Goal: Information Seeking & Learning: Learn about a topic

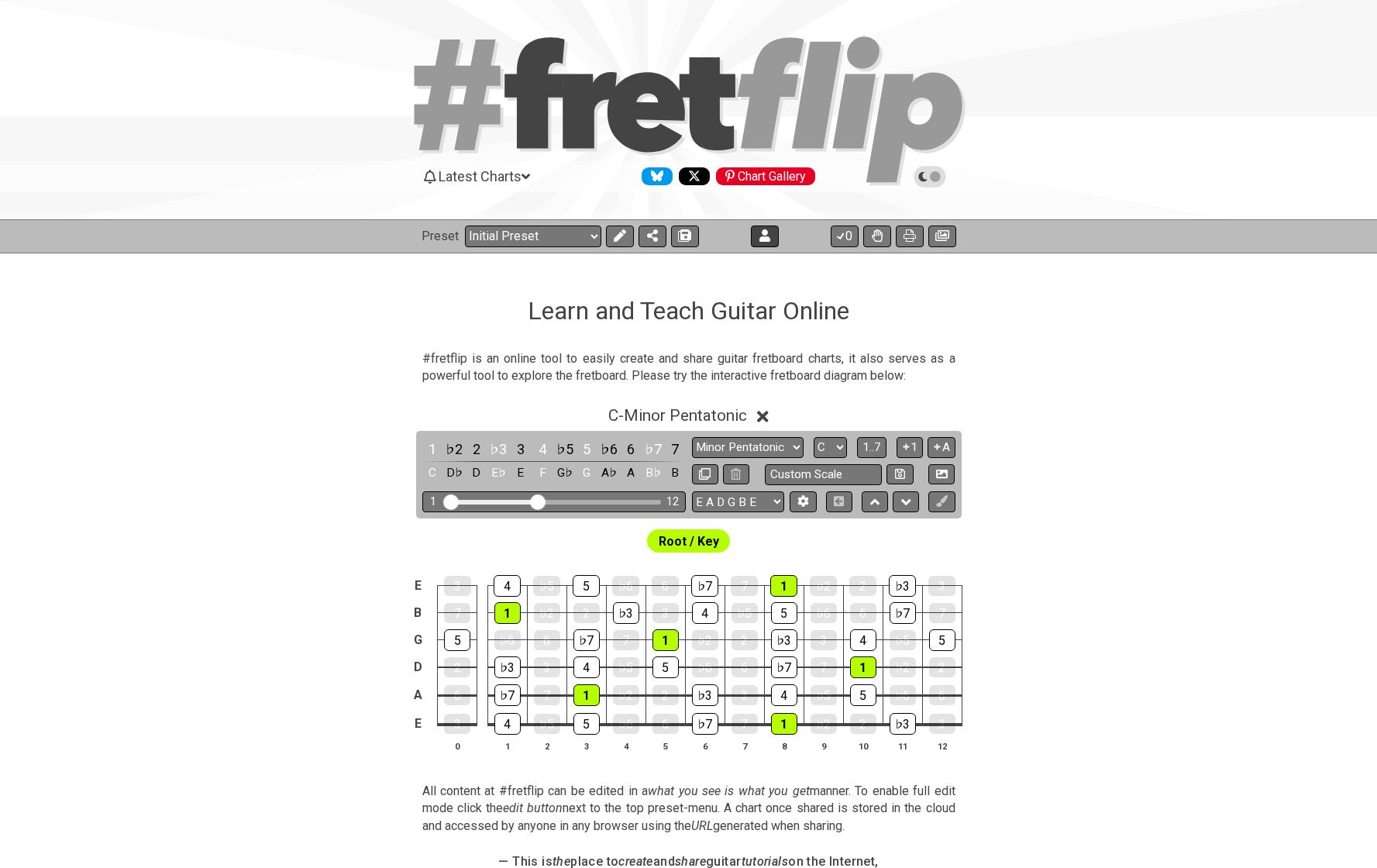
click at [759, 231] on icon at bounding box center [764, 236] width 11 height 13
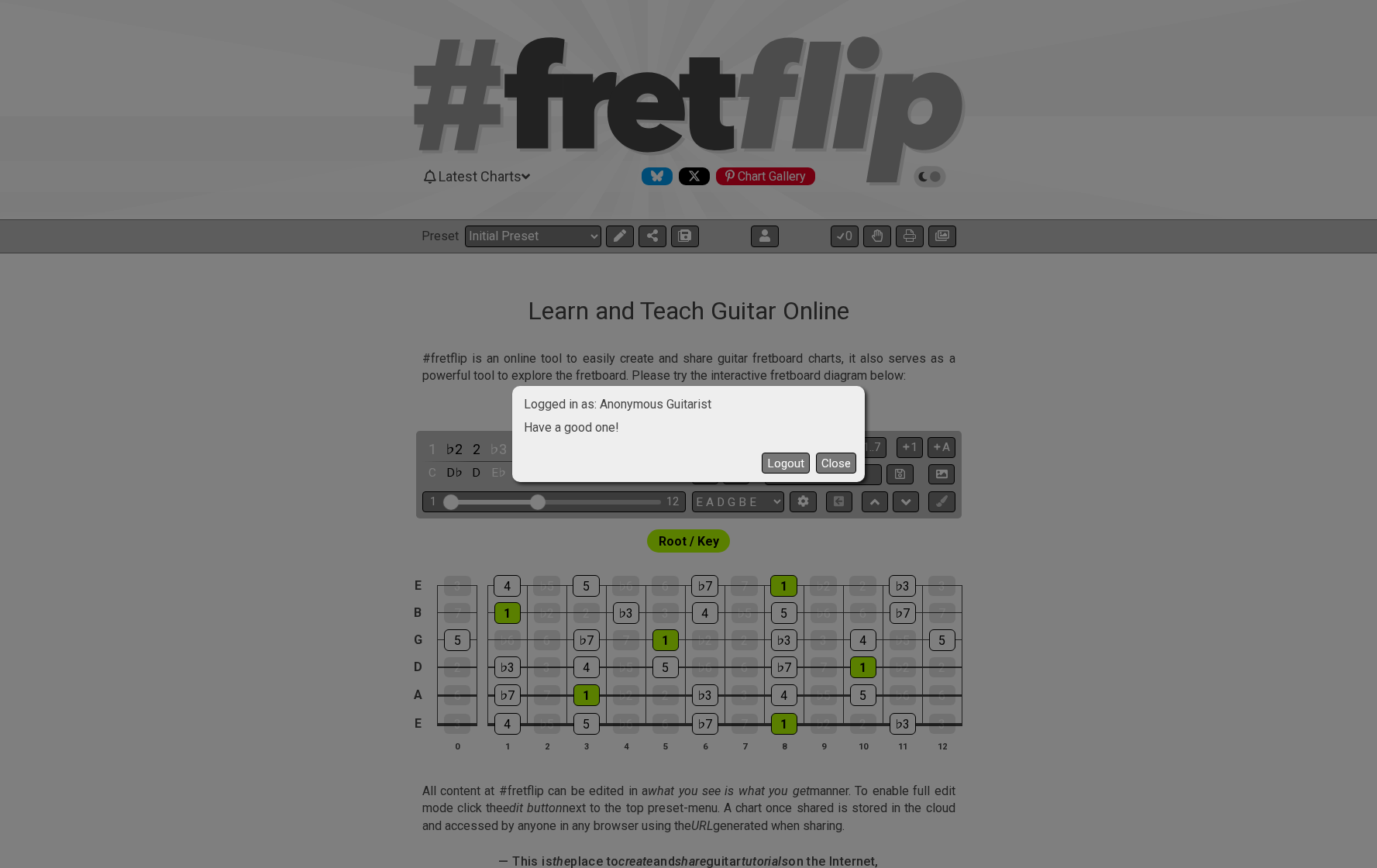
click at [941, 388] on div "Logged in as: Anonymous Guitarist Have a good one! Logout Close" at bounding box center [688, 434] width 1377 height 868
click at [845, 462] on button "Close" at bounding box center [836, 462] width 40 height 21
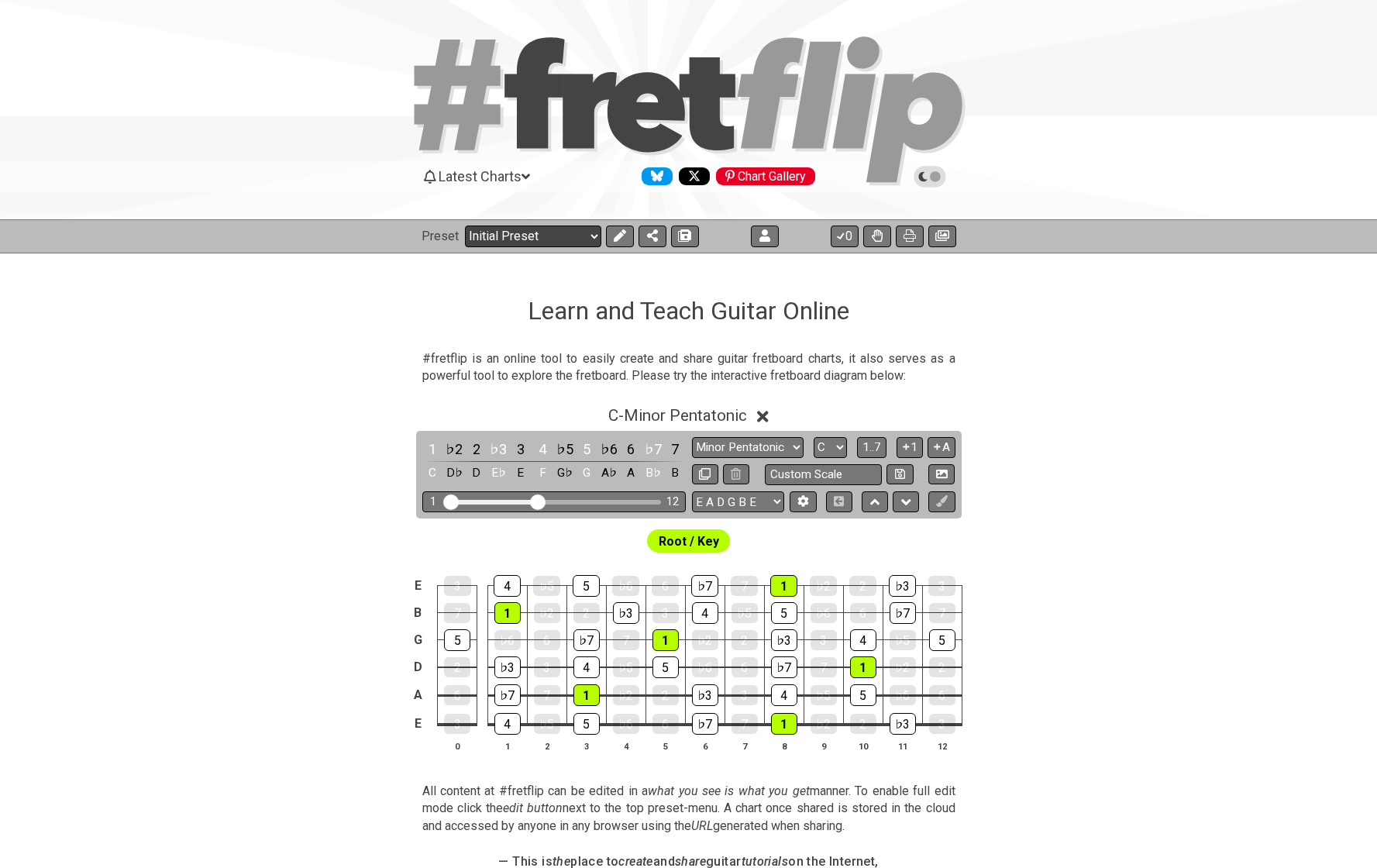
click at [579, 237] on select "Welcome to #fretflip! Initial Preset Custom Preset Infinite Guitar - A Minor Pe…" at bounding box center [533, 236] width 136 height 21
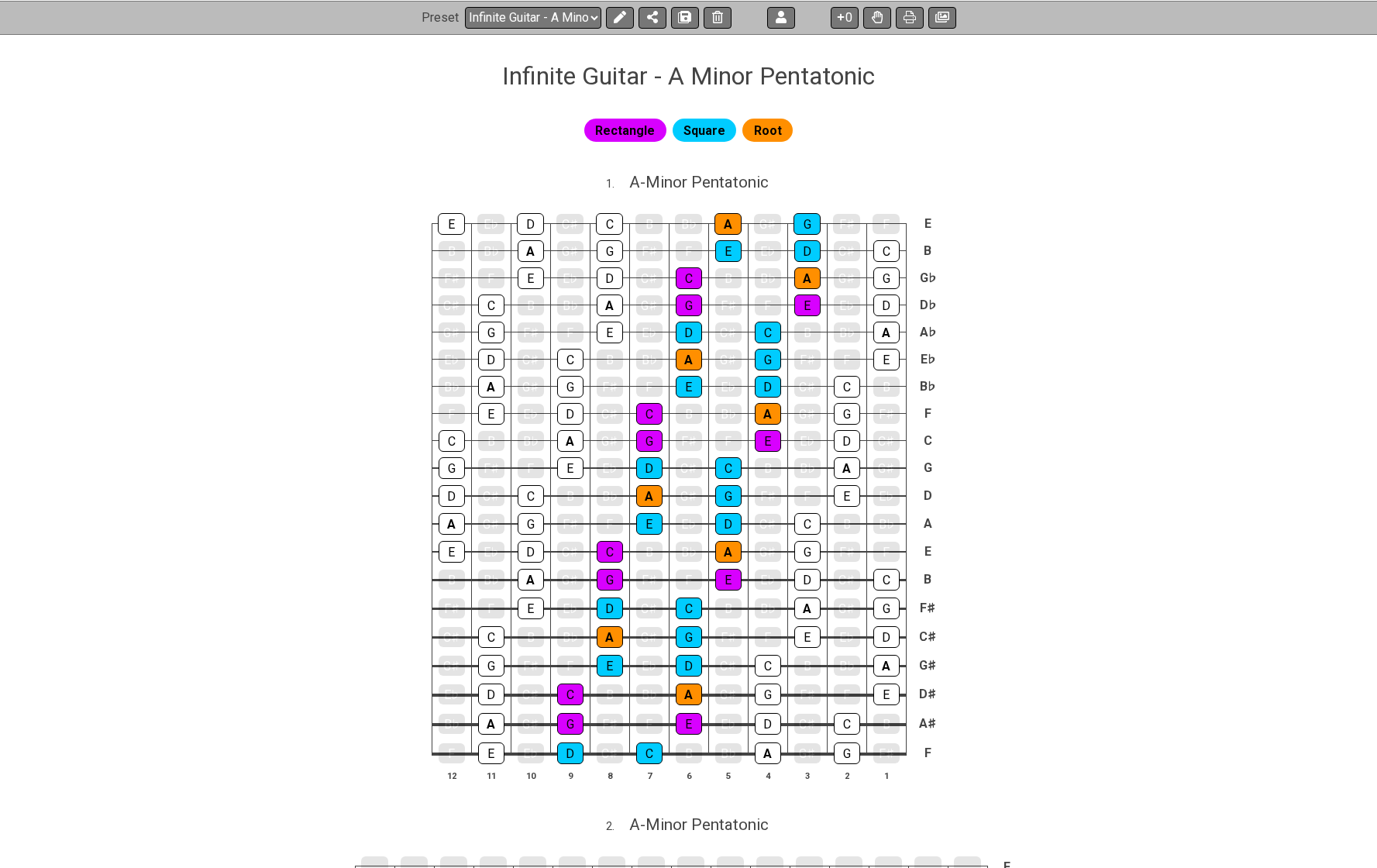
scroll to position [236, 0]
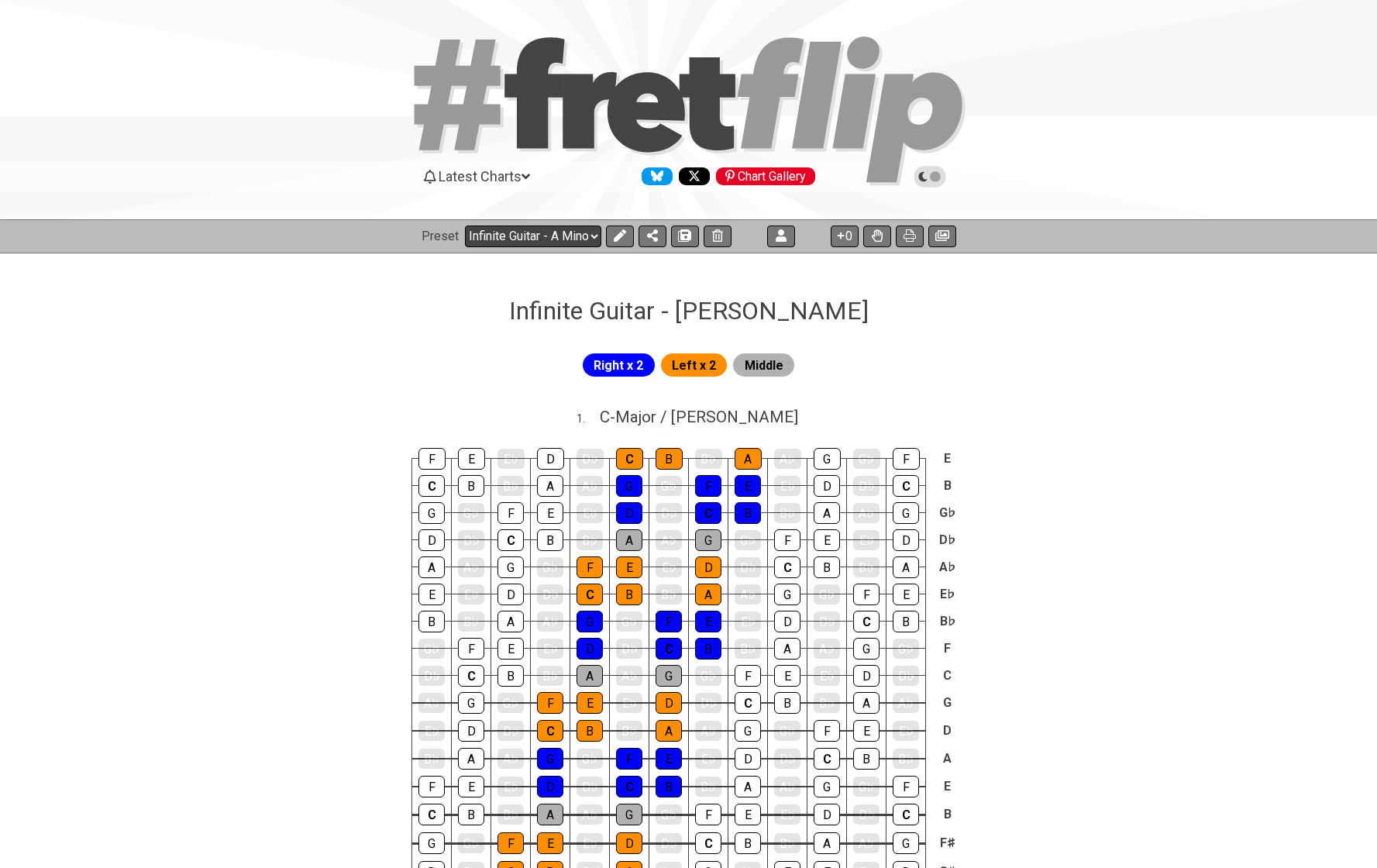
select select "/024H5T7JZ"
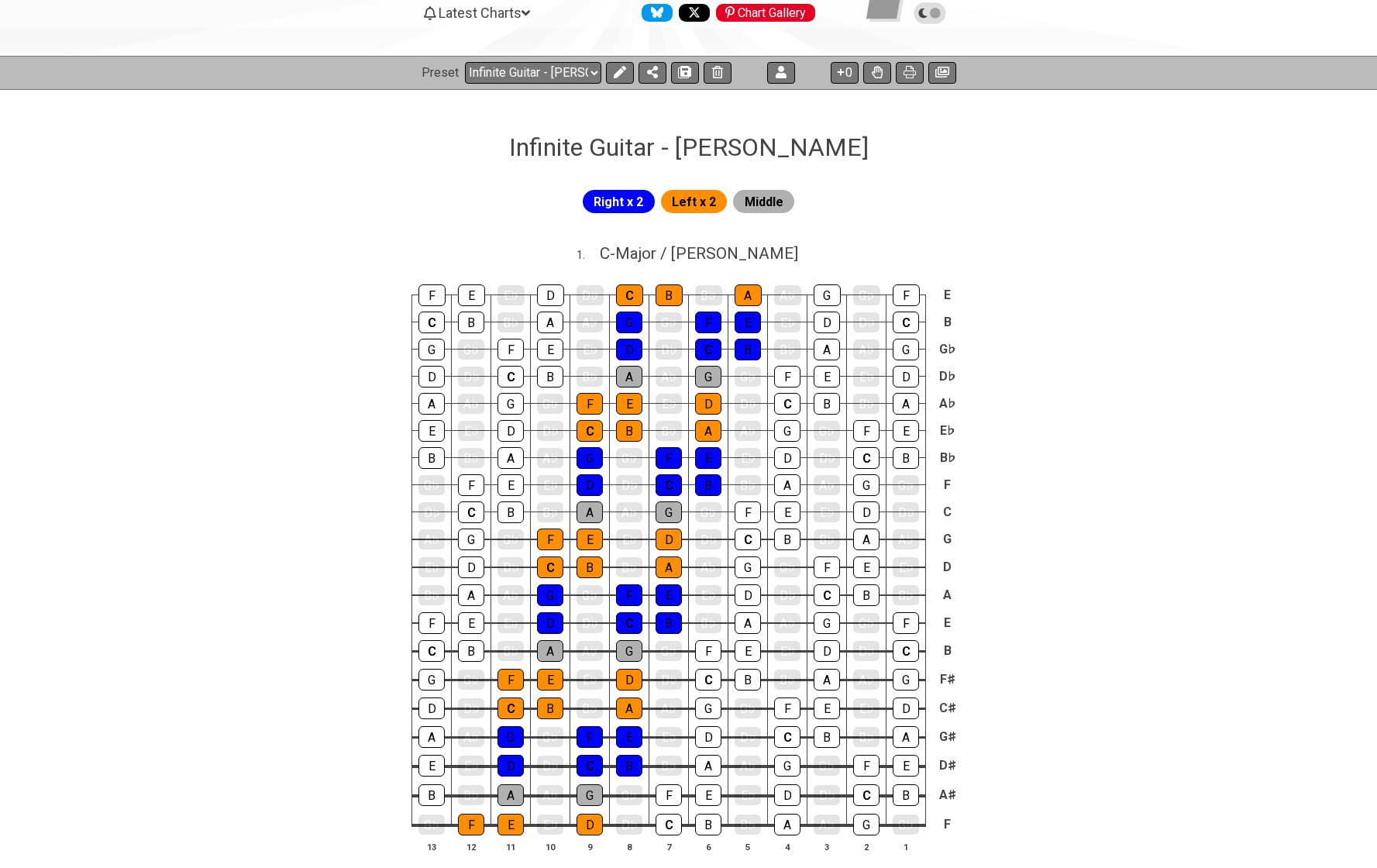
scroll to position [164, 0]
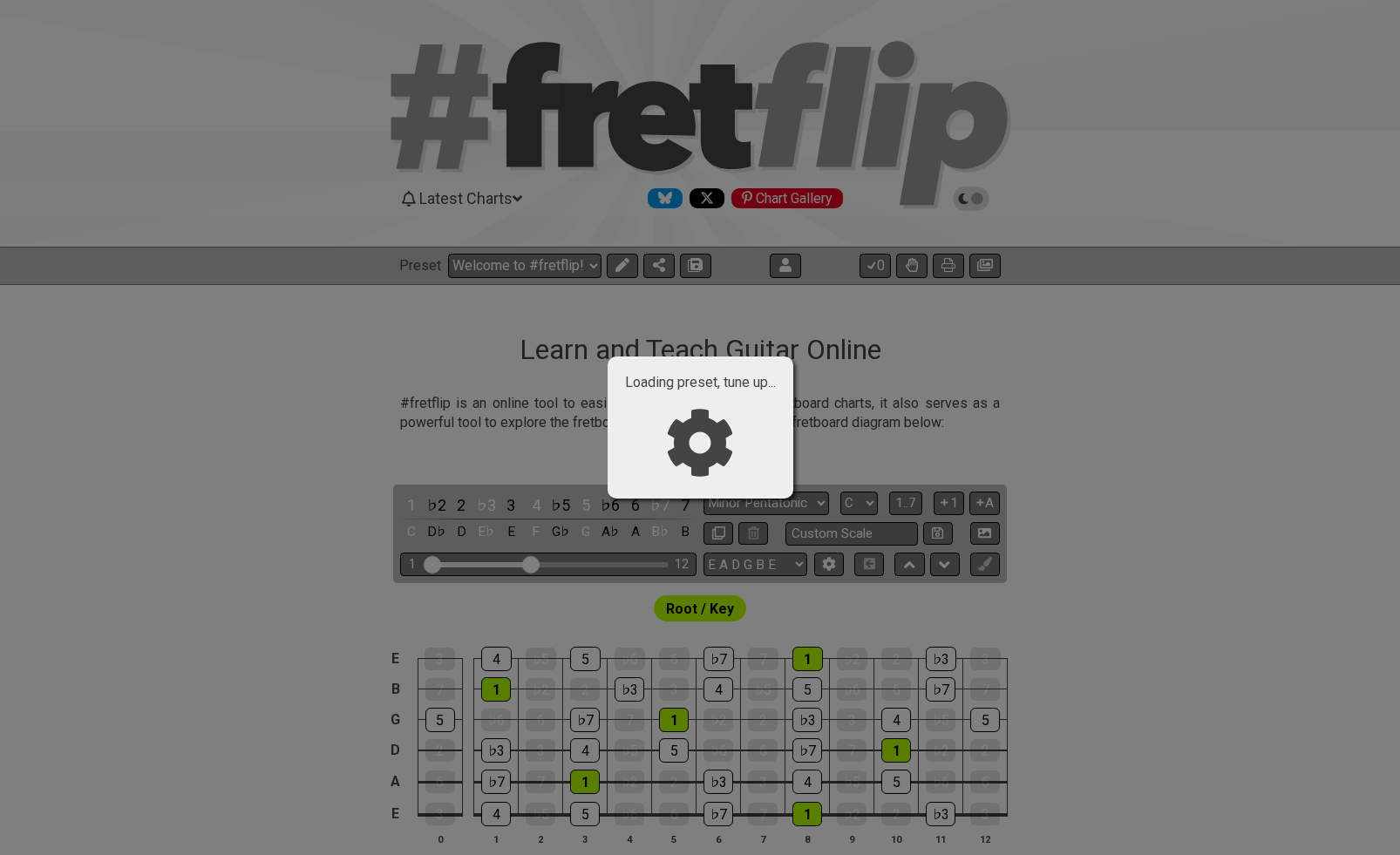
select select "/024H5T7JZ"
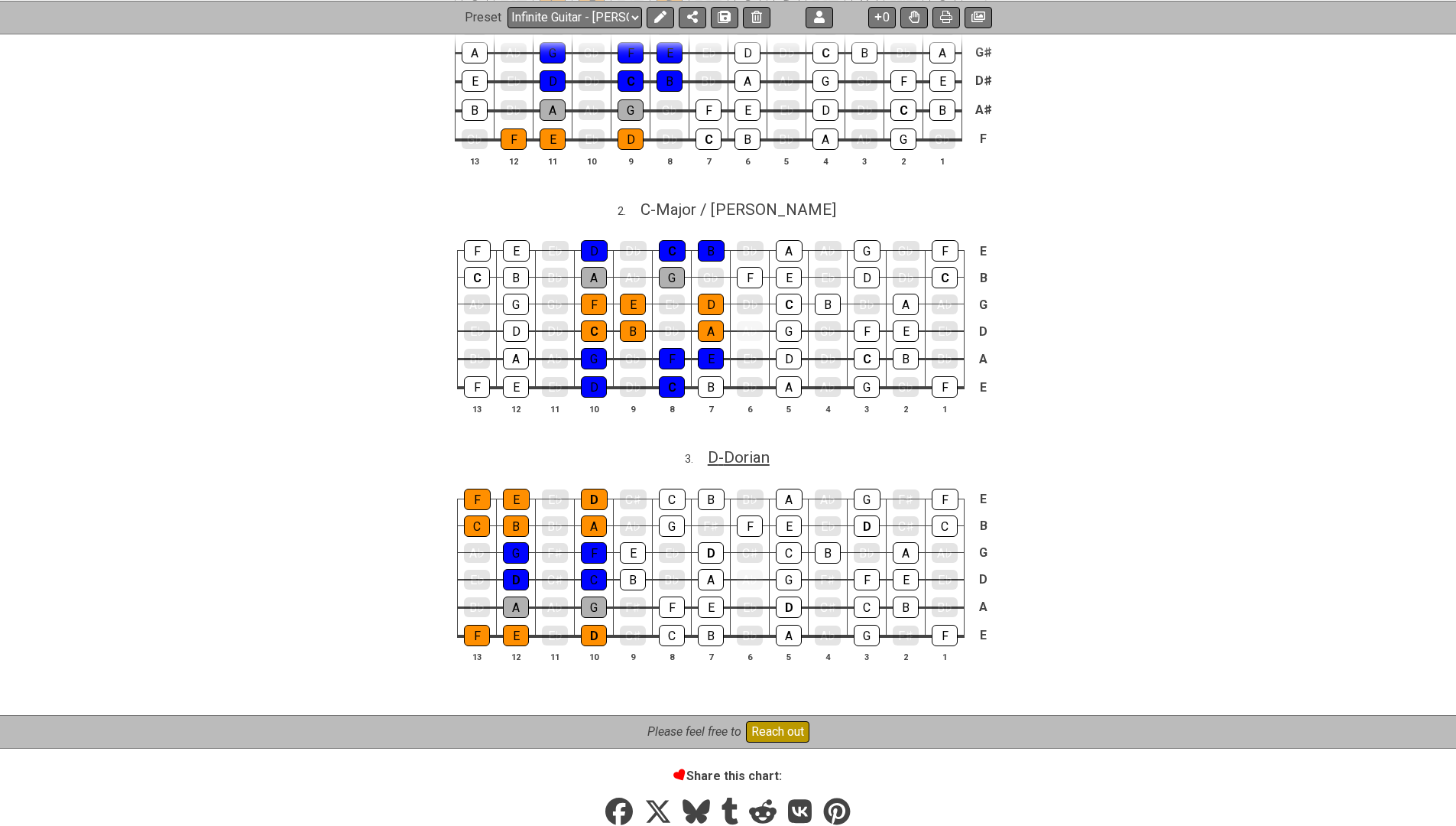
scroll to position [856, 0]
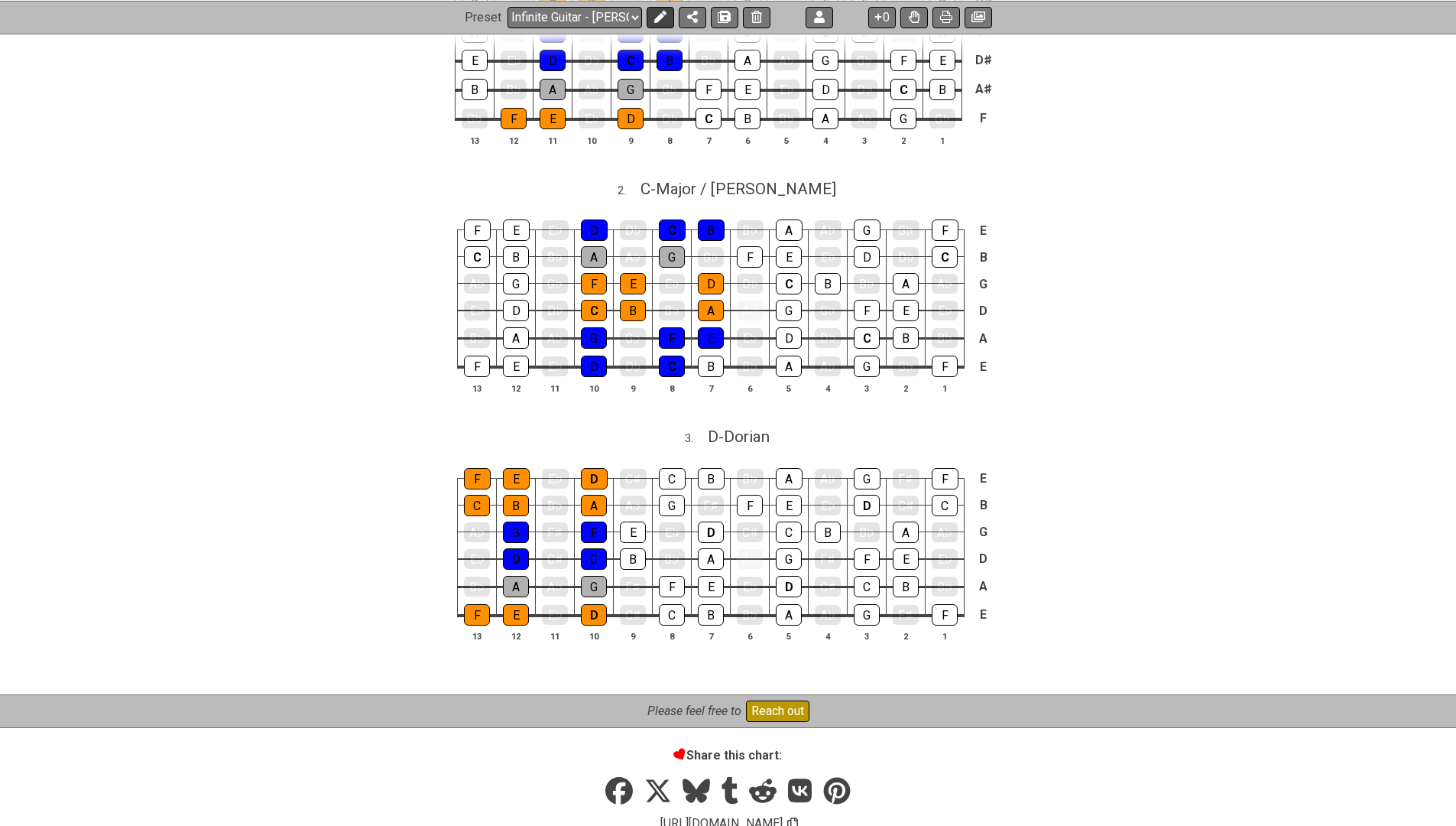
click at [657, 12] on icon at bounding box center [661, 17] width 12 height 12
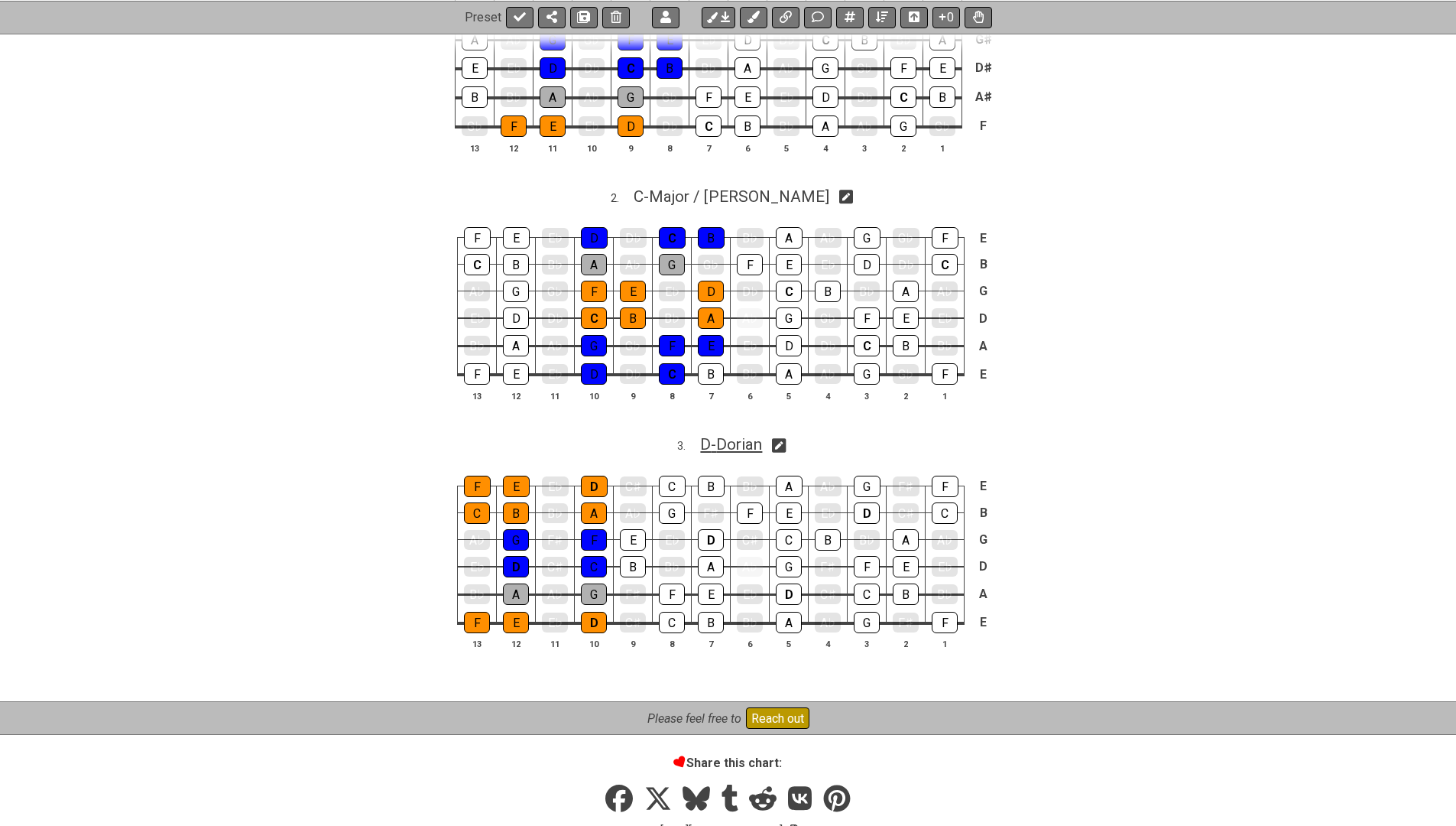
click at [729, 444] on span "D - Dorian" at bounding box center [731, 445] width 62 height 19
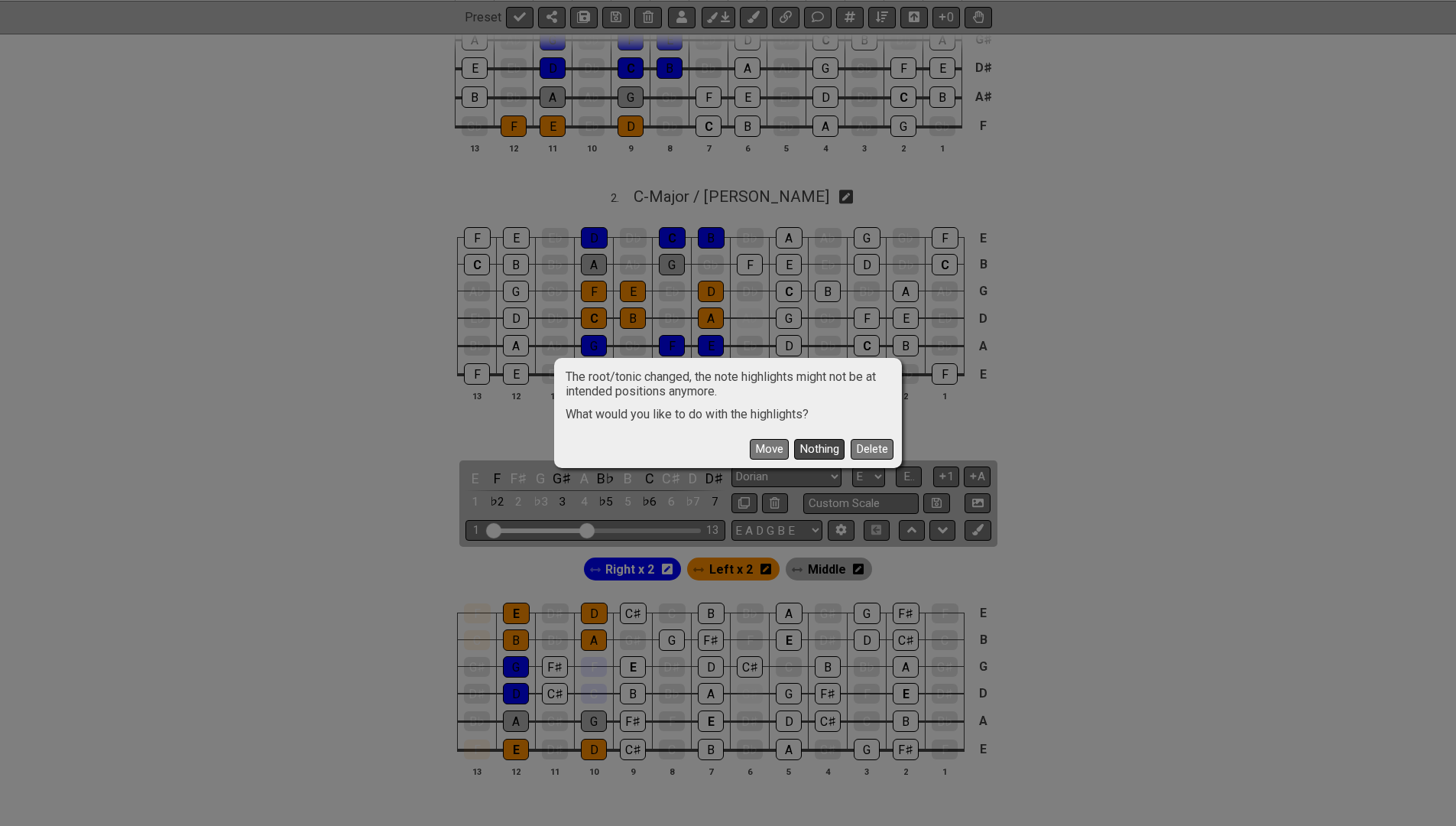
click at [816, 448] on button "Nothing" at bounding box center [819, 449] width 51 height 20
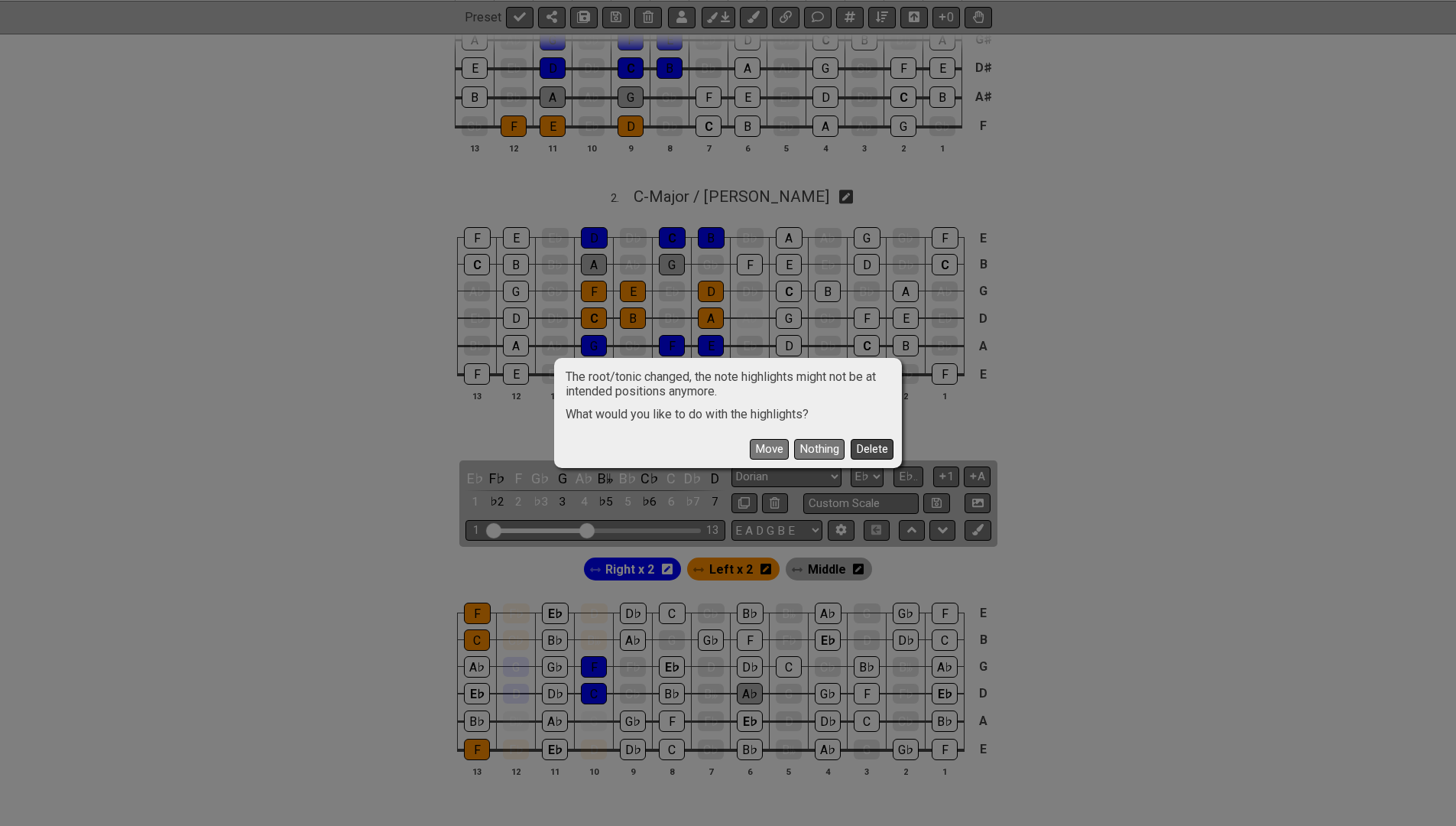
click at [865, 452] on button "Delete" at bounding box center [872, 449] width 43 height 20
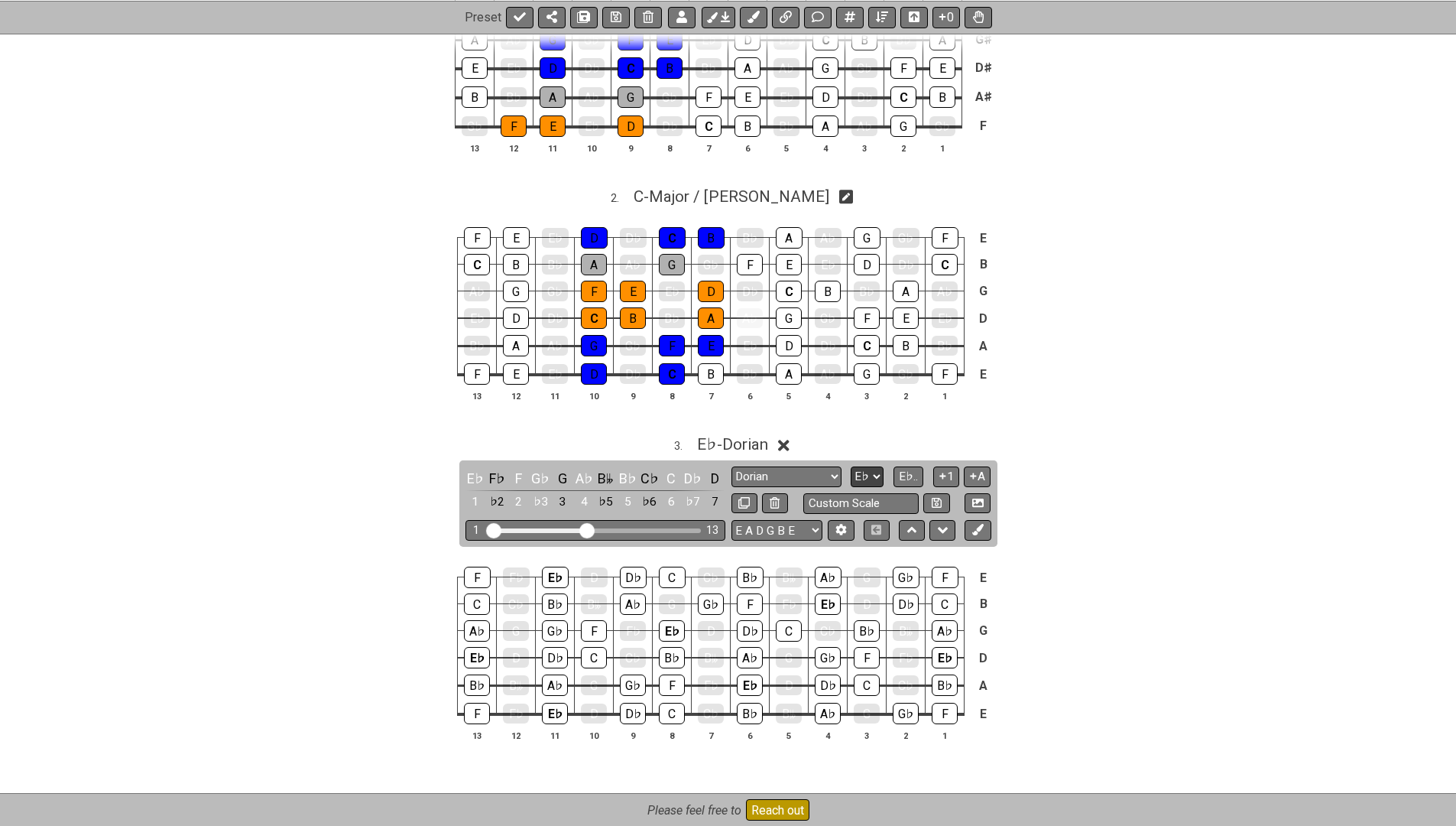
select select "E"
click at [781, 440] on icon at bounding box center [778, 445] width 12 height 12
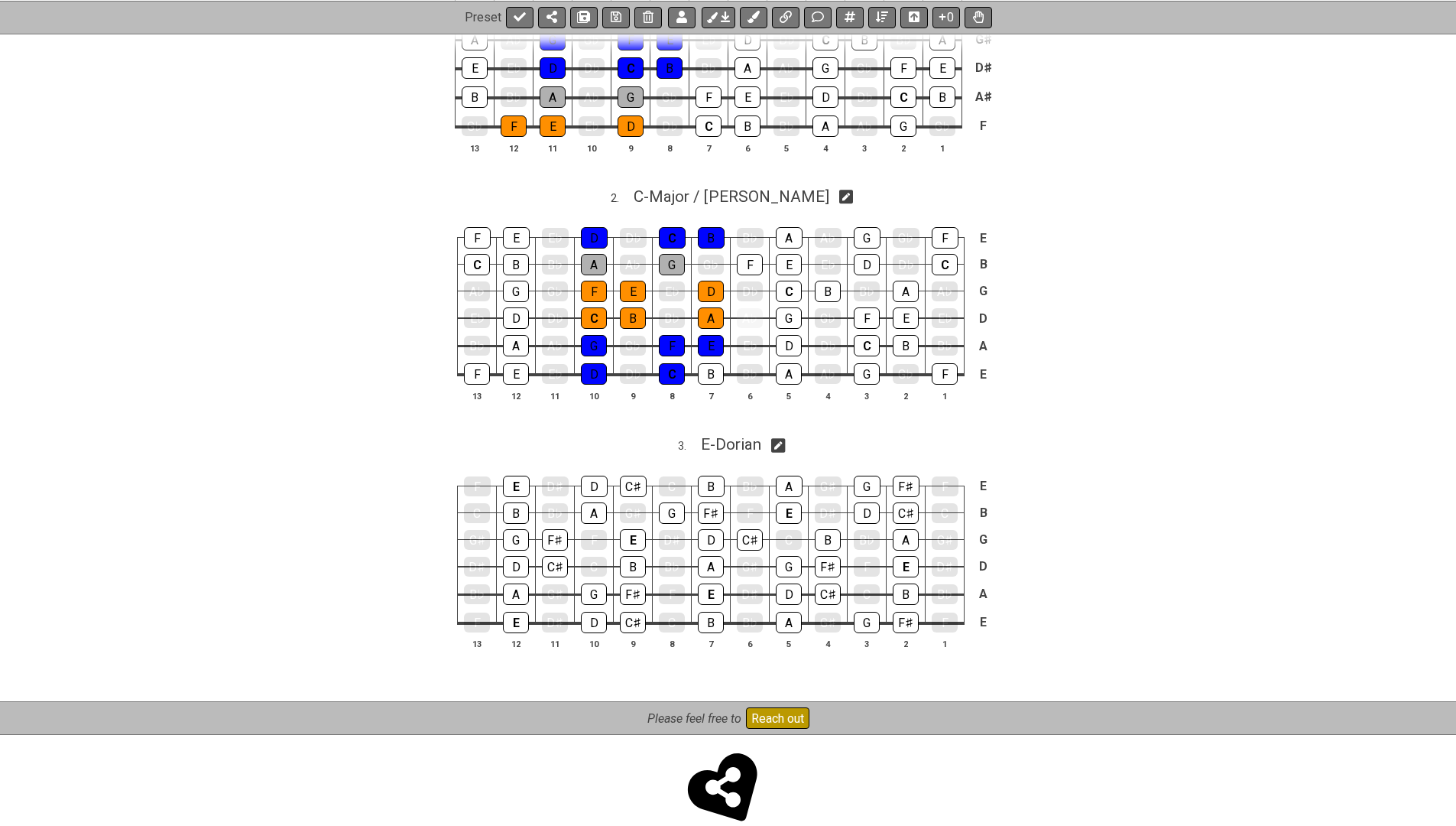
click at [781, 438] on icon at bounding box center [778, 445] width 15 height 15
select select "E"
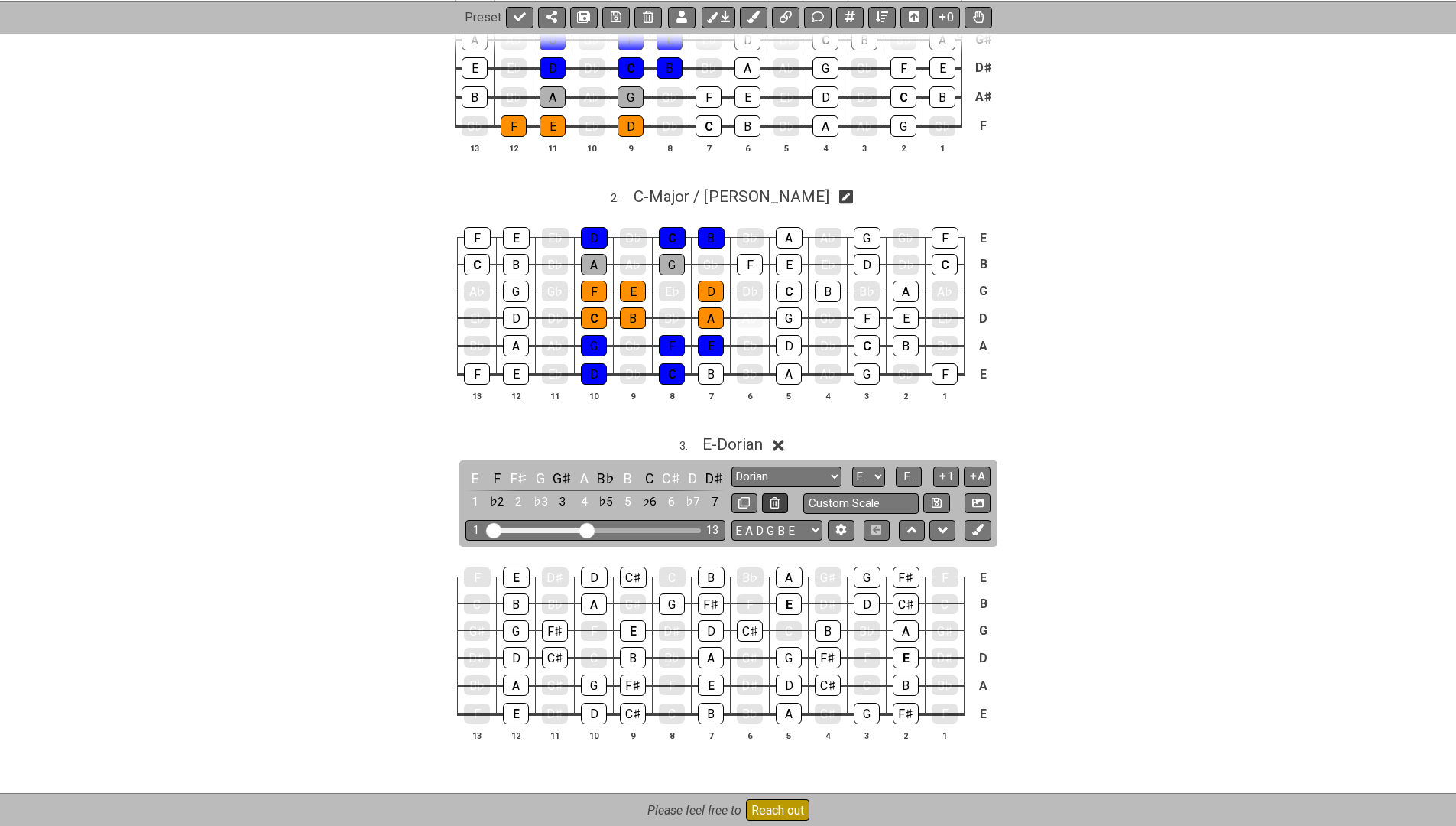
click at [770, 497] on icon at bounding box center [774, 502] width 10 height 12
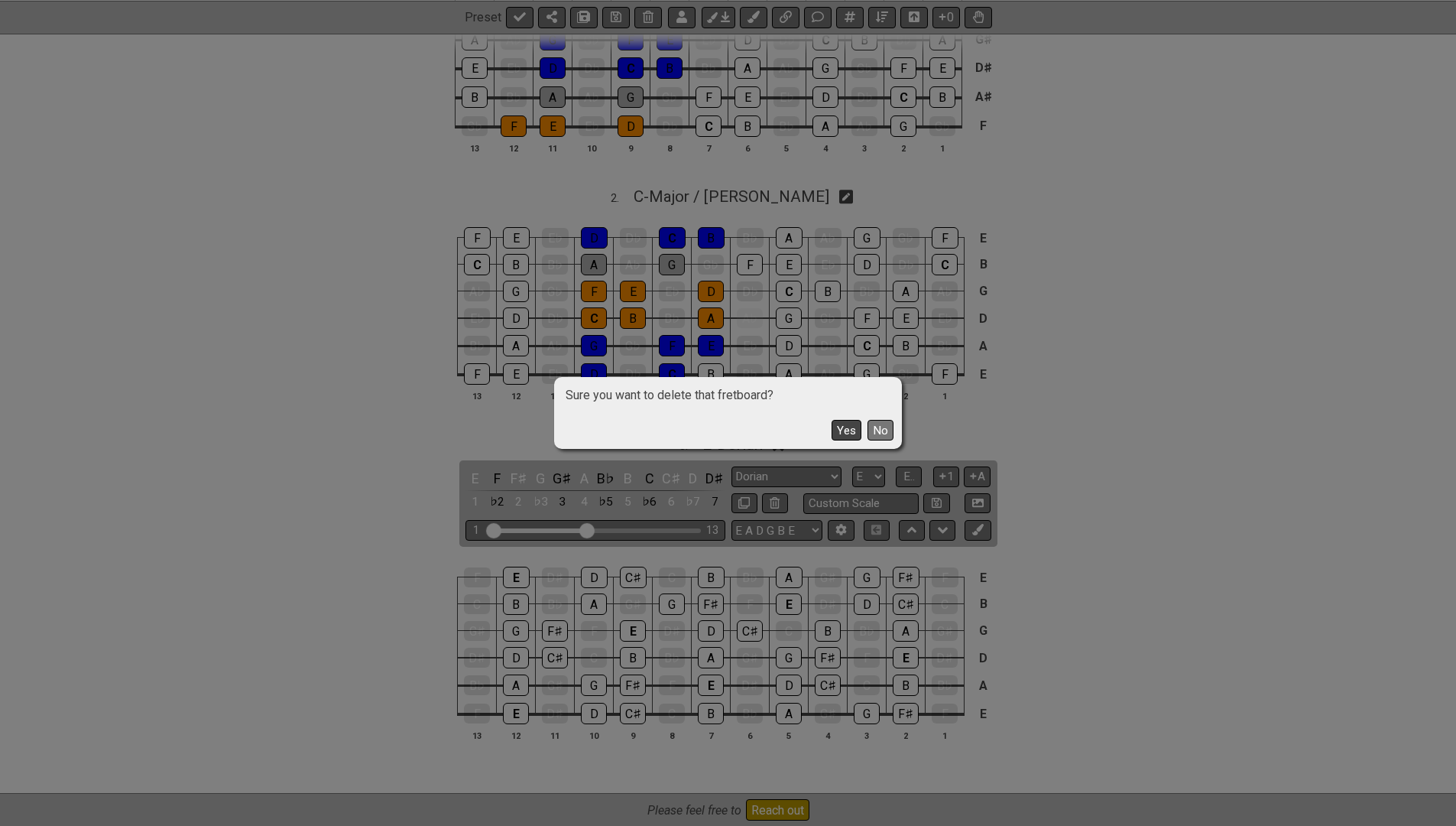
click at [852, 431] on button "Yes" at bounding box center [846, 430] width 30 height 20
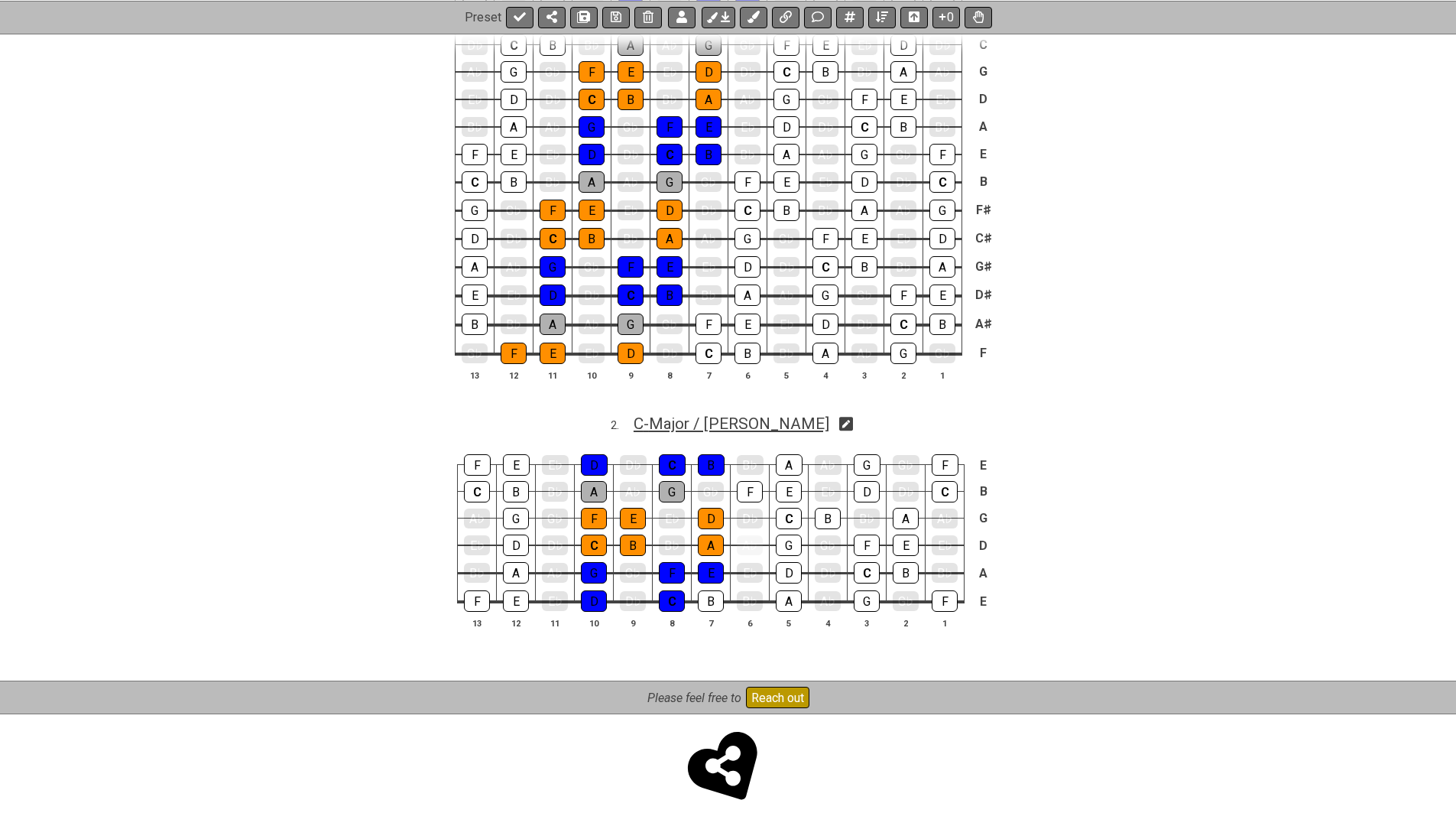
click at [742, 420] on span "C - Major / Ionian" at bounding box center [732, 424] width 196 height 19
select select "C"
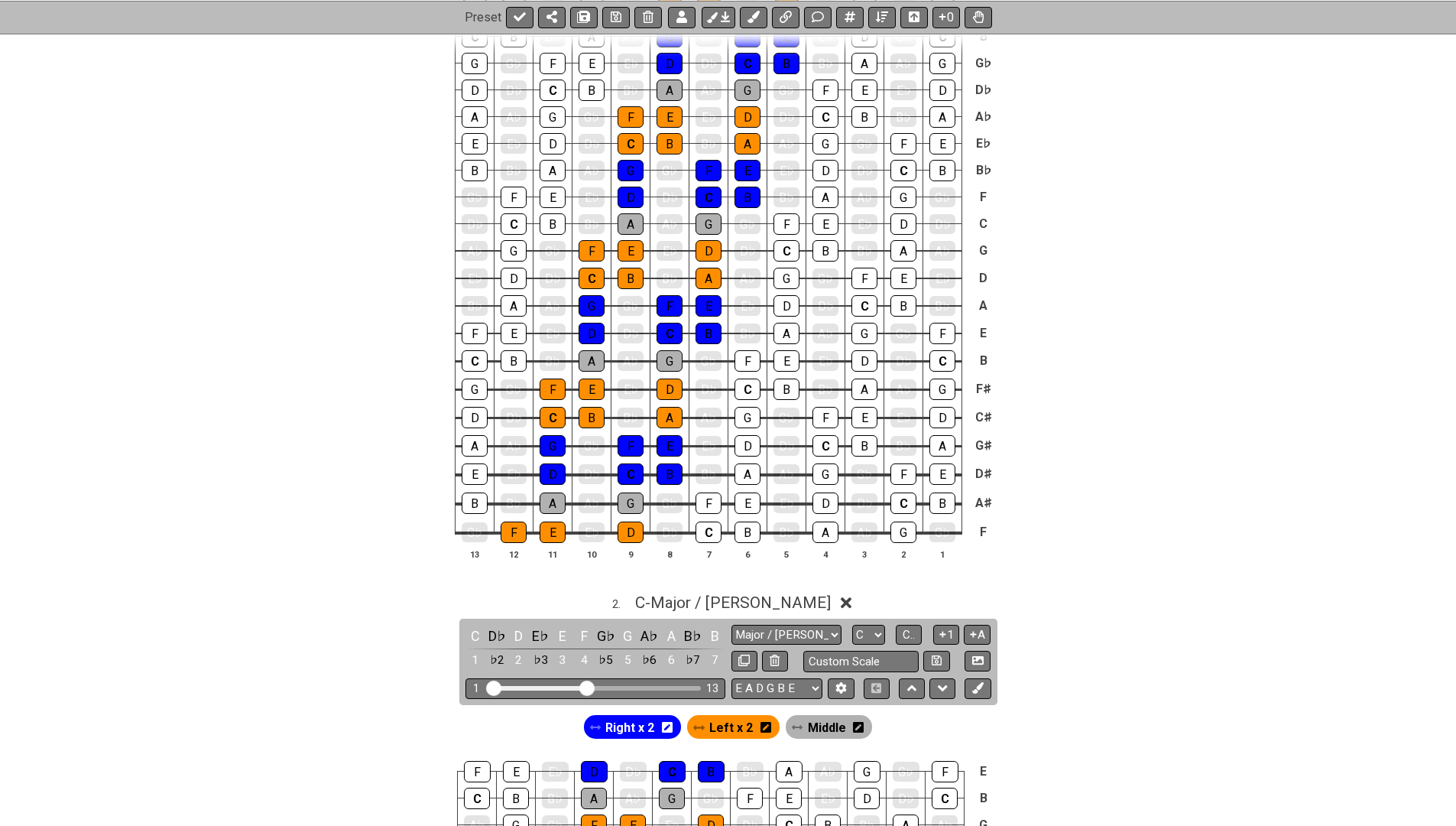
scroll to position [449, 0]
click at [528, 10] on button at bounding box center [519, 16] width 27 height 21
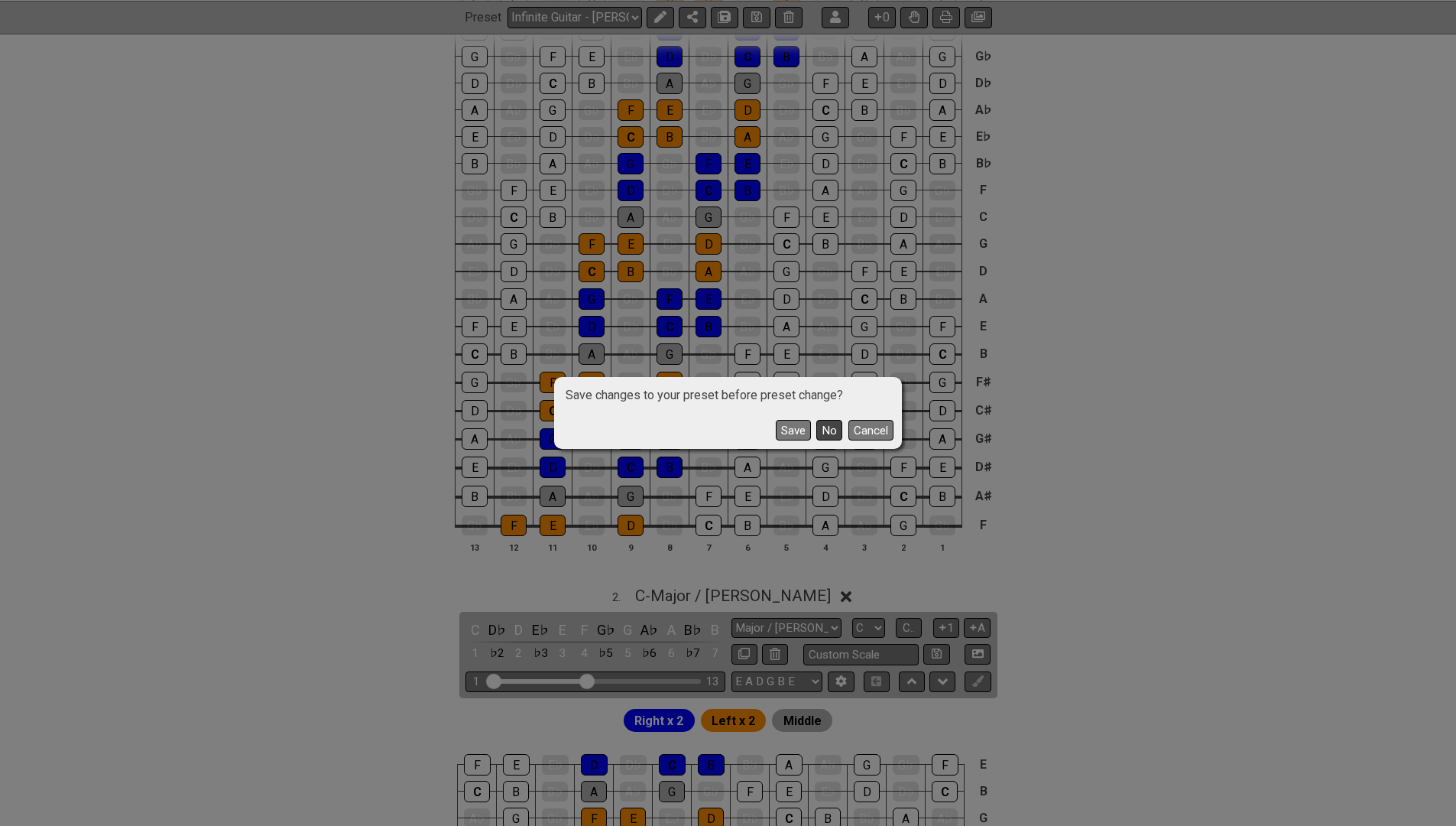
click at [827, 427] on button "No" at bounding box center [829, 430] width 26 height 20
select select "/minor-pentatonic"
select select "C"
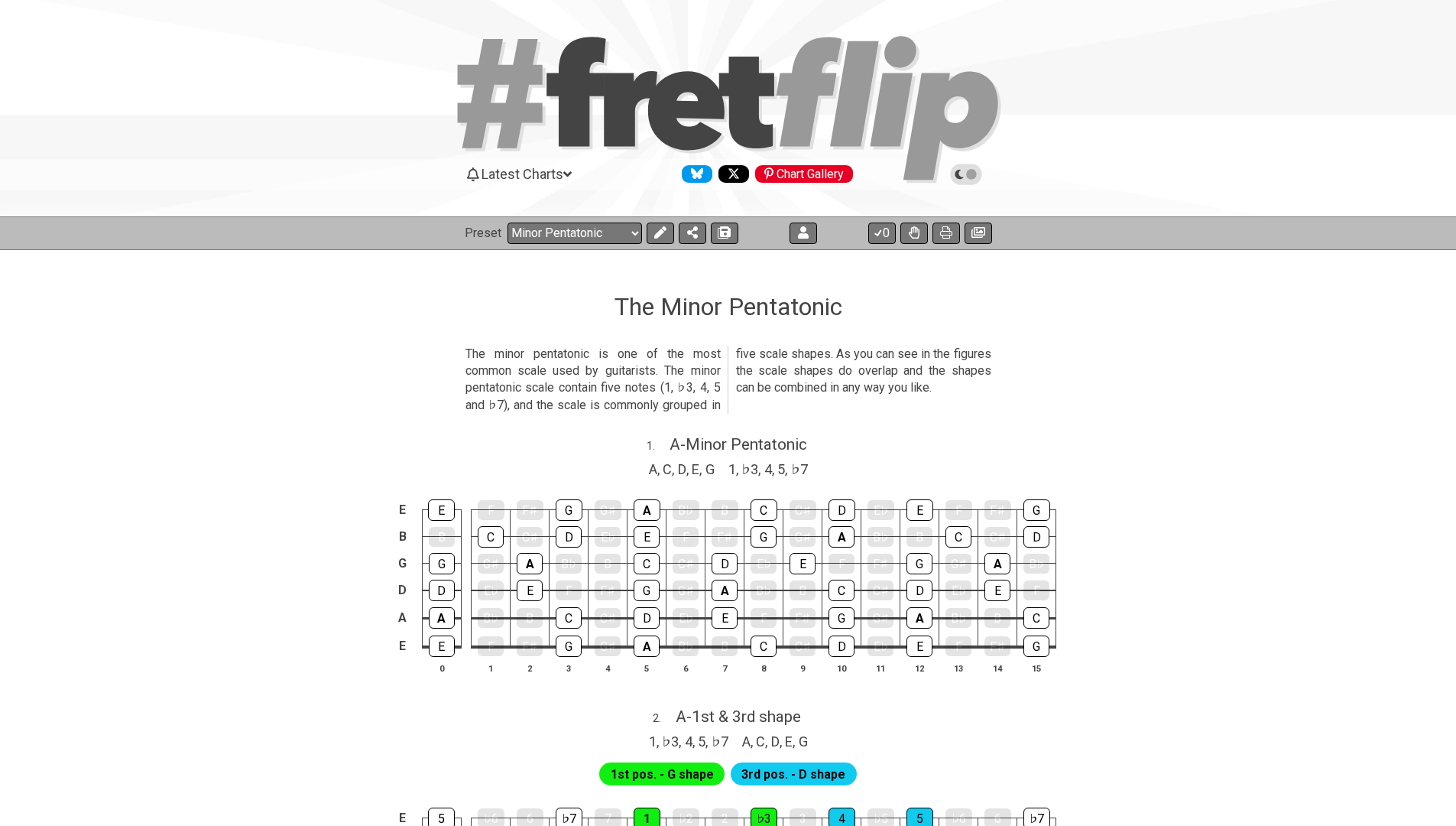
click at [523, 246] on div "Preset Welcome to #fretflip! Initial Preset Custom Preset Infinite Guitar - A M…" at bounding box center [728, 232] width 1456 height 34
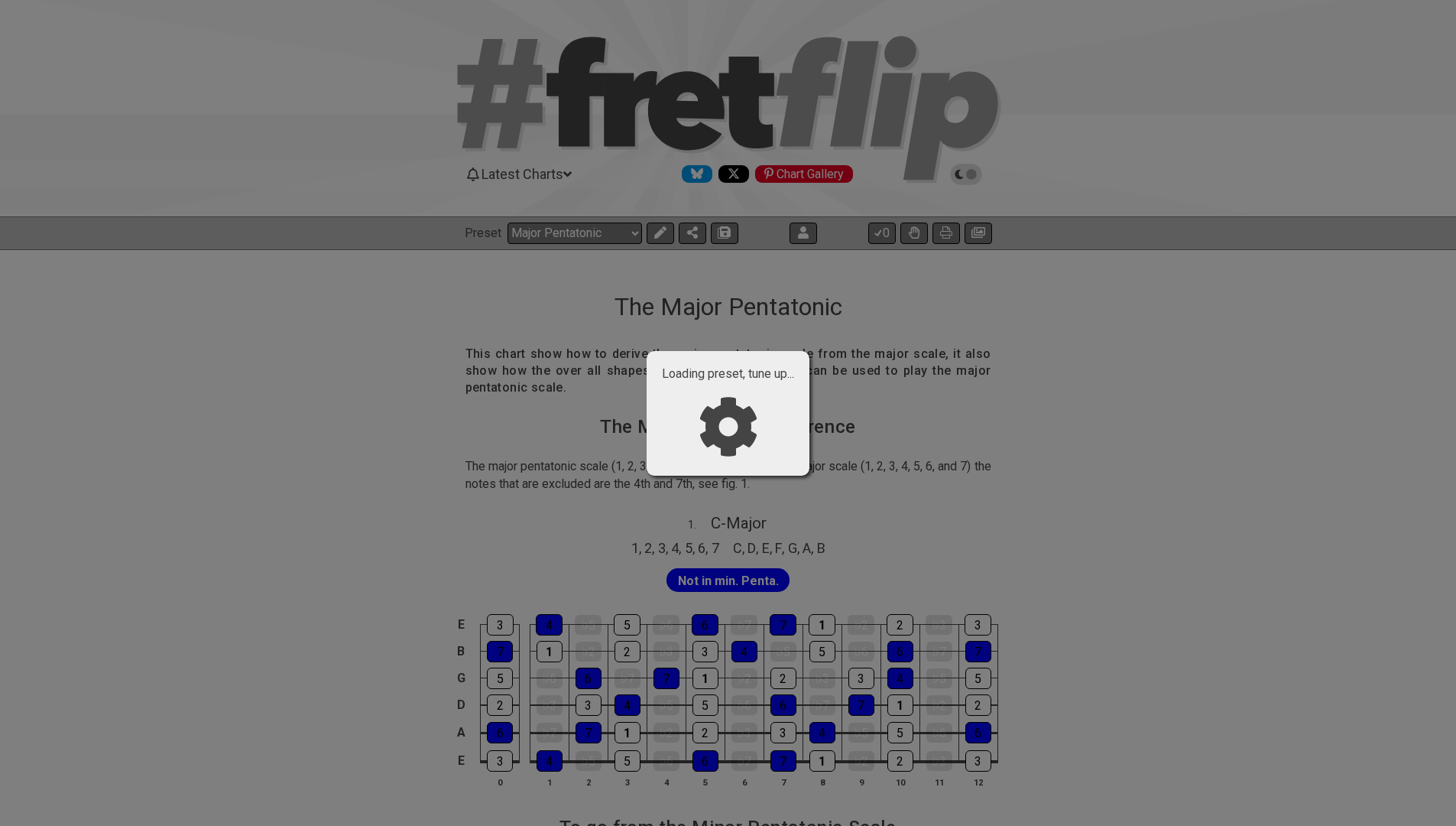
select select "/024H5T7JZ"
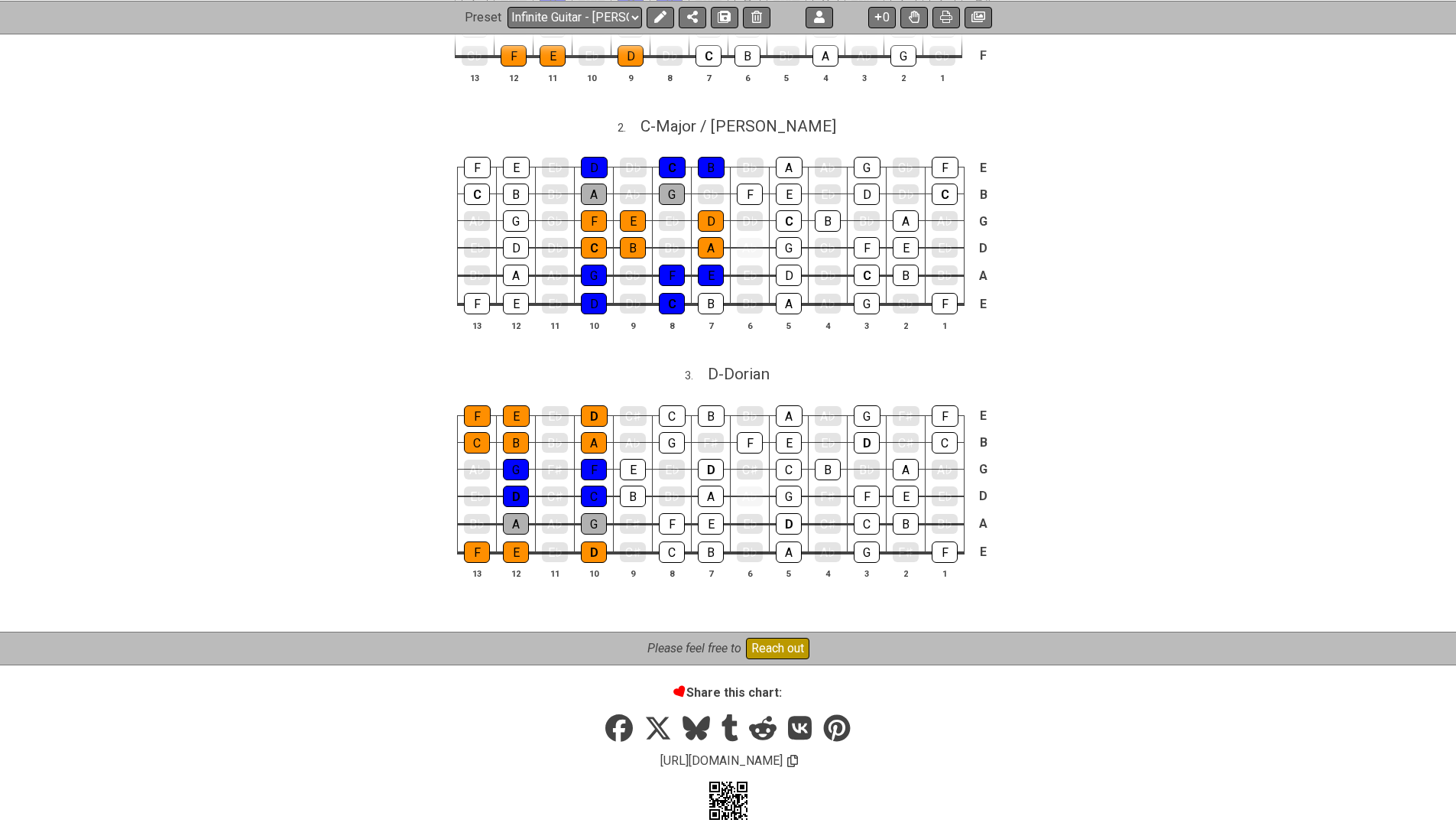
scroll to position [920, 0]
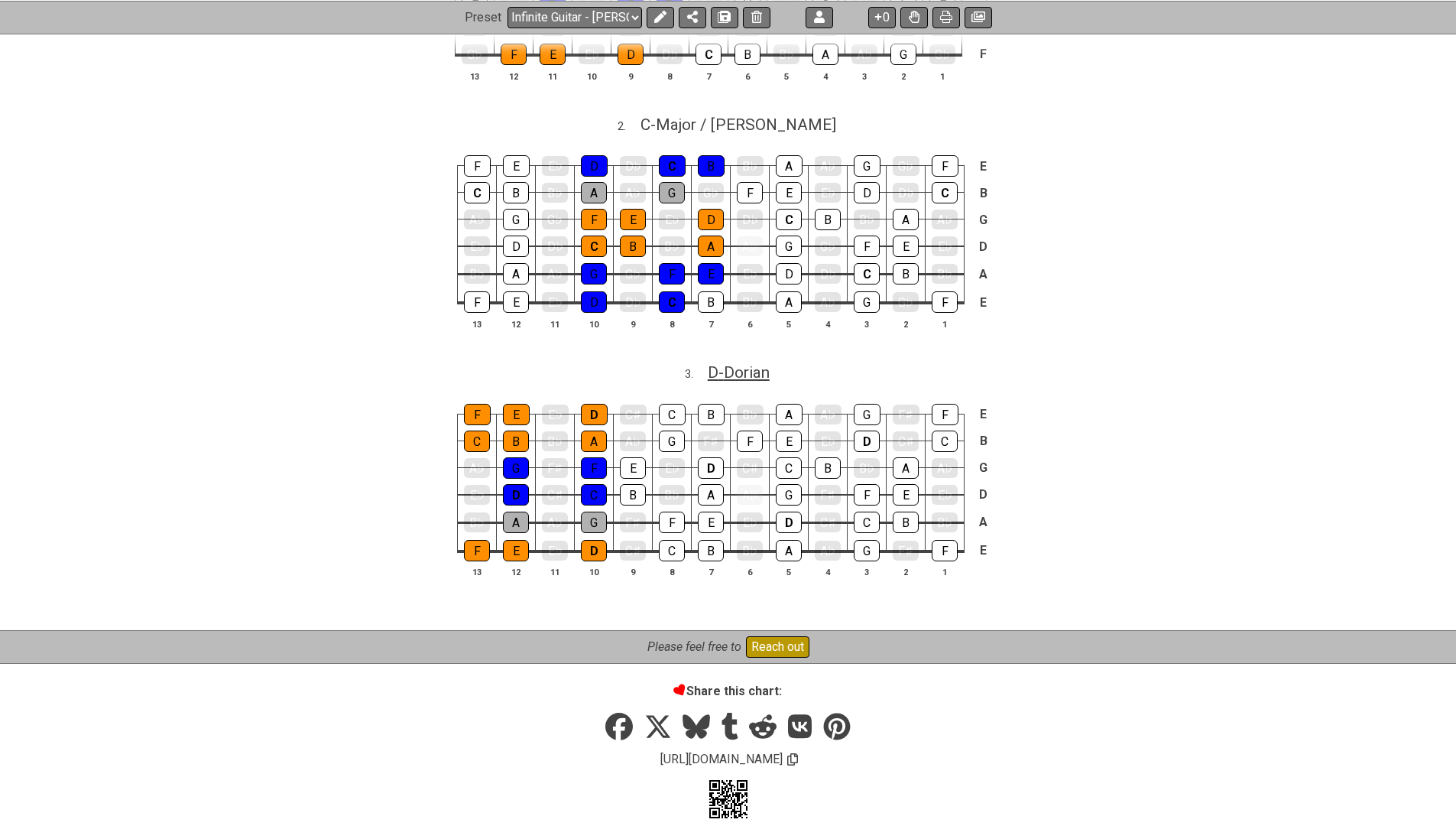
click at [739, 367] on span "D - Dorian" at bounding box center [739, 373] width 62 height 19
select select "D"
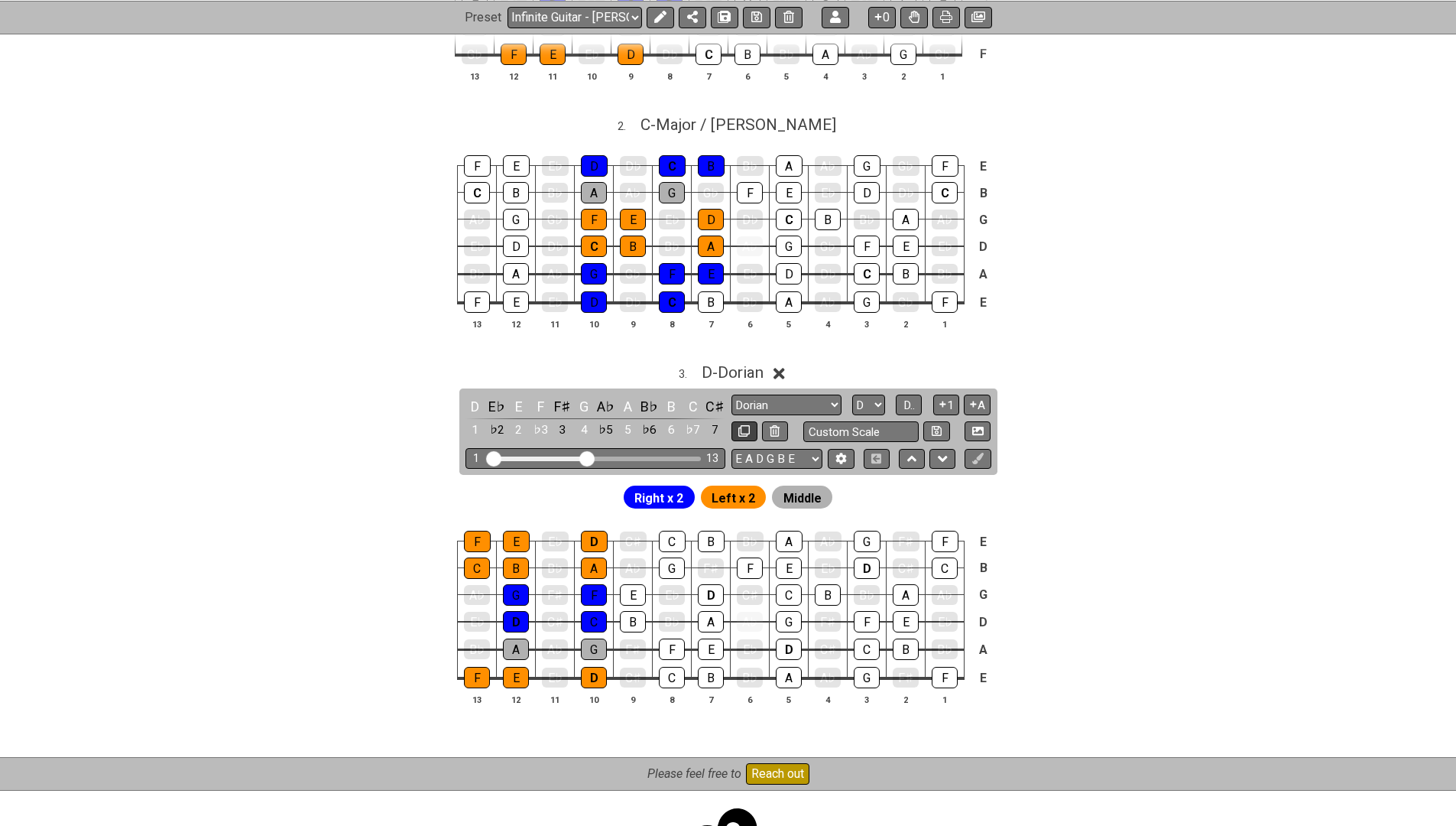
click at [749, 424] on button at bounding box center [744, 431] width 26 height 20
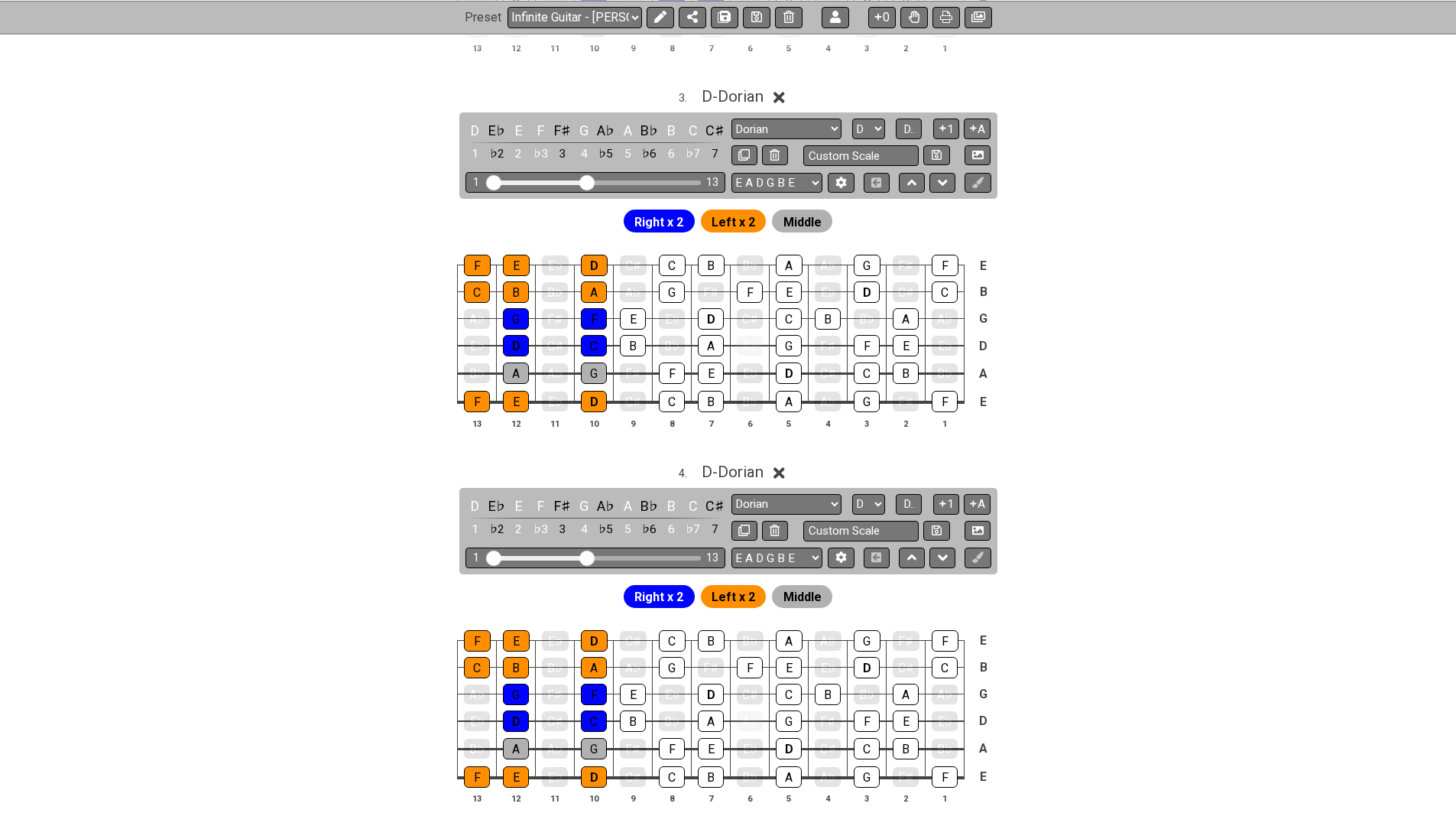
scroll to position [1203, 0]
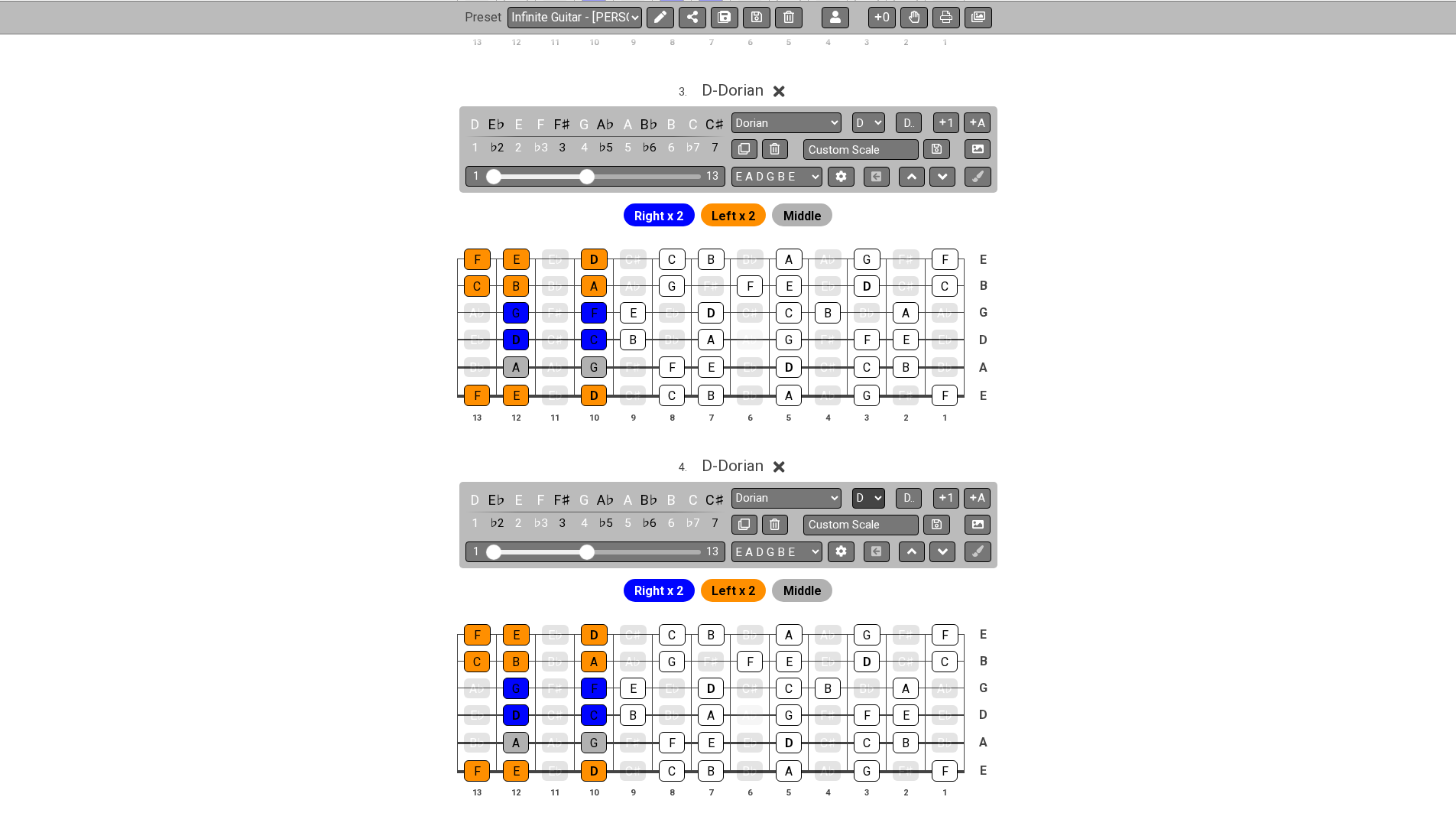
select select "E"
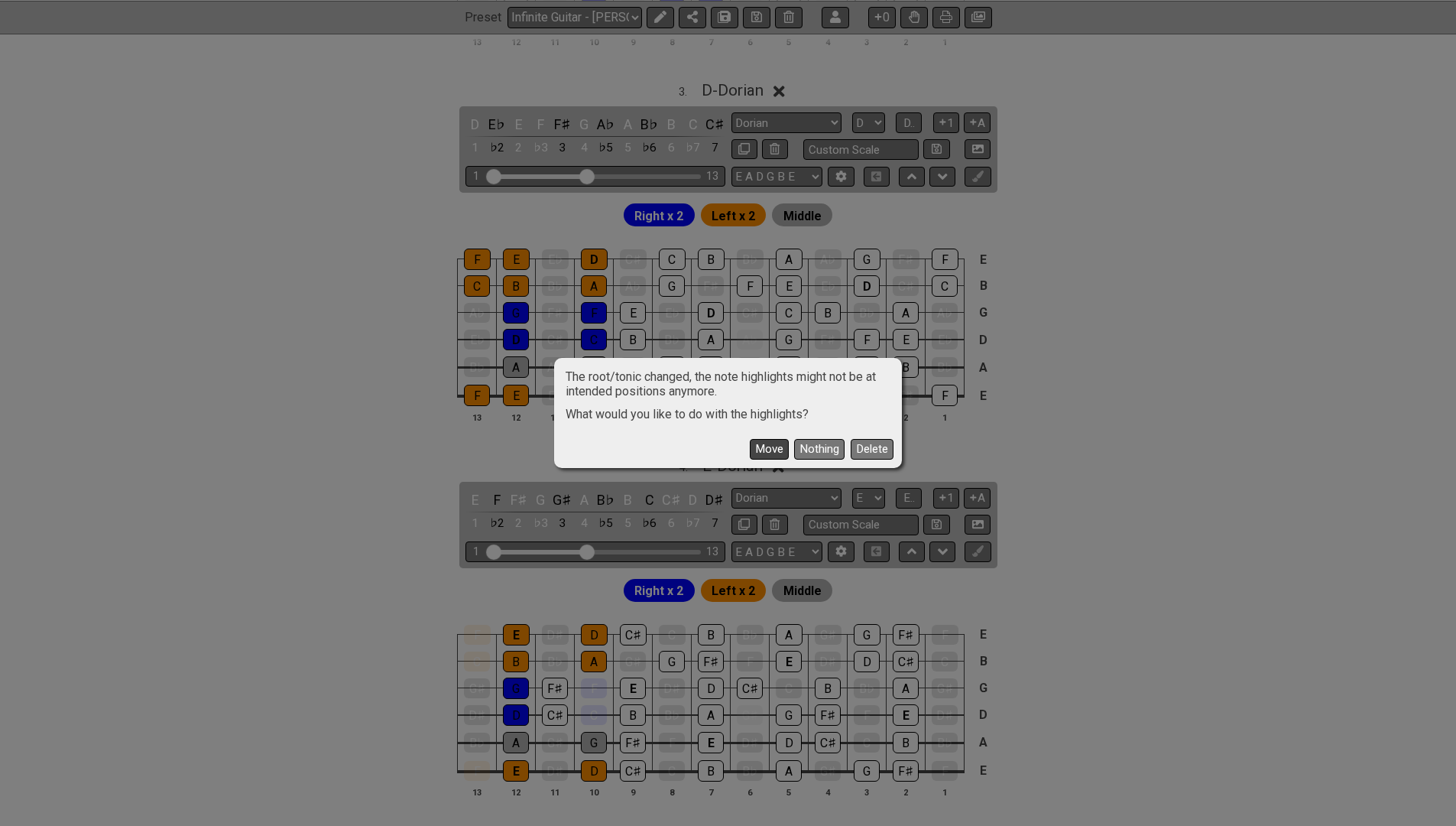
click at [771, 450] on button "Move" at bounding box center [769, 449] width 39 height 20
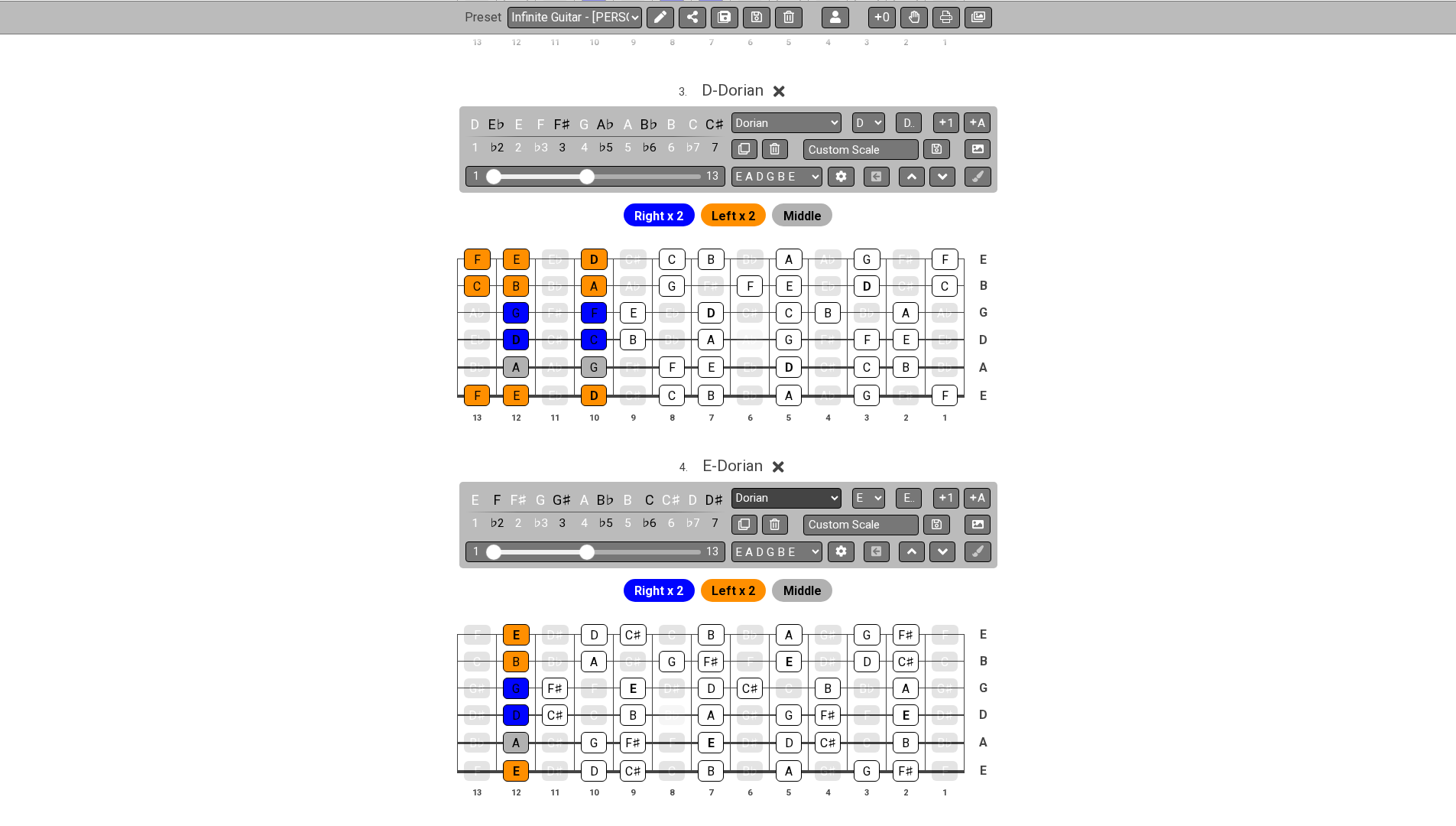
select select "Phrygian"
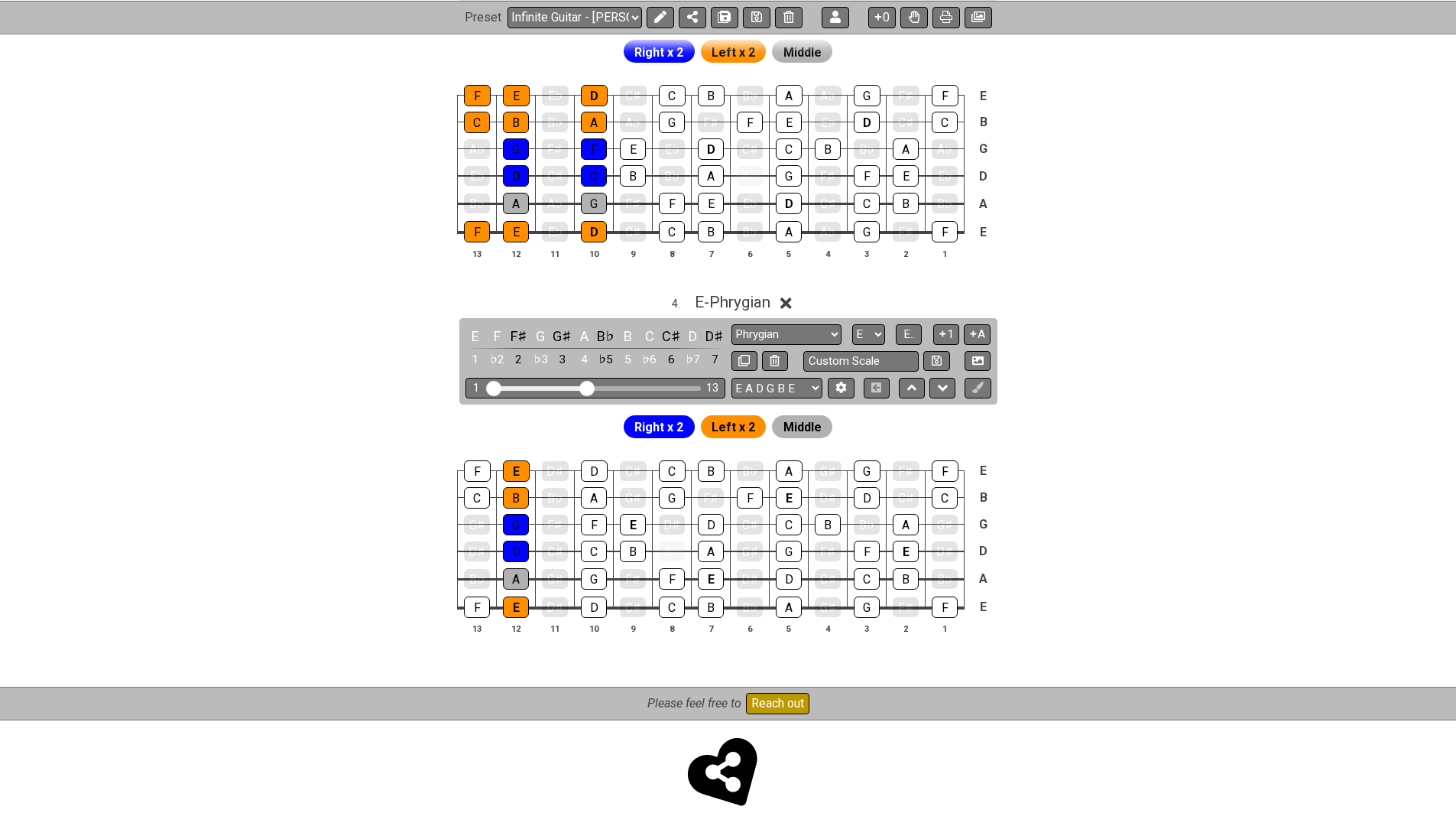
scroll to position [1365, 0]
drag, startPoint x: 589, startPoint y: 375, endPoint x: 615, endPoint y: 380, distance: 26.5
click at [615, 388] on input "Visible fret range" at bounding box center [595, 388] width 217 height 0
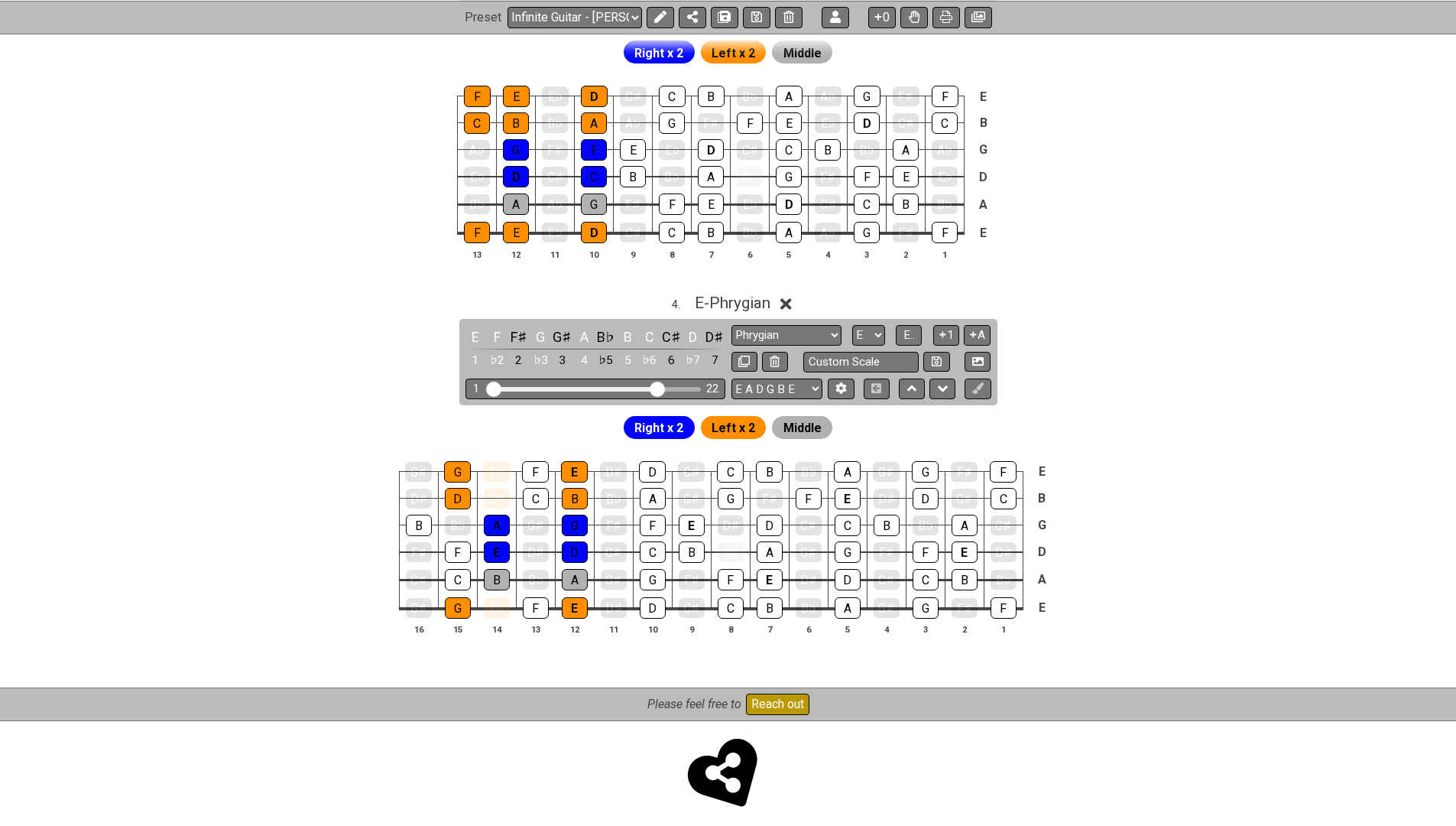
drag, startPoint x: 613, startPoint y: 374, endPoint x: 658, endPoint y: 383, distance: 45.9
click at [658, 388] on input "Visible fret range" at bounding box center [595, 388] width 217 height 0
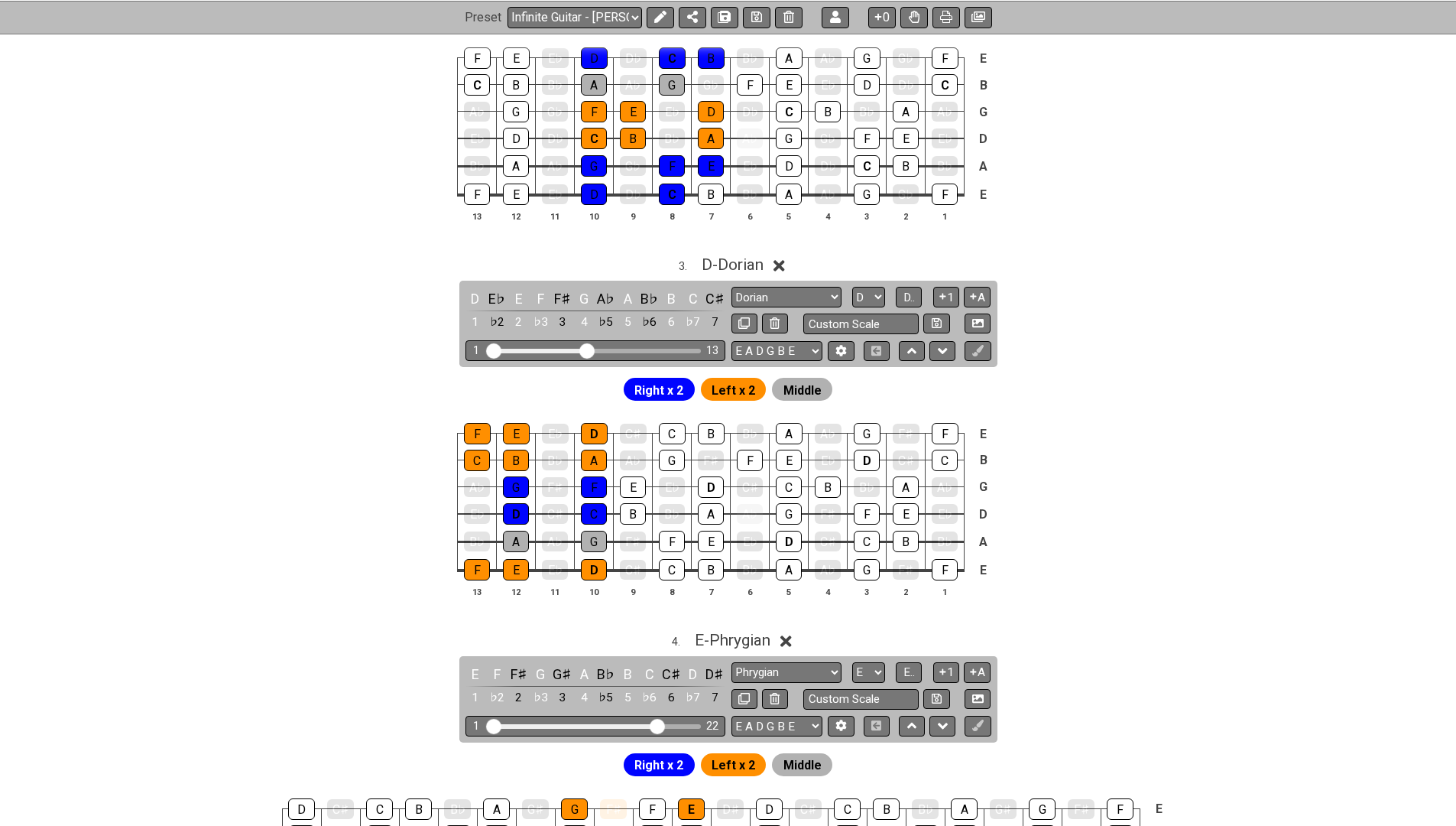
scroll to position [1016, 0]
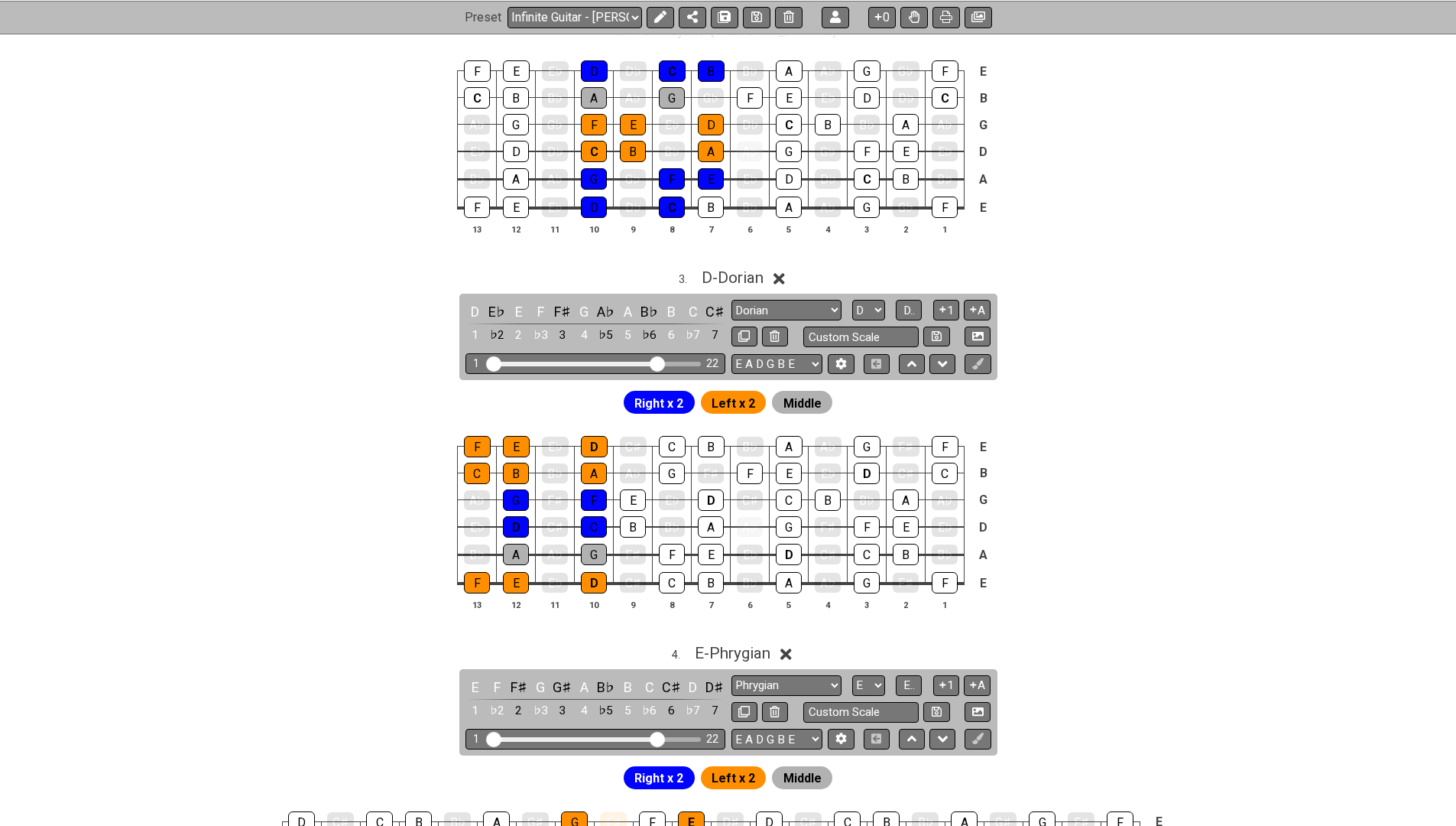
drag, startPoint x: 583, startPoint y: 352, endPoint x: 656, endPoint y: 363, distance: 73.8
click at [655, 363] on input "Visible fret range" at bounding box center [595, 363] width 217 height 0
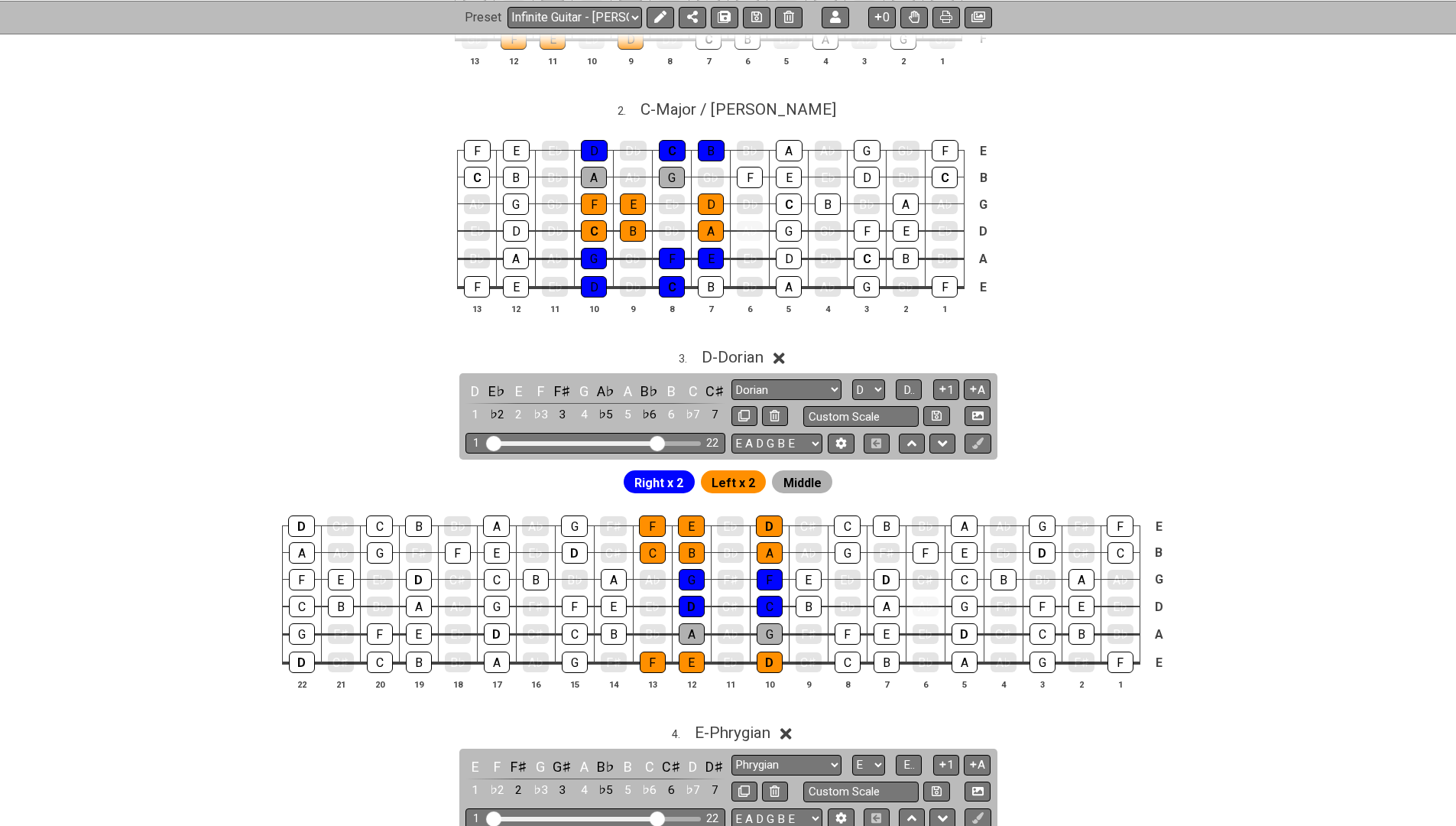
scroll to position [942, 0]
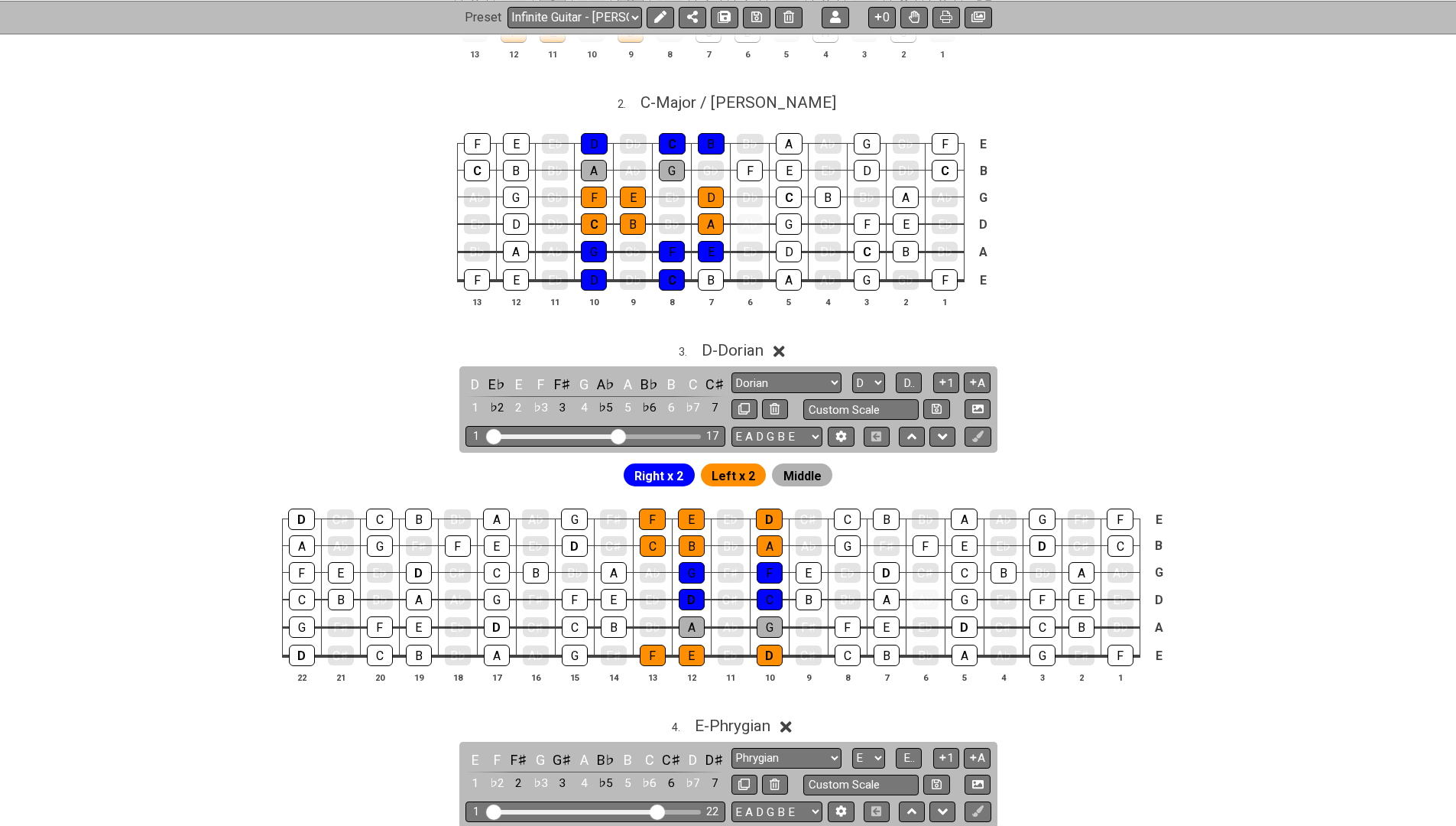
drag, startPoint x: 658, startPoint y: 429, endPoint x: 621, endPoint y: 429, distance: 37.0
click at [621, 435] on input "Visible fret range" at bounding box center [595, 435] width 217 height 0
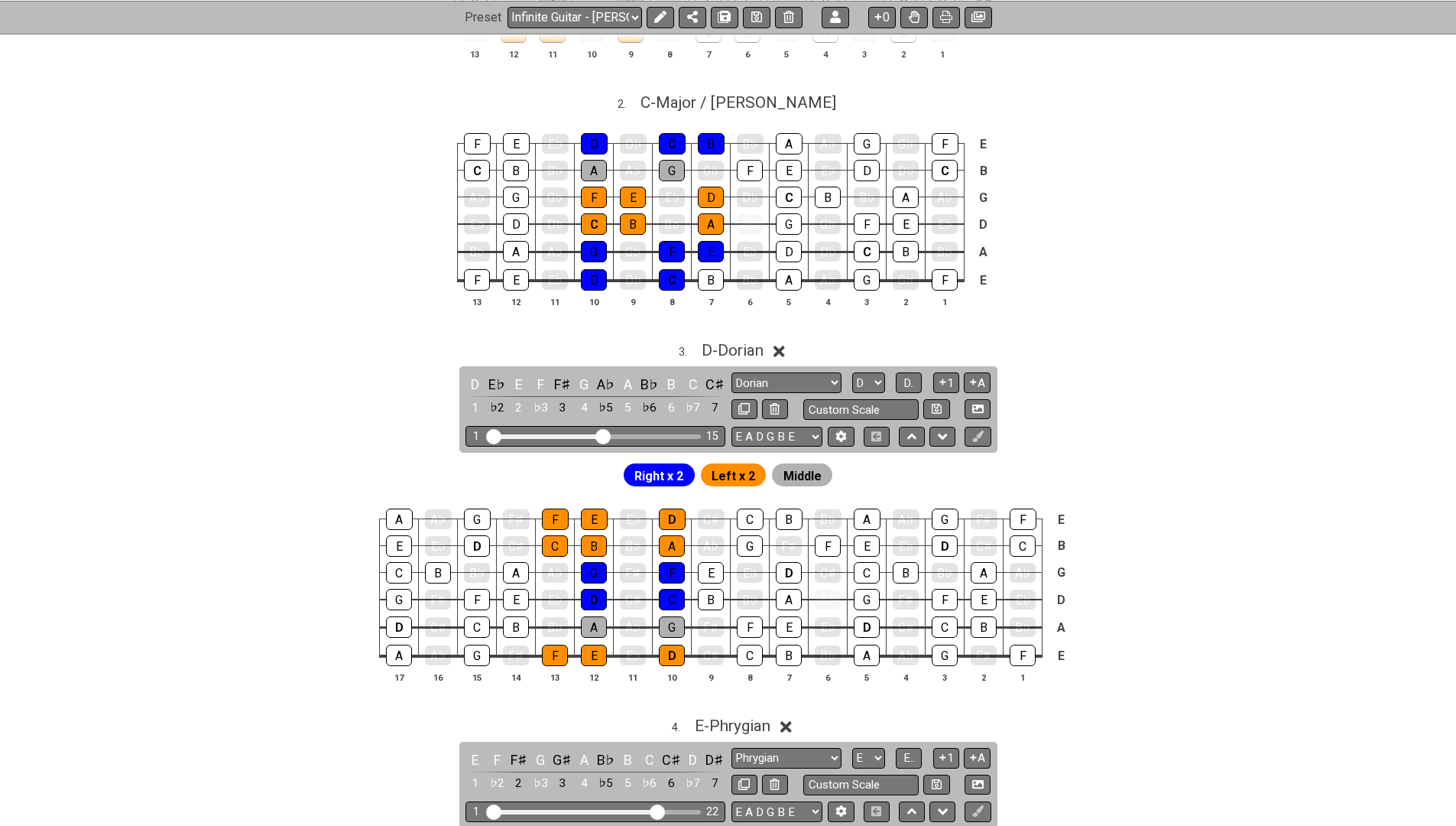
drag, startPoint x: 621, startPoint y: 429, endPoint x: 605, endPoint y: 430, distance: 16.0
click at [605, 435] on input "Visible fret range" at bounding box center [595, 435] width 217 height 0
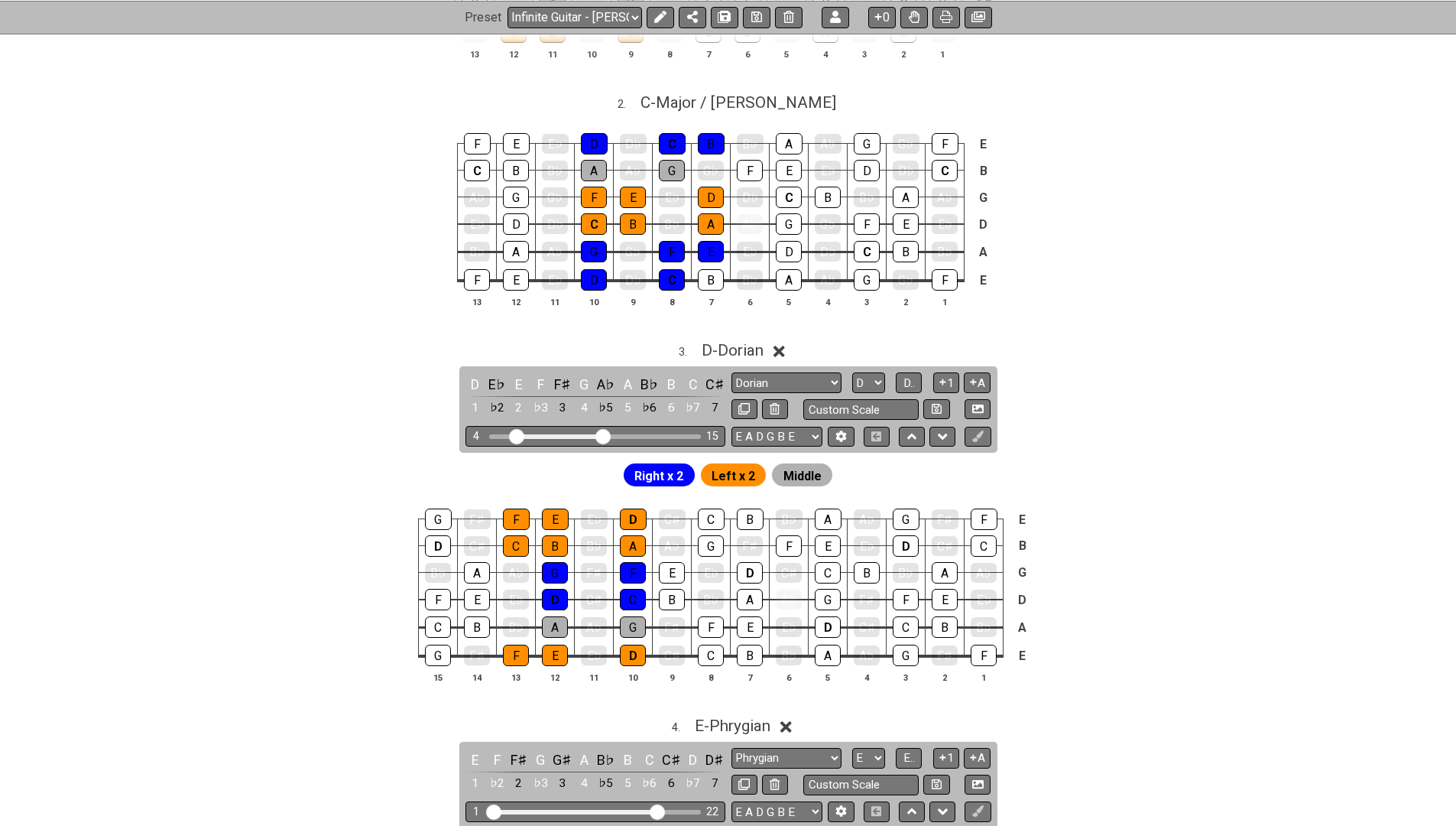
drag, startPoint x: 493, startPoint y: 428, endPoint x: 516, endPoint y: 431, distance: 23.2
click at [516, 435] on input "Visible fret range" at bounding box center [595, 435] width 217 height 0
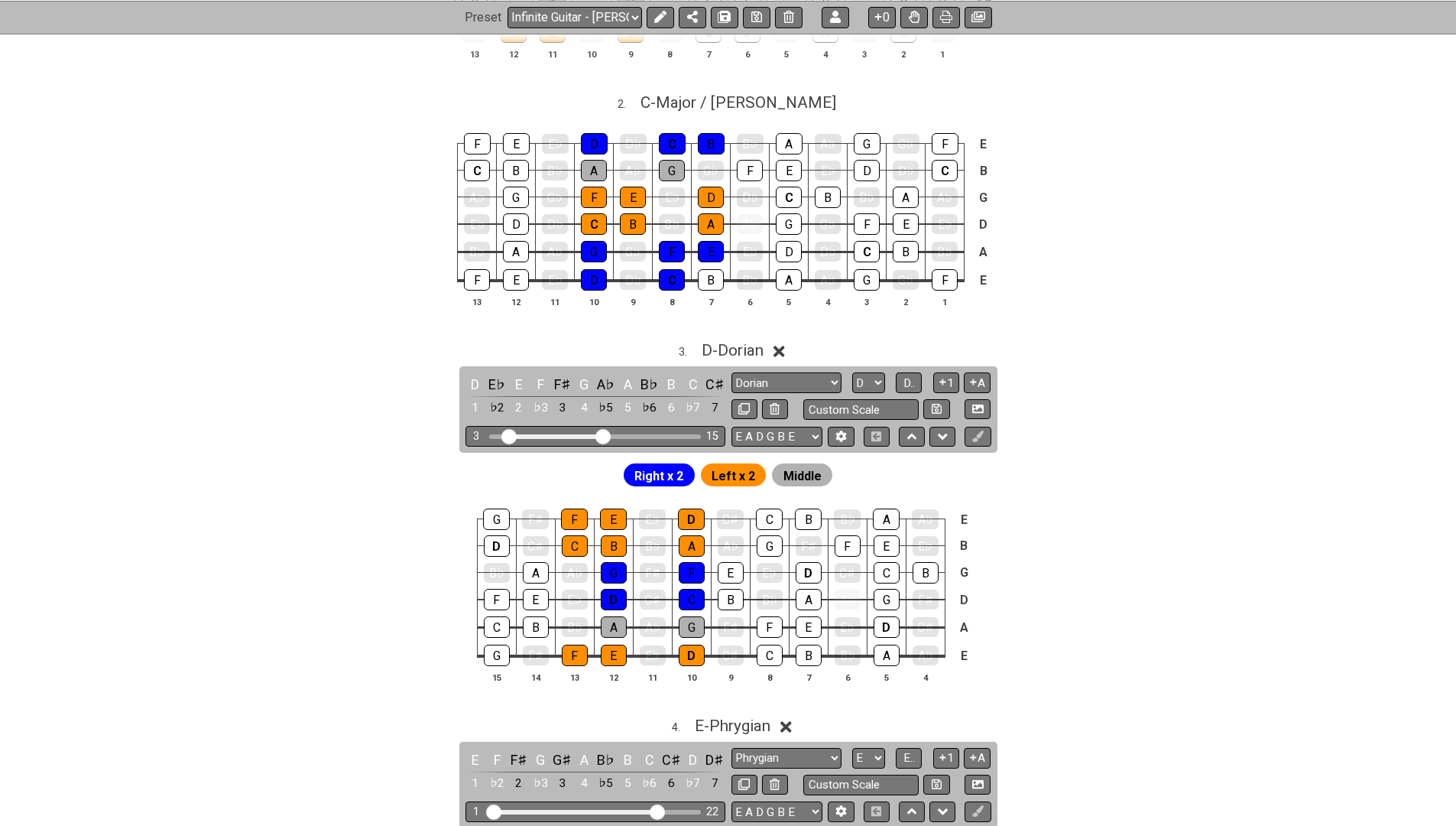
drag, startPoint x: 516, startPoint y: 431, endPoint x: 508, endPoint y: 429, distance: 8.2
click at [508, 435] on input "Visible fret range" at bounding box center [595, 435] width 217 height 0
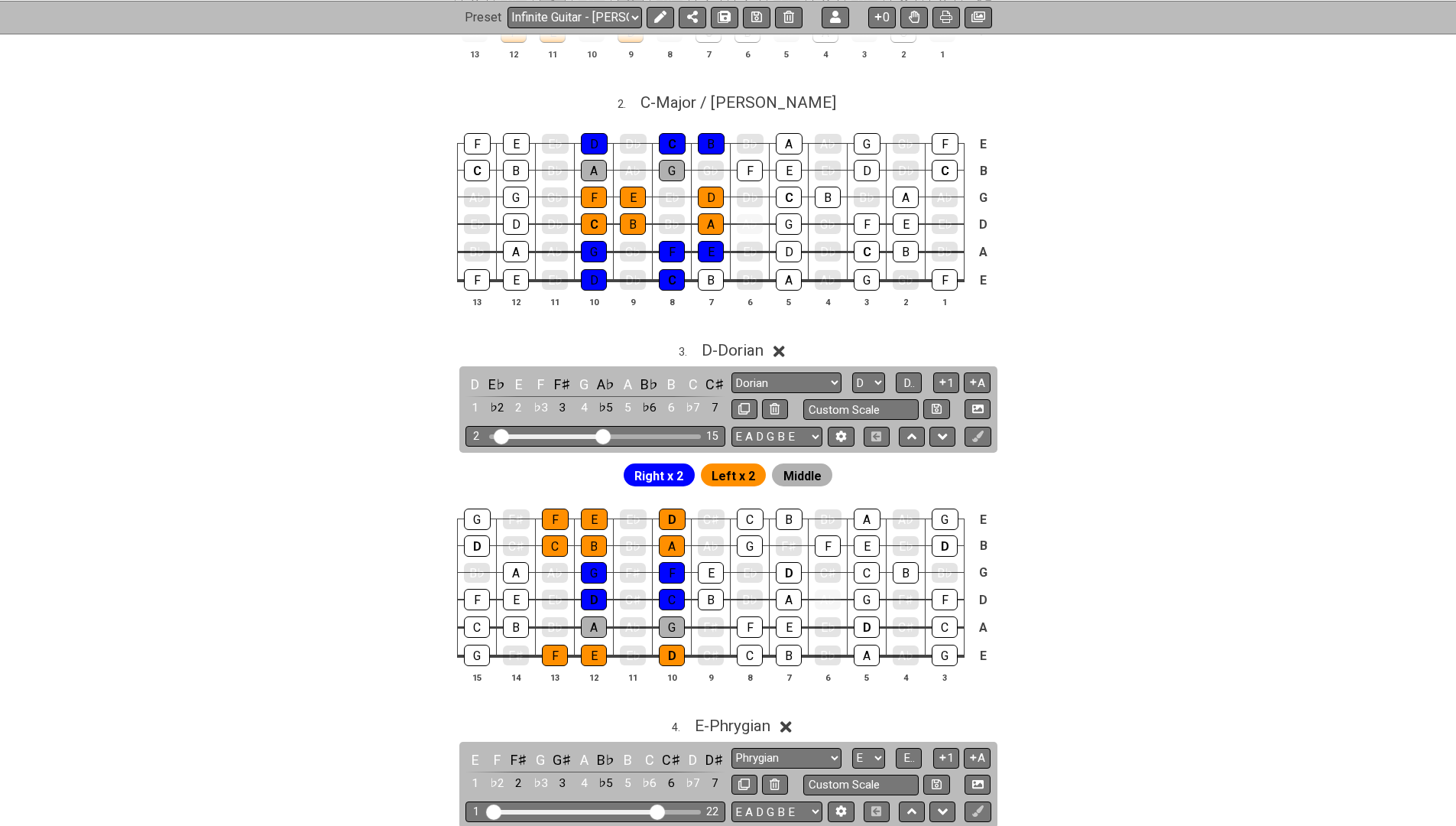
click at [501, 435] on input "Visible fret range" at bounding box center [595, 435] width 217 height 0
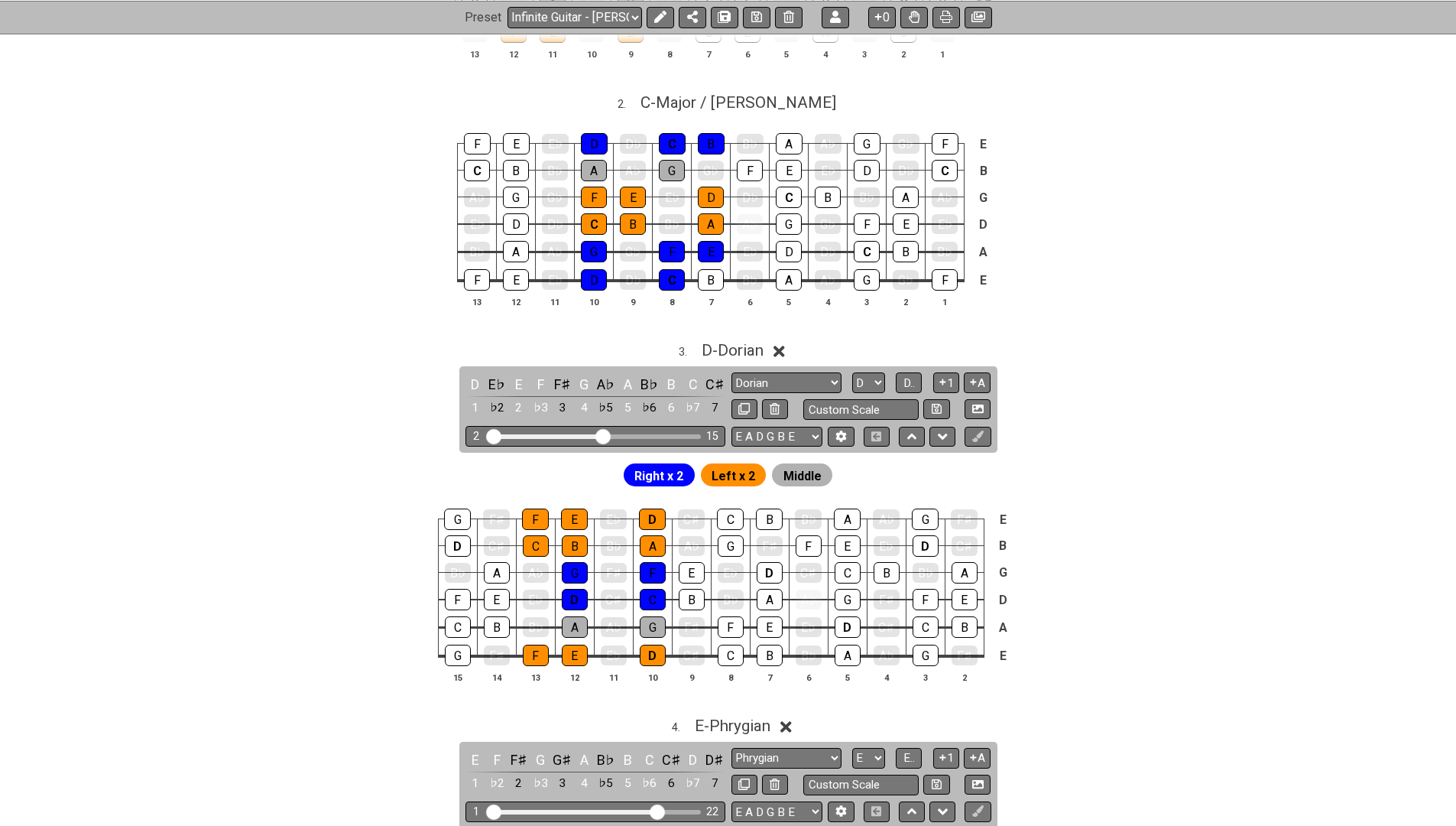
drag, startPoint x: 501, startPoint y: 425, endPoint x: 480, endPoint y: 427, distance: 21.1
click at [481, 426] on div "2 15" at bounding box center [595, 436] width 260 height 20
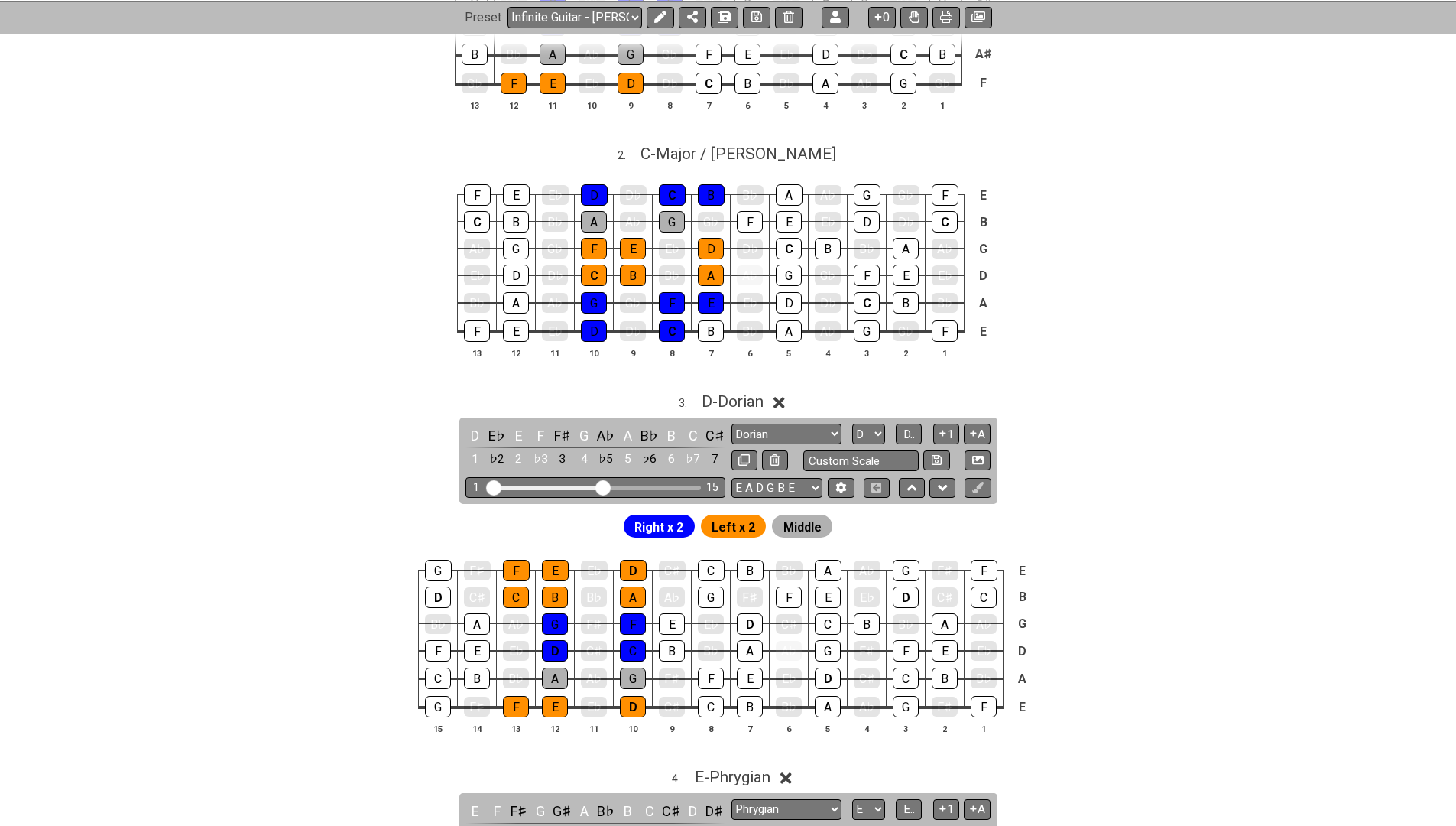
scroll to position [885, 0]
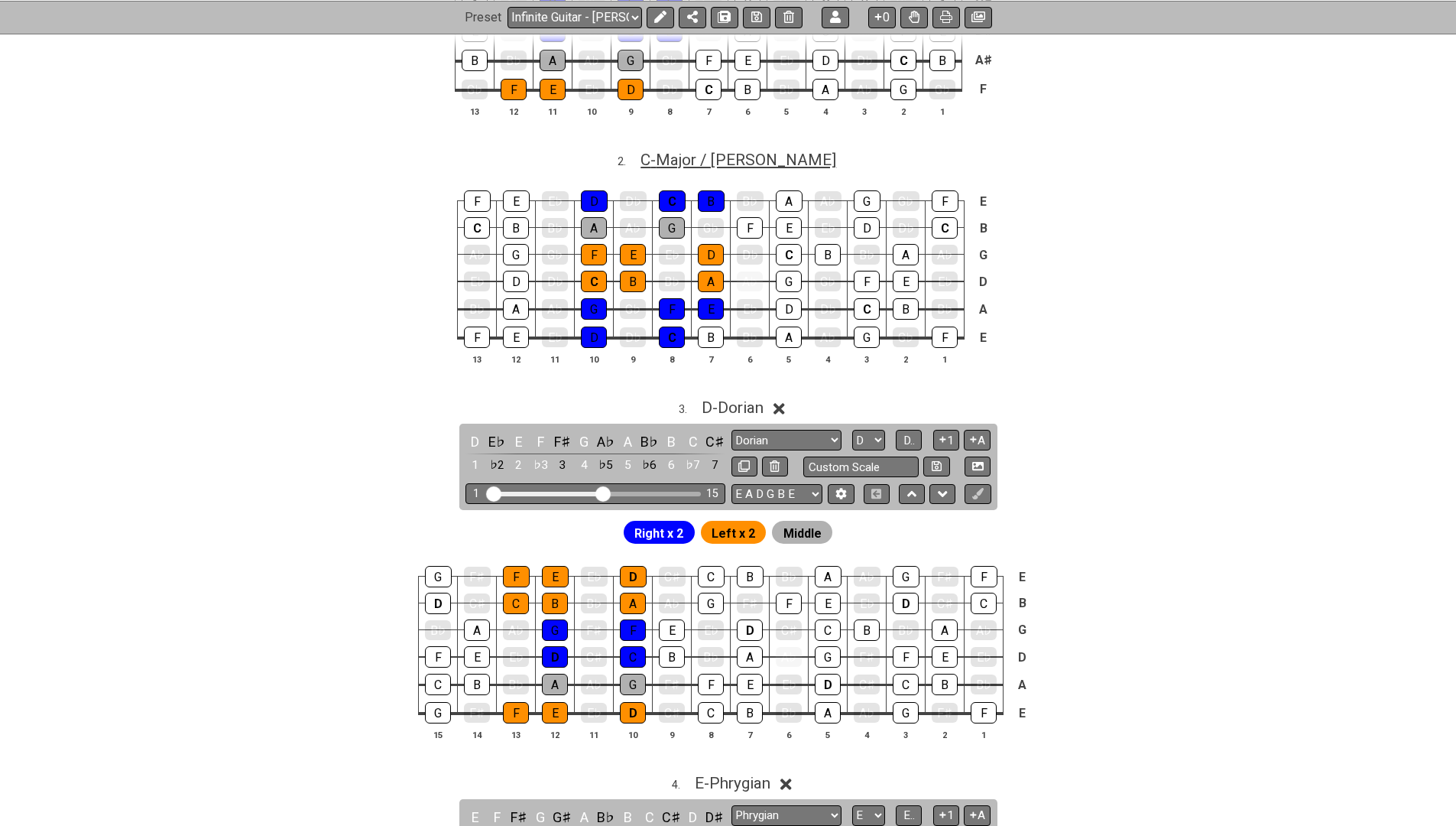
click at [713, 161] on span "C - Major / Ionian" at bounding box center [738, 160] width 196 height 19
select select "C"
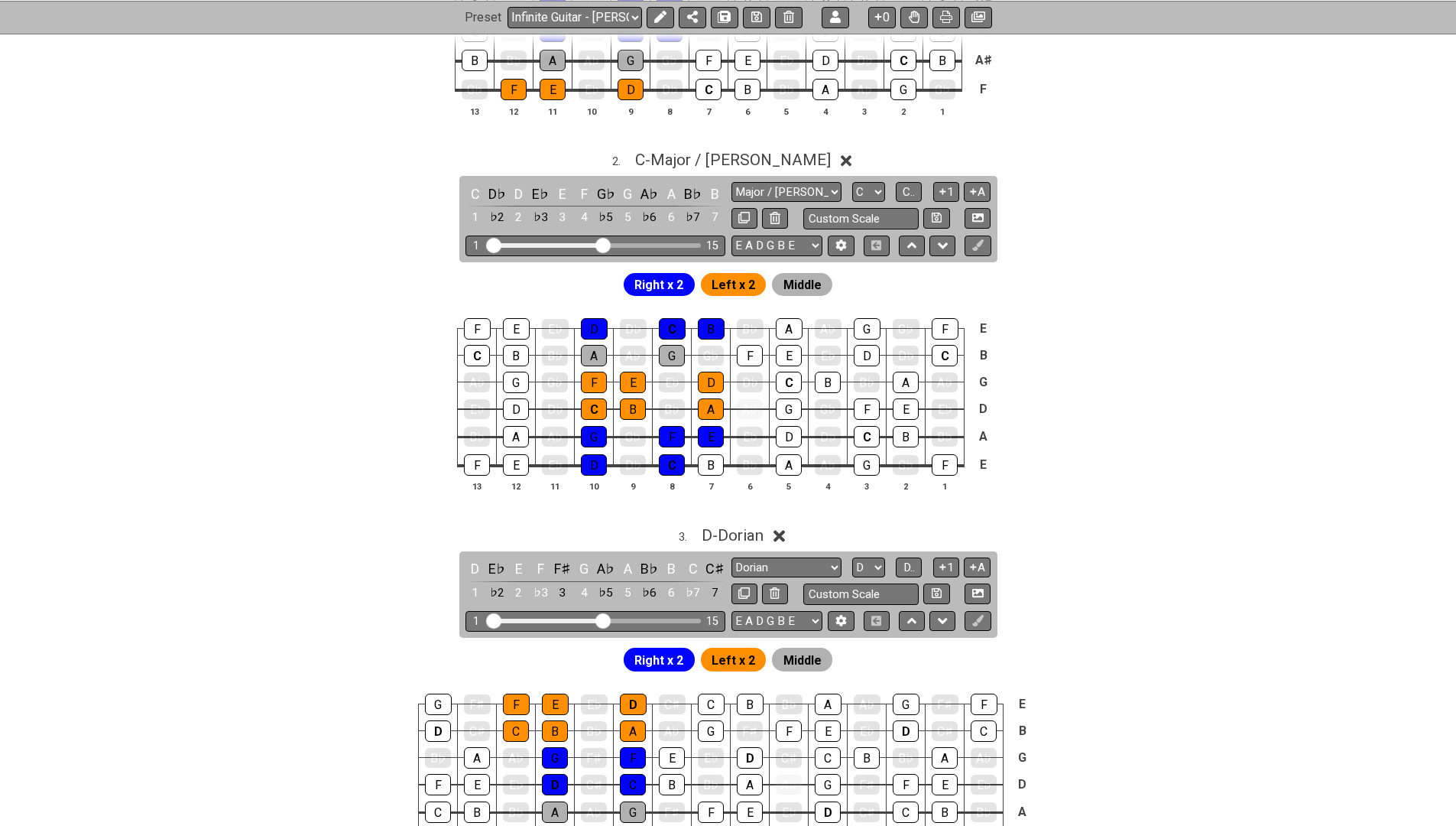
drag, startPoint x: 588, startPoint y: 246, endPoint x: 604, endPoint y: 250, distance: 16.5
click at [604, 250] on div "1 15" at bounding box center [595, 246] width 260 height 20
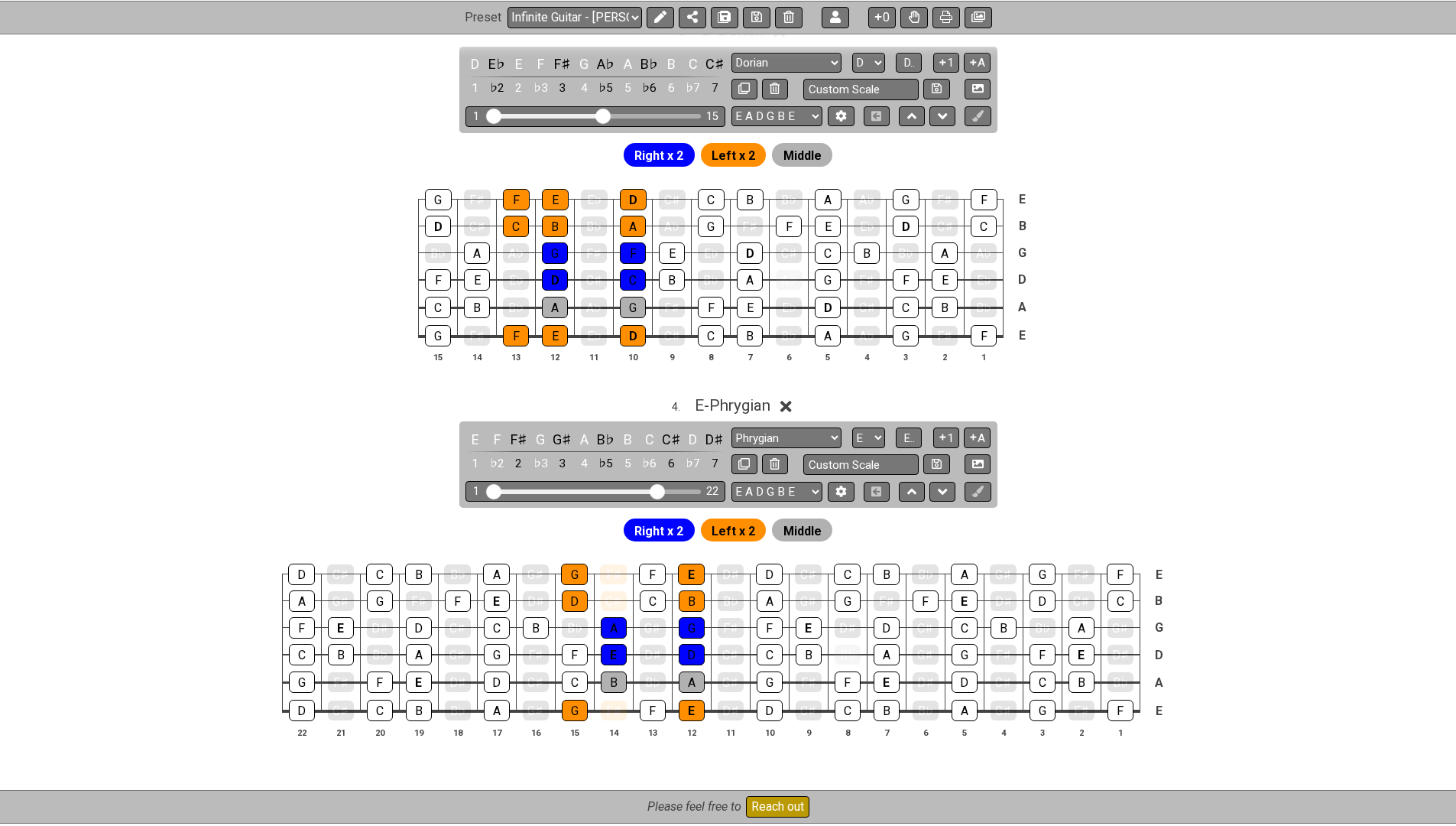
scroll to position [1395, 0]
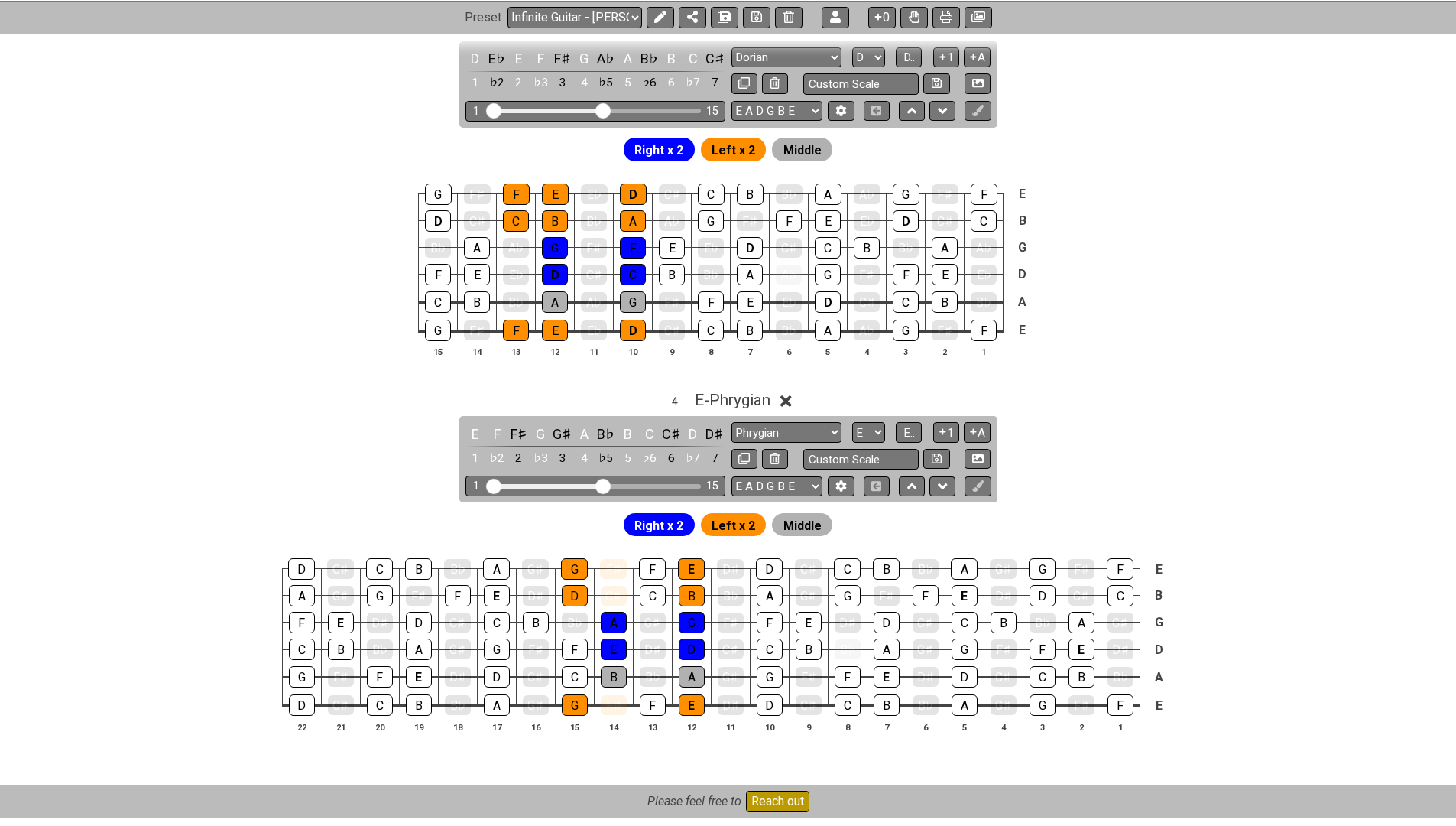
drag, startPoint x: 658, startPoint y: 476, endPoint x: 605, endPoint y: 477, distance: 53.0
click at [605, 484] on input "Visible fret range" at bounding box center [595, 484] width 217 height 0
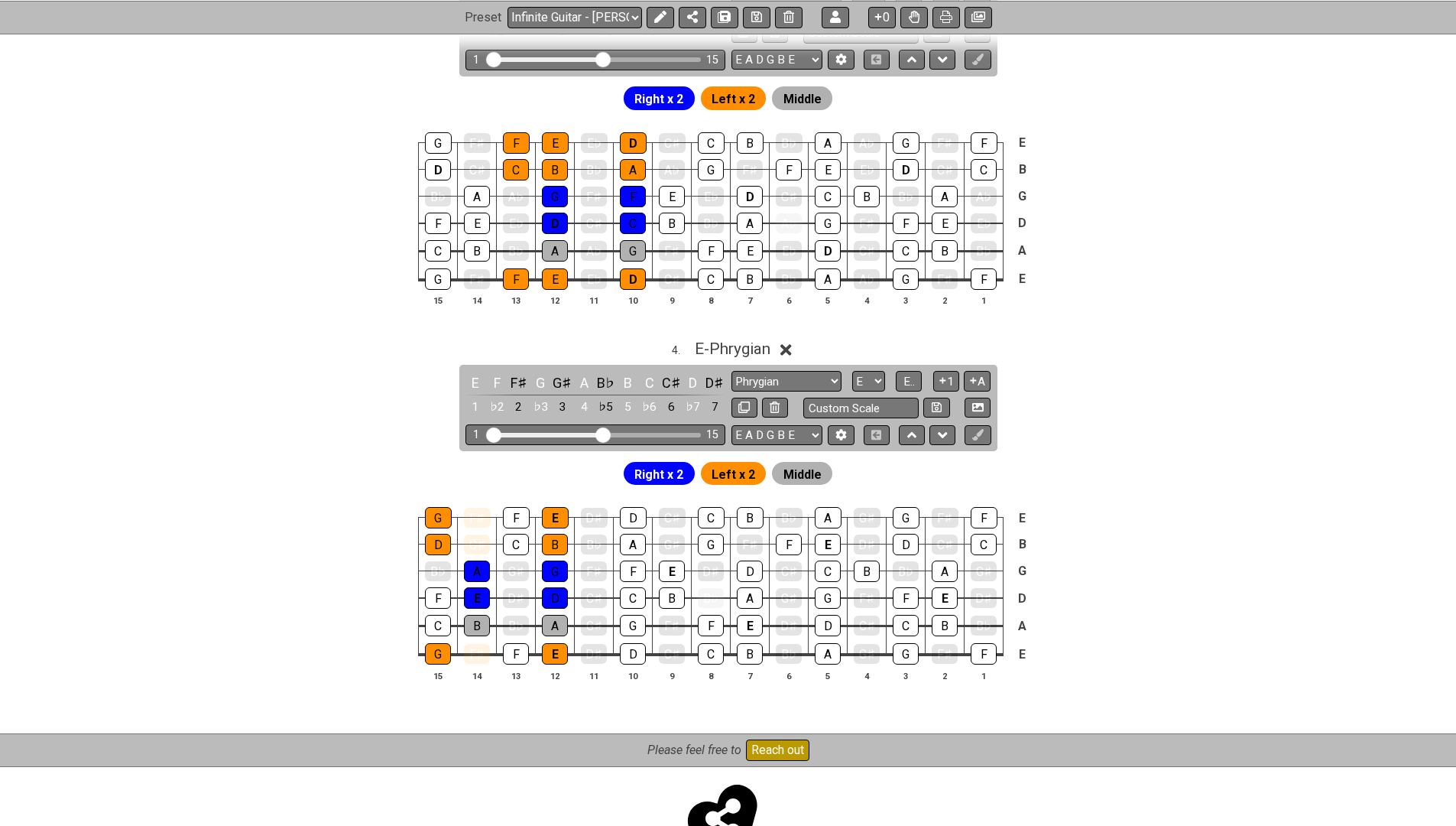
scroll to position [1447, 0]
click at [480, 507] on div "F♯" at bounding box center [477, 516] width 27 height 19
click at [480, 506] on div "F♯" at bounding box center [477, 516] width 27 height 21
click at [477, 538] on div "C♯" at bounding box center [476, 543] width 26 height 21
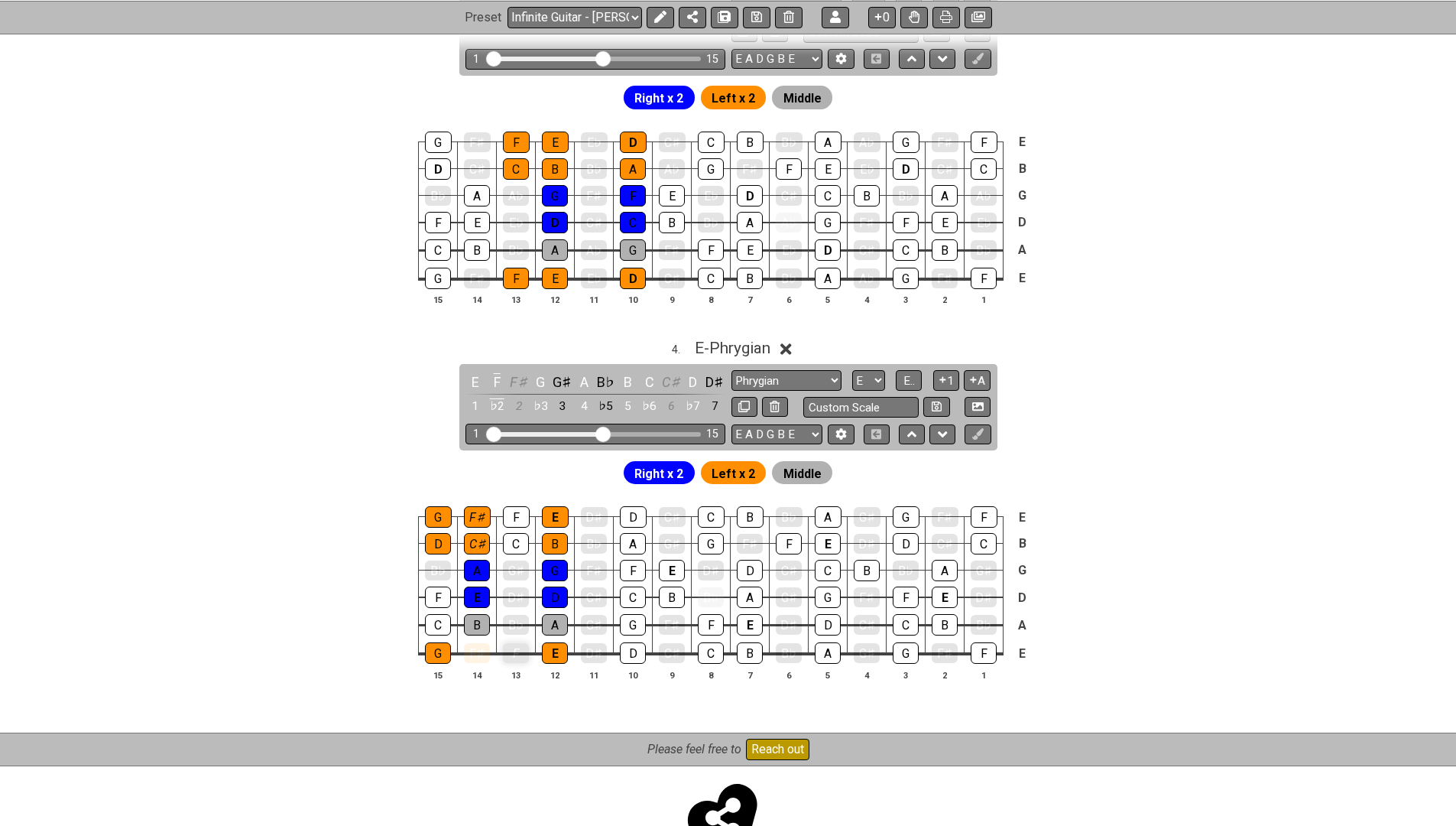
click at [515, 643] on div "F" at bounding box center [515, 652] width 26 height 19
click at [515, 643] on div "F" at bounding box center [515, 652] width 26 height 21
click at [658, 463] on span "Right x 2" at bounding box center [658, 473] width 49 height 22
click at [662, 11] on icon at bounding box center [660, 17] width 12 height 12
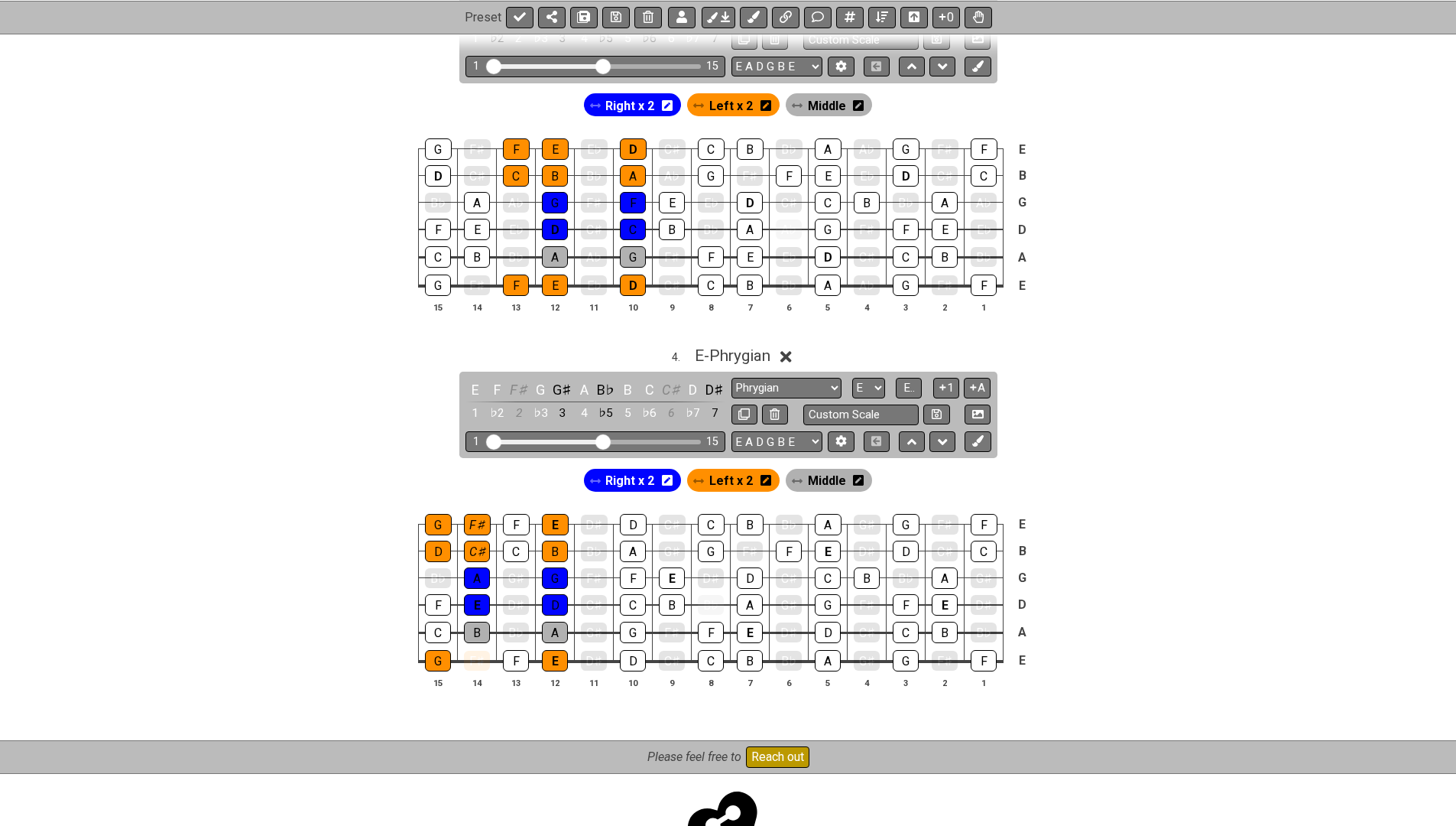
click at [630, 480] on span "Right x 2" at bounding box center [629, 480] width 49 height 22
click at [476, 514] on div "F♯" at bounding box center [477, 524] width 27 height 21
click at [473, 516] on div "F♯" at bounding box center [477, 524] width 27 height 21
click at [471, 547] on div "C♯" at bounding box center [476, 551] width 26 height 21
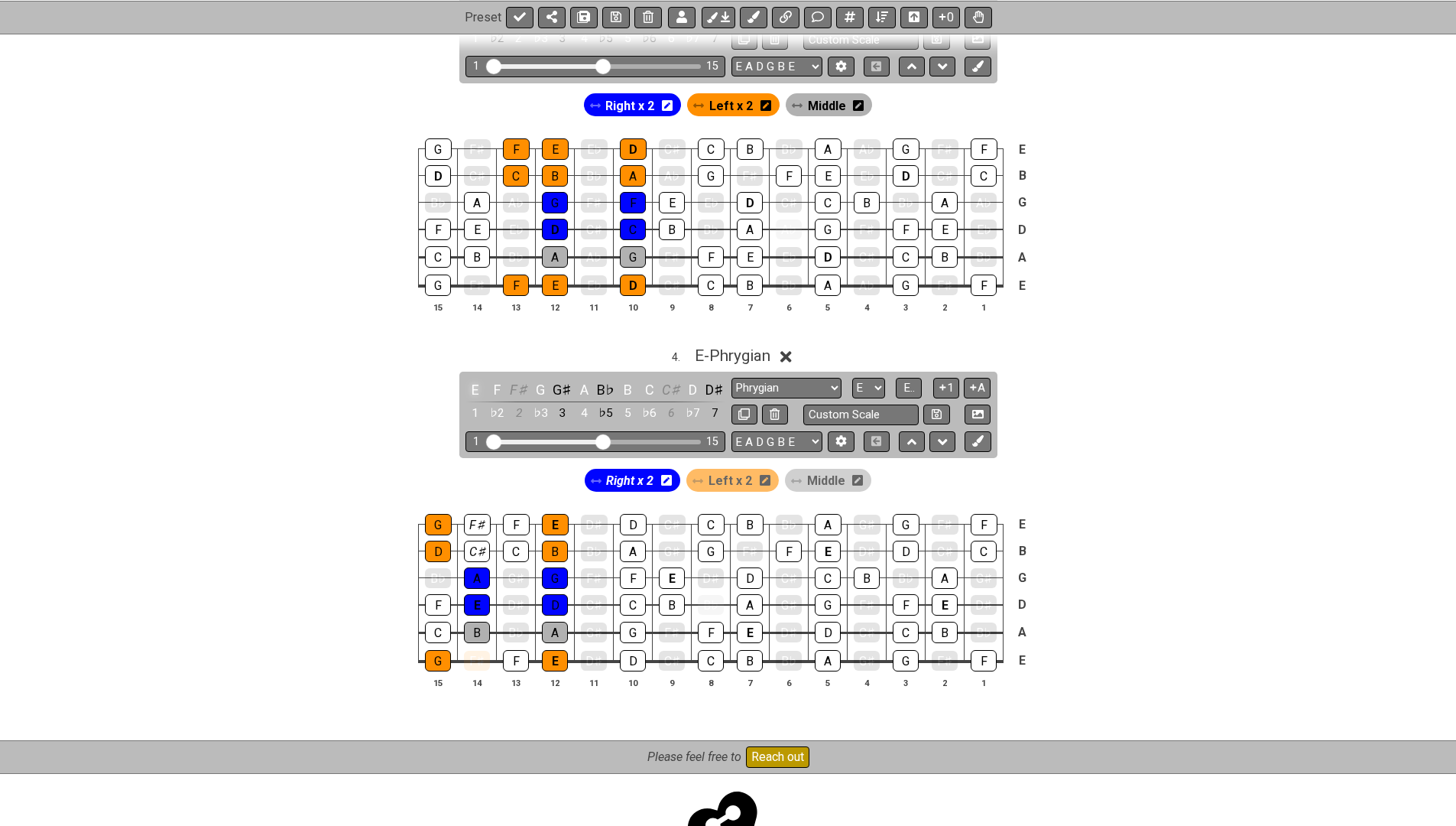
click at [475, 380] on div "E" at bounding box center [475, 389] width 19 height 20
click at [492, 382] on div "F" at bounding box center [496, 389] width 19 height 20
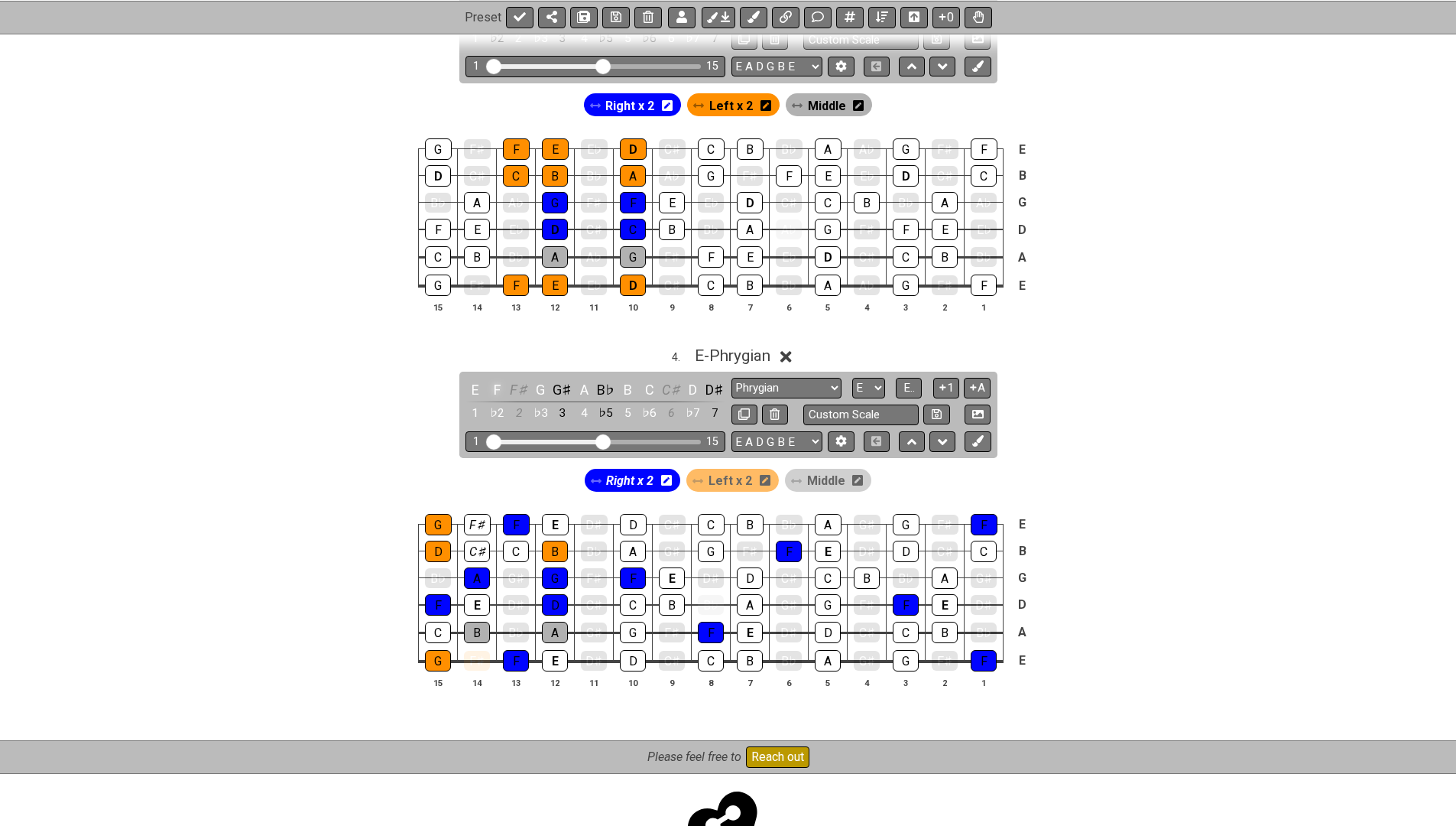
click at [492, 382] on div "F" at bounding box center [496, 389] width 19 height 20
click at [542, 382] on div "G" at bounding box center [540, 389] width 19 height 20
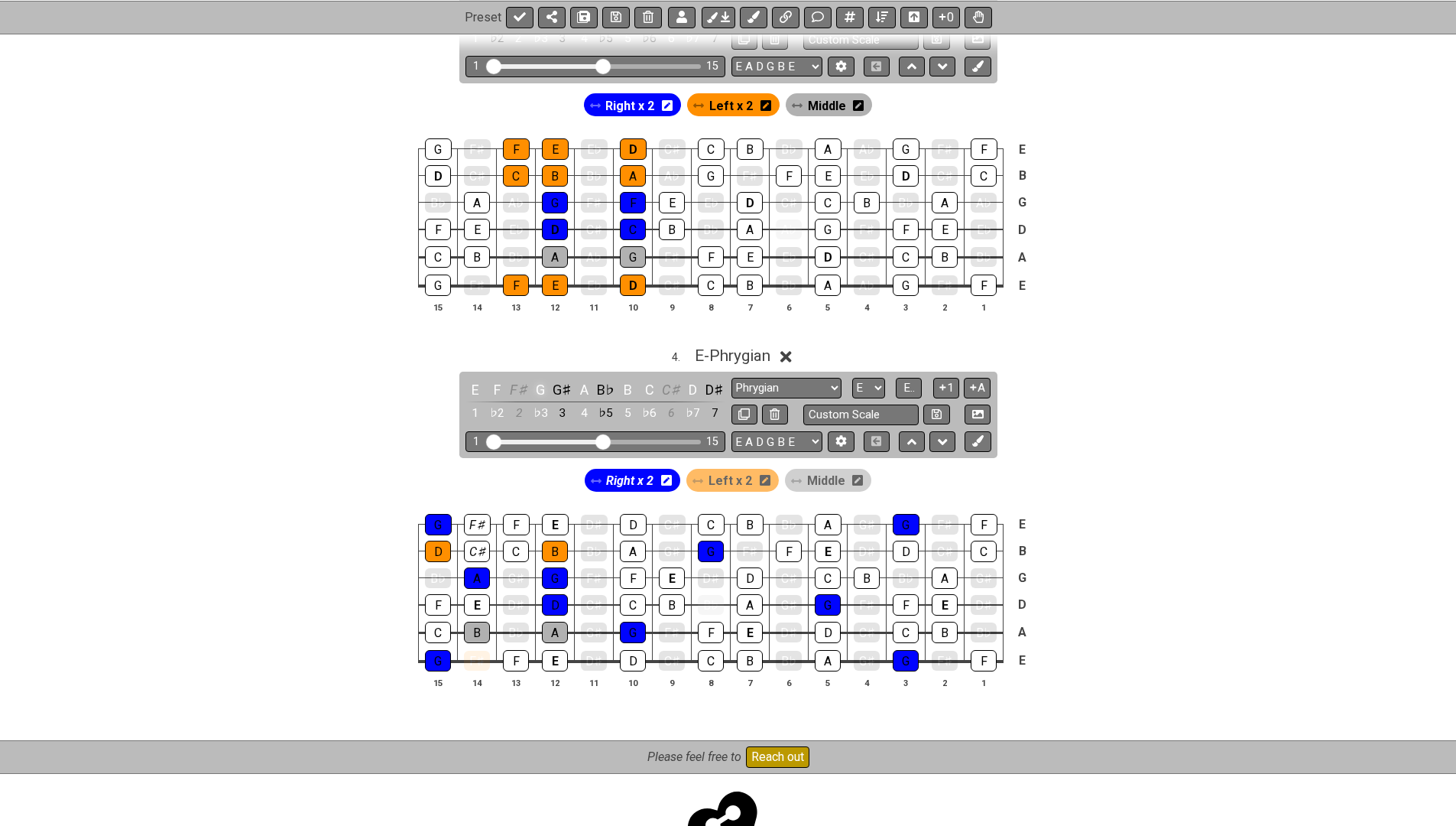
click at [542, 382] on div "G" at bounding box center [540, 389] width 19 height 20
click at [580, 381] on div "A" at bounding box center [583, 389] width 19 height 20
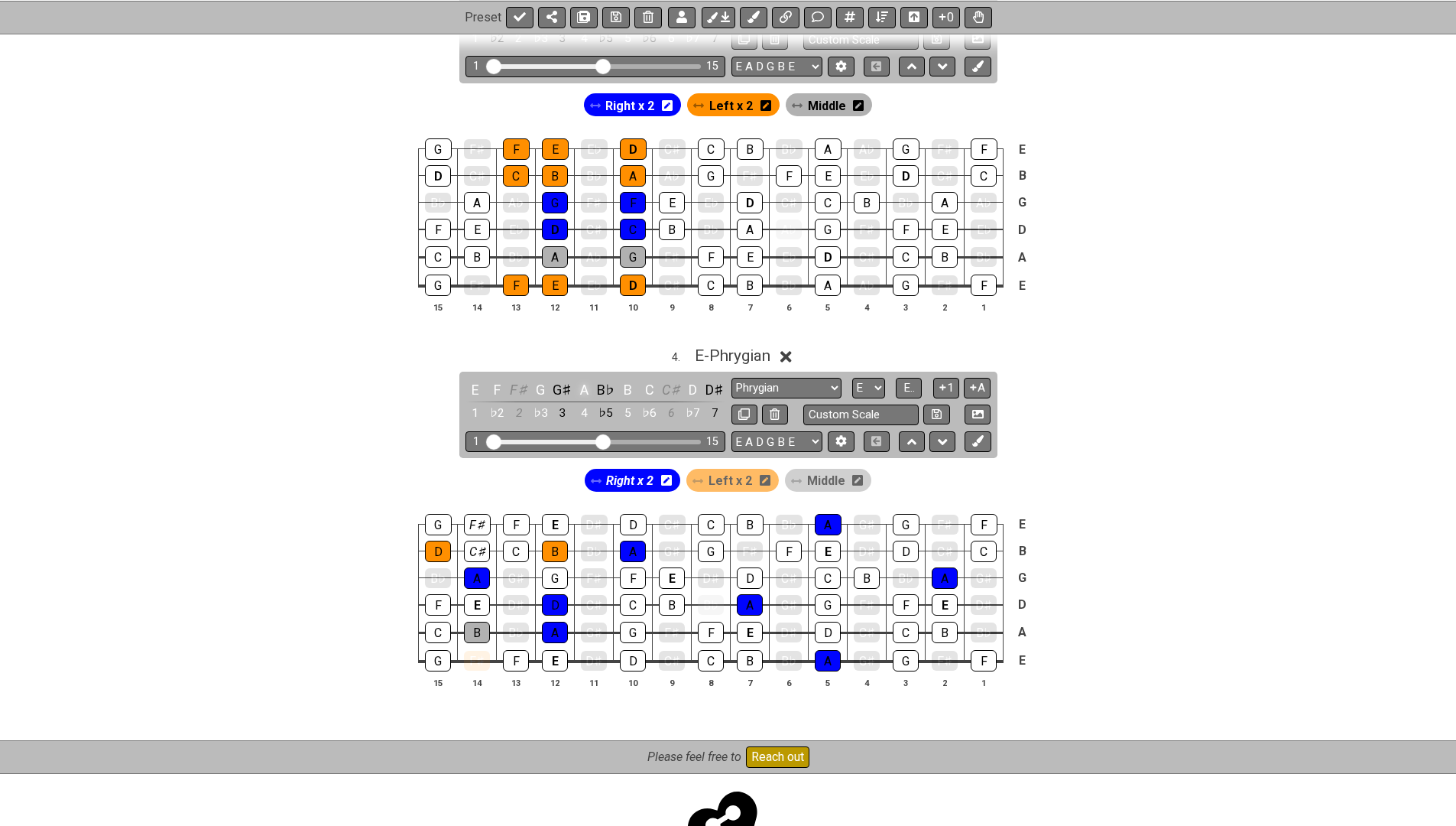
click at [580, 381] on div "A" at bounding box center [583, 389] width 19 height 20
click at [625, 381] on div "B" at bounding box center [627, 389] width 19 height 20
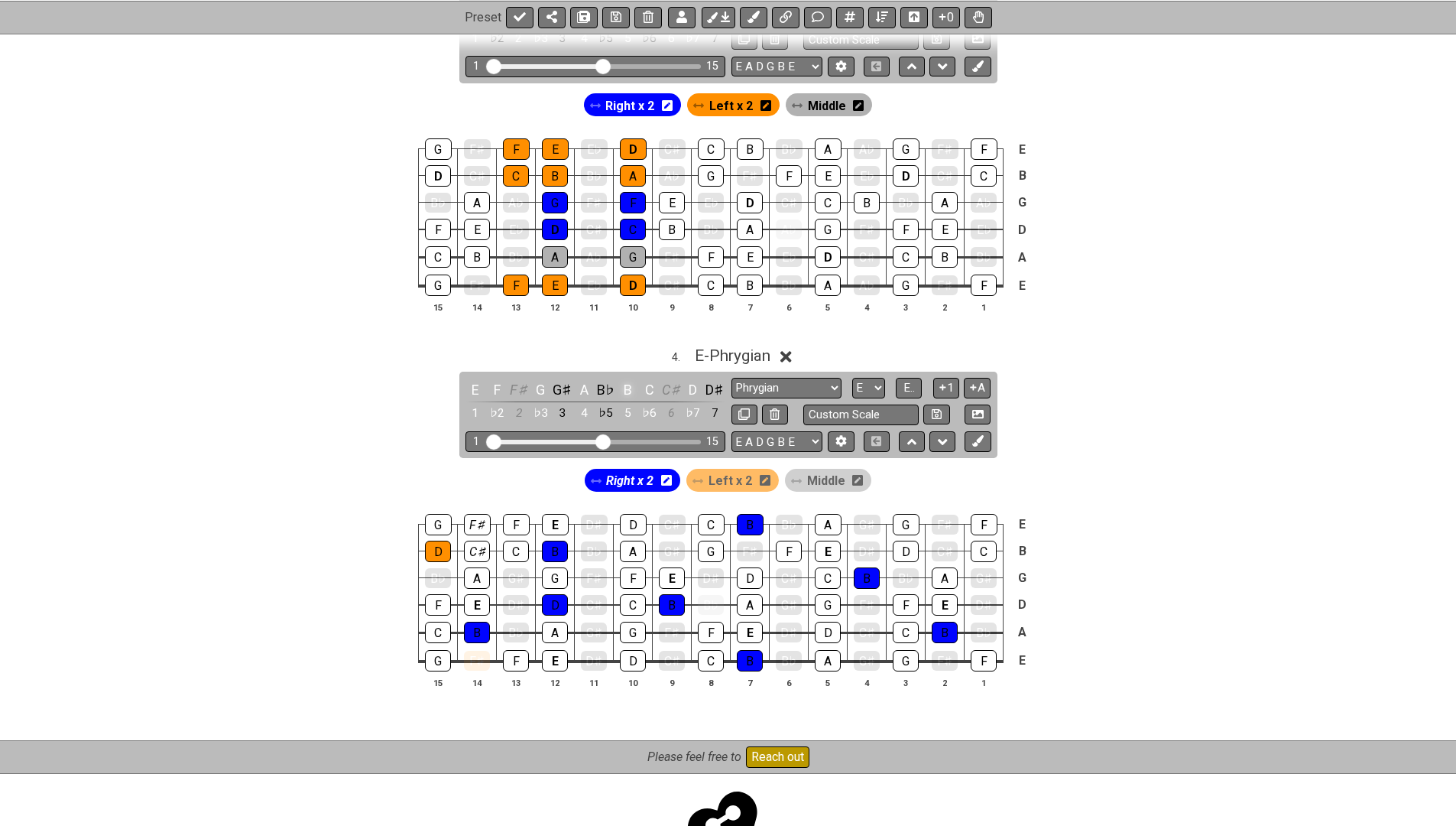
click at [625, 381] on div "B" at bounding box center [627, 389] width 19 height 20
click at [649, 381] on div "C" at bounding box center [649, 389] width 19 height 20
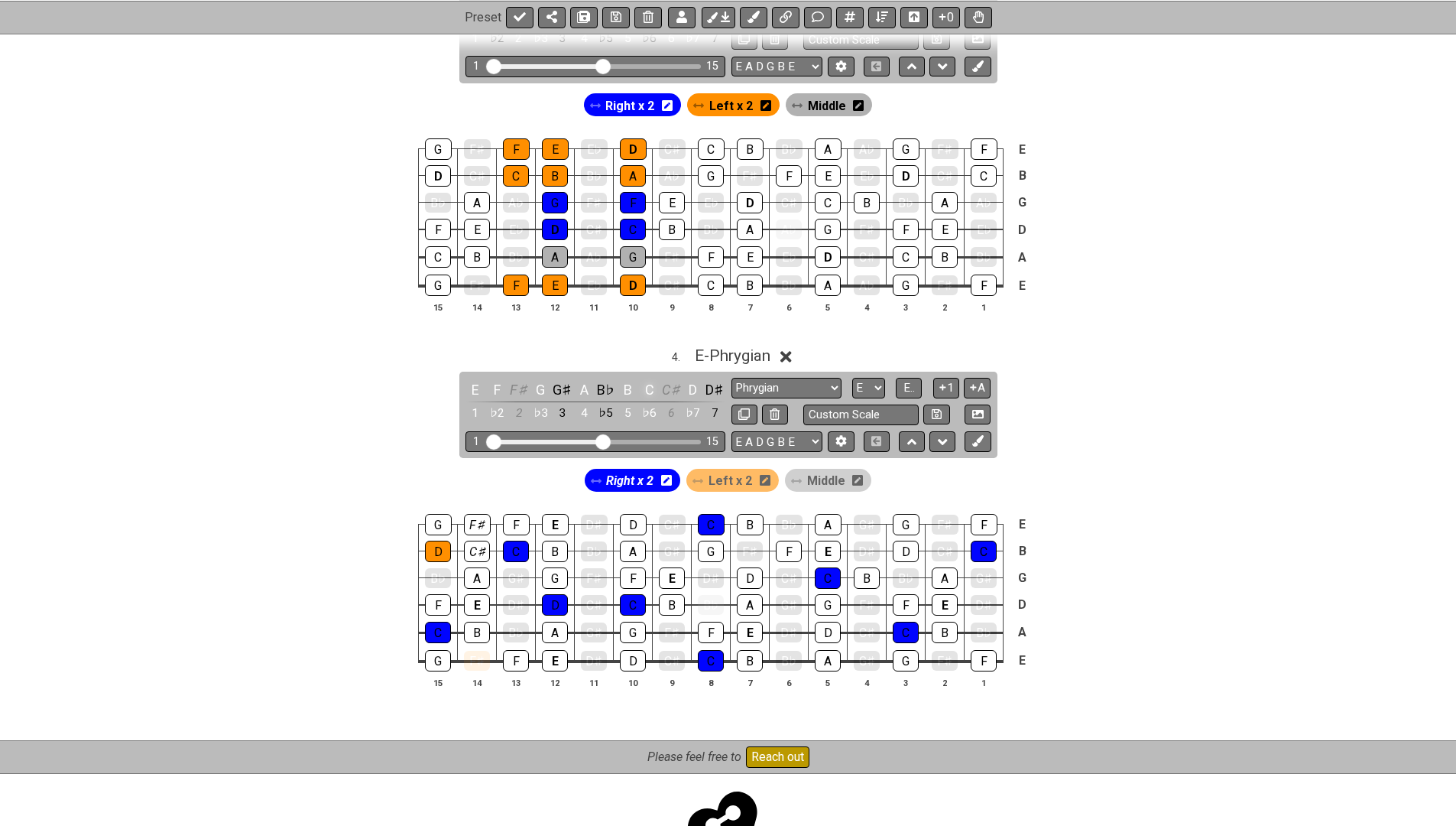
click at [649, 381] on div "C" at bounding box center [649, 389] width 19 height 20
click at [685, 379] on div "D" at bounding box center [693, 389] width 19 height 20
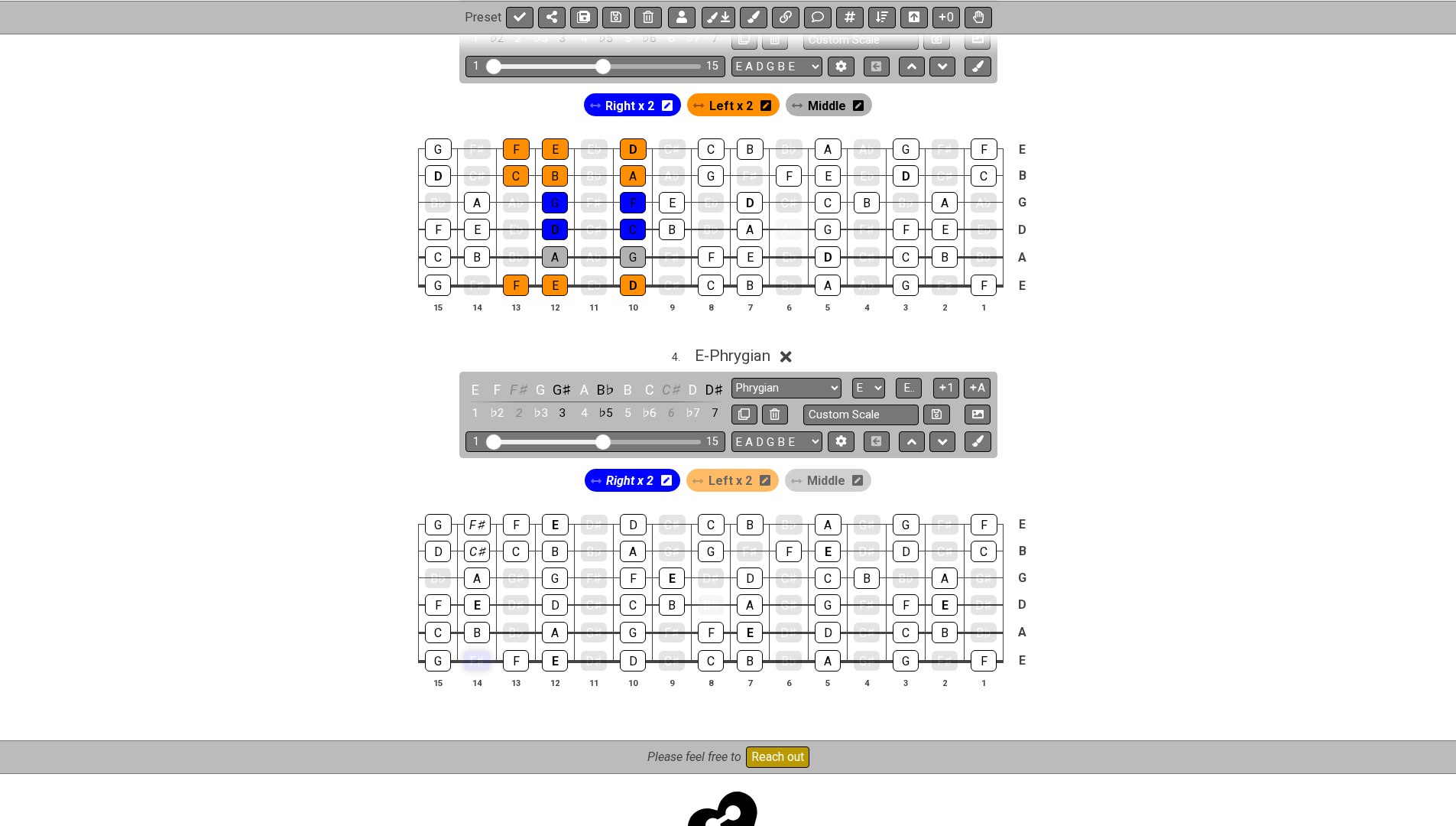
click at [478, 651] on div "F♯" at bounding box center [476, 660] width 26 height 19
click at [513, 382] on div "F♯" at bounding box center [519, 389] width 19 height 20
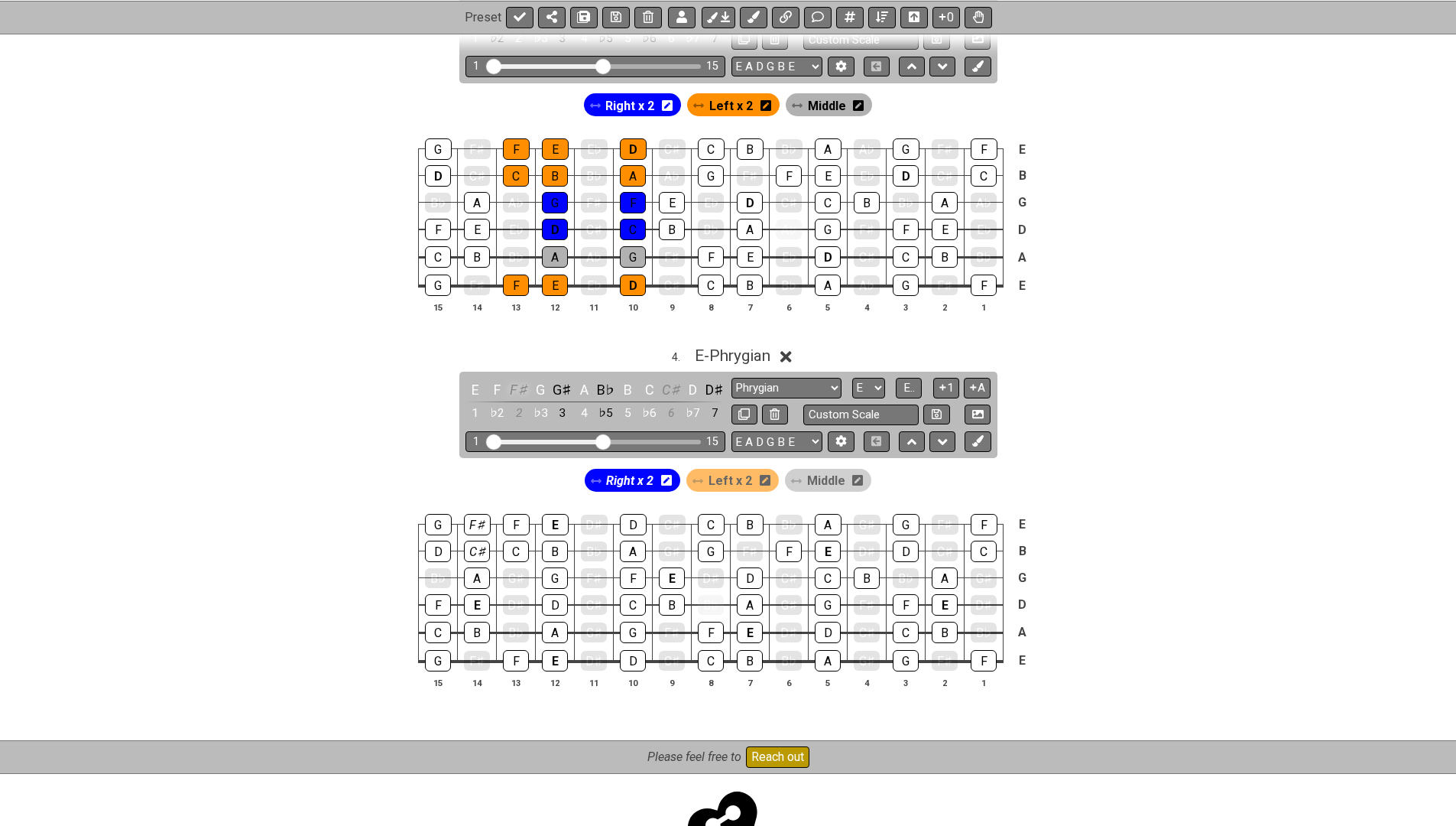
click at [513, 382] on div "F♯" at bounding box center [519, 389] width 19 height 20
click at [612, 20] on icon at bounding box center [616, 17] width 11 height 11
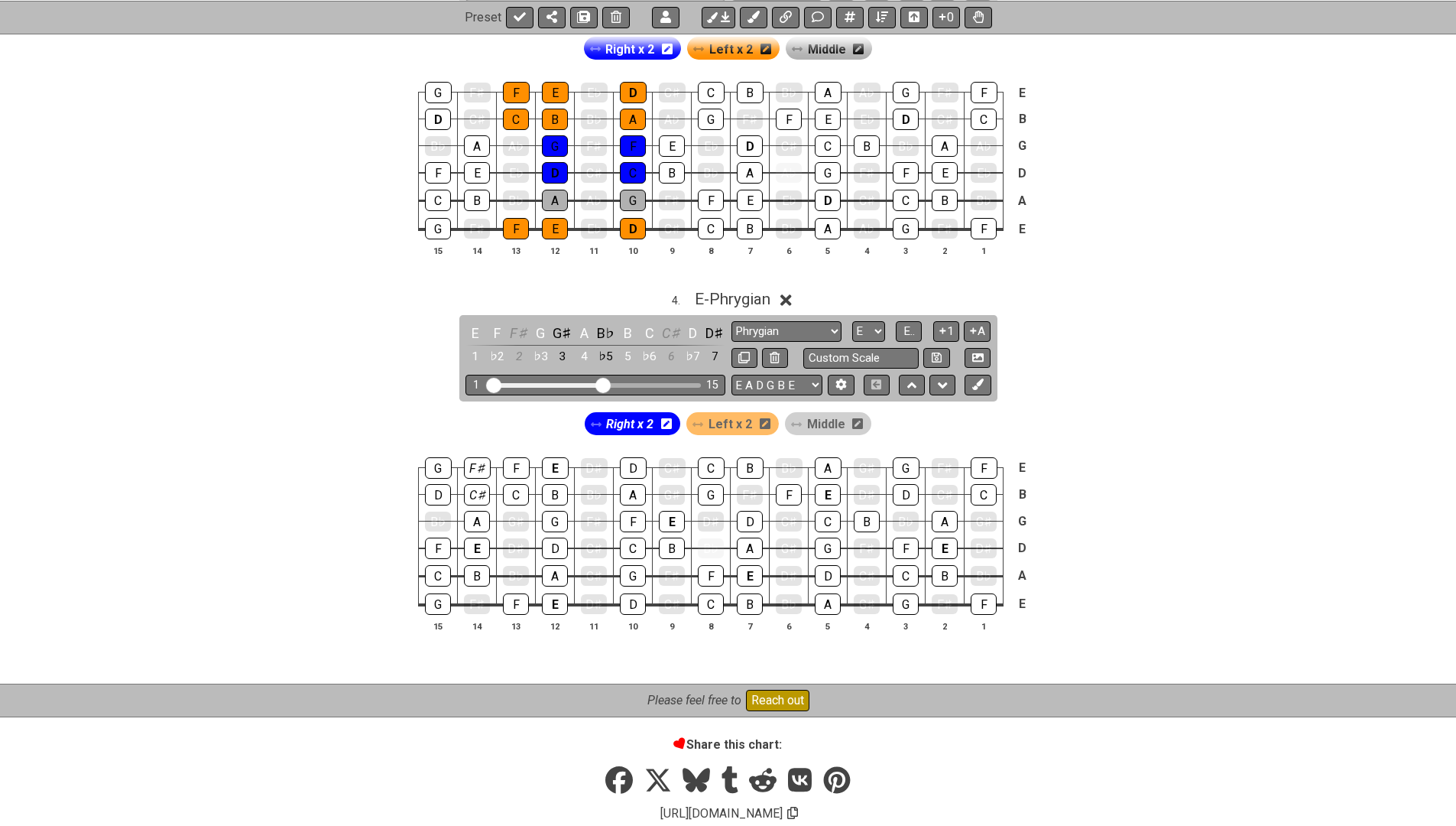
scroll to position [1501, 0]
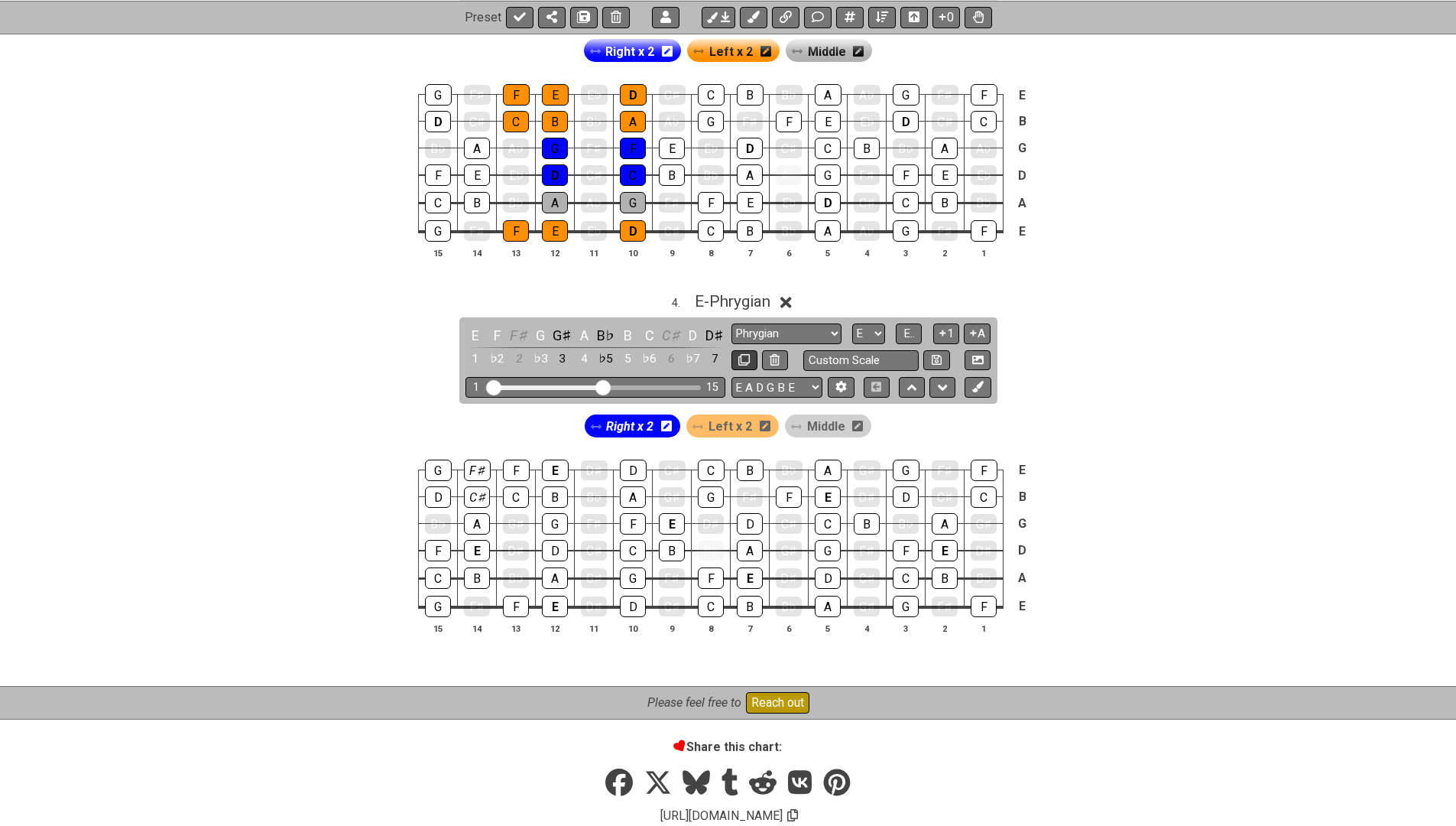
click at [739, 354] on icon at bounding box center [744, 360] width 12 height 12
select select "Phrygian"
select select "E"
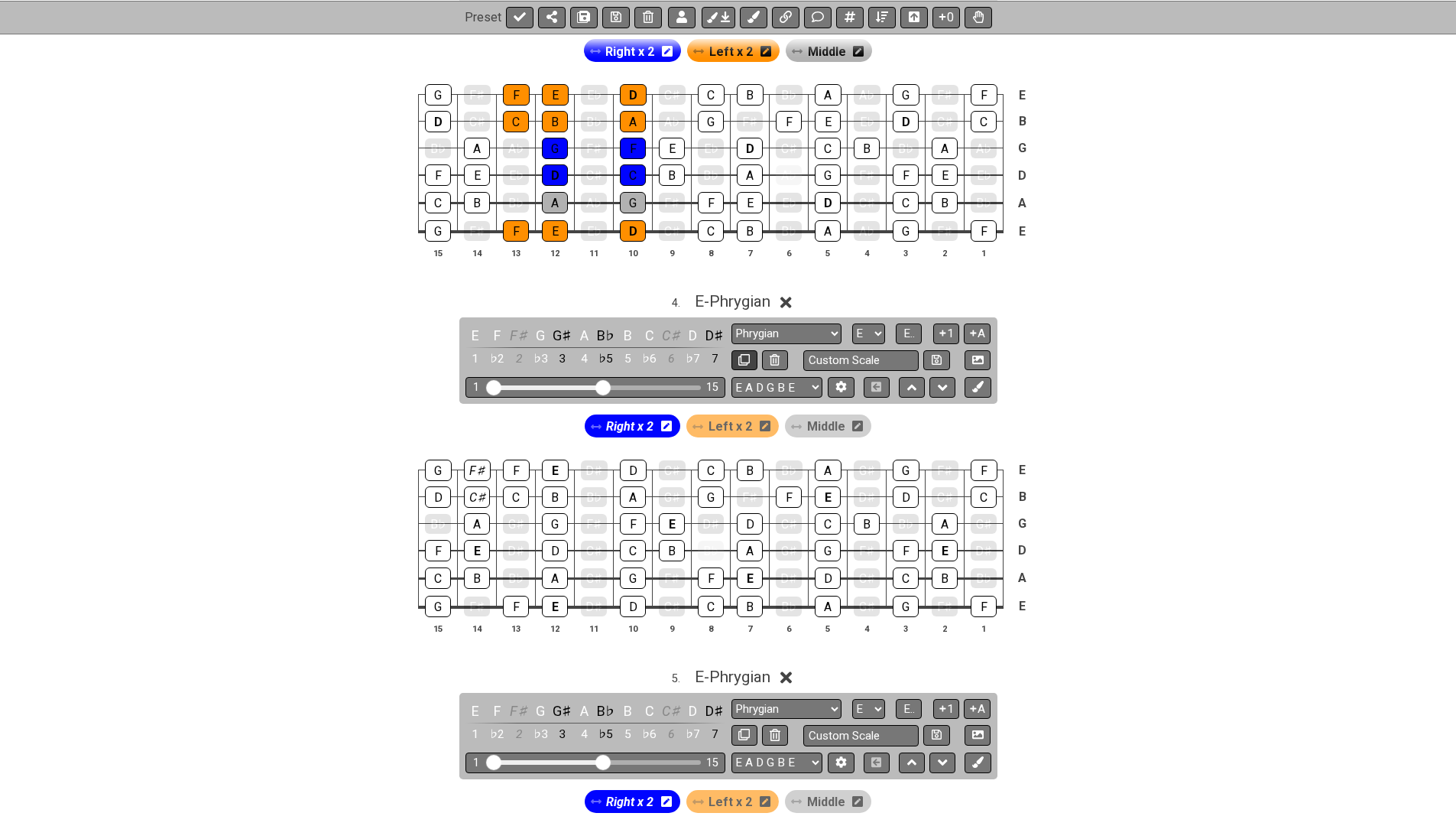
scroll to position [1702, 0]
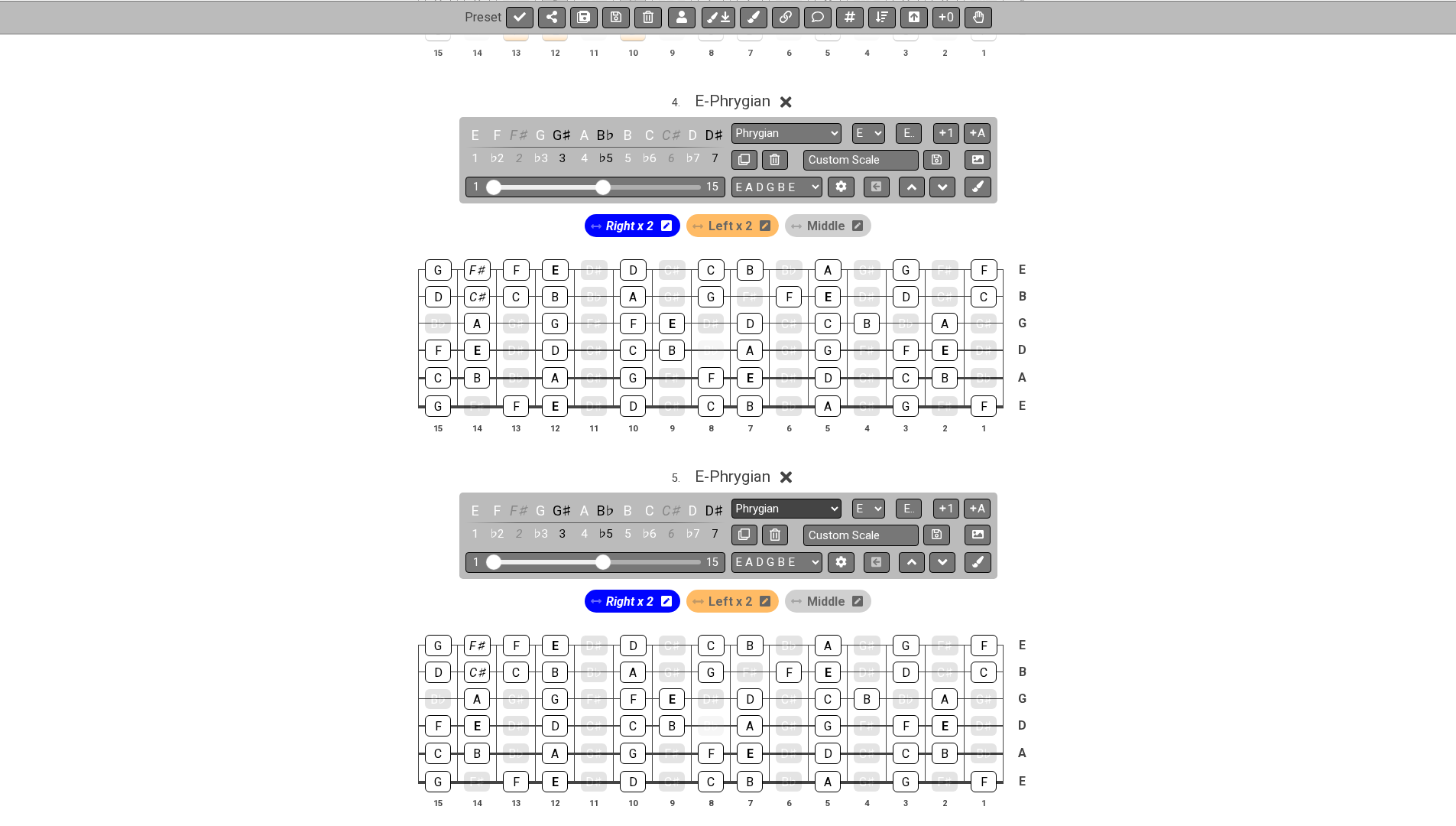
select select "Lydian"
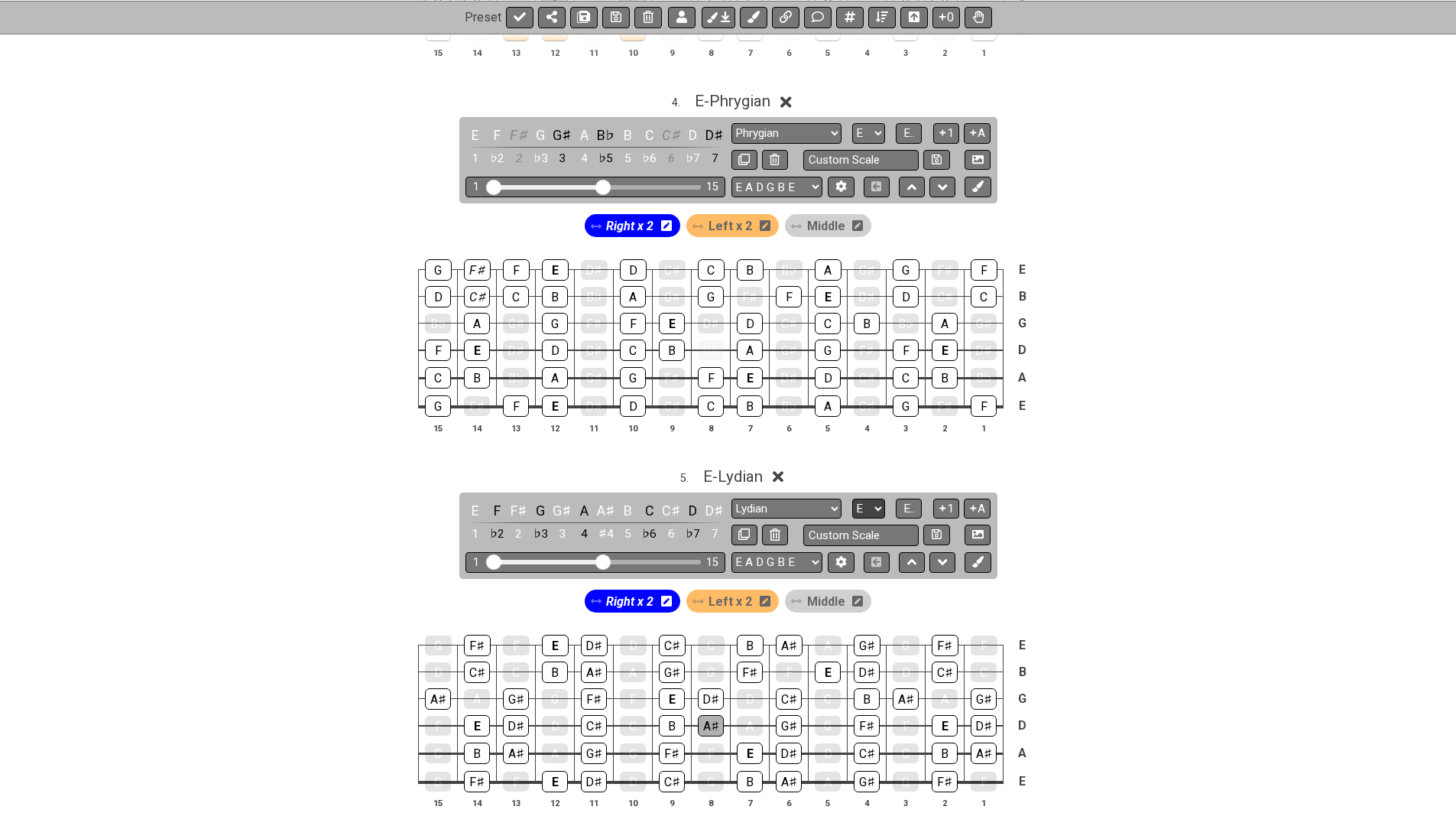
select select "F"
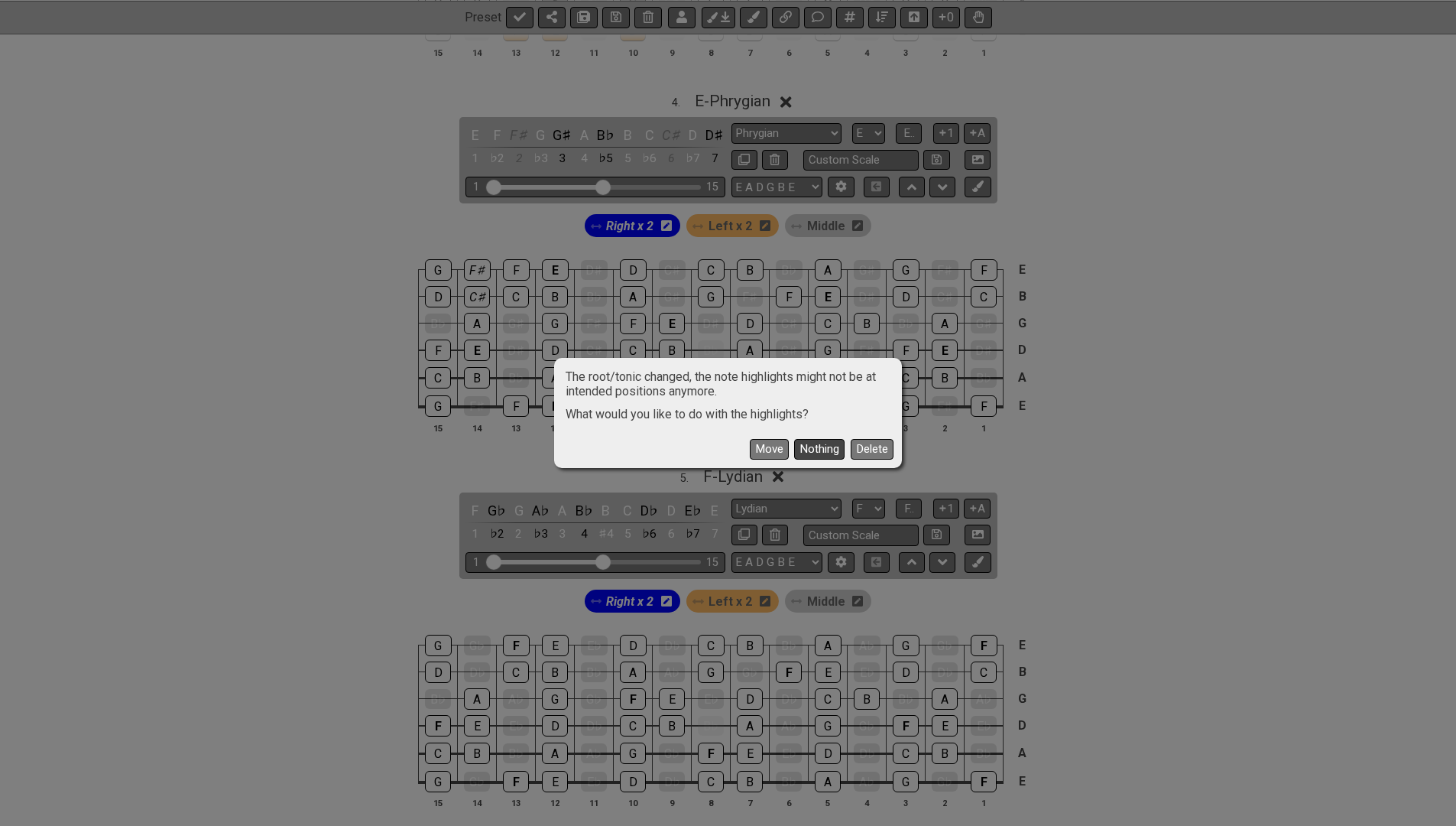
click at [815, 449] on button "Nothing" at bounding box center [819, 449] width 51 height 20
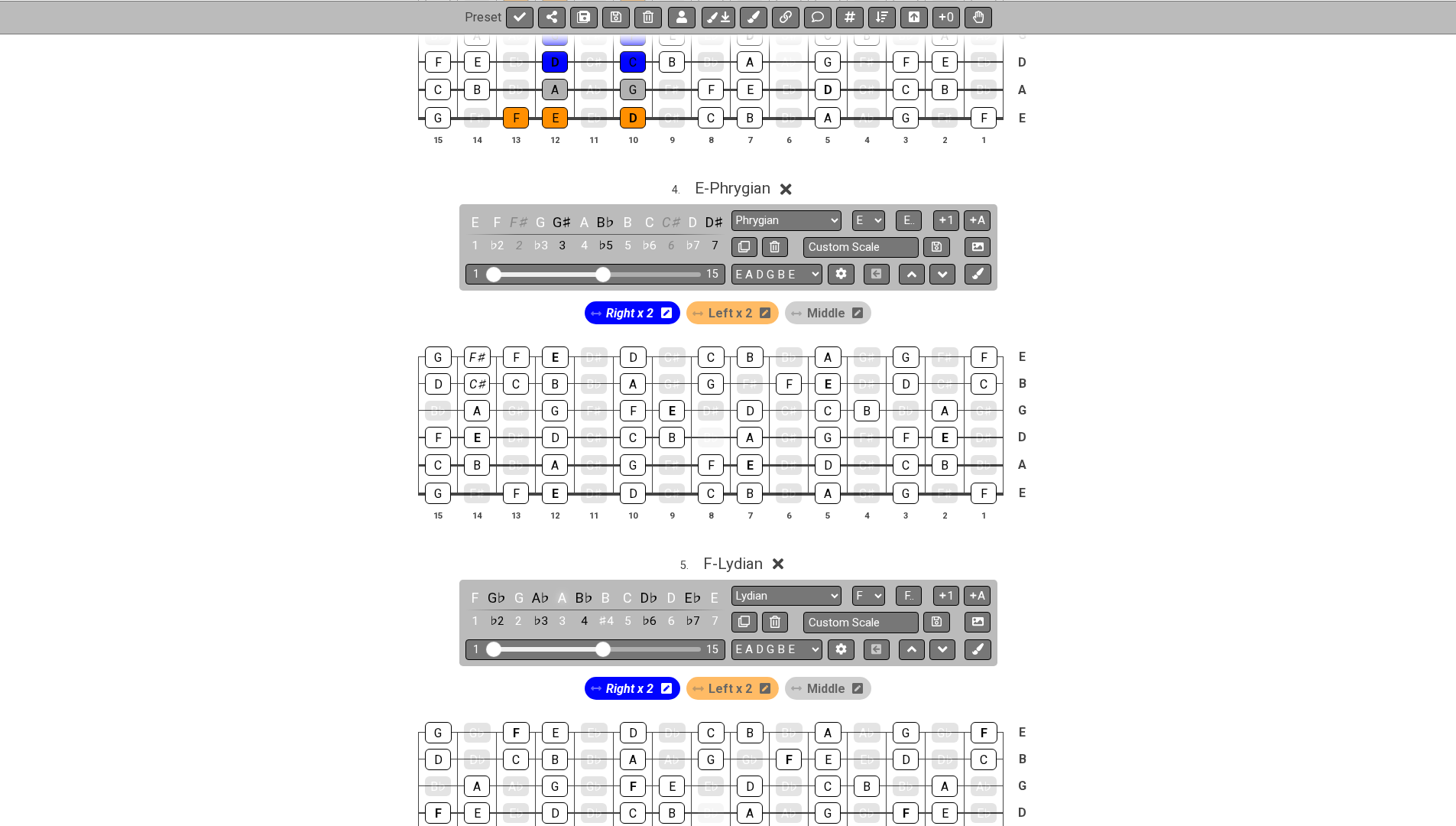
scroll to position [1604, 0]
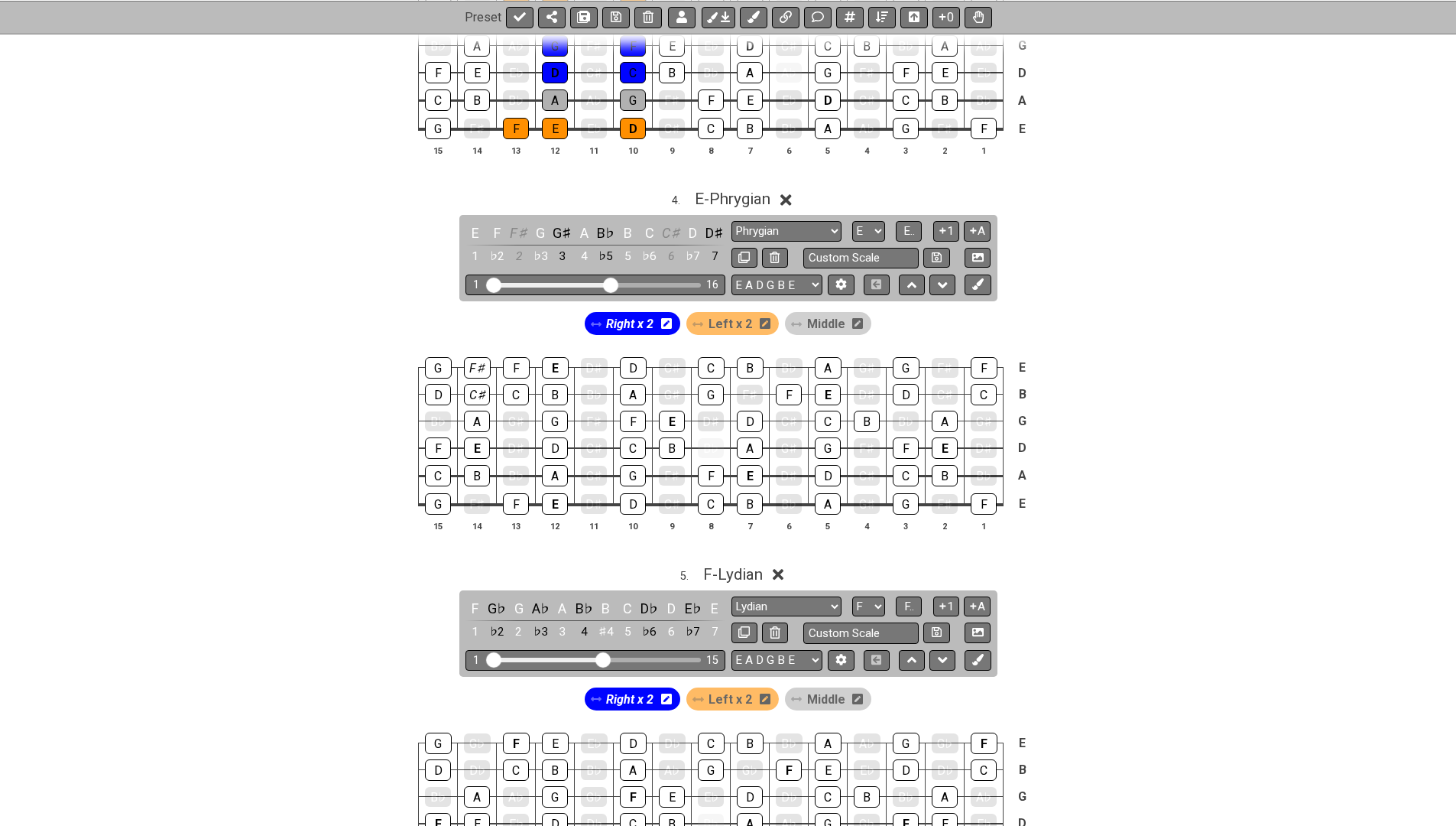
click at [610, 284] on input "Visible fret range" at bounding box center [595, 284] width 217 height 0
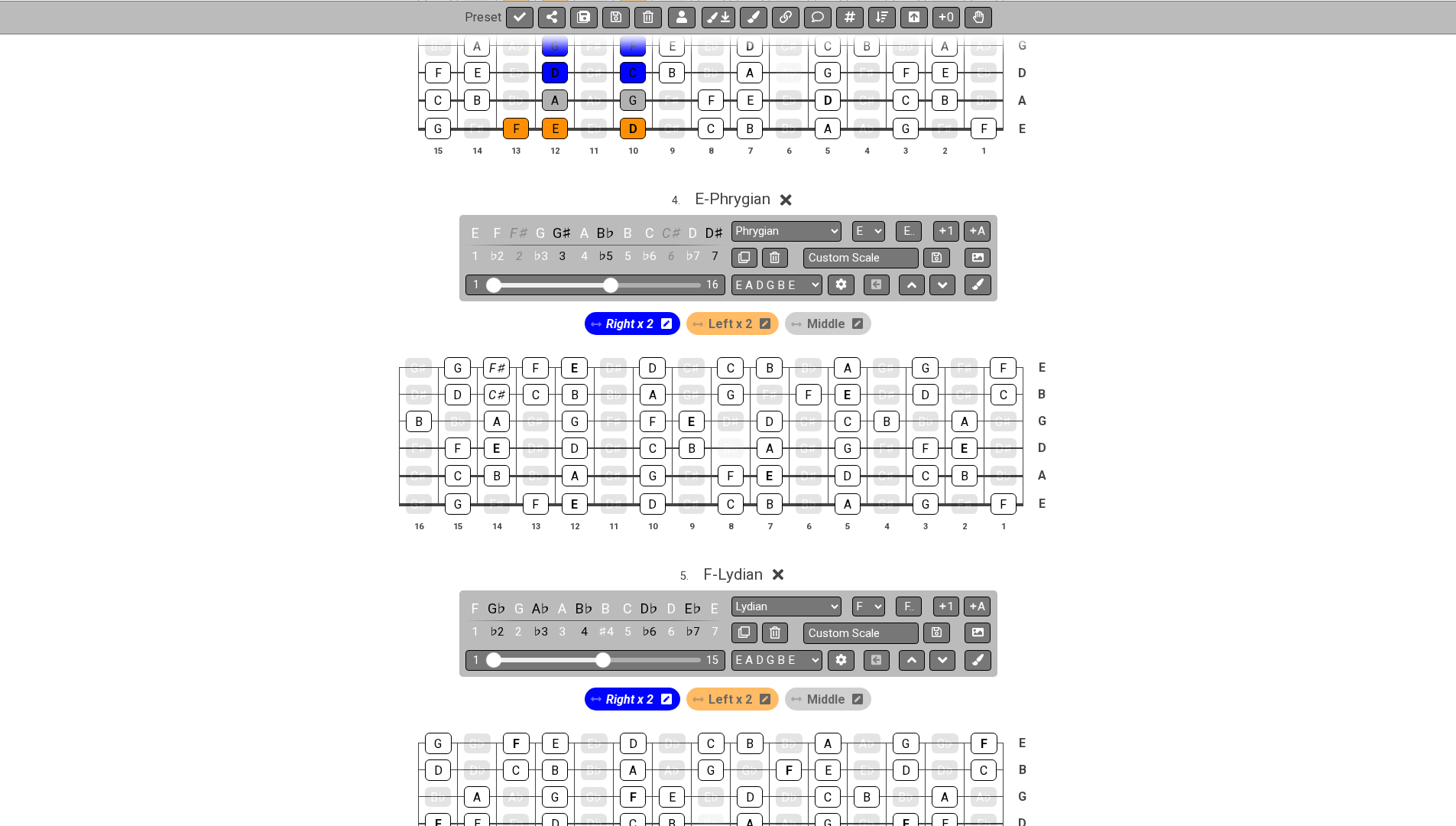
click at [591, 658] on div "Visible fret range" at bounding box center [546, 660] width 114 height 5
click at [599, 658] on input "Visible fret range" at bounding box center [595, 658] width 217 height 0
drag, startPoint x: 599, startPoint y: 645, endPoint x: 610, endPoint y: 647, distance: 11.2
click at [610, 658] on input "Visible fret range" at bounding box center [595, 658] width 217 height 0
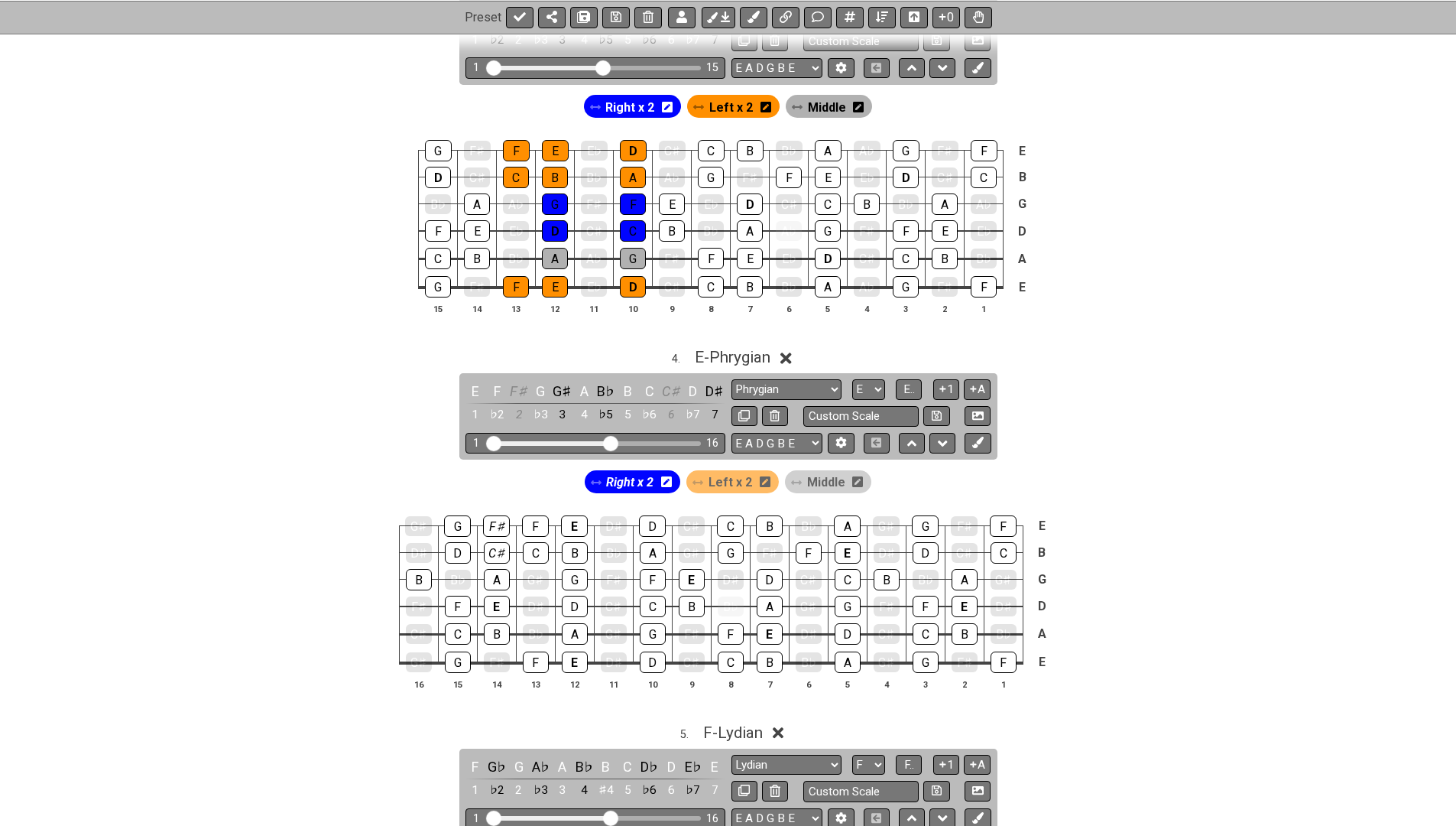
scroll to position [1346, 0]
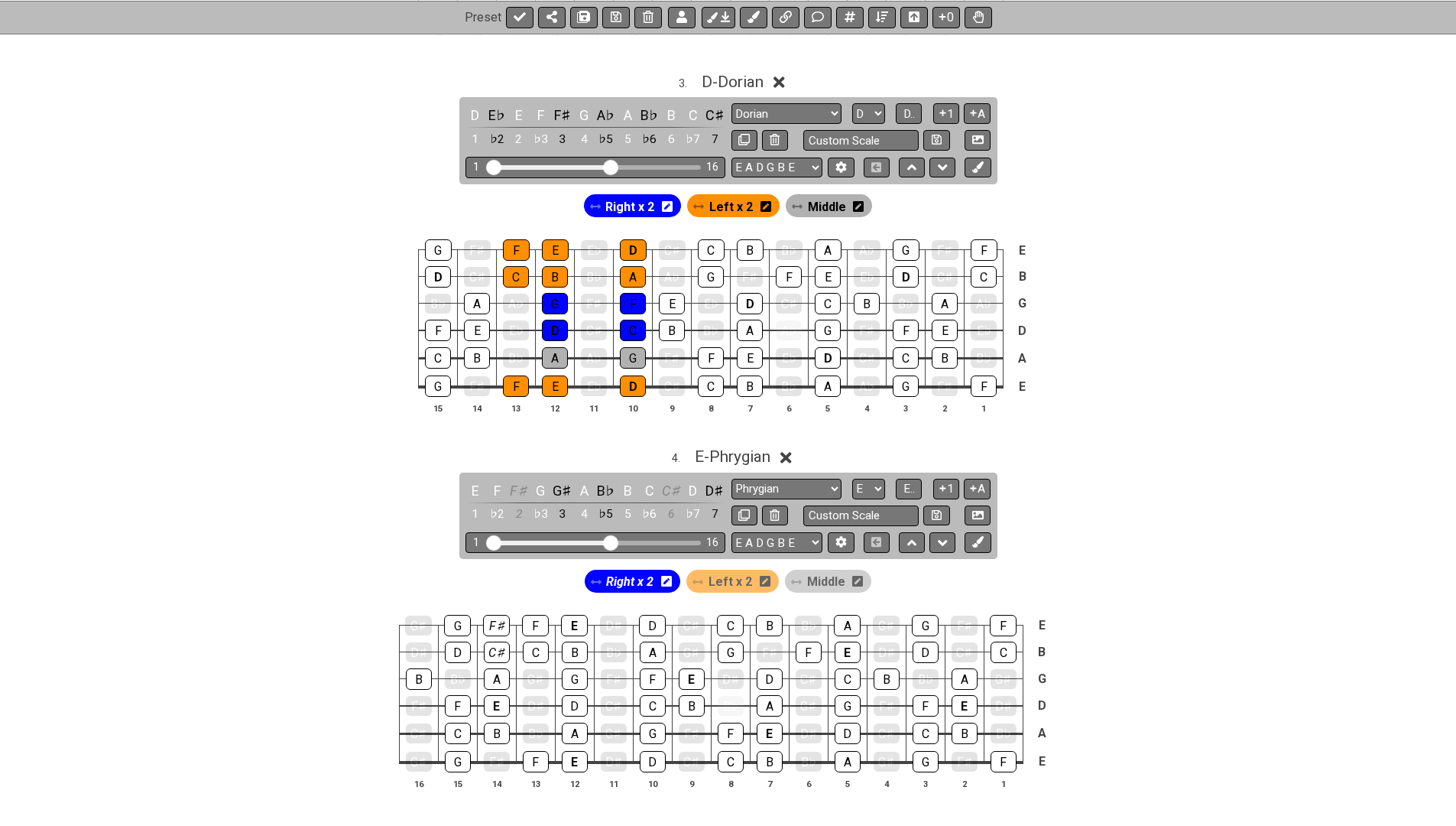
click at [611, 166] on input "Visible fret range" at bounding box center [595, 166] width 217 height 0
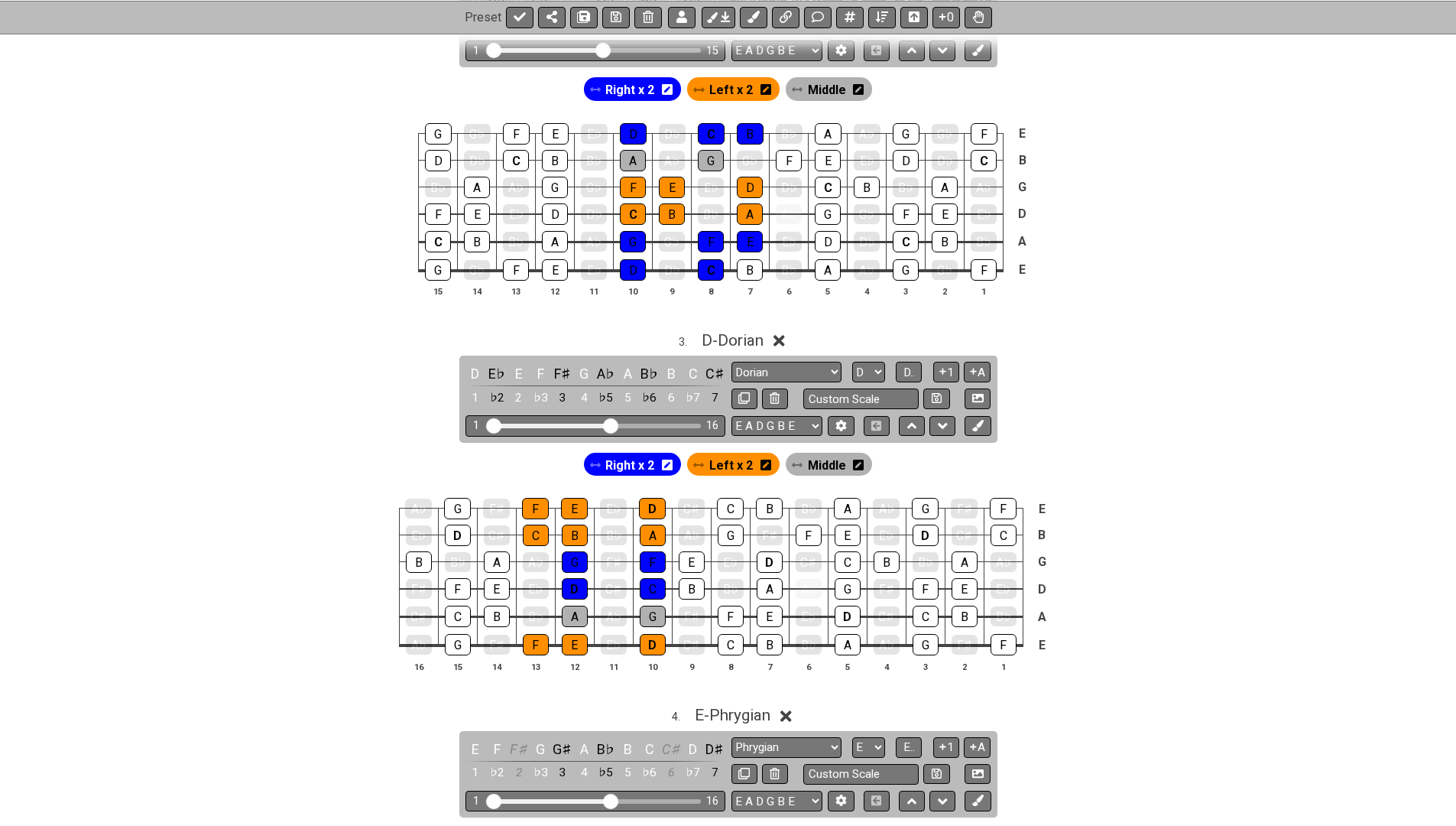
scroll to position [1029, 0]
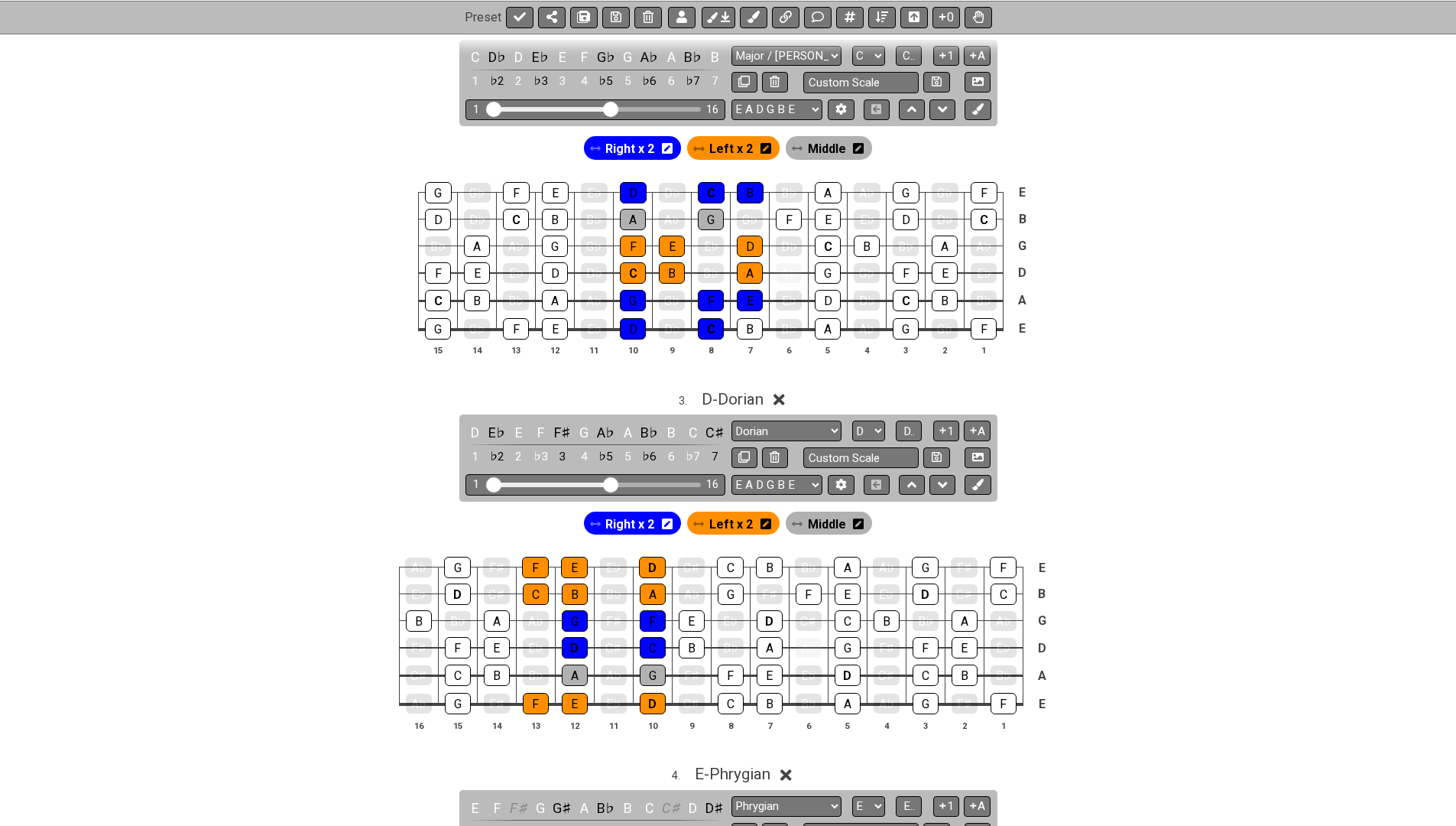
click at [608, 108] on input "Visible fret range" at bounding box center [595, 108] width 217 height 0
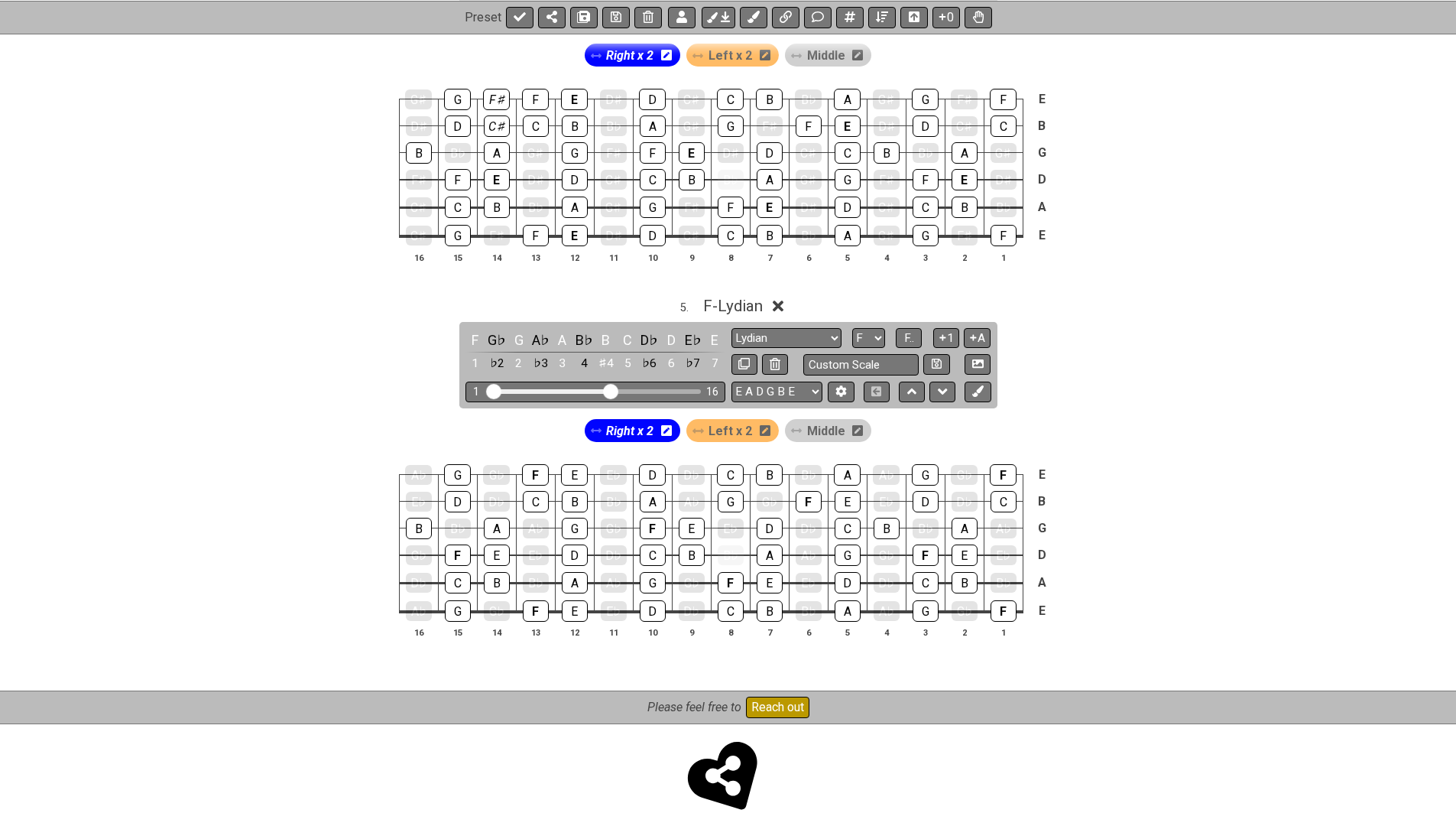
scroll to position [1871, 0]
click at [741, 359] on icon at bounding box center [744, 364] width 12 height 12
select select "Lydian"
select select "F"
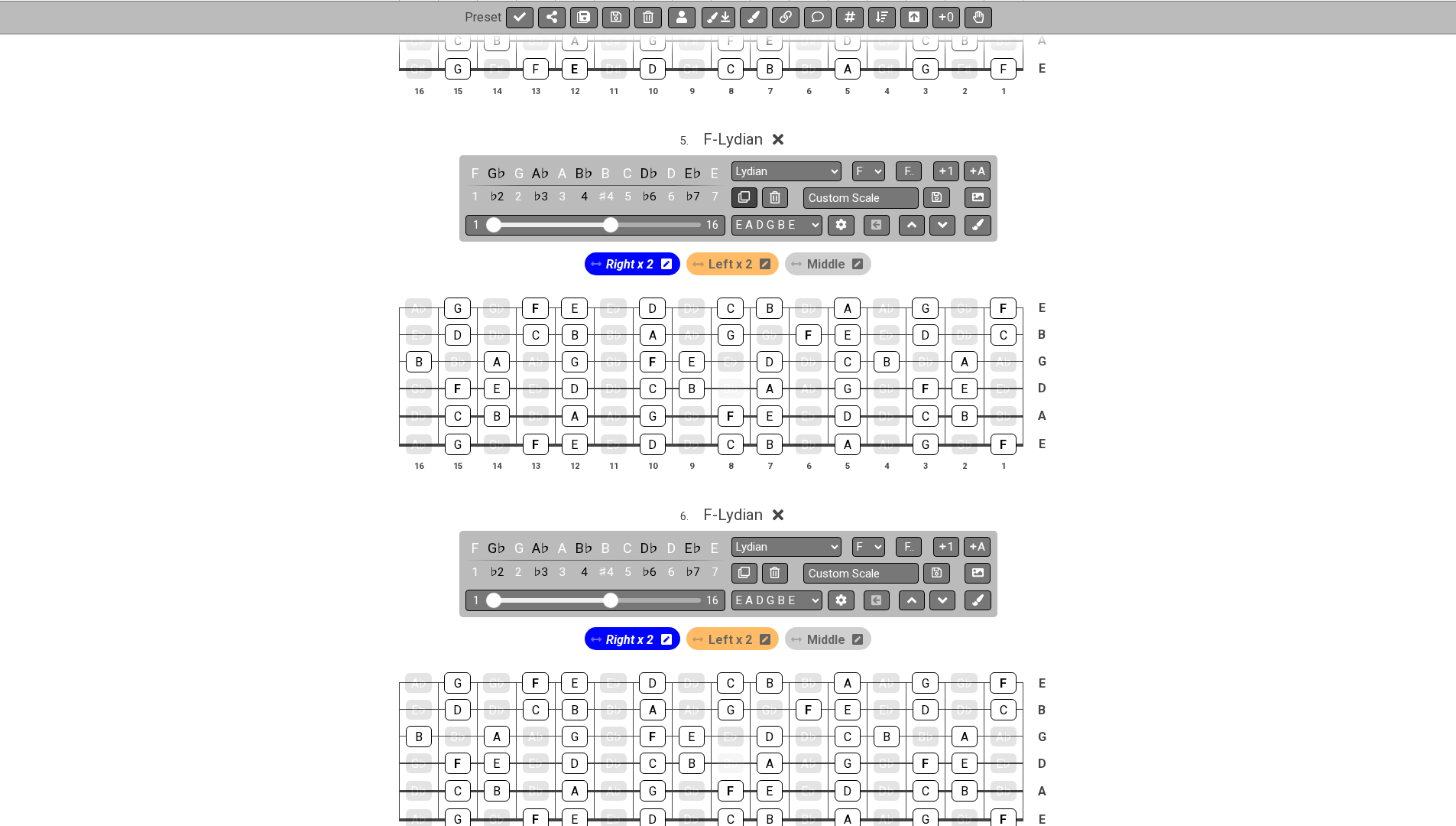
scroll to position [2150, 0]
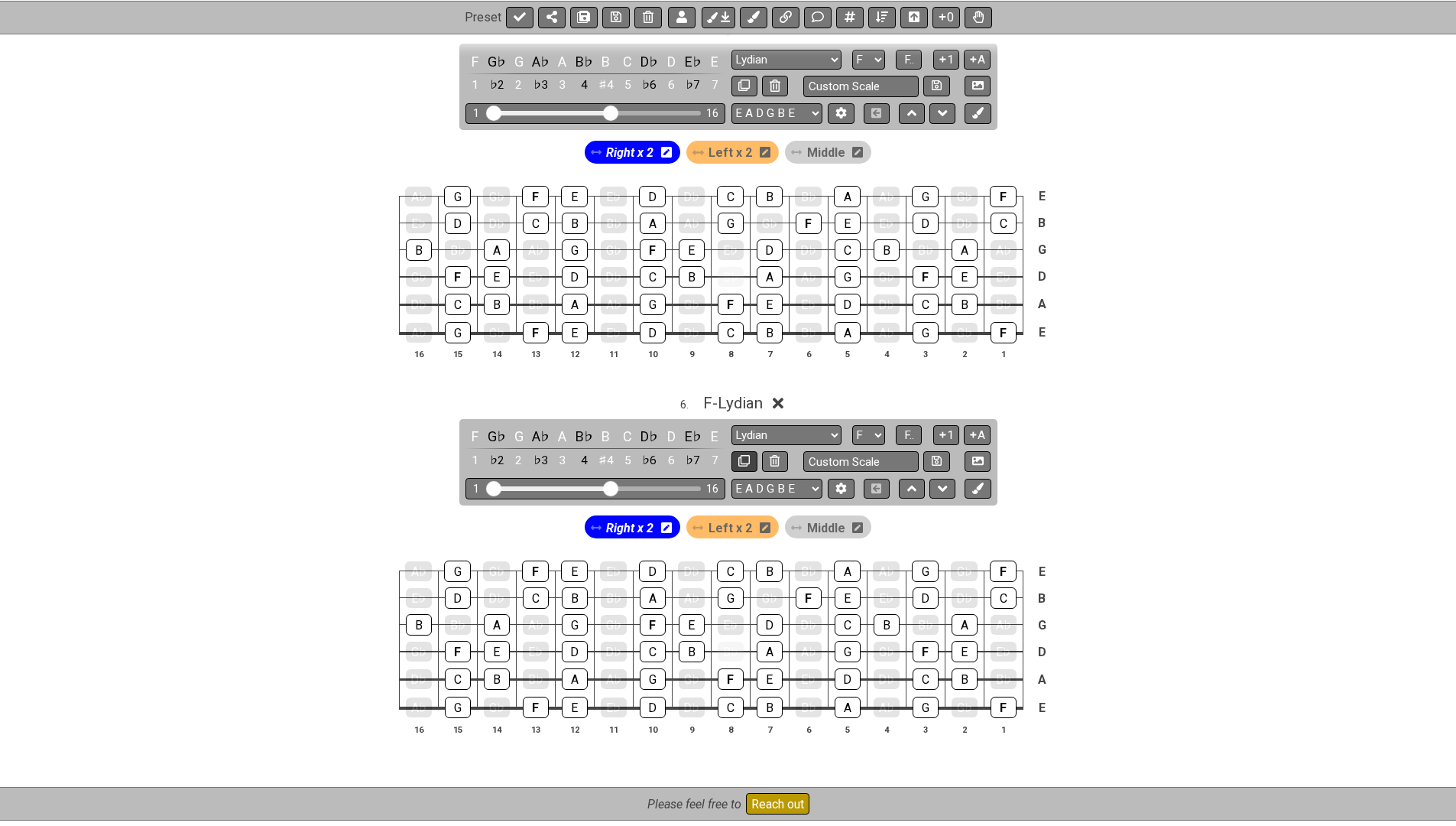
click at [739, 455] on icon at bounding box center [744, 460] width 12 height 12
select select "Lydian"
select select "F"
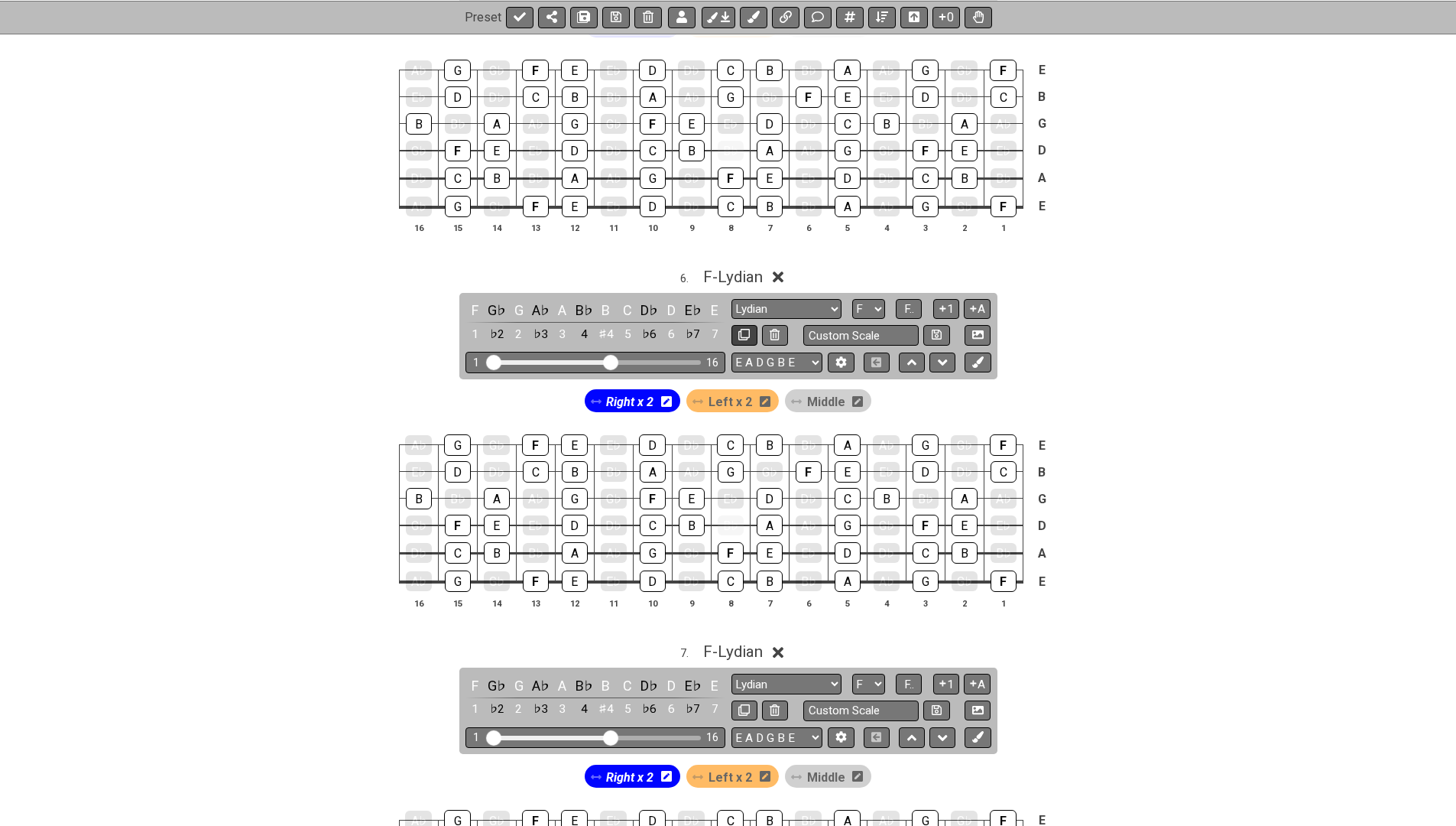
scroll to position [2384, 0]
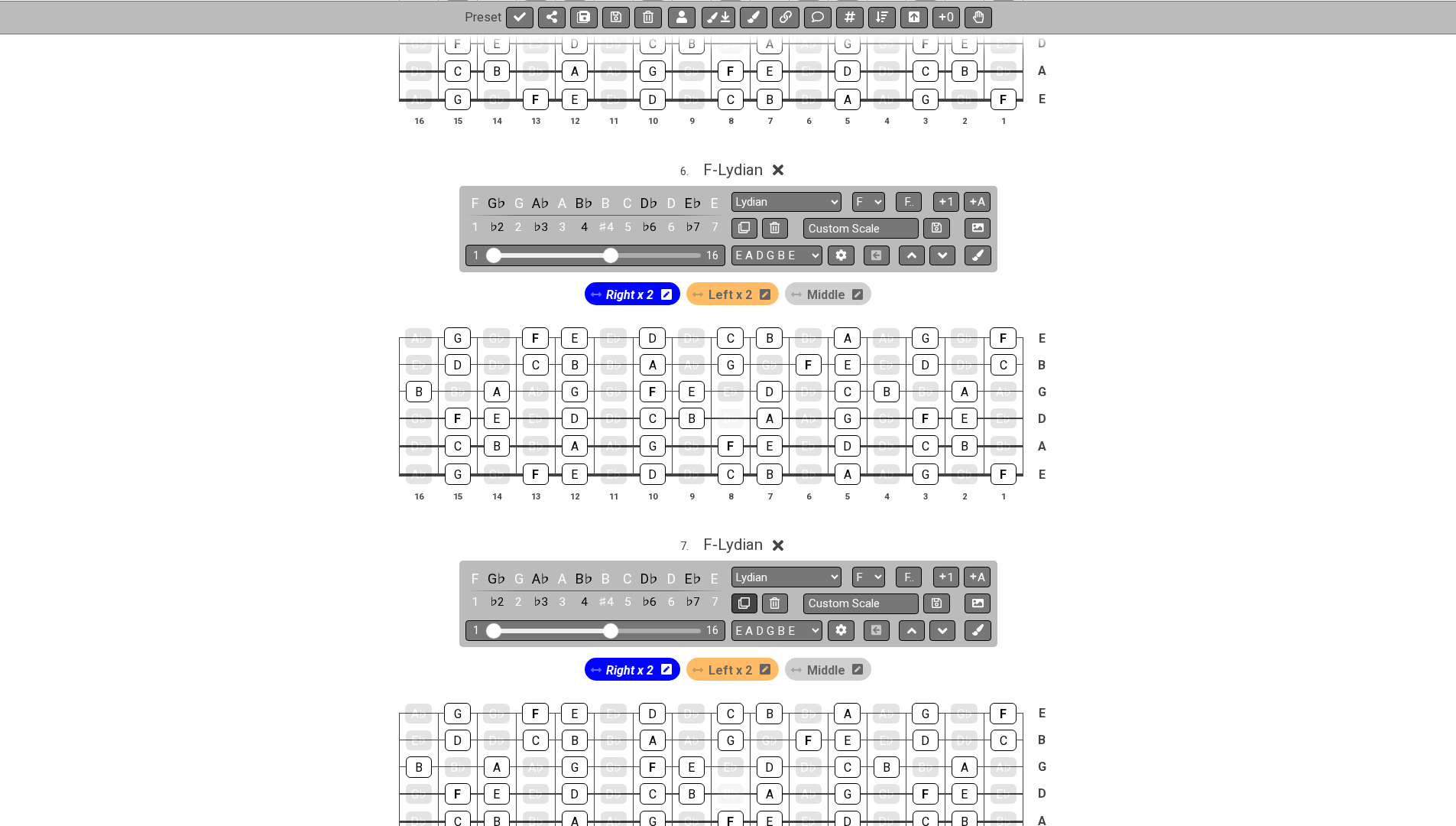
click at [746, 597] on icon at bounding box center [744, 602] width 12 height 12
select select "Lydian"
select select "F"
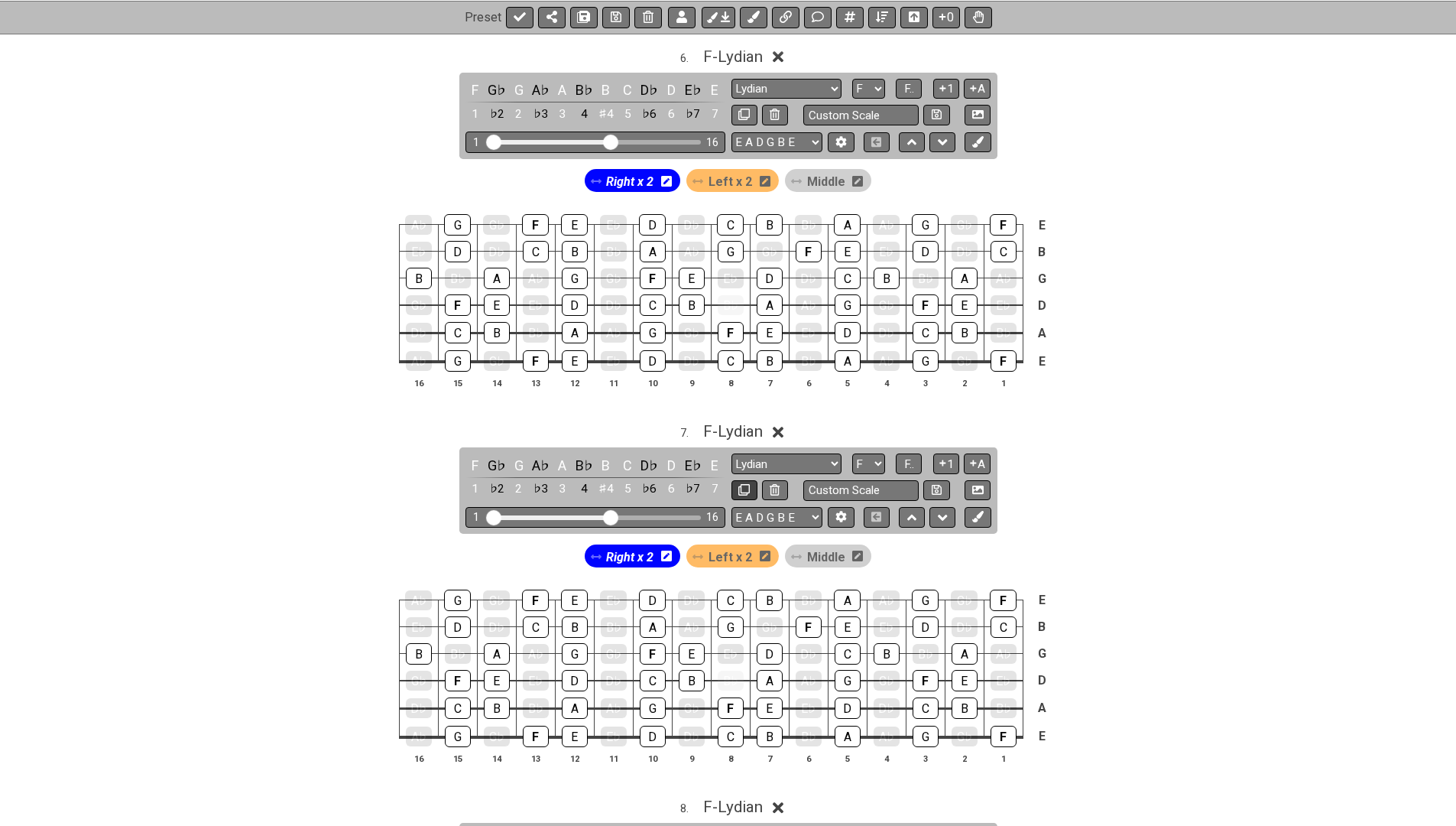
scroll to position [2632, 0]
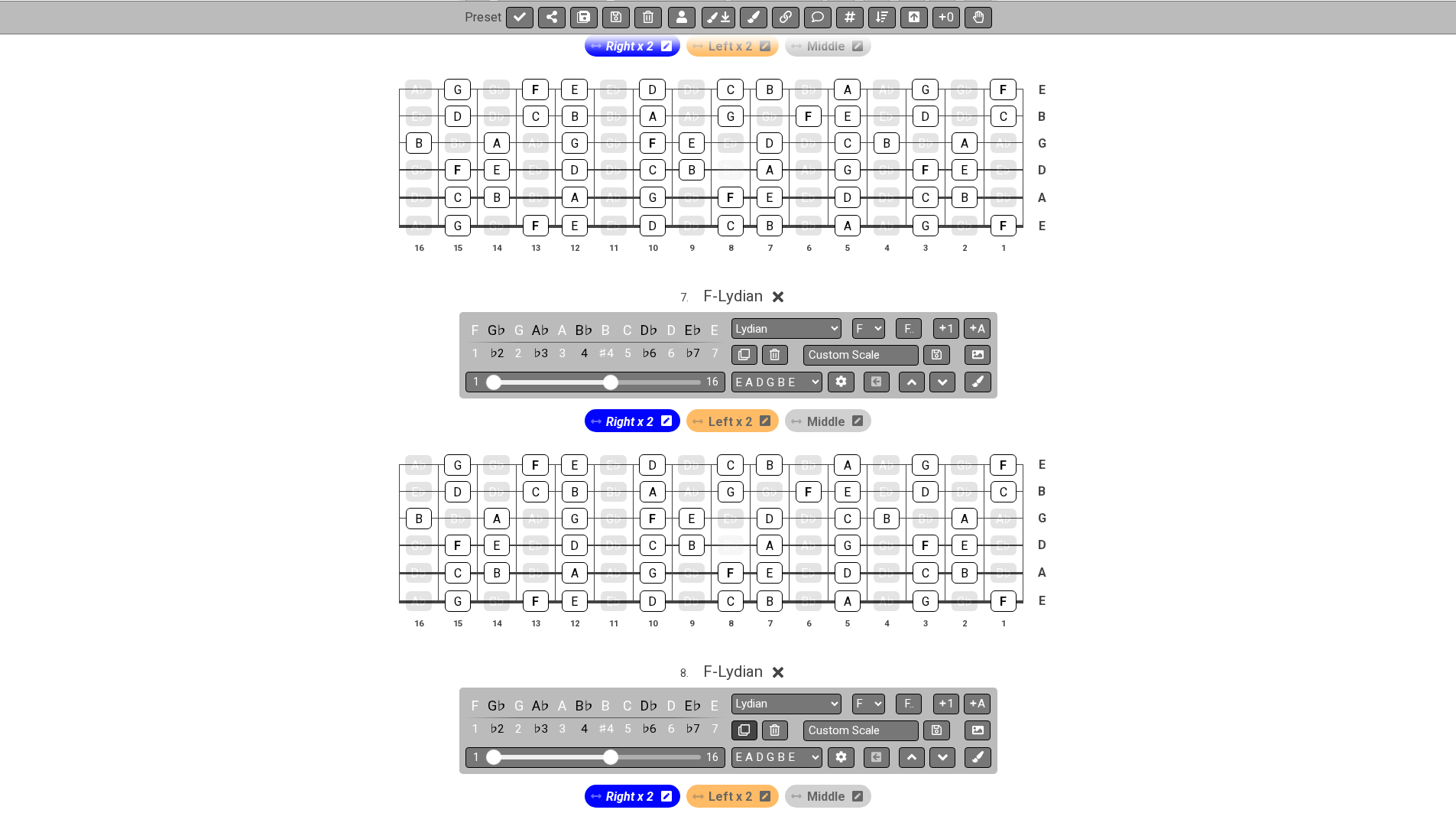
click at [745, 724] on icon at bounding box center [744, 729] width 12 height 12
select select "Lydian"
select select "F"
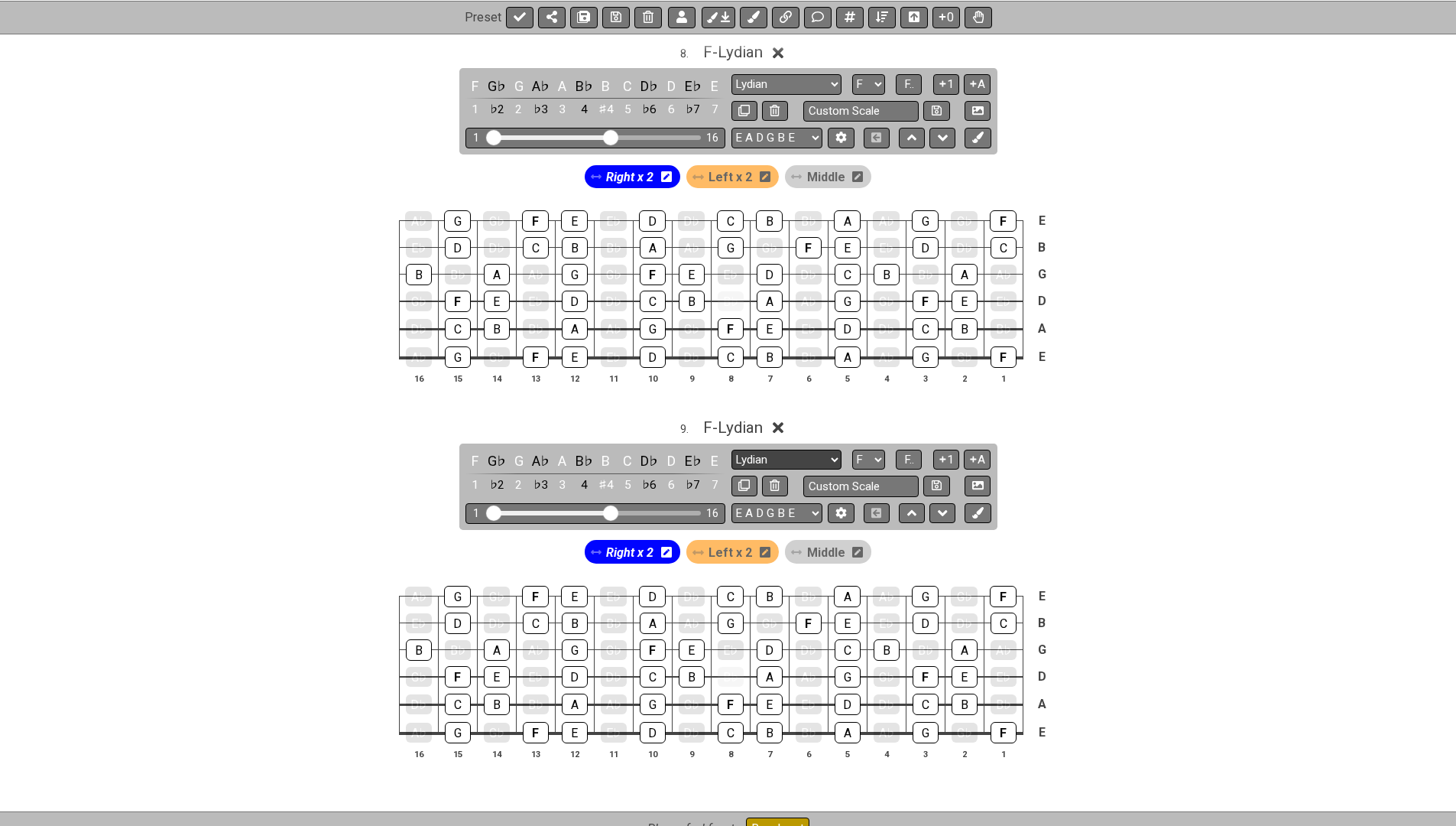
scroll to position [3253, 0]
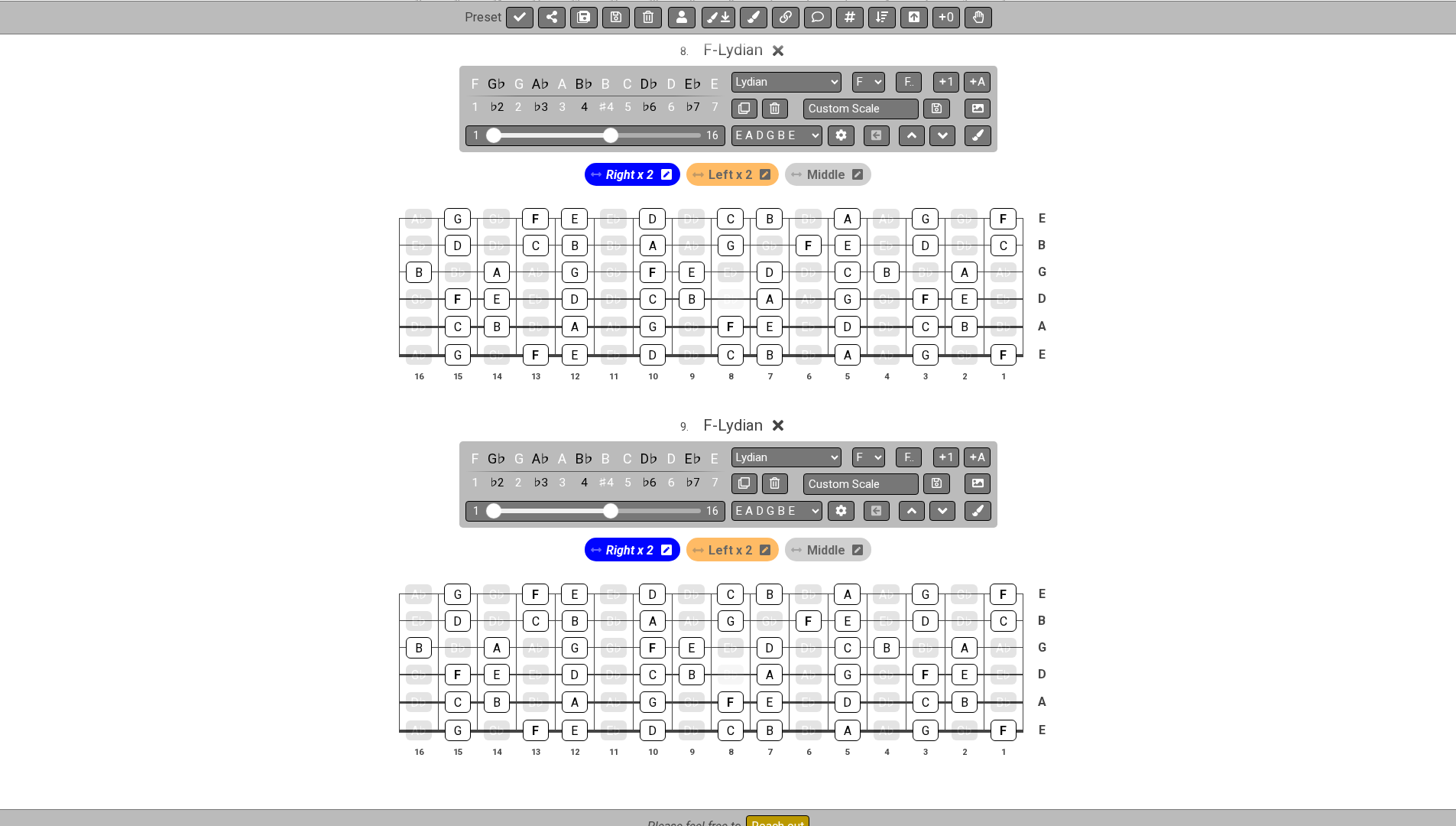
click at [783, 420] on icon at bounding box center [778, 426] width 12 height 12
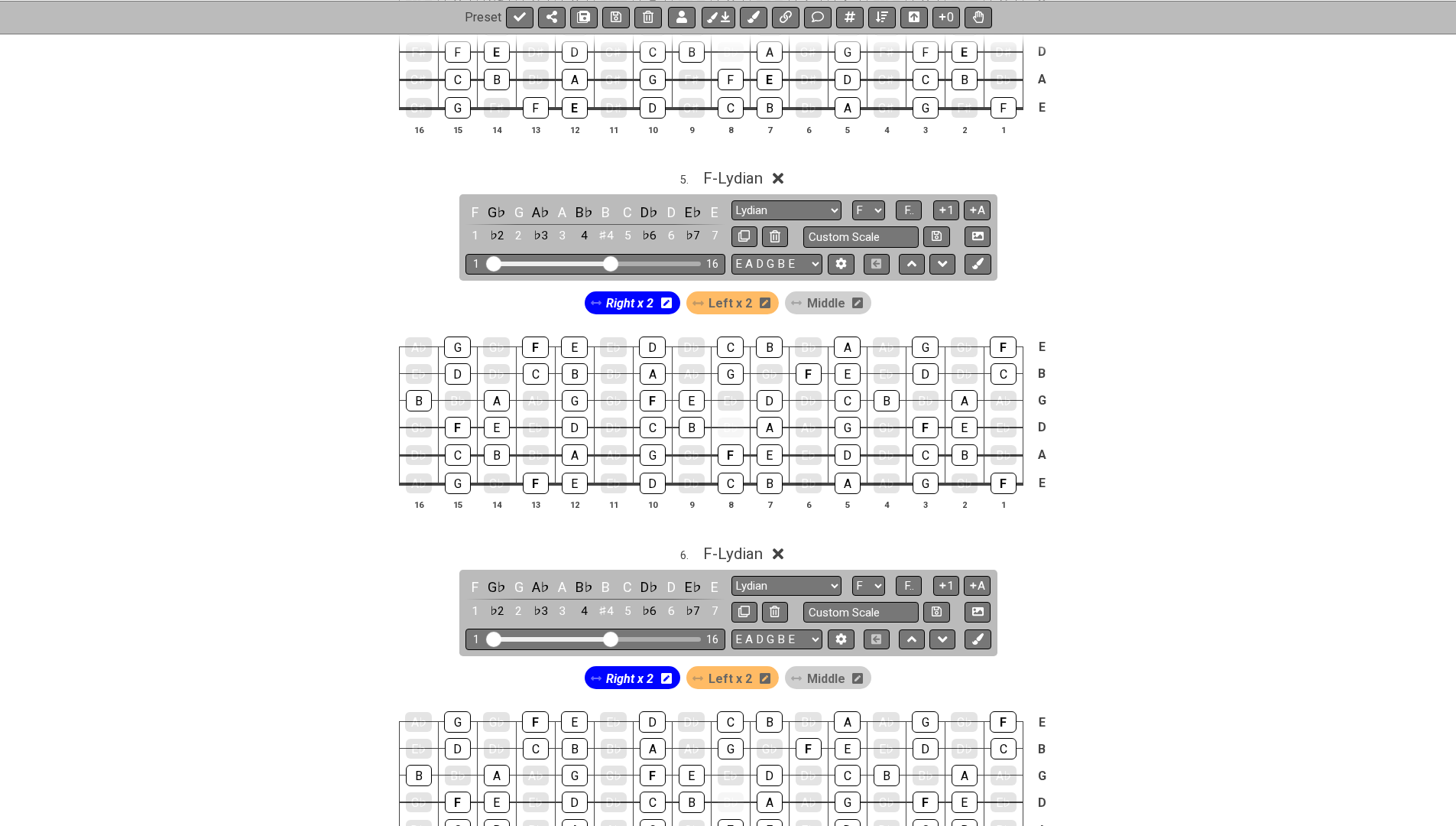
scroll to position [2002, 0]
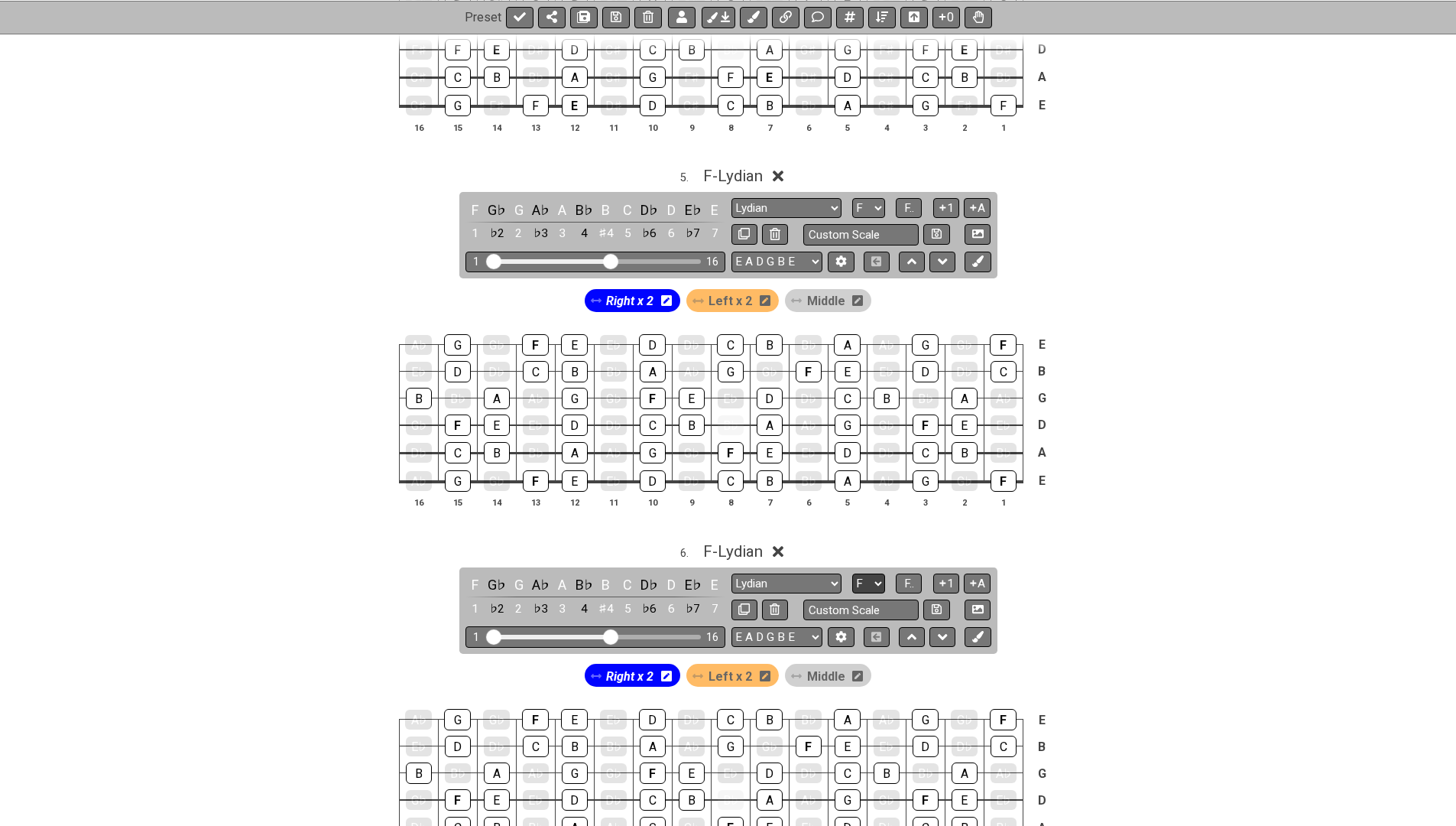
select select "G"
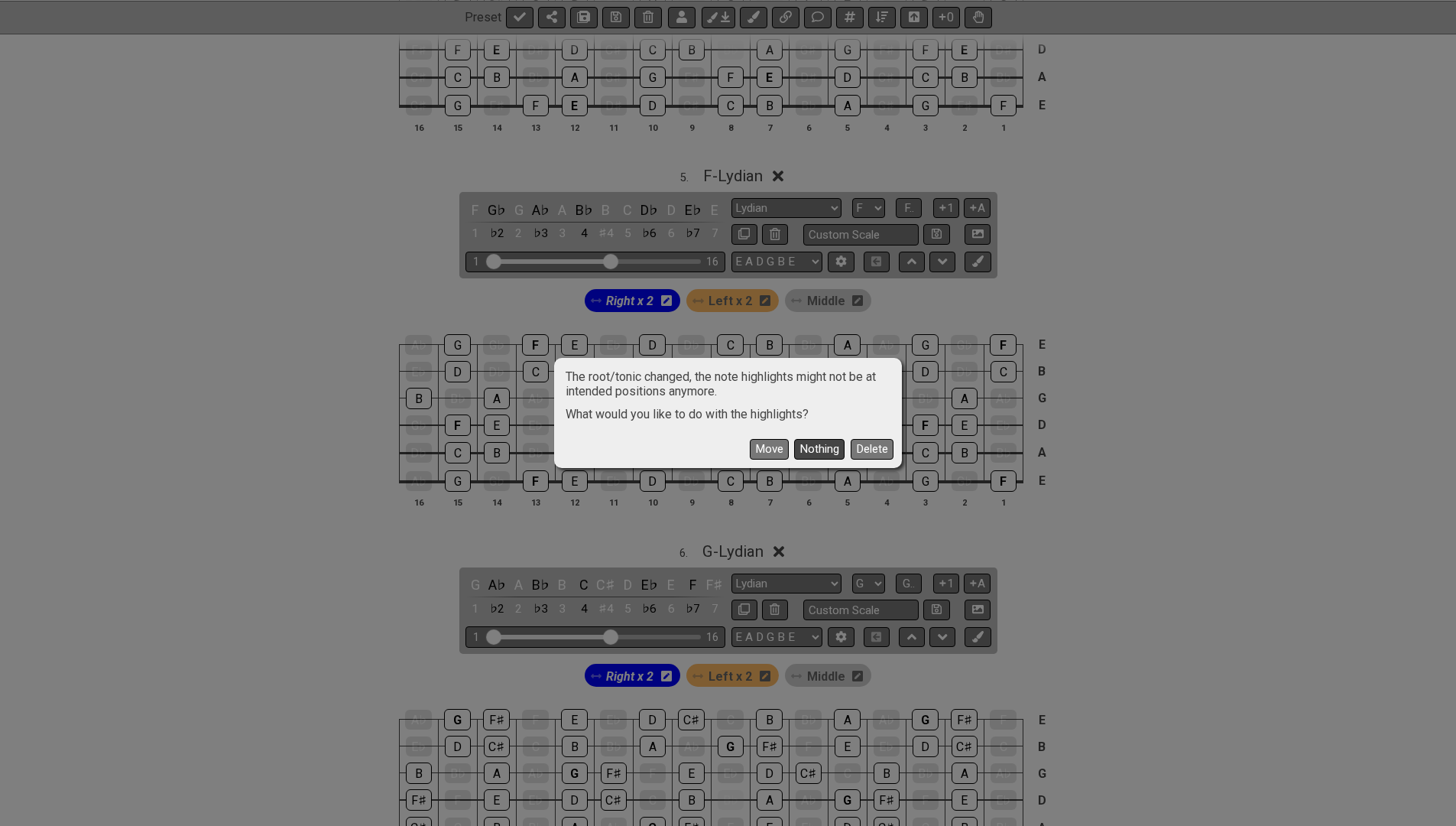
click at [821, 445] on button "Nothing" at bounding box center [819, 449] width 51 height 20
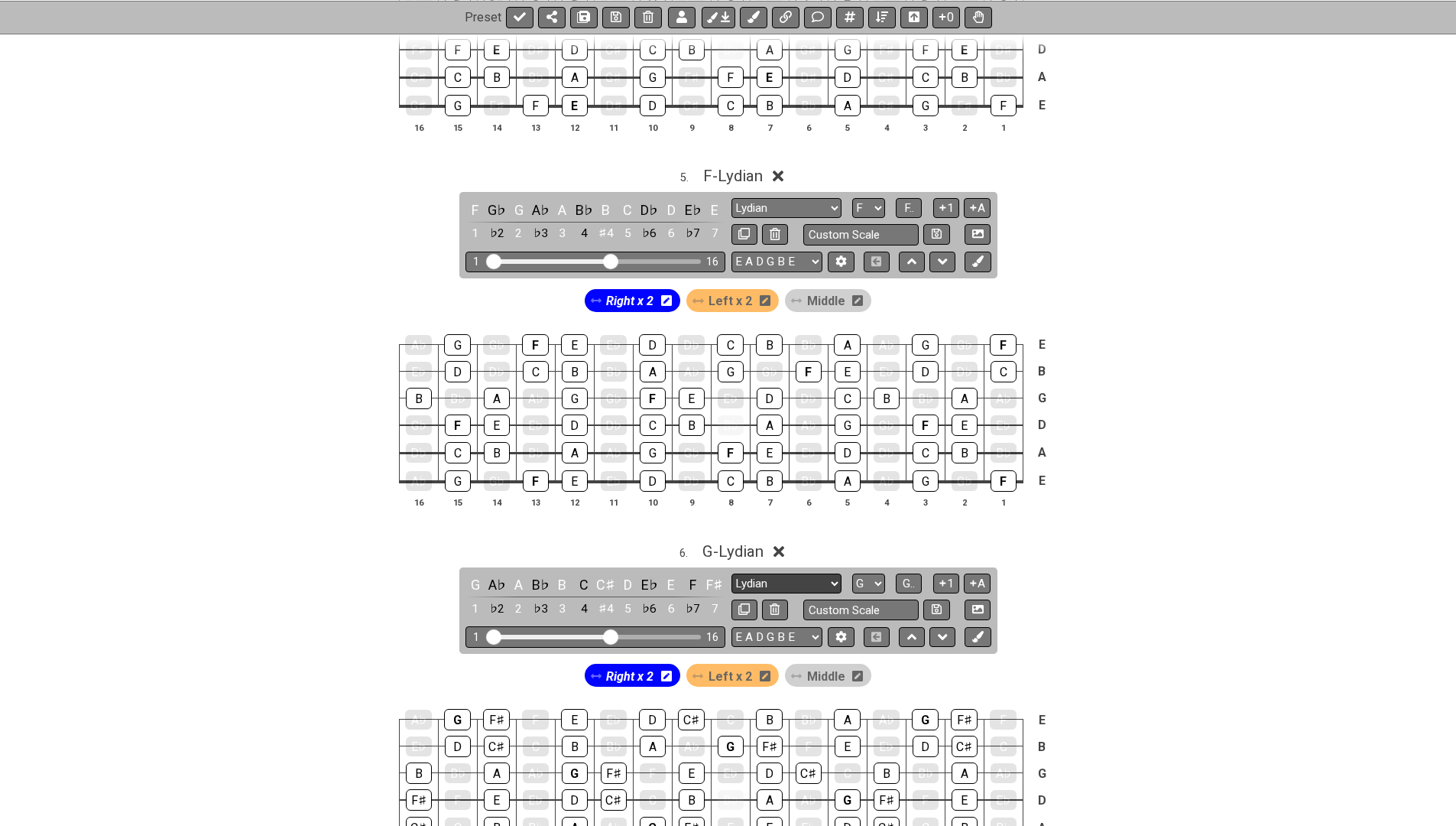
select select "Mixolydian"
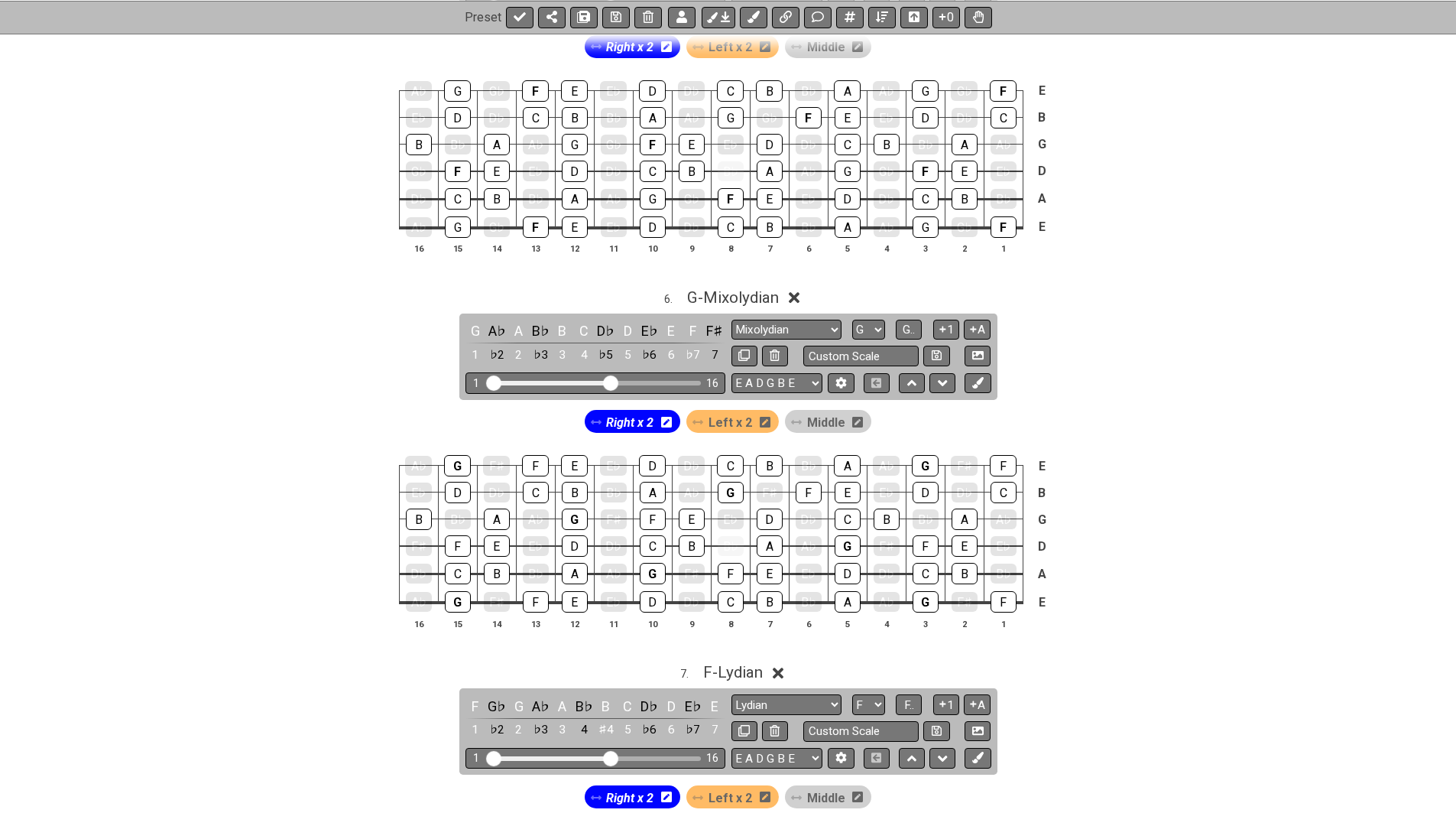
scroll to position [2274, 0]
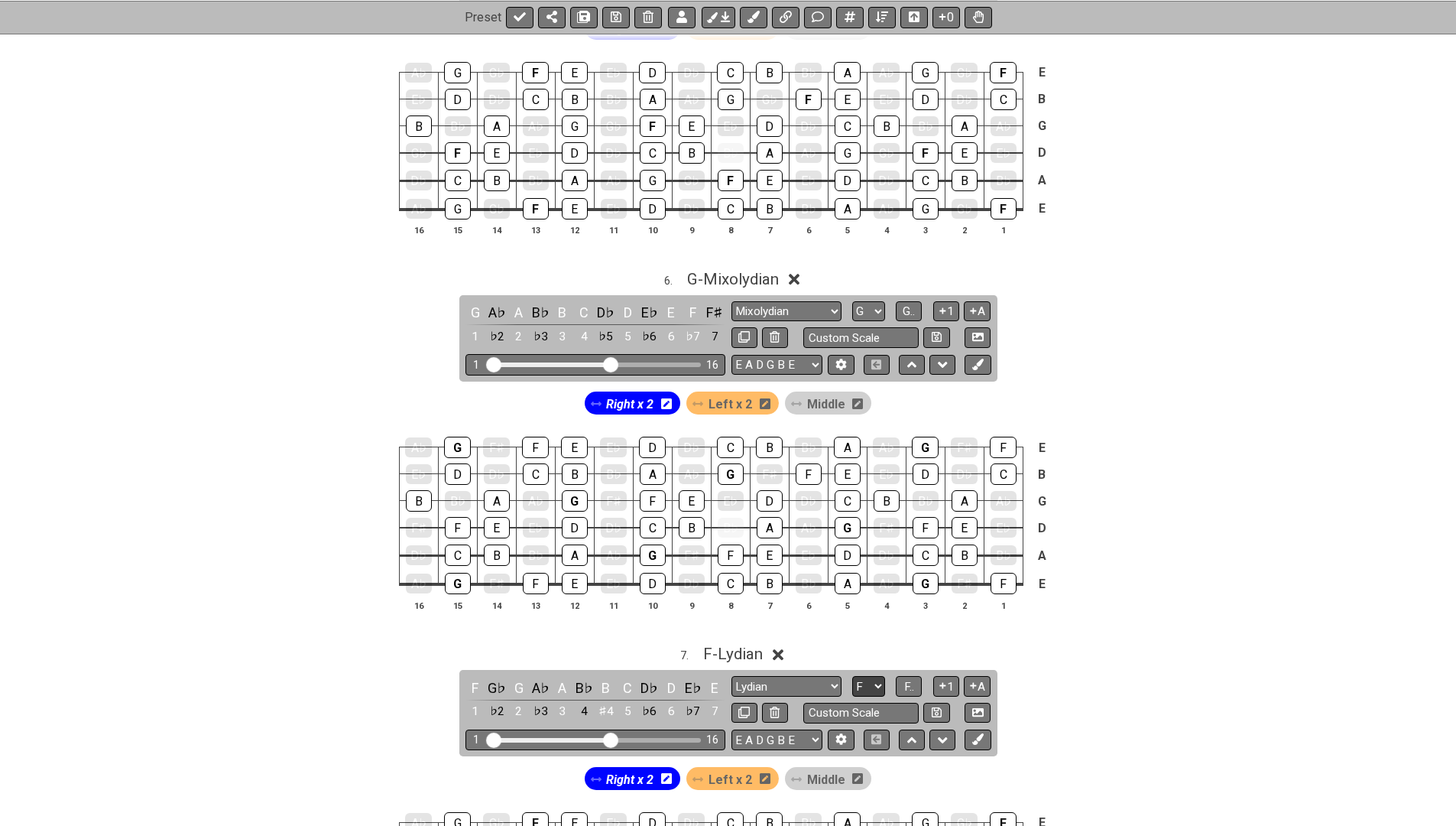
select select "A"
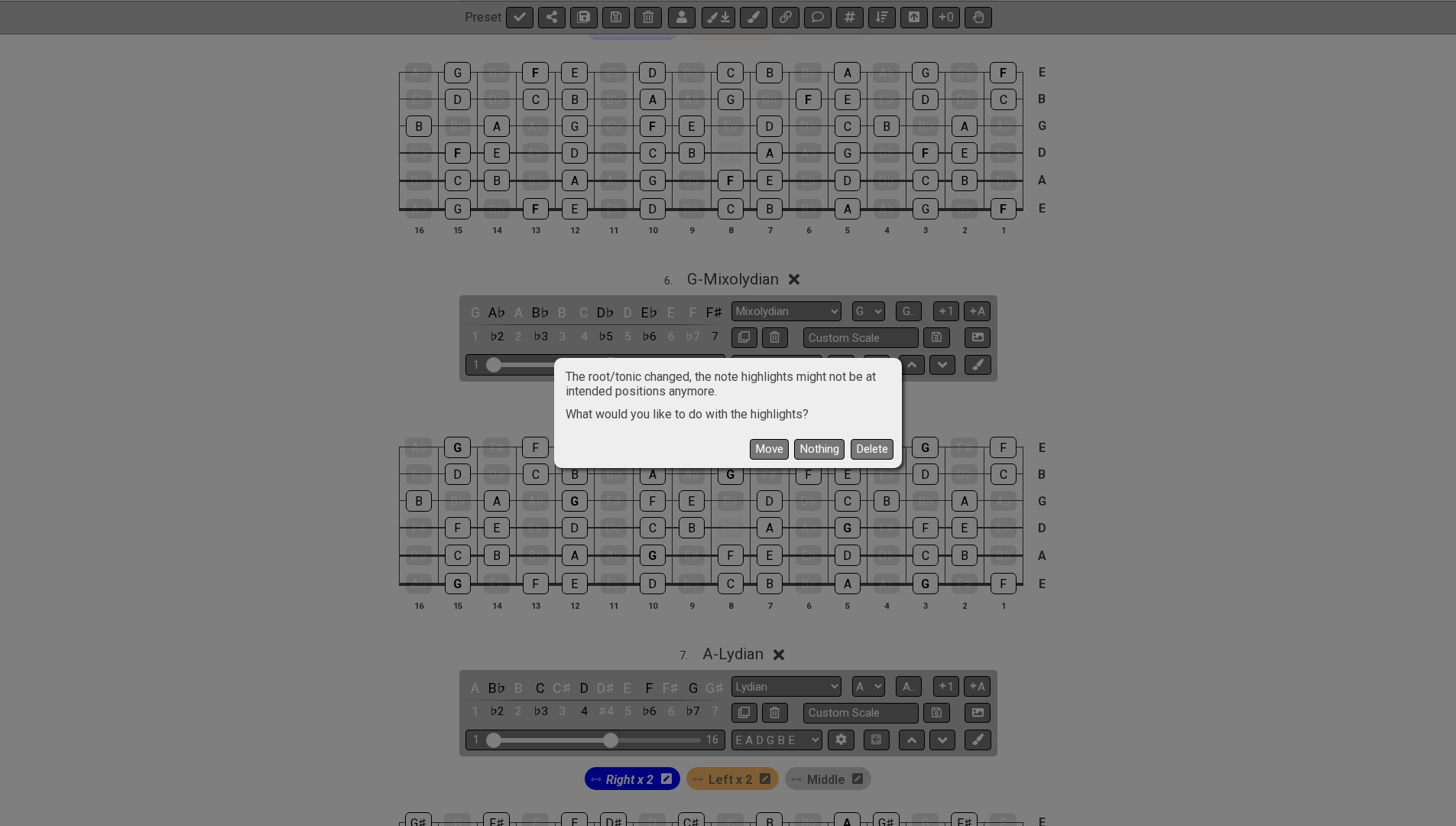
click at [795, 665] on div "The root/tonic changed, the note highlights might not be at intended positions …" at bounding box center [728, 413] width 1456 height 826
click at [813, 445] on button "Nothing" at bounding box center [819, 449] width 51 height 20
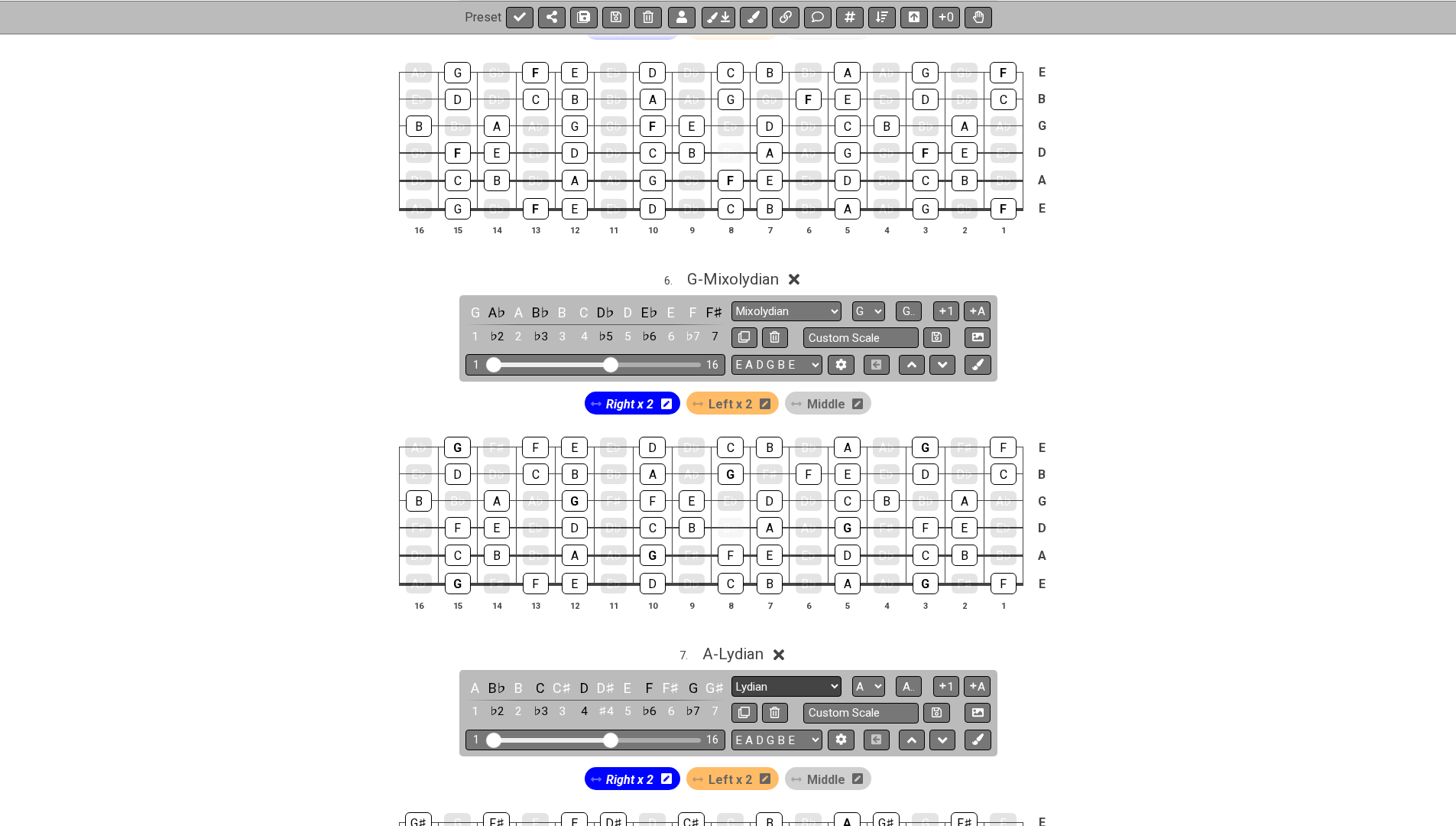
select select "Minor / Aeolian"
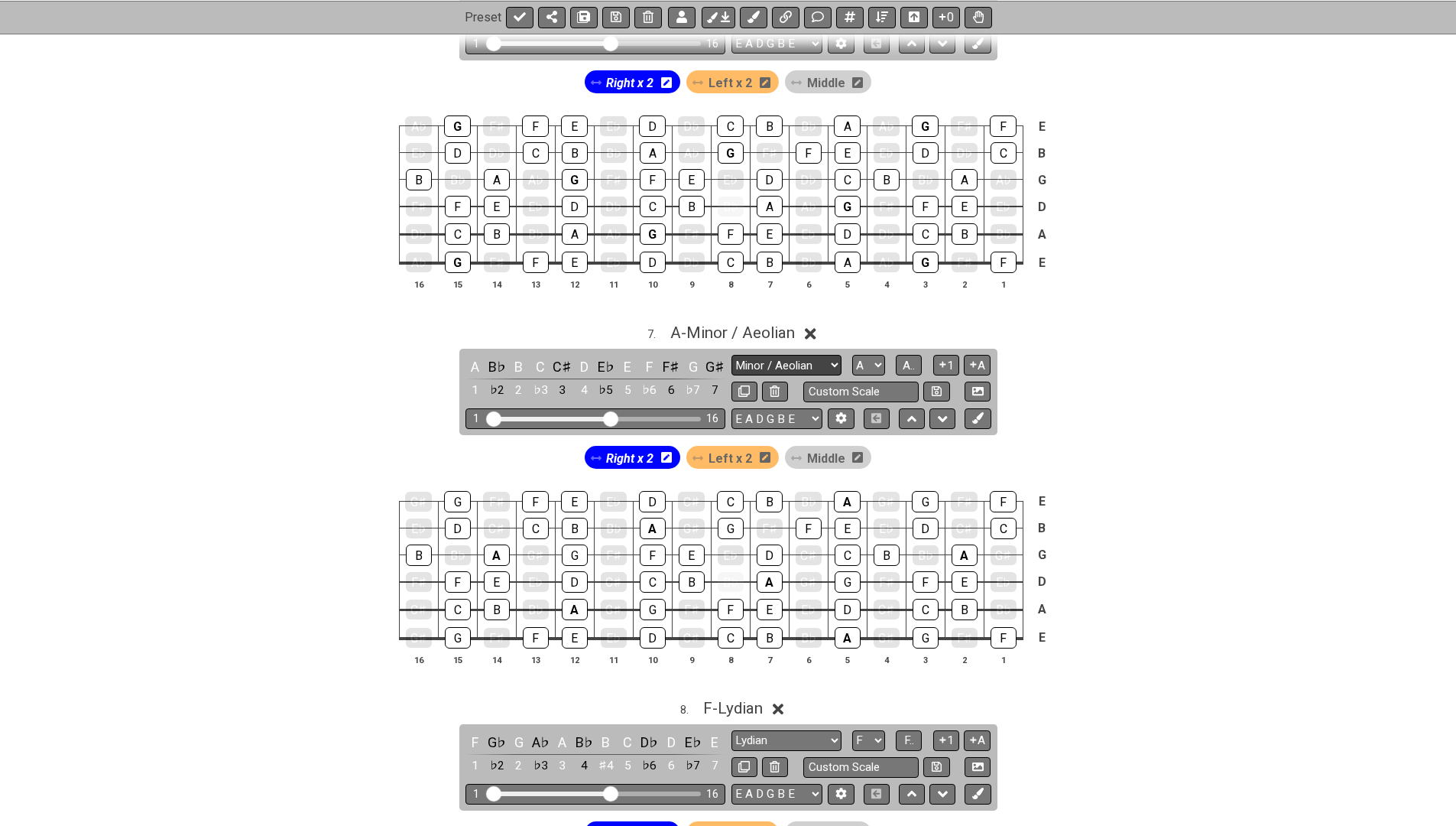
scroll to position [2651, 0]
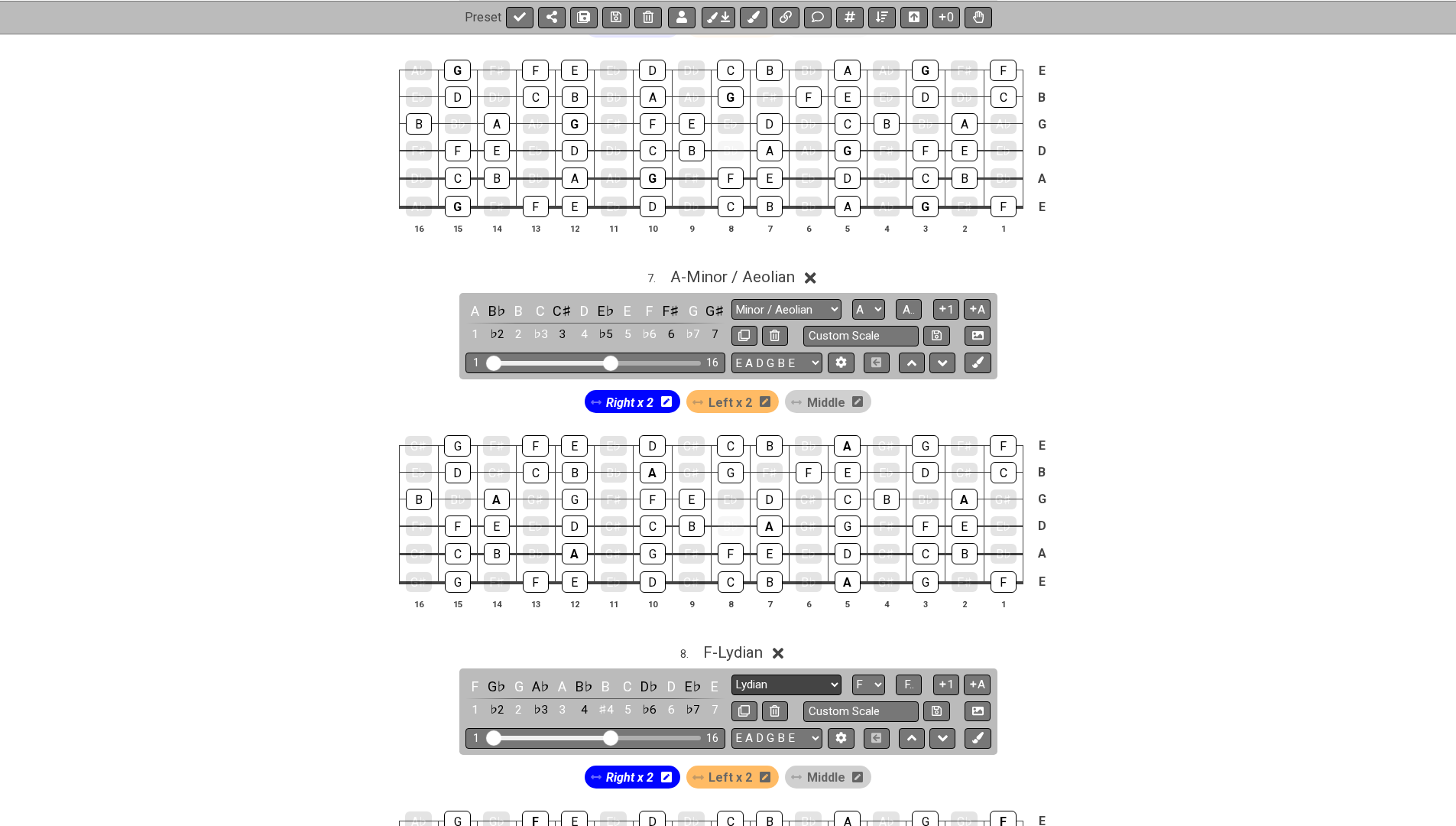
select select "Locrian"
select select "B"
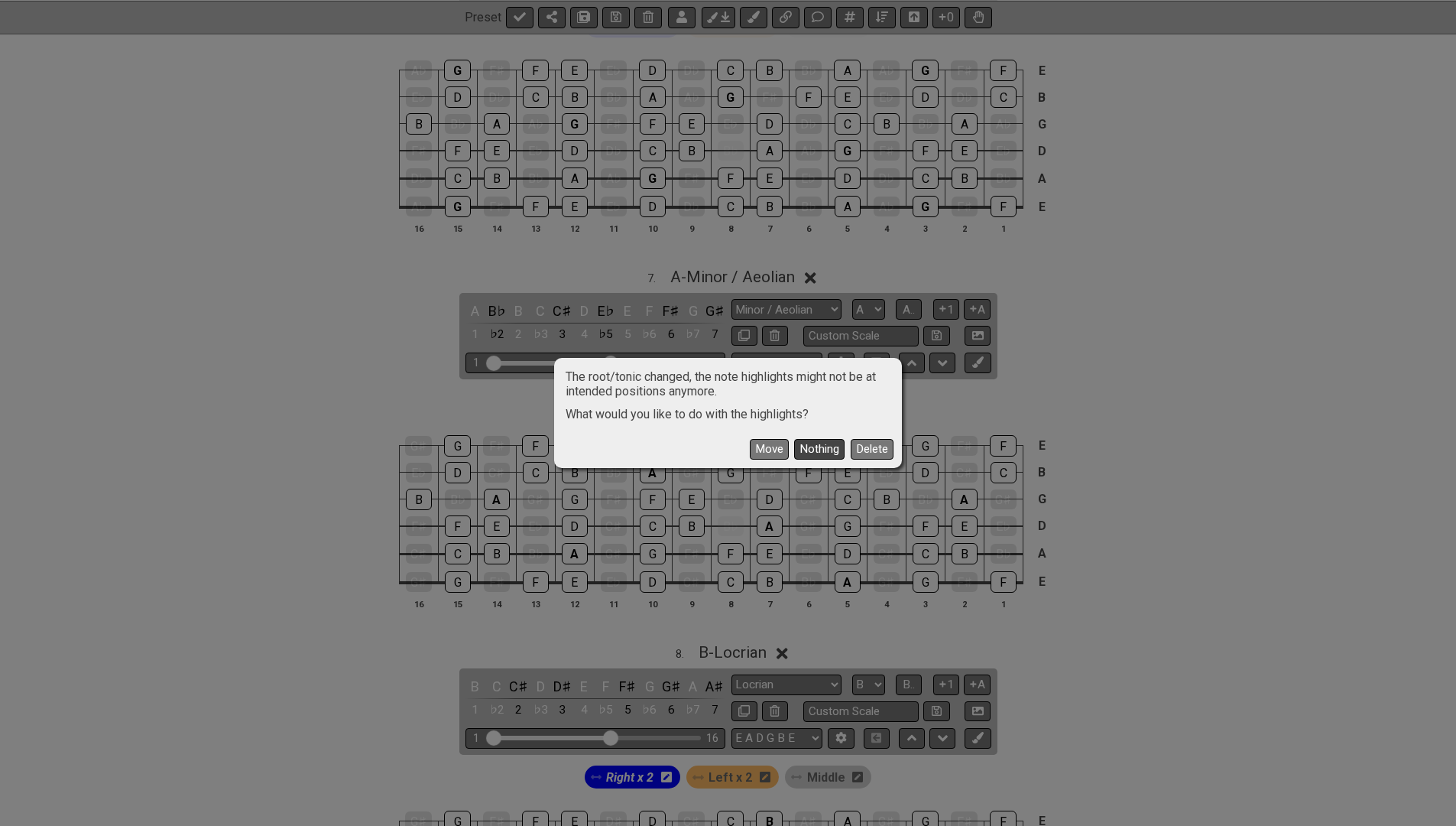
click at [825, 446] on button "Nothing" at bounding box center [819, 449] width 51 height 20
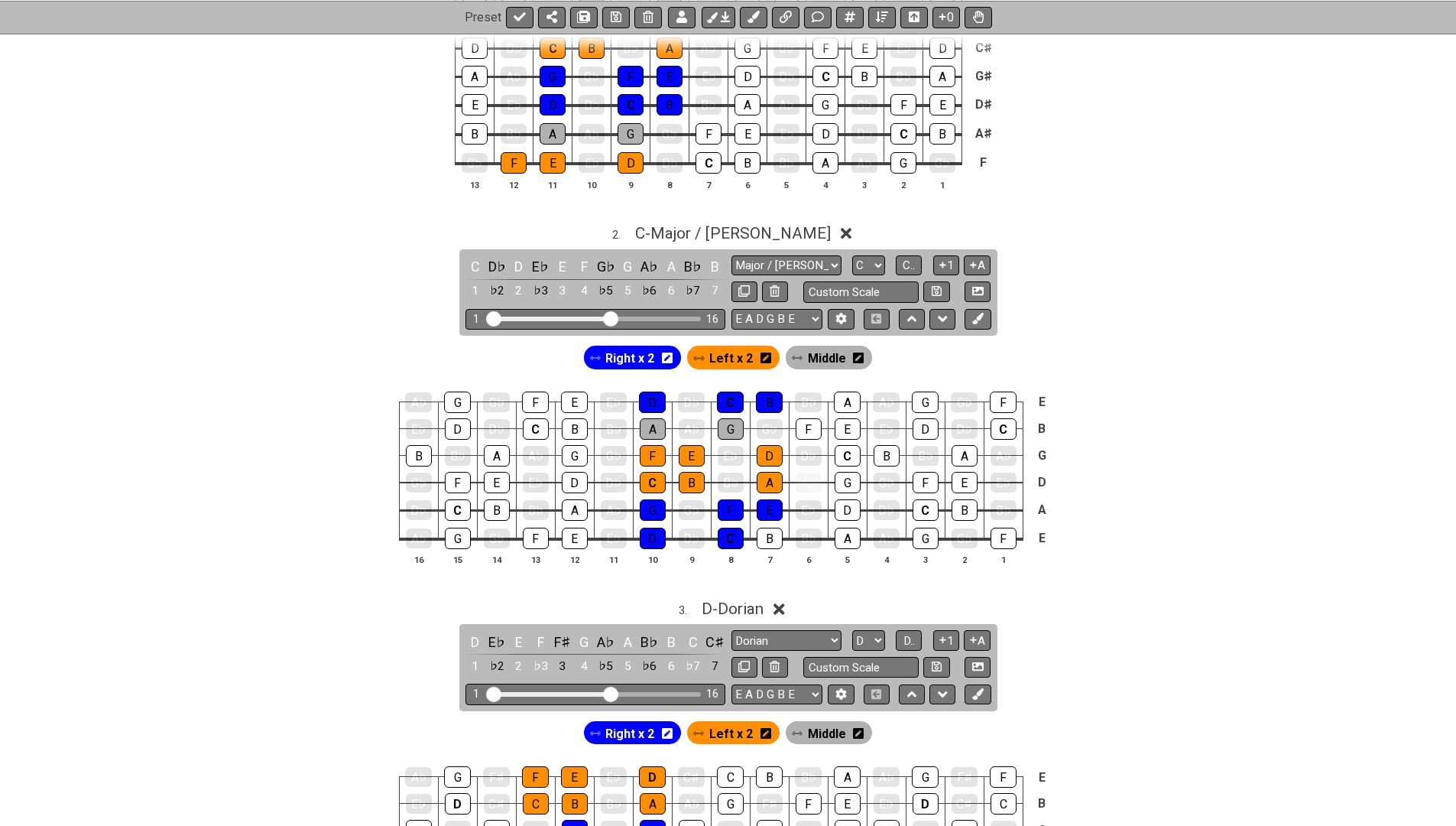
scroll to position [821, 0]
click at [746, 235] on span "C - Major / Ionian" at bounding box center [732, 232] width 196 height 19
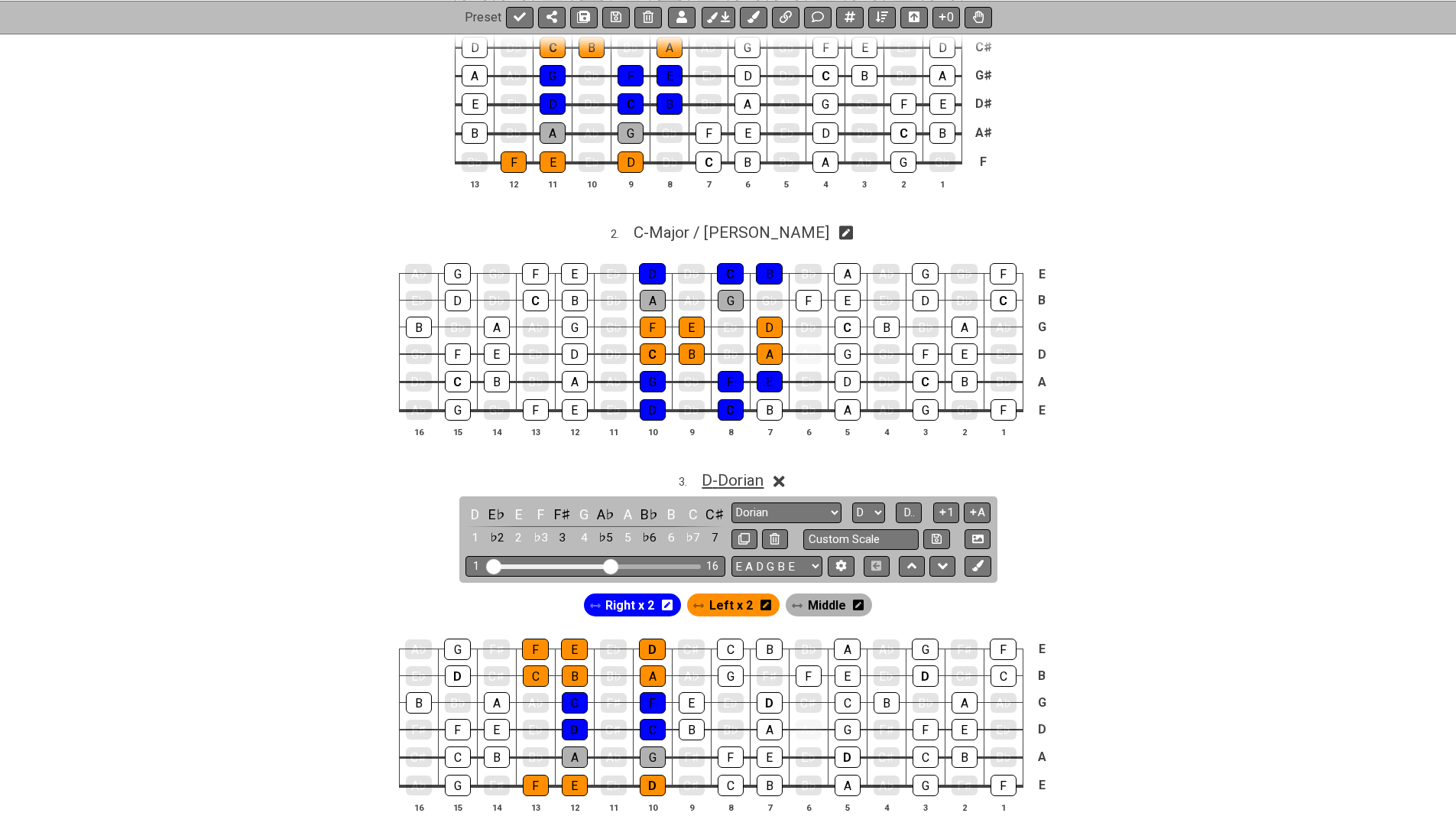
click at [730, 471] on span "D - Dorian" at bounding box center [732, 480] width 62 height 19
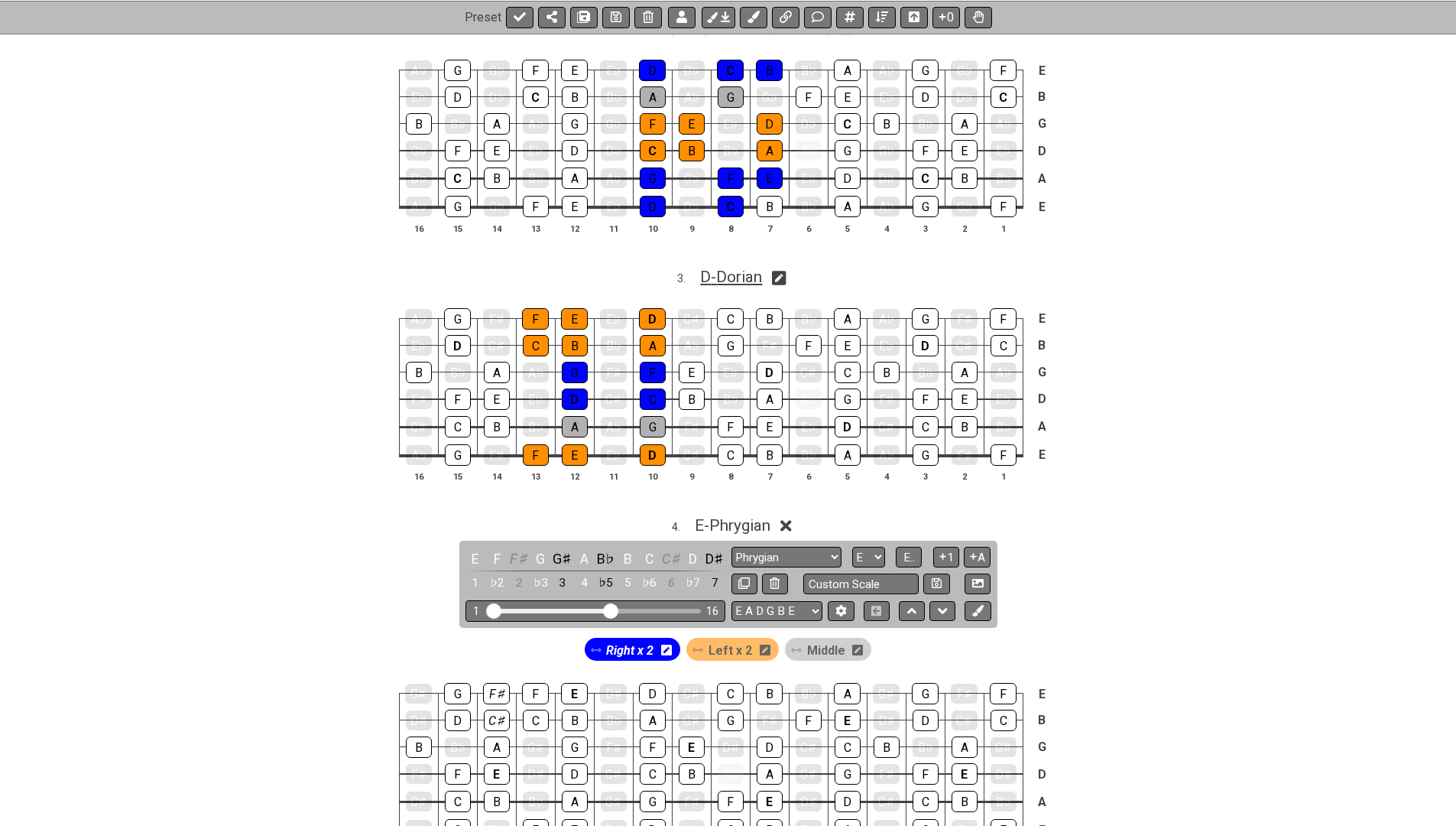
scroll to position [1097, 0]
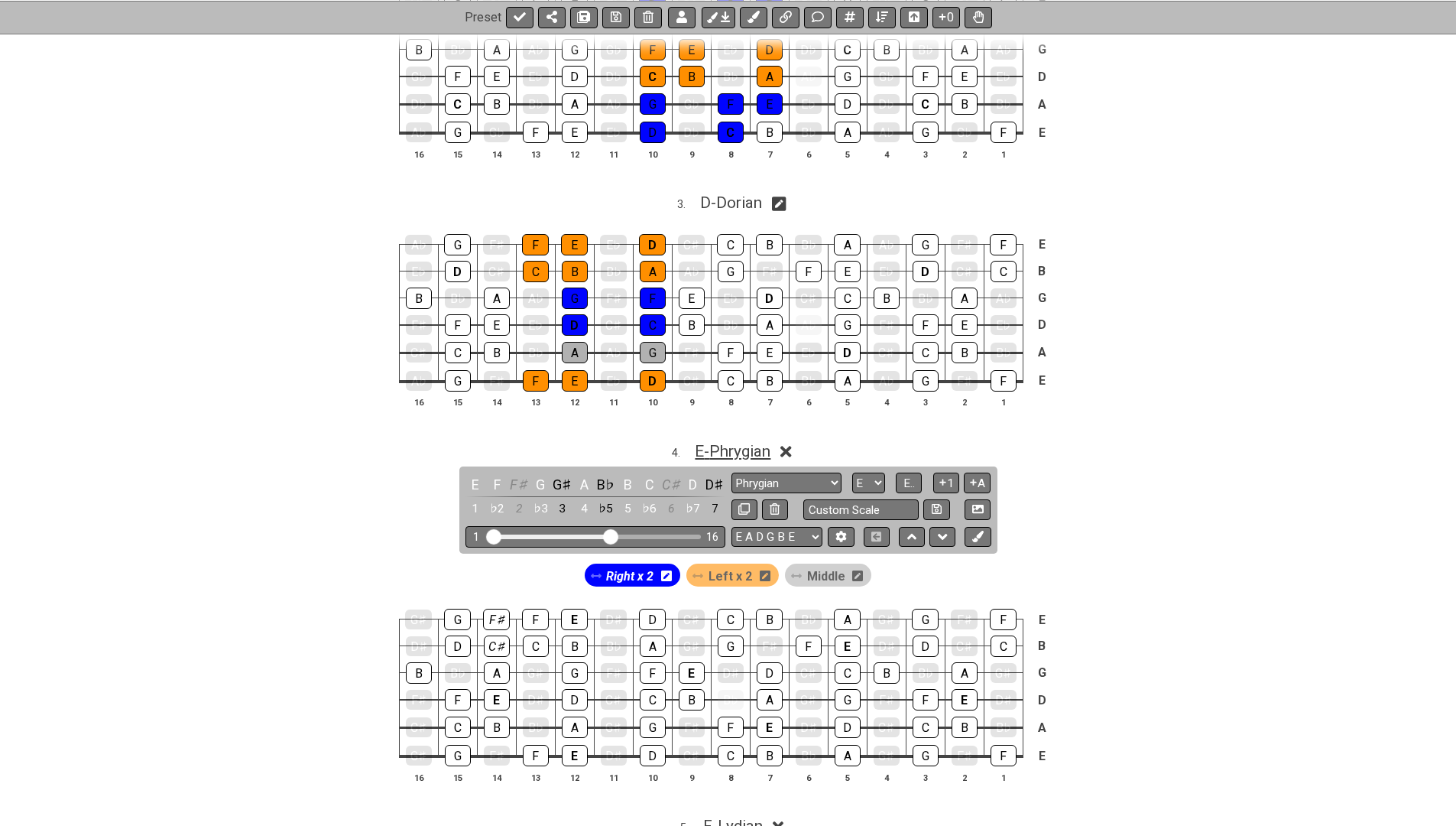
click at [730, 448] on span "E - Phrygian" at bounding box center [732, 451] width 76 height 19
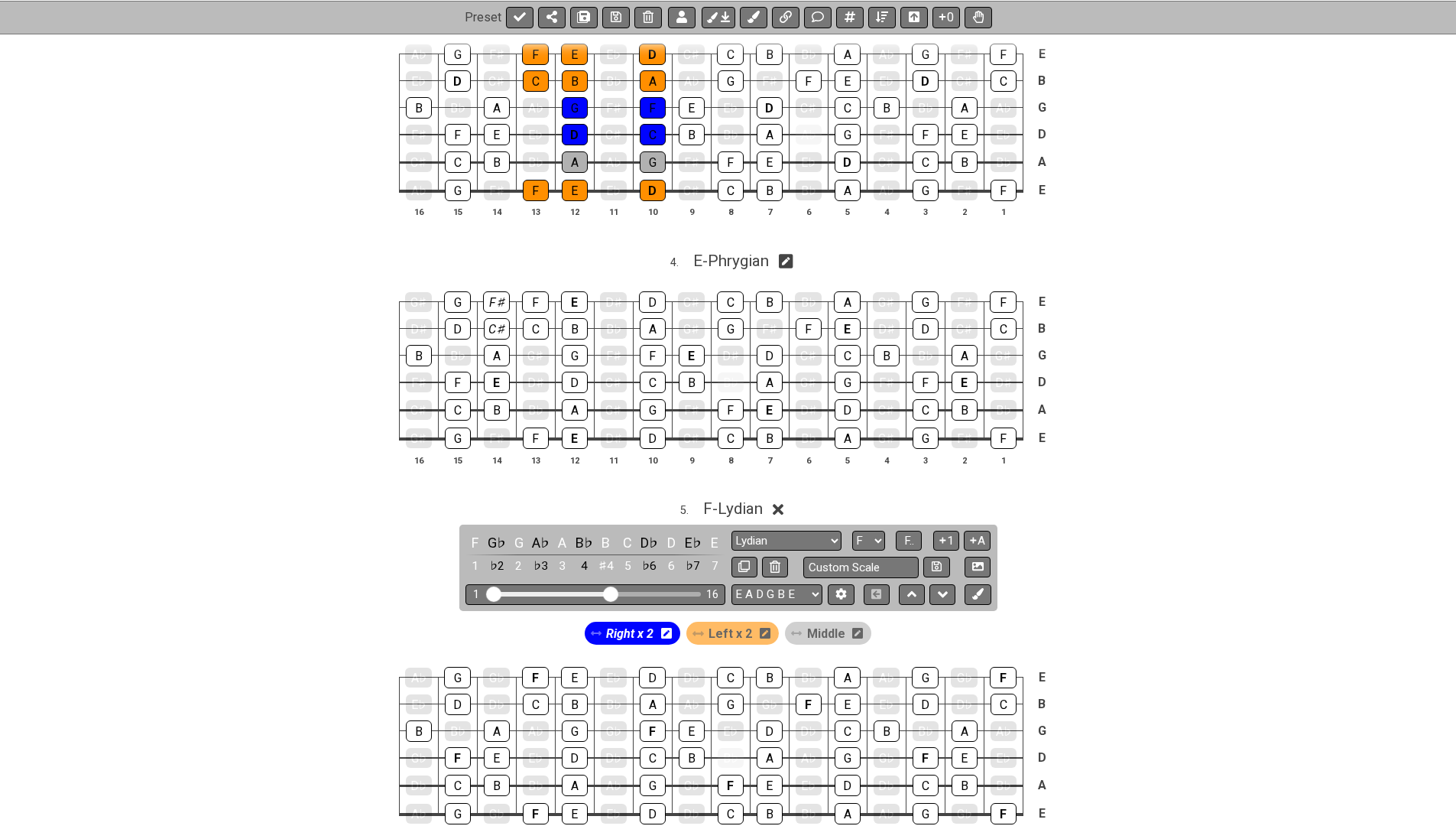
scroll to position [1315, 0]
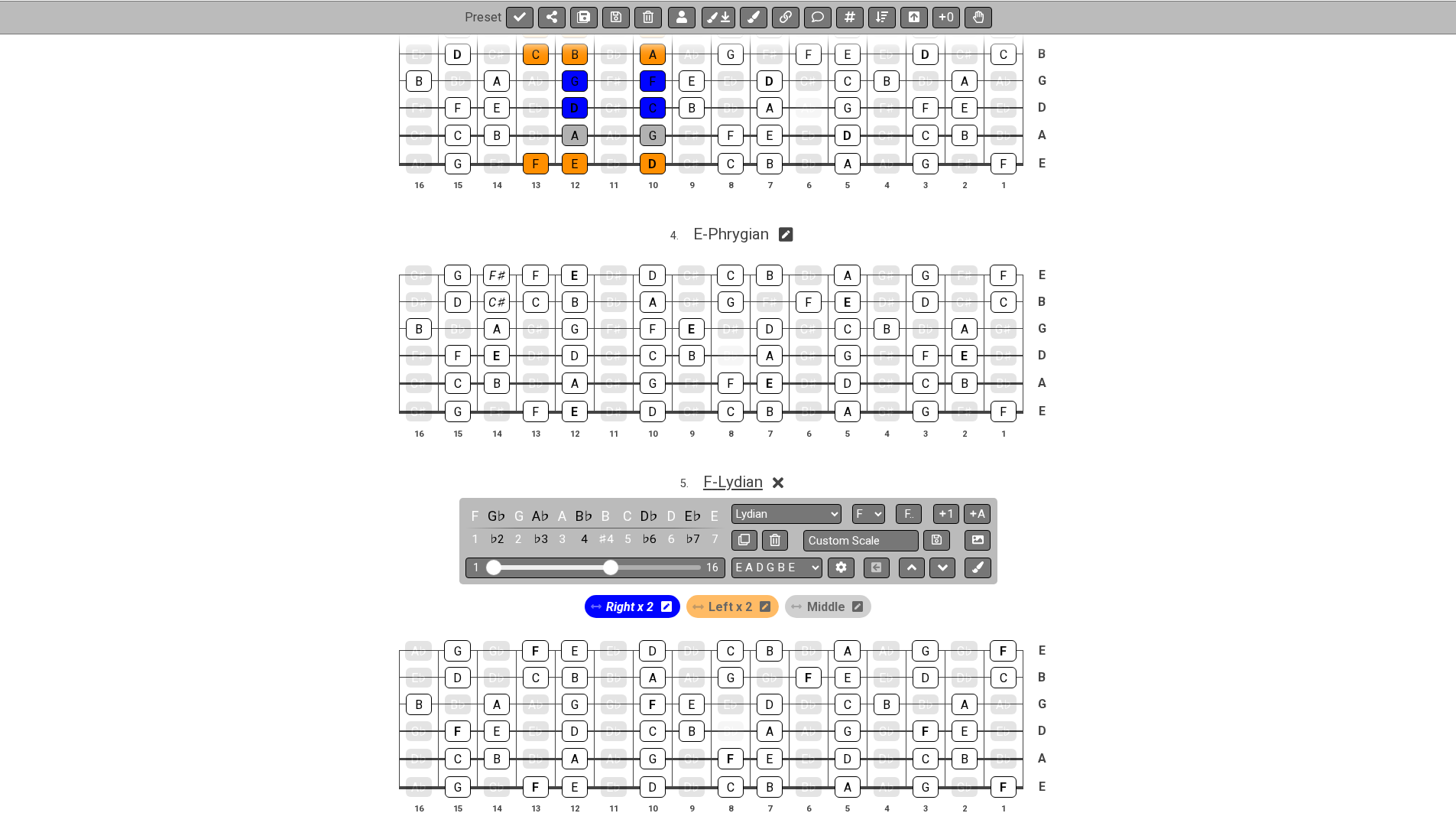
click at [731, 473] on span "F - Lydian" at bounding box center [733, 482] width 59 height 19
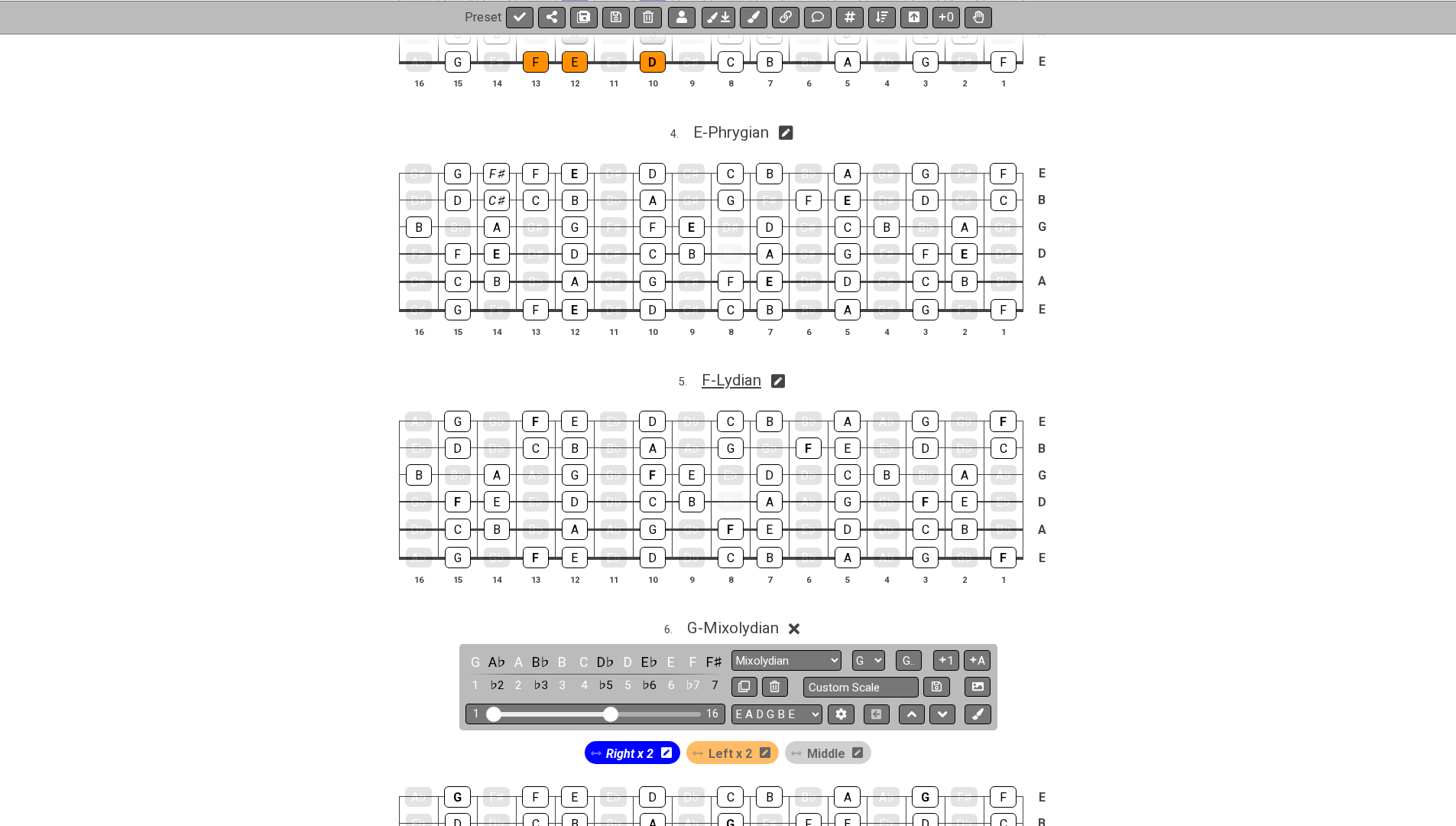
scroll to position [1452, 0]
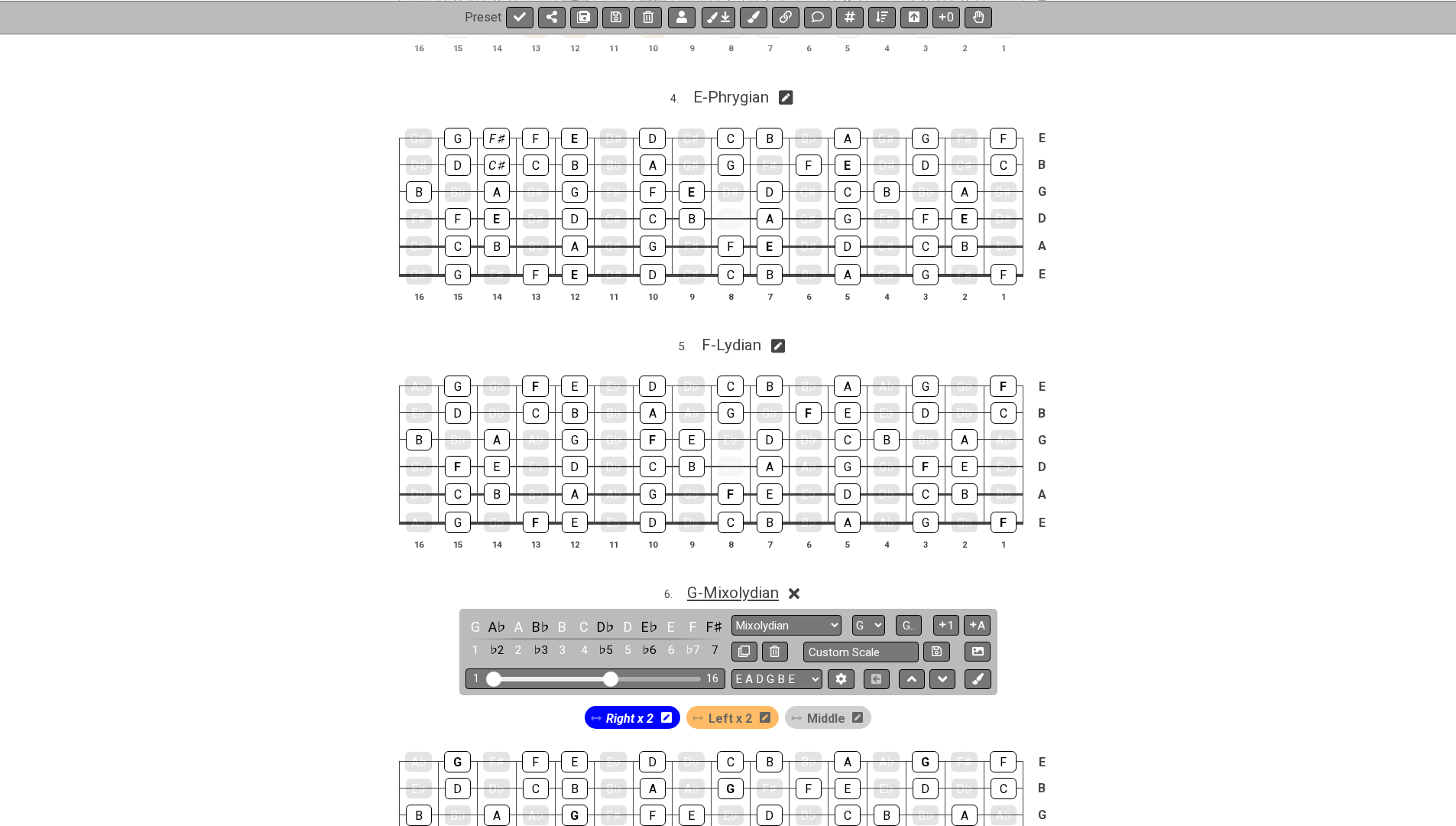
click at [728, 583] on span "G - Mixolydian" at bounding box center [733, 593] width 92 height 19
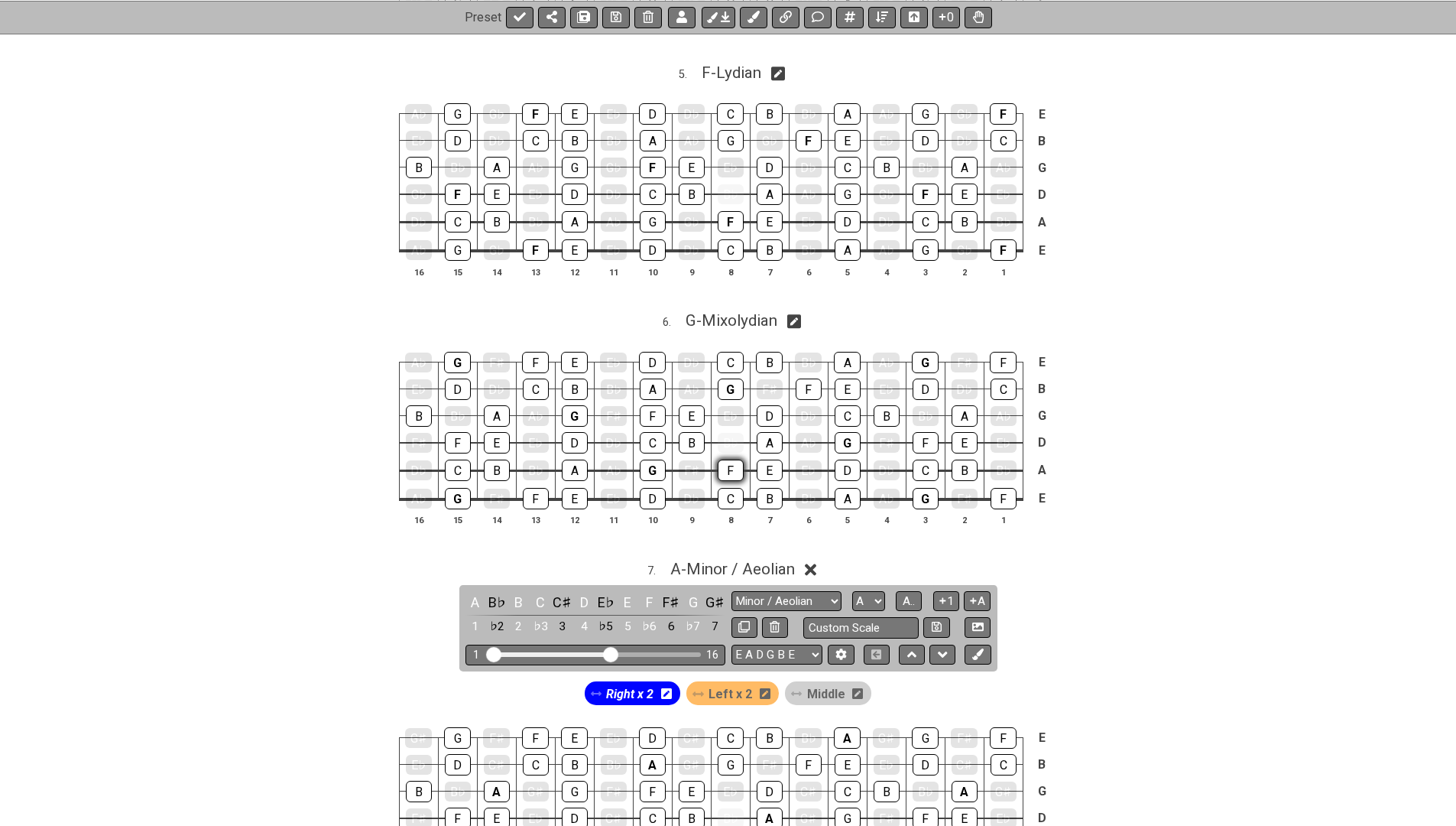
scroll to position [1753, 0]
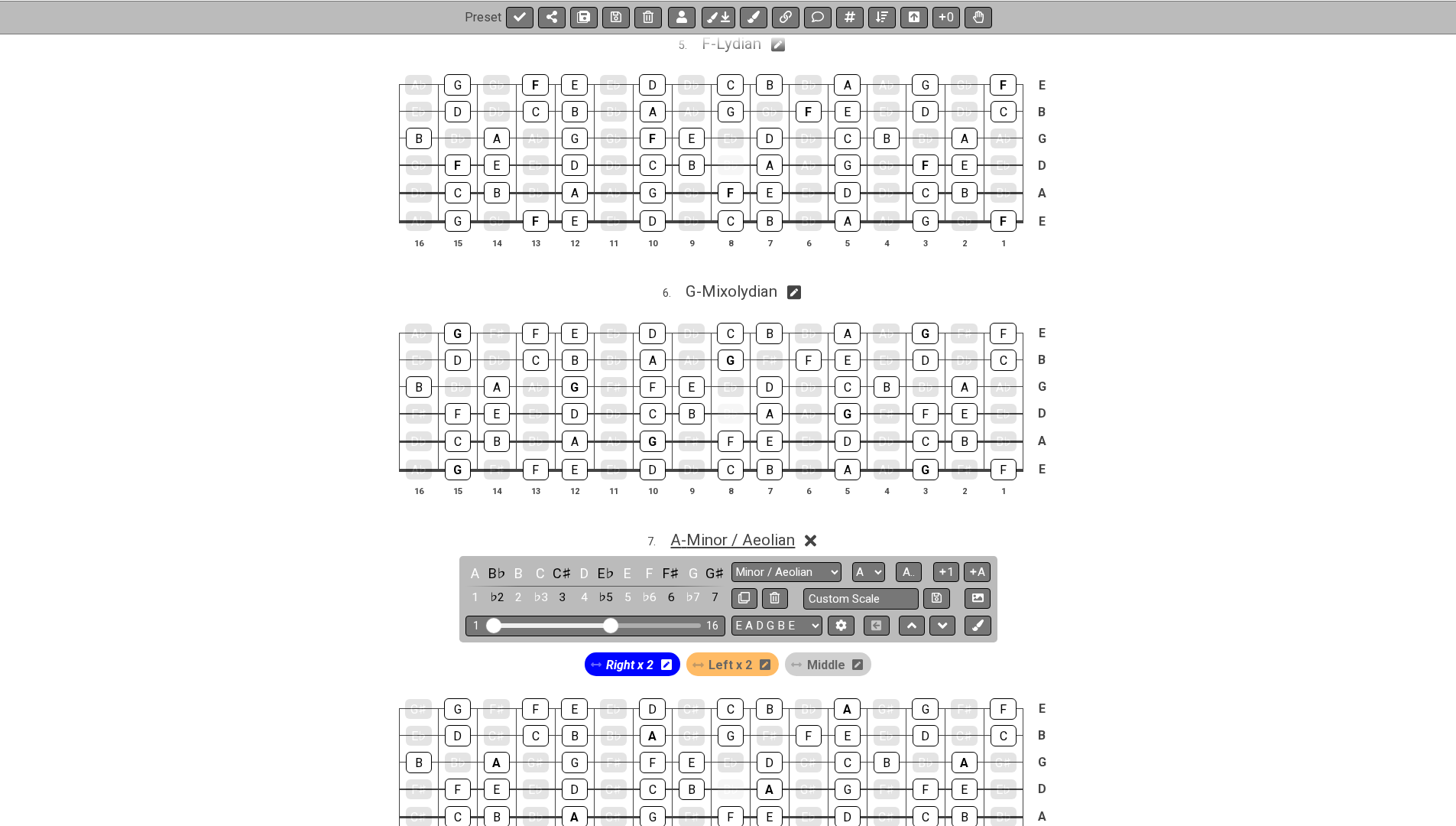
click at [721, 530] on span "A - Minor / Aeolian" at bounding box center [733, 540] width 125 height 19
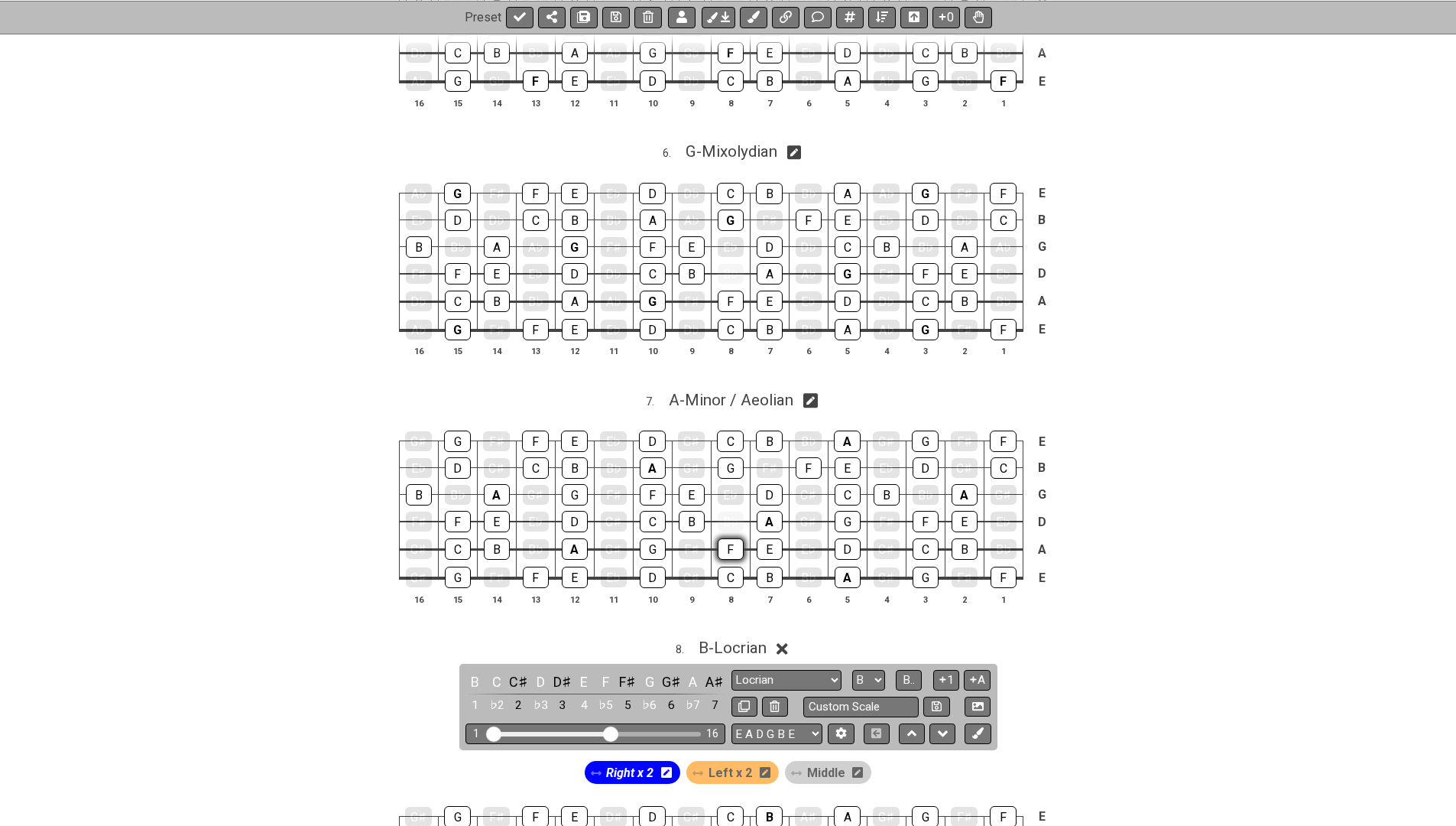
scroll to position [1898, 0]
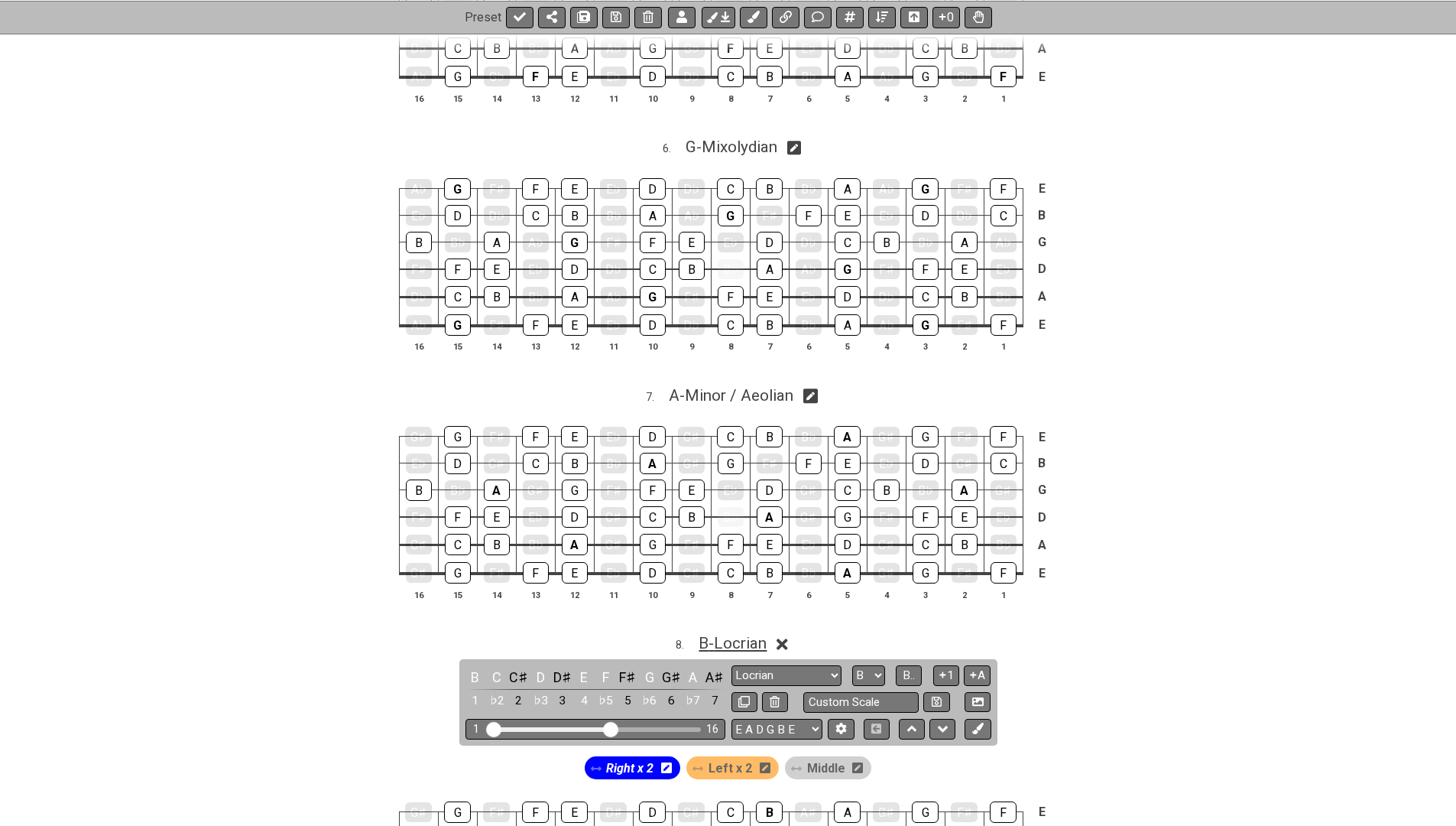
click at [719, 634] on span "B - Locrian" at bounding box center [732, 643] width 68 height 19
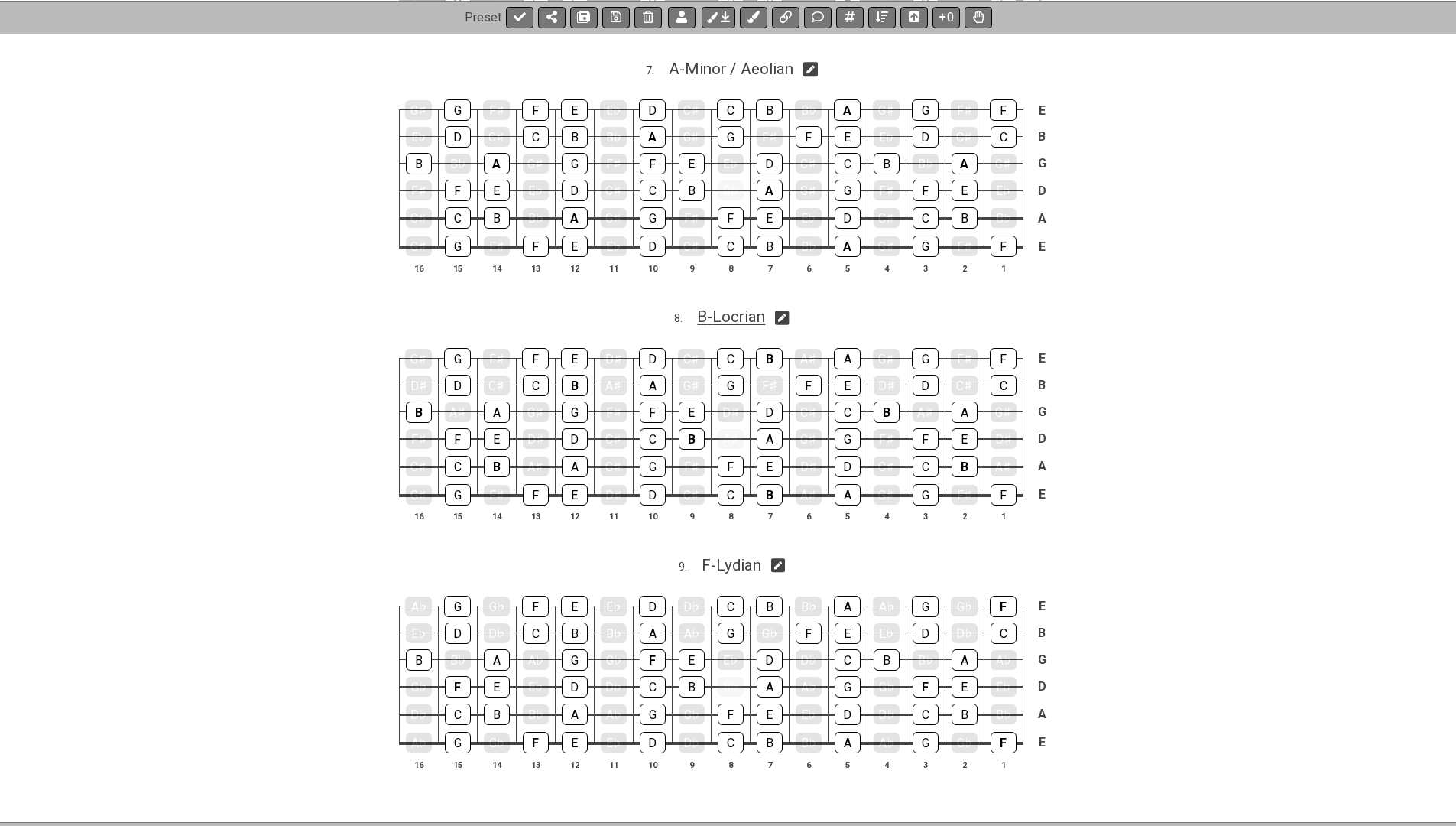
scroll to position [2247, 0]
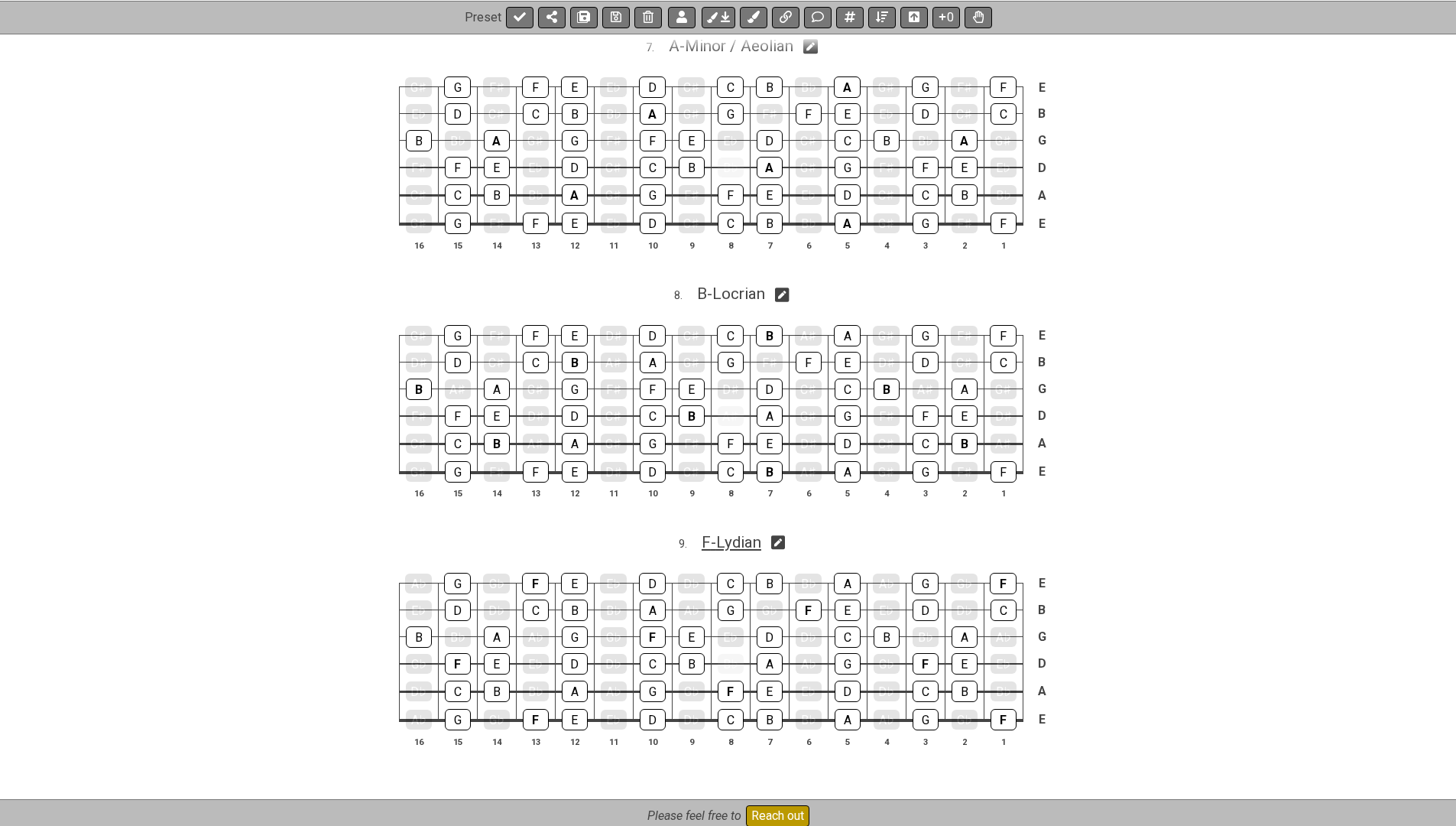
click at [727, 533] on span "F - Lydian" at bounding box center [732, 542] width 59 height 19
select select "Lydian"
select select "F"
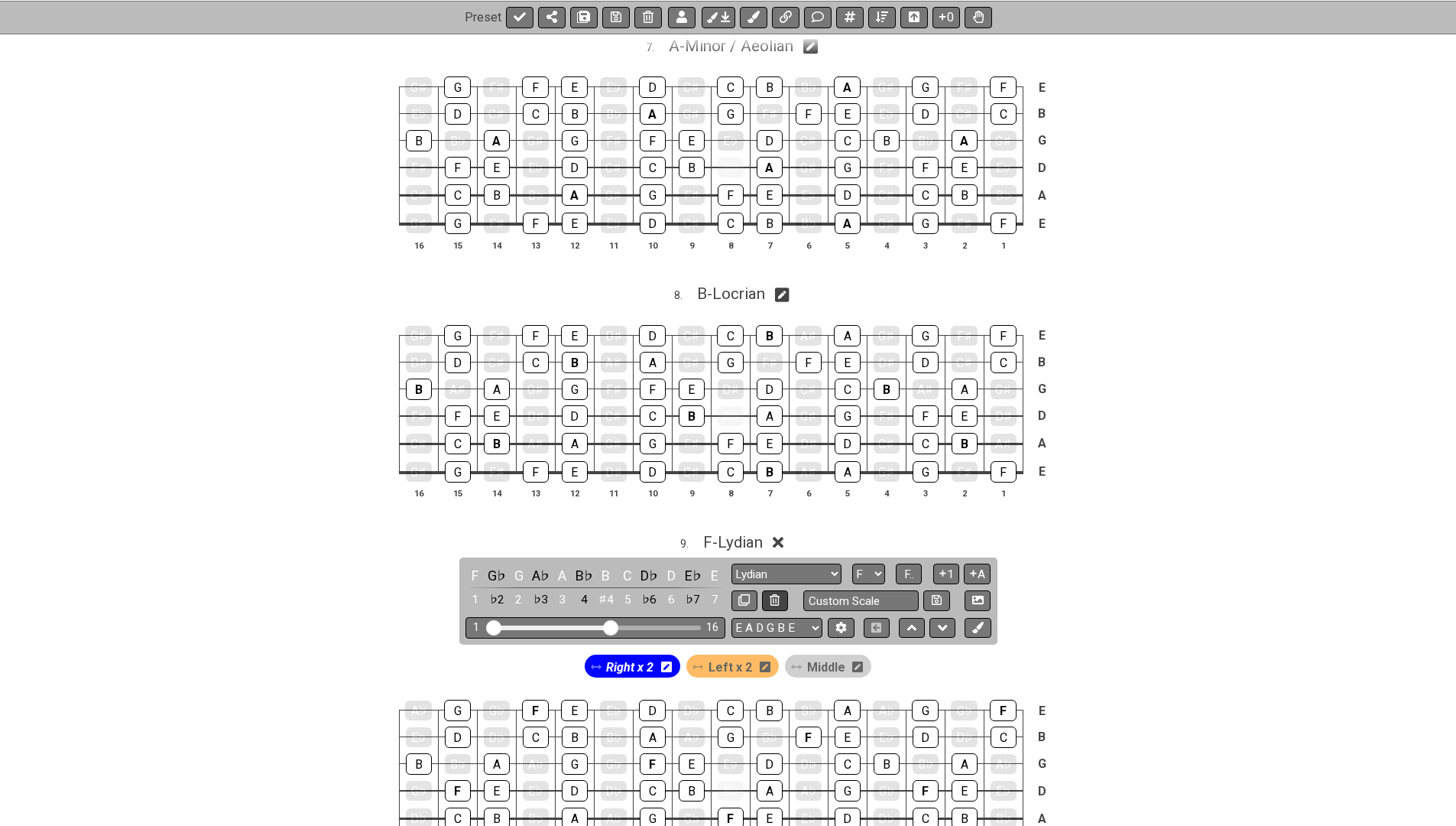
click at [775, 594] on icon at bounding box center [774, 600] width 10 height 12
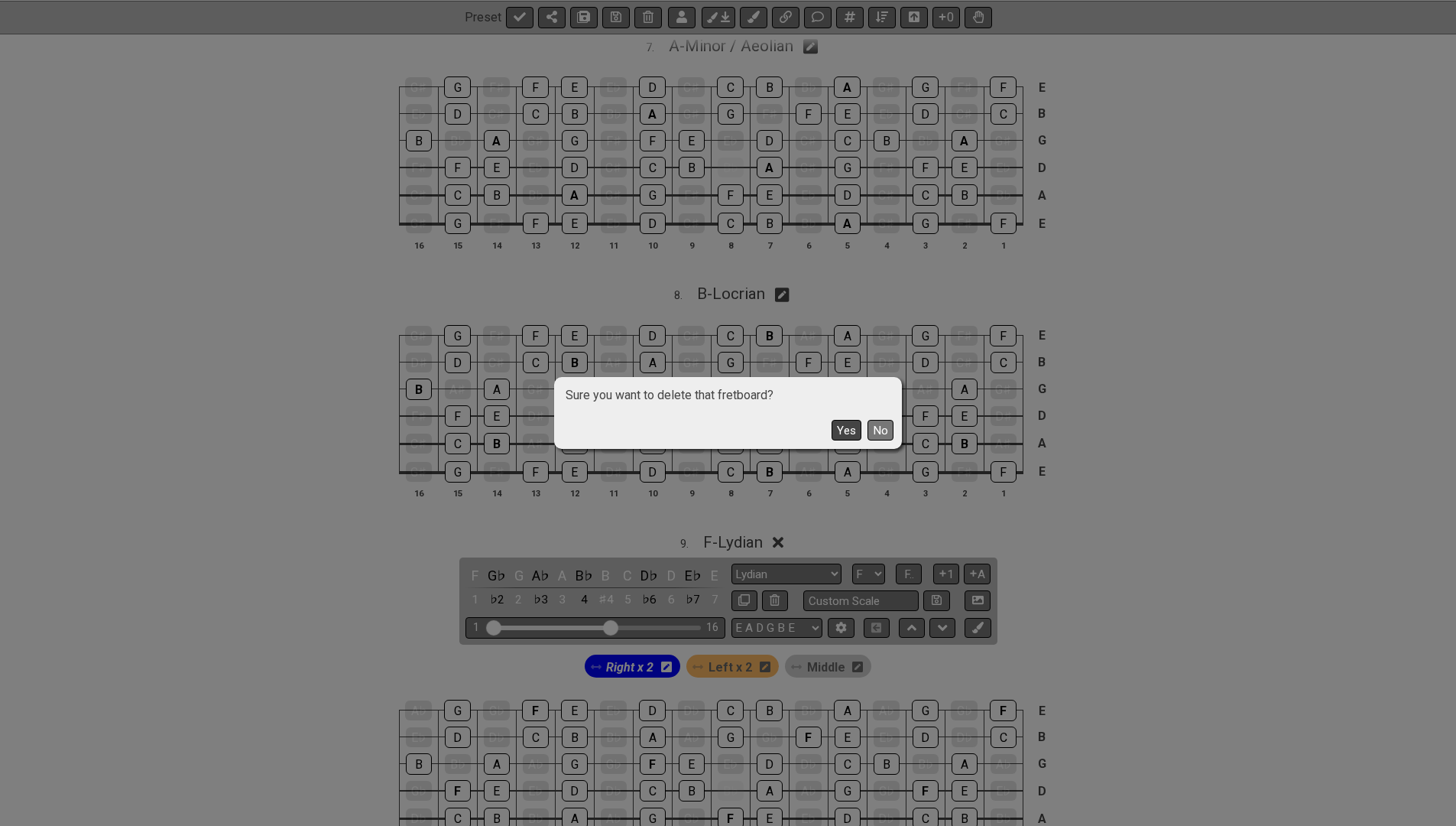
click at [855, 430] on button "Yes" at bounding box center [846, 430] width 30 height 20
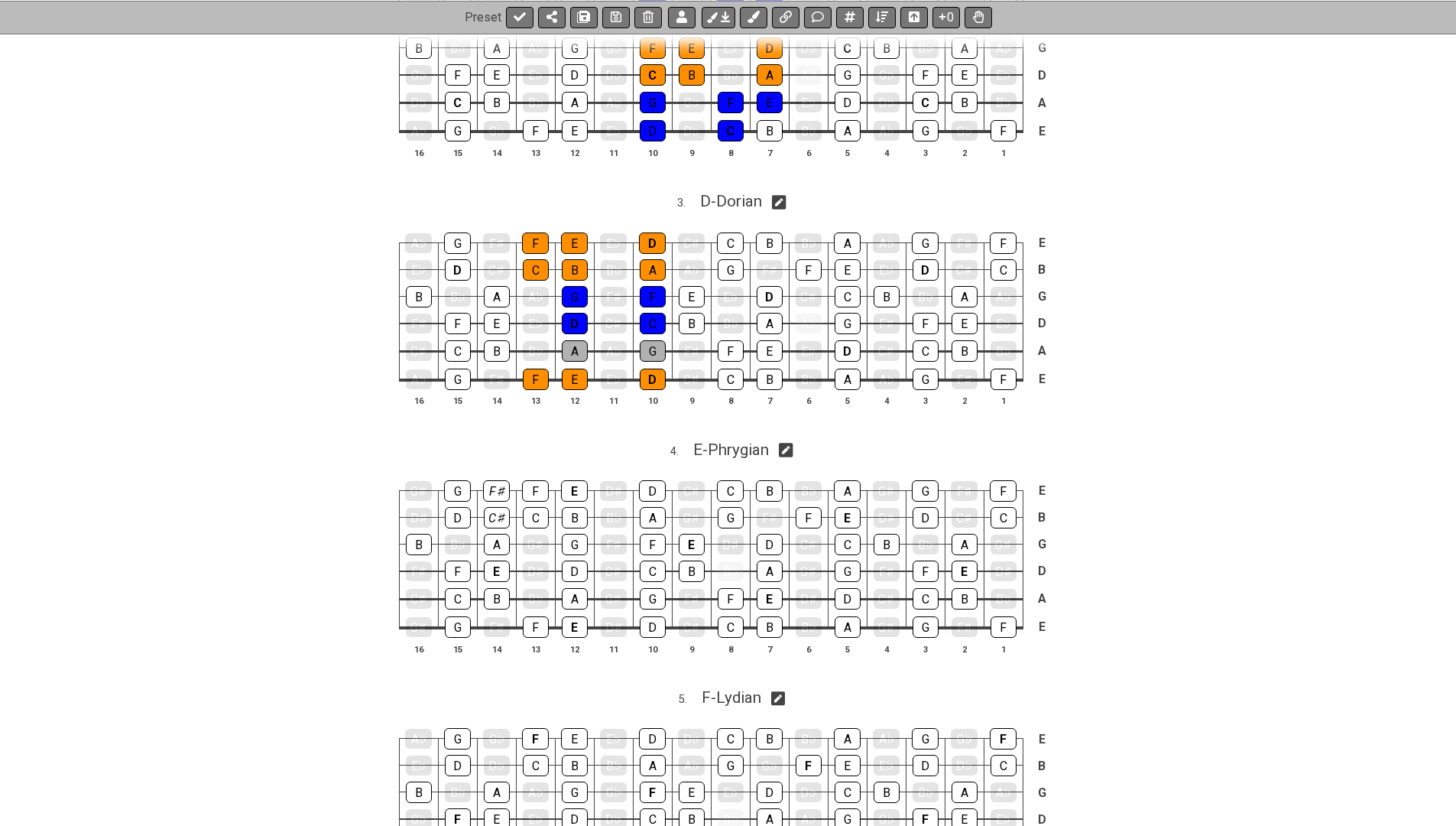
scroll to position [1101, 0]
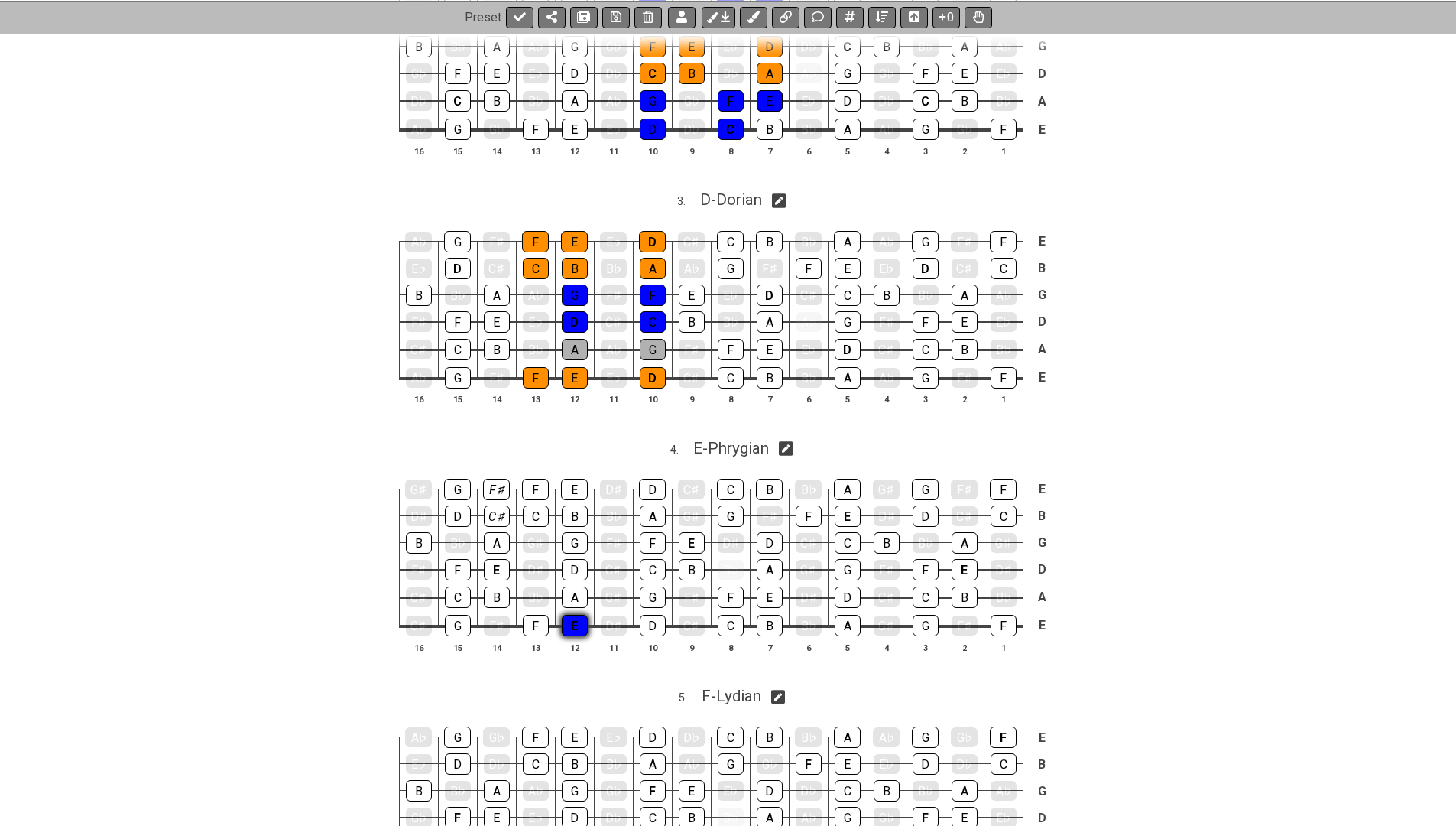
click at [573, 617] on div "E" at bounding box center [574, 625] width 26 height 21
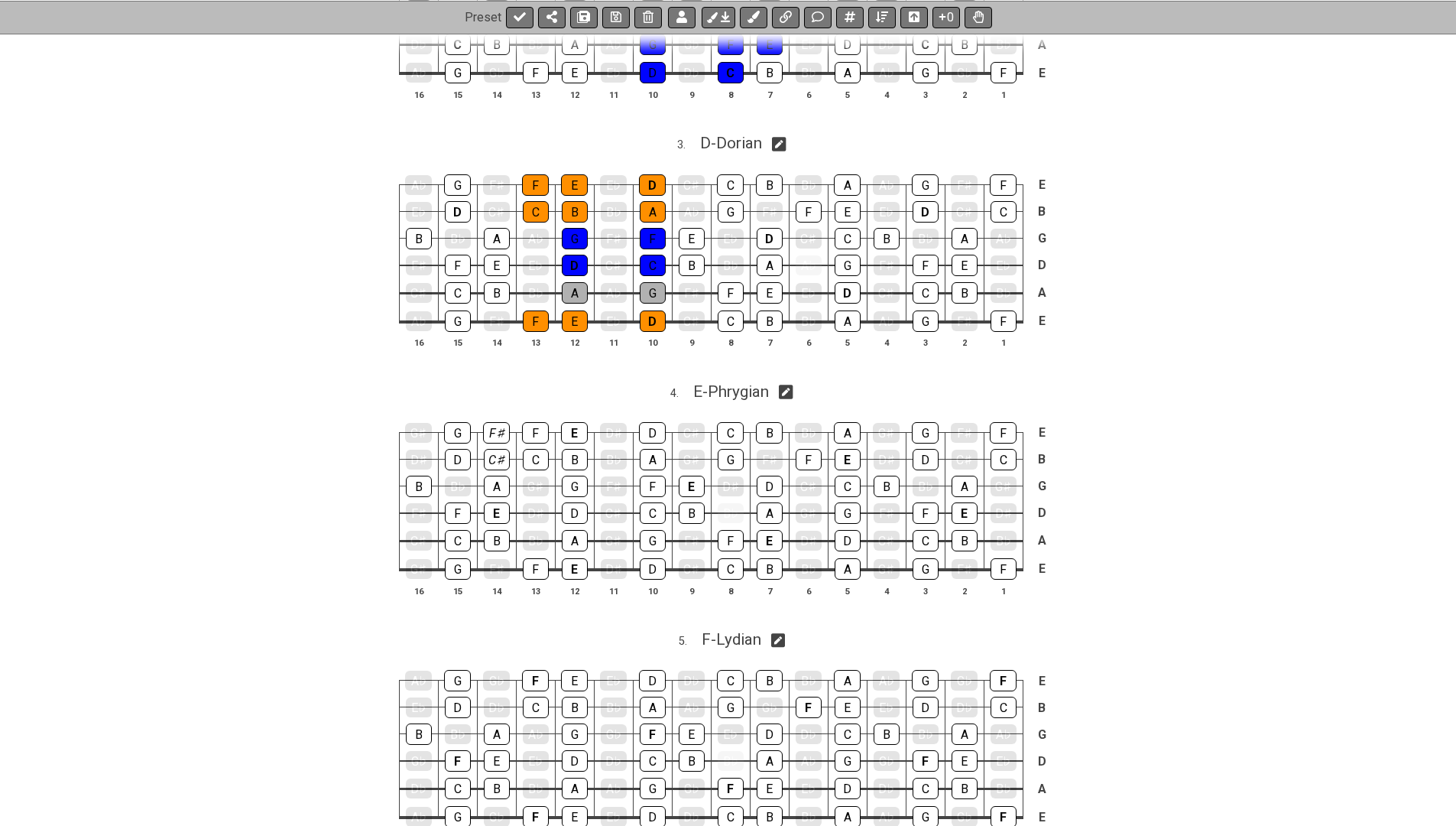
scroll to position [1158, 0]
click at [534, 557] on div "F" at bounding box center [535, 567] width 26 height 21
click at [569, 557] on div "E" at bounding box center [574, 567] width 26 height 21
click at [445, 558] on div "G" at bounding box center [457, 567] width 26 height 21
click at [736, 381] on span "E - Phrygian" at bounding box center [731, 391] width 76 height 19
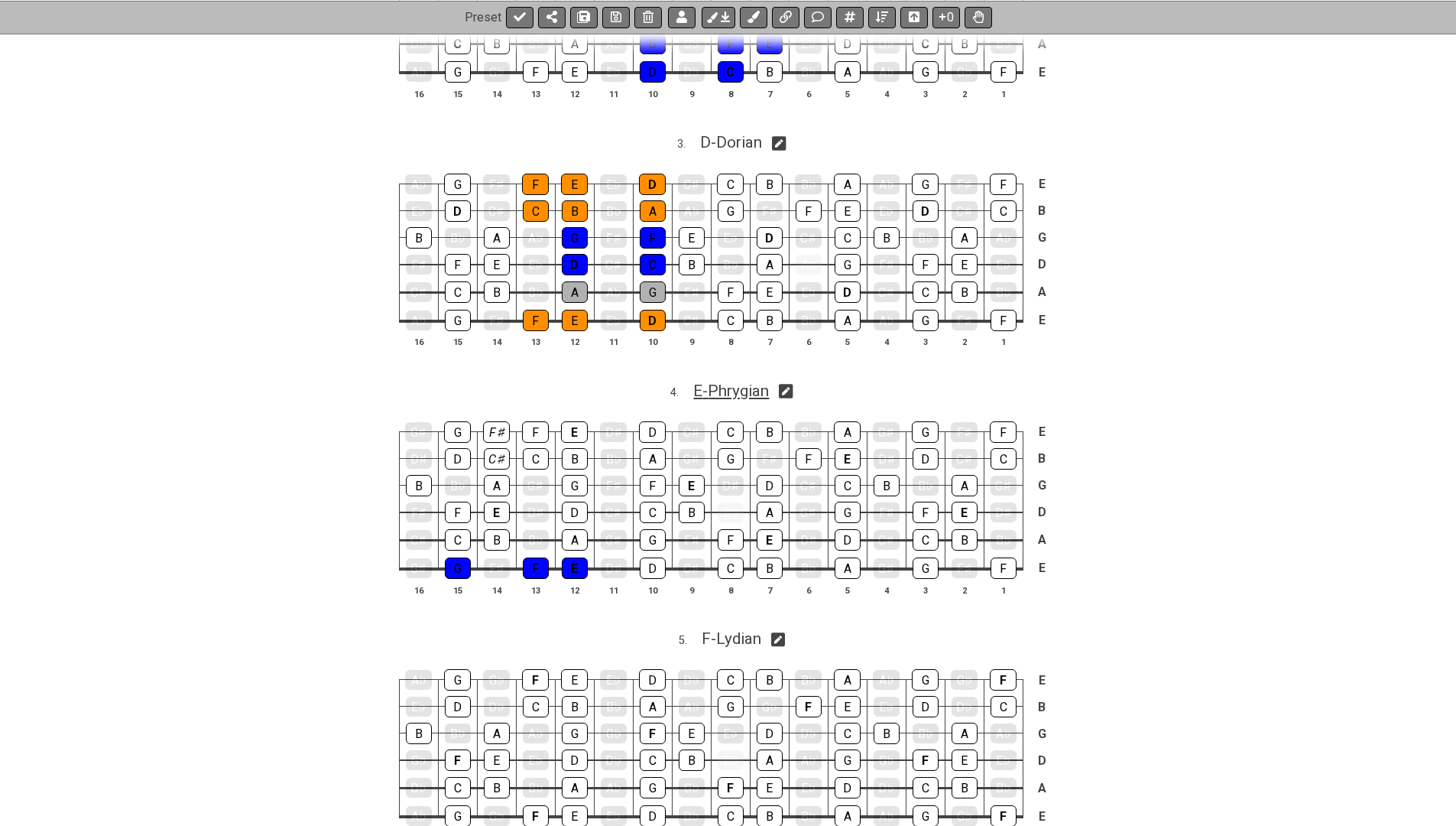
select select "Phrygian"
select select "E"
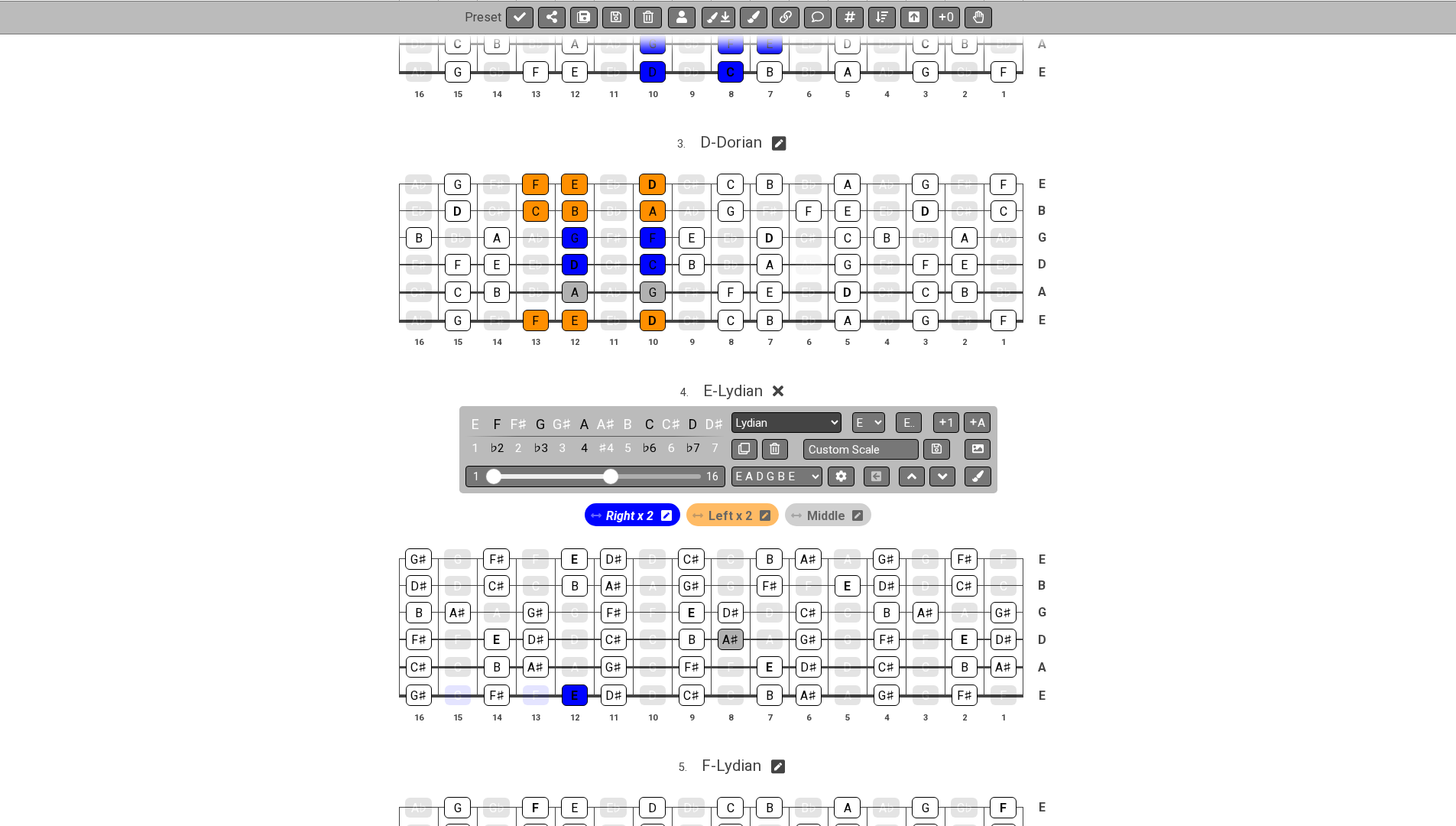
select select "Phrygian"
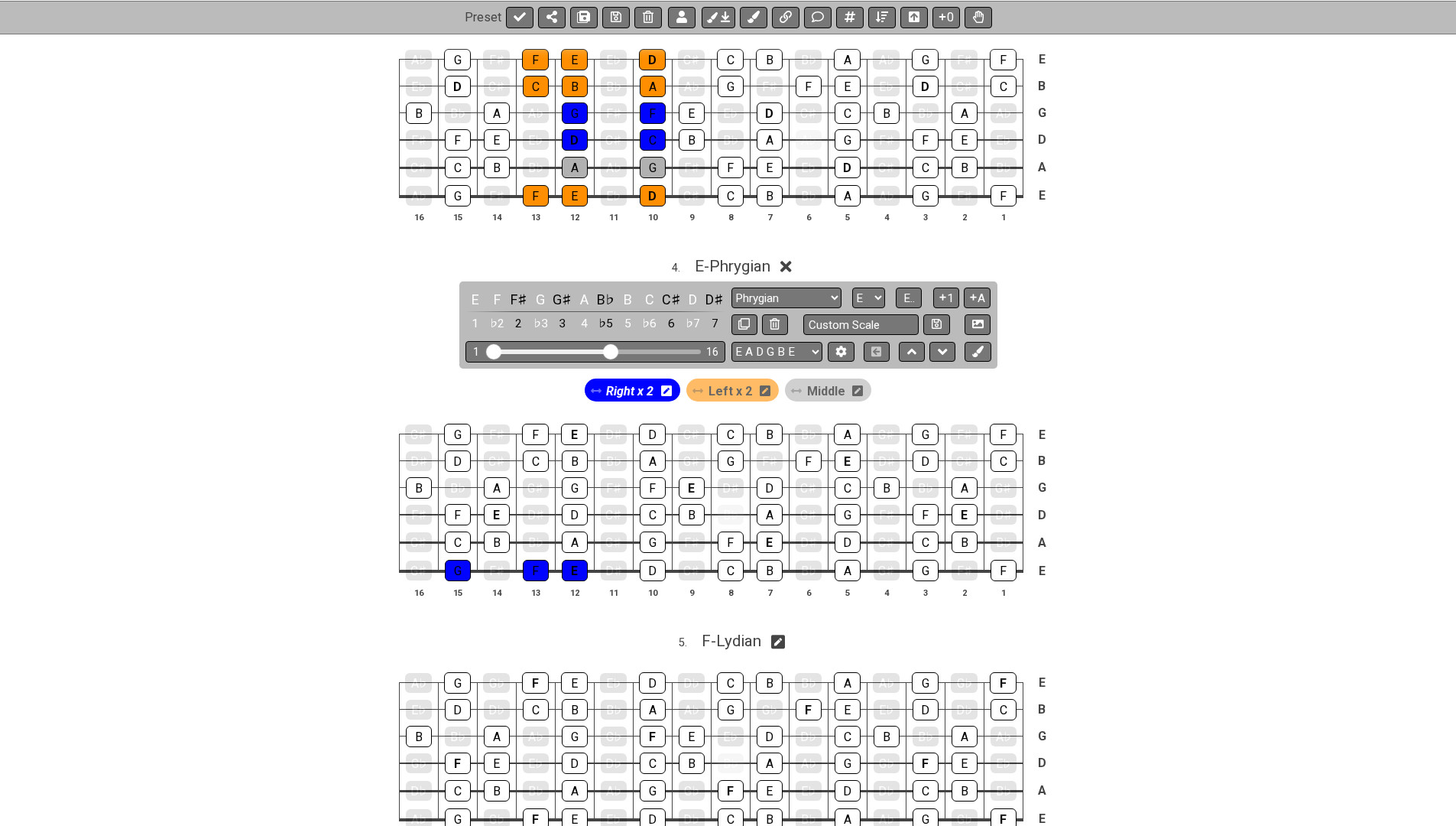
scroll to position [1296, 0]
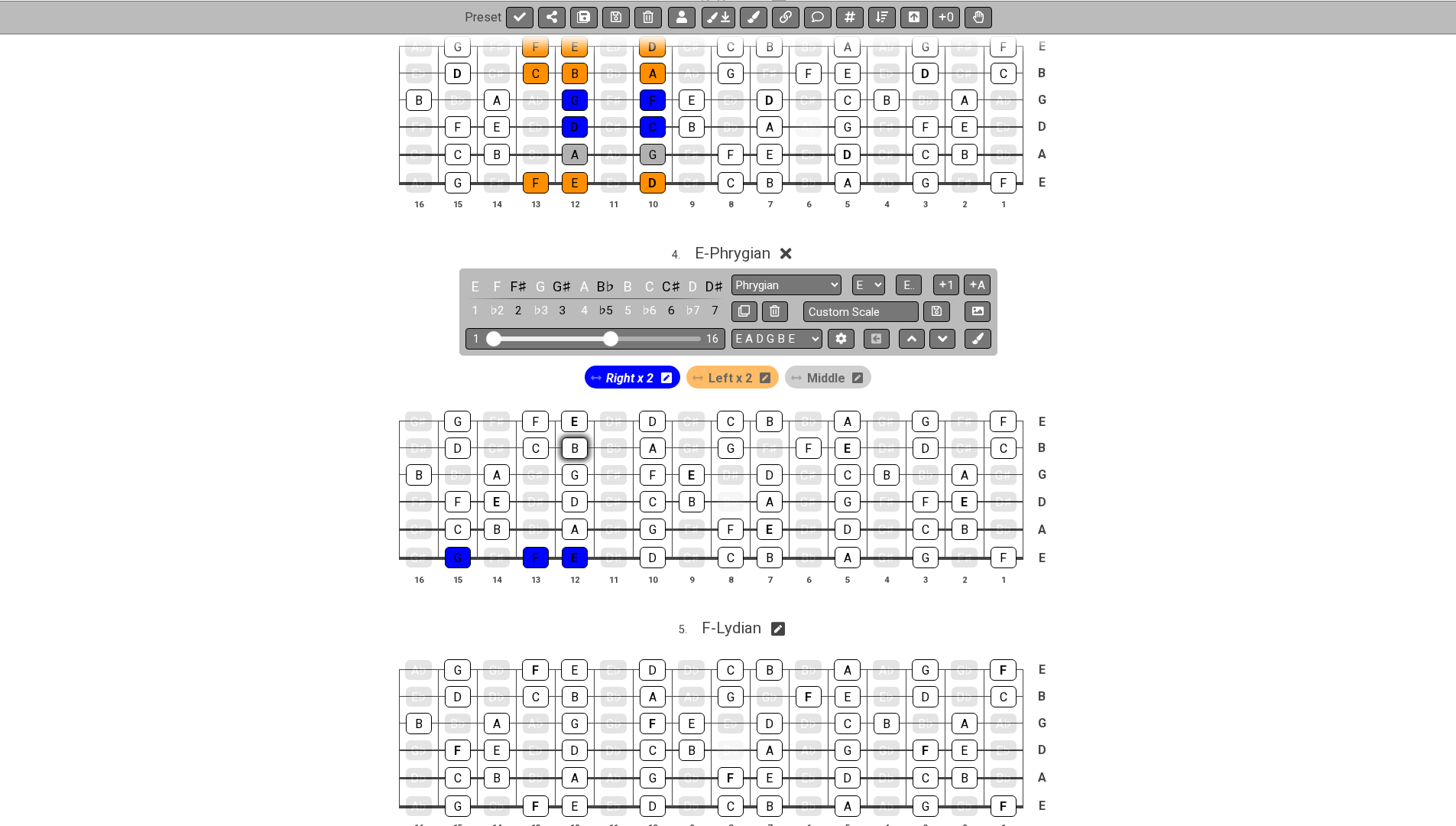
click at [568, 438] on div "B" at bounding box center [574, 448] width 26 height 21
click at [539, 438] on div "C" at bounding box center [535, 448] width 26 height 21
click at [461, 441] on div "D" at bounding box center [457, 448] width 26 height 21
click at [457, 413] on div "G" at bounding box center [457, 420] width 27 height 21
click at [540, 416] on div "F" at bounding box center [535, 420] width 27 height 21
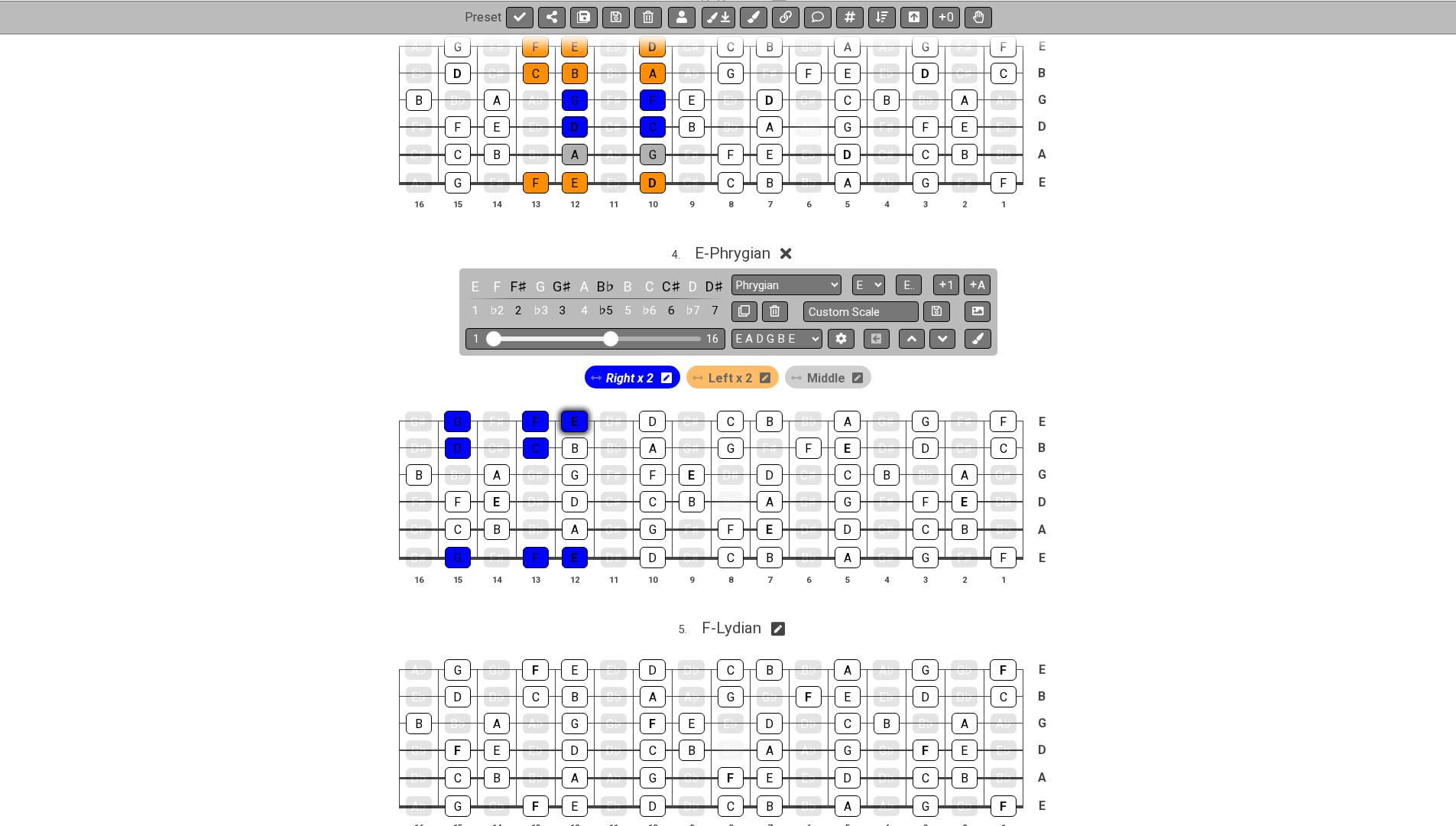
click at [561, 410] on div "E" at bounding box center [574, 420] width 27 height 21
click at [728, 367] on span "Left x 2" at bounding box center [731, 378] width 44 height 22
click at [494, 464] on div "A" at bounding box center [496, 474] width 26 height 21
click at [494, 491] on div "E" at bounding box center [496, 501] width 26 height 21
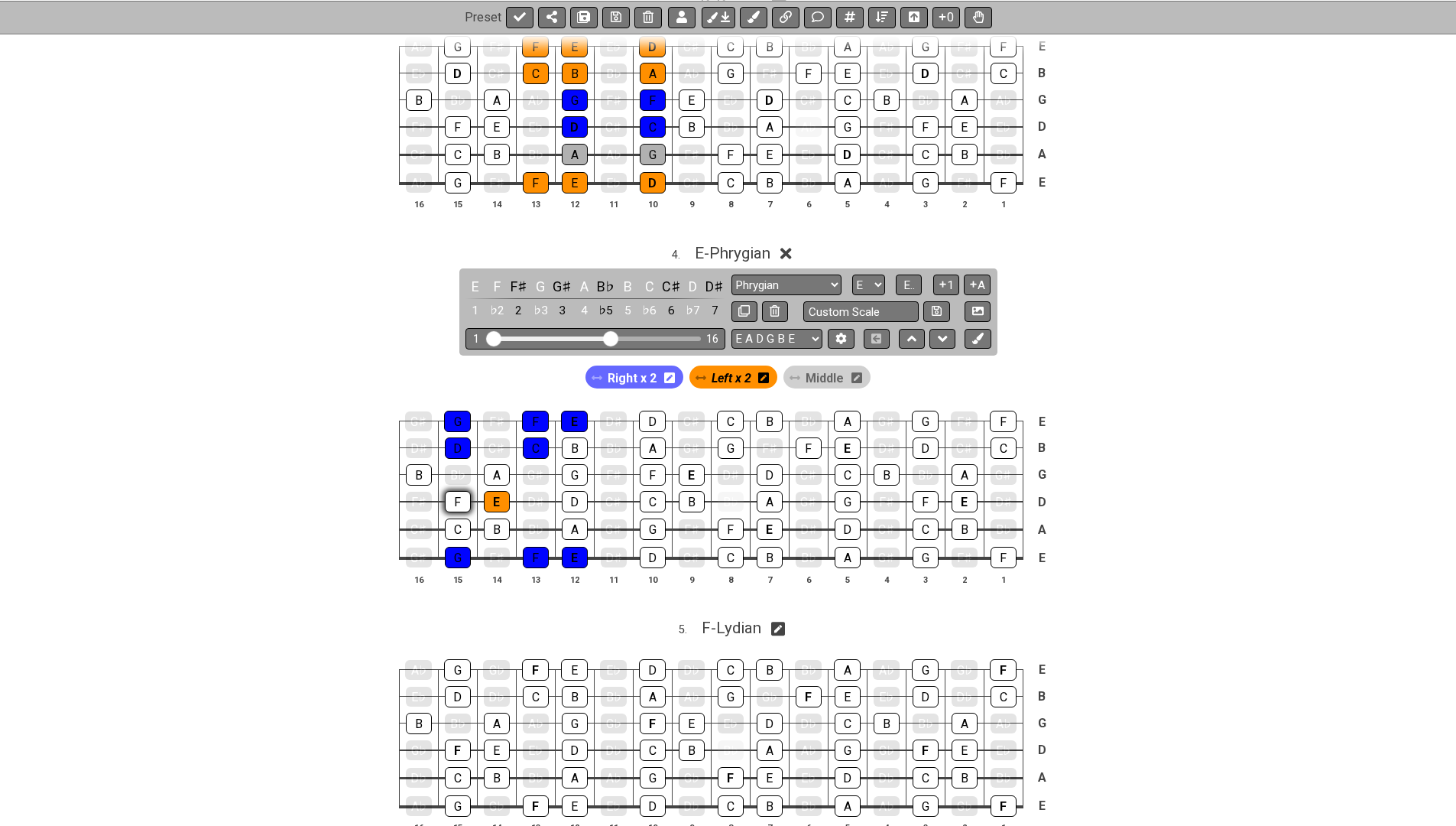
click at [461, 491] on div "F" at bounding box center [457, 501] width 26 height 21
click at [455, 529] on div "C" at bounding box center [457, 529] width 26 height 21
click at [491, 519] on div "B" at bounding box center [496, 529] width 26 height 21
click at [576, 519] on div "A" at bounding box center [574, 529] width 26 height 21
click at [573, 491] on div "D" at bounding box center [574, 501] width 26 height 21
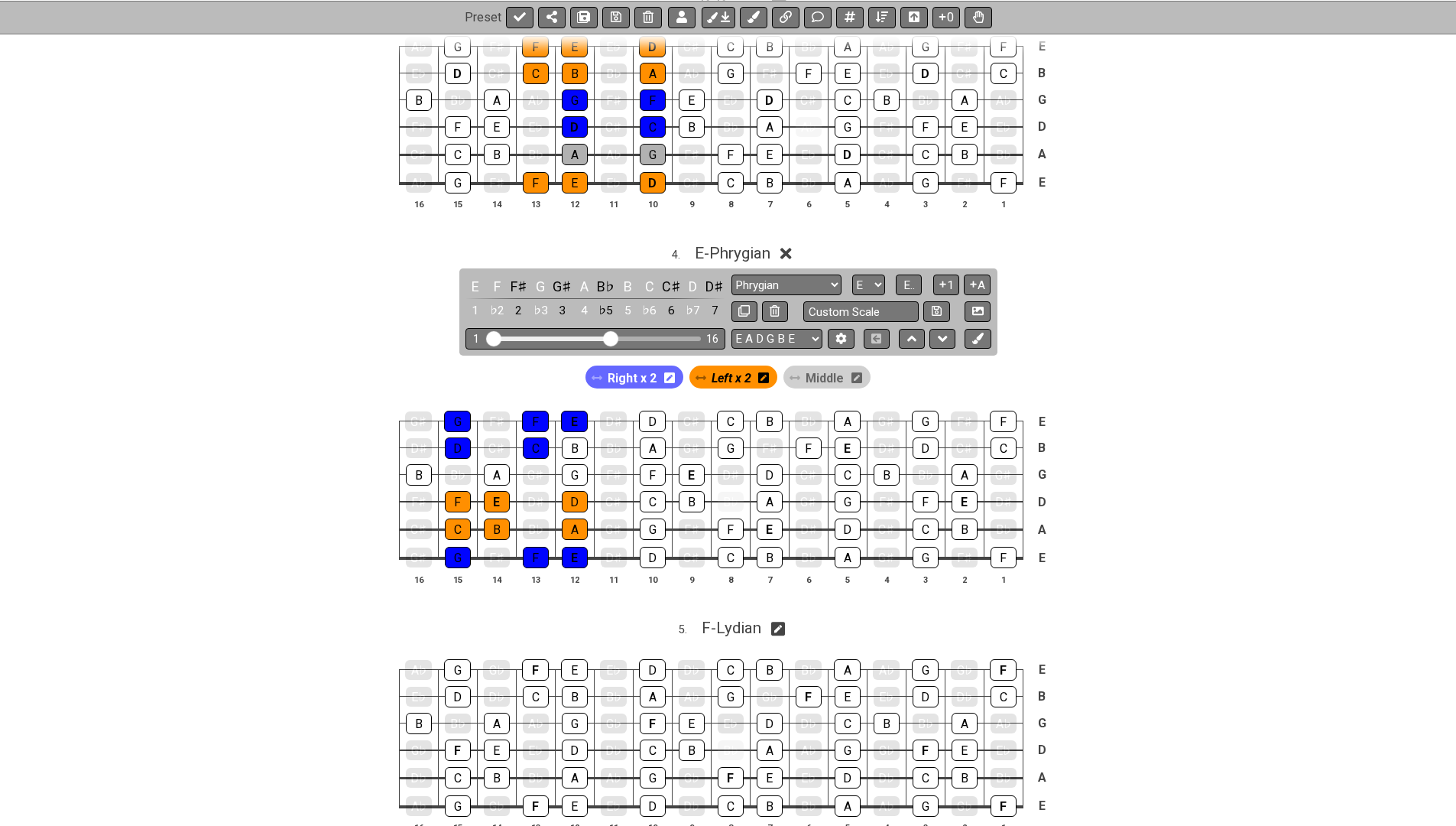
click at [820, 367] on span "Middle" at bounding box center [824, 378] width 38 height 22
click at [581, 464] on div "G" at bounding box center [574, 474] width 26 height 21
click at [496, 464] on div "A" at bounding box center [496, 474] width 26 height 21
click at [650, 367] on span "Right x 2" at bounding box center [630, 378] width 49 height 22
click at [574, 438] on div "B" at bounding box center [574, 448] width 26 height 21
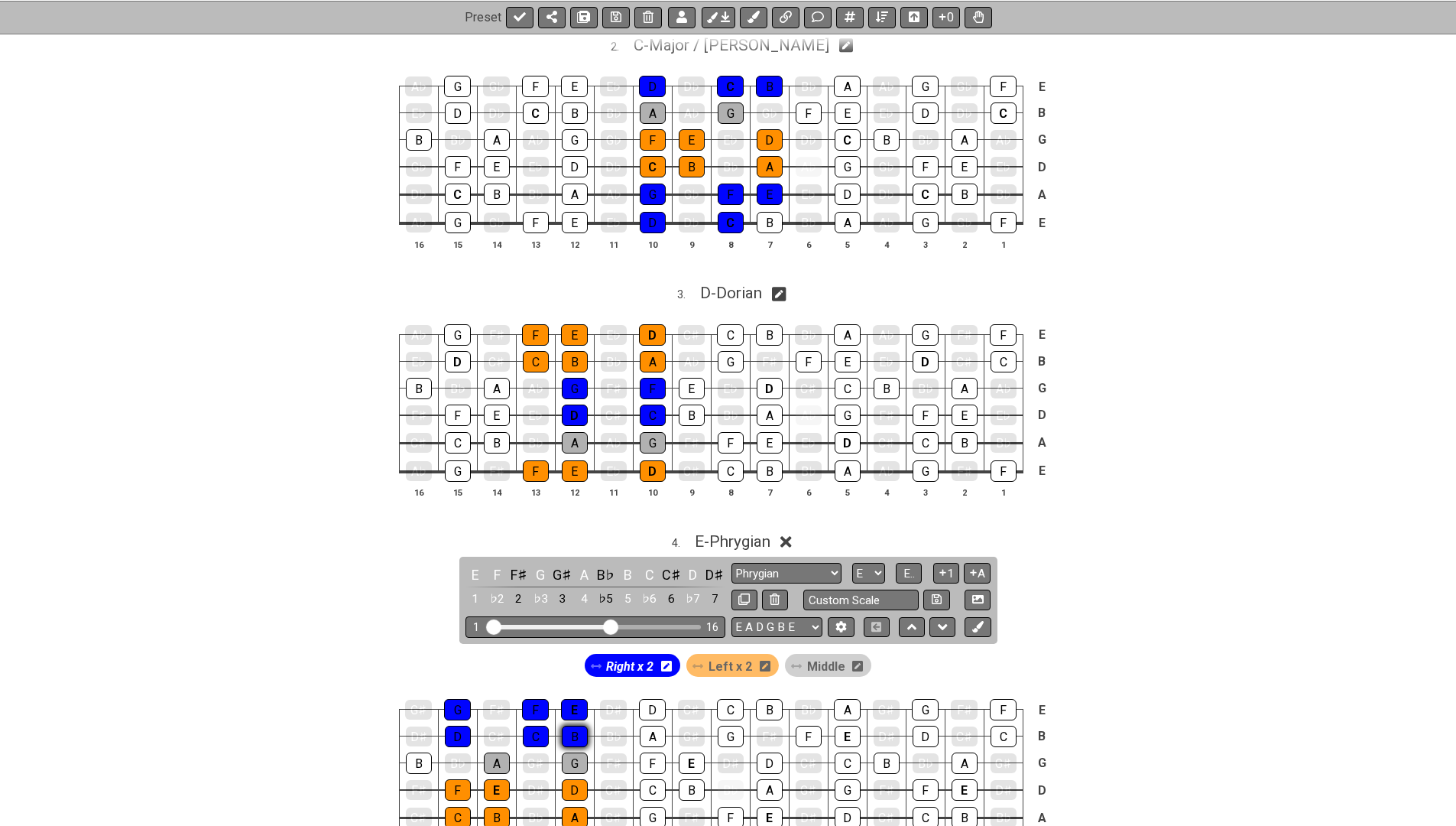
scroll to position [1012, 0]
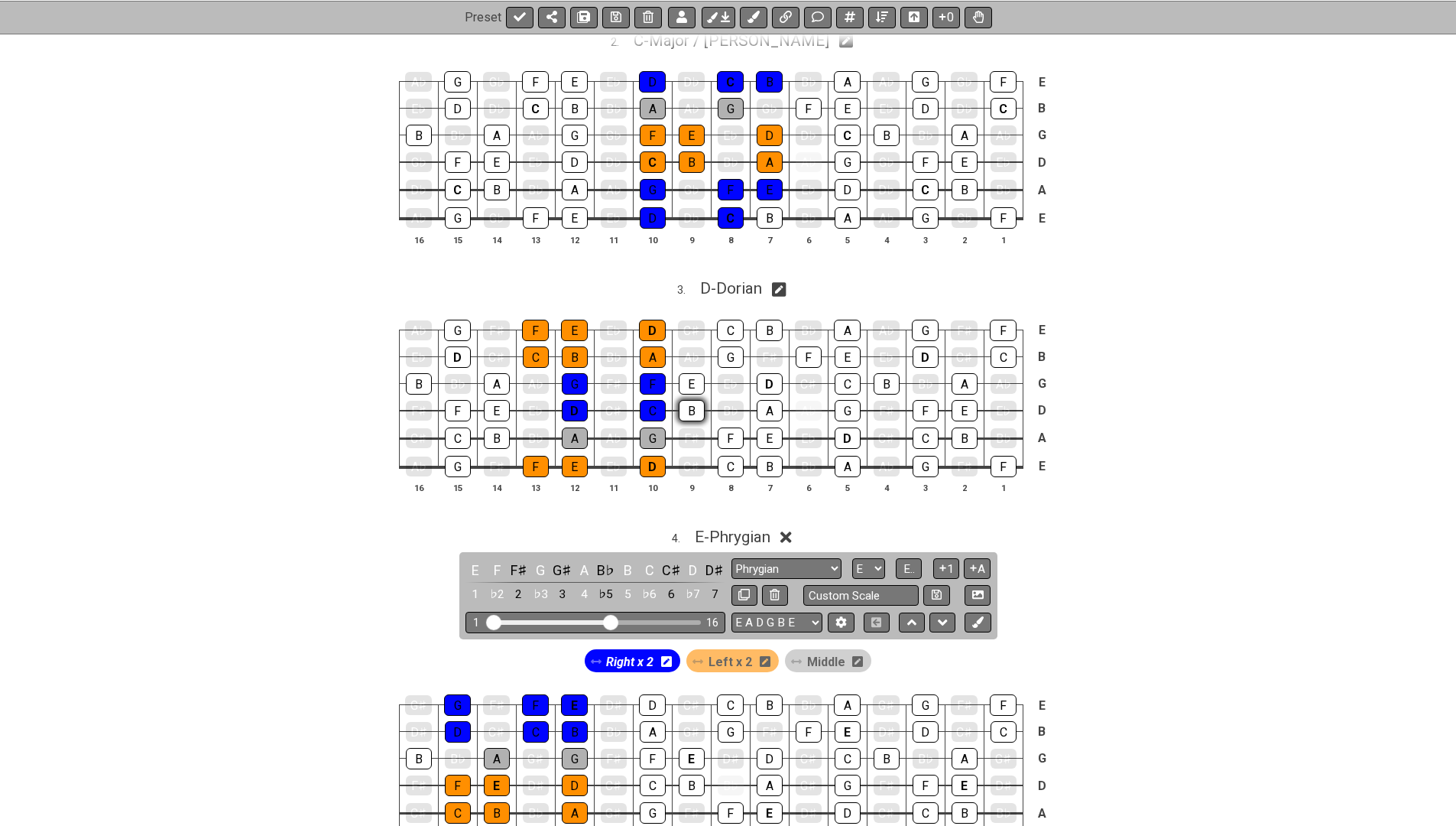
click at [692, 408] on div "B" at bounding box center [691, 410] width 26 height 21
click at [693, 403] on div "B" at bounding box center [691, 410] width 26 height 21
click at [745, 288] on span "D - Dorian" at bounding box center [731, 289] width 62 height 19
select select "D"
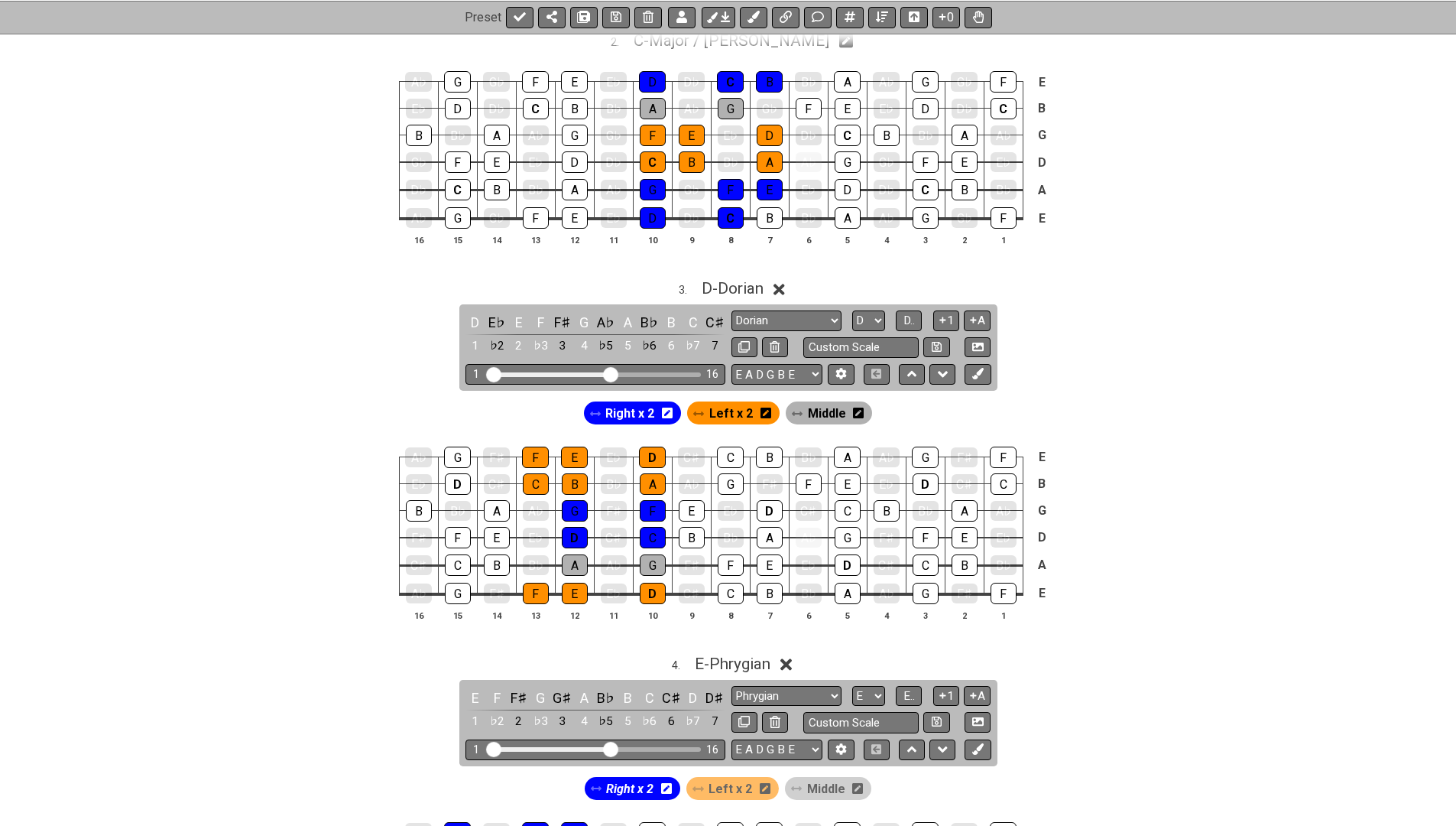
click at [653, 407] on span "Right x 2" at bounding box center [629, 413] width 49 height 22
click at [689, 526] on div "B" at bounding box center [691, 537] width 26 height 21
click at [689, 500] on div "E" at bounding box center [691, 510] width 26 height 21
click at [626, 408] on span "Right x 2" at bounding box center [629, 413] width 48 height 22
click at [743, 279] on span "D - Dorian" at bounding box center [732, 289] width 62 height 19
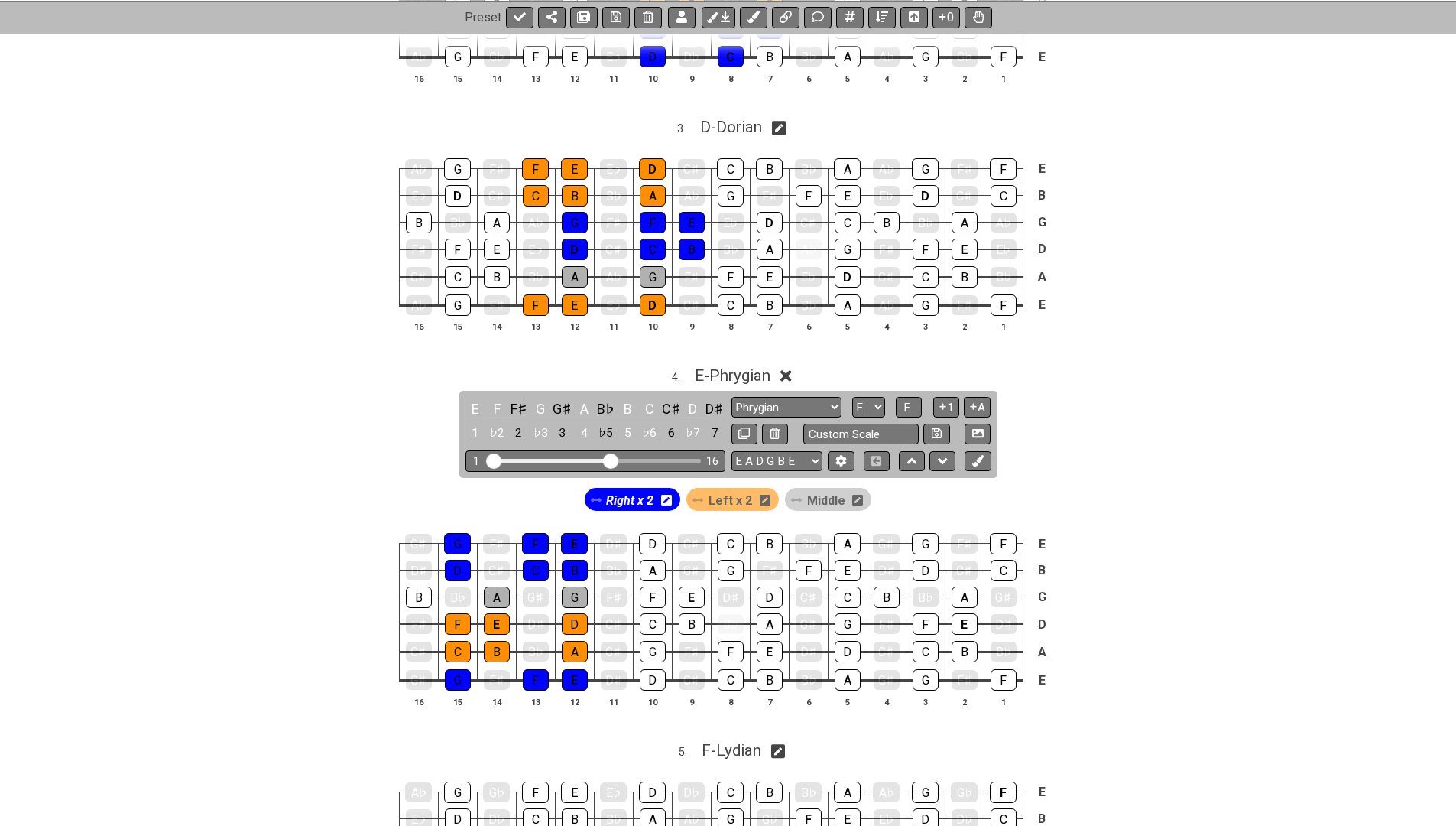
scroll to position [1174, 0]
click at [614, 16] on icon at bounding box center [616, 17] width 11 height 12
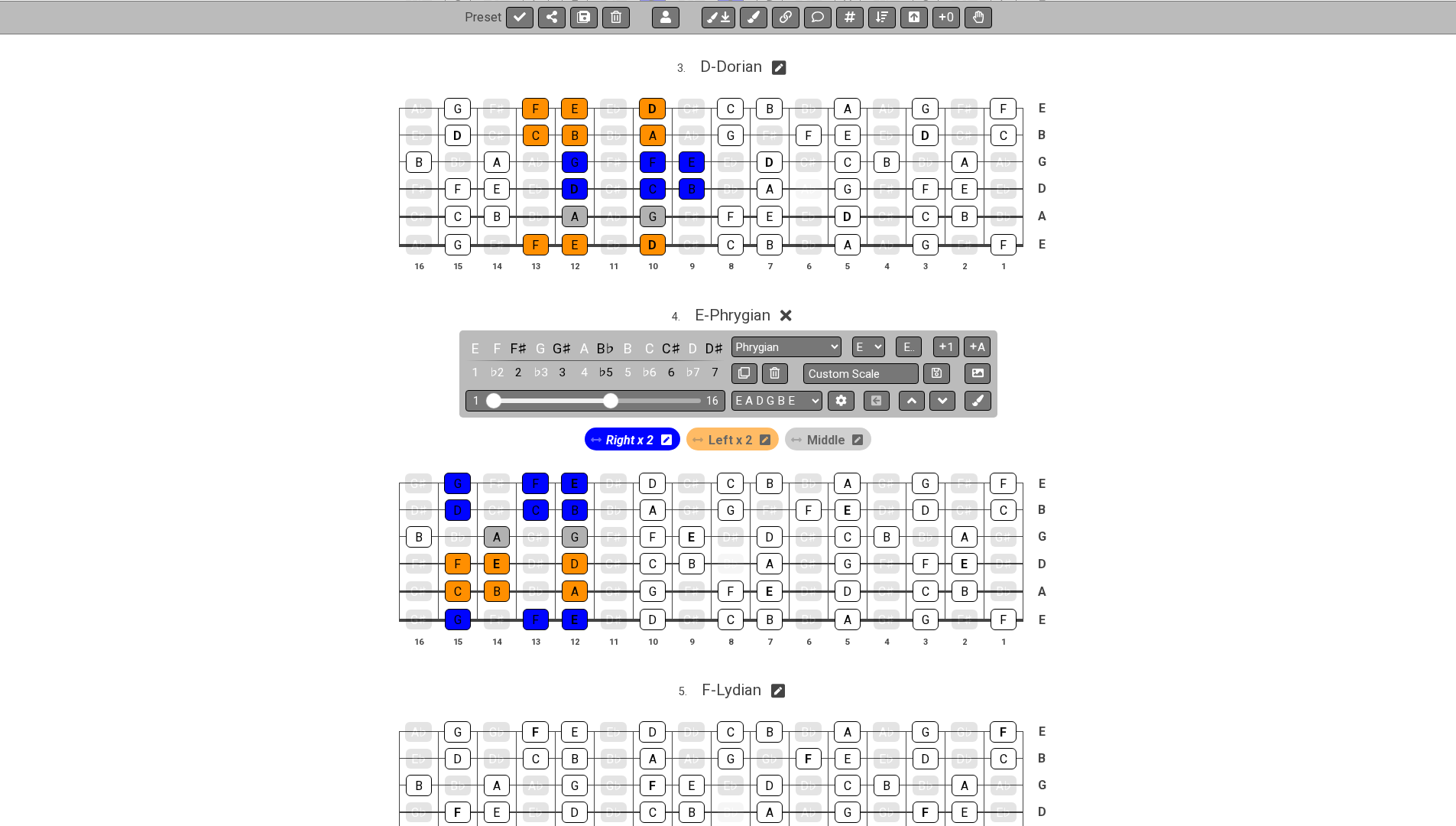
scroll to position [1240, 0]
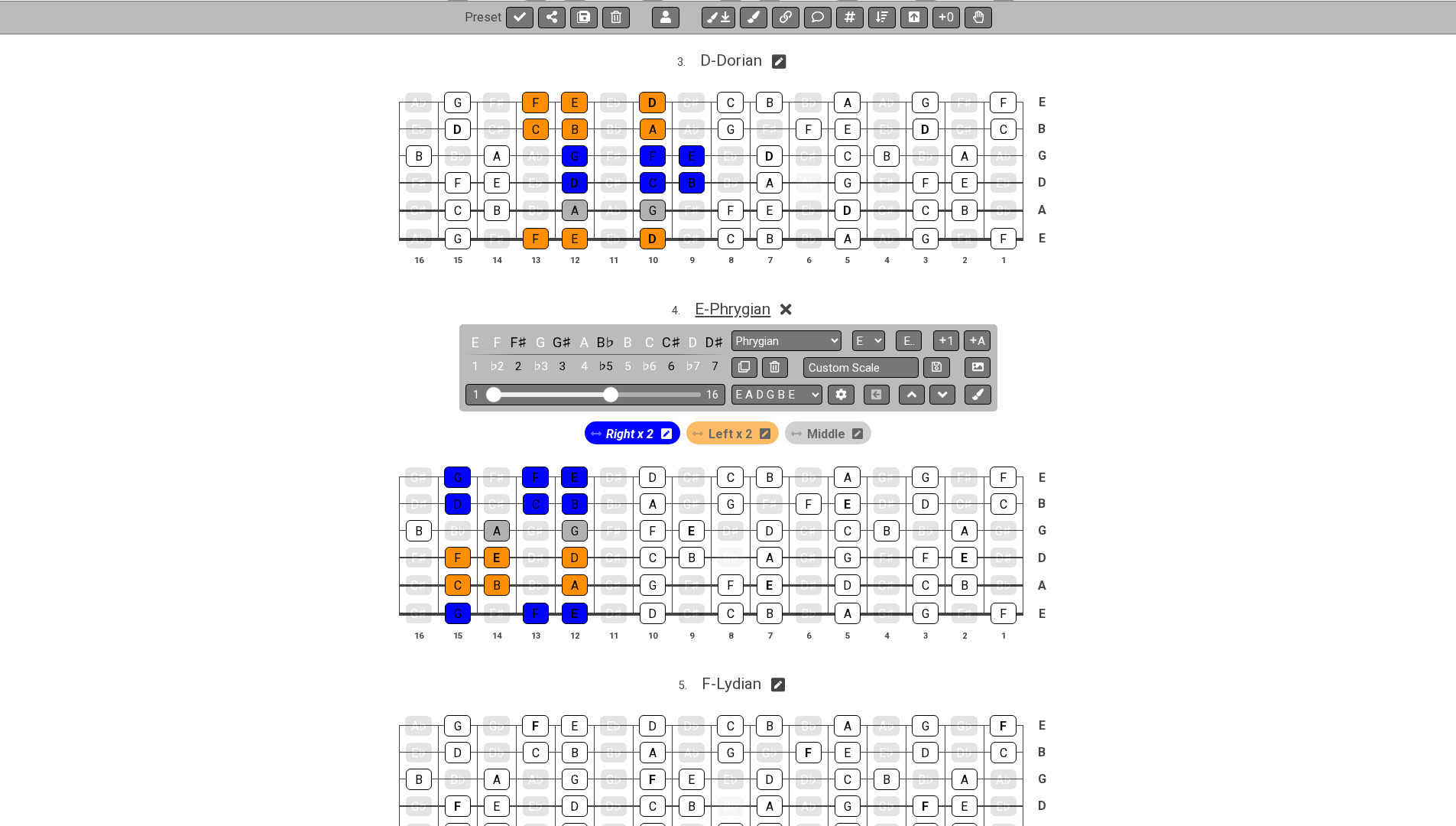
click at [706, 300] on span "E - Phrygian" at bounding box center [732, 309] width 76 height 19
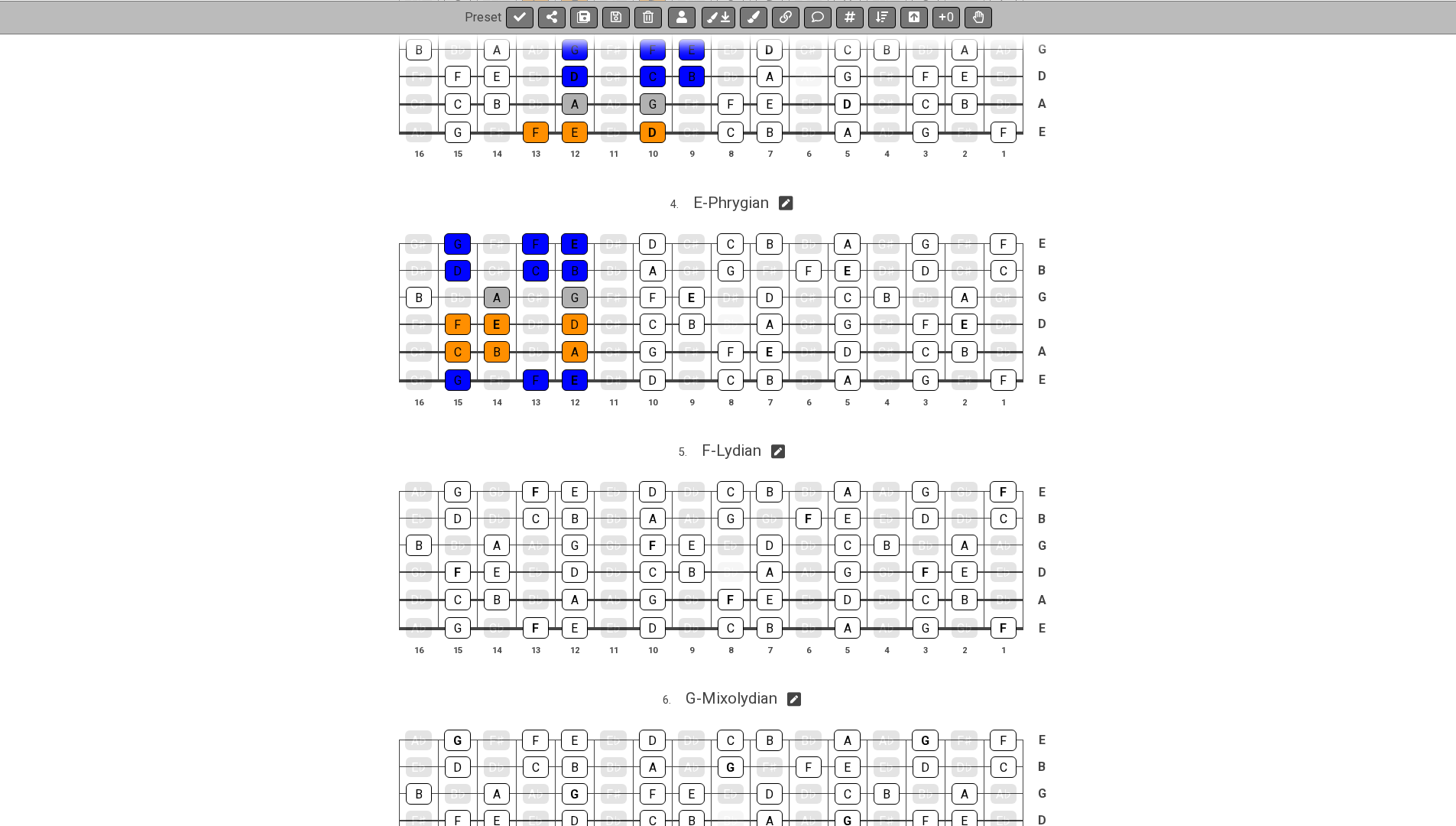
scroll to position [1368, 0]
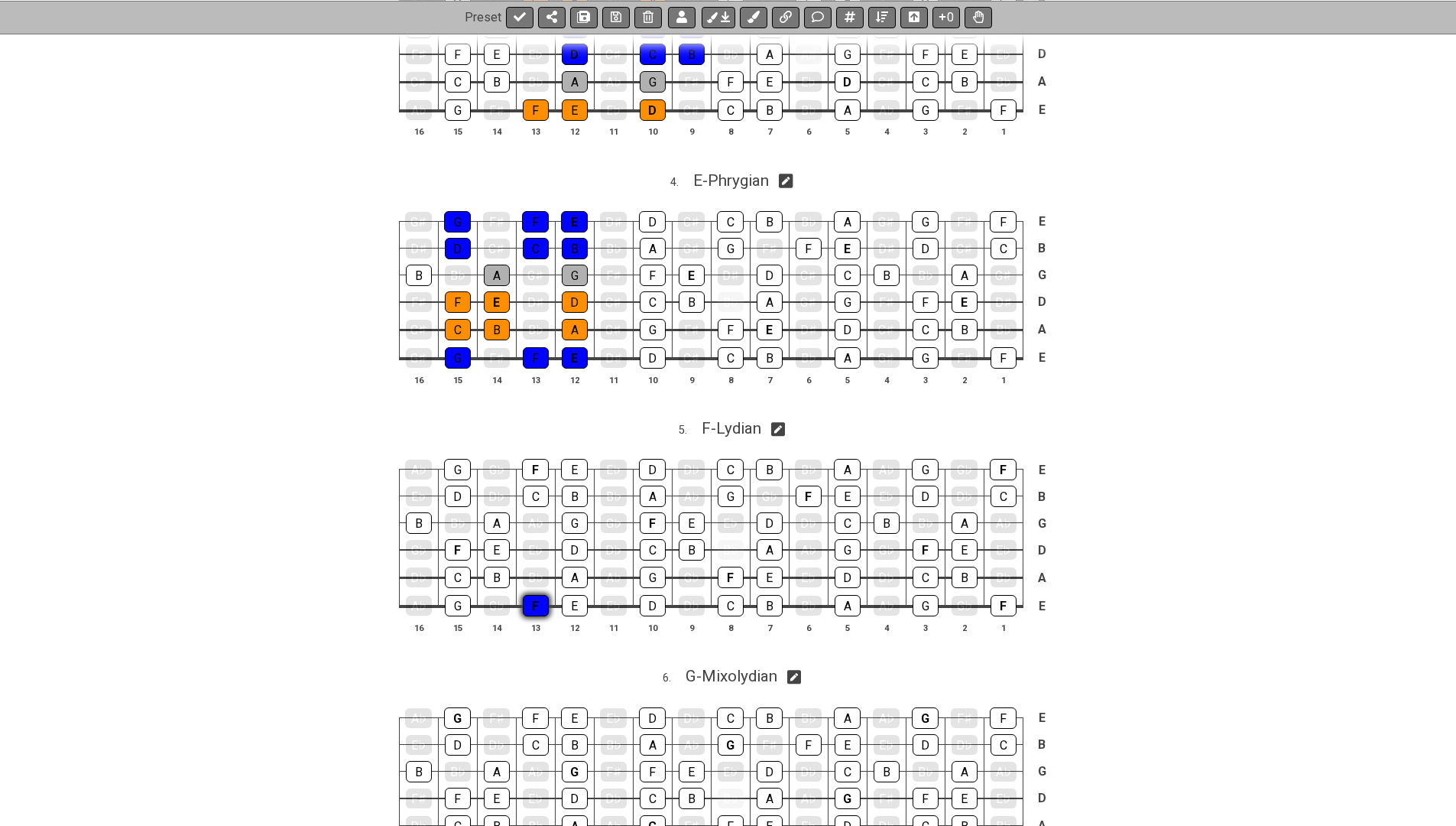
click at [540, 595] on div "F" at bounding box center [535, 605] width 26 height 21
click at [450, 595] on div "G" at bounding box center [457, 605] width 26 height 21
click at [751, 419] on span "F - Lydian" at bounding box center [732, 428] width 59 height 19
select select "Lydian"
select select "F"
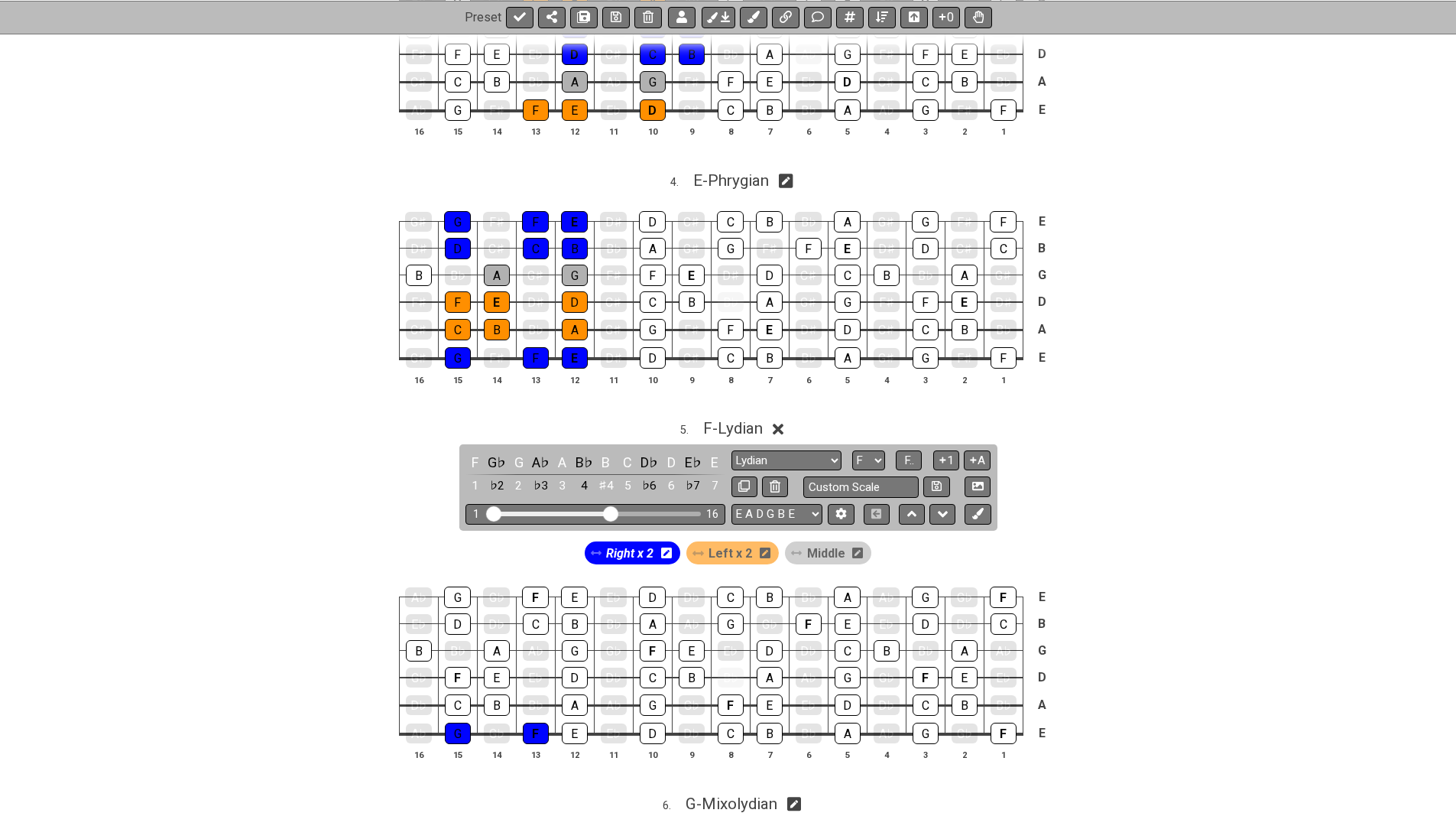
click at [718, 542] on span "Left x 2" at bounding box center [731, 553] width 44 height 22
click at [498, 696] on div "B" at bounding box center [496, 704] width 26 height 21
click at [457, 694] on div "C" at bounding box center [457, 704] width 26 height 21
click at [453, 667] on div "F" at bounding box center [457, 677] width 26 height 21
click at [487, 667] on div "E" at bounding box center [496, 677] width 26 height 21
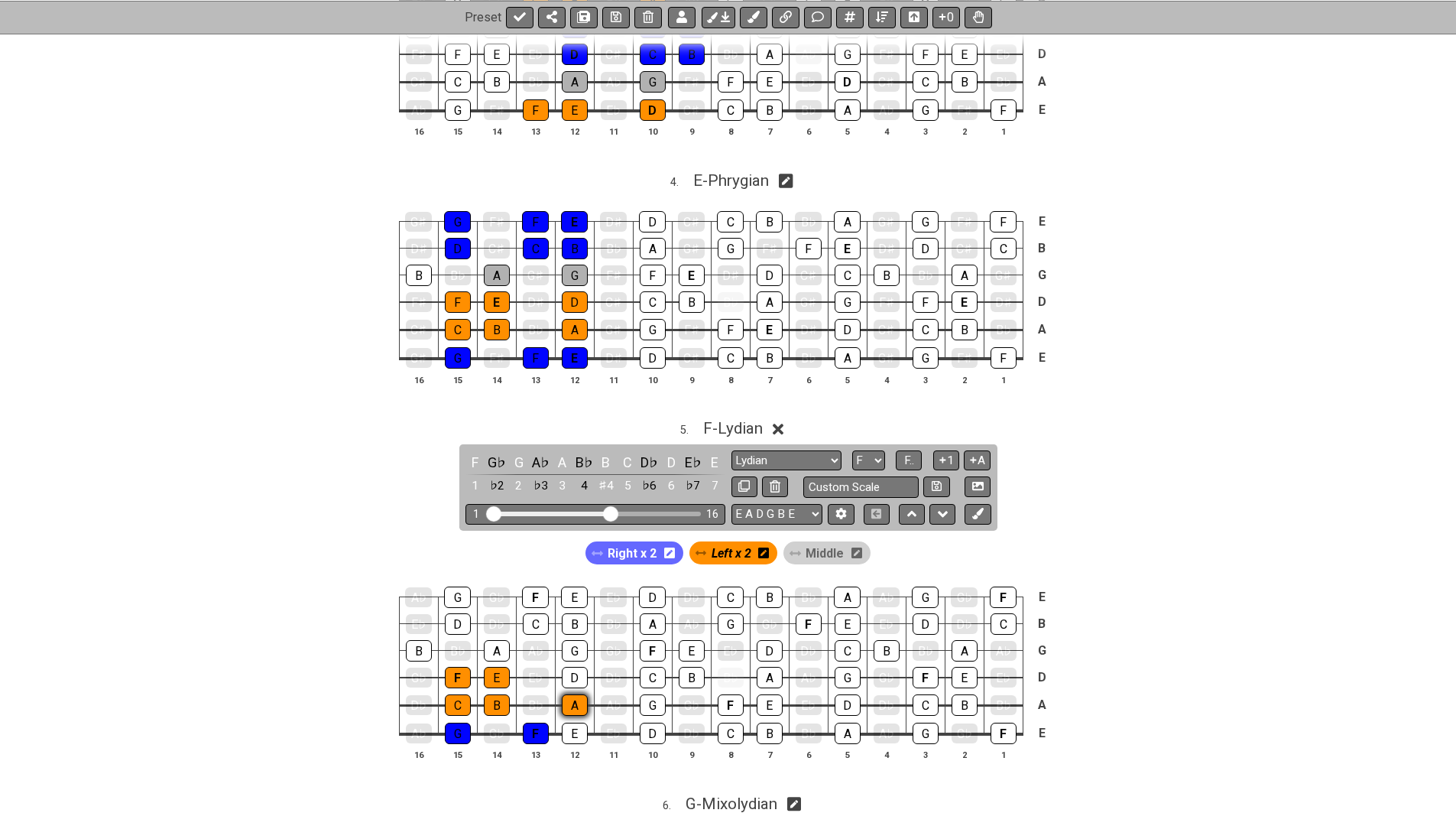
click at [569, 694] on div "A" at bounding box center [574, 704] width 26 height 21
click at [570, 667] on div "D" at bounding box center [574, 677] width 26 height 21
click at [652, 542] on span "Right x 2" at bounding box center [632, 553] width 49 height 22
click at [523, 613] on div "C" at bounding box center [535, 623] width 26 height 21
click at [574, 613] on div "B" at bounding box center [574, 623] width 26 height 21
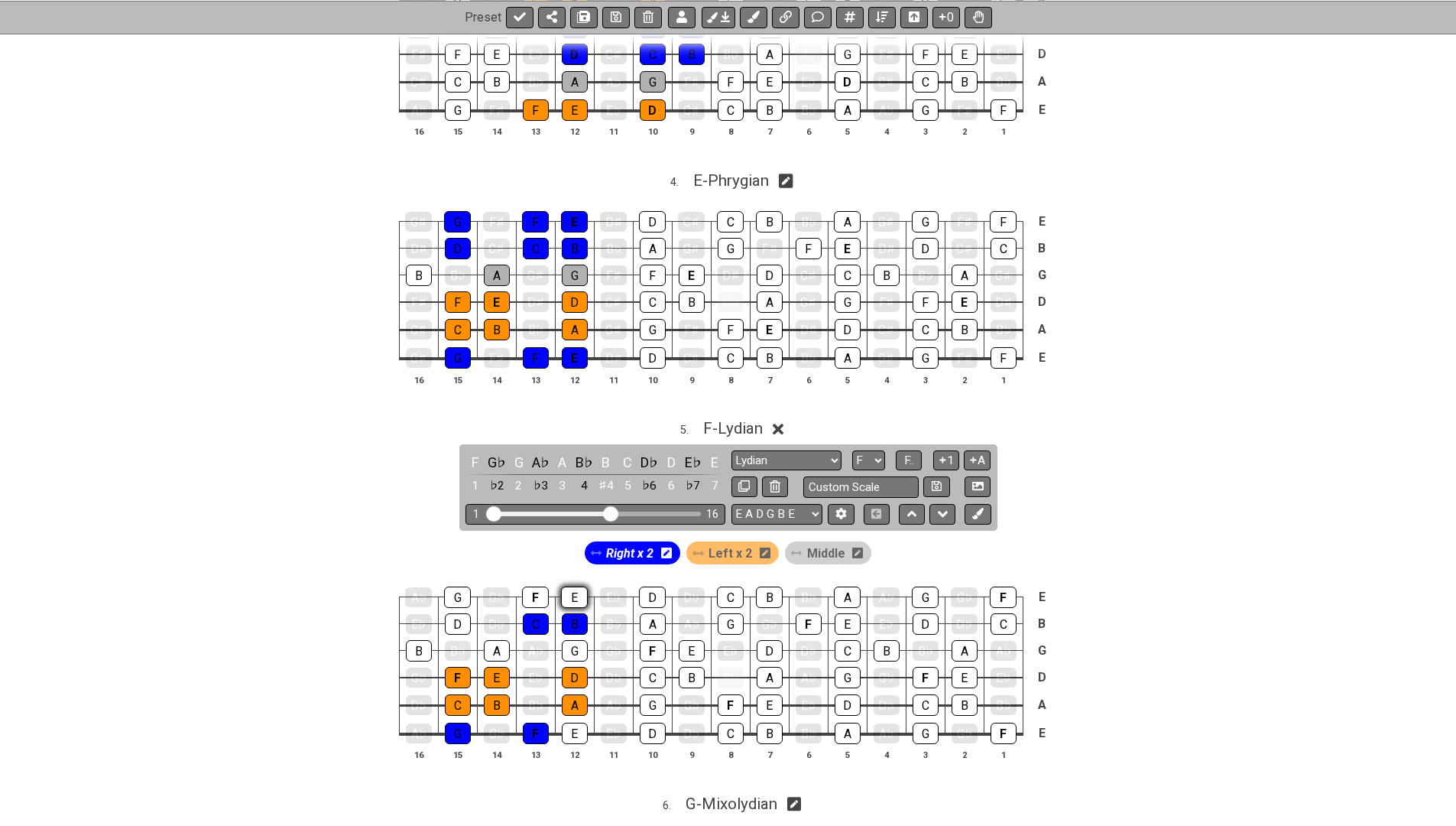
click at [571, 587] on div "E" at bounding box center [574, 597] width 27 height 21
click at [540, 587] on div "F" at bounding box center [535, 597] width 27 height 21
click at [461, 587] on div "G" at bounding box center [457, 597] width 27 height 21
click at [459, 613] on div "D" at bounding box center [457, 623] width 26 height 21
click at [829, 542] on span "Middle" at bounding box center [826, 553] width 38 height 22
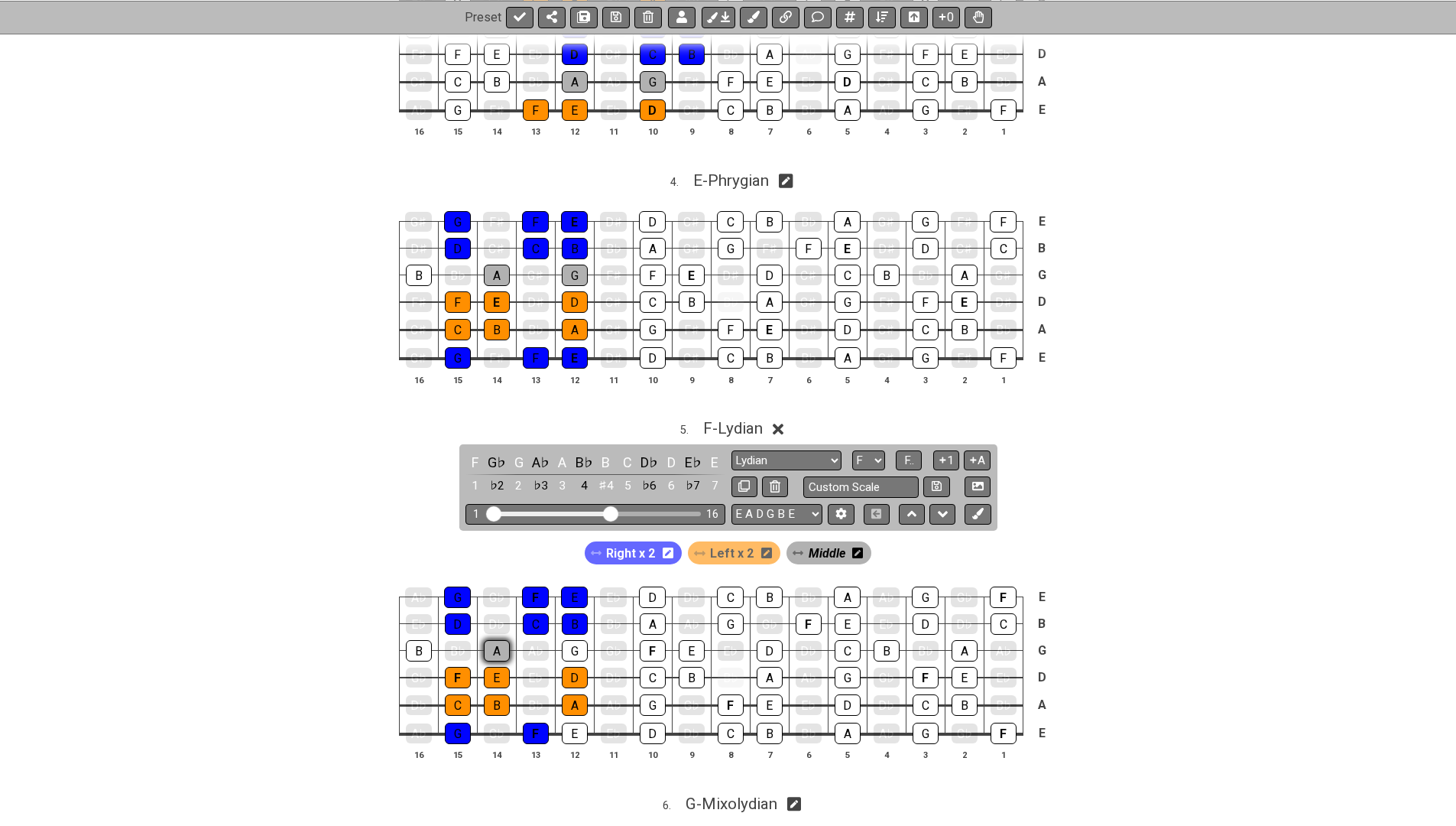
click at [494, 640] on div "A" at bounding box center [496, 650] width 26 height 21
click at [569, 640] on div "G" at bounding box center [574, 650] width 26 height 21
click at [788, 173] on icon at bounding box center [786, 181] width 15 height 16
select select "Phrygian"
select select "E"
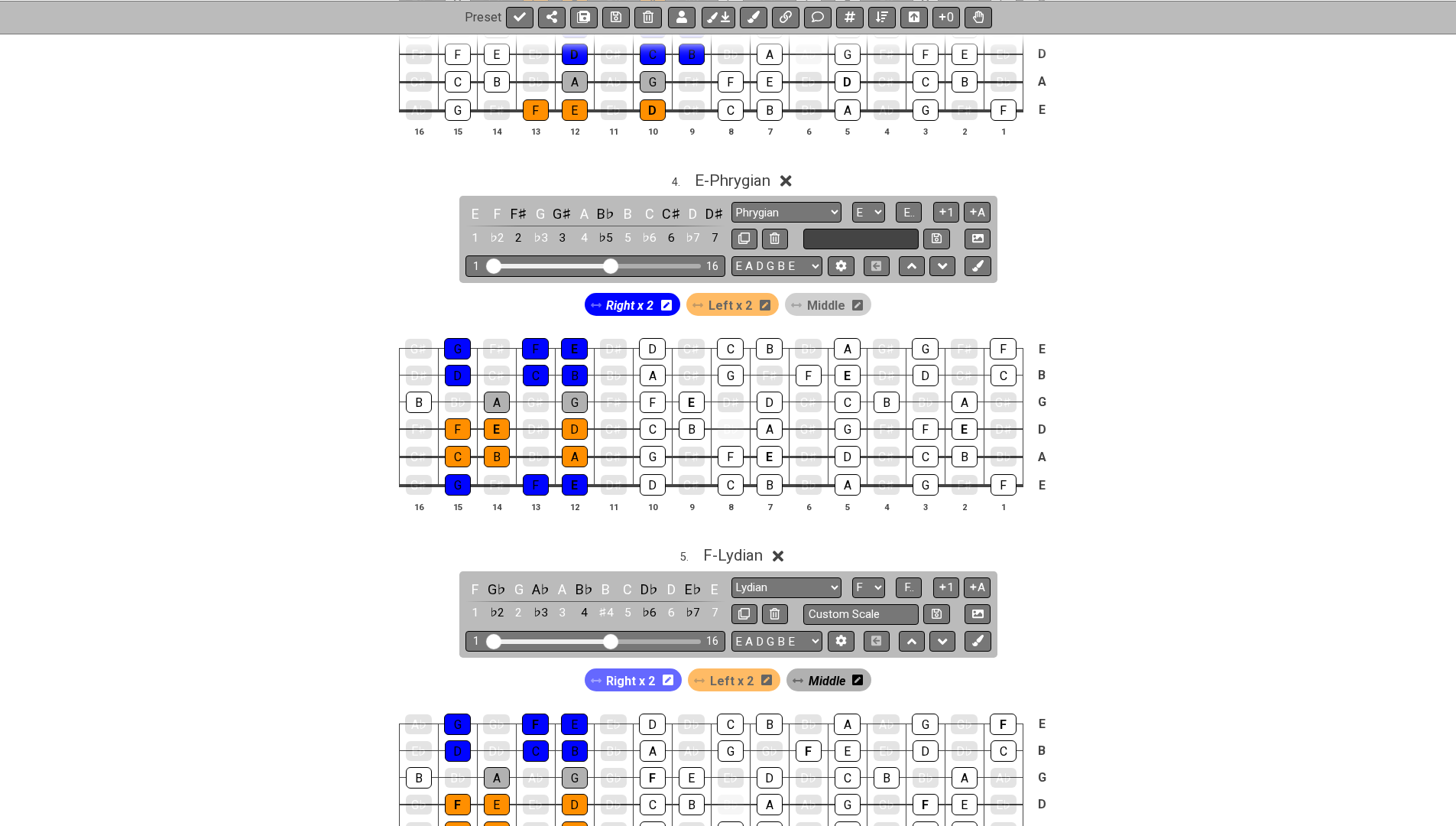
click at [841, 229] on input "text" at bounding box center [861, 239] width 116 height 20
type input "Phrygian (less used)"
click at [304, 331] on div "G♯ G F♯ F E D♯ D C♯ C B B♭ A G♯ G F♯ F E D♯ D C♯ C B B♭ A G♯ G F♯ F E D♯ D C♯ C…" at bounding box center [728, 426] width 1456 height 214
click at [927, 229] on button at bounding box center [936, 239] width 26 height 20
select select "Phrygian (less used)"
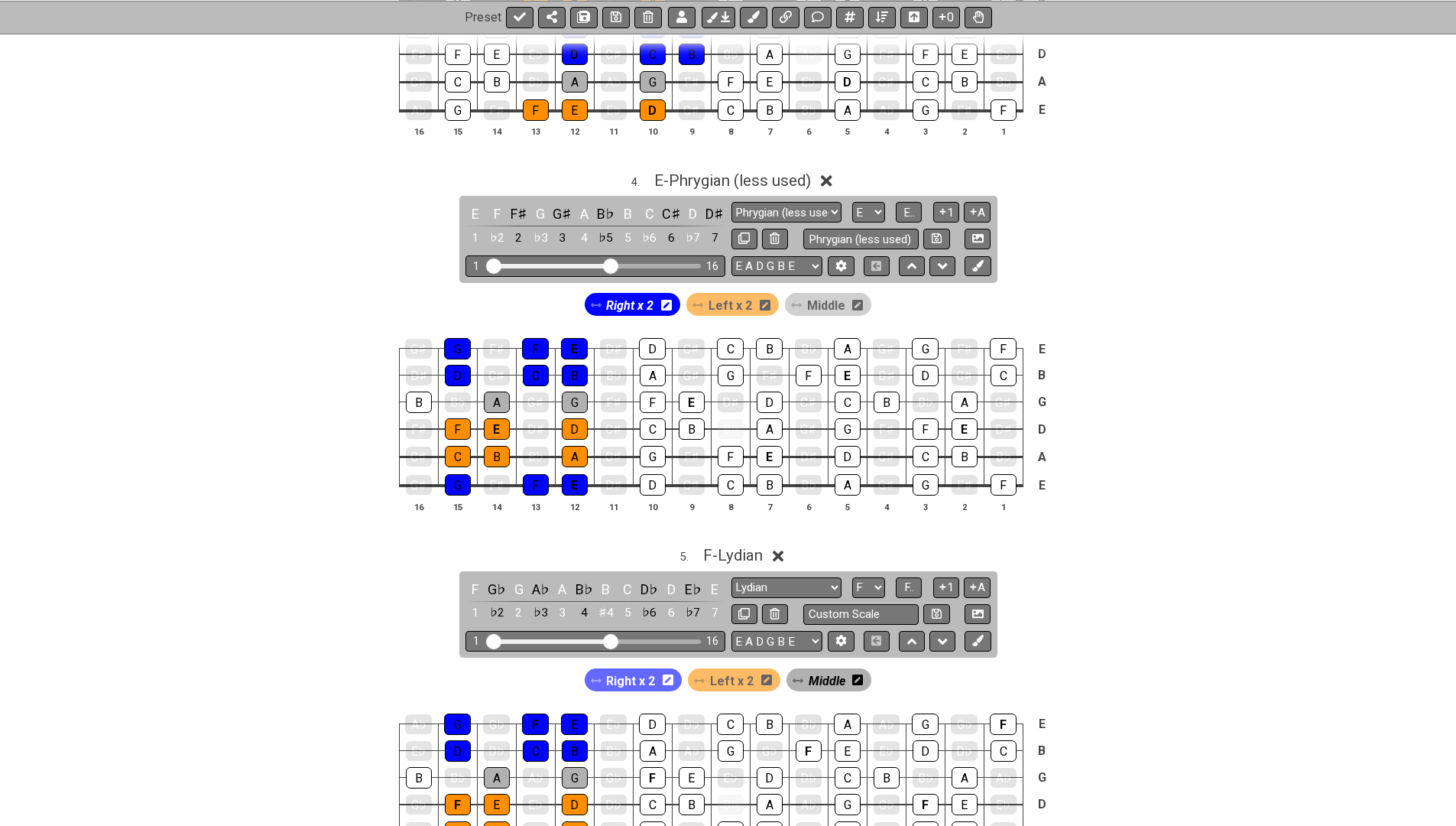
click at [832, 173] on icon at bounding box center [827, 181] width 12 height 16
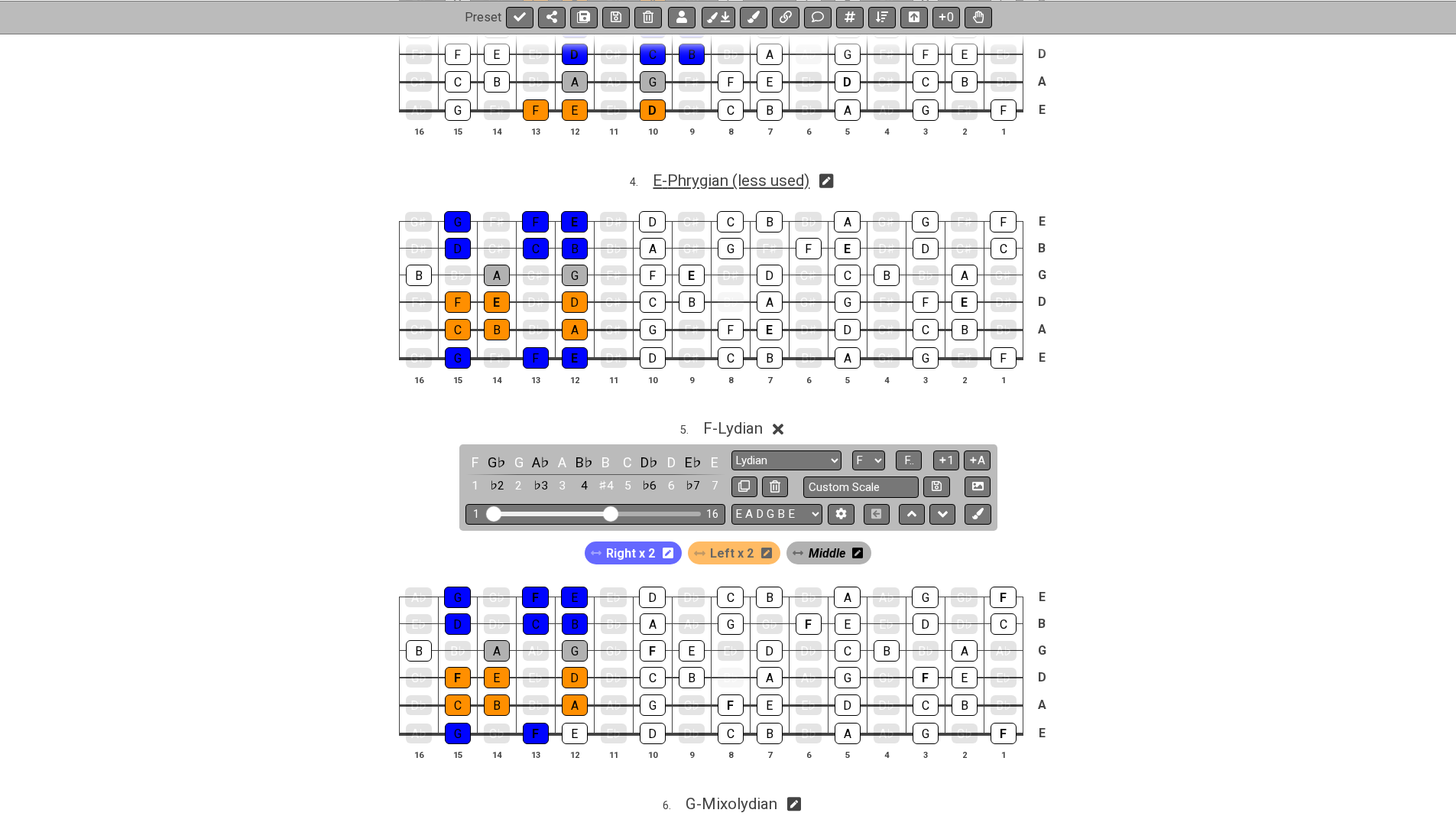
click at [736, 172] on span "E - Phrygian (less used)" at bounding box center [731, 181] width 157 height 19
select select "Phrygian (less used)"
select select "E"
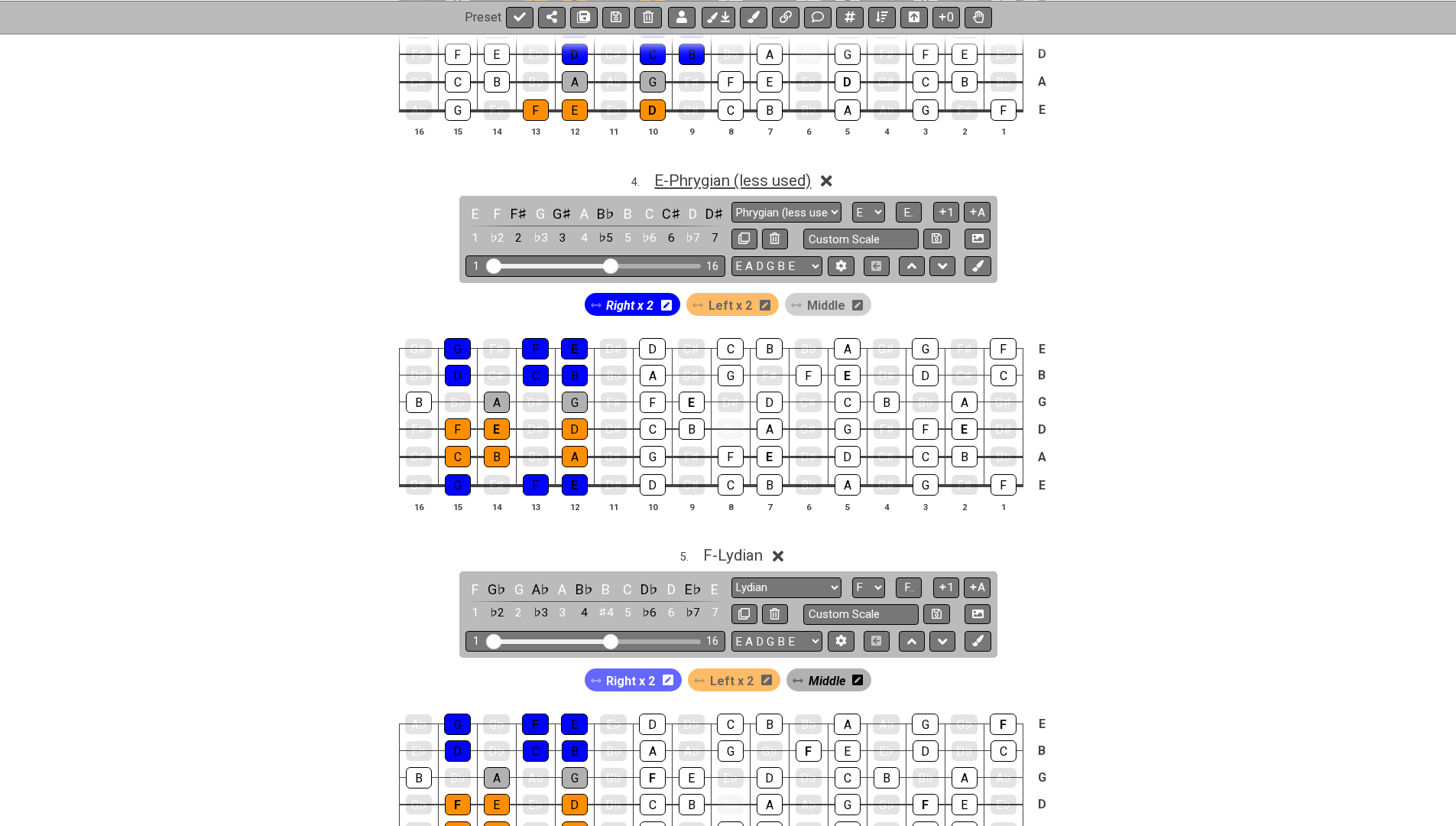
click at [736, 172] on span "E - Phrygian (less used)" at bounding box center [732, 181] width 157 height 19
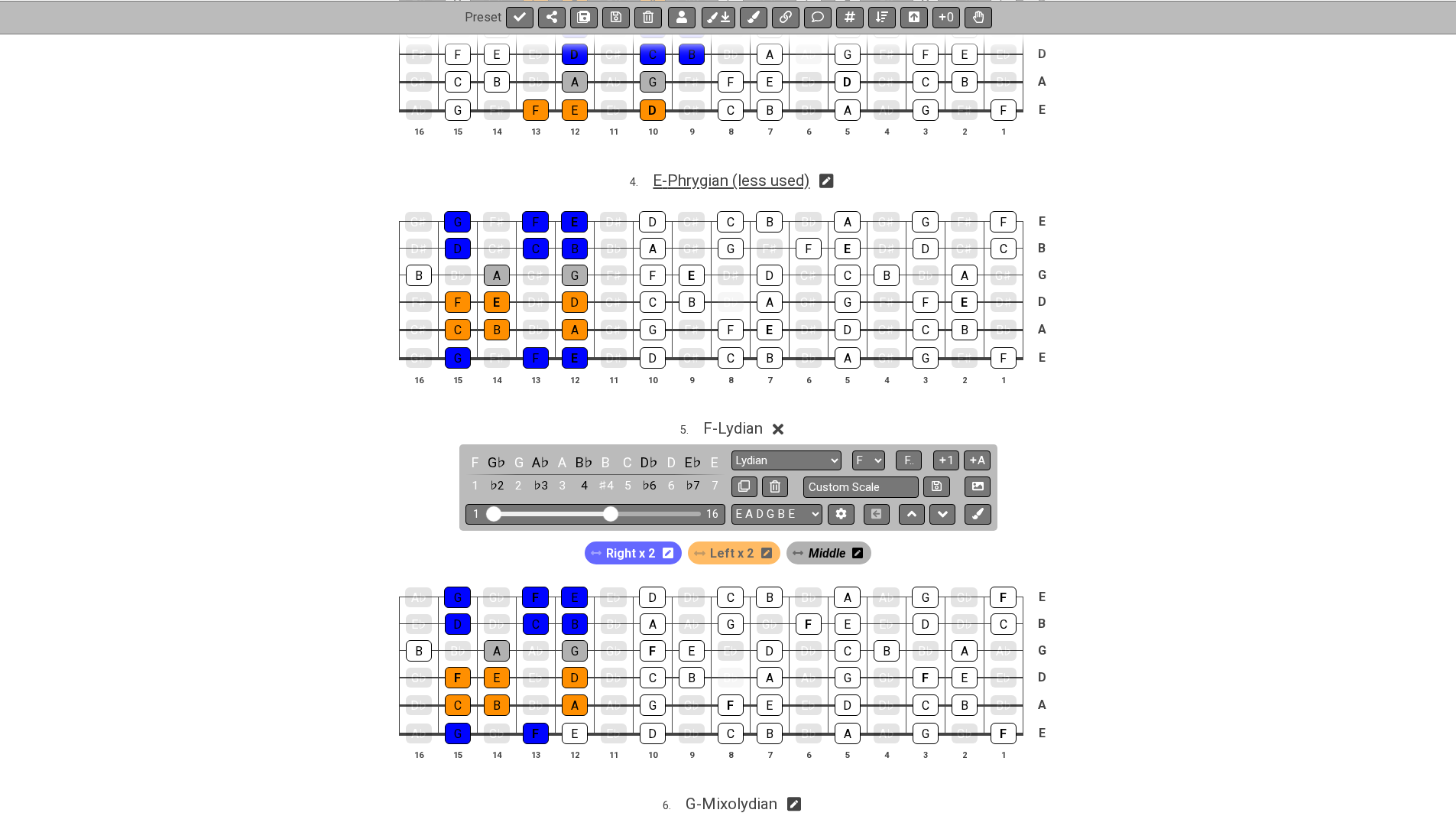
click at [736, 172] on span "E - Phrygian (less used)" at bounding box center [731, 181] width 157 height 19
select select "Phrygian (less used)"
select select "E"
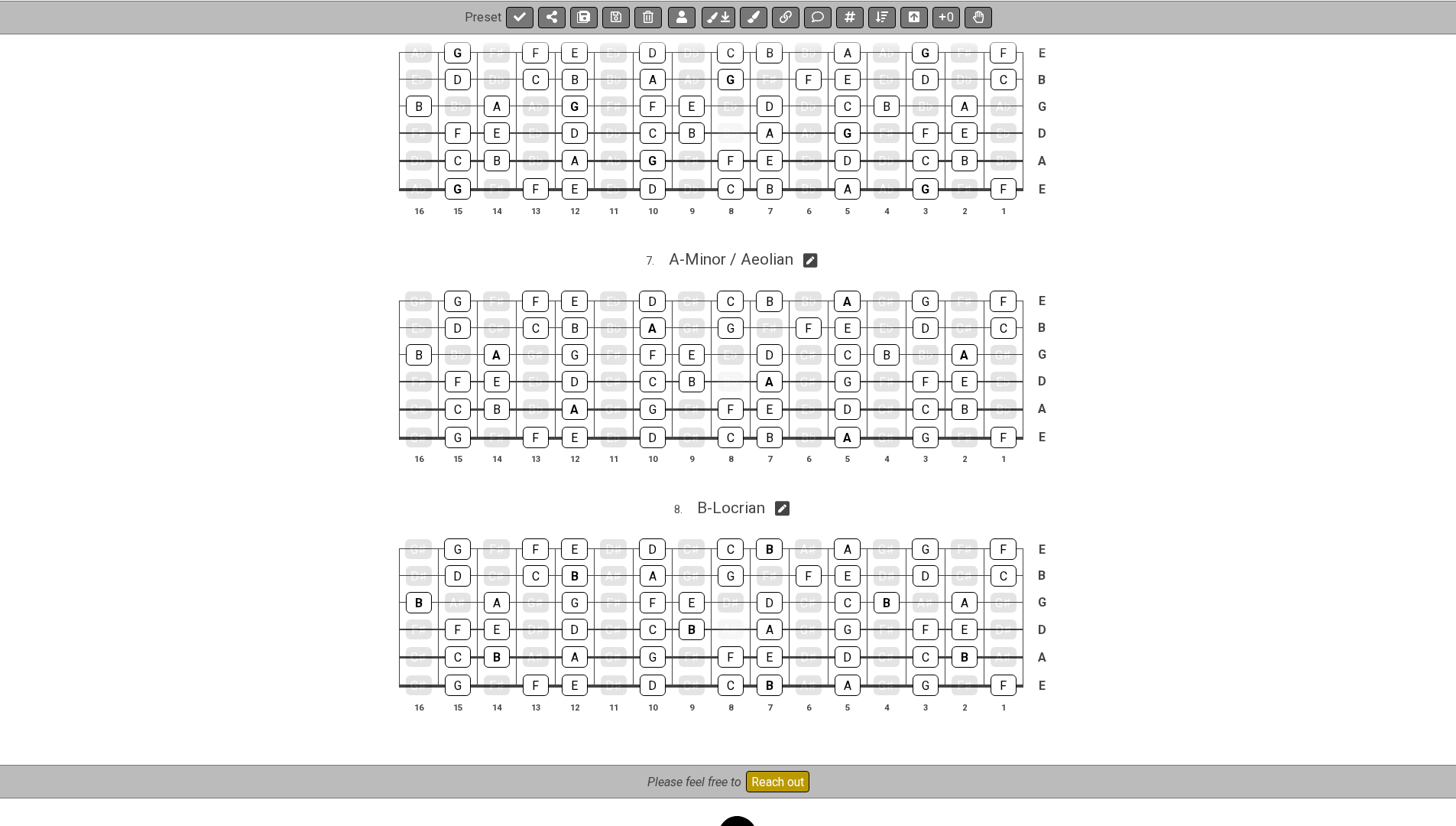
scroll to position [2289, 0]
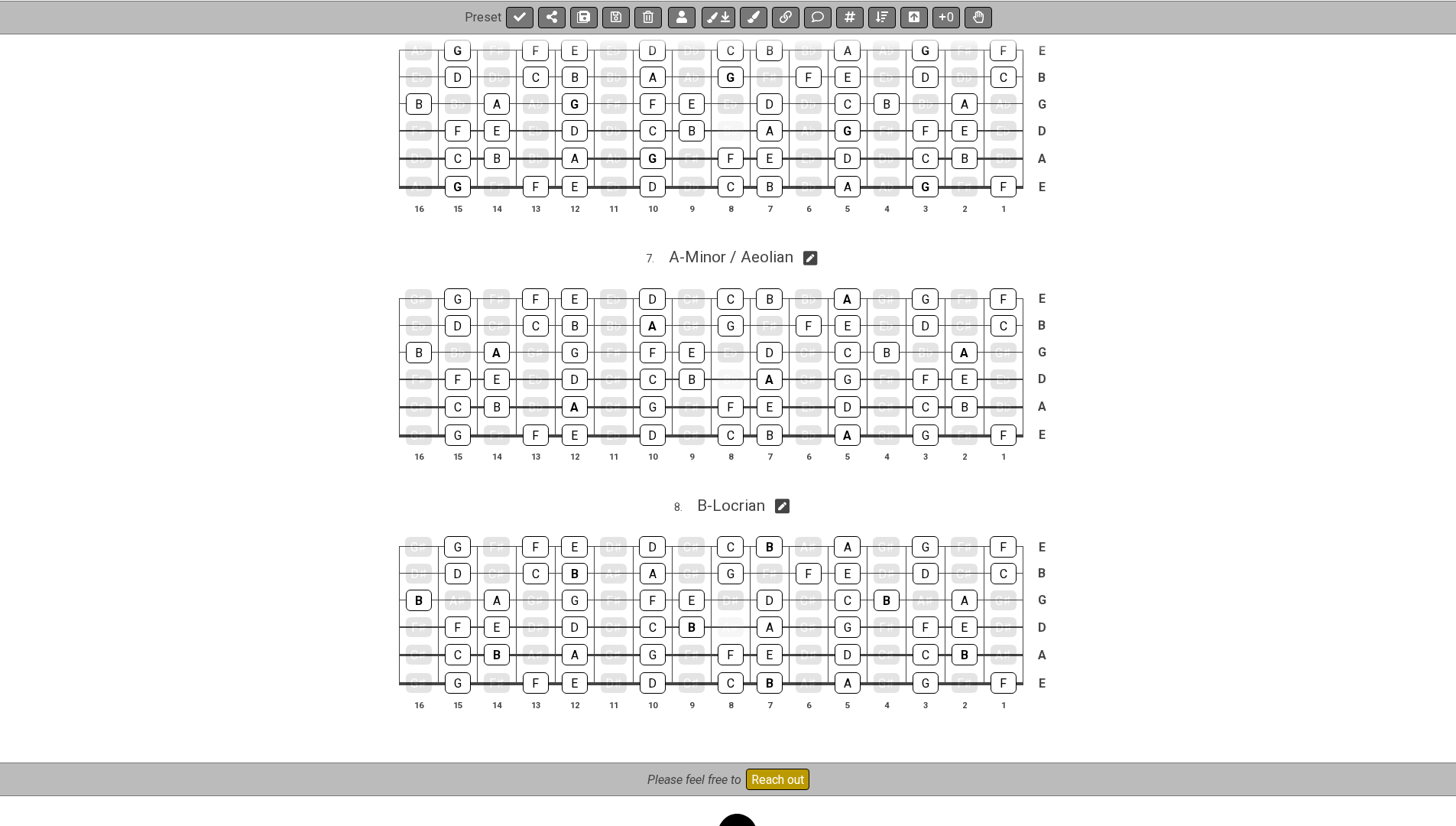
click at [784, 498] on icon at bounding box center [782, 505] width 15 height 16
select select "Locrian"
select select "B"
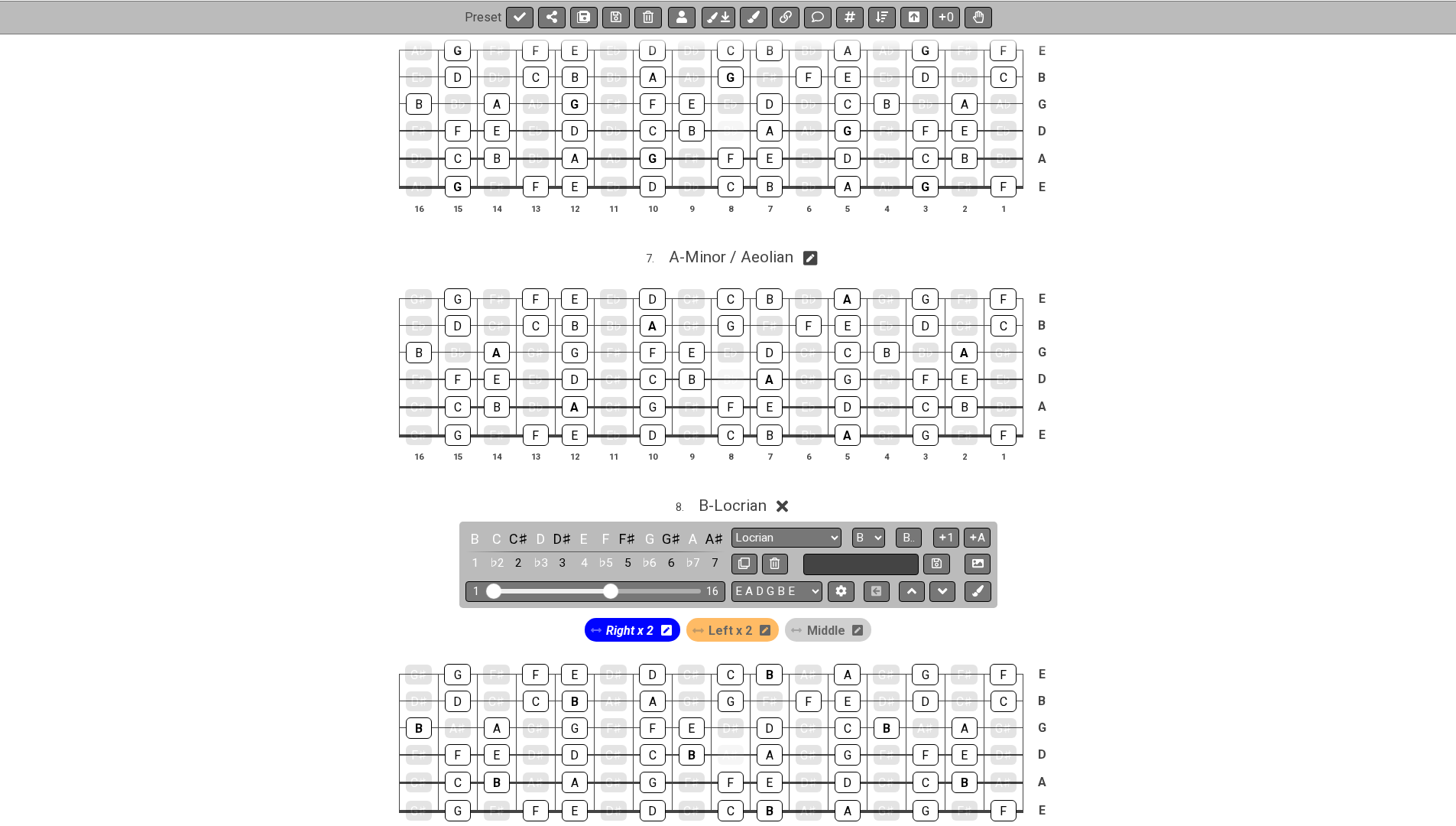
click at [844, 554] on input "text" at bounding box center [861, 564] width 116 height 20
type input "Locrian (less used)"
click at [937, 558] on icon at bounding box center [937, 562] width 10 height 10
select select "Locrian (less used)"
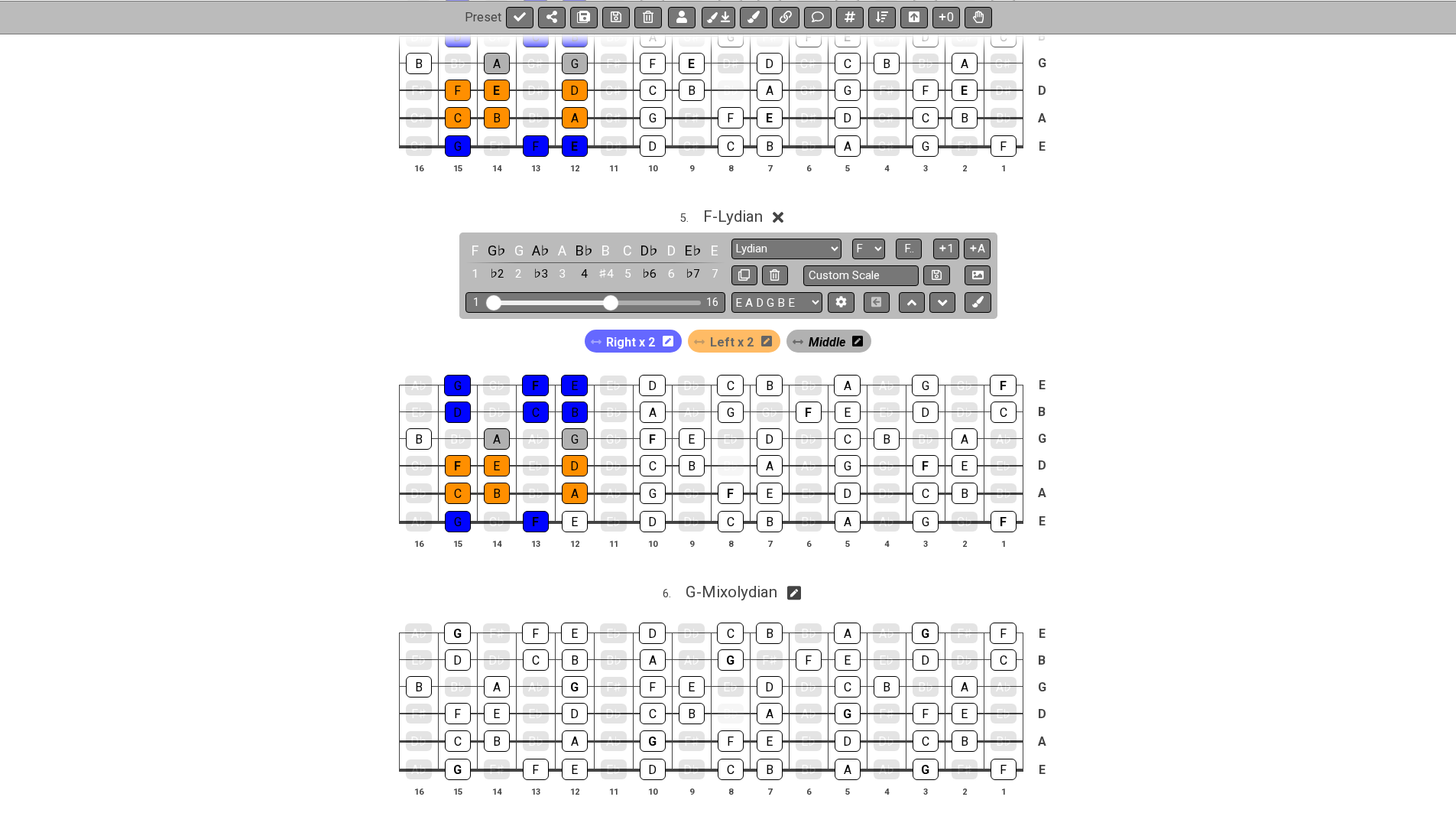
scroll to position [1708, 0]
click at [747, 209] on span "F - Lydian" at bounding box center [733, 216] width 59 height 19
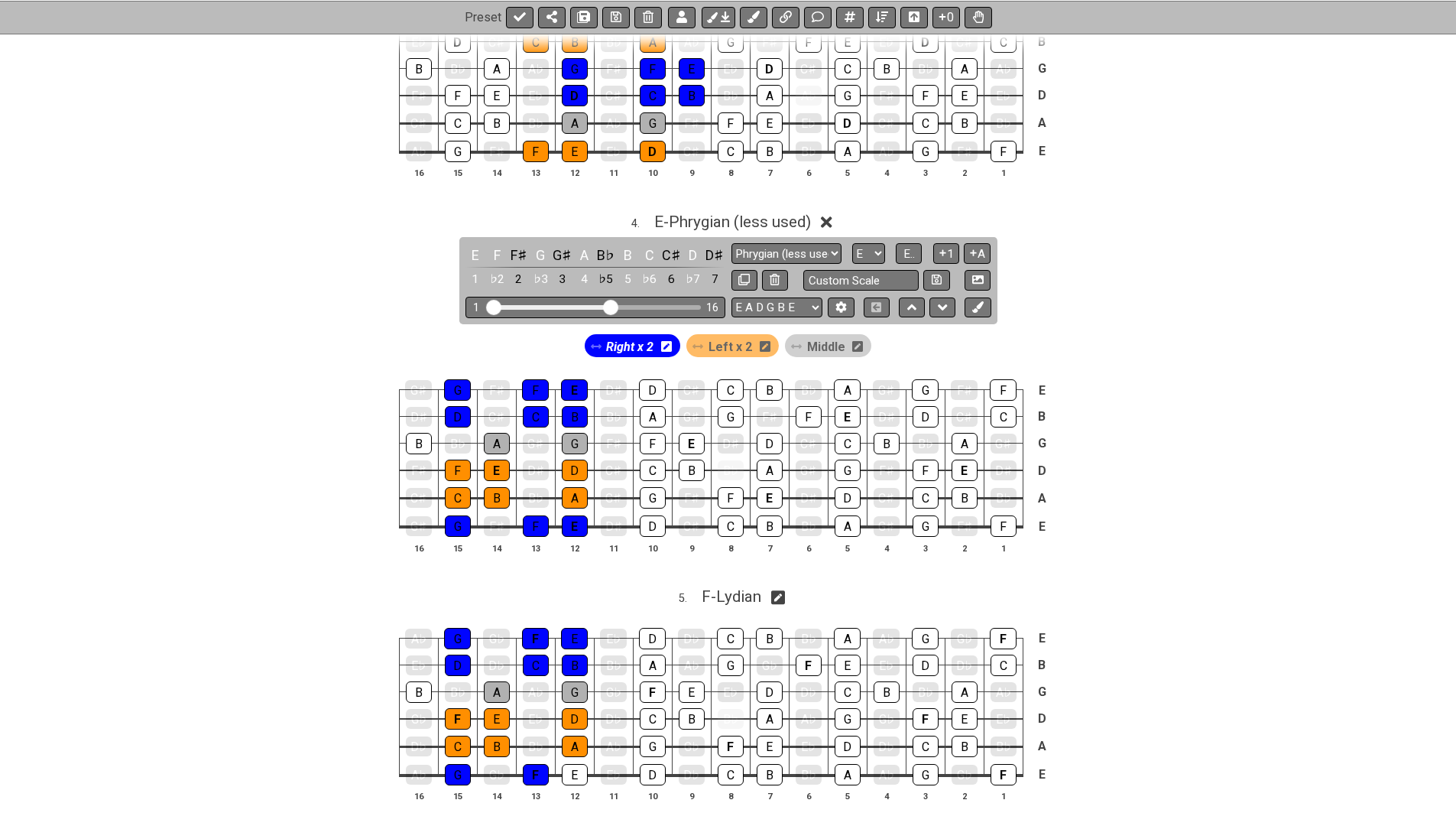
scroll to position [1323, 0]
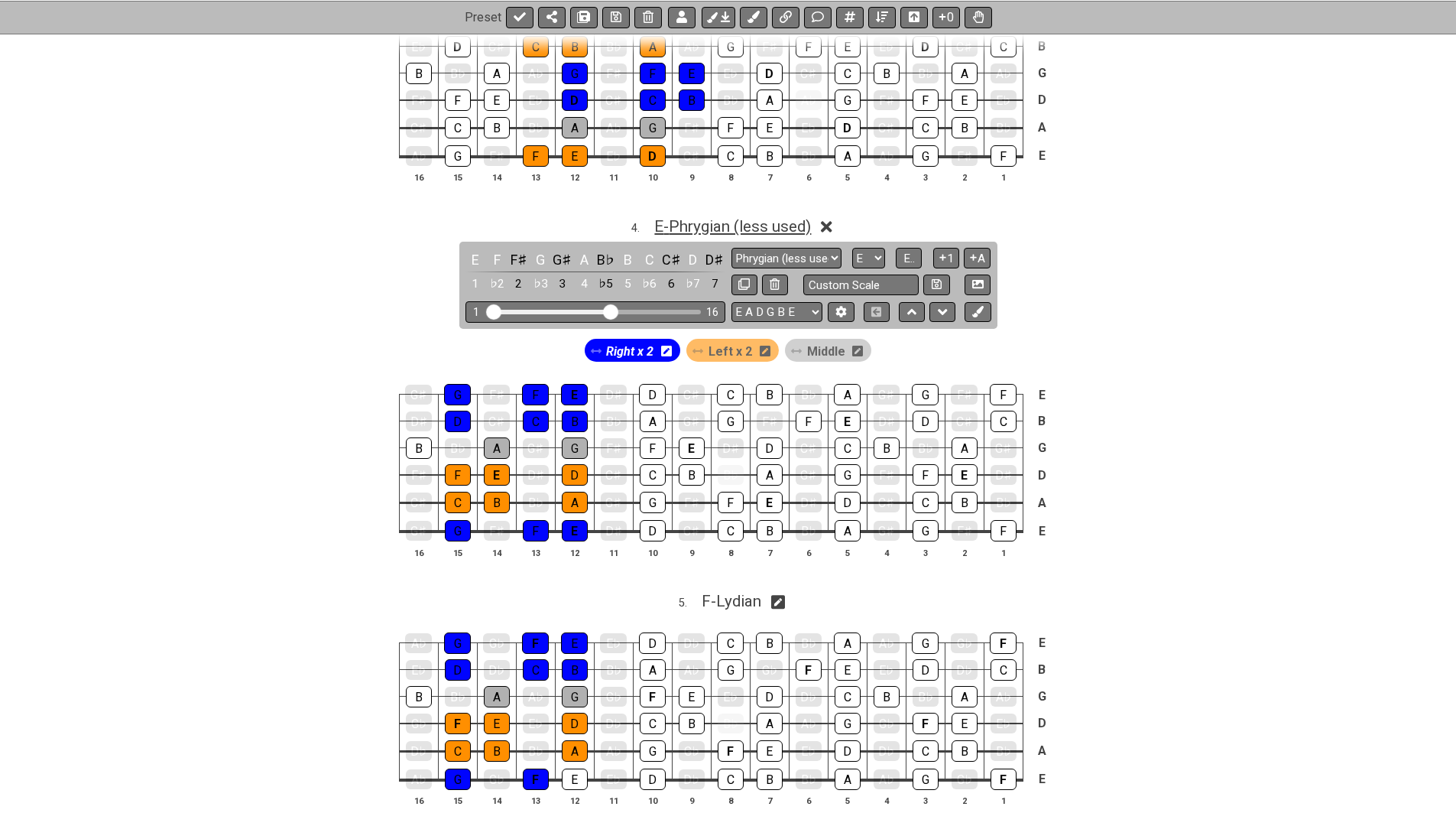
click at [685, 218] on span "E - Phrygian (less used)" at bounding box center [732, 226] width 157 height 19
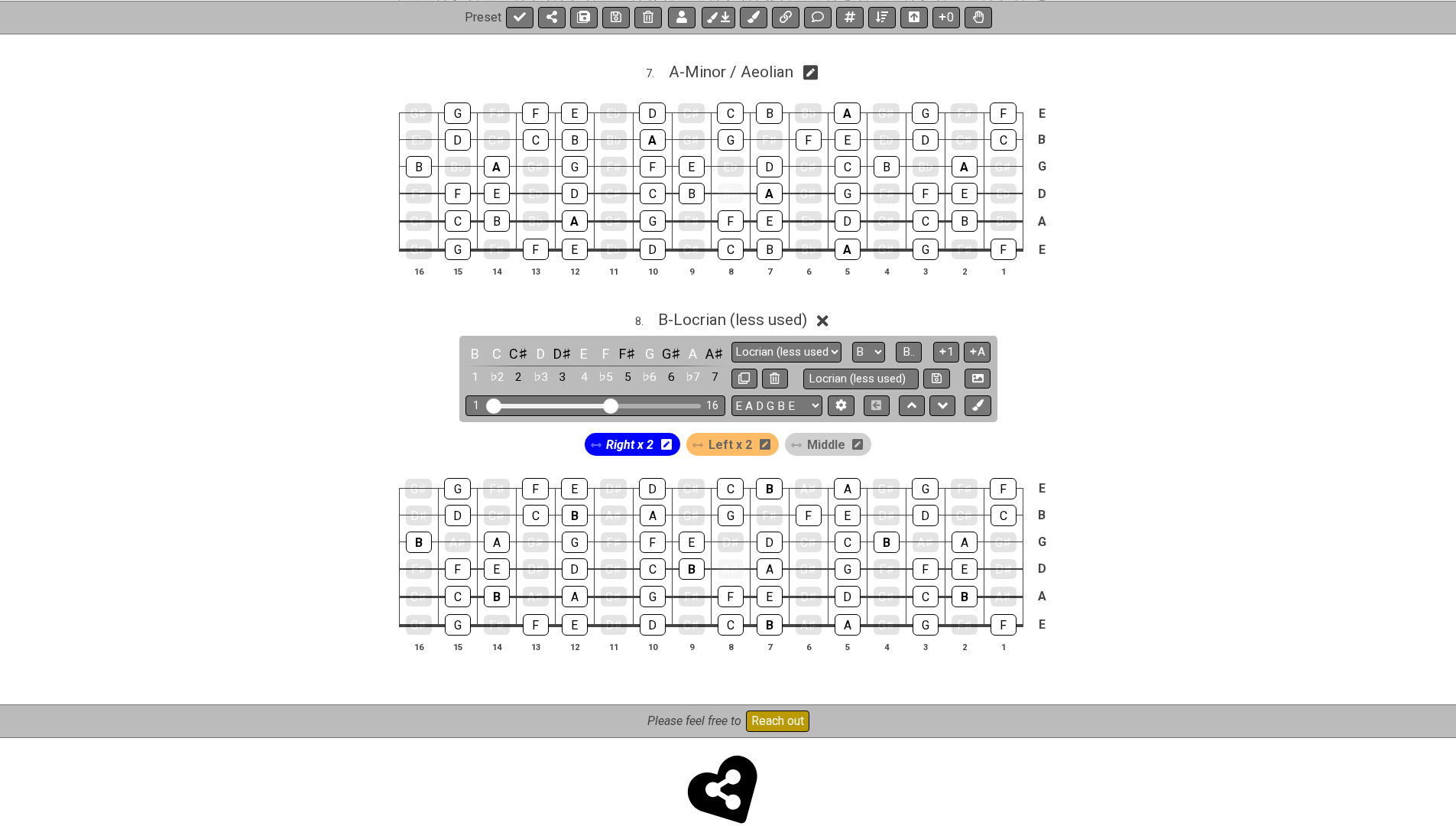
scroll to position [2220, 0]
click at [693, 311] on span "B - Locrian (less used)" at bounding box center [732, 321] width 149 height 19
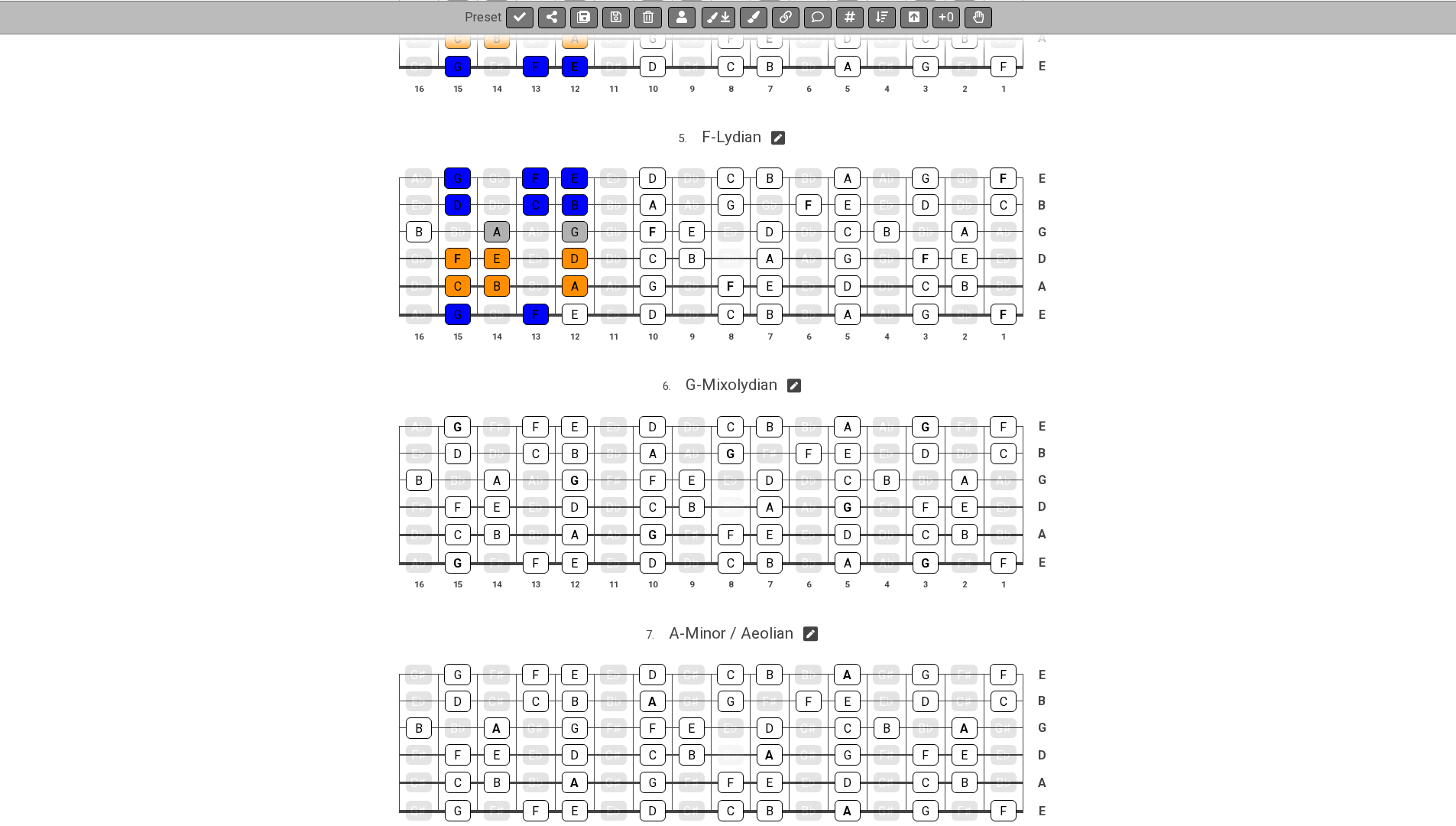
scroll to position [1643, 0]
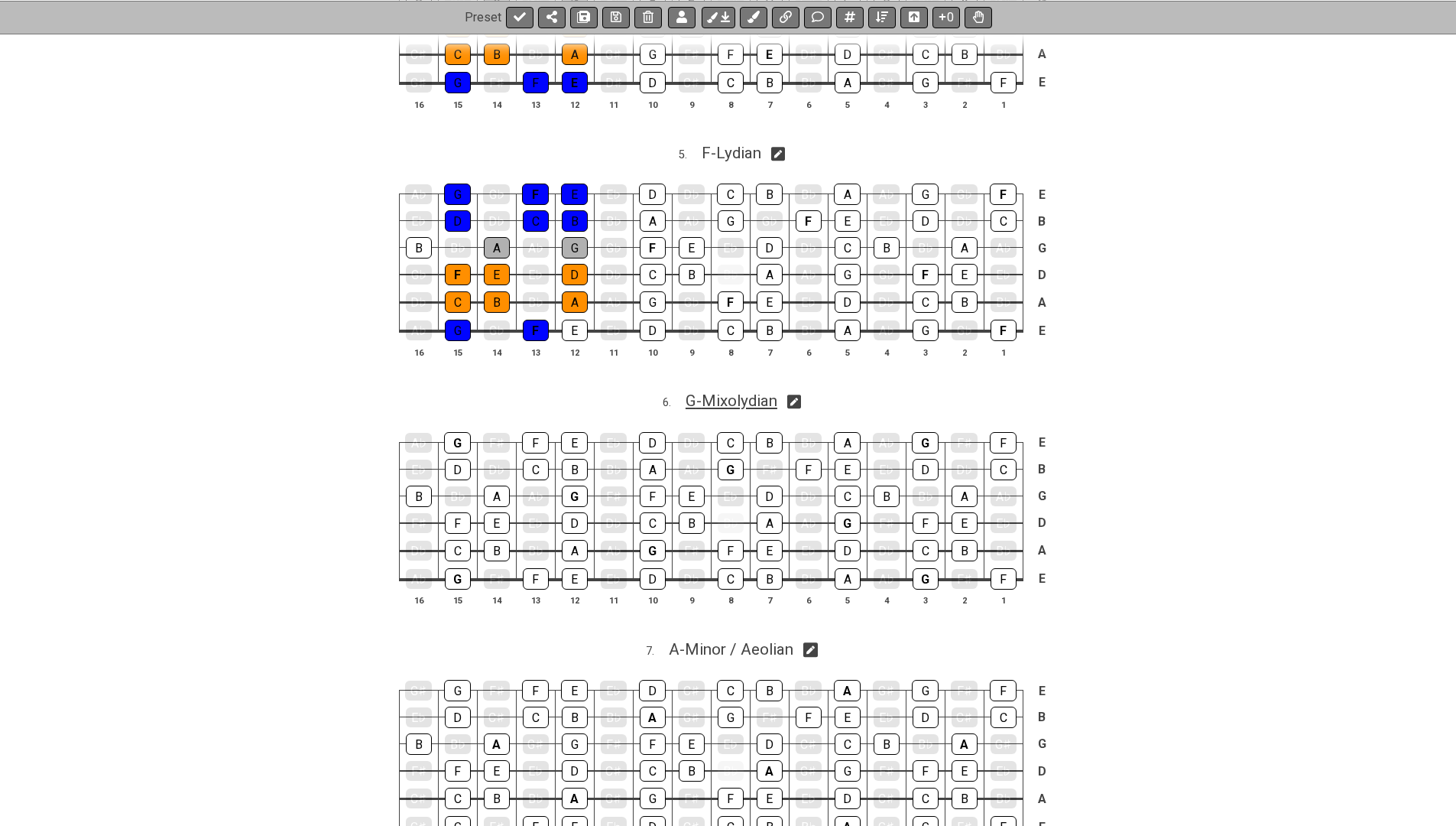
click at [734, 392] on span "G - Mixolydian" at bounding box center [732, 401] width 92 height 19
select select "Mixolydian"
select select "G"
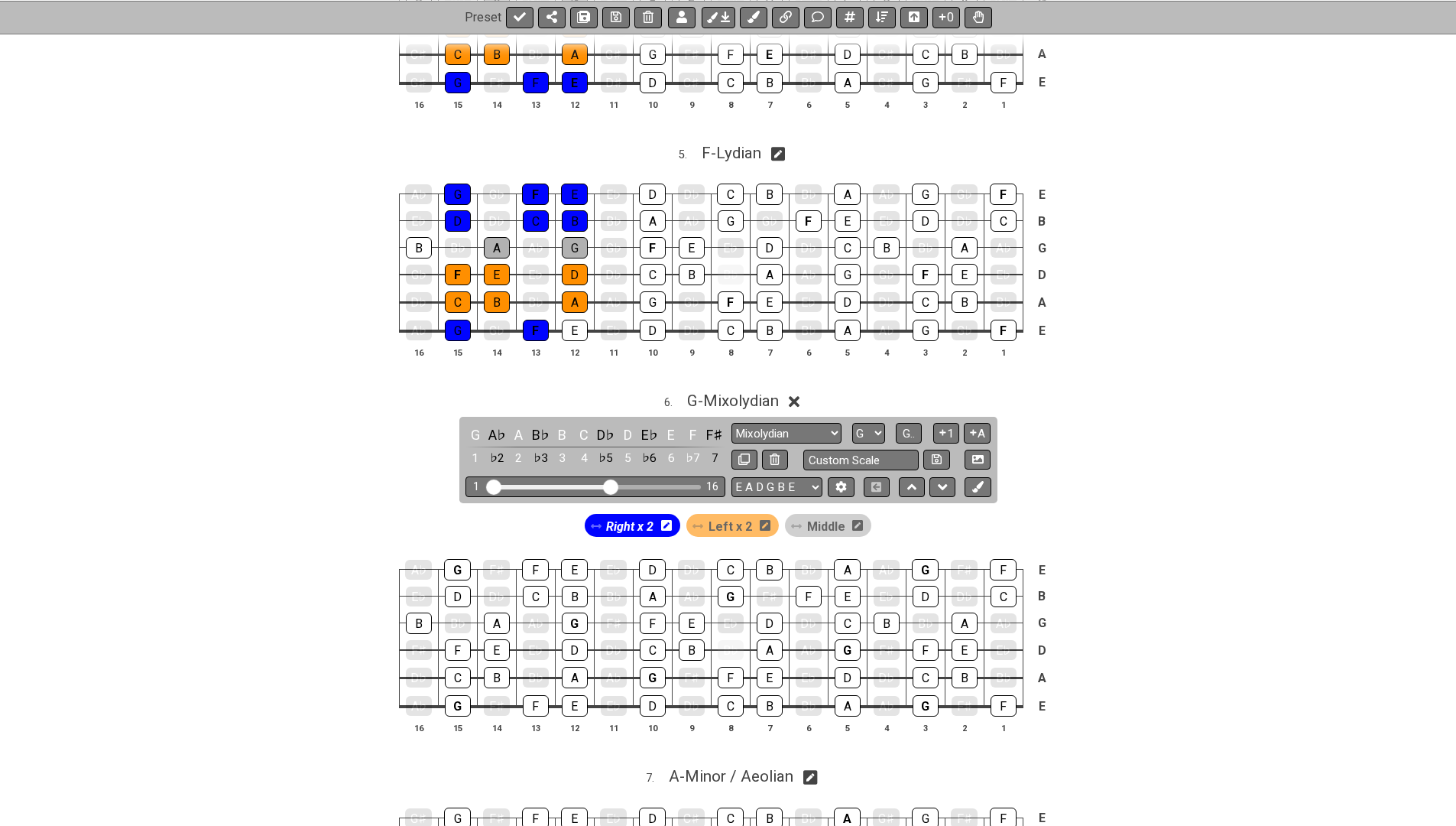
click at [818, 516] on span "Middle" at bounding box center [826, 526] width 38 height 22
click at [928, 695] on div "G" at bounding box center [925, 705] width 26 height 21
click at [848, 695] on div "A" at bounding box center [847, 705] width 26 height 21
click at [918, 558] on div "G" at bounding box center [925, 569] width 27 height 21
click at [841, 558] on div "A" at bounding box center [847, 569] width 27 height 21
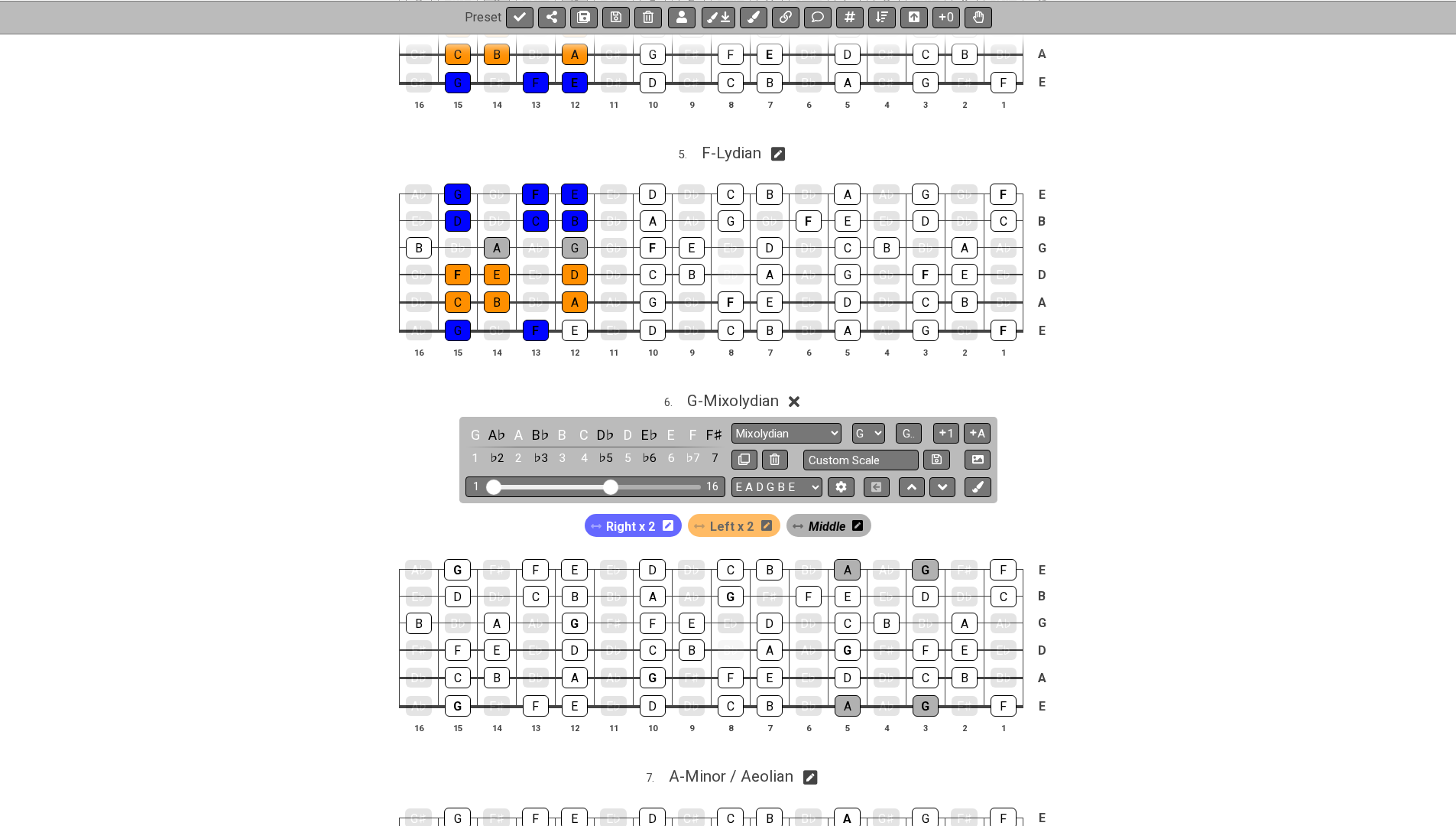
click at [640, 516] on span "Right x 2" at bounding box center [630, 526] width 49 height 22
click at [849, 667] on div "D" at bounding box center [847, 677] width 26 height 21
click at [923, 667] on div "C" at bounding box center [925, 677] width 26 height 21
click at [958, 667] on div "B" at bounding box center [964, 677] width 26 height 21
click at [963, 639] on div "E" at bounding box center [964, 649] width 26 height 21
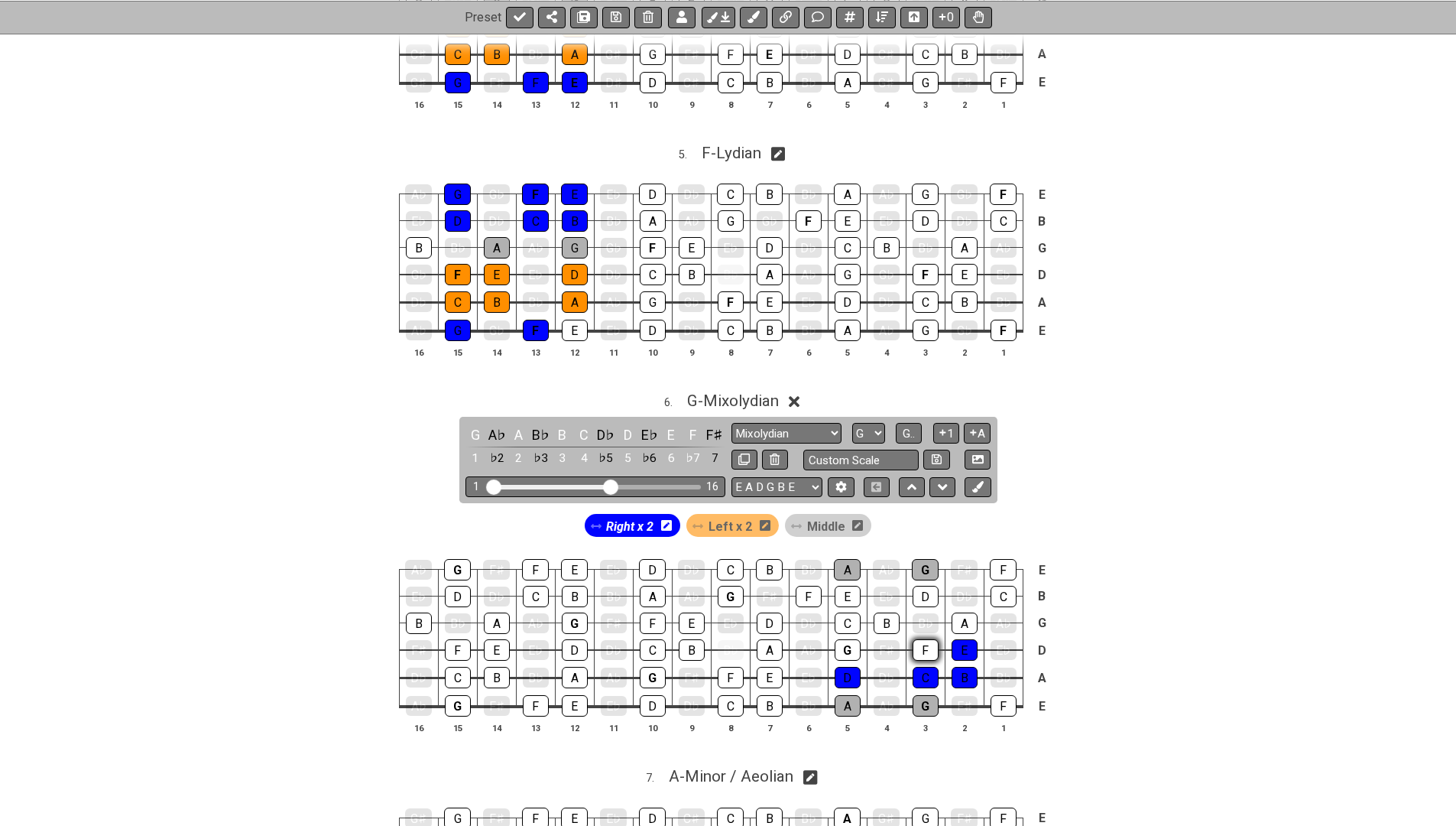
click at [924, 639] on div "F" at bounding box center [925, 649] width 26 height 21
click at [844, 639] on div "G" at bounding box center [847, 649] width 26 height 21
click at [715, 516] on span "Left x 2" at bounding box center [731, 526] width 44 height 22
click at [962, 612] on div "A" at bounding box center [964, 622] width 26 height 21
click at [878, 612] on div "B" at bounding box center [886, 622] width 26 height 21
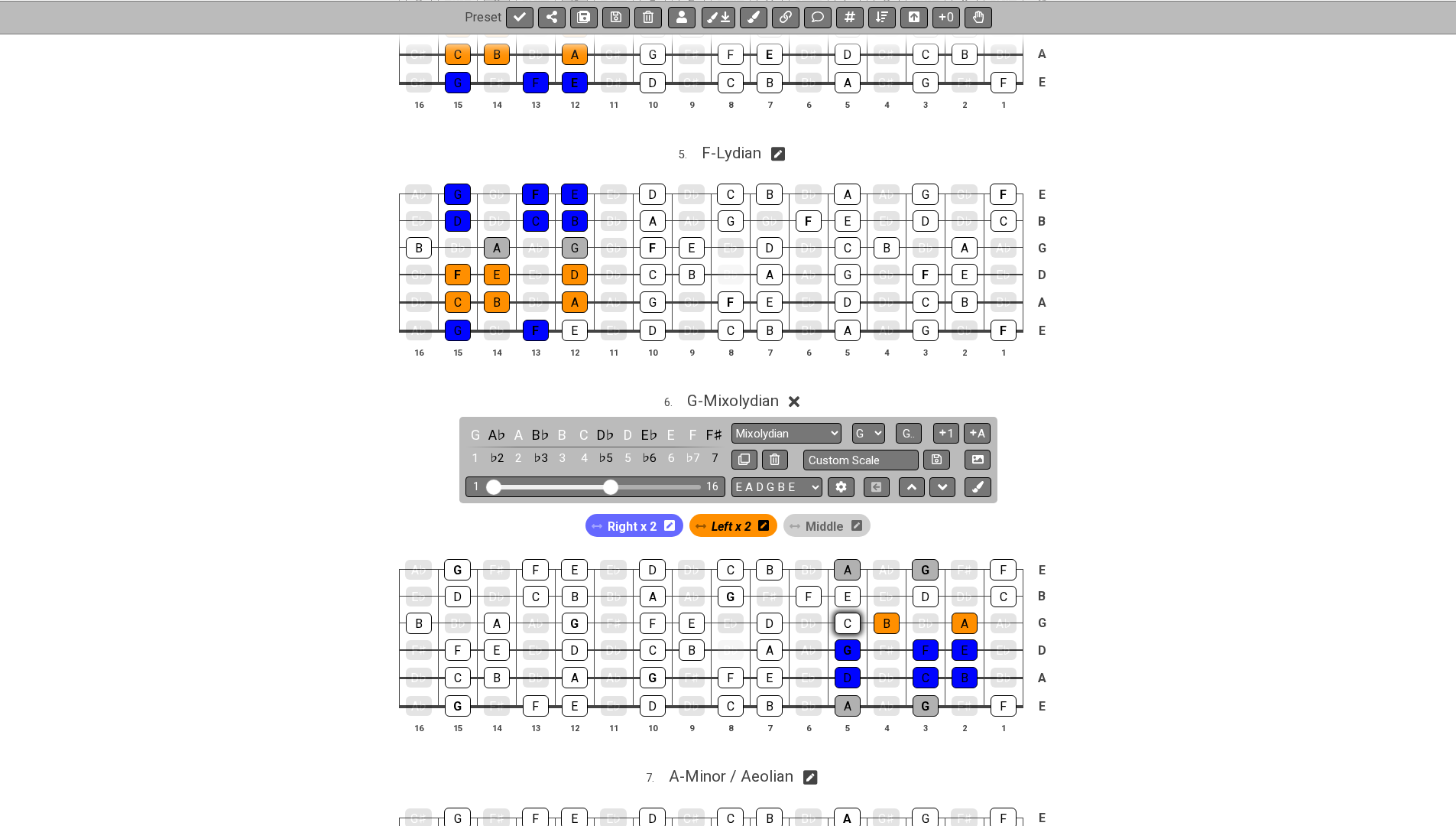
click at [844, 612] on div "C" at bounding box center [847, 622] width 26 height 21
click at [916, 586] on div "D" at bounding box center [925, 596] width 26 height 21
click at [844, 586] on div "E" at bounding box center [847, 596] width 26 height 21
click at [802, 586] on div "F" at bounding box center [808, 596] width 26 height 21
click at [930, 449] on button at bounding box center [936, 459] width 26 height 20
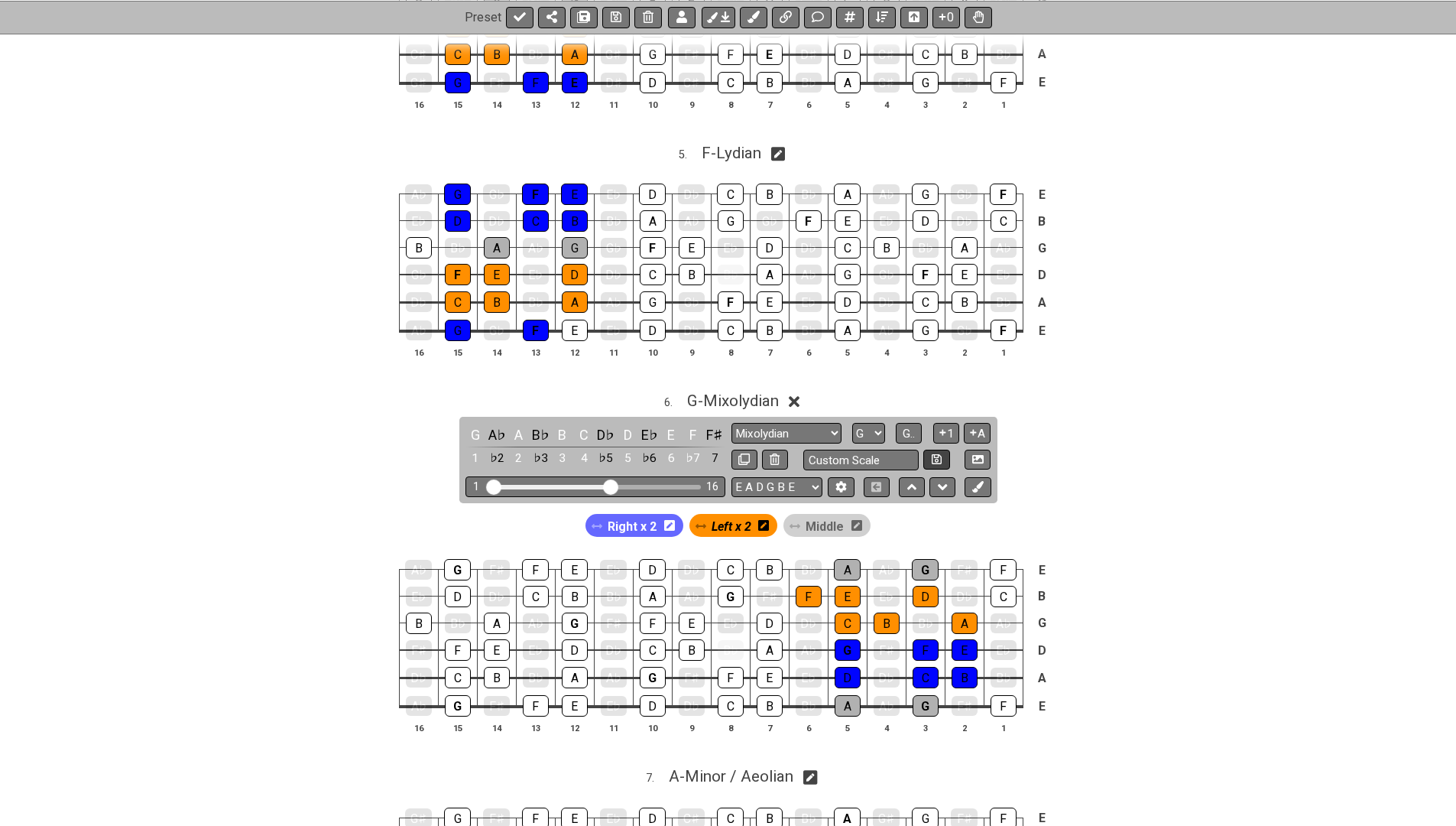
select select "Custom Scale"
click at [805, 394] on icon at bounding box center [805, 402] width 12 height 16
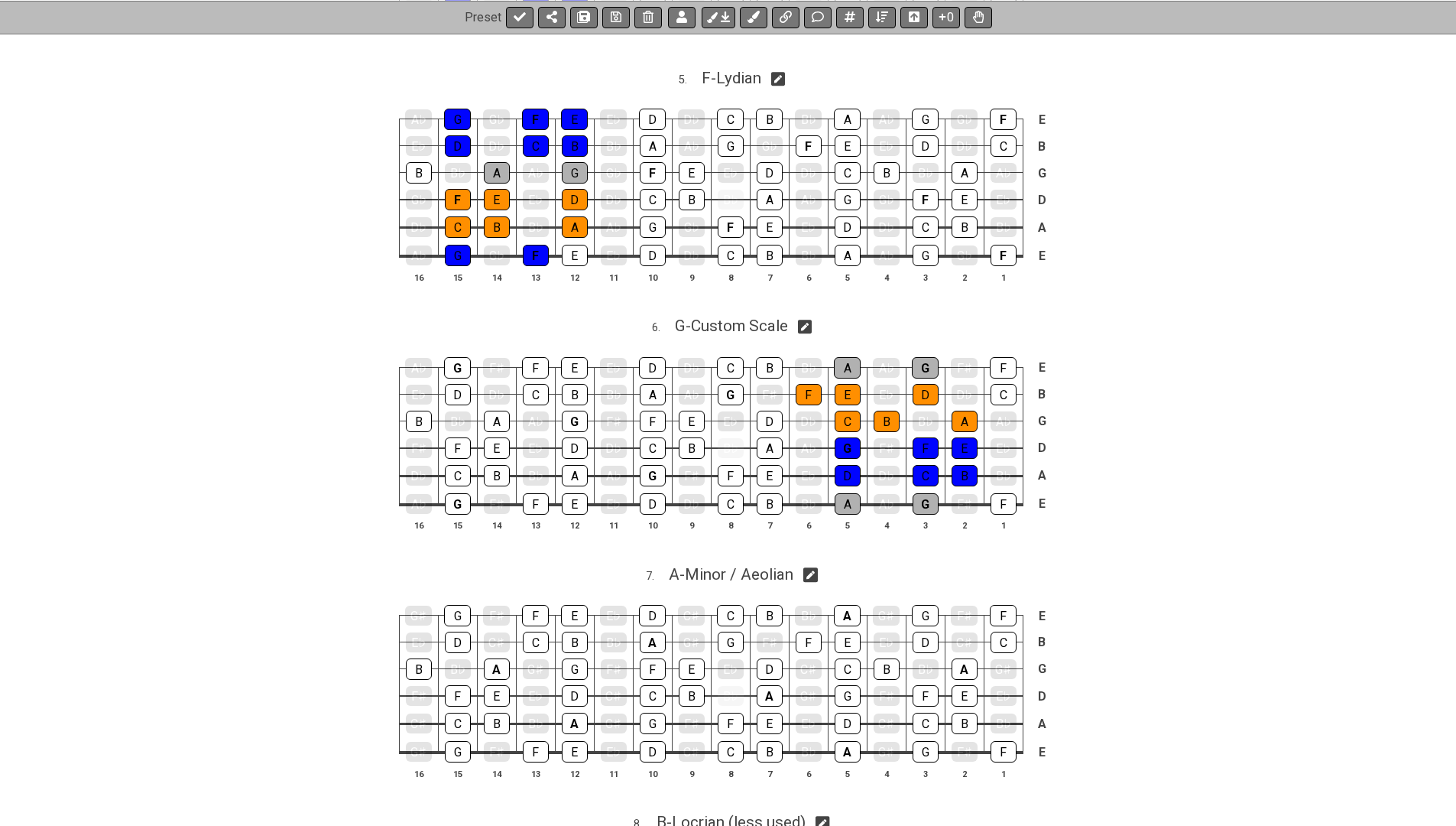
scroll to position [1675, 0]
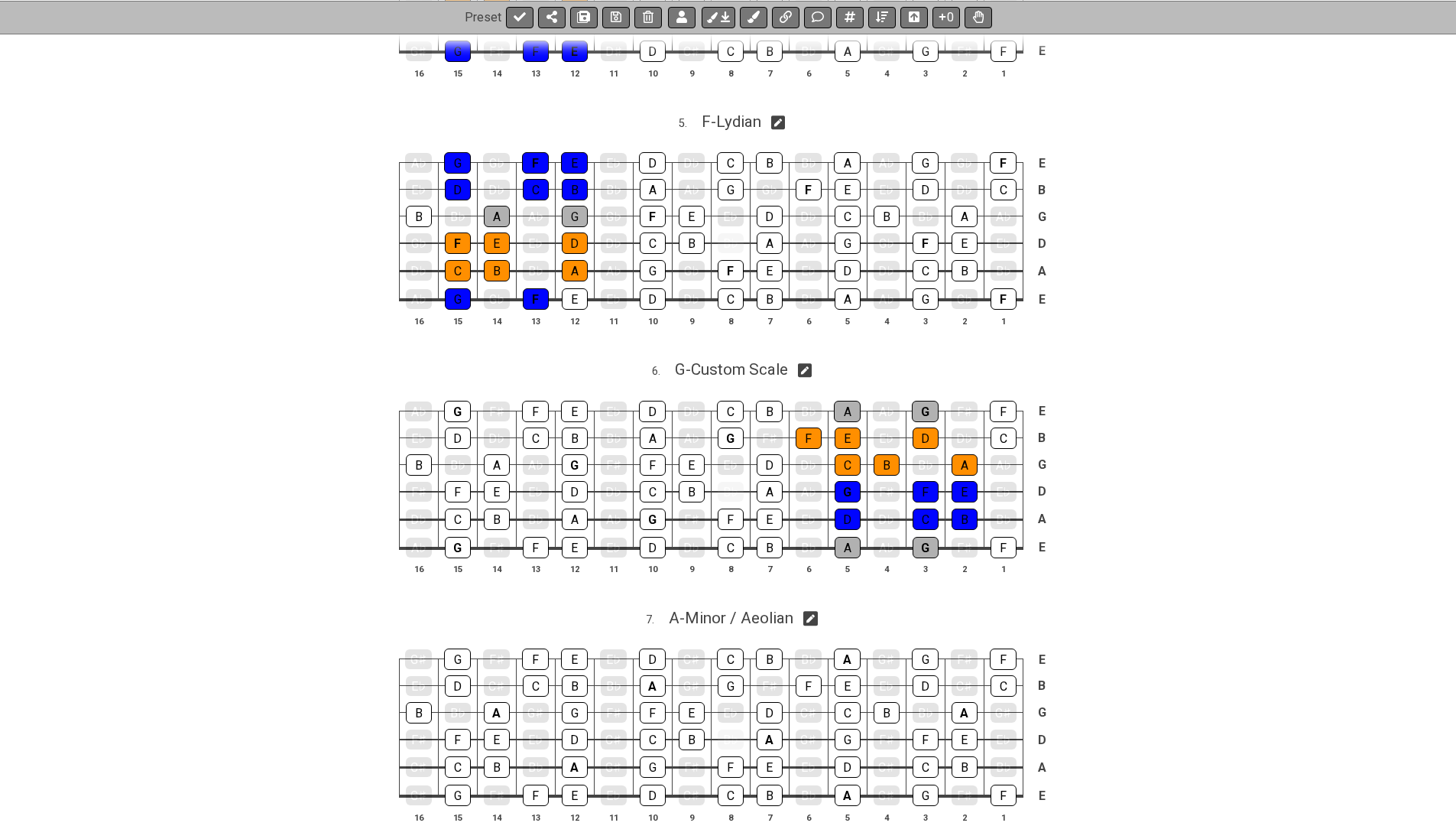
click at [808, 363] on icon at bounding box center [805, 370] width 15 height 15
select select "Custom Scale"
select select "G"
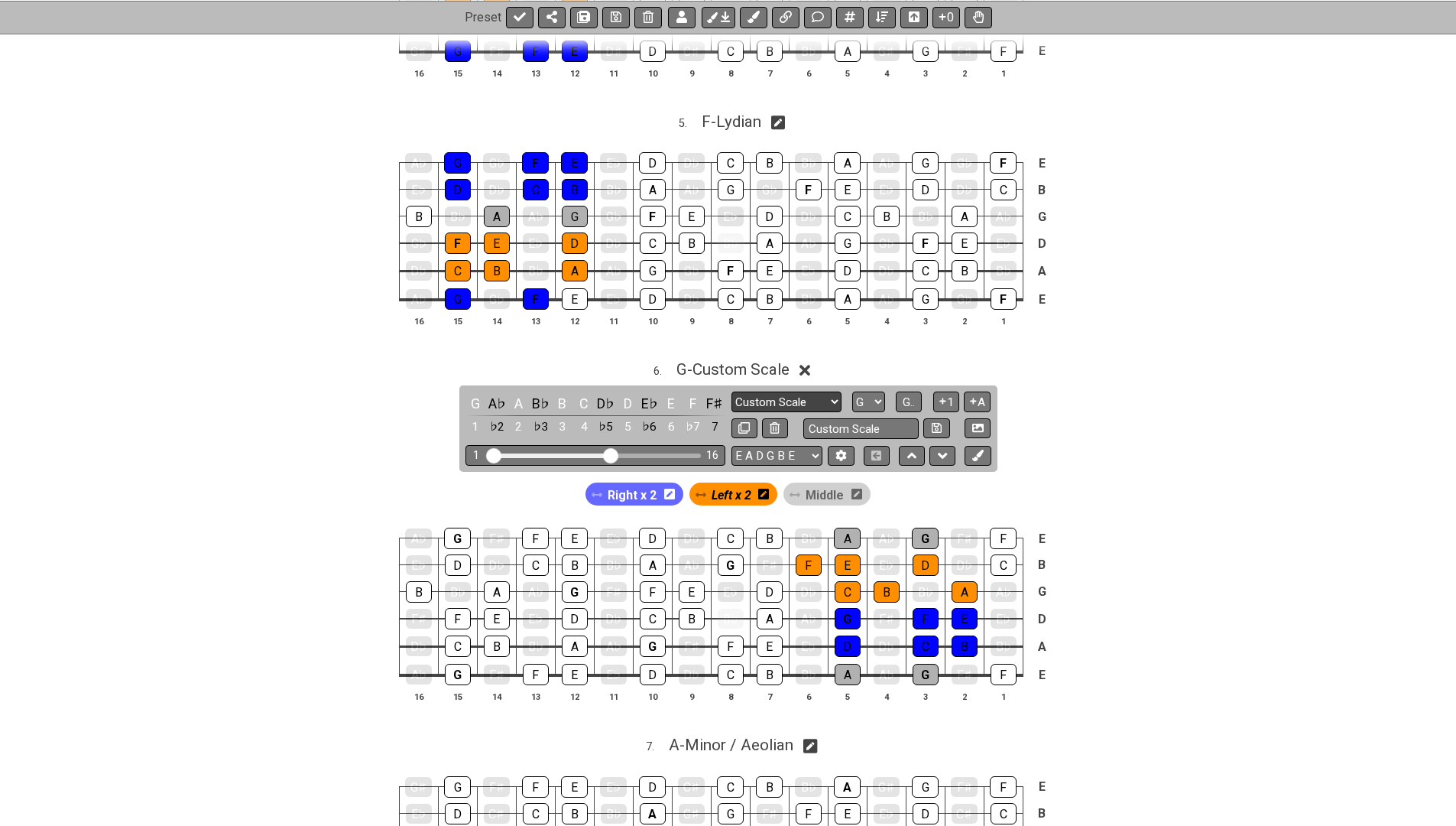
select select "Mixolydian"
click at [614, 9] on button at bounding box center [615, 16] width 27 height 21
click at [710, 360] on span "G - Mixolydian" at bounding box center [733, 370] width 92 height 19
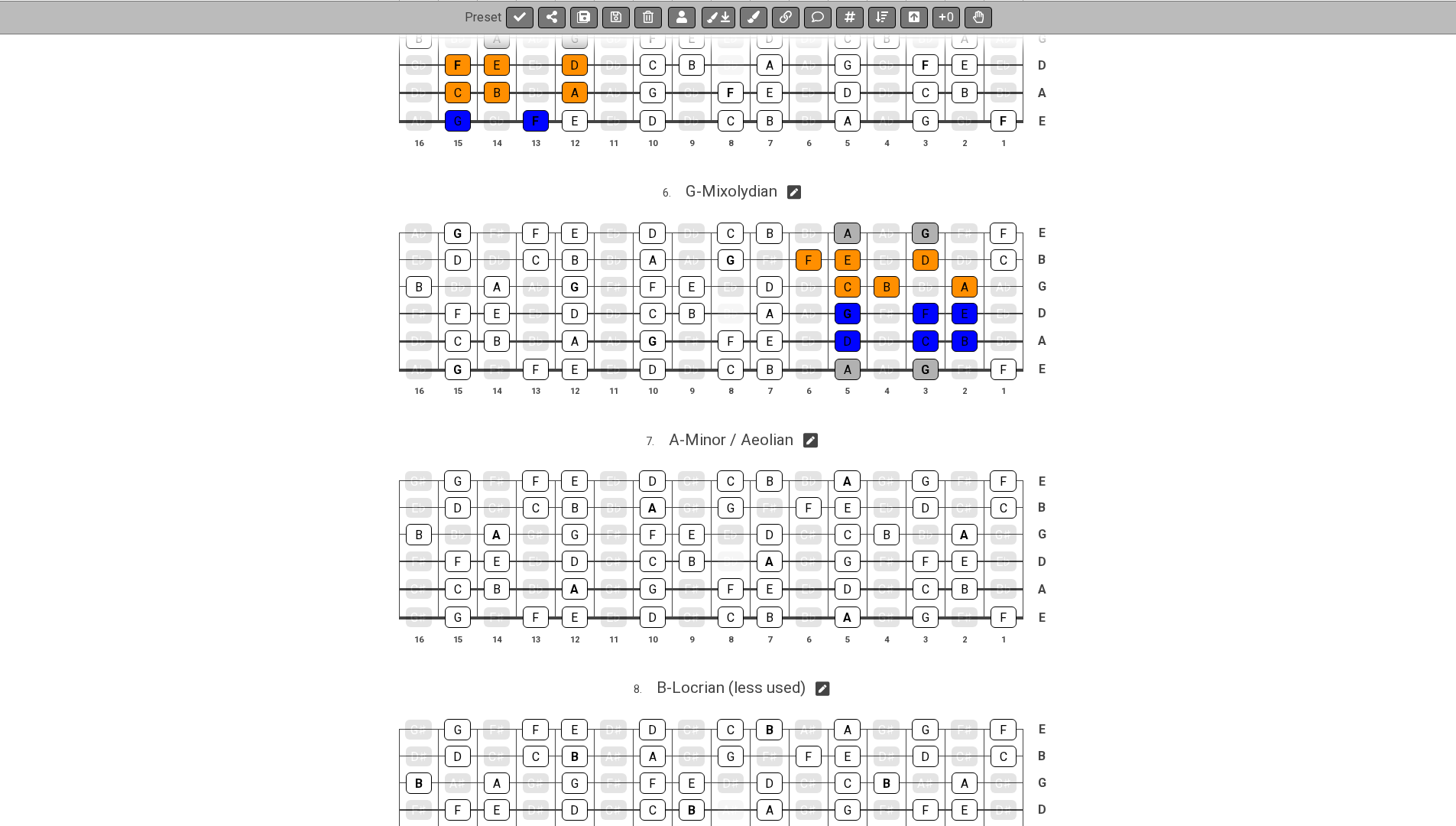
scroll to position [1851, 0]
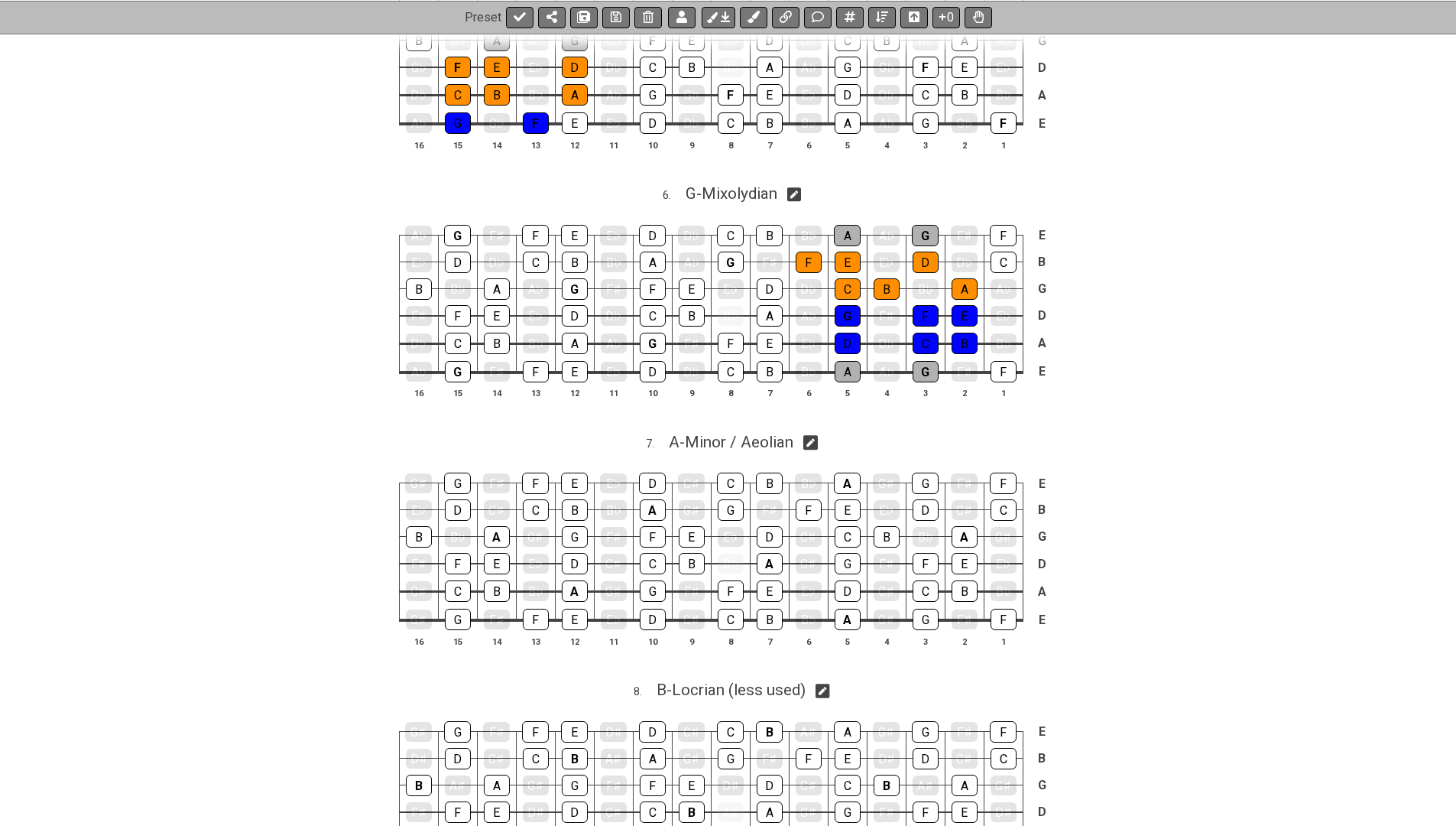
click at [813, 434] on icon at bounding box center [810, 442] width 15 height 16
select select "Minor / Aeolian"
select select "A"
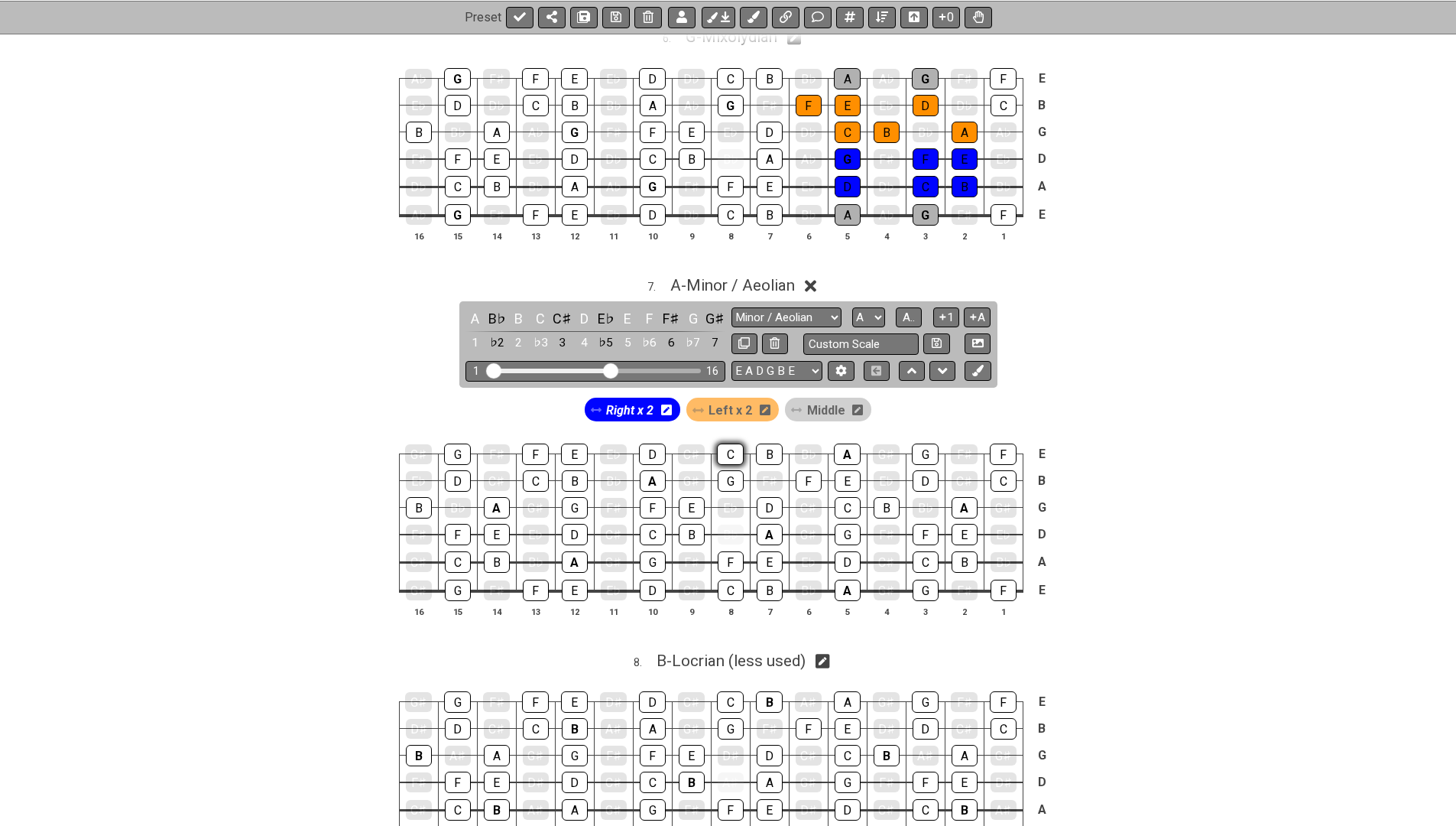
scroll to position [2007, 0]
click at [715, 400] on span "Left x 2" at bounding box center [731, 411] width 44 height 22
click at [845, 580] on div "A" at bounding box center [847, 590] width 26 height 21
click at [773, 580] on div "B" at bounding box center [769, 590] width 26 height 21
click at [723, 580] on div "C" at bounding box center [730, 590] width 26 height 21
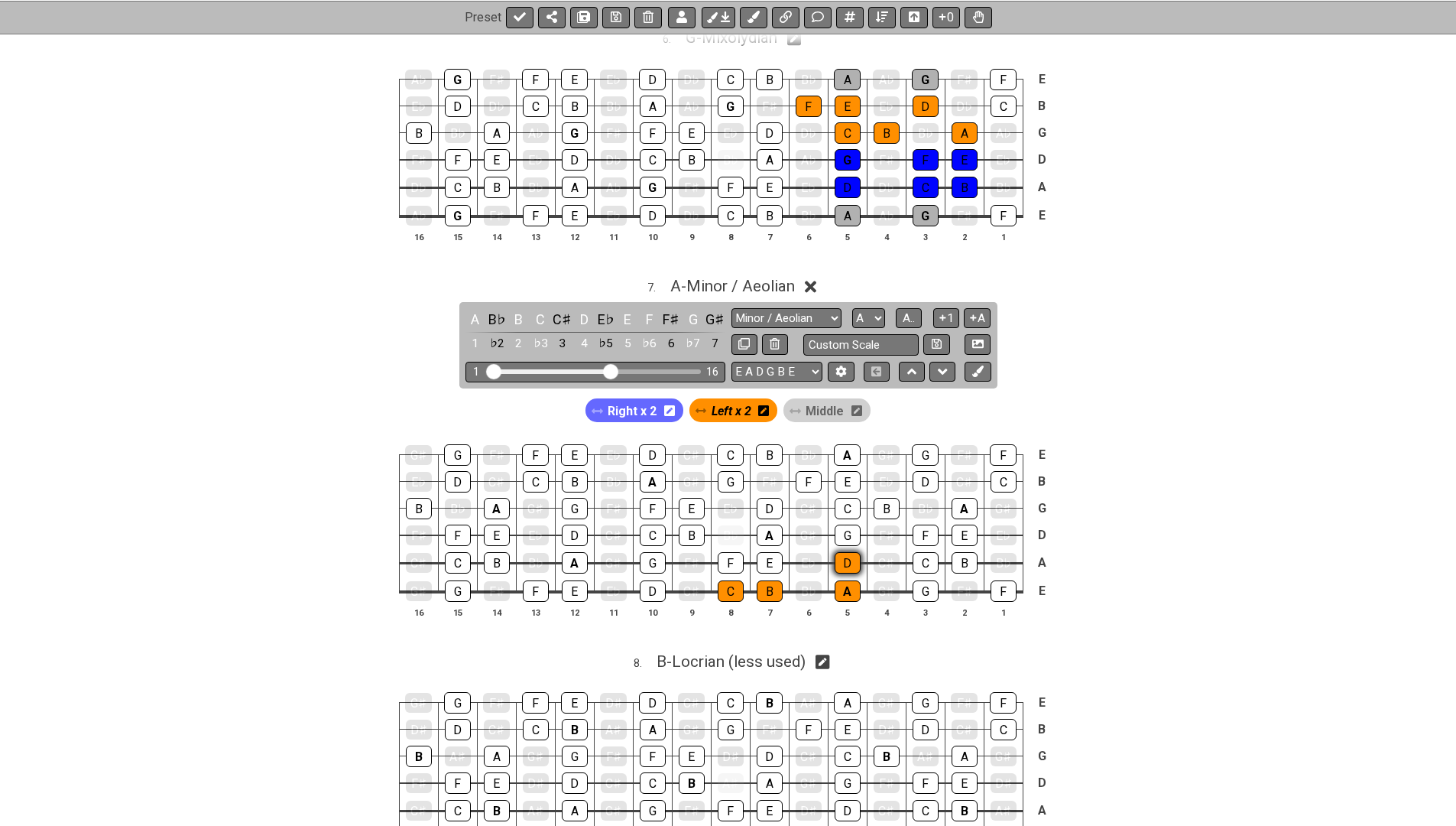
click at [841, 552] on div "D" at bounding box center [847, 562] width 26 height 21
click at [767, 552] on div "E" at bounding box center [769, 562] width 26 height 21
click at [737, 552] on div "F" at bounding box center [730, 562] width 26 height 21
click at [843, 444] on div "A" at bounding box center [847, 454] width 27 height 21
click at [761, 444] on div "B" at bounding box center [769, 454] width 27 height 21
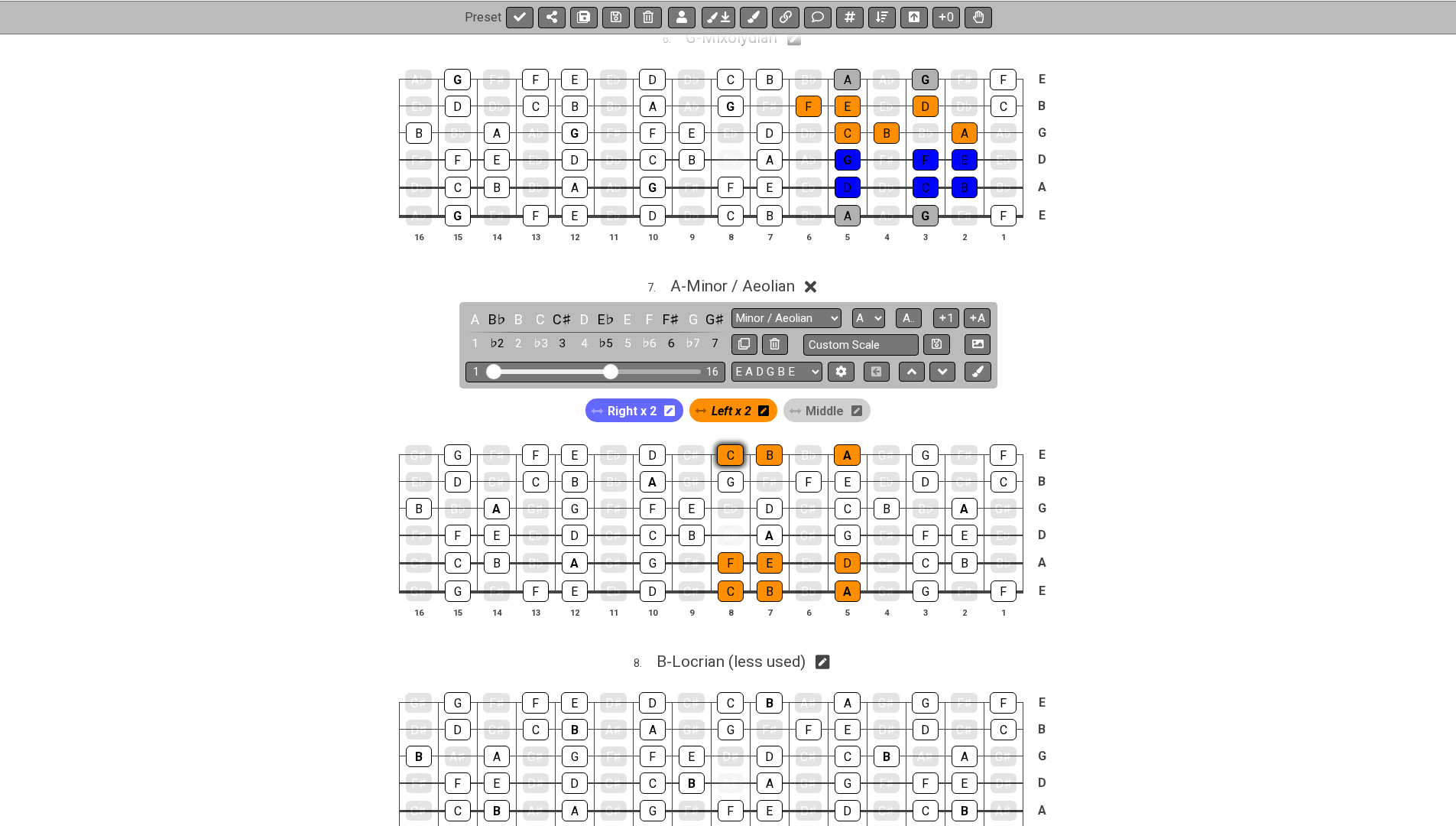
click at [732, 444] on div "C" at bounding box center [730, 454] width 27 height 21
click at [649, 400] on span "Right x 2" at bounding box center [632, 411] width 49 height 22
click at [728, 471] on div "G" at bounding box center [730, 481] width 26 height 21
click at [834, 471] on div "E" at bounding box center [847, 481] width 26 height 21
click at [800, 471] on div "F" at bounding box center [808, 481] width 26 height 21
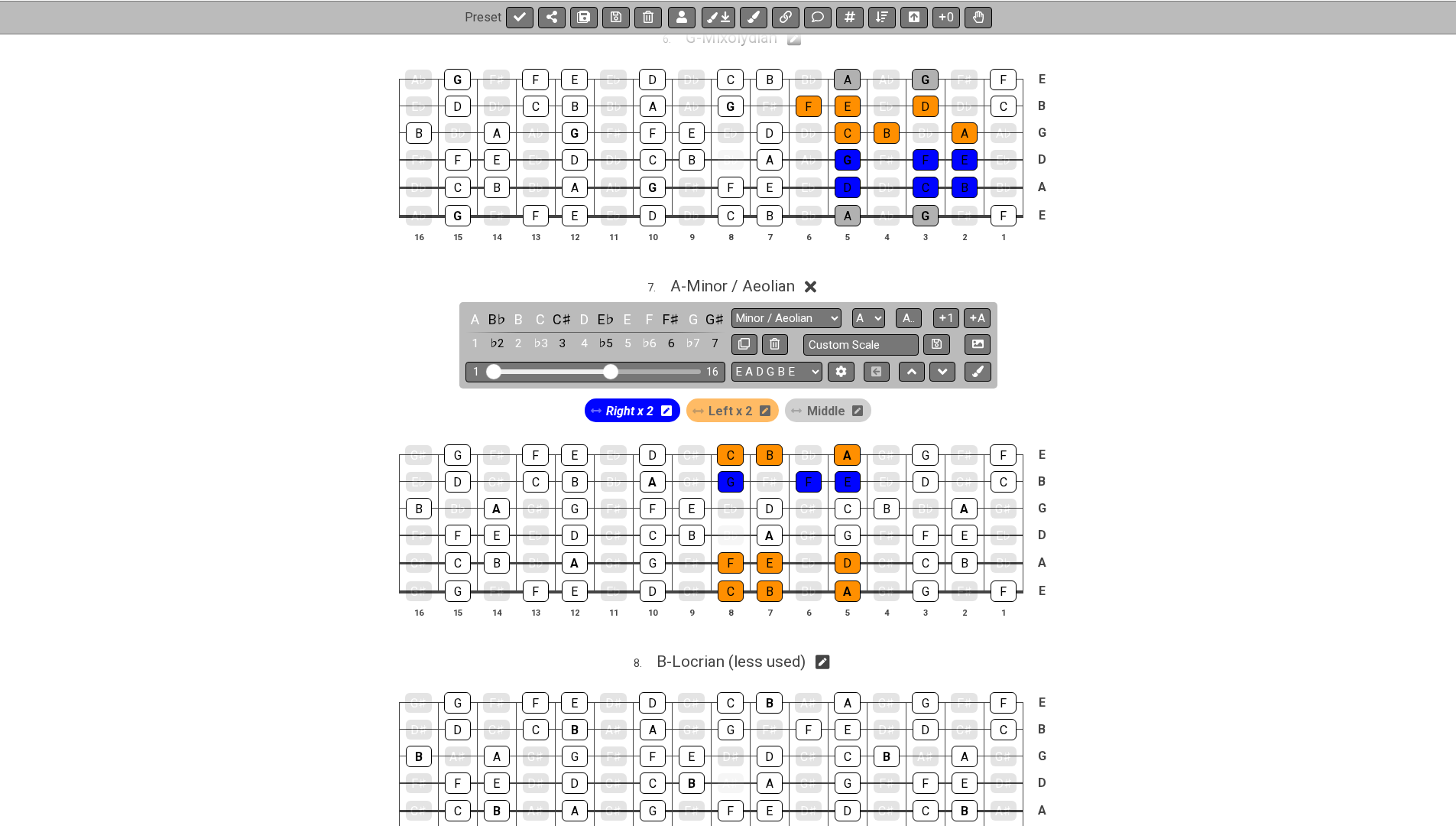
click at [714, 400] on span "Left x 2" at bounding box center [731, 411] width 44 height 22
click at [636, 400] on span "Right x 2" at bounding box center [632, 411] width 49 height 22
click at [767, 498] on div "D" at bounding box center [769, 508] width 26 height 21
click at [844, 498] on div "C" at bounding box center [847, 508] width 26 height 21
click at [877, 498] on div "B" at bounding box center [886, 508] width 26 height 21
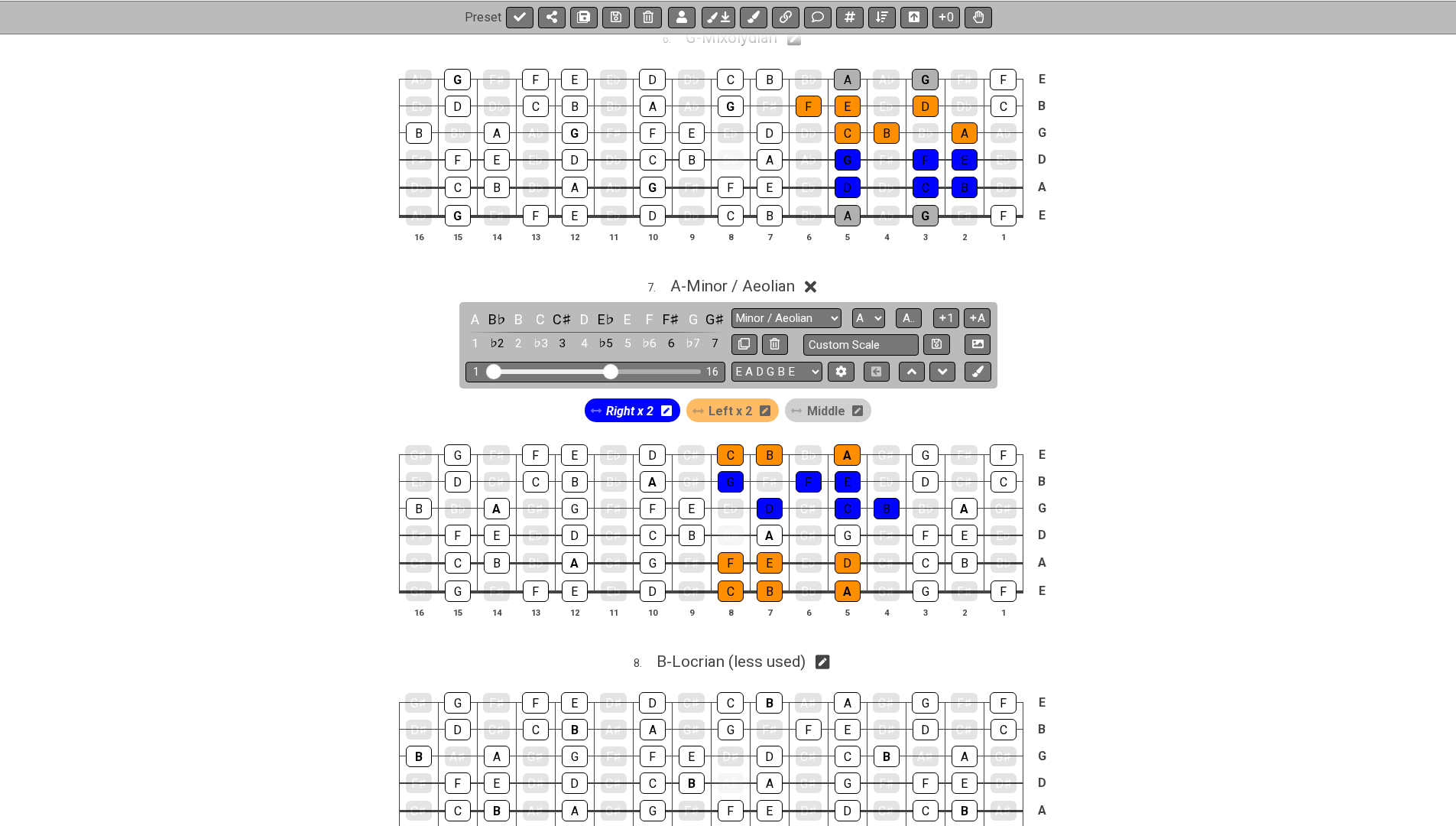
click at [724, 400] on span "Left x 2" at bounding box center [731, 411] width 44 height 22
click at [822, 400] on span "Middle" at bounding box center [824, 411] width 38 height 22
click at [773, 524] on div "A" at bounding box center [769, 534] width 26 height 21
click at [850, 524] on div "G" at bounding box center [847, 534] width 26 height 21
click at [708, 277] on span "A - Minor / Aeolian" at bounding box center [733, 286] width 125 height 19
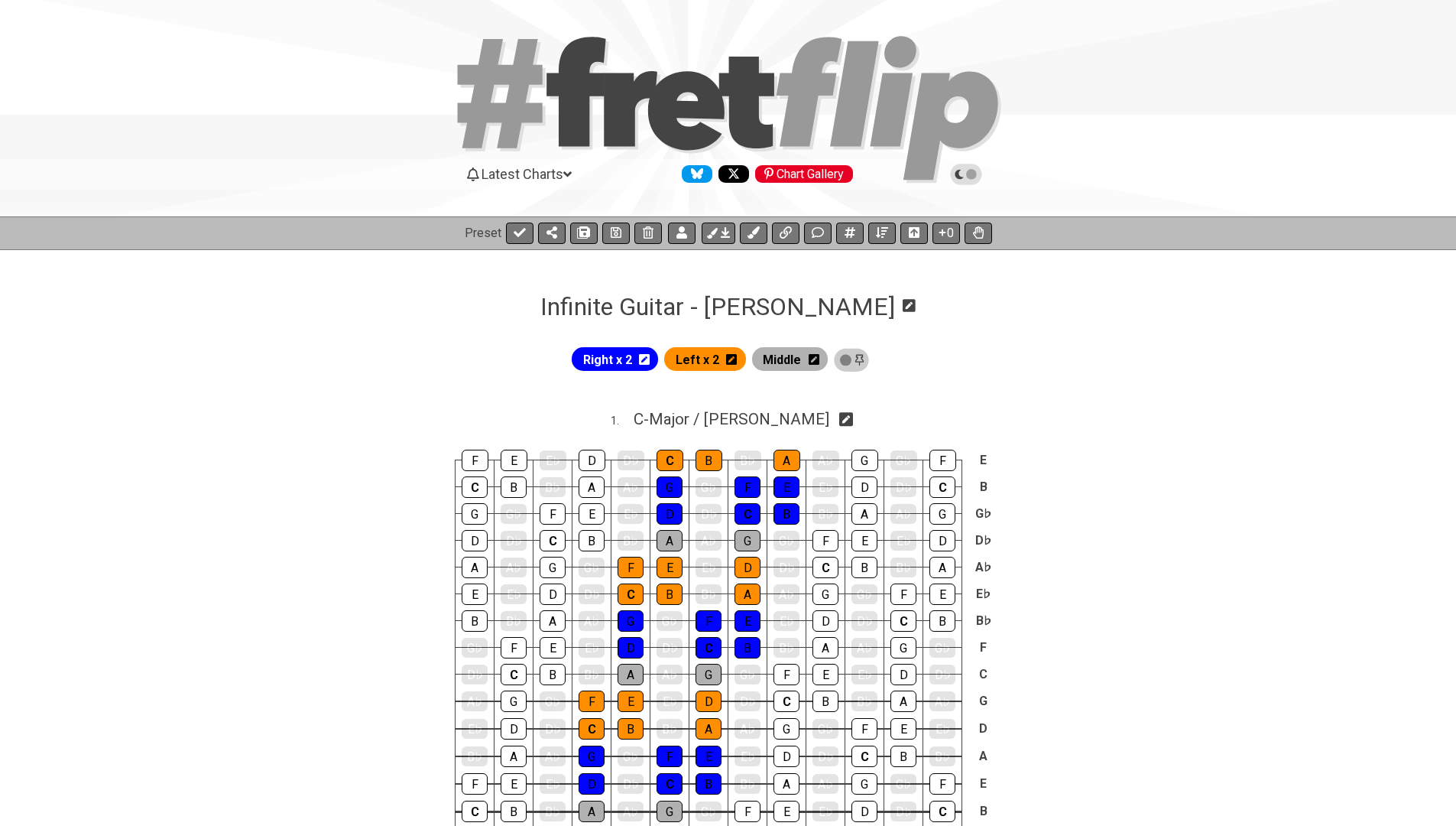
scroll to position [0, 0]
click at [650, 355] on icon at bounding box center [644, 360] width 11 height 11
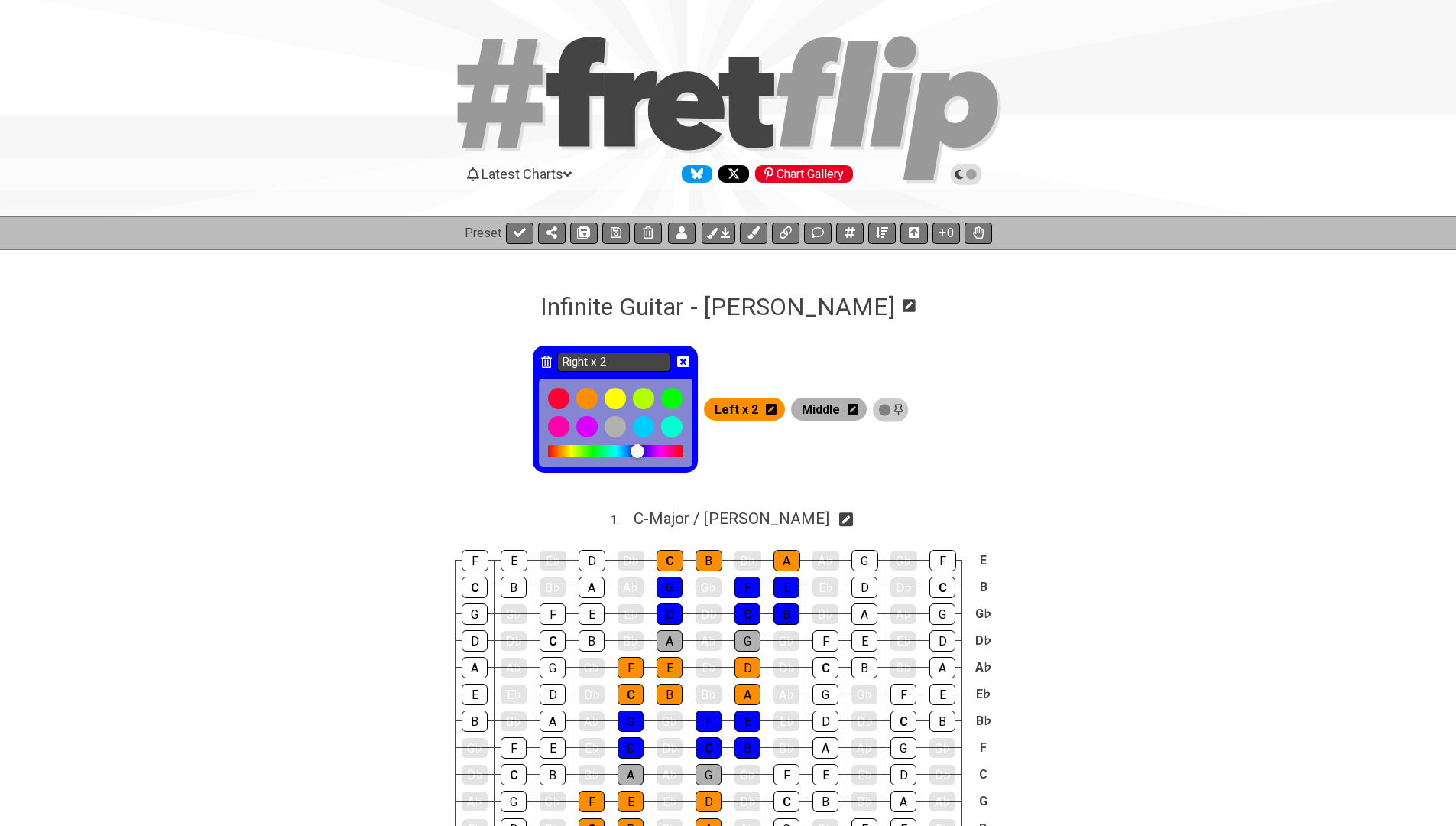
click at [636, 356] on input "Right x 2" at bounding box center [613, 362] width 113 height 19
click at [689, 358] on icon at bounding box center [683, 362] width 12 height 11
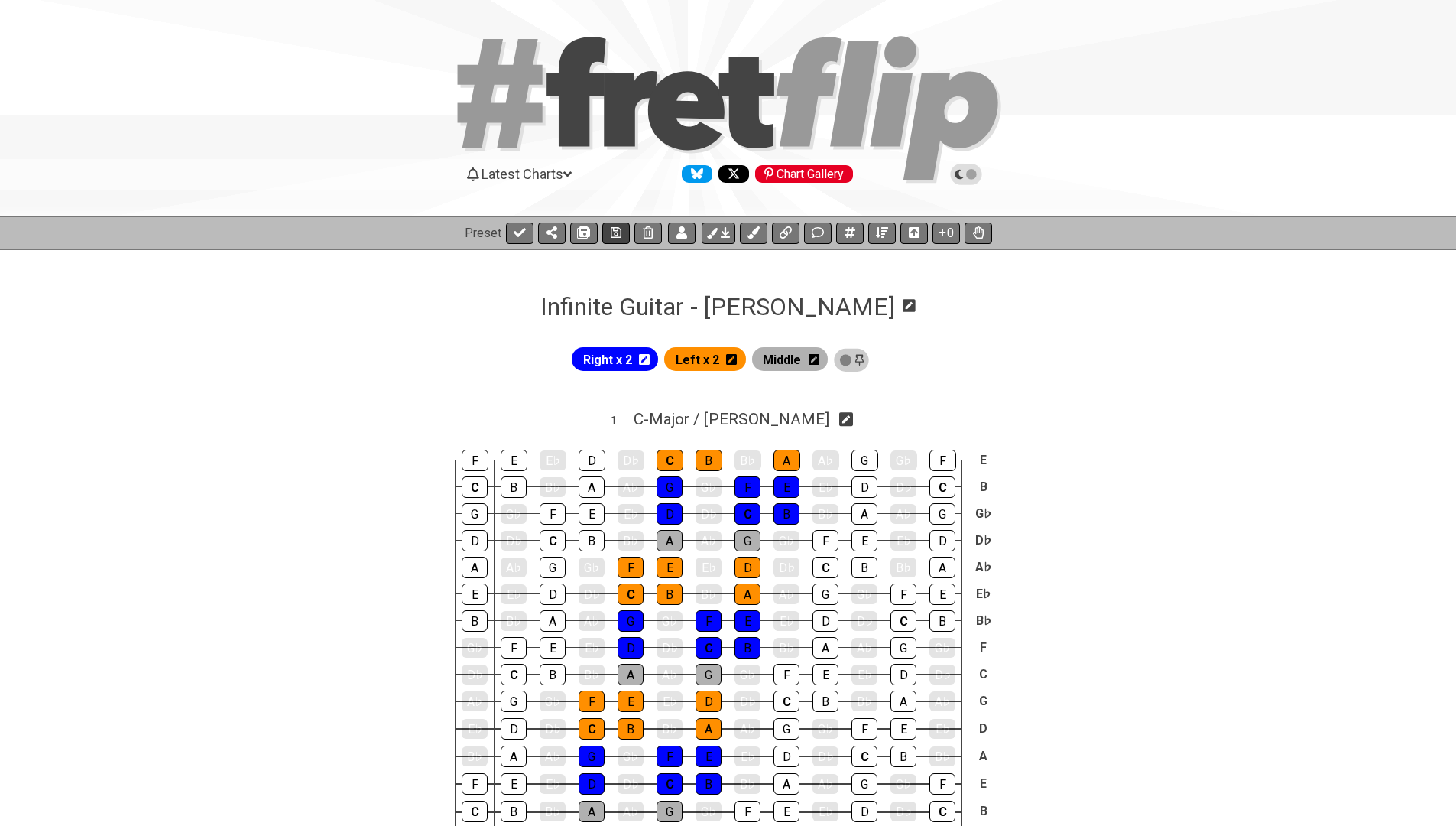
click at [611, 236] on icon at bounding box center [616, 232] width 11 height 11
click at [649, 360] on icon at bounding box center [644, 360] width 11 height 11
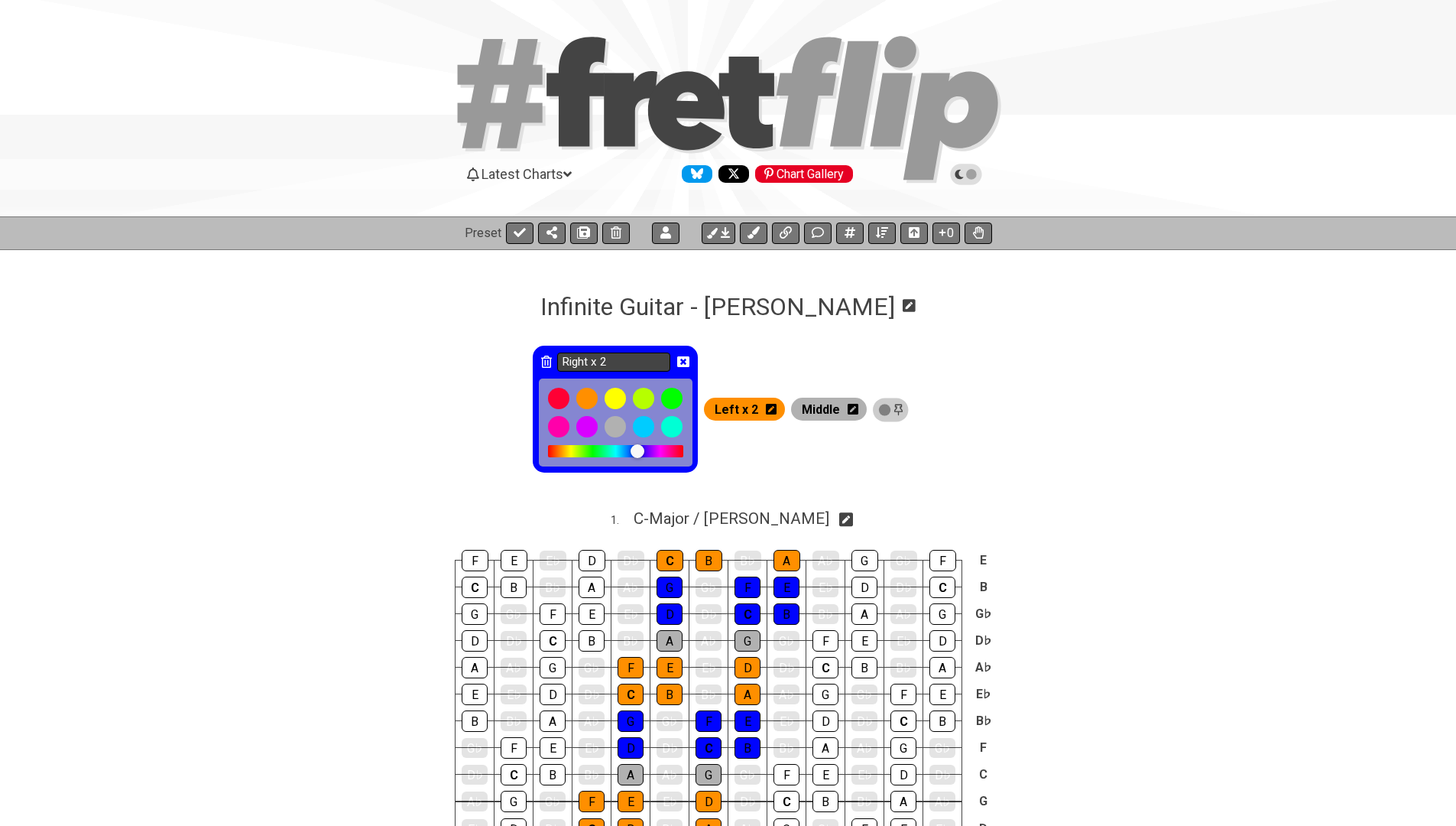
click at [634, 363] on input "Right x 2" at bounding box center [613, 362] width 113 height 19
type input "Up x 2"
click at [746, 407] on span "Left x 2" at bounding box center [736, 409] width 44 height 22
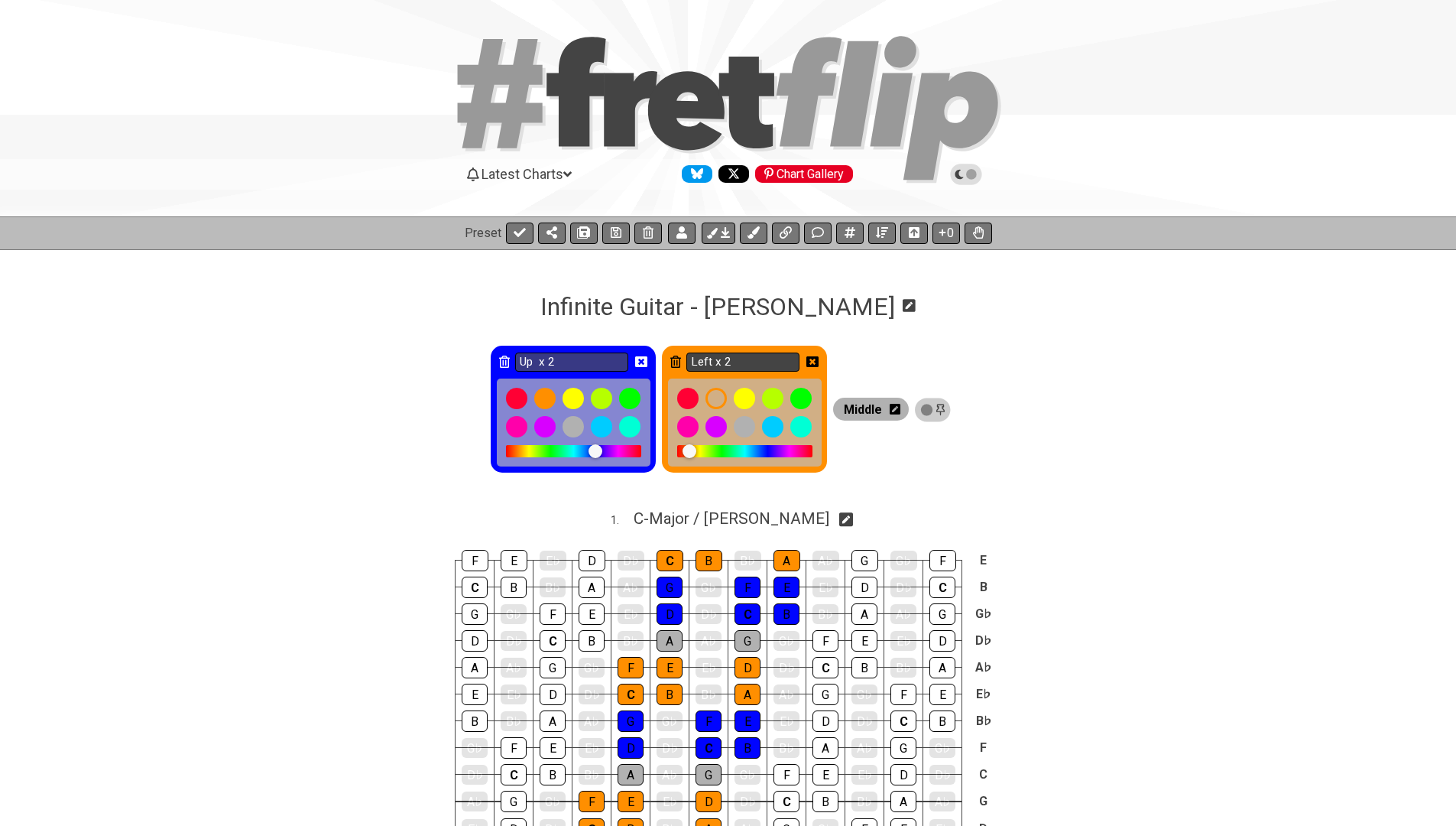
click at [742, 367] on input "Left x 2" at bounding box center [742, 362] width 113 height 19
click at [710, 362] on input "Left x 2" at bounding box center [742, 362] width 113 height 19
type input "Down x 2"
click at [819, 363] on icon at bounding box center [813, 362] width 12 height 12
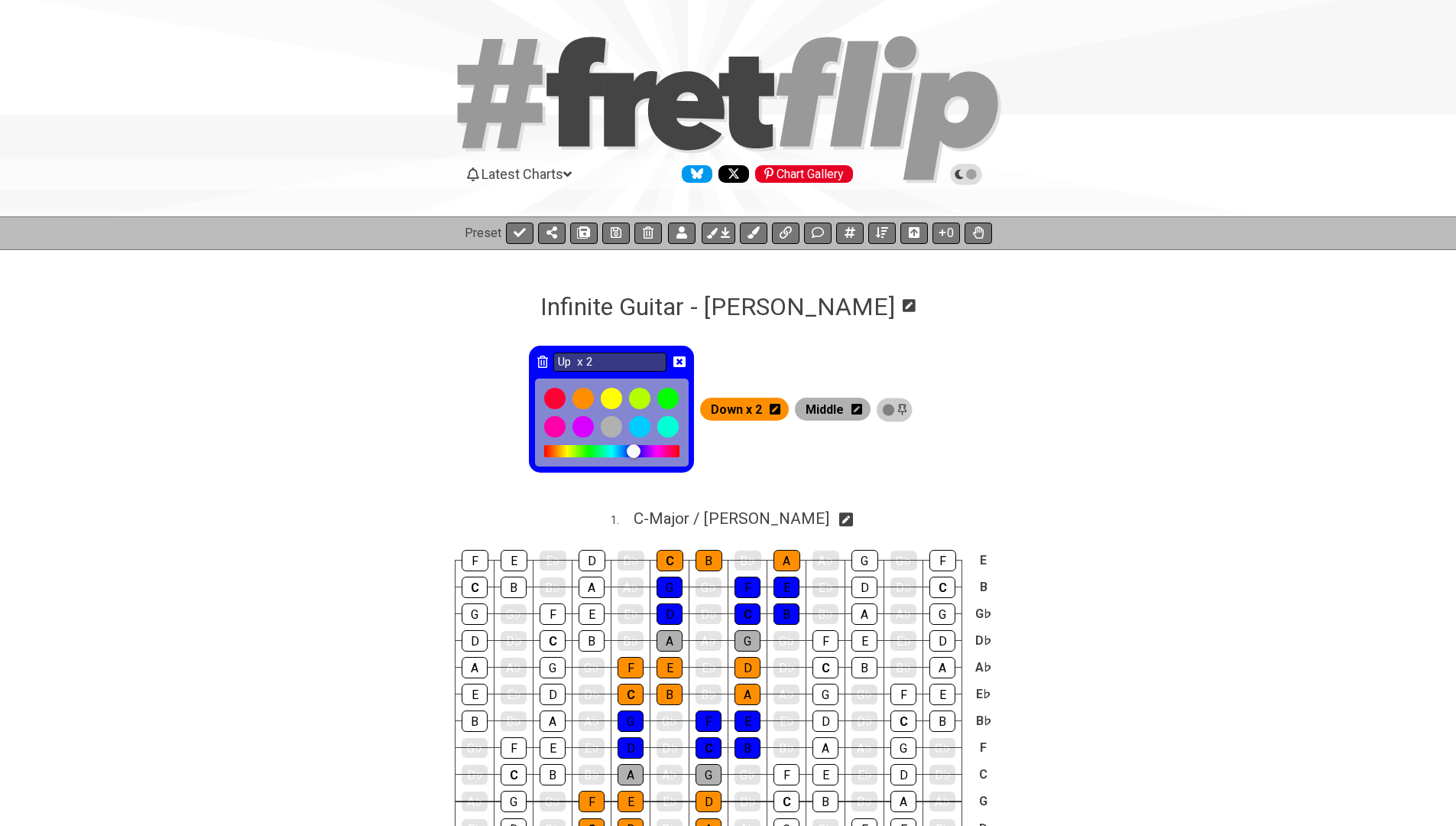
click at [685, 365] on icon at bounding box center [679, 362] width 12 height 11
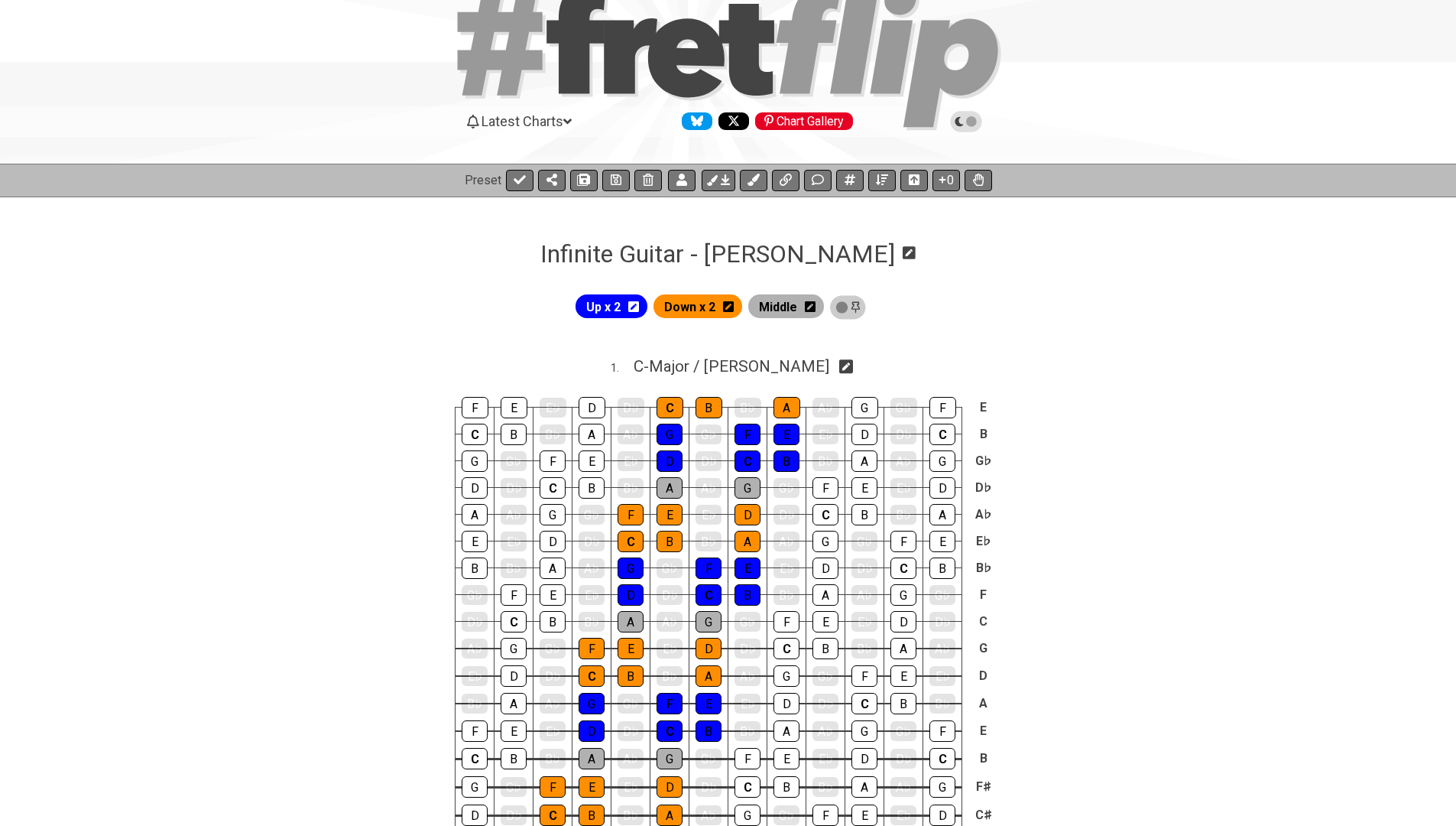
scroll to position [34, 0]
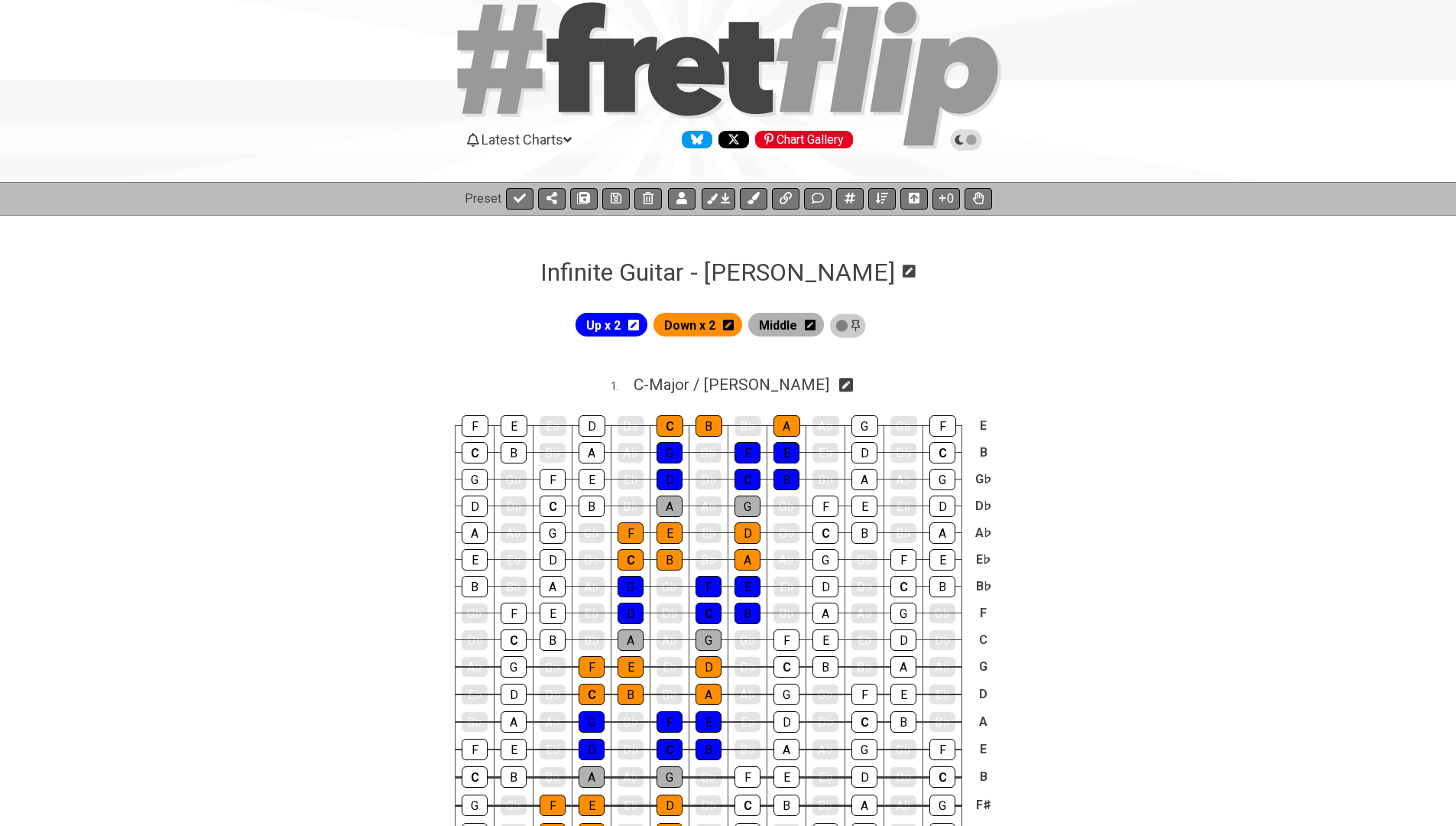
click at [639, 325] on icon at bounding box center [634, 325] width 11 height 12
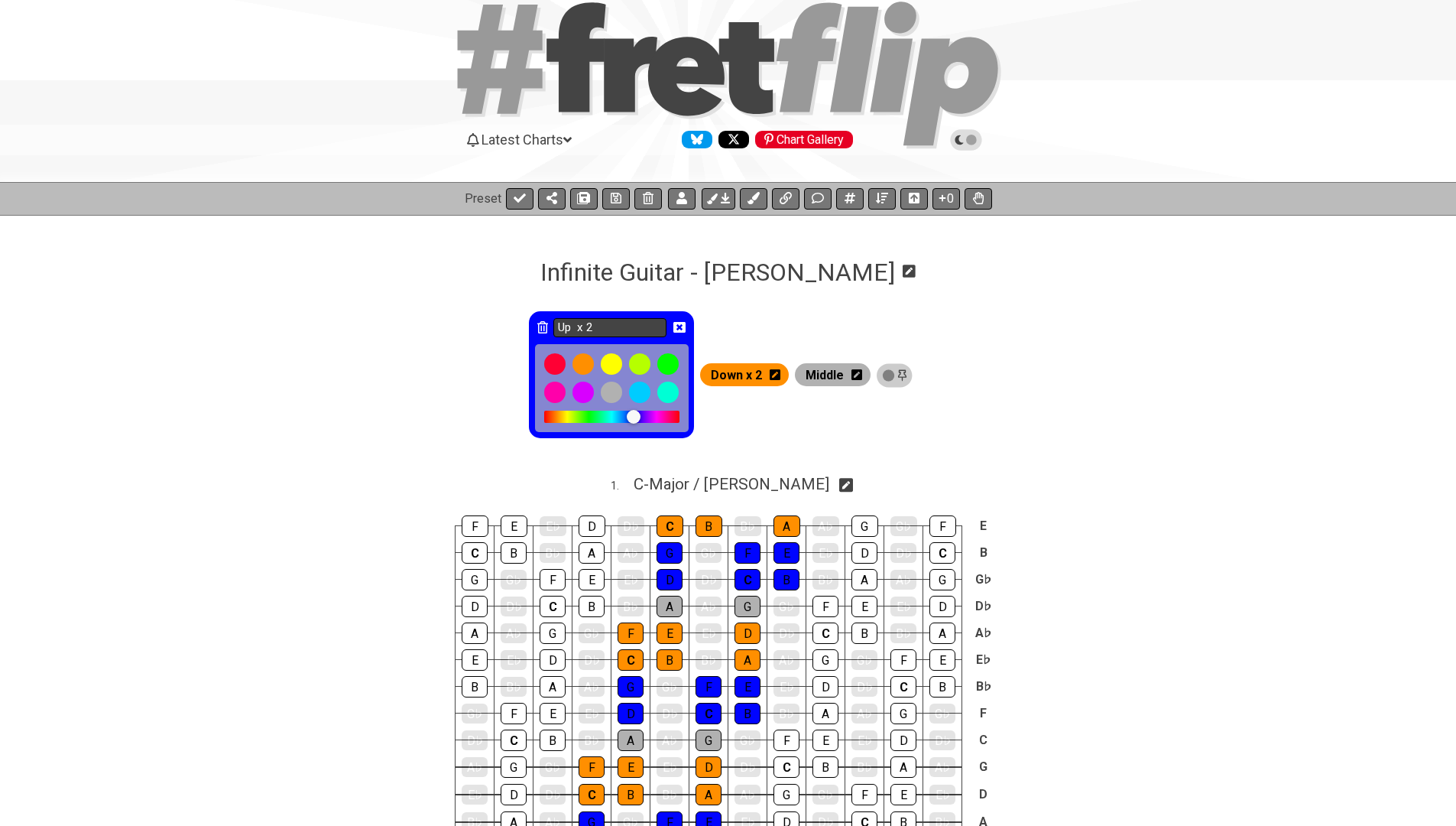
click at [566, 326] on input "Up x 2" at bounding box center [610, 328] width 113 height 19
type input "Up x 2"
click at [396, 356] on div "Up x 2 Down x 2 Middle" at bounding box center [728, 376] width 1456 height 143
click at [685, 325] on icon at bounding box center [679, 328] width 12 height 12
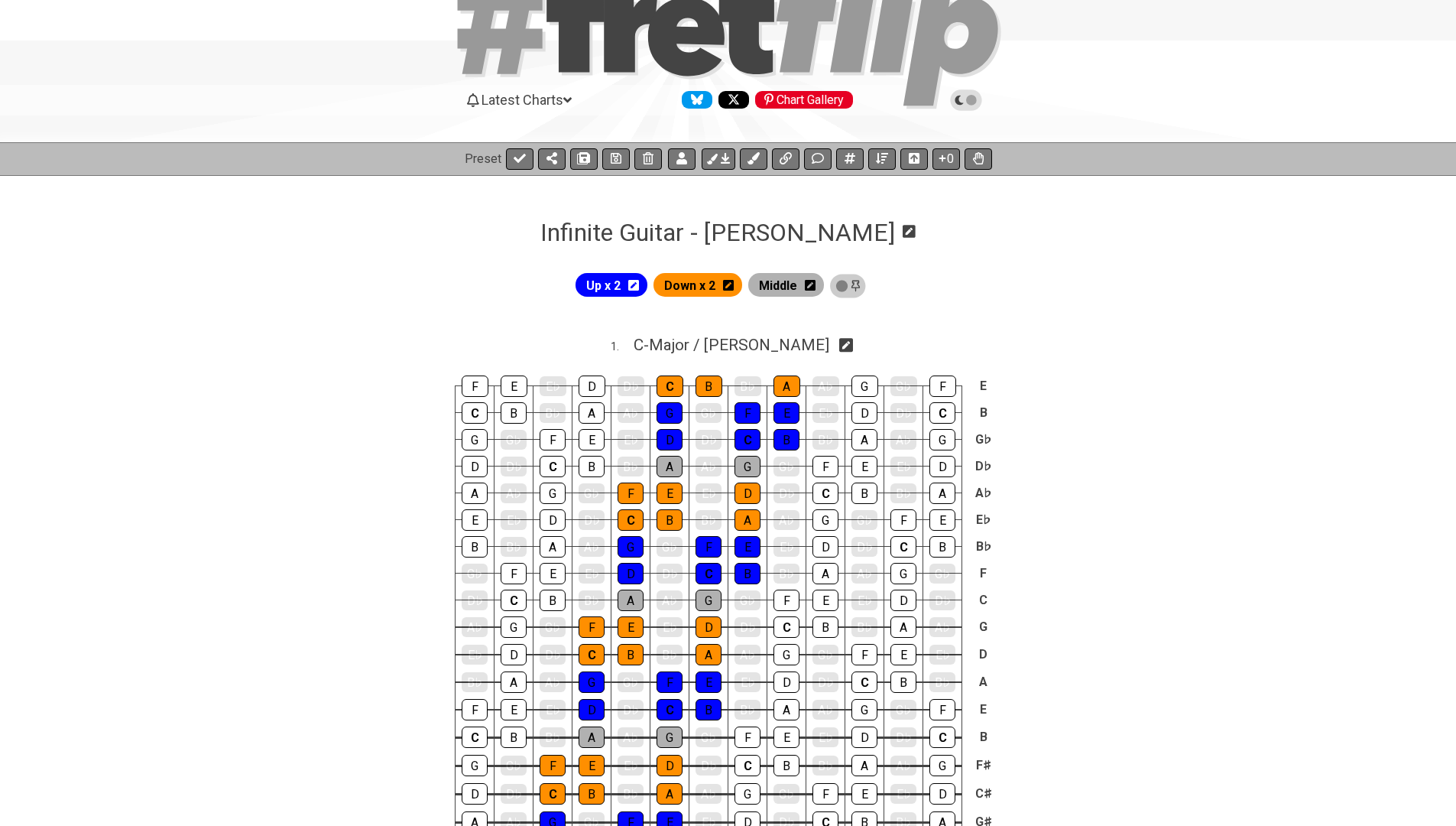
scroll to position [84, 0]
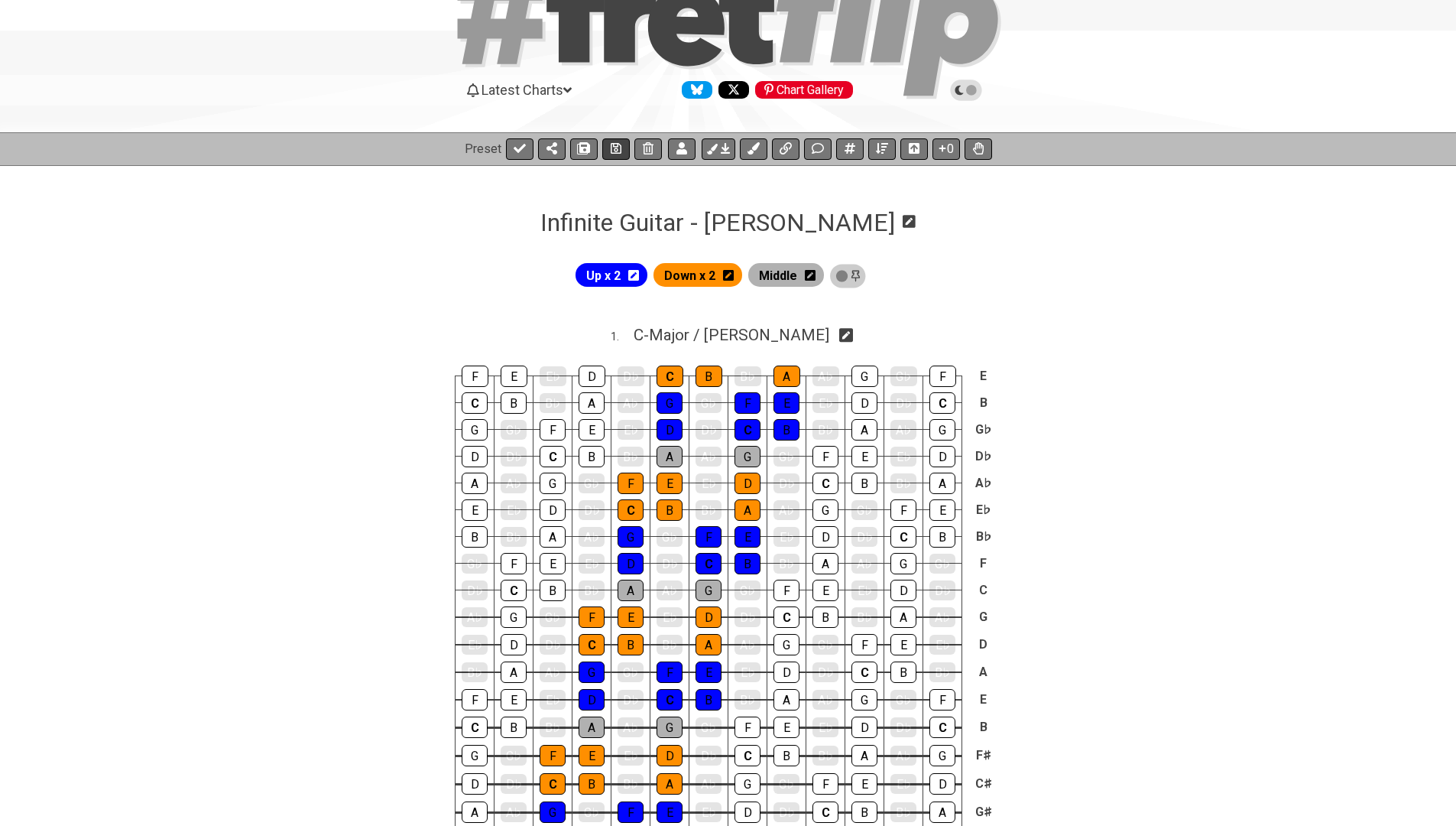
click at [612, 146] on icon at bounding box center [616, 148] width 11 height 11
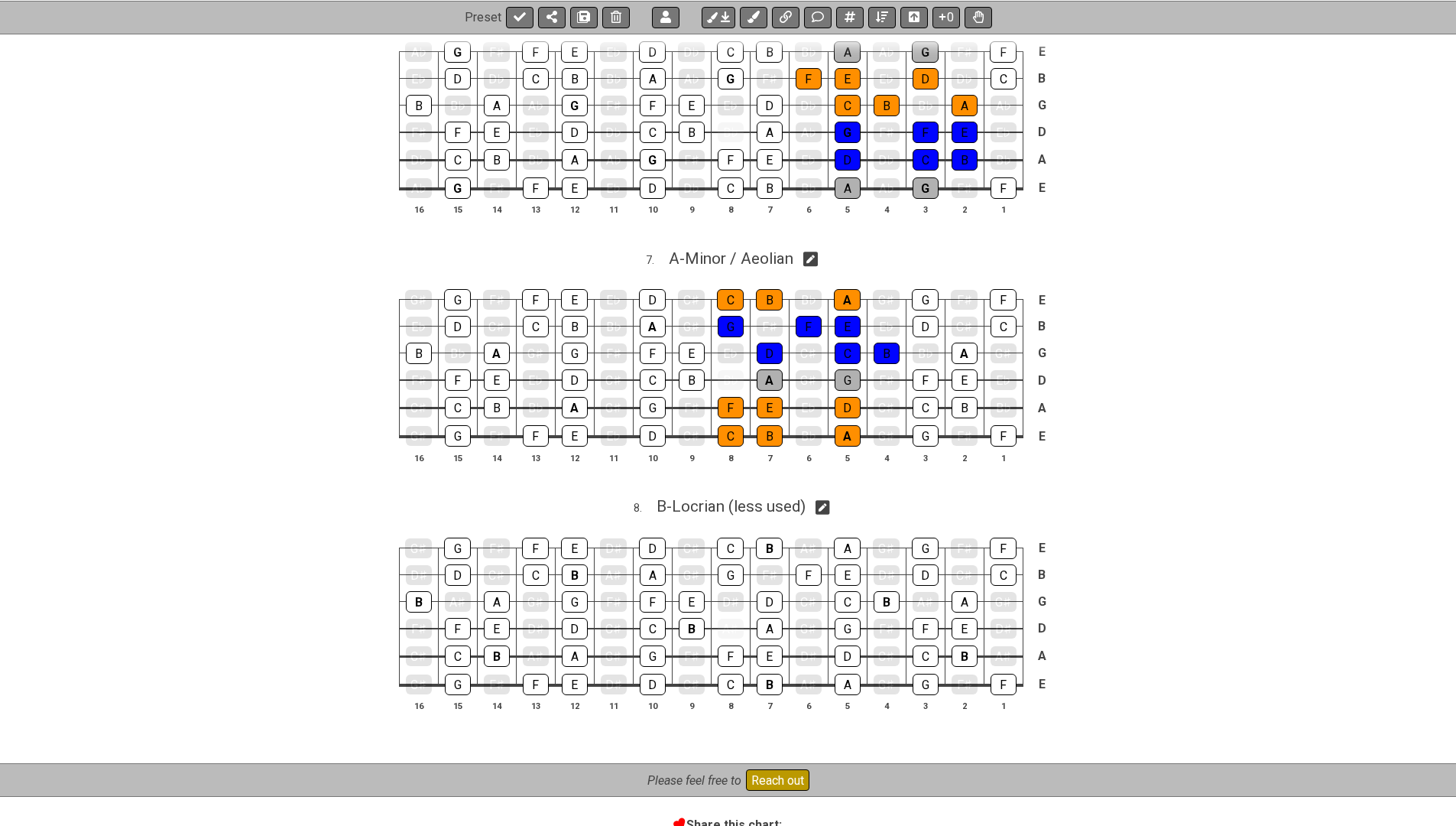
scroll to position [2035, 0]
click at [745, 496] on span "B - Locrian (less used)" at bounding box center [731, 505] width 149 height 19
select select "Locrian (less used)"
select select "B"
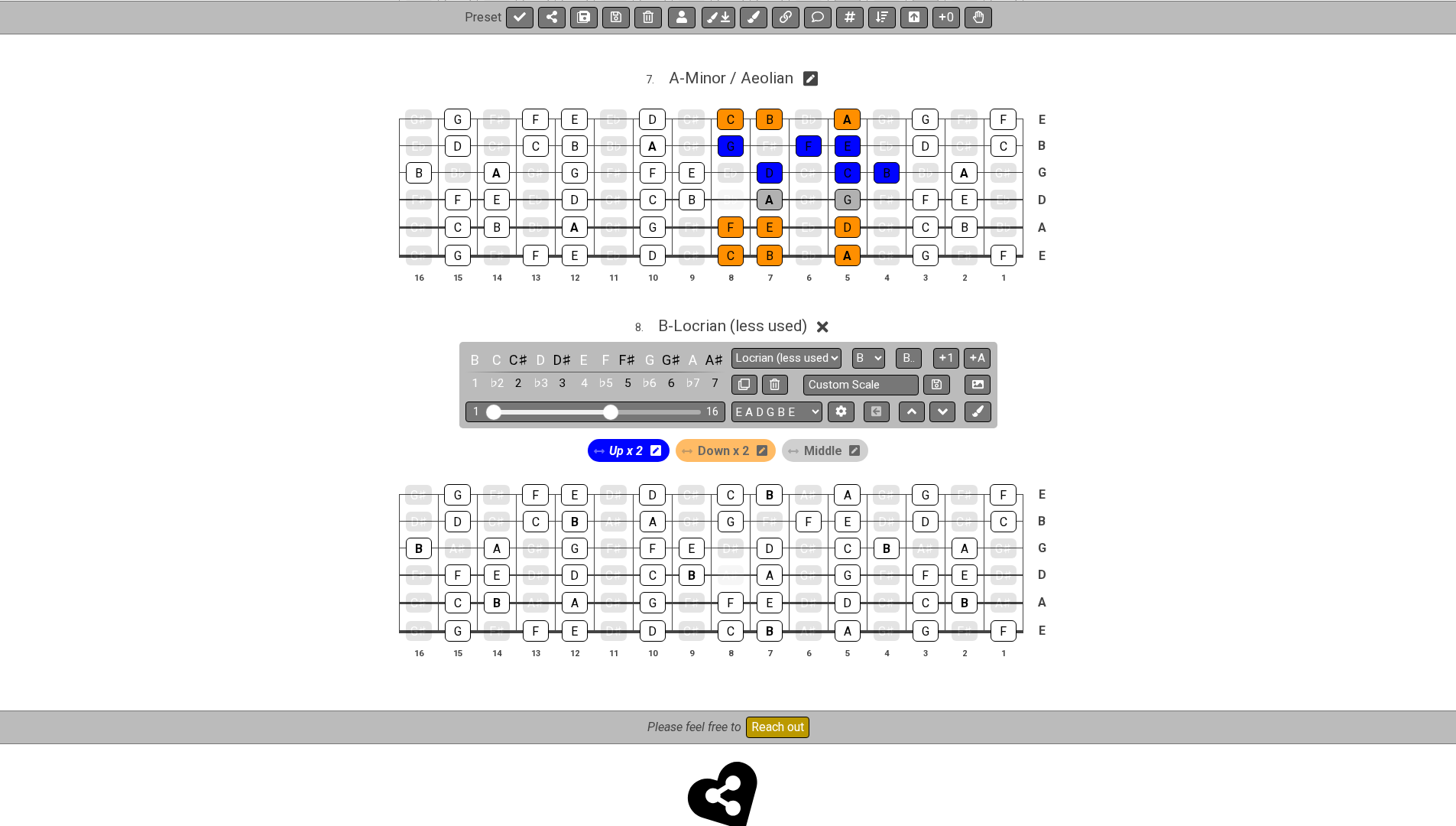
scroll to position [2217, 0]
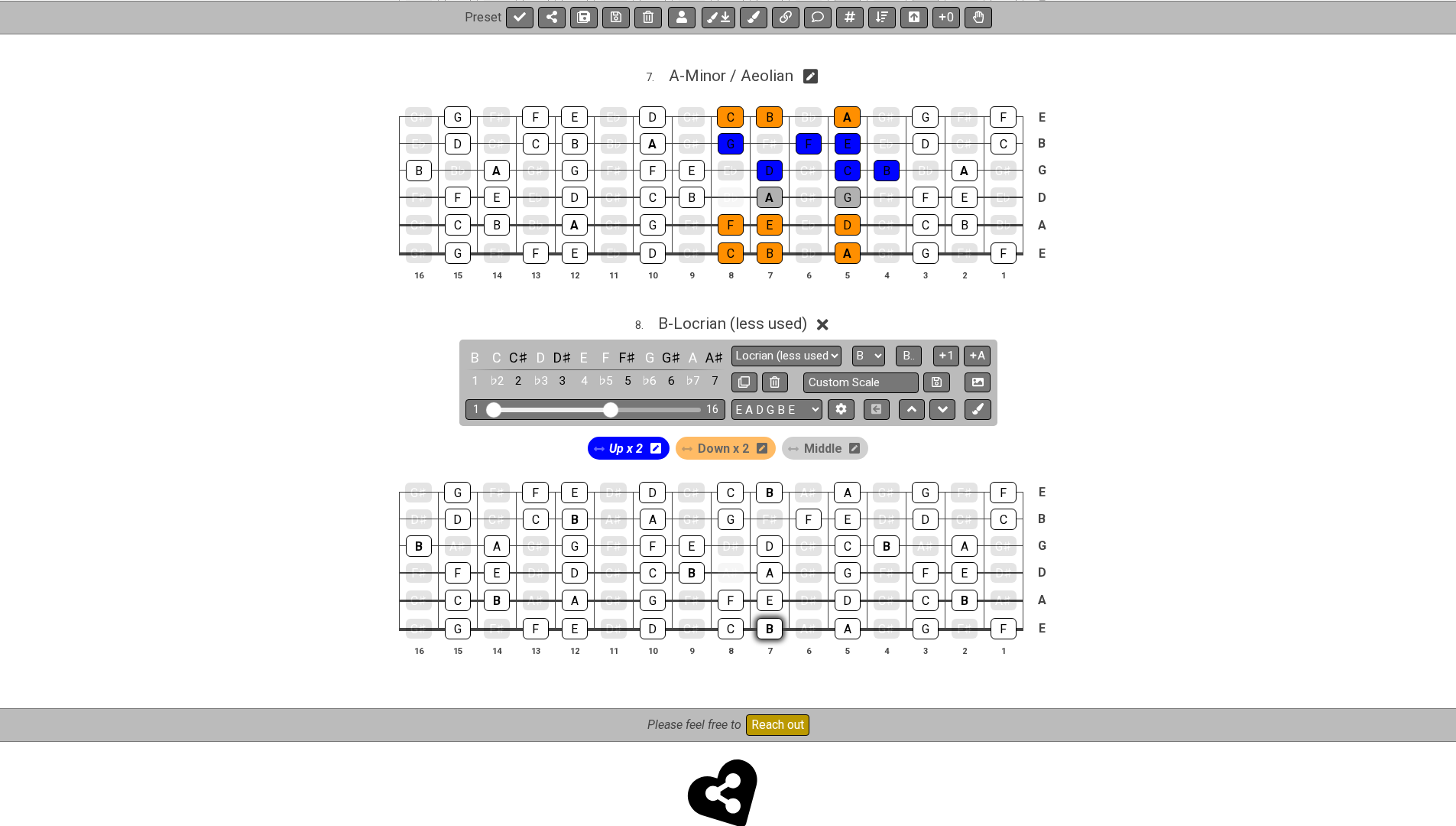
click at [767, 618] on div "B" at bounding box center [769, 628] width 26 height 21
click at [726, 618] on div "C" at bounding box center [730, 628] width 26 height 21
click at [652, 618] on div "D" at bounding box center [652, 628] width 26 height 21
click at [772, 590] on div "E" at bounding box center [769, 600] width 26 height 21
click at [732, 590] on div "F" at bounding box center [730, 600] width 26 height 21
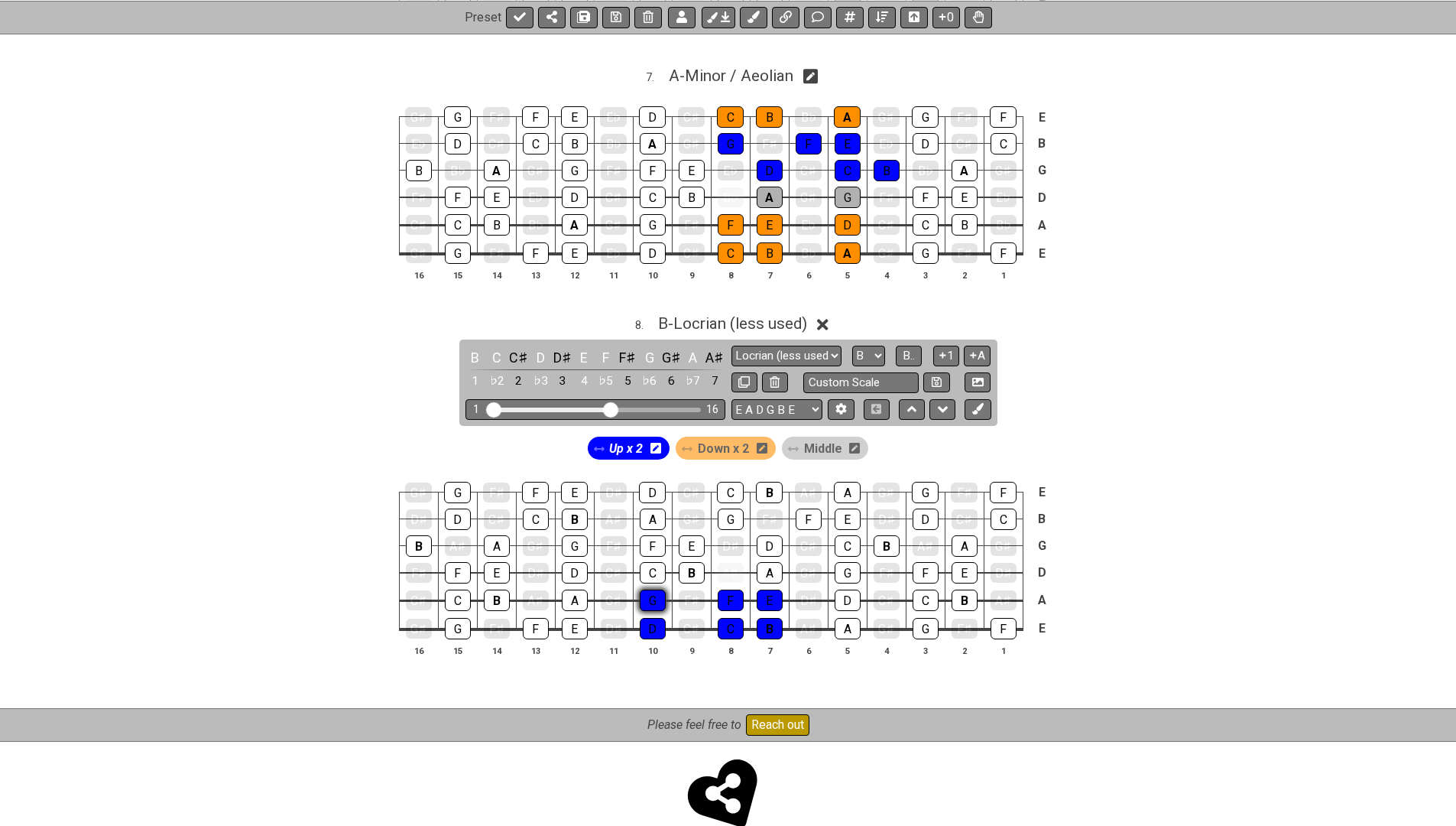
click at [656, 590] on div "G" at bounding box center [652, 600] width 26 height 21
click at [716, 438] on span "Down x 2" at bounding box center [724, 448] width 51 height 22
click at [765, 562] on div "A" at bounding box center [769, 572] width 26 height 21
click at [686, 562] on div "B" at bounding box center [691, 572] width 26 height 21
click at [651, 562] on div "C" at bounding box center [652, 572] width 26 height 21
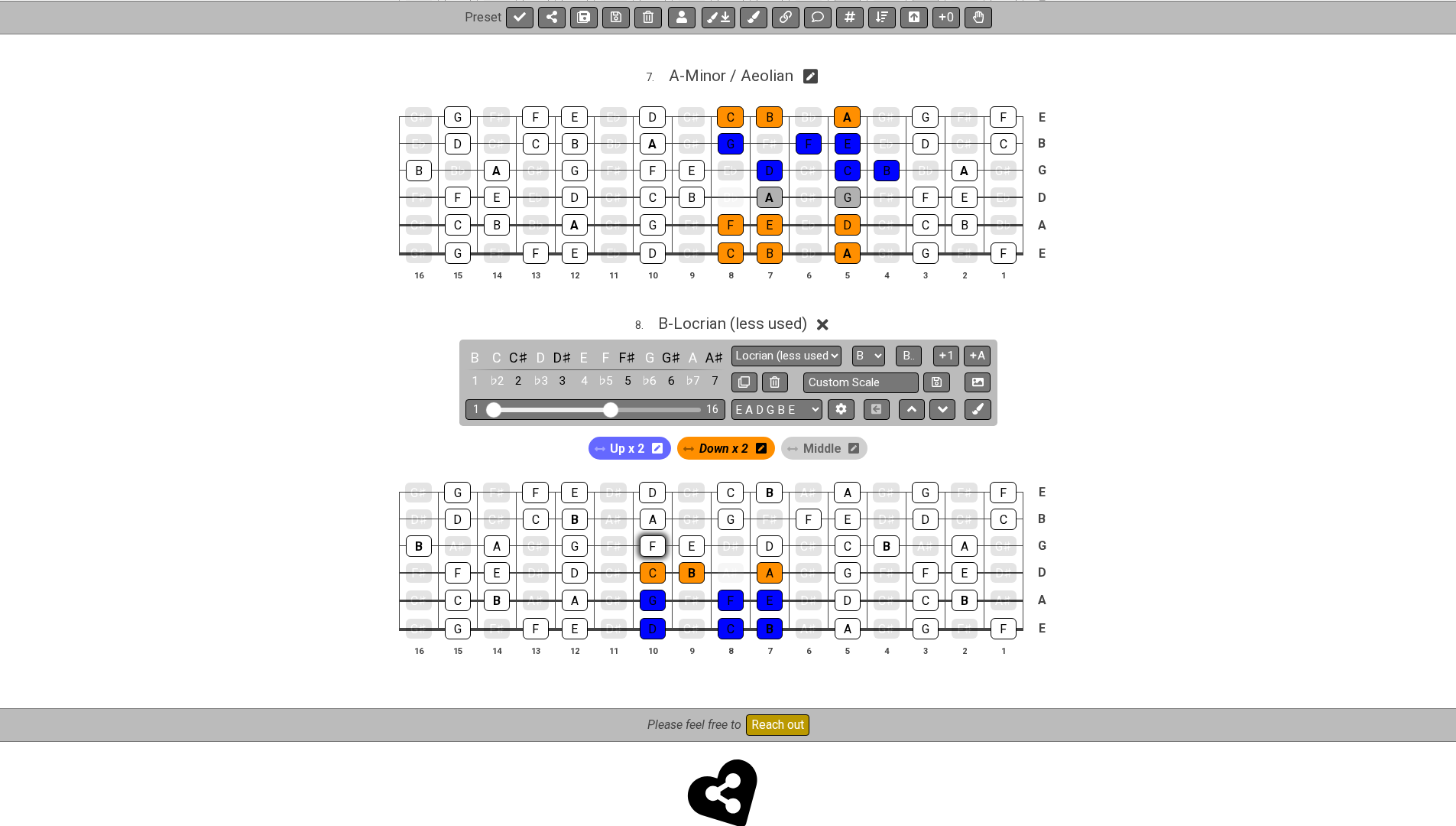
click at [650, 535] on div "F" at bounding box center [652, 545] width 26 height 21
click at [688, 535] on div "E" at bounding box center [691, 545] width 26 height 21
click at [773, 535] on div "D" at bounding box center [769, 545] width 26 height 21
click at [805, 438] on span "Middle" at bounding box center [822, 448] width 38 height 22
click at [727, 509] on div "G" at bounding box center [730, 519] width 26 height 21
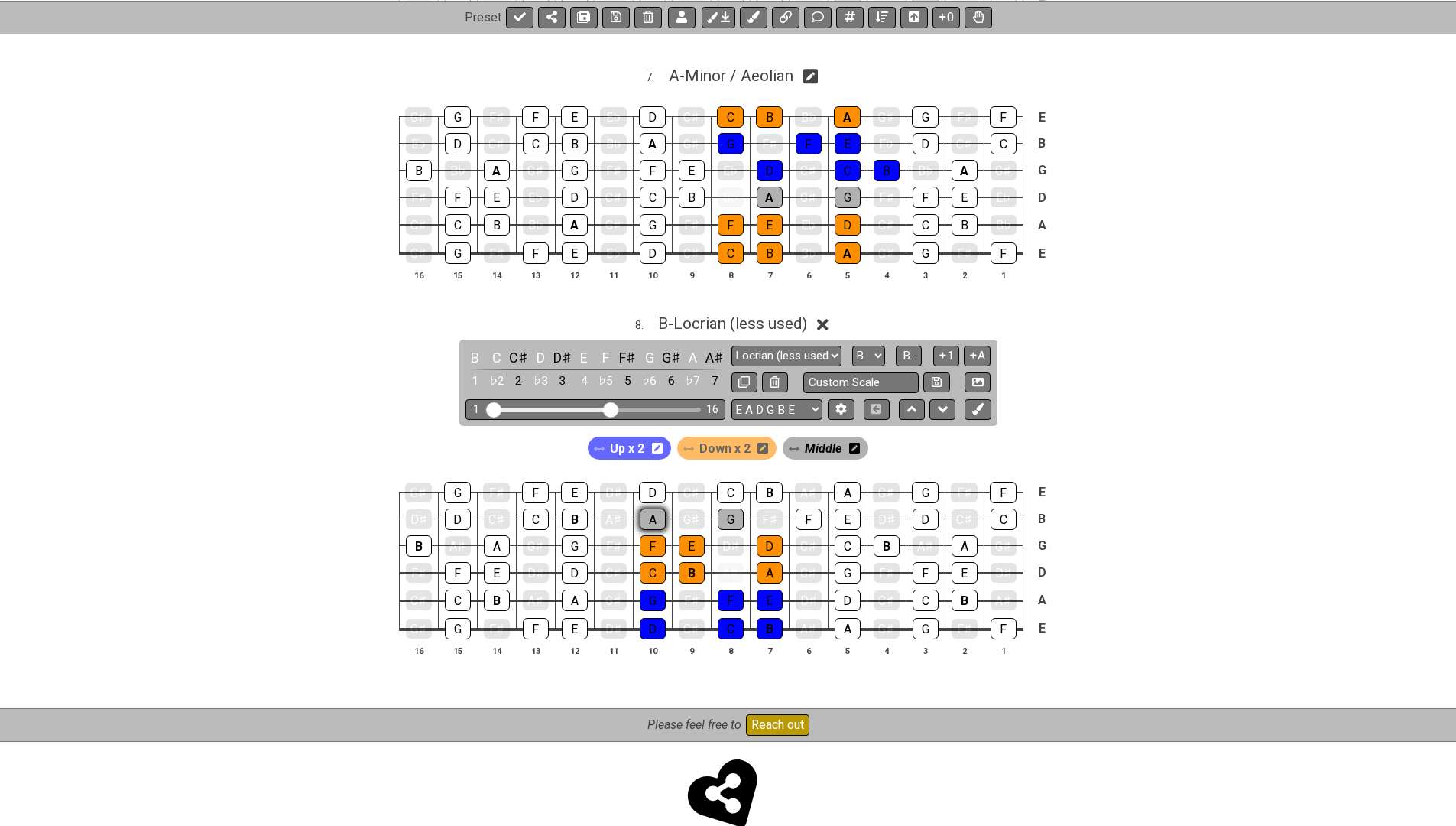
click at [652, 509] on div "A" at bounding box center [652, 519] width 26 height 21
click at [714, 438] on span "Down x 2" at bounding box center [725, 448] width 51 height 22
click at [628, 438] on span "Up x 2" at bounding box center [627, 448] width 34 height 22
click at [651, 481] on div "D" at bounding box center [652, 491] width 27 height 21
click at [734, 481] on div "C" at bounding box center [730, 491] width 27 height 21
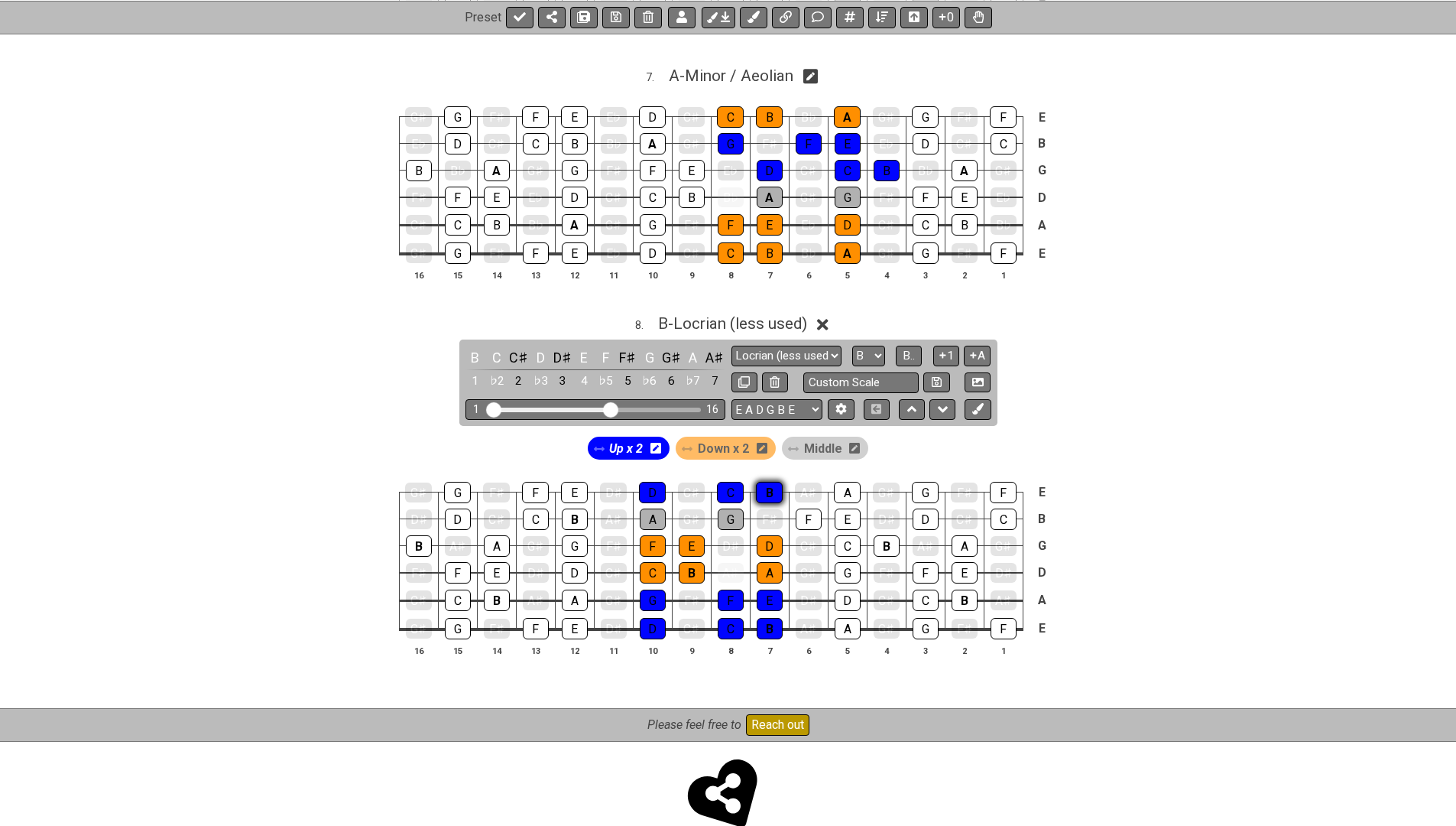
click at [762, 481] on div "B" at bounding box center [769, 491] width 27 height 21
click at [736, 314] on span "B - Locrian (less used)" at bounding box center [732, 324] width 149 height 19
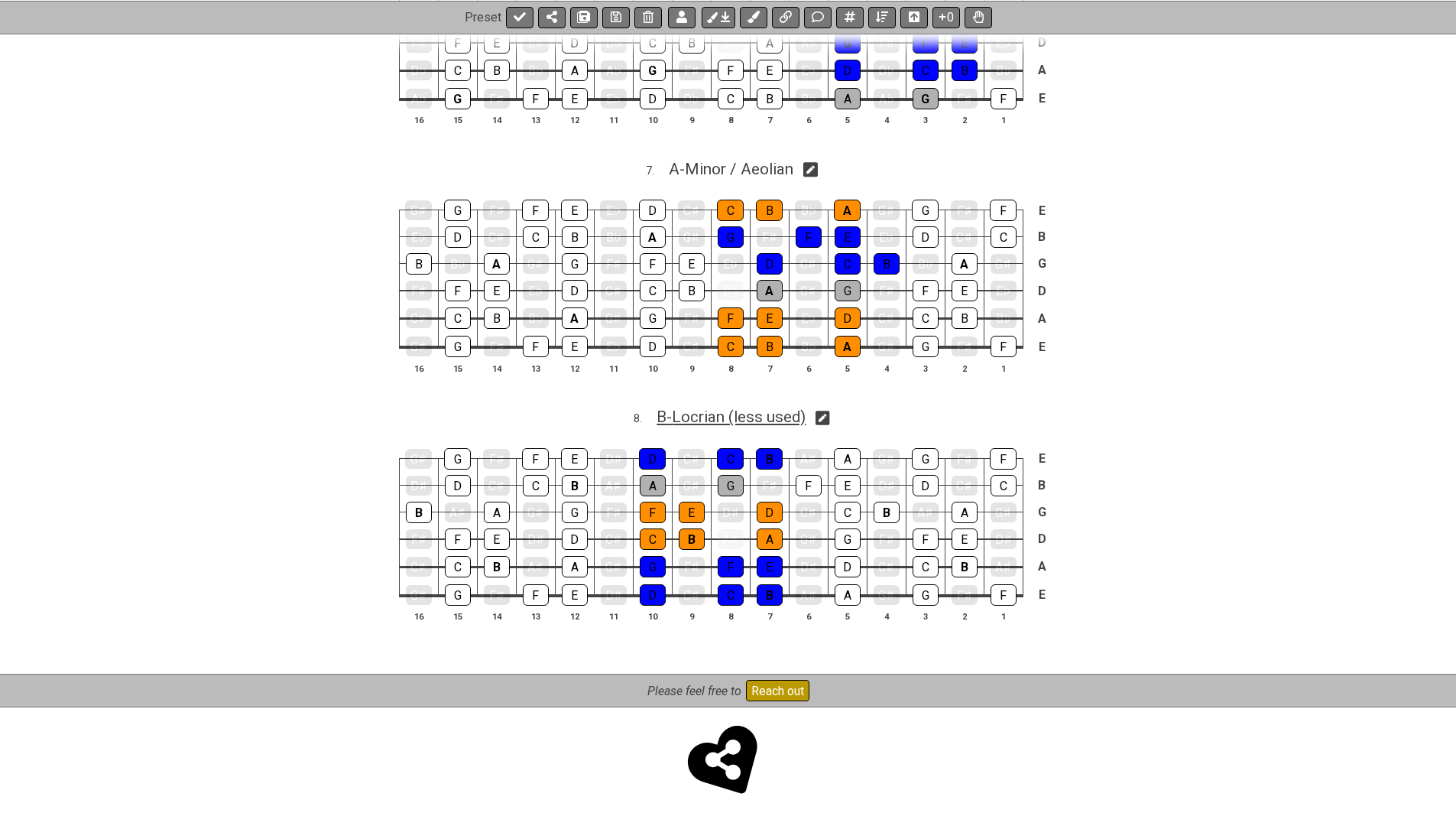
scroll to position [2093, 0]
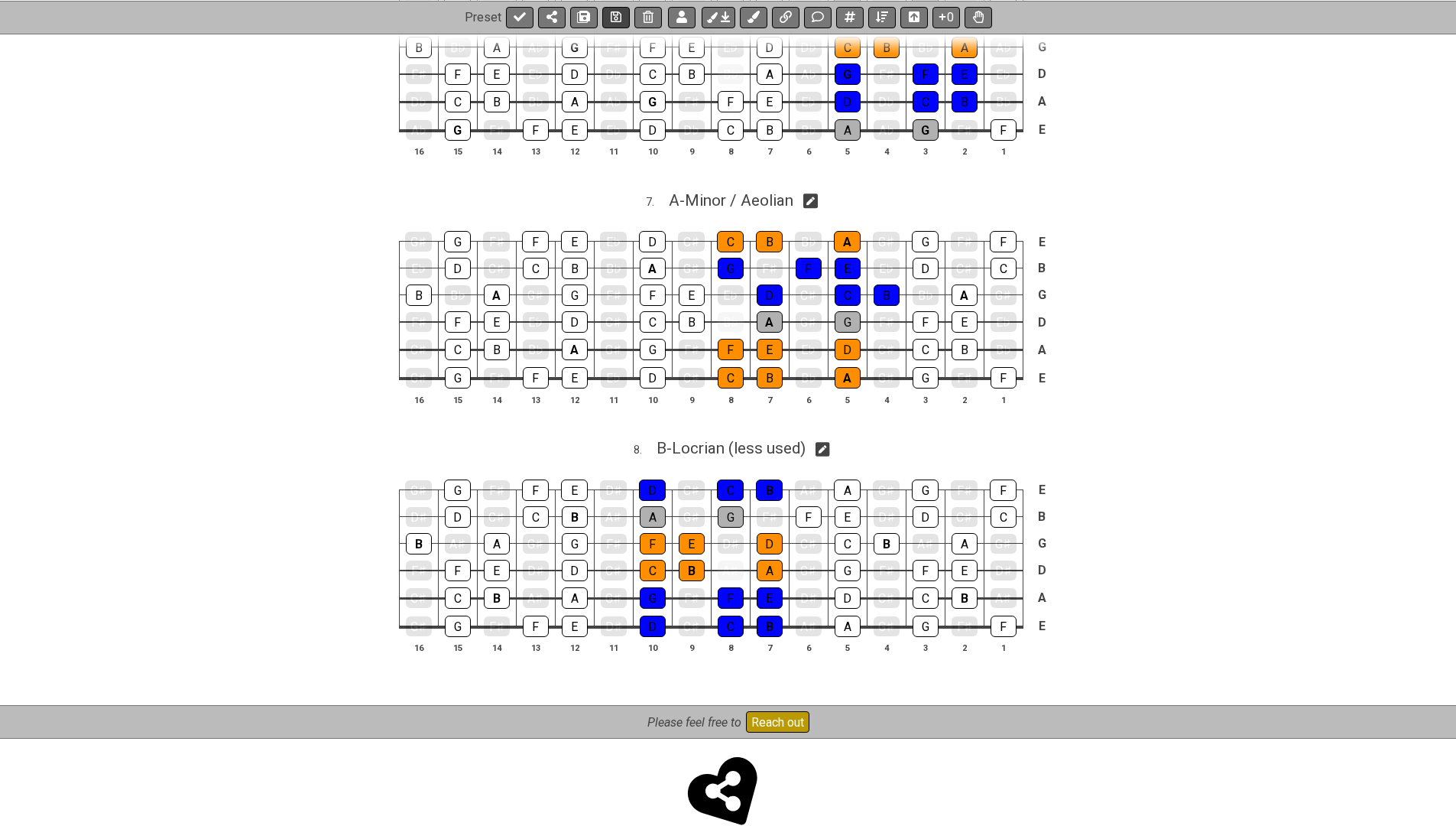
click at [611, 18] on icon at bounding box center [616, 17] width 11 height 11
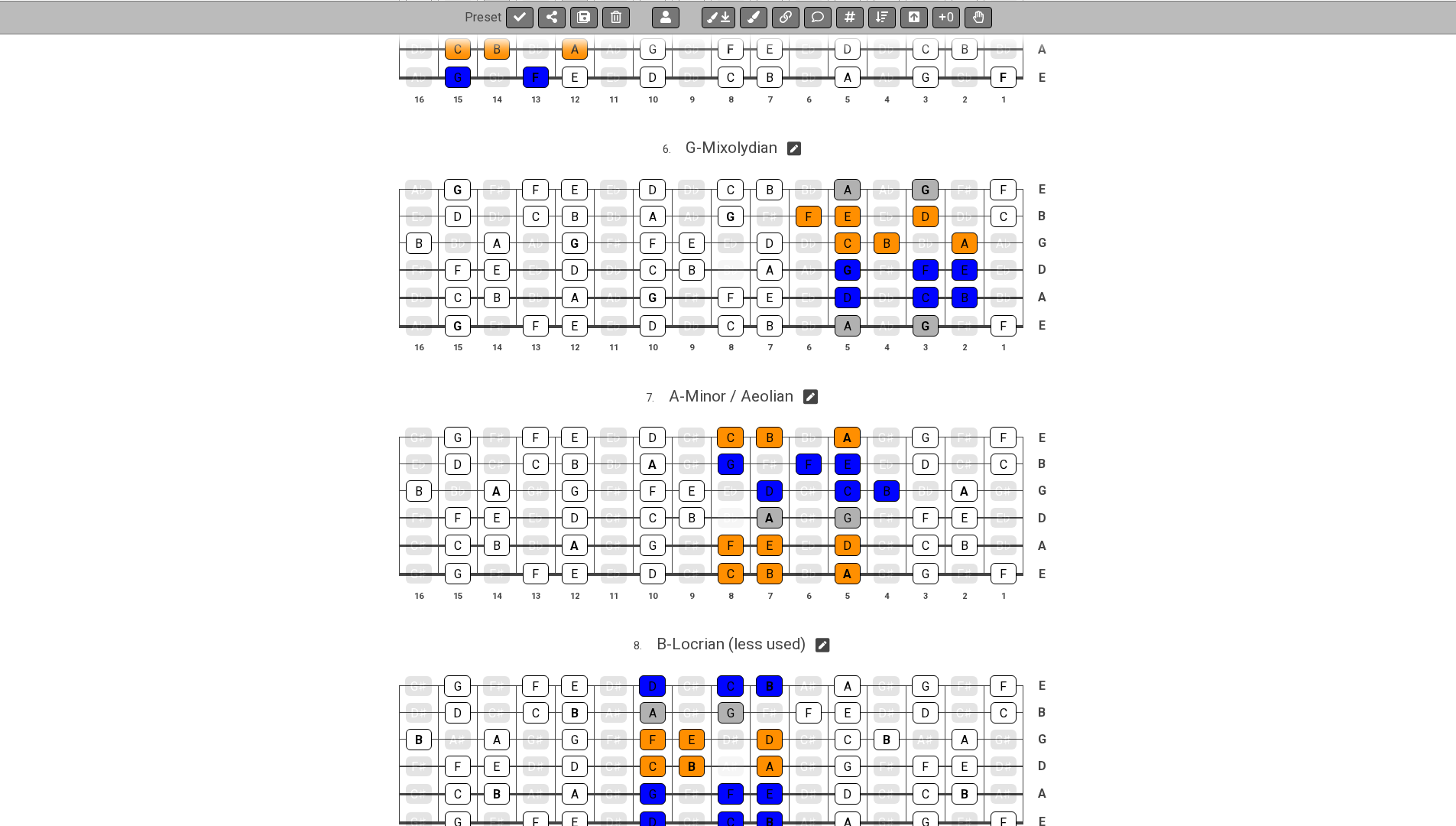
scroll to position [1952, 0]
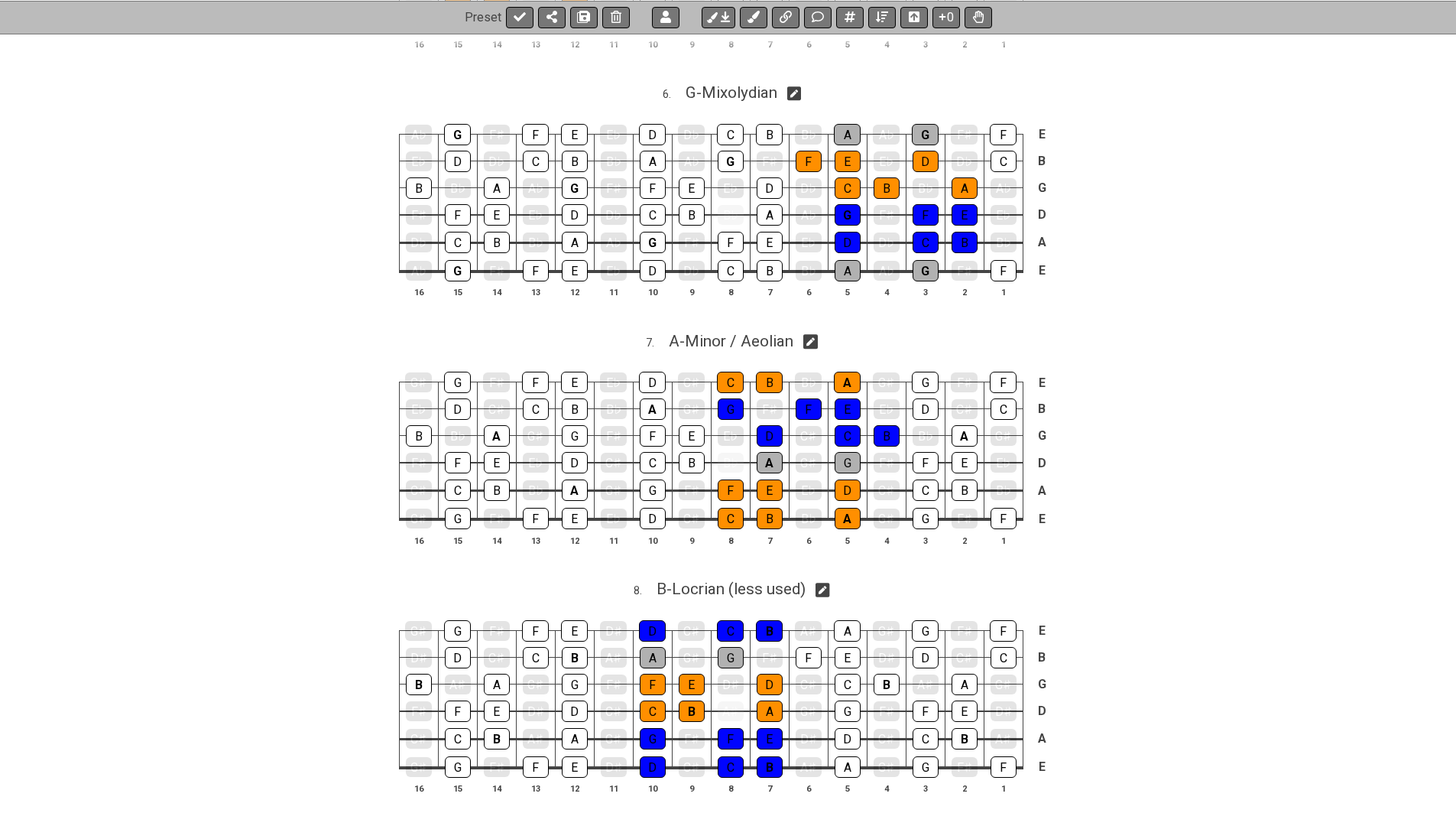
click at [826, 582] on icon at bounding box center [823, 590] width 15 height 16
select select "Locrian (less used)"
select select "B"
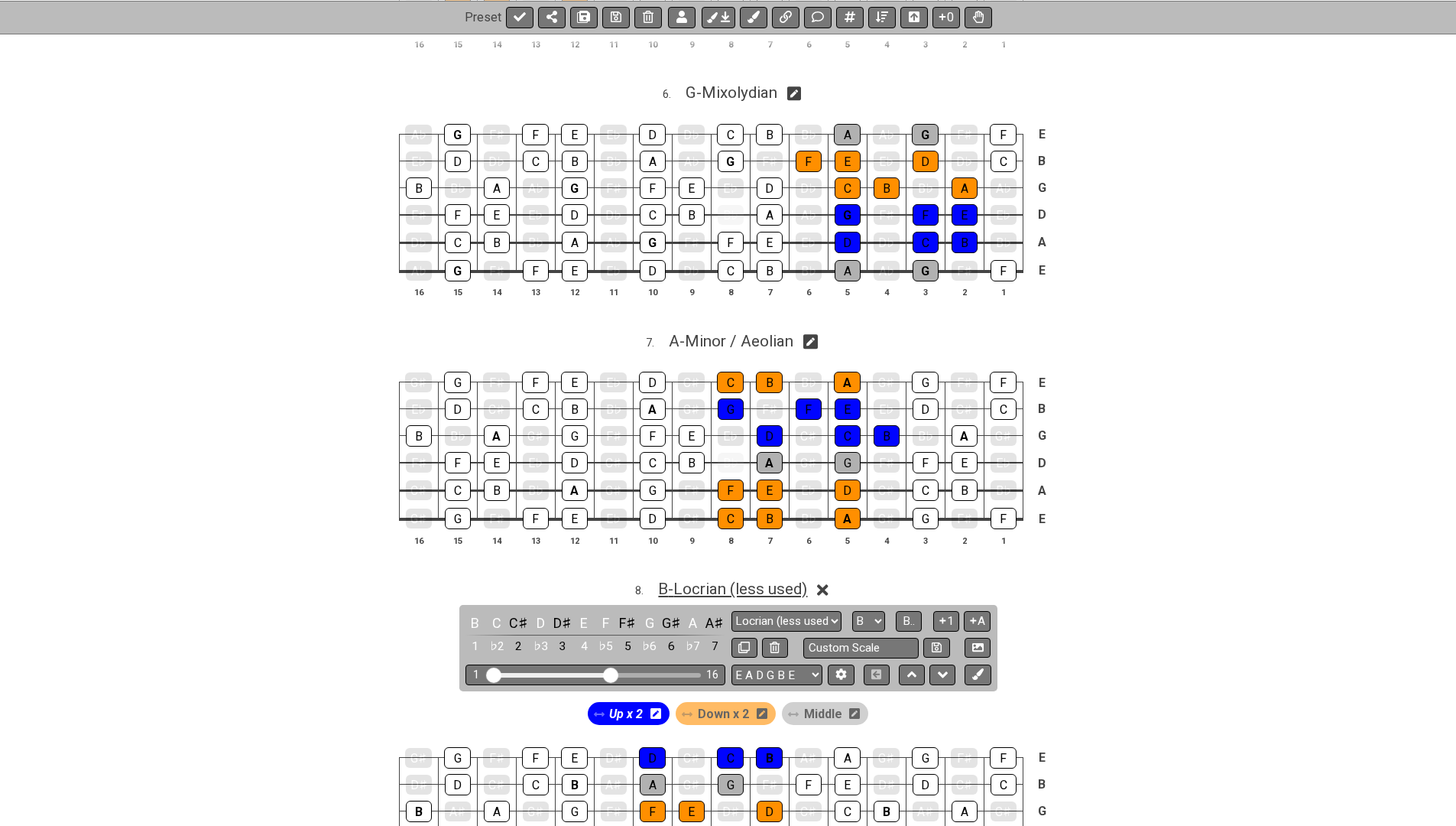
click at [788, 580] on span "B - Locrian (less used)" at bounding box center [732, 589] width 149 height 19
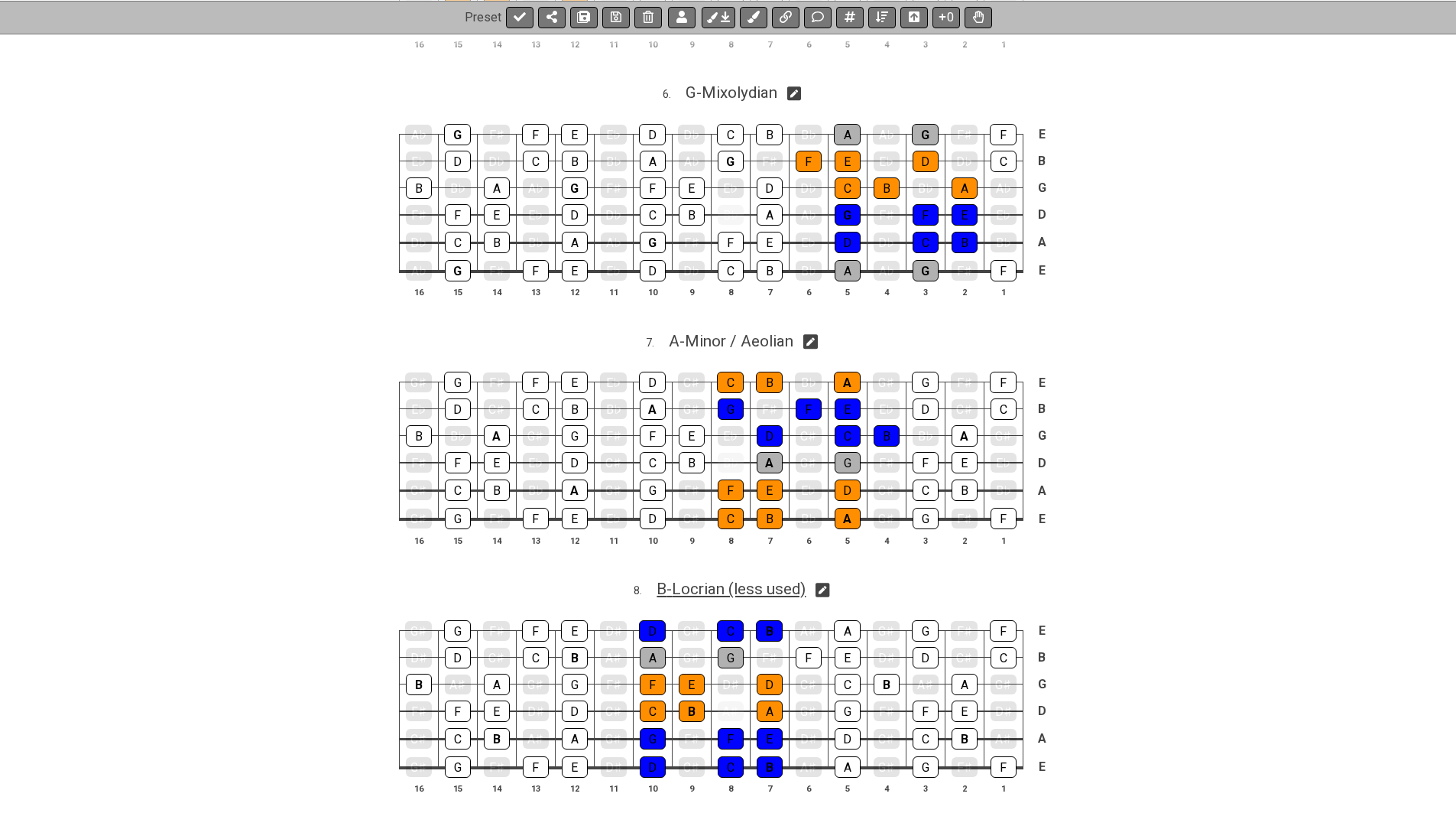
click at [788, 580] on span "B - Locrian (less used)" at bounding box center [731, 589] width 149 height 19
select select "Locrian (less used)"
select select "B"
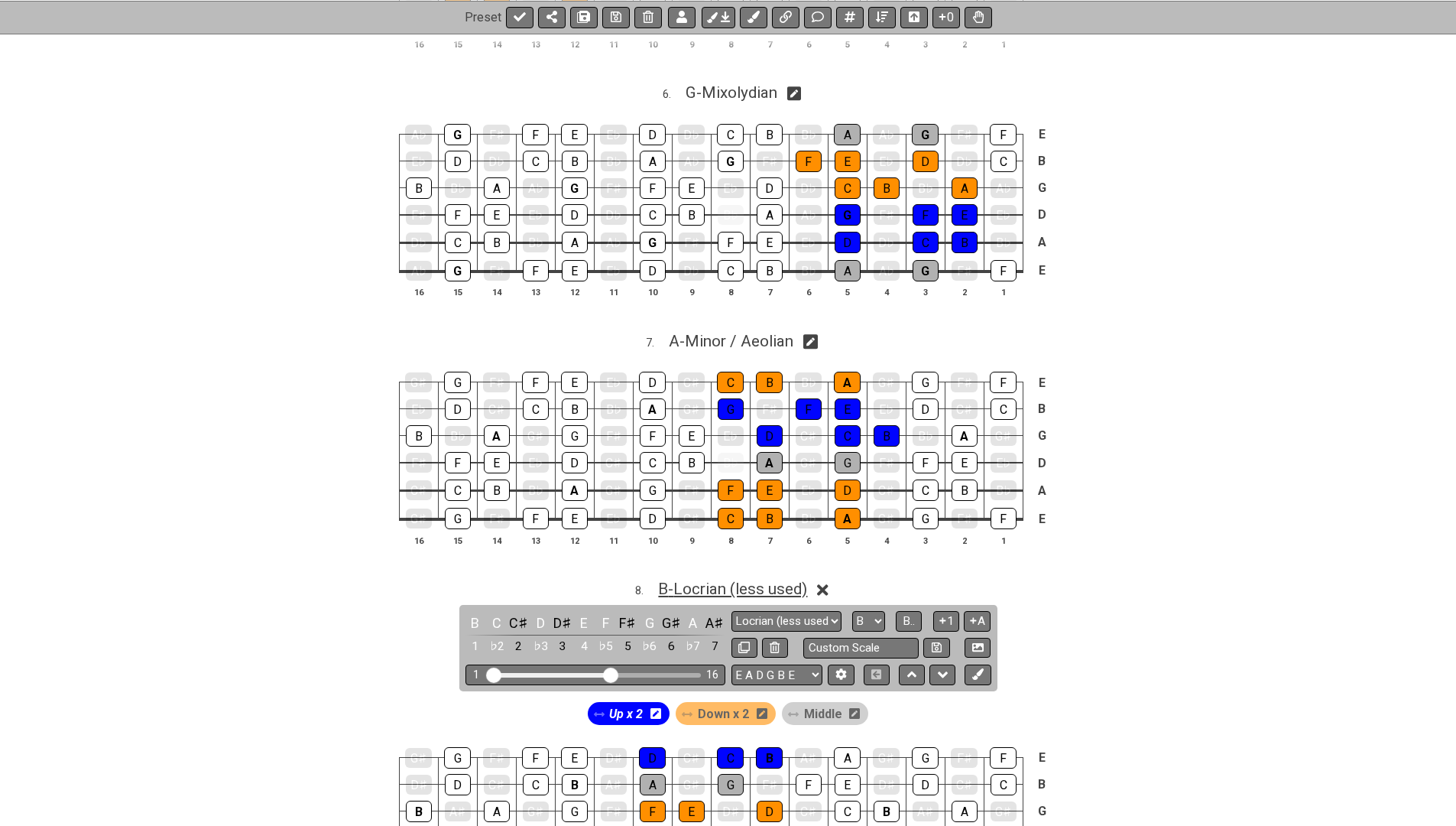
click at [788, 580] on span "B - Locrian (less used)" at bounding box center [732, 589] width 149 height 19
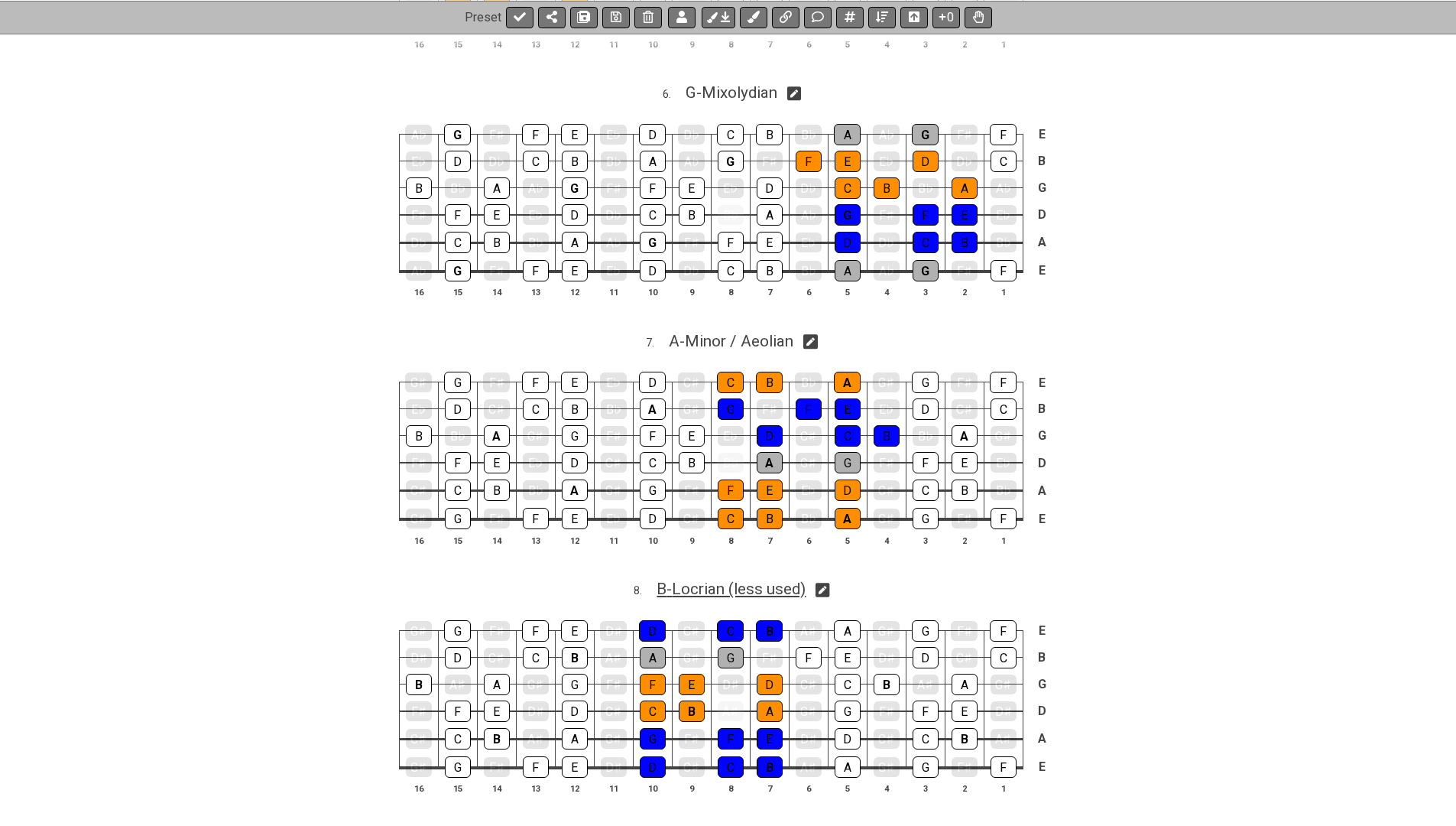
click at [786, 580] on span "B - Locrian (less used)" at bounding box center [731, 589] width 149 height 19
select select "Locrian (less used)"
select select "B"
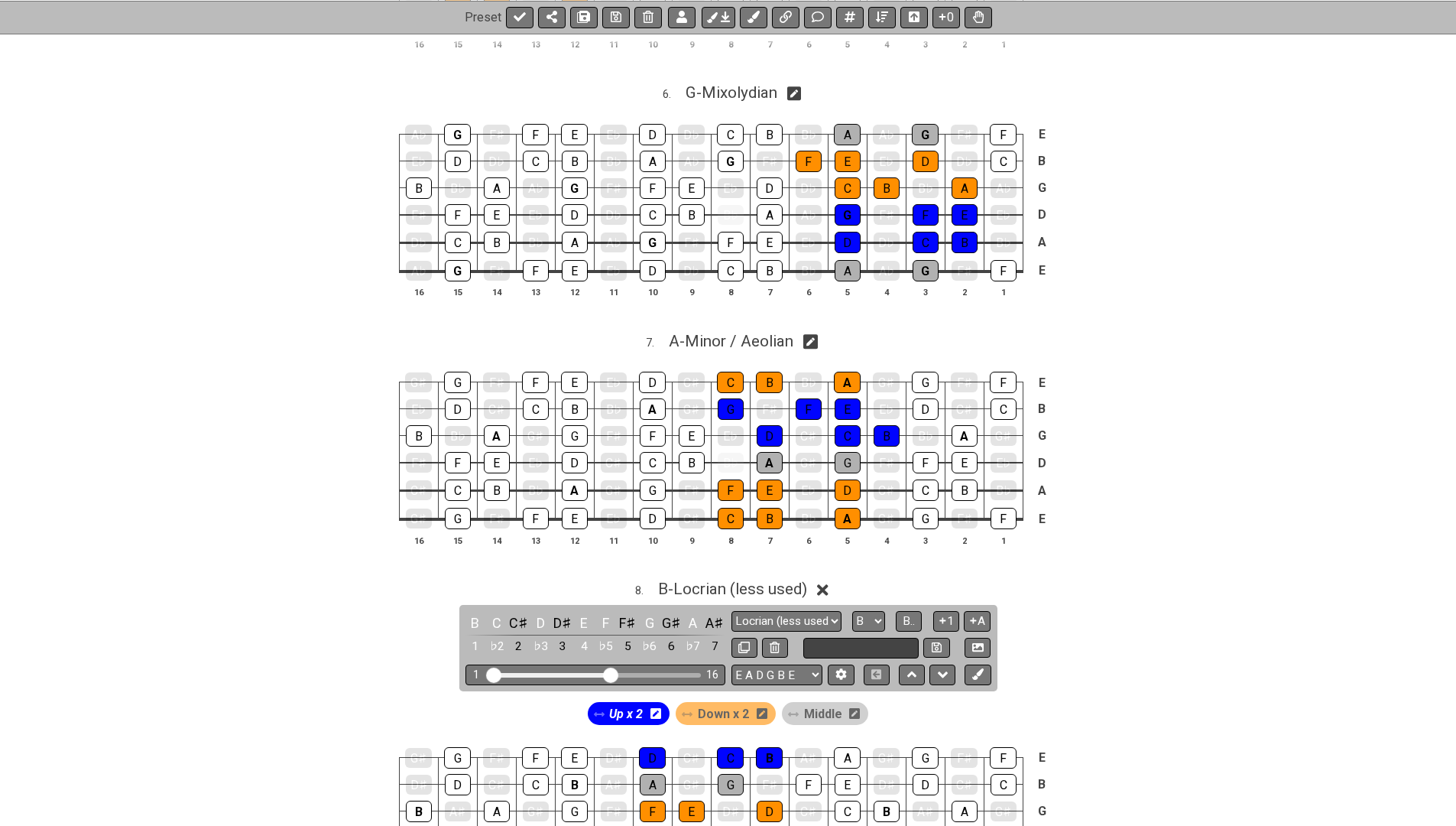
click at [827, 637] on input "text" at bounding box center [861, 647] width 116 height 20
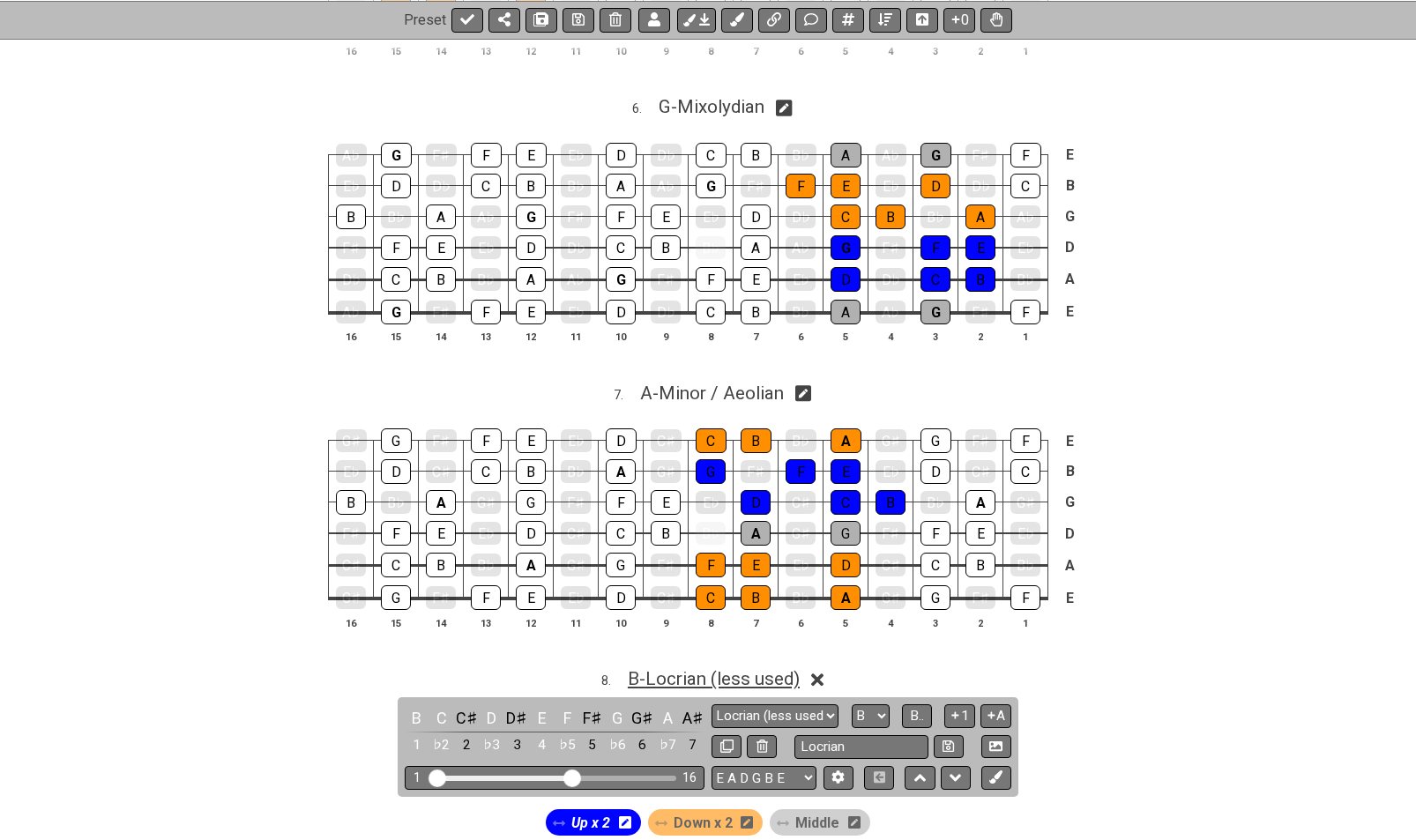
type input "Locrian"
click at [656, 668] on span "B - Locrian (less used)" at bounding box center [713, 679] width 172 height 22
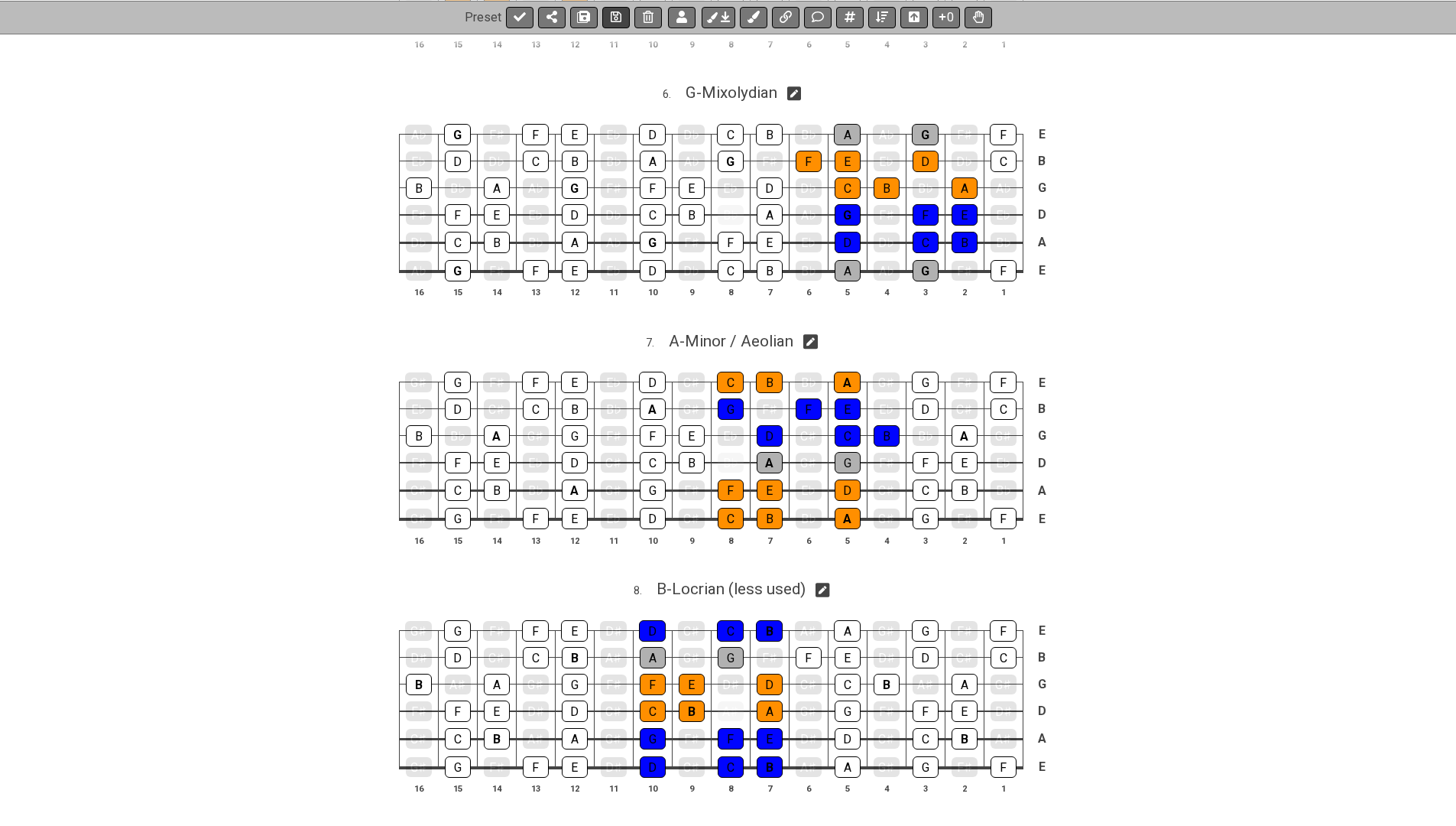
click at [611, 14] on icon at bounding box center [616, 17] width 11 height 12
click at [519, 16] on icon at bounding box center [520, 17] width 12 height 12
select select "/024H5T7JZ"
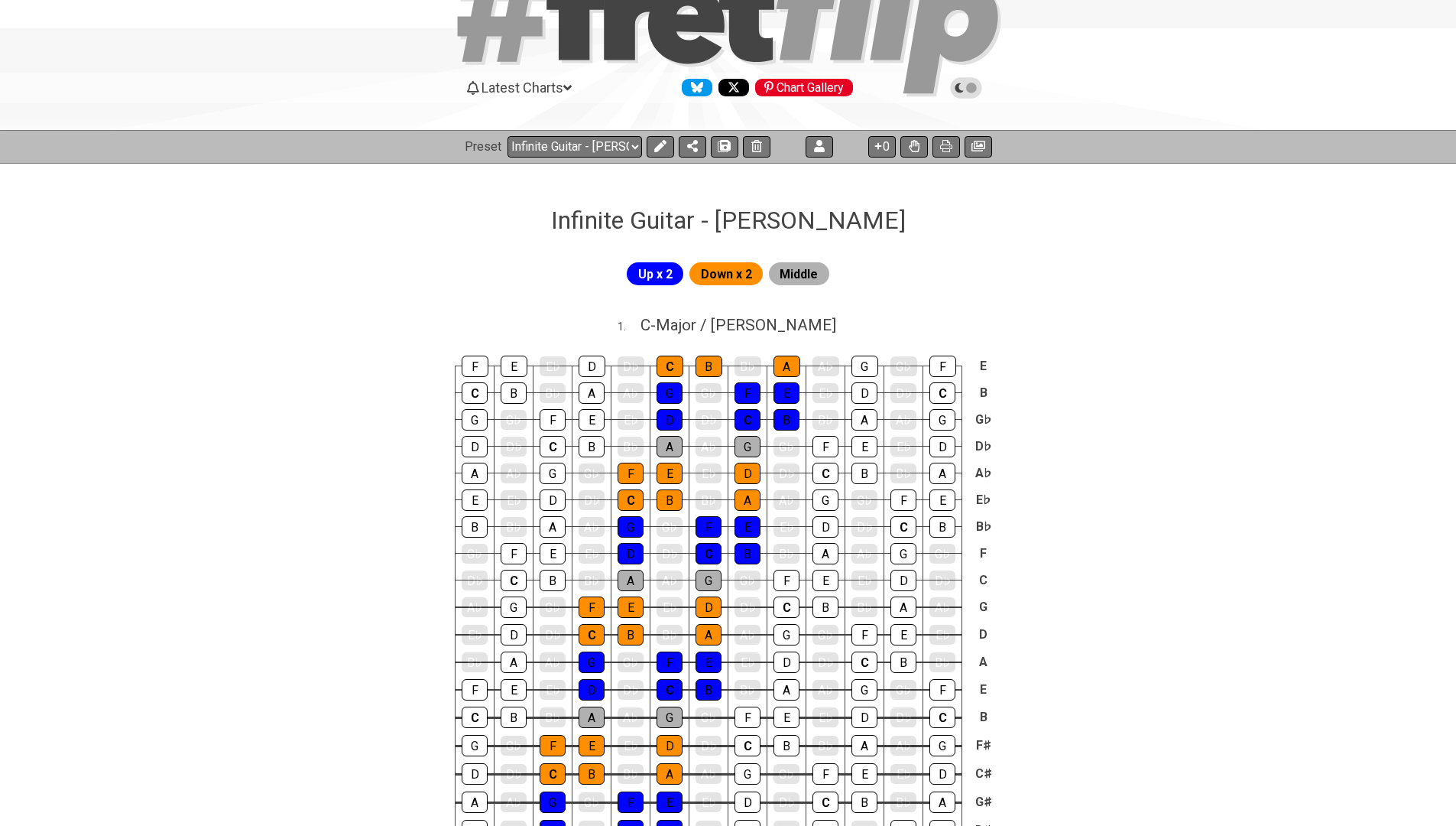
scroll to position [70, 0]
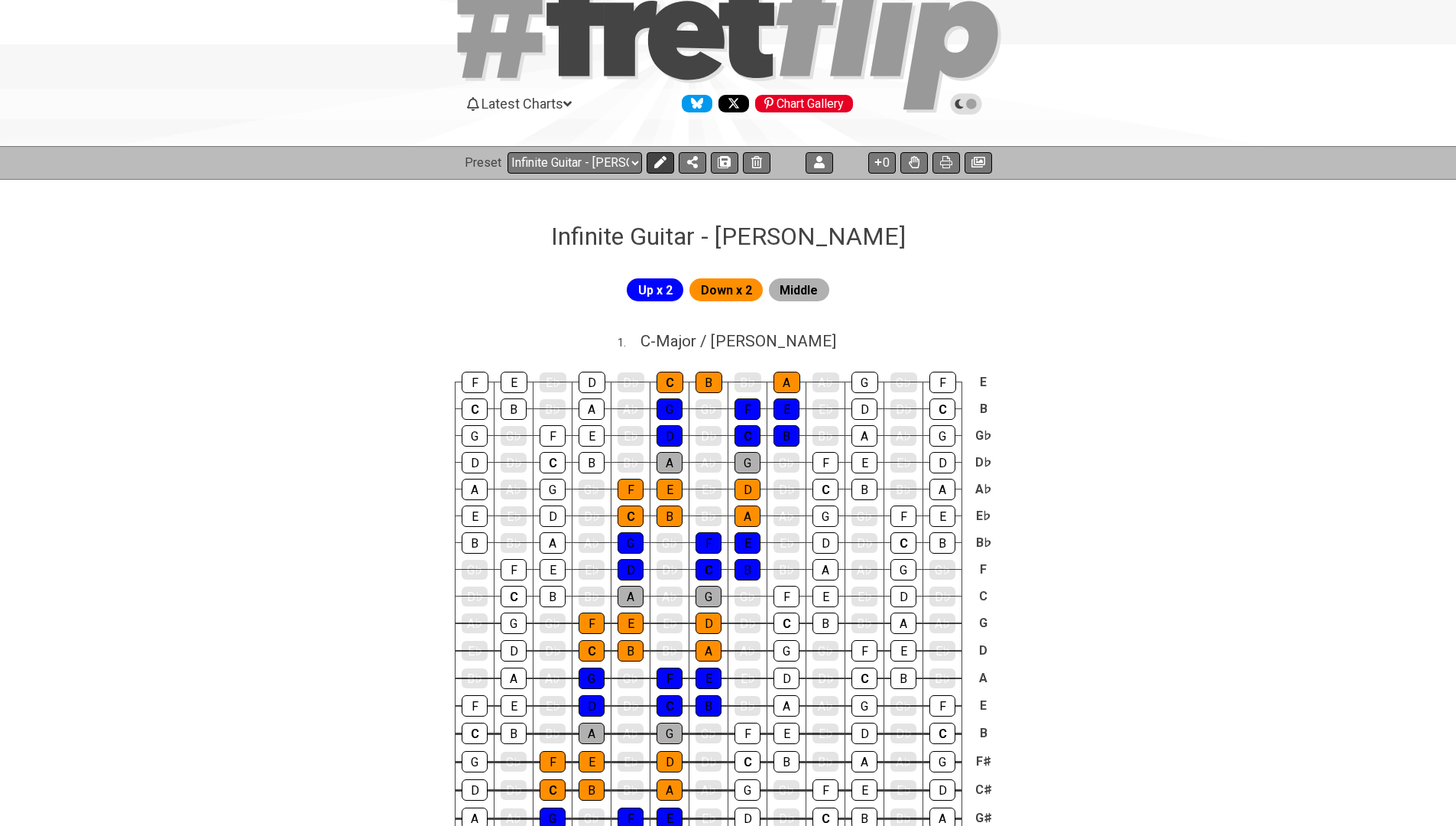
click at [656, 160] on icon at bounding box center [661, 162] width 12 height 12
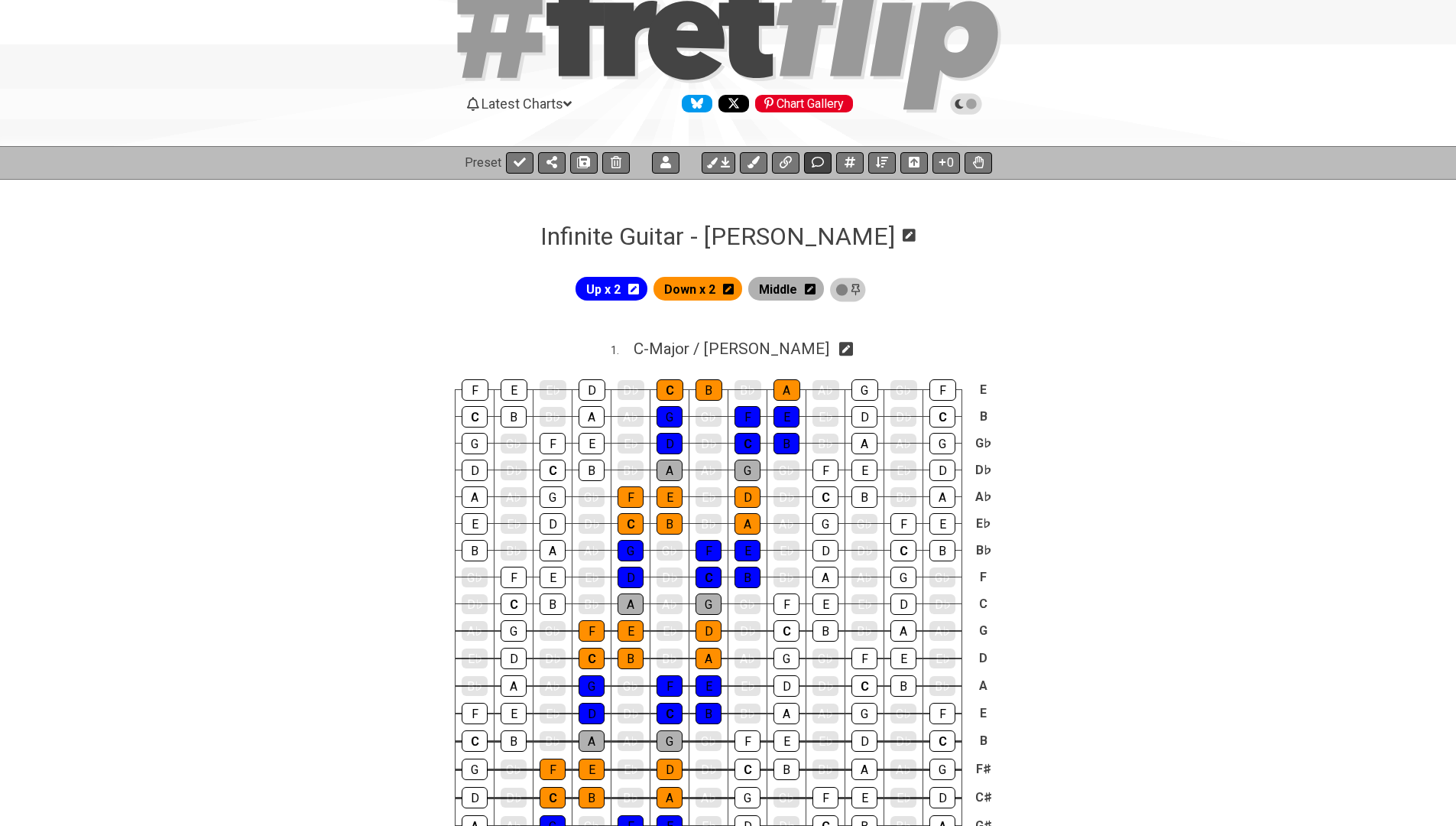
click at [815, 166] on icon at bounding box center [817, 162] width 12 height 11
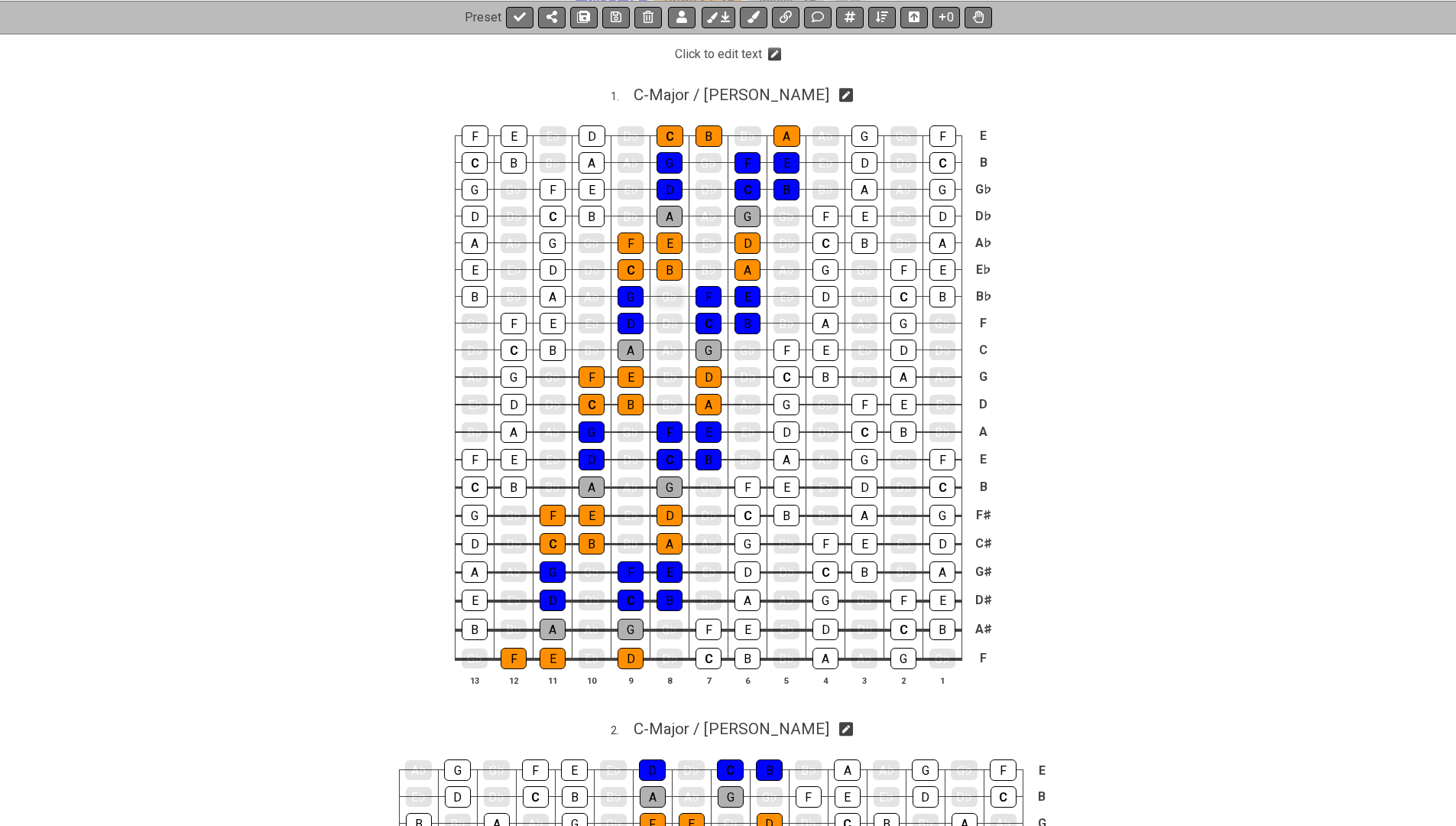
scroll to position [246, 0]
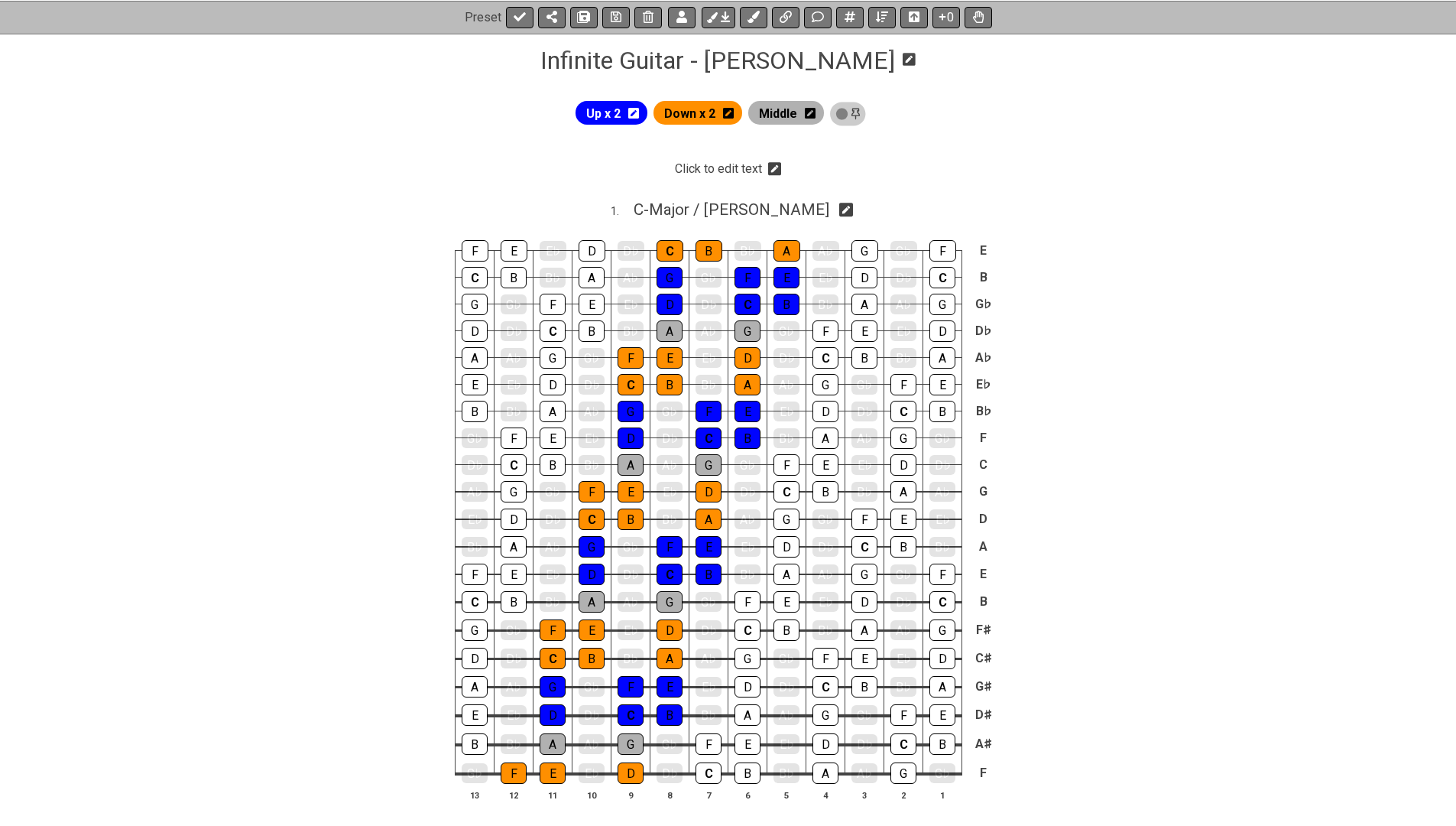
click at [732, 170] on p "Click to edit text" at bounding box center [718, 169] width 87 height 17
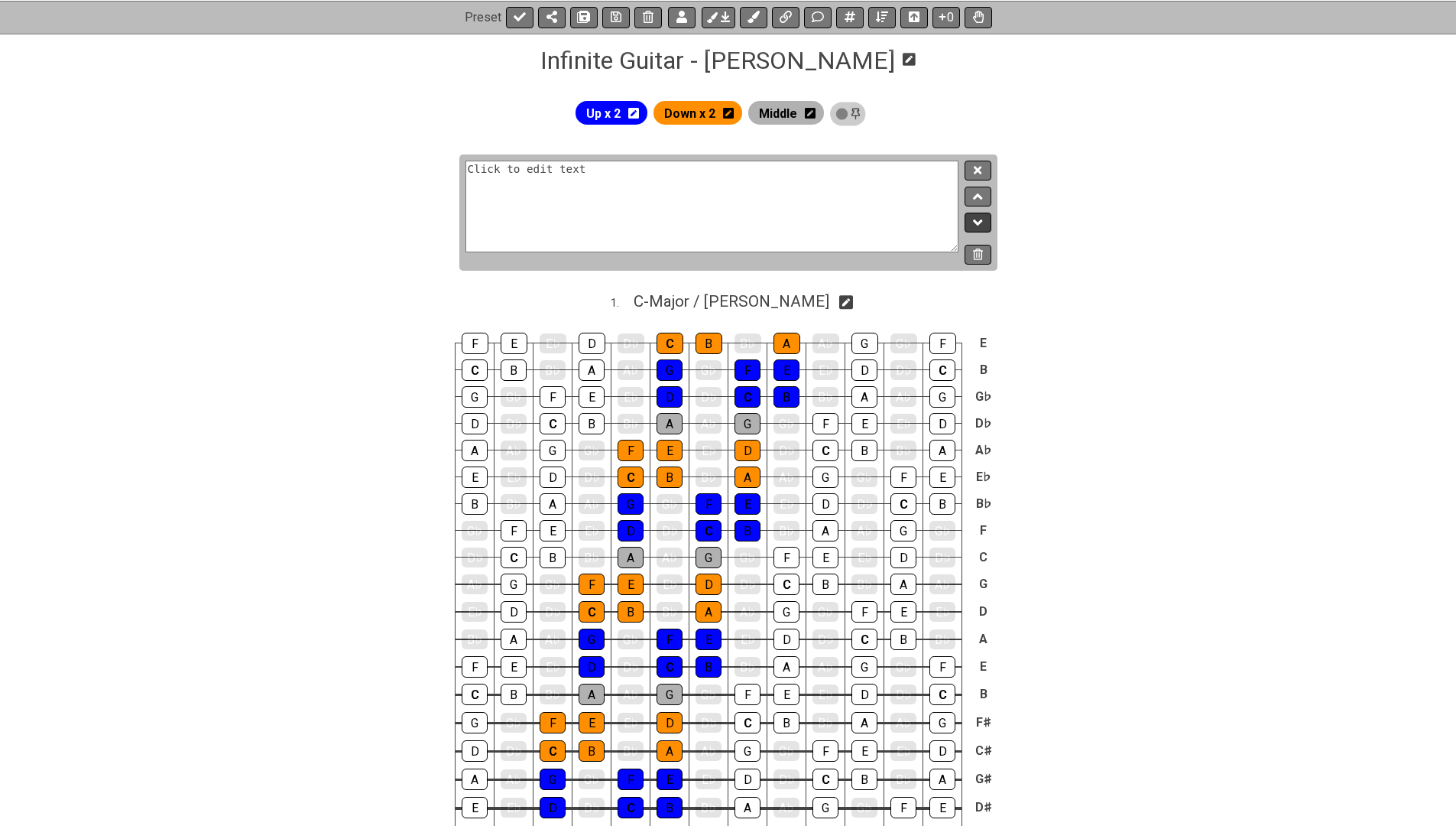
click at [975, 224] on icon at bounding box center [978, 222] width 10 height 16
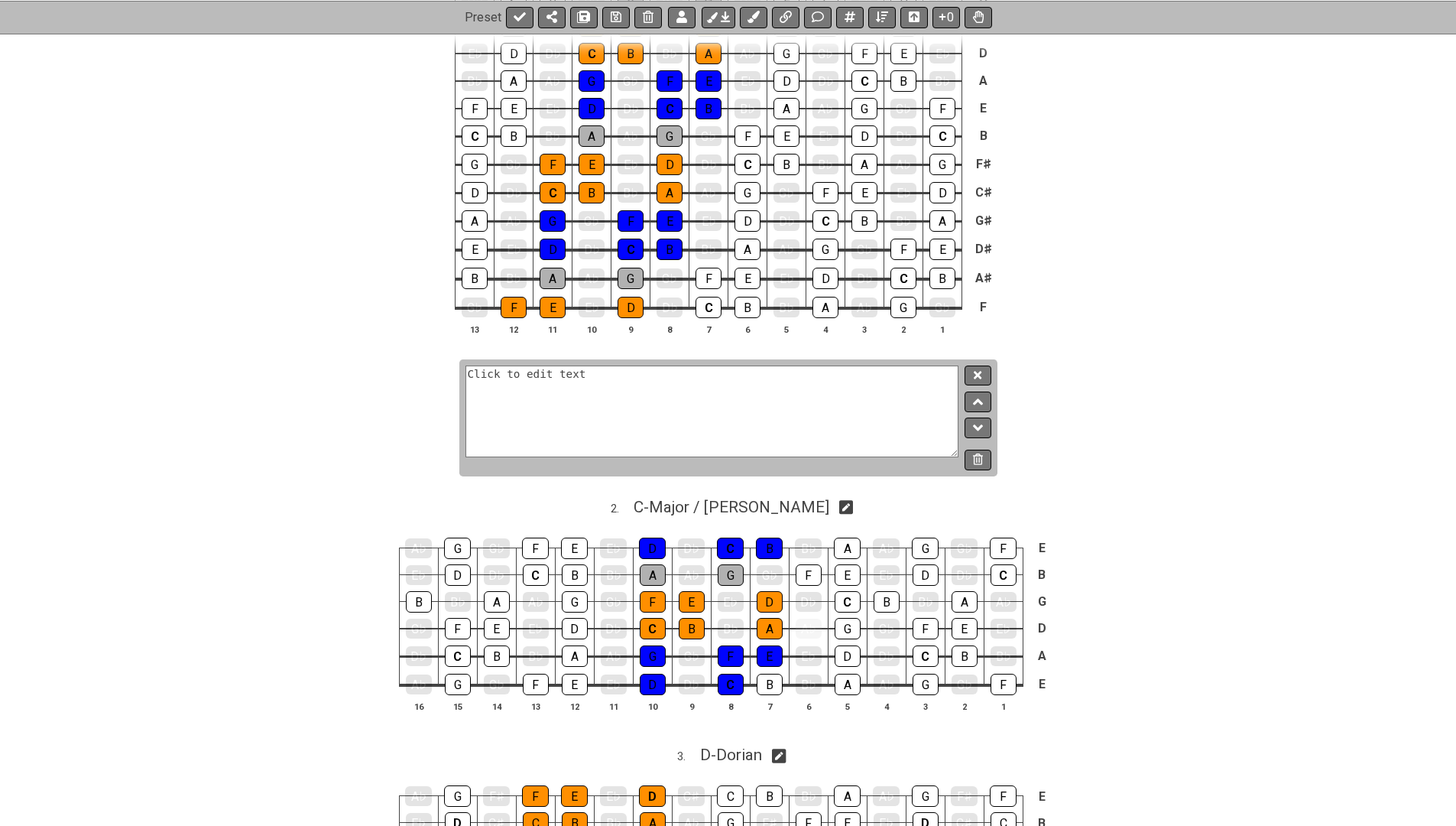
scroll to position [814, 0]
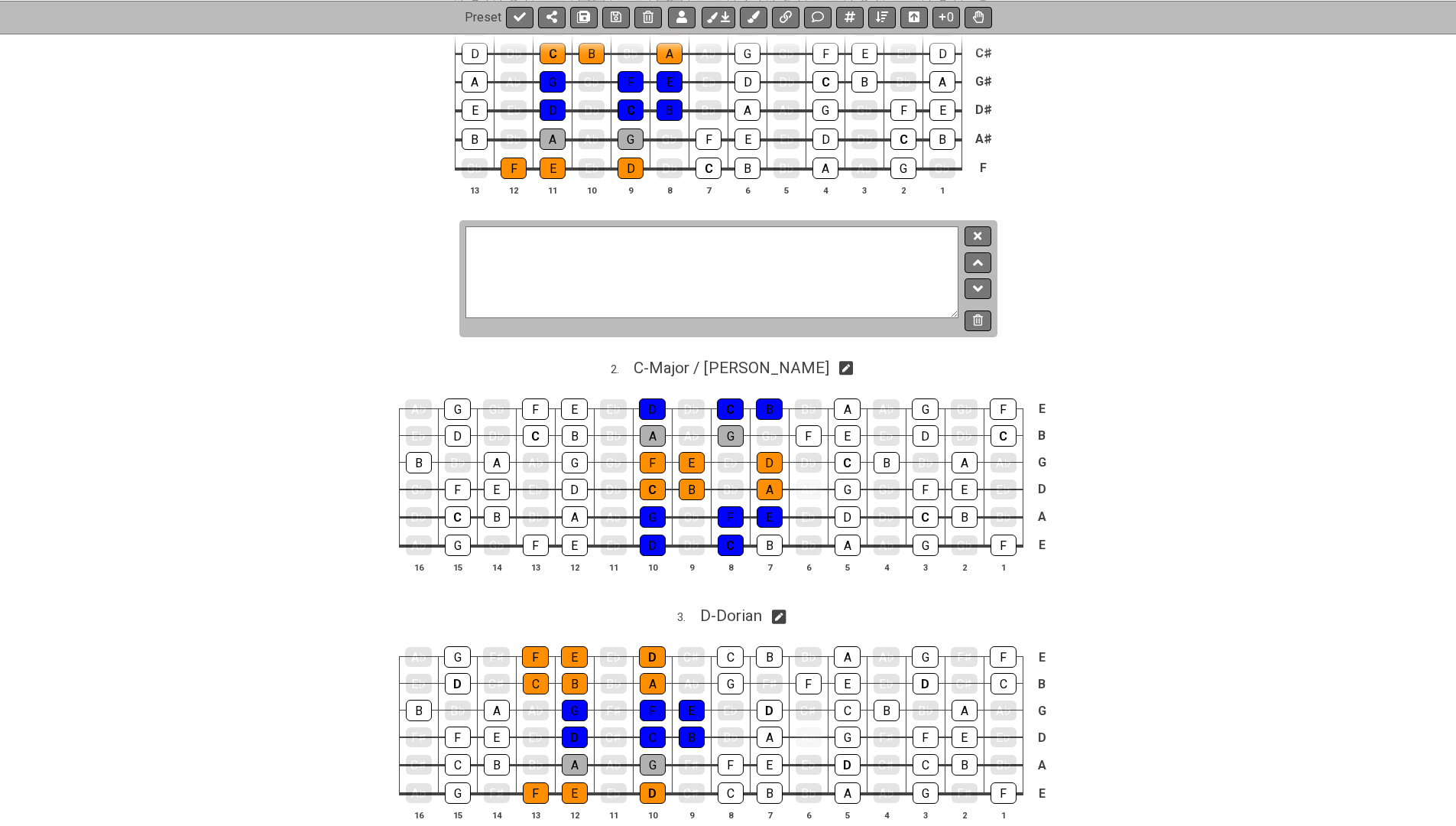
click at [615, 253] on textarea at bounding box center [712, 272] width 494 height 92
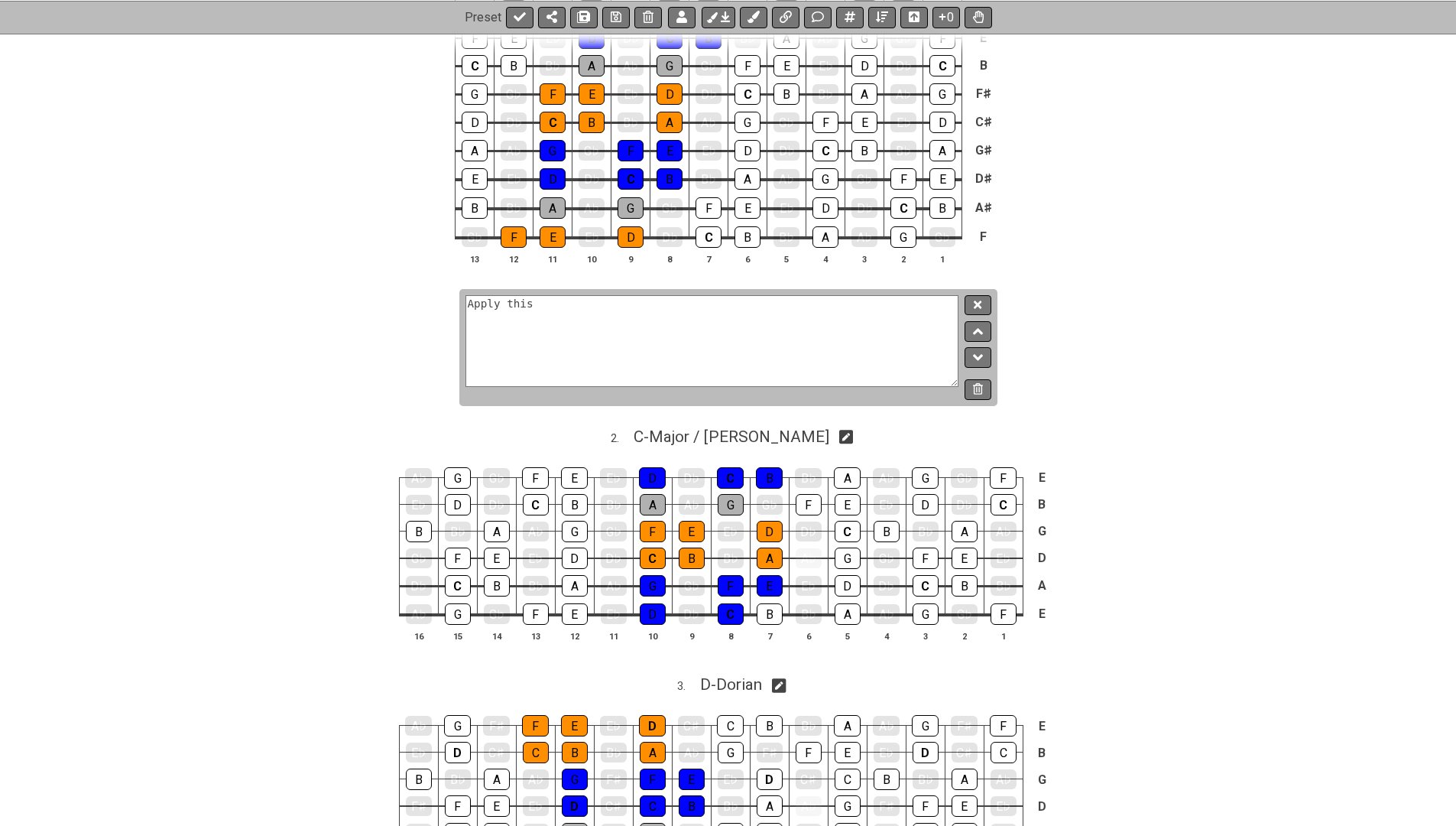
scroll to position [711, 0]
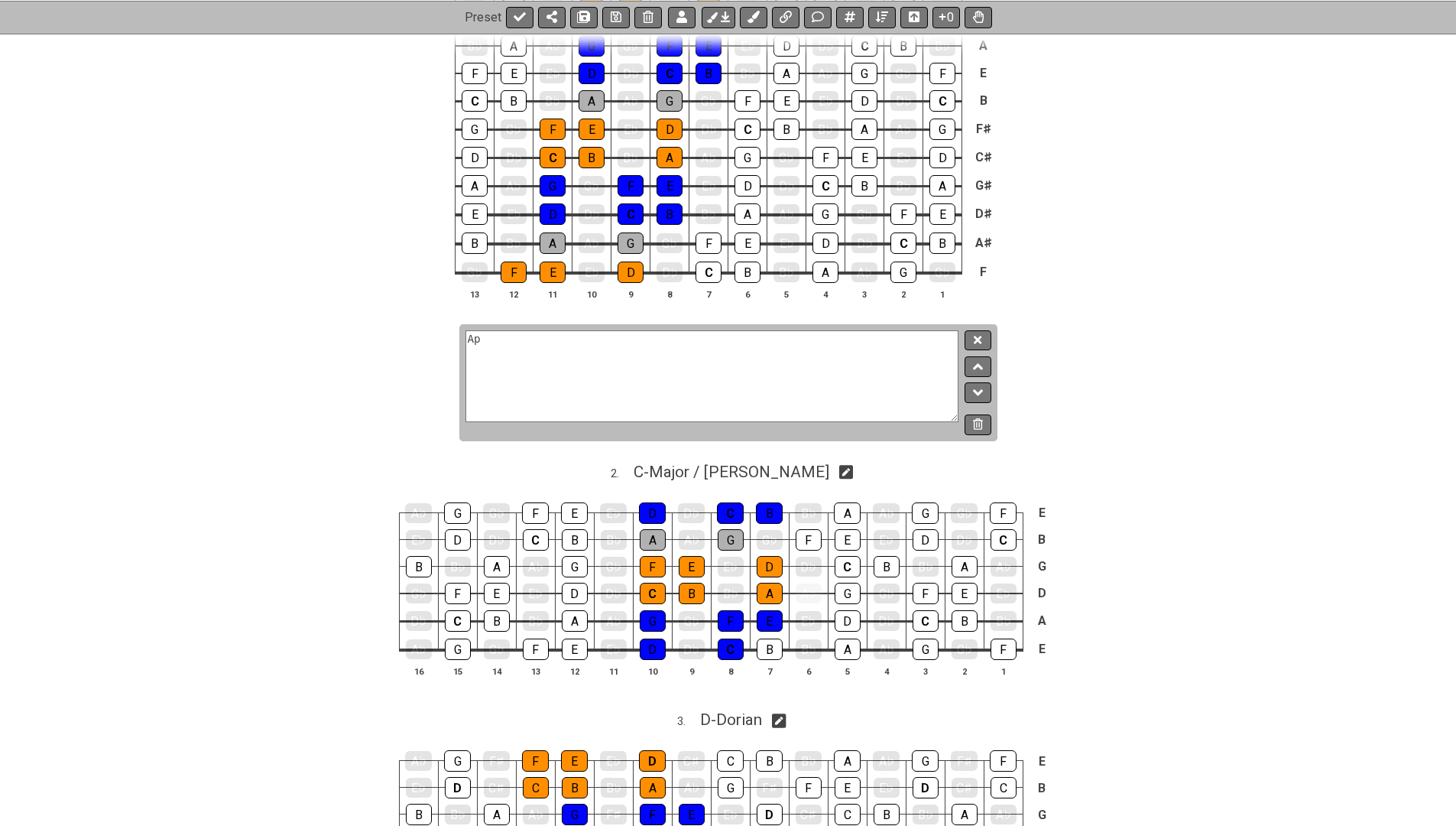
type textarea "A"
click at [822, 351] on textarea "Apply this to the standard tuning, with 3m between G et B Strings" at bounding box center [712, 376] width 494 height 92
type textarea "Apply this to the standard tuning, with 3m between G et B Strings"
click at [970, 339] on button at bounding box center [977, 340] width 26 height 20
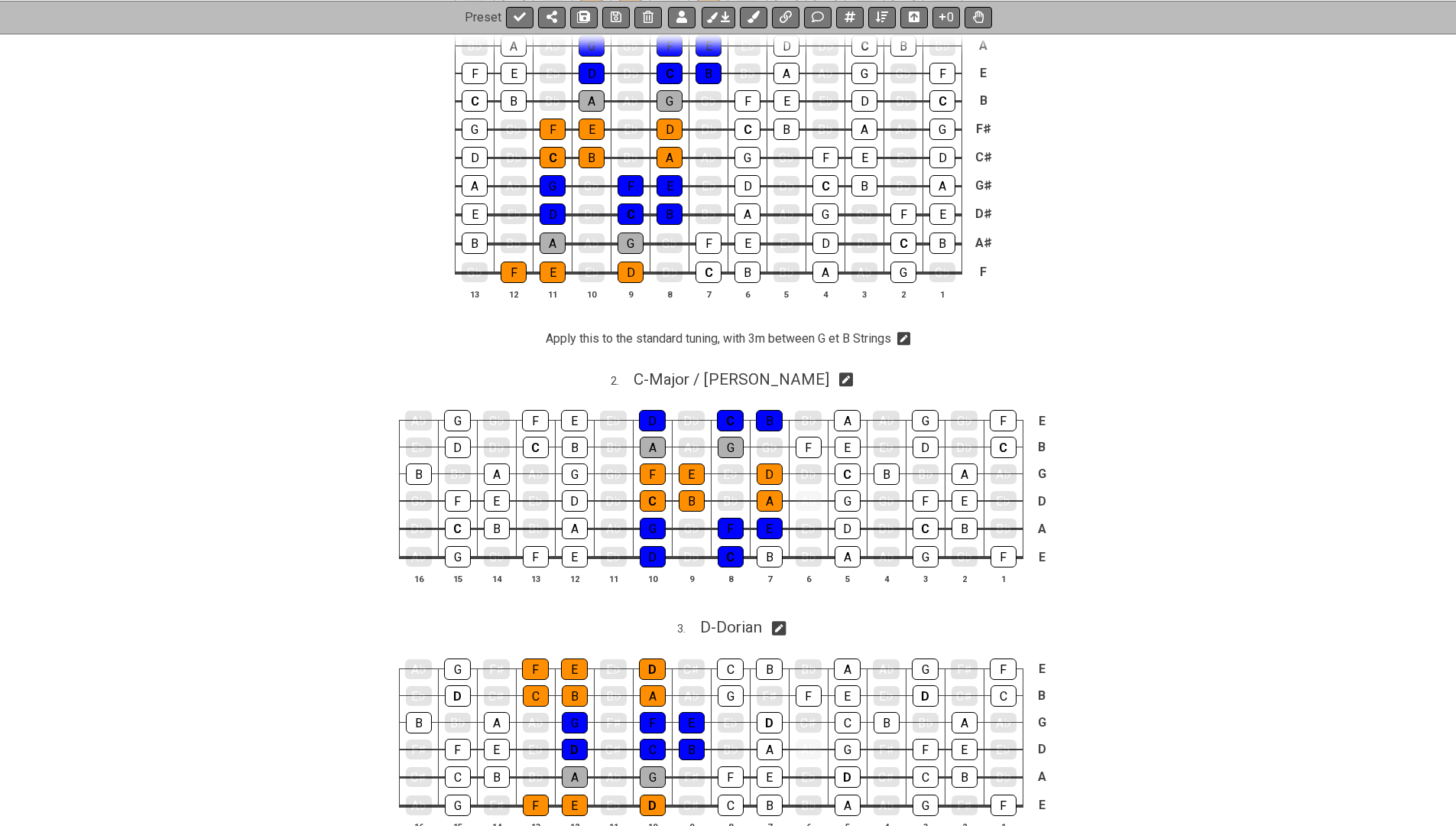
click at [905, 339] on icon at bounding box center [905, 339] width 14 height 16
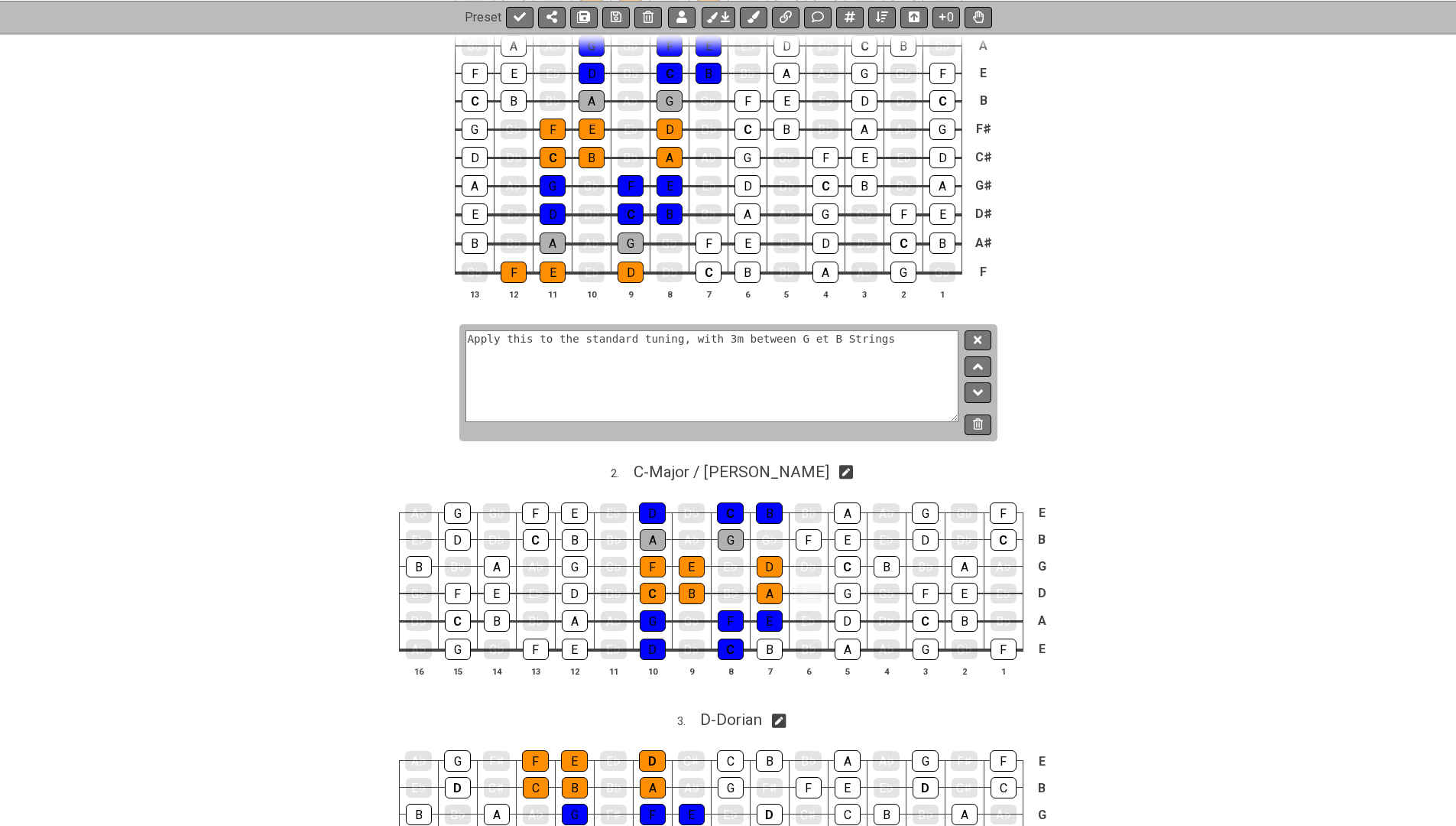
click at [588, 357] on textarea "Apply this to the standard tuning, with 3m between G et B Strings" at bounding box center [712, 376] width 494 height 92
click at [493, 341] on textarea "Apply this to the standard tuning, with 3m between G et B Strings" at bounding box center [712, 376] width 494 height 92
type textarea "Application to the standard tuning."
click at [972, 341] on button at bounding box center [977, 340] width 26 height 20
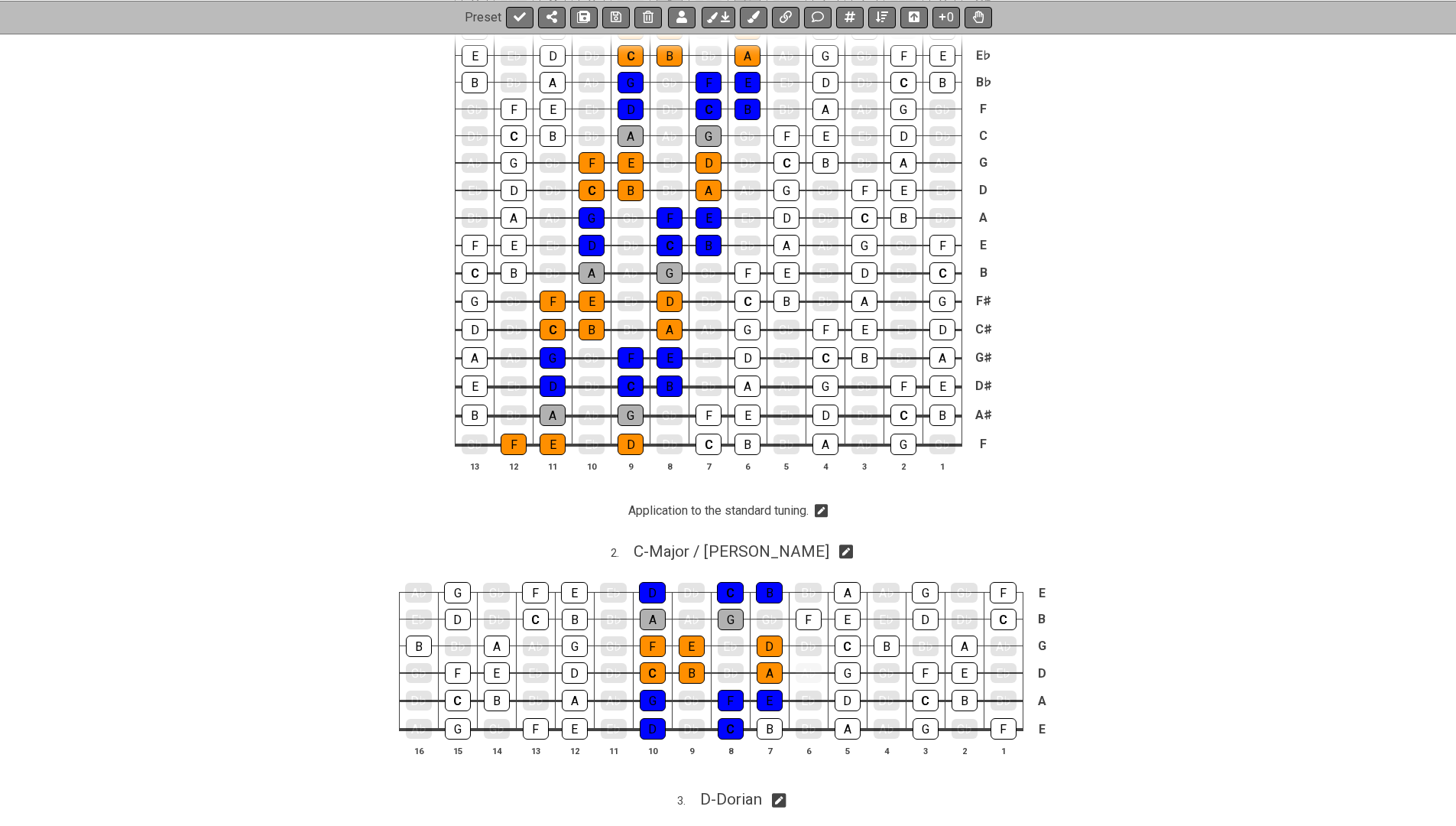
scroll to position [541, 0]
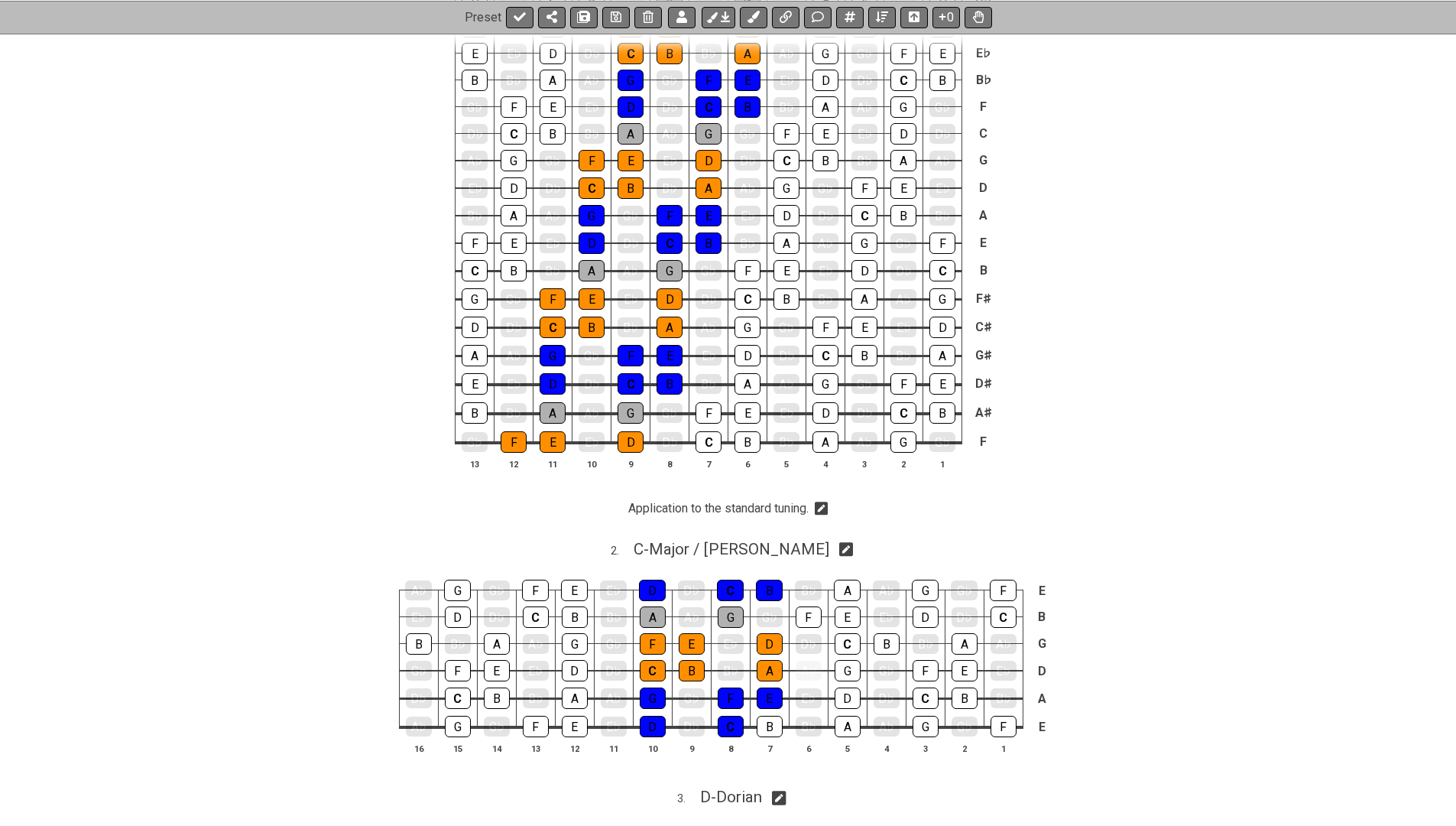
click at [827, 507] on icon at bounding box center [822, 509] width 14 height 14
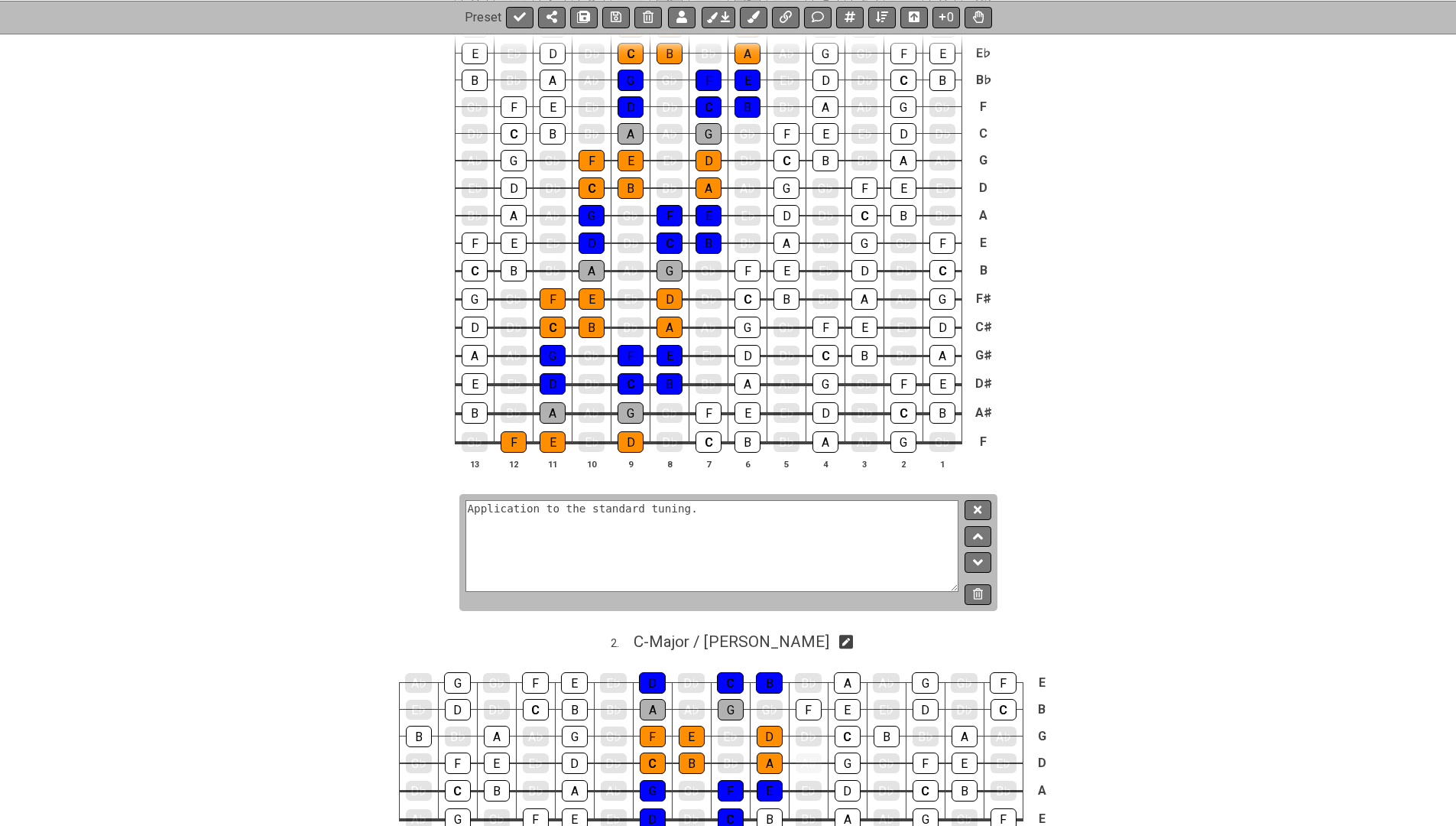
click at [746, 512] on textarea "Application to the standard tuning." at bounding box center [712, 546] width 494 height 92
type textarea "Application to the standard tuning. Don't forget the minor third between G and …"
click at [973, 512] on button at bounding box center [977, 510] width 26 height 20
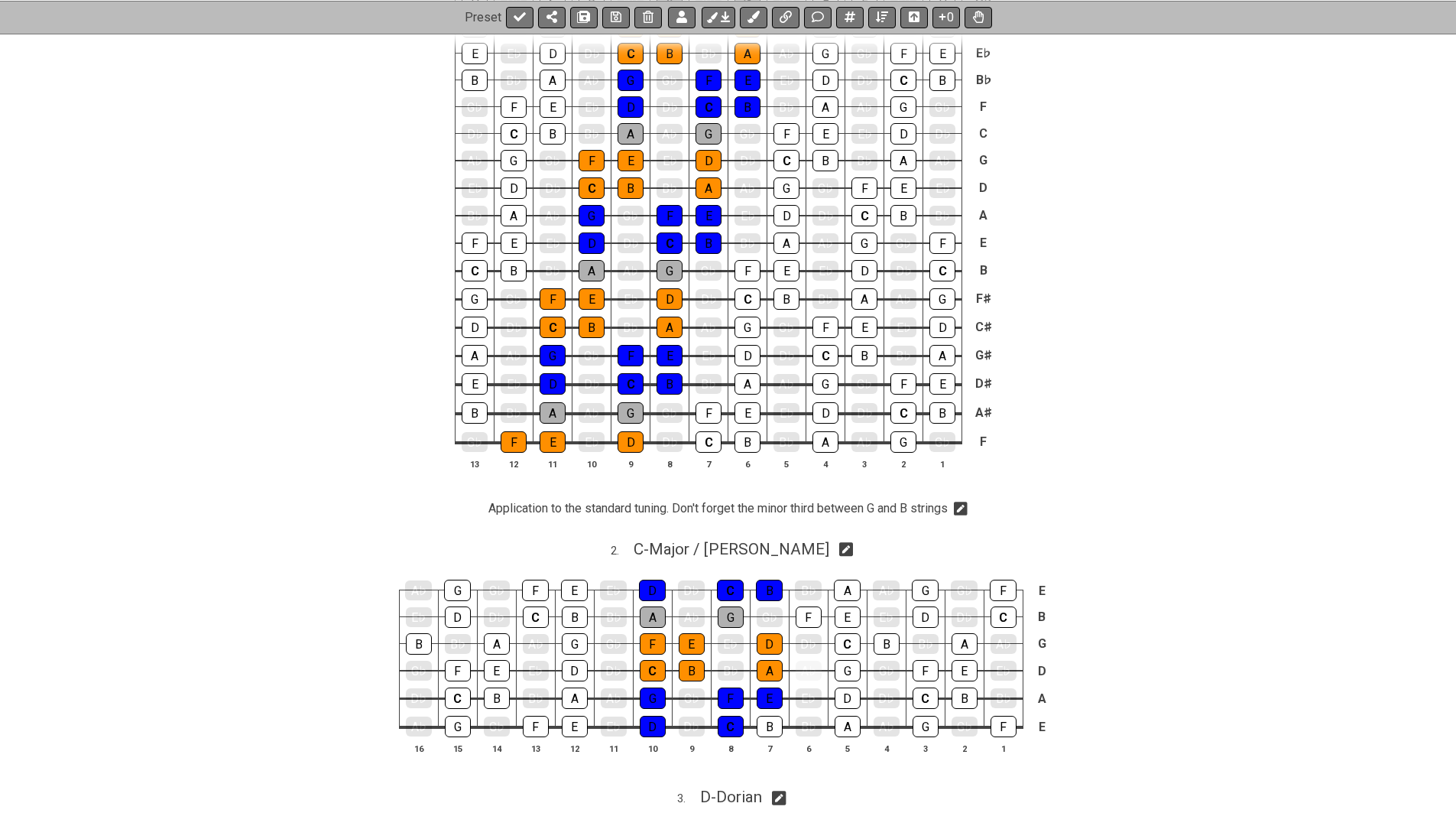
click at [968, 502] on icon at bounding box center [961, 509] width 14 height 14
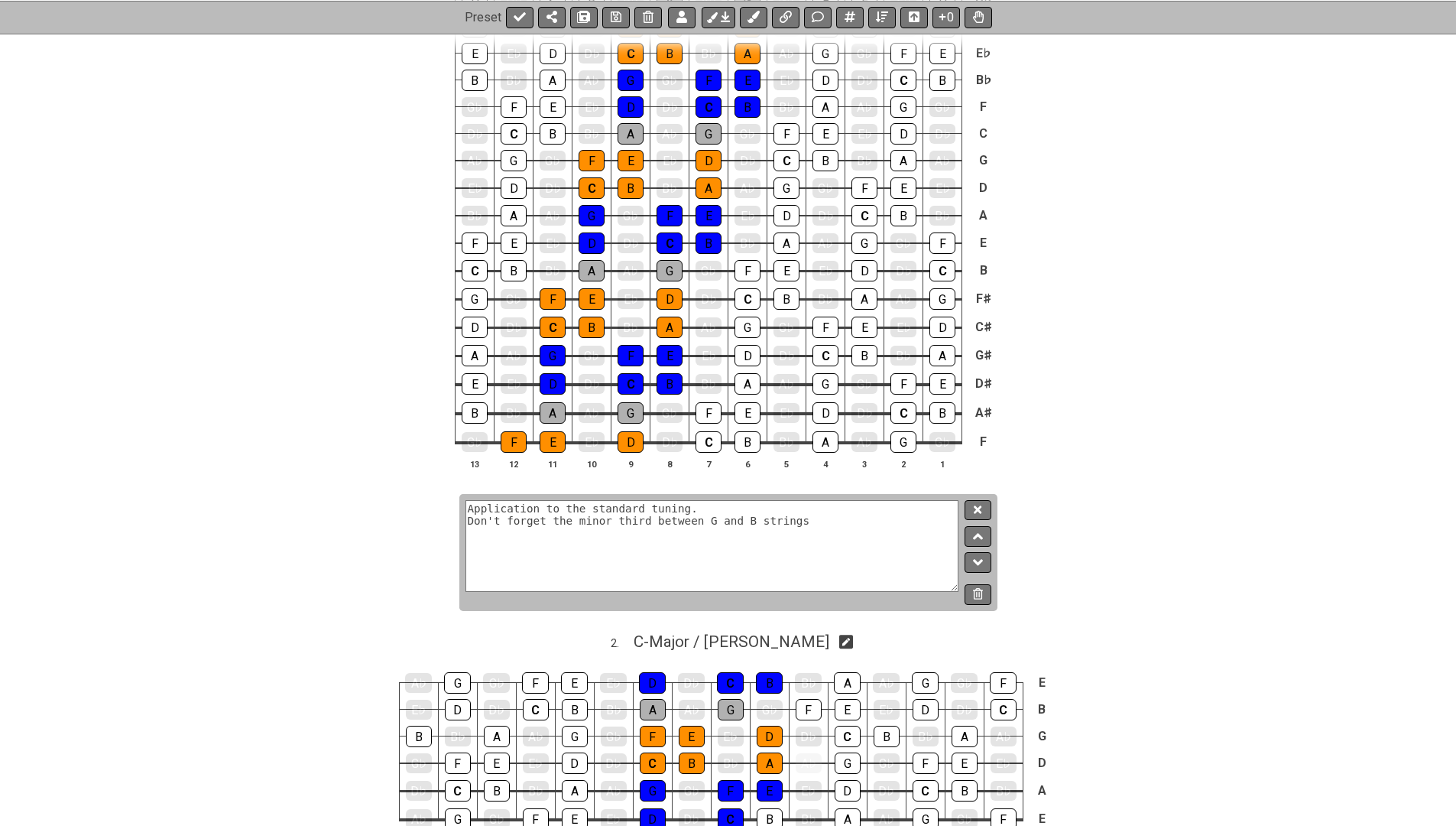
click at [469, 519] on textarea "Application to the standard tuning. Don't forget the minor third between G and …" at bounding box center [712, 546] width 494 height 92
type textarea "Application to the standard tuning. Don't forget the minor third between G and …"
click at [980, 504] on icon at bounding box center [978, 509] width 8 height 12
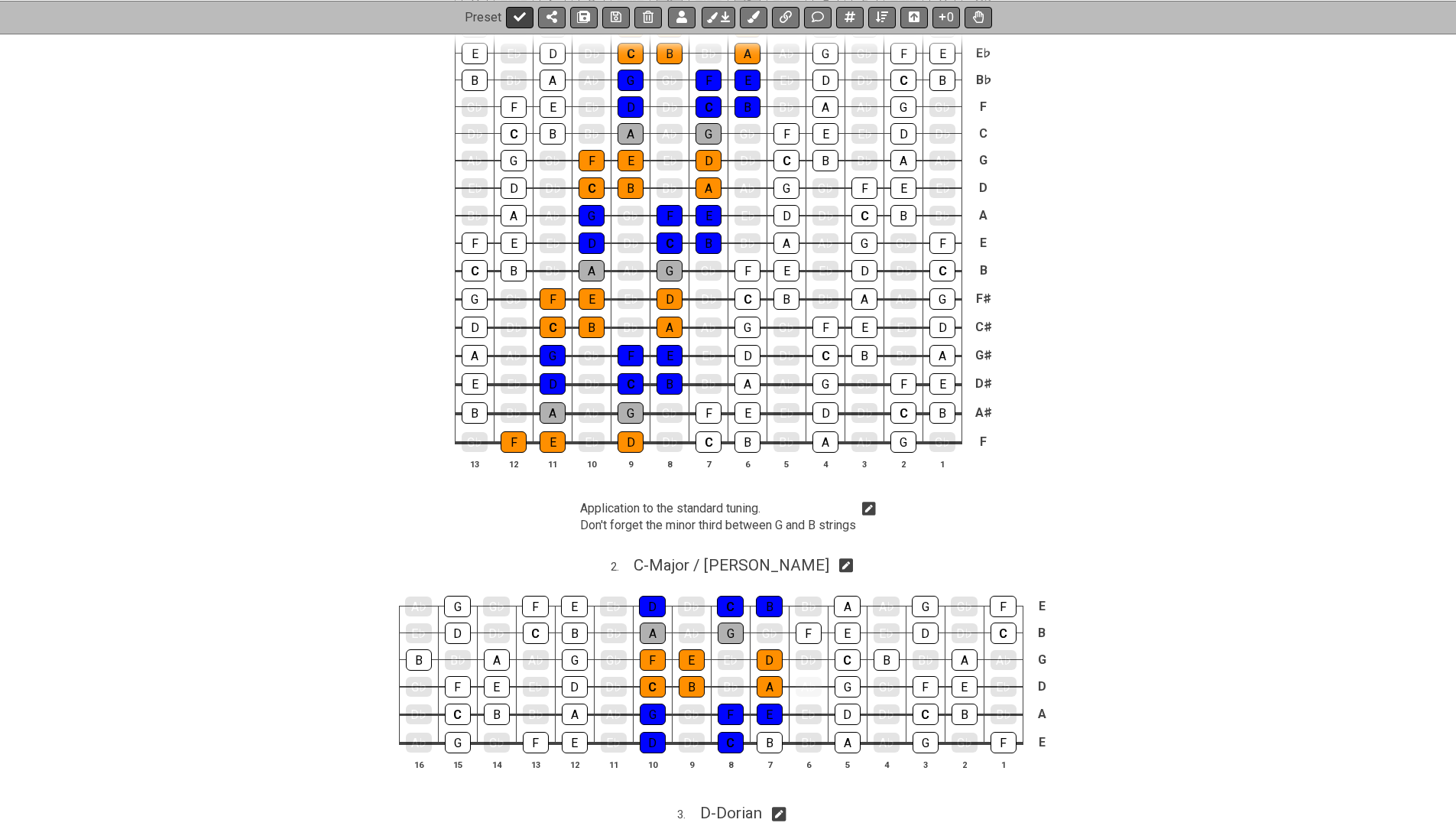
click at [514, 19] on icon at bounding box center [520, 17] width 12 height 12
select select "/024H5T7JZ"
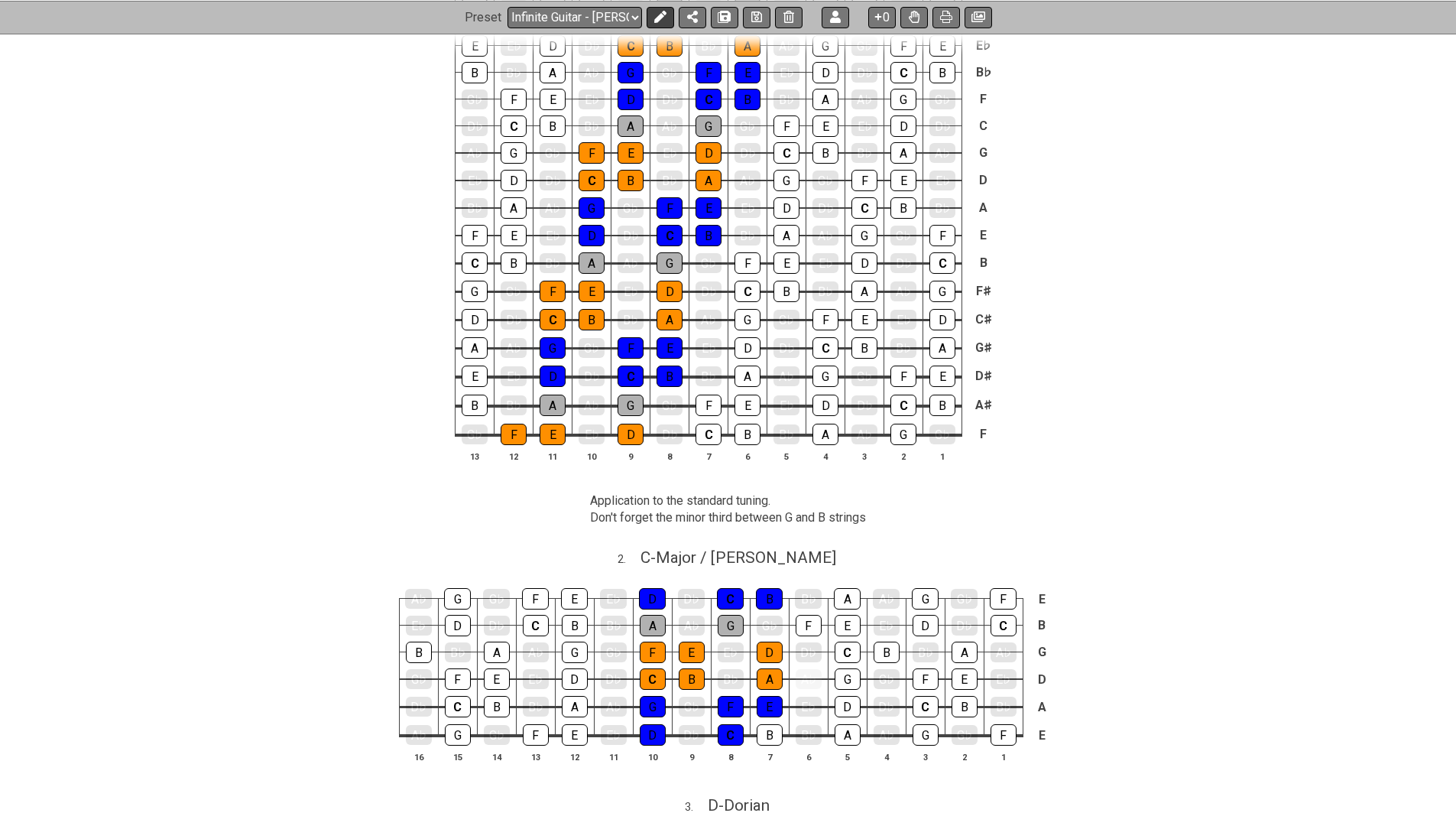
click at [664, 19] on icon at bounding box center [661, 17] width 12 height 12
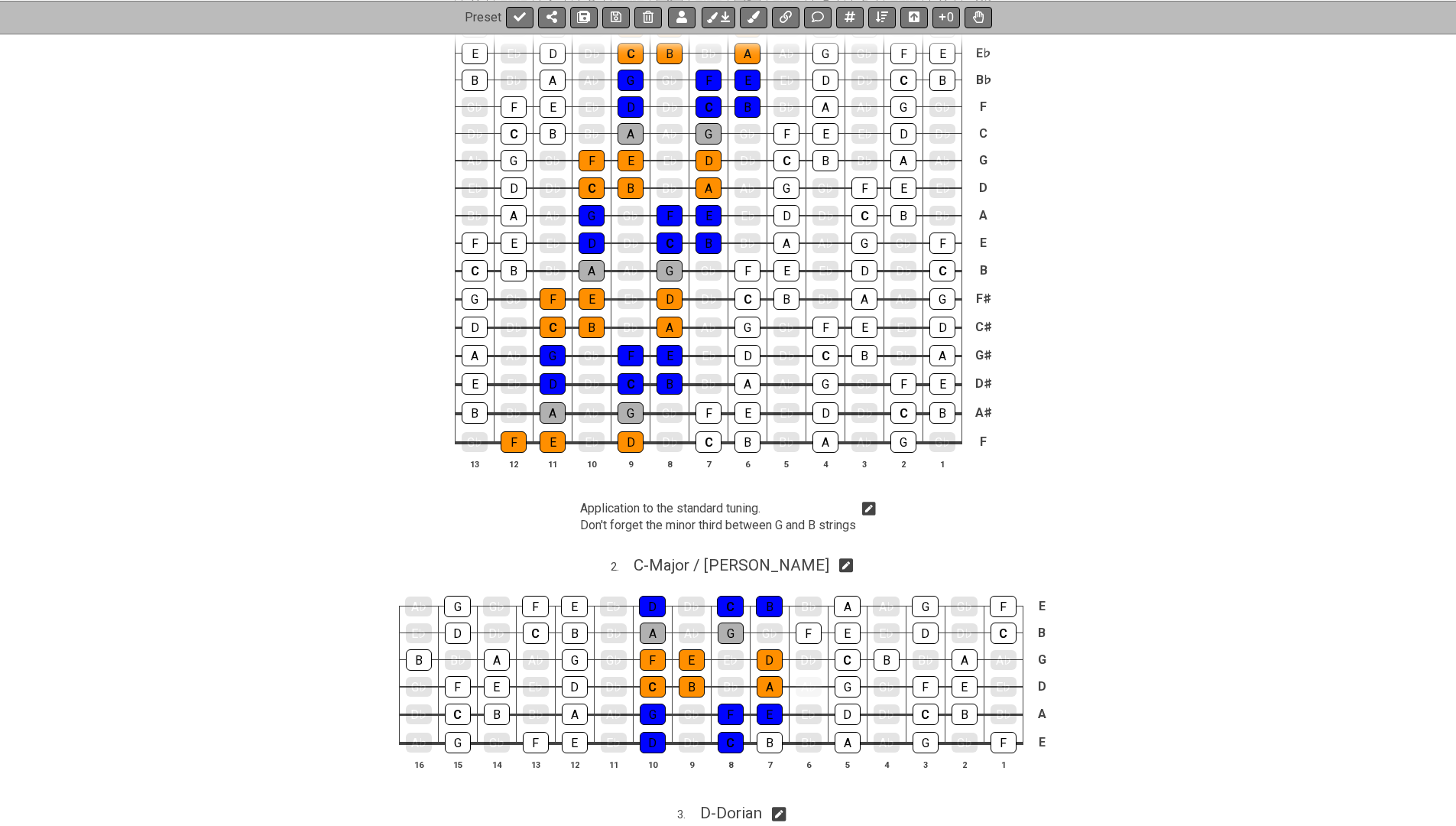
click at [799, 521] on p "Don't forget the minor third between G and B strings" at bounding box center [718, 526] width 276 height 17
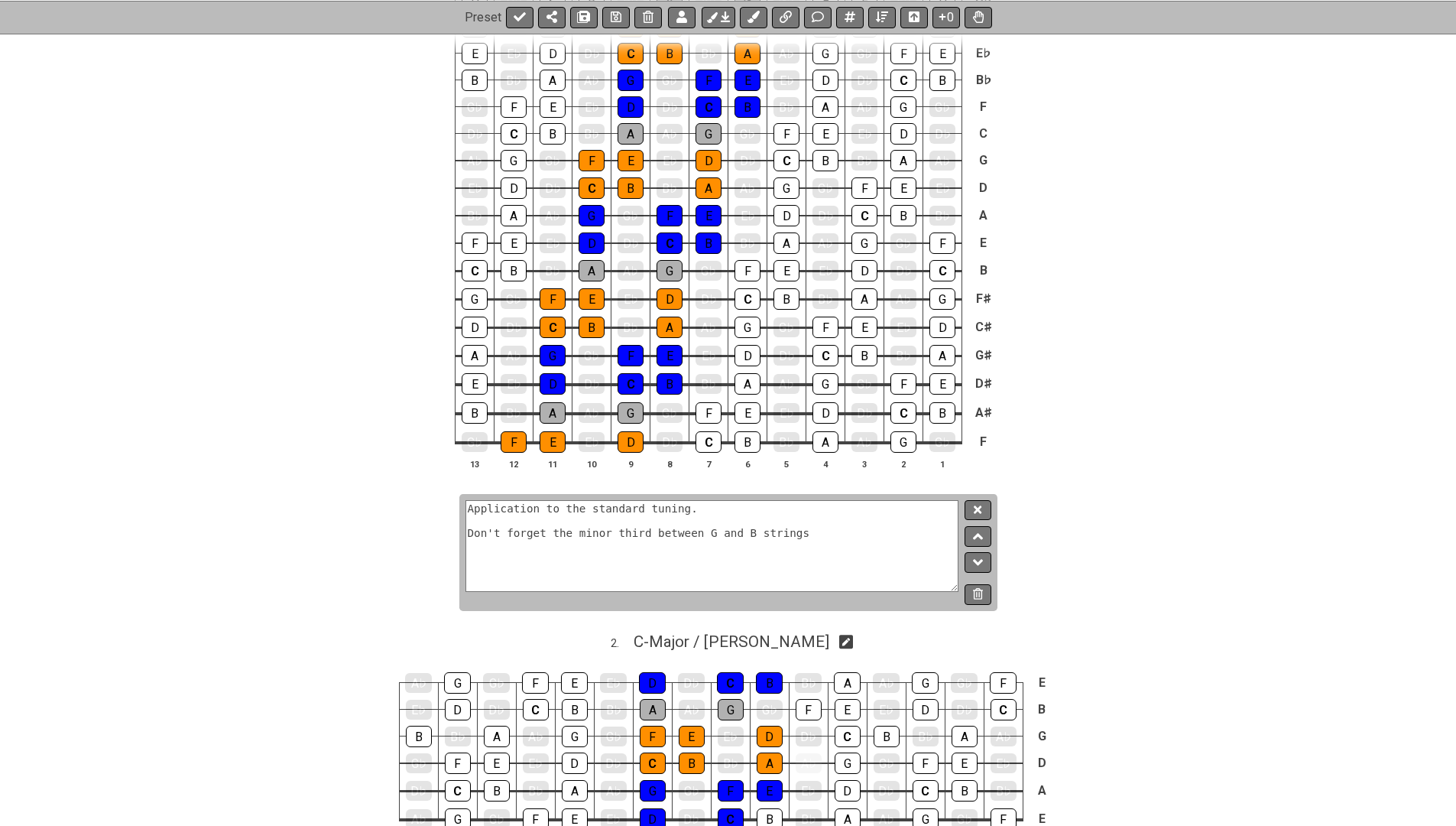
click at [698, 534] on textarea "Application to the standard tuning. Don't forget the minor third between G and …" at bounding box center [712, 546] width 494 height 92
type textarea "Application to the standard tuning. Don't forget the minor third between string…"
click at [967, 512] on button at bounding box center [977, 510] width 26 height 20
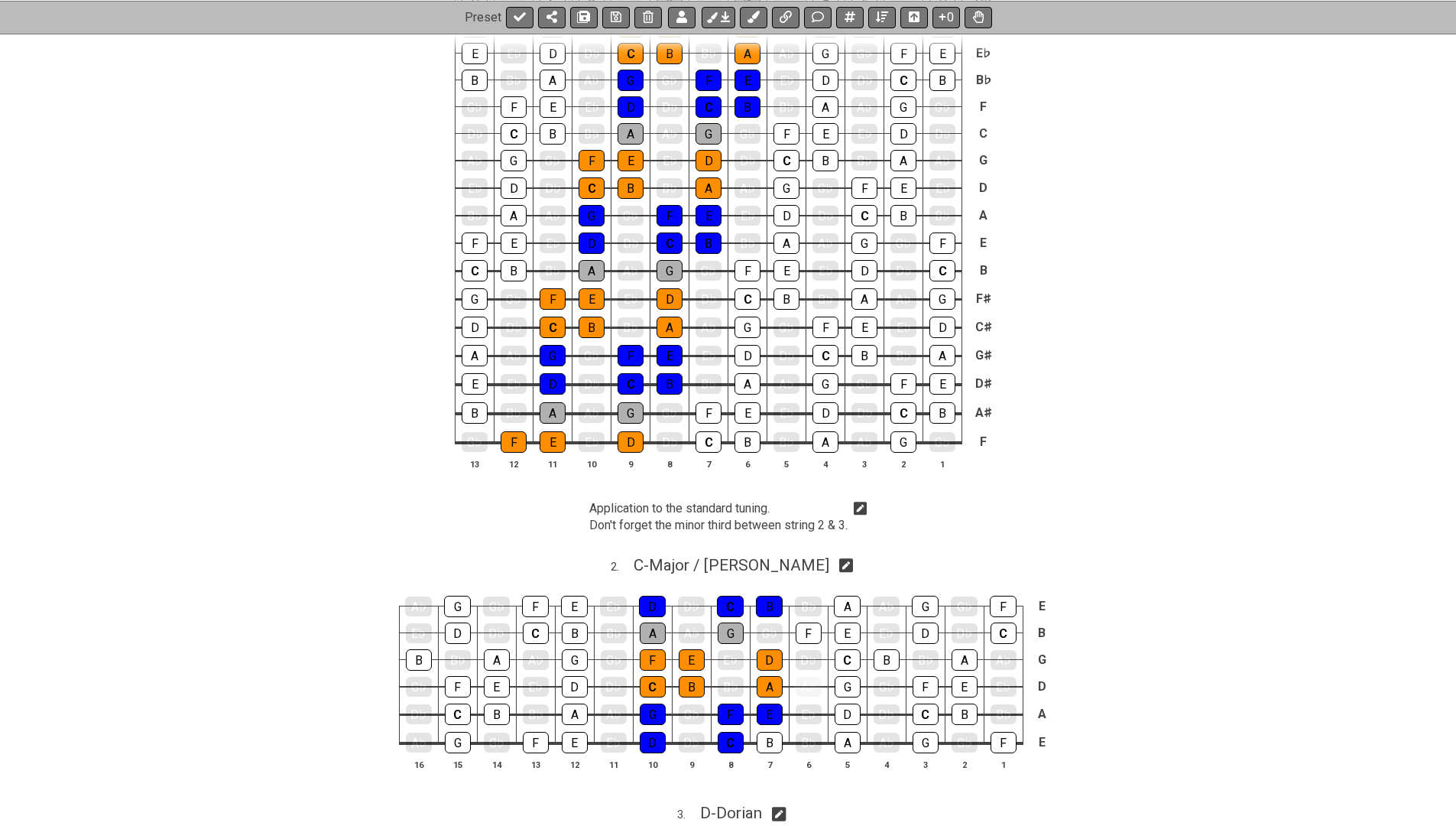
click at [859, 510] on icon at bounding box center [861, 509] width 14 height 16
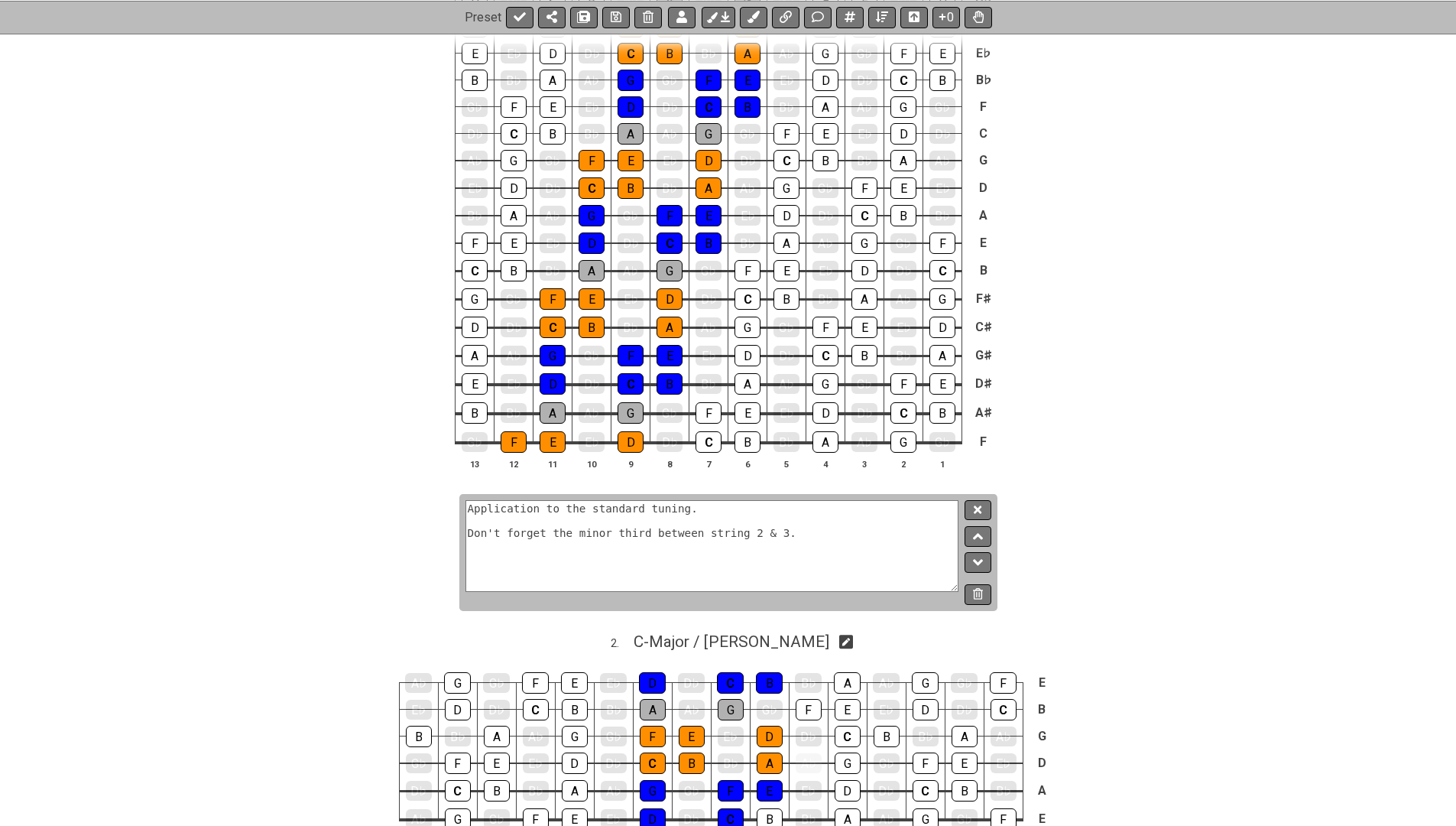
click at [702, 509] on textarea "Application to the standard tuning. Don't forget the minor third between string…" at bounding box center [712, 546] width 494 height 92
click at [898, 511] on textarea "Application to the standard tuning, don't forget the minor third between string…" at bounding box center [712, 546] width 494 height 92
type textarea "Application to the standard tuning, don't forget the minor third exception betw…"
click at [983, 512] on button at bounding box center [977, 510] width 26 height 20
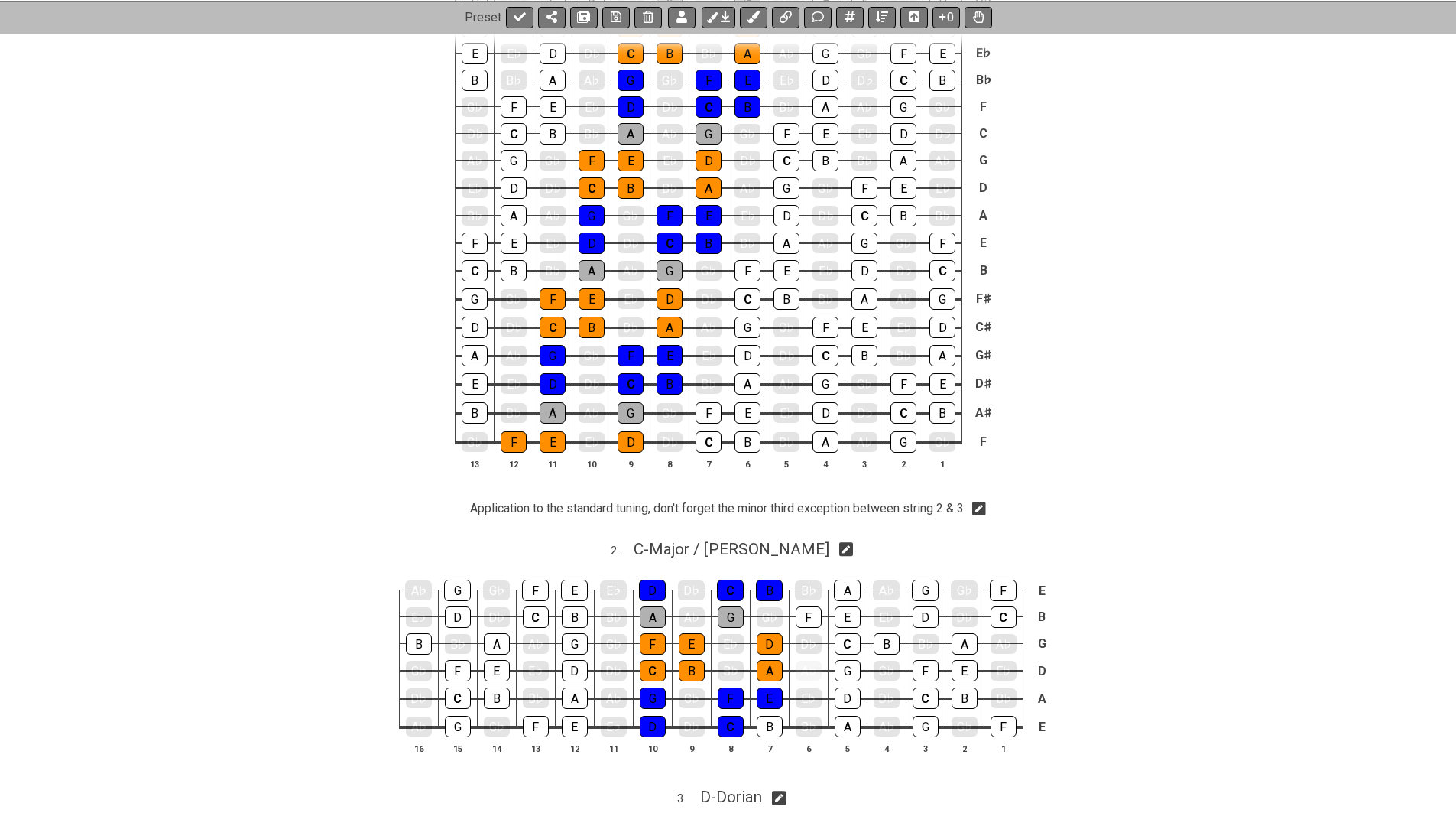
click at [986, 505] on icon at bounding box center [980, 509] width 14 height 14
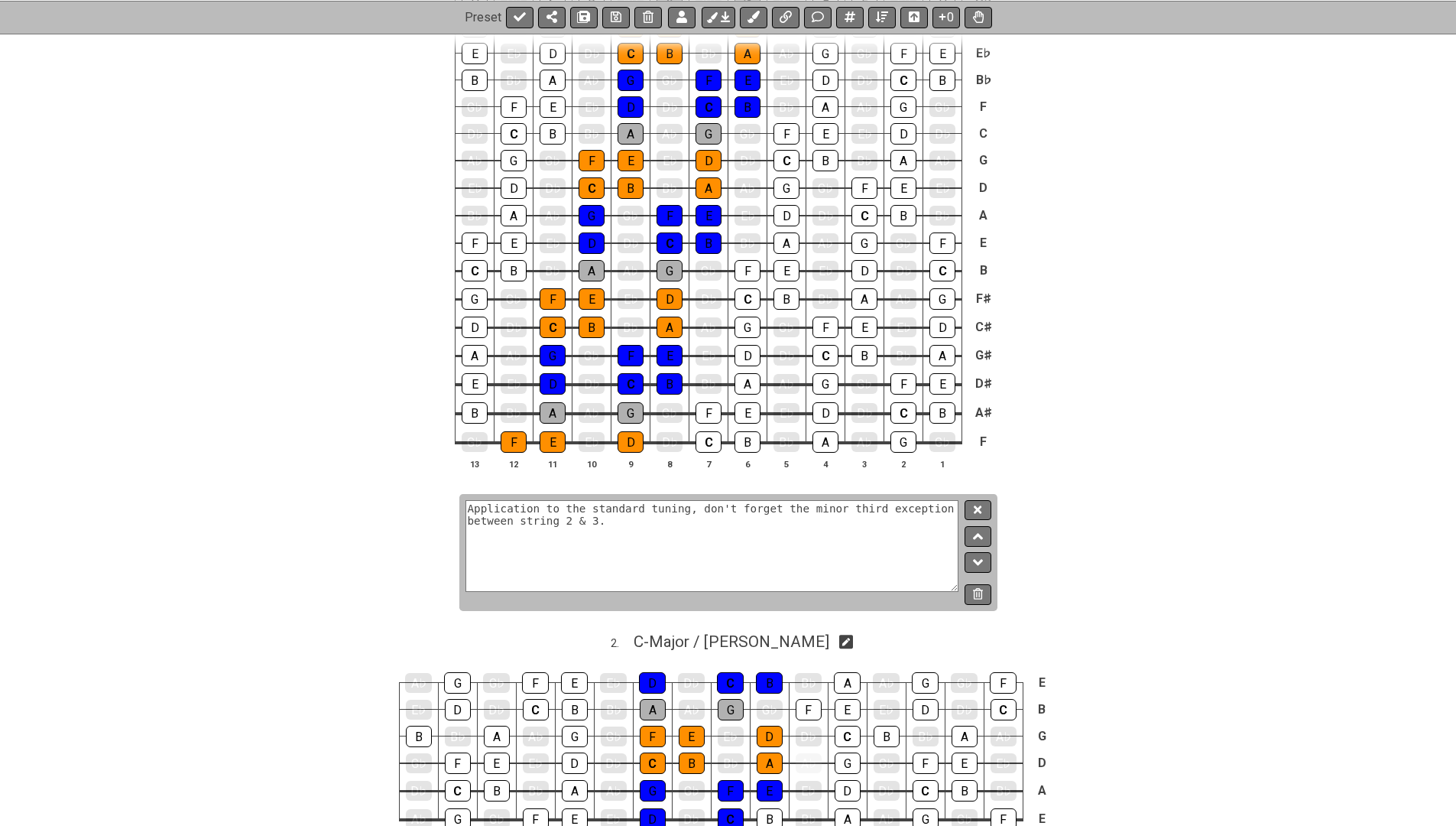
click at [686, 512] on textarea "Application to the standard tuning, don't forget the minor third exception betw…" at bounding box center [712, 546] width 494 height 92
click at [697, 510] on textarea "Application to the standard tuning, don't forget the minor third exception betw…" at bounding box center [712, 546] width 494 height 92
click at [611, 522] on textarea "Application to the standard tuning (don't forget the minor third exception betw…" at bounding box center [712, 546] width 494 height 92
type textarea "Application to the standard tuning (don't forget the minor third exception betw…"
click at [972, 512] on button at bounding box center [977, 510] width 26 height 20
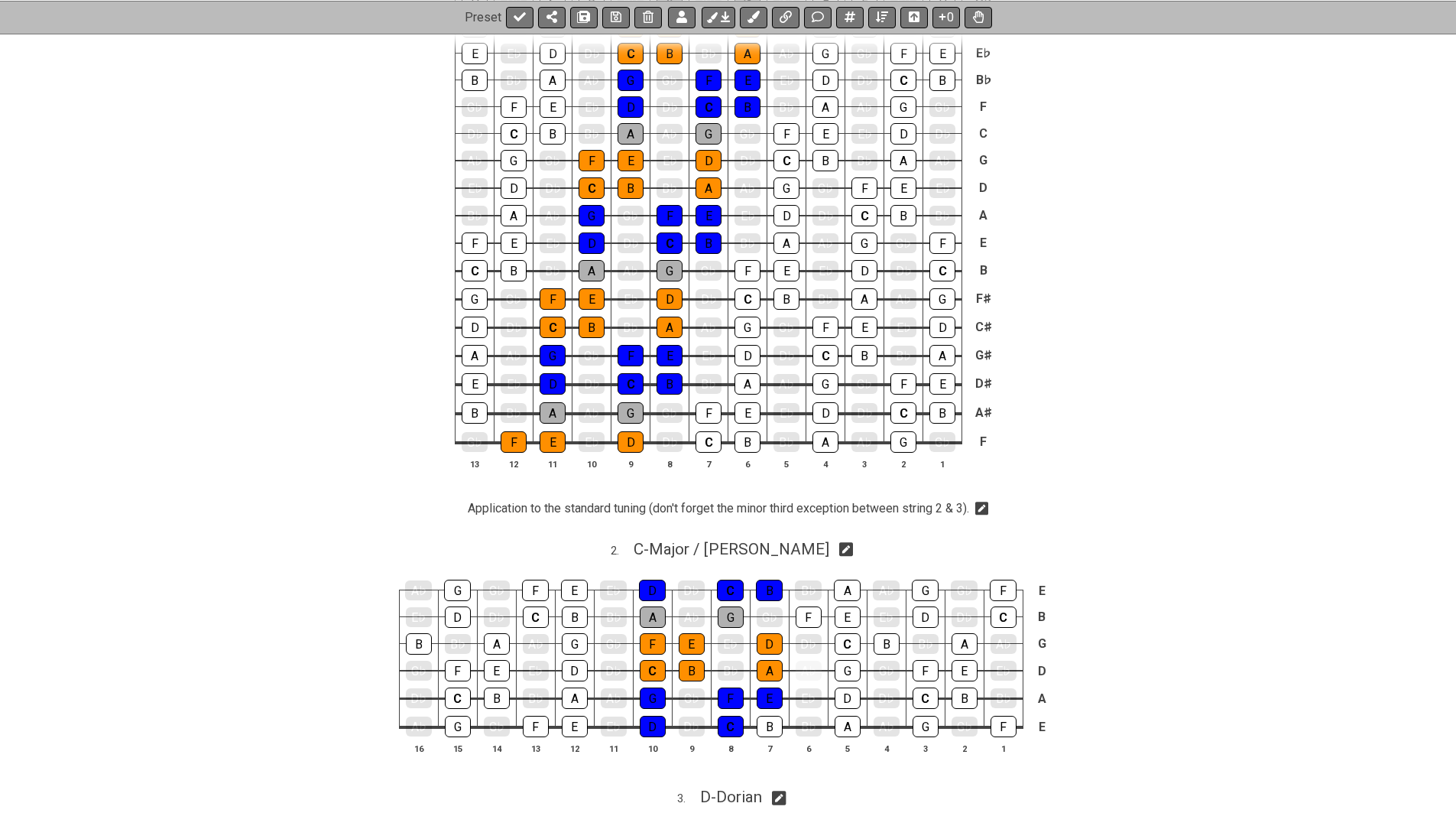
click at [984, 514] on icon at bounding box center [983, 509] width 14 height 14
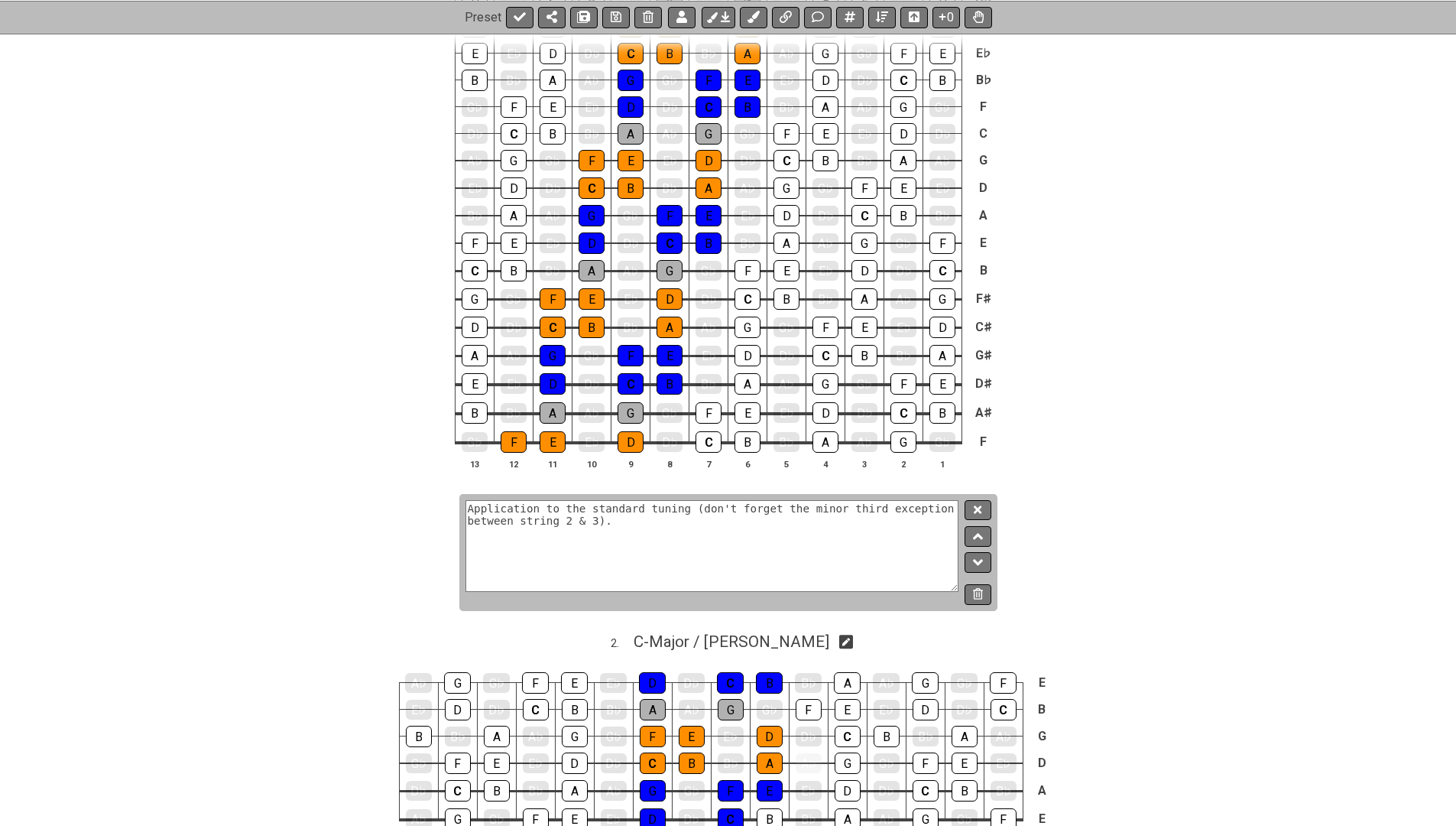
click at [558, 523] on textarea "Application to the standard tuning (don't forget the minor third exception betw…" at bounding box center [712, 546] width 494 height 92
type textarea "Application to the standard tuning (don't forget the minor third exception betw…"
click at [976, 505] on icon at bounding box center [978, 509] width 8 height 8
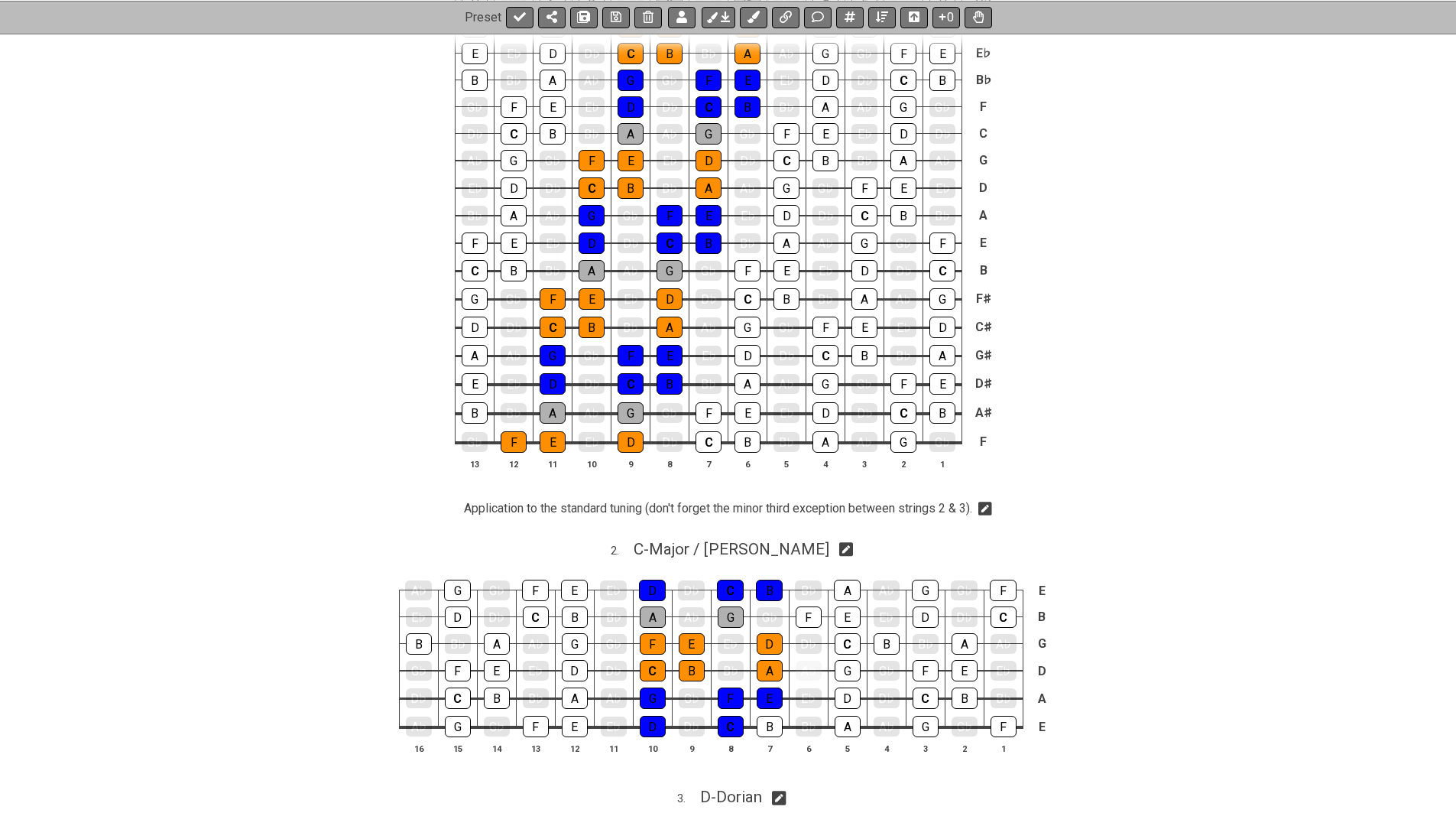
click at [992, 507] on icon at bounding box center [986, 509] width 14 height 14
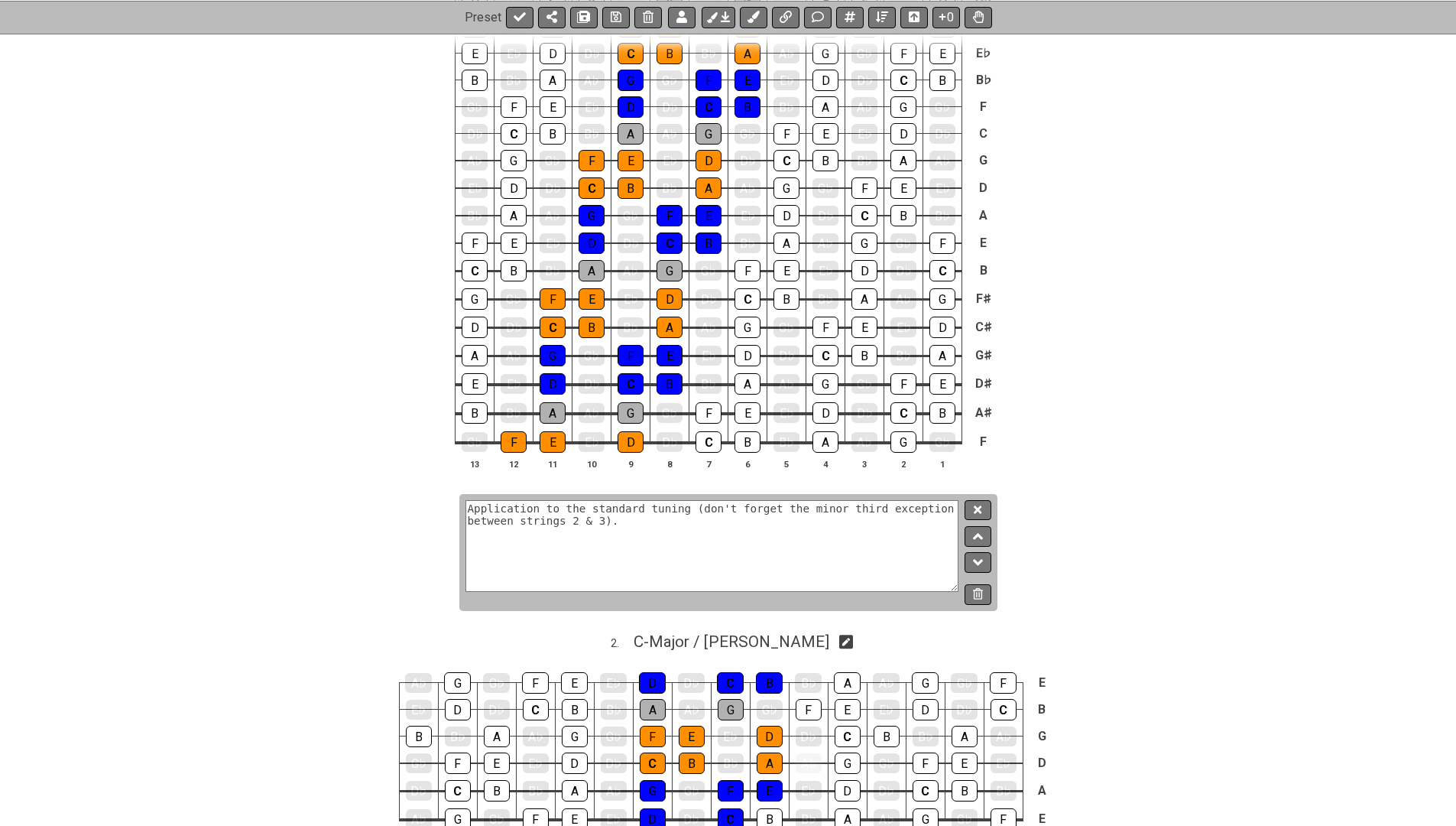
click at [569, 518] on textarea "Application to the standard tuning (don't forget the minor third exception betw…" at bounding box center [712, 546] width 494 height 92
type textarea "Application to the standard tuning (don't forget the minor third exception betw…"
click at [973, 509] on button at bounding box center [977, 510] width 26 height 20
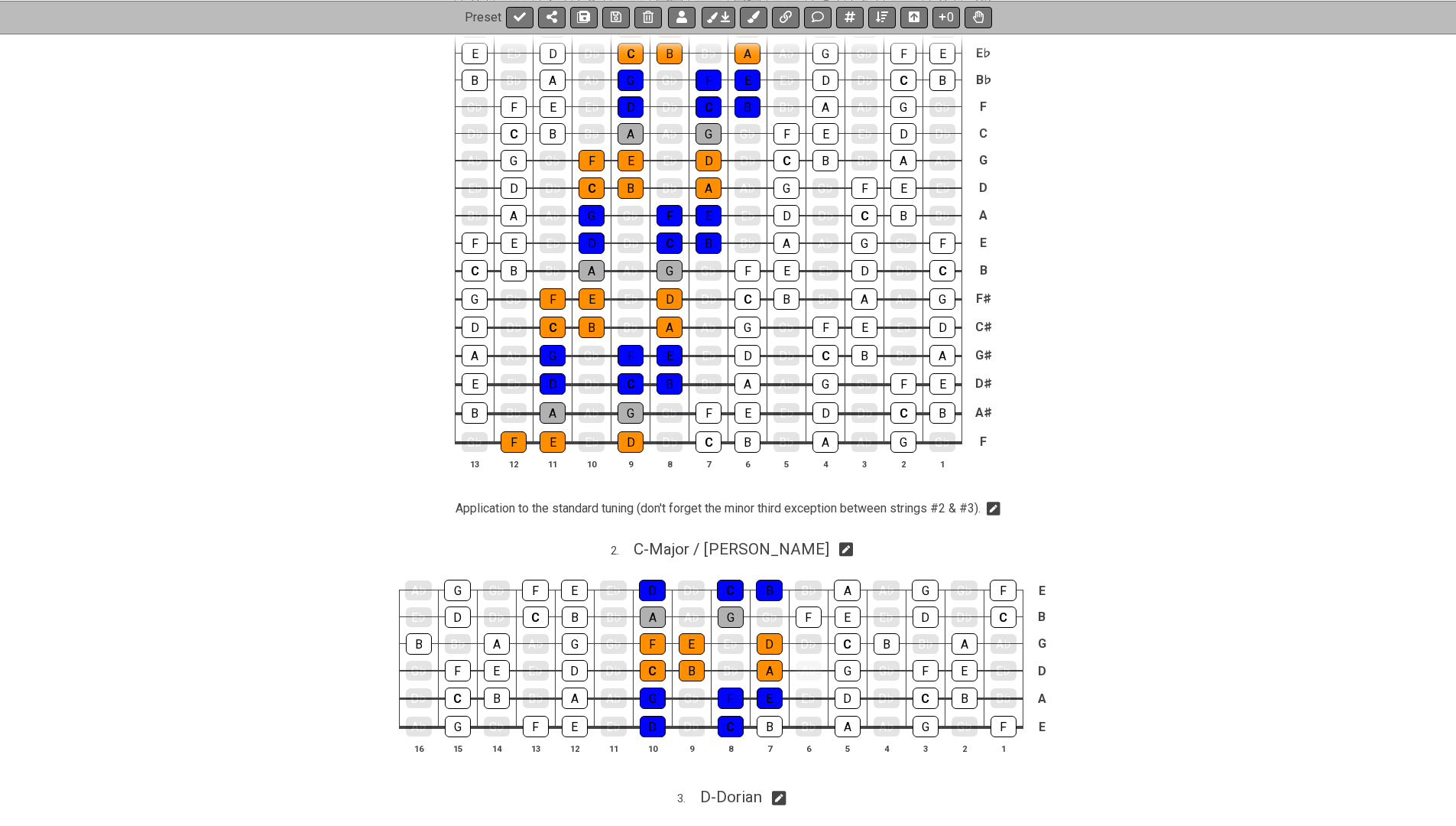
click at [993, 509] on icon at bounding box center [994, 509] width 14 height 16
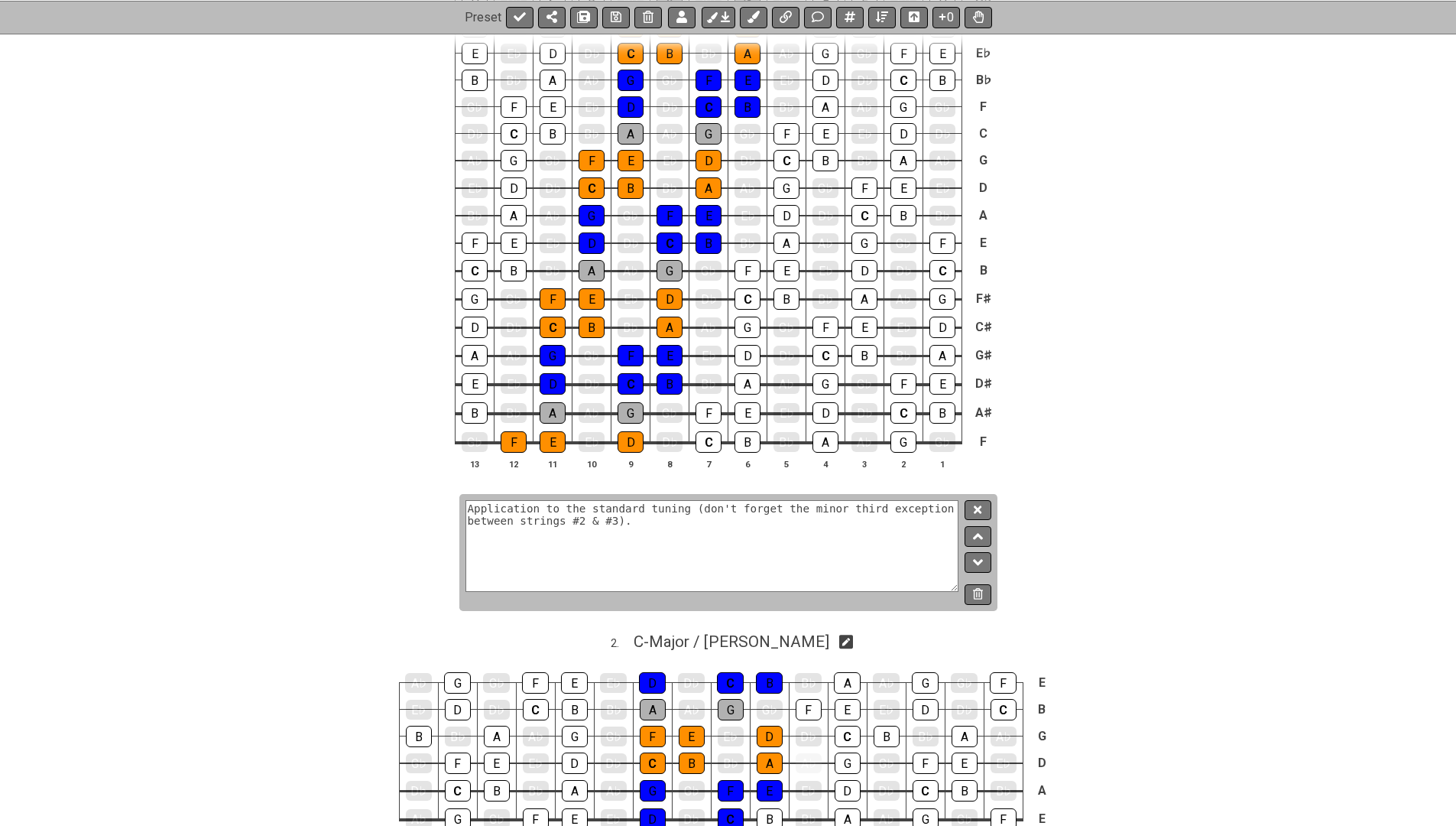
click at [573, 519] on textarea "Application to the standard tuning (don't forget the minor third exception betw…" at bounding box center [712, 546] width 494 height 92
type textarea "Application to the standard tuning (don't forget the minor third exception betw…"
click at [976, 500] on button at bounding box center [977, 510] width 26 height 20
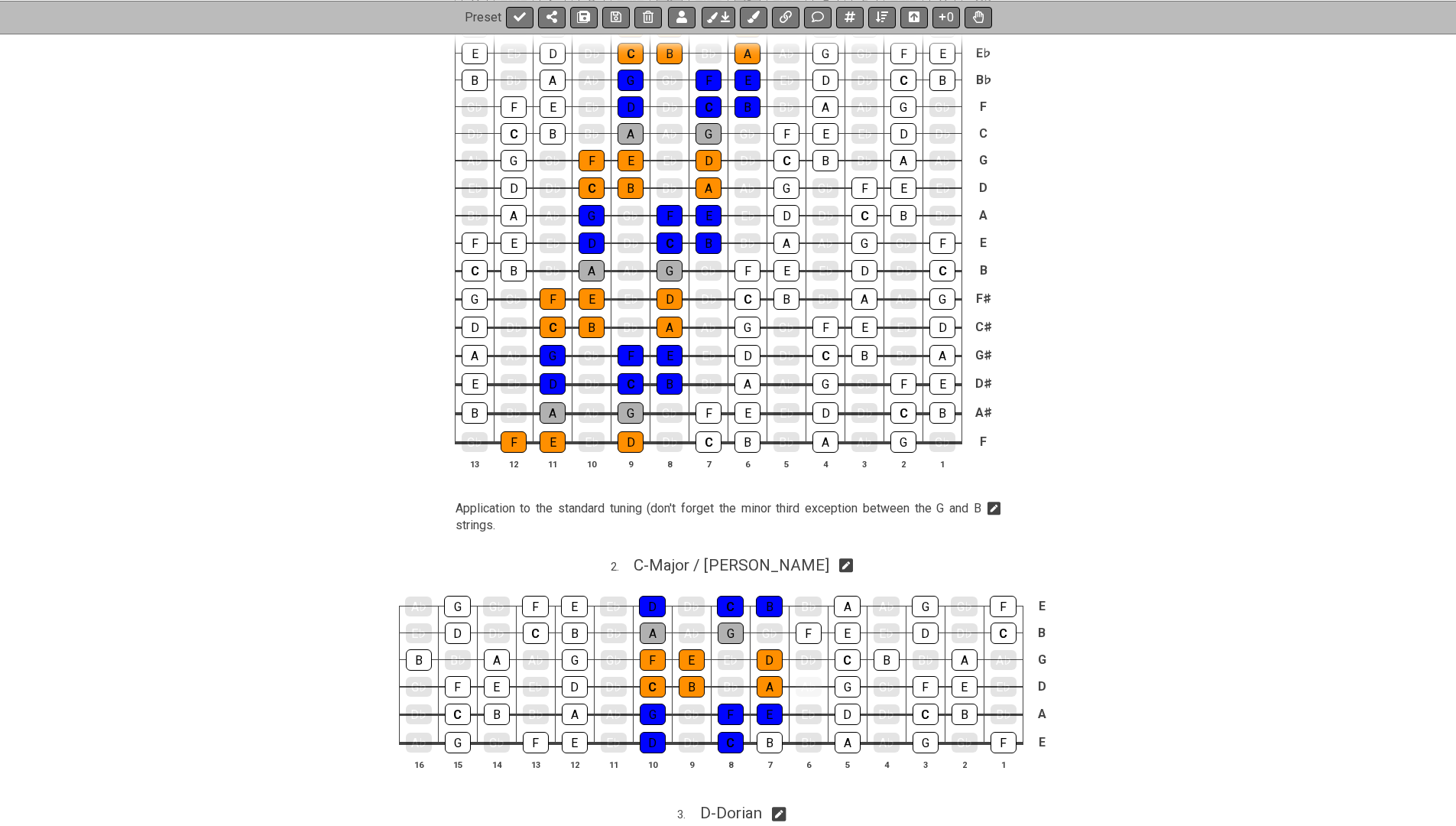
click at [991, 505] on icon at bounding box center [994, 509] width 14 height 14
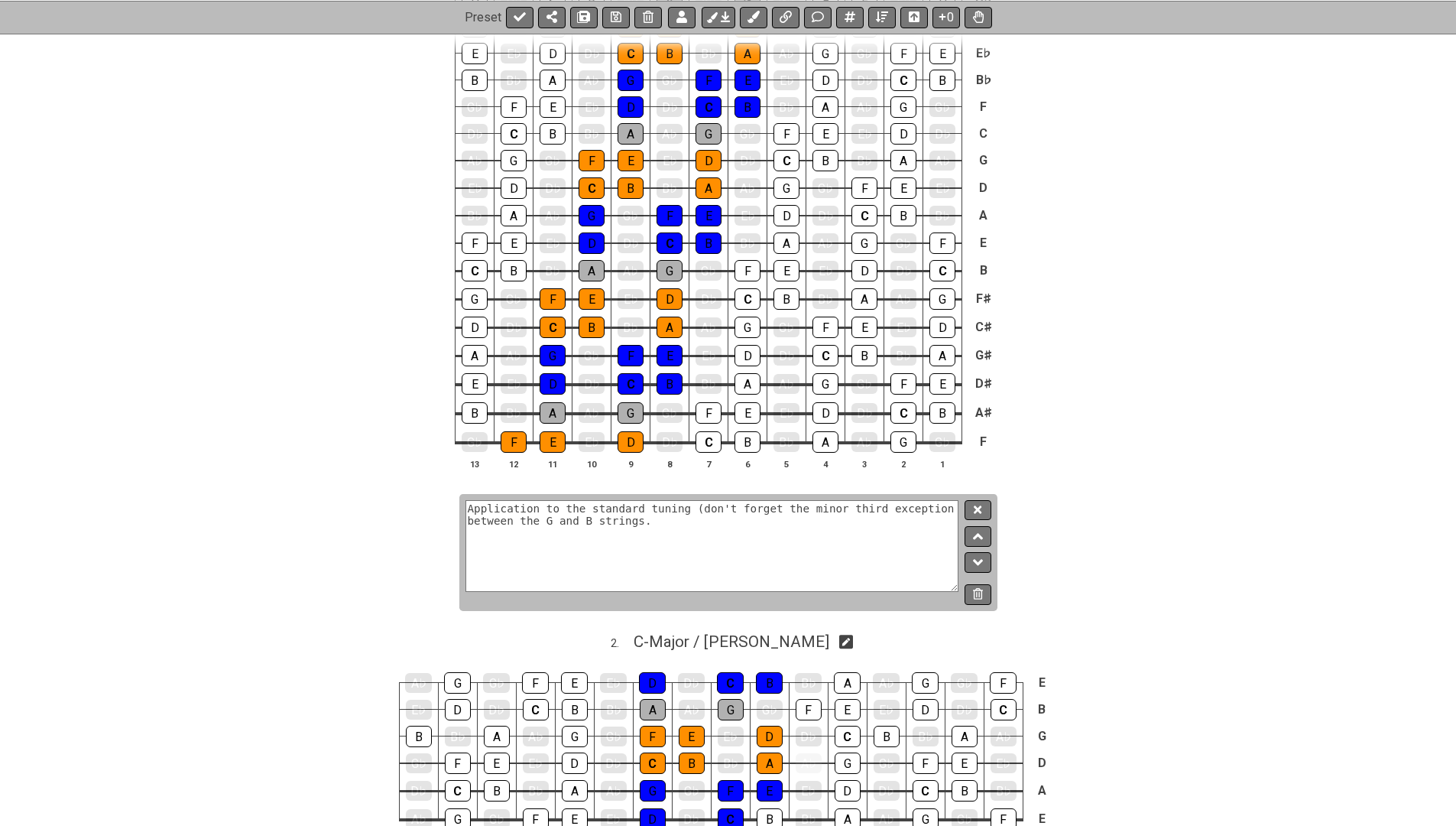
click at [710, 503] on textarea "Application to the standard tuning (don't forget the minor third exception betw…" at bounding box center [712, 546] width 494 height 92
type textarea "Application to the standard tuning. Don't forget the minor third exception betw…"
click at [980, 509] on icon at bounding box center [978, 509] width 8 height 8
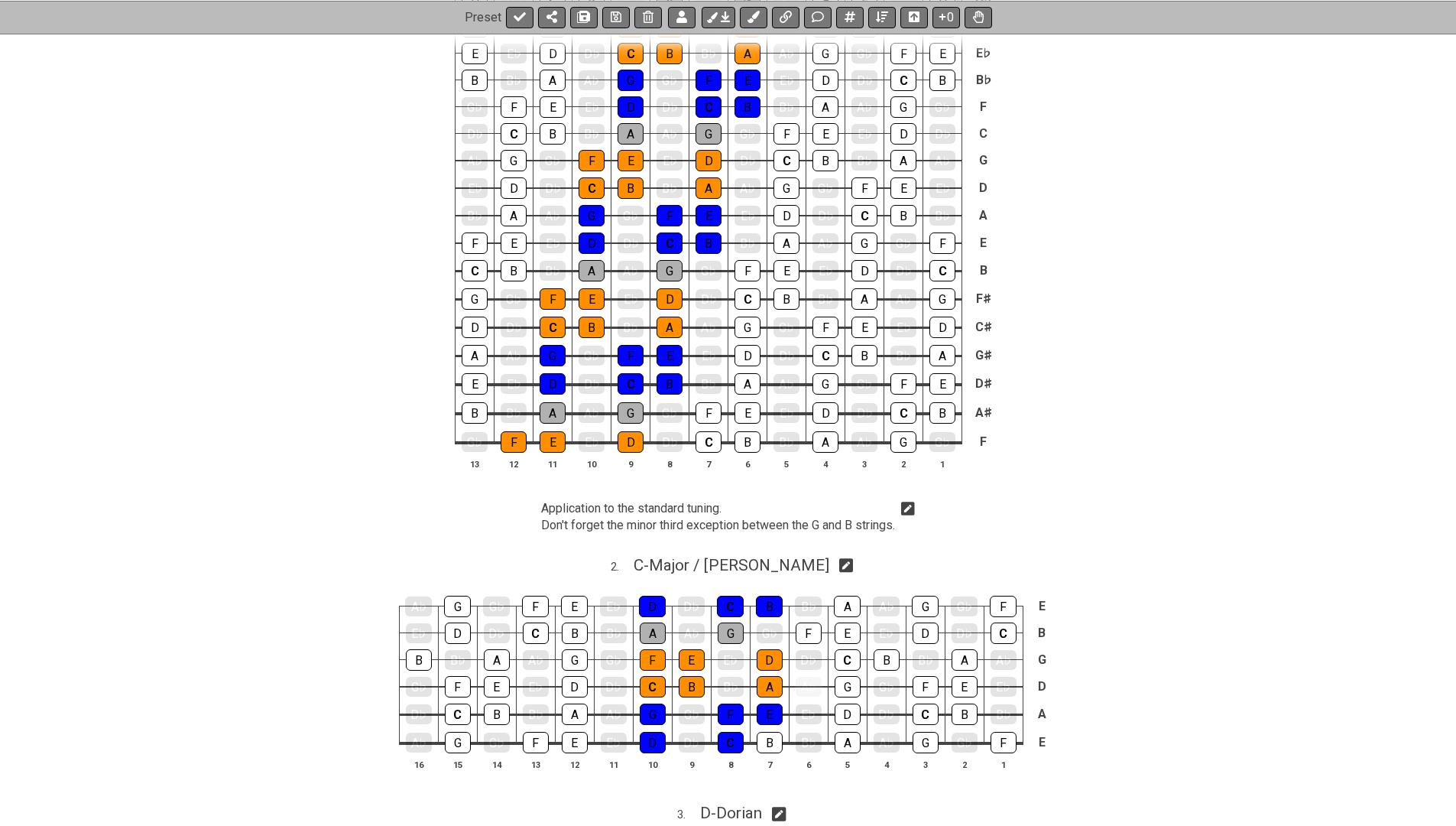
click at [909, 502] on icon at bounding box center [909, 509] width 14 height 14
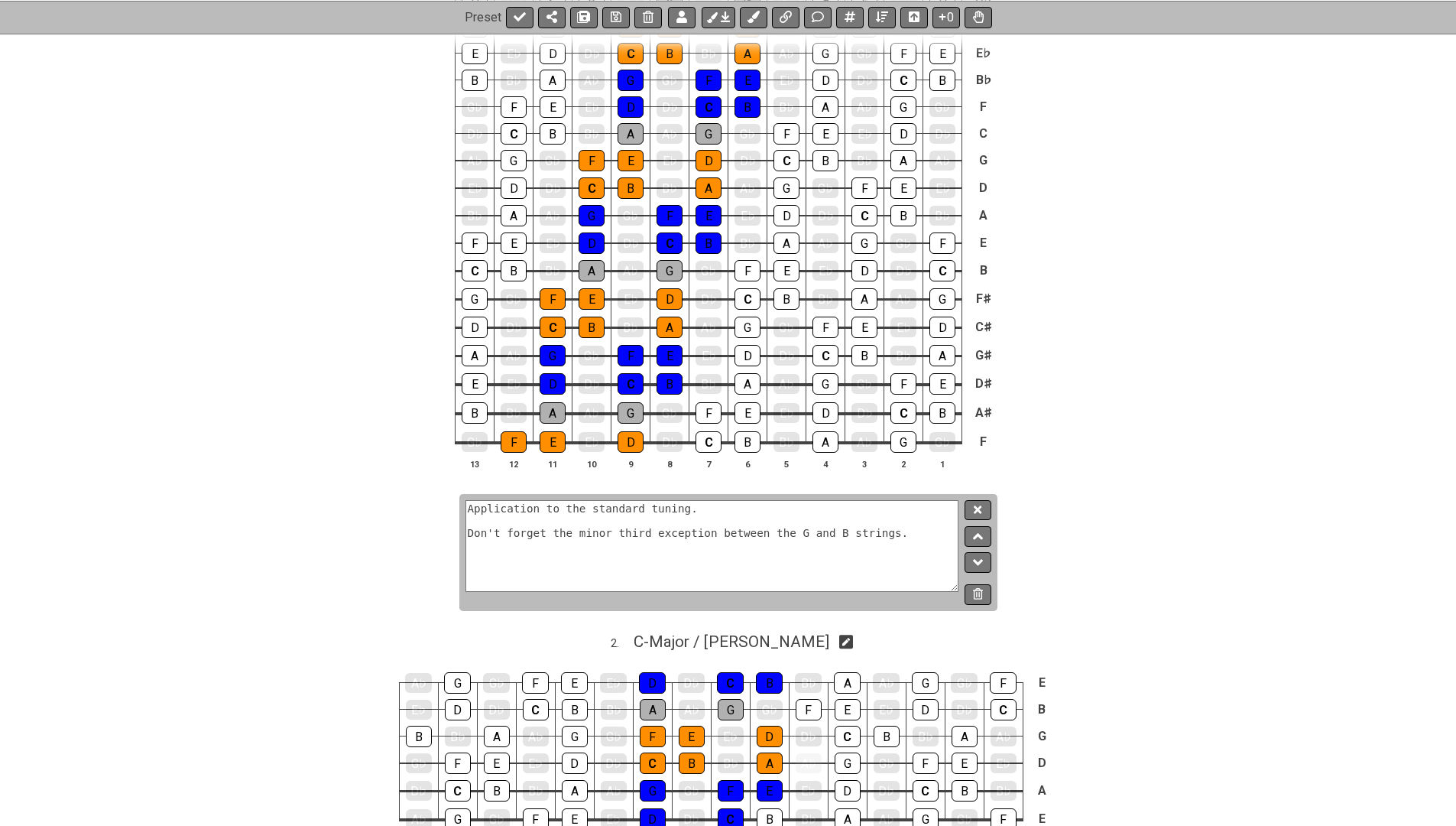
click at [900, 530] on textarea "Application to the standard tuning. Don't forget the minor third exception betw…" at bounding box center [712, 546] width 494 height 92
type textarea "Application to the standard tuning. Don't forget the minor third exception betw…"
click at [972, 510] on button at bounding box center [977, 510] width 26 height 20
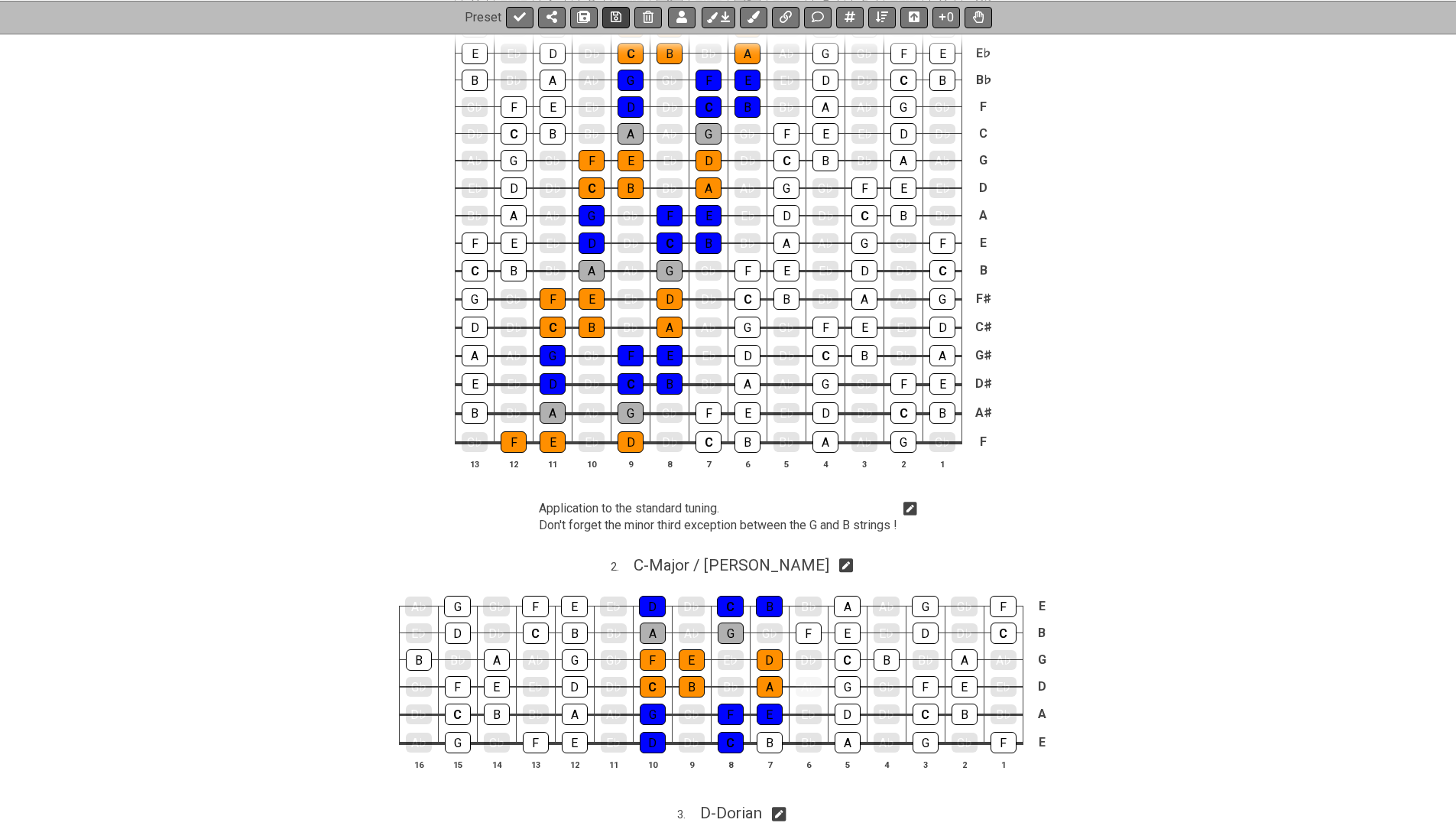
click at [606, 19] on button at bounding box center [615, 16] width 27 height 21
click at [524, 17] on button at bounding box center [519, 16] width 27 height 21
select select "/024H5T7JZ"
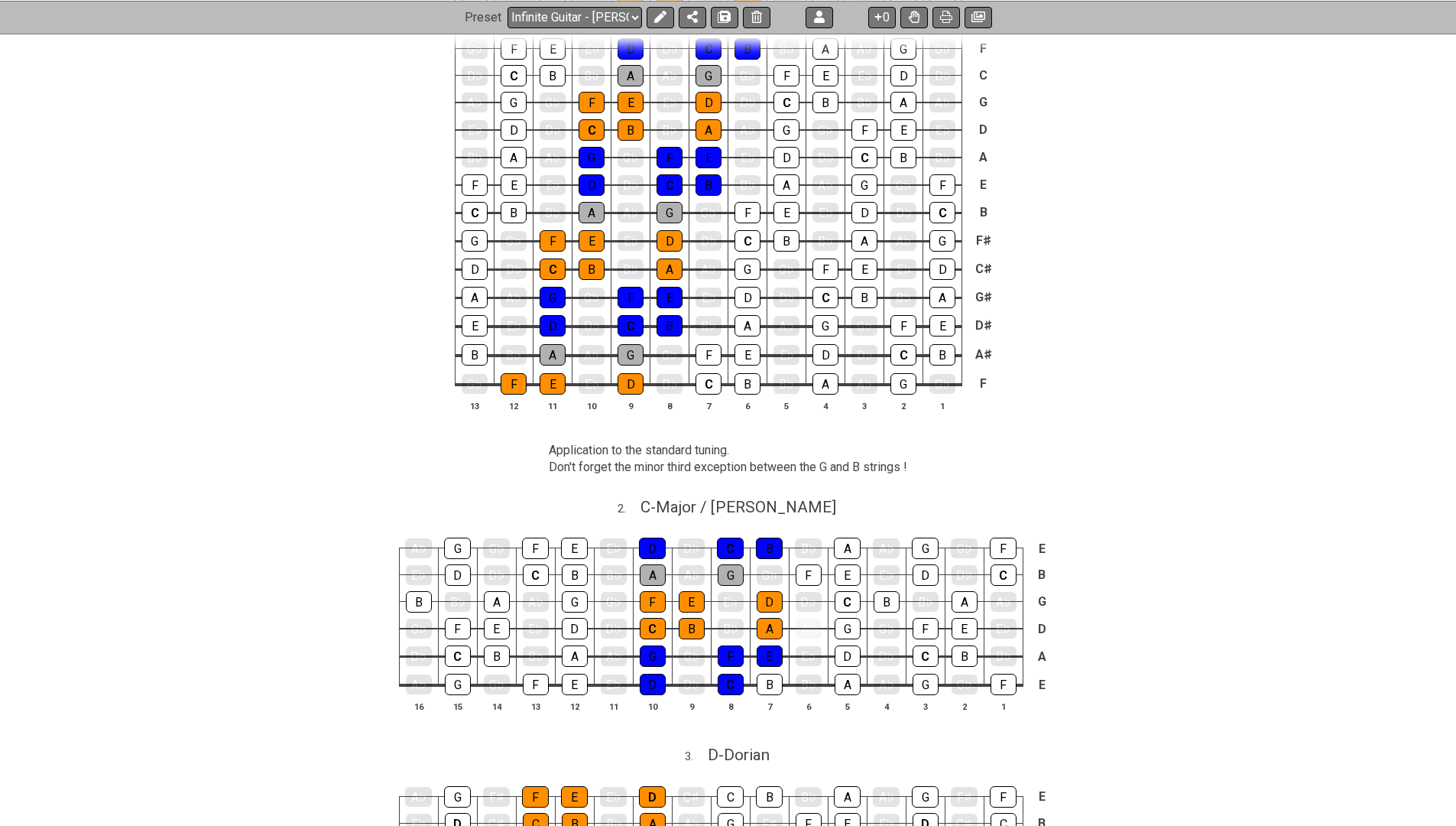
scroll to position [592, 0]
click at [663, 12] on icon at bounding box center [660, 17] width 12 height 12
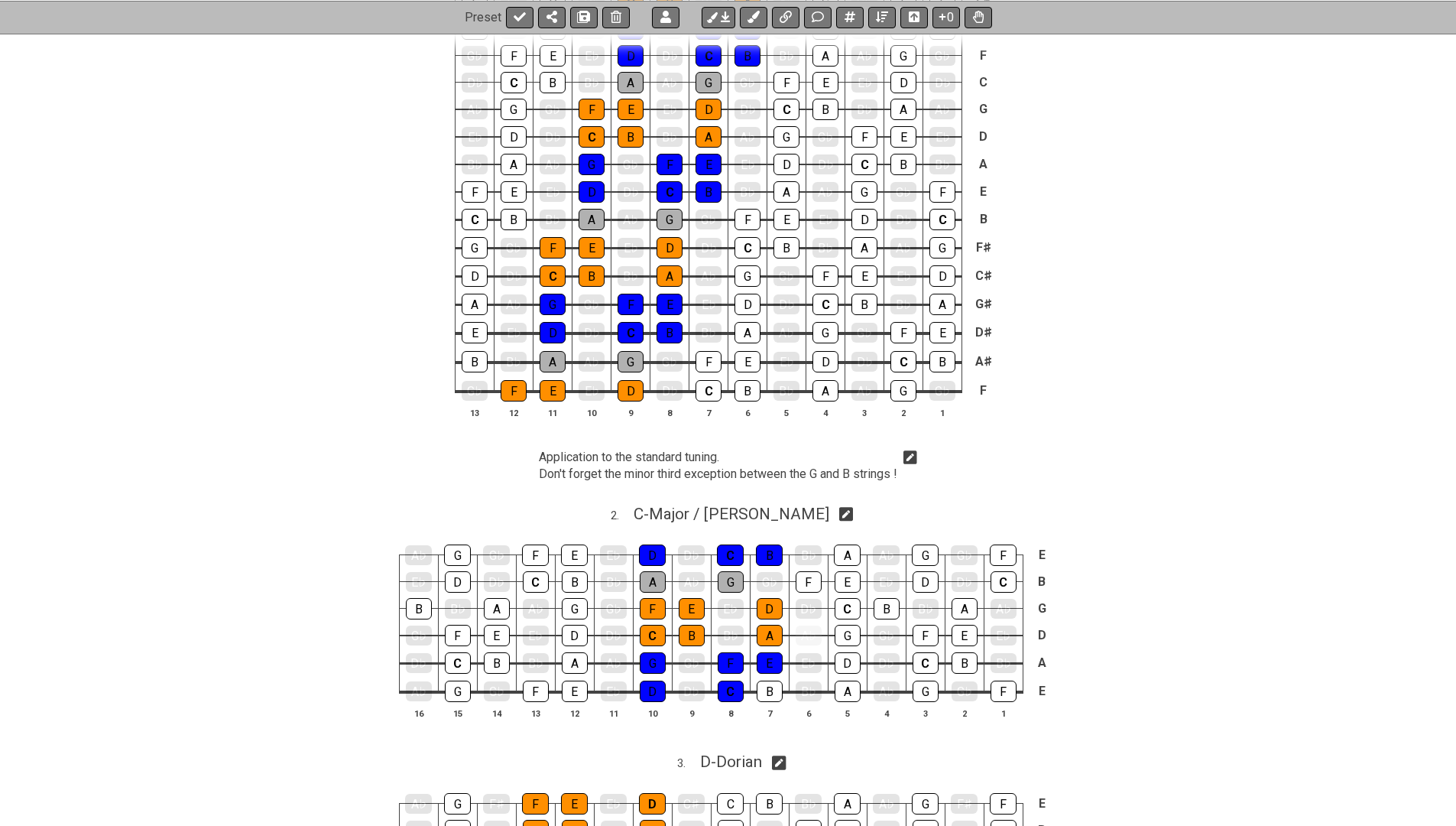
click at [912, 456] on icon at bounding box center [910, 457] width 14 height 16
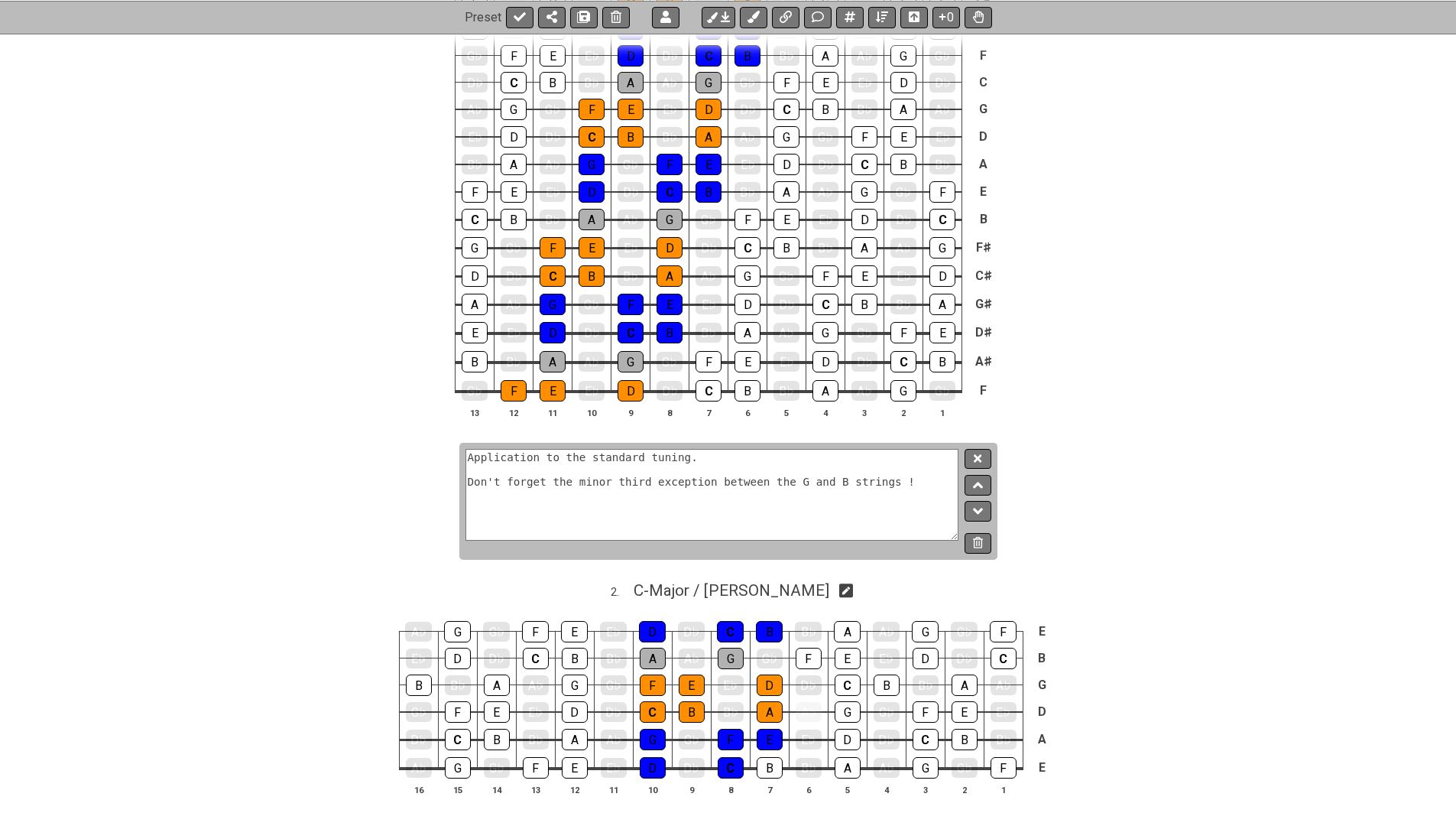
click at [713, 469] on textarea "Application to the standard tuning. Don't forget the minor third exception betw…" at bounding box center [712, 495] width 494 height 92
click at [701, 457] on textarea "Application to the standard tuning. Don't forget the minor third exception betw…" at bounding box center [712, 495] width 494 height 92
click at [558, 474] on textarea "Application to the standard tuning, but Don't forget the minor third exception …" at bounding box center [712, 495] width 494 height 92
click at [512, 466] on textarea "Application to the standard tuning, but don't forget the minor third exception …" at bounding box center [712, 495] width 494 height 92
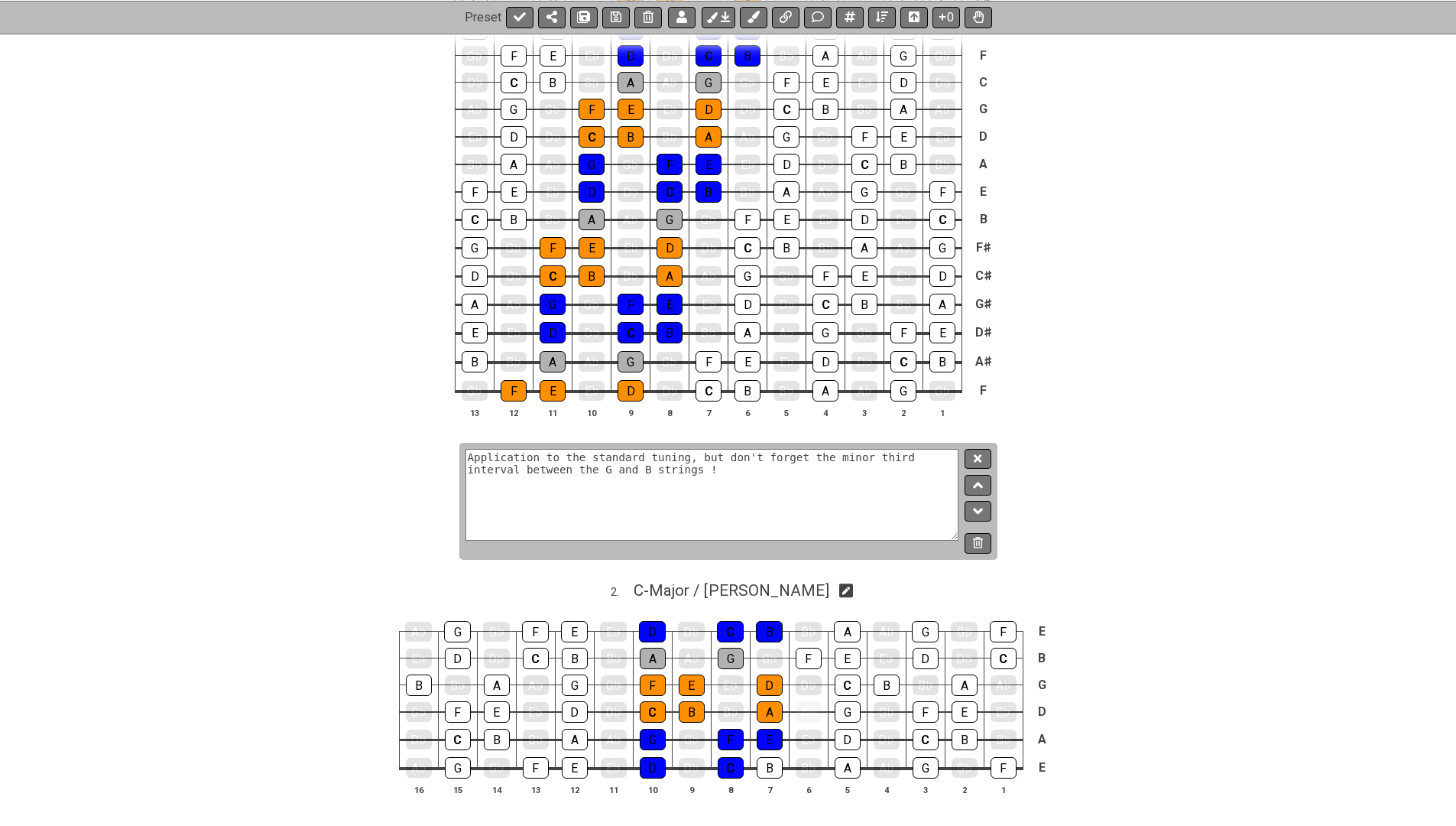
click at [770, 472] on textarea "Application to the standard tuning, but don't forget the minor third interval b…" at bounding box center [712, 495] width 494 height 92
type textarea "Application to the standard tuning, but don't forget the minor third interval b…"
click at [980, 466] on button at bounding box center [977, 459] width 26 height 20
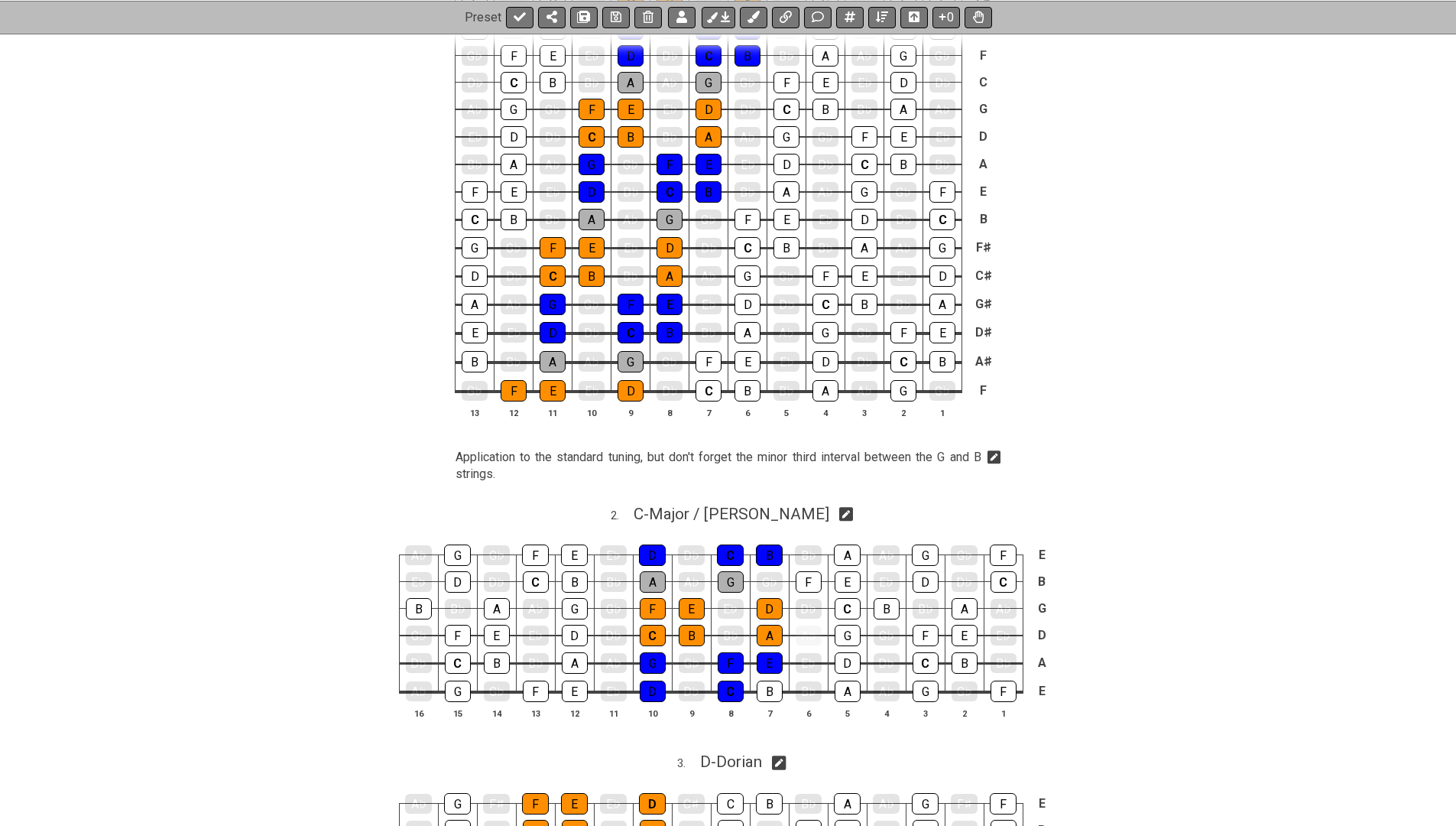
click at [992, 452] on icon at bounding box center [994, 458] width 14 height 14
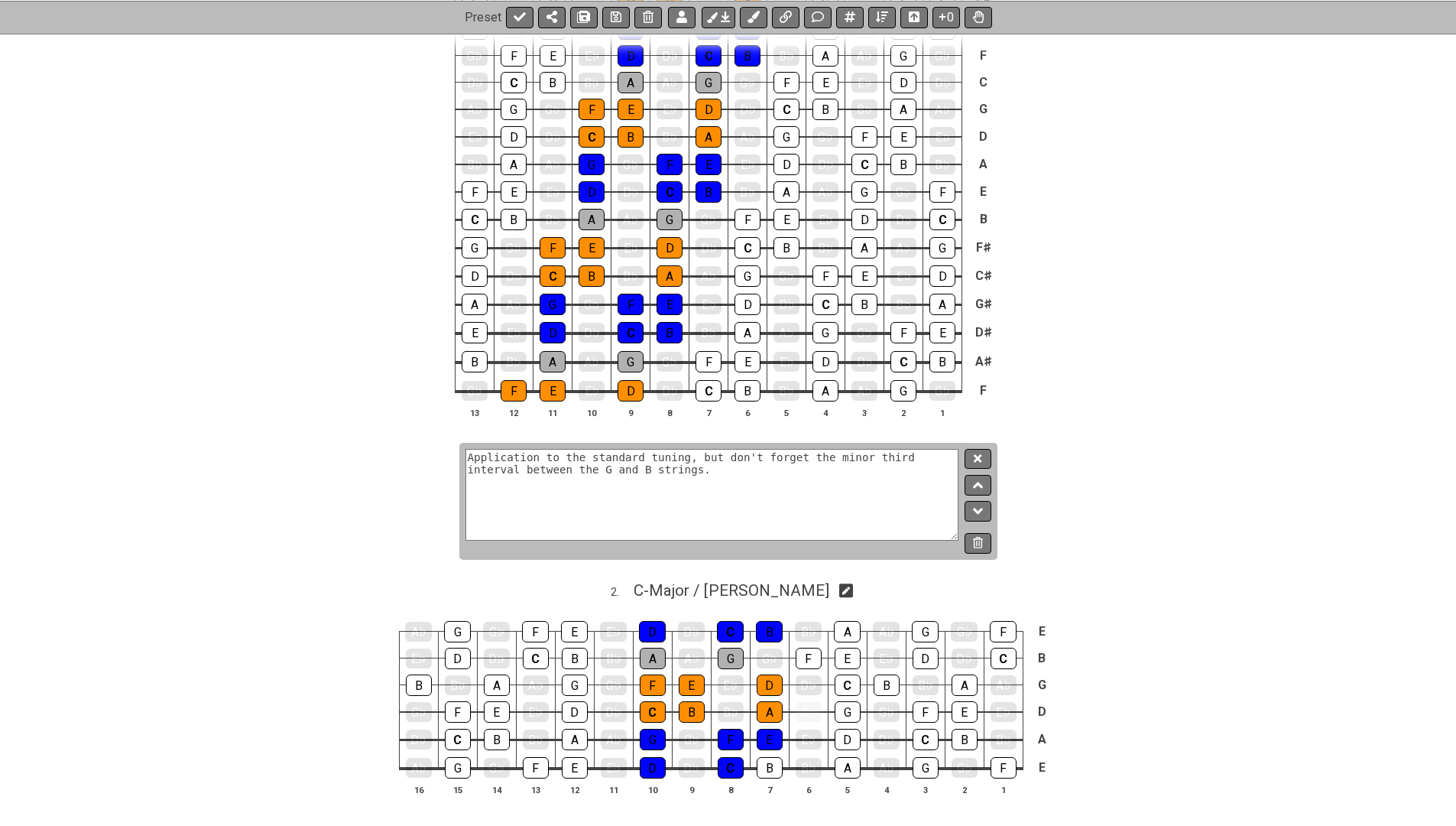
click at [699, 456] on textarea "Application to the standard tuning, but don't forget the minor third interval b…" at bounding box center [712, 495] width 494 height 92
type textarea "Application to the standard tuning. Don't forget the minor third interval betwe…"
click at [969, 456] on button at bounding box center [977, 459] width 26 height 20
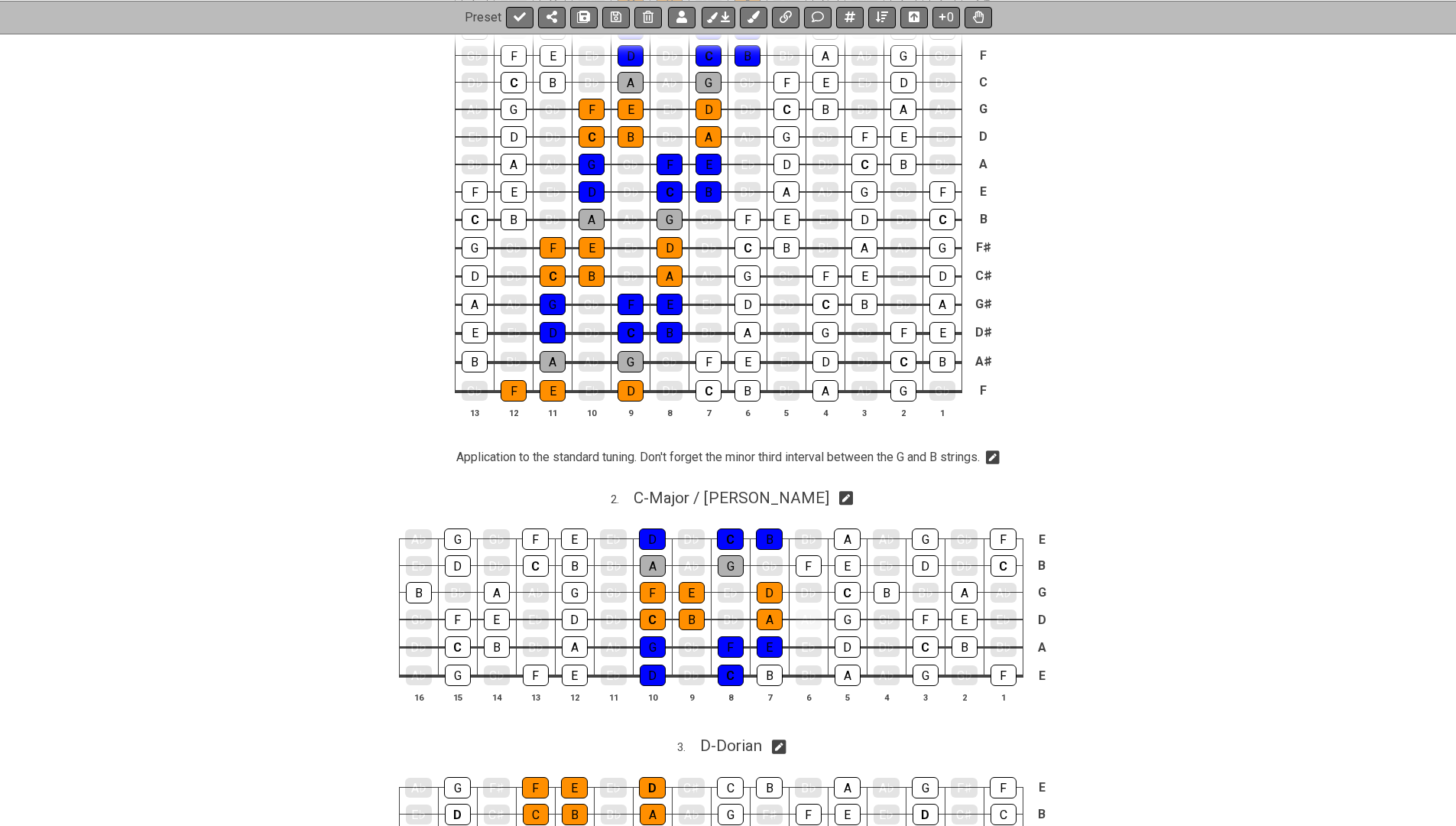
click at [994, 454] on icon at bounding box center [993, 458] width 14 height 14
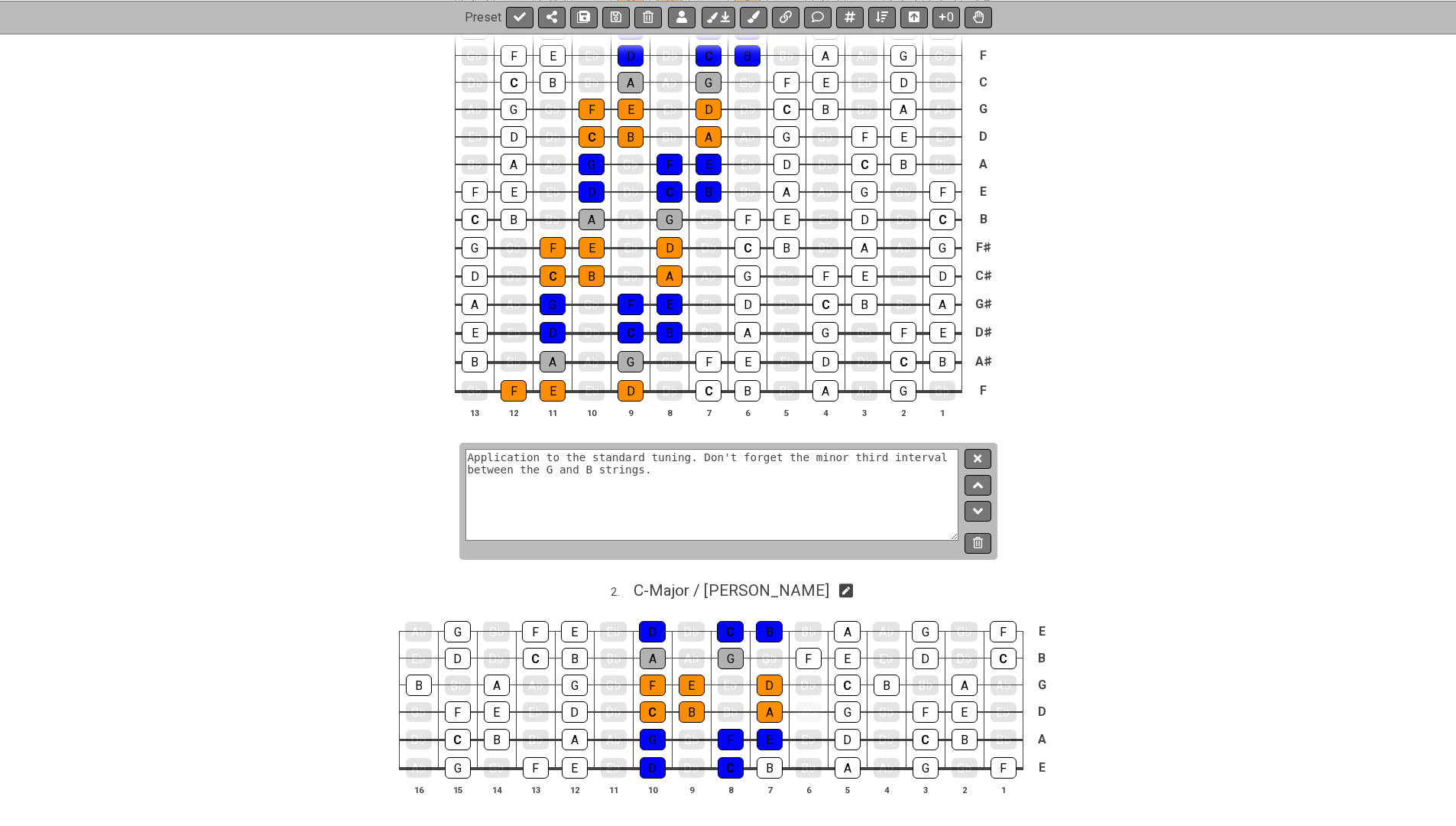
click at [994, 454] on div "Application to the standard tuning. Don't forget the minor third interval betwe…" at bounding box center [728, 501] width 538 height 117
click at [753, 473] on textarea "Application to the standard tuning. Don't forget the minor third interval betwe…" at bounding box center [712, 495] width 494 height 92
type textarea "Application to standard tuning. Don't forget the minor third interval between t…"
click at [978, 461] on icon at bounding box center [978, 458] width 8 height 12
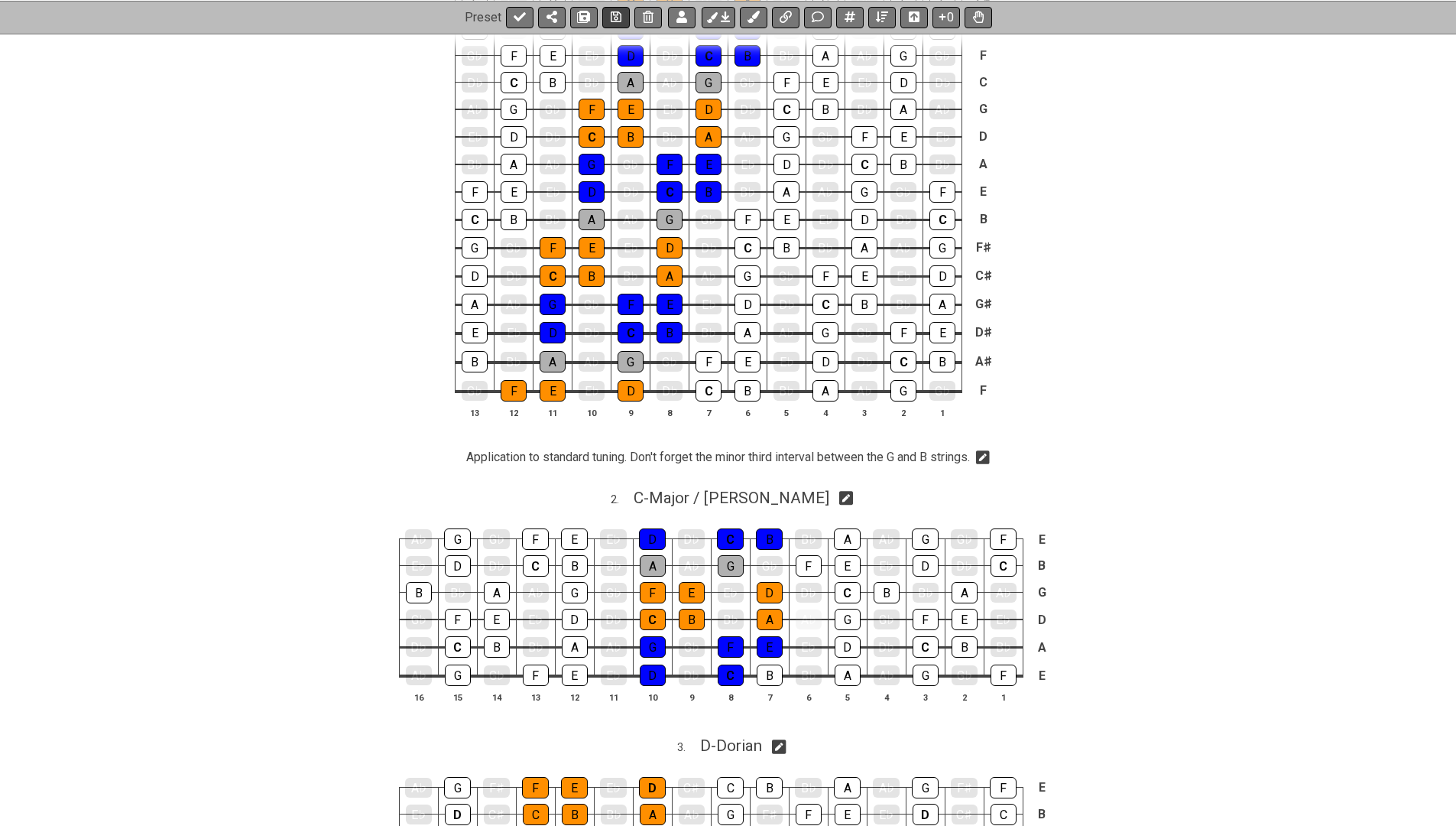
click at [617, 18] on icon at bounding box center [616, 17] width 11 height 12
click at [519, 14] on icon at bounding box center [520, 17] width 12 height 12
select select "/024H5T7JZ"
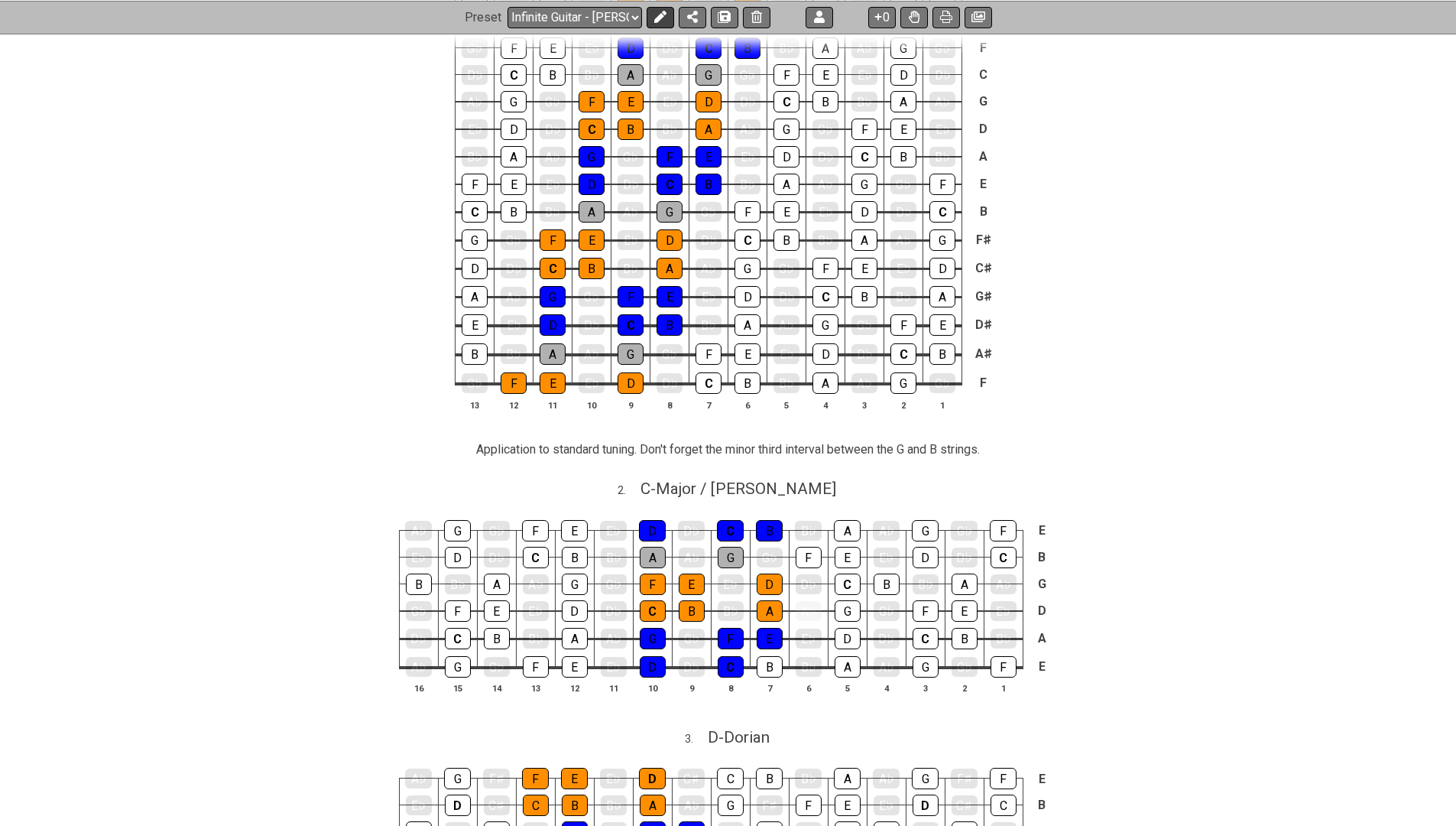
click at [659, 12] on icon at bounding box center [661, 17] width 12 height 12
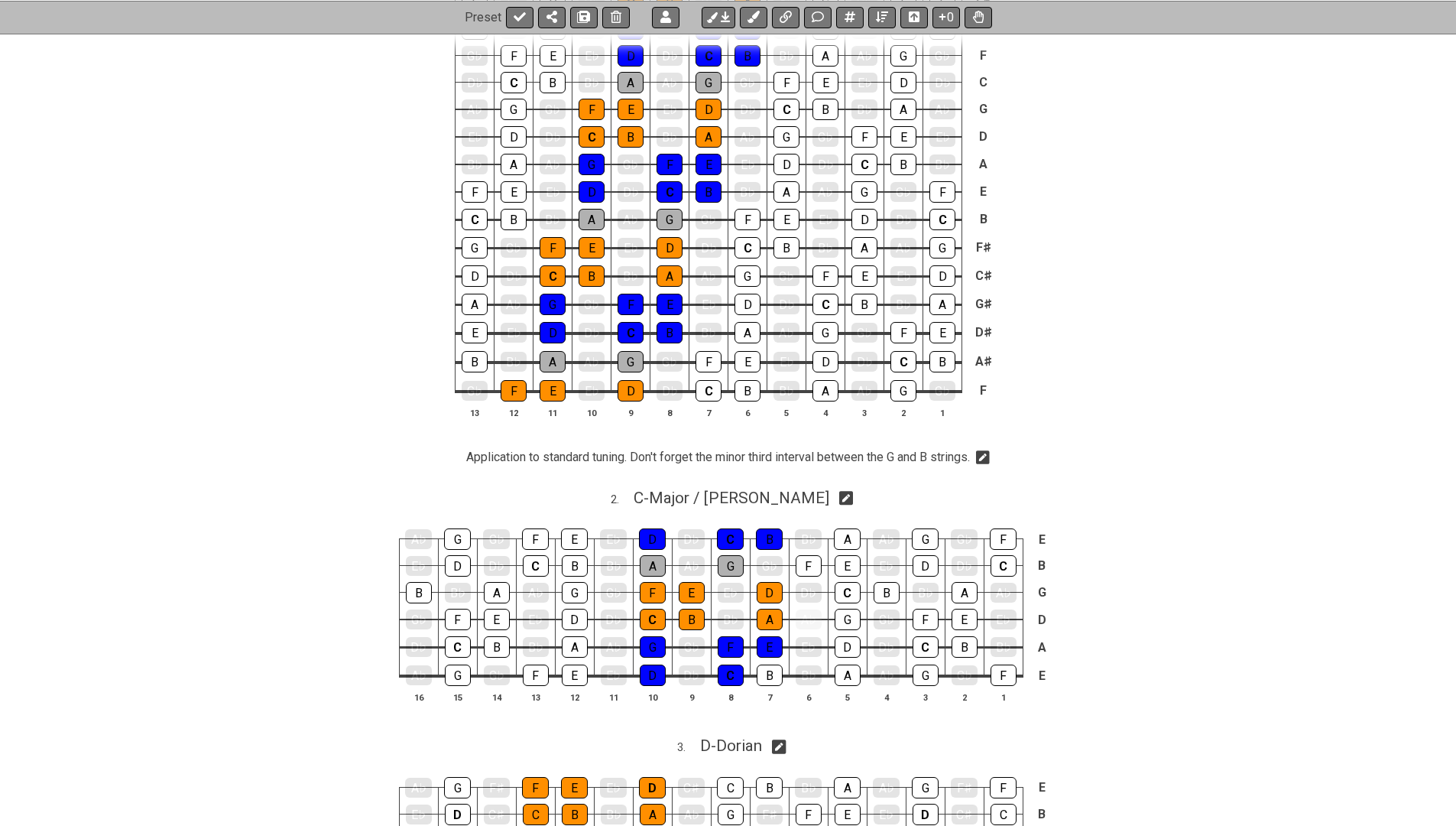
click at [990, 457] on icon at bounding box center [983, 458] width 14 height 14
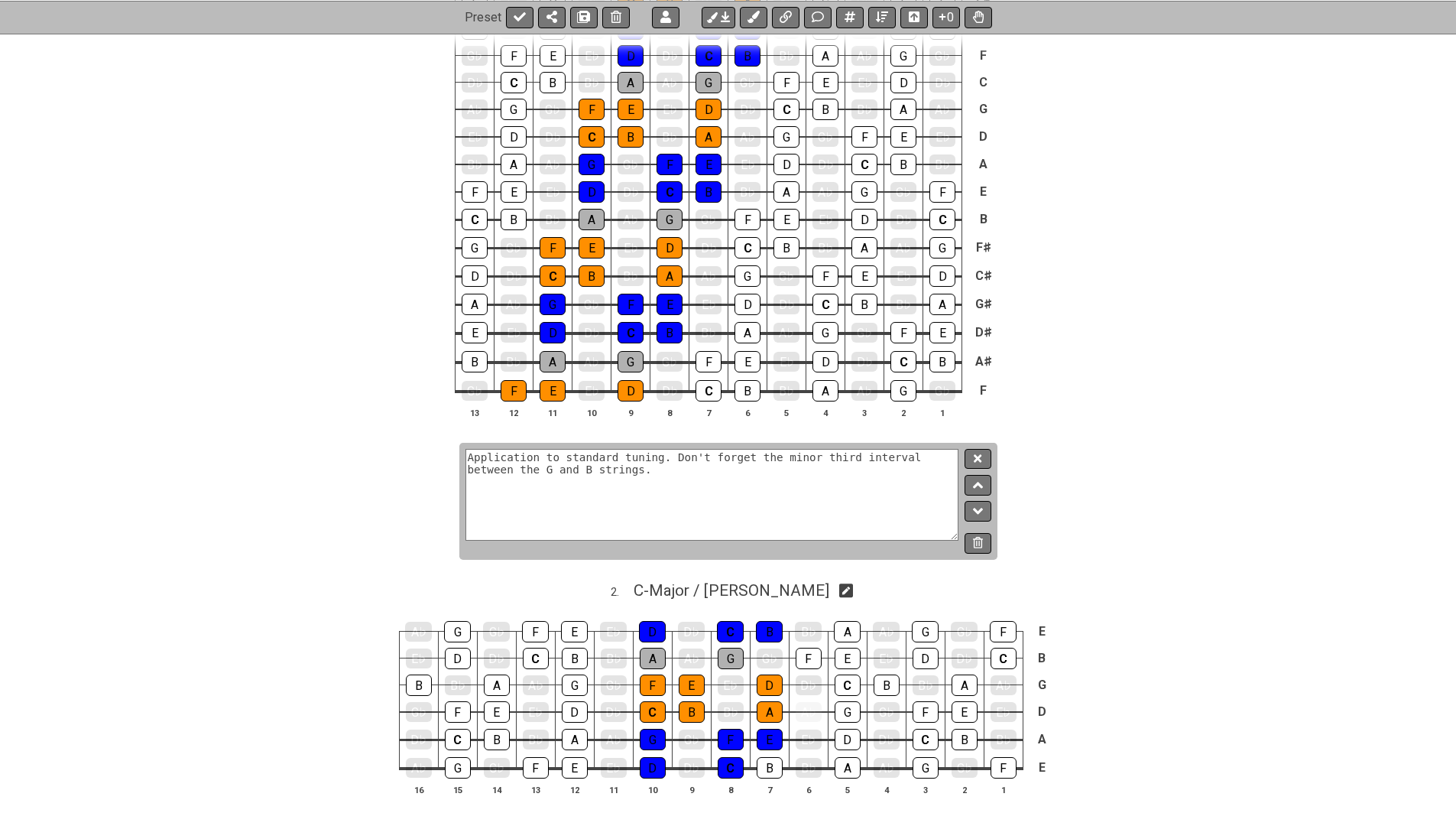
click at [691, 468] on textarea "Application to standard tuning. Don't forget the minor third interval between t…" at bounding box center [712, 495] width 494 height 92
type textarea "Application to standard tuning. Don't forget the minor third interval between t…"
click at [971, 459] on button at bounding box center [977, 459] width 26 height 20
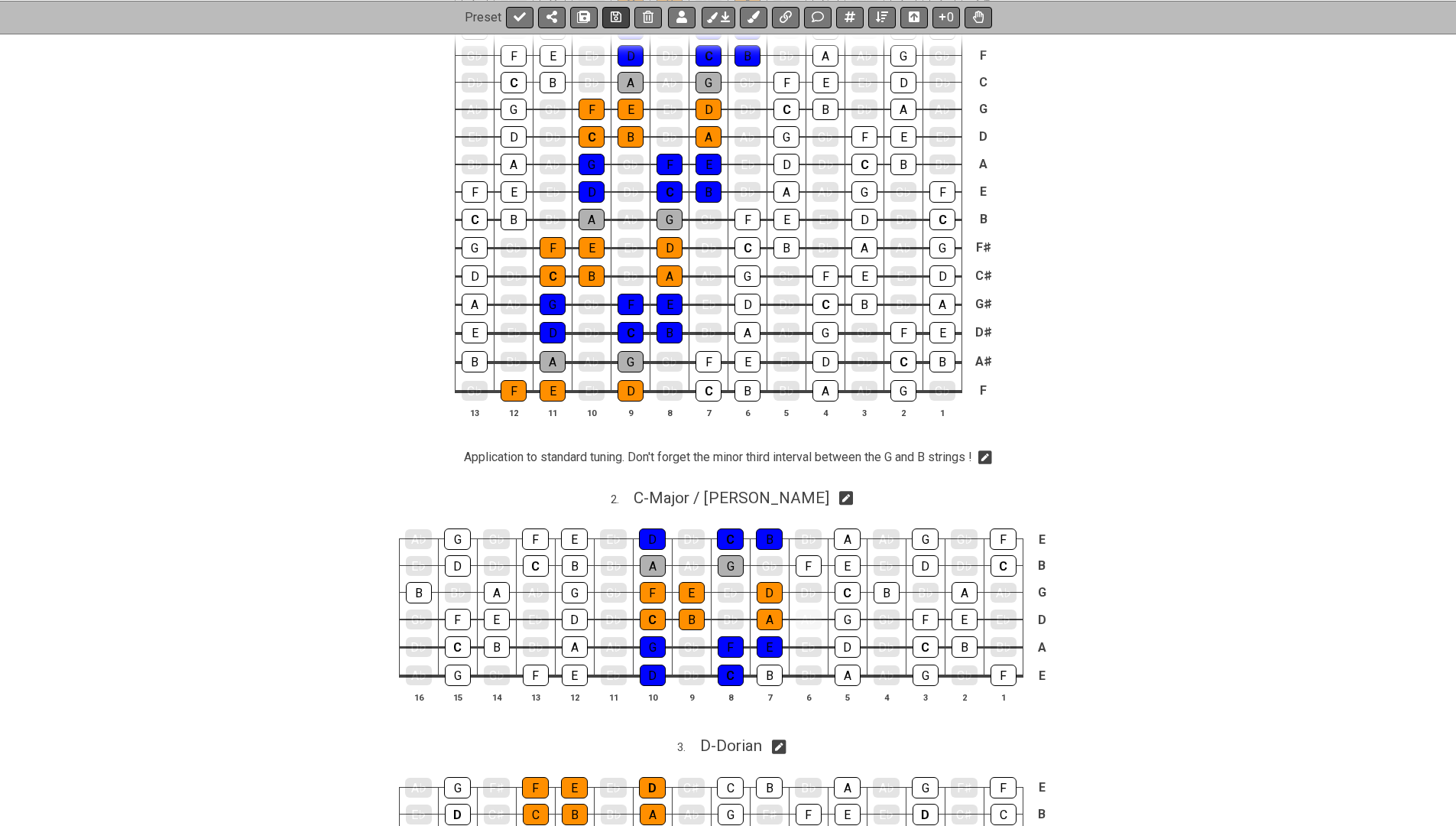
click at [607, 6] on button at bounding box center [615, 16] width 27 height 21
click at [523, 12] on icon at bounding box center [520, 17] width 12 height 12
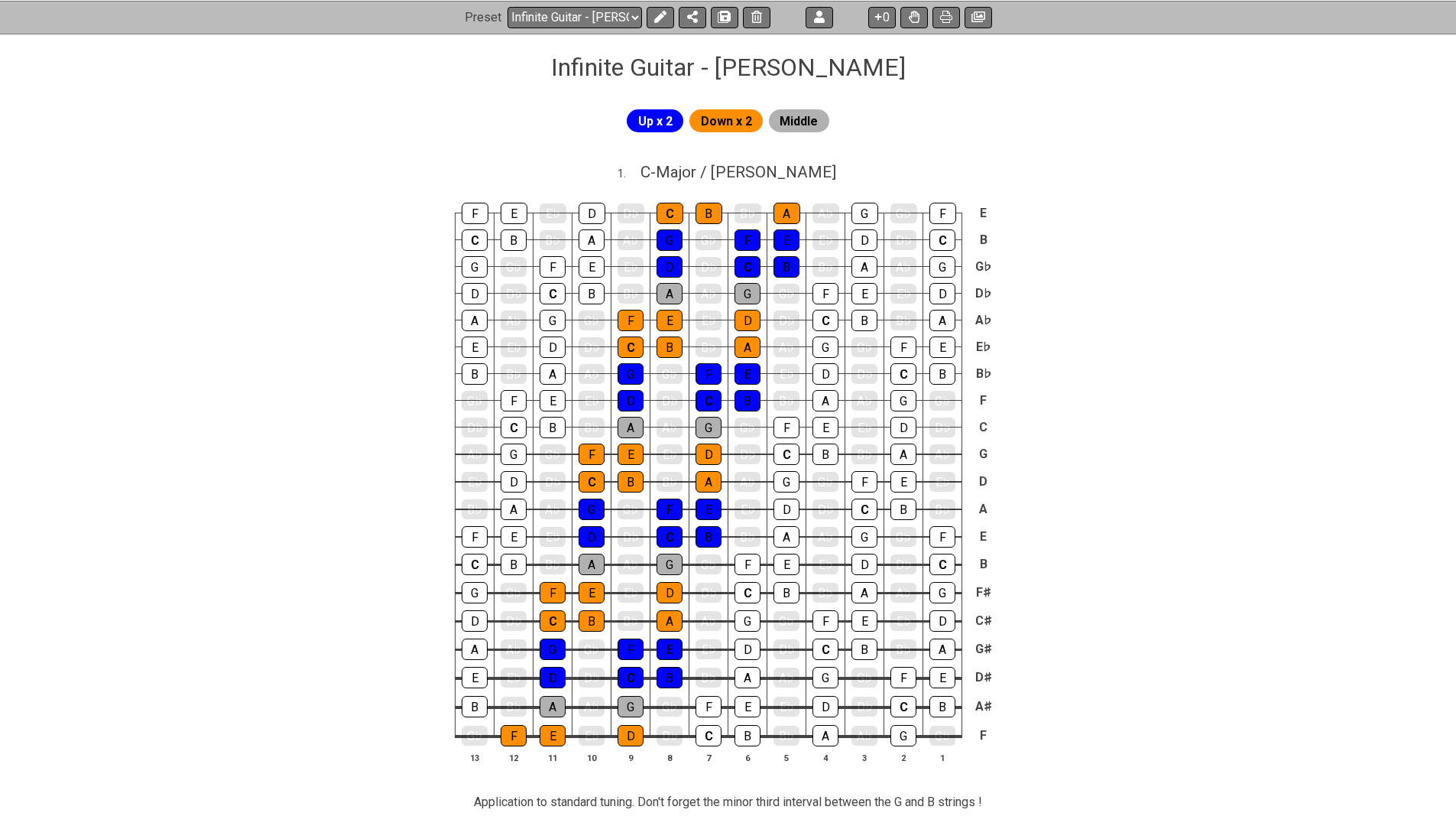
scroll to position [208, 0]
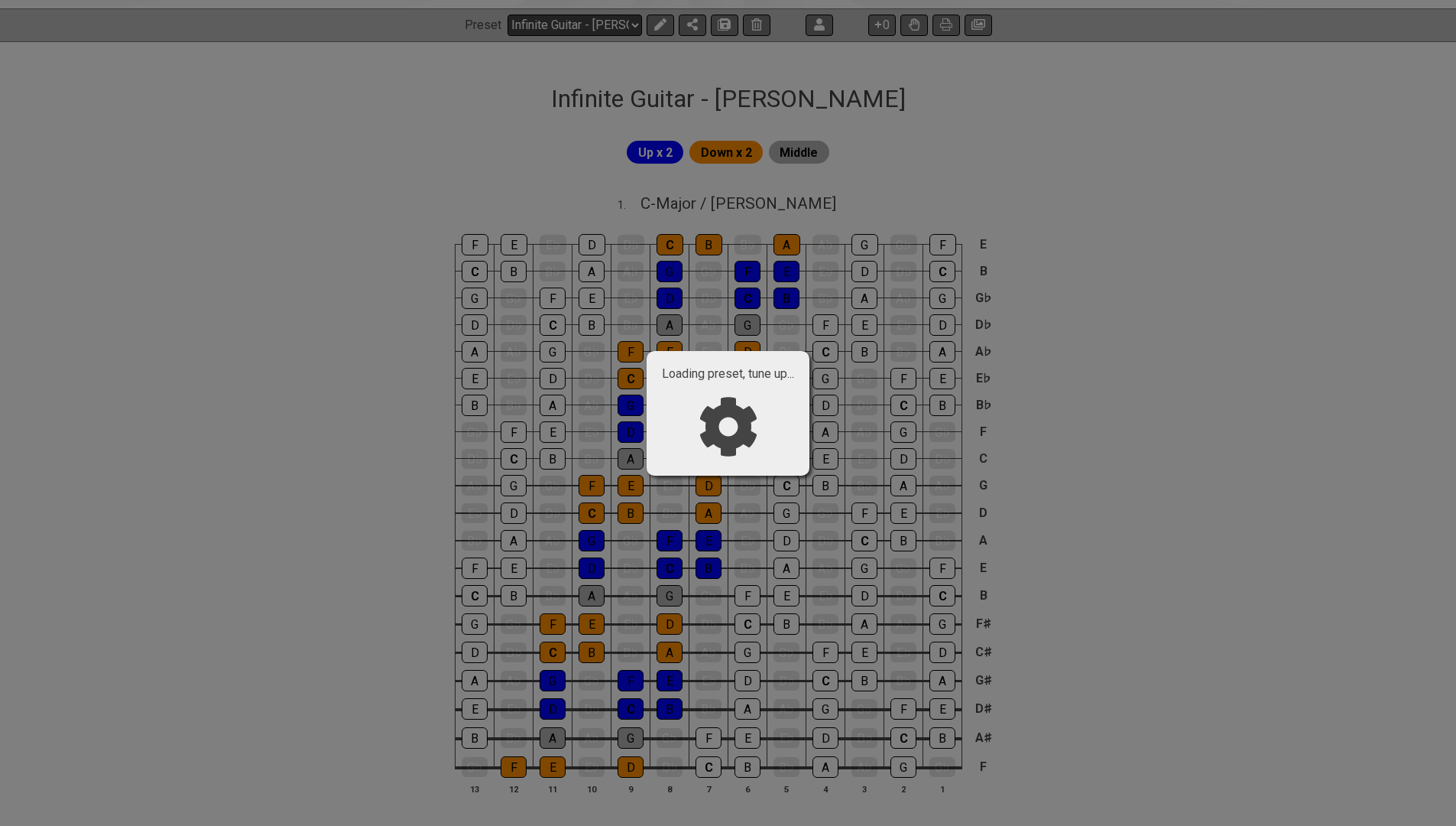
select select "/024L6TBWN"
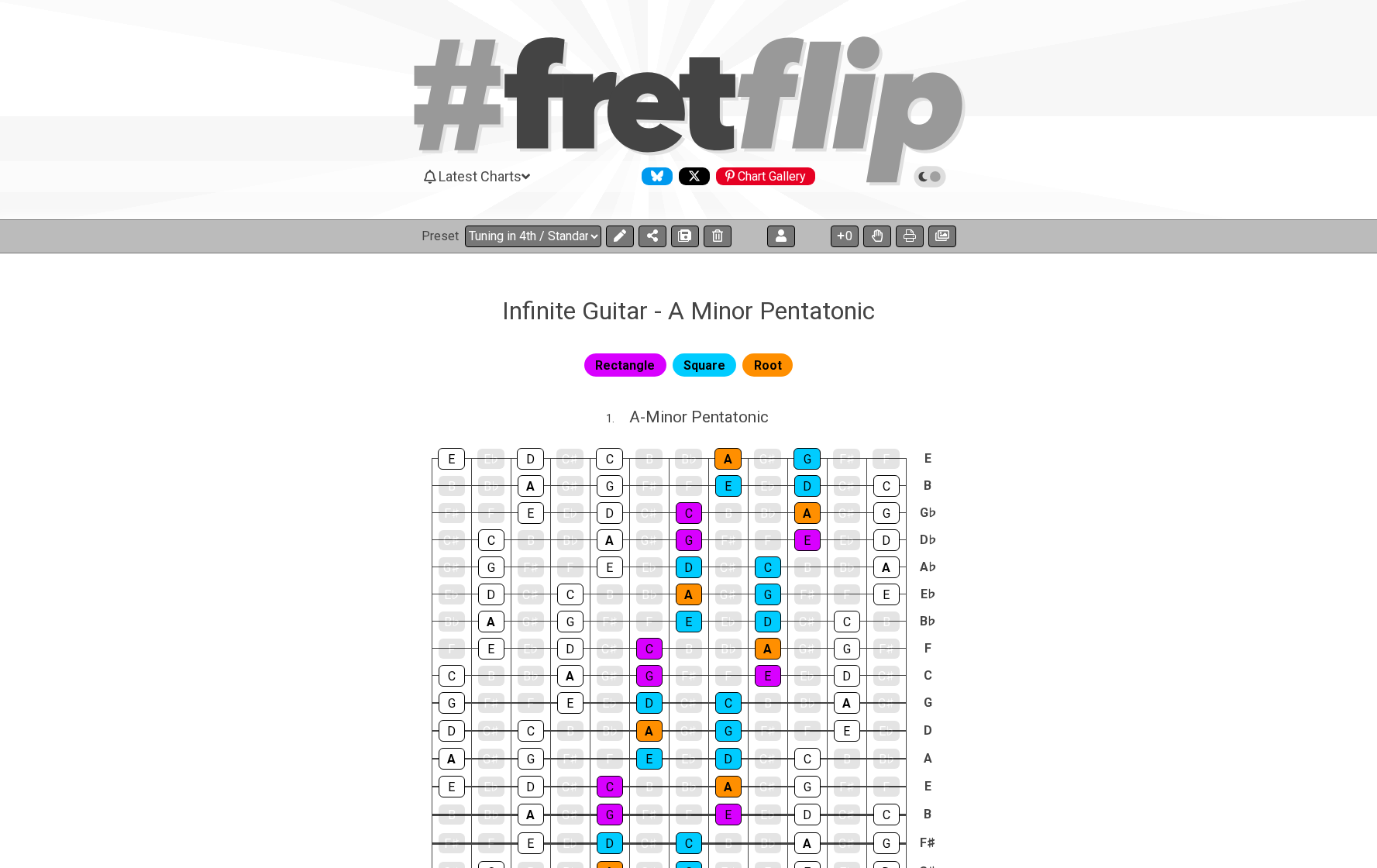
select select "/024L6TBWN"
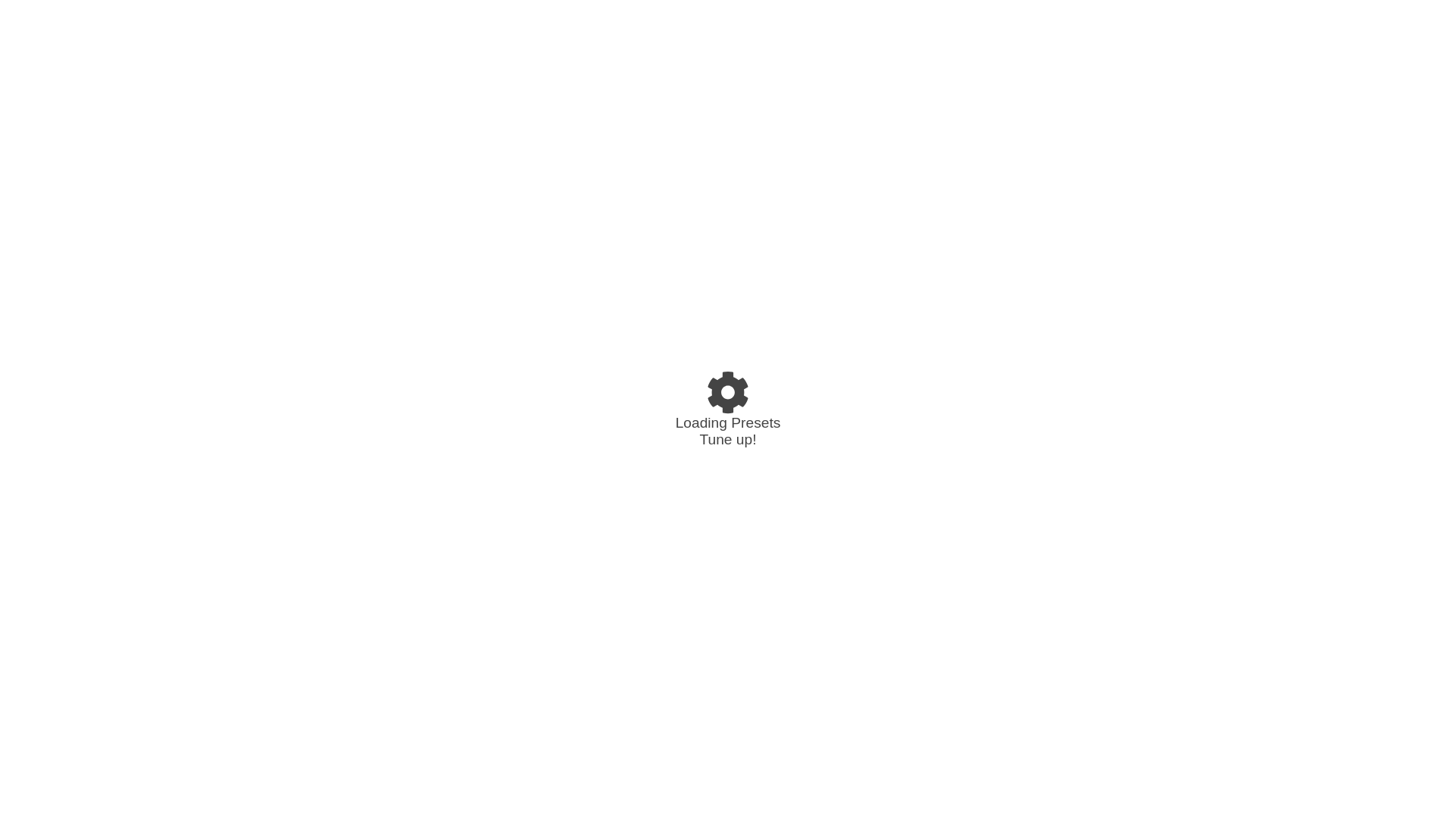
select select "/024YX5YE7"
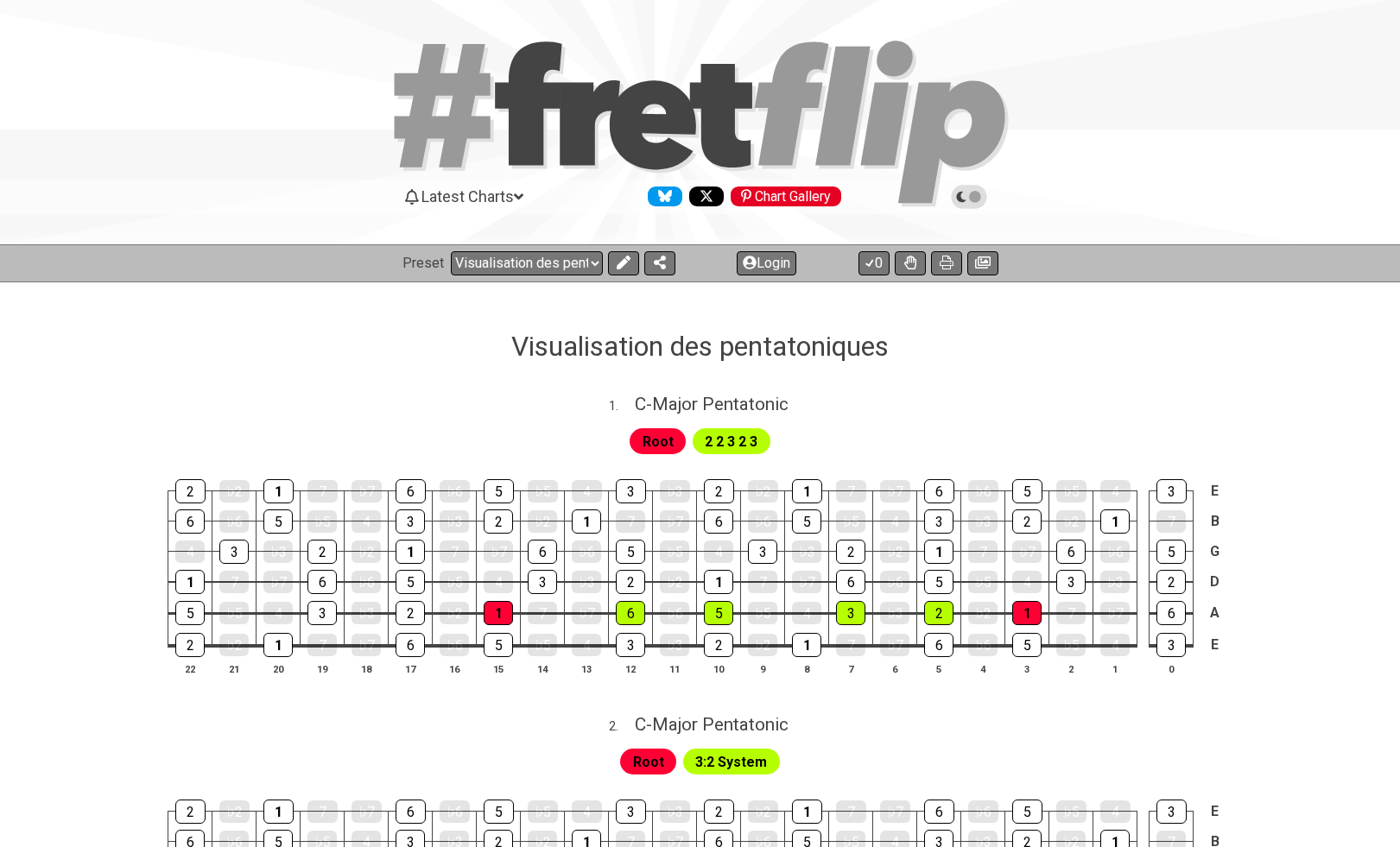
select select "/024LYFMJV"
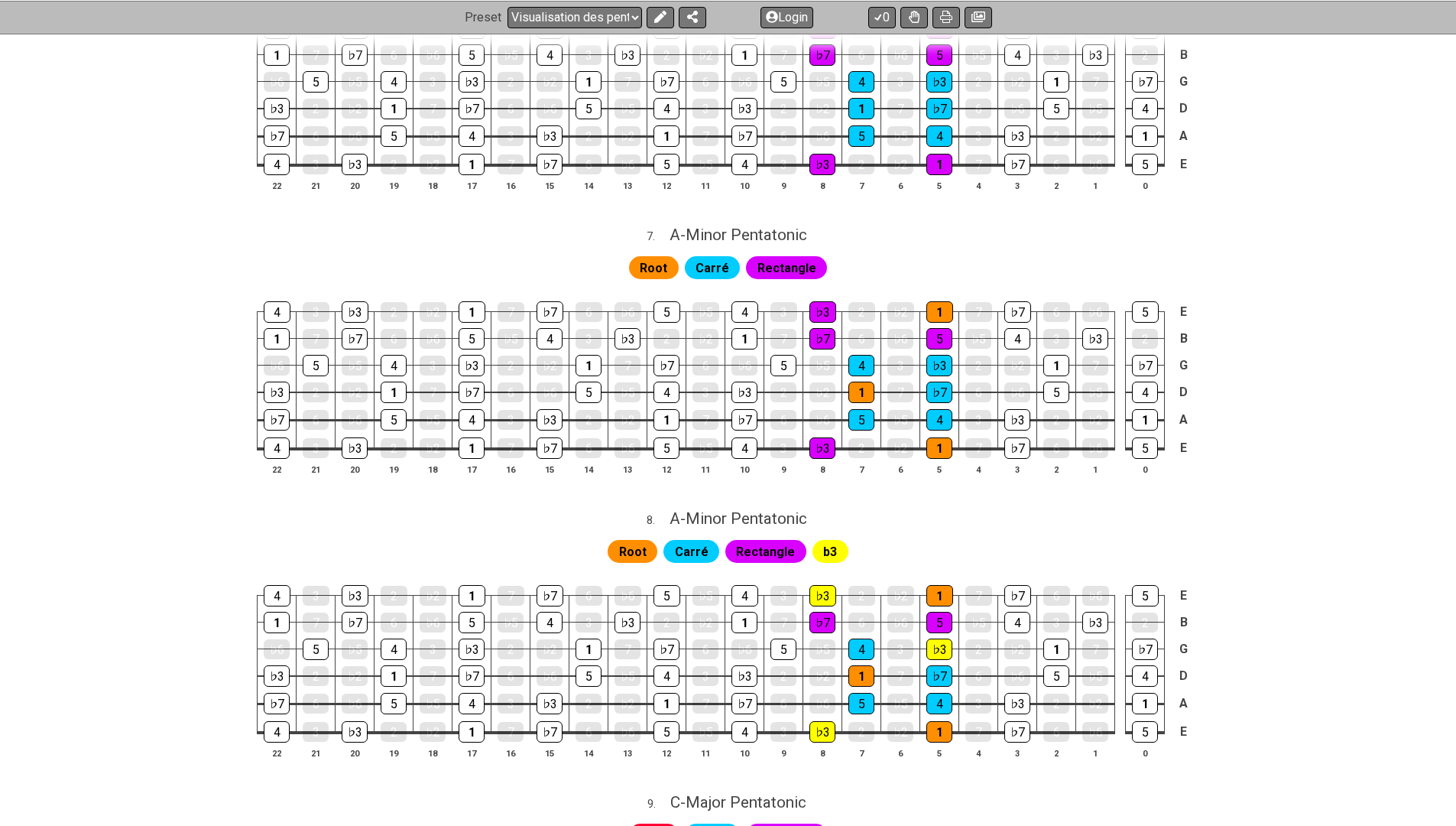
scroll to position [1834, 0]
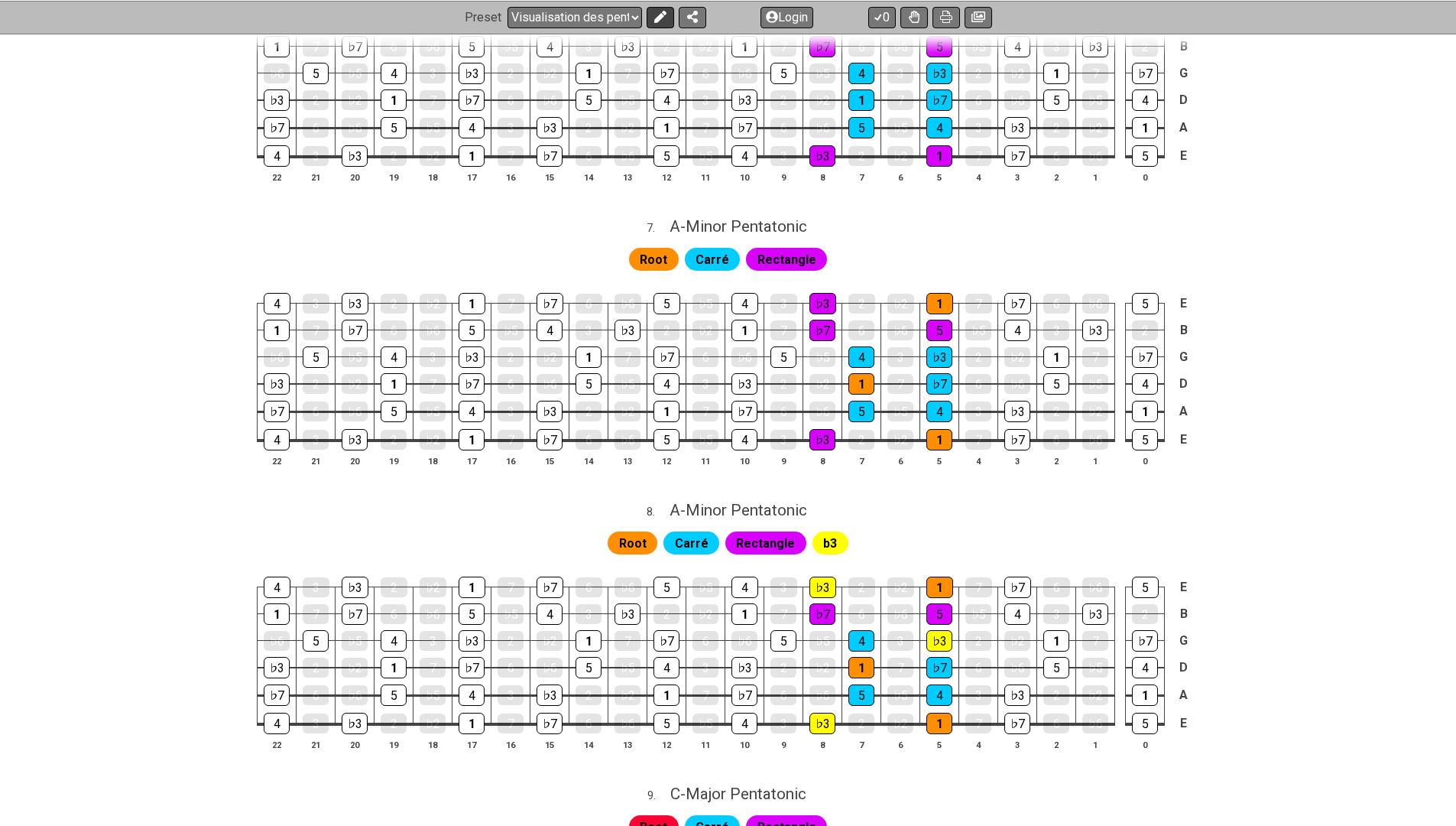
click at [655, 19] on icon at bounding box center [660, 17] width 12 height 12
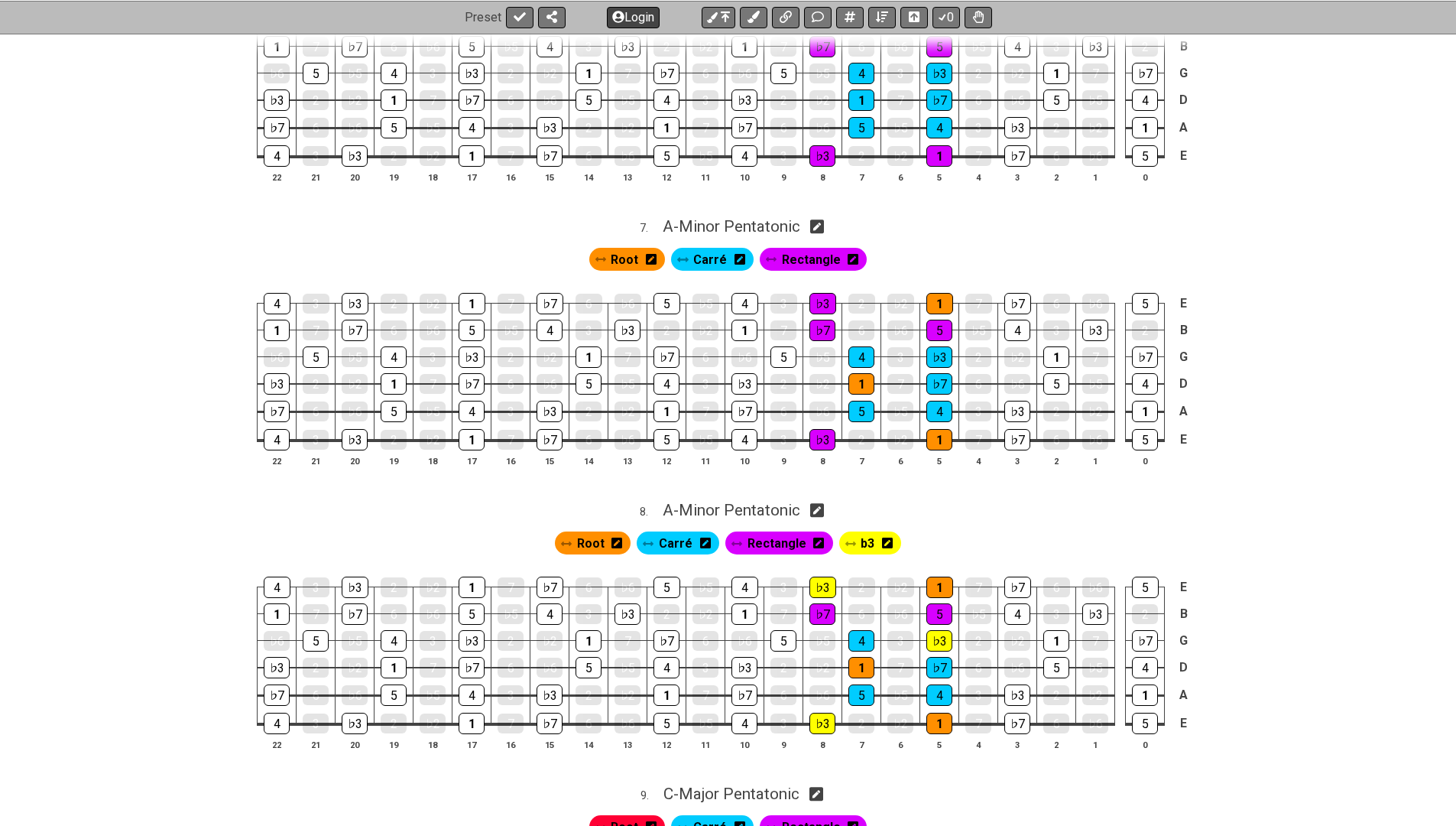
click at [638, 16] on button "Login" at bounding box center [633, 16] width 53 height 21
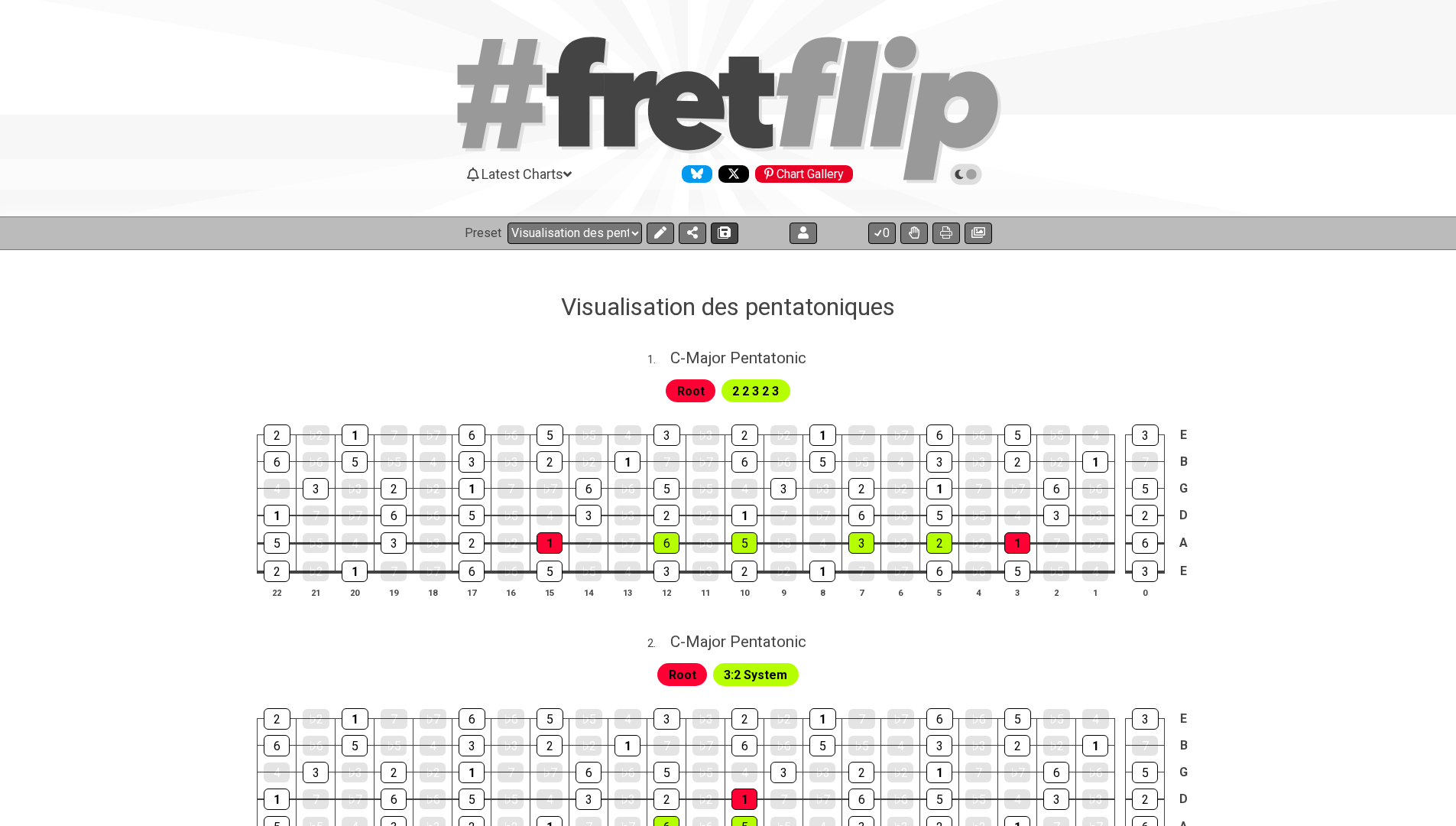
click at [723, 239] on button at bounding box center [724, 232] width 27 height 21
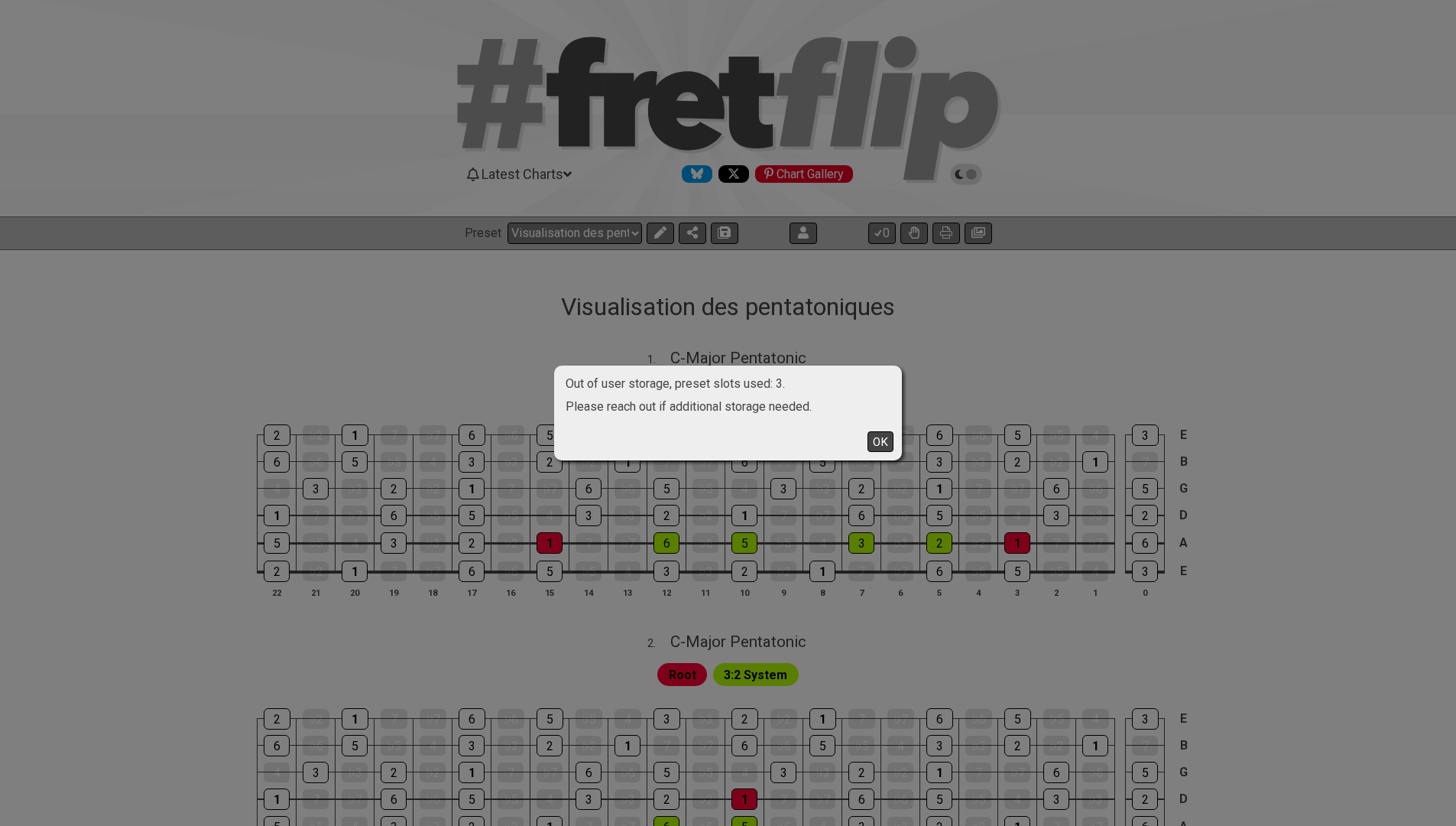
click at [886, 446] on button "OK" at bounding box center [880, 441] width 26 height 20
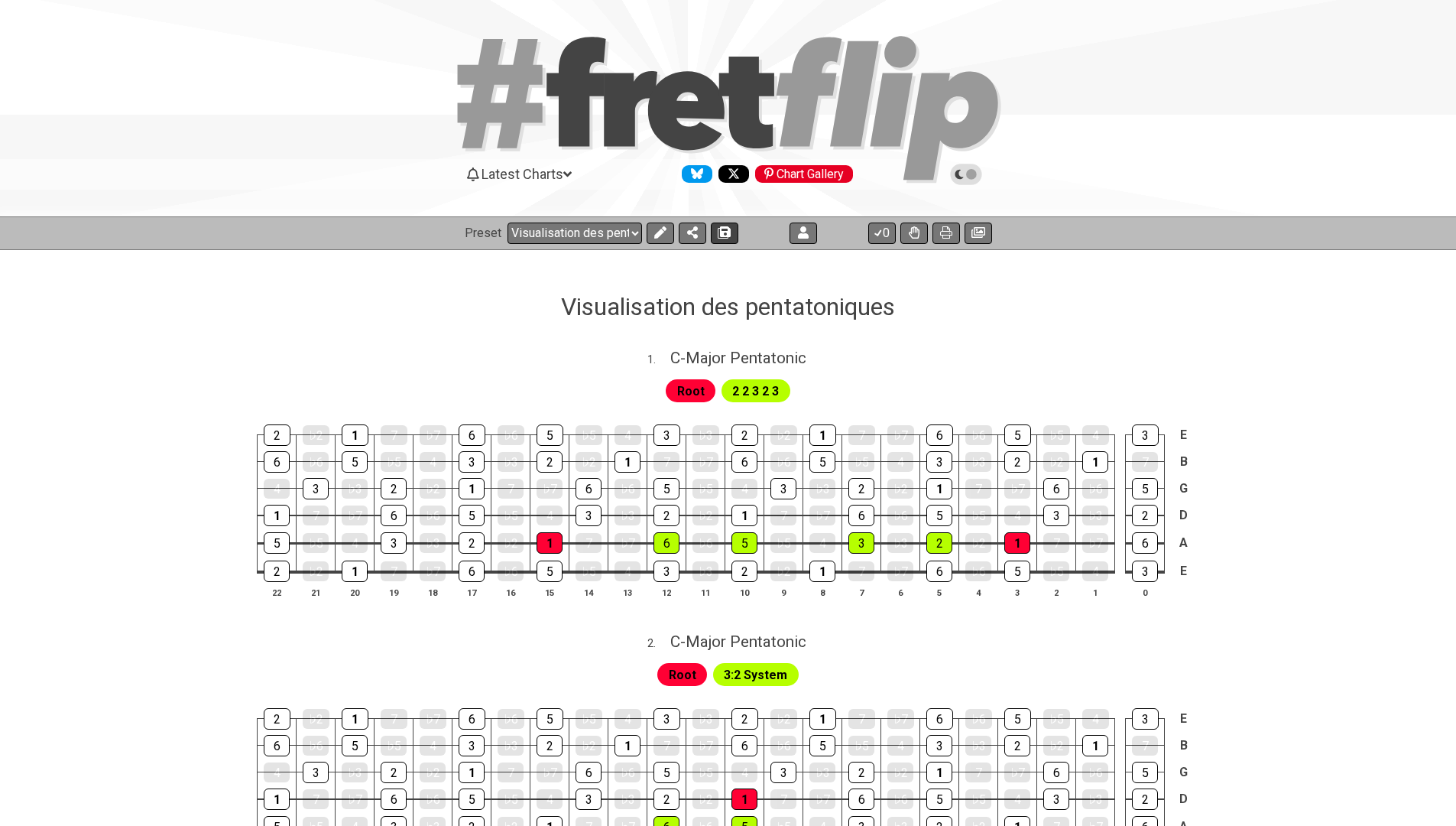
click at [722, 229] on icon at bounding box center [724, 232] width 11 height 12
select select "/023FJ2PVN"
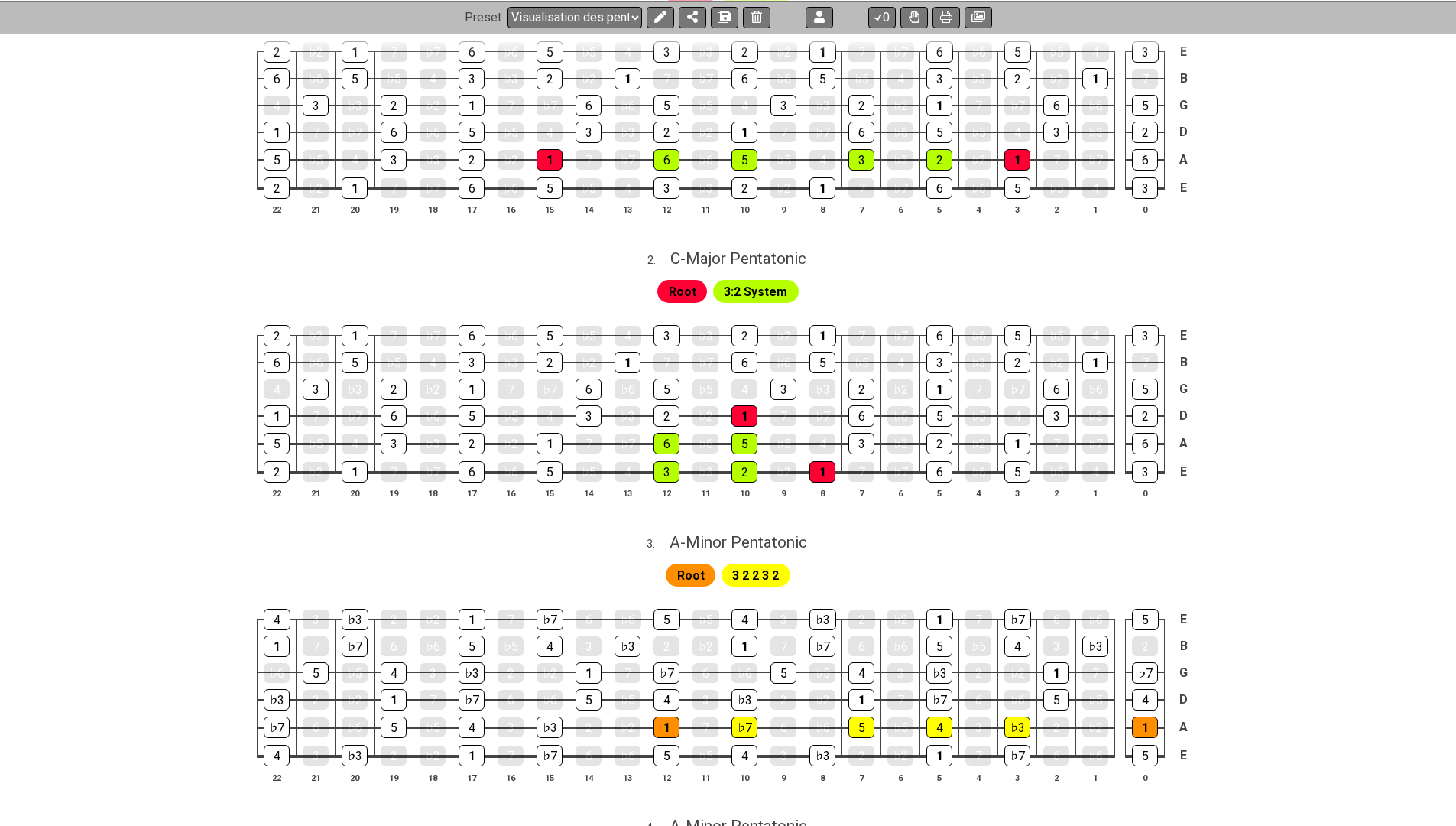
scroll to position [180, 0]
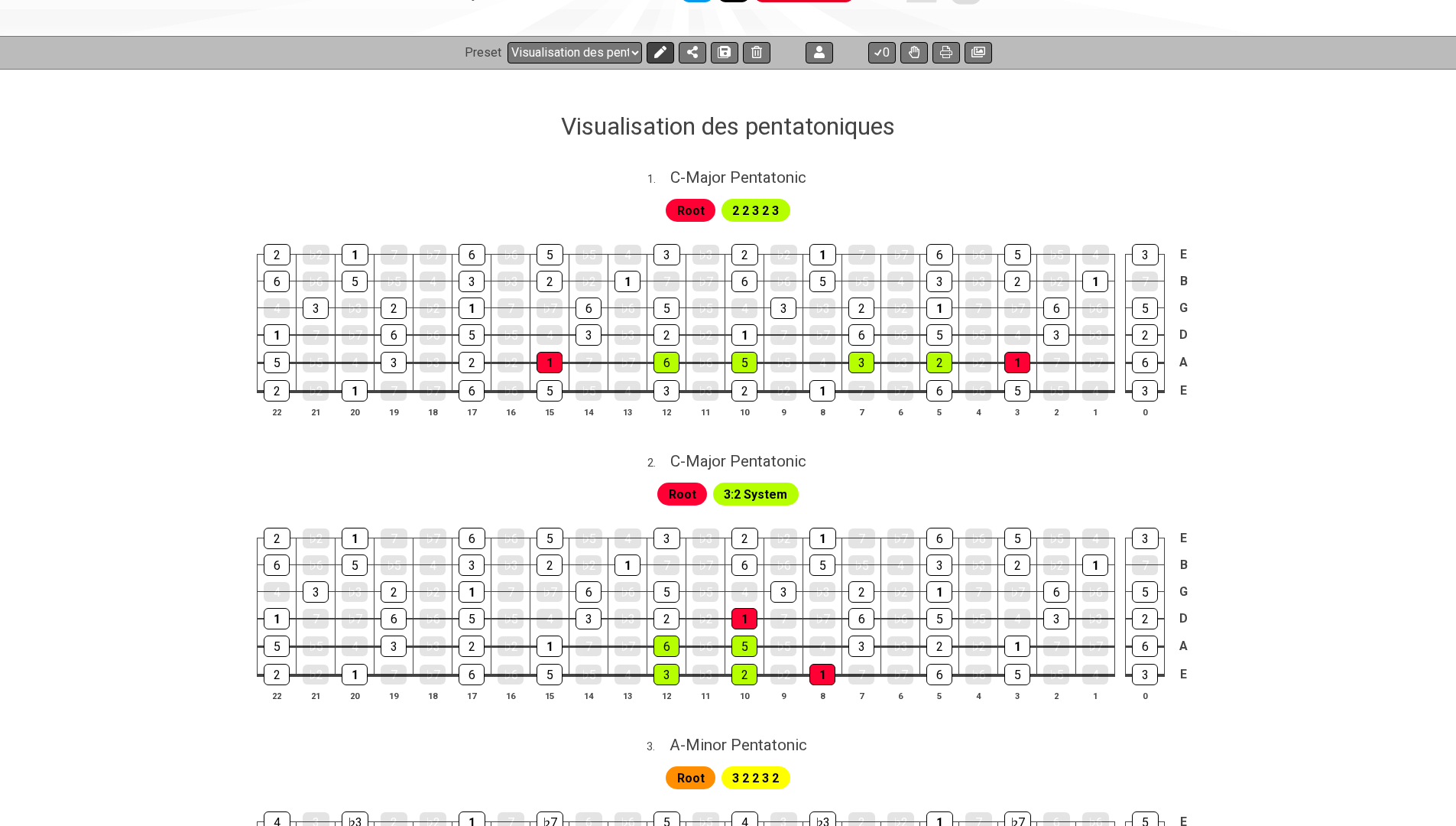
click at [654, 51] on icon at bounding box center [661, 52] width 12 height 12
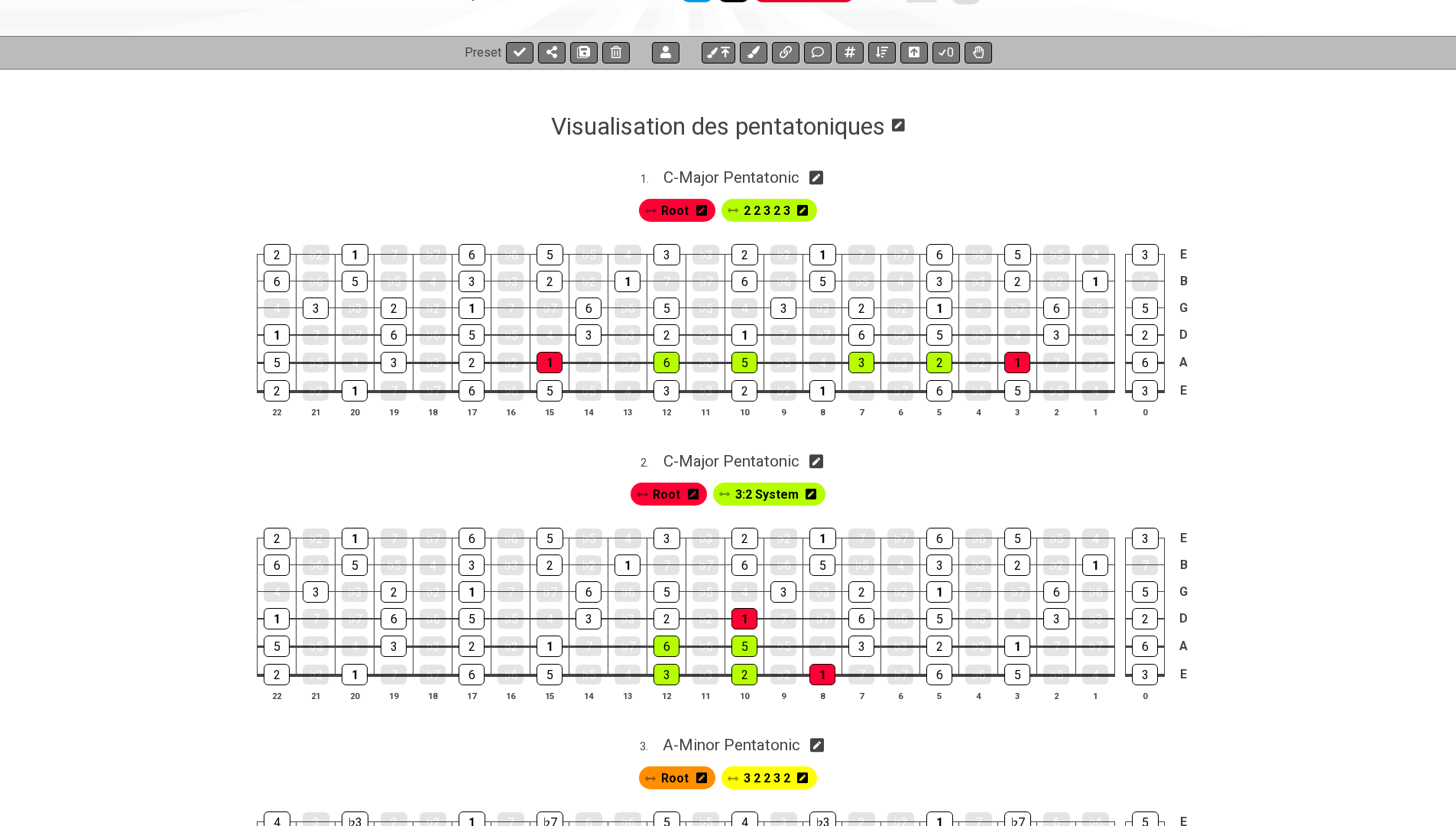
click at [905, 127] on icon at bounding box center [898, 125] width 13 height 13
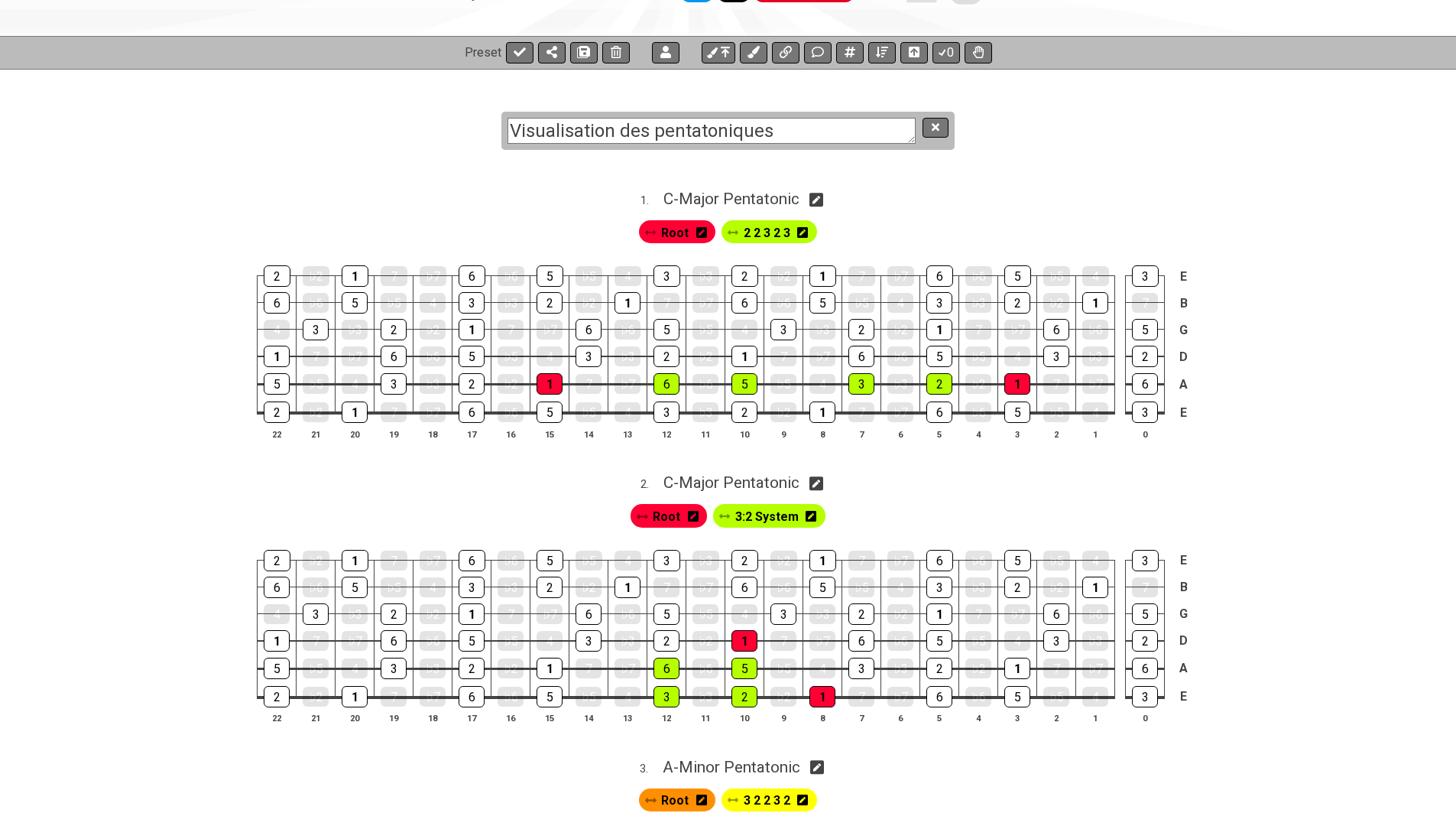
click at [830, 143] on textarea "Visualisation des pentatoniques" at bounding box center [711, 131] width 408 height 27
type textarea "Pentatonic learning"
click at [528, 212] on div "Root 2 2 3 2 3" at bounding box center [728, 229] width 1456 height 37
click at [561, 184] on div "1 . C - Major Pentatonic" at bounding box center [728, 194] width 1456 height 29
select select "C"
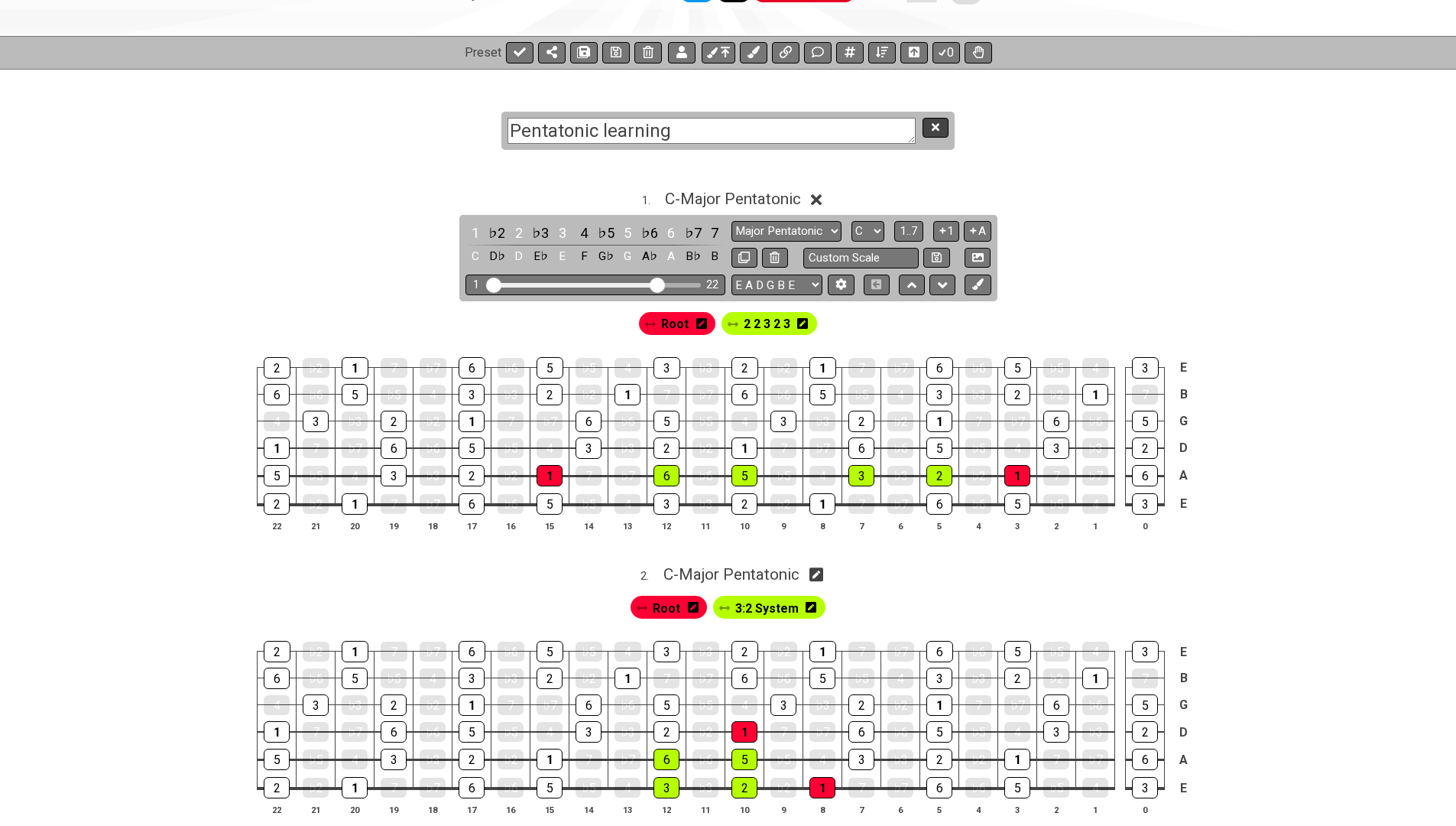
click at [938, 130] on icon at bounding box center [936, 127] width 8 height 12
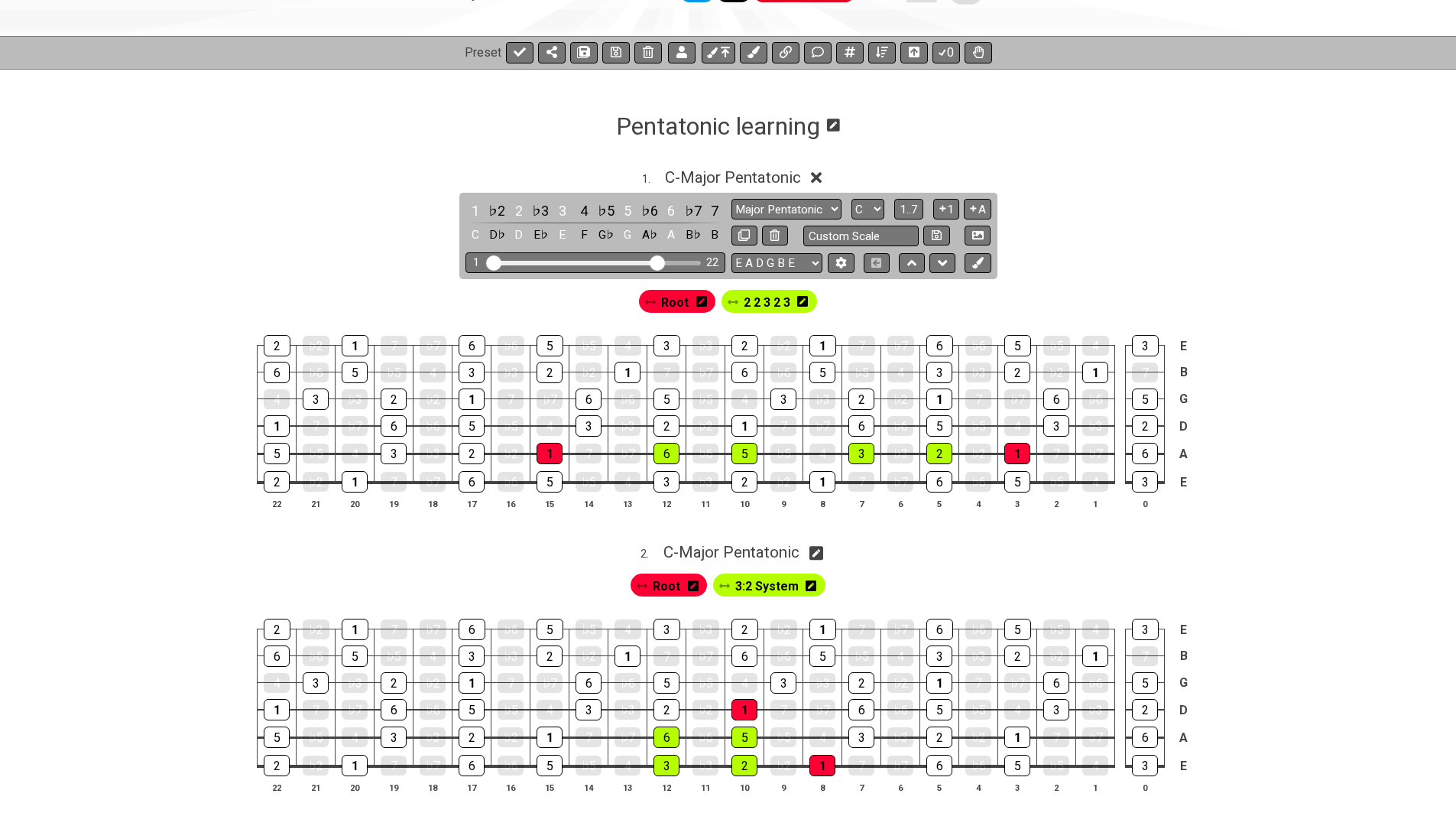
click at [837, 126] on icon at bounding box center [833, 125] width 13 height 15
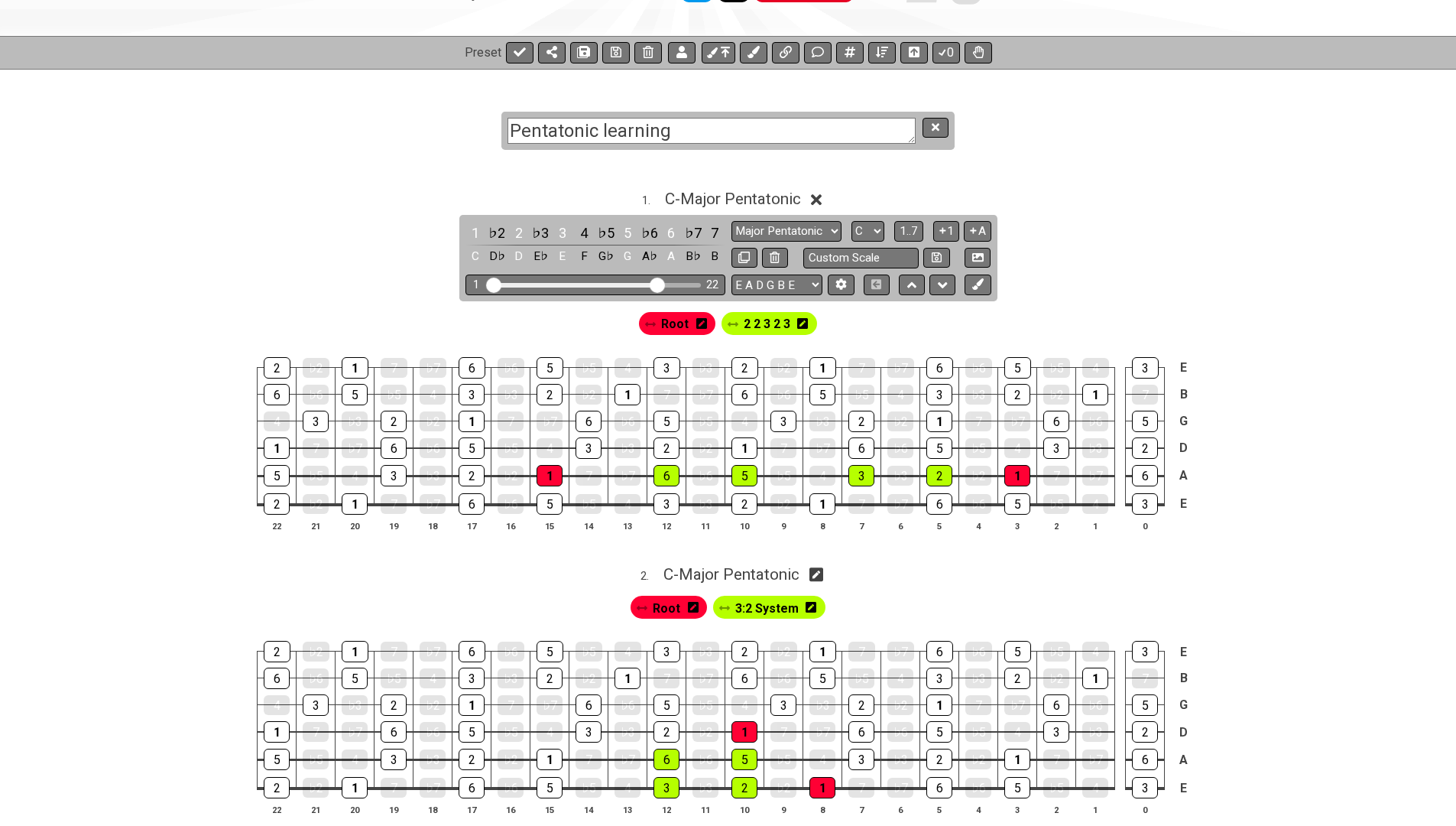
click at [637, 131] on textarea "Pentatonic learning" at bounding box center [711, 131] width 408 height 27
click at [720, 135] on textarea "Pentatonic Scale Visualisation" at bounding box center [711, 131] width 408 height 27
click at [625, 128] on textarea "Pentatonic Scale Visualization" at bounding box center [711, 131] width 408 height 27
click at [625, 127] on textarea "Pentatonic Scale Visualization" at bounding box center [711, 131] width 408 height 27
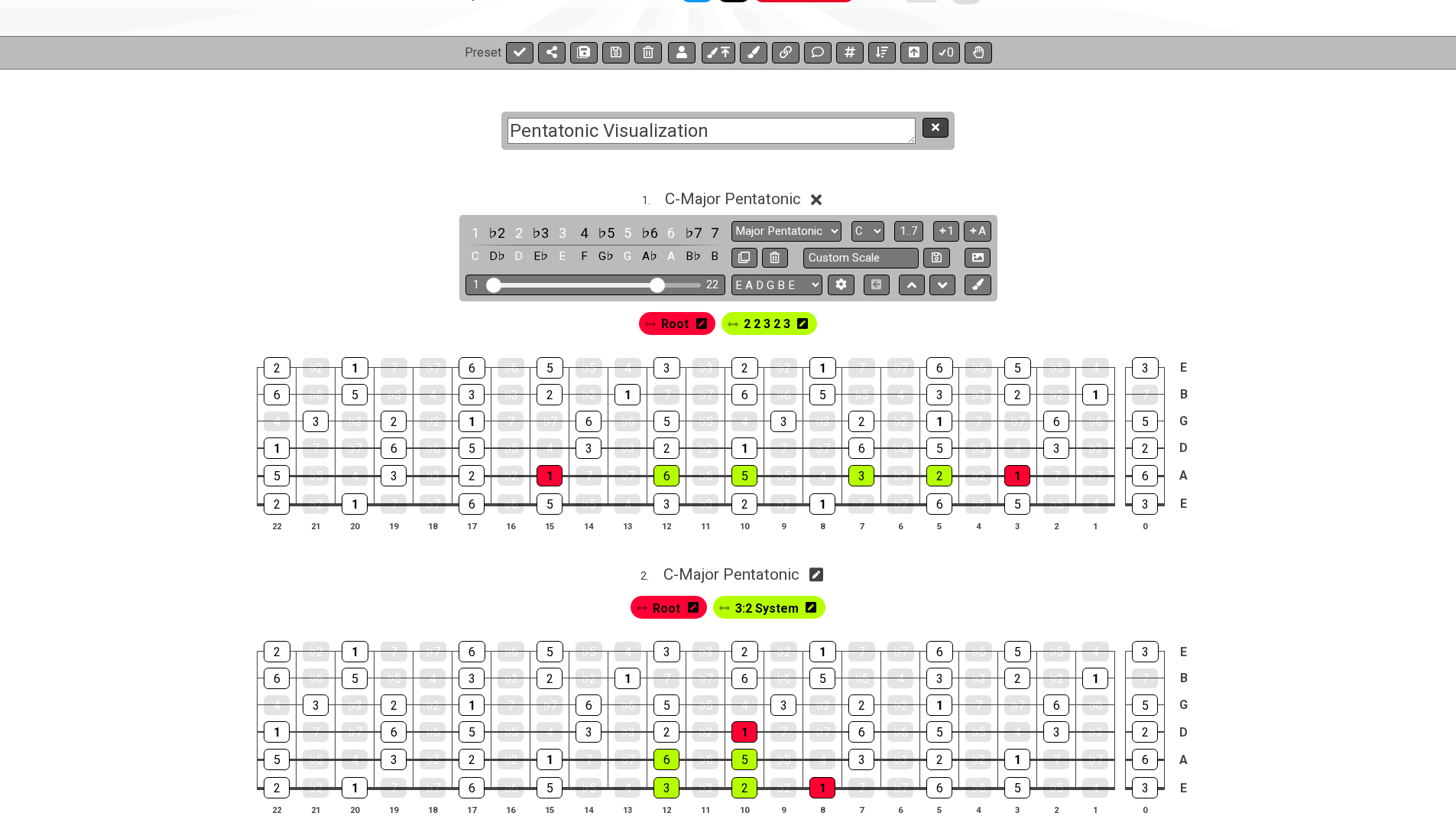
type textarea "Pentatonic Visualization"
click at [940, 131] on icon at bounding box center [936, 127] width 8 height 12
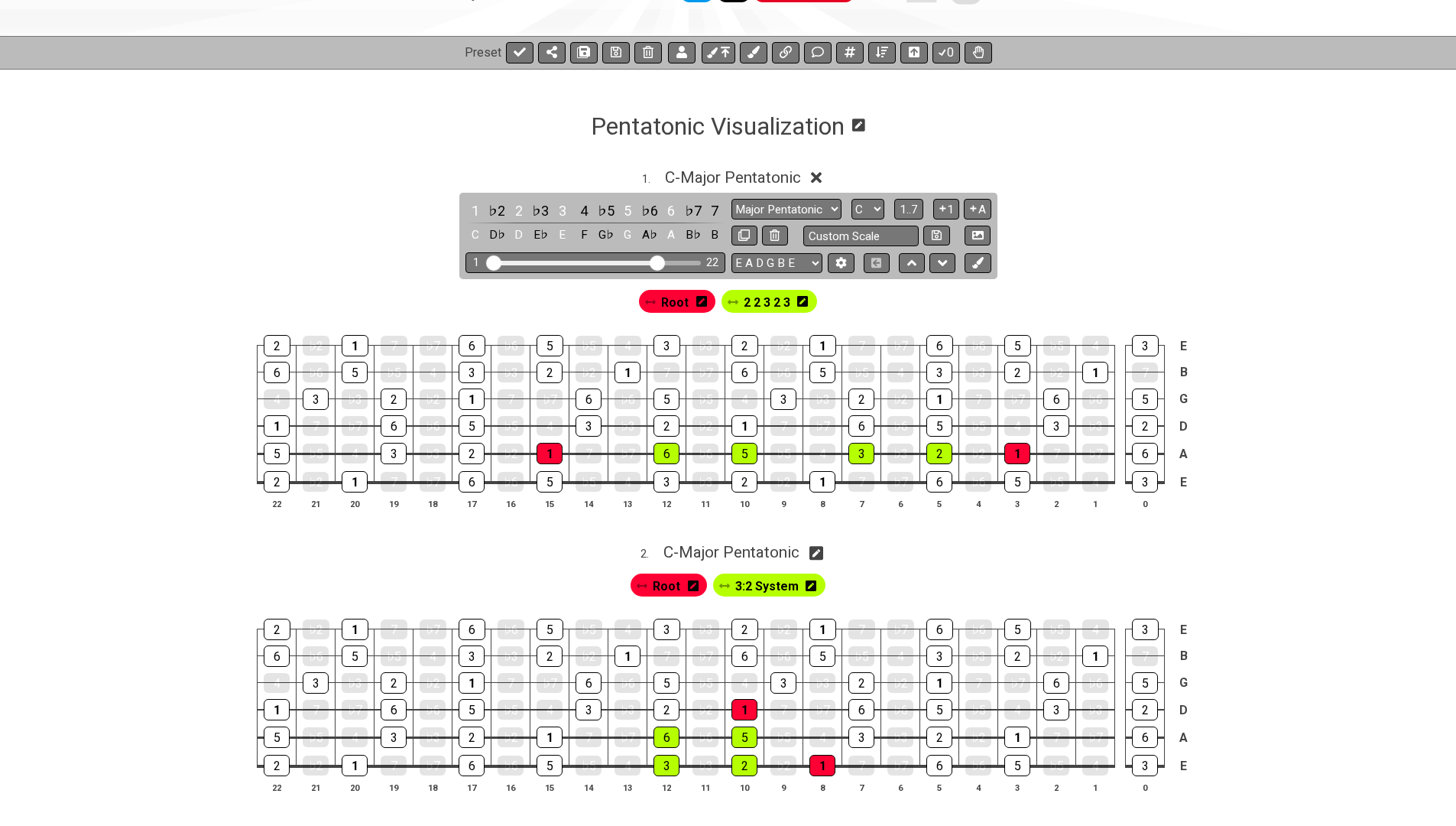
click at [865, 127] on icon at bounding box center [859, 125] width 13 height 13
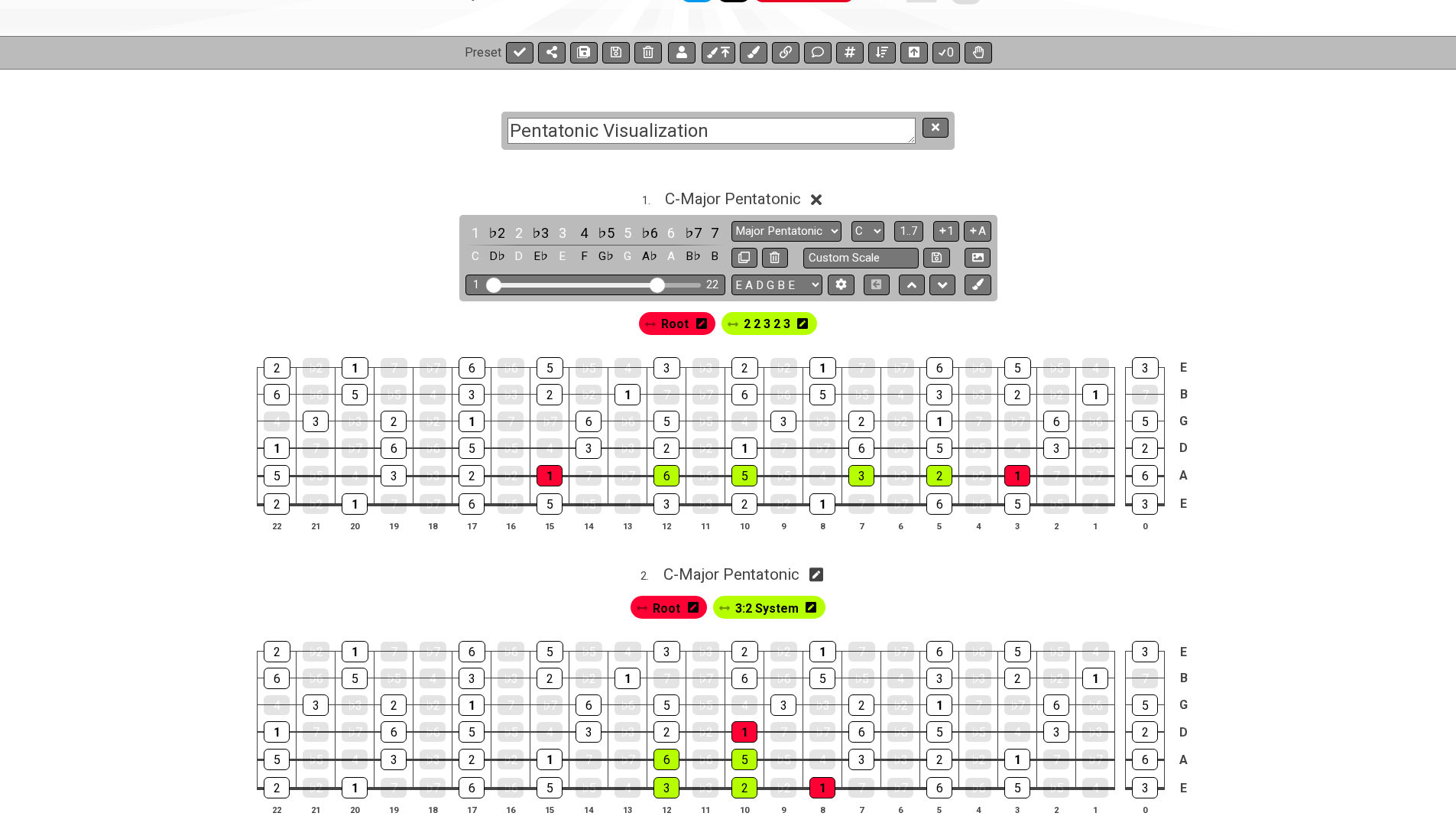
click at [602, 131] on textarea "Pentatonic Visualization" at bounding box center [711, 131] width 408 height 27
type textarea "Pentatonic Scale Visualization"
click at [611, 57] on icon at bounding box center [616, 52] width 11 height 11
click at [946, 129] on button at bounding box center [935, 128] width 26 height 20
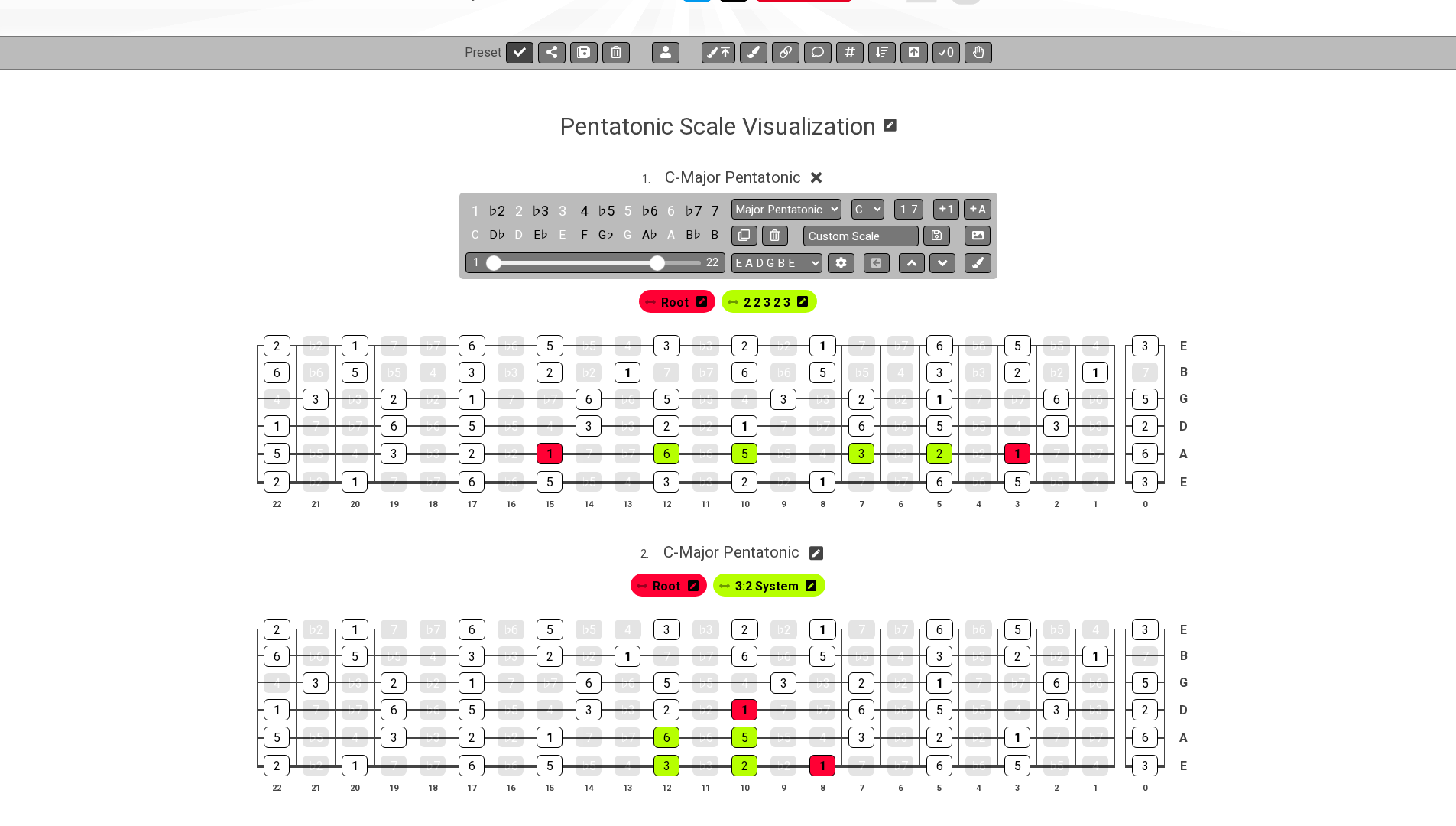
click at [518, 55] on icon at bounding box center [520, 52] width 12 height 9
select select "/023FJ2PVN"
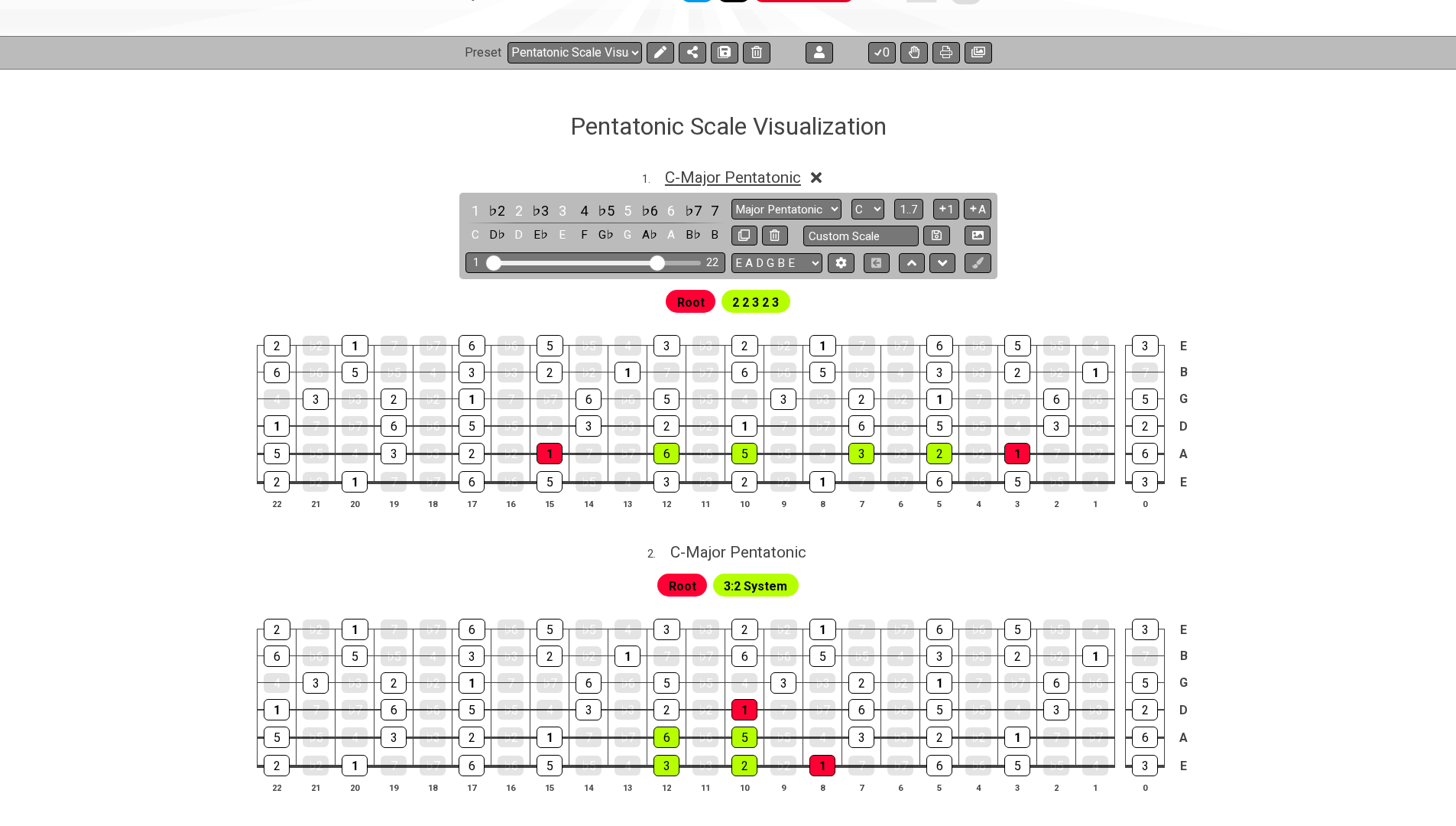
click at [696, 179] on span "C - Major Pentatonic" at bounding box center [733, 178] width 136 height 19
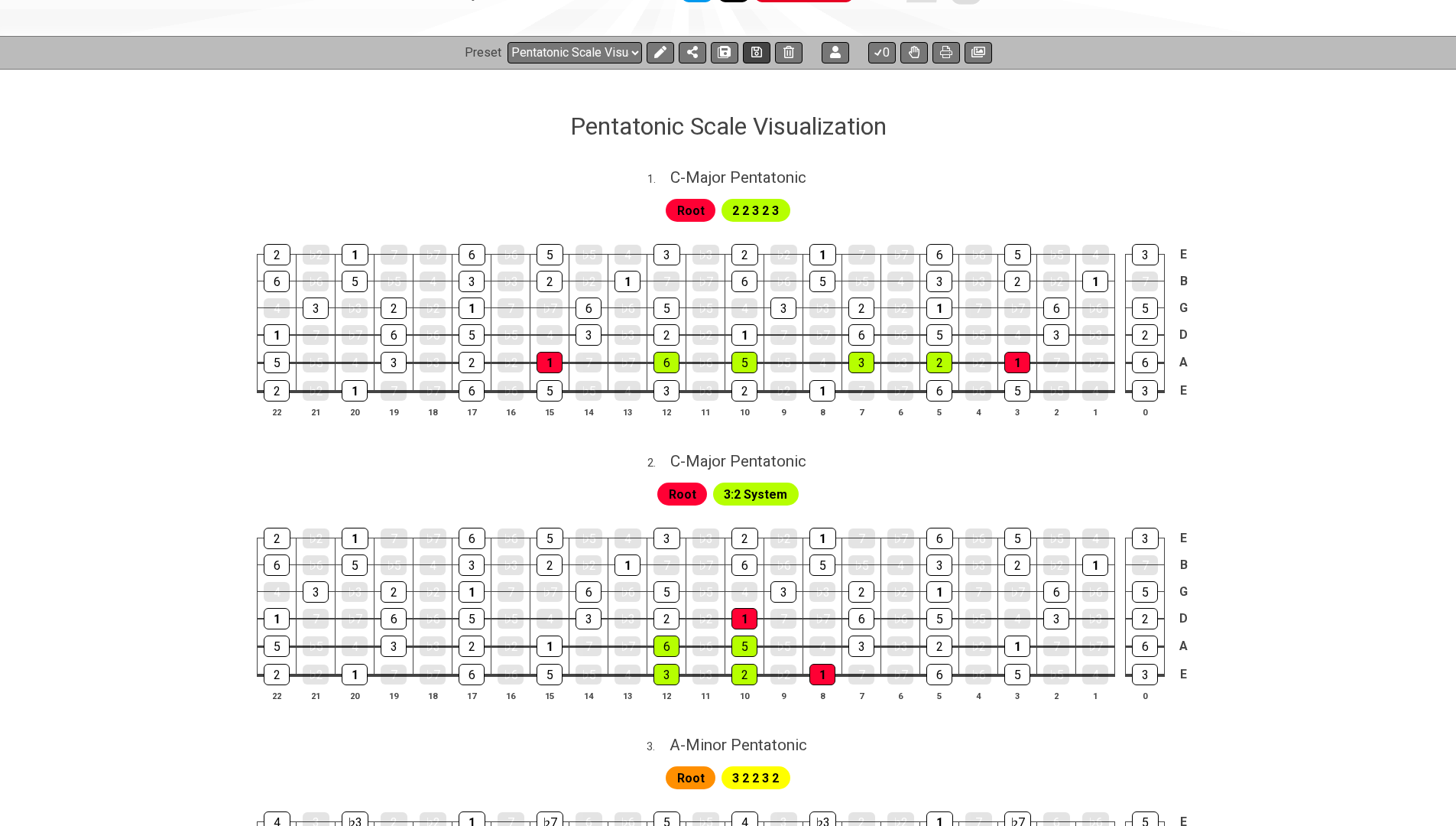
click at [751, 52] on icon at bounding box center [756, 52] width 11 height 11
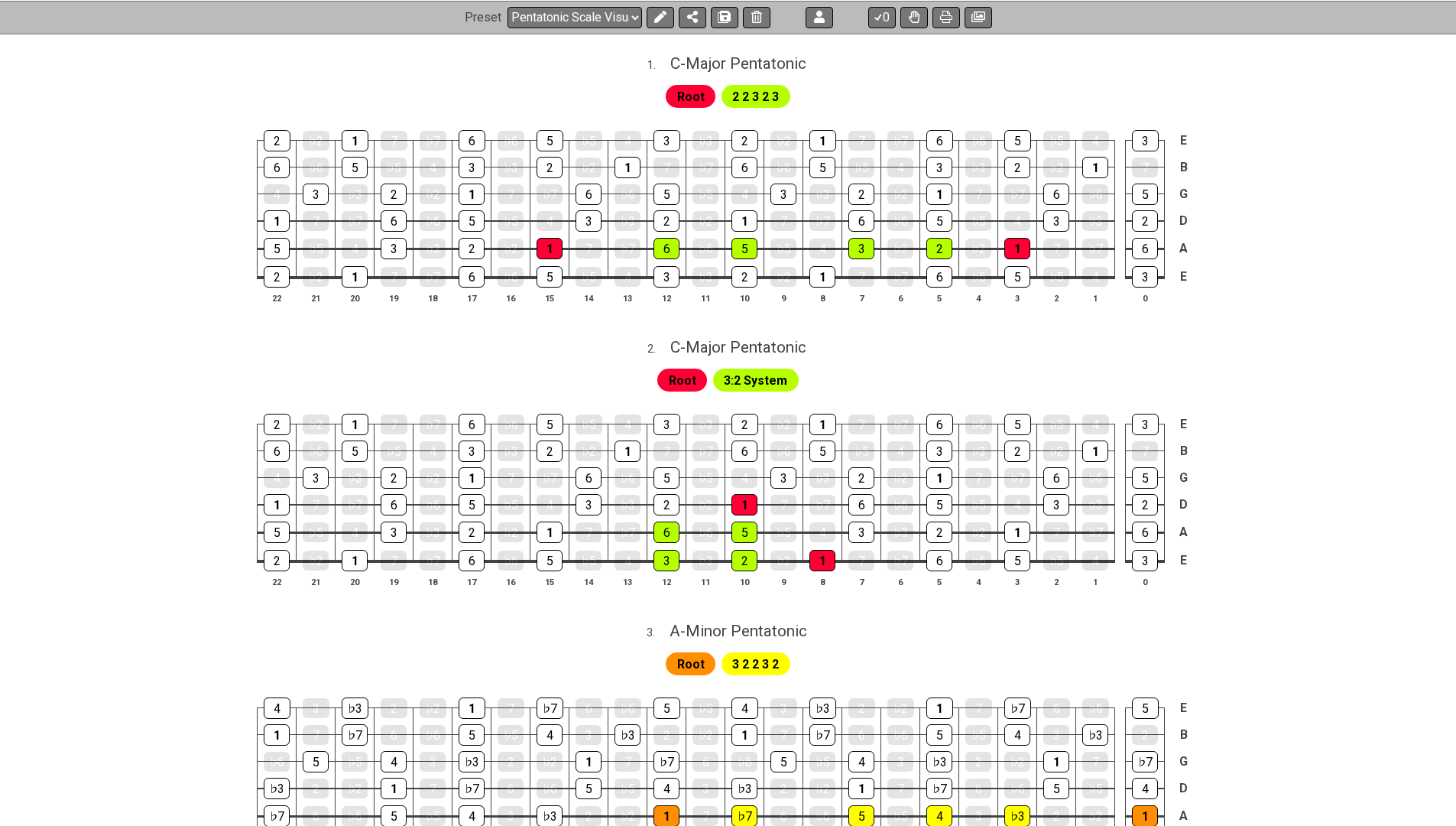
scroll to position [250, 0]
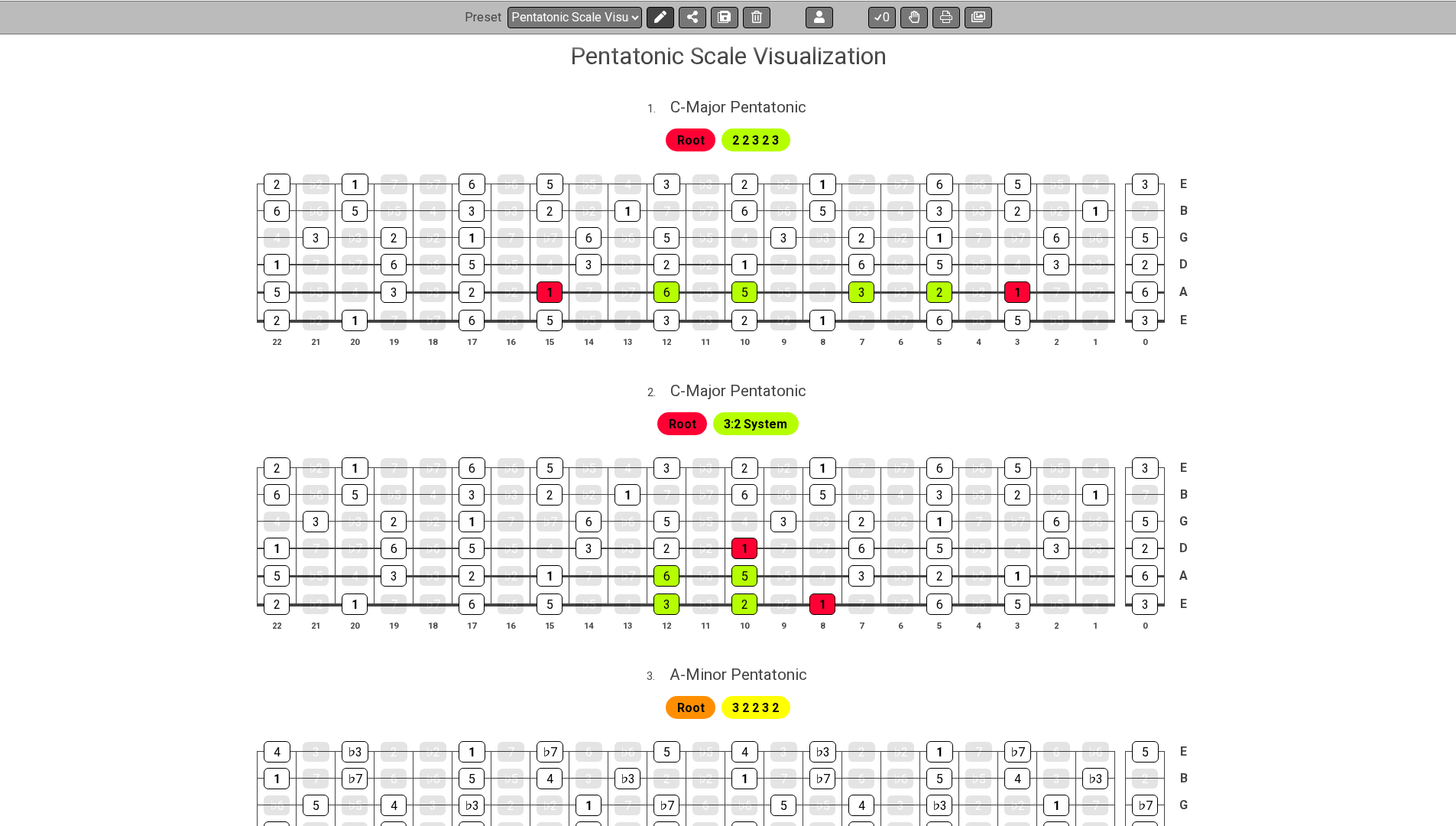
click at [657, 17] on icon at bounding box center [660, 17] width 12 height 12
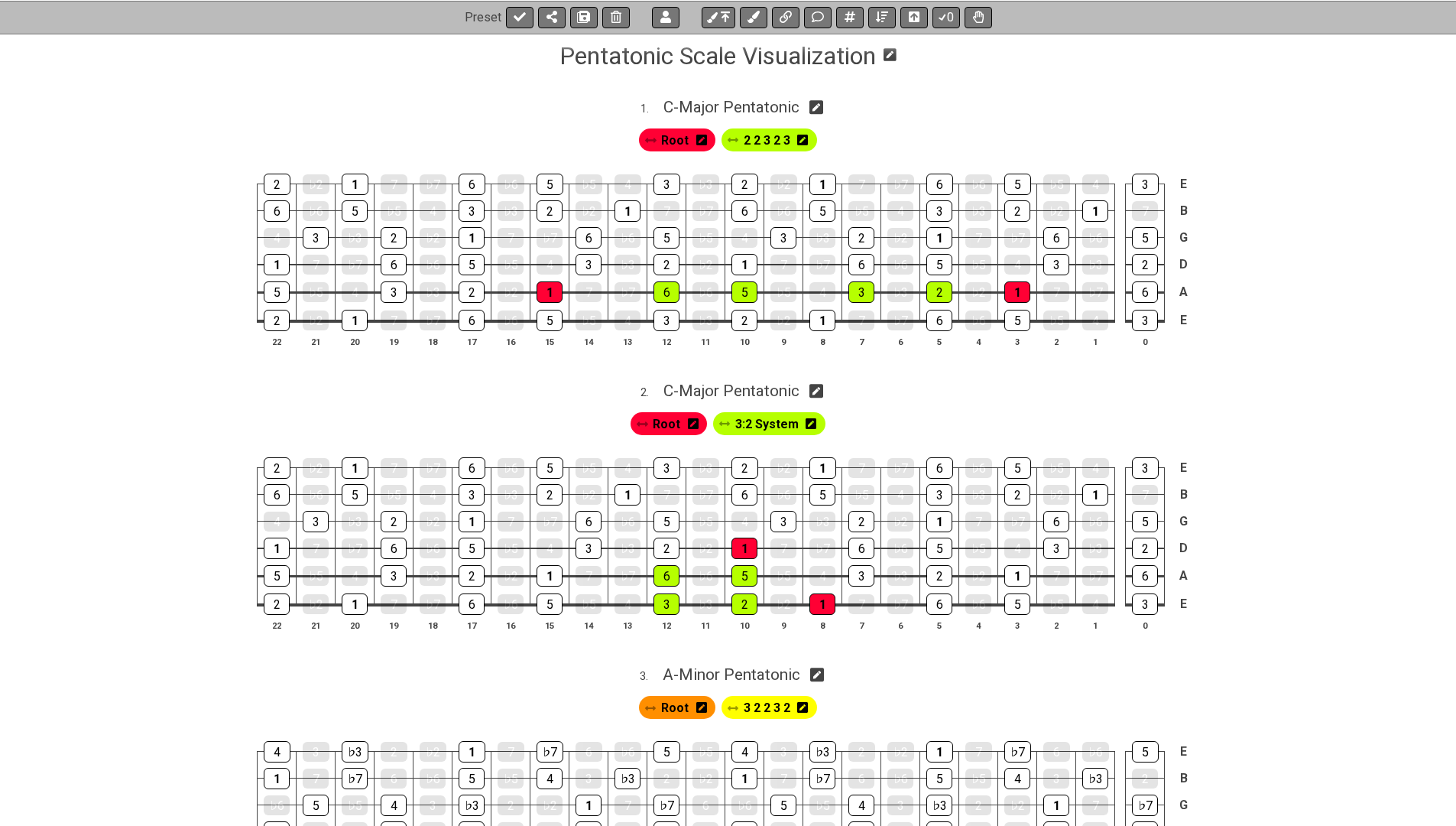
click at [730, 57] on h1 "Pentatonic Scale Visualization" at bounding box center [717, 55] width 317 height 29
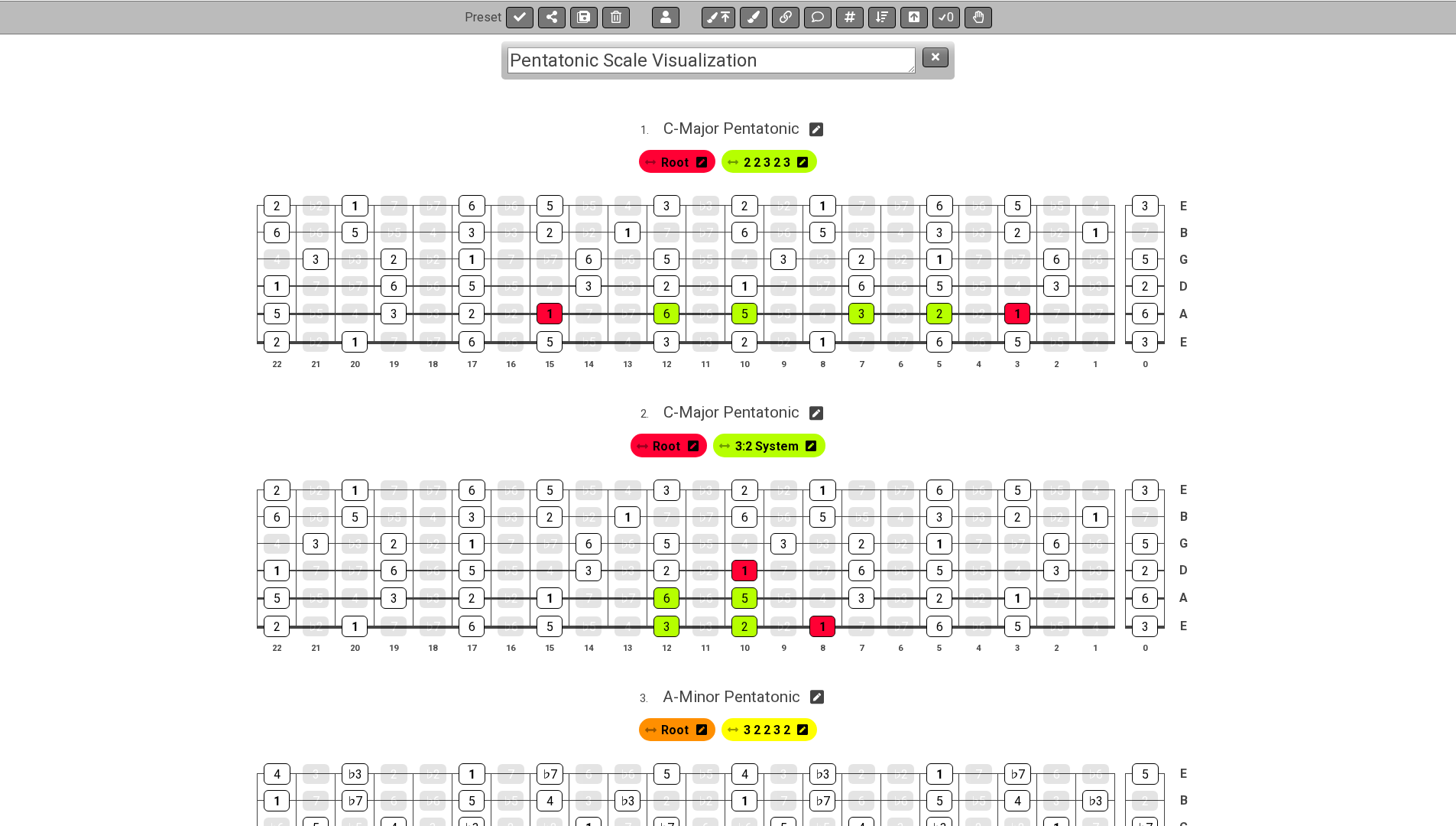
click at [649, 62] on textarea "Pentatonic Scale Visualization" at bounding box center [711, 61] width 408 height 27
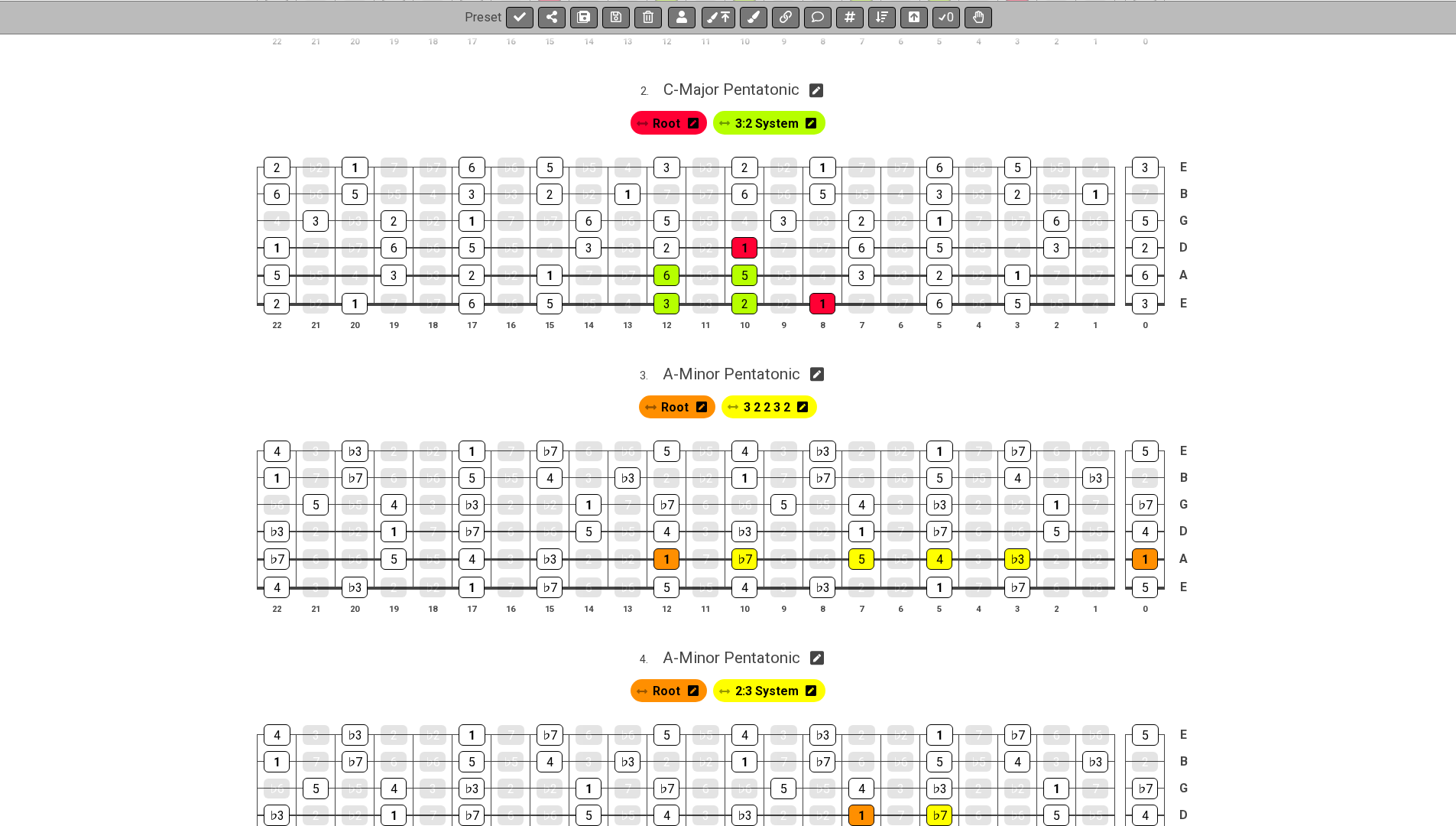
scroll to position [576, 0]
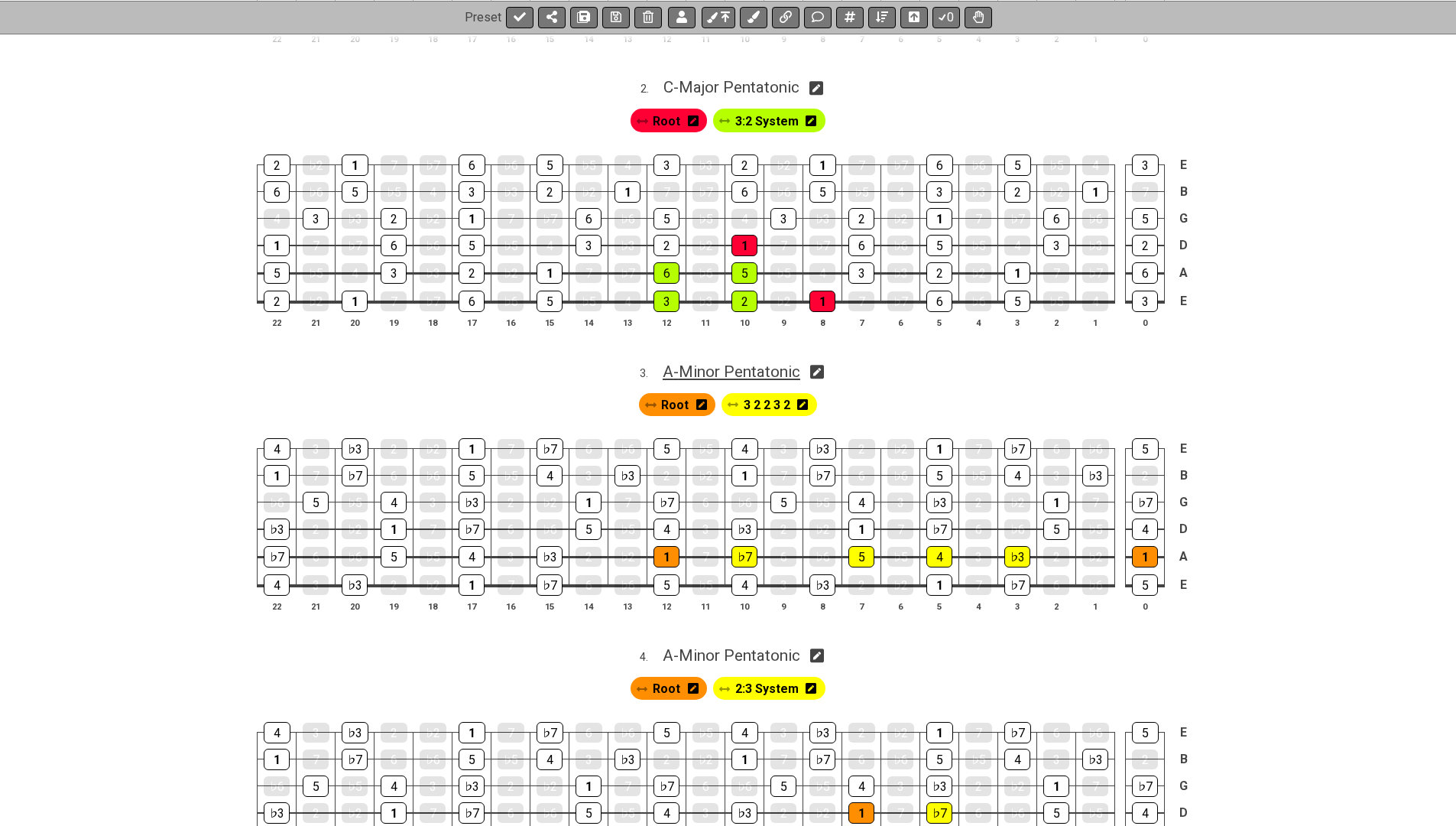
type textarea "Pentatonic Scales Visualization"
click at [763, 366] on span "A - Minor Pentatonic" at bounding box center [732, 372] width 137 height 19
select select "A"
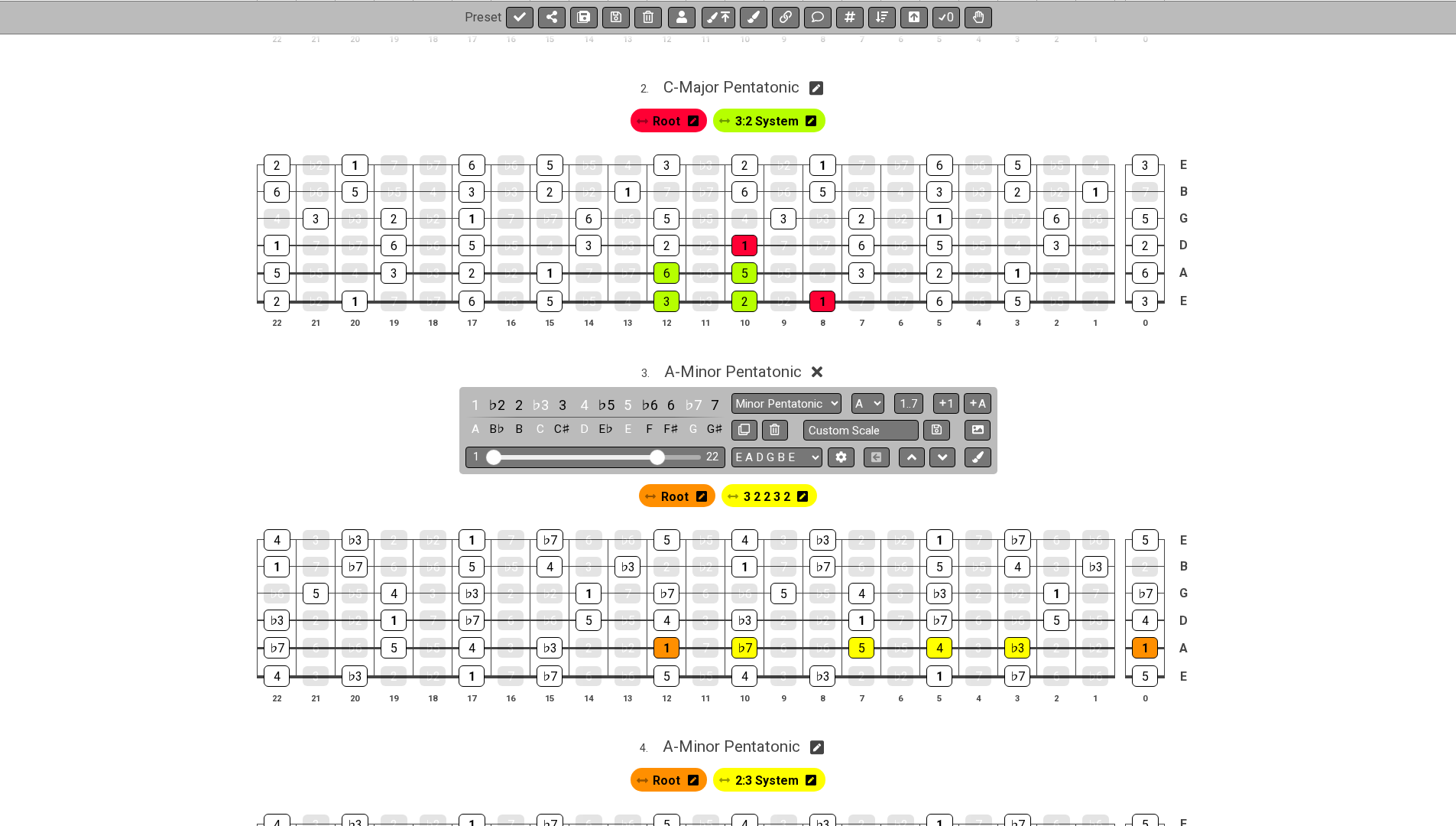
click at [912, 449] on icon at bounding box center [912, 457] width 10 height 16
select select "A"
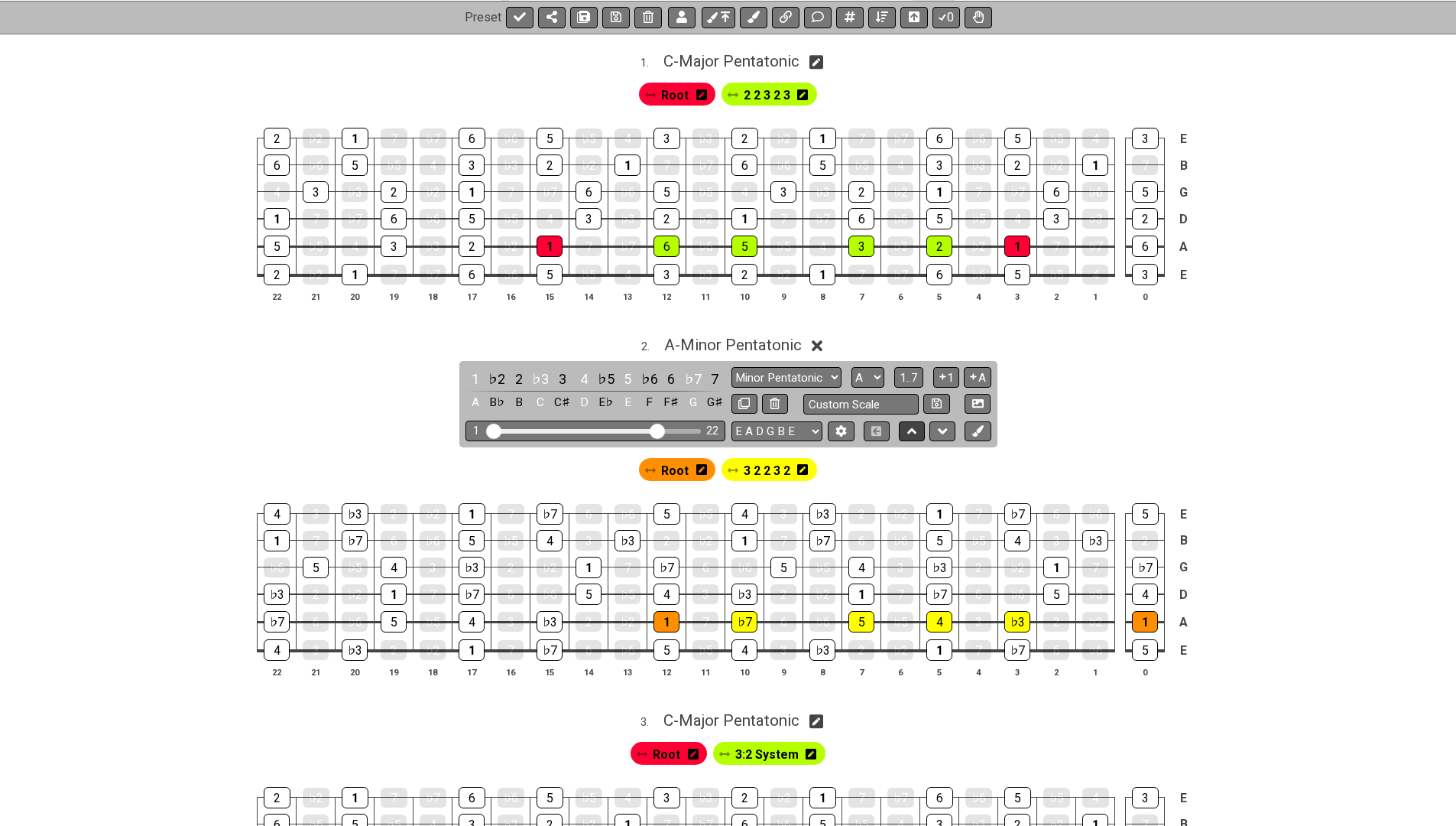
scroll to position [318, 0]
click at [912, 424] on icon at bounding box center [912, 431] width 10 height 16
select select "A"
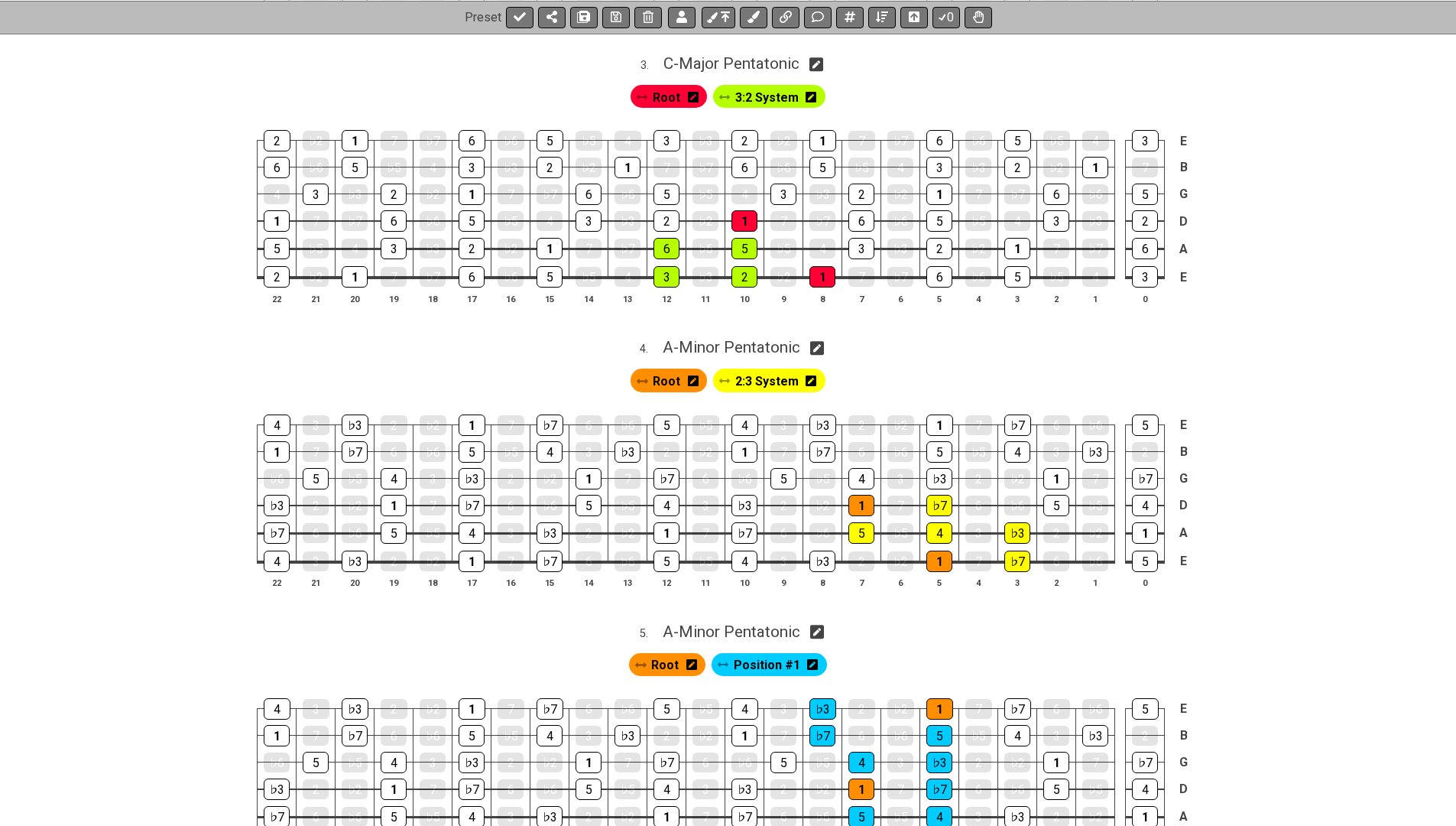
scroll to position [977, 0]
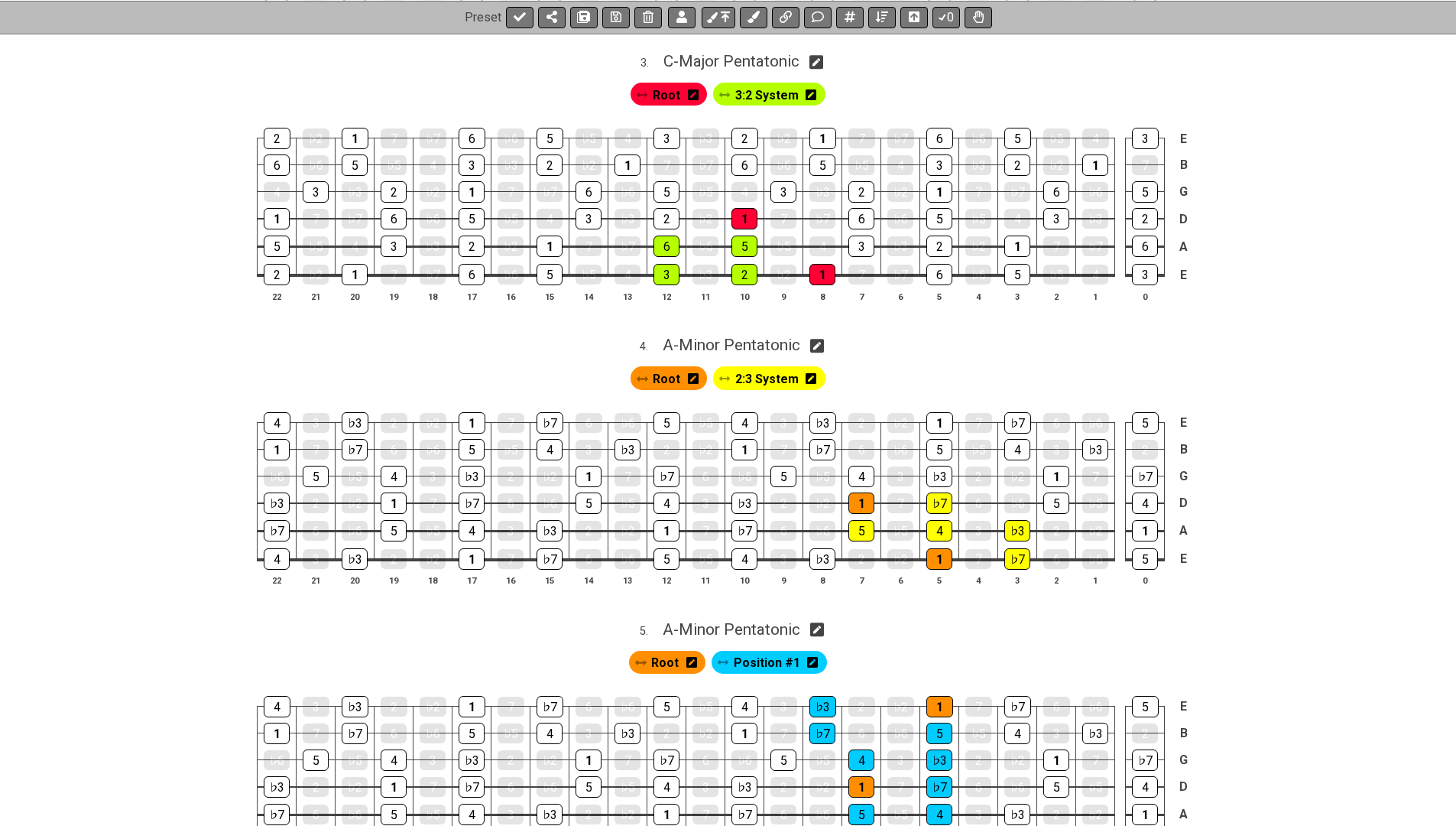
click at [821, 339] on icon at bounding box center [817, 346] width 15 height 15
select select "A"
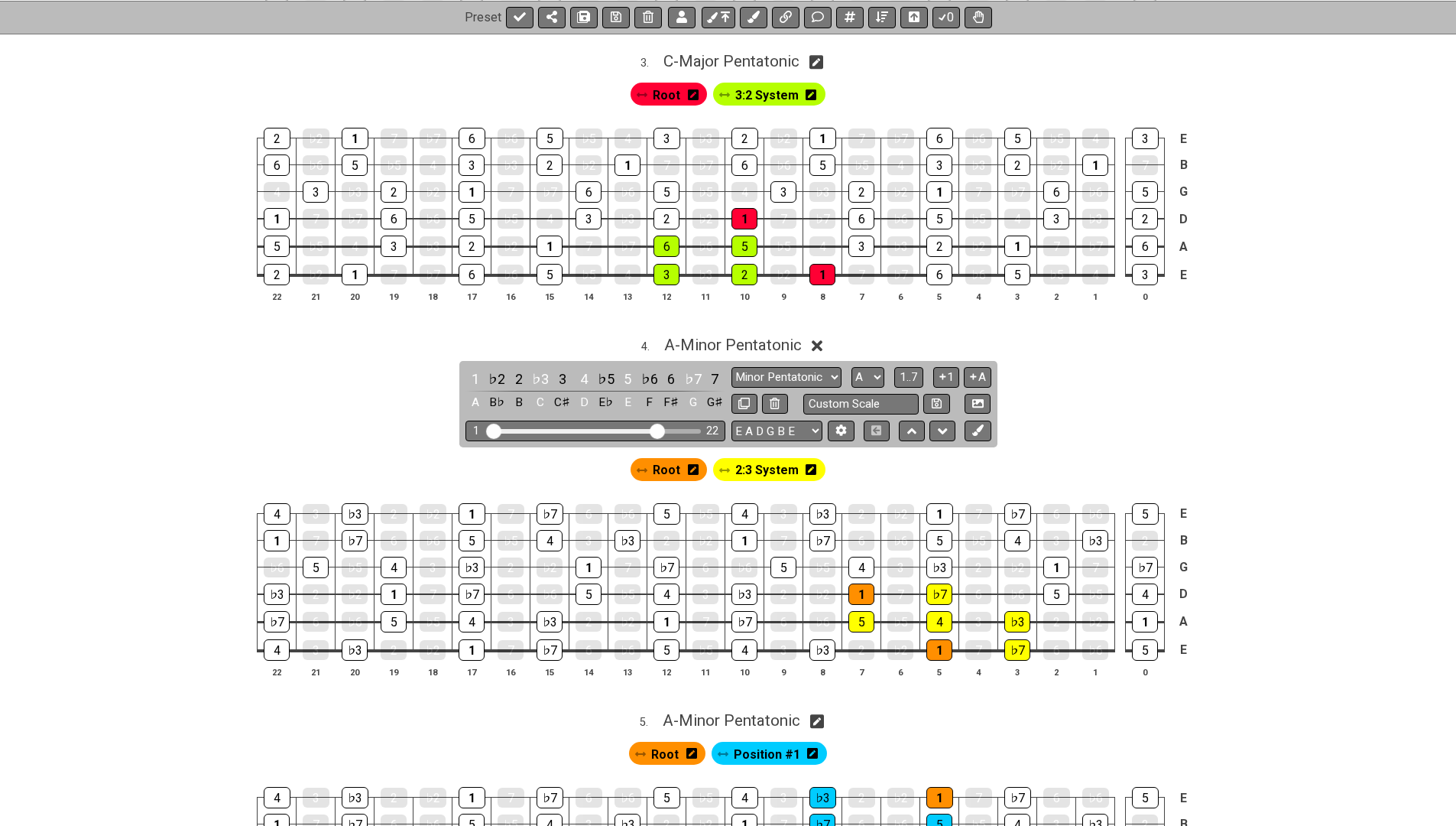
click at [922, 420] on button at bounding box center [912, 431] width 26 height 20
select select "A"
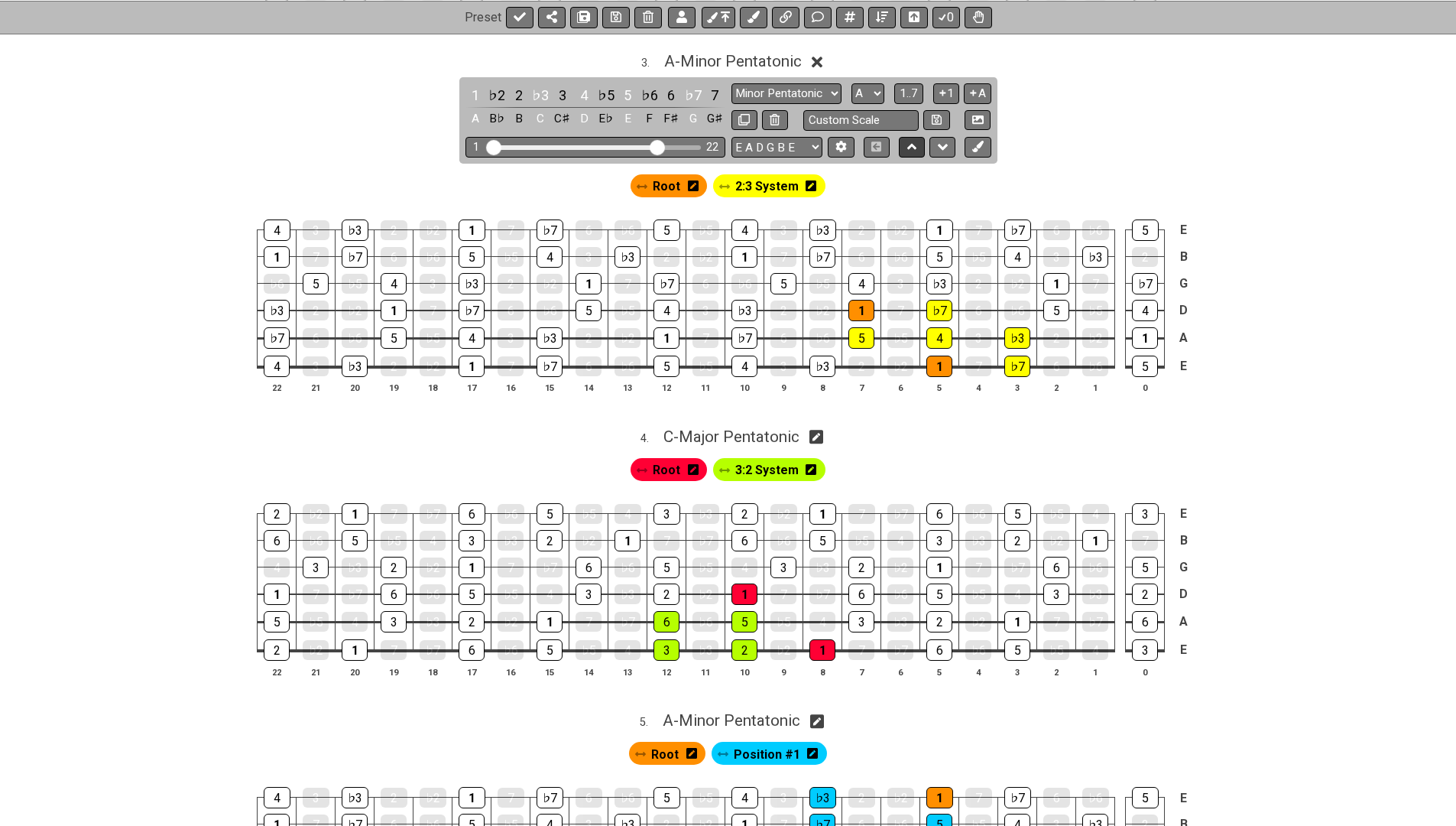
click at [912, 144] on icon at bounding box center [912, 147] width 10 height 6
select select "A"
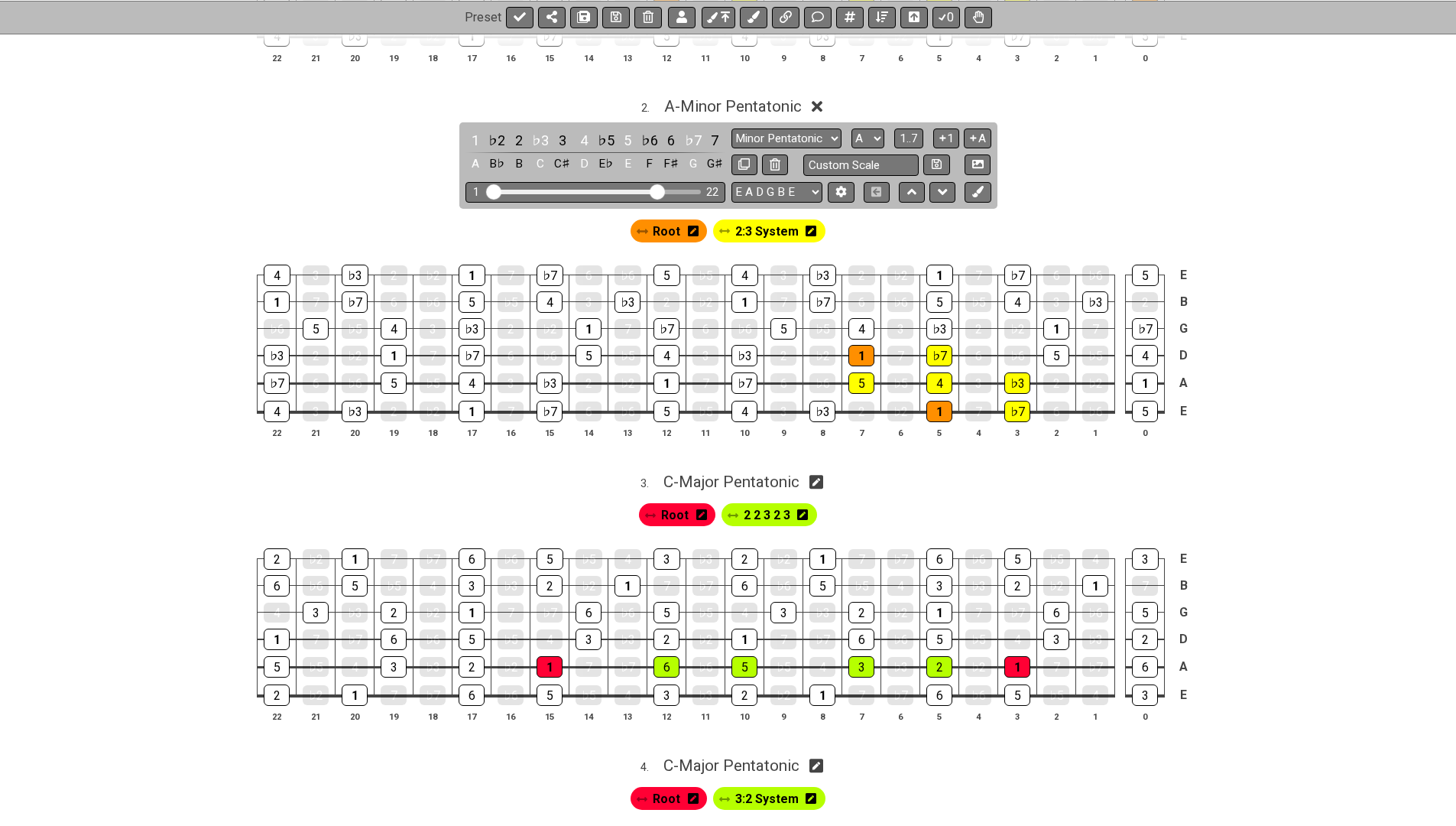
scroll to position [461, 0]
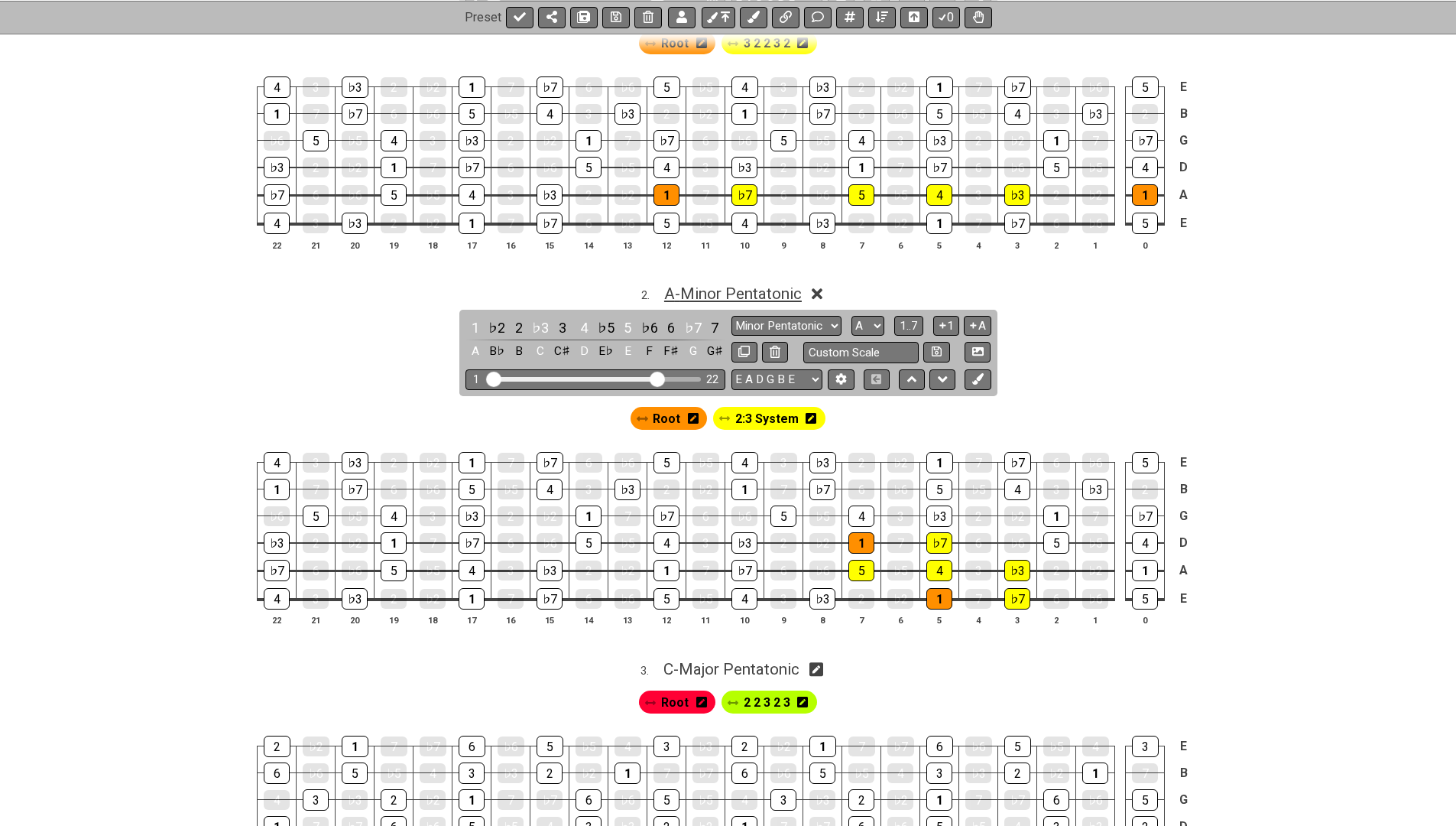
click at [728, 297] on span "A - Minor Pentatonic" at bounding box center [733, 294] width 137 height 19
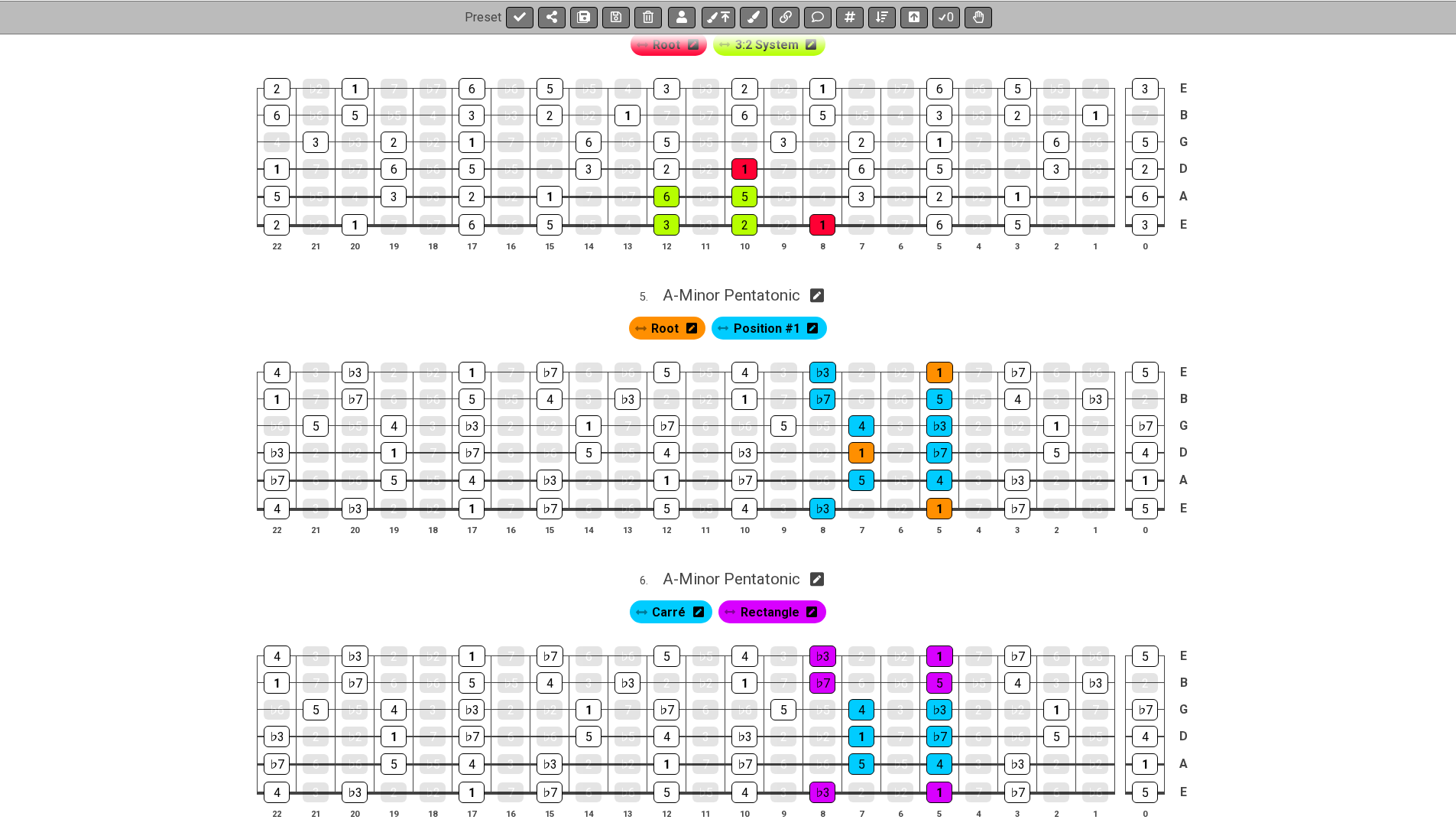
scroll to position [1321, 0]
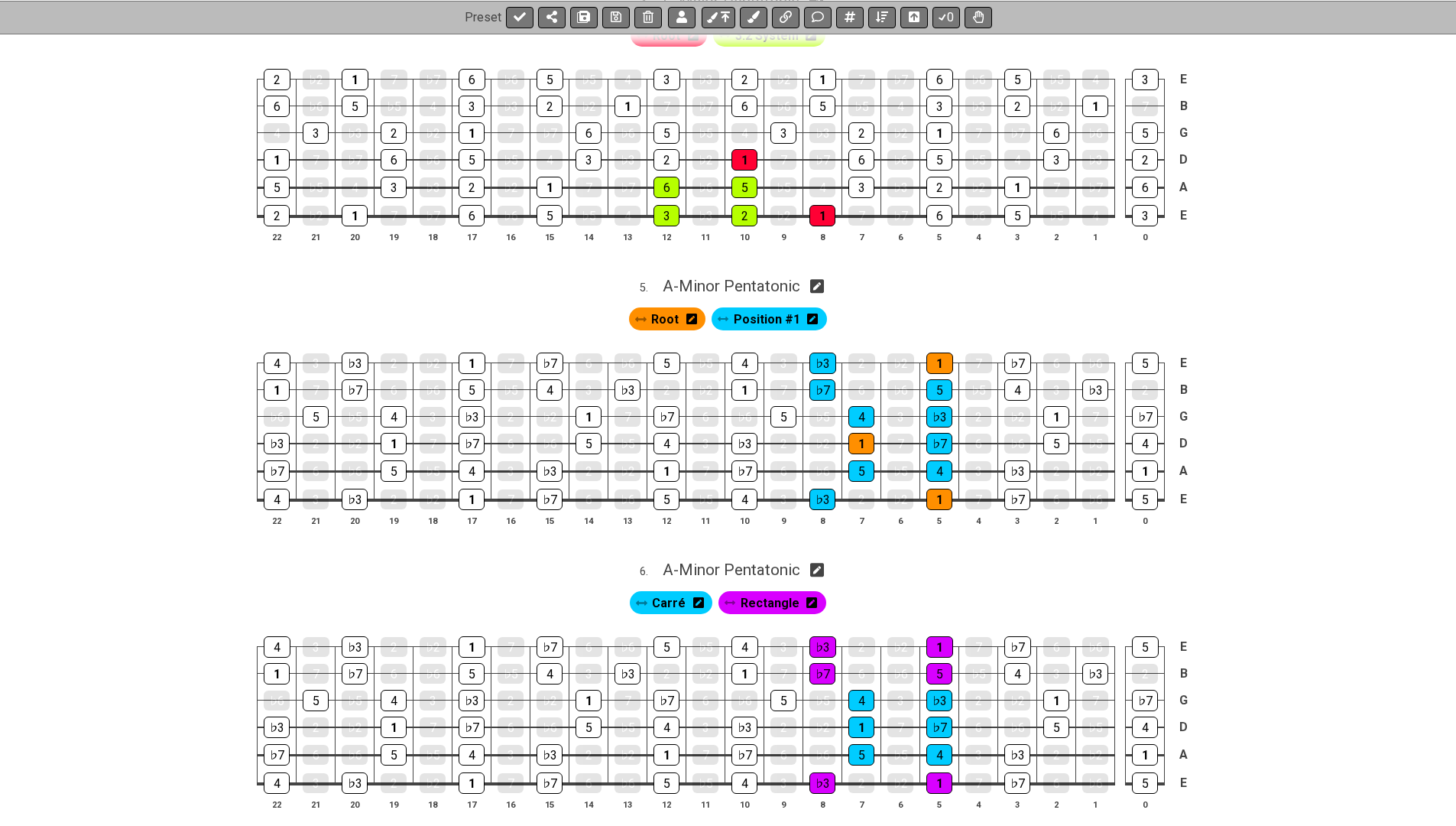
click at [820, 279] on icon at bounding box center [817, 286] width 15 height 15
select select "A"
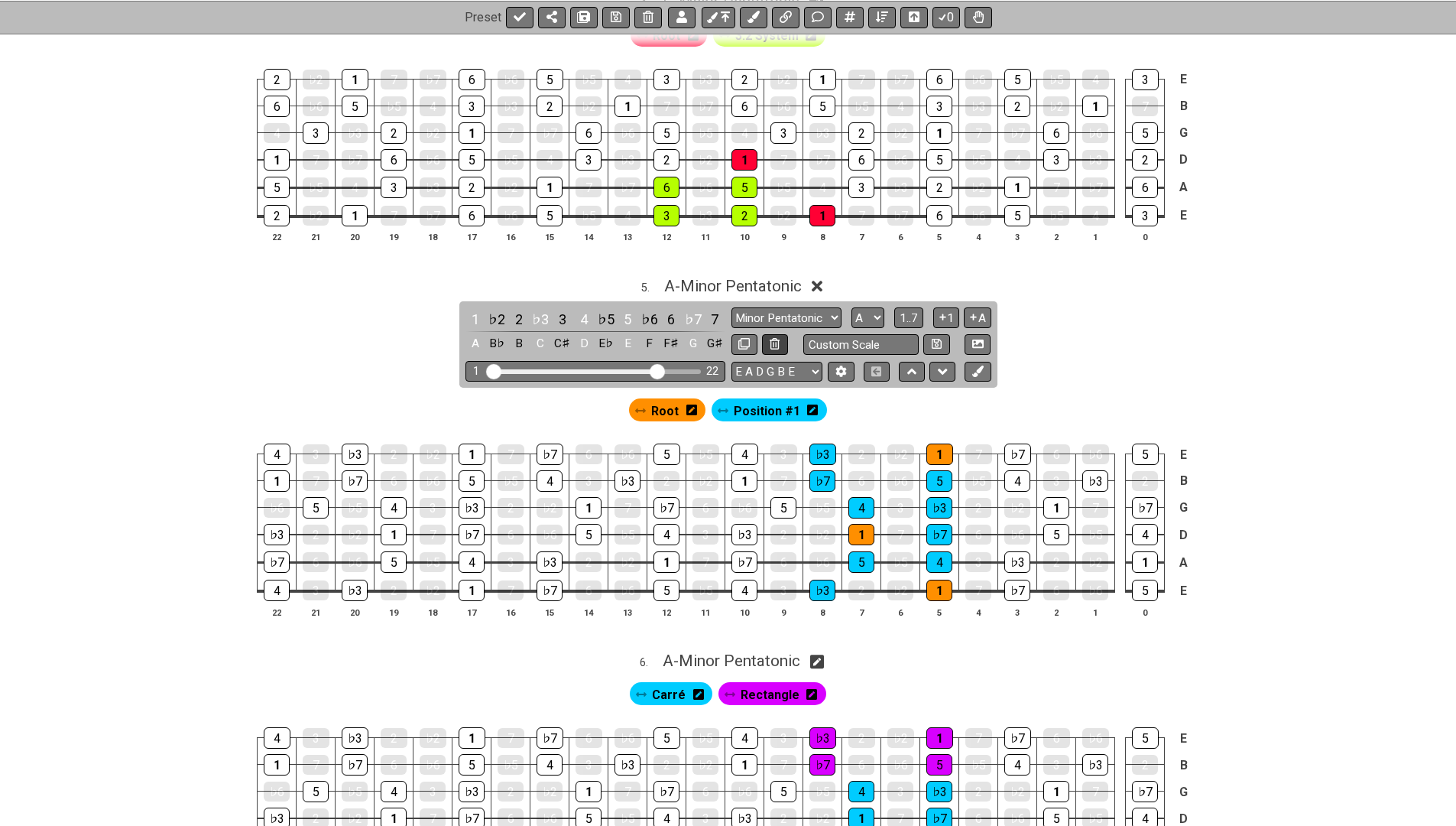
click at [774, 334] on button at bounding box center [774, 344] width 26 height 20
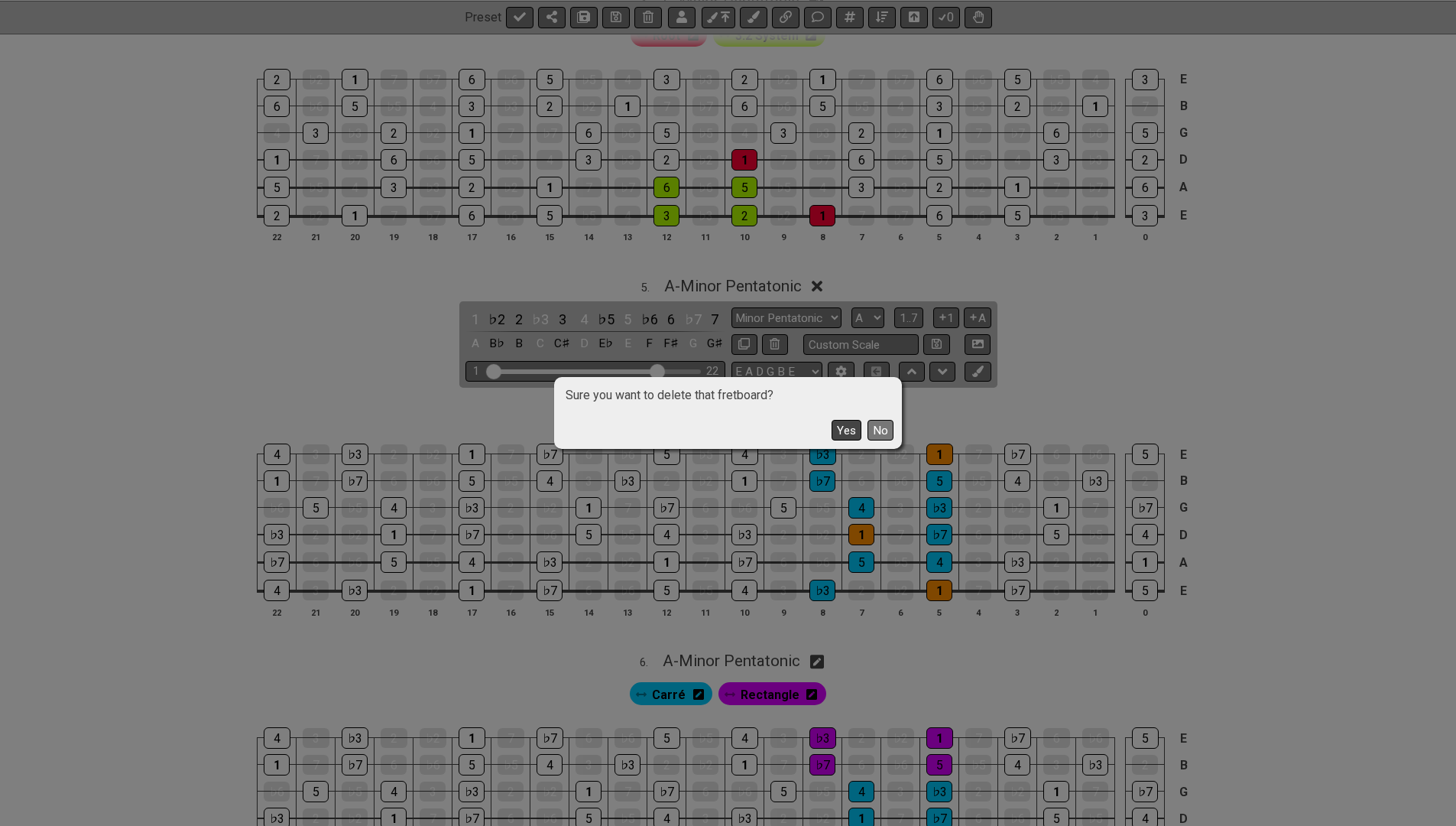
click at [841, 427] on button "Yes" at bounding box center [846, 430] width 30 height 20
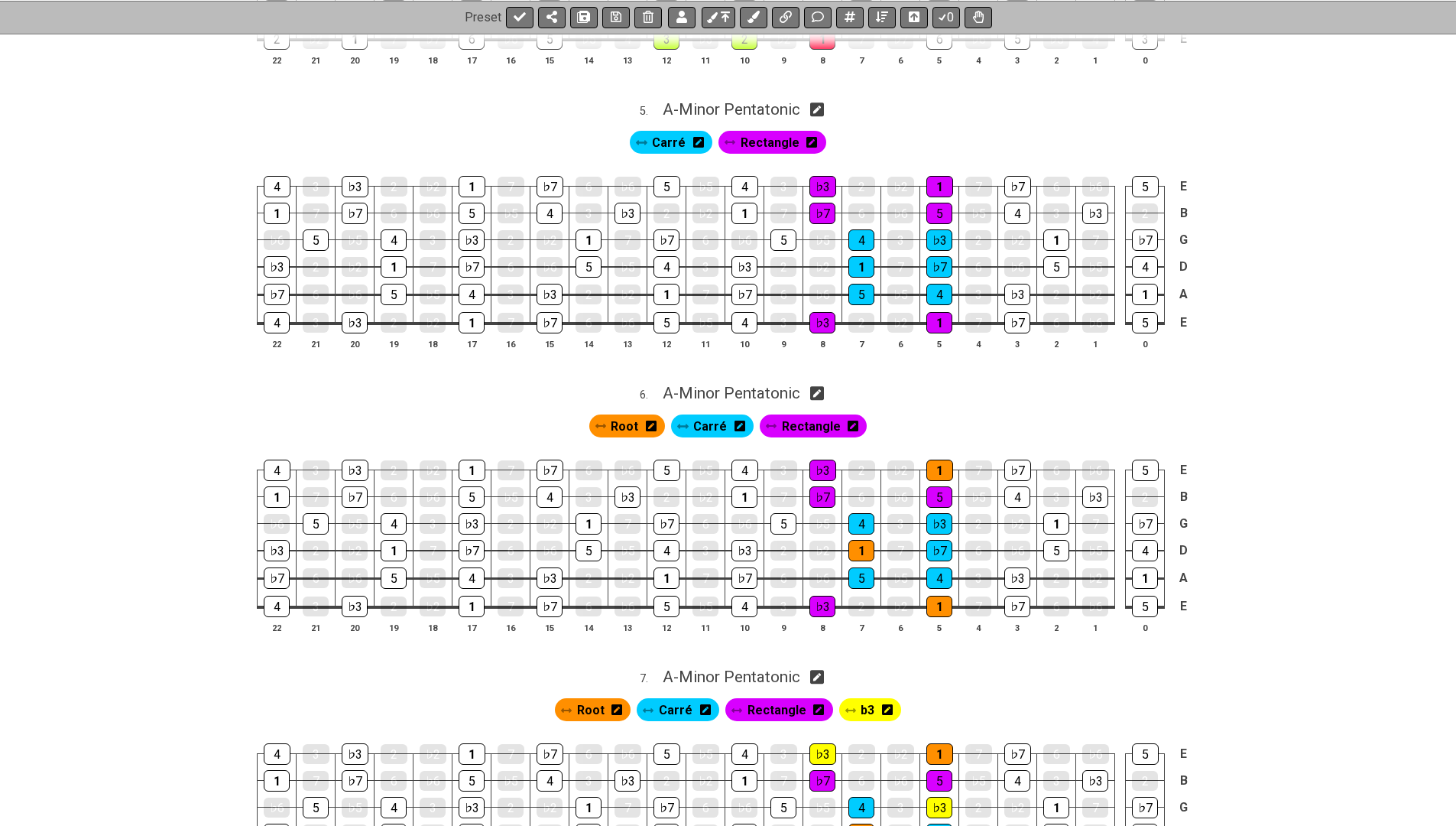
scroll to position [1466, 0]
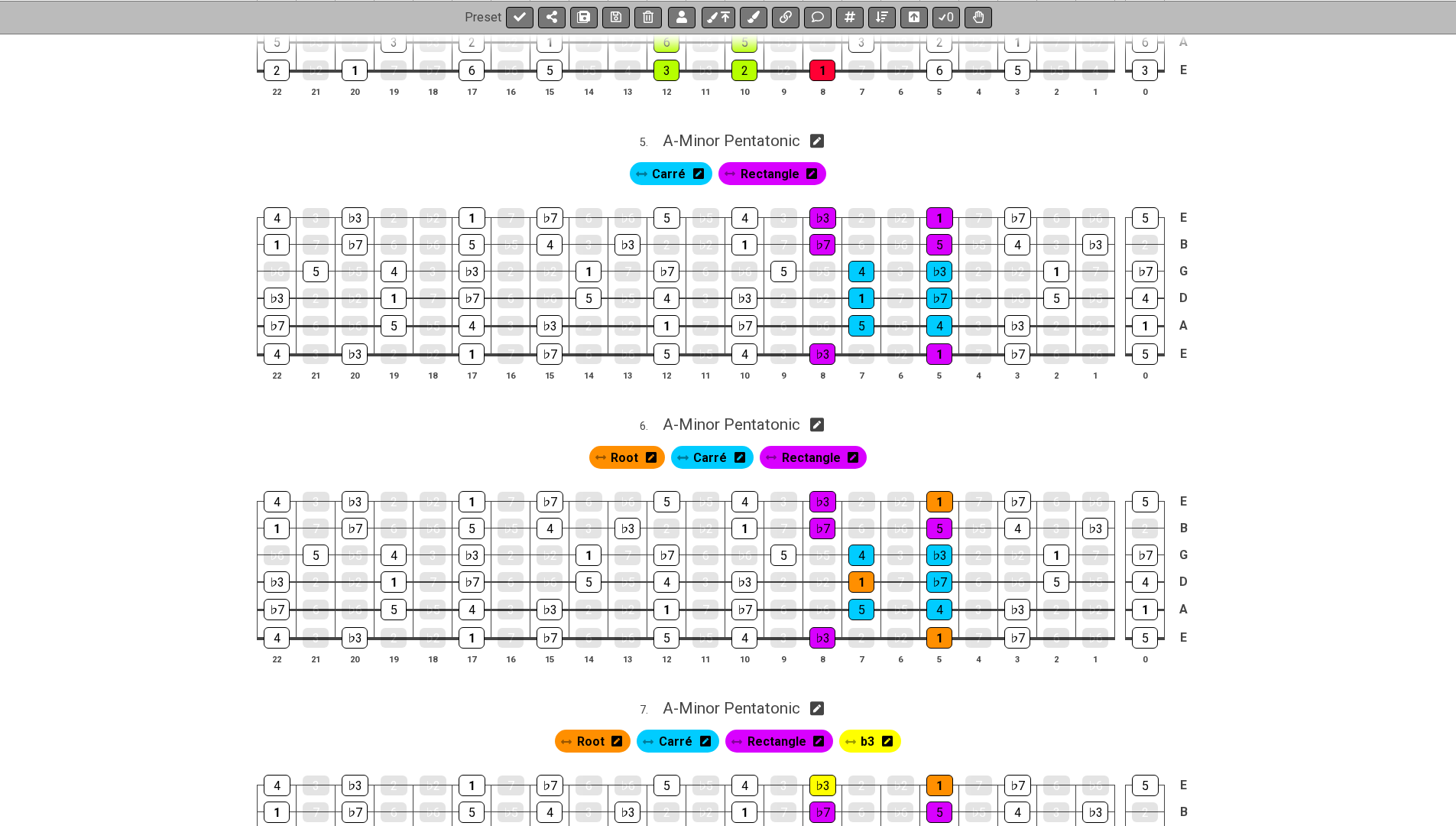
click at [820, 133] on icon at bounding box center [817, 141] width 15 height 16
select select "A"
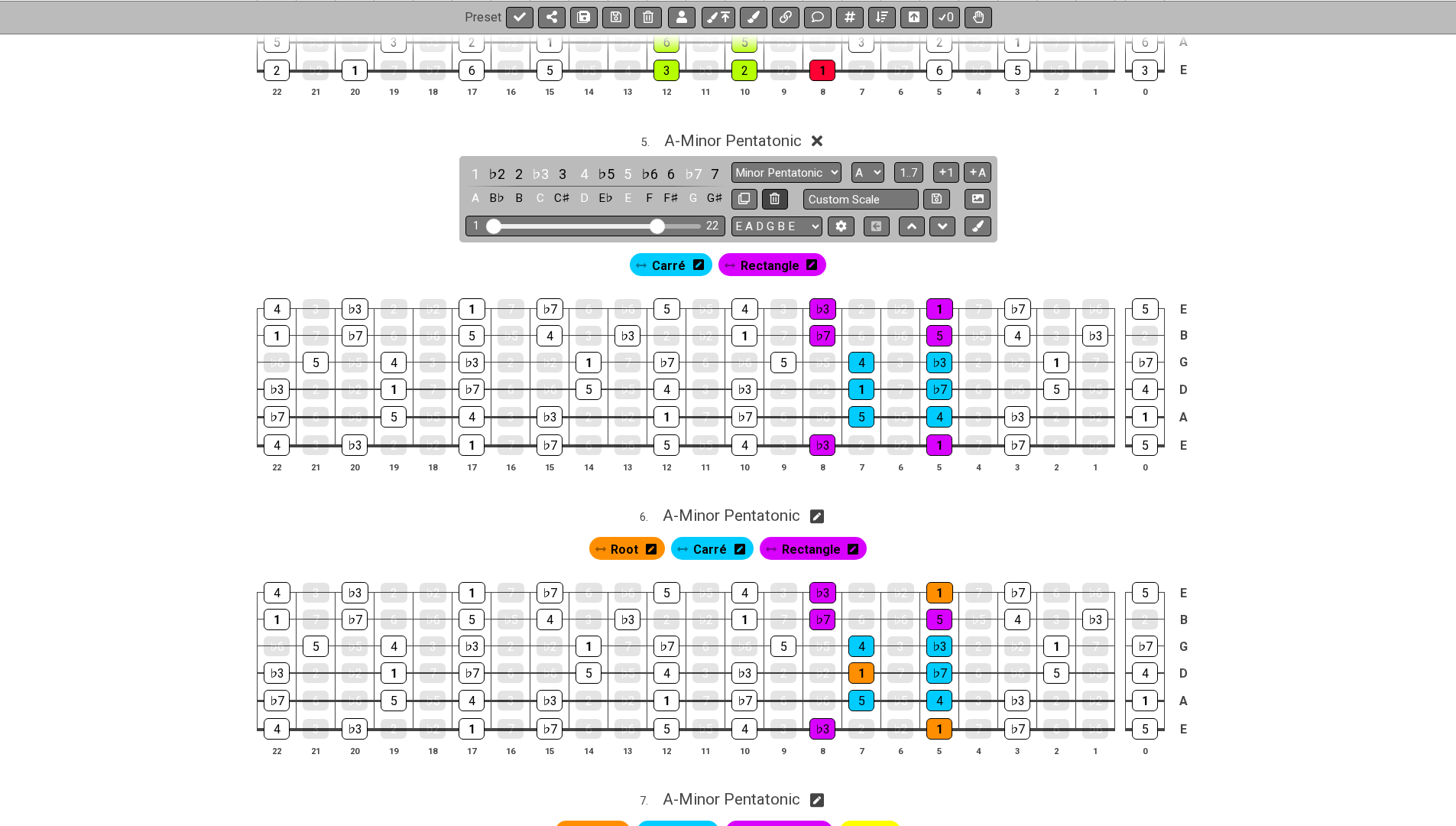
click at [767, 189] on button at bounding box center [774, 199] width 26 height 20
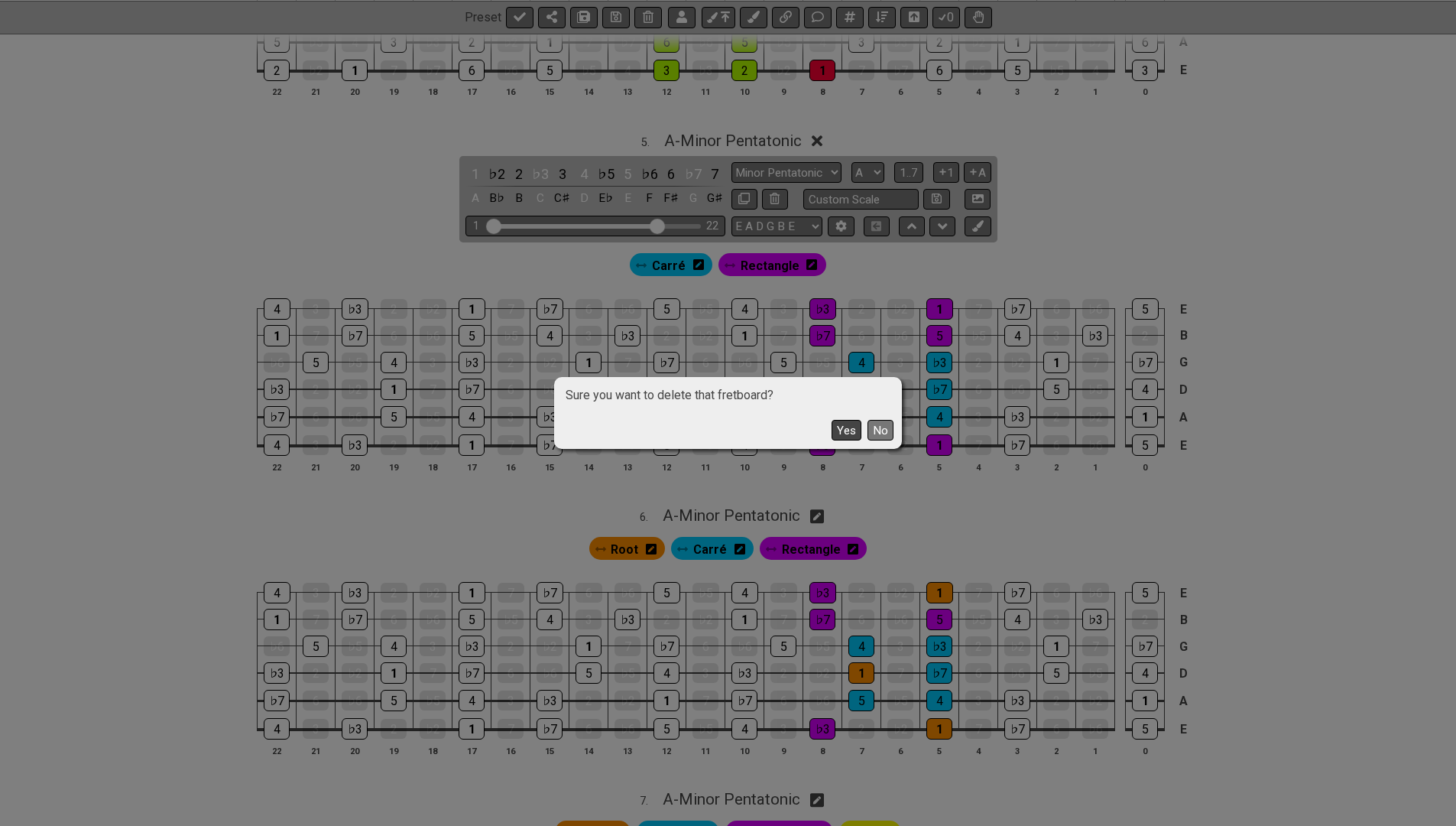
click at [845, 430] on button "Yes" at bounding box center [846, 430] width 30 height 20
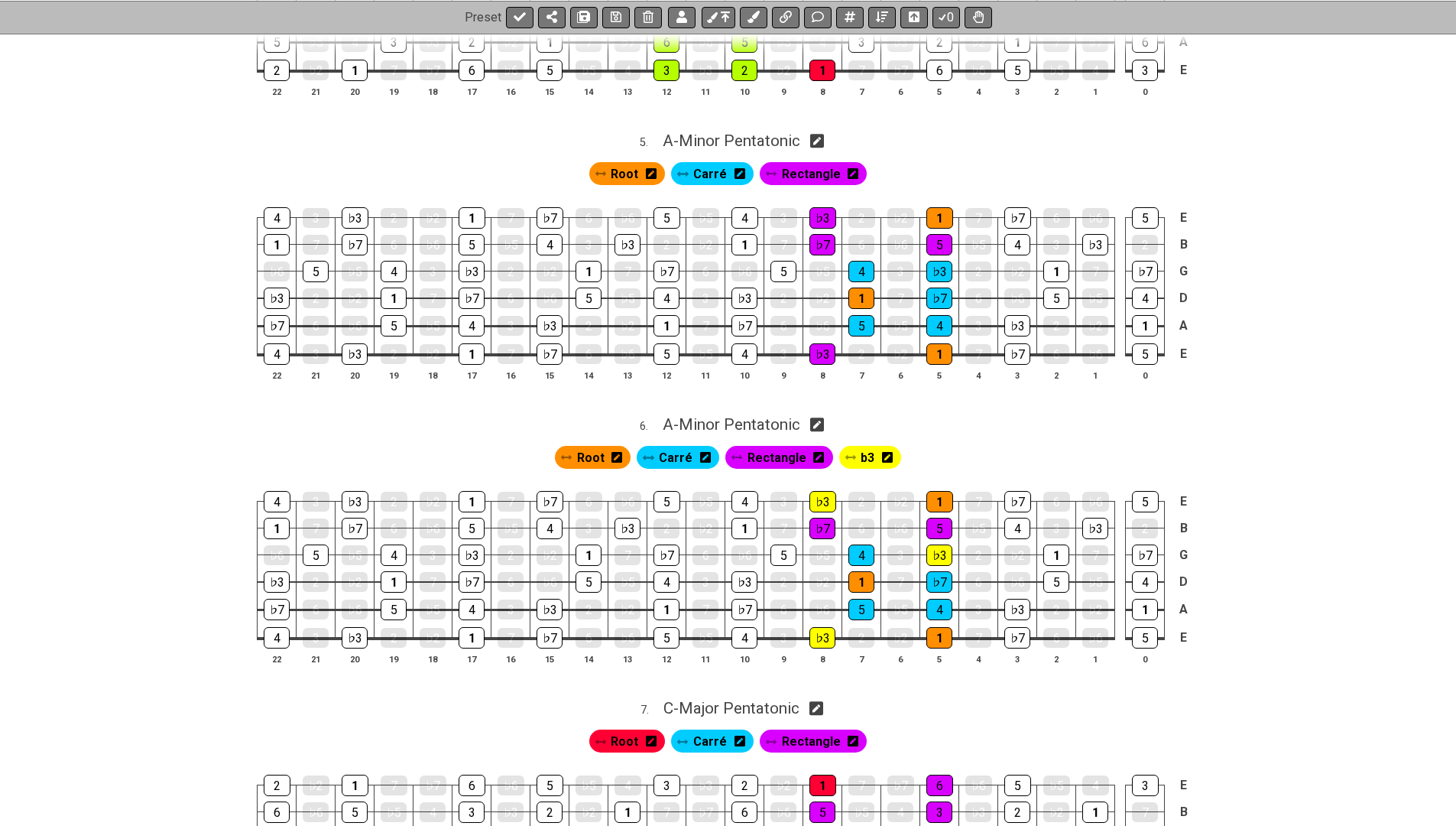
click at [817, 417] on icon at bounding box center [817, 424] width 15 height 16
select select "A"
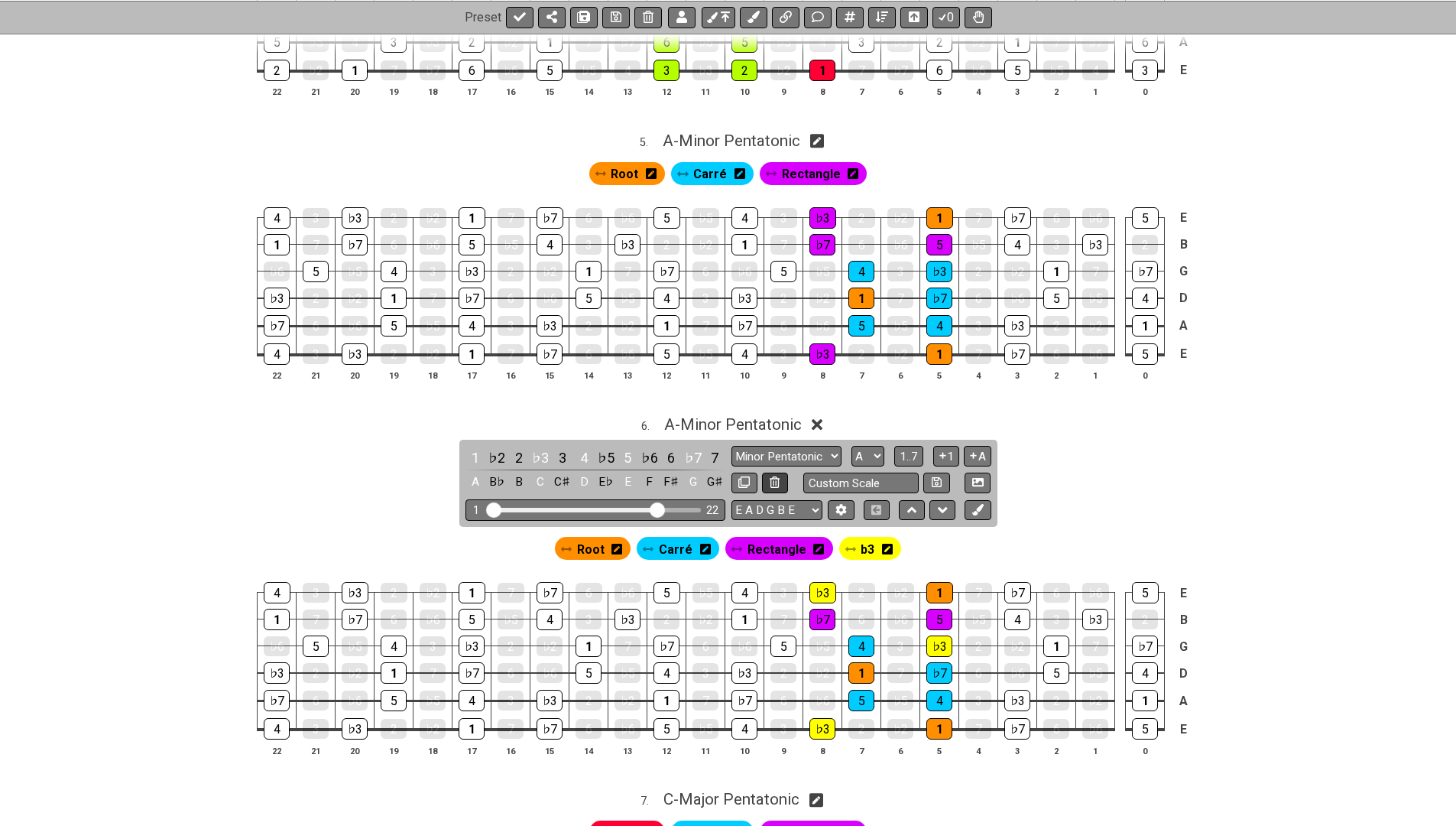
click at [772, 477] on icon at bounding box center [774, 482] width 10 height 12
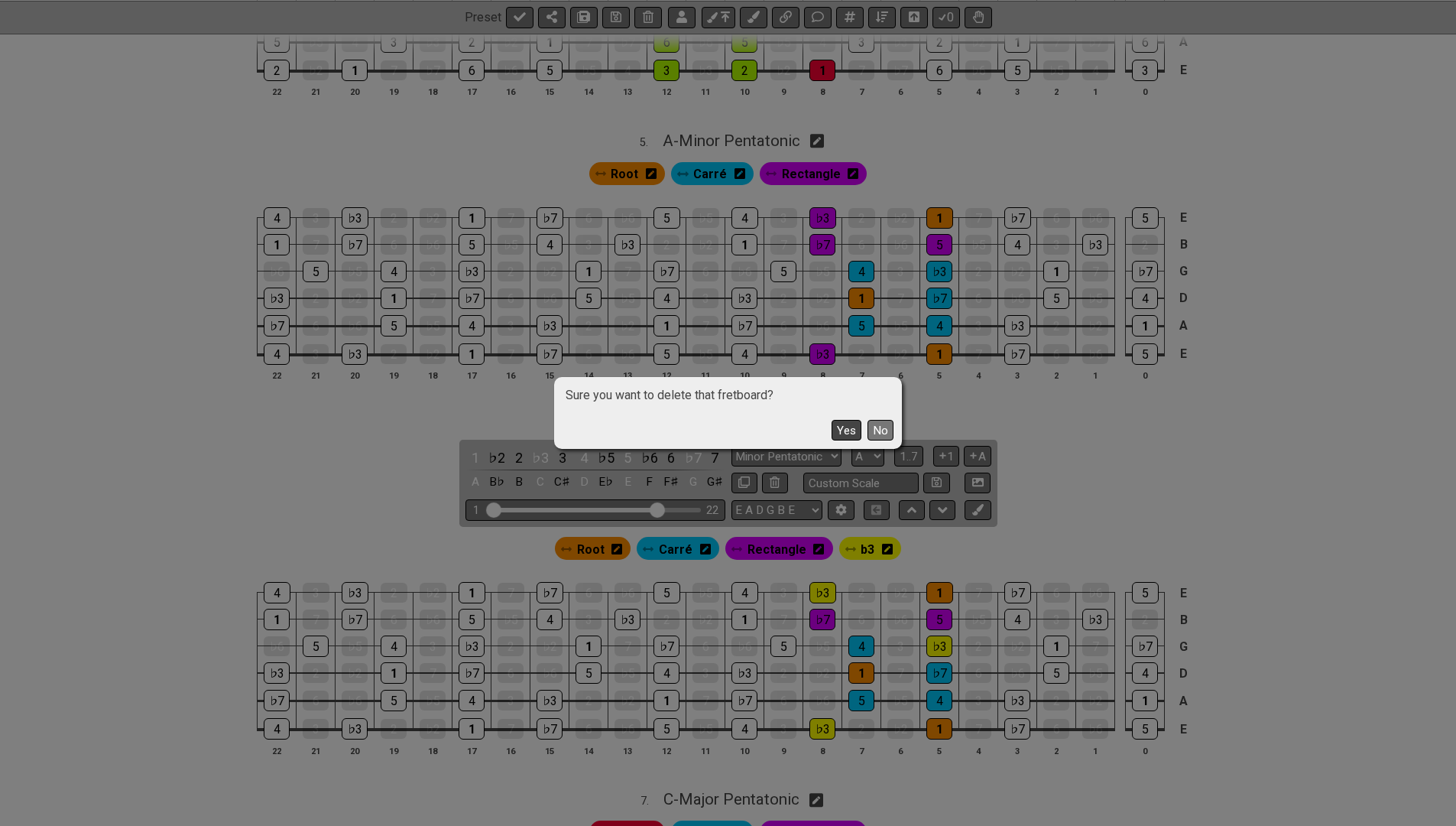
click at [841, 430] on button "Yes" at bounding box center [846, 430] width 30 height 20
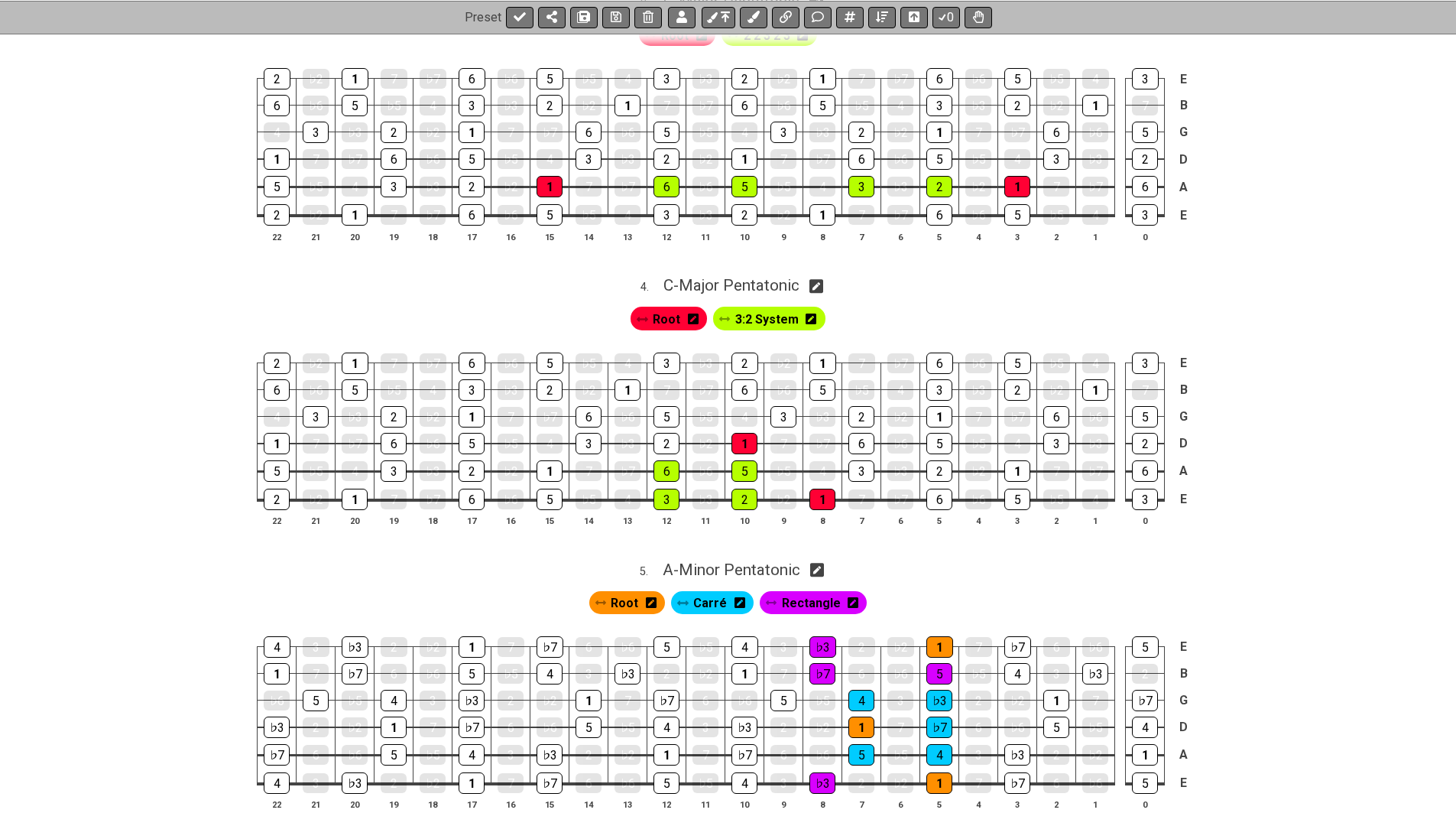
scroll to position [1249, 0]
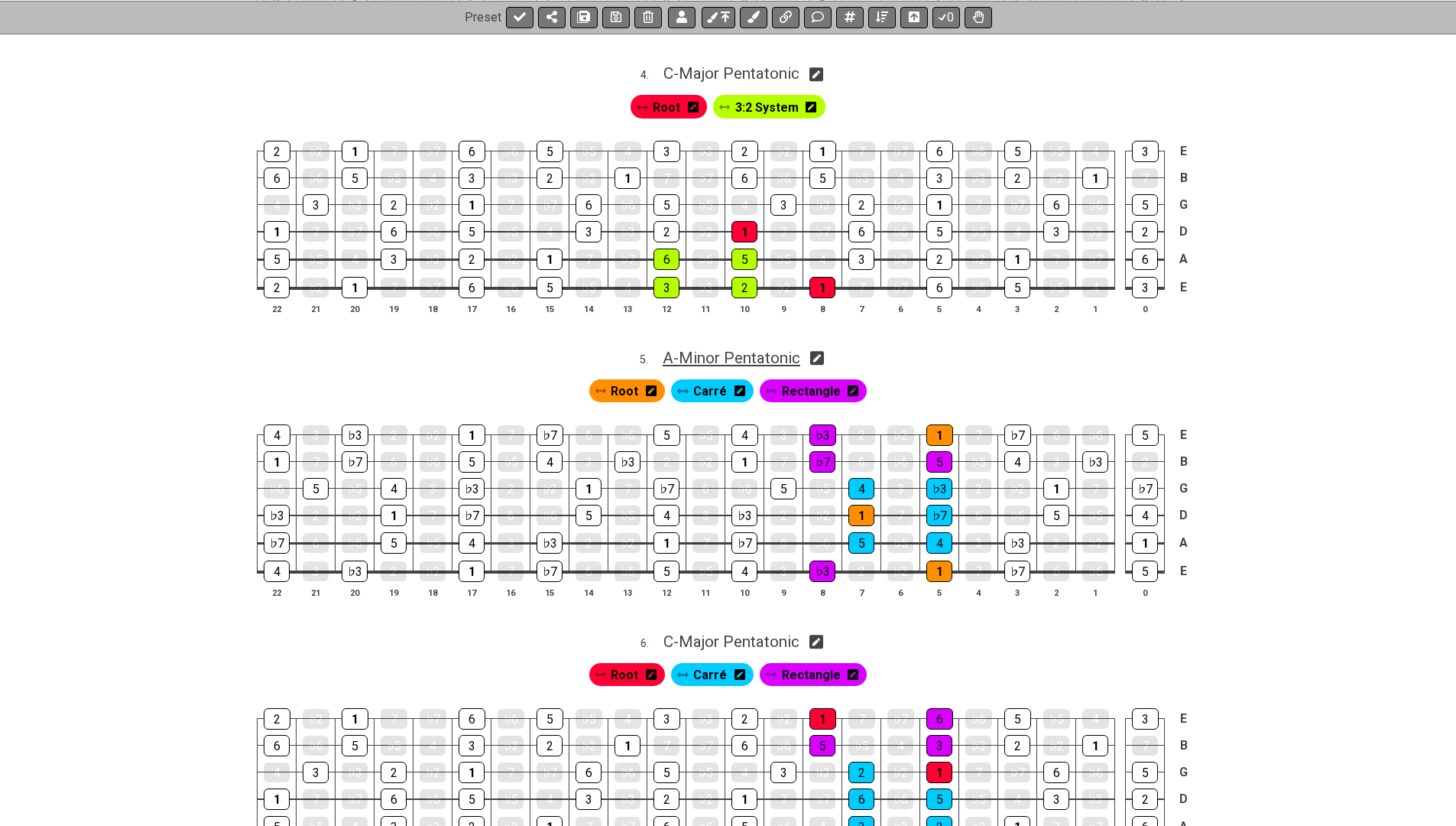
click at [769, 349] on span "A - Minor Pentatonic" at bounding box center [732, 358] width 137 height 19
select select "A"
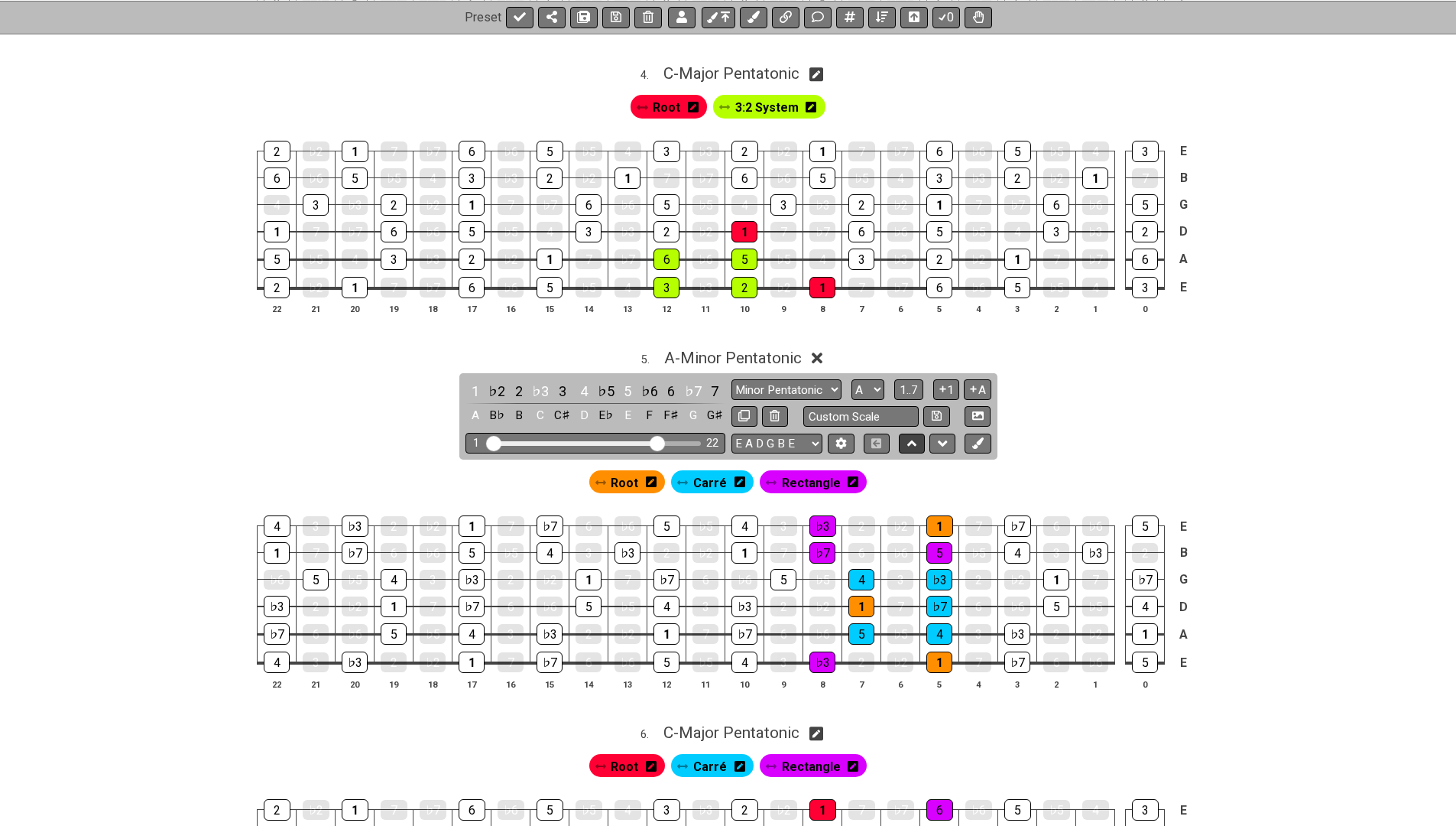
click at [911, 436] on icon at bounding box center [912, 444] width 10 height 16
select select "A"
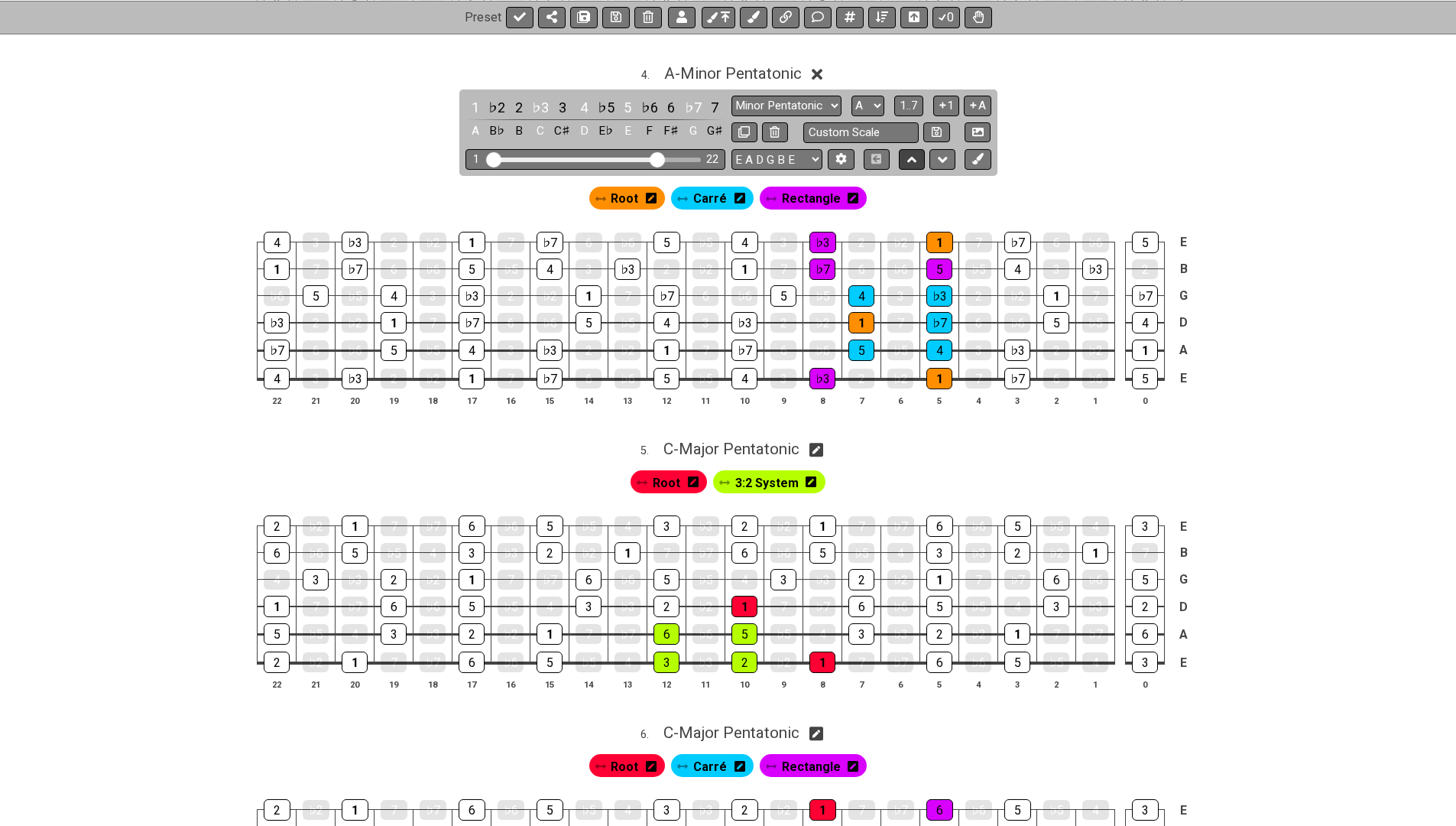
click at [908, 152] on icon at bounding box center [912, 160] width 10 height 16
select select "A"
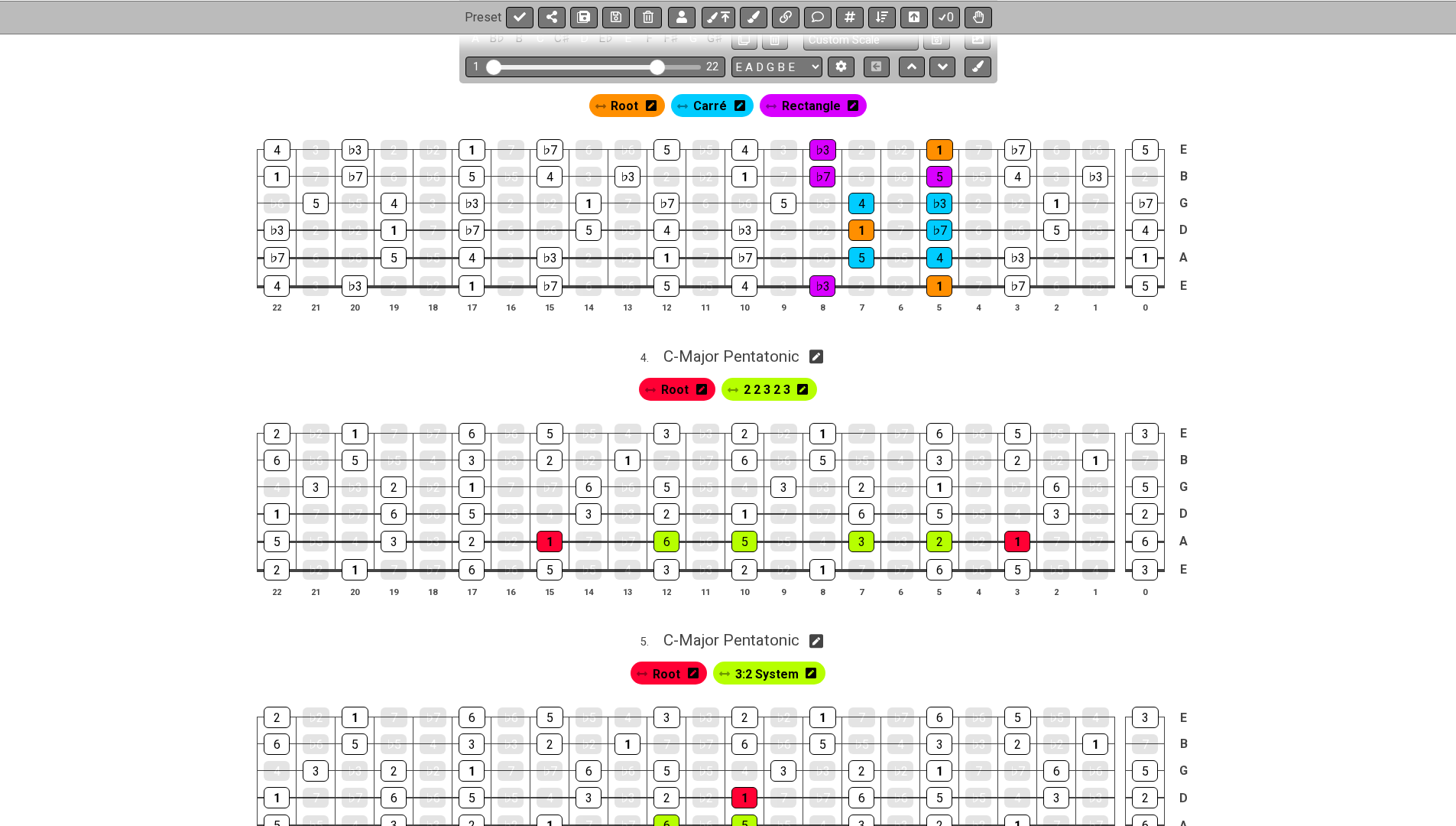
scroll to position [1016, 0]
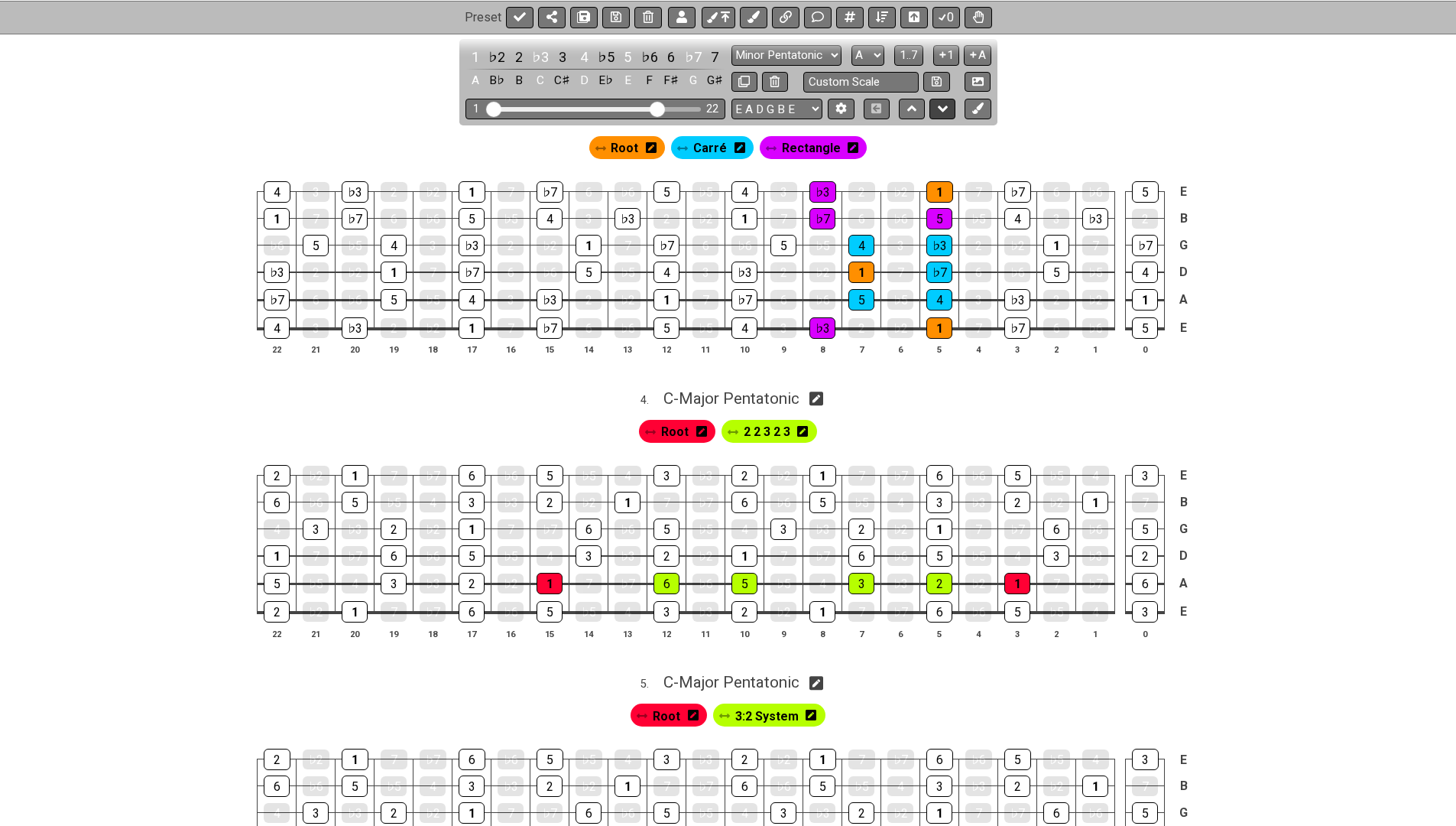
click at [938, 101] on icon at bounding box center [943, 108] width 10 height 16
select select "A"
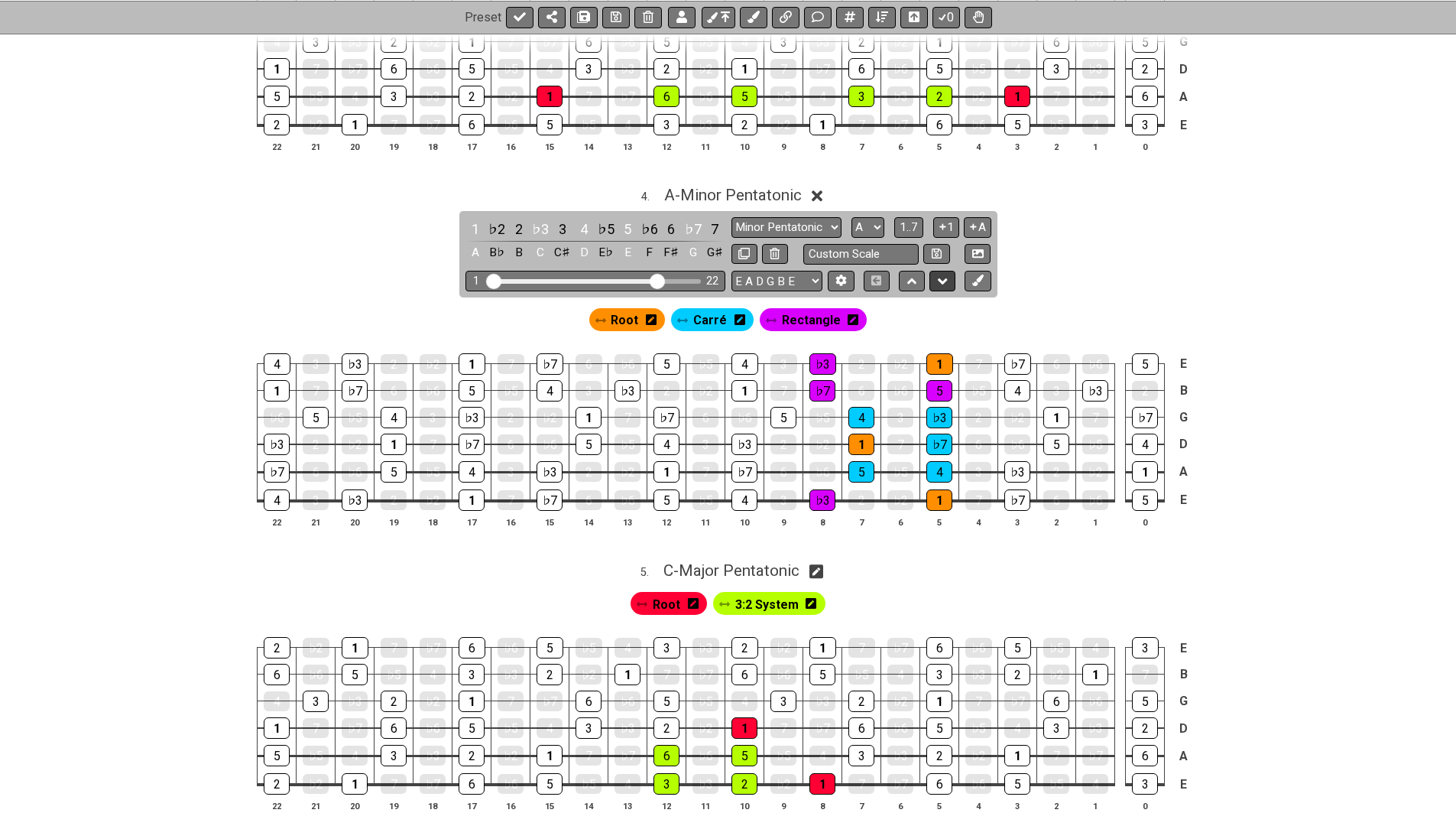
scroll to position [1146, 0]
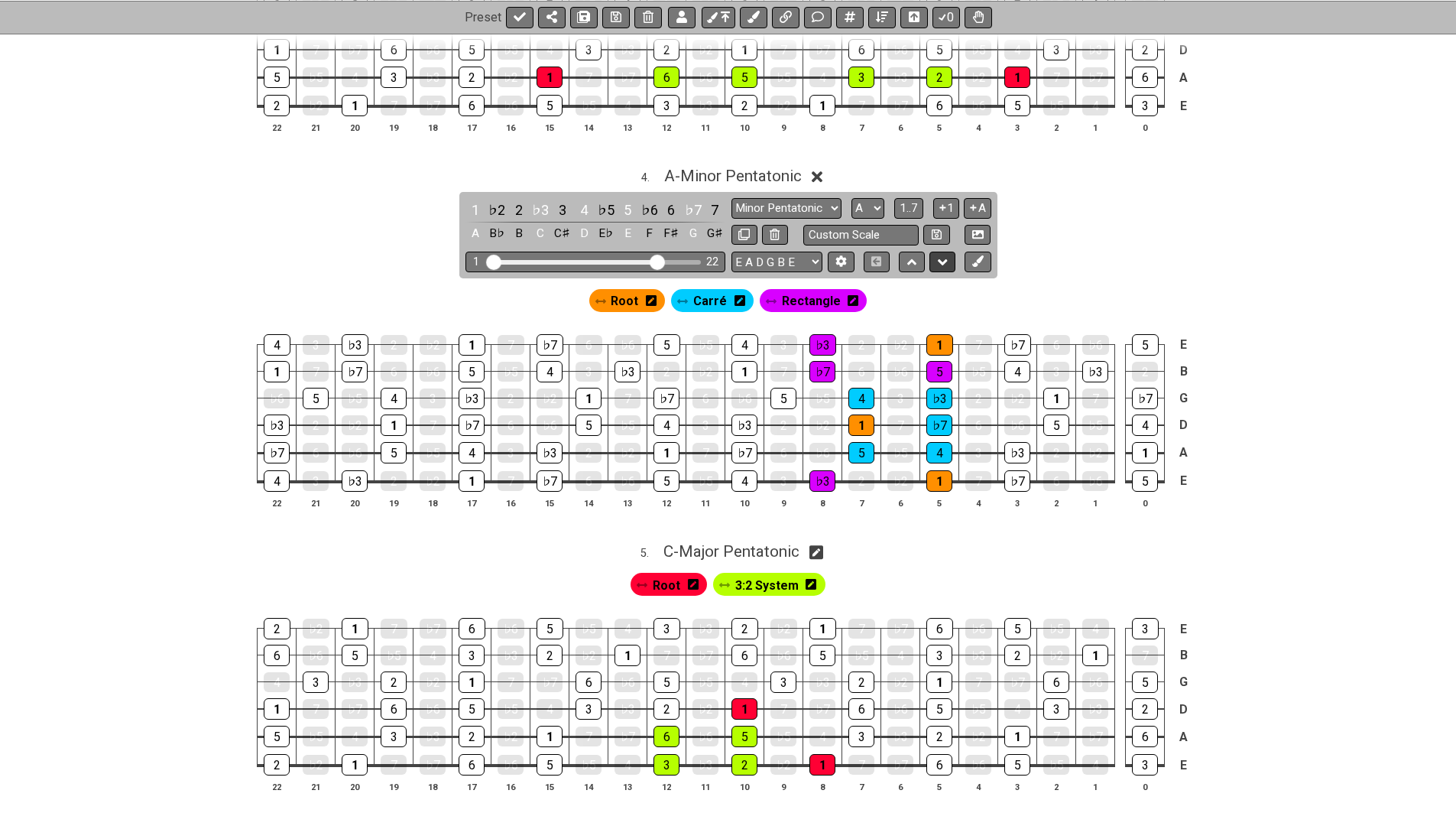
click at [948, 251] on button at bounding box center [942, 261] width 26 height 20
select select "A"
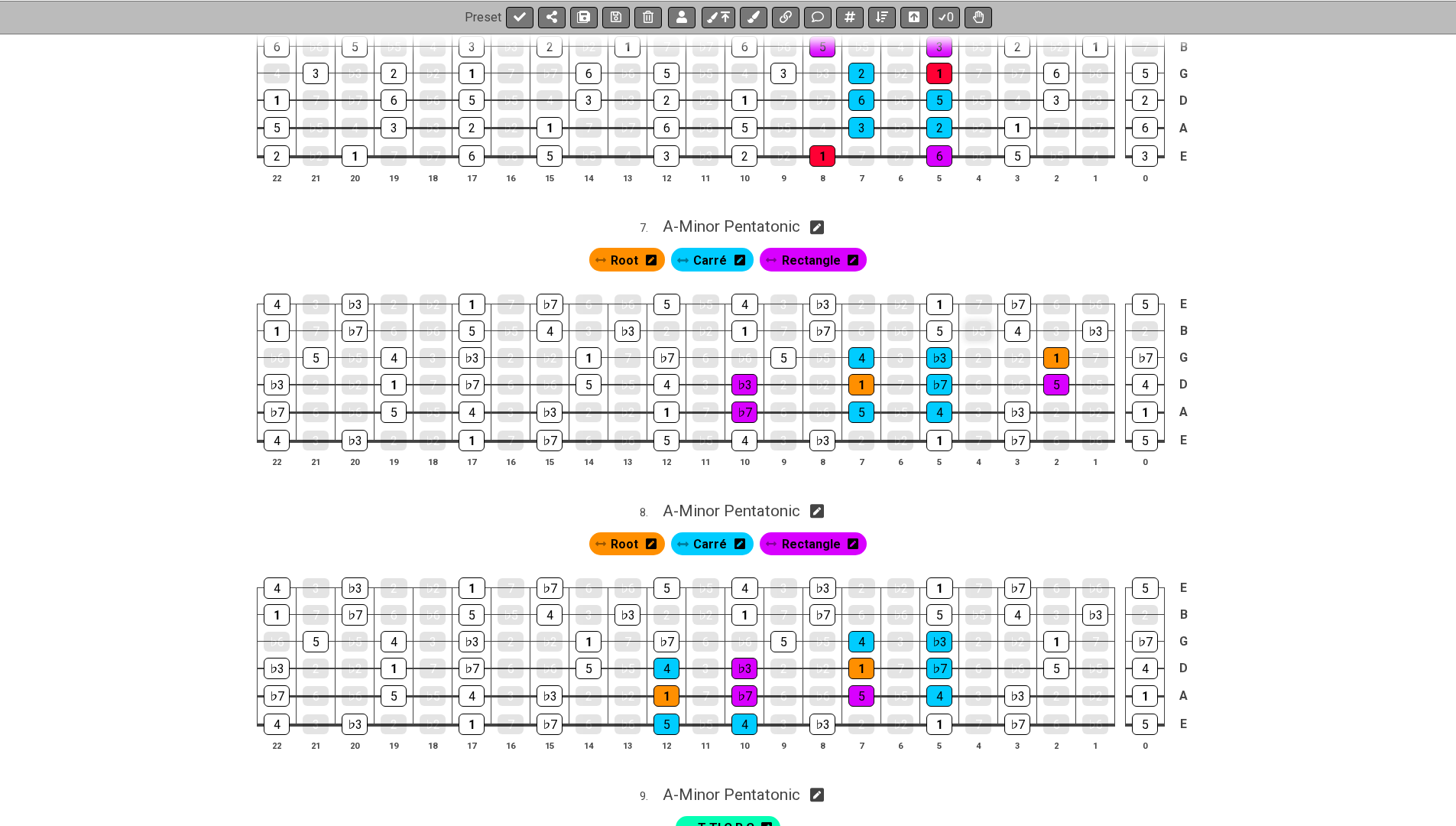
scroll to position [2037, 0]
click at [617, 14] on icon at bounding box center [616, 17] width 11 height 12
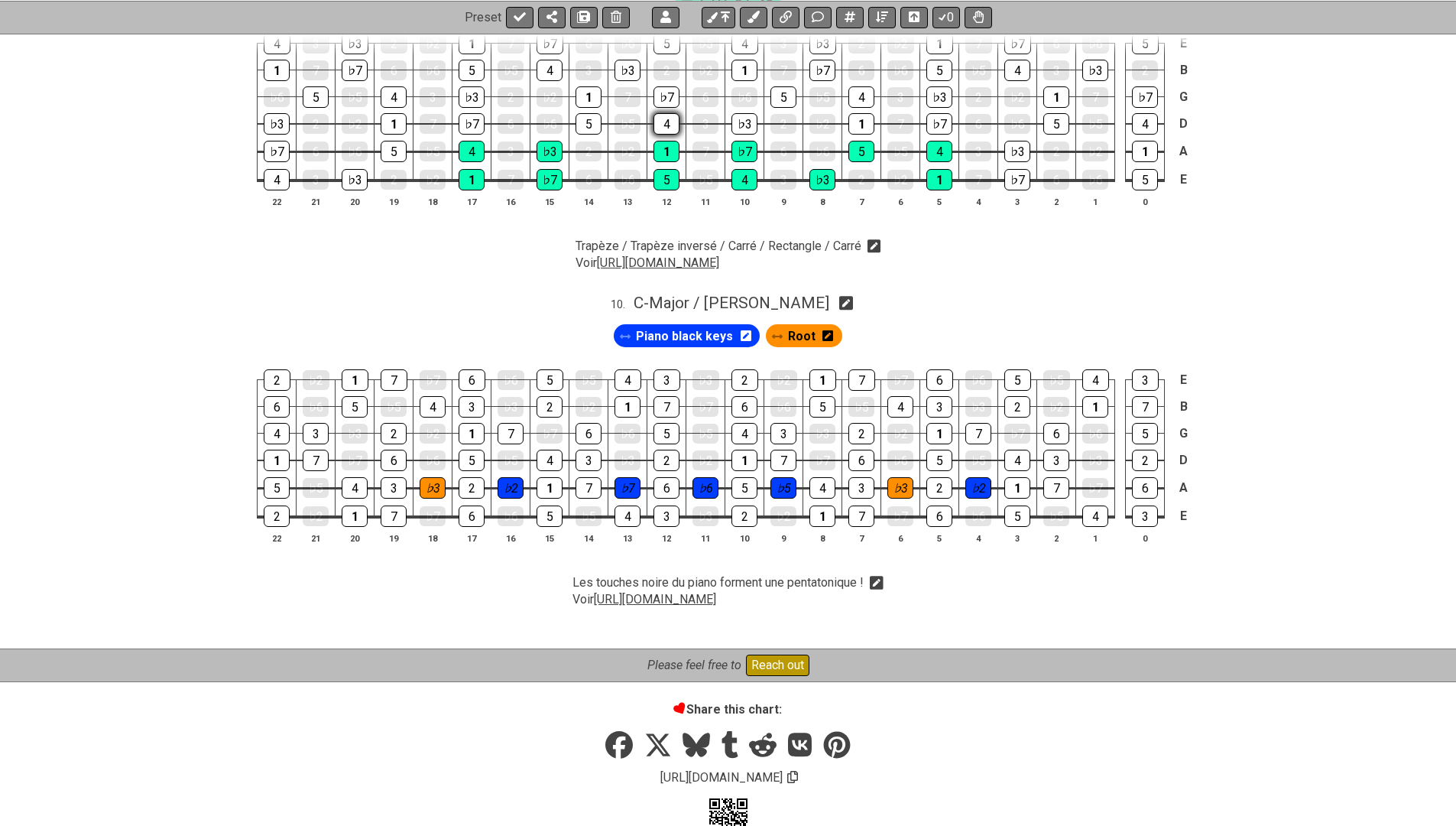
scroll to position [2864, 0]
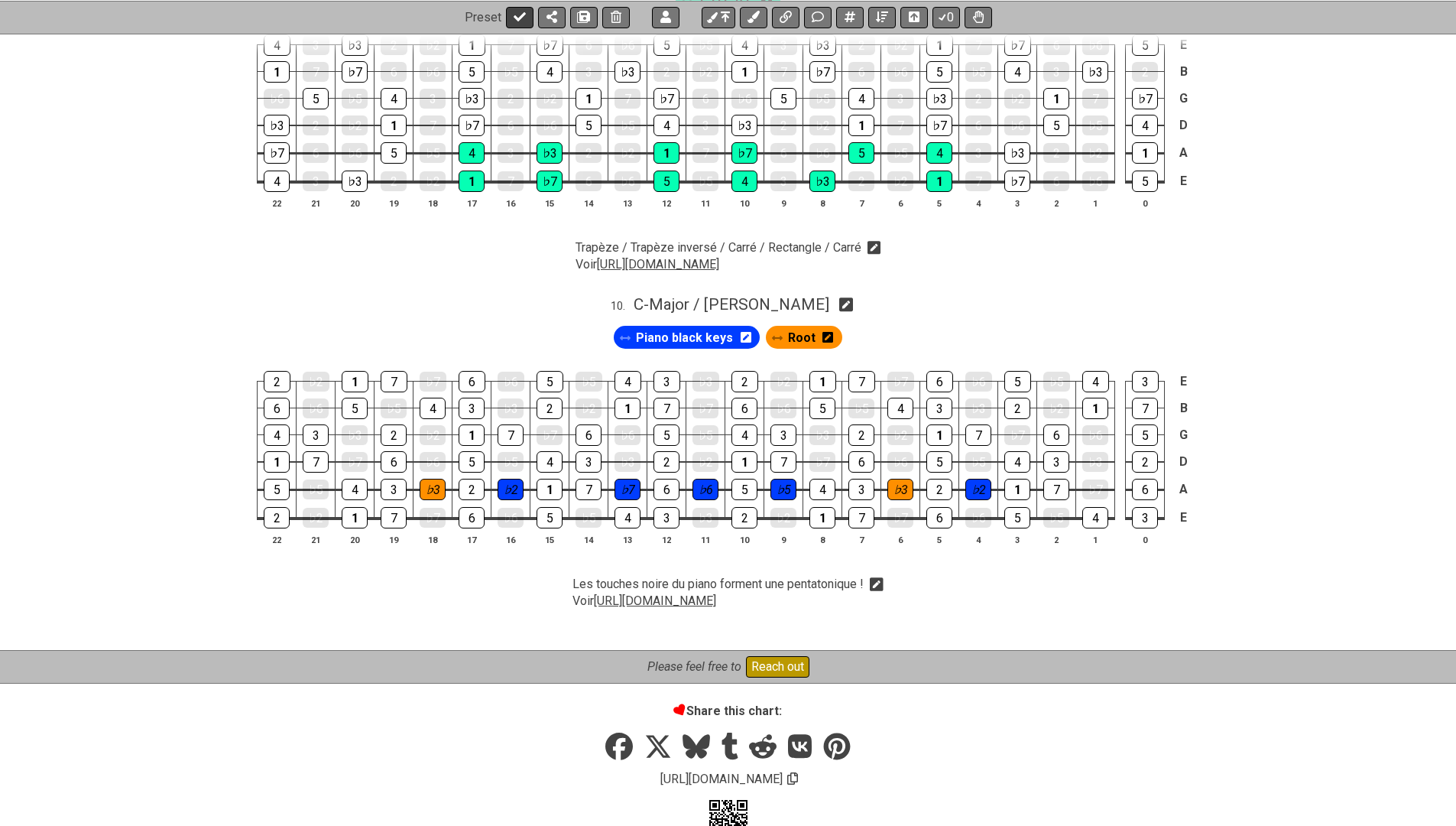
click at [522, 16] on icon at bounding box center [520, 17] width 12 height 12
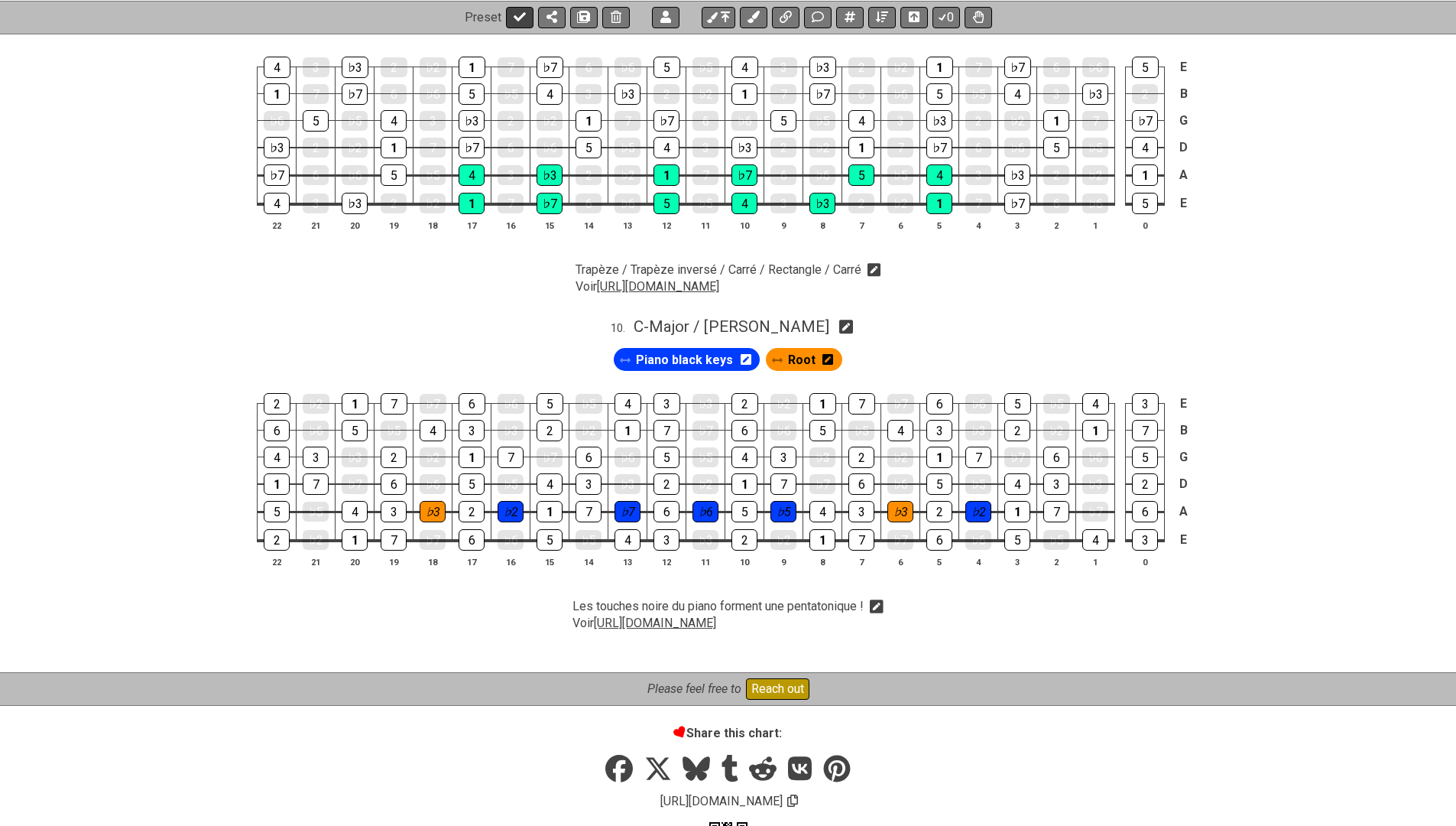
select select "/023FJ2PVN"
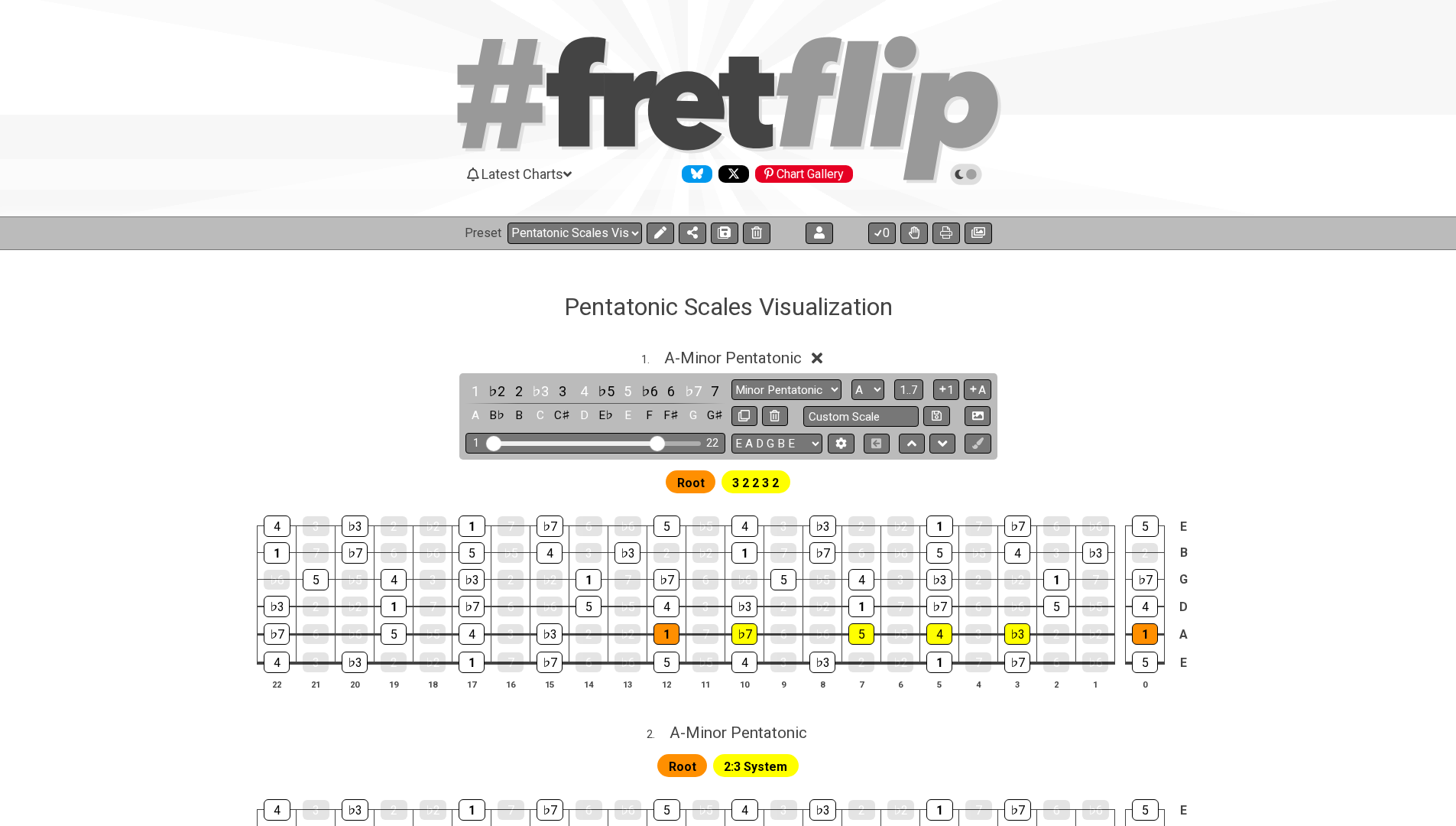
scroll to position [0, 0]
click at [948, 235] on icon at bounding box center [947, 232] width 12 height 12
click at [973, 233] on icon at bounding box center [979, 232] width 14 height 12
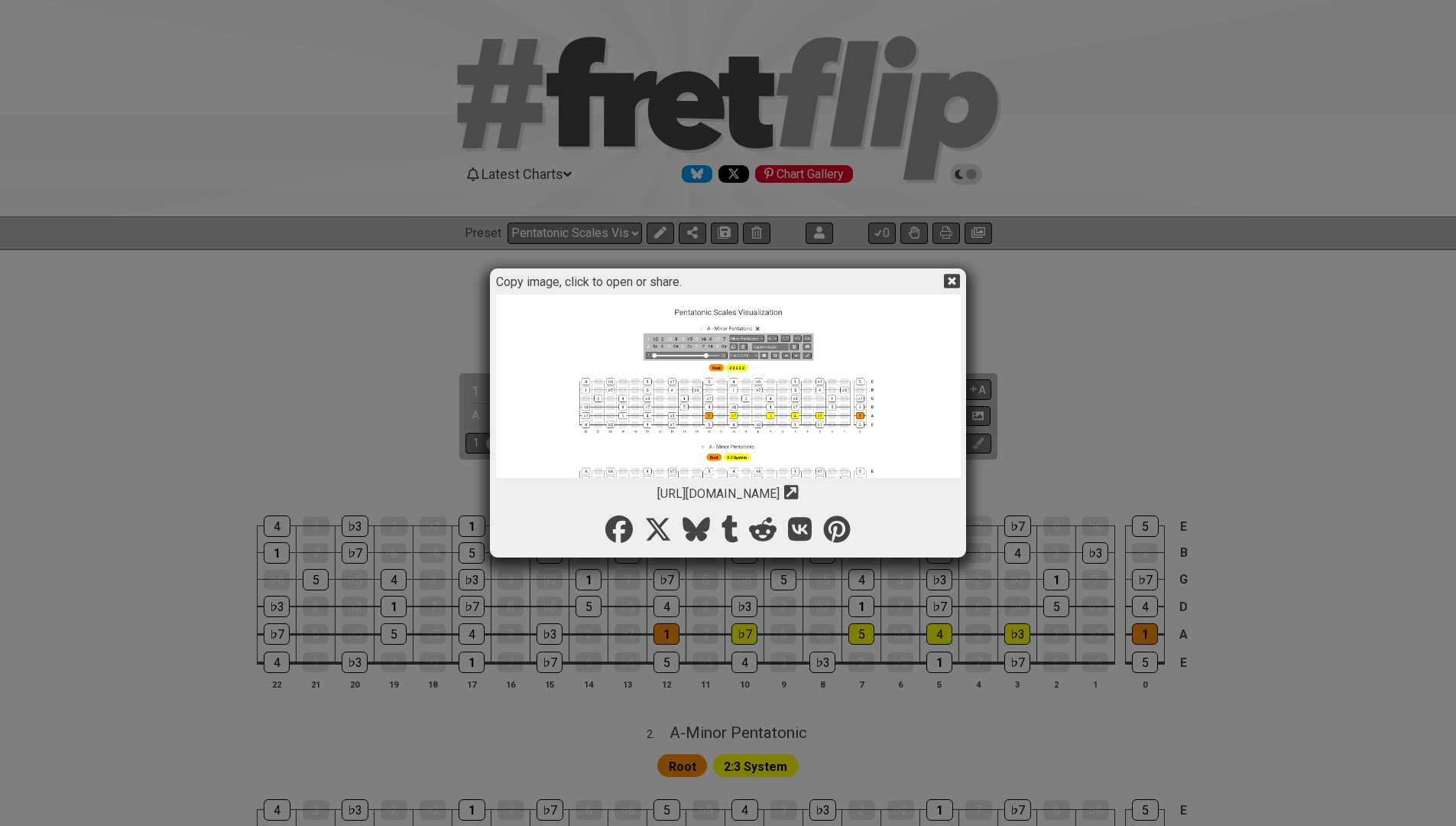
click at [721, 411] on img at bounding box center [728, 806] width 465 height 1023
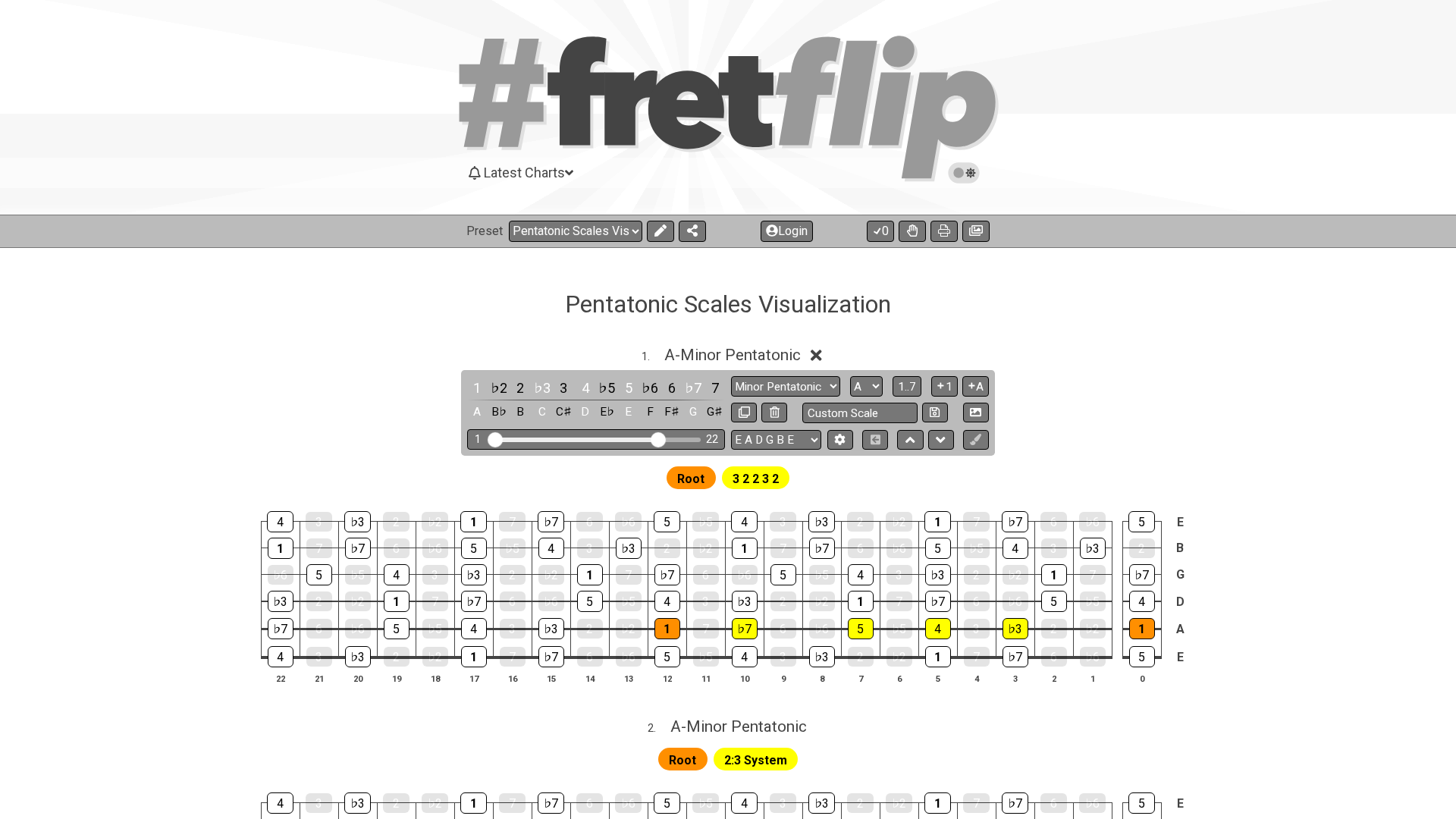
select select "/023FJ2PVN"
select select "A"
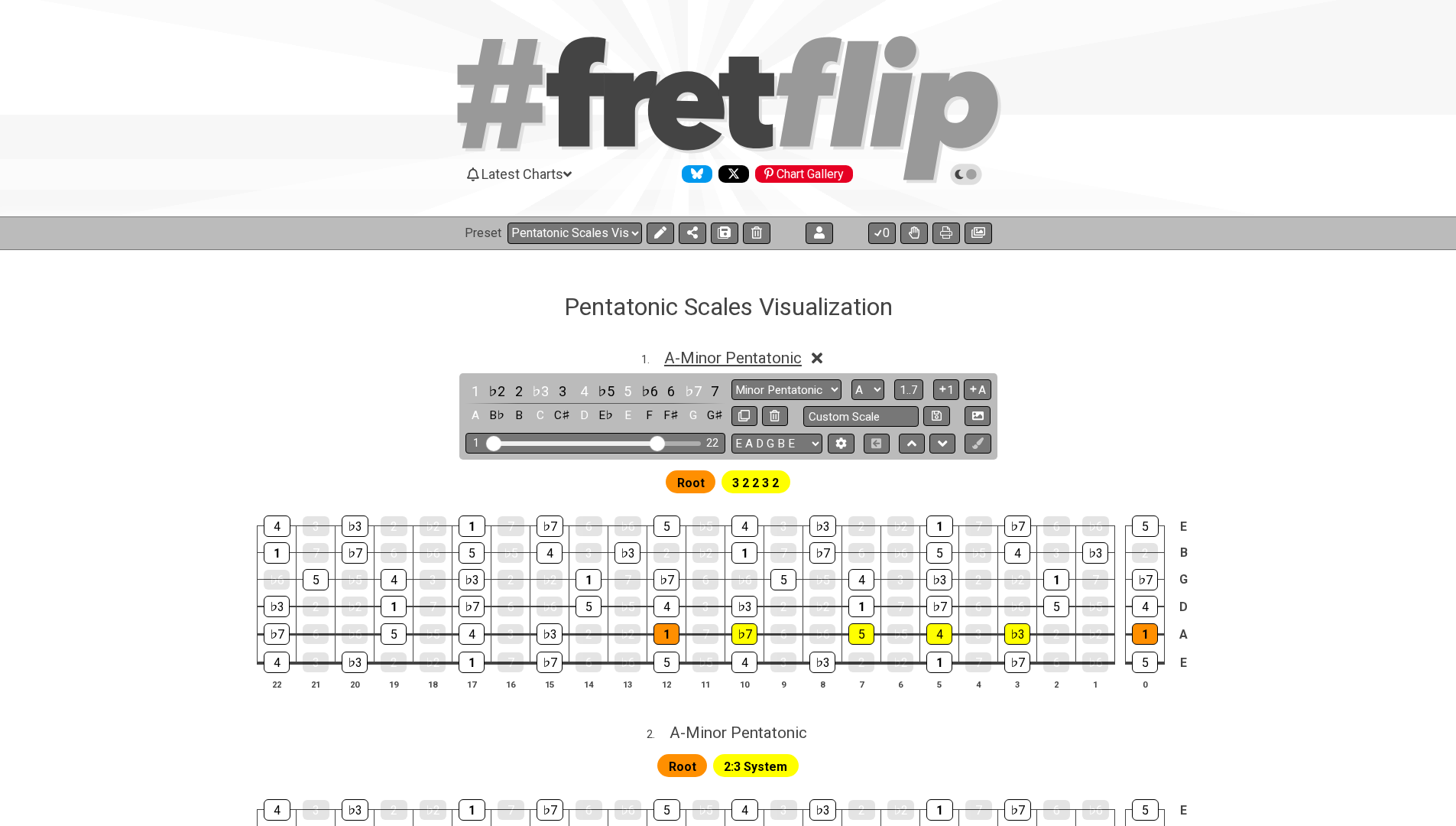
click at [710, 357] on span "A - Minor Pentatonic" at bounding box center [733, 358] width 137 height 19
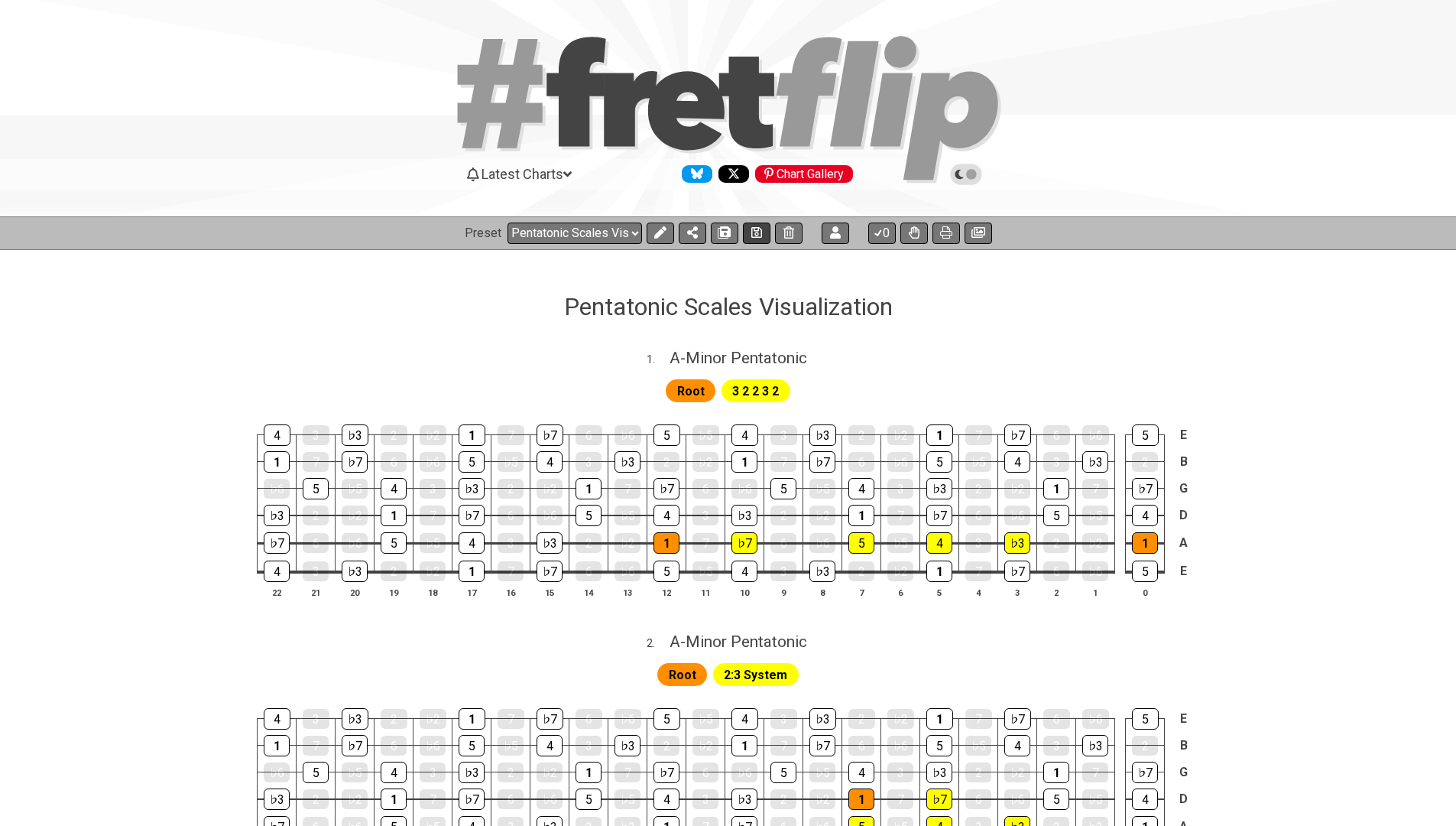
click at [755, 232] on icon at bounding box center [756, 232] width 11 height 11
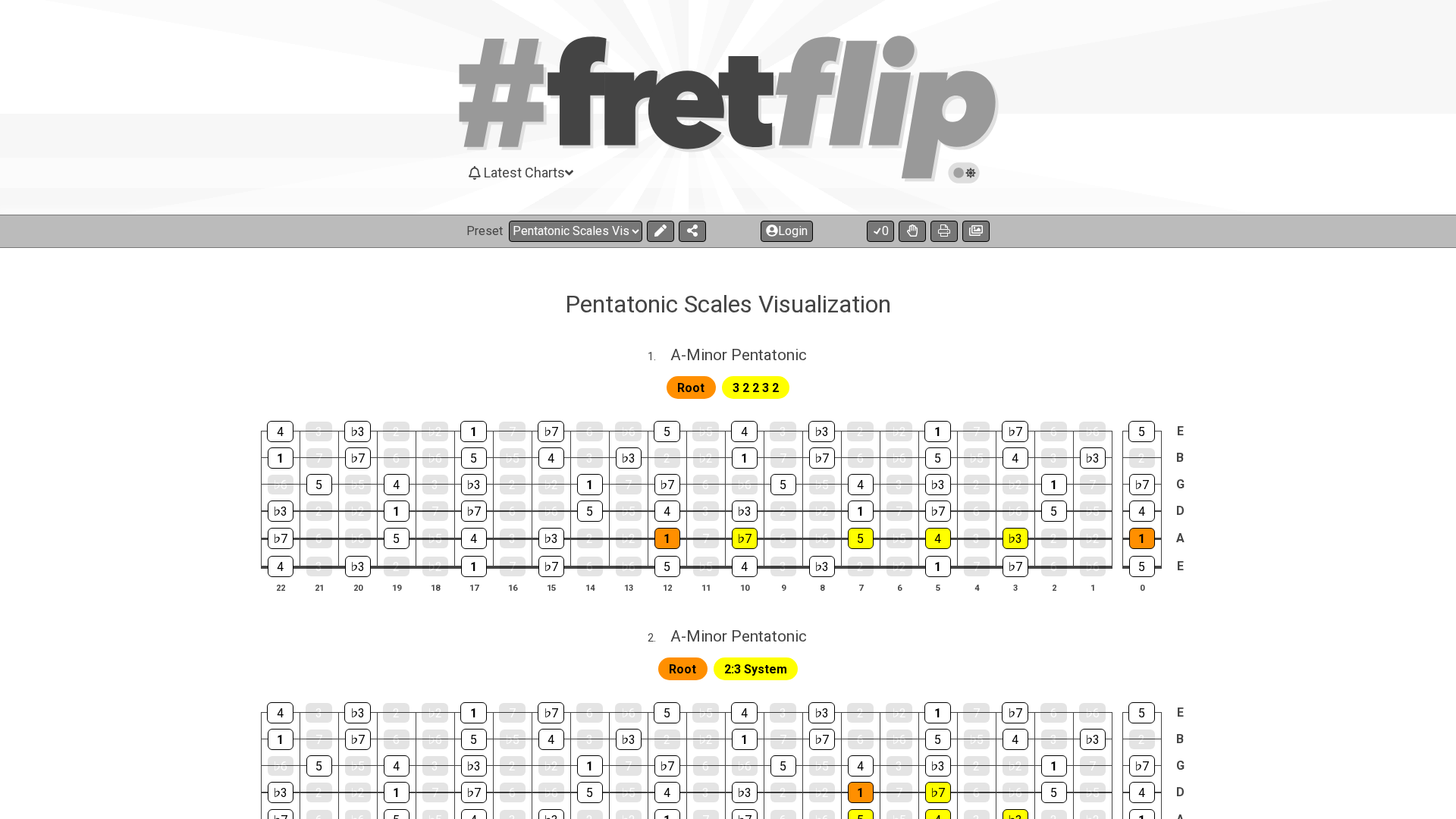
select select "/023FJ2PVN"
select select "A"
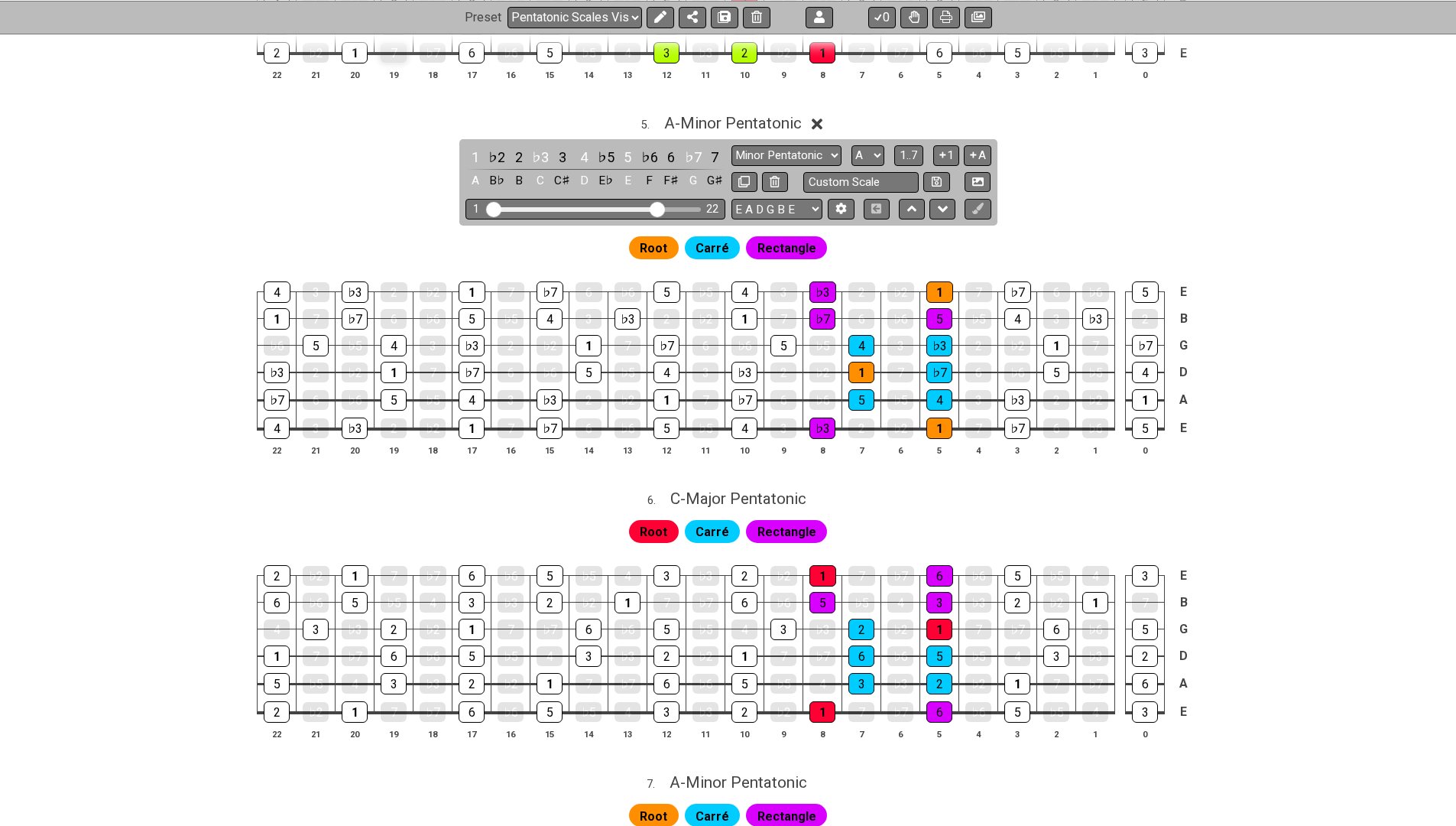
scroll to position [1225, 0]
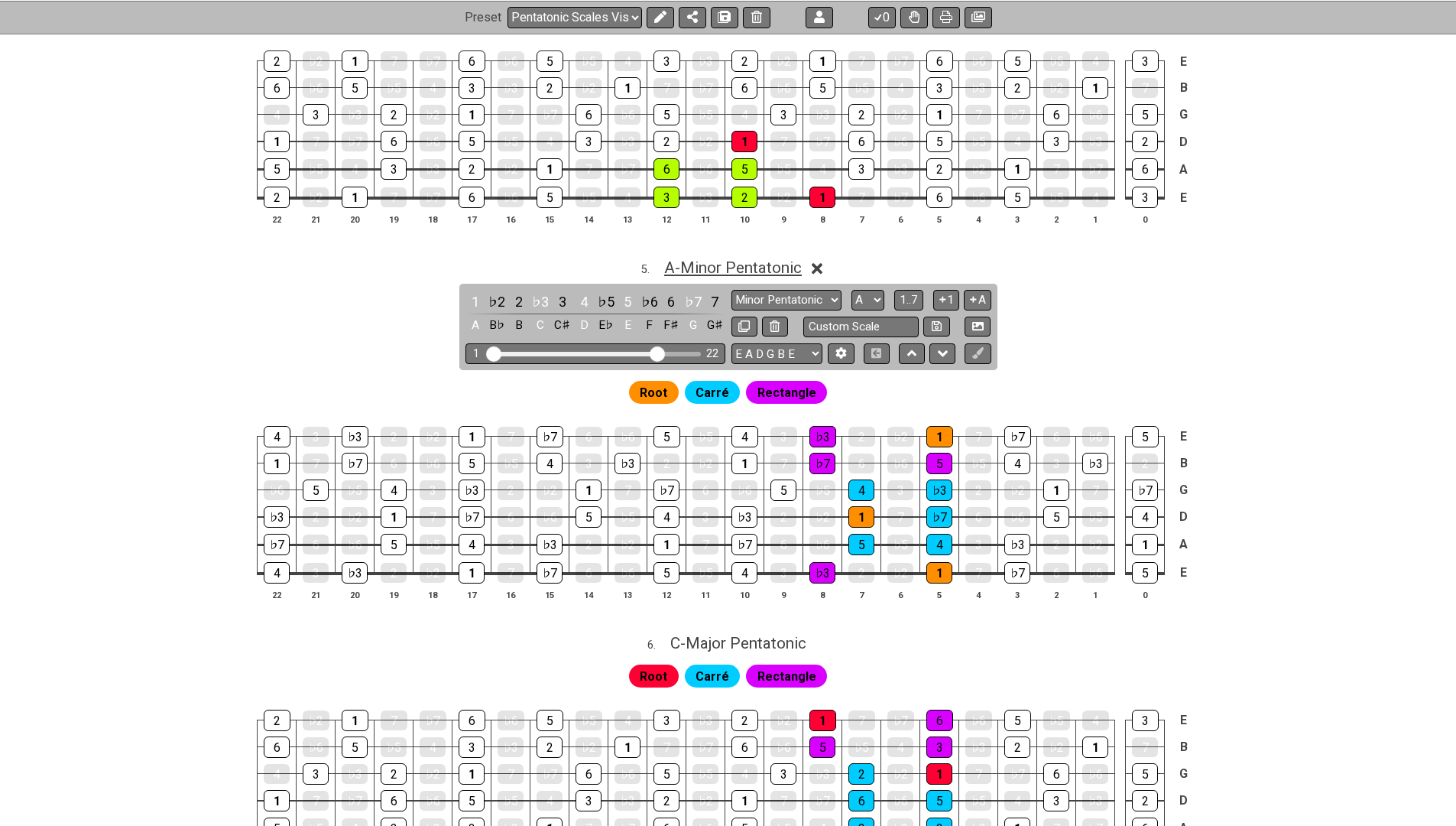
click at [724, 258] on span "A - Minor Pentatonic" at bounding box center [733, 268] width 137 height 19
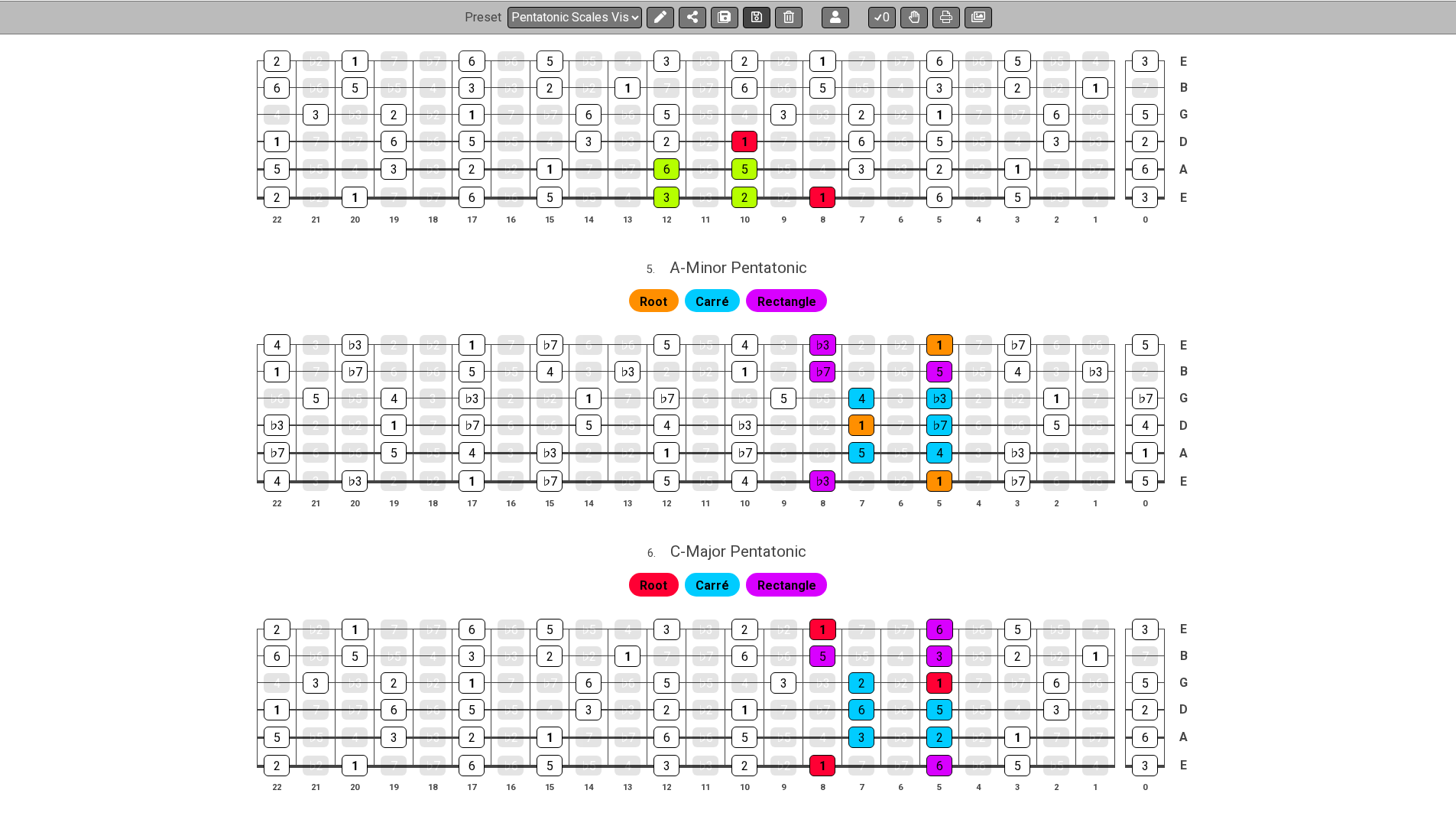
click at [751, 20] on icon at bounding box center [756, 17] width 11 height 11
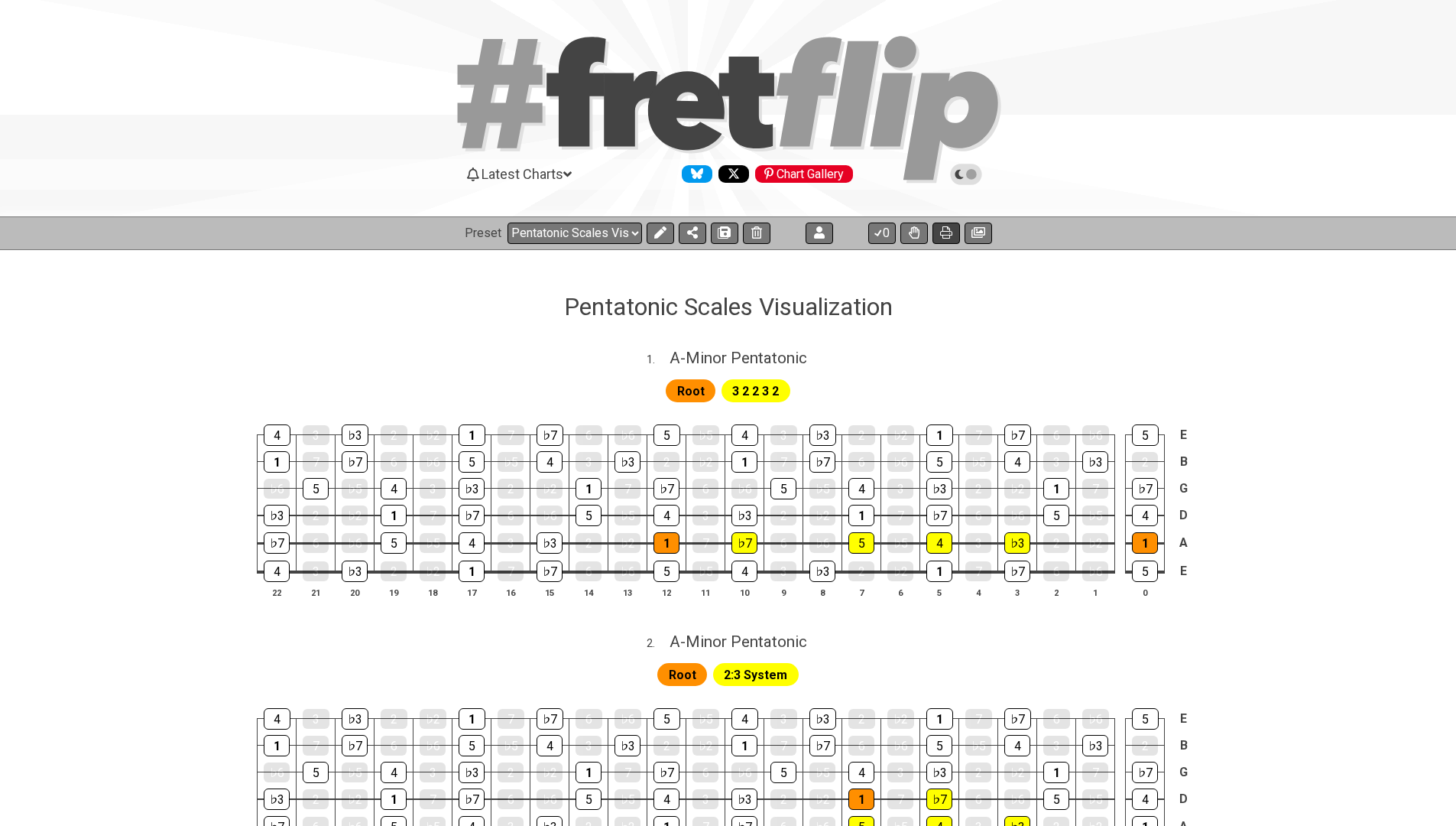
click at [951, 235] on icon at bounding box center [947, 232] width 12 height 12
click at [974, 226] on icon at bounding box center [979, 232] width 14 height 12
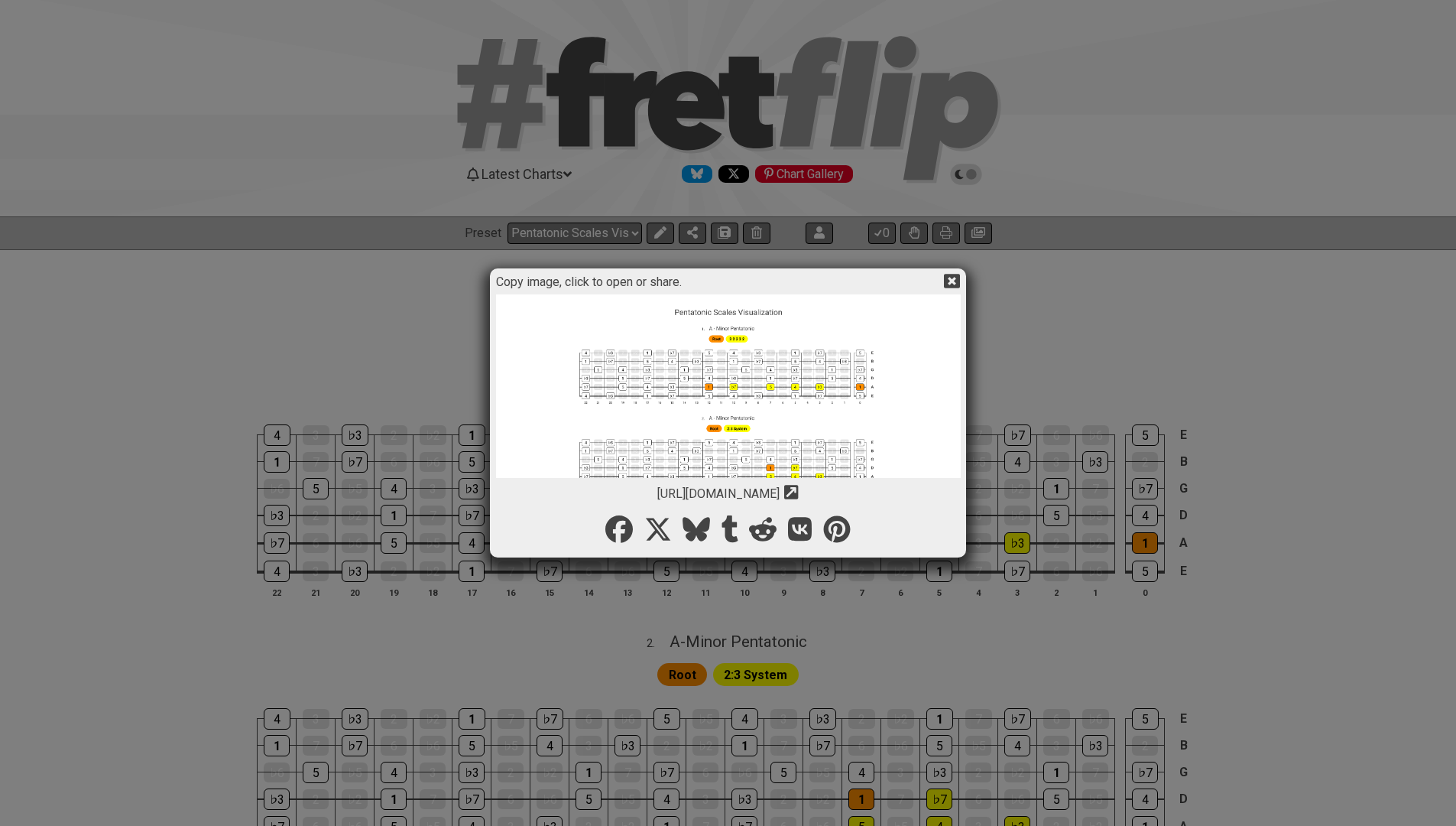
click at [722, 388] on img at bounding box center [728, 777] width 465 height 966
click at [949, 282] on icon at bounding box center [951, 281] width 16 height 15
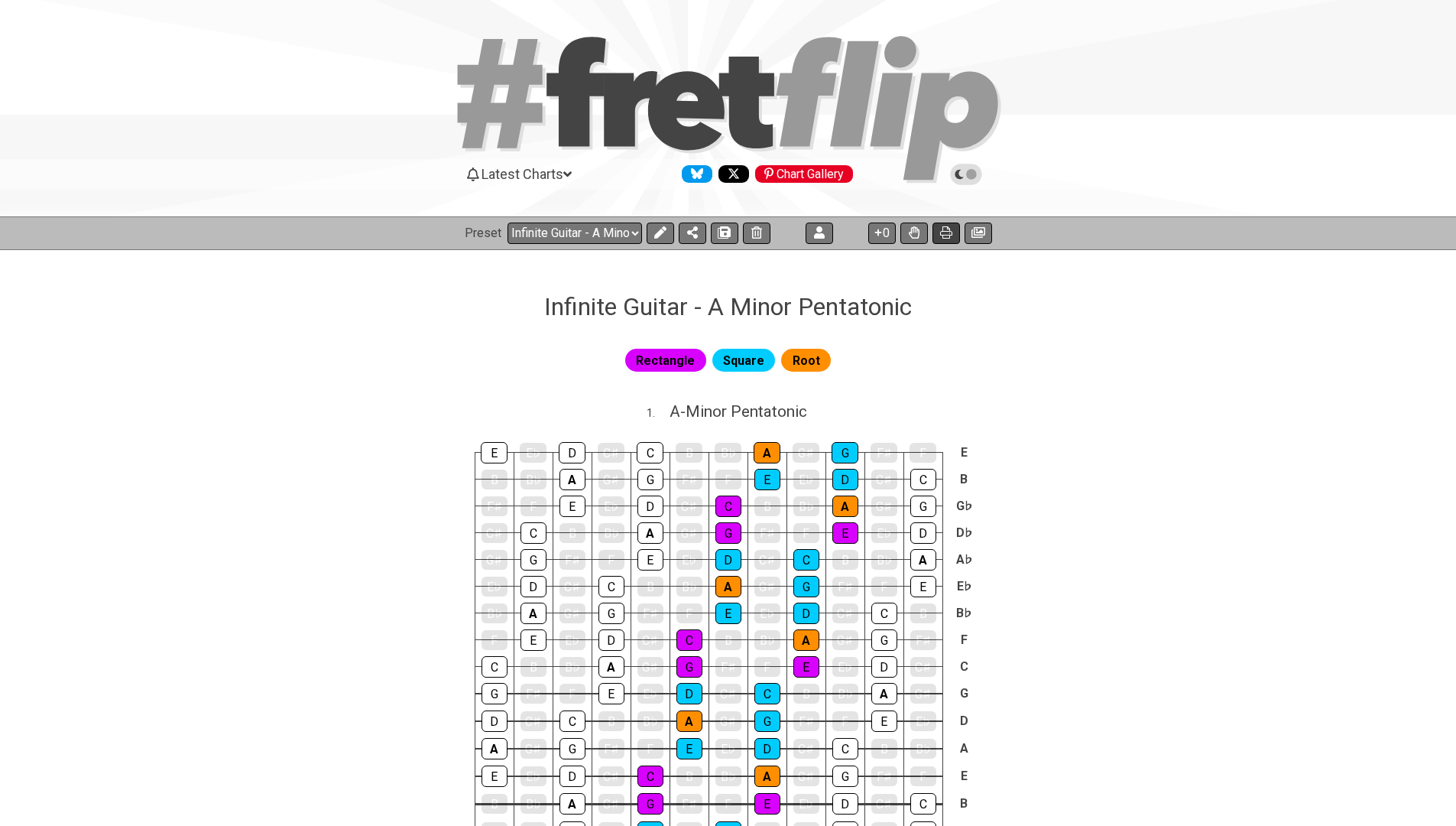
click at [945, 236] on icon at bounding box center [947, 232] width 12 height 12
click at [978, 225] on button at bounding box center [978, 232] width 27 height 21
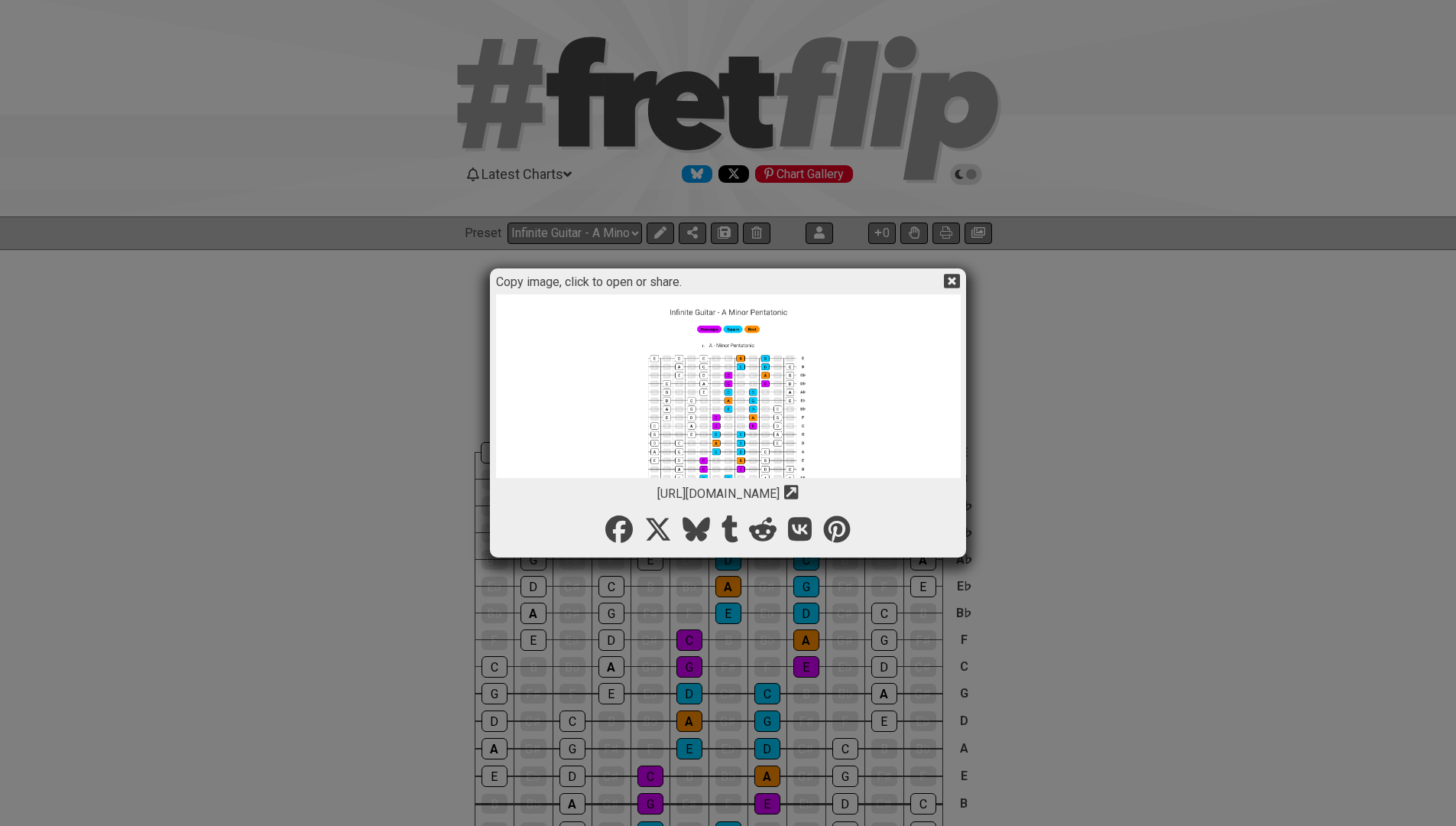
click at [692, 446] on img at bounding box center [728, 638] width 465 height 689
click at [951, 276] on icon at bounding box center [951, 281] width 16 height 15
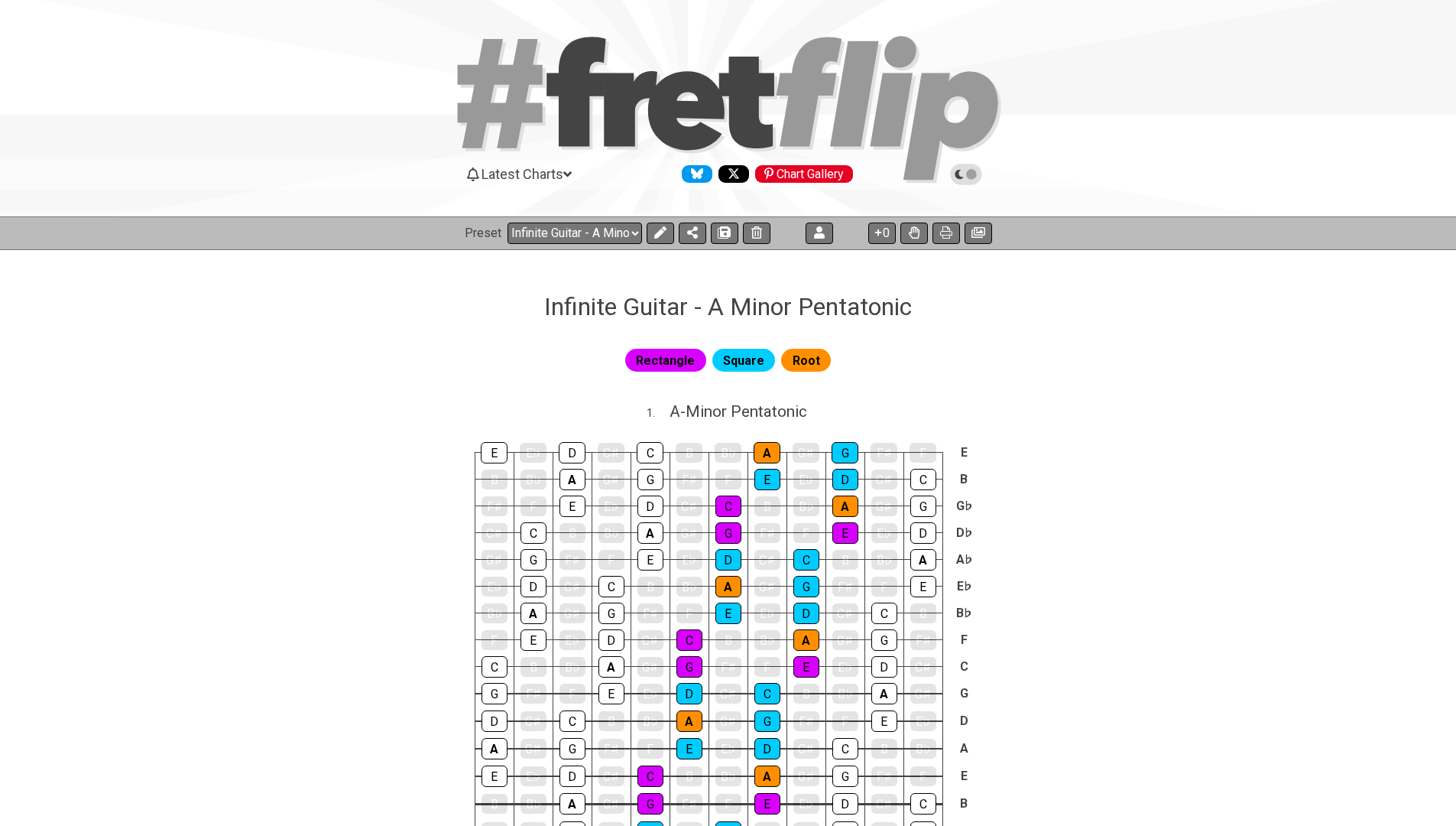
click at [284, 388] on div "Rectangle Square Root" at bounding box center [728, 366] width 1456 height 54
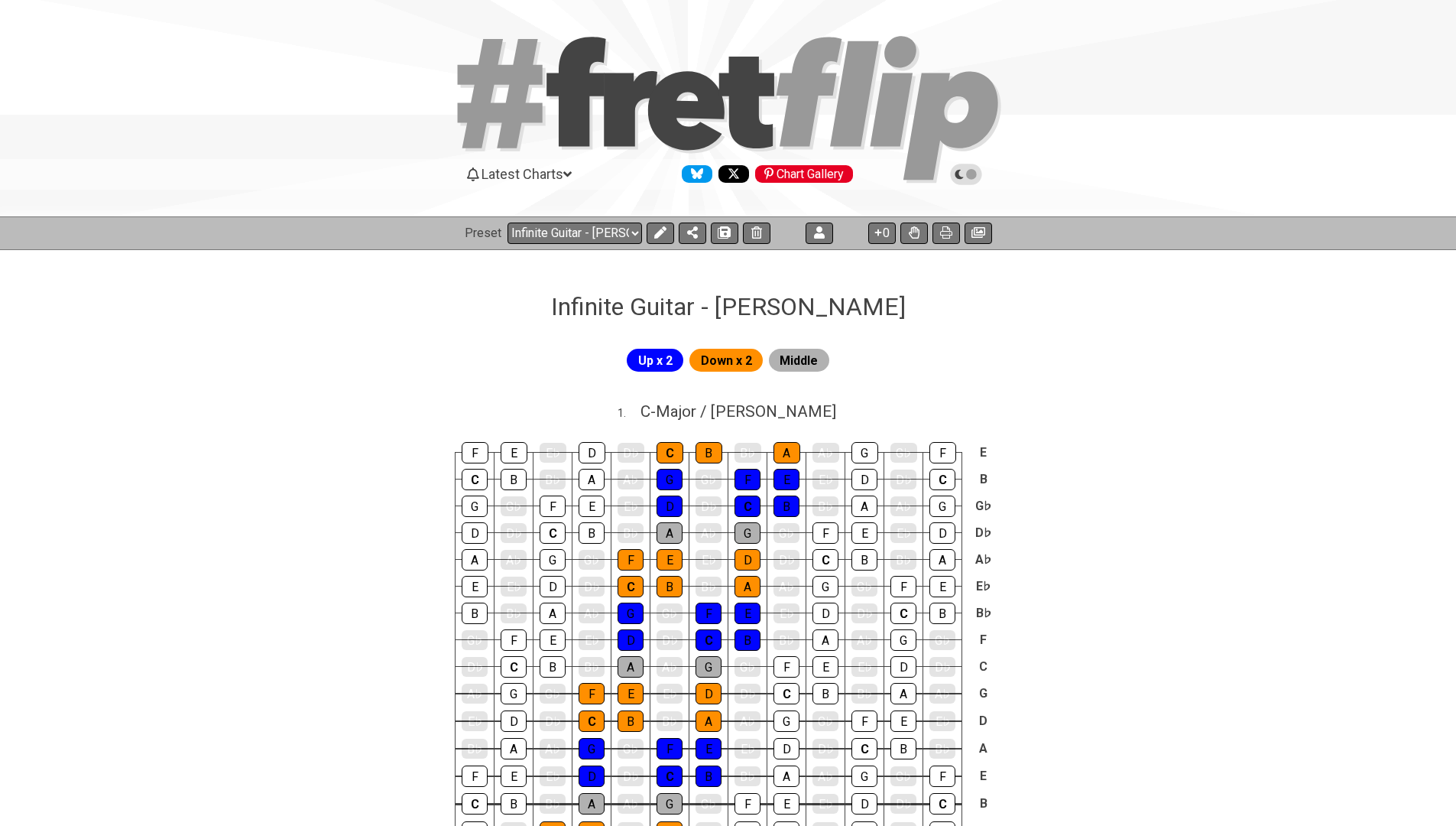
click at [944, 232] on icon at bounding box center [947, 232] width 12 height 12
click at [979, 238] on icon at bounding box center [979, 232] width 14 height 12
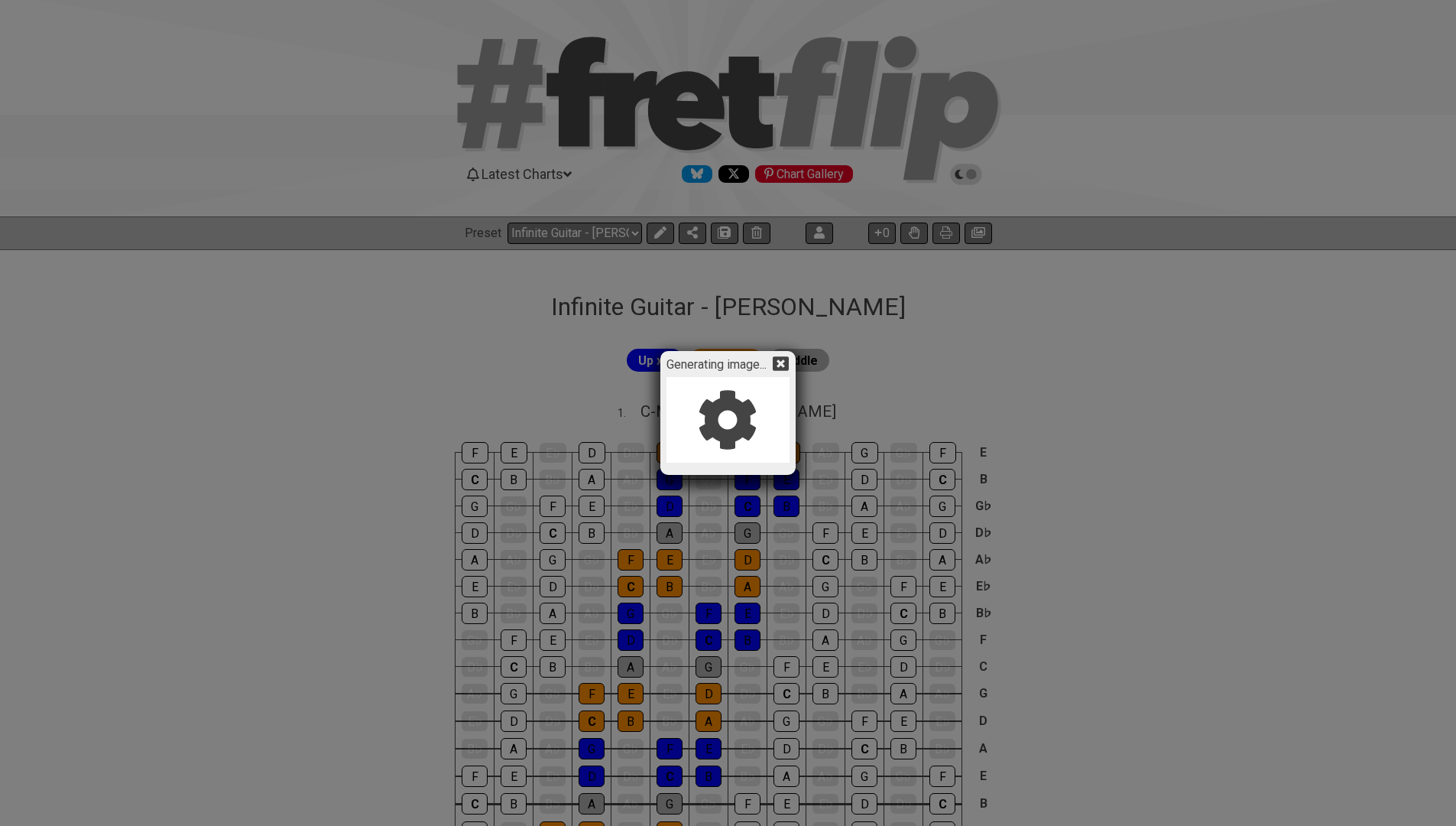
click at [732, 446] on icon at bounding box center [728, 419] width 74 height 76
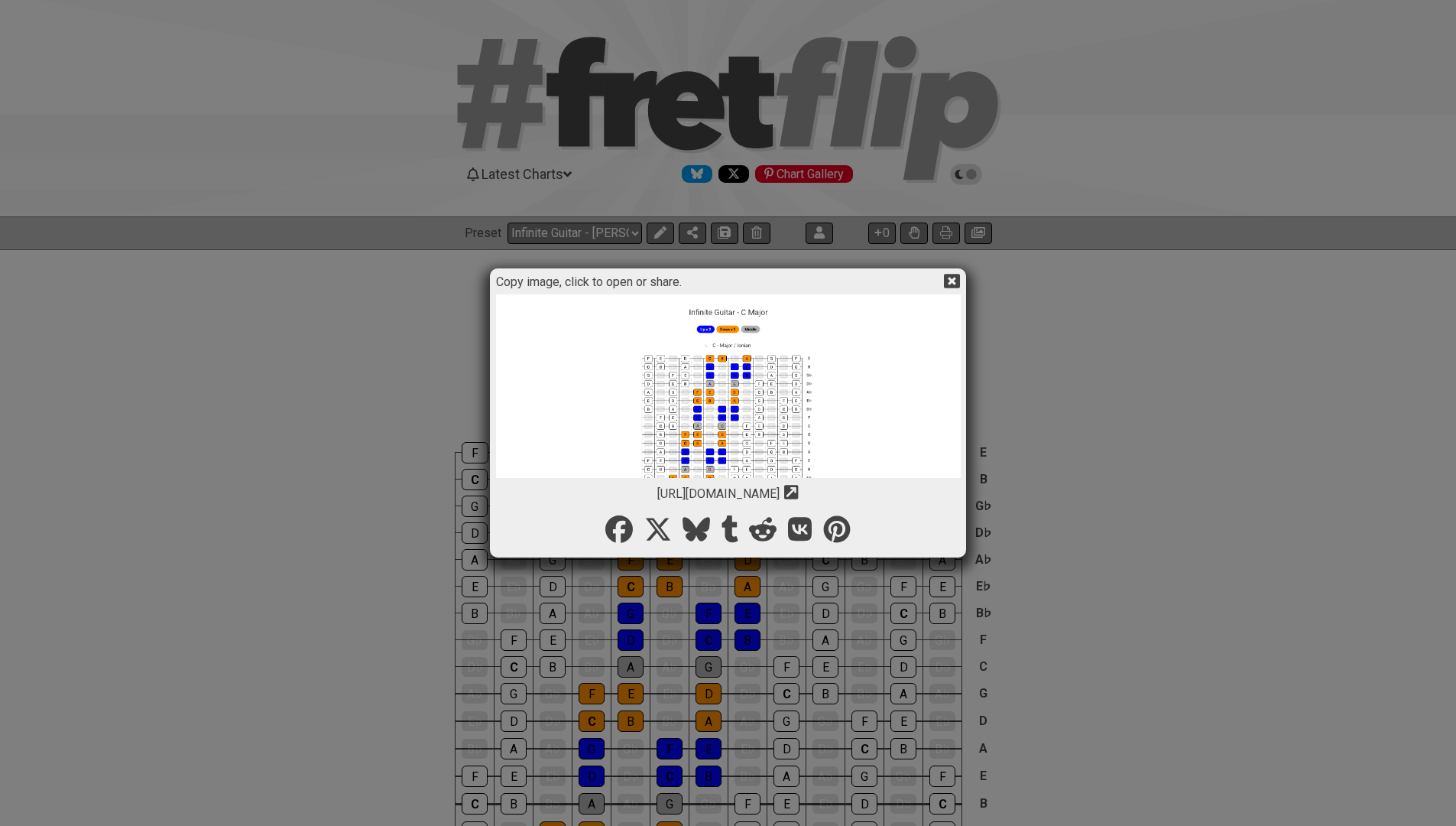
click at [724, 420] on img at bounding box center [728, 700] width 465 height 814
click at [953, 283] on icon at bounding box center [951, 281] width 16 height 16
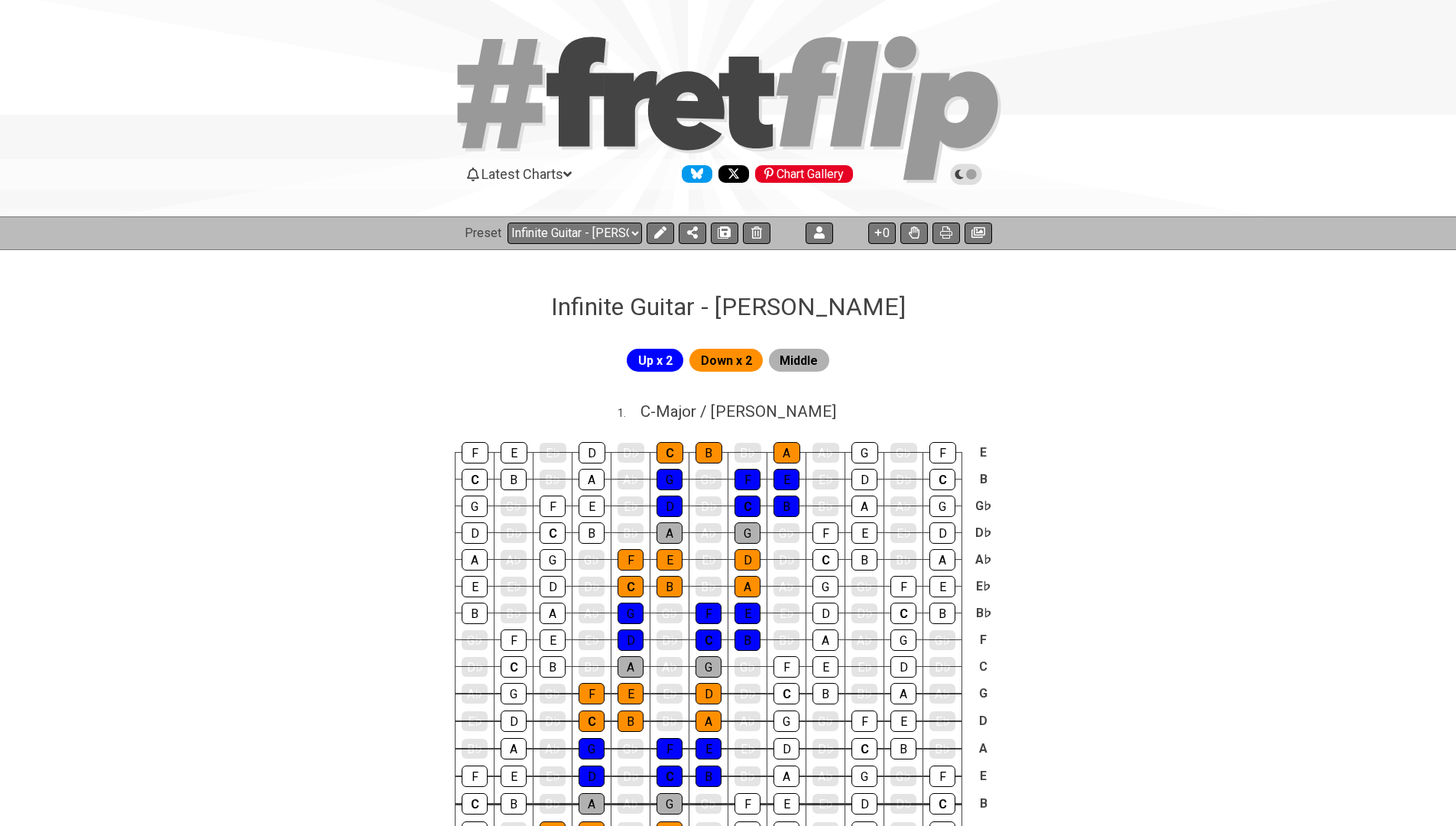
click at [518, 173] on span "Latest Charts" at bounding box center [522, 174] width 82 height 16
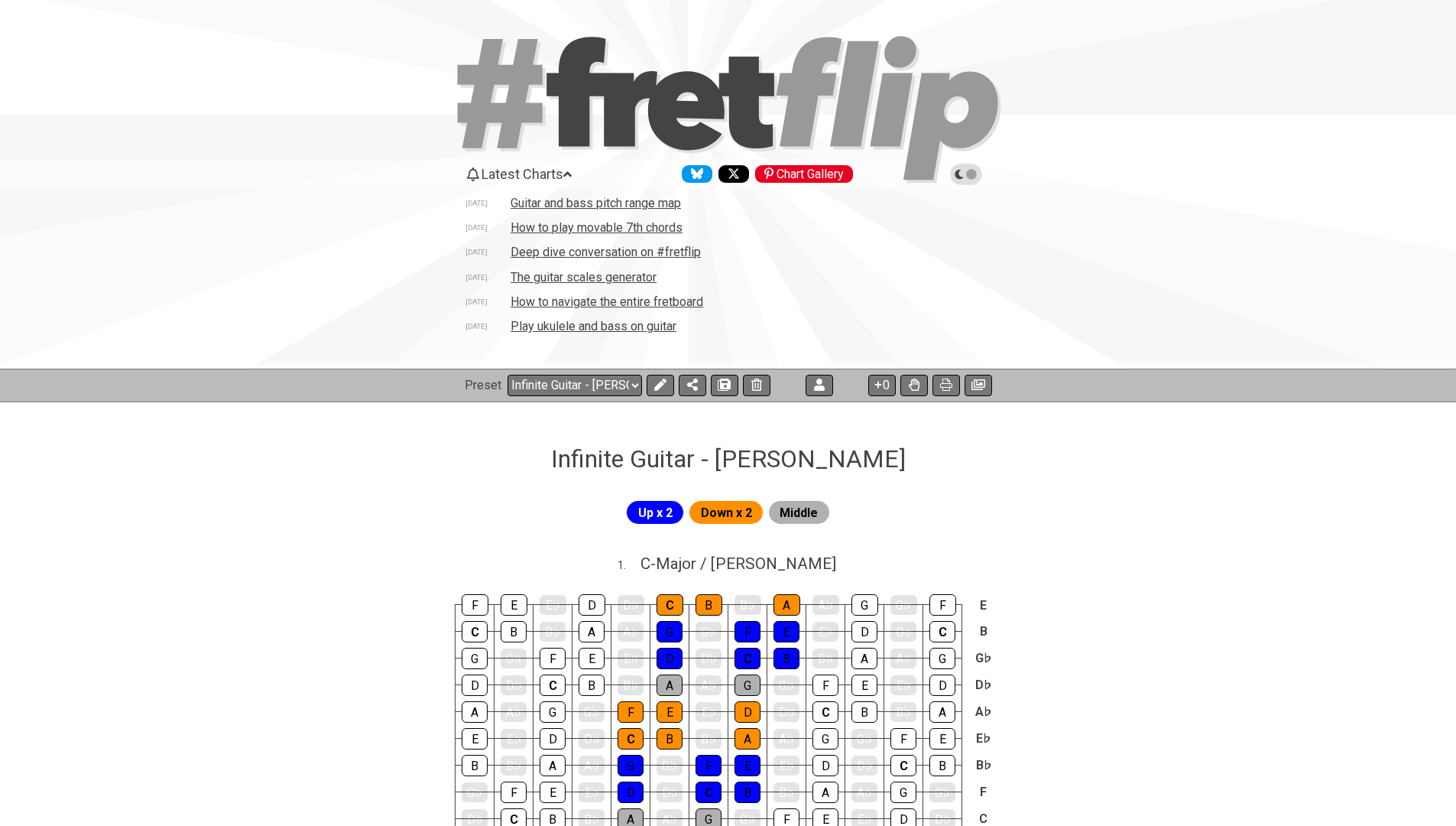
click at [538, 300] on td "How to navigate the entire fretboard" at bounding box center [607, 301] width 194 height 16
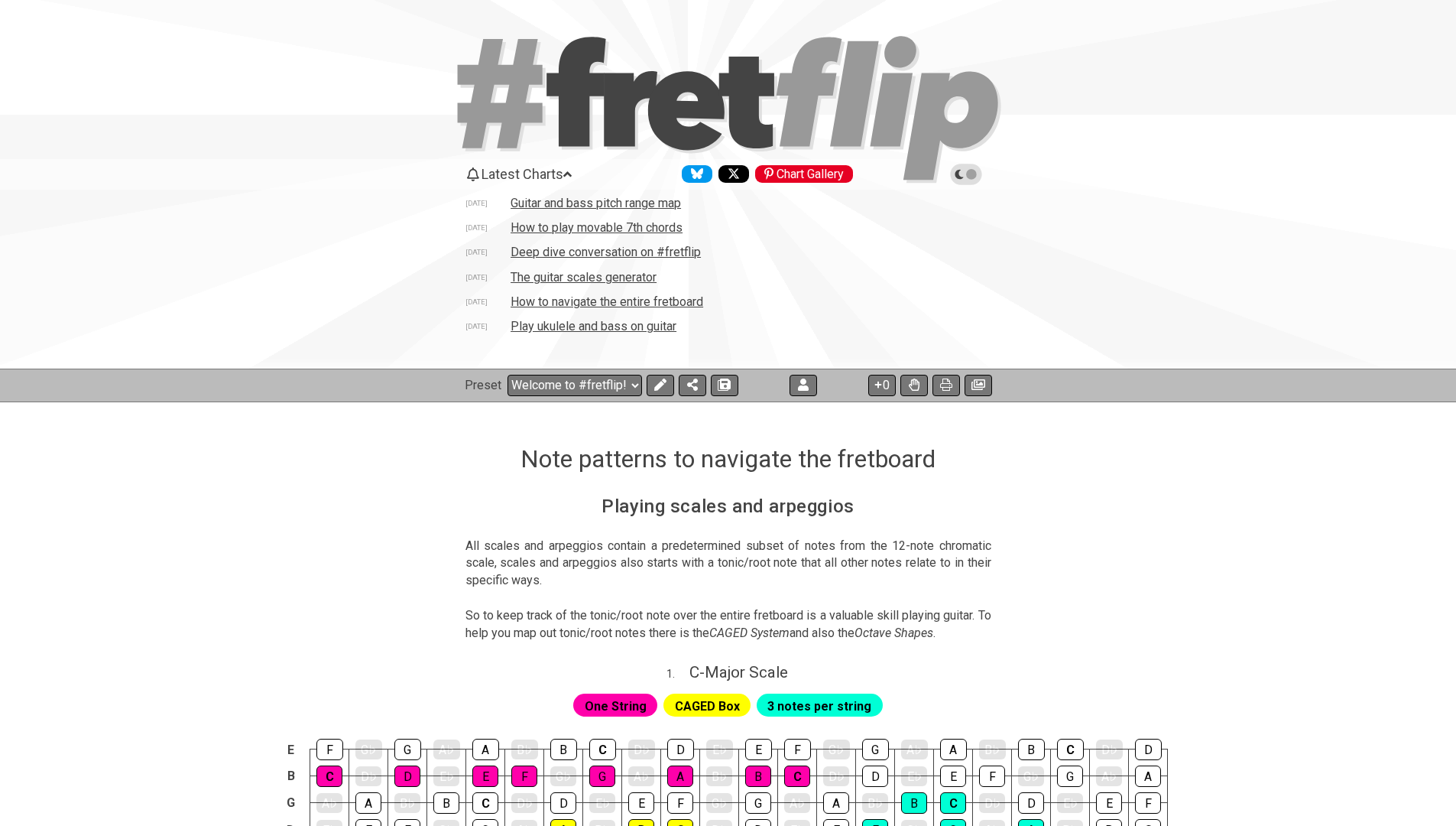
click at [538, 300] on td "How to navigate the entire fretboard" at bounding box center [607, 301] width 194 height 16
click at [909, 388] on icon at bounding box center [914, 385] width 11 height 12
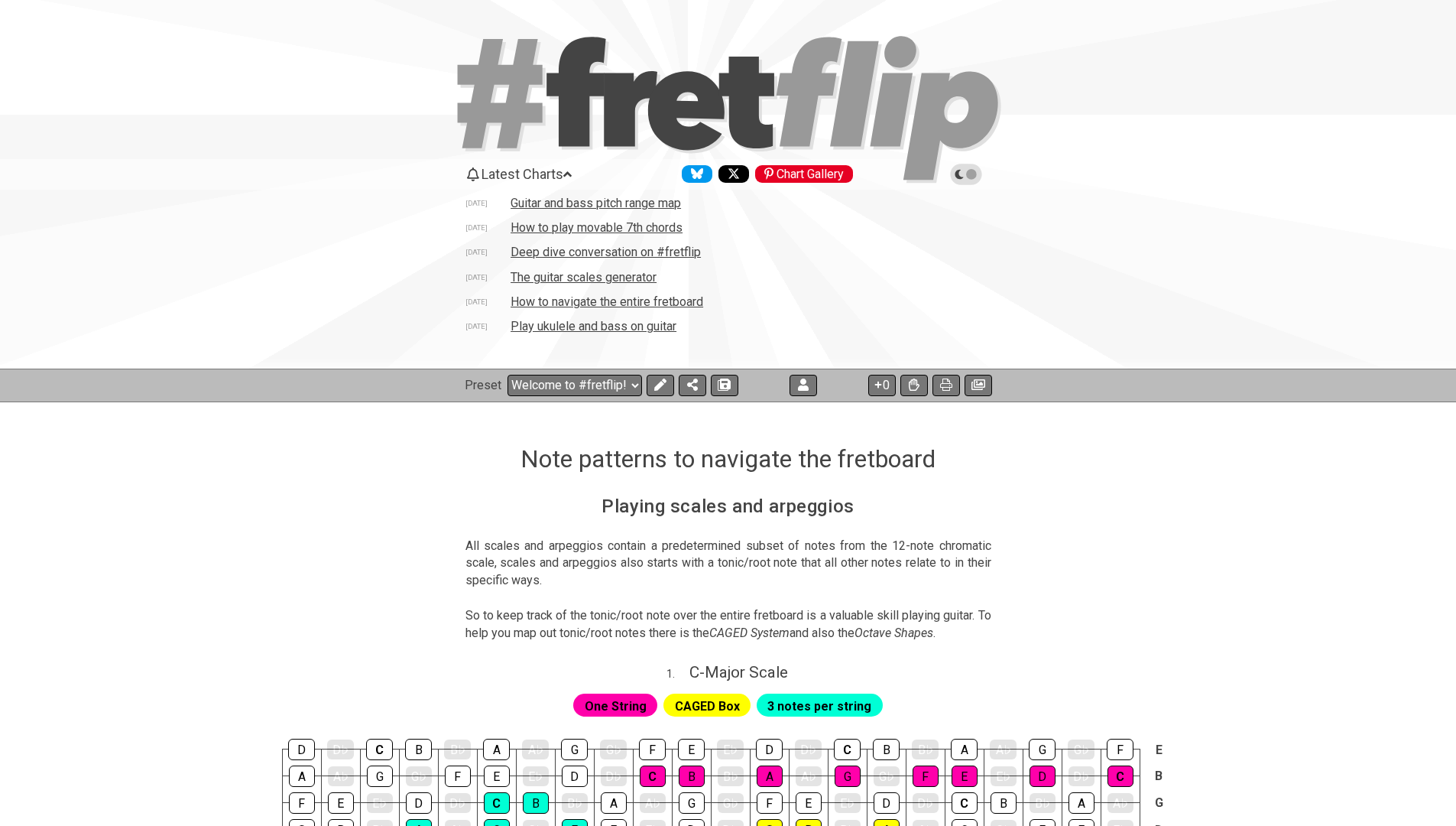
click at [573, 203] on td "Guitar and bass pitch range map" at bounding box center [596, 203] width 172 height 16
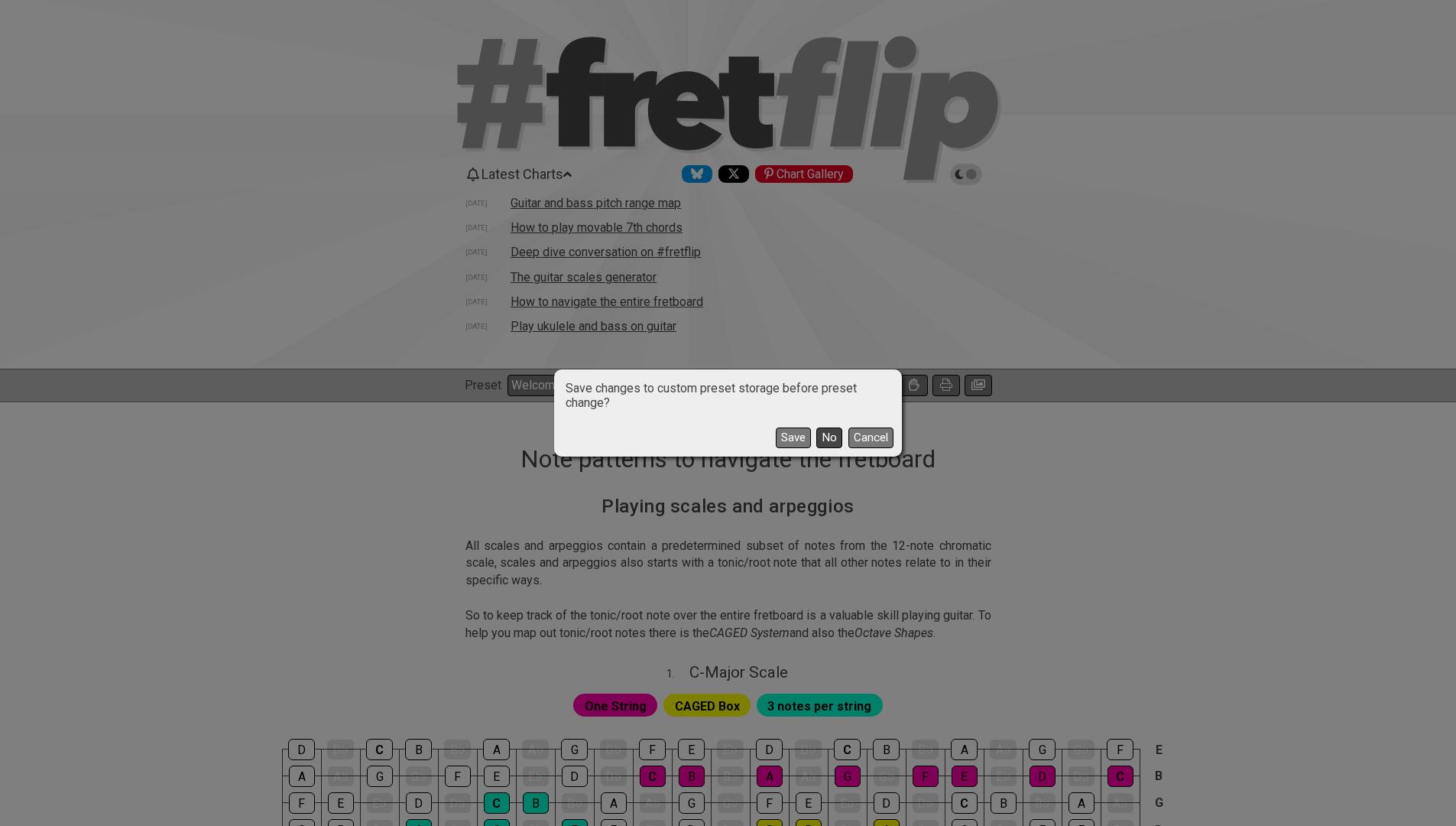
click at [824, 433] on button "No" at bounding box center [829, 438] width 26 height 20
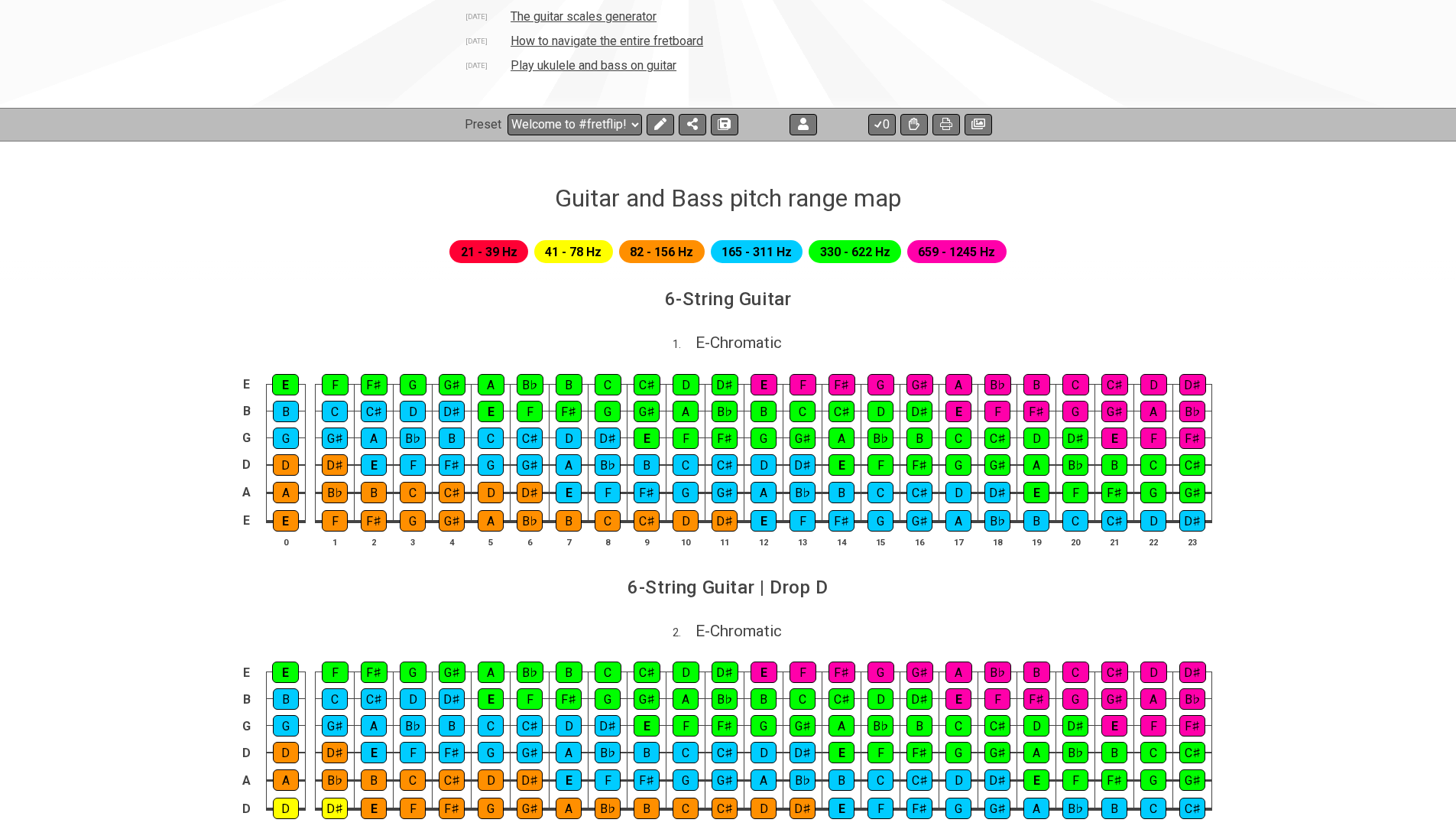
scroll to position [190, 0]
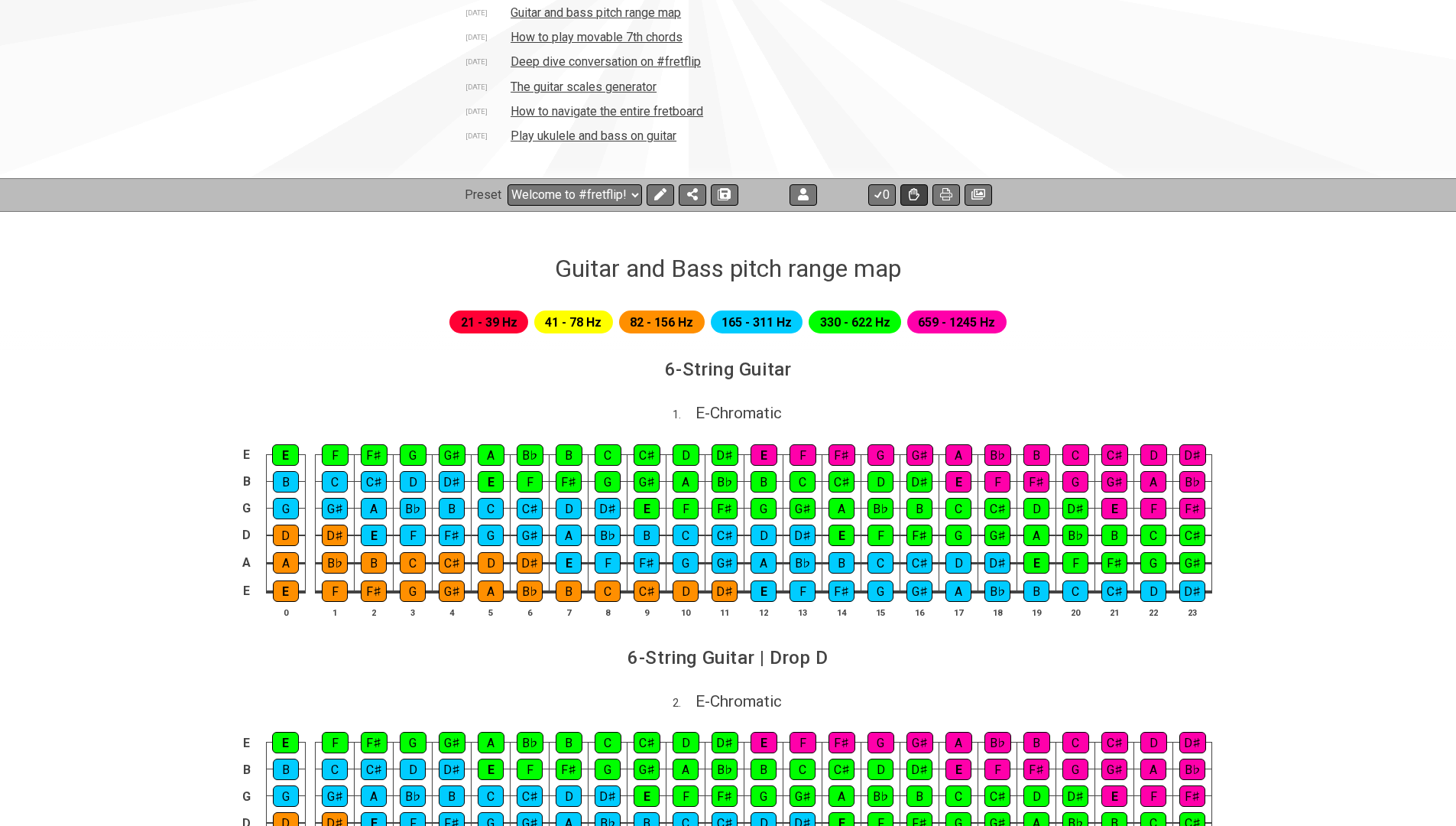
click at [916, 197] on icon at bounding box center [914, 194] width 11 height 12
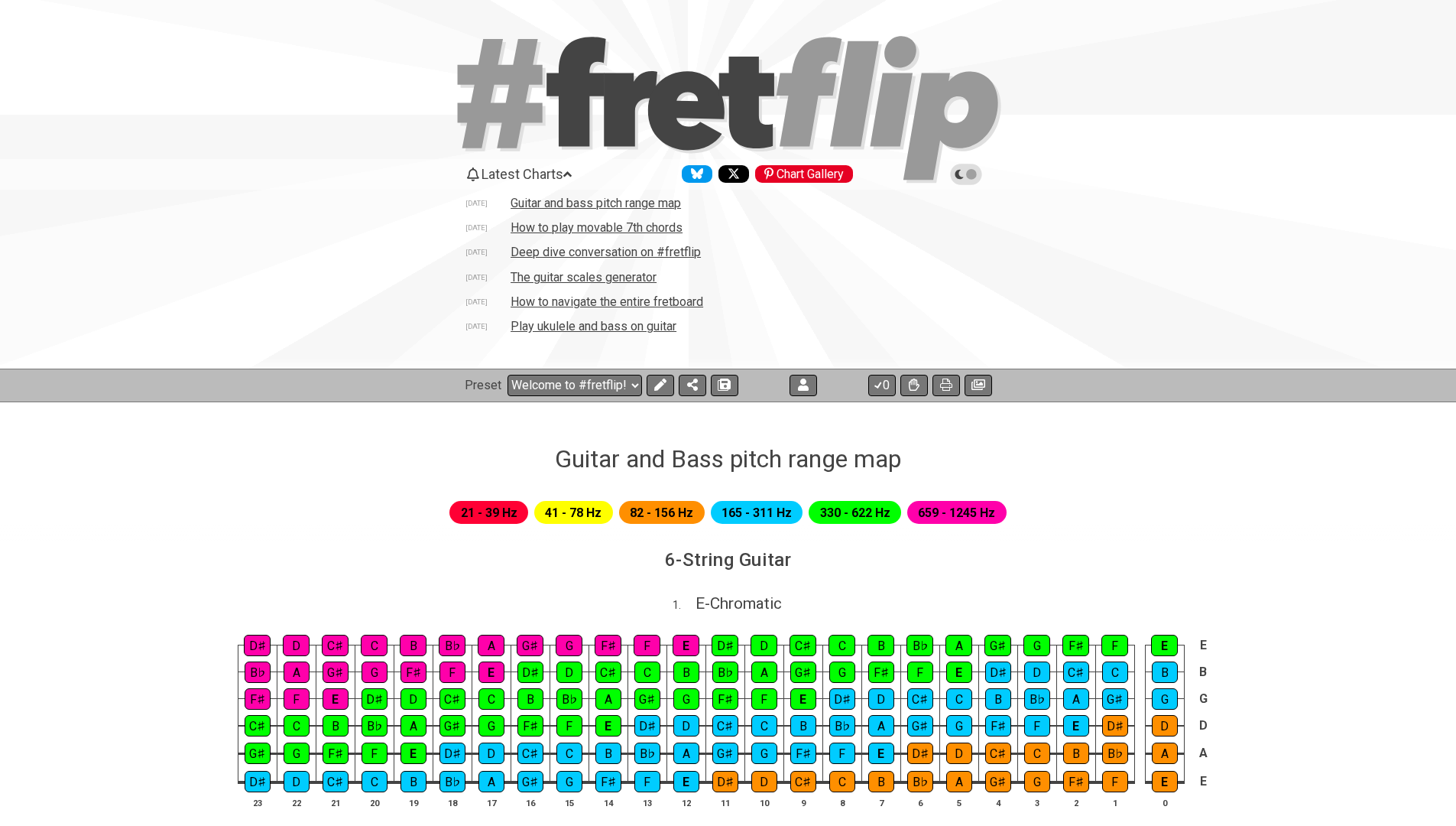
click at [572, 175] on icon at bounding box center [567, 174] width 9 height 5
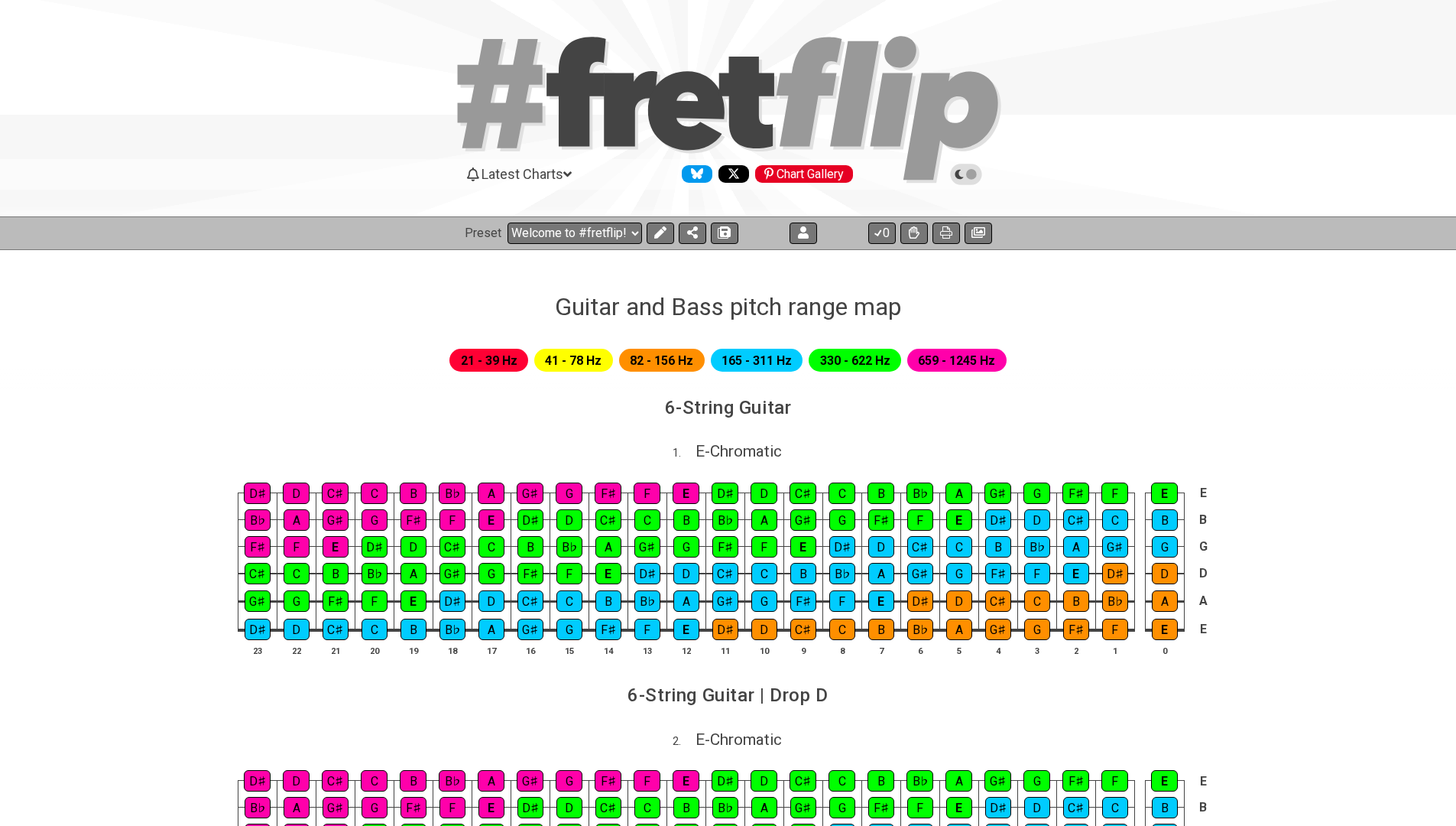
click at [563, 175] on span "Latest Charts" at bounding box center [522, 174] width 82 height 16
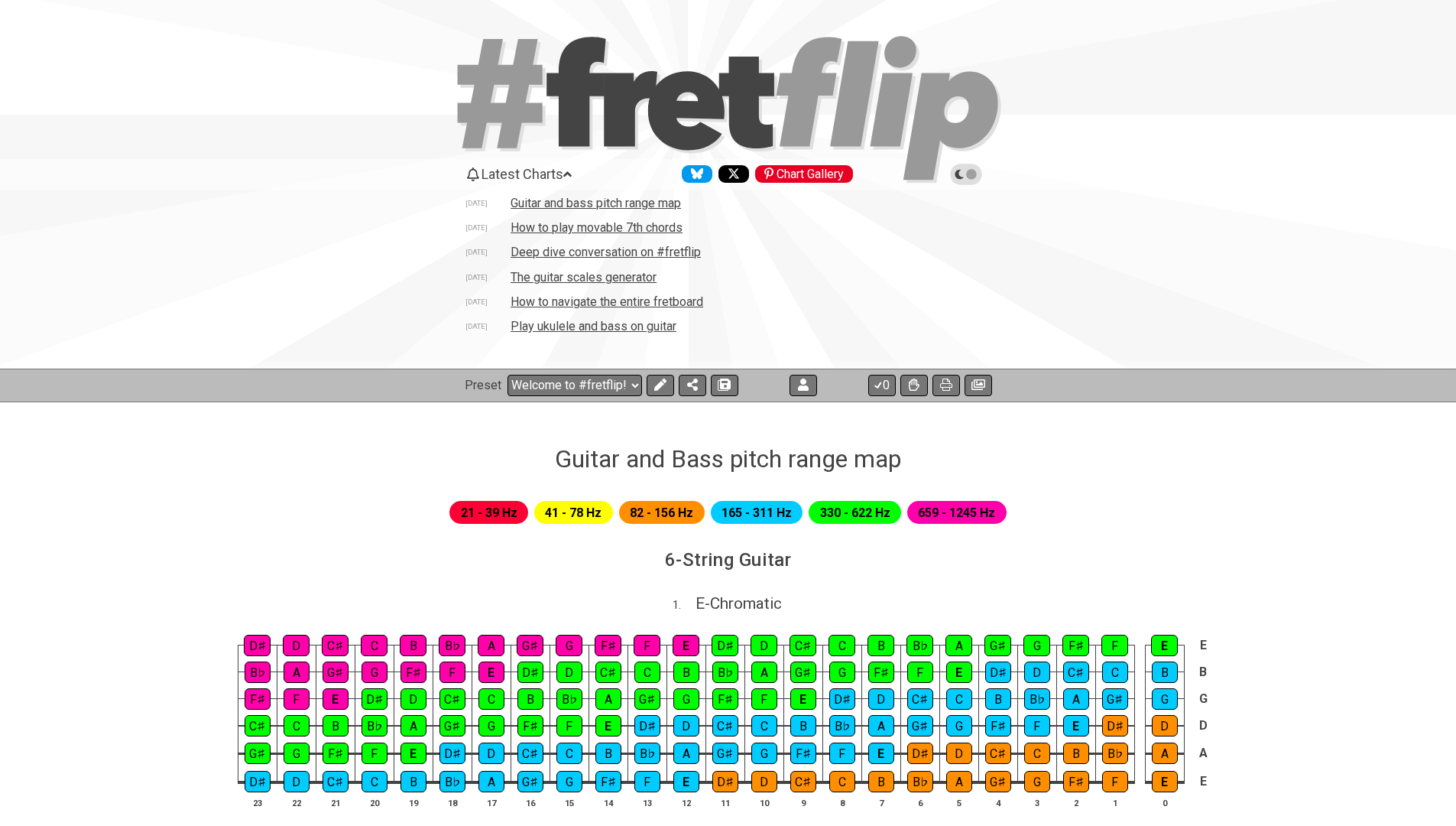
click at [548, 200] on td "Guitar and bass pitch range map" at bounding box center [596, 203] width 172 height 16
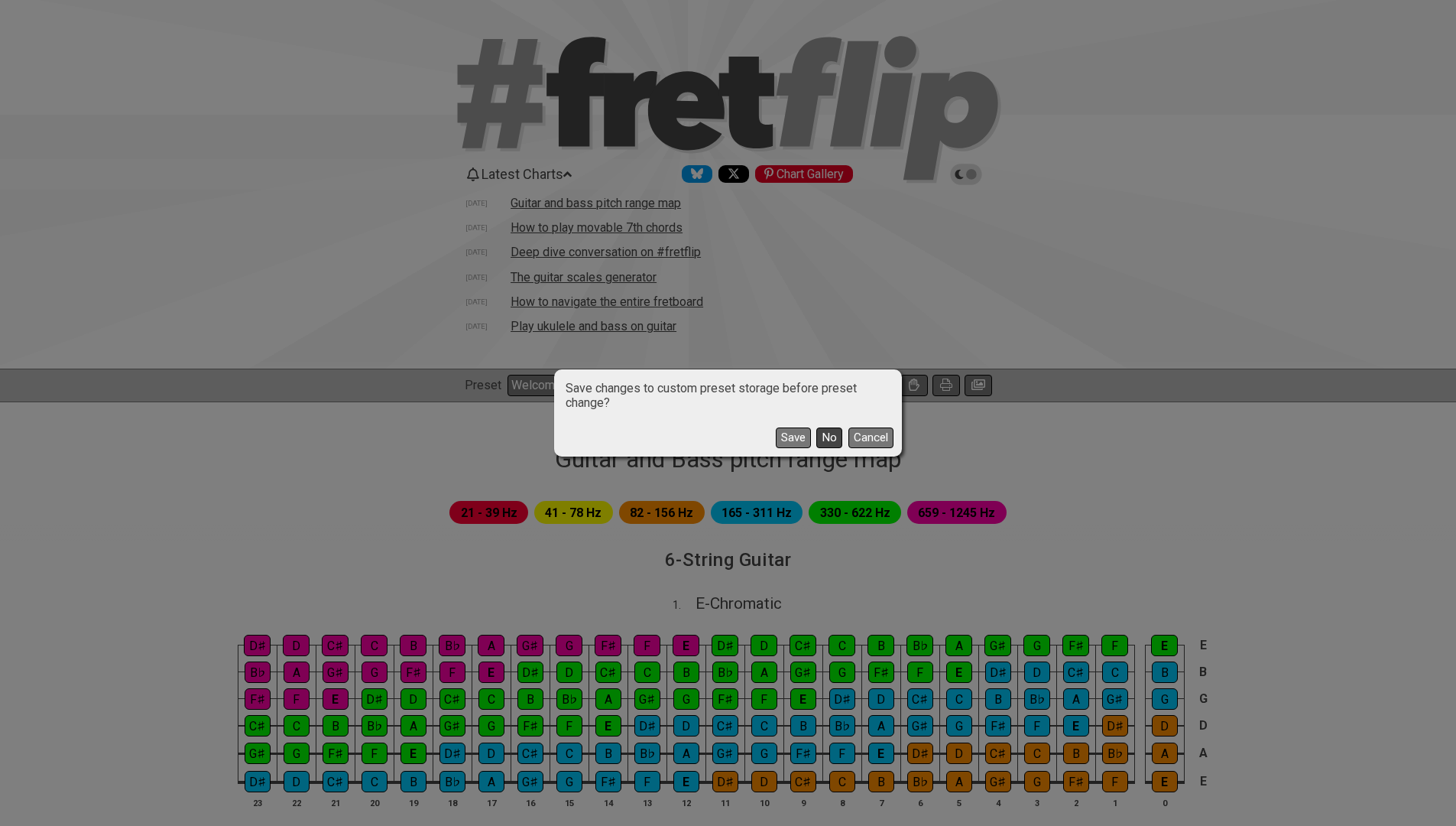
click at [832, 440] on button "No" at bounding box center [829, 438] width 26 height 20
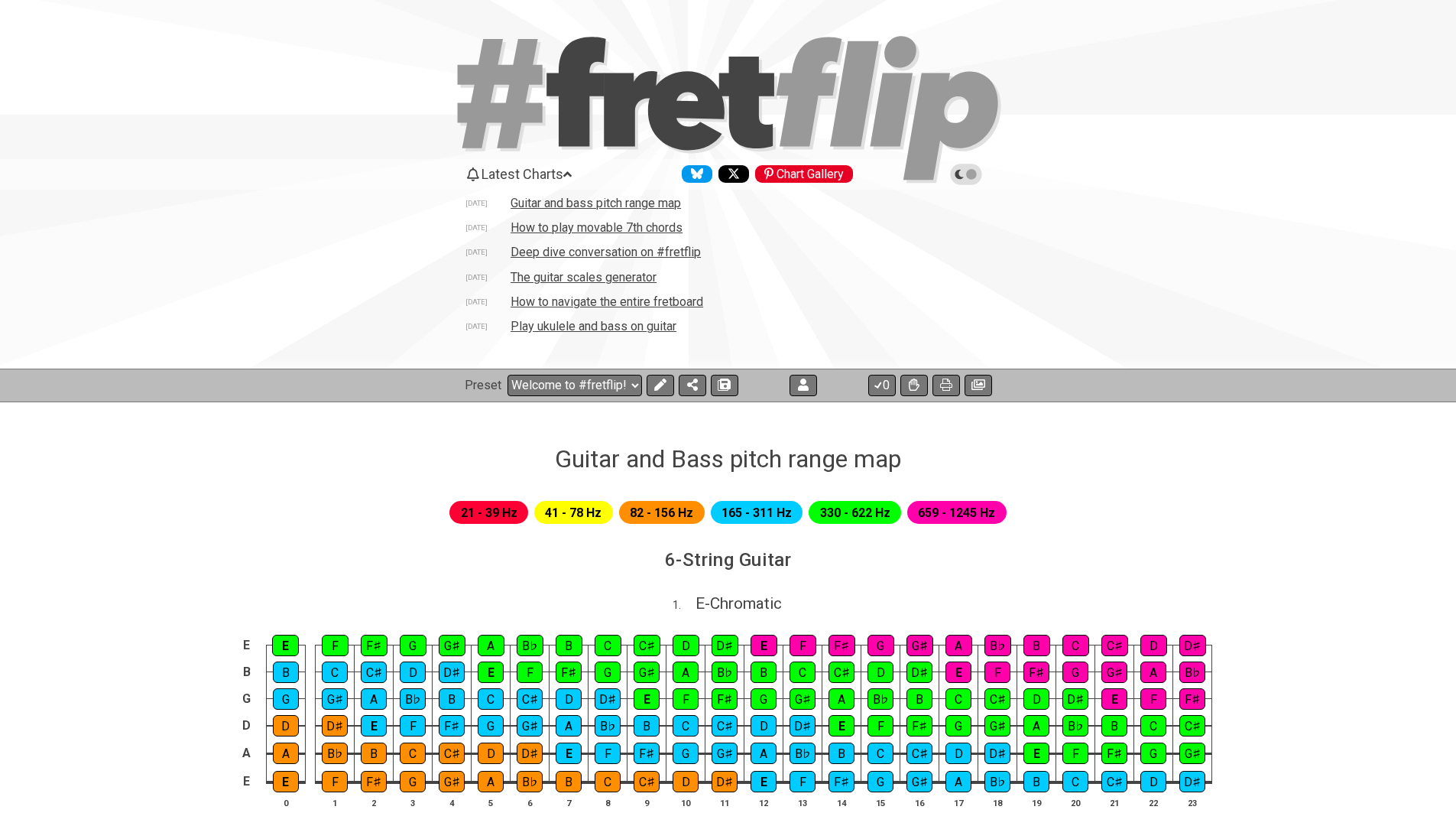
click at [553, 228] on td "How to play movable 7th chords" at bounding box center [597, 227] width 173 height 16
select select "/movable-7th-chords"
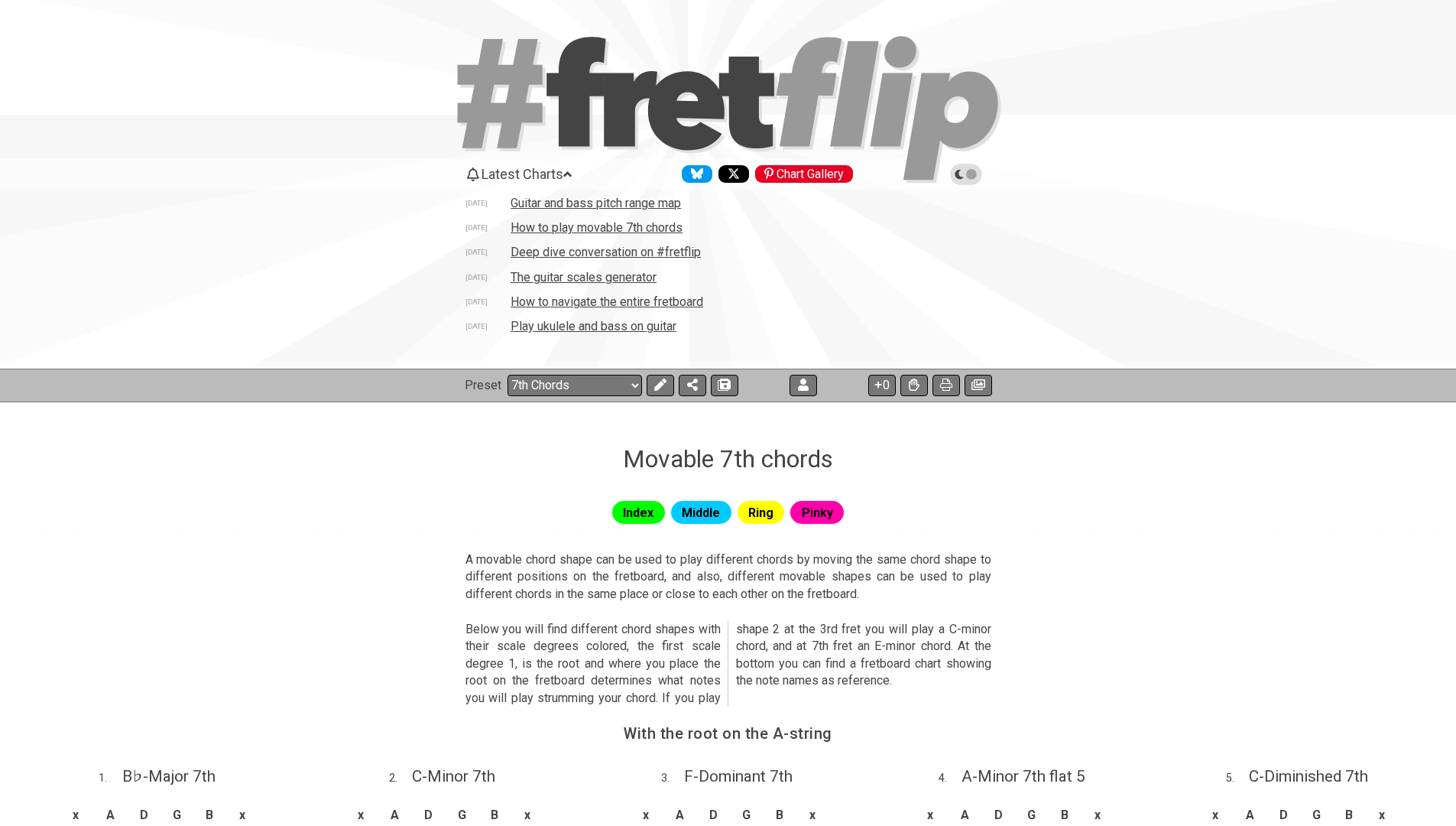
click at [551, 248] on td "Deep dive conversation on #fretflip" at bounding box center [606, 252] width 192 height 16
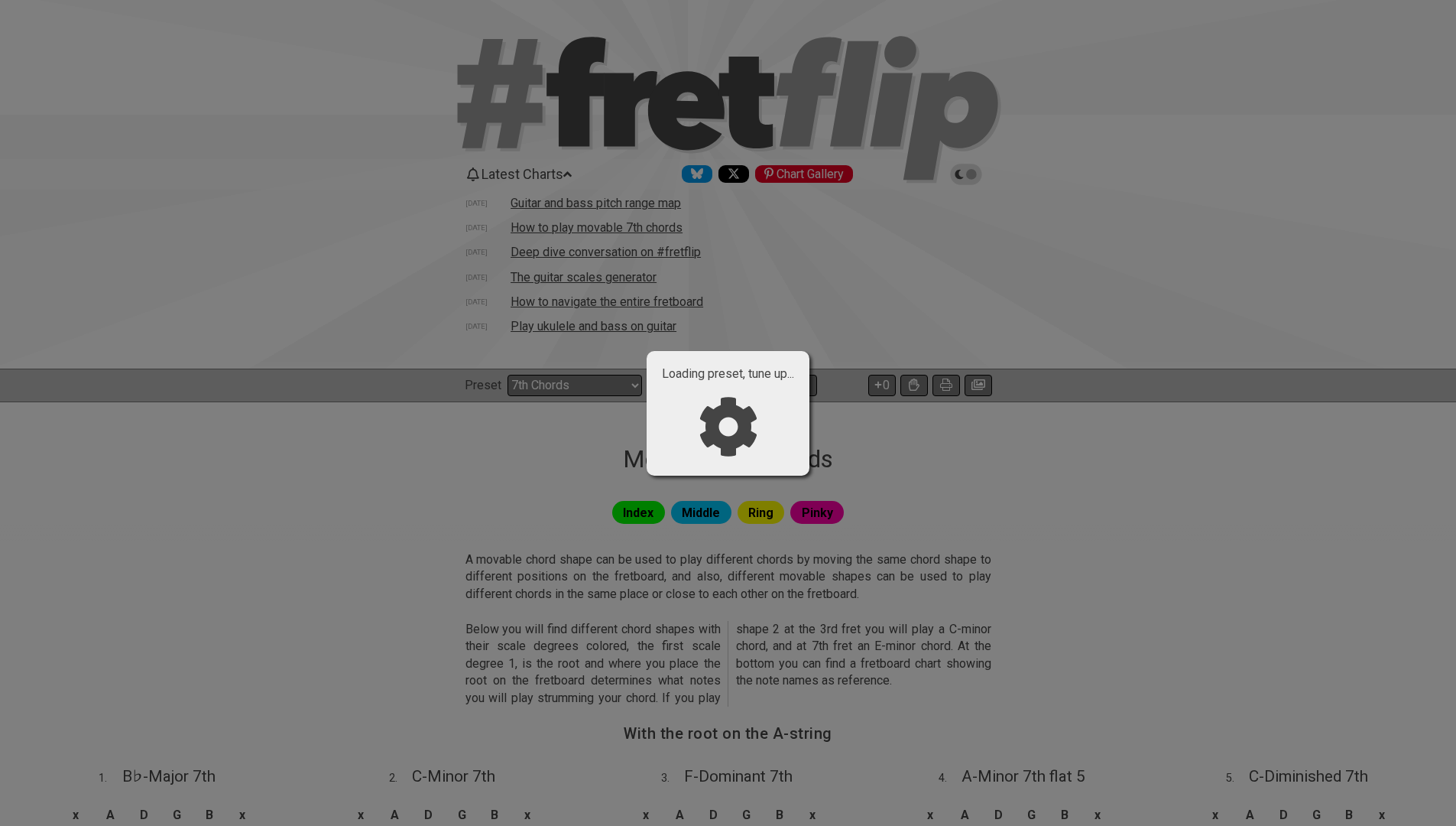
select select "C"
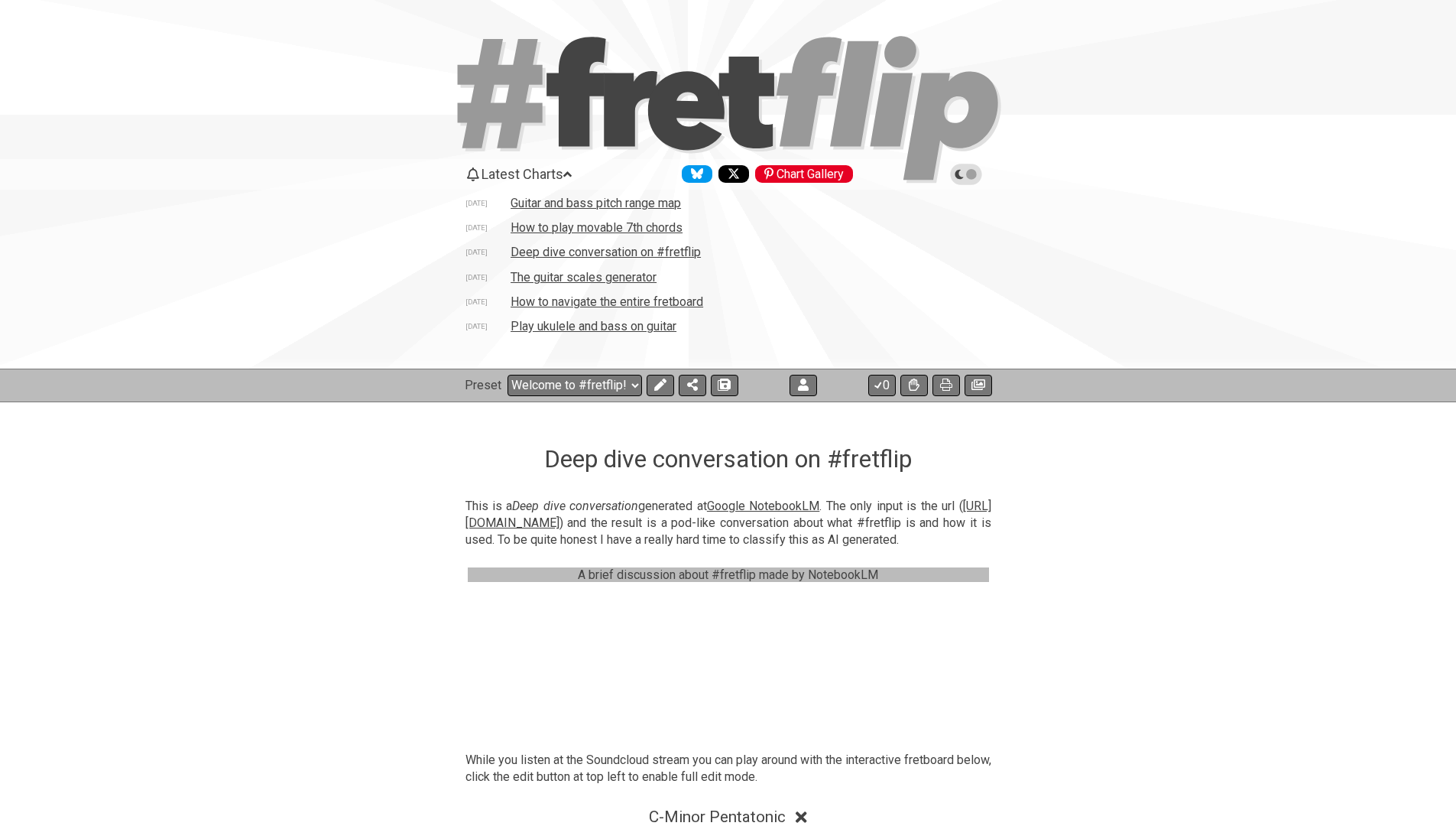
click at [548, 274] on td "The guitar scales generator" at bounding box center [583, 277] width 147 height 16
select select "/guitar-scales-generator"
select select "A"
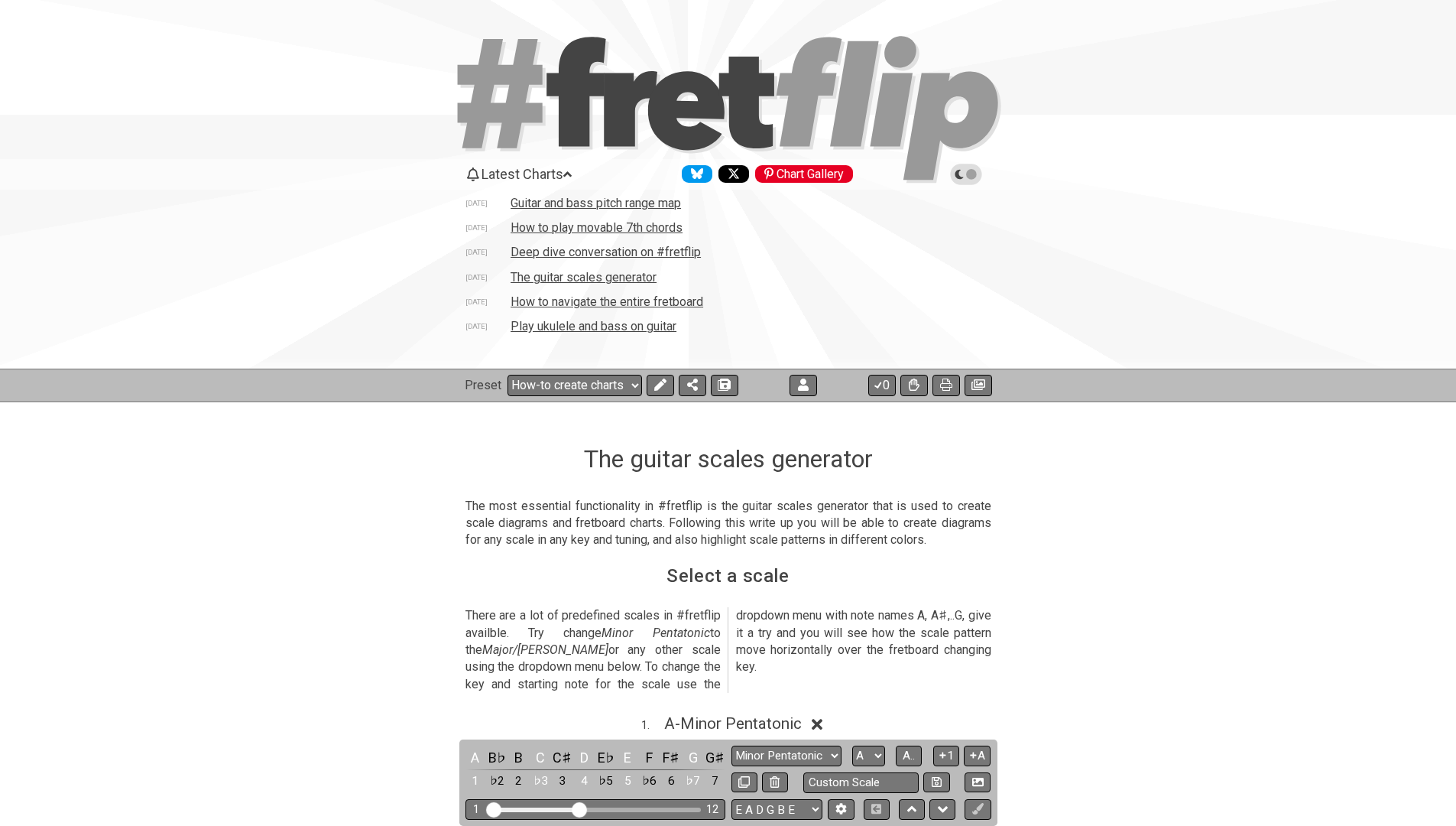
click at [548, 274] on td "The guitar scales generator" at bounding box center [583, 277] width 147 height 16
click at [321, 613] on section "There are a lot of predefined scales in #fretflip availble. Try change Minor Pe…" at bounding box center [728, 652] width 1456 height 104
click at [566, 303] on td "How to navigate the entire fretboard" at bounding box center [607, 301] width 194 height 16
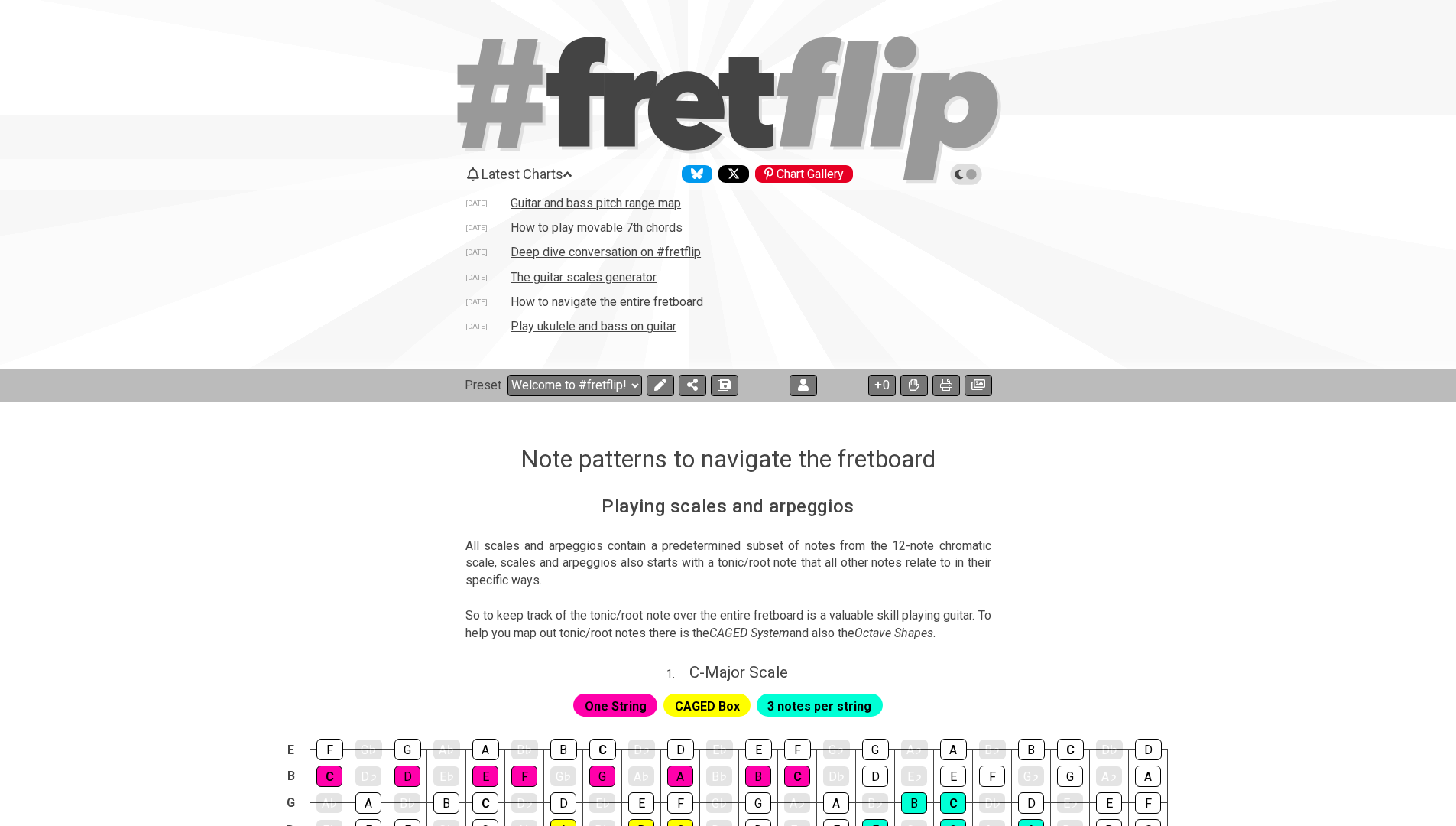
click at [579, 318] on td "Play ukulele and bass on guitar" at bounding box center [593, 326] width 168 height 16
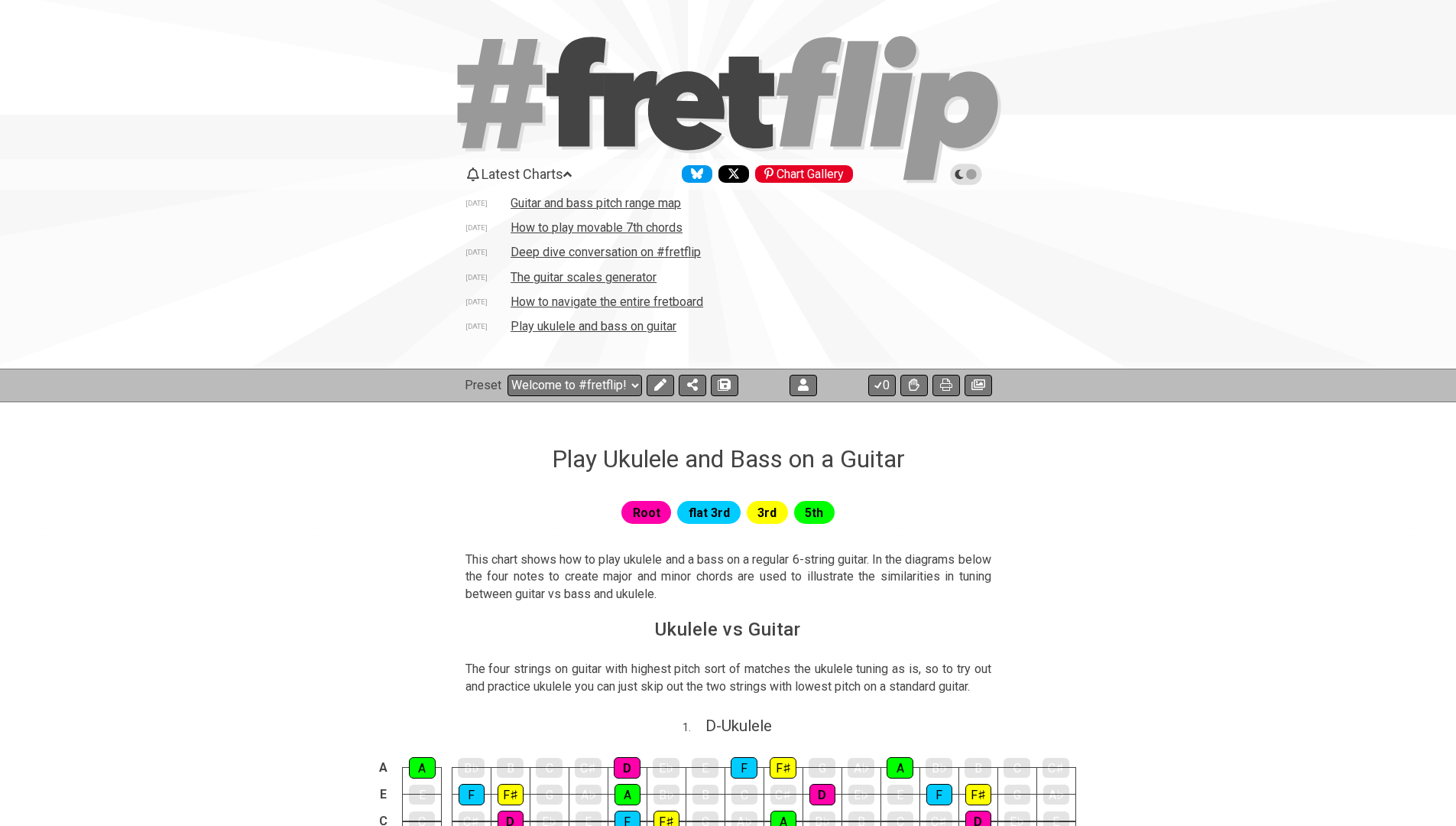
click at [367, 587] on section "This chart shows how to play ukulele and a bass on a regular 6-string guitar. I…" at bounding box center [728, 580] width 1456 height 69
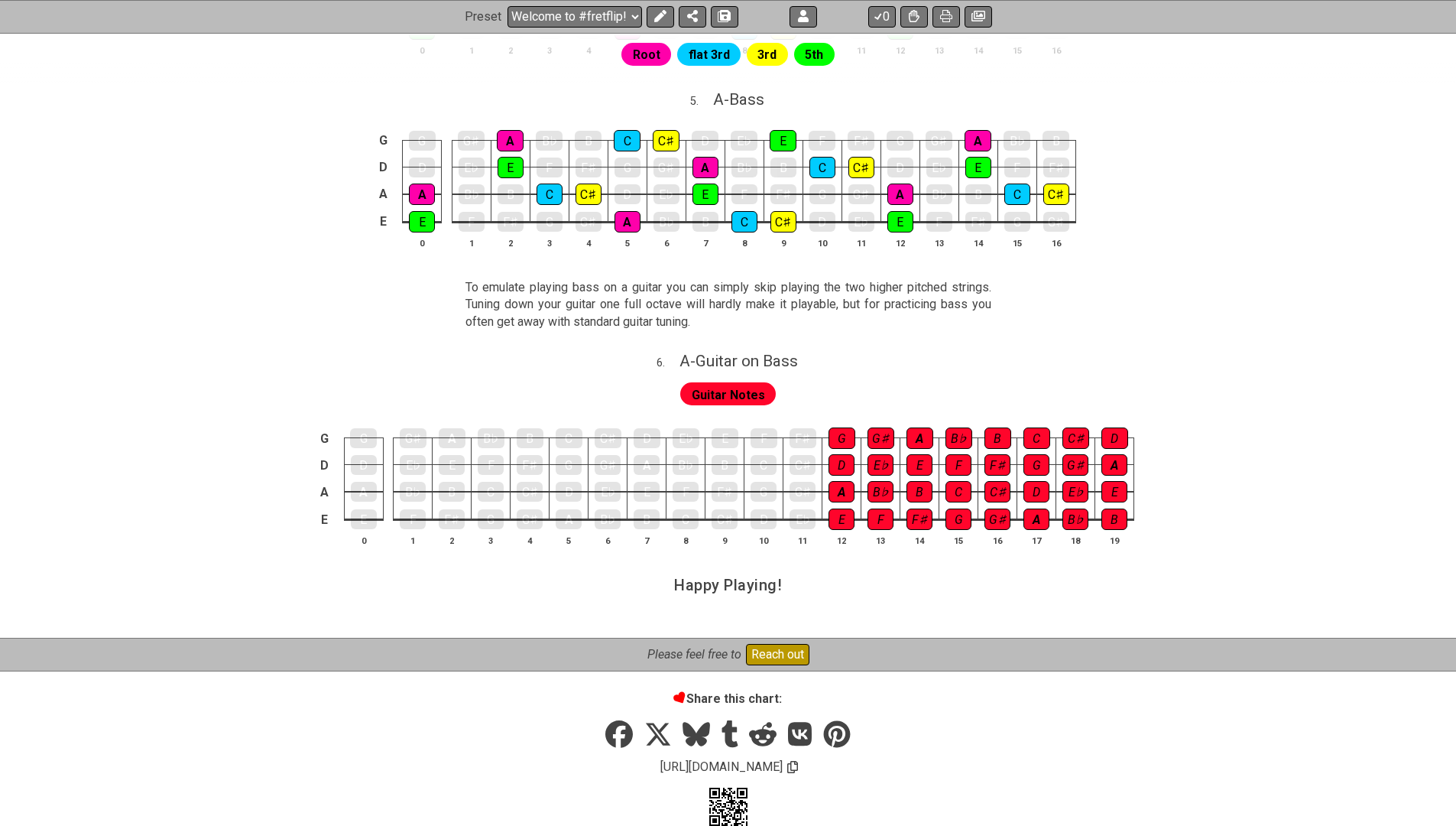
scroll to position [1826, 0]
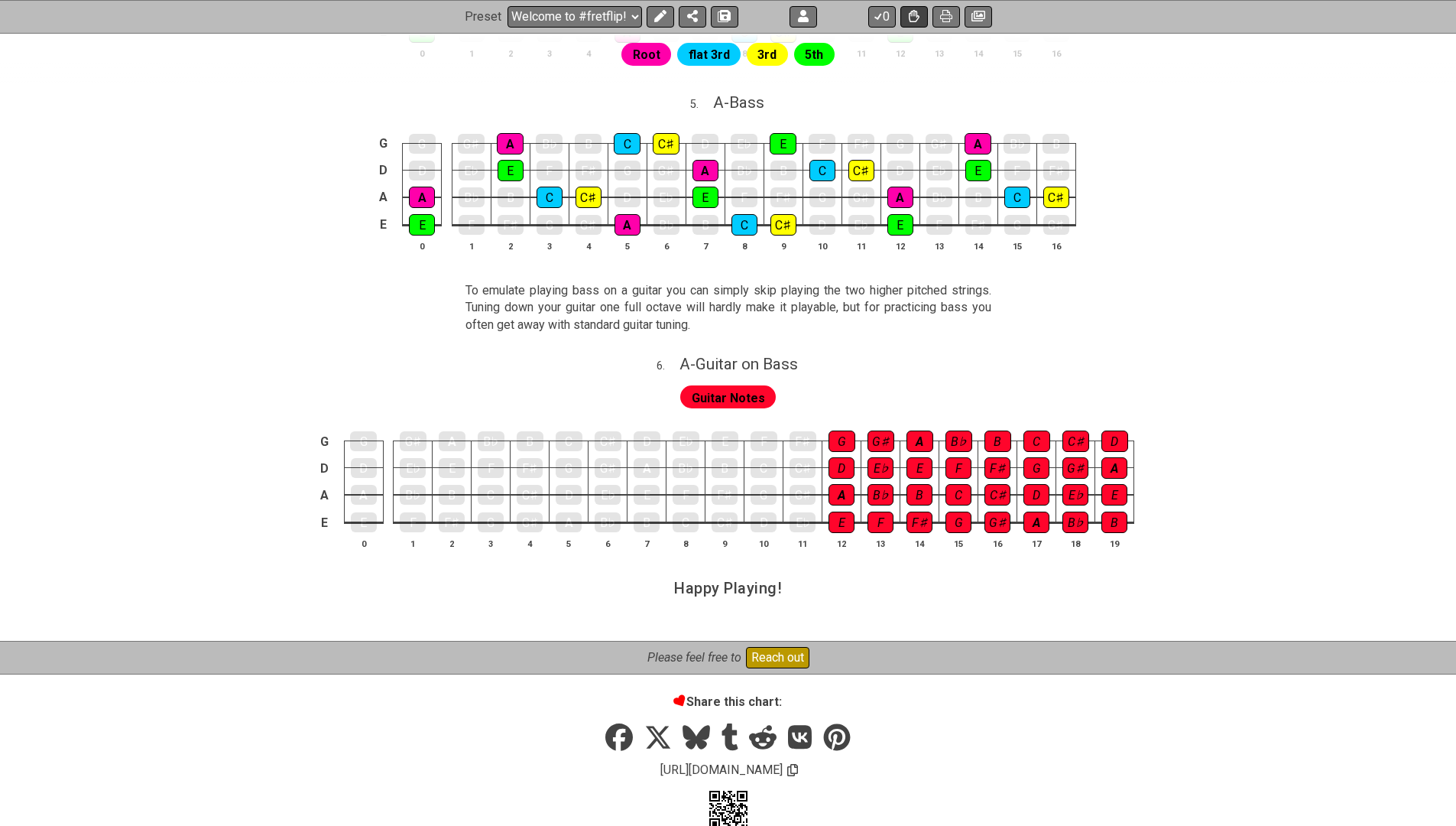
click at [913, 12] on icon at bounding box center [914, 17] width 11 height 12
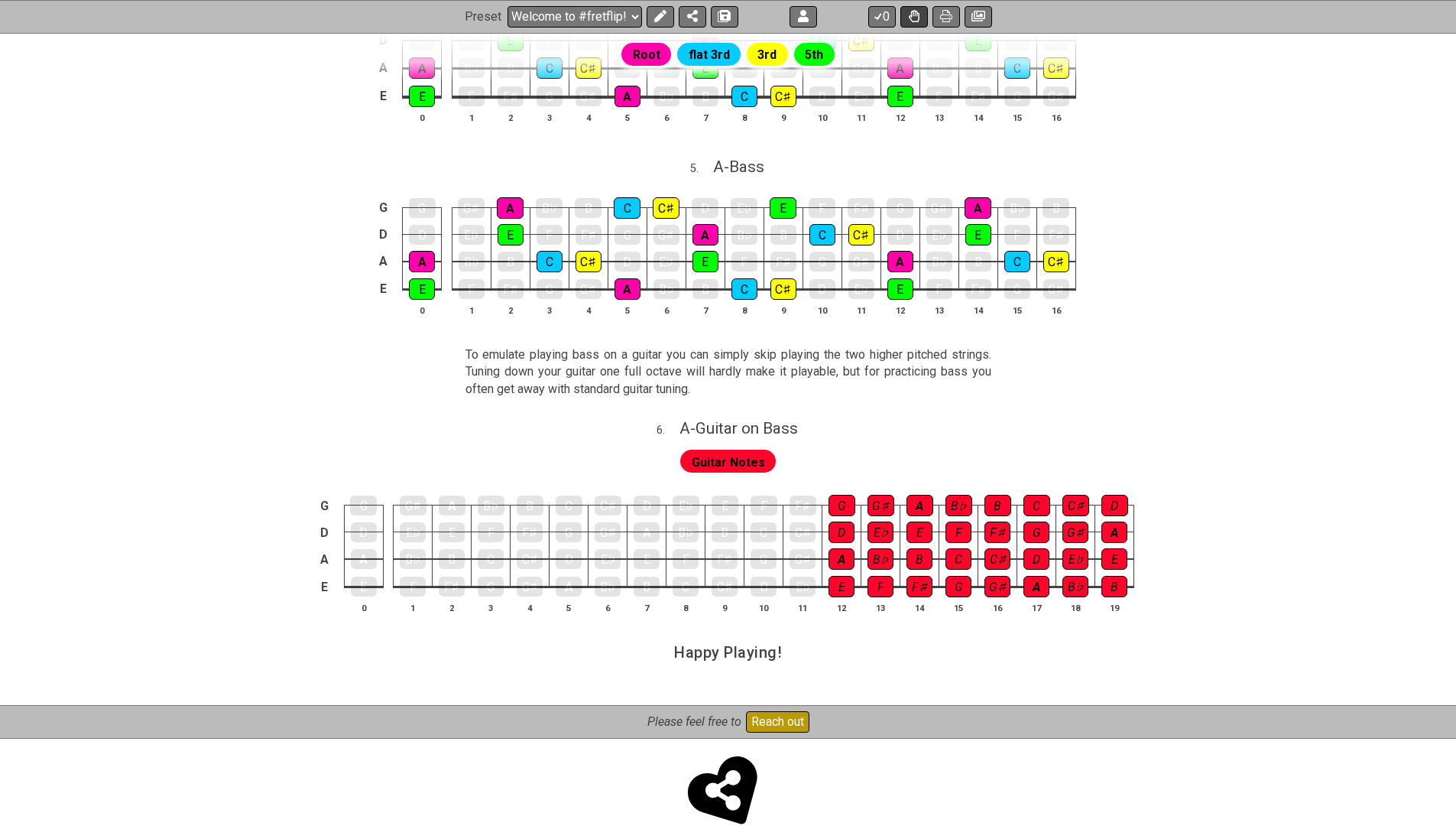
click at [905, 18] on button at bounding box center [914, 16] width 27 height 21
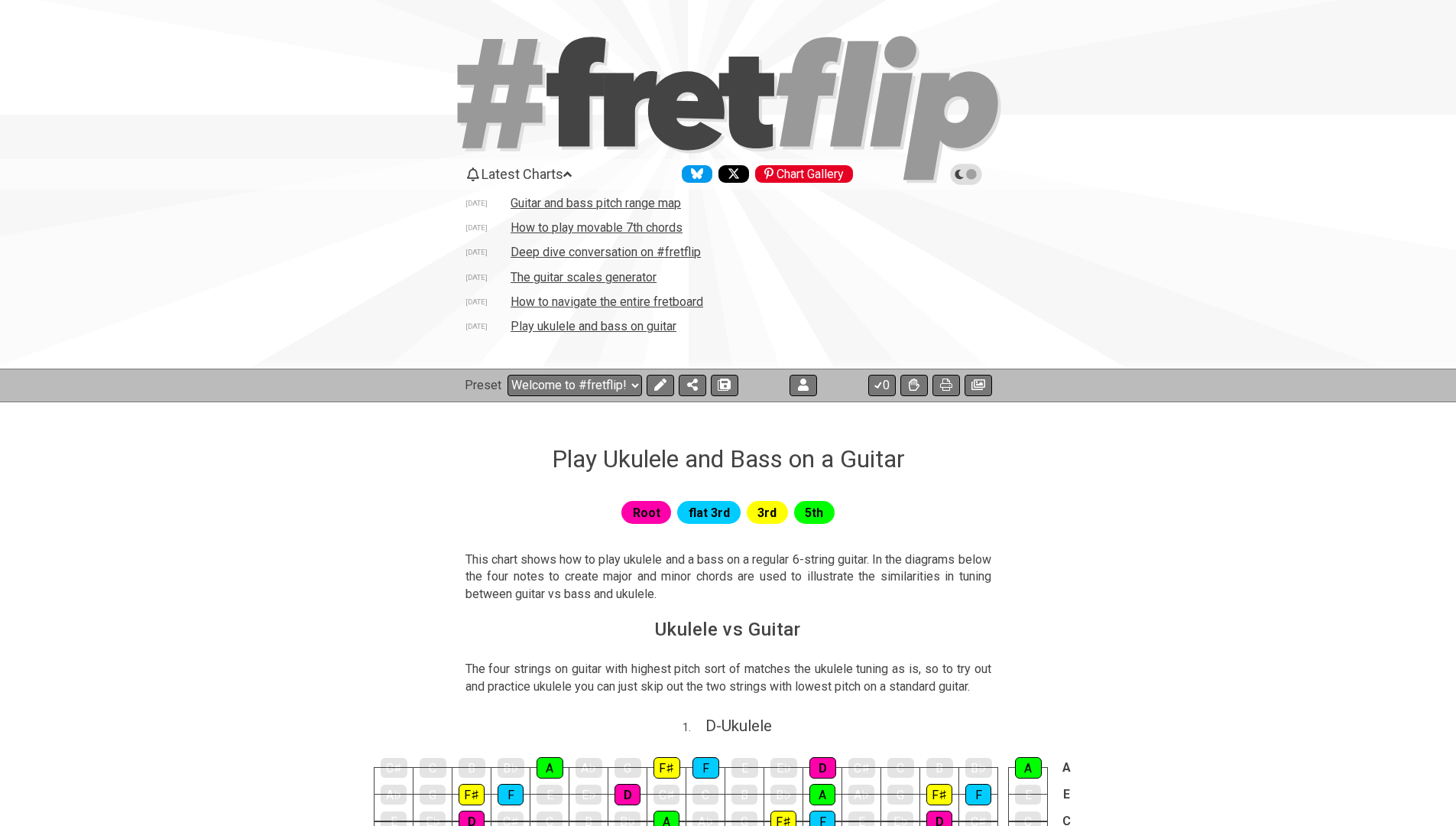
scroll to position [0, 0]
select select "/welcome"
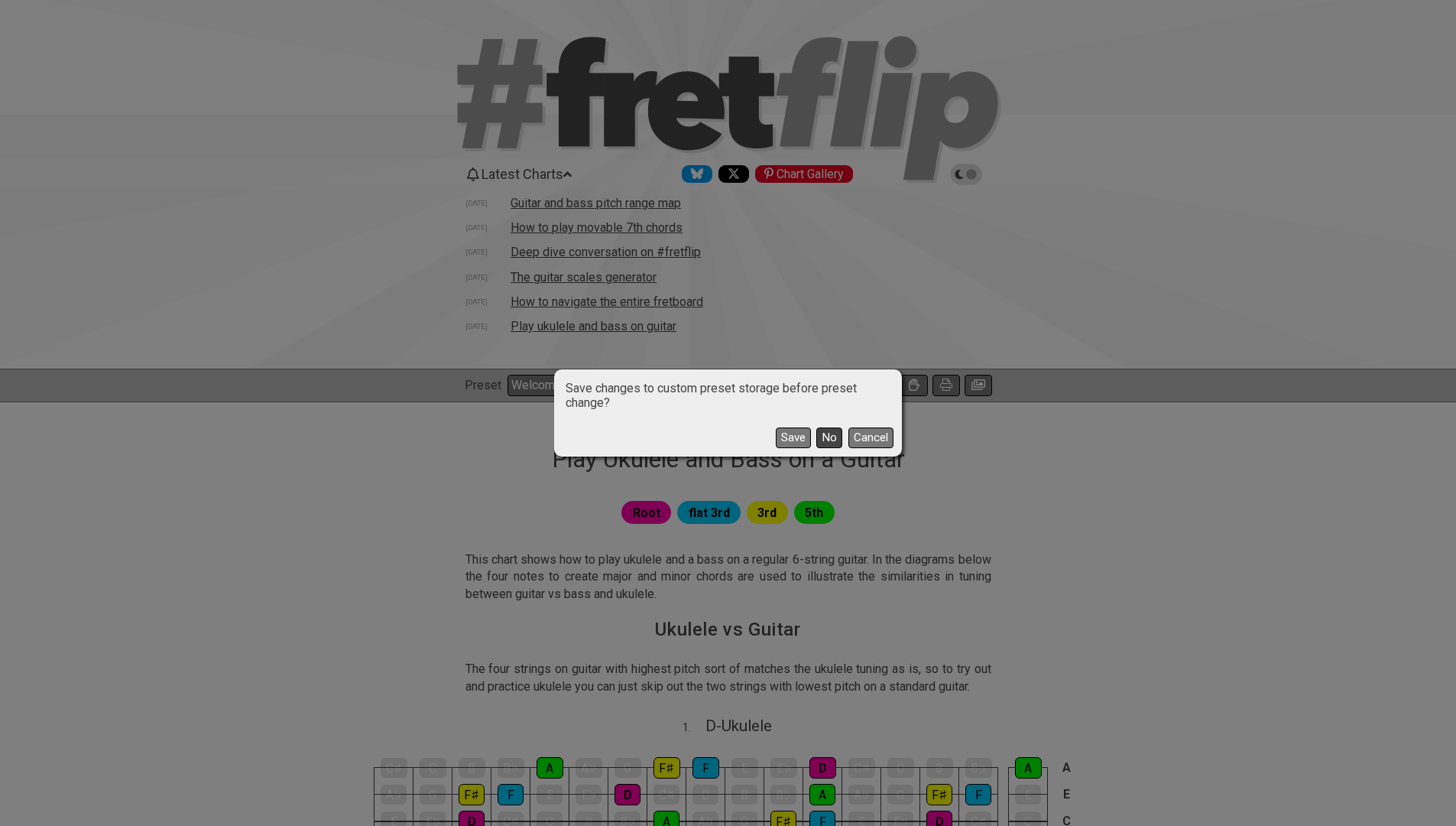
drag, startPoint x: 816, startPoint y: 425, endPoint x: 822, endPoint y: 431, distance: 8.5
click at [822, 431] on div "Save No Cancel" at bounding box center [728, 431] width 342 height 44
click at [822, 432] on button "No" at bounding box center [829, 438] width 26 height 20
select select "A"
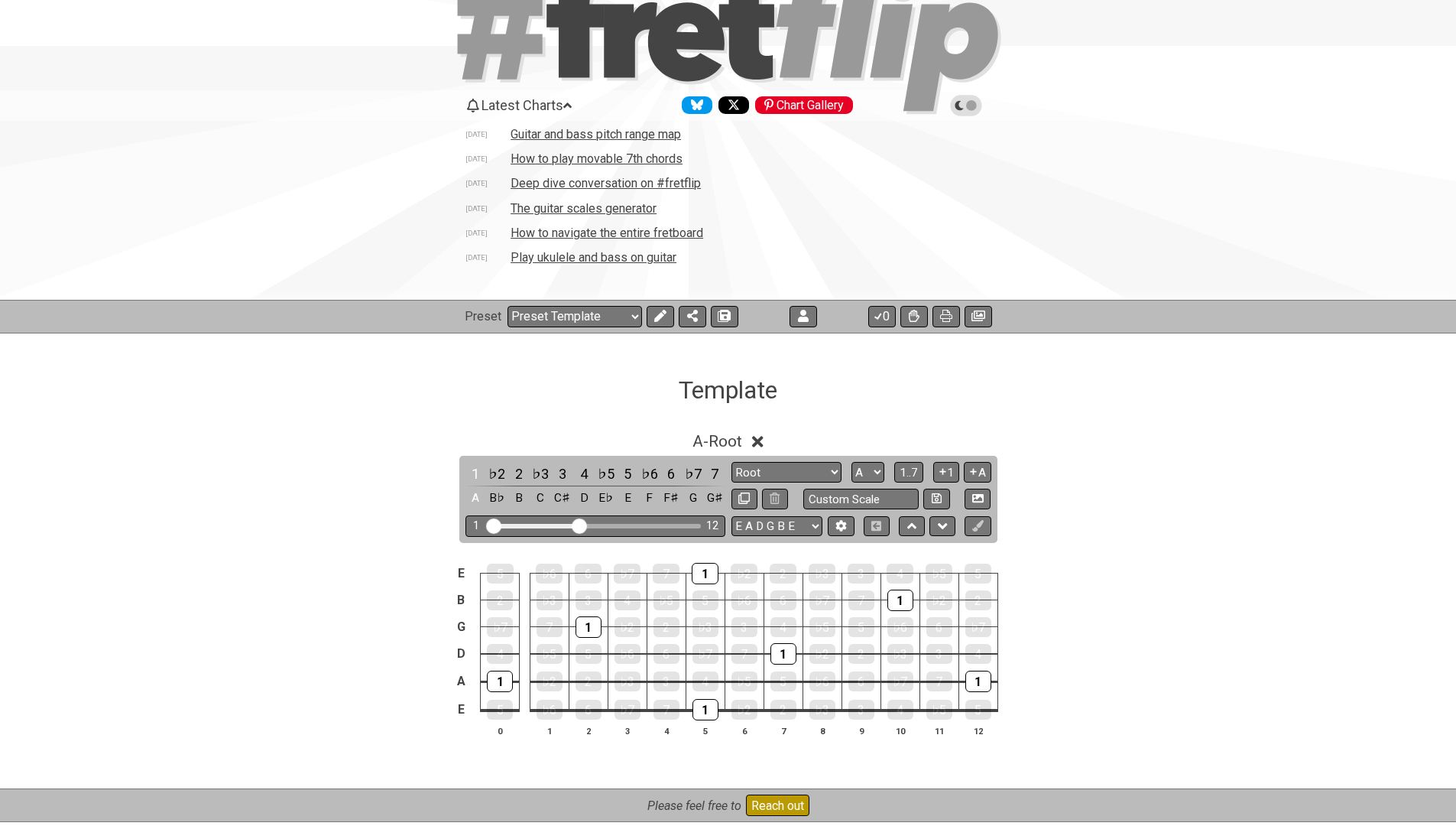
scroll to position [74, 0]
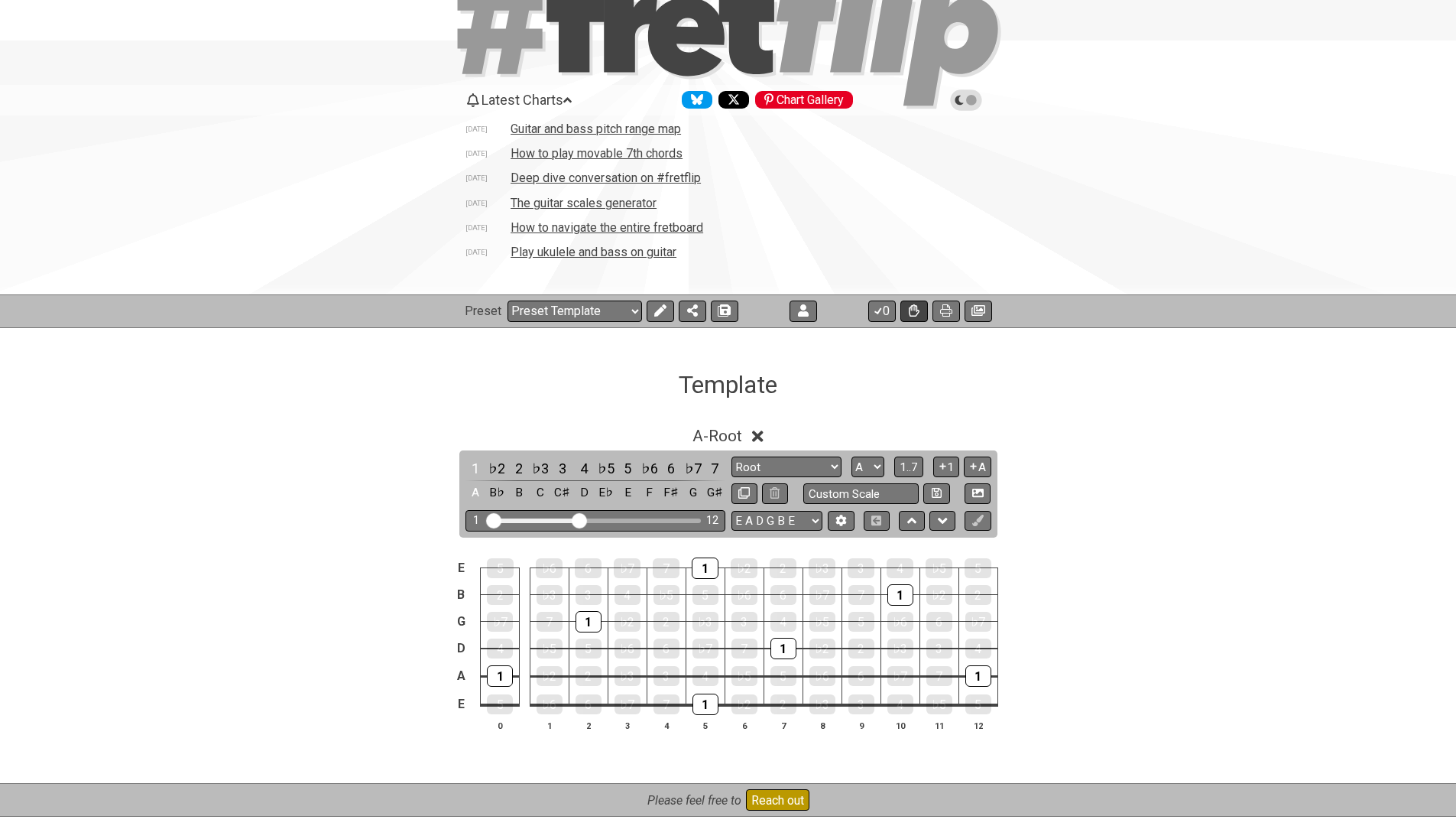
click at [909, 310] on icon at bounding box center [914, 310] width 11 height 12
click at [724, 315] on icon at bounding box center [724, 310] width 11 height 12
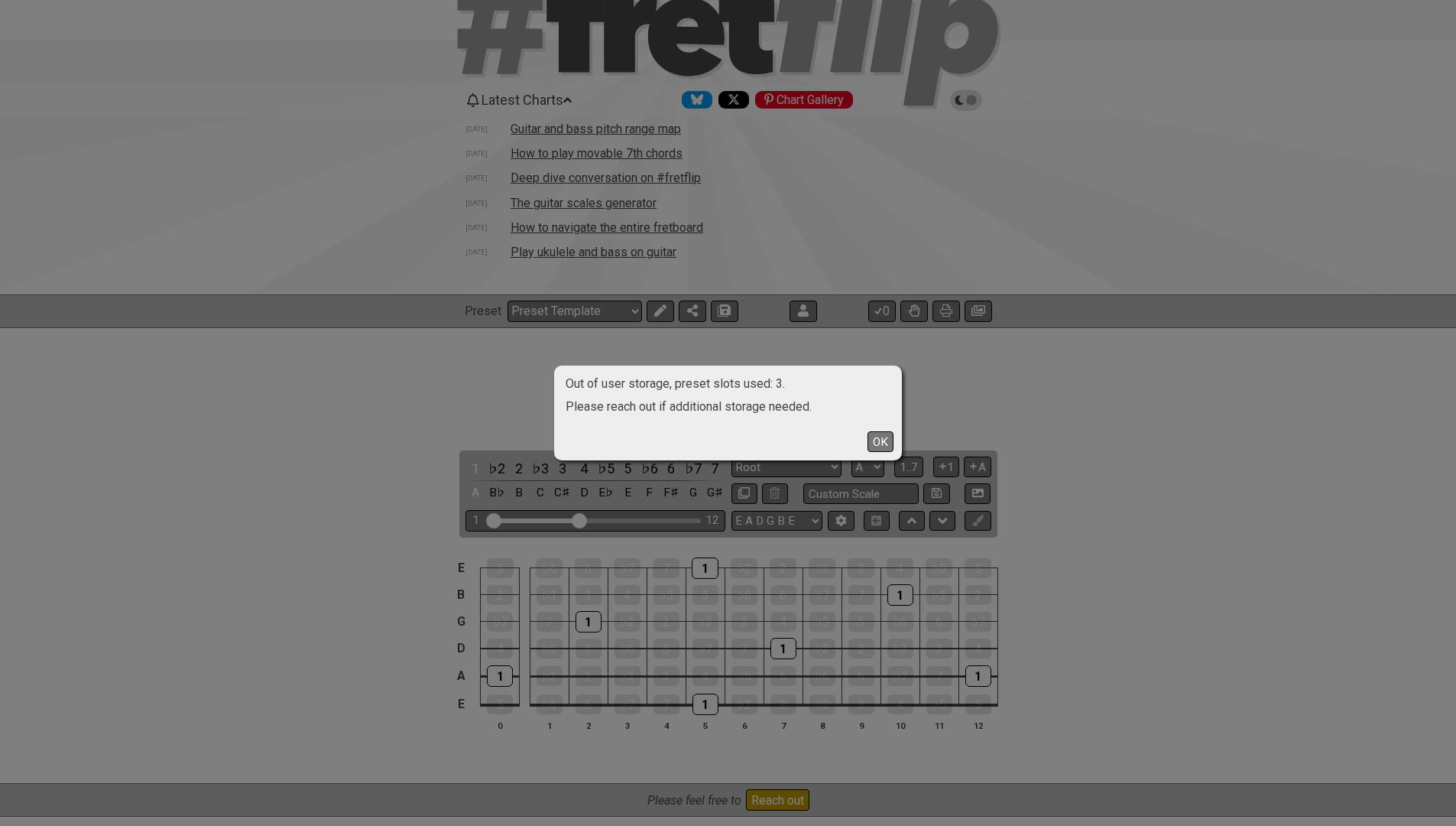
click at [880, 442] on button "OK" at bounding box center [880, 441] width 26 height 20
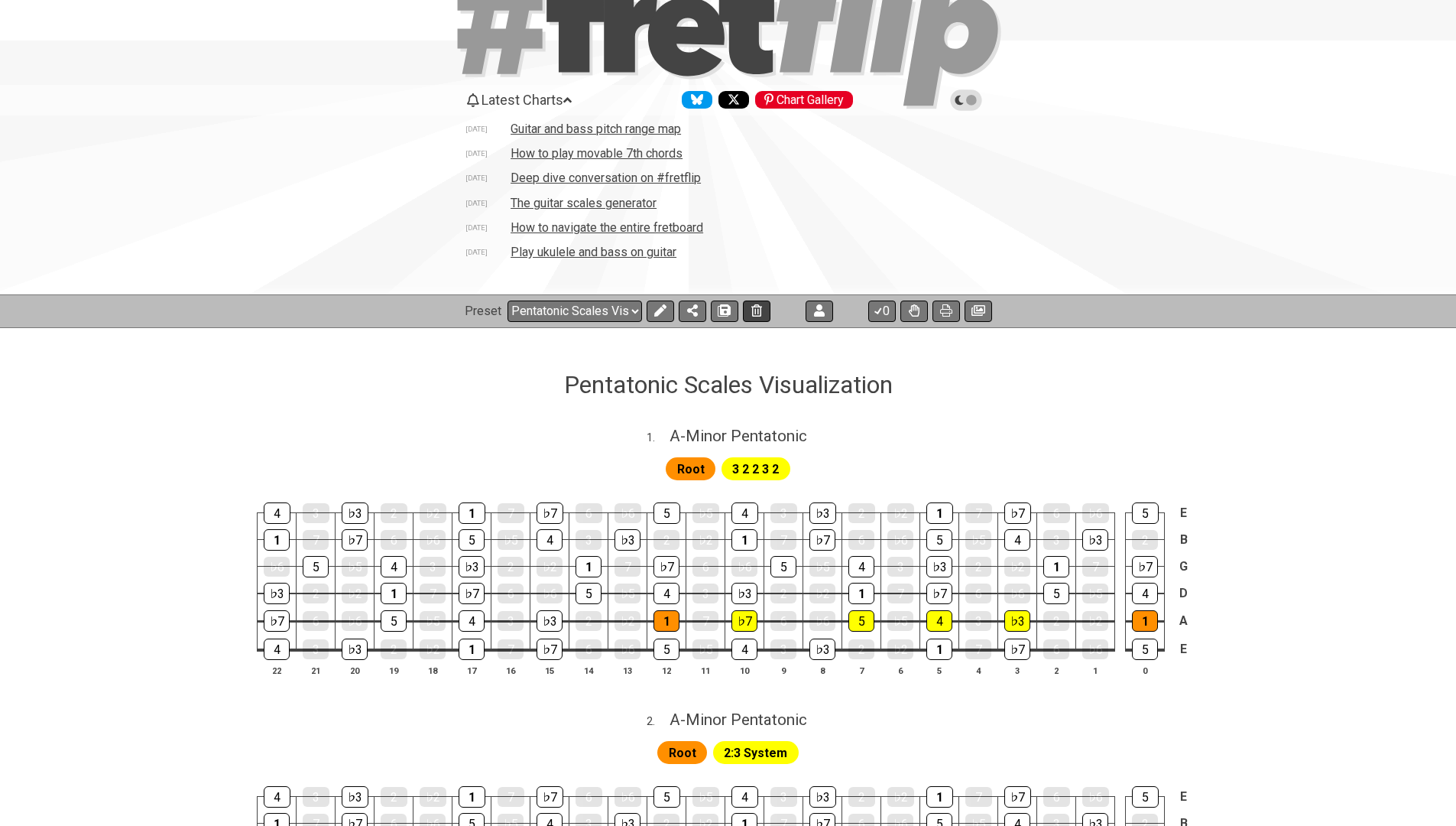
click at [751, 312] on icon at bounding box center [756, 310] width 11 height 12
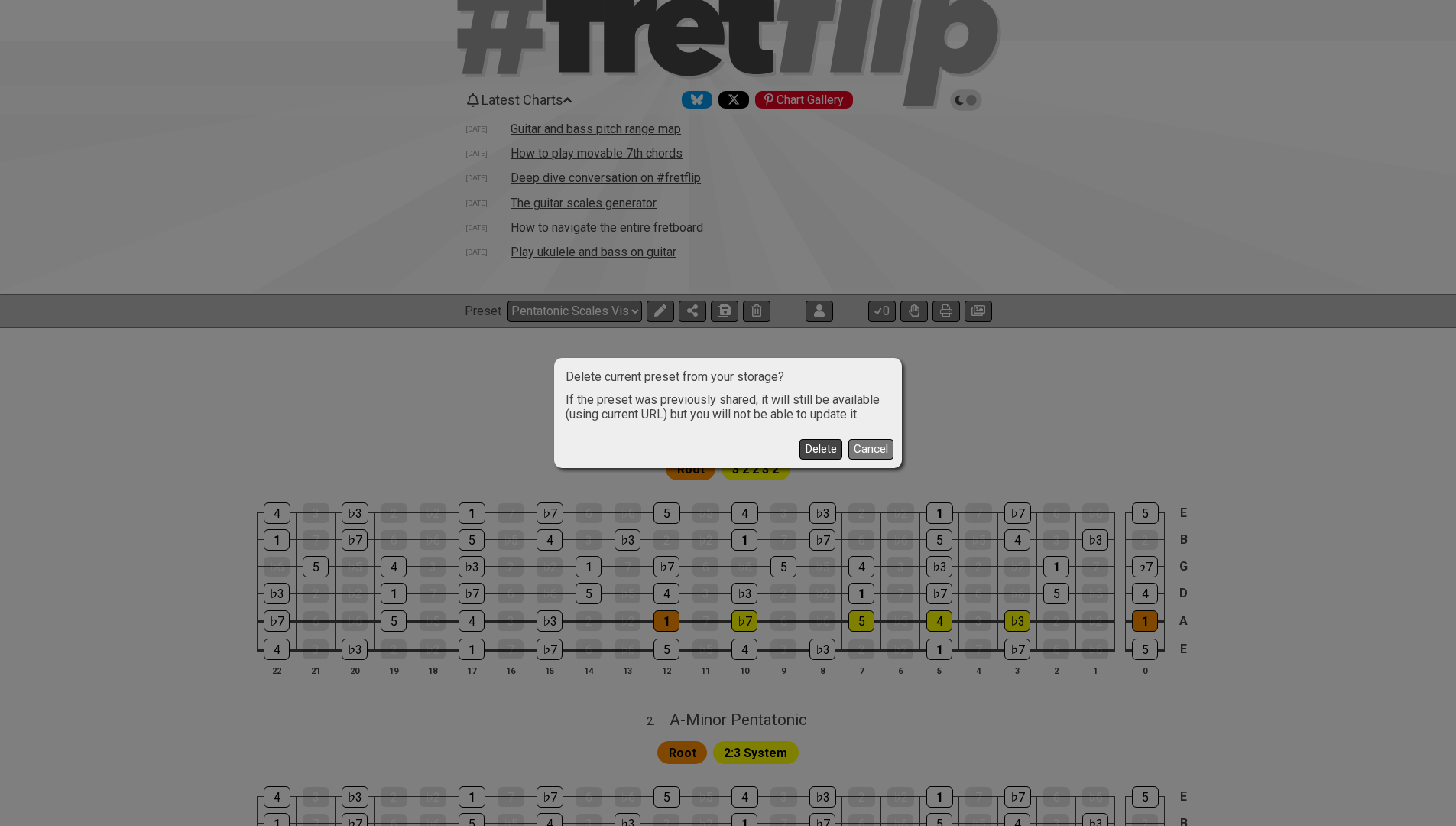
click at [814, 452] on button "Delete" at bounding box center [820, 449] width 43 height 20
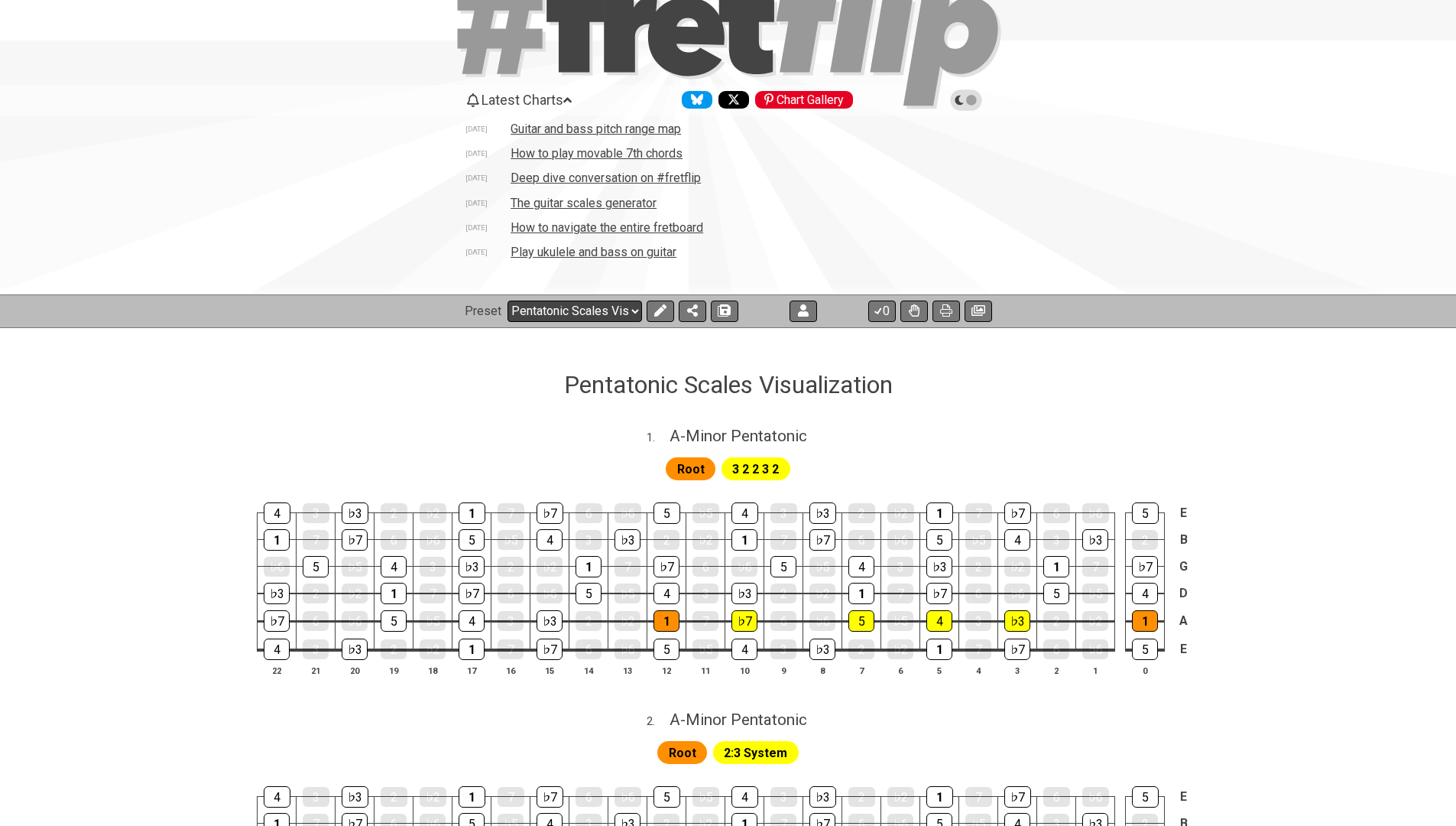
select select "/template"
select select "A"
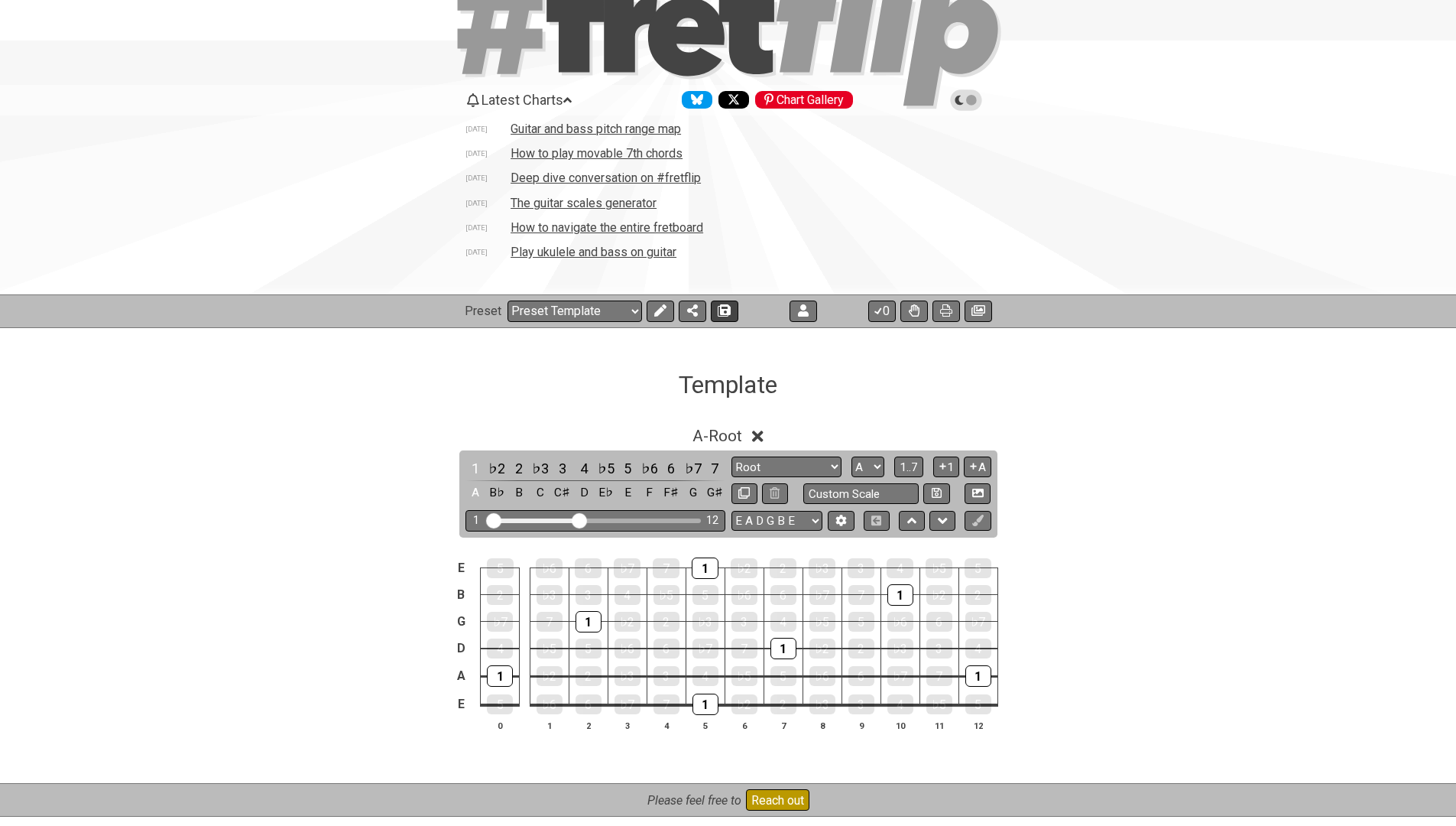
click at [721, 311] on icon at bounding box center [724, 310] width 11 height 12
select select "/027DGCBJ"
click at [741, 402] on div "A - Root 1 ♭2 2 ♭3 3 4 ♭5 5 ♭6 6 ♭7 7 A B♭ B C C♯ D E♭ E F F♯ G G♯ Root Root Mi…" at bounding box center [728, 592] width 1456 height 385
click at [664, 304] on icon at bounding box center [661, 310] width 12 height 12
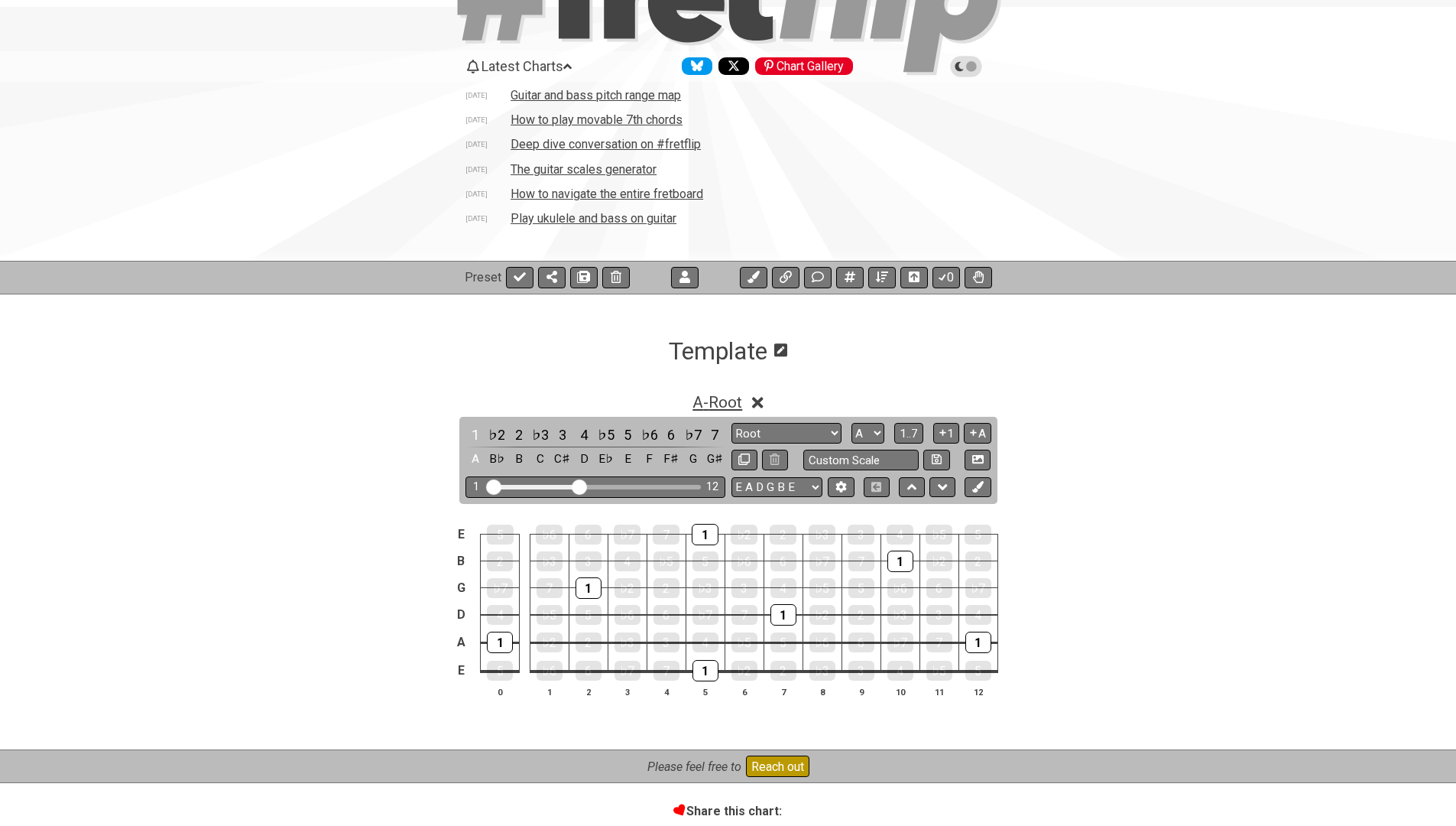
scroll to position [155, 0]
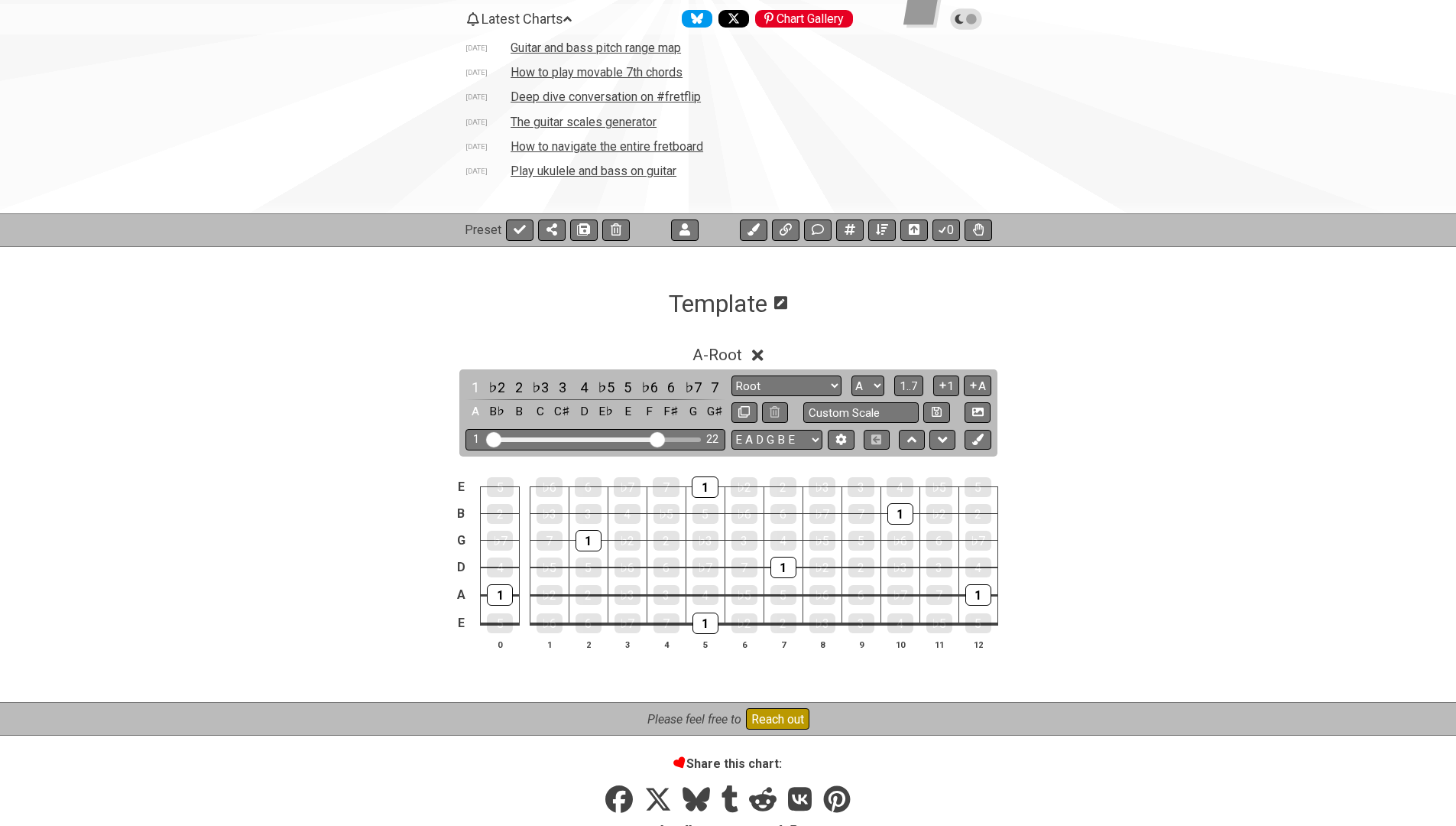
drag, startPoint x: 583, startPoint y: 441, endPoint x: 658, endPoint y: 450, distance: 75.5
click at [658, 450] on div "1 ♭2 2 ♭3 3 4 ♭5 5 ♭6 6 ♭7 7 A B♭ B C C♯ D E♭ E F F♯ G G♯ Root Root Minor Penta…" at bounding box center [728, 412] width 538 height 87
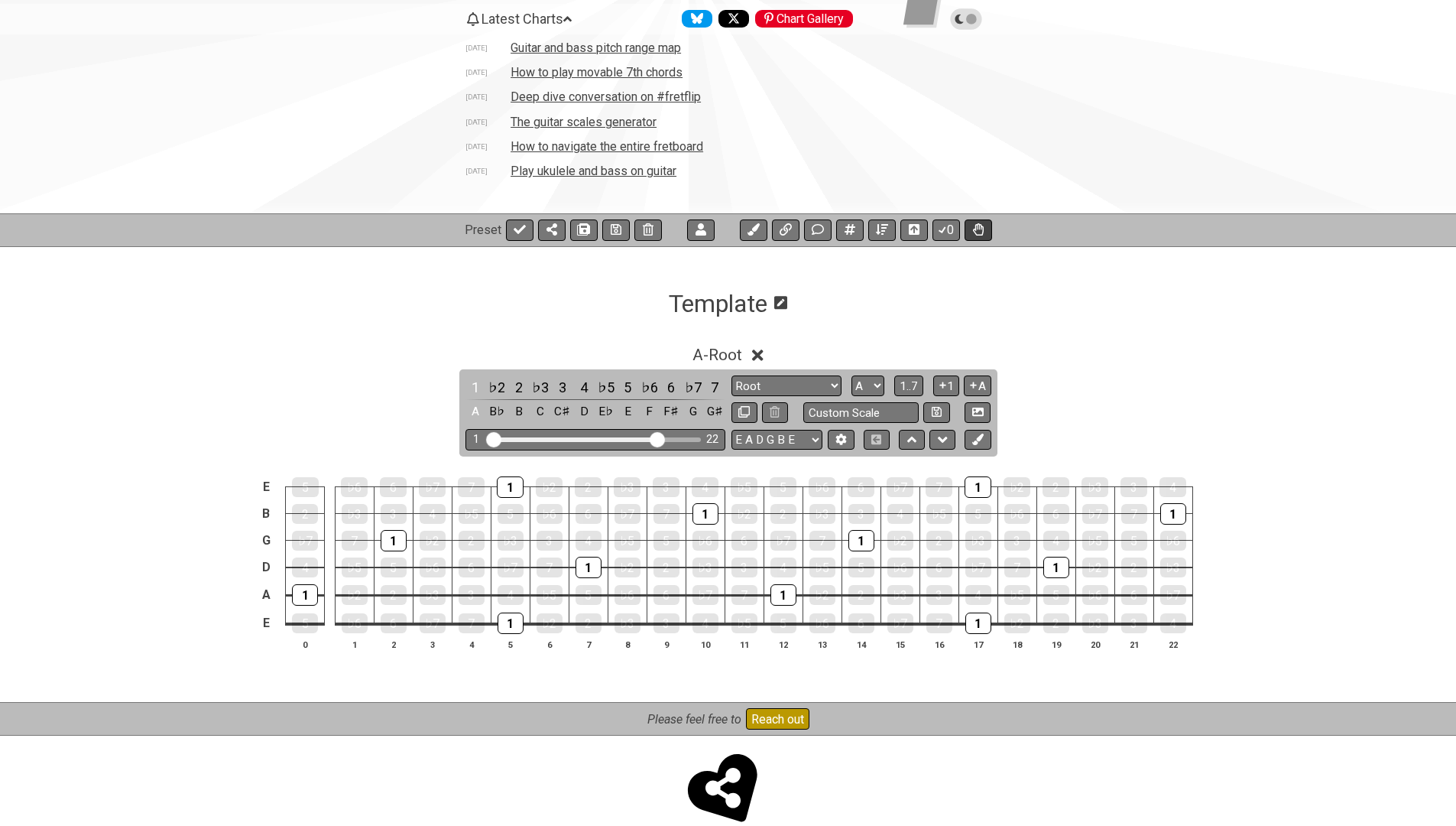
click at [979, 230] on icon at bounding box center [979, 229] width 11 height 12
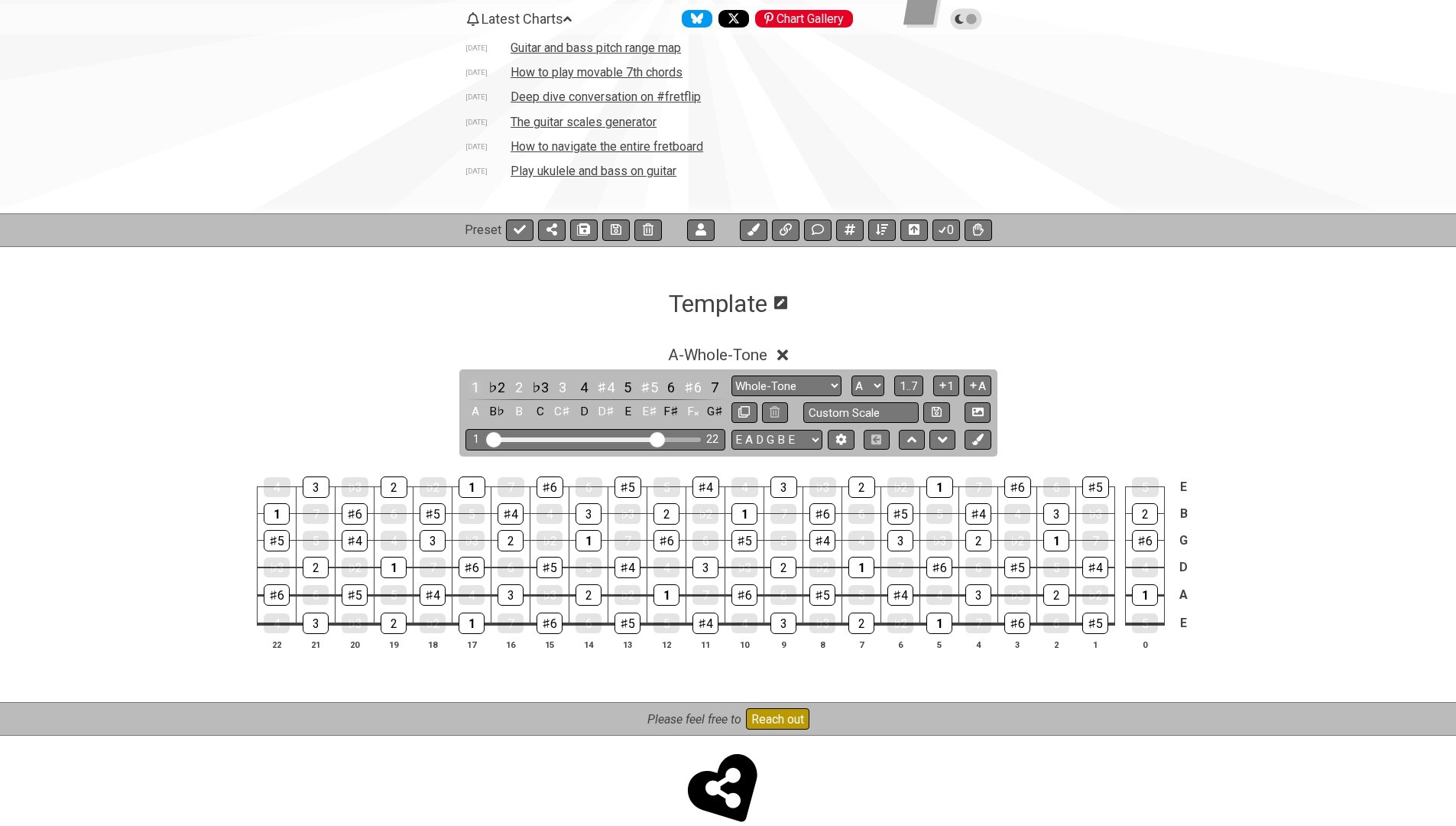
click at [473, 386] on div "1" at bounding box center [475, 387] width 19 height 20
click at [517, 383] on div "2" at bounding box center [519, 387] width 19 height 20
click at [493, 385] on div "♭2" at bounding box center [496, 387] width 19 height 20
click at [519, 386] on div "2" at bounding box center [519, 387] width 19 height 20
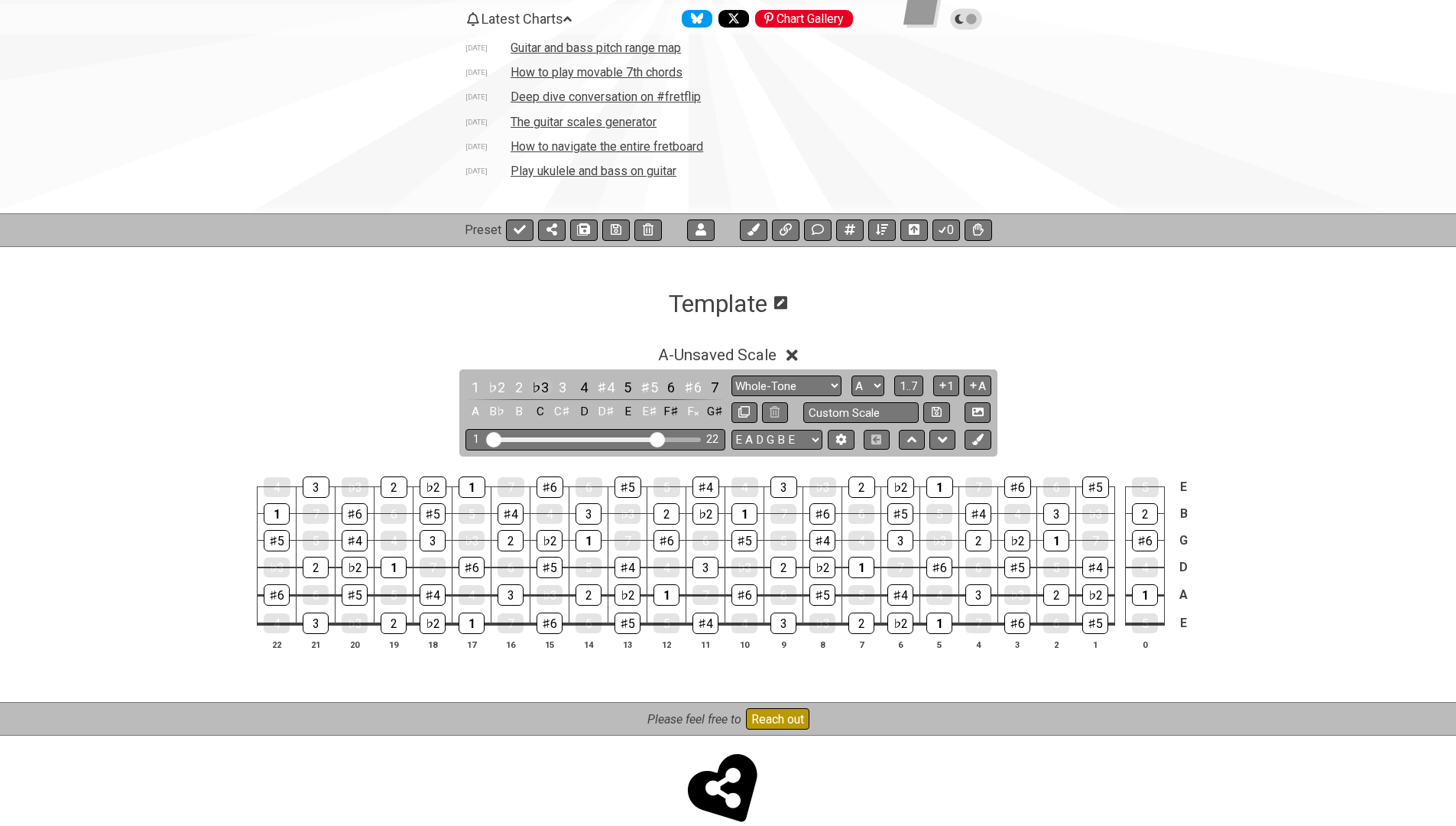
click at [535, 387] on div "♭3" at bounding box center [540, 387] width 19 height 20
click at [583, 387] on div "4" at bounding box center [583, 387] width 19 height 20
click at [632, 385] on div "5" at bounding box center [627, 387] width 19 height 20
click at [672, 385] on div "6" at bounding box center [671, 387] width 19 height 20
click at [720, 387] on div "1 ♭2 2 ♭3 3 4 ♯4 5 ♯5 6 ♯6 7 A B♭ B C C♯ D D♯ E E♯ F♯ F𝄪 G♯ Root Root Minor Pen…" at bounding box center [728, 412] width 538 height 87
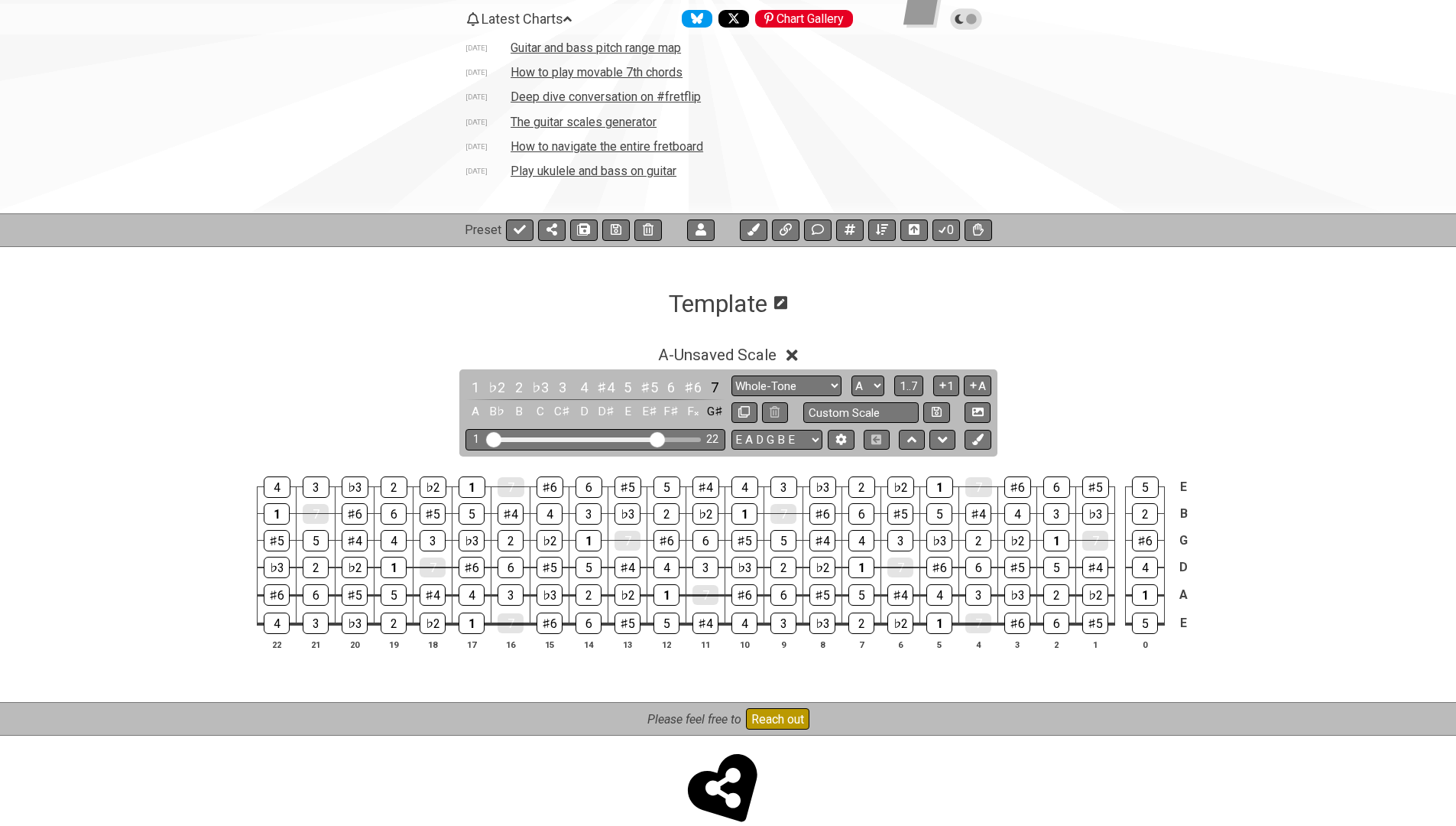
click at [720, 387] on div "1 ♭2 2 ♭3 3 4 ♯4 5 ♯5 6 ♯6 7 A B♭ B C C♯ D D♯ E E♯ F♯ F𝄪 G♯ Root Root Minor Pen…" at bounding box center [728, 412] width 538 height 87
click at [714, 387] on div "7" at bounding box center [714, 387] width 19 height 20
click at [975, 443] on icon at bounding box center [978, 439] width 12 height 12
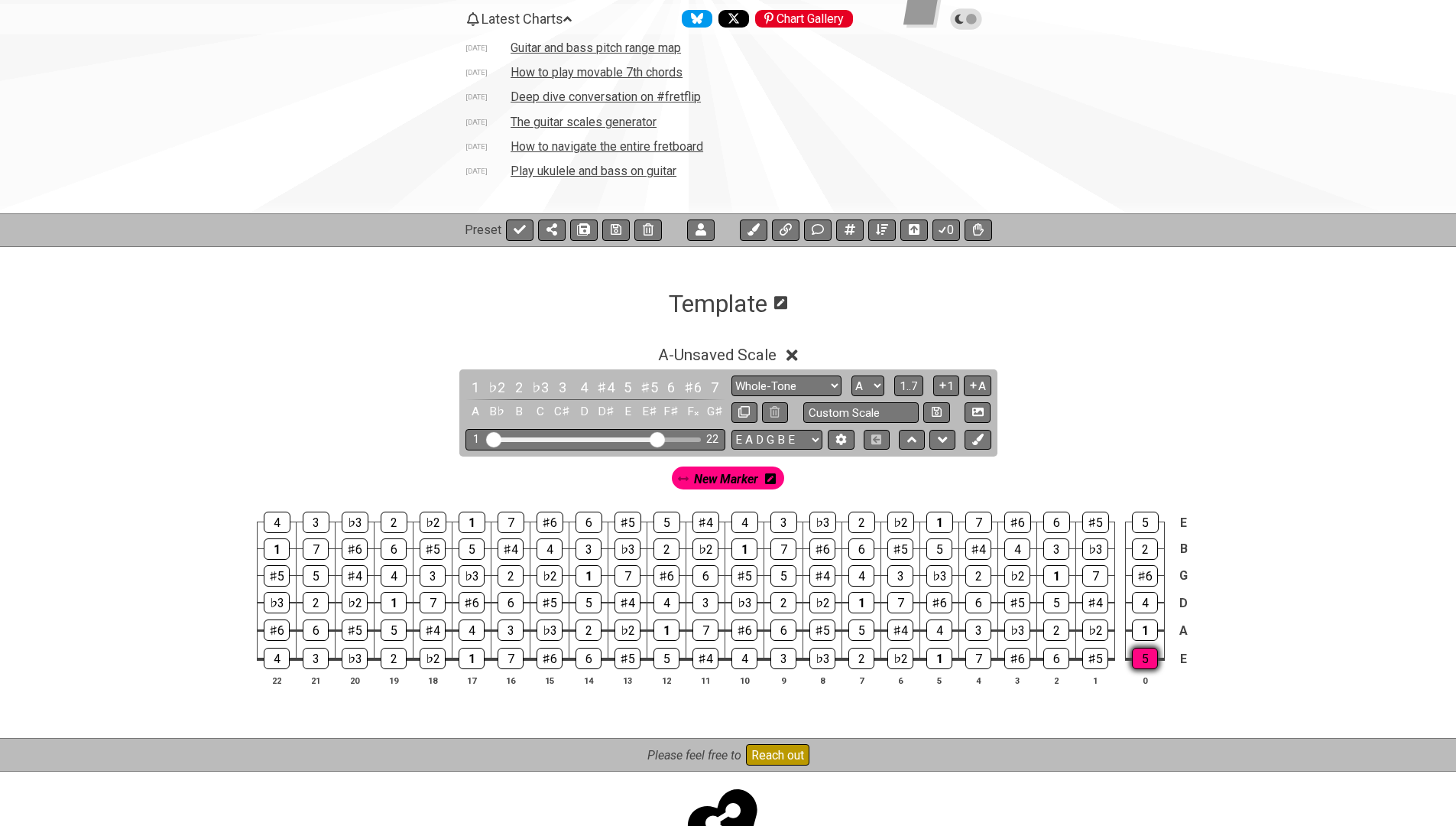
click at [1150, 662] on div "5" at bounding box center [1145, 658] width 26 height 21
select select "Major / Ionian"
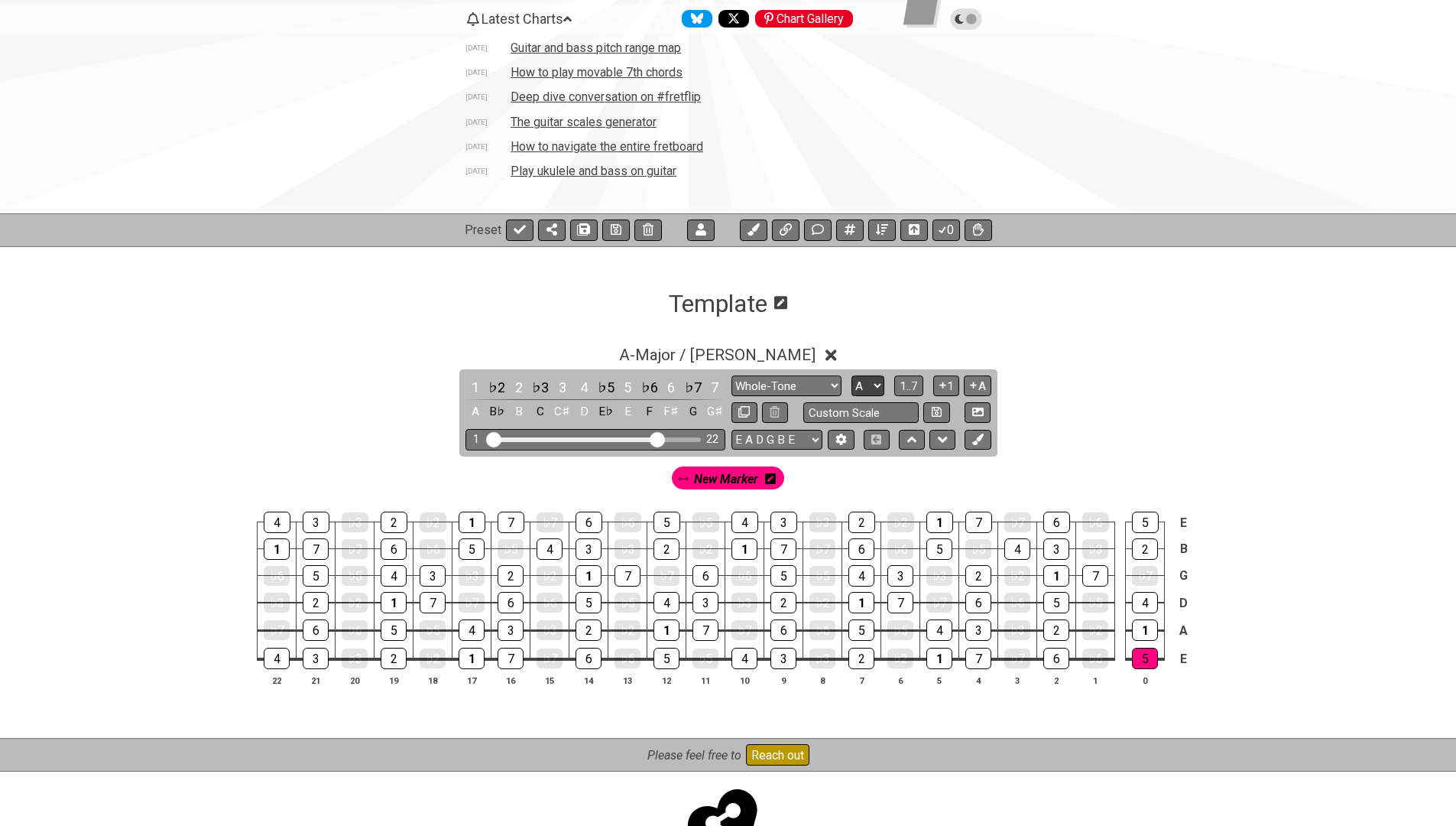
select select "C"
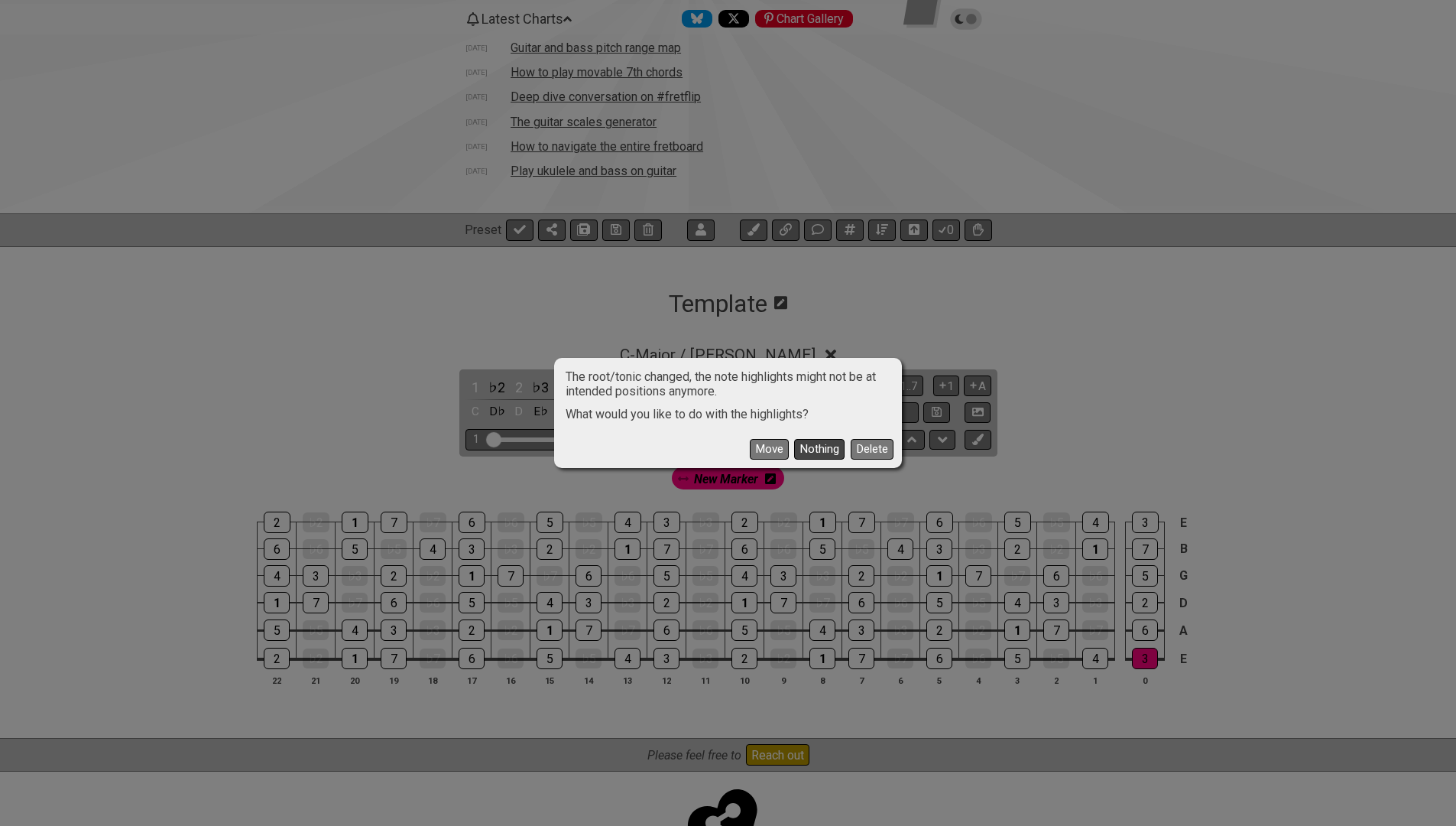
click at [815, 448] on button "Nothing" at bounding box center [819, 449] width 51 height 20
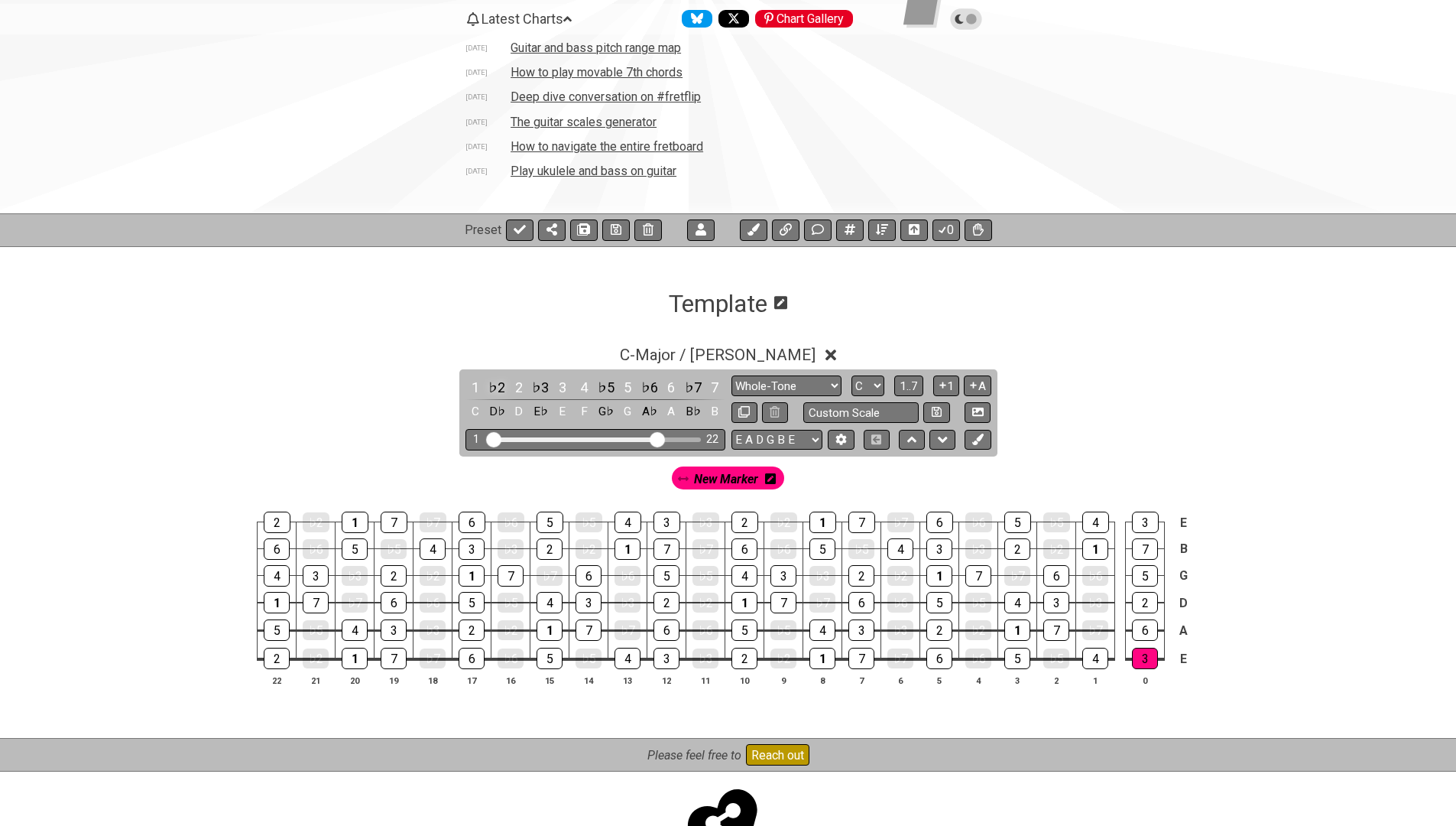
click at [492, 386] on div "♭2" at bounding box center [496, 387] width 19 height 20
click at [706, 477] on span "New Marker" at bounding box center [726, 479] width 64 height 22
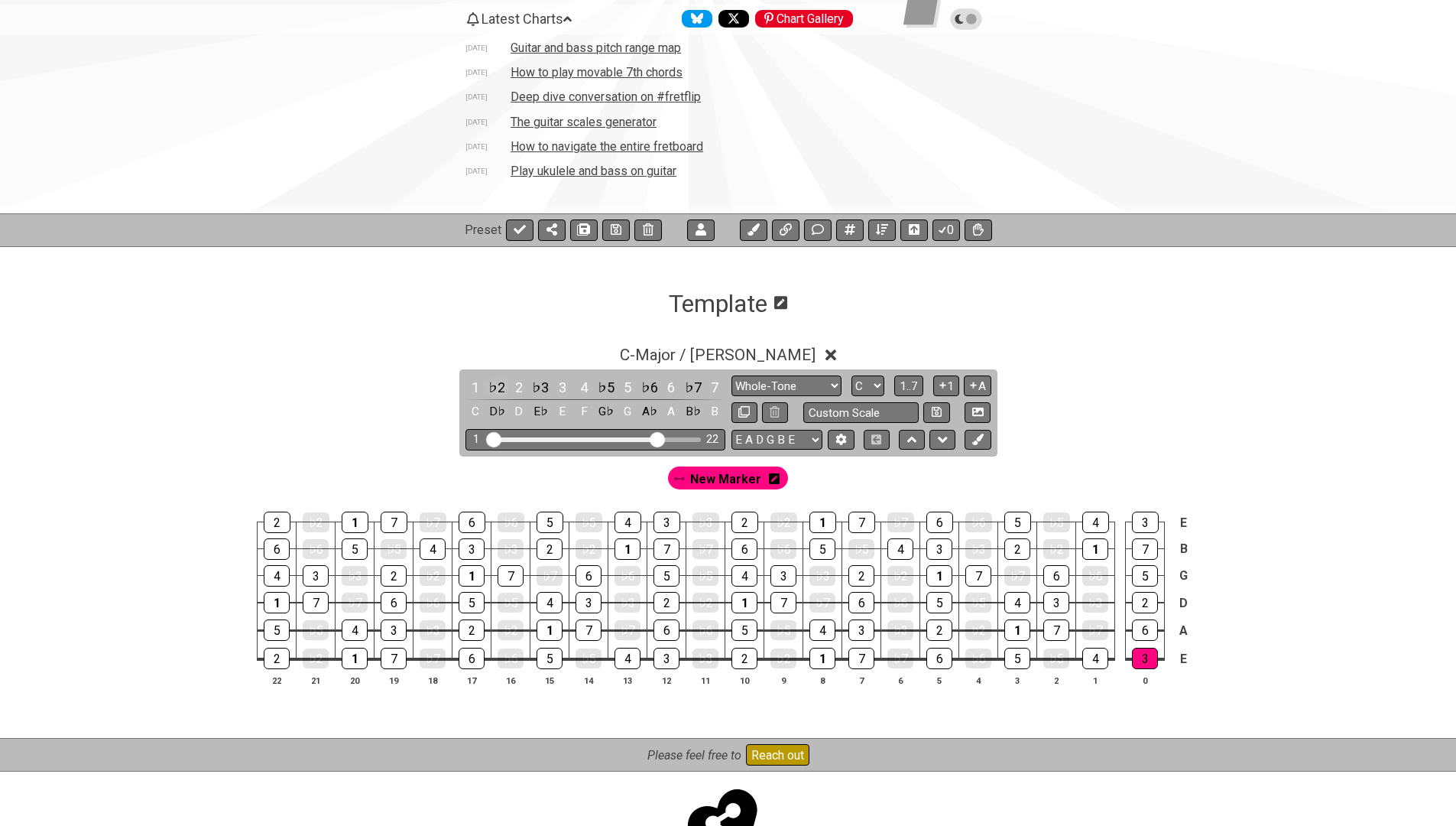
click at [495, 384] on div "♭2" at bounding box center [496, 387] width 19 height 20
click at [539, 385] on div "♭3" at bounding box center [540, 387] width 19 height 20
click at [610, 385] on div "♭5" at bounding box center [605, 387] width 19 height 20
click at [650, 385] on div "♭6" at bounding box center [649, 387] width 19 height 20
click at [686, 384] on div "♭7" at bounding box center [693, 387] width 19 height 20
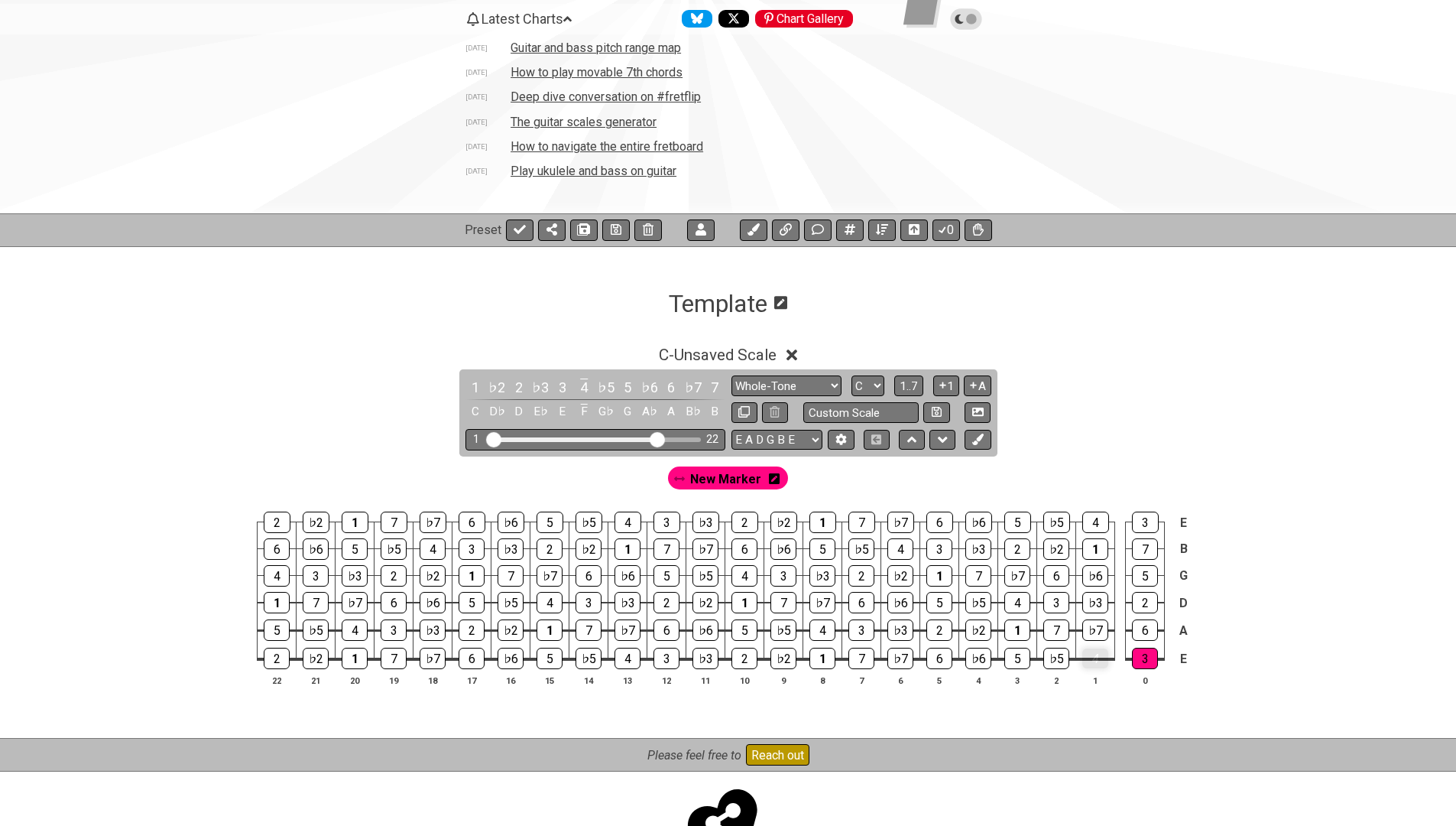
click at [1098, 659] on div "4" at bounding box center [1095, 658] width 26 height 19
click at [1096, 656] on div "4" at bounding box center [1095, 658] width 26 height 19
click at [720, 477] on span "New Marker" at bounding box center [725, 479] width 71 height 22
click at [1086, 660] on div "4" at bounding box center [1095, 658] width 26 height 21
click at [1054, 661] on div "♭5" at bounding box center [1056, 658] width 26 height 21
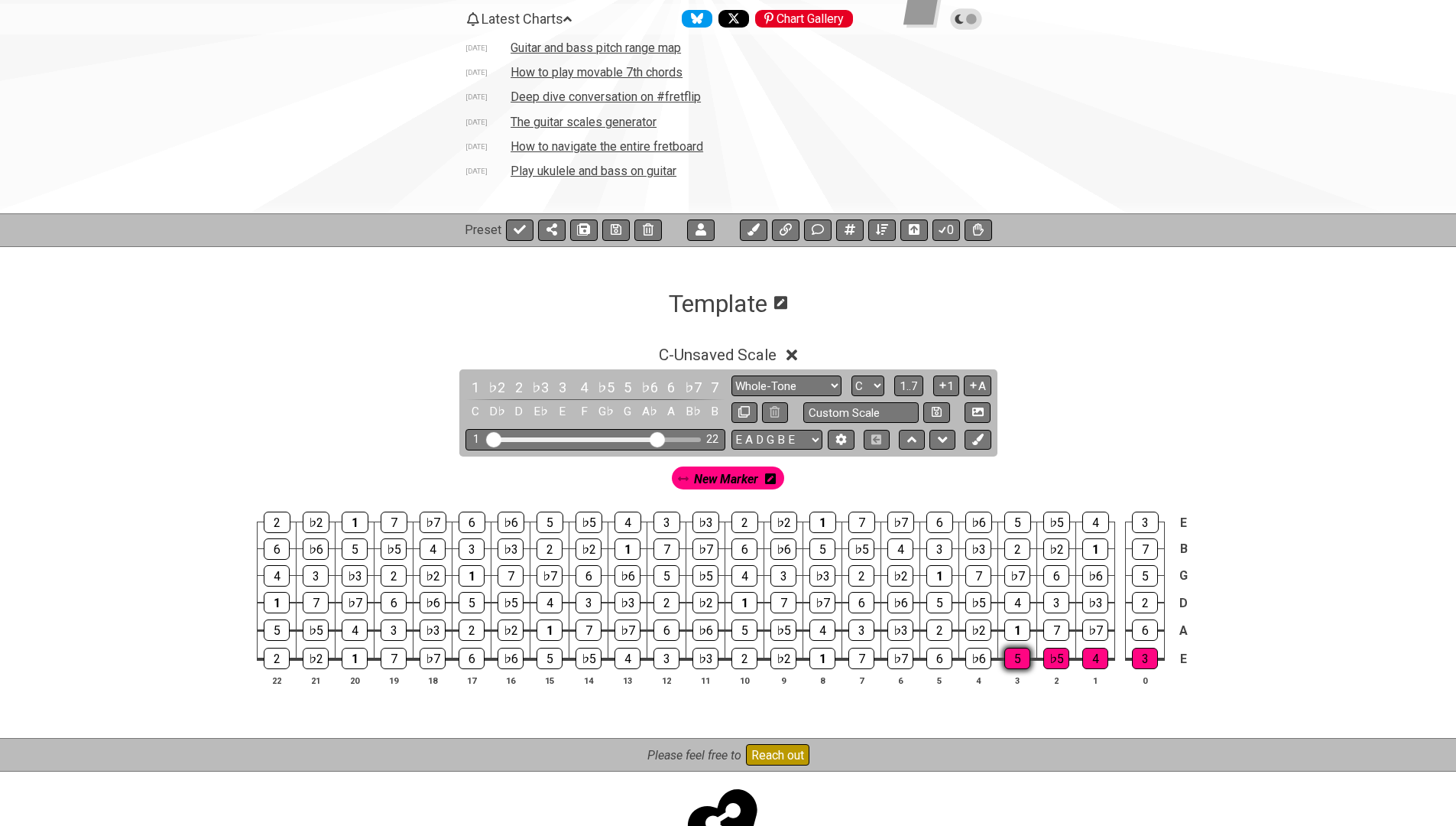
click at [1012, 658] on div "5" at bounding box center [1017, 658] width 26 height 21
click at [978, 657] on div "♭6" at bounding box center [978, 658] width 26 height 21
click at [932, 658] on div "6" at bounding box center [939, 658] width 26 height 21
click at [896, 658] on div "♭7" at bounding box center [900, 658] width 26 height 21
click at [859, 658] on div "7" at bounding box center [861, 658] width 26 height 21
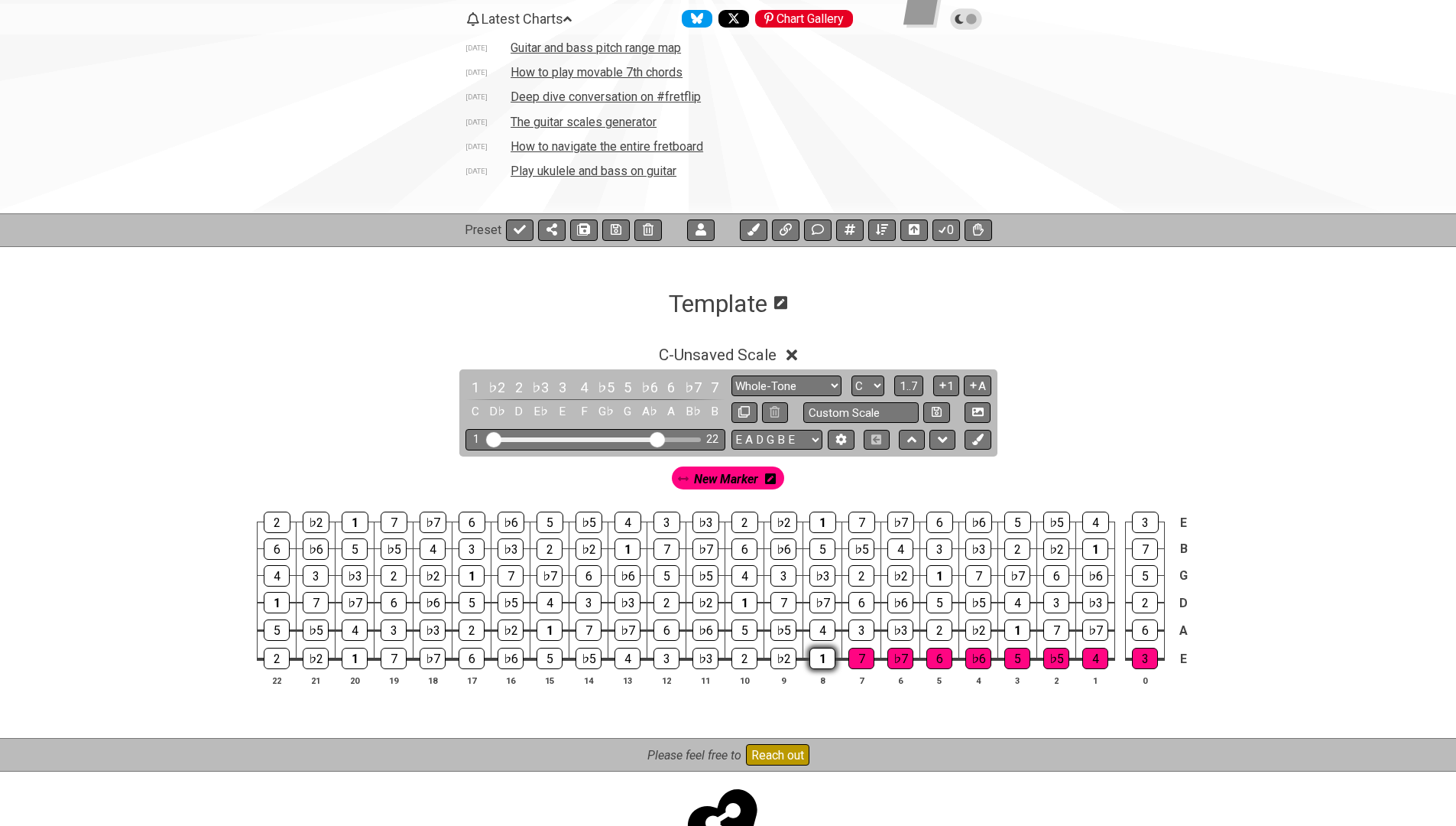
click at [820, 658] on div "1" at bounding box center [822, 658] width 26 height 21
click at [788, 658] on div "♭2" at bounding box center [783, 658] width 26 height 21
click at [908, 385] on span "1..7" at bounding box center [909, 386] width 19 height 14
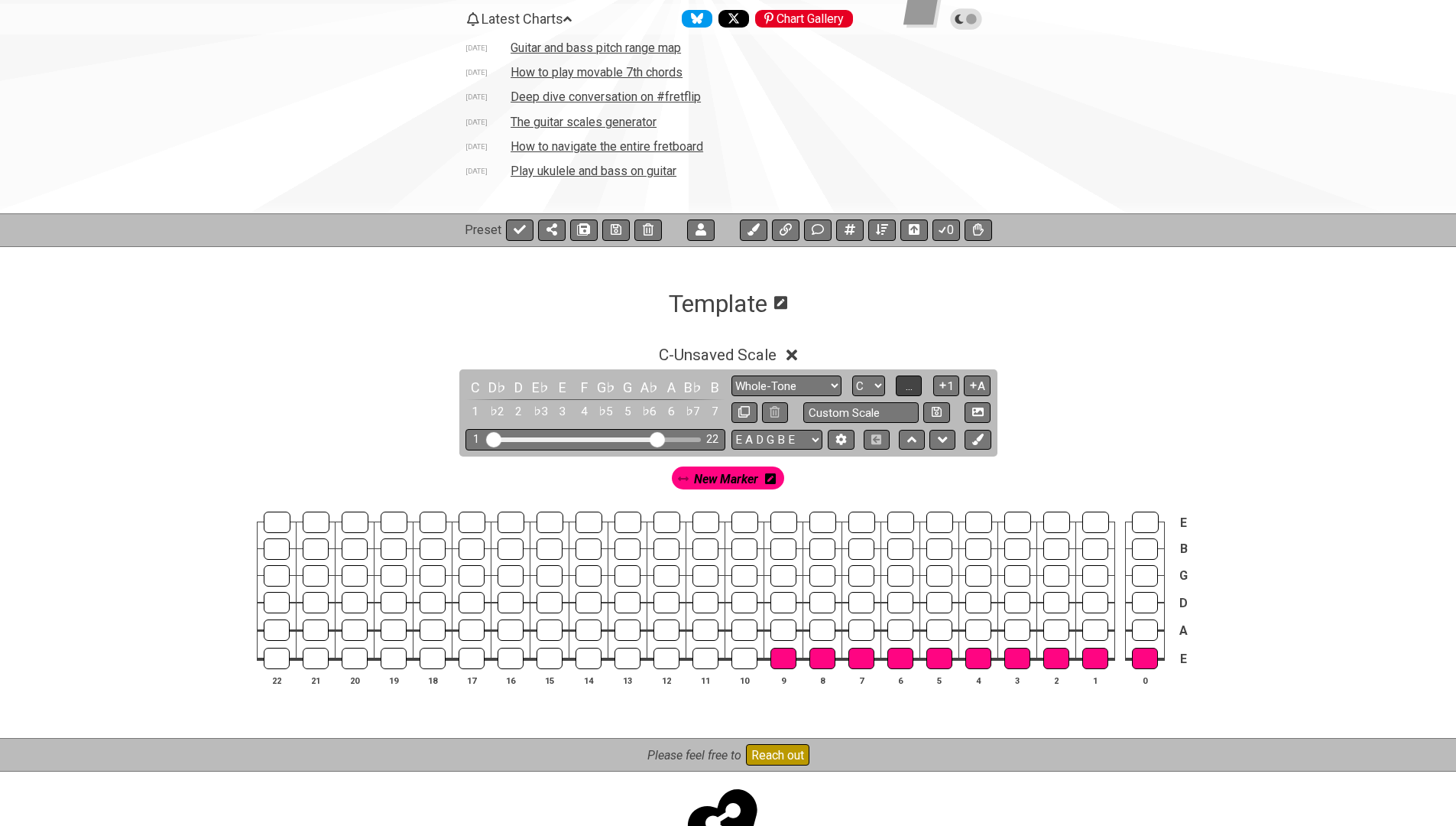
click at [908, 385] on span "..." at bounding box center [909, 386] width 7 height 14
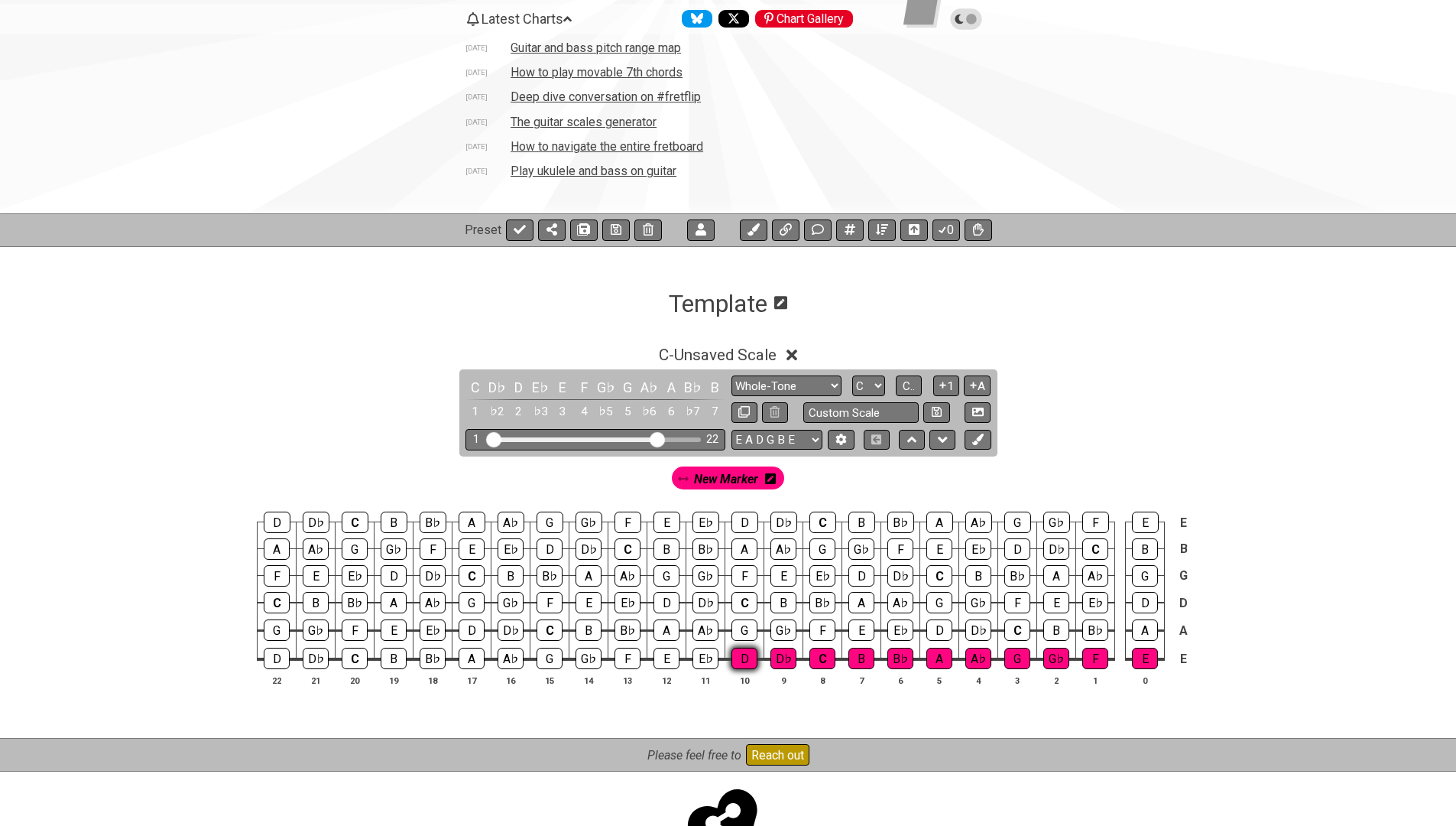
click at [746, 653] on div "D" at bounding box center [744, 658] width 26 height 21
click at [699, 654] on div "E♭" at bounding box center [705, 658] width 26 height 21
click at [704, 653] on div "E♭" at bounding box center [705, 658] width 26 height 21
click at [745, 665] on div "D" at bounding box center [744, 658] width 26 height 21
click at [778, 665] on div "D♭" at bounding box center [783, 658] width 26 height 21
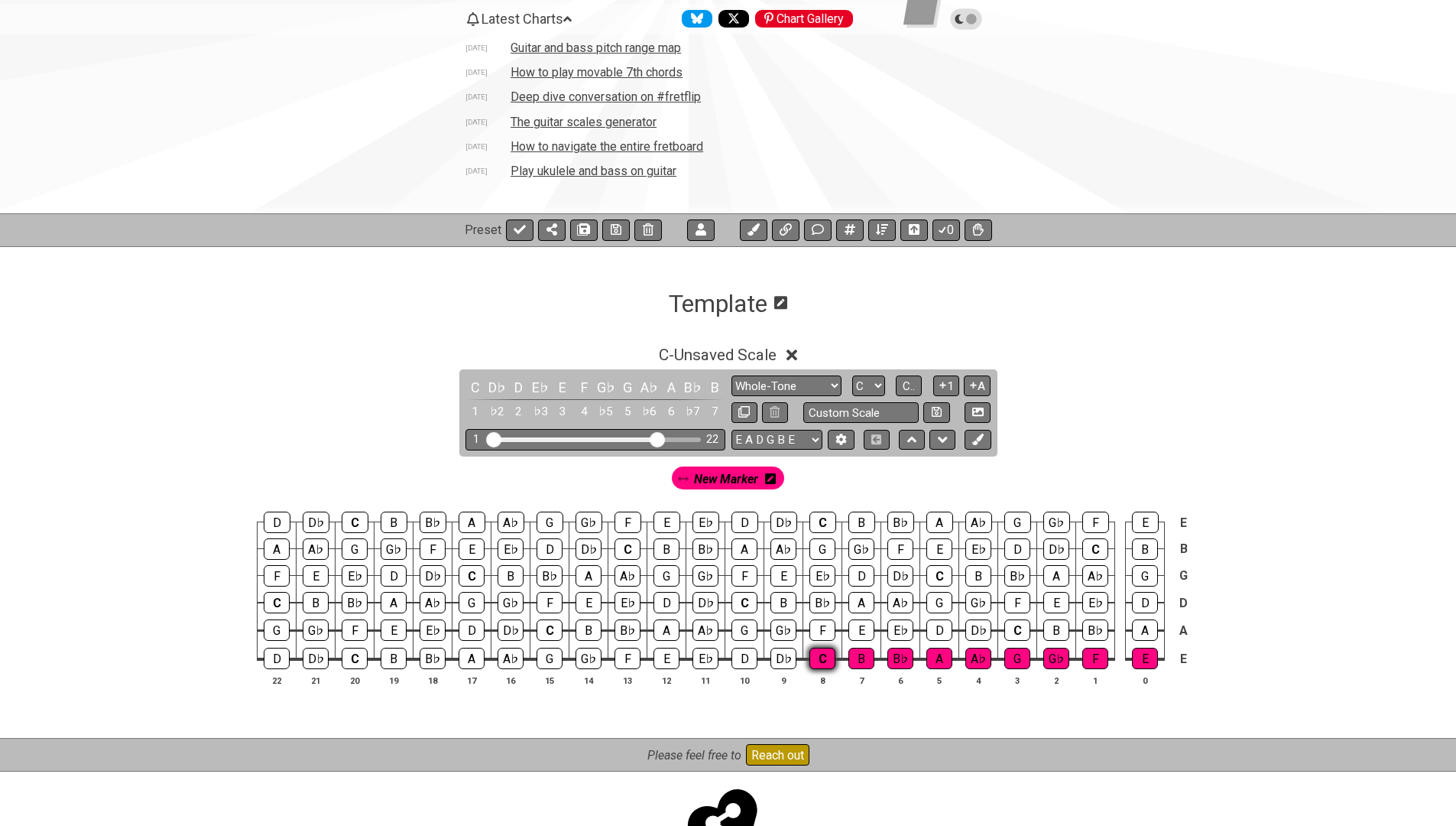
click at [817, 665] on div "C" at bounding box center [822, 658] width 26 height 21
click at [862, 661] on div "B" at bounding box center [861, 658] width 26 height 21
click at [904, 658] on div "B♭" at bounding box center [900, 658] width 26 height 21
click at [939, 658] on div "A" at bounding box center [939, 658] width 26 height 21
click at [980, 661] on div "A♭" at bounding box center [978, 658] width 26 height 21
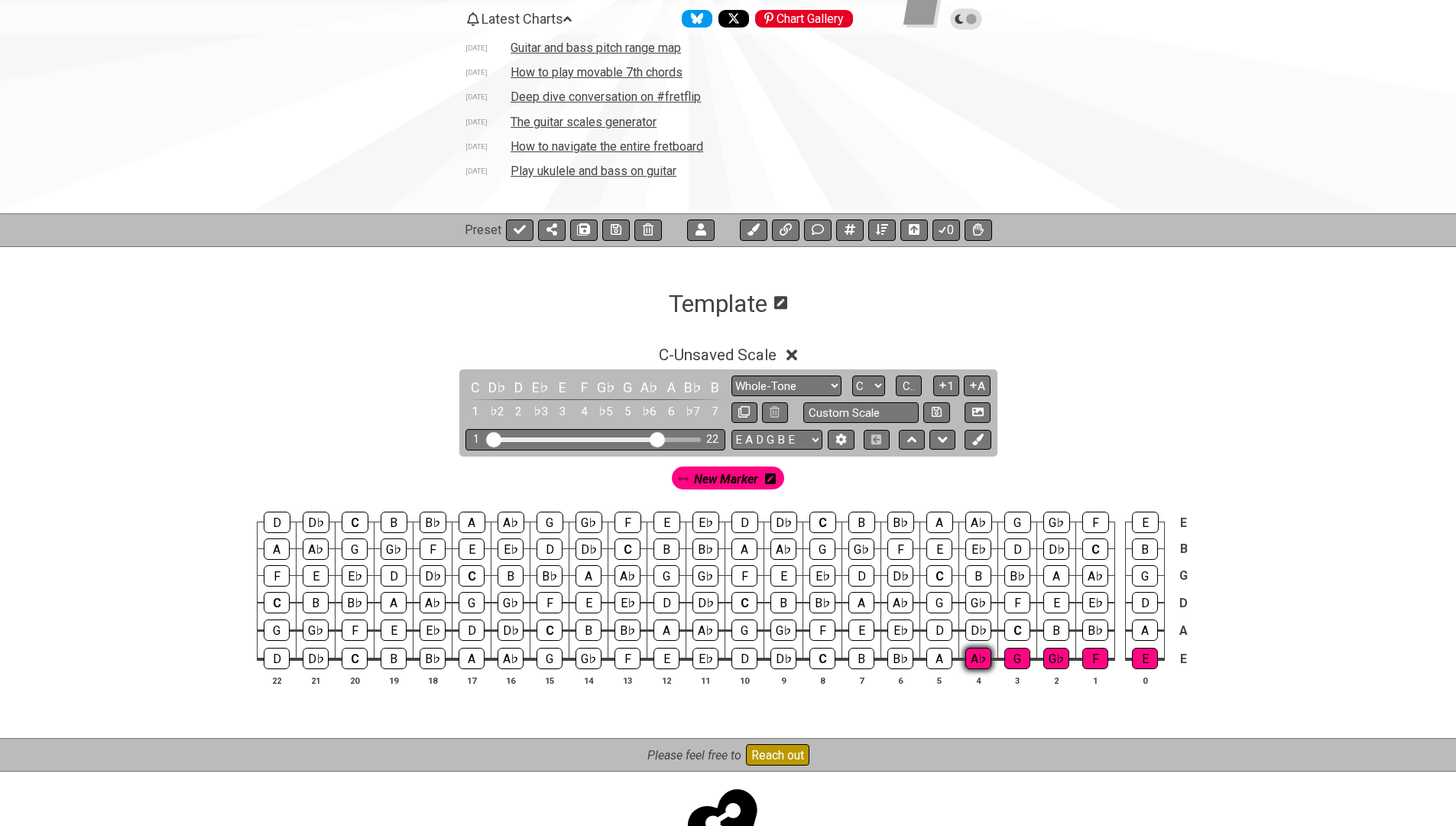
click at [979, 658] on div "A♭" at bounding box center [978, 658] width 26 height 21
click at [981, 439] on icon at bounding box center [978, 439] width 12 height 12
click at [1147, 624] on div "A" at bounding box center [1145, 629] width 26 height 21
click at [1093, 629] on div "B♭" at bounding box center [1095, 629] width 26 height 21
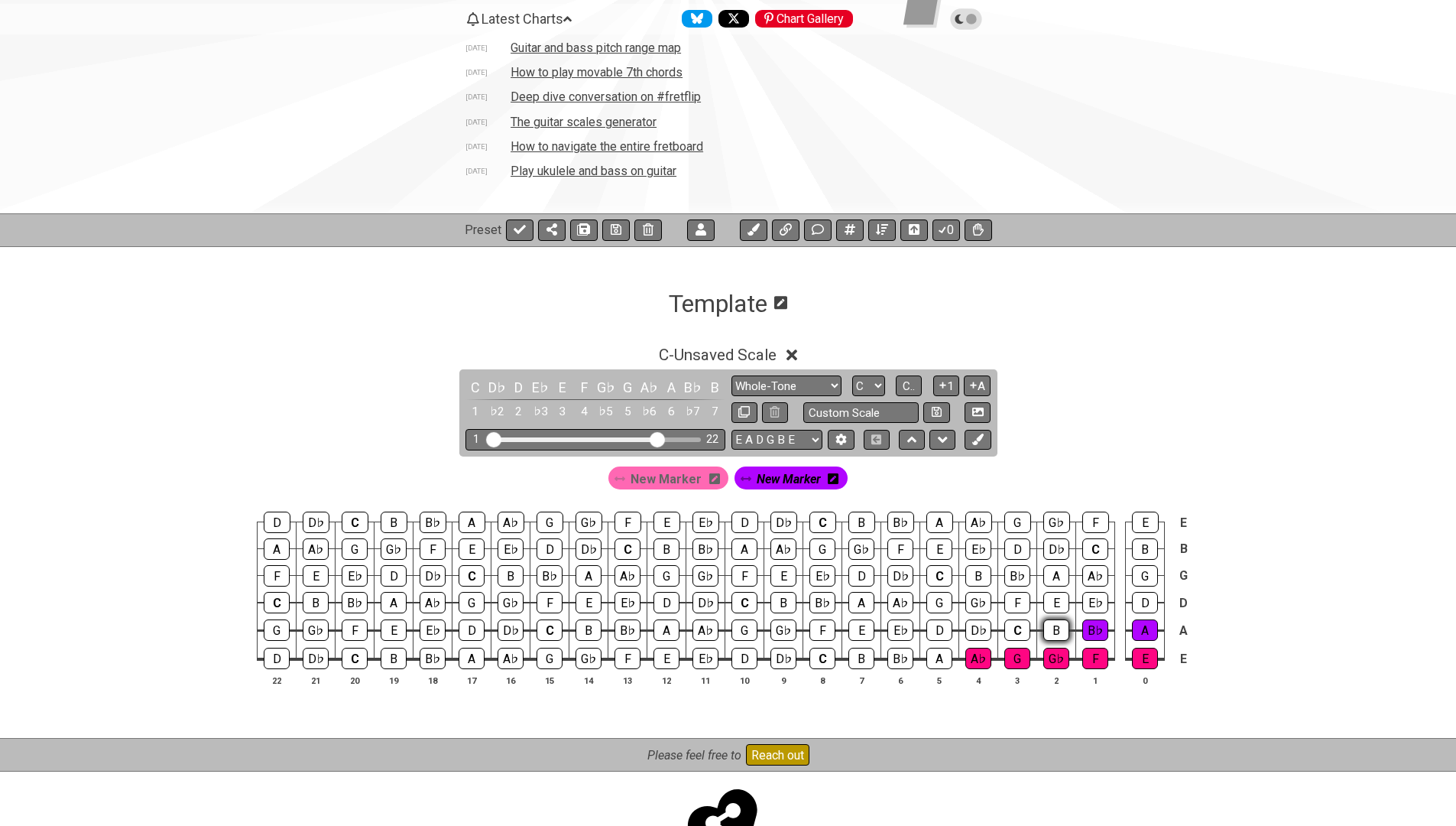
click at [1043, 629] on div "B" at bounding box center [1056, 629] width 26 height 21
click at [1009, 631] on div "C" at bounding box center [1017, 629] width 26 height 21
click at [971, 628] on div "D♭" at bounding box center [978, 629] width 26 height 21
click at [980, 440] on icon at bounding box center [978, 439] width 12 height 12
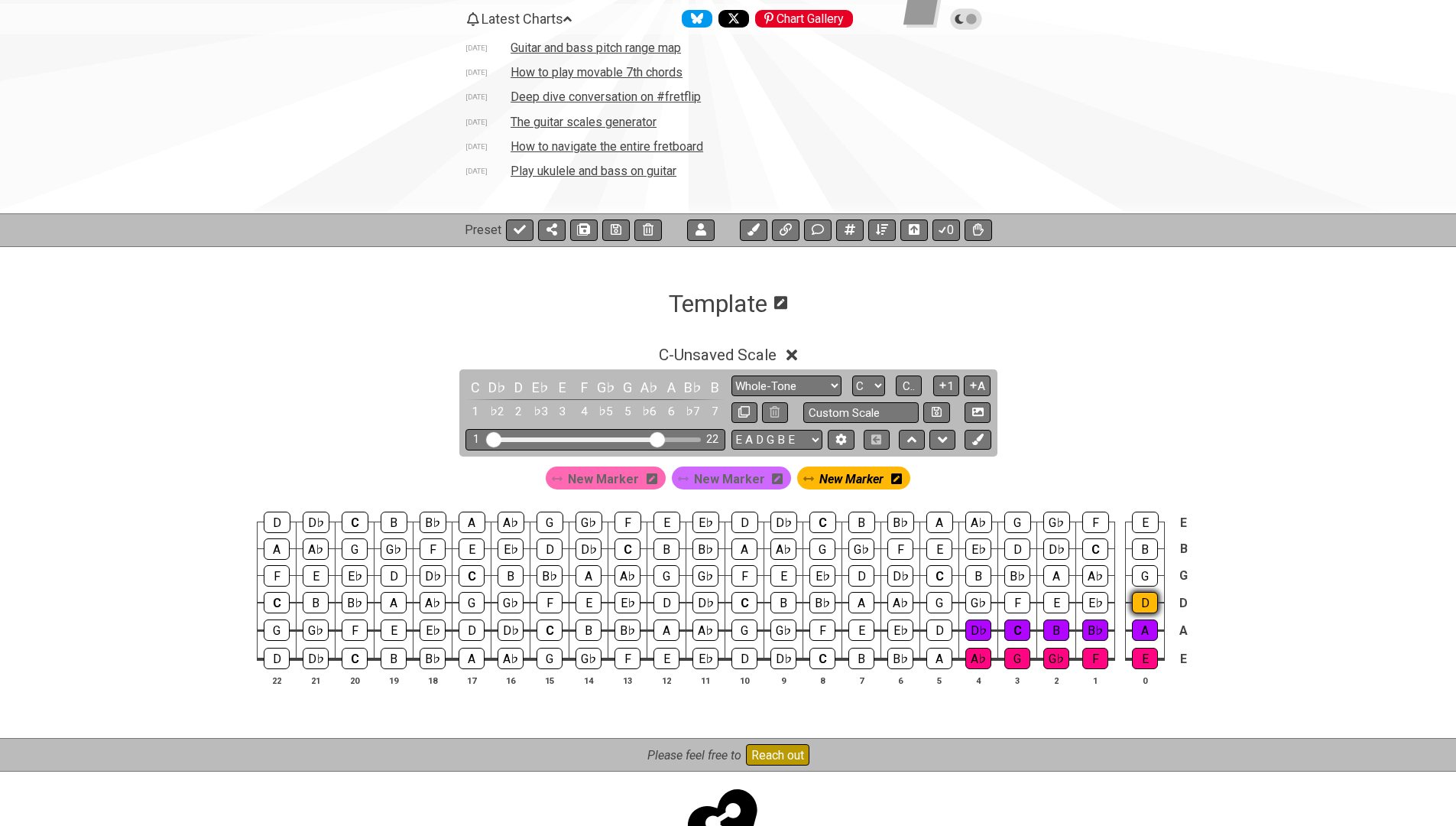
click at [1146, 604] on div "D" at bounding box center [1145, 602] width 26 height 21
click at [845, 481] on span "New Marker" at bounding box center [852, 479] width 64 height 22
click at [1148, 634] on div "A" at bounding box center [1145, 629] width 26 height 21
click at [1148, 634] on div "A" at bounding box center [1145, 629] width 26 height 19
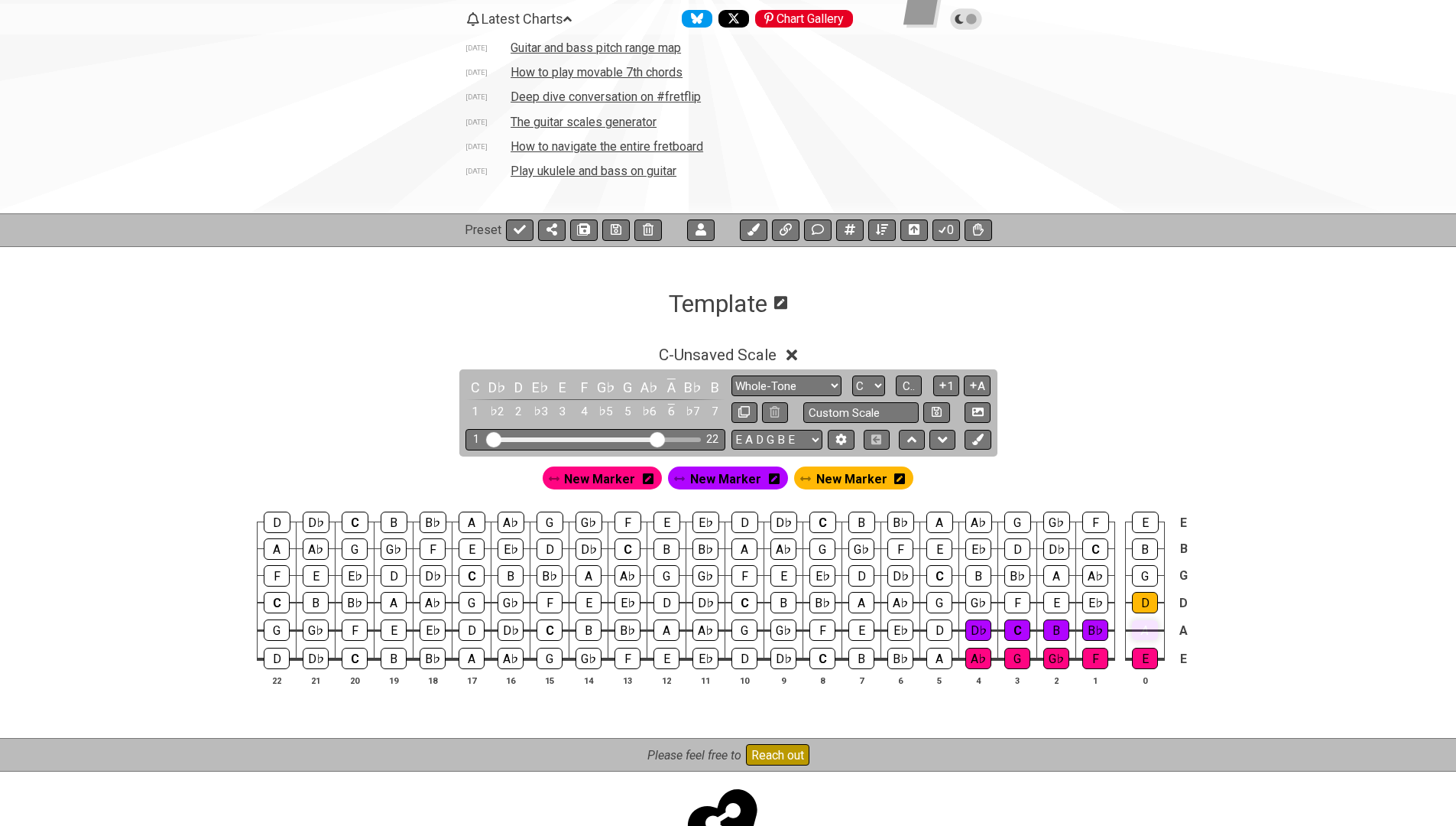
click at [1148, 634] on div "A" at bounding box center [1145, 629] width 26 height 19
click at [608, 480] on span "New Marker" at bounding box center [599, 479] width 71 height 22
click at [1140, 629] on div "A" at bounding box center [1145, 629] width 26 height 21
click at [1088, 631] on div "B♭" at bounding box center [1095, 629] width 26 height 21
click at [1050, 632] on div "B" at bounding box center [1056, 629] width 26 height 21
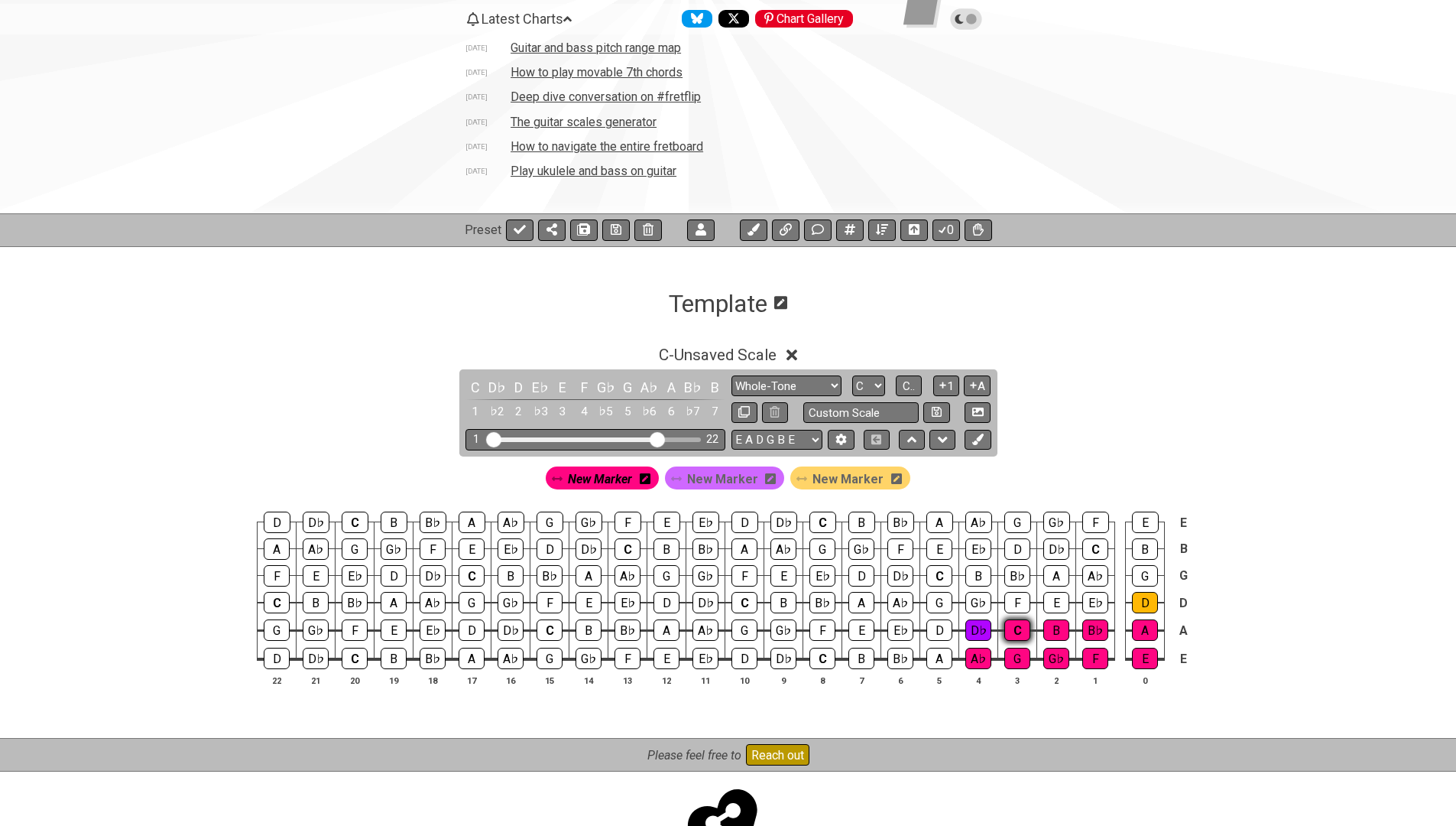
click at [1011, 633] on div "C" at bounding box center [1017, 629] width 26 height 21
click at [969, 629] on div "D♭" at bounding box center [978, 629] width 26 height 21
click at [1148, 601] on div "D" at bounding box center [1145, 602] width 26 height 21
click at [1095, 600] on div "E♭" at bounding box center [1095, 602] width 26 height 21
click at [728, 479] on span "New Marker" at bounding box center [722, 479] width 71 height 22
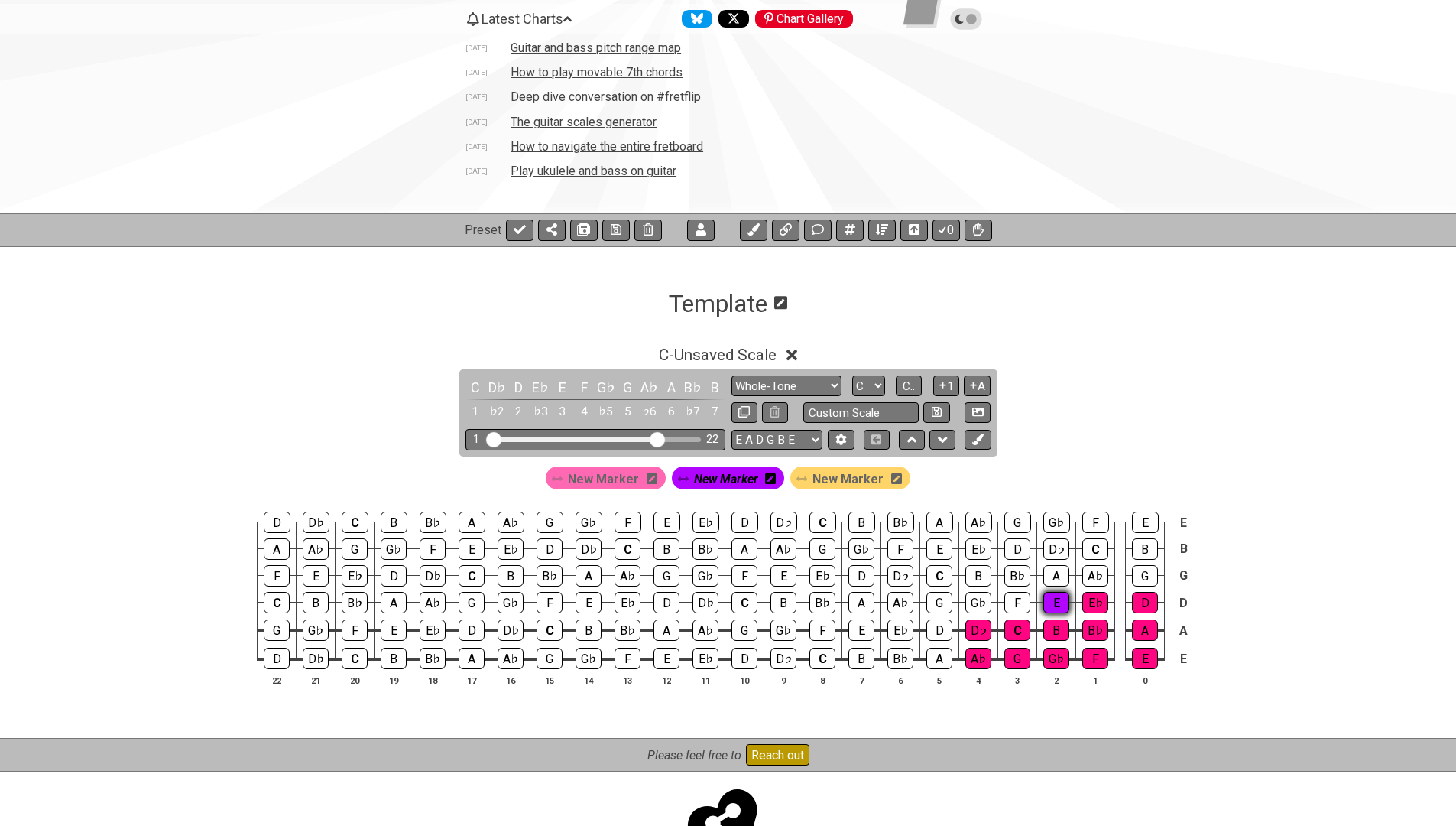
click at [1058, 601] on div "E" at bounding box center [1056, 602] width 26 height 21
click at [1013, 598] on div "F" at bounding box center [1017, 602] width 26 height 21
click at [982, 602] on div "G♭" at bounding box center [978, 602] width 26 height 21
click at [1139, 571] on div "G" at bounding box center [1145, 575] width 26 height 21
click at [1077, 571] on td "A♭" at bounding box center [1096, 562] width 39 height 27
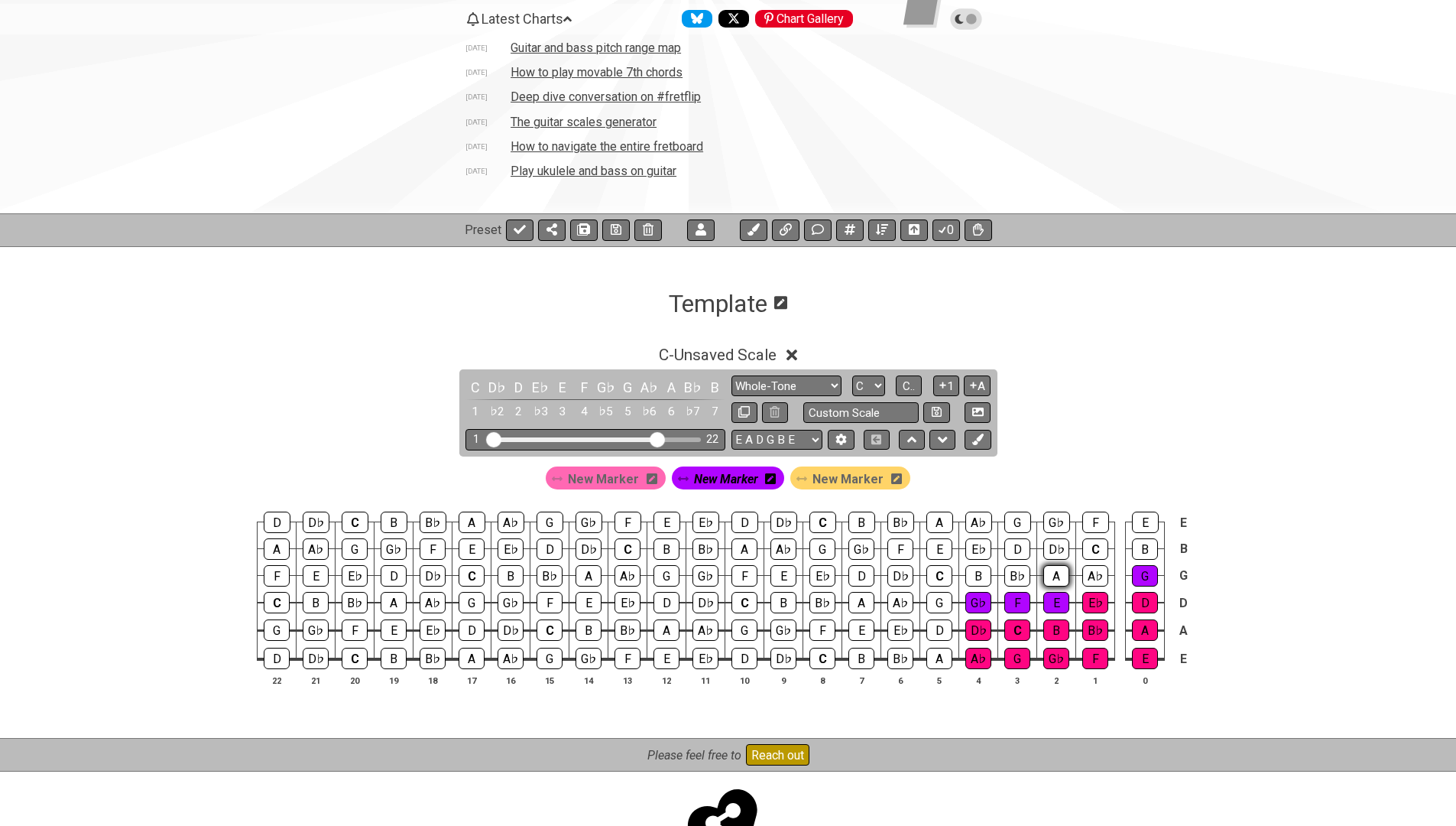
click at [1057, 576] on div "A" at bounding box center [1056, 575] width 26 height 21
click at [1092, 575] on div "A♭" at bounding box center [1095, 575] width 26 height 21
click at [1007, 578] on div "B♭" at bounding box center [1017, 575] width 26 height 21
click at [1146, 549] on div "B" at bounding box center [1145, 548] width 26 height 21
click at [1100, 554] on div "C" at bounding box center [1095, 548] width 26 height 21
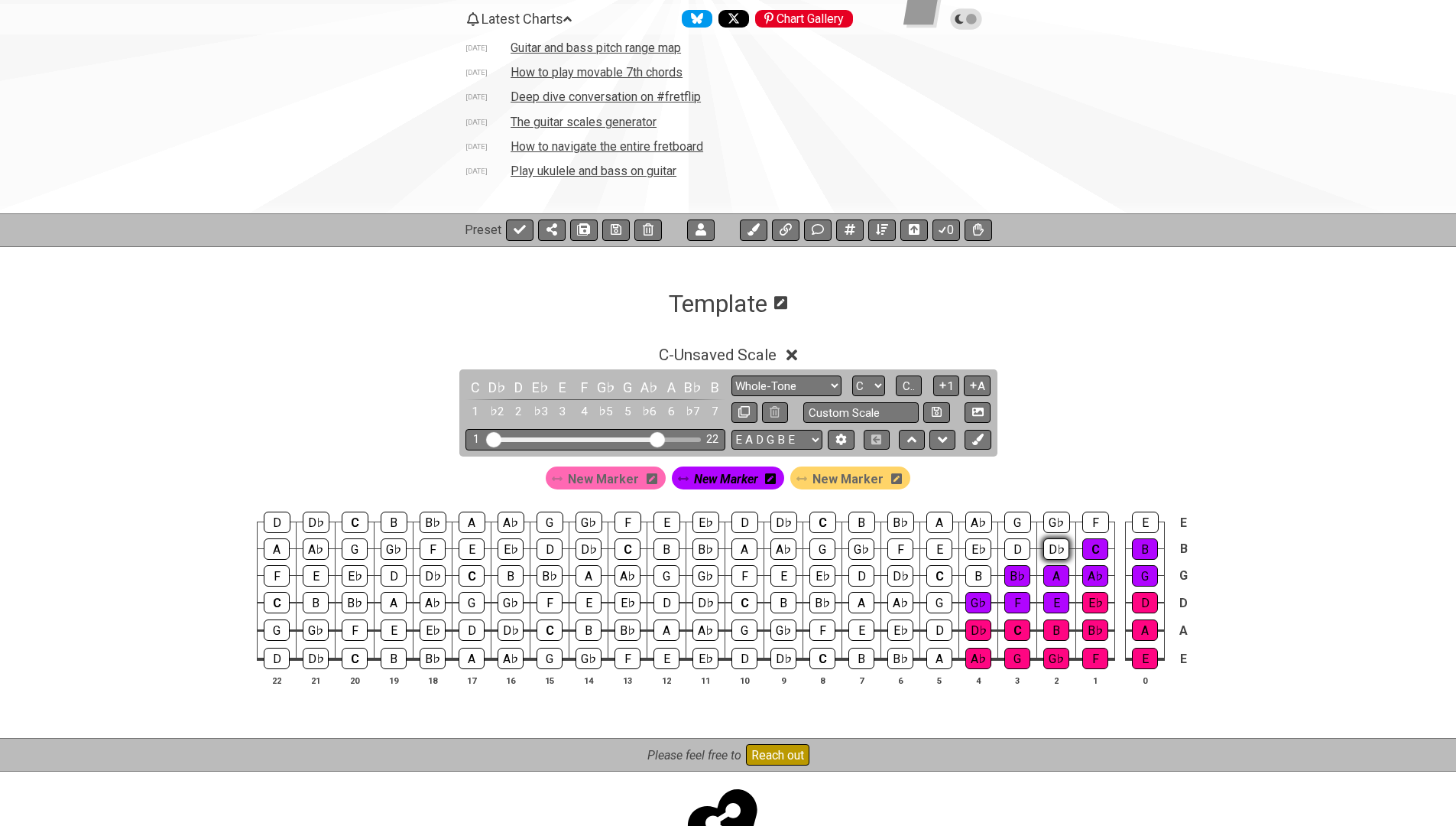
click at [1054, 552] on div "D♭" at bounding box center [1056, 548] width 26 height 21
click at [1016, 550] on div "D" at bounding box center [1017, 548] width 26 height 21
click at [980, 544] on div "E♭" at bounding box center [978, 548] width 26 height 21
click at [1147, 518] on div "E" at bounding box center [1146, 522] width 27 height 21
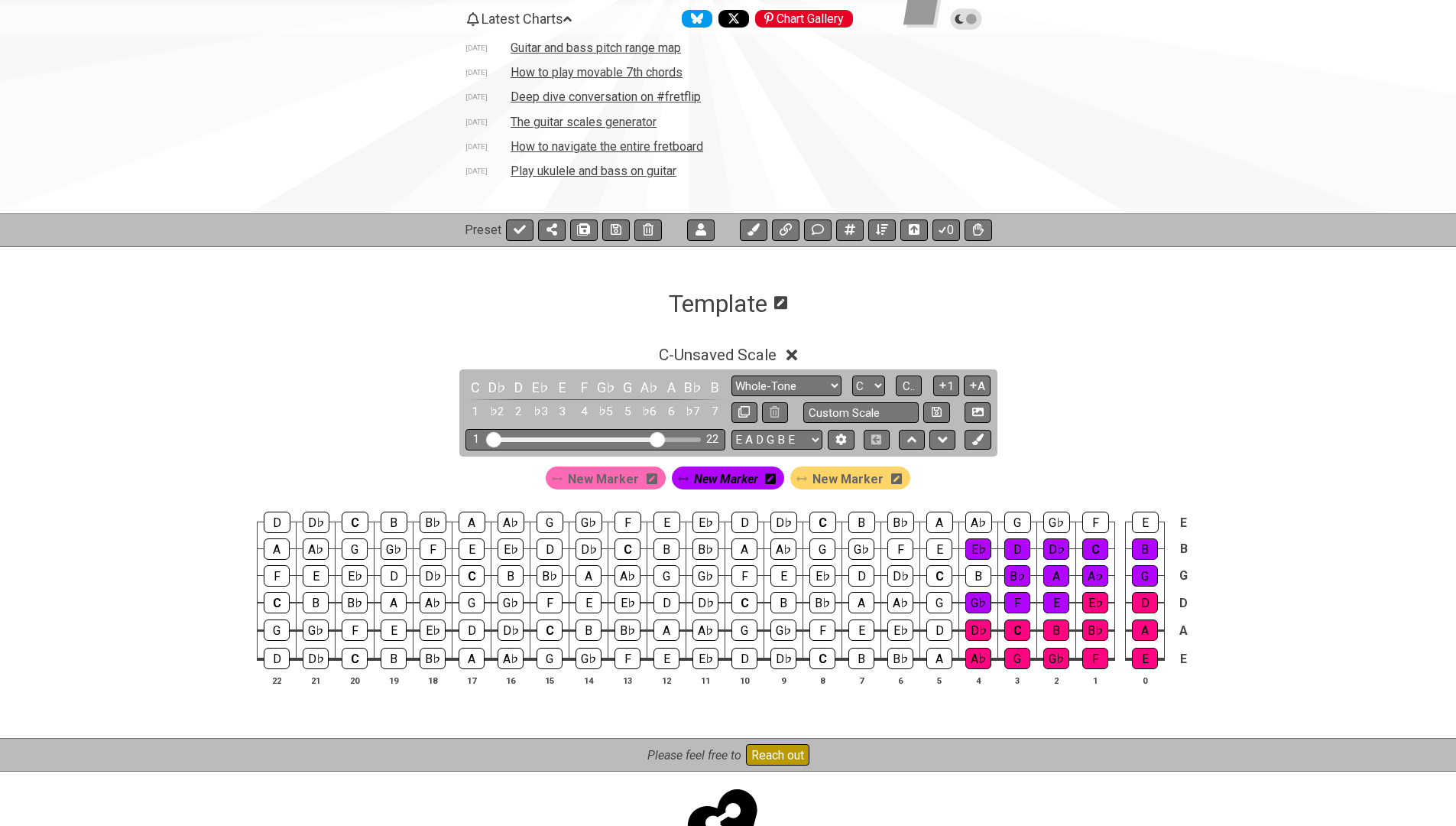
click at [834, 473] on span "New Marker" at bounding box center [848, 479] width 71 height 22
click at [1141, 521] on div "E" at bounding box center [1146, 522] width 27 height 21
click at [1095, 512] on div "F" at bounding box center [1096, 522] width 27 height 21
click at [1052, 516] on div "G♭" at bounding box center [1057, 522] width 27 height 21
click at [1013, 521] on div "G" at bounding box center [1018, 522] width 27 height 21
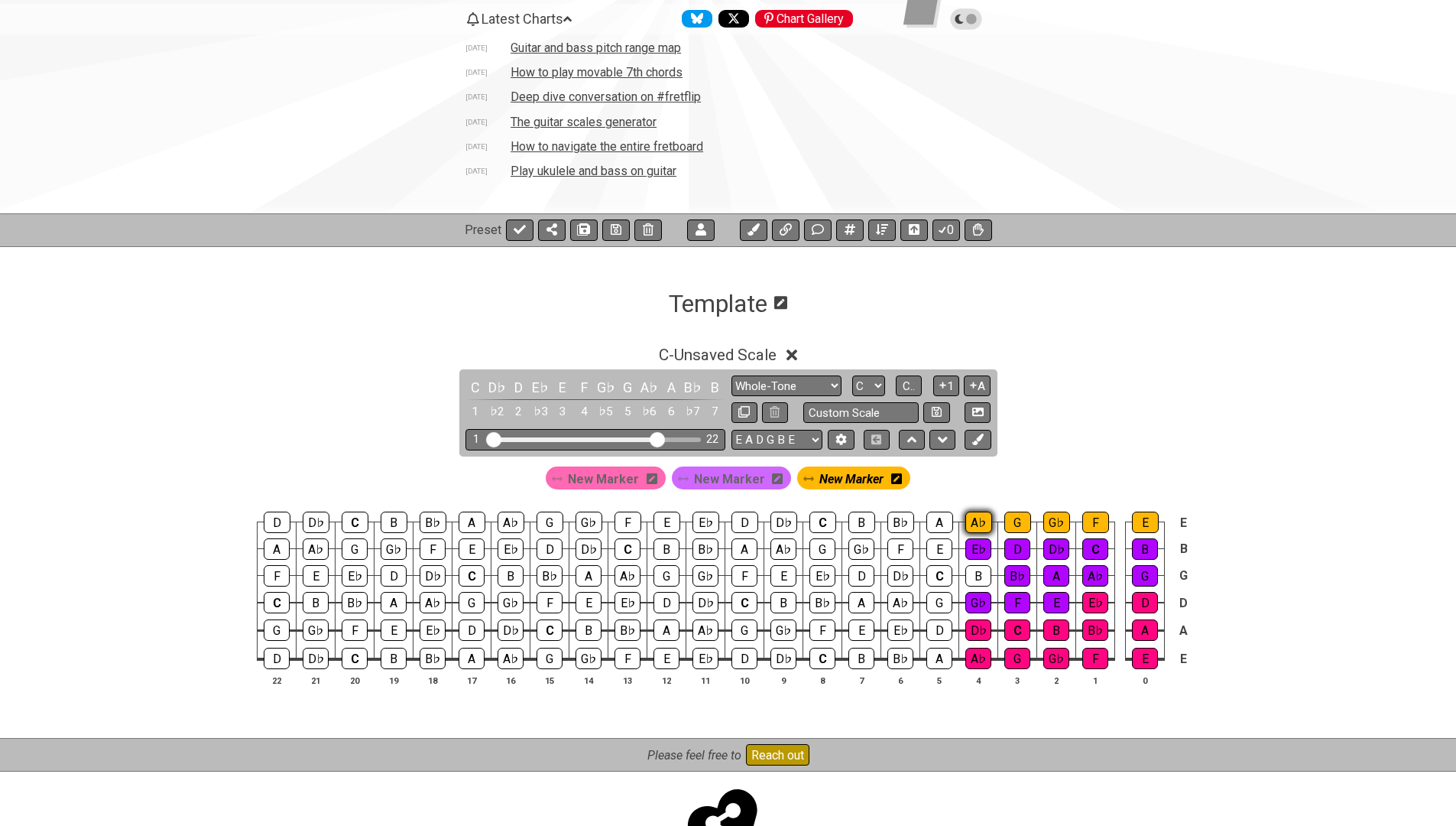
click at [978, 521] on div "A♭" at bounding box center [979, 522] width 27 height 21
click at [934, 519] on div "A" at bounding box center [940, 522] width 27 height 21
click at [900, 519] on div "B♭" at bounding box center [901, 522] width 27 height 21
click at [866, 523] on div "B" at bounding box center [862, 522] width 27 height 21
click at [824, 522] on div "C" at bounding box center [823, 522] width 27 height 21
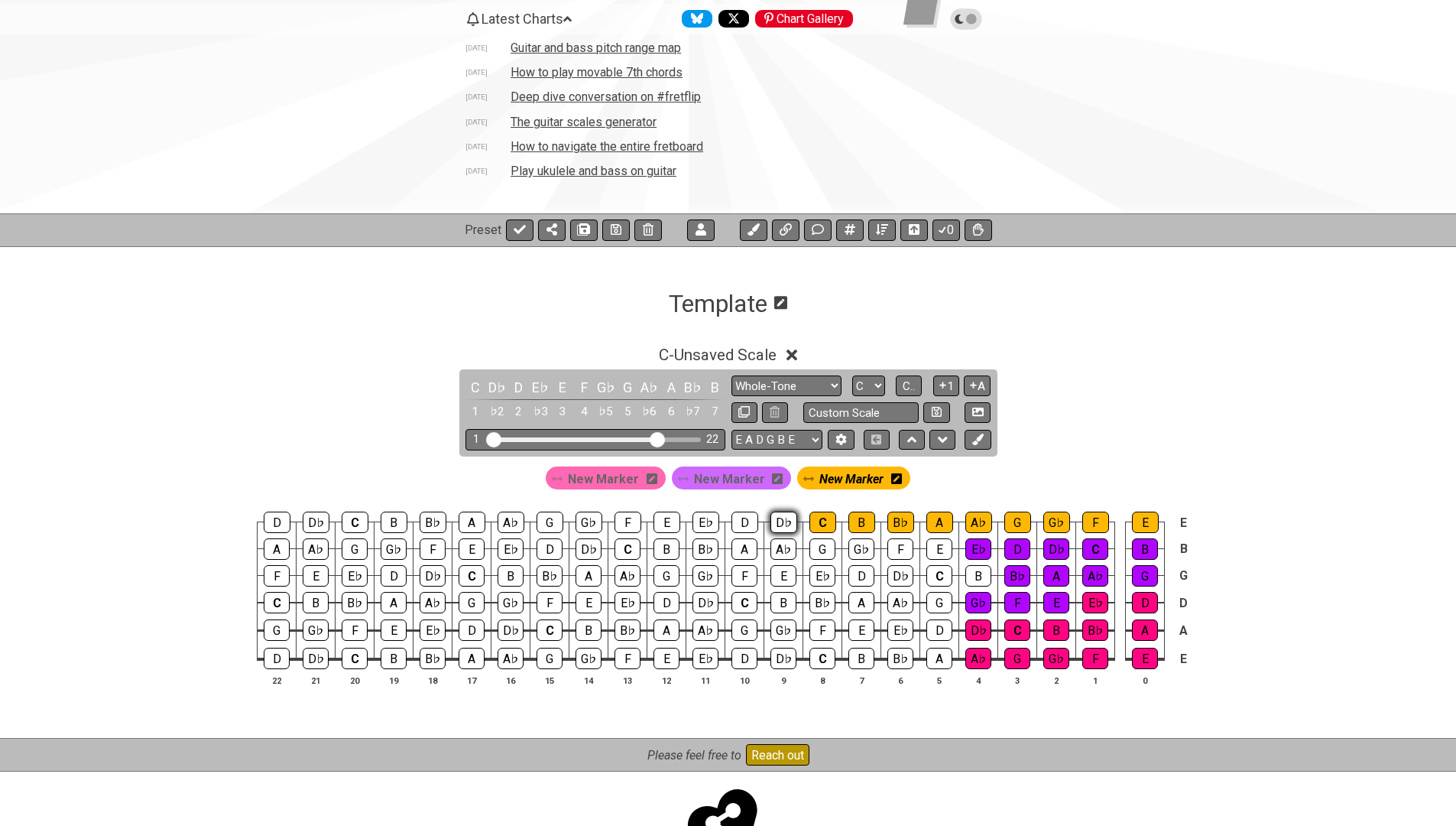
click at [775, 521] on div "D♭" at bounding box center [784, 522] width 27 height 21
click at [732, 519] on div "D" at bounding box center [745, 522] width 27 height 21
click at [700, 519] on div "E♭" at bounding box center [706, 522] width 27 height 21
click at [977, 441] on icon at bounding box center [978, 439] width 12 height 12
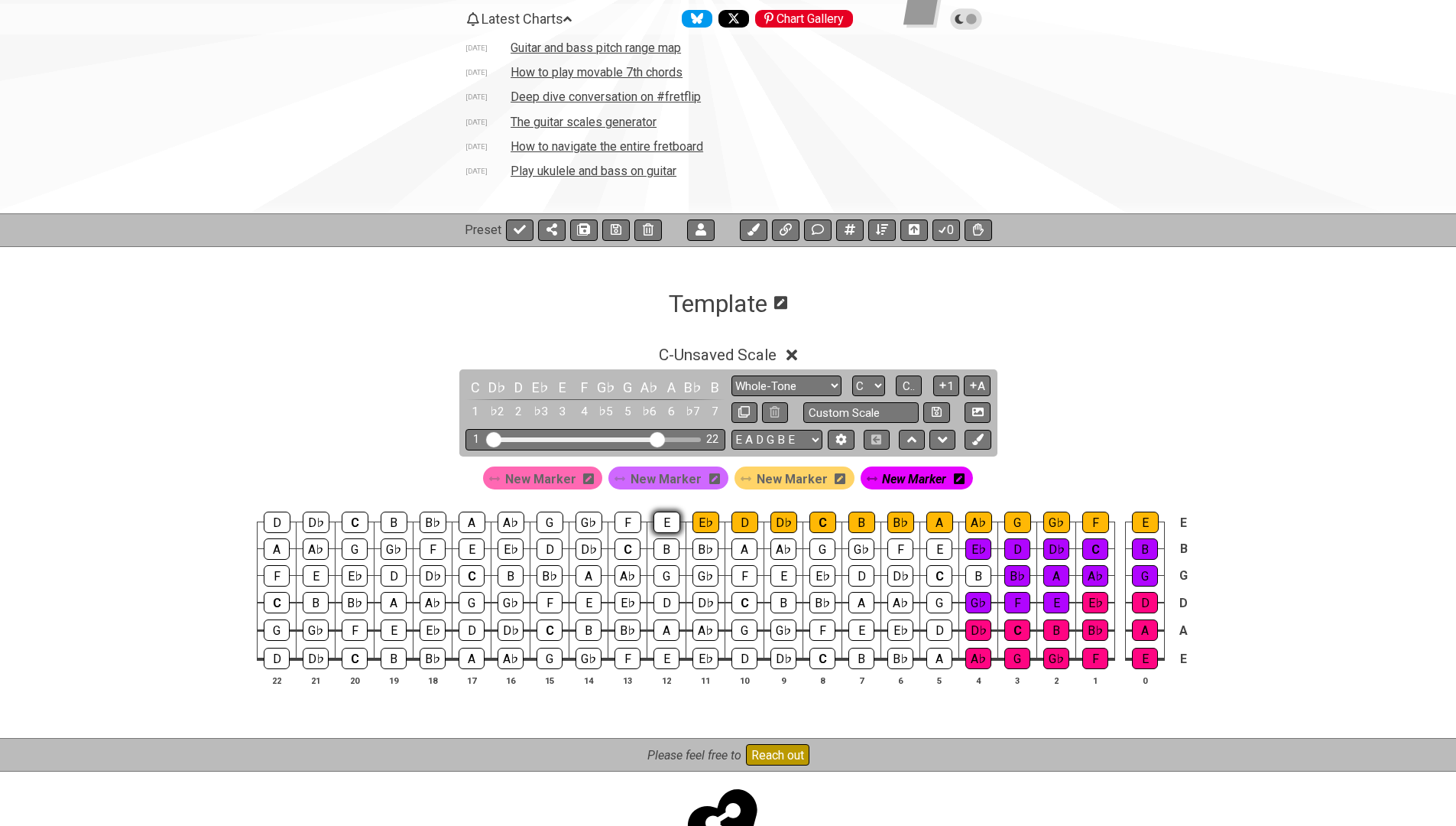
click at [667, 520] on div "E" at bounding box center [667, 522] width 27 height 21
click at [623, 517] on div "F" at bounding box center [628, 522] width 27 height 21
click at [578, 519] on div "G♭" at bounding box center [589, 522] width 27 height 21
click at [521, 524] on div "A♭" at bounding box center [511, 522] width 27 height 21
click at [546, 517] on div "G" at bounding box center [550, 522] width 27 height 21
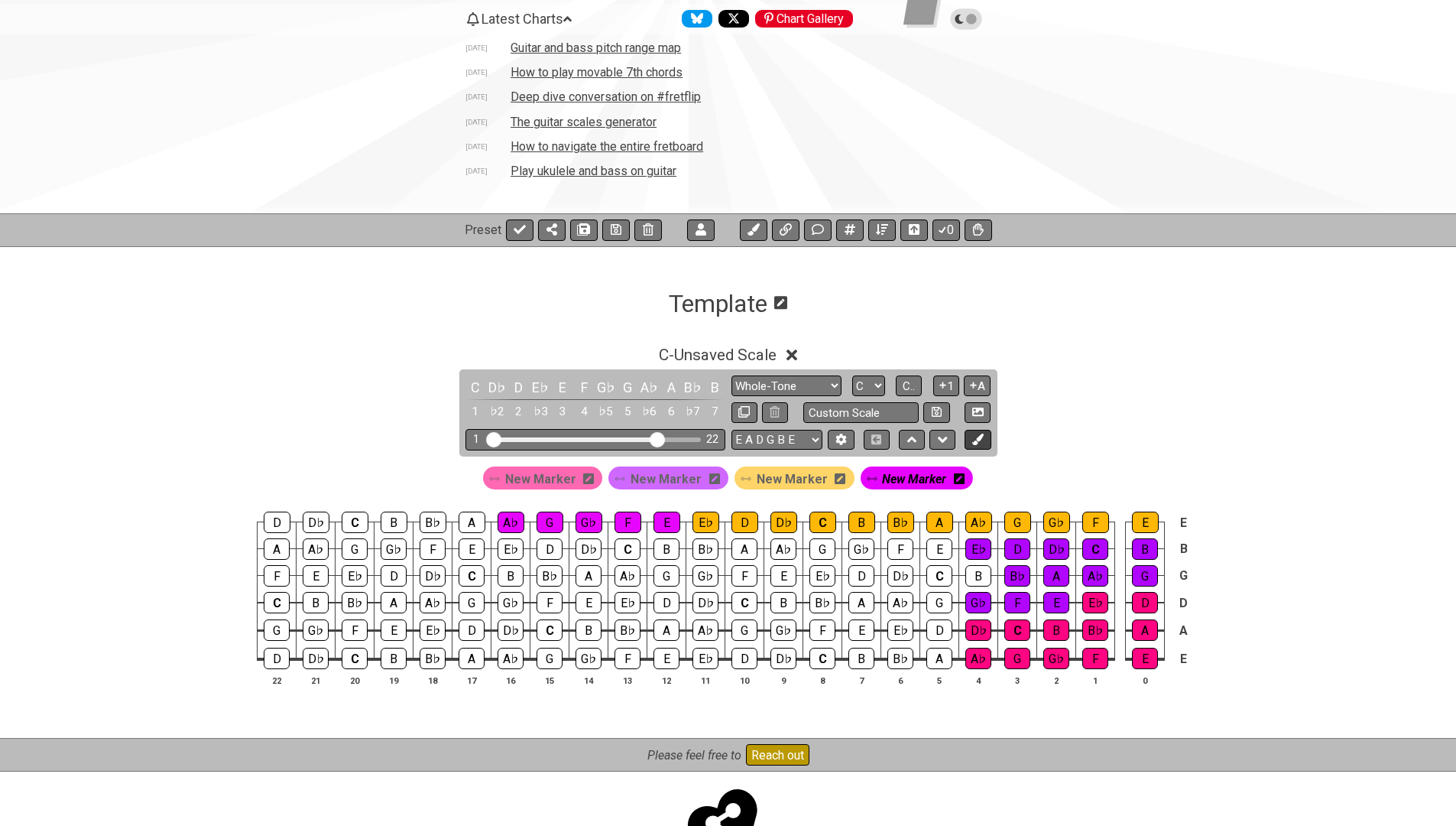
click at [983, 444] on button at bounding box center [977, 440] width 26 height 20
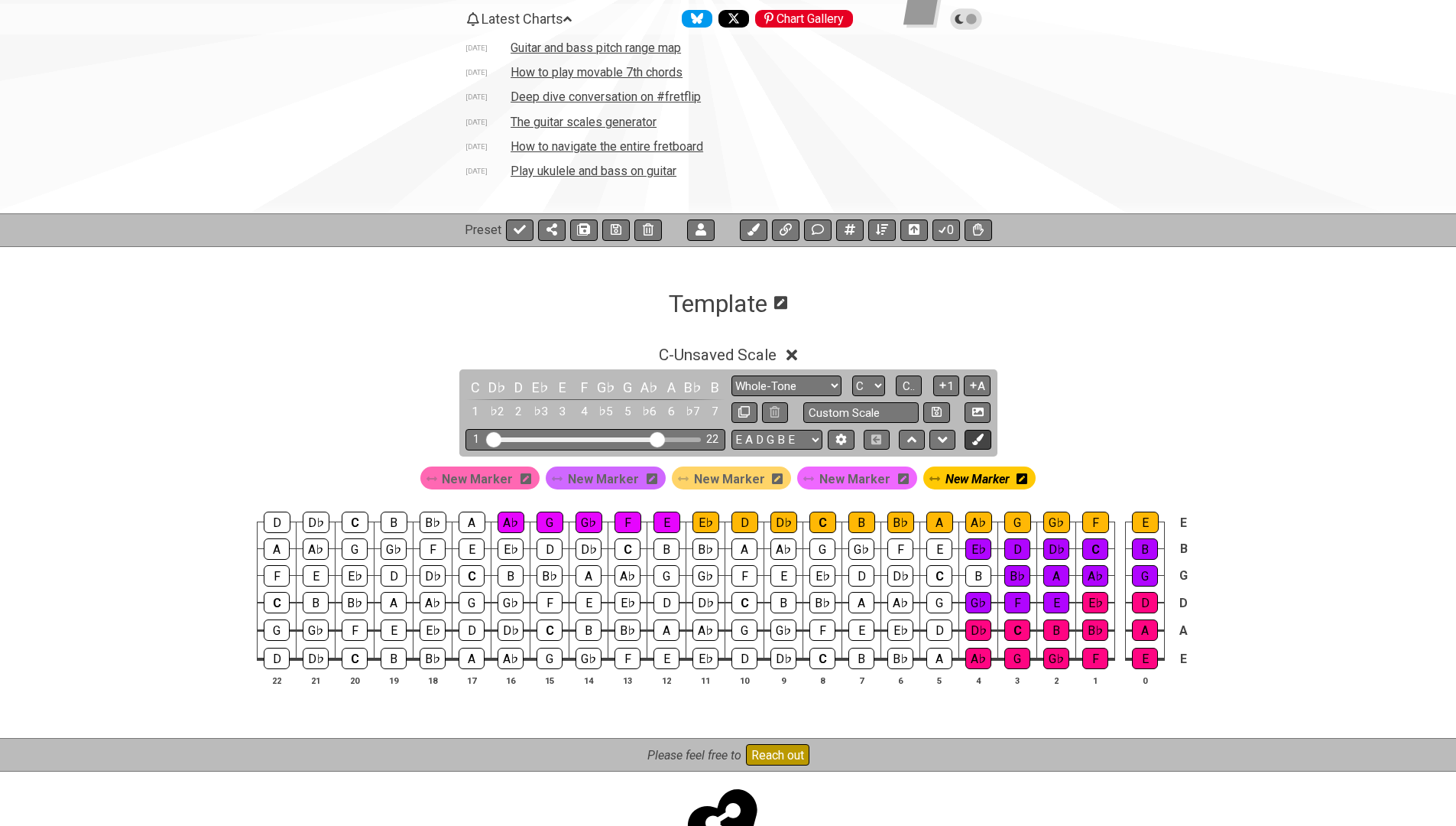
click at [980, 441] on icon at bounding box center [978, 439] width 12 height 12
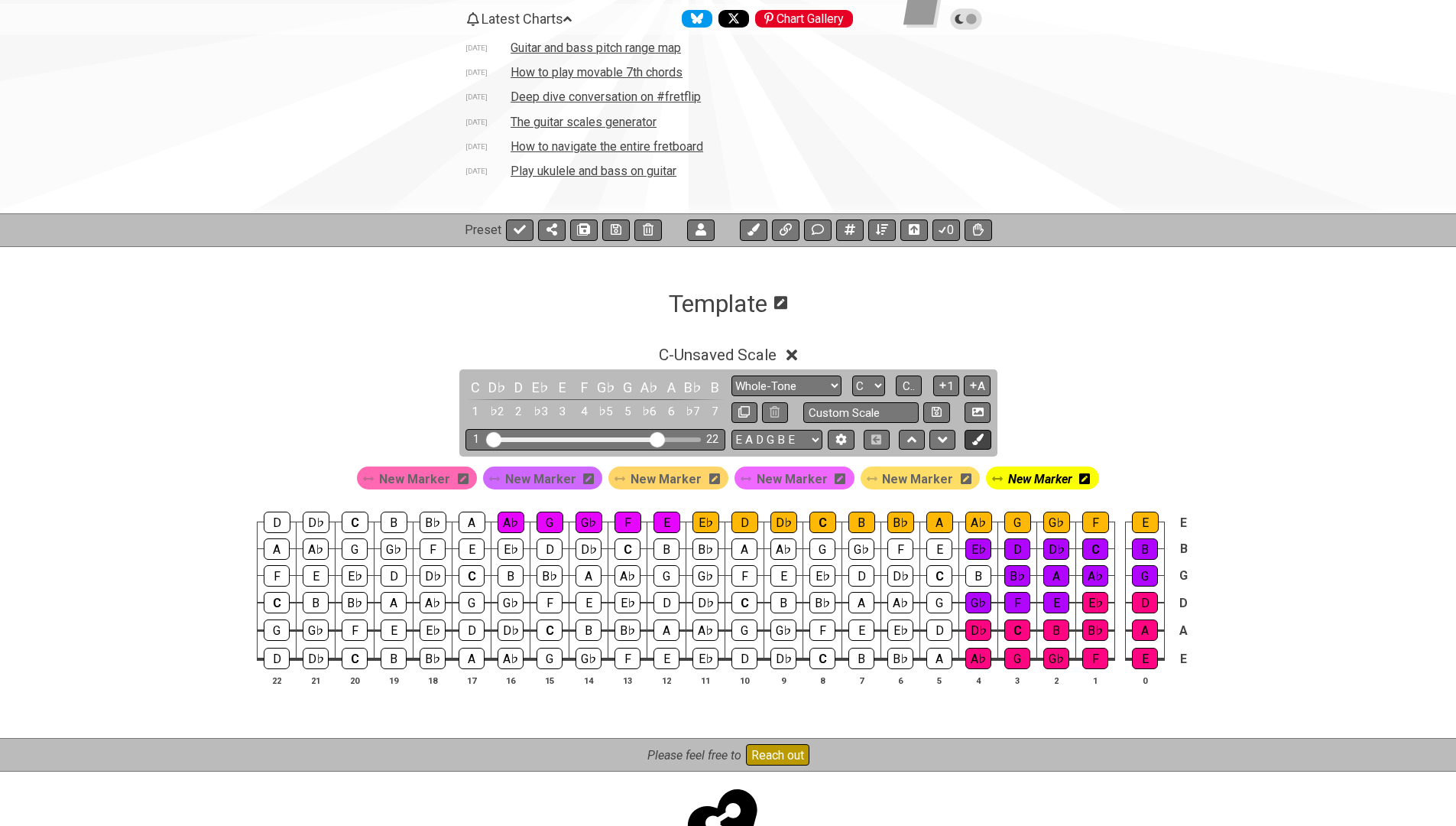
click at [983, 434] on icon at bounding box center [978, 439] width 12 height 12
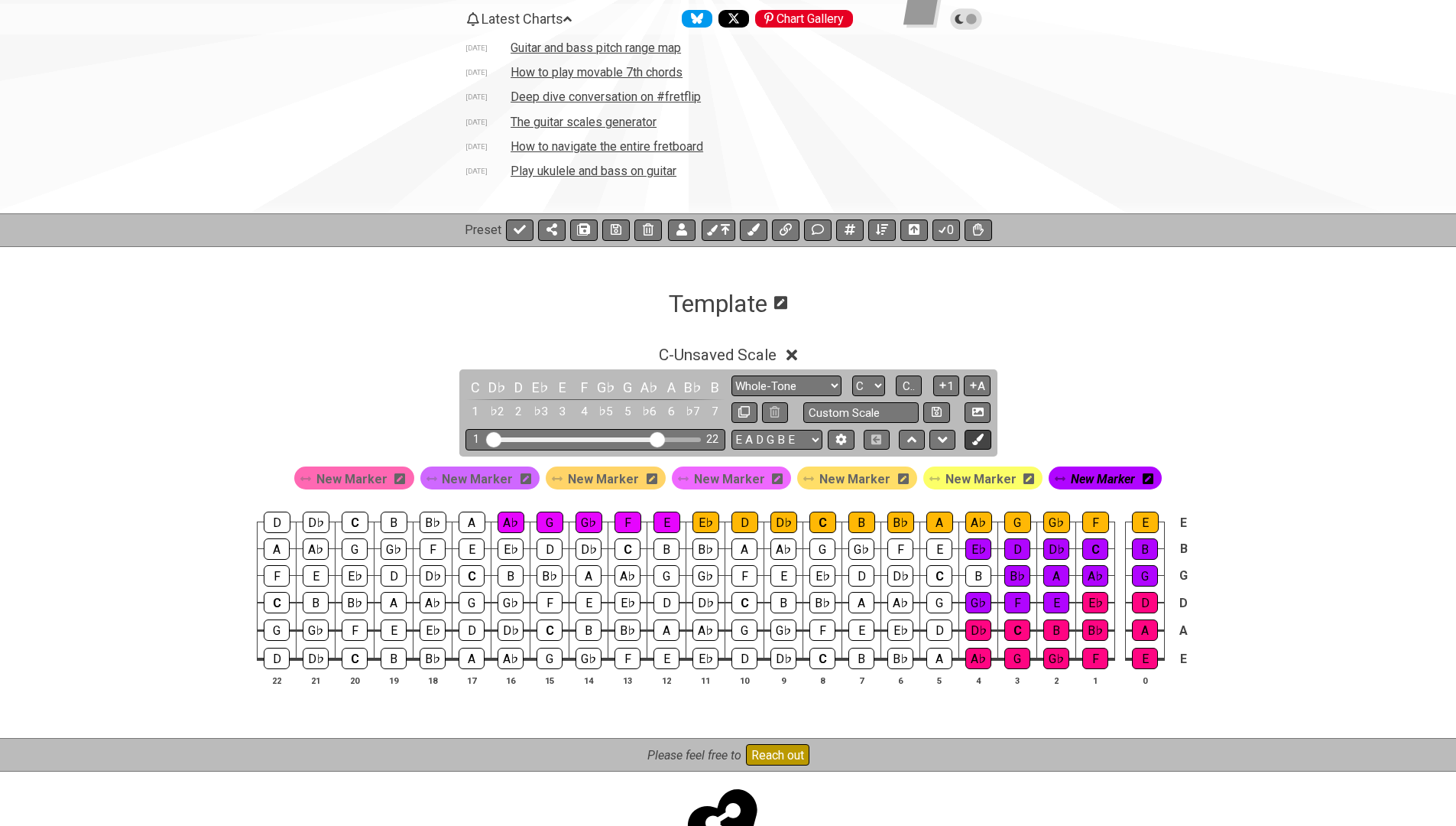
click at [973, 445] on button at bounding box center [977, 440] width 26 height 20
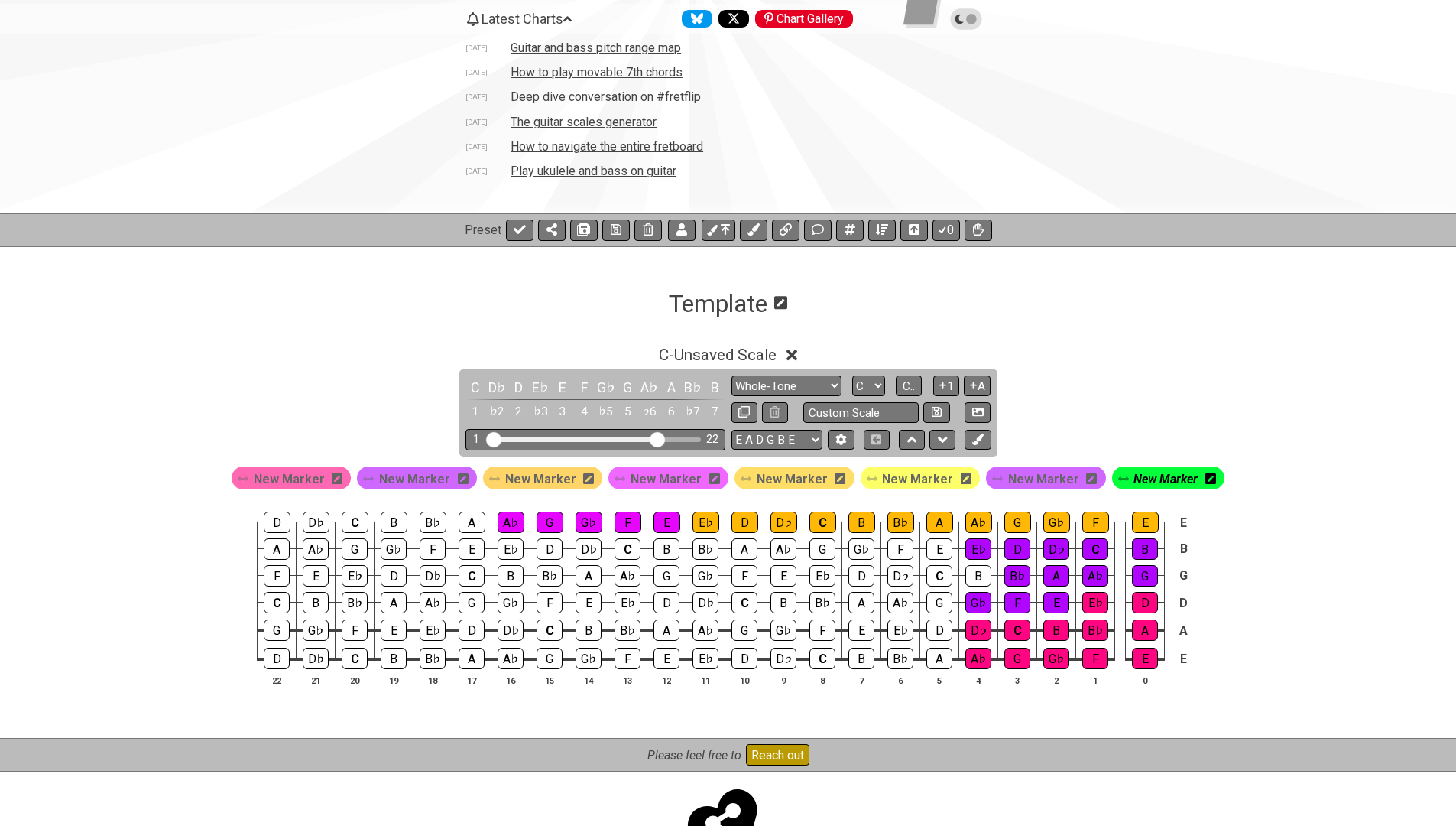
click at [717, 479] on div "New Marker" at bounding box center [668, 477] width 120 height 23
click at [703, 480] on div "New Marker" at bounding box center [668, 477] width 120 height 23
click at [710, 480] on icon at bounding box center [715, 479] width 11 height 11
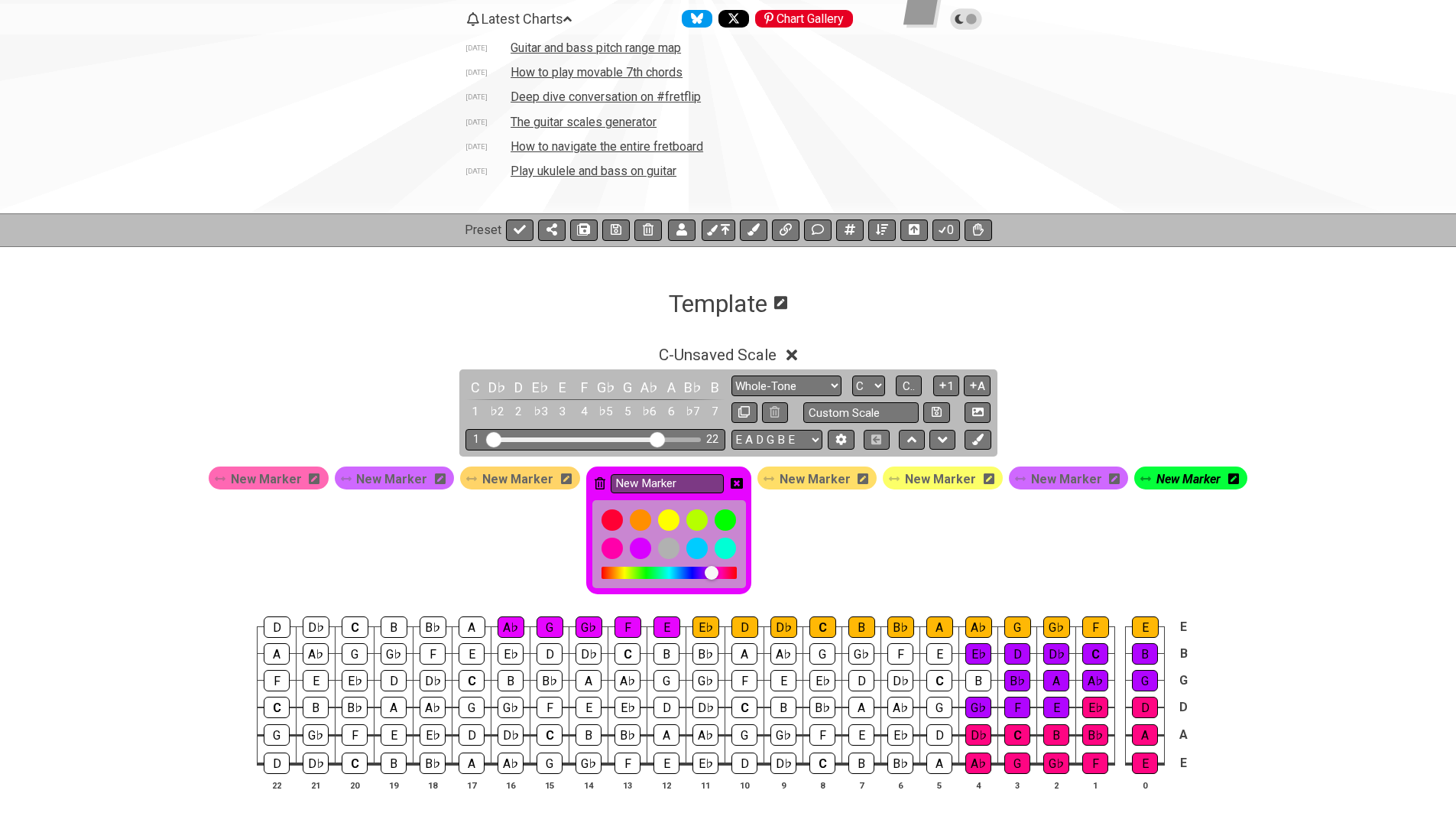
click at [601, 480] on icon at bounding box center [600, 484] width 11 height 12
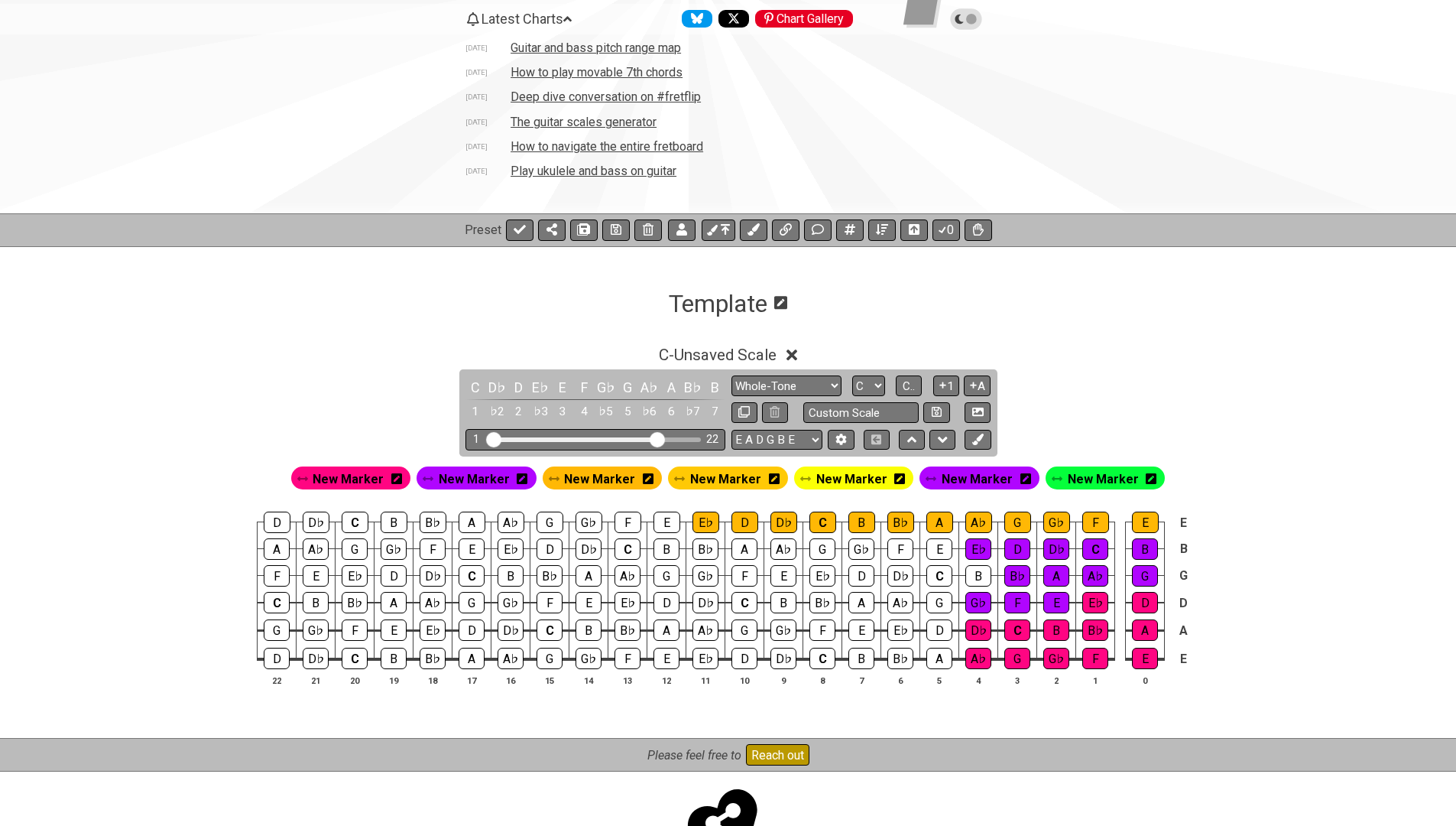
click at [771, 480] on icon at bounding box center [774, 479] width 11 height 11
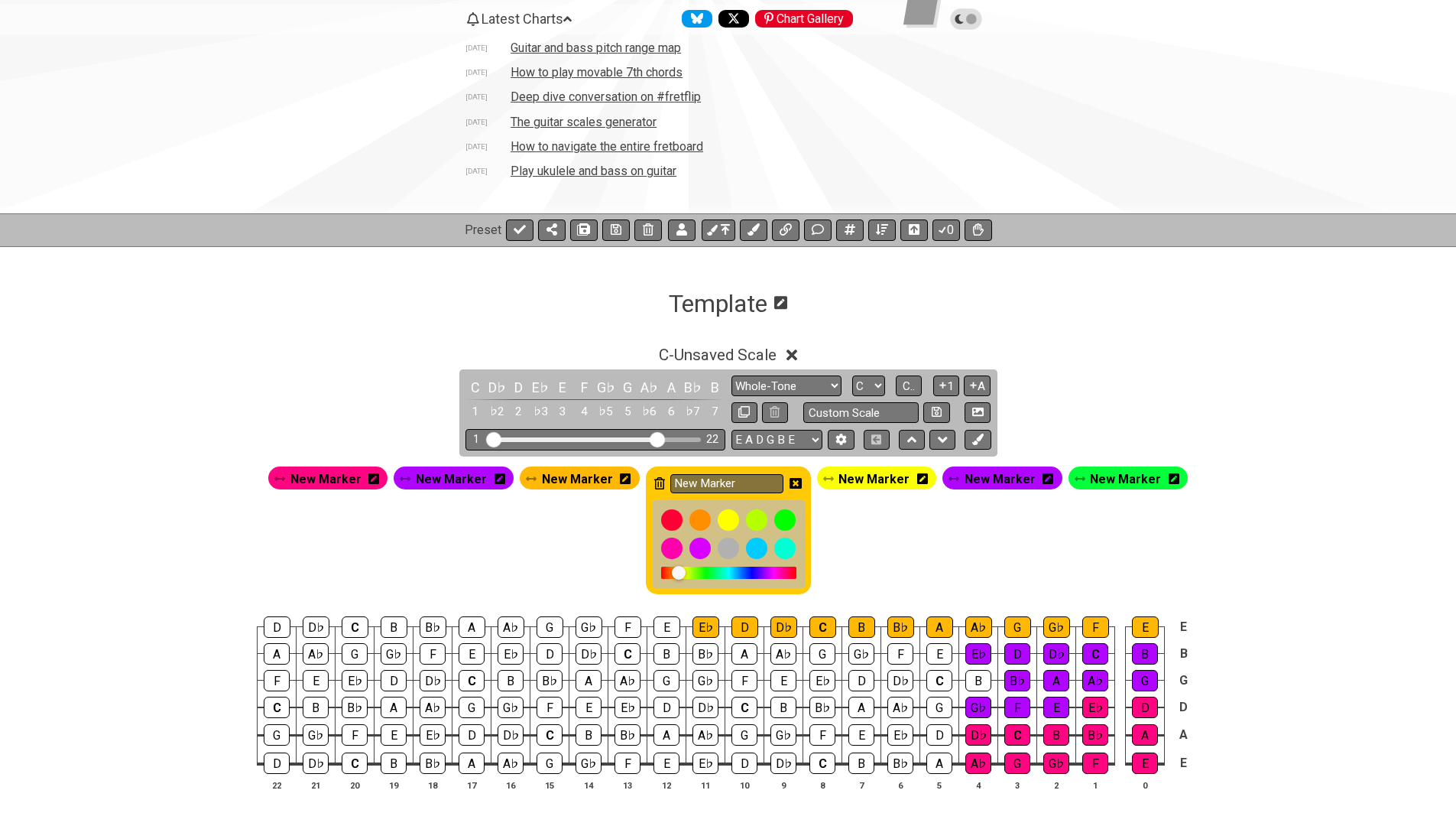
click at [660, 480] on icon at bounding box center [660, 484] width 11 height 12
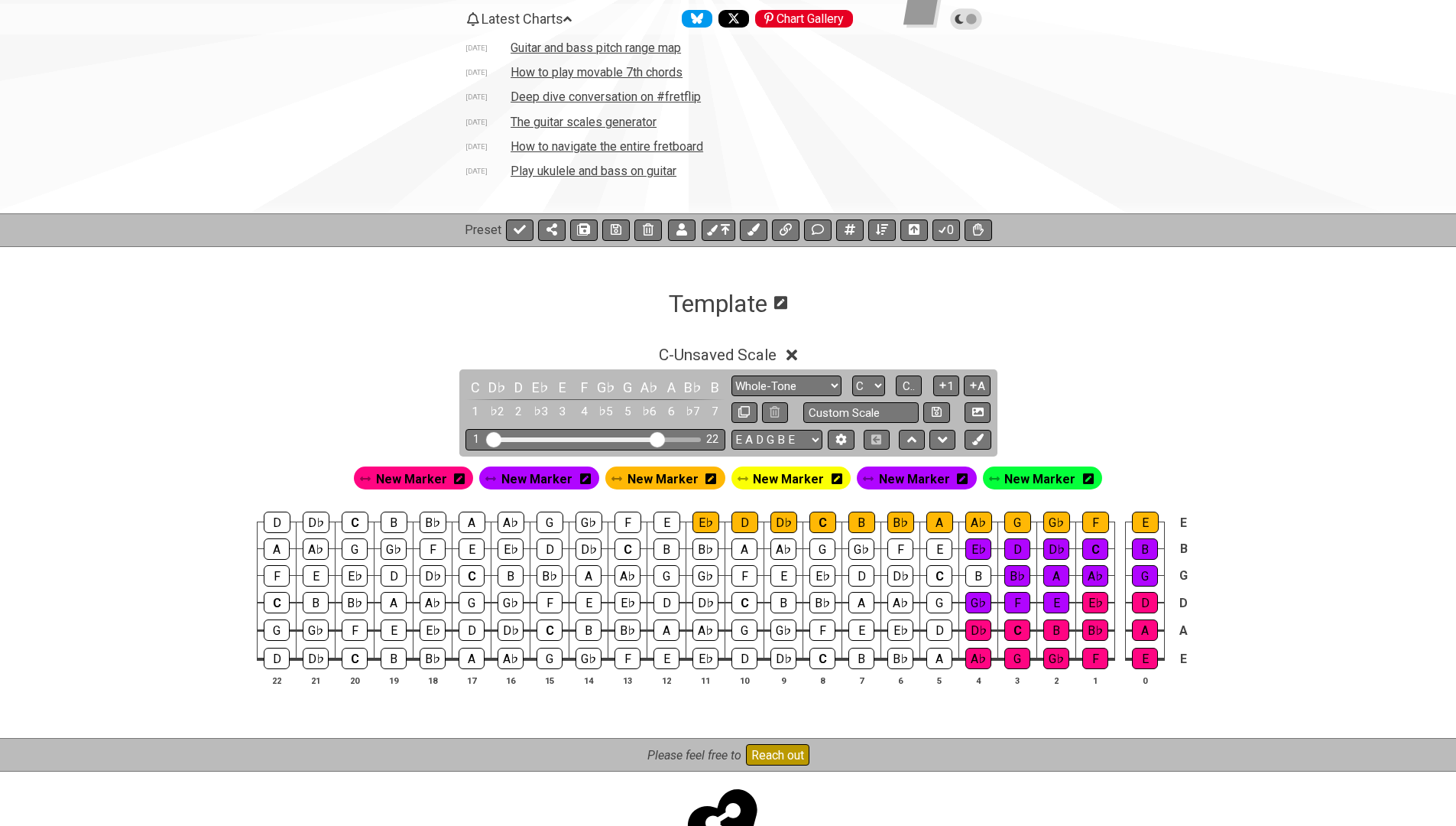
click at [711, 477] on icon at bounding box center [711, 479] width 11 height 12
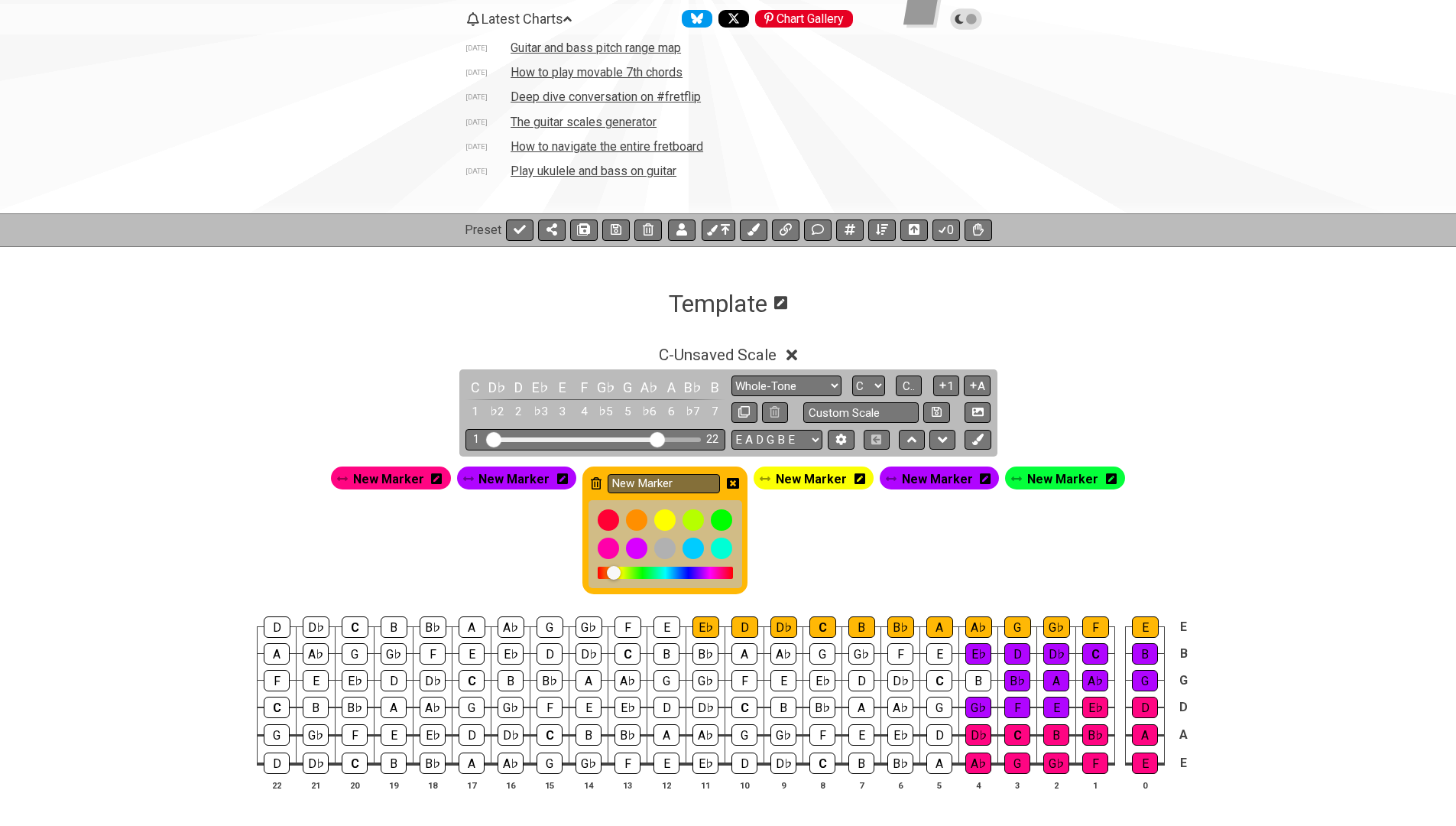
click at [597, 478] on icon at bounding box center [597, 484] width 11 height 12
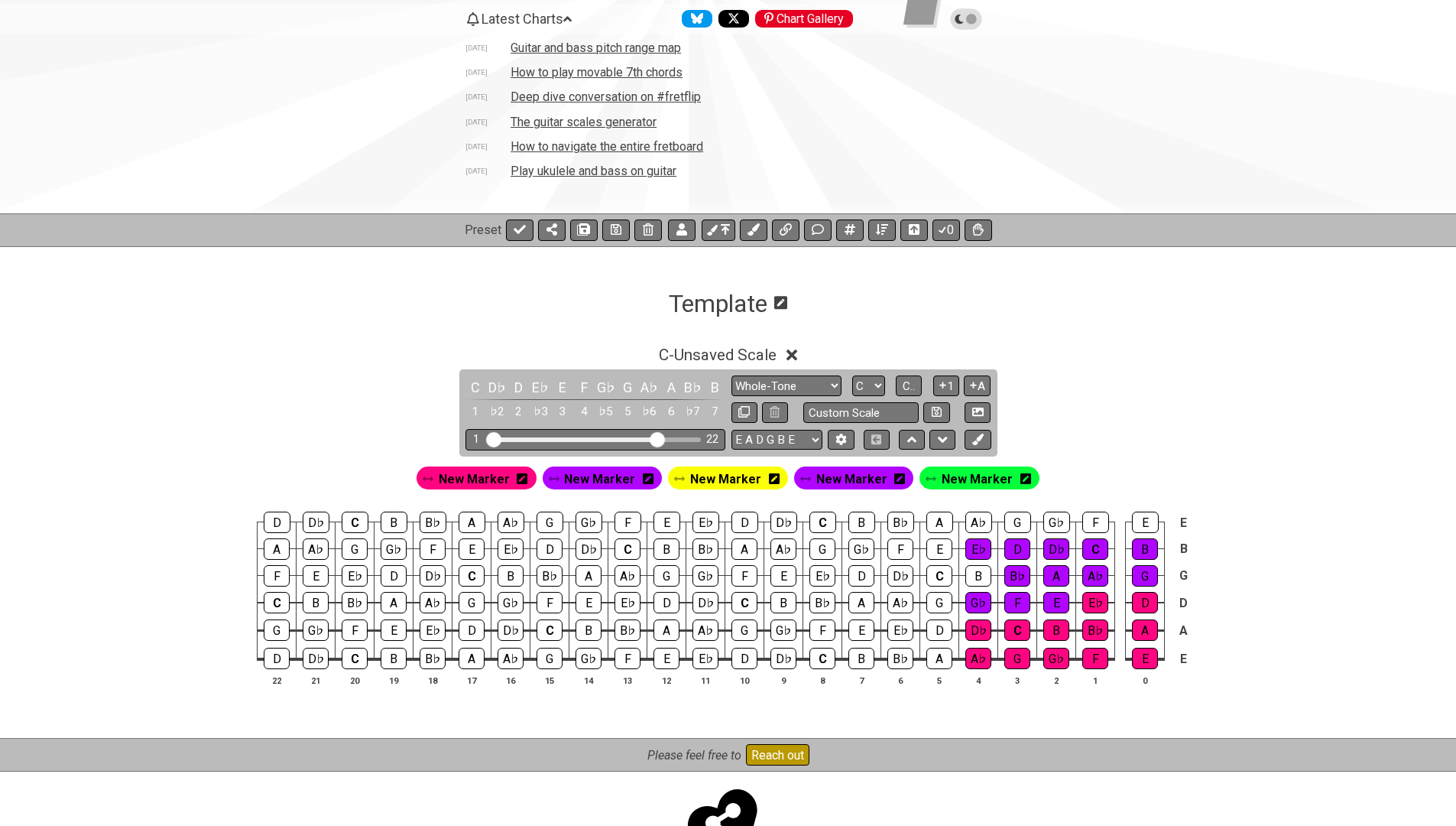
click at [773, 480] on icon at bounding box center [774, 479] width 11 height 11
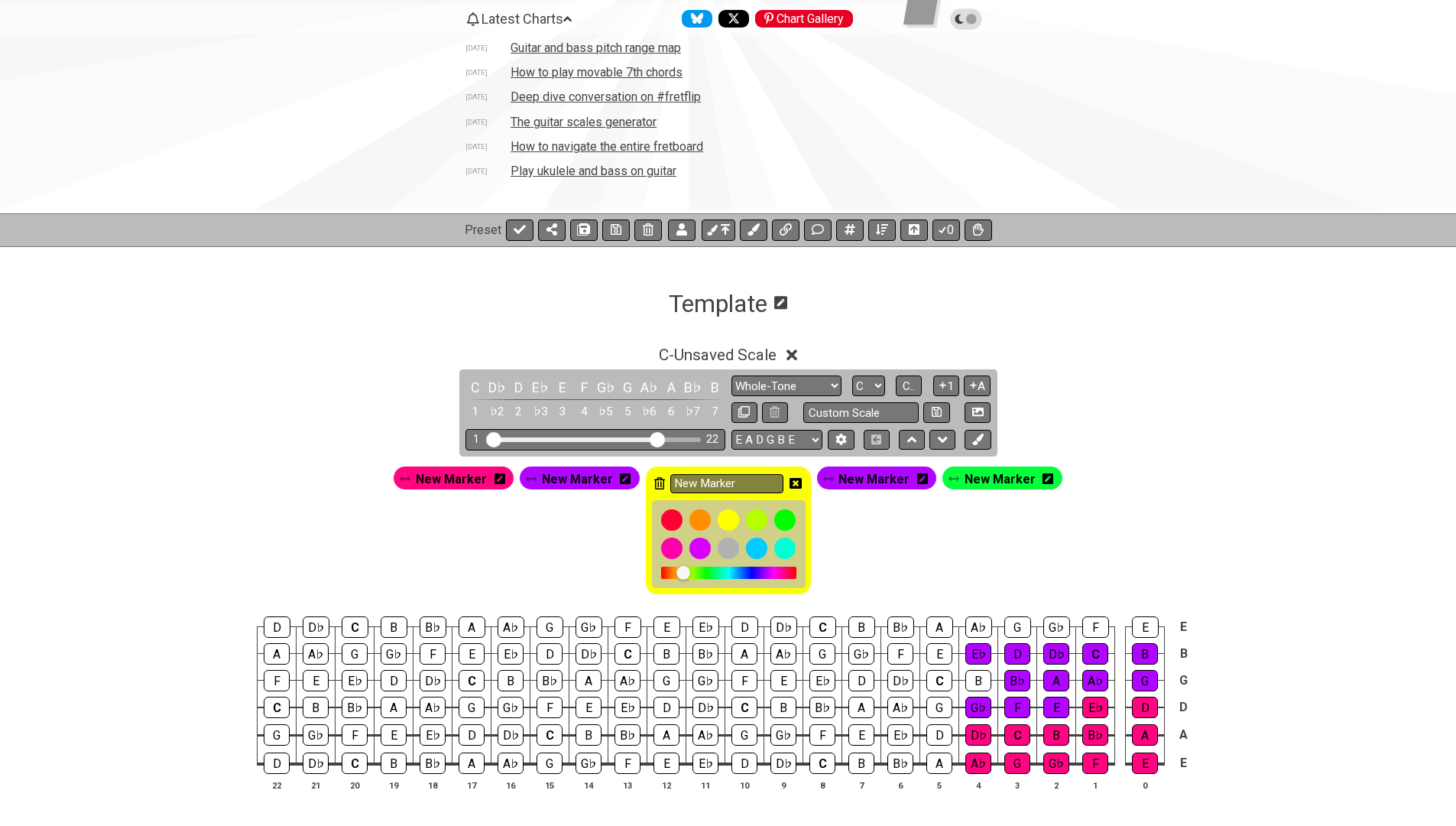
click at [795, 484] on icon at bounding box center [795, 484] width 12 height 12
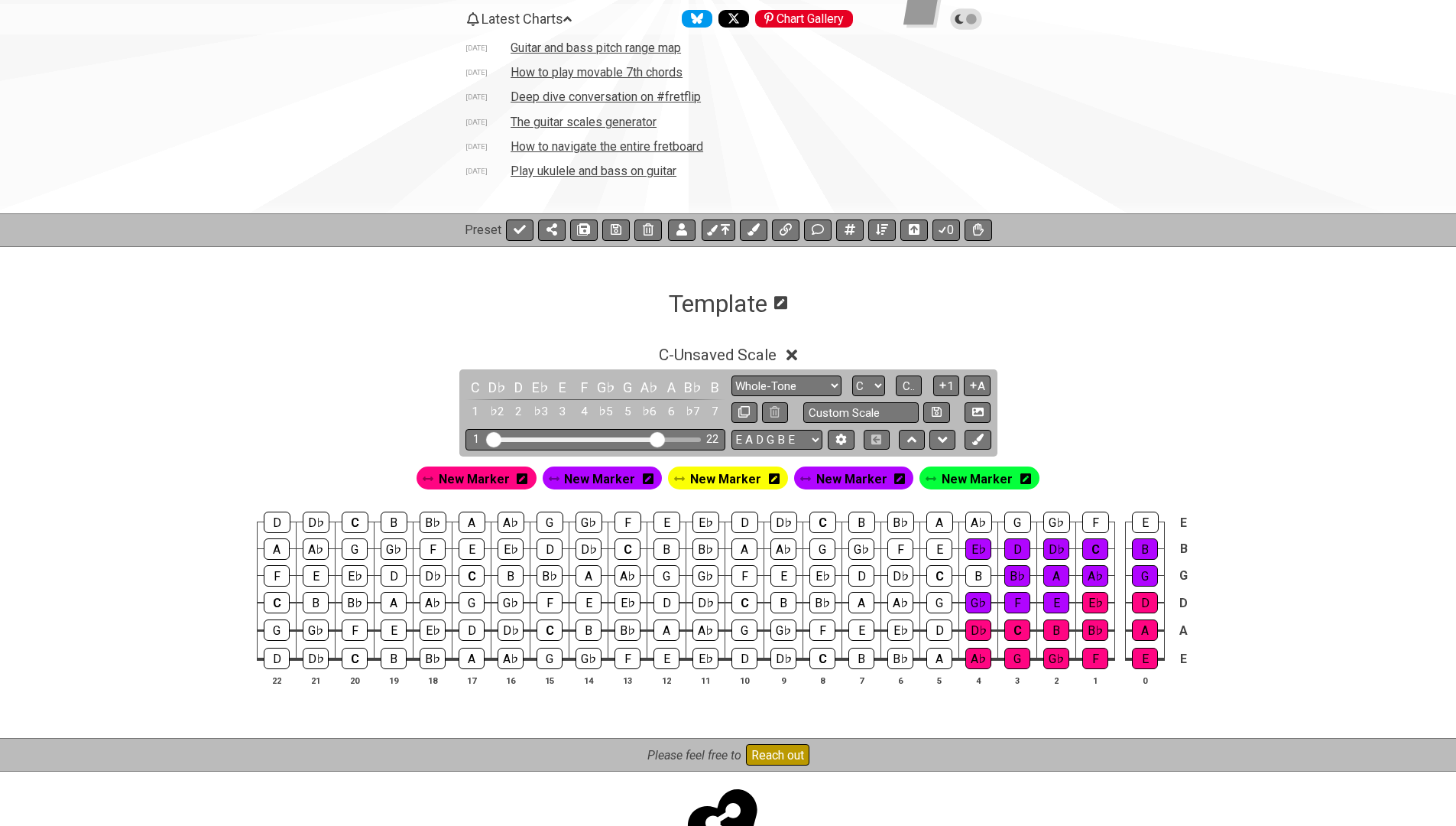
click at [895, 480] on icon at bounding box center [900, 479] width 11 height 11
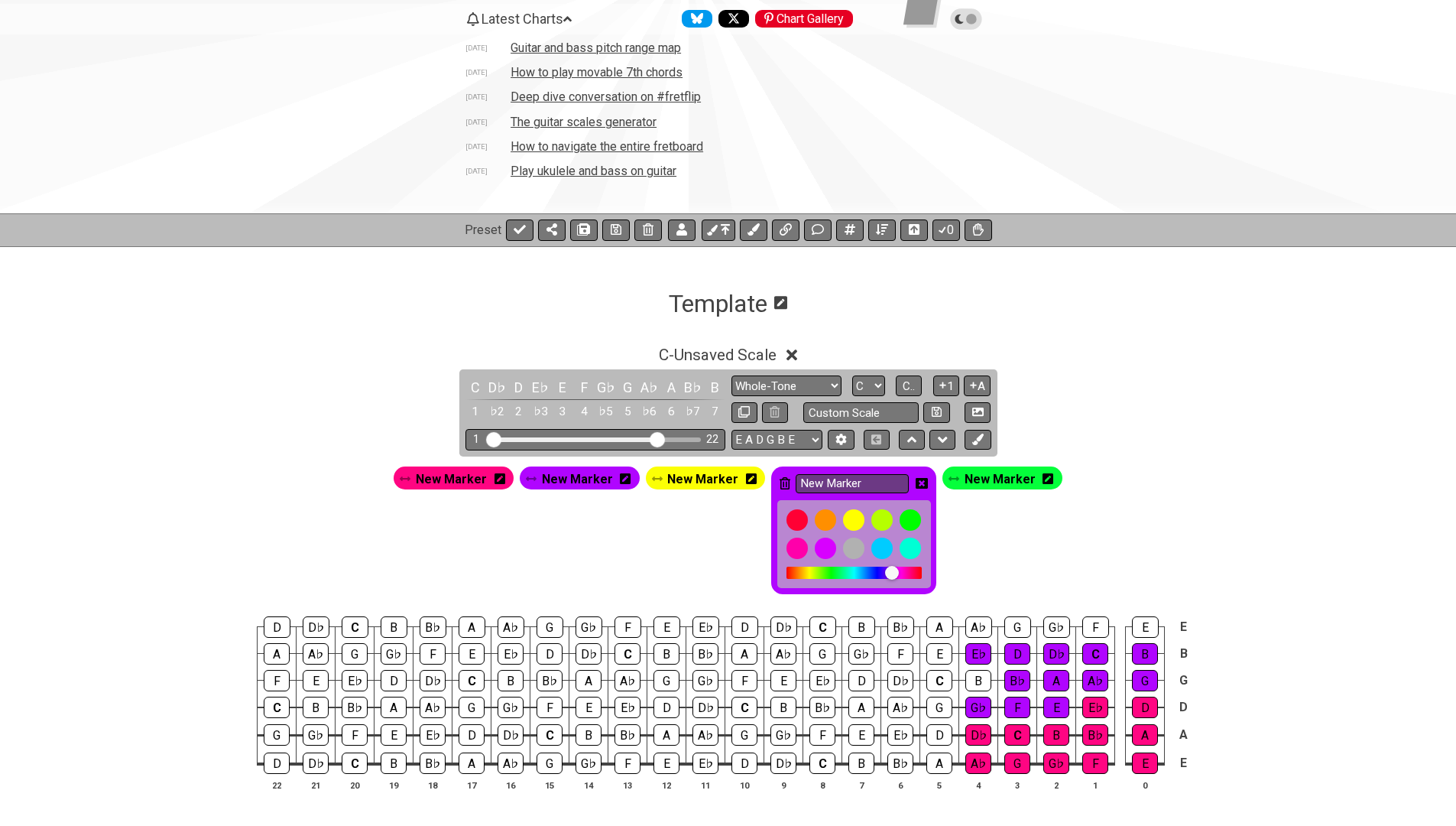
click at [783, 480] on icon at bounding box center [785, 484] width 11 height 12
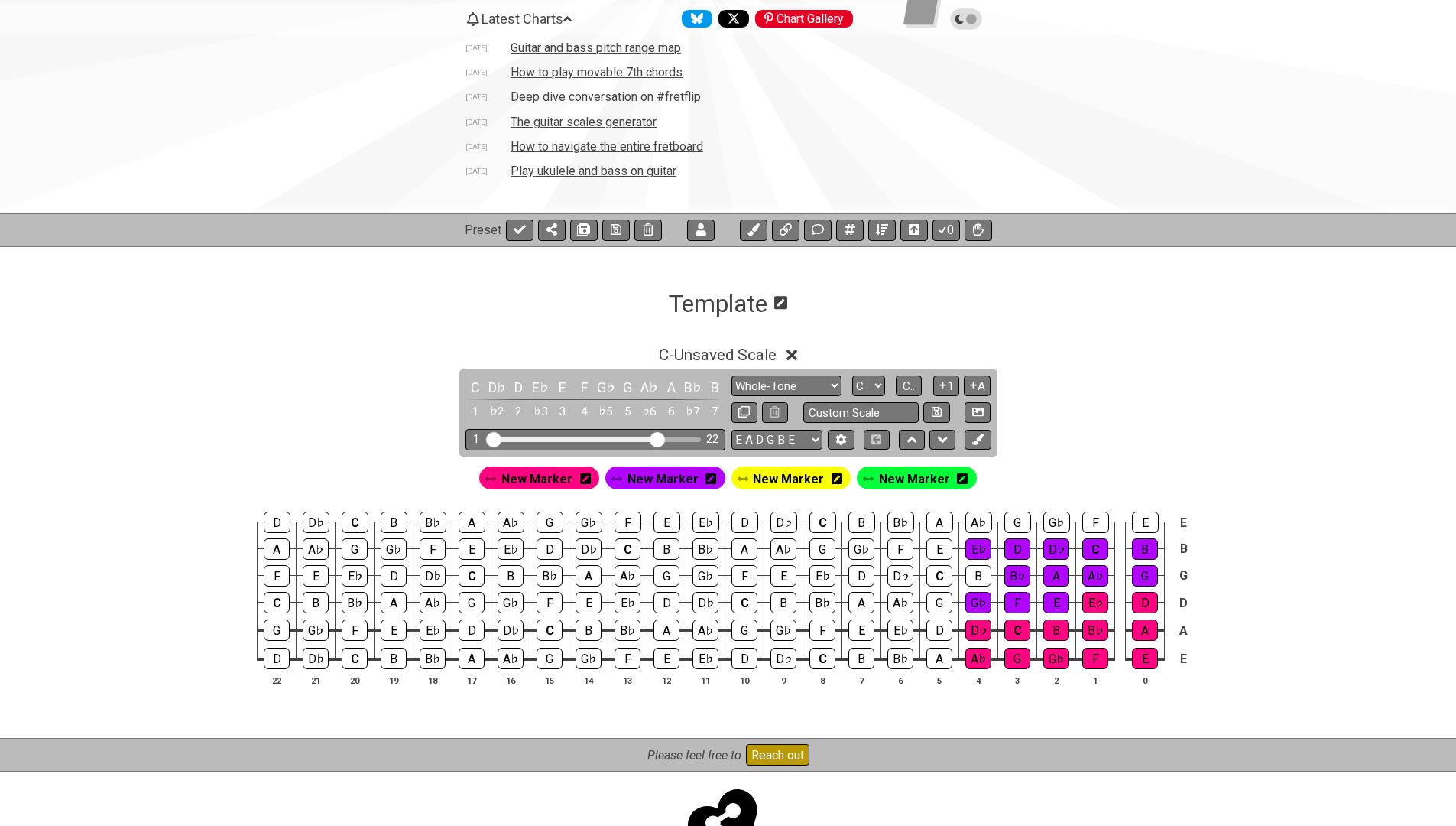
click at [957, 479] on icon at bounding box center [962, 479] width 11 height 11
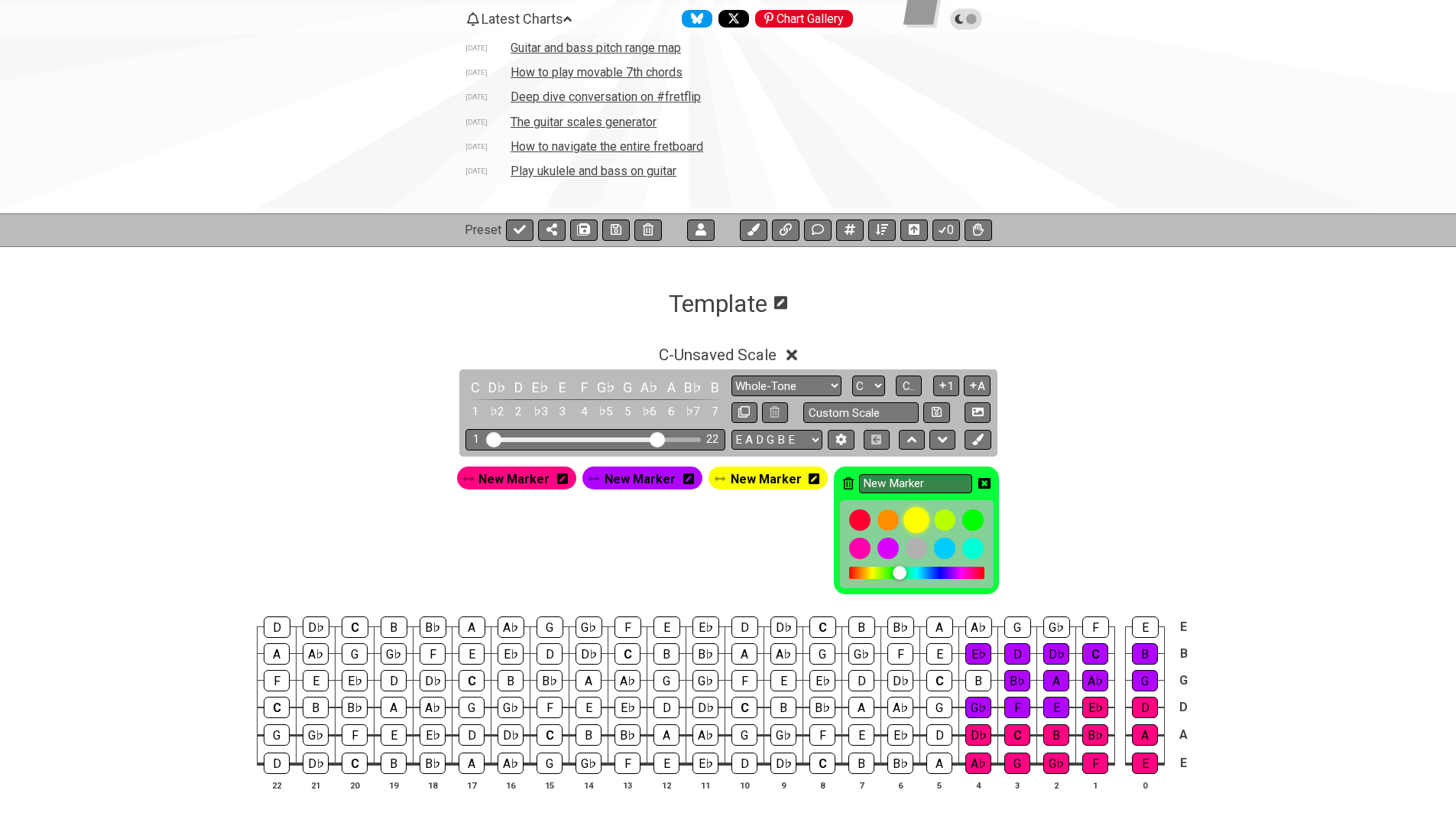
click at [904, 513] on div at bounding box center [916, 519] width 26 height 26
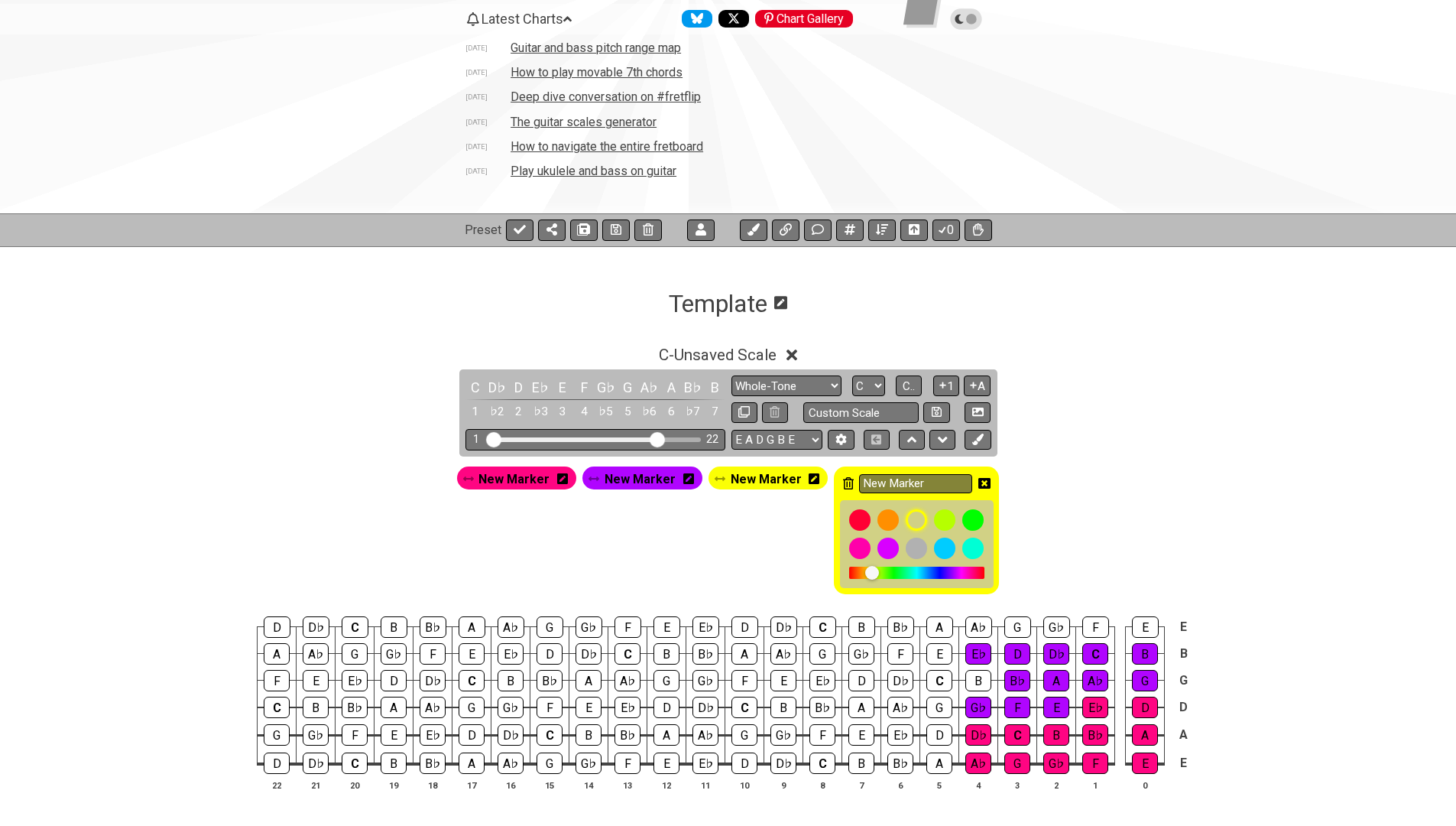
click at [809, 479] on icon at bounding box center [814, 479] width 11 height 11
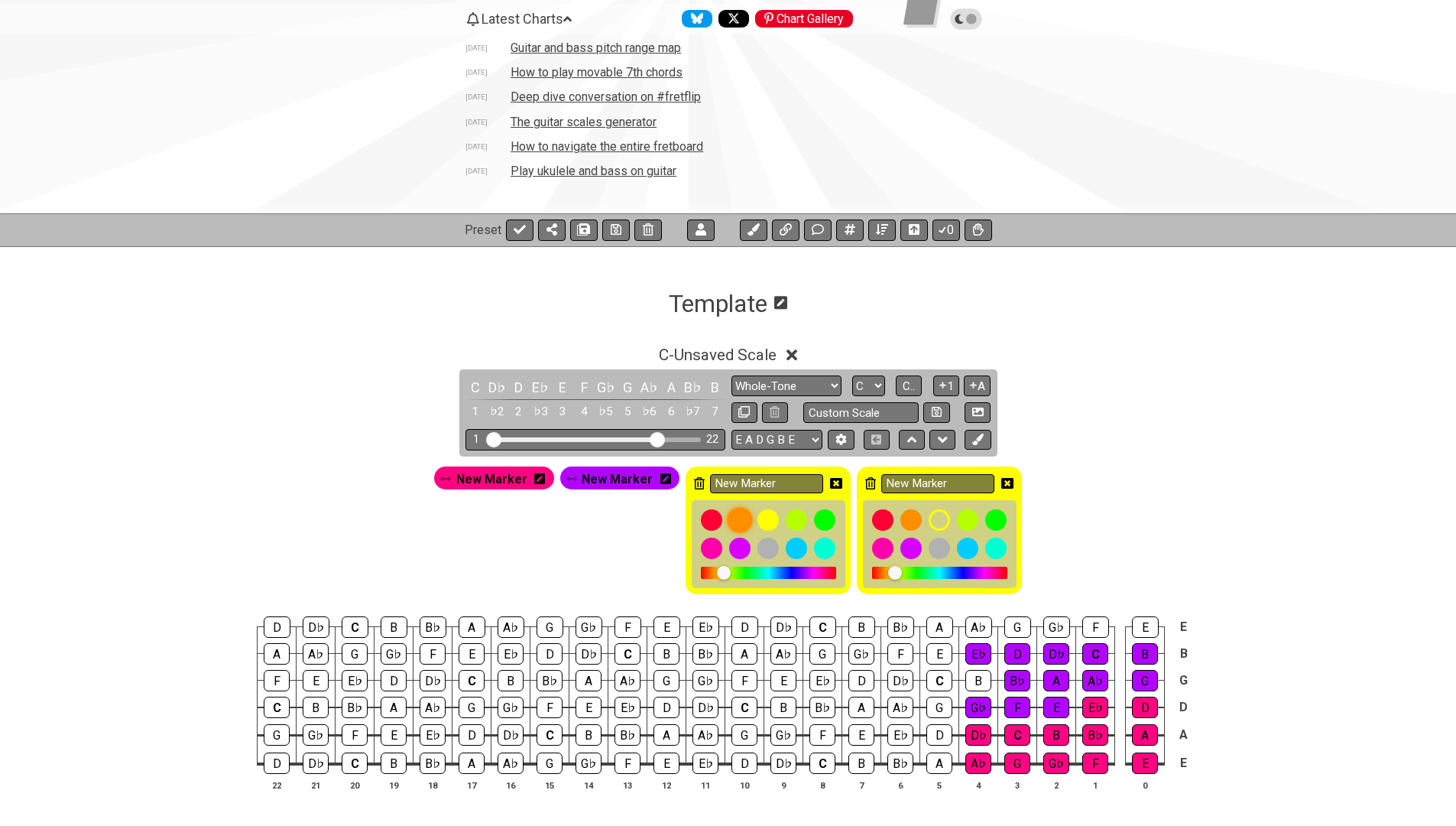
click at [737, 512] on div at bounding box center [739, 519] width 26 height 26
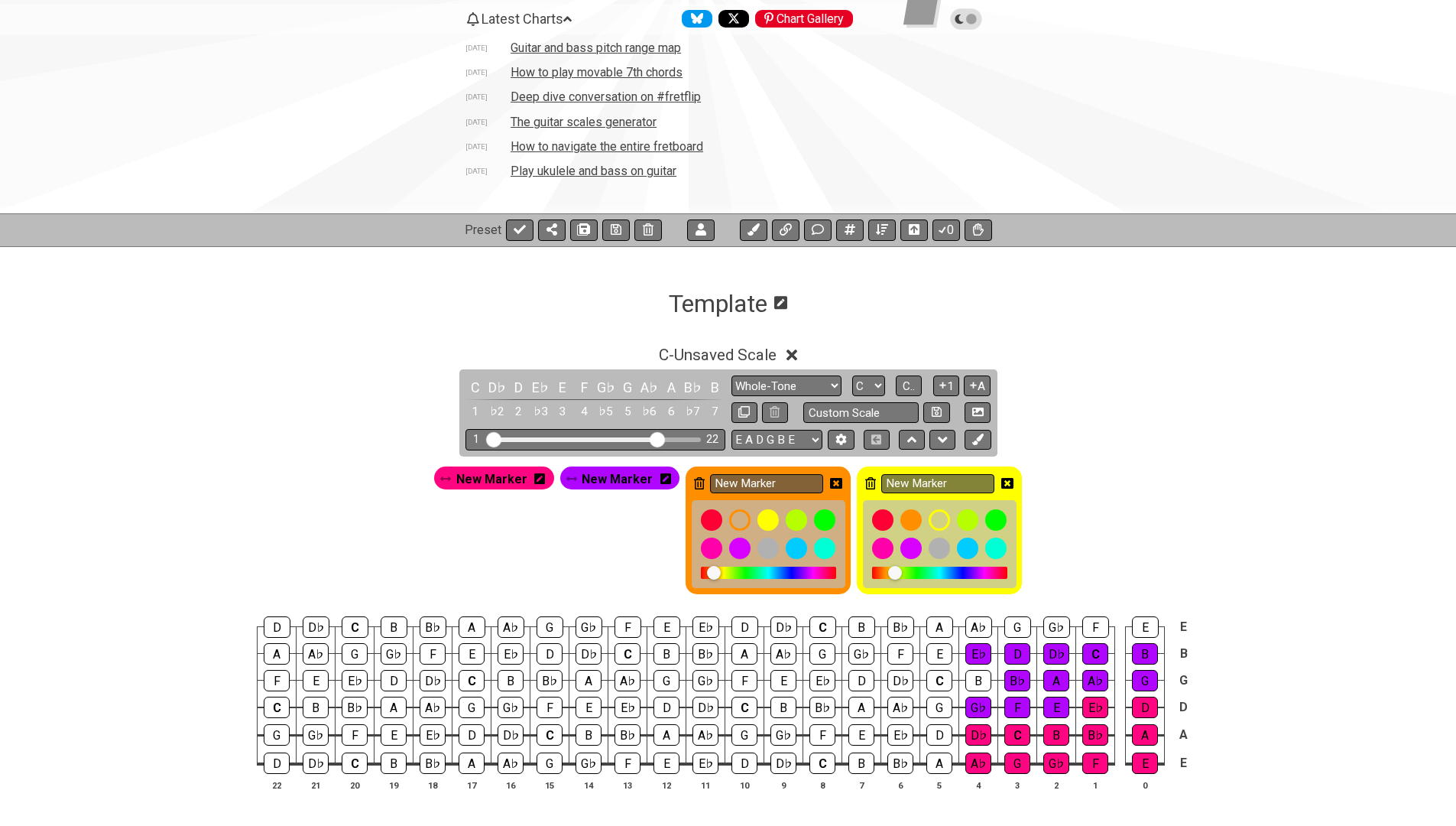
click at [545, 498] on div "New Marker New Marker New Marker New Marker" at bounding box center [728, 530] width 594 height 134
click at [1007, 481] on icon at bounding box center [1008, 484] width 12 height 11
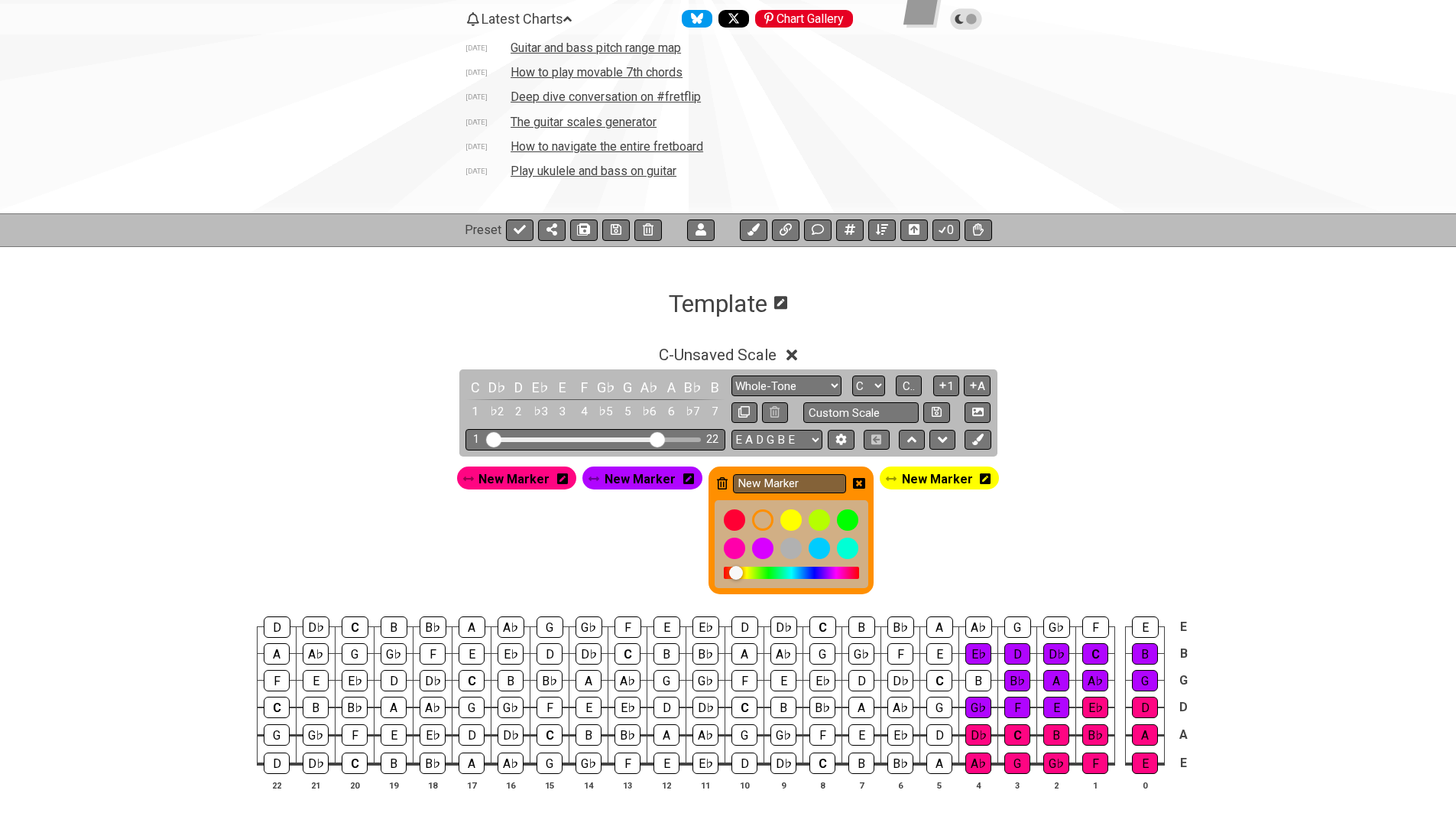
click at [862, 487] on icon at bounding box center [859, 484] width 12 height 11
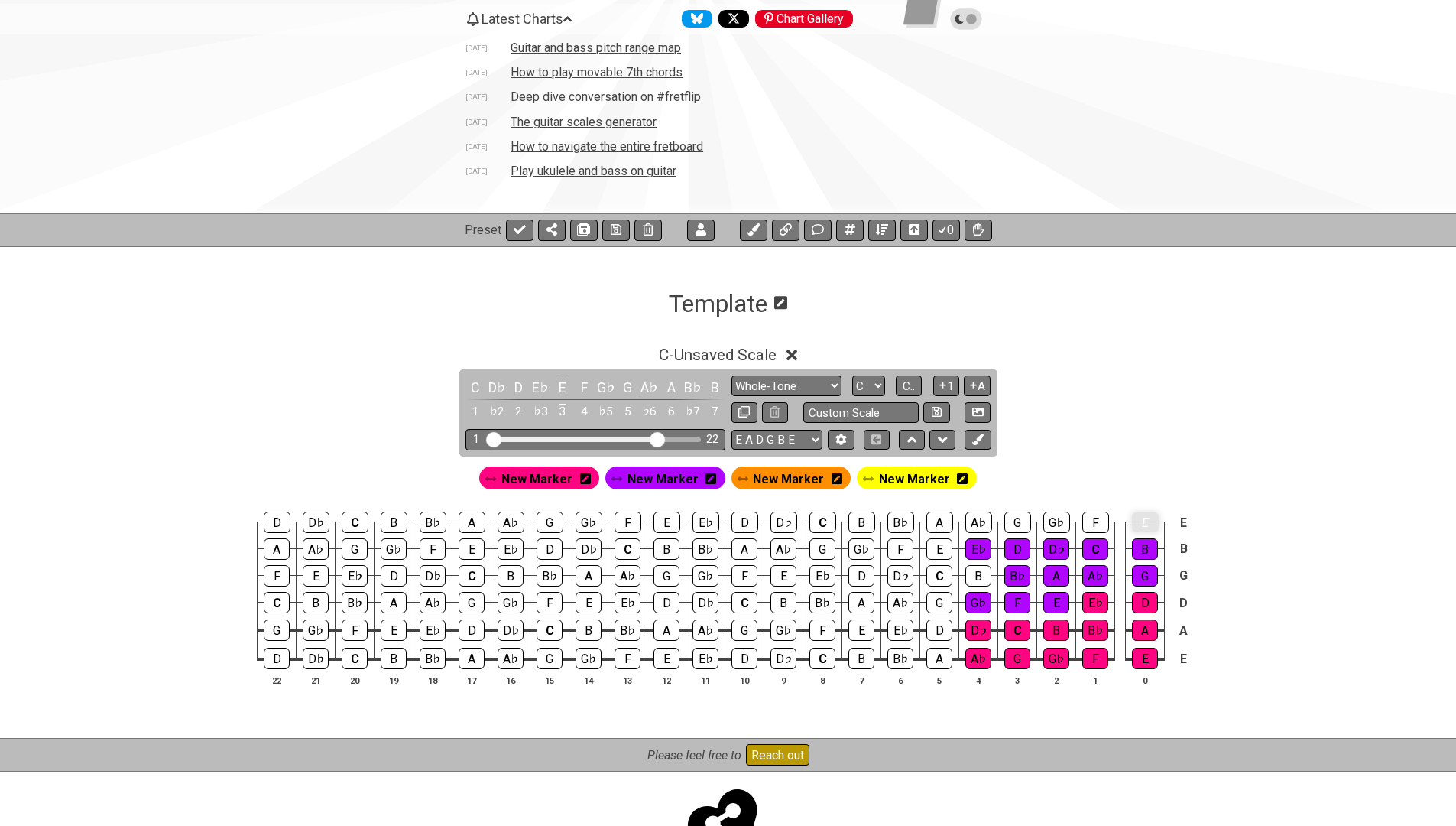
click at [1146, 529] on div "E" at bounding box center [1146, 522] width 27 height 19
click at [919, 483] on span "New Marker" at bounding box center [914, 479] width 71 height 22
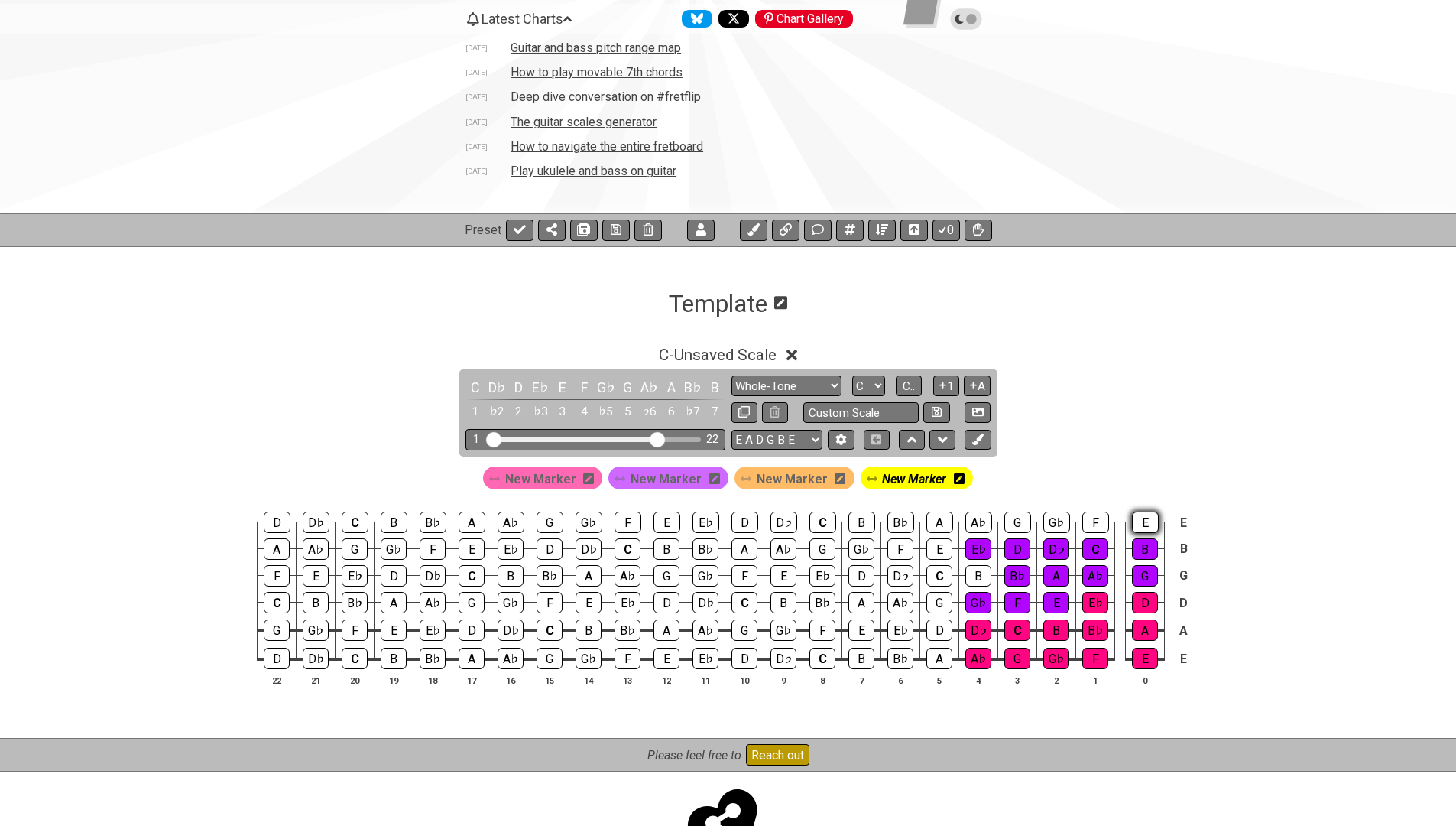
click at [1142, 519] on div "E" at bounding box center [1146, 522] width 27 height 21
click at [1102, 521] on div "F" at bounding box center [1096, 522] width 27 height 21
click at [1056, 522] on div "G♭" at bounding box center [1057, 522] width 27 height 21
click at [1015, 521] on div "G" at bounding box center [1018, 522] width 27 height 21
click at [972, 519] on div "A♭" at bounding box center [979, 522] width 27 height 21
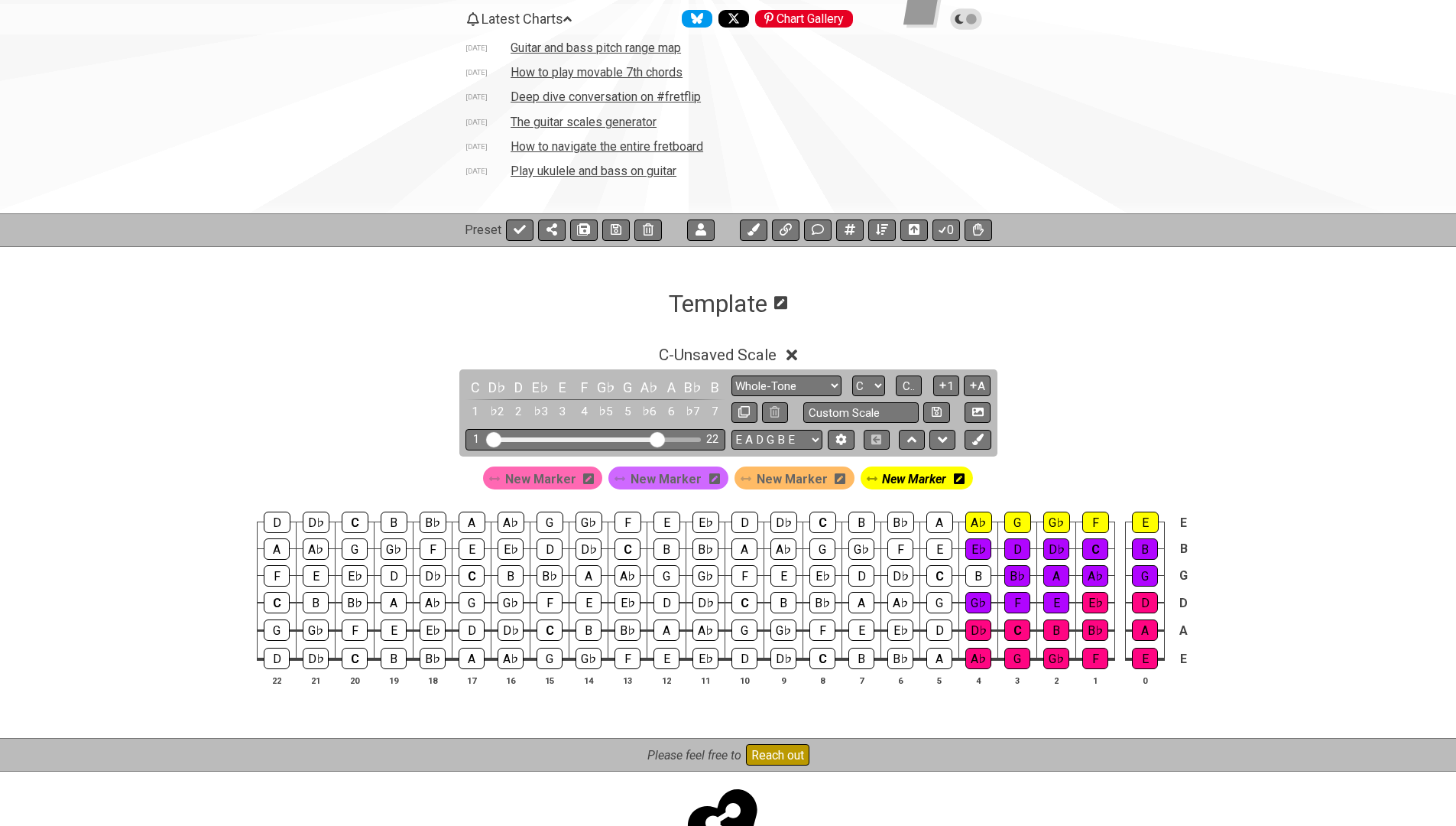
click at [795, 473] on span "New Marker" at bounding box center [792, 479] width 71 height 22
click at [1139, 517] on div "E" at bounding box center [1146, 522] width 27 height 21
click at [1096, 519] on div "F" at bounding box center [1096, 522] width 27 height 21
click at [1053, 522] on div "G♭" at bounding box center [1057, 522] width 27 height 21
click at [1011, 520] on div "G" at bounding box center [1018, 522] width 27 height 21
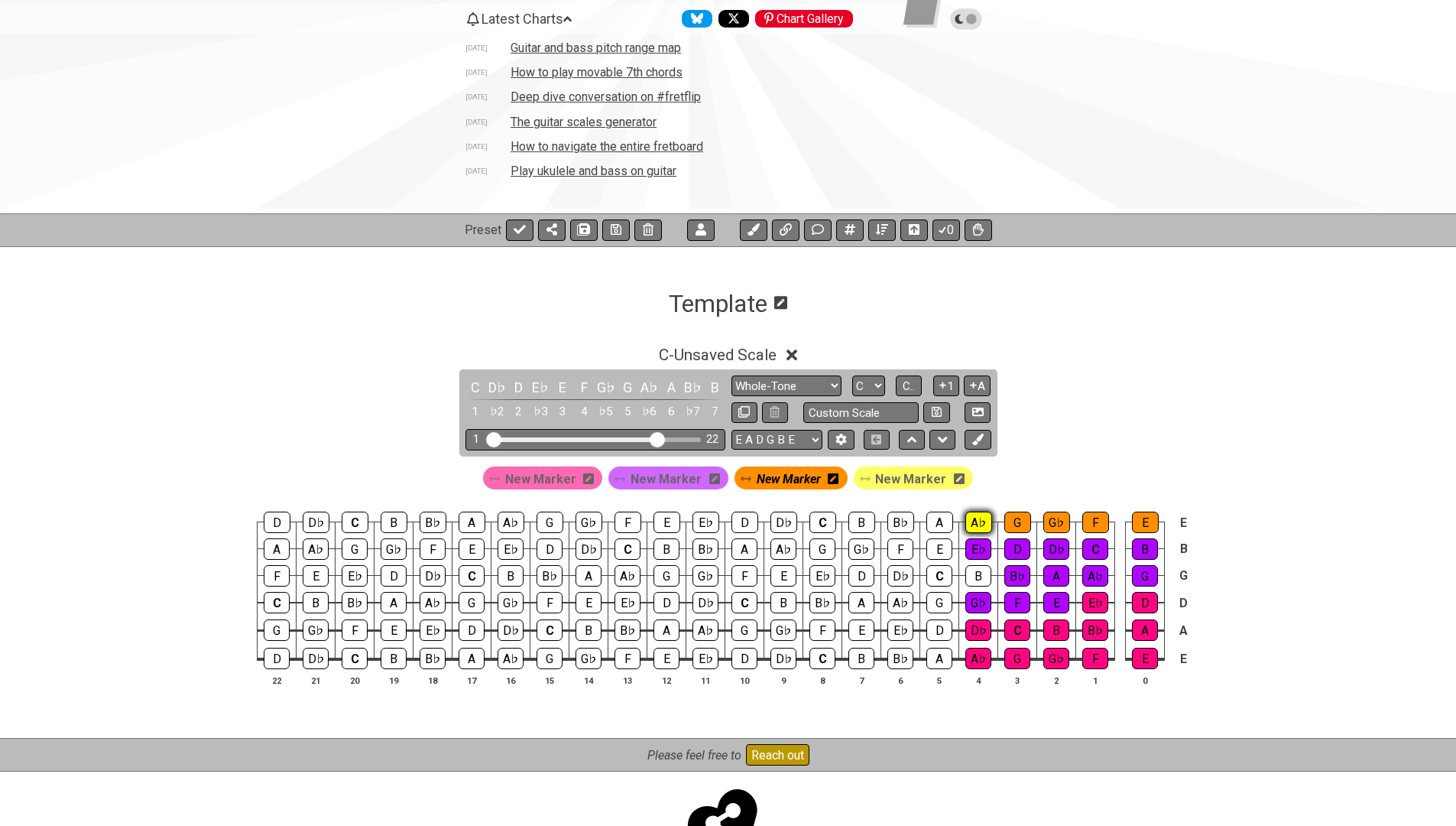
click at [981, 517] on div "A♭" at bounding box center [979, 522] width 27 height 21
click at [944, 525] on div "A" at bounding box center [940, 522] width 27 height 21
click at [902, 519] on div "B♭" at bounding box center [901, 522] width 27 height 21
click at [855, 519] on div "B" at bounding box center [862, 522] width 27 height 21
click at [820, 519] on div "C" at bounding box center [823, 522] width 27 height 21
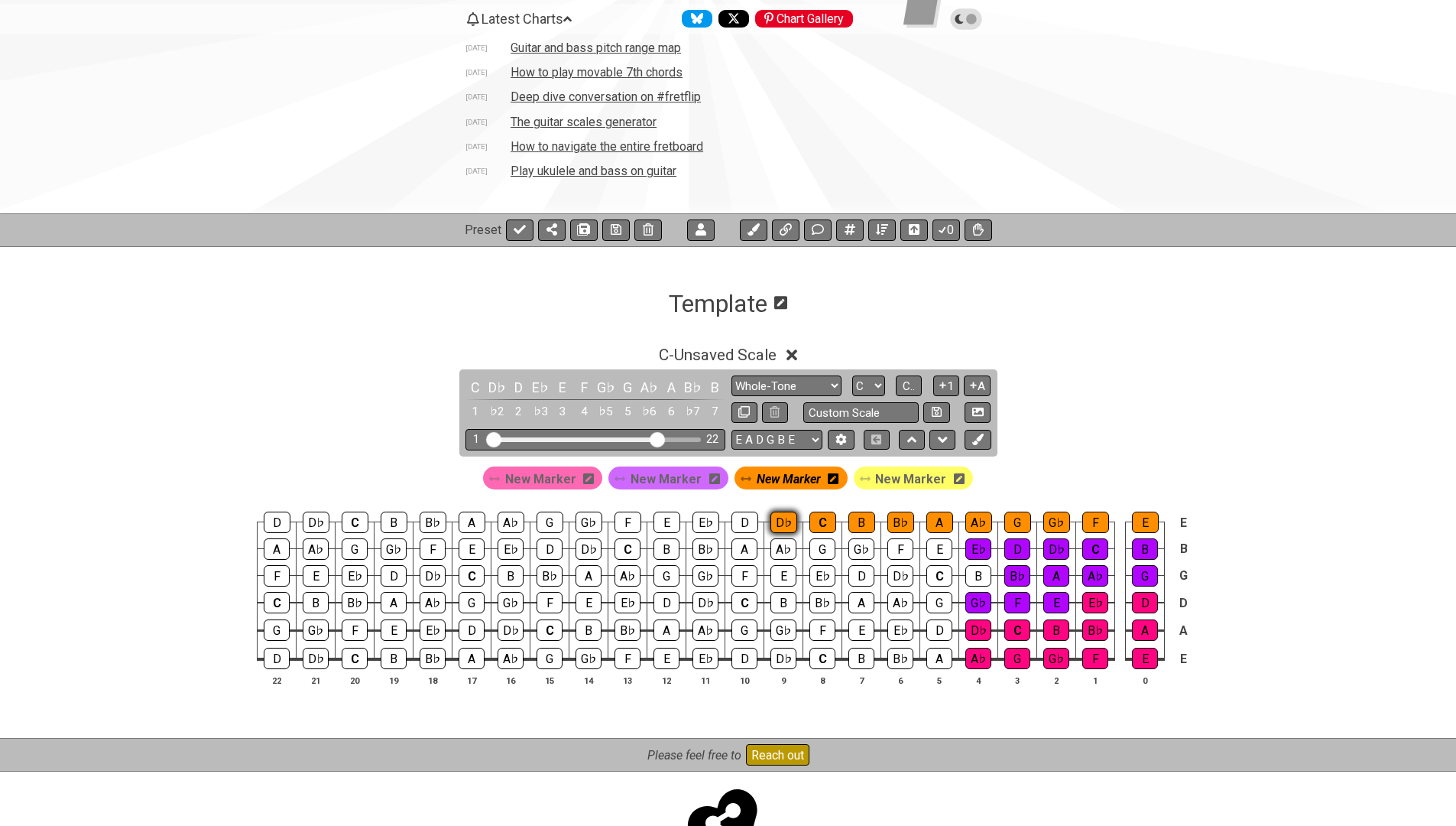
click at [777, 522] on div "D♭" at bounding box center [784, 522] width 27 height 21
click at [737, 519] on div "D" at bounding box center [745, 522] width 27 height 21
click at [697, 517] on div "E♭" at bounding box center [706, 522] width 27 height 21
click at [893, 476] on span "New Marker" at bounding box center [910, 479] width 71 height 22
click at [668, 523] on div "E" at bounding box center [667, 522] width 27 height 21
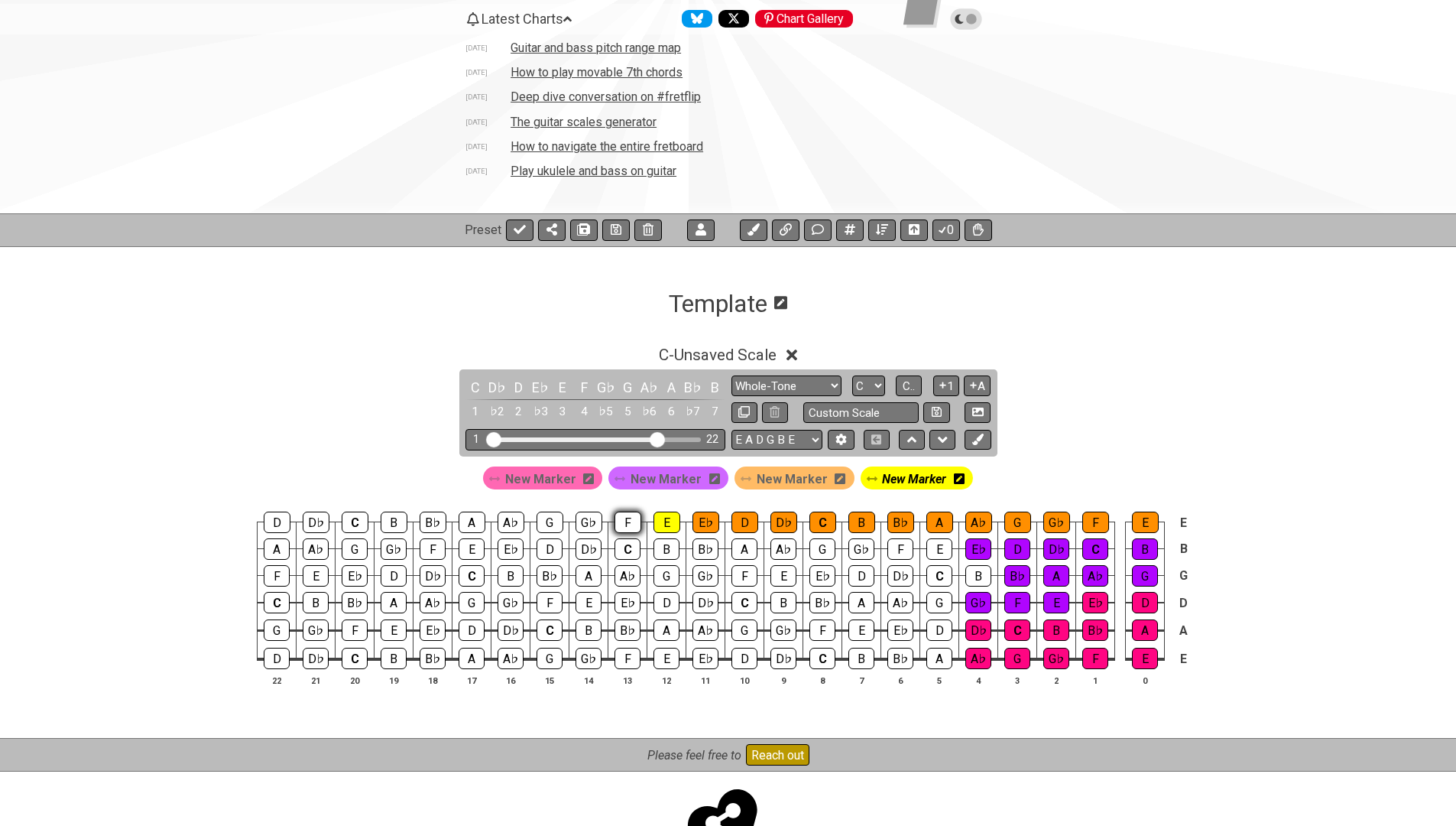
click at [615, 520] on div "F" at bounding box center [628, 522] width 27 height 21
click at [580, 520] on div "G♭" at bounding box center [589, 522] width 27 height 21
click at [541, 522] on div "G" at bounding box center [550, 522] width 27 height 21
click at [506, 522] on div "A♭" at bounding box center [511, 522] width 27 height 21
click at [468, 519] on div "A" at bounding box center [472, 522] width 27 height 21
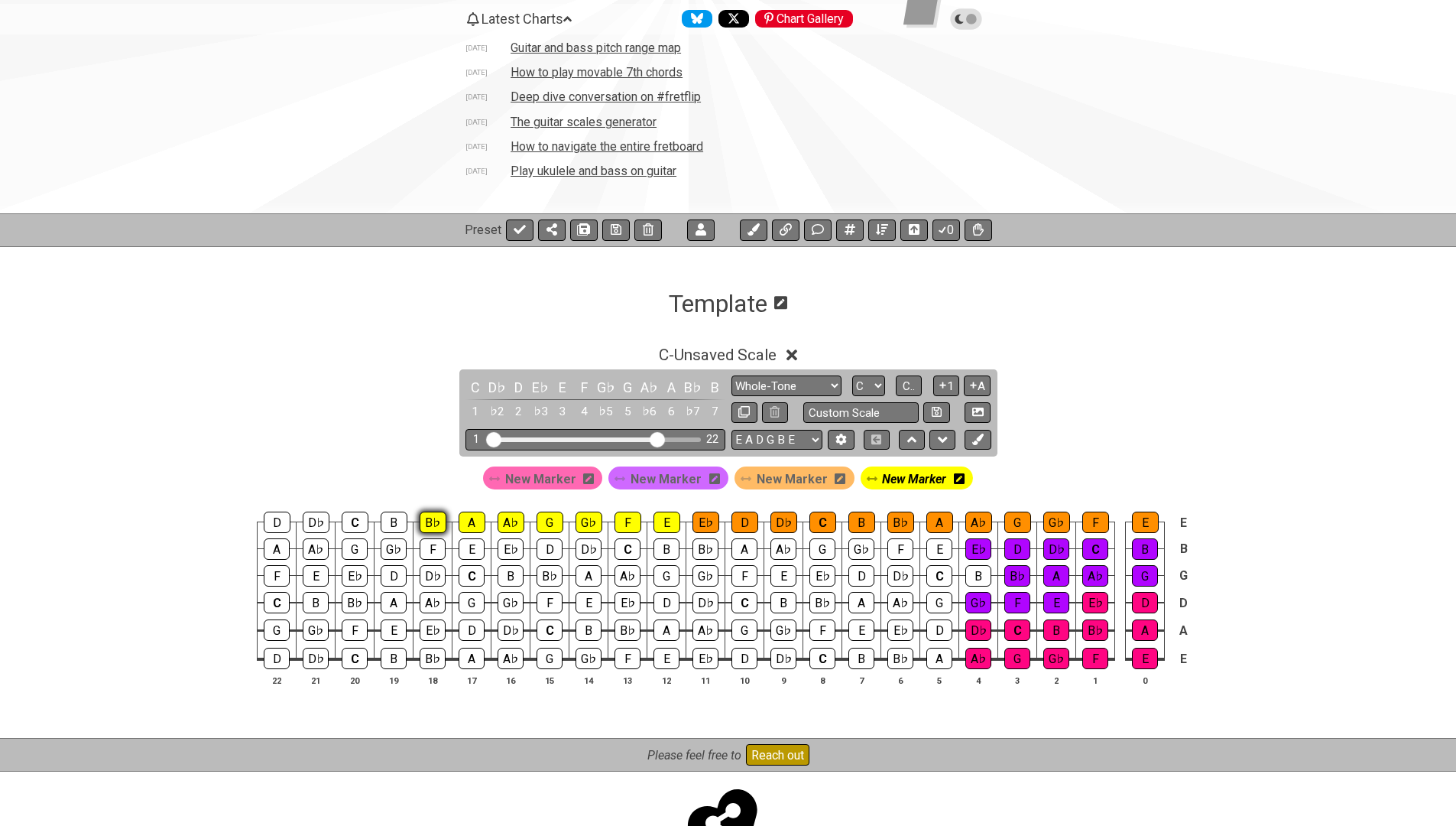
click at [430, 519] on div "B♭" at bounding box center [433, 522] width 27 height 21
click at [390, 520] on div "B" at bounding box center [394, 522] width 27 height 21
click at [347, 520] on div "C" at bounding box center [355, 522] width 27 height 21
click at [315, 519] on div "D♭" at bounding box center [316, 522] width 27 height 21
click at [271, 518] on div "D" at bounding box center [277, 522] width 27 height 21
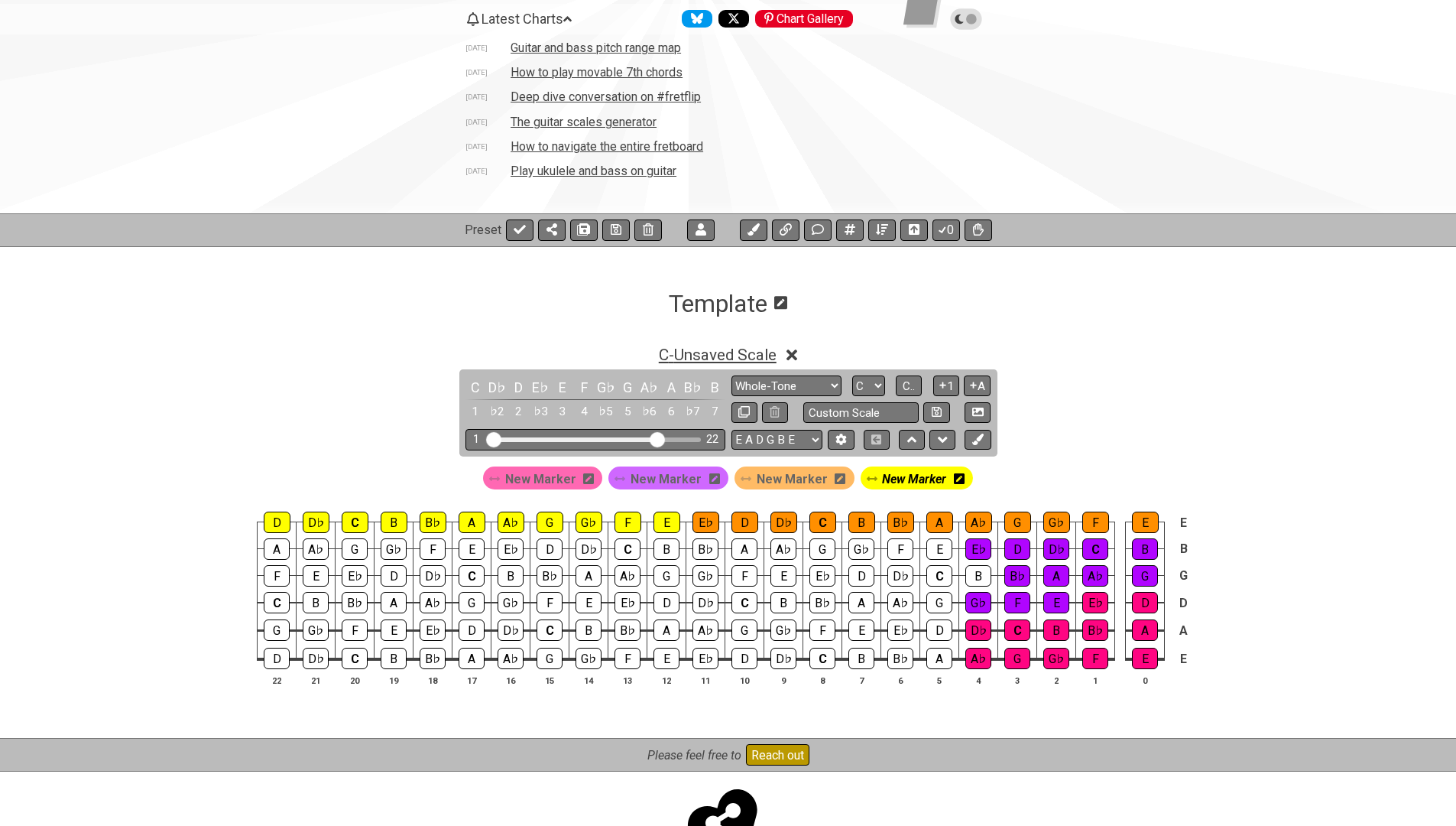
click at [725, 351] on span "C - Unsaved Scale" at bounding box center [717, 355] width 118 height 19
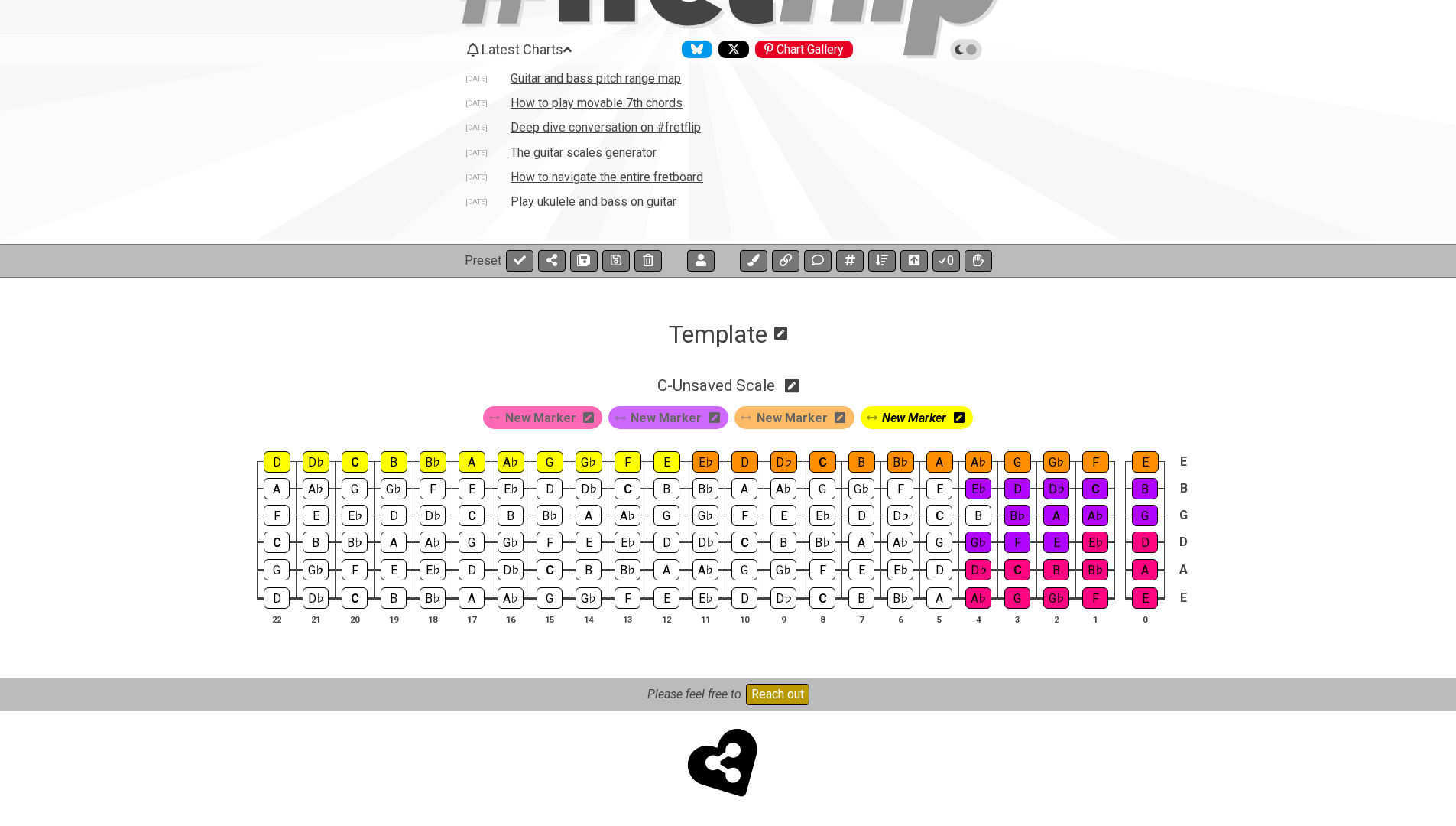
click at [790, 385] on icon at bounding box center [792, 385] width 15 height 15
select select "Major / Ionian"
select select "C"
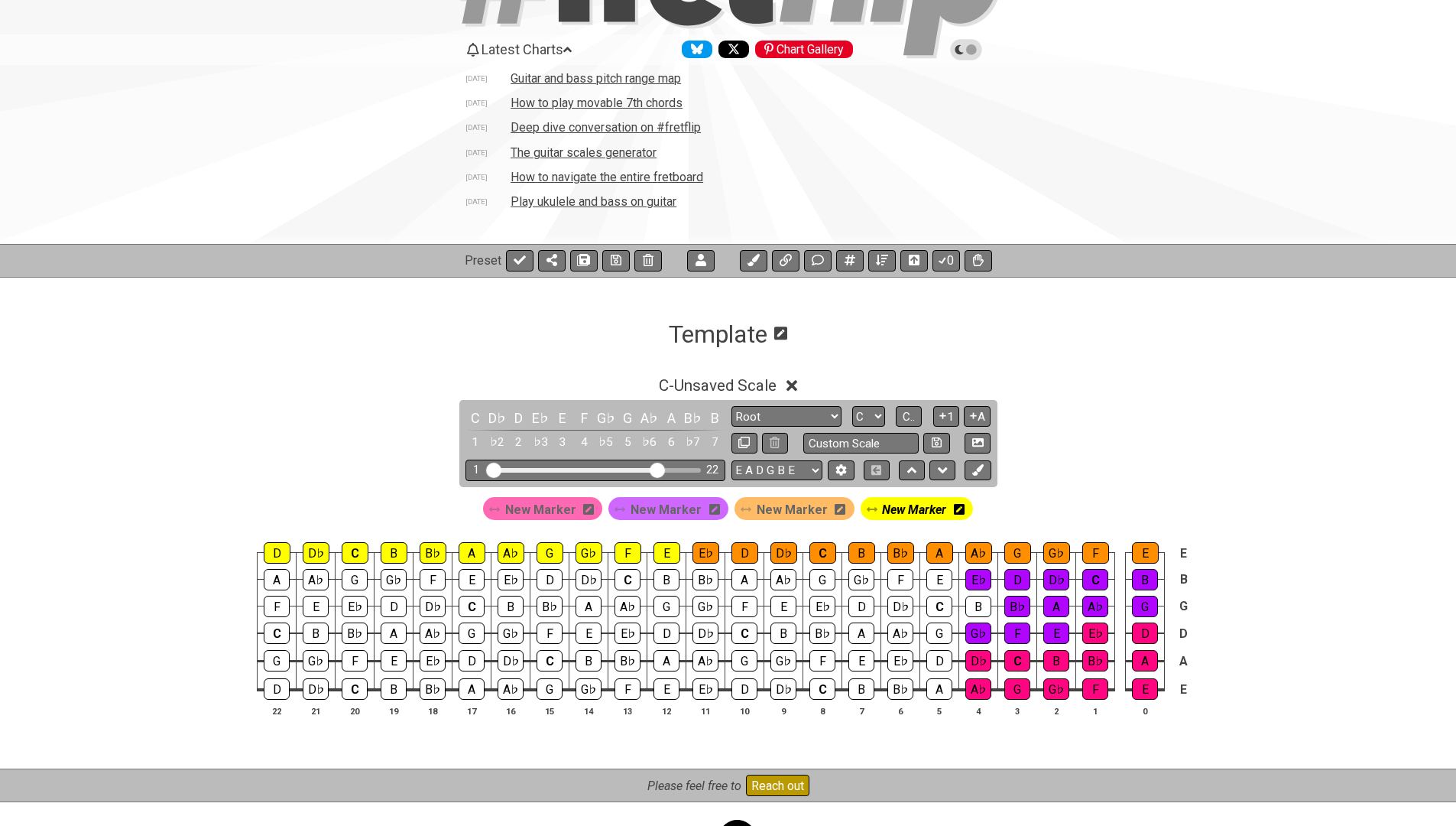
click at [790, 385] on icon at bounding box center [792, 385] width 12 height 16
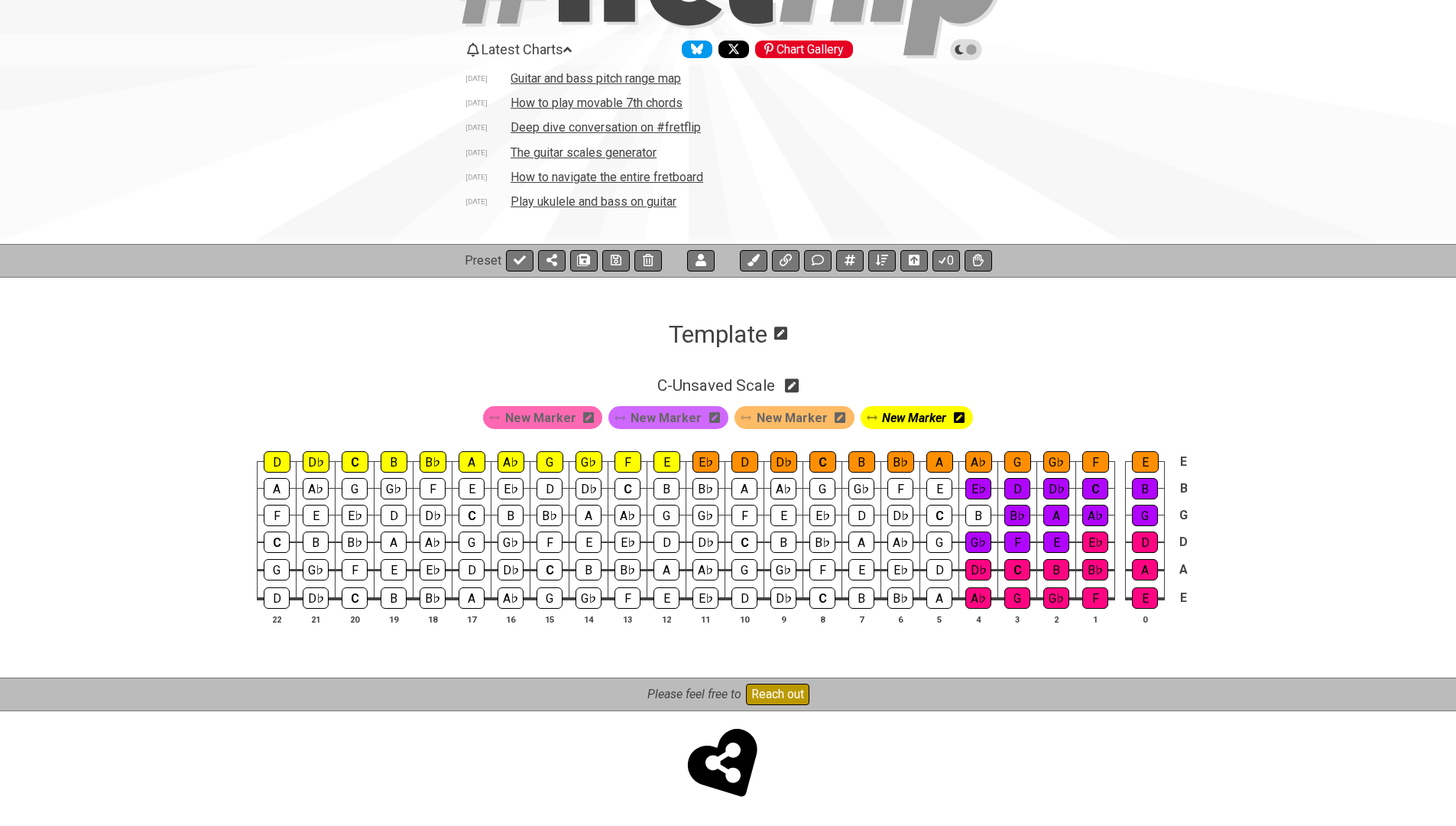
click at [790, 385] on icon at bounding box center [792, 385] width 15 height 15
select select "Major / Ionian"
select select "C"
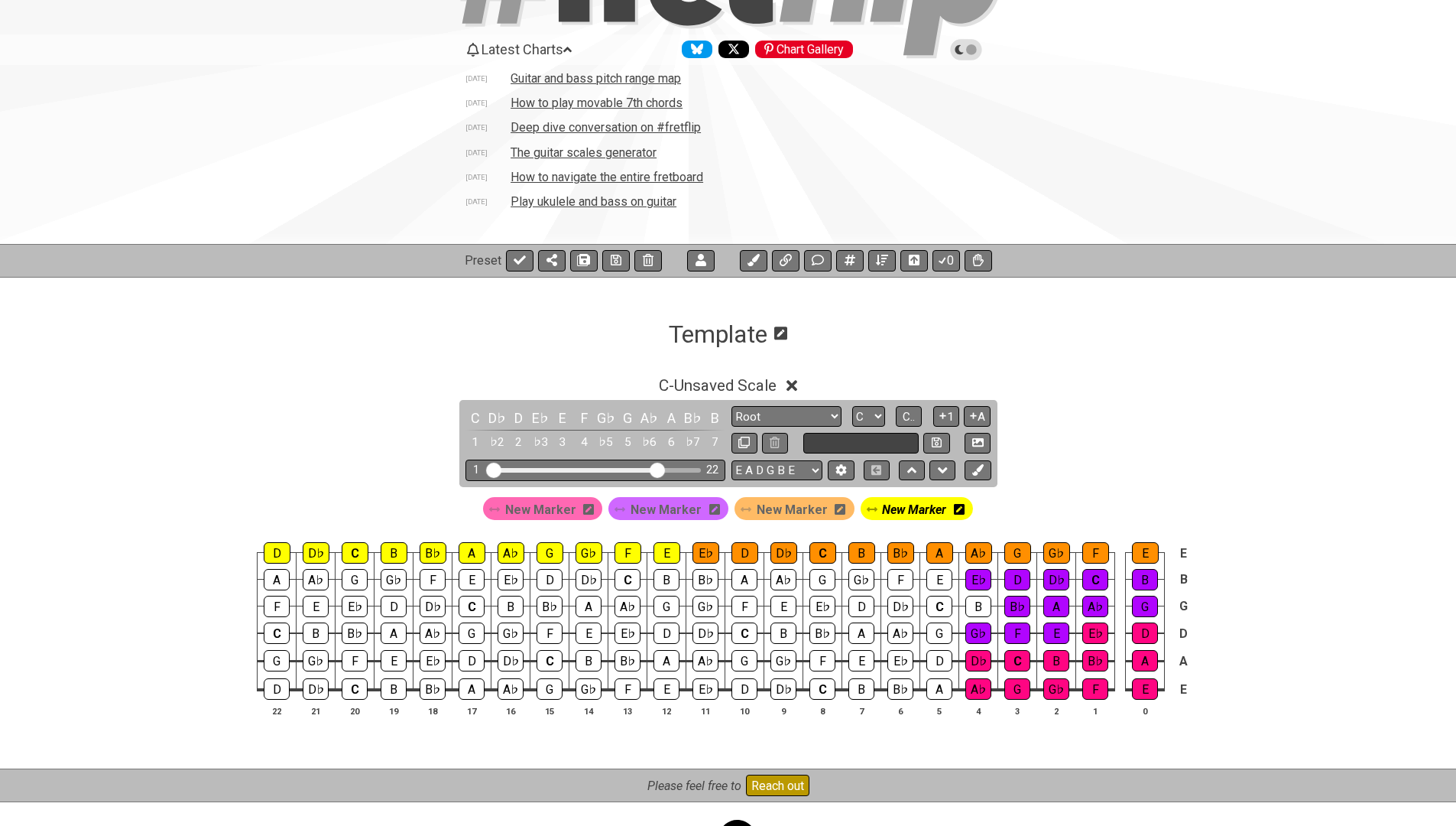
click at [836, 439] on input "text" at bounding box center [861, 443] width 116 height 20
type input "M"
type input "Chromatic"
click at [933, 441] on icon at bounding box center [937, 442] width 10 height 12
select select "Chromatic"
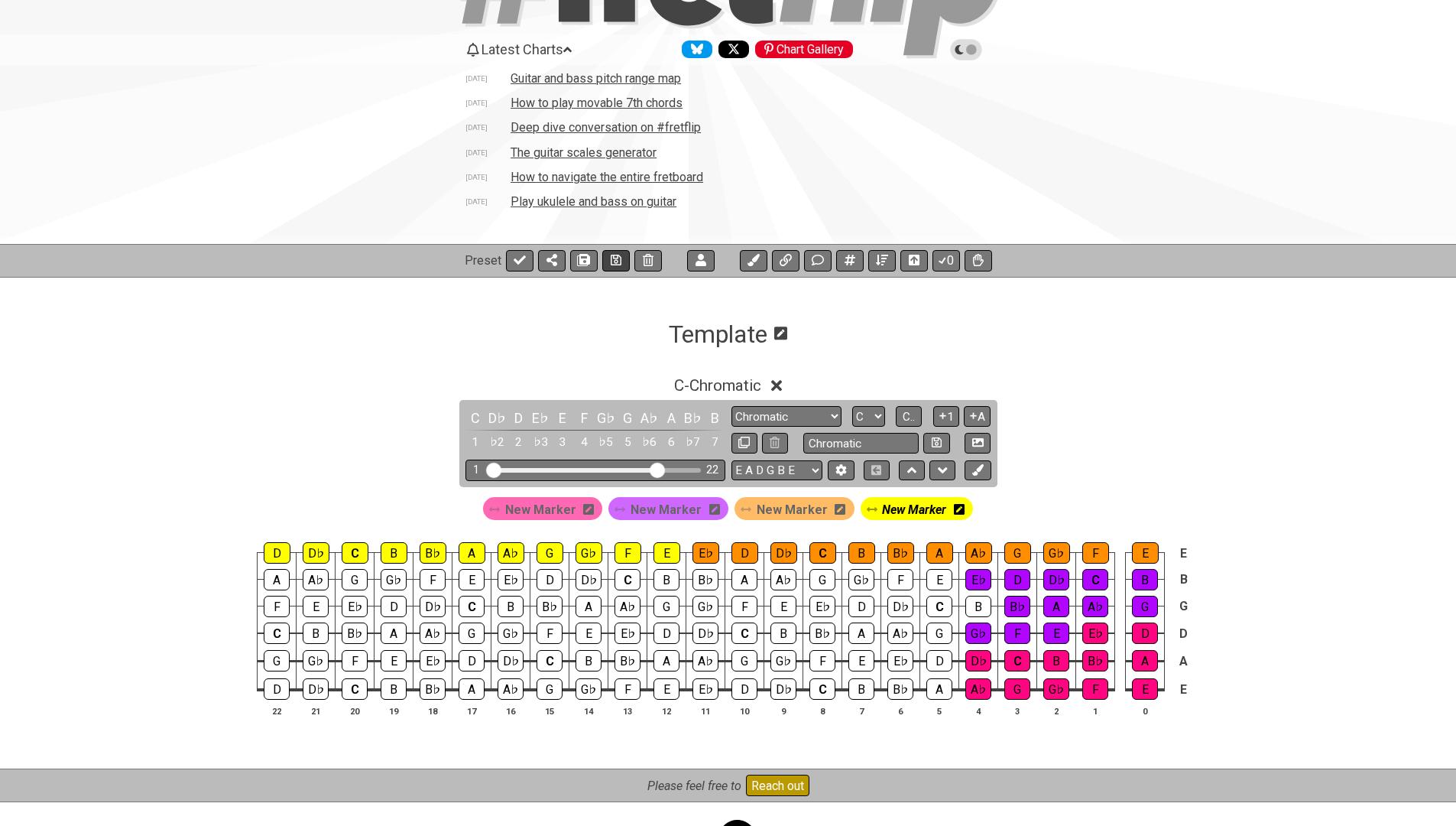
click at [611, 259] on icon at bounding box center [616, 260] width 11 height 12
click at [517, 257] on icon at bounding box center [520, 260] width 12 height 12
select select "/027DGCBJ"
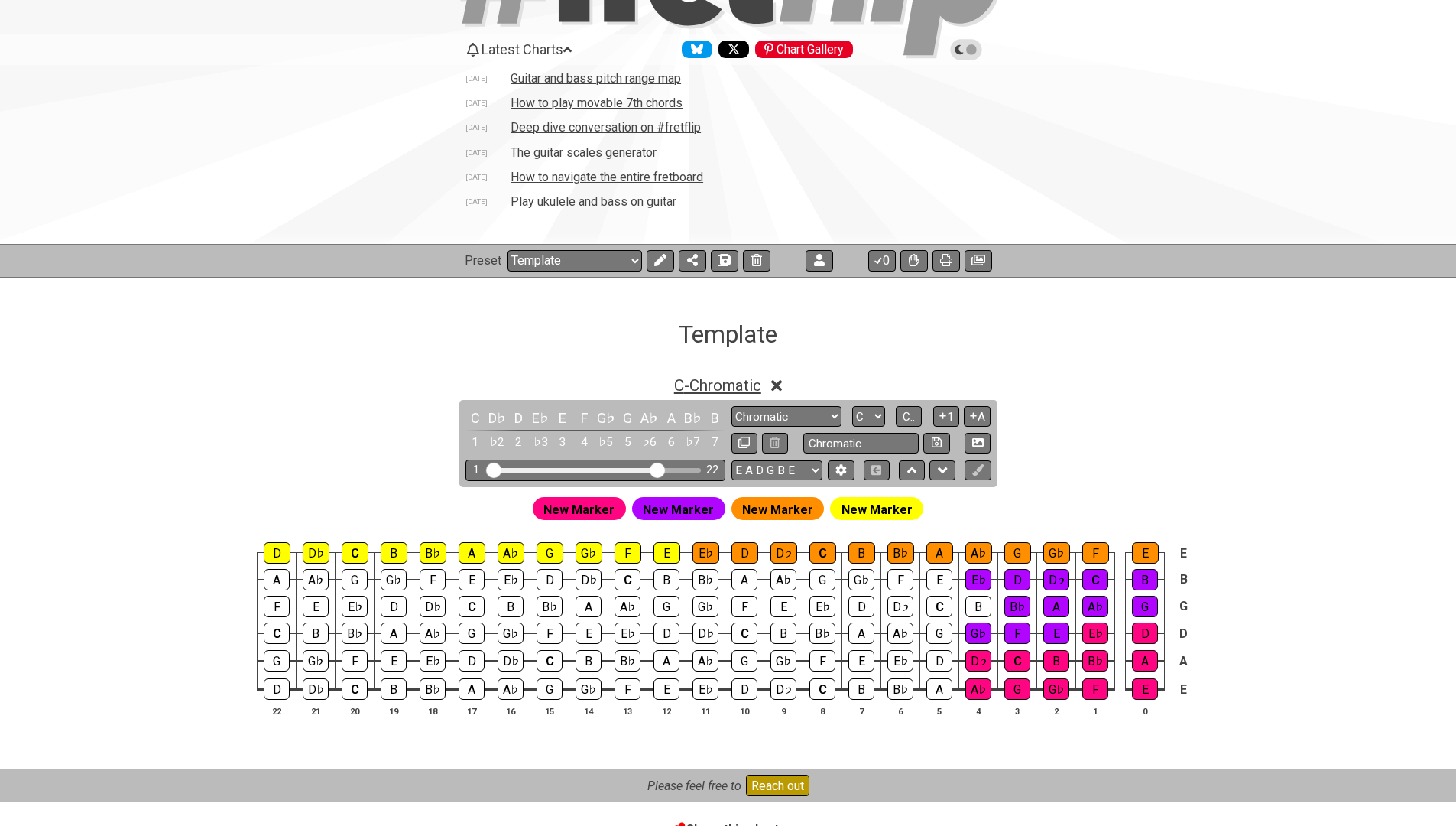
click at [707, 384] on span "C - Chromatic" at bounding box center [717, 385] width 87 height 19
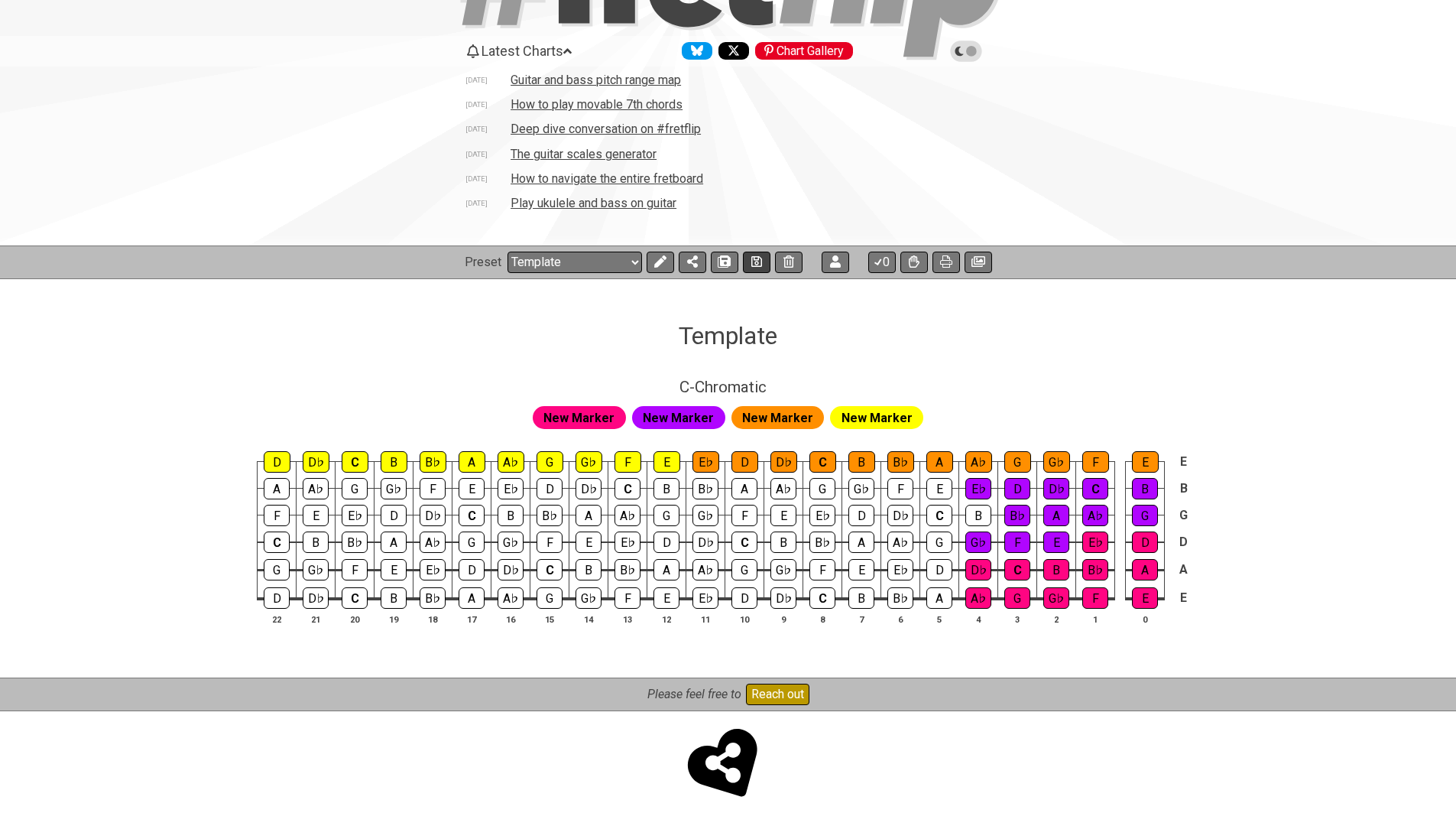
click at [750, 252] on button at bounding box center [756, 261] width 27 height 21
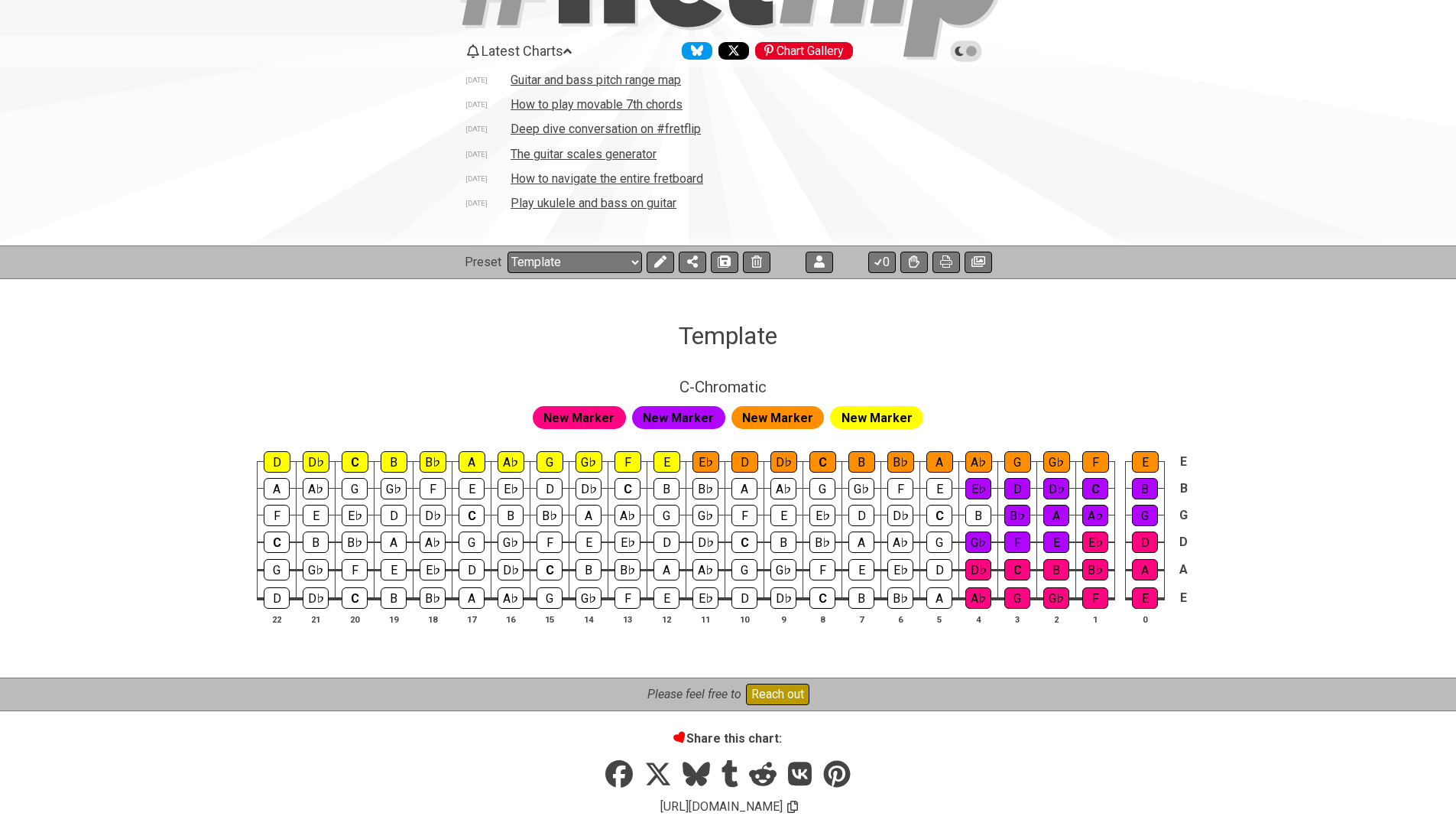
click at [717, 327] on h1 "Template" at bounding box center [728, 335] width 98 height 29
click at [784, 342] on div "Template" at bounding box center [728, 314] width 1456 height 72
click at [750, 337] on h1 "Template" at bounding box center [728, 335] width 98 height 29
click at [740, 385] on span "C - Chromatic" at bounding box center [723, 387] width 87 height 19
select select "Chromatic"
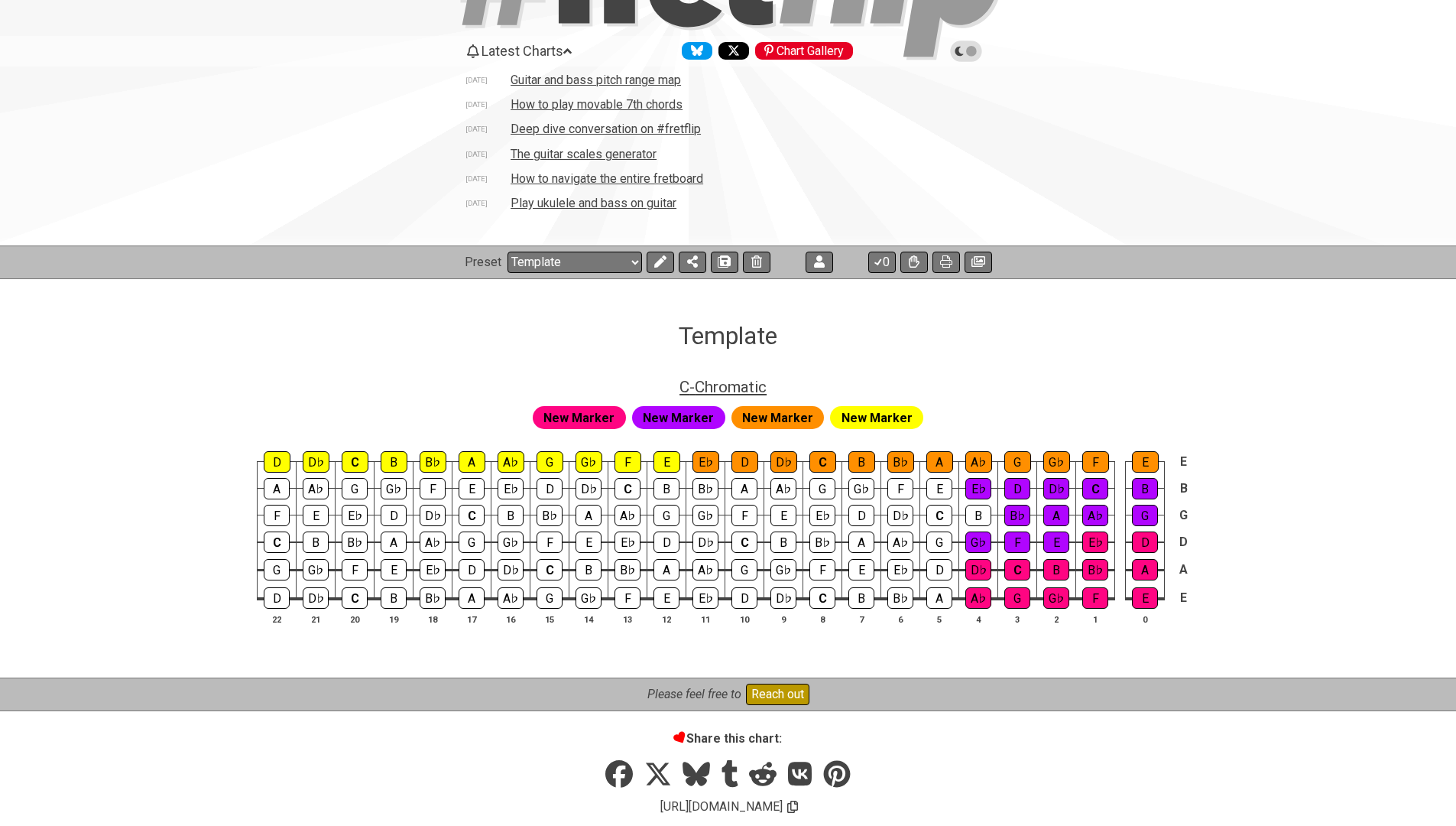
select select "C"
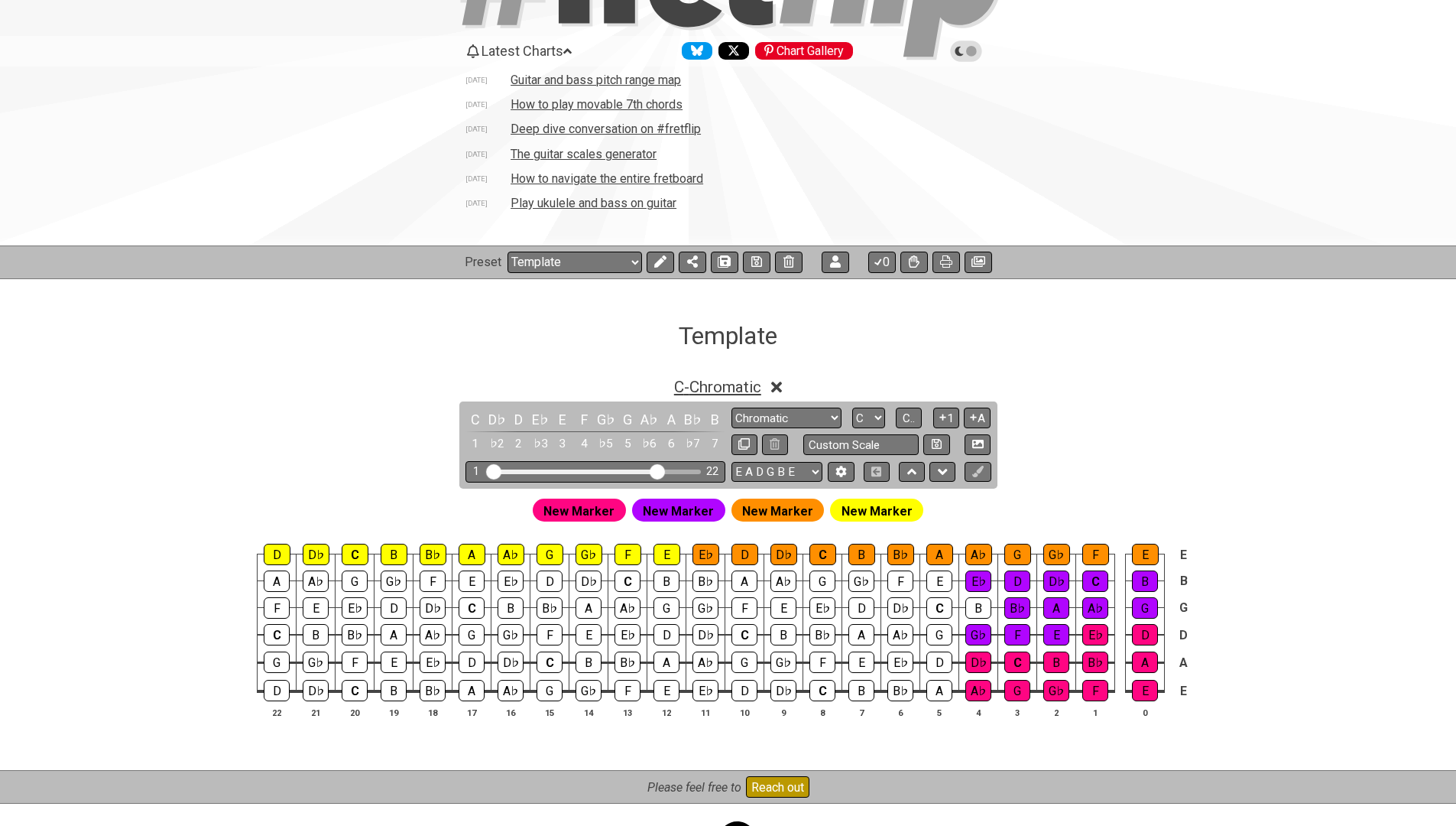
click at [740, 385] on span "C - Chromatic" at bounding box center [717, 387] width 87 height 19
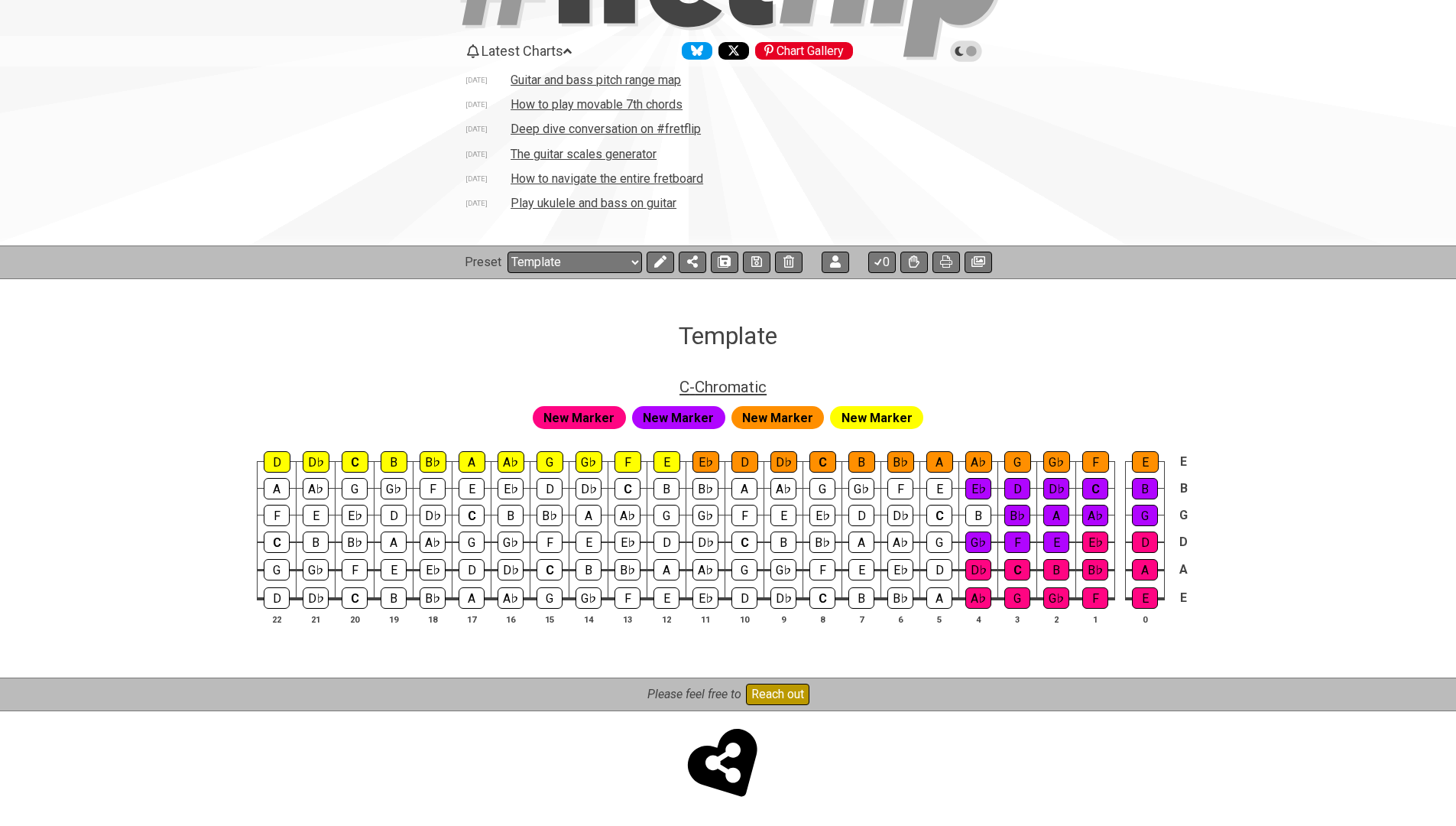
click at [758, 386] on span "C - Chromatic" at bounding box center [723, 387] width 87 height 19
select select "Chromatic"
select select "C"
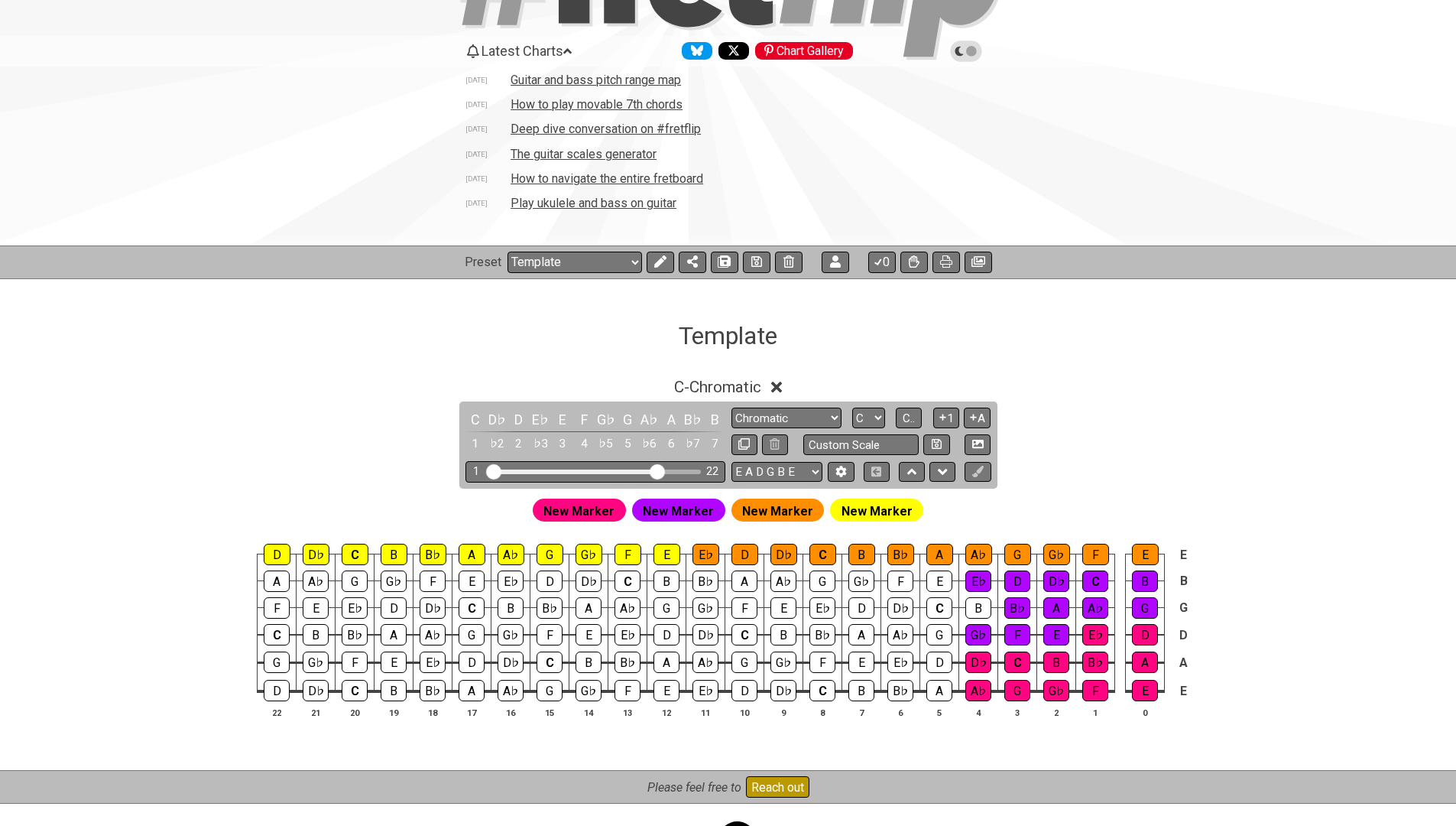
click at [745, 339] on h1 "Template" at bounding box center [728, 335] width 98 height 29
click at [654, 261] on icon at bounding box center [661, 261] width 12 height 12
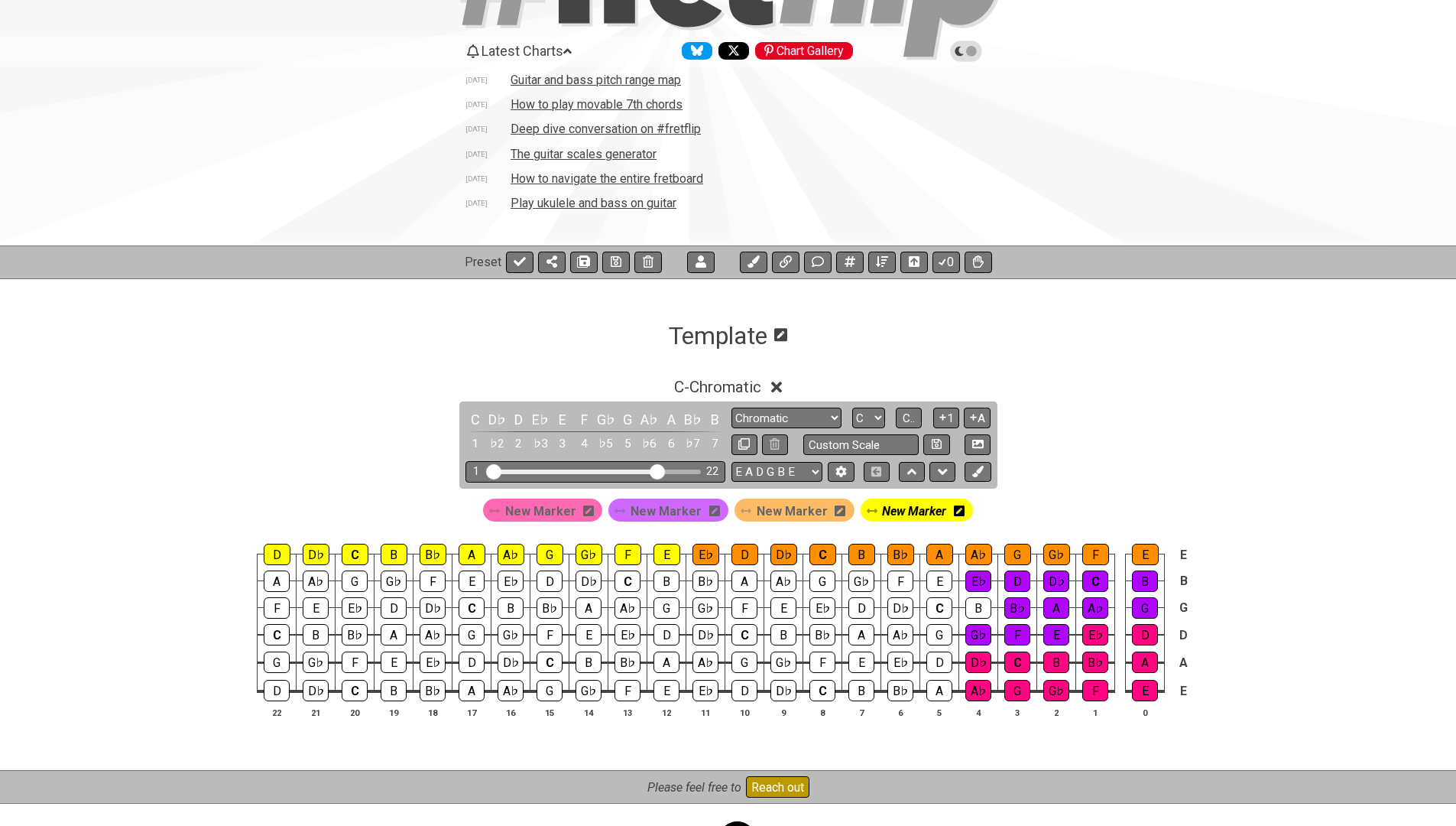
click at [776, 332] on icon at bounding box center [781, 334] width 13 height 15
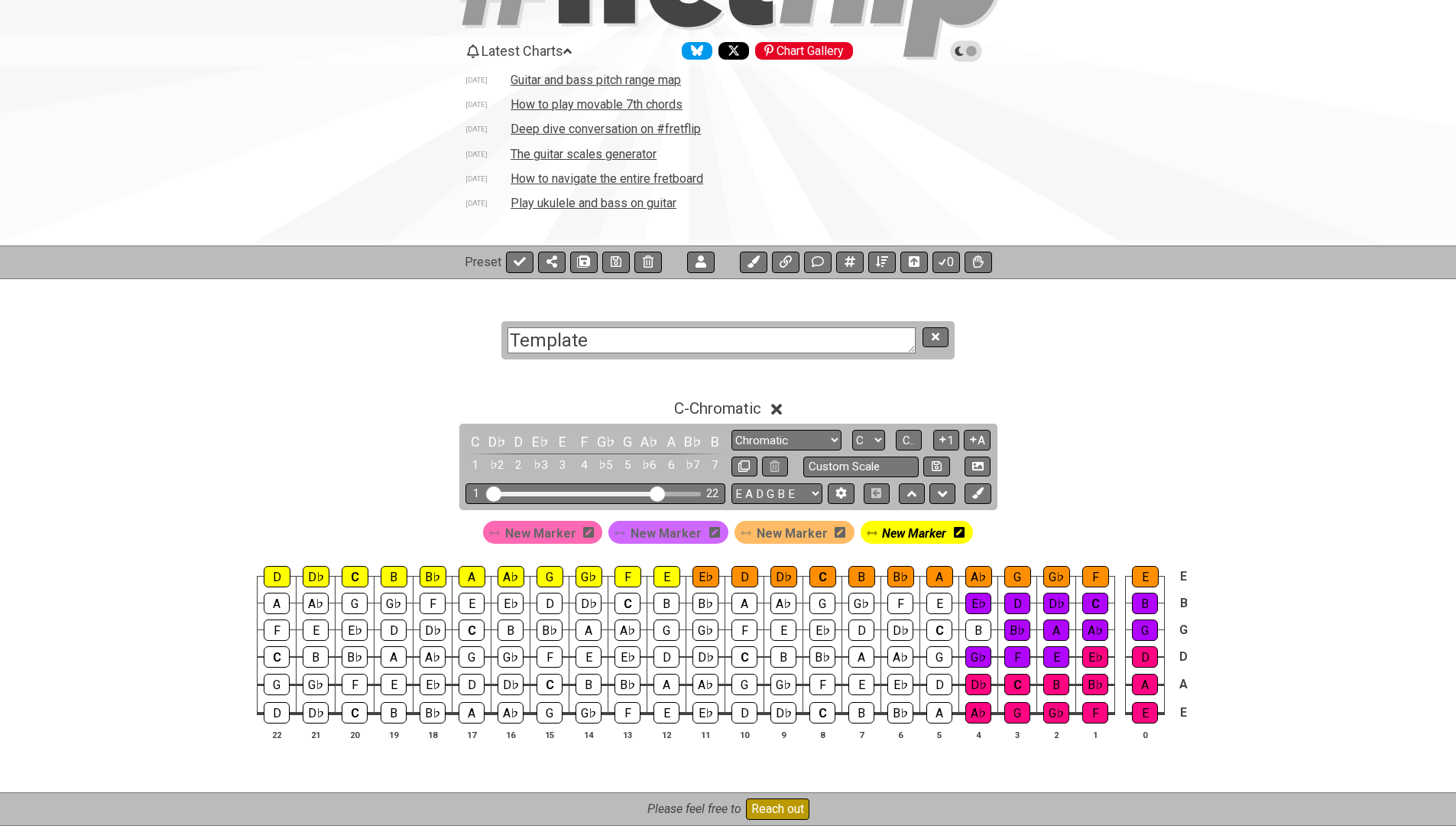
click at [742, 335] on textarea "Template" at bounding box center [711, 340] width 408 height 27
type textarea "Chromatic scale"
click at [928, 333] on button at bounding box center [935, 337] width 26 height 20
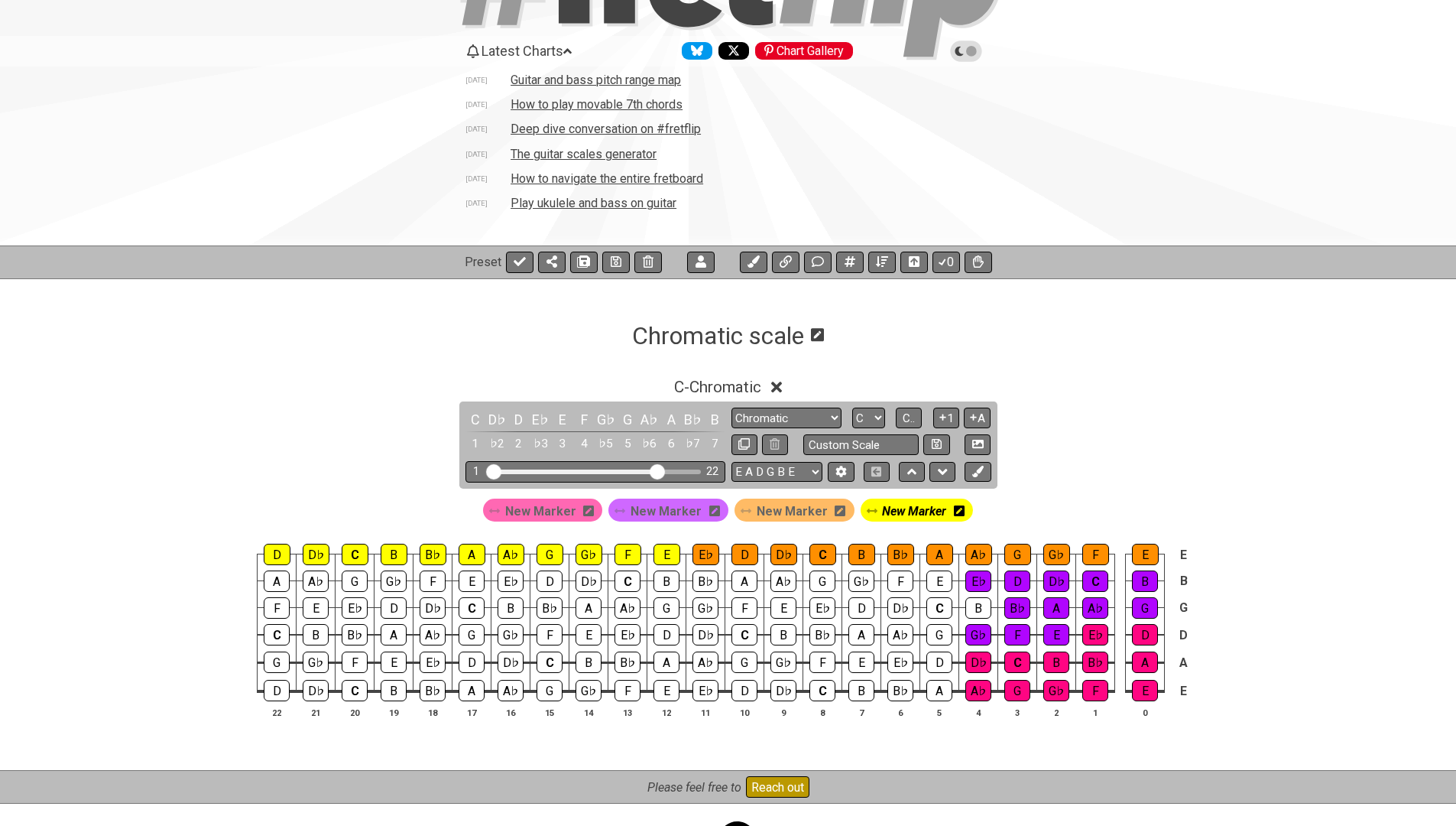
click at [747, 374] on div "C - Chromatic" at bounding box center [717, 381] width 87 height 27
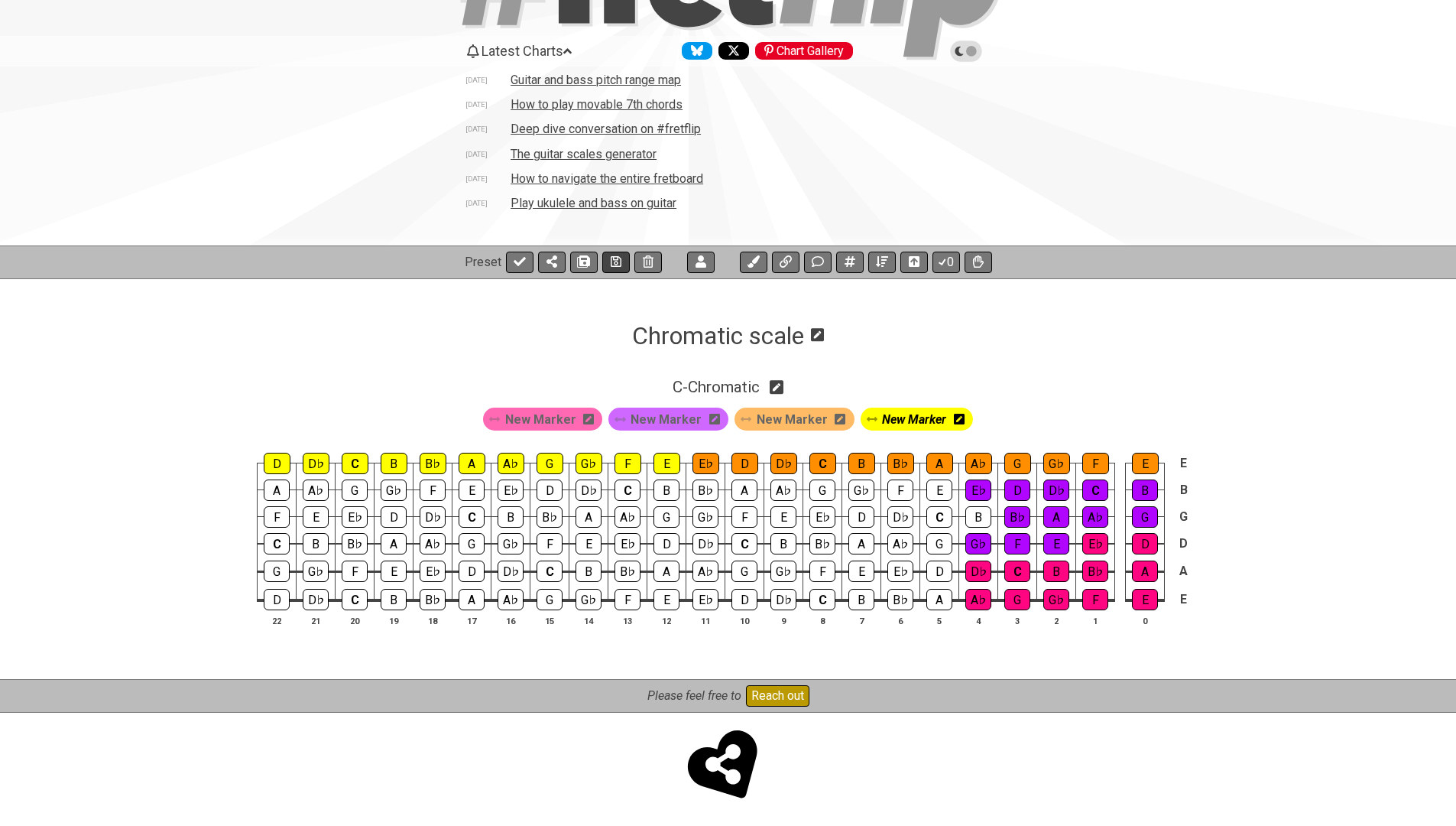
click at [615, 261] on icon at bounding box center [616, 261] width 11 height 12
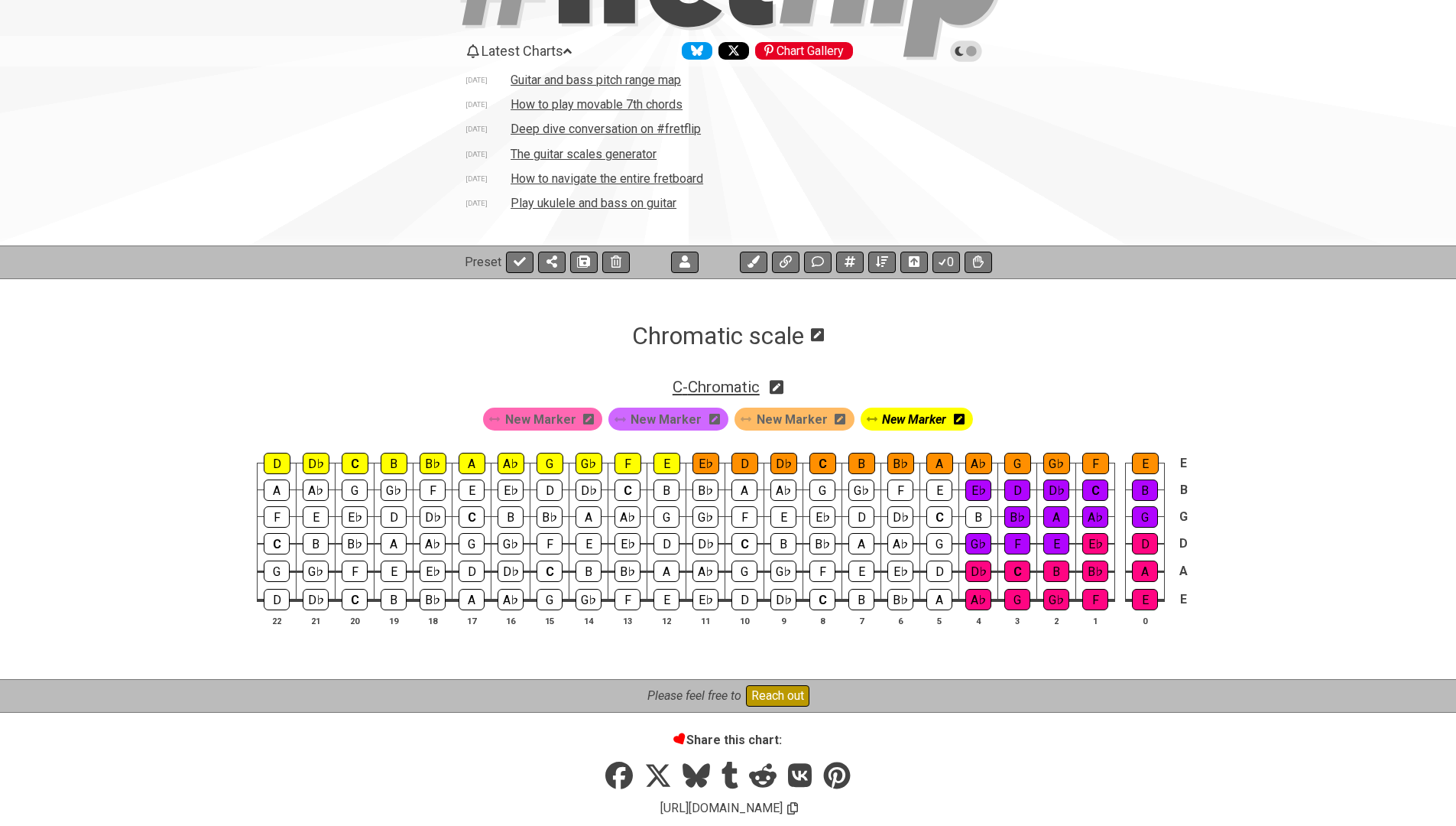
click at [690, 383] on span "C - Chromatic" at bounding box center [716, 387] width 87 height 19
select select "Chromatic"
select select "C"
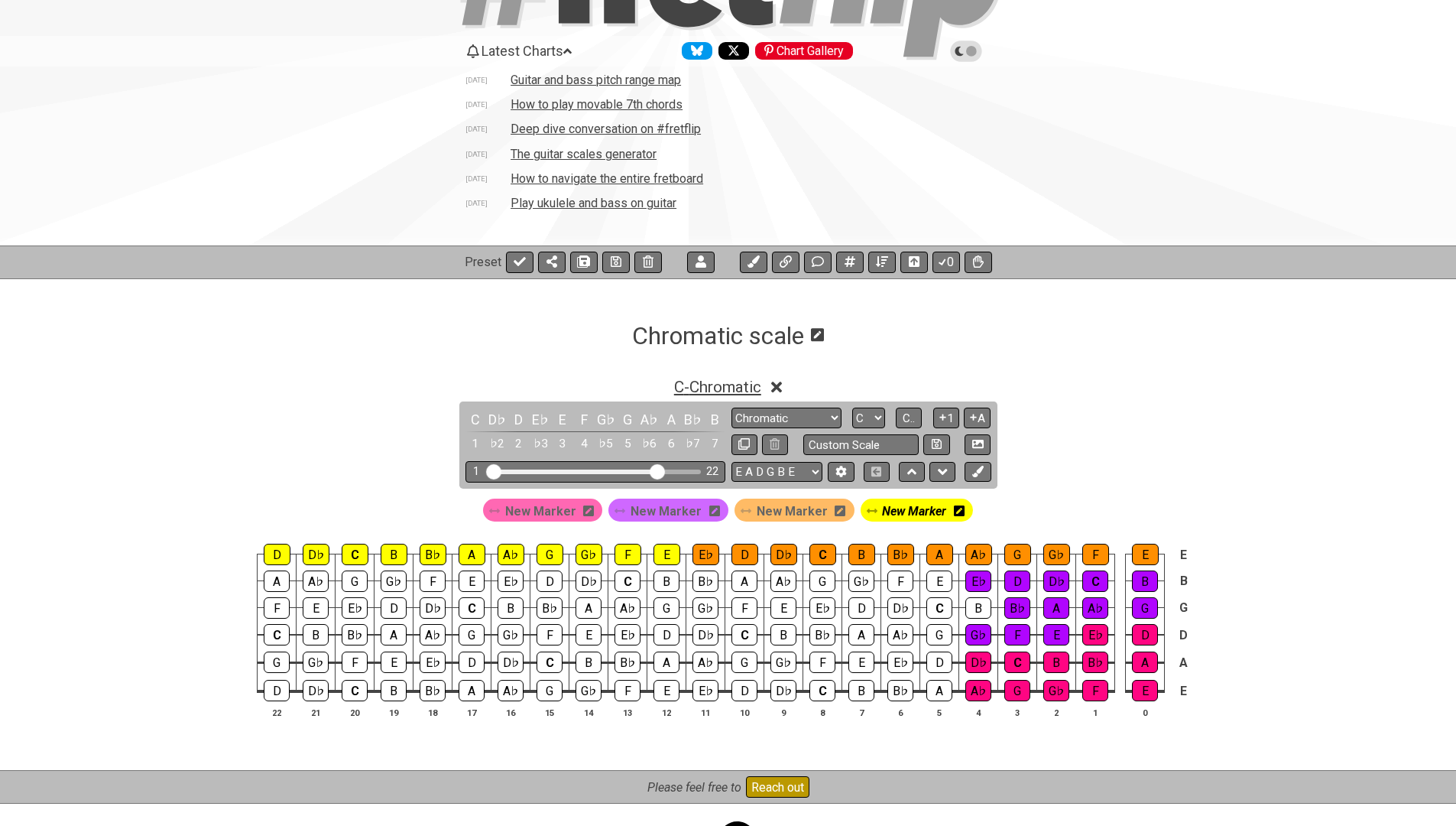
click at [690, 383] on span "C - Chromatic" at bounding box center [717, 387] width 87 height 19
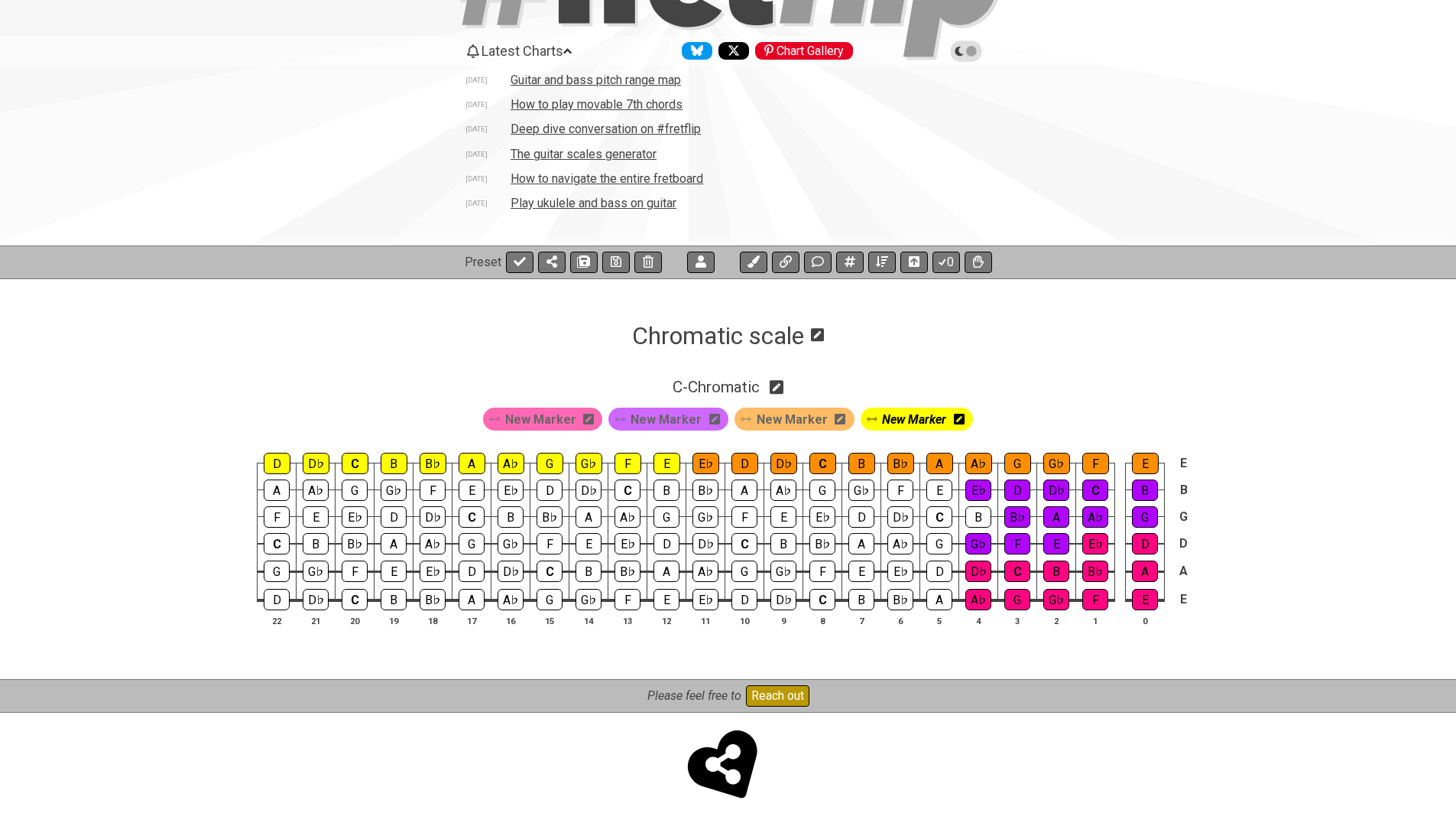
click at [819, 335] on icon at bounding box center [817, 334] width 13 height 15
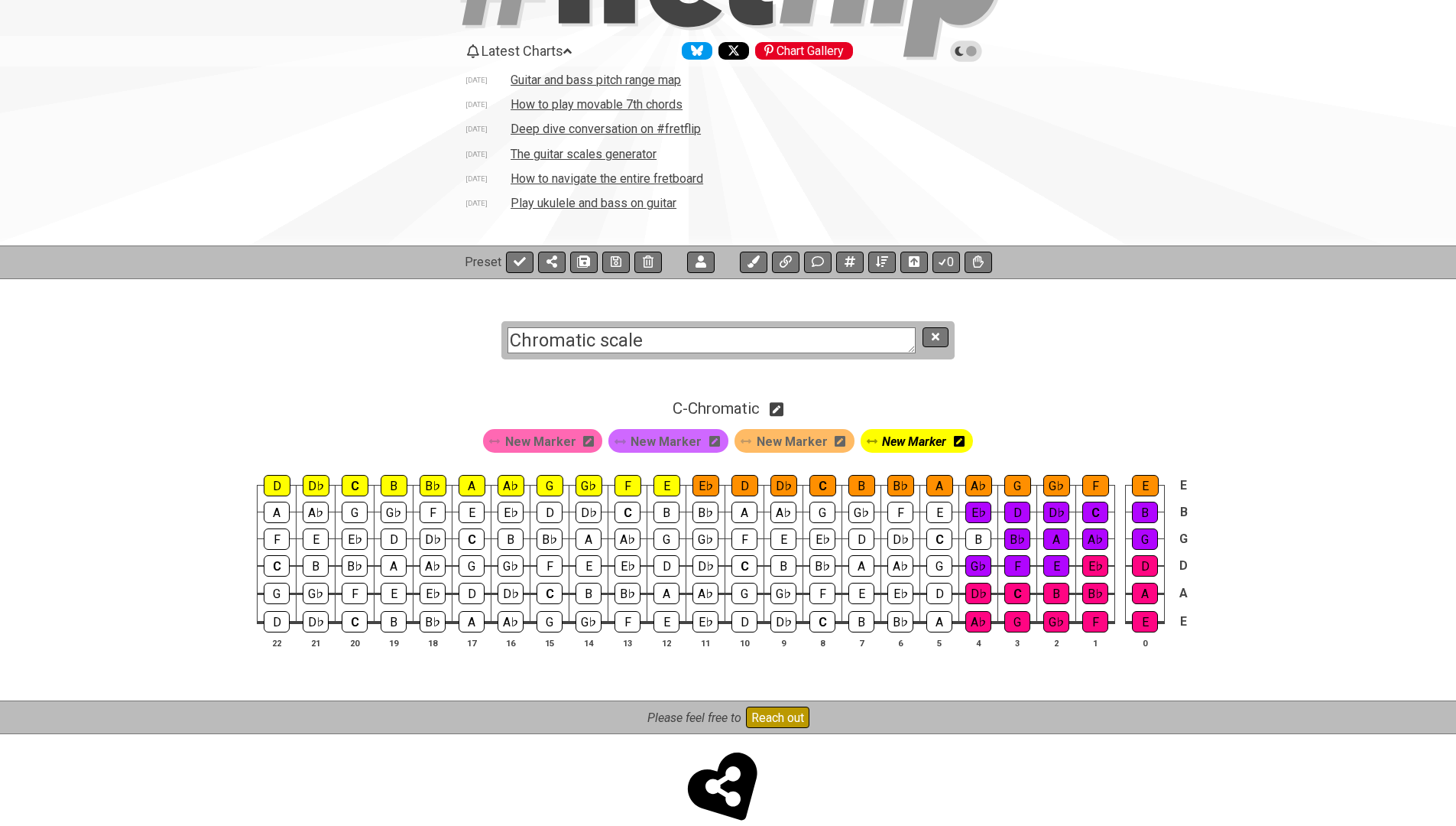
click at [805, 336] on textarea "Chromatic scale" at bounding box center [711, 340] width 408 height 27
type textarea "47 notes"
click at [934, 336] on icon at bounding box center [936, 336] width 8 height 8
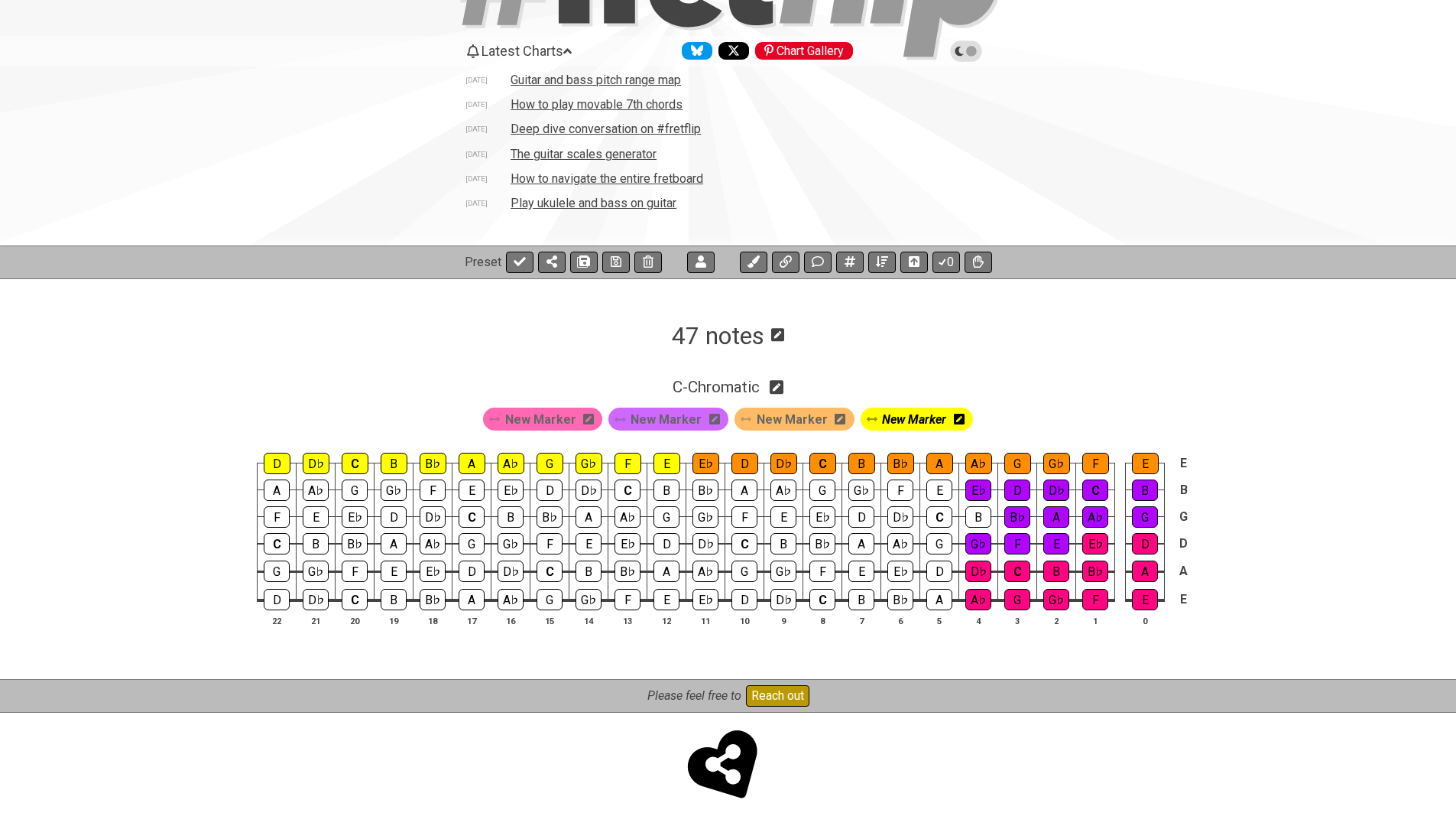
click at [777, 337] on icon at bounding box center [778, 334] width 13 height 15
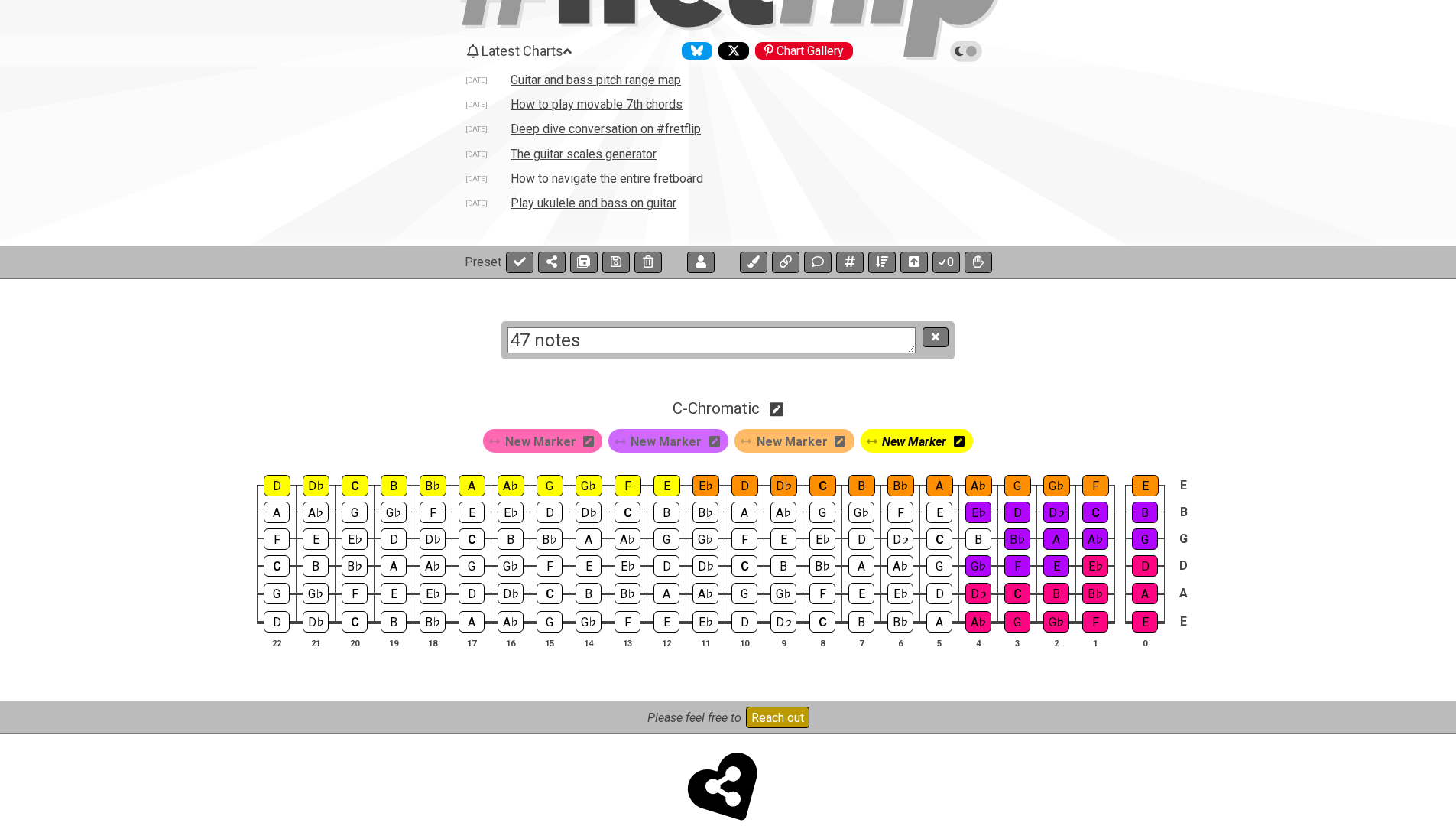
click at [694, 339] on textarea "47 notes" at bounding box center [711, 340] width 408 height 27
type textarea "22 frets = 47 notes"
click at [925, 339] on button at bounding box center [935, 337] width 26 height 20
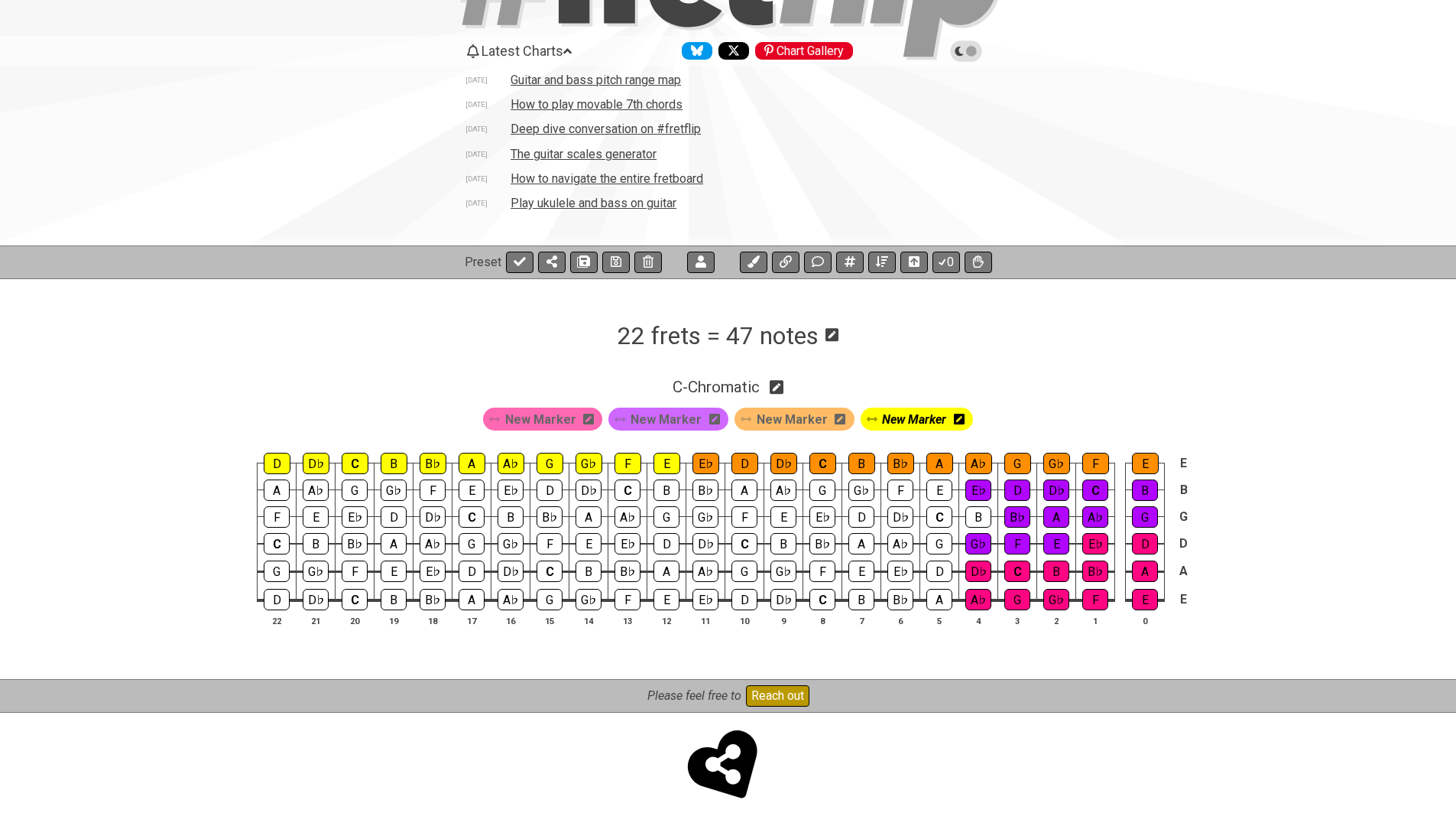
click at [831, 338] on icon at bounding box center [832, 334] width 13 height 15
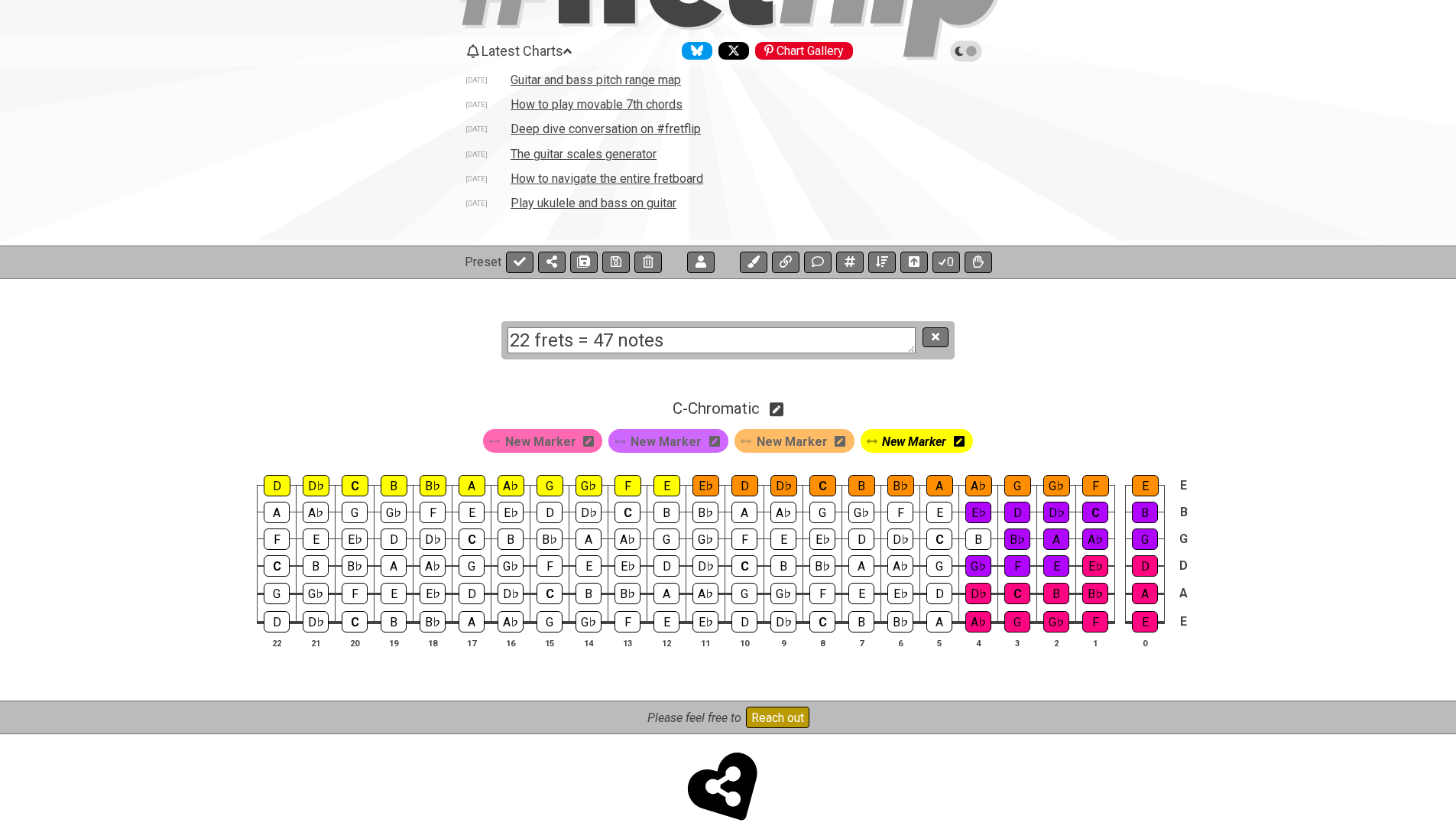
click at [632, 346] on textarea "22 frets = 47 notes" at bounding box center [711, 340] width 408 height 27
click at [599, 343] on textarea "22 frets = 47 notes" at bounding box center [711, 340] width 408 height 27
type textarea "22 frets with 47 notes"
click at [933, 335] on icon at bounding box center [936, 336] width 8 height 12
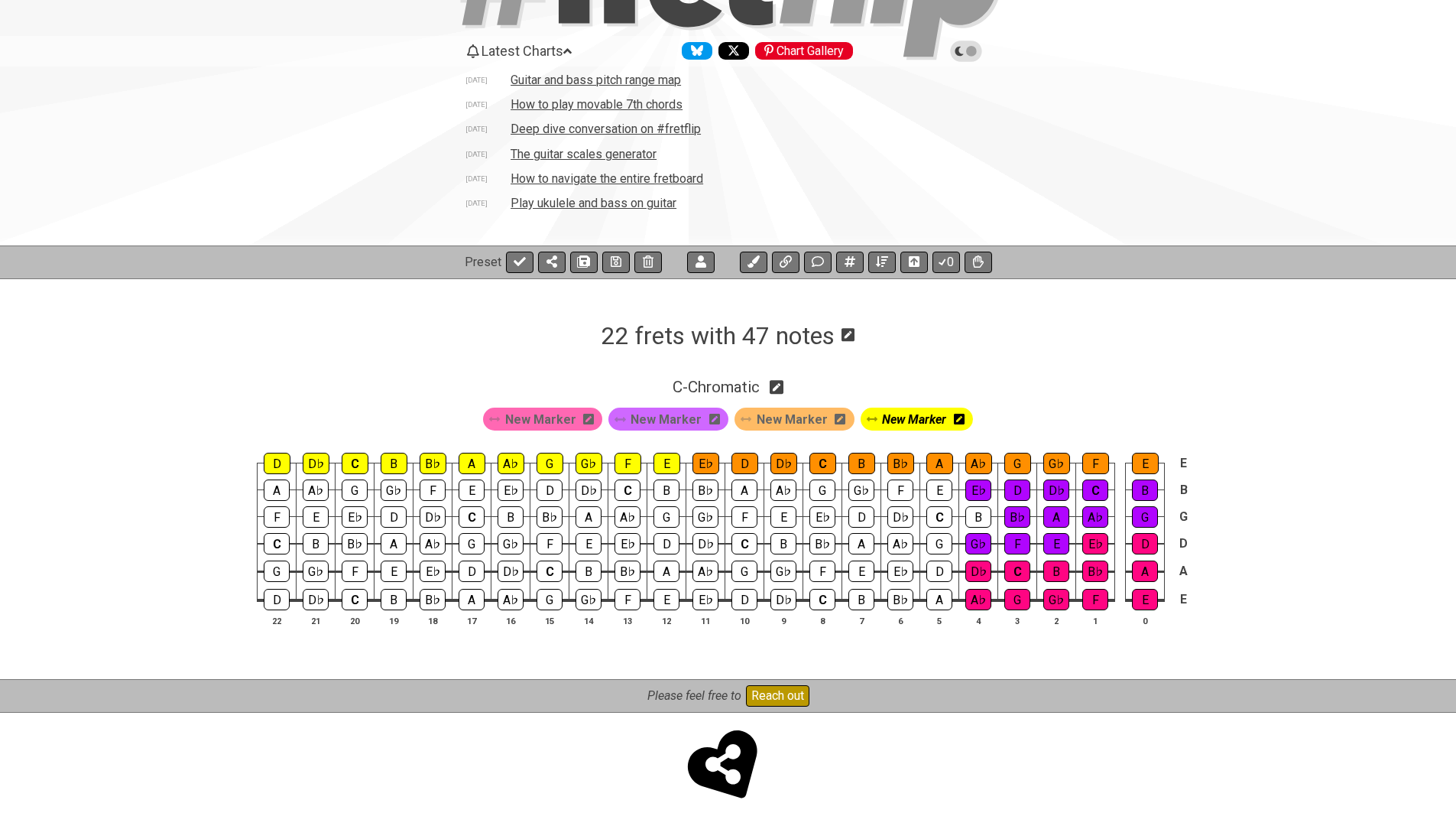
click at [847, 334] on icon at bounding box center [848, 335] width 13 height 13
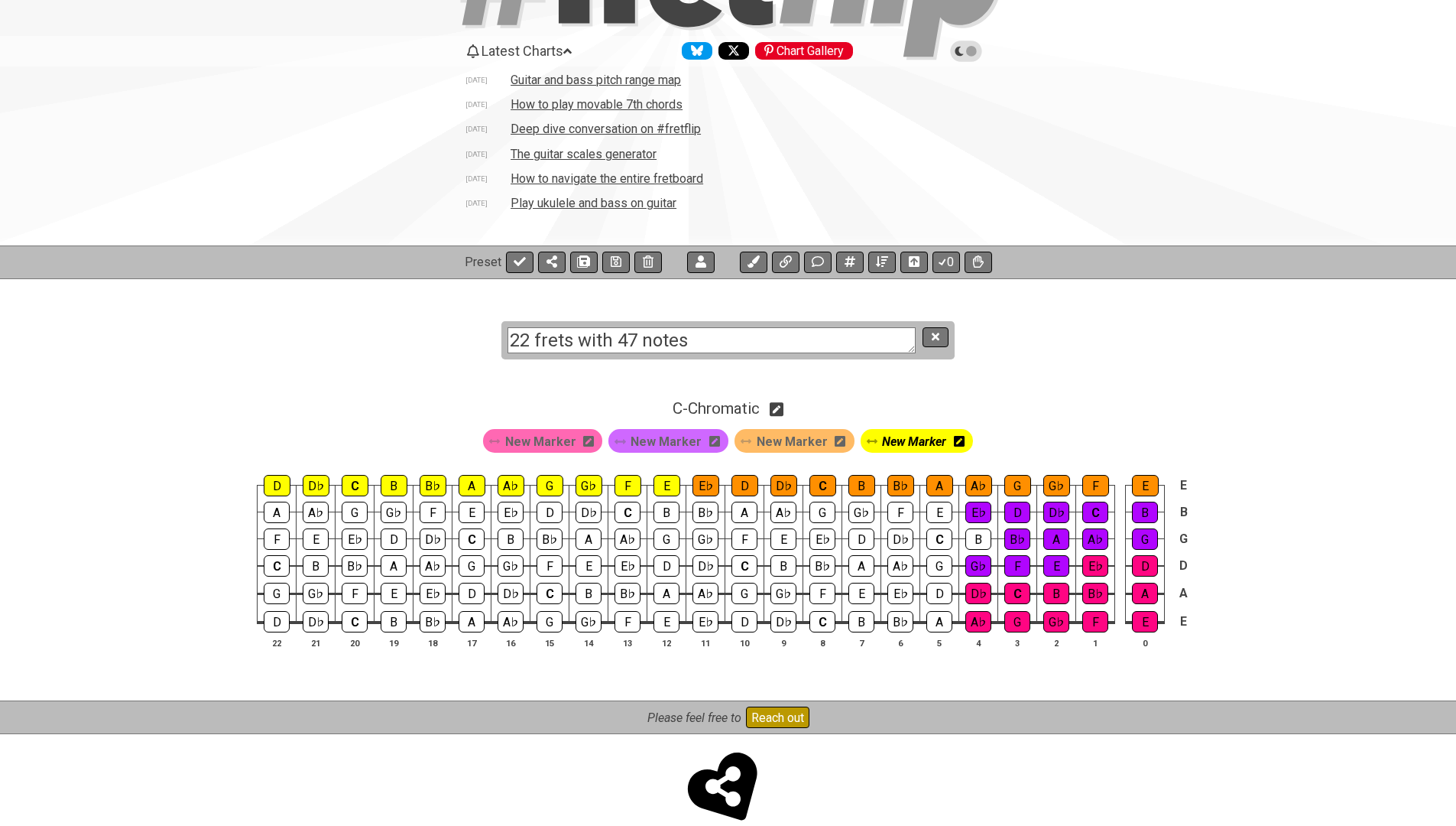
click at [653, 344] on textarea "22 frets with 47 notes" at bounding box center [711, 340] width 408 height 27
type textarea "22 frets guitar has 47 notes"
click at [939, 338] on icon at bounding box center [936, 336] width 8 height 8
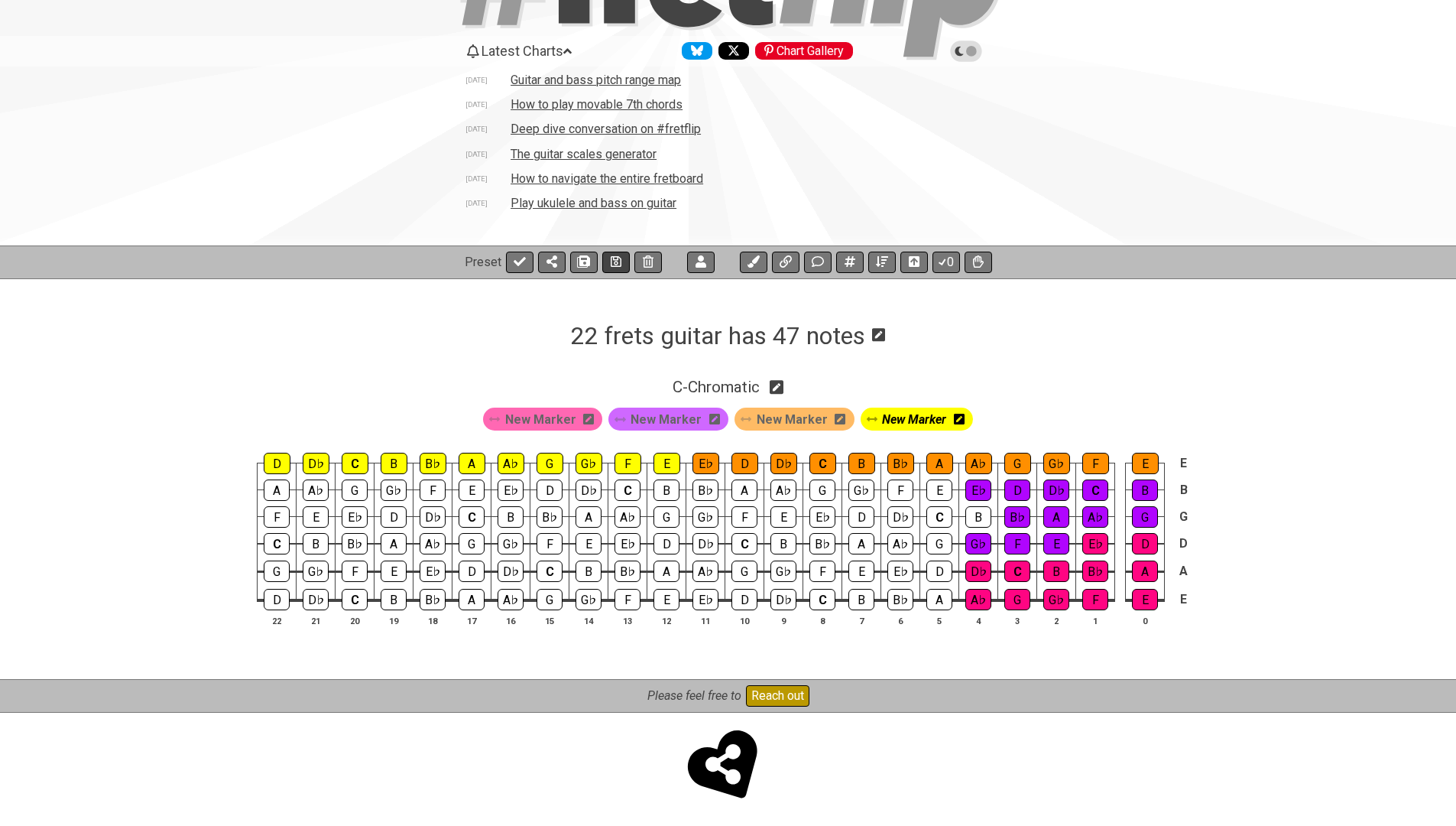
click at [613, 261] on icon at bounding box center [616, 261] width 11 height 12
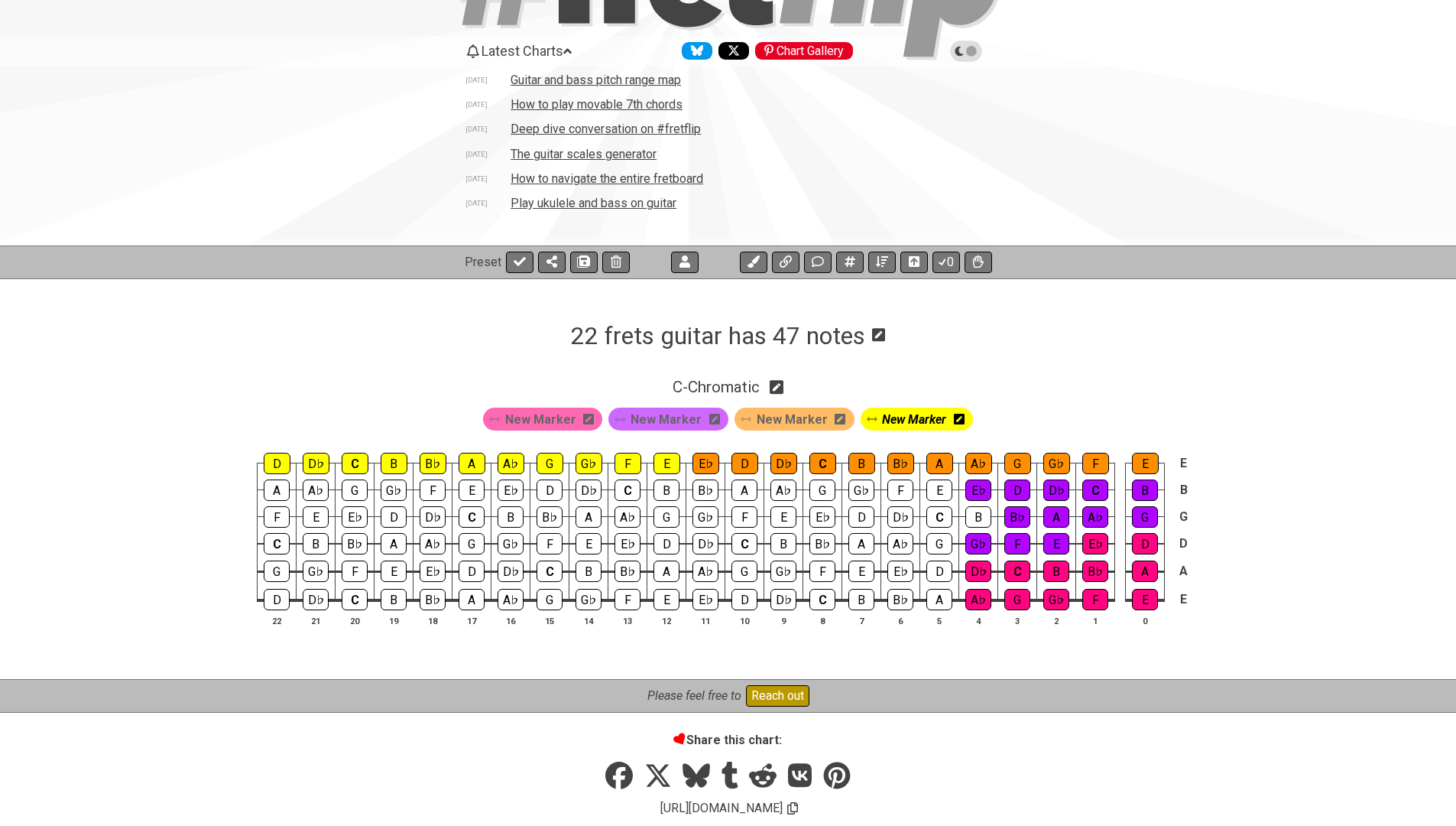
click at [877, 336] on icon at bounding box center [878, 335] width 13 height 13
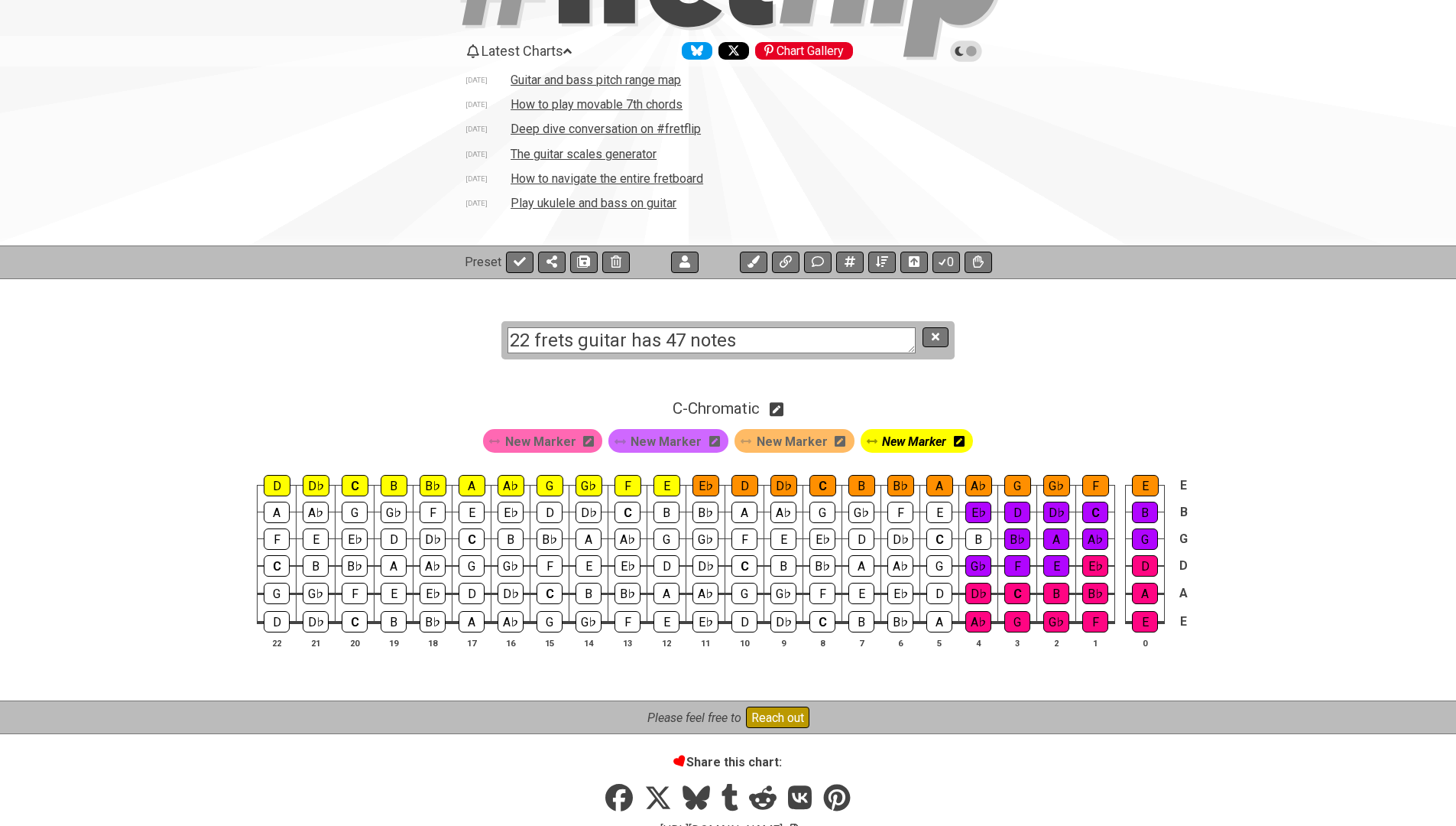
click at [569, 339] on textarea "22 frets guitar has 47 notes" at bounding box center [711, 340] width 408 height 27
drag, startPoint x: 576, startPoint y: 340, endPoint x: 801, endPoint y: 343, distance: 225.0
click at [801, 343] on textarea "22 frets guitar has 47 notes" at bounding box center [711, 340] width 408 height 27
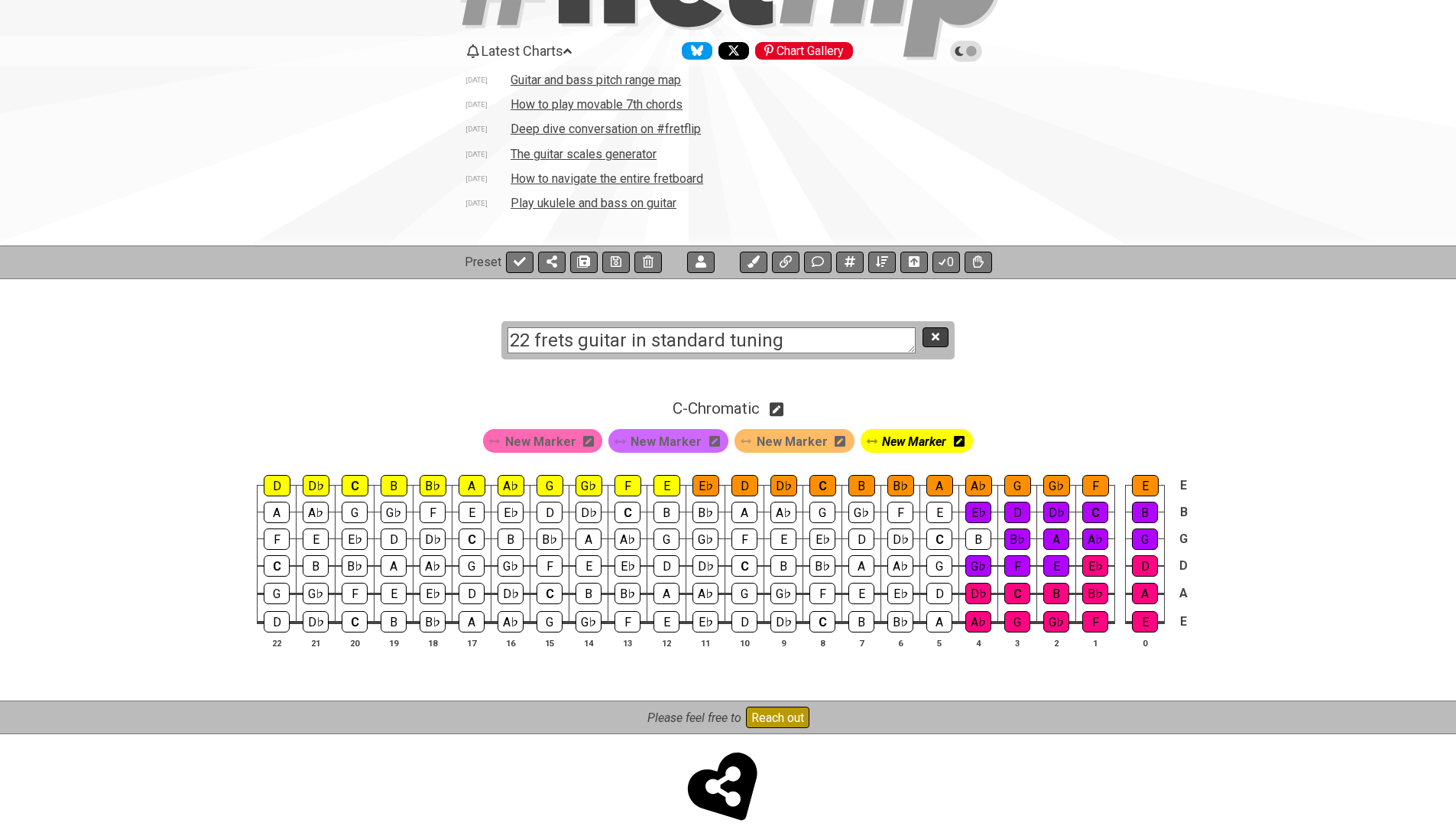
type textarea "22 frets guitar in standard tuning"
click at [930, 339] on button at bounding box center [935, 337] width 26 height 20
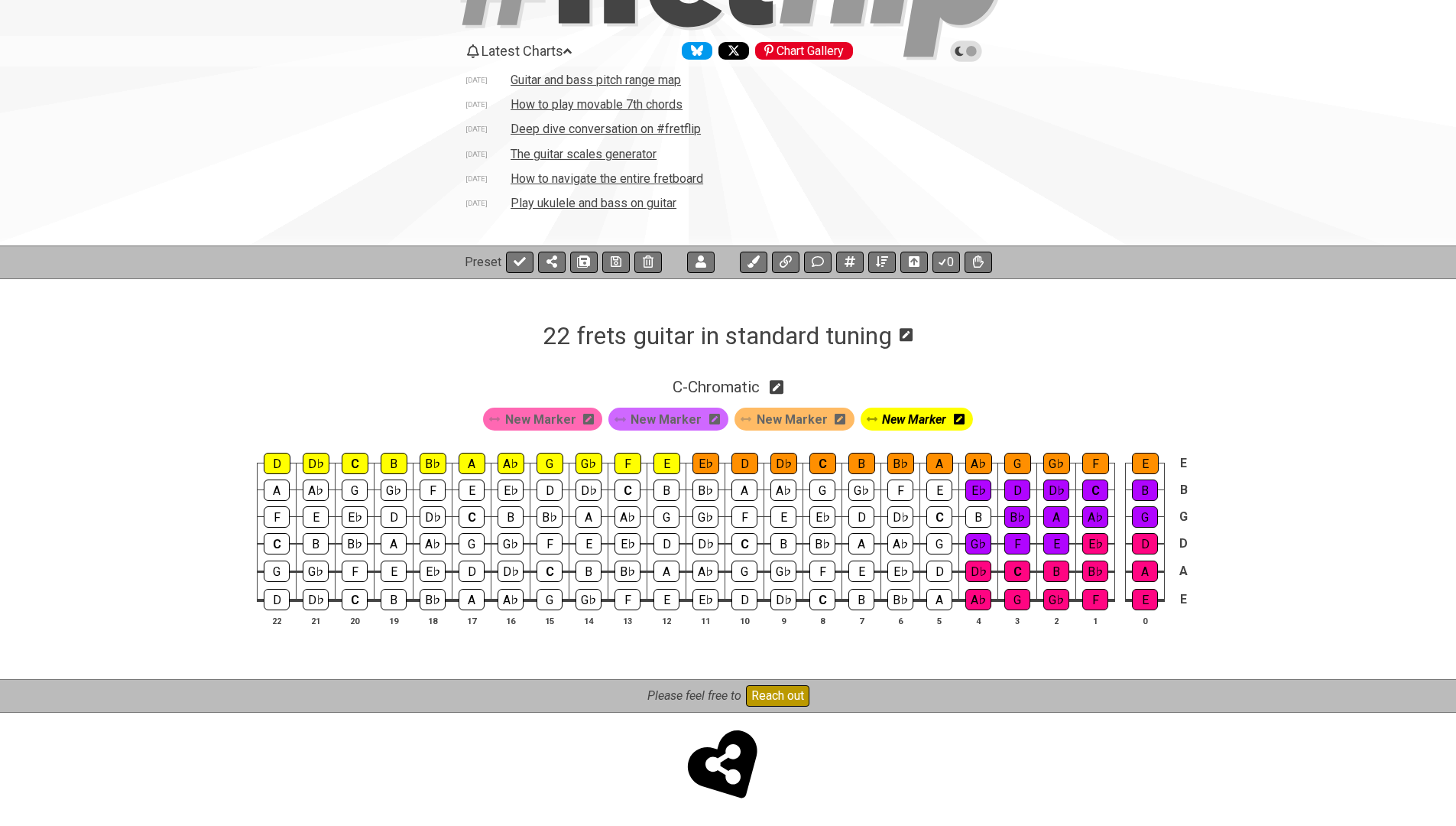
click at [906, 335] on icon at bounding box center [906, 335] width 13 height 13
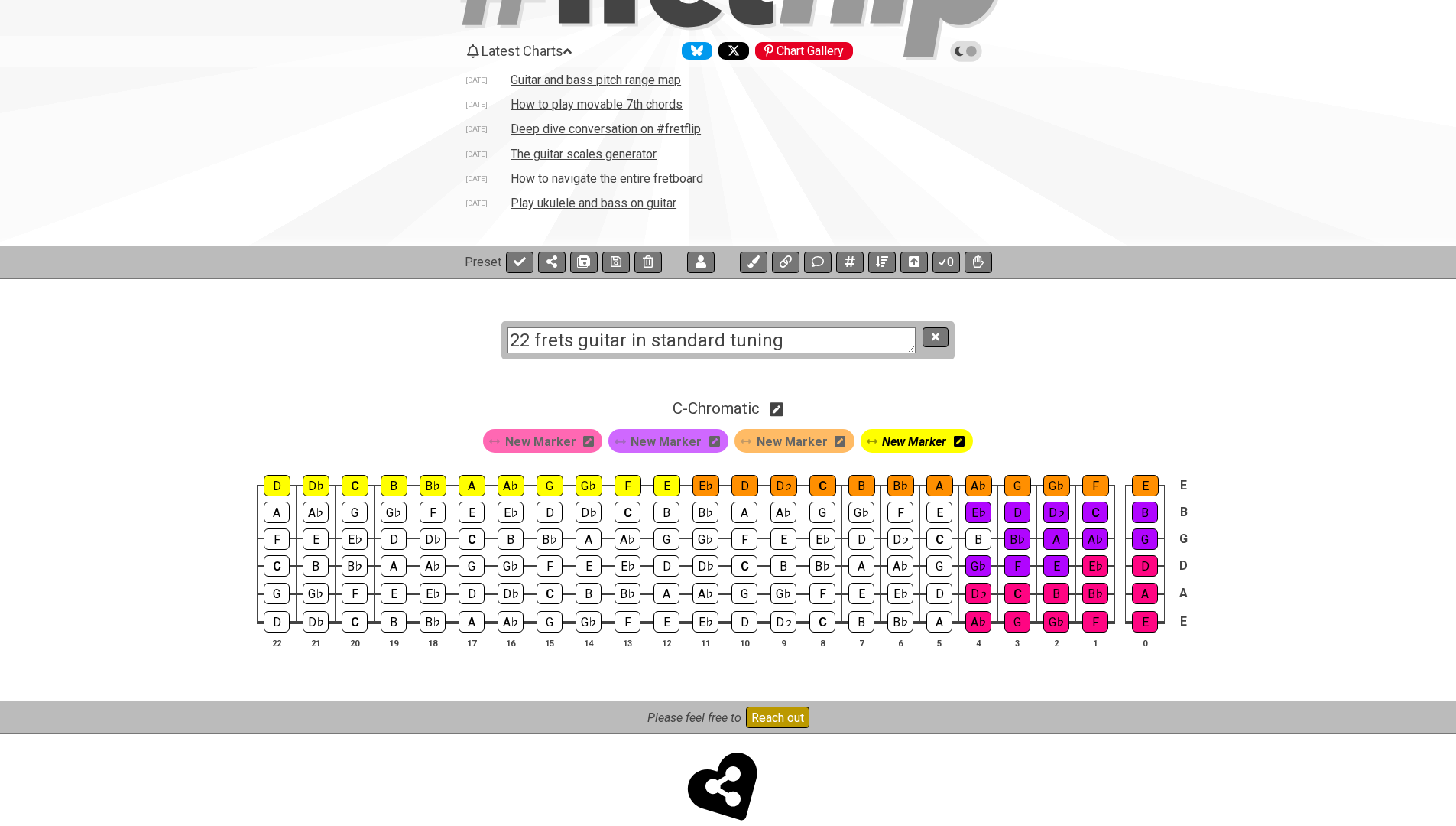
click at [817, 336] on textarea "22 frets guitar in standard tuning" at bounding box center [711, 340] width 408 height 27
type textarea "Standard Tuning"
click at [936, 340] on icon at bounding box center [936, 336] width 8 height 12
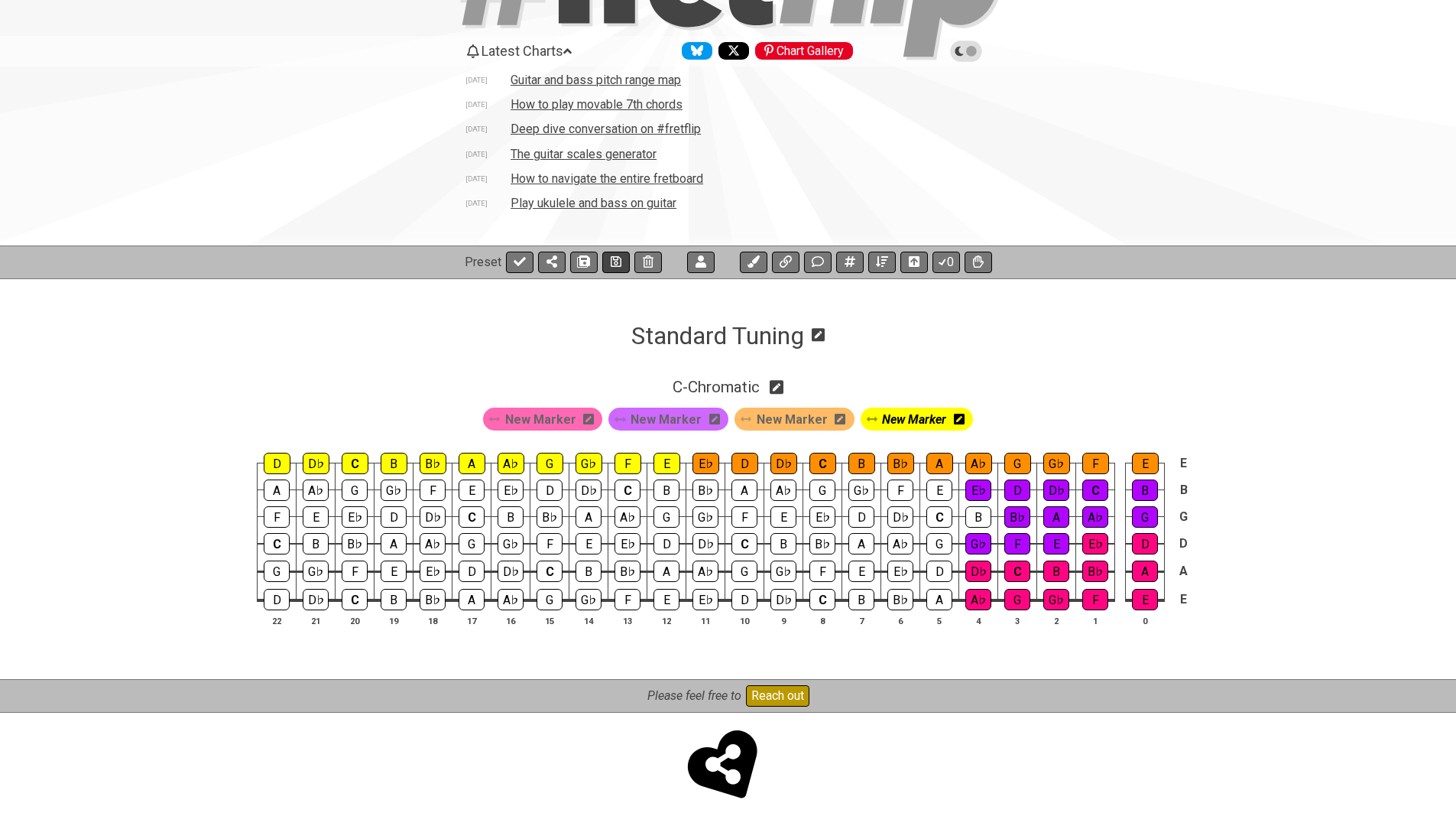
click at [615, 265] on icon at bounding box center [616, 261] width 11 height 12
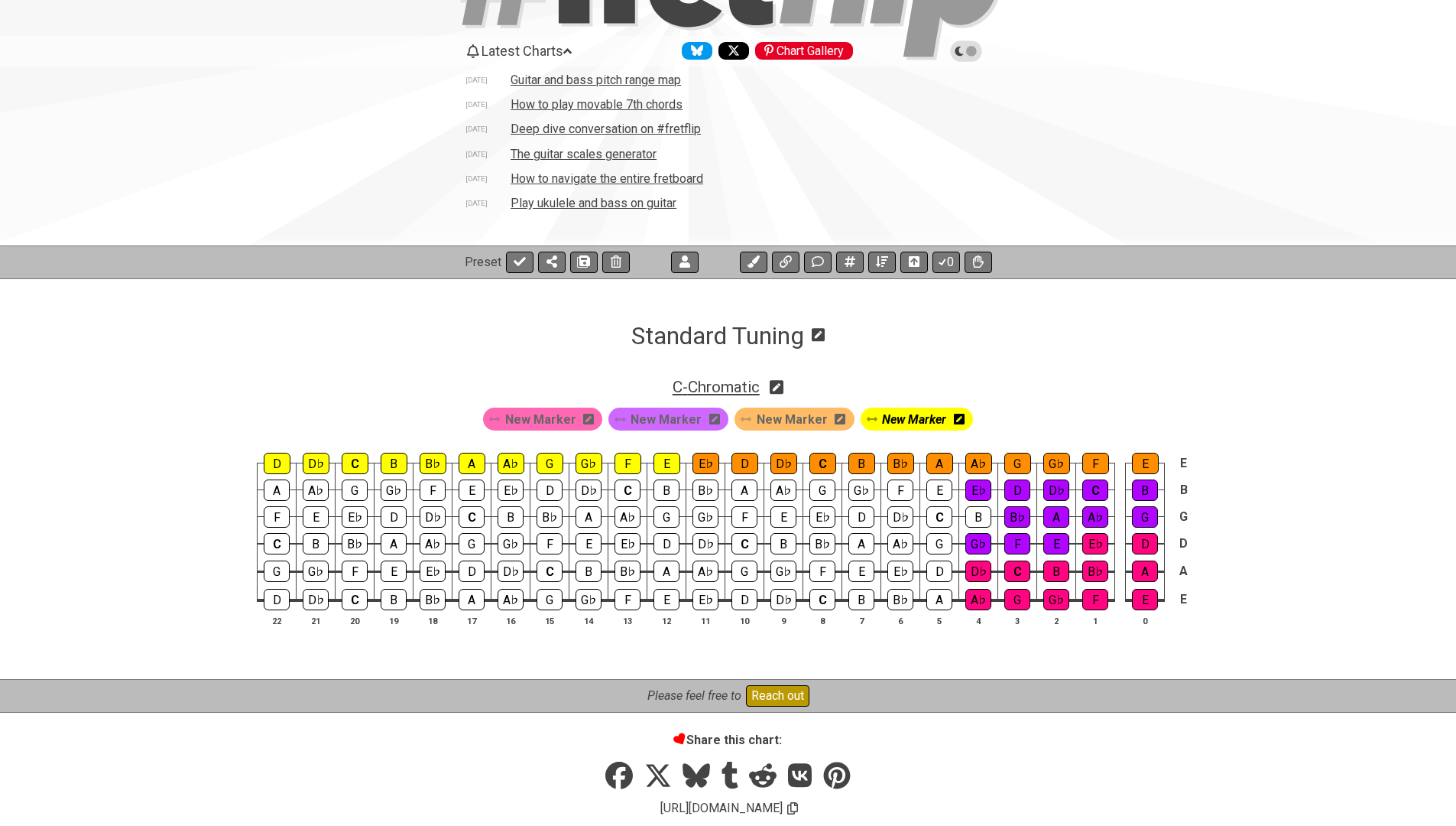
click at [714, 380] on span "C - Chromatic" at bounding box center [716, 387] width 87 height 19
select select "Chromatic"
select select "C"
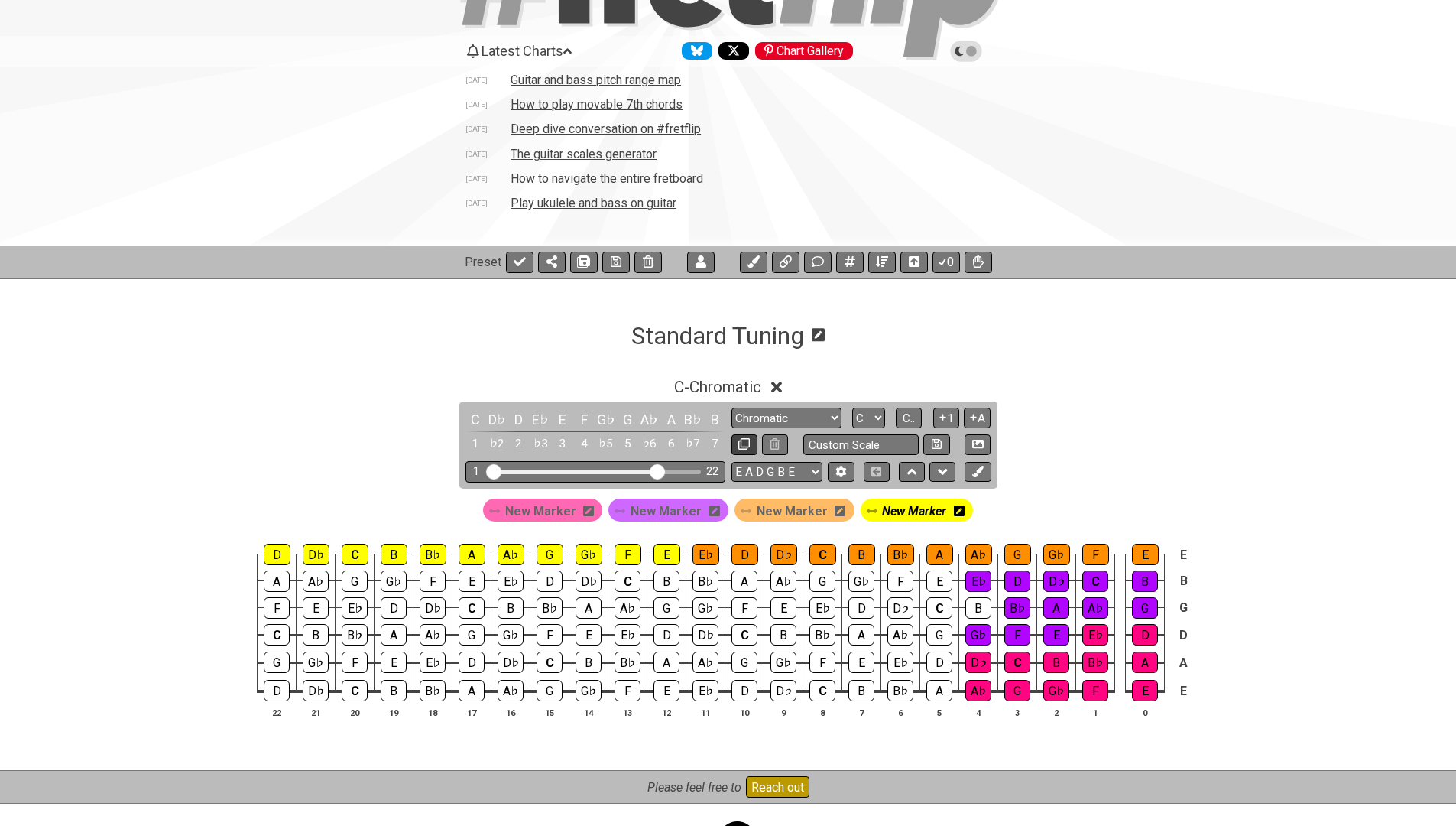
click at [745, 436] on button at bounding box center [744, 445] width 26 height 20
select select "Chromatic"
select select "C"
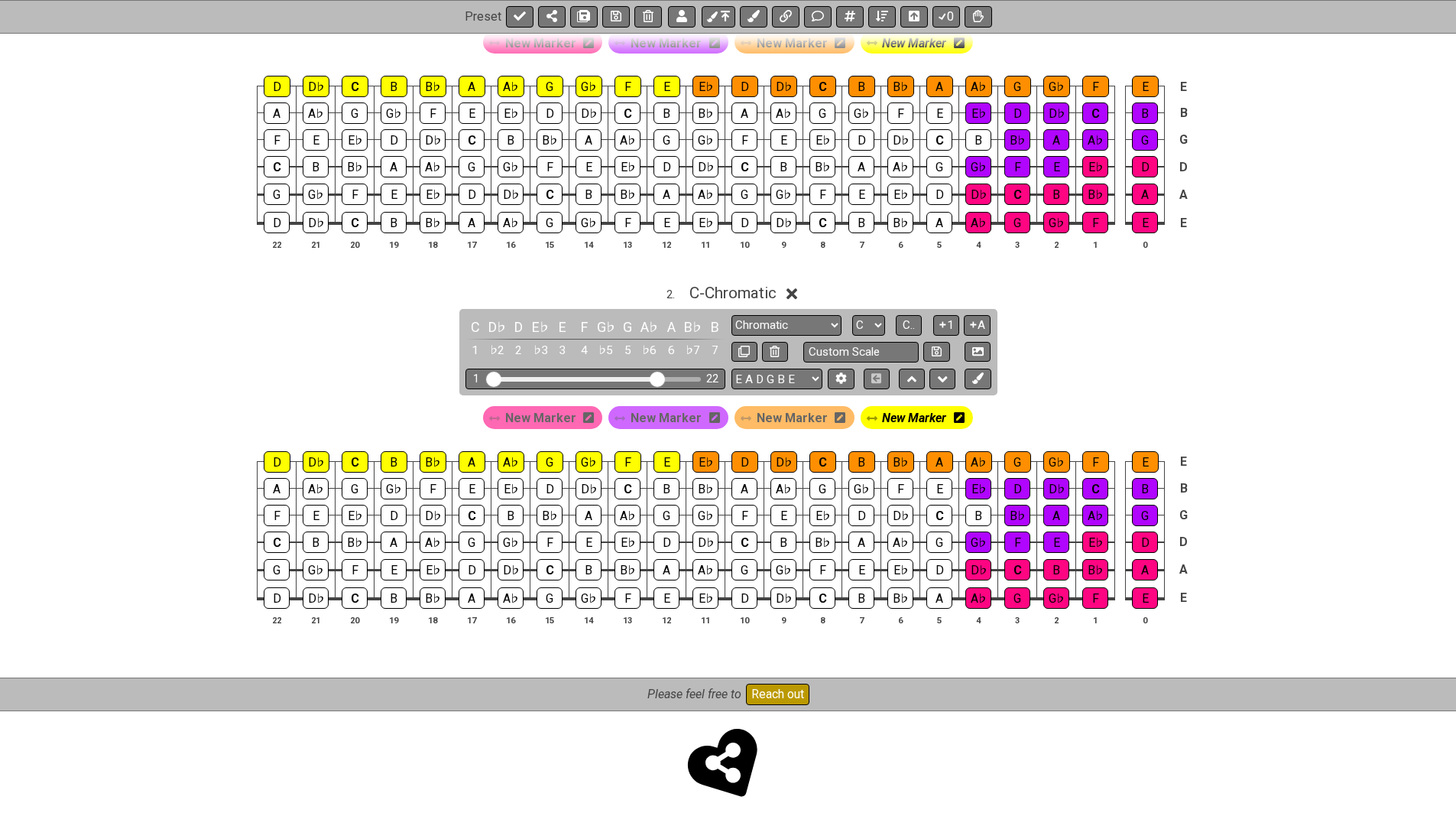
scroll to position [588, 0]
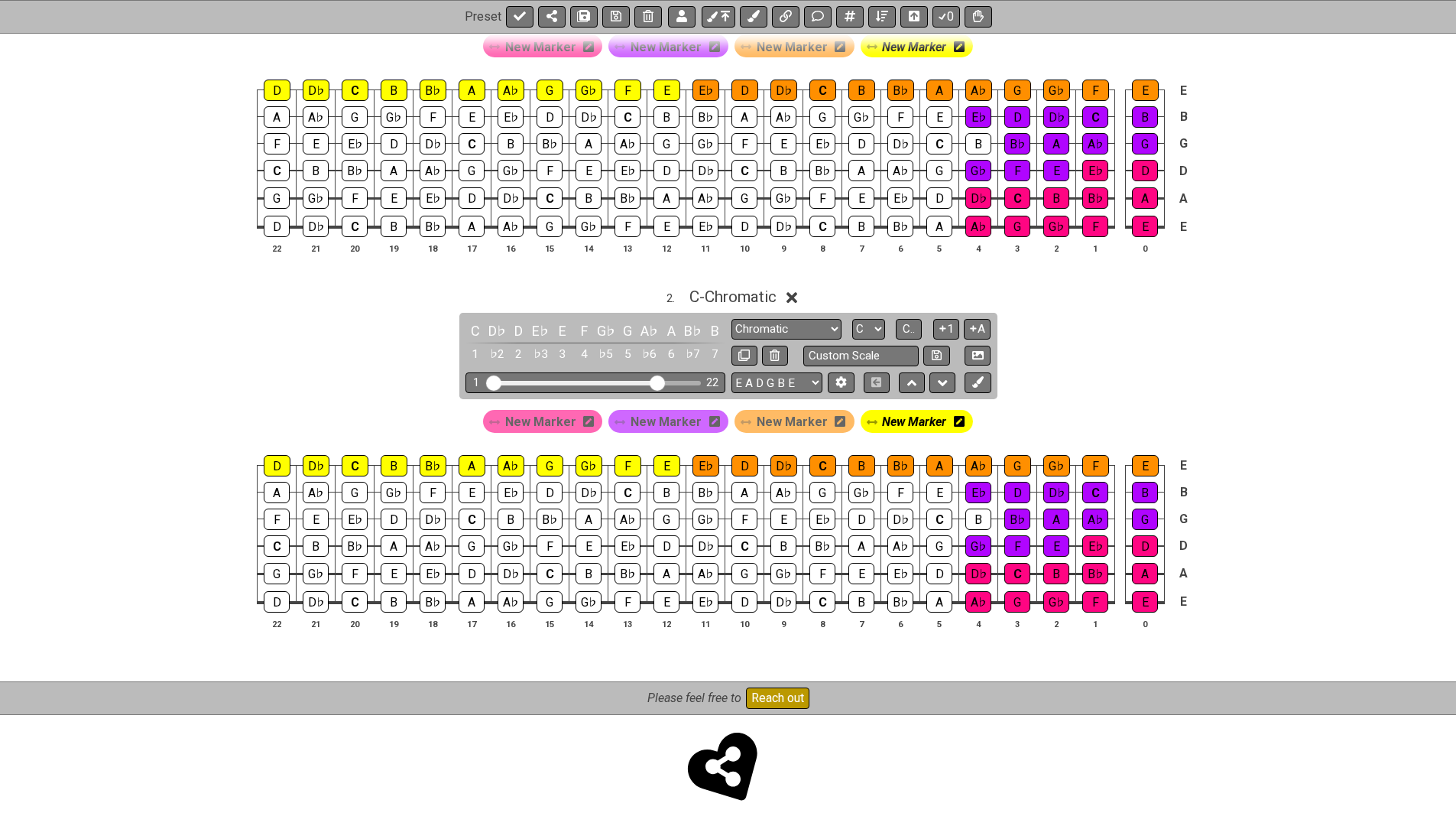
click at [556, 414] on span "New Marker" at bounding box center [540, 421] width 71 height 22
click at [470, 327] on div "C" at bounding box center [475, 331] width 19 height 20
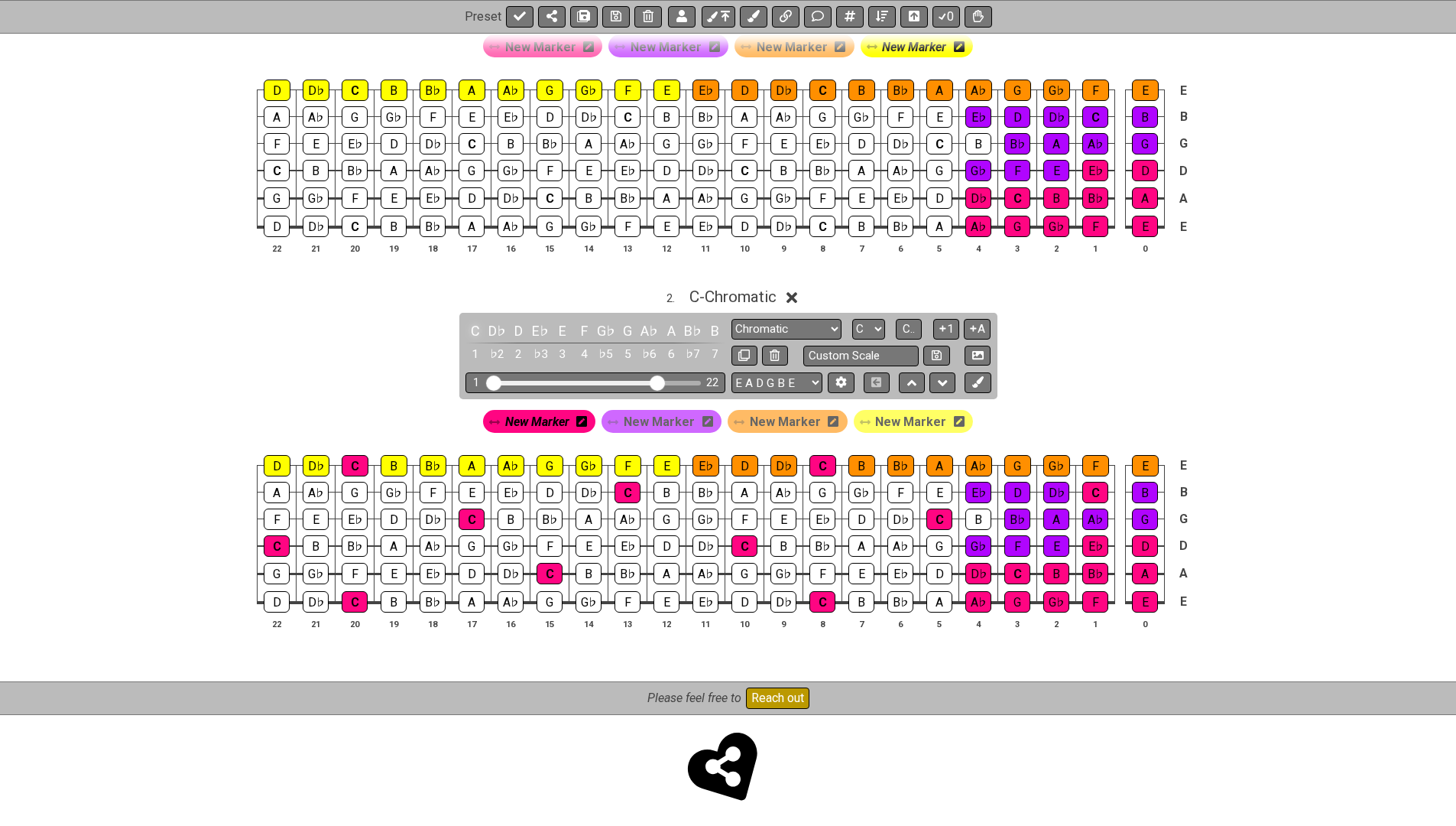
click at [470, 326] on div "C" at bounding box center [475, 331] width 19 height 20
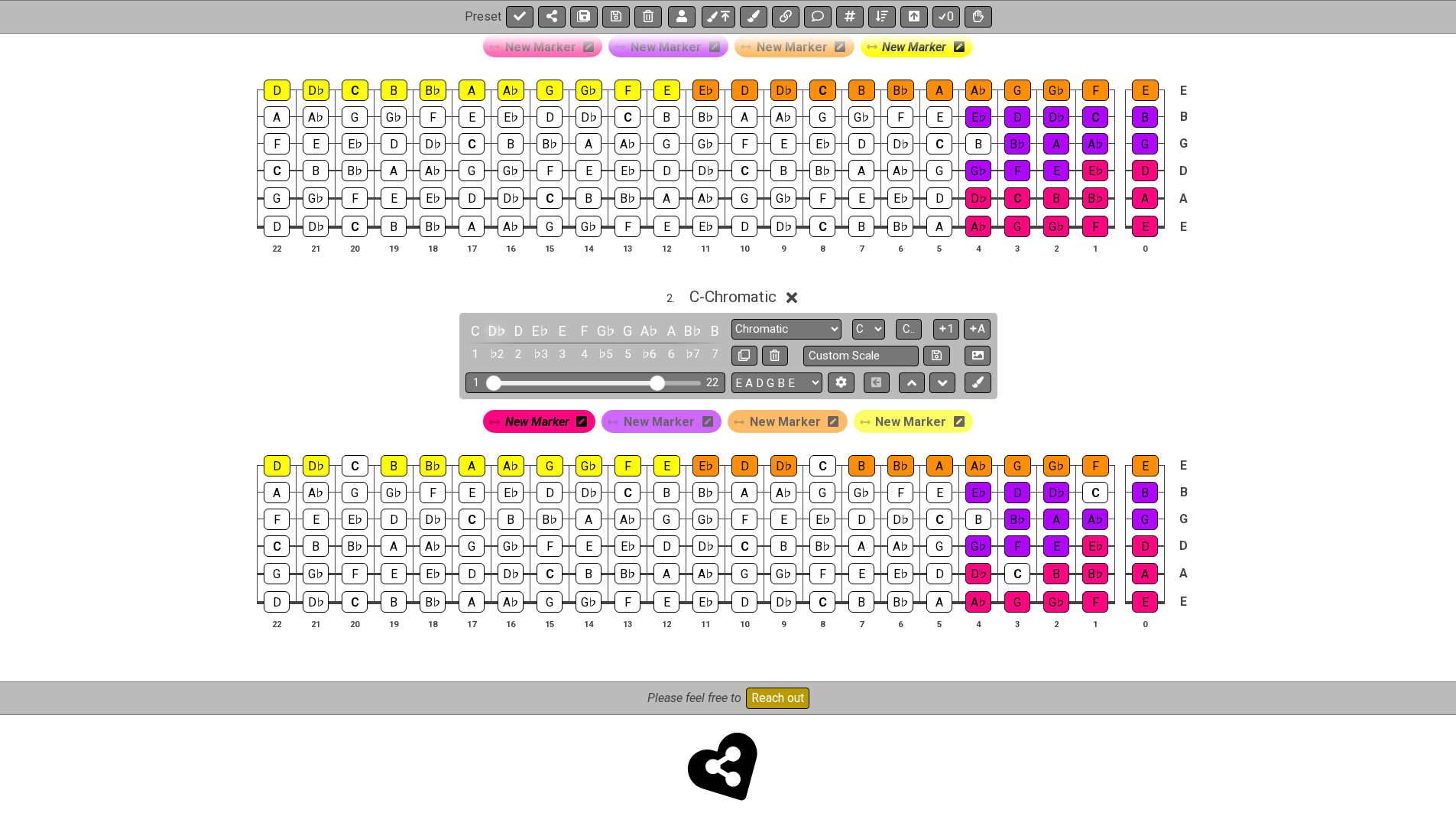
click at [487, 324] on div "D♭" at bounding box center [496, 331] width 19 height 20
click at [518, 321] on div "D" at bounding box center [519, 331] width 19 height 20
click at [538, 324] on div "E♭" at bounding box center [540, 331] width 19 height 20
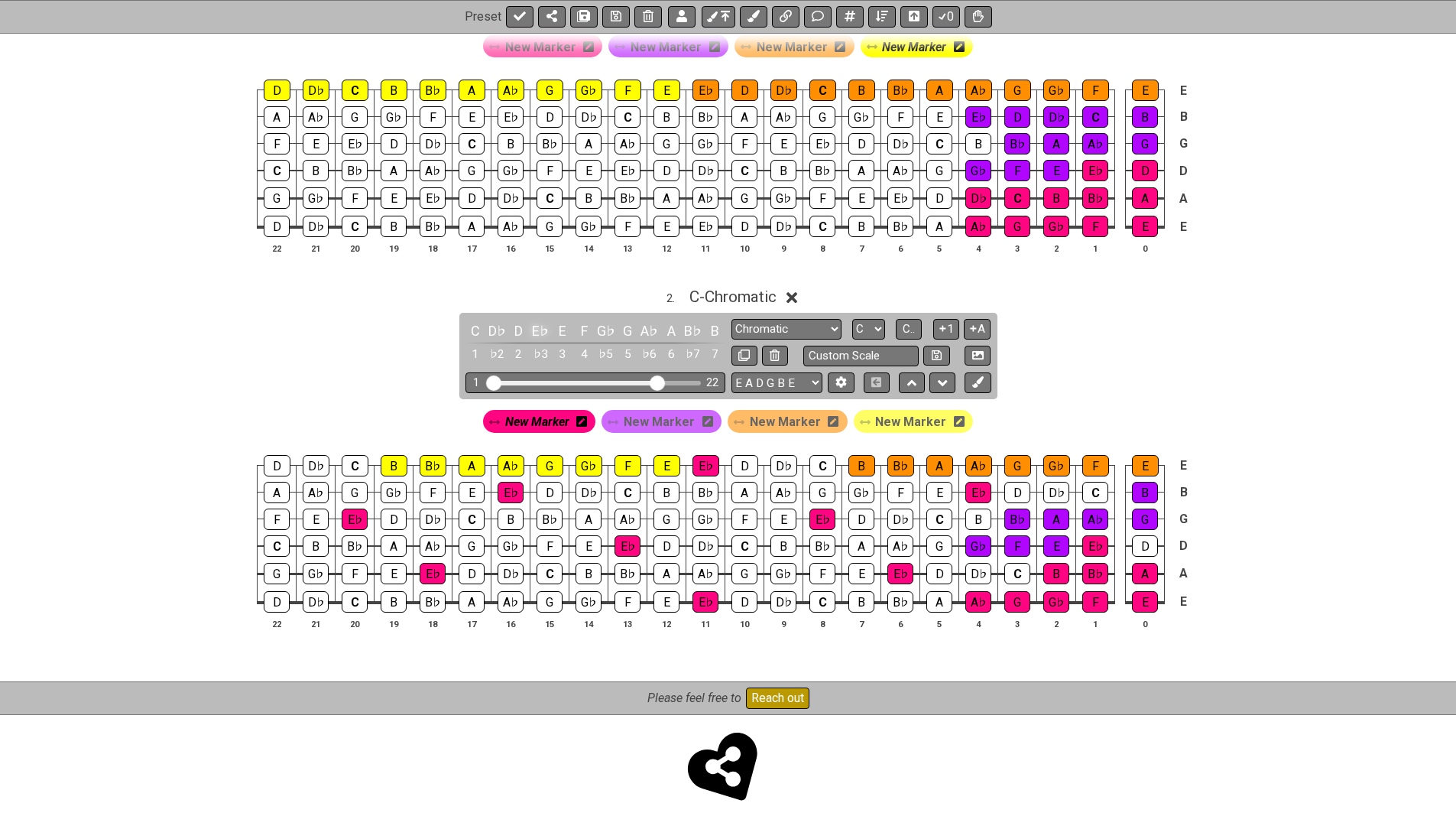
click at [538, 324] on div "E♭" at bounding box center [540, 331] width 19 height 20
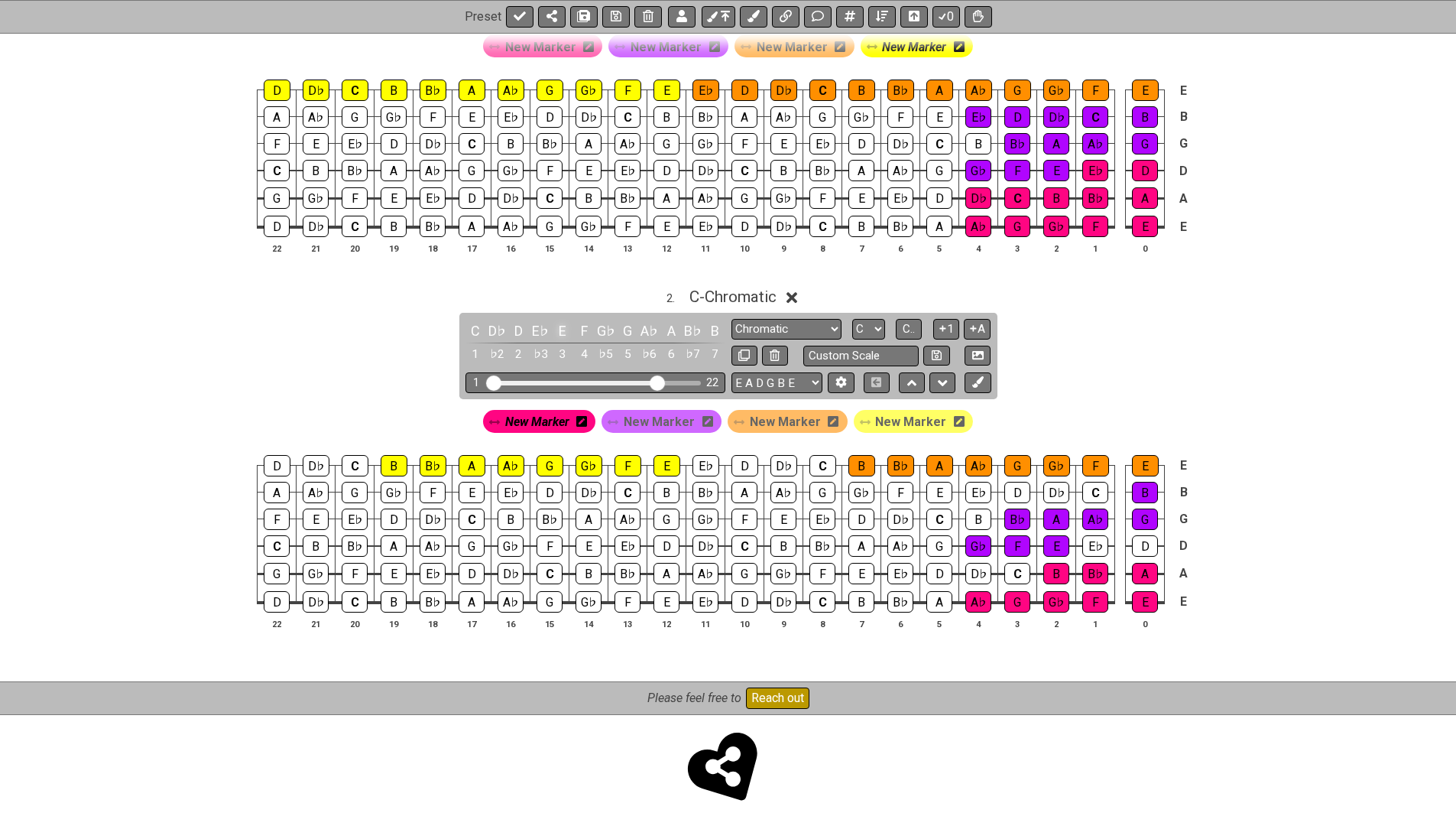
click at [558, 325] on div "E" at bounding box center [562, 331] width 19 height 20
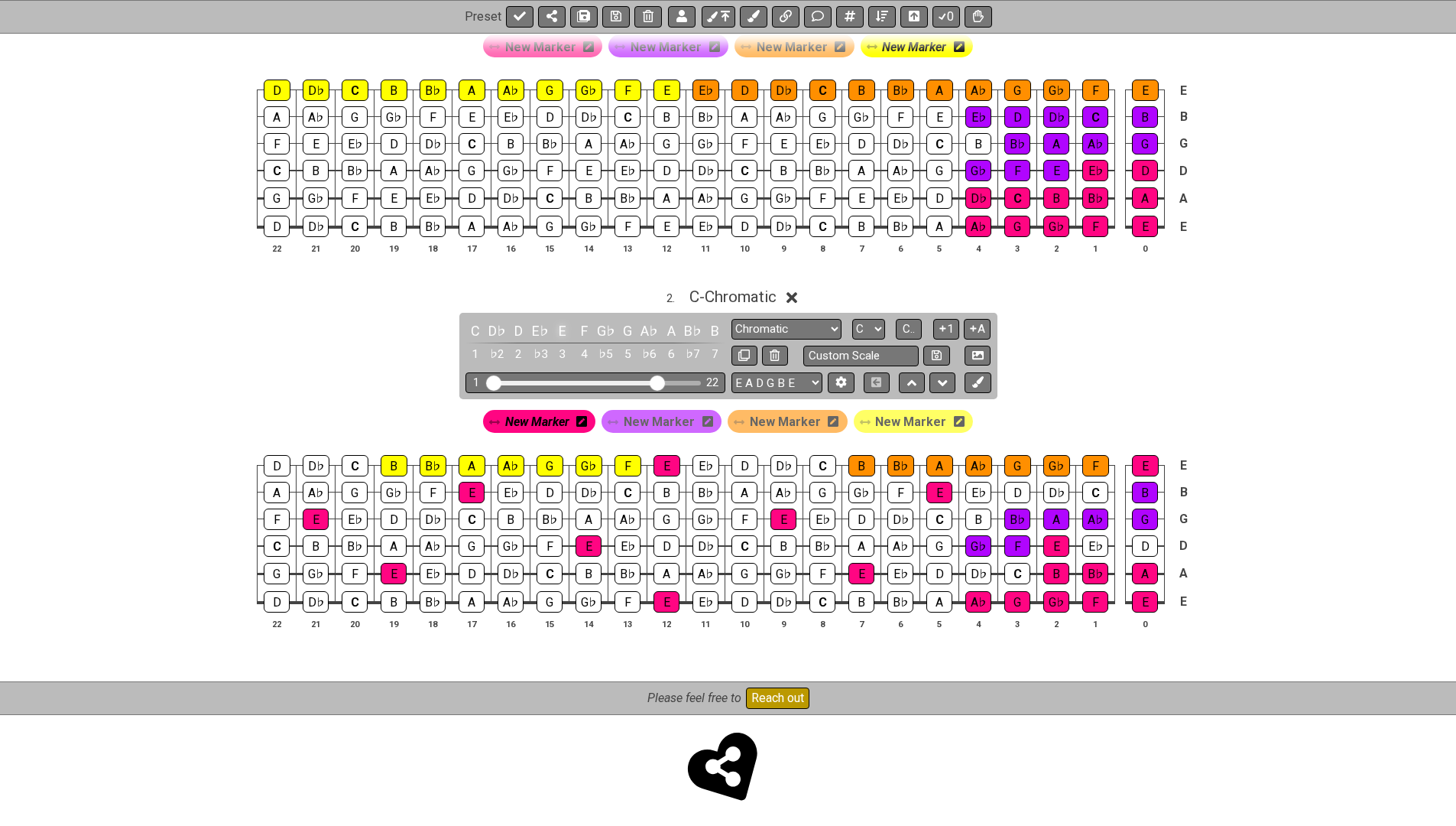
click at [558, 325] on div "E" at bounding box center [562, 331] width 19 height 20
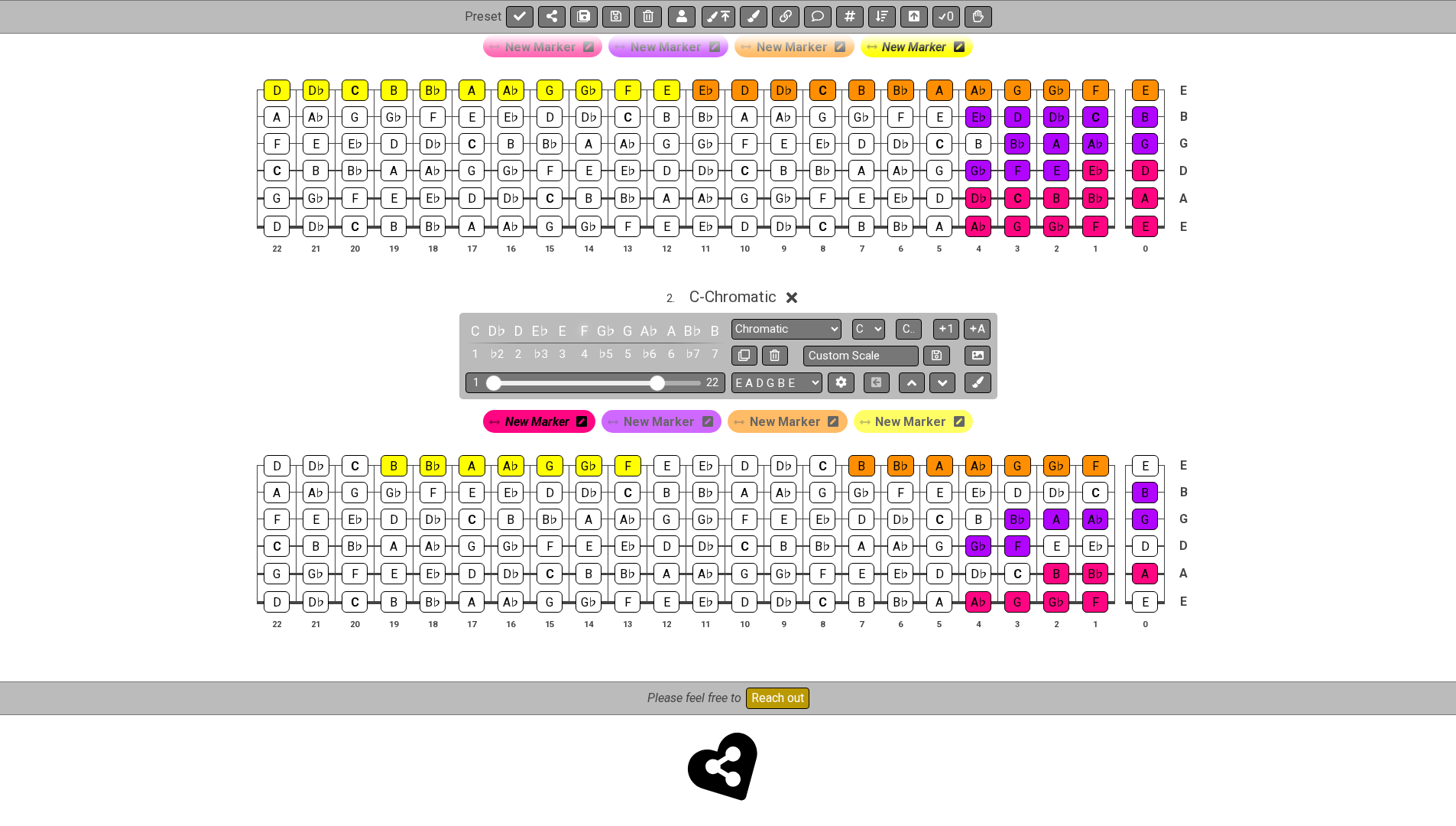
click at [582, 324] on div "F" at bounding box center [583, 331] width 19 height 20
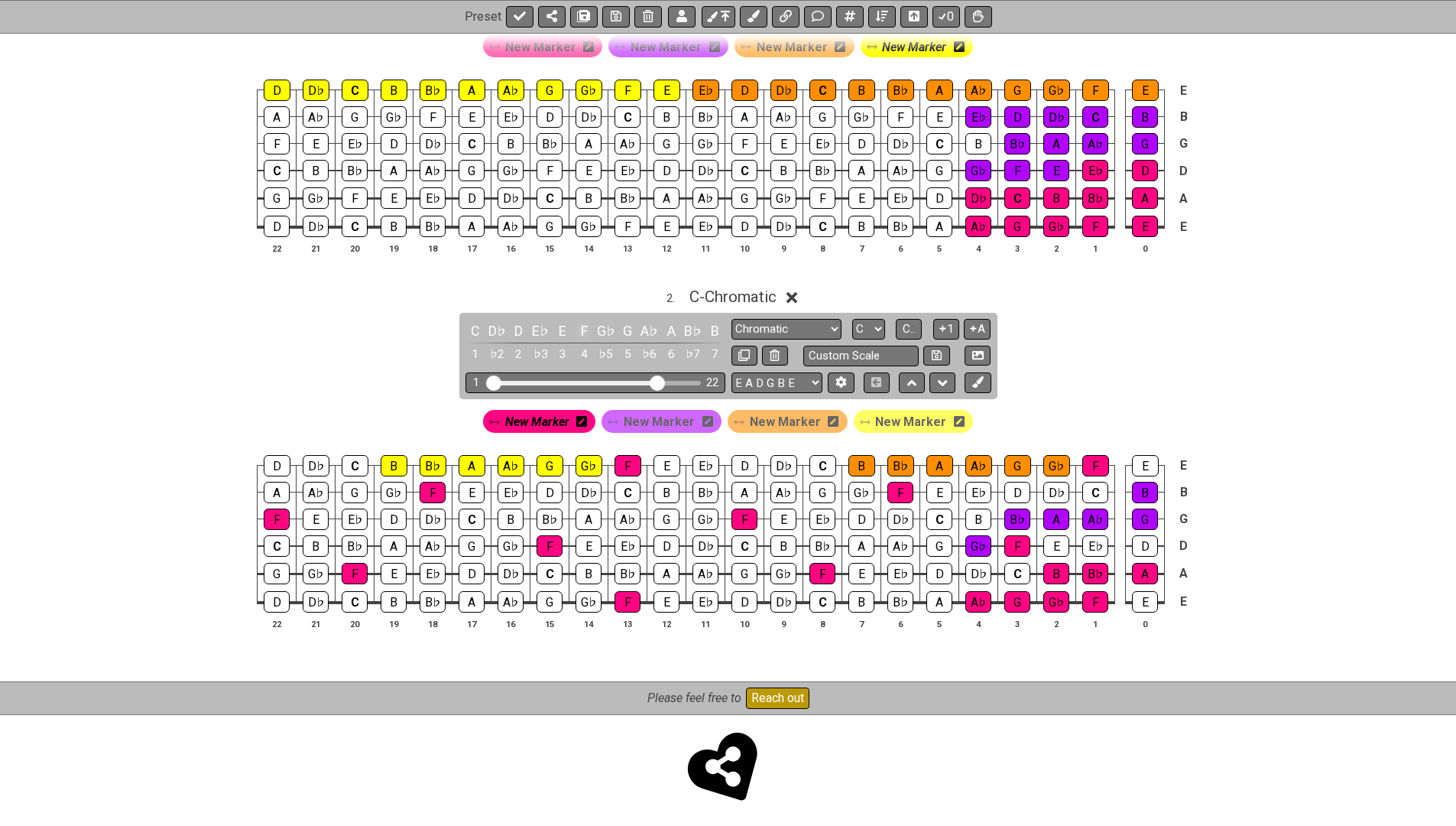
click at [582, 324] on div "F" at bounding box center [583, 331] width 19 height 20
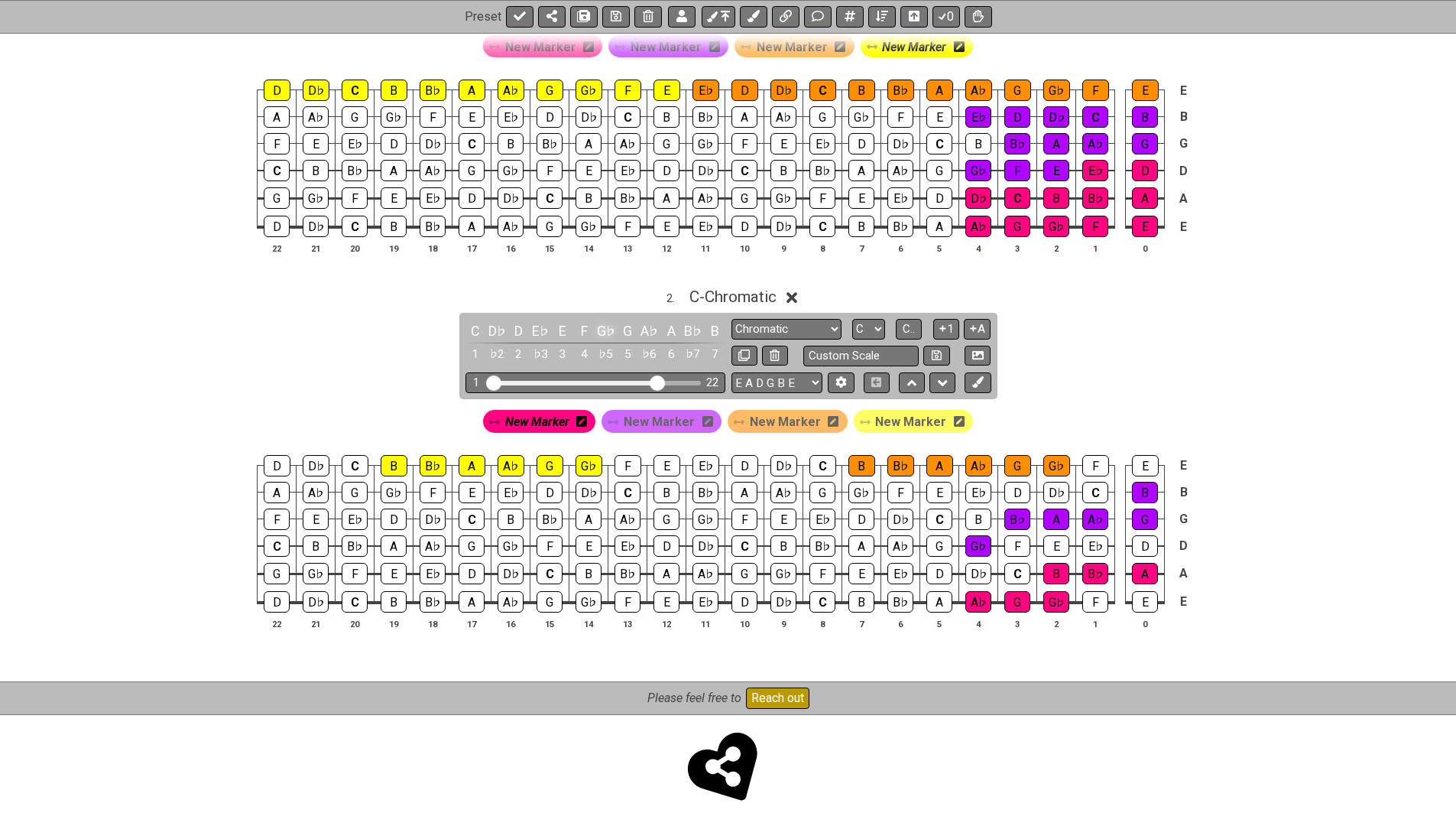
click at [602, 324] on div "G♭" at bounding box center [605, 331] width 19 height 20
click at [625, 324] on div "G" at bounding box center [627, 331] width 19 height 20
click at [654, 325] on div "A♭" at bounding box center [649, 331] width 19 height 20
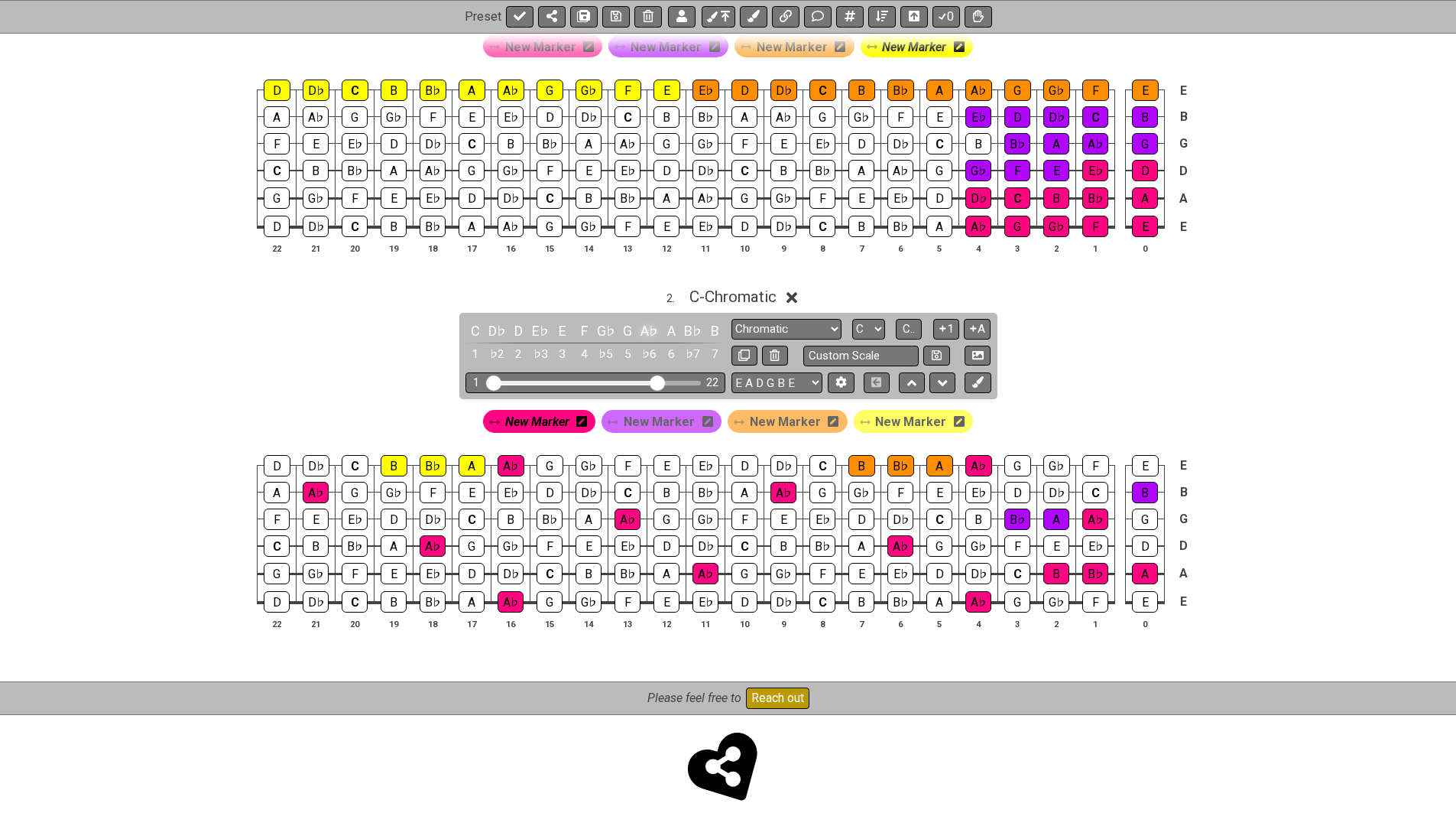
click at [654, 325] on div "A♭" at bounding box center [649, 331] width 19 height 20
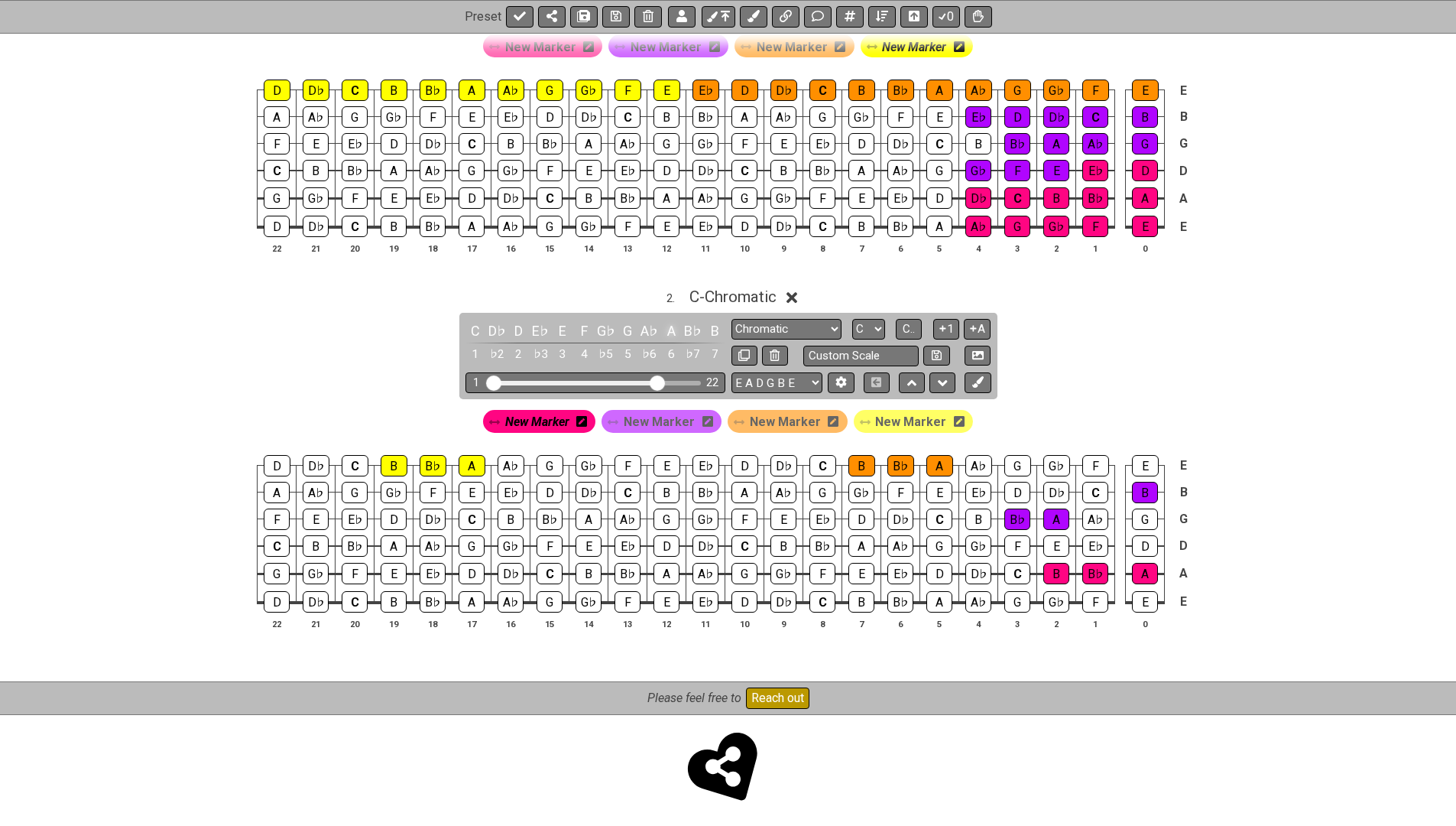
click at [669, 327] on div "A" at bounding box center [671, 331] width 19 height 20
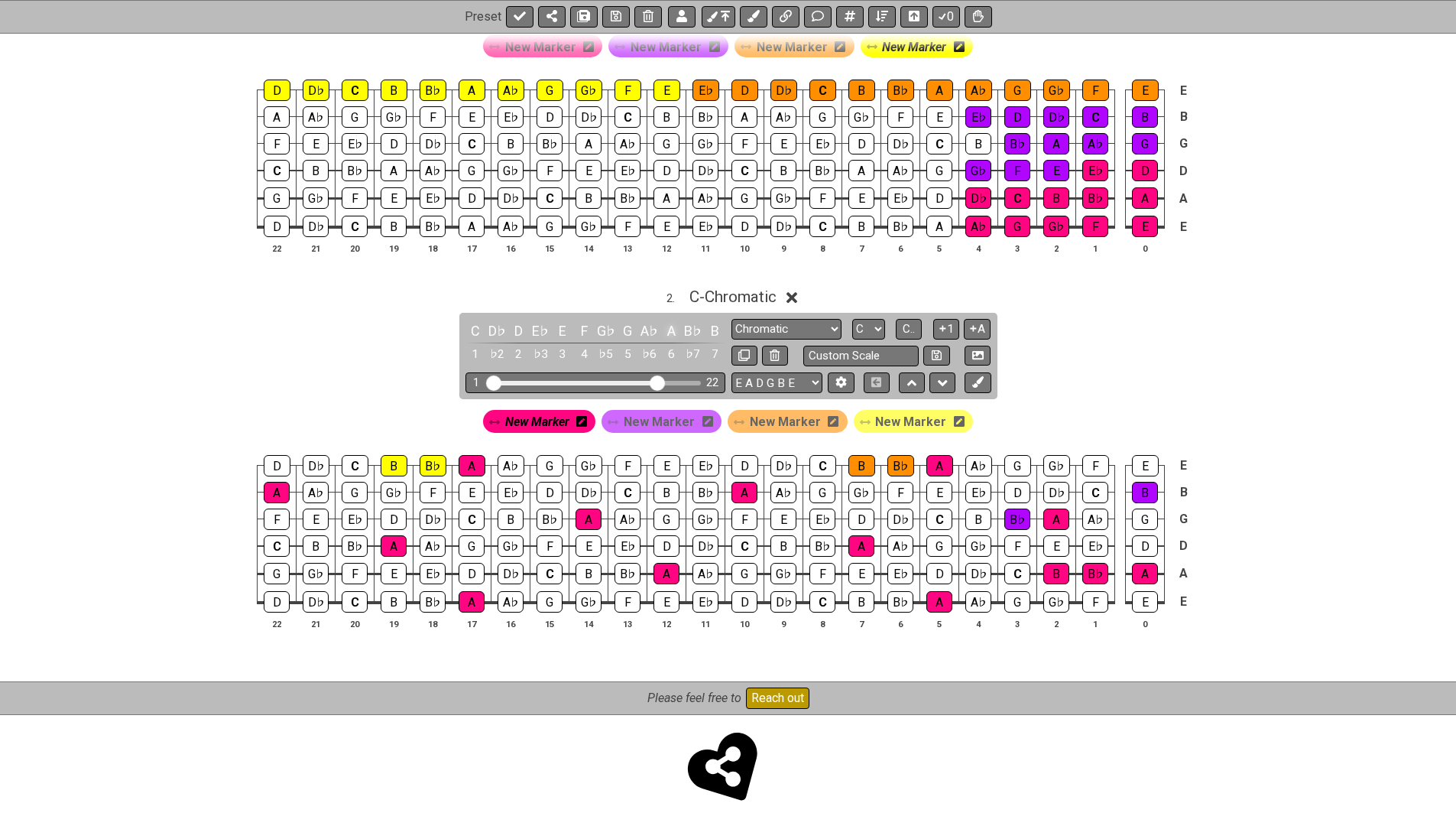
click at [669, 327] on div "A" at bounding box center [671, 331] width 19 height 20
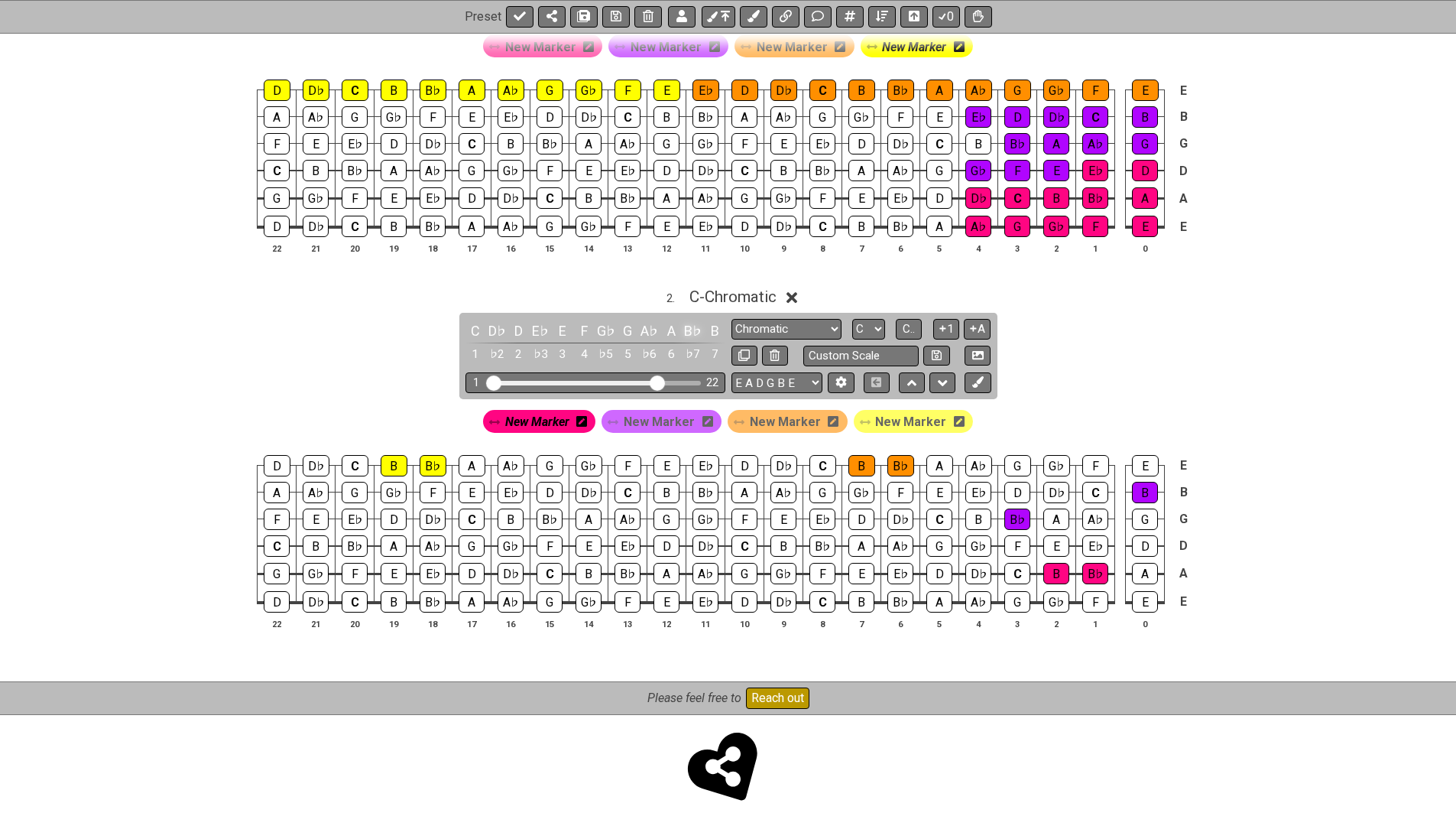
click at [688, 327] on div "B♭" at bounding box center [693, 331] width 19 height 20
click at [709, 327] on div "B" at bounding box center [714, 331] width 19 height 20
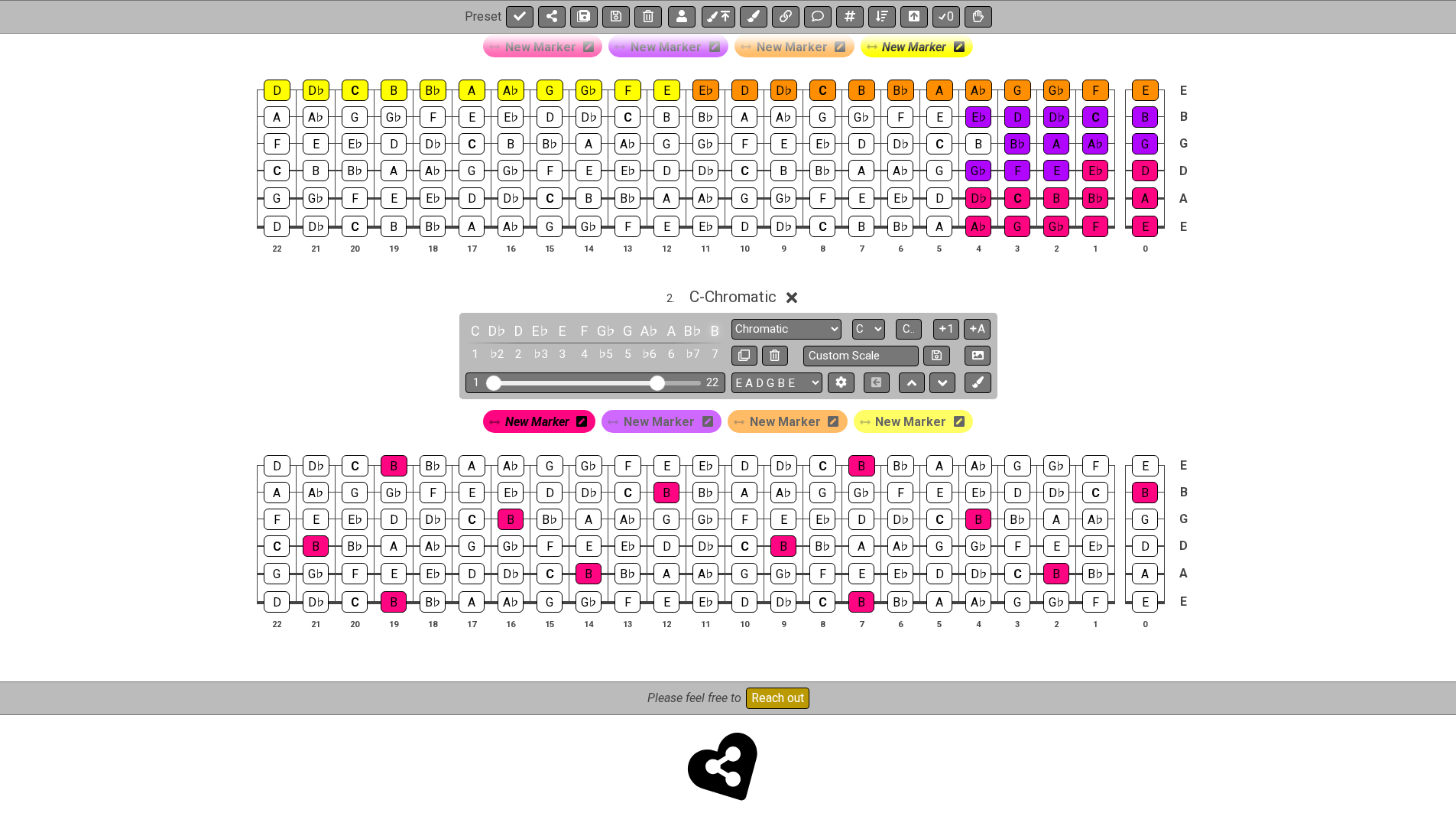
click at [709, 327] on div "B" at bounding box center [714, 331] width 19 height 20
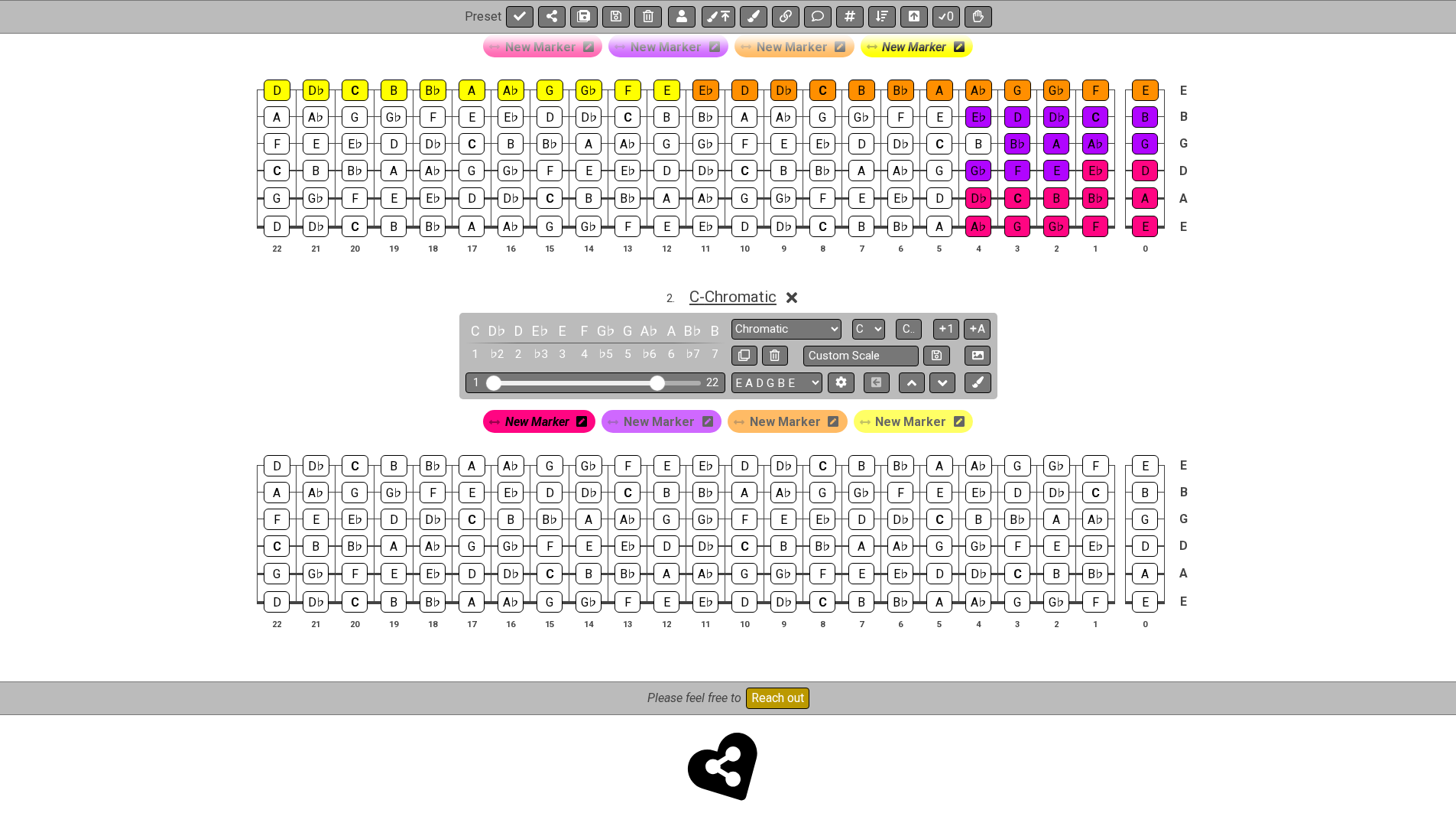
click at [728, 290] on span "C - Chromatic" at bounding box center [733, 297] width 87 height 19
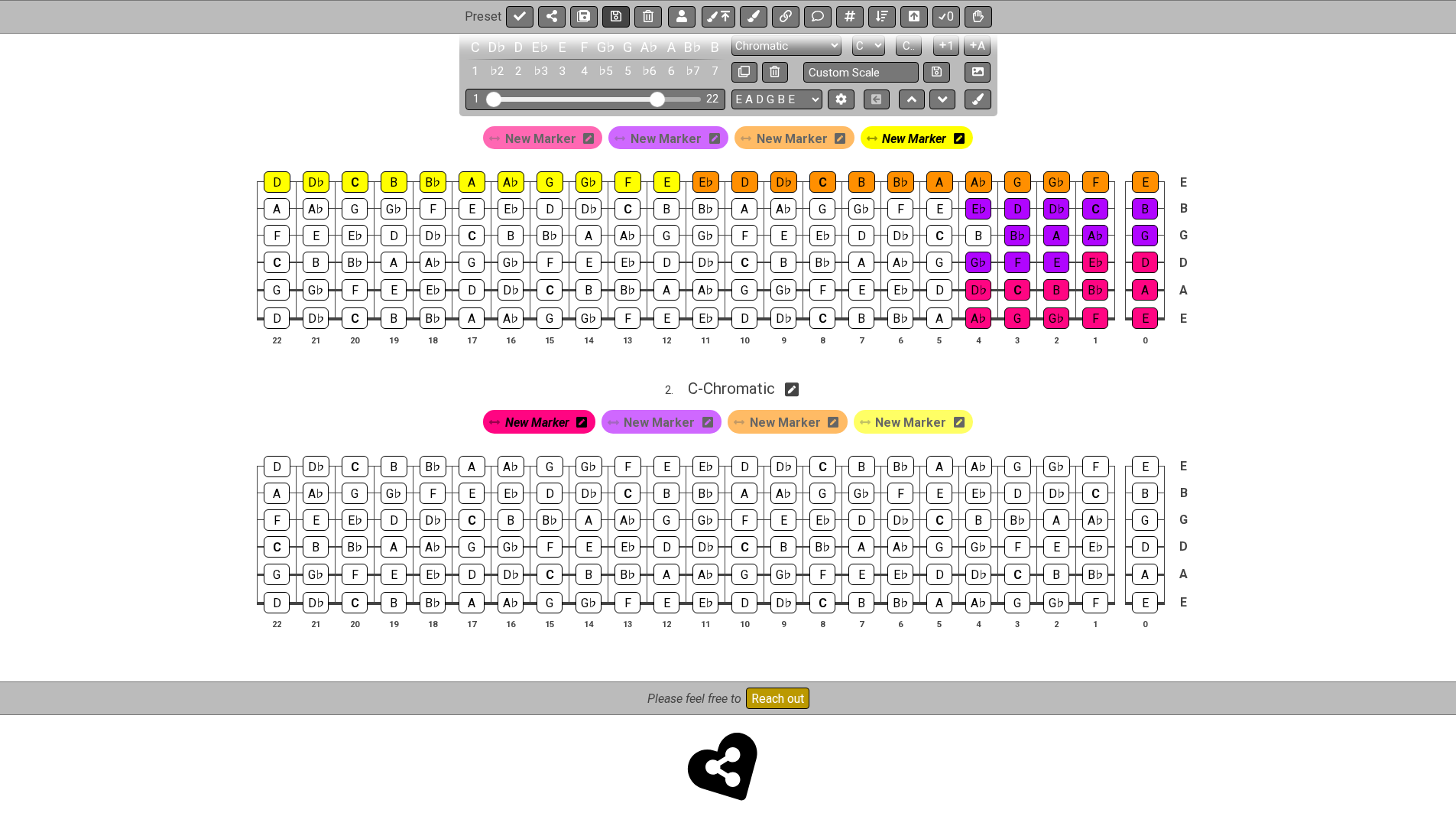
click at [615, 16] on icon at bounding box center [616, 17] width 11 height 12
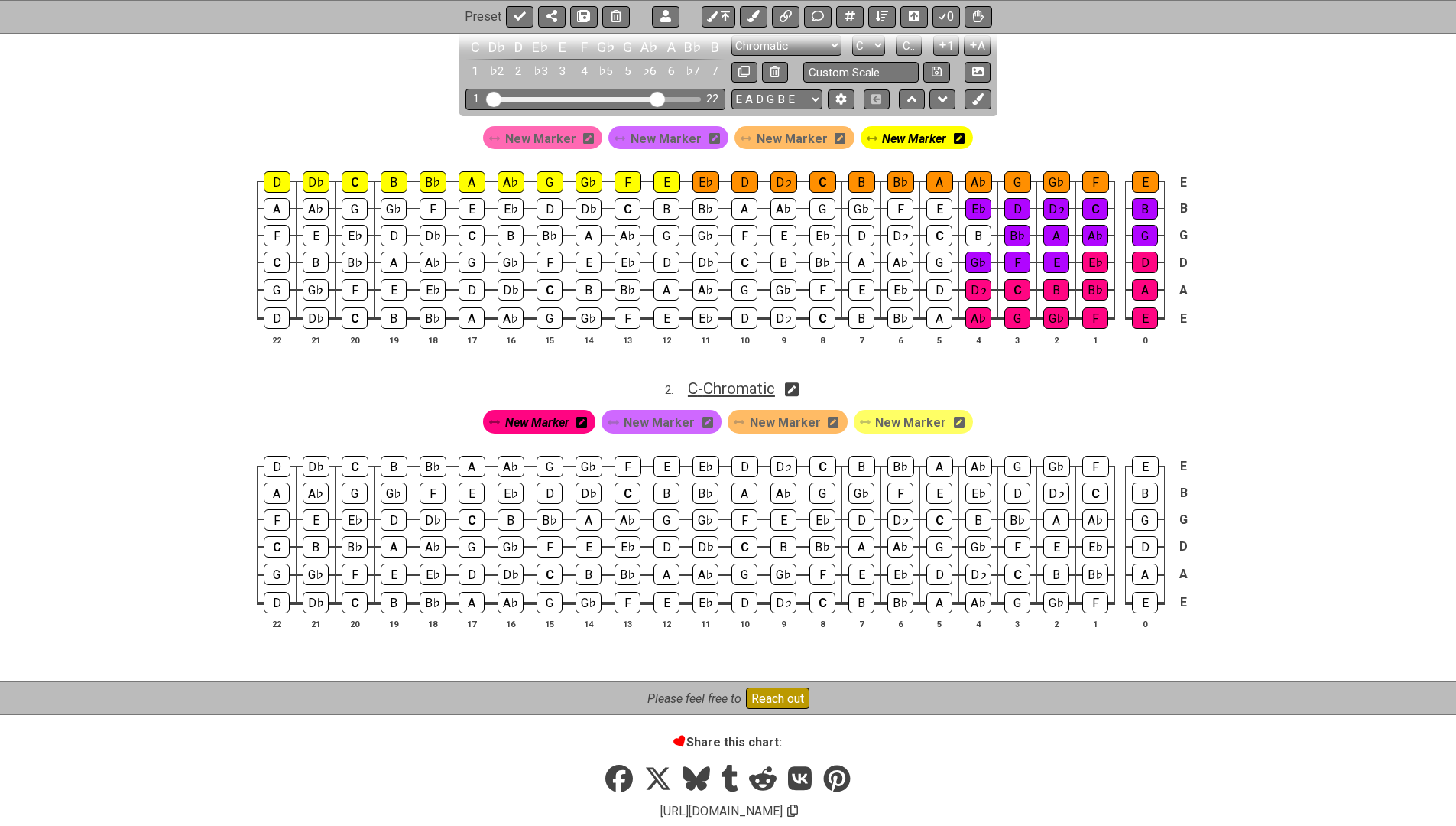
click at [717, 385] on span "C - Chromatic" at bounding box center [732, 388] width 87 height 19
select select "Chromatic"
select select "C"
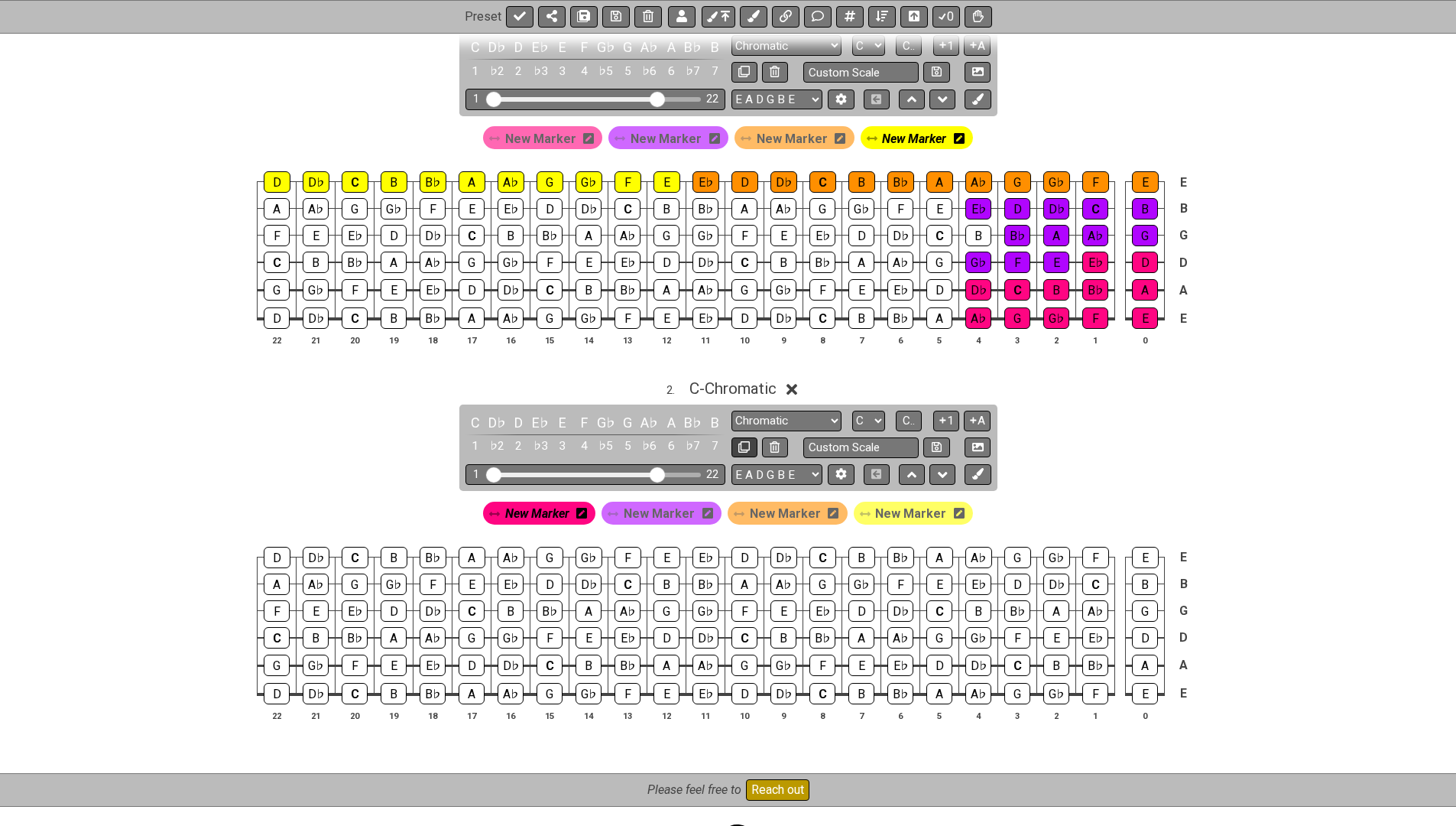
click at [744, 441] on icon at bounding box center [744, 447] width 12 height 12
select select "Chromatic"
select select "C"
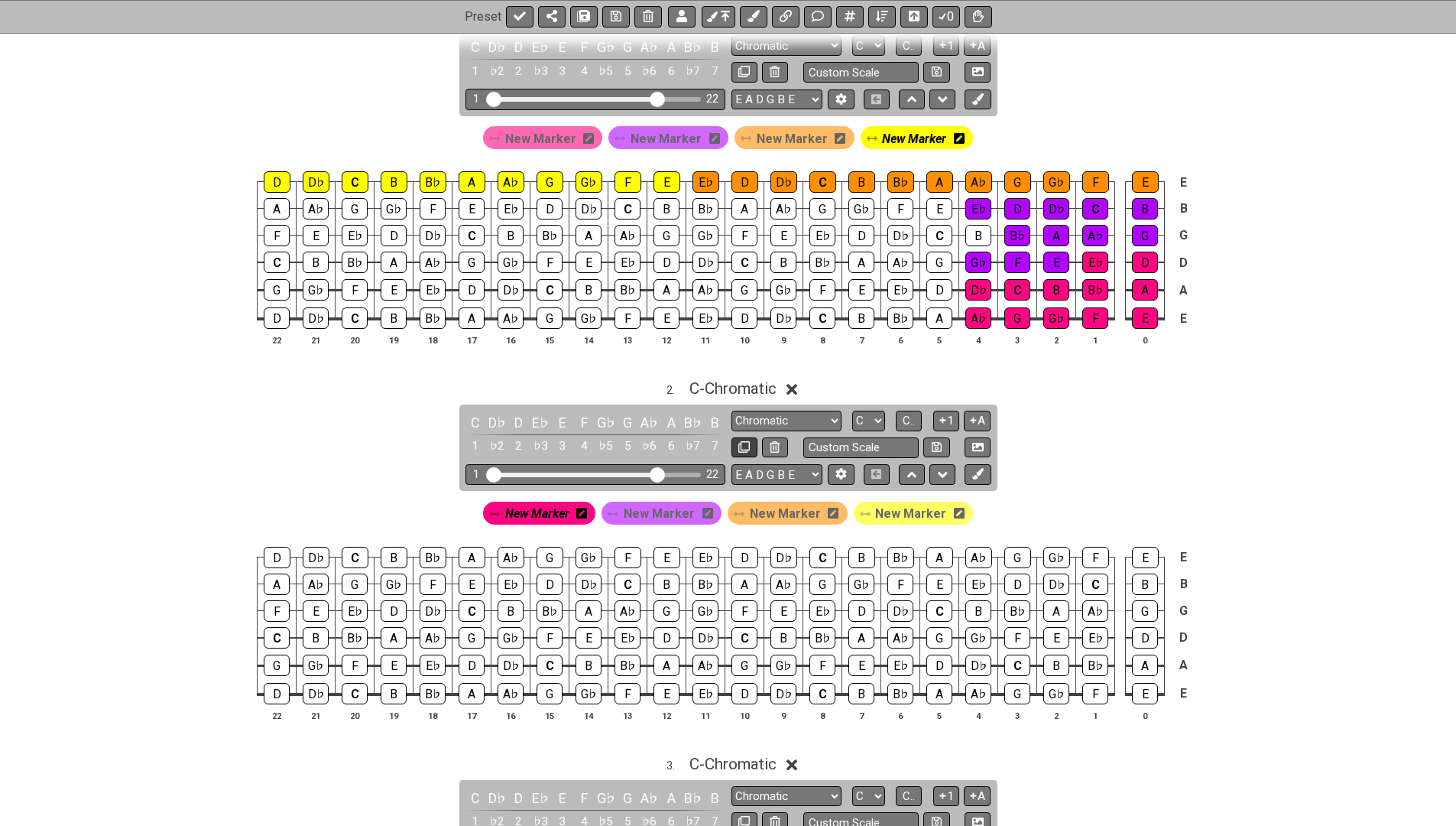
click at [744, 441] on icon at bounding box center [744, 447] width 12 height 12
select select "Chromatic"
select select "C"
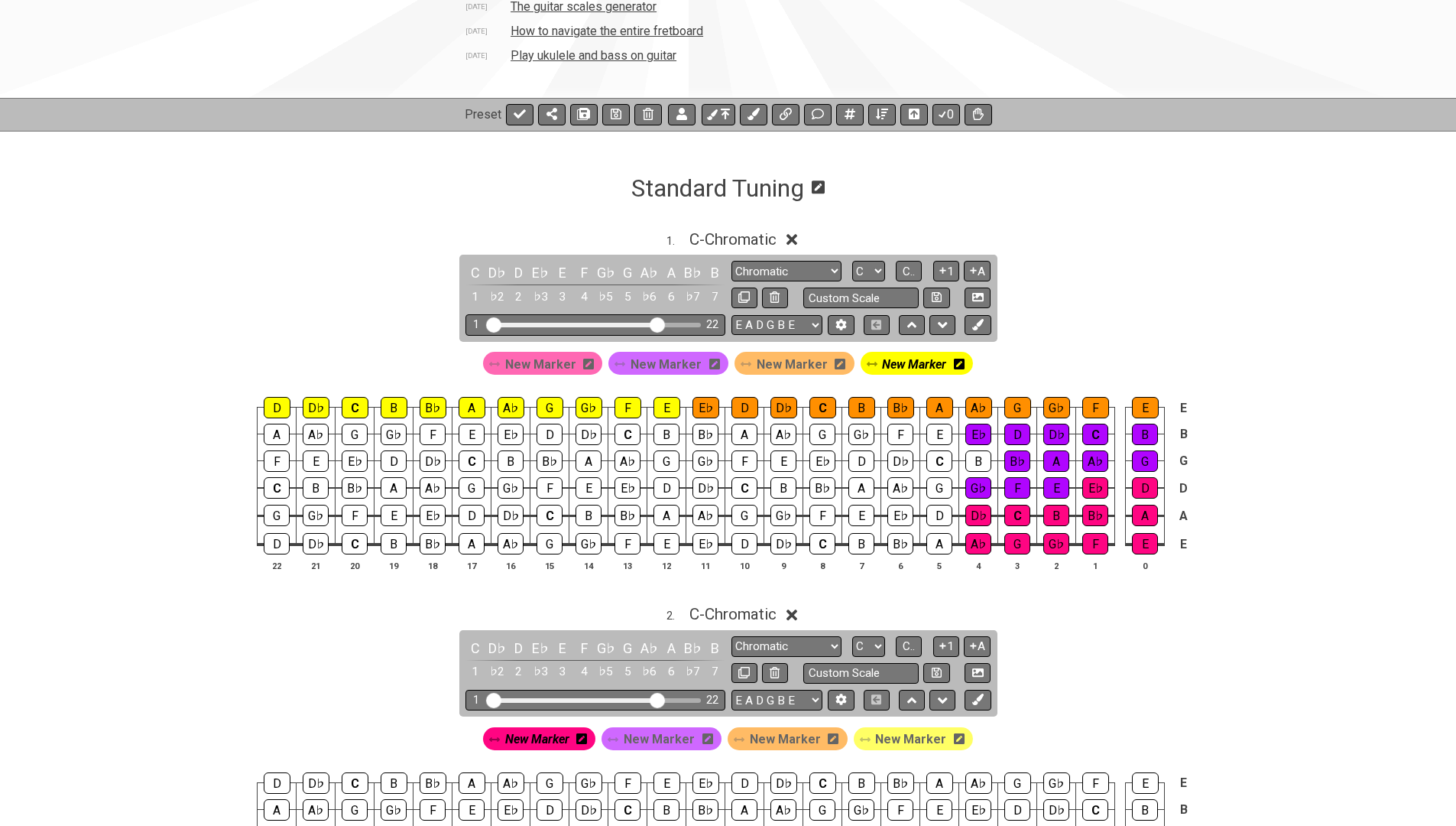
scroll to position [232, 0]
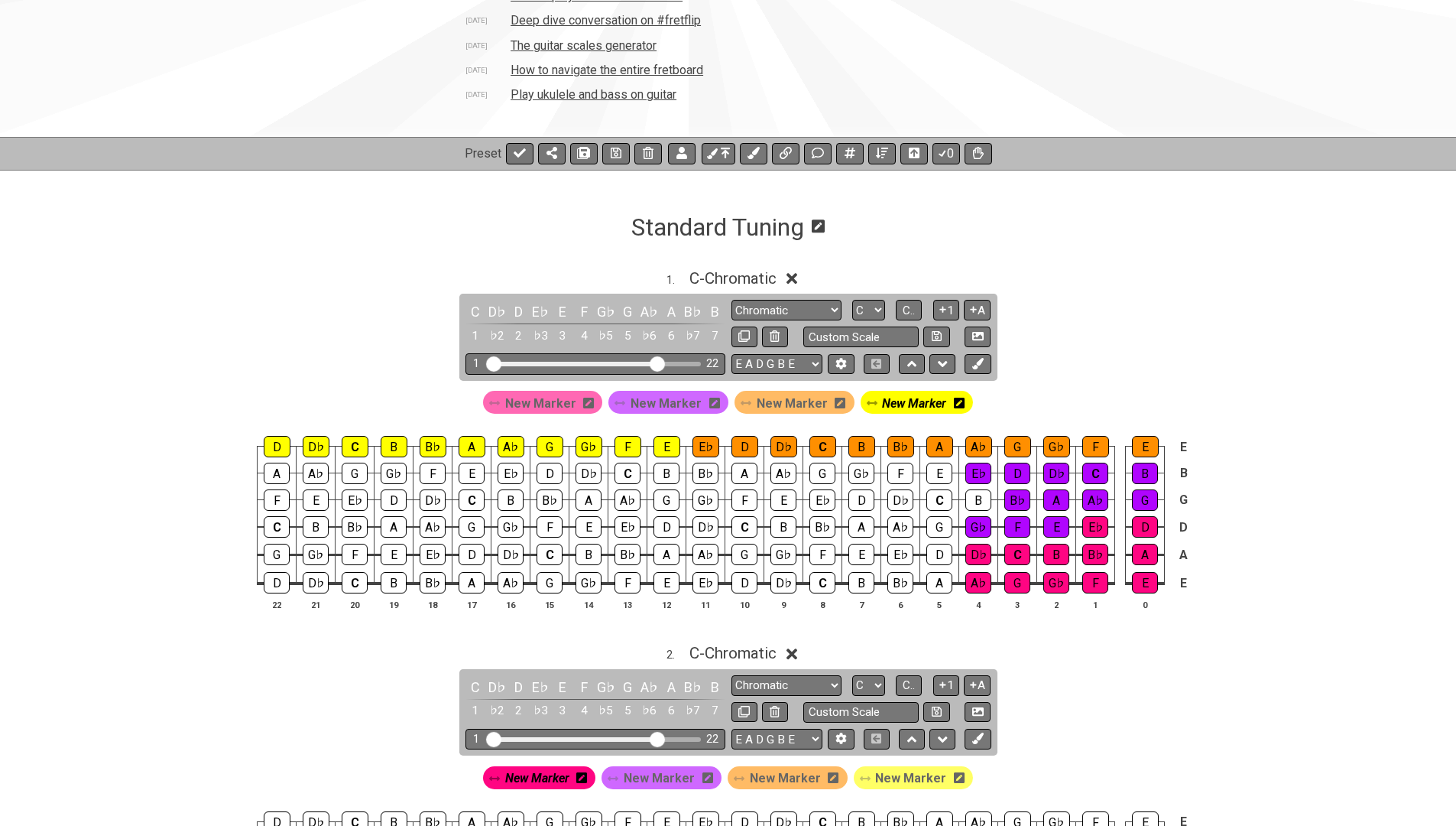
click at [688, 236] on h1 "Standard Tuning" at bounding box center [718, 226] width 173 height 29
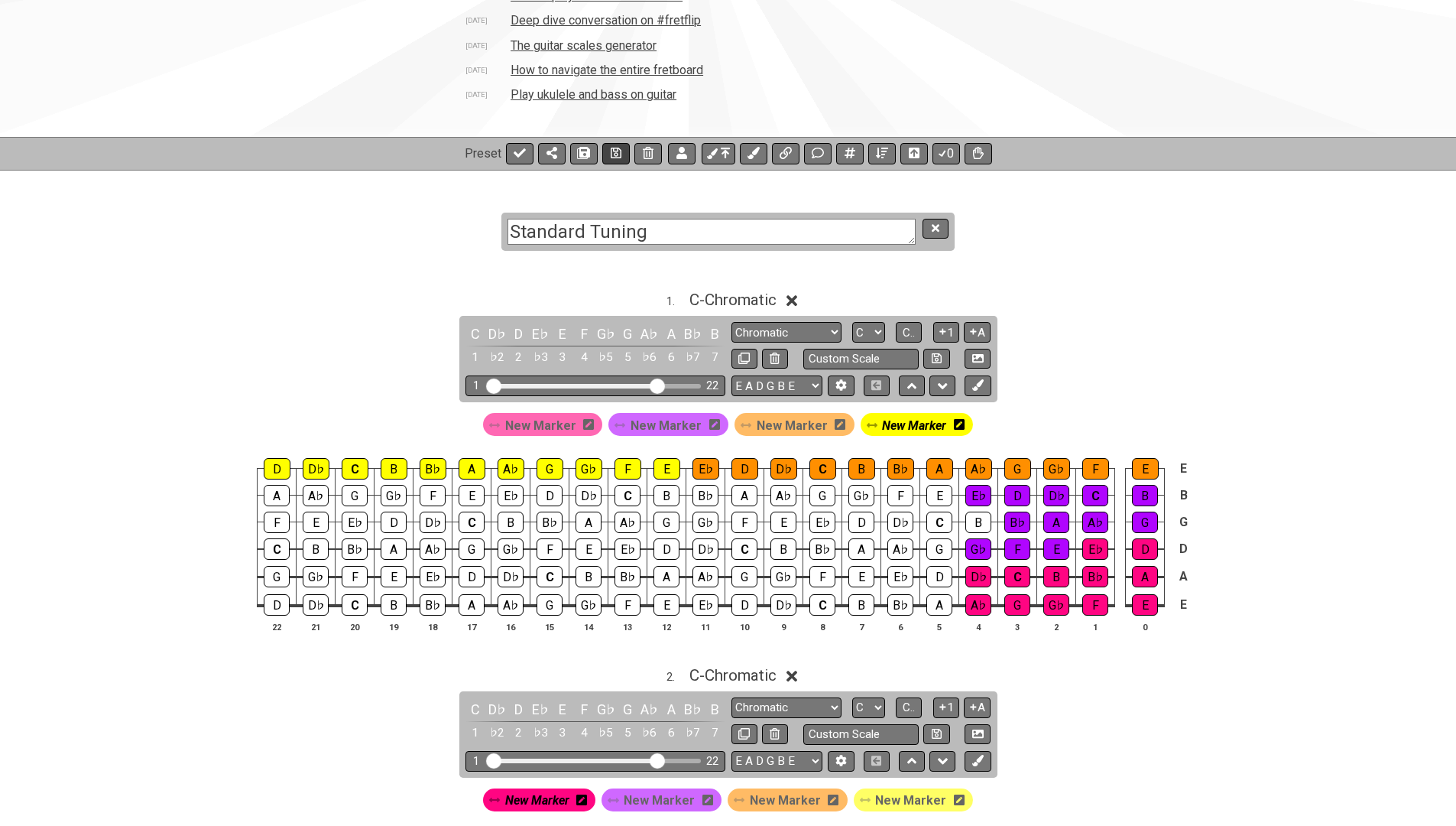
click at [615, 151] on icon at bounding box center [616, 153] width 11 height 11
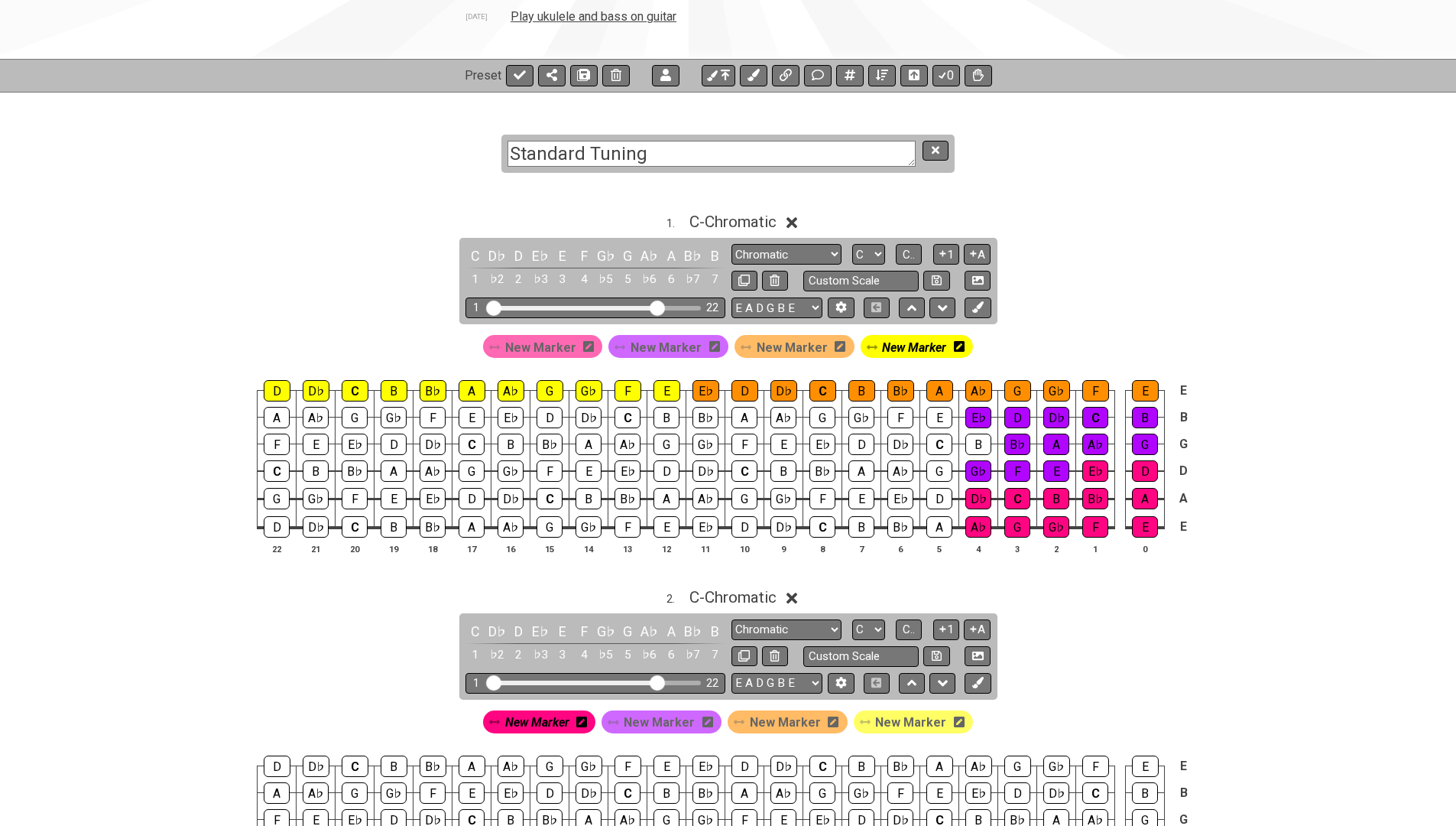
scroll to position [342, 0]
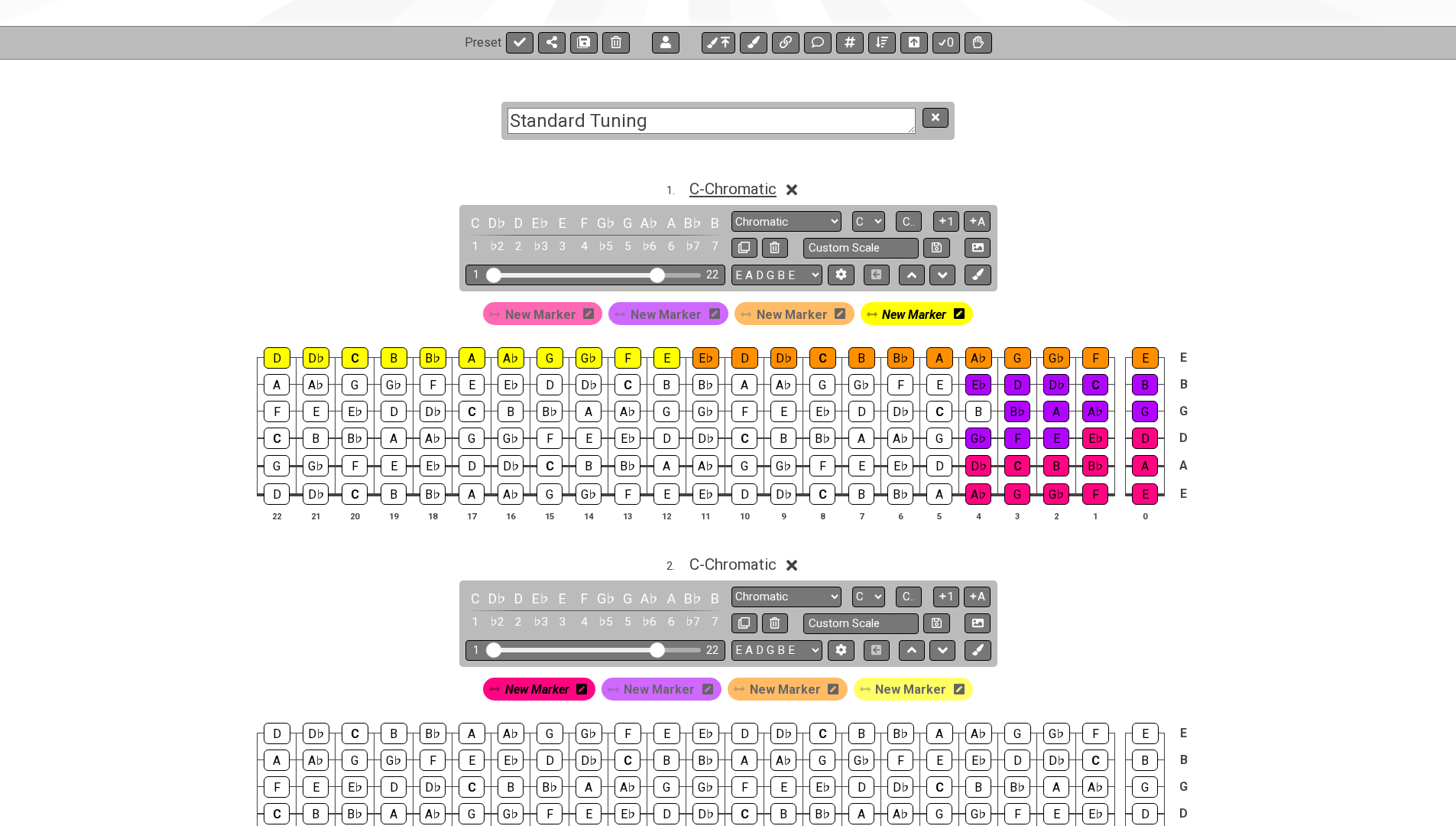
click at [703, 187] on span "C - Chromatic" at bounding box center [733, 189] width 87 height 19
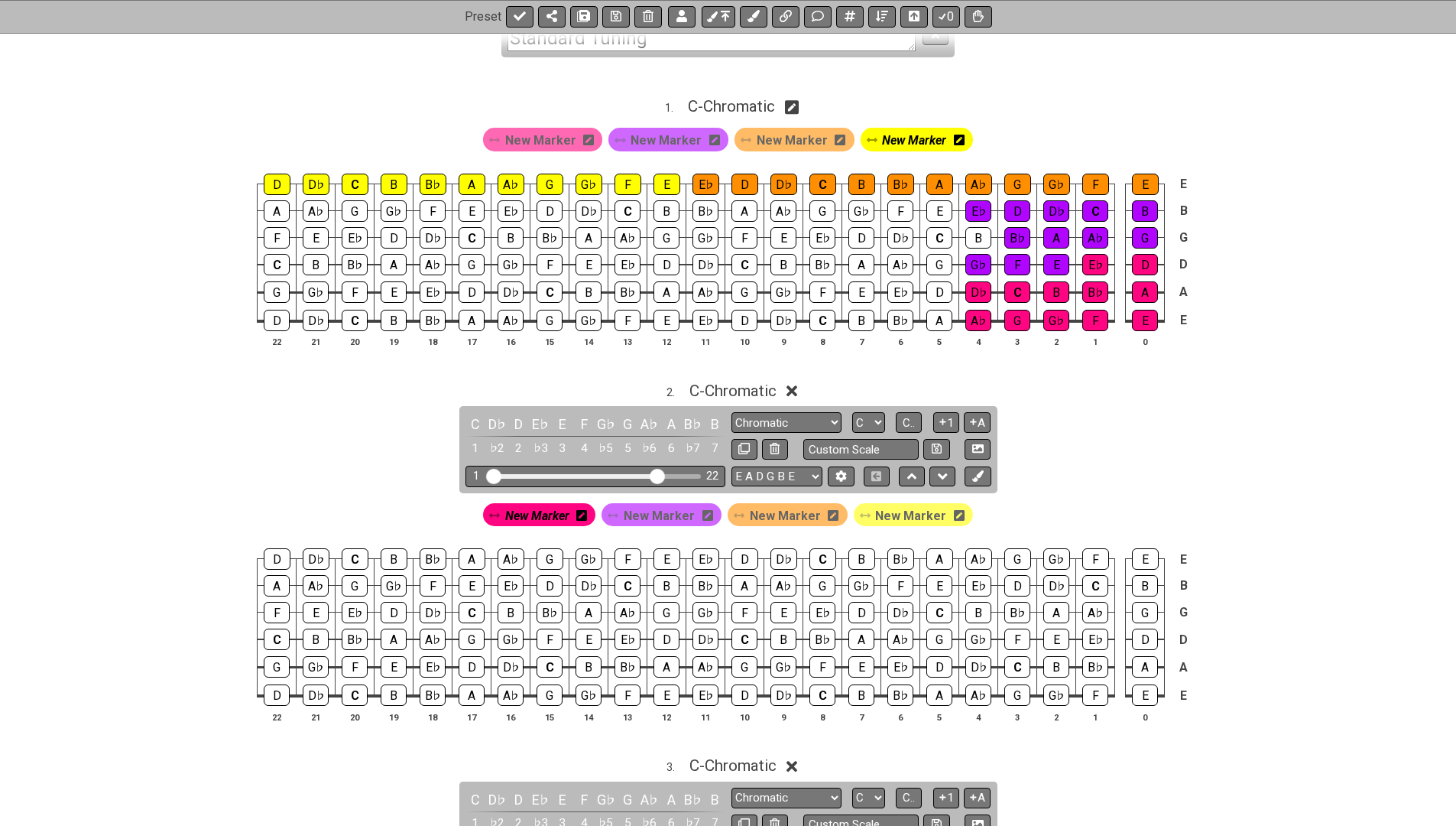
scroll to position [429, 0]
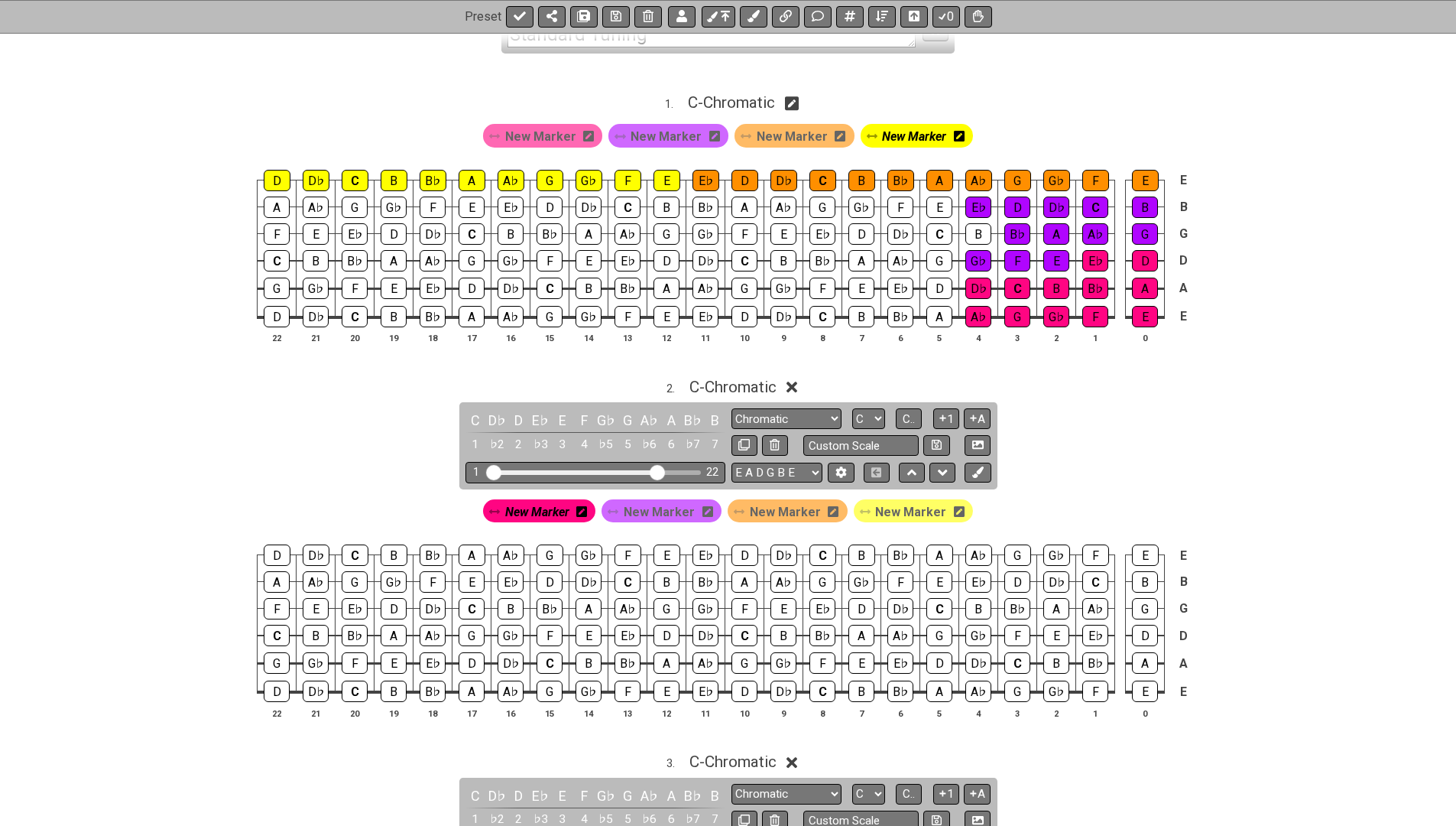
click at [881, 506] on span "New Marker" at bounding box center [910, 512] width 71 height 22
click at [270, 549] on div "D" at bounding box center [277, 555] width 27 height 21
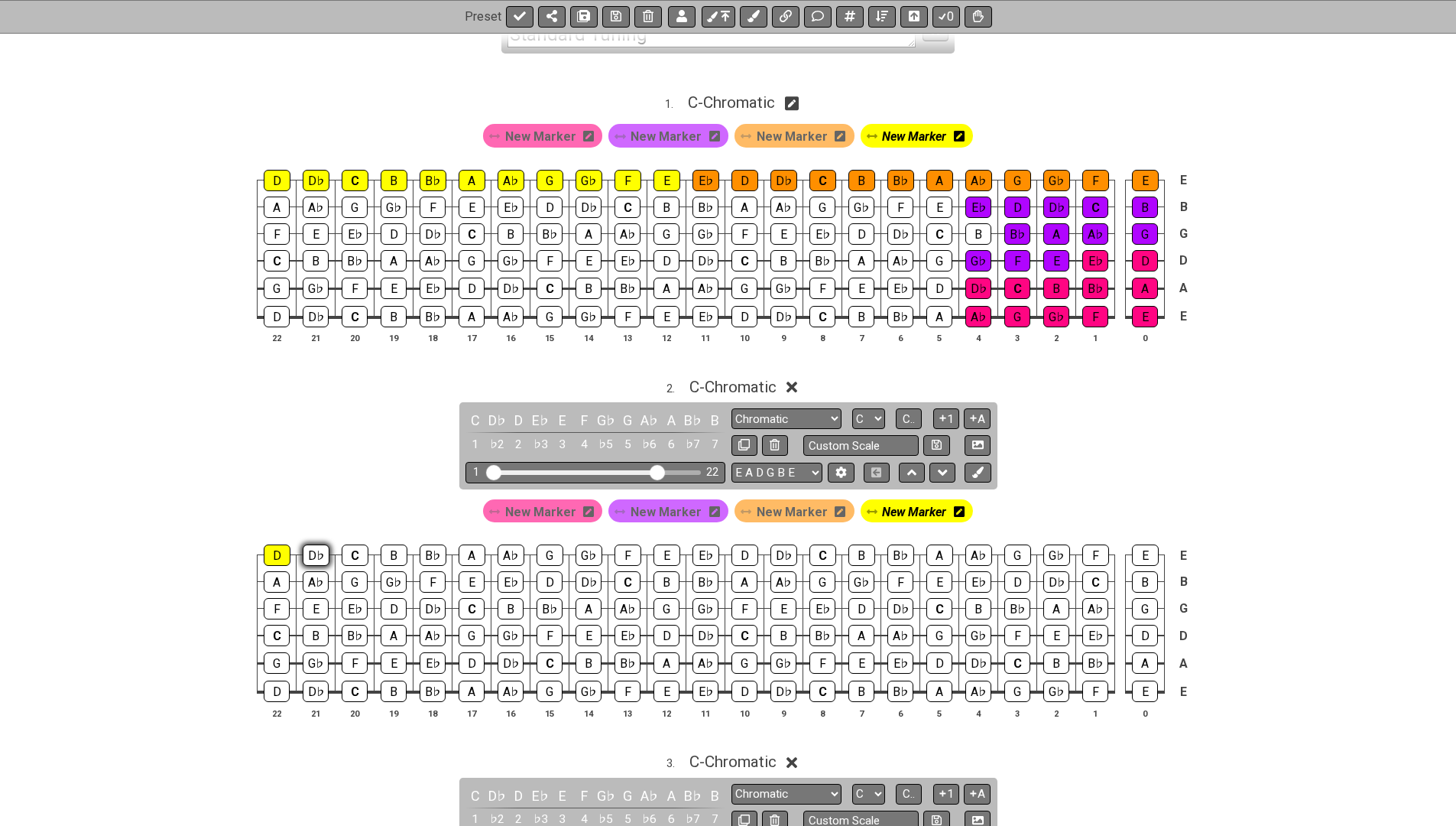
click at [304, 551] on div "D♭" at bounding box center [316, 555] width 27 height 21
click at [361, 550] on div "C" at bounding box center [355, 555] width 27 height 21
click at [406, 550] on div "B" at bounding box center [394, 555] width 27 height 21
click at [438, 550] on div "B♭" at bounding box center [433, 555] width 27 height 21
click at [253, 580] on div "D D♭ C B B♭ A A♭ G G♭ F E E♭ D D♭ C B B♭ A A♭ G G♭ F E E A A♭ G G♭ F E E♭ D D♭ …" at bounding box center [728, 632] width 1456 height 214
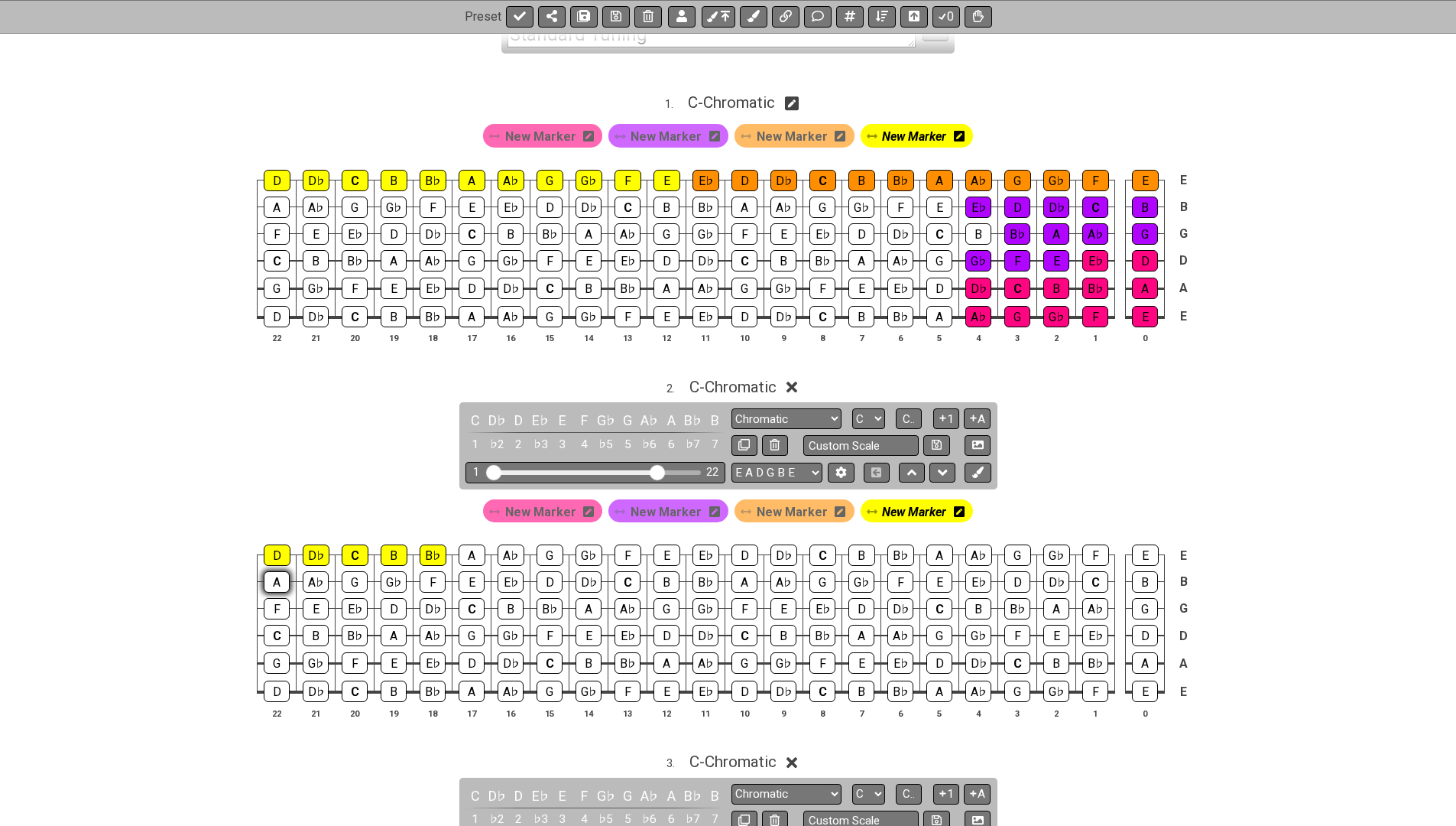
click at [280, 573] on div "A" at bounding box center [276, 581] width 26 height 21
click at [317, 574] on div "A♭" at bounding box center [315, 581] width 26 height 21
click at [350, 573] on div "G" at bounding box center [354, 581] width 26 height 21
click at [389, 574] on div "G♭" at bounding box center [393, 581] width 26 height 21
click at [444, 575] on div "F" at bounding box center [432, 581] width 26 height 21
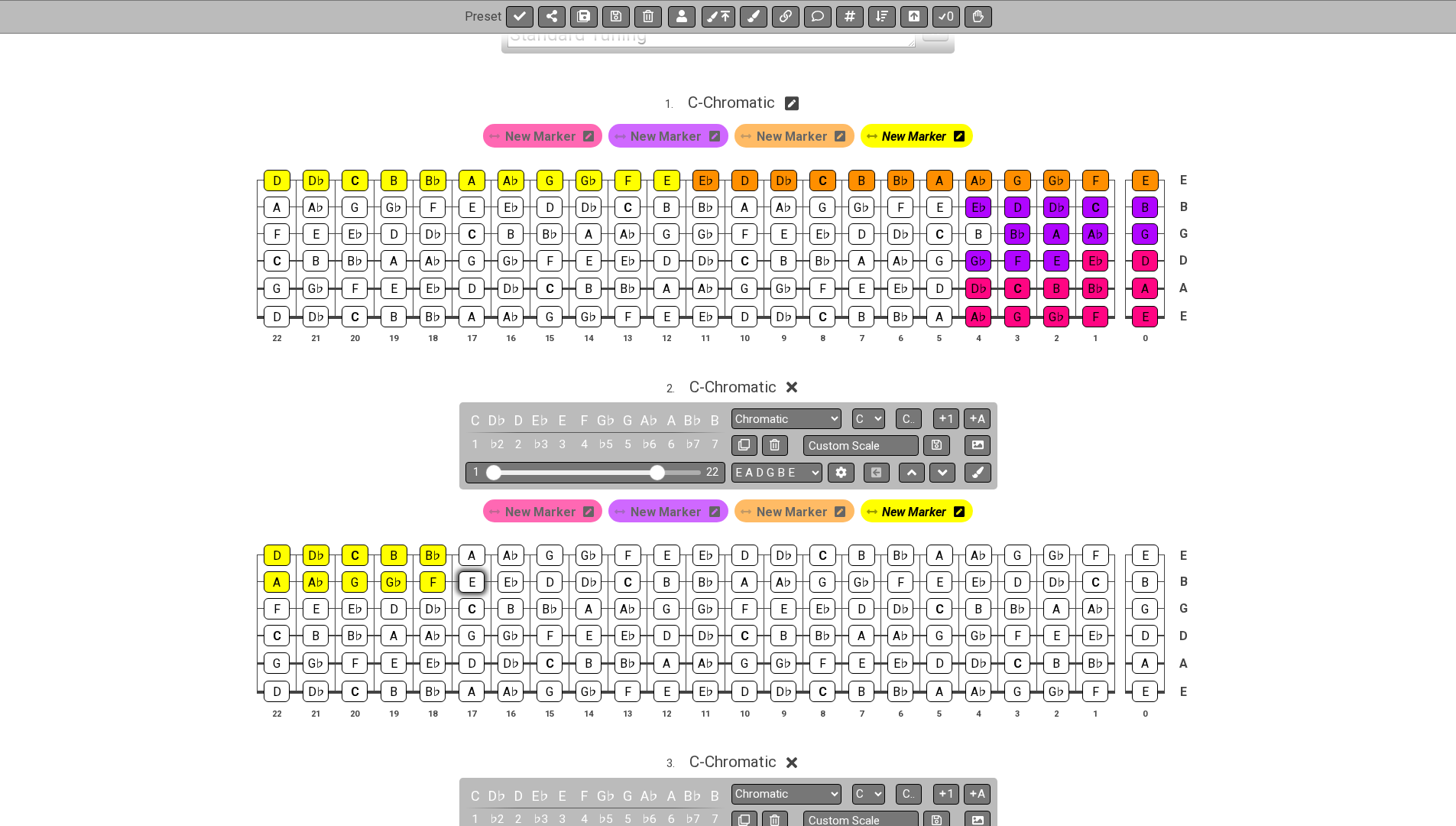
click at [466, 576] on div "E" at bounding box center [471, 581] width 26 height 21
click at [766, 505] on span "New Marker" at bounding box center [792, 512] width 71 height 22
click at [502, 576] on div "E♭" at bounding box center [510, 581] width 26 height 21
click at [547, 579] on div "D" at bounding box center [549, 581] width 26 height 21
click at [509, 581] on div "E♭" at bounding box center [510, 581] width 26 height 21
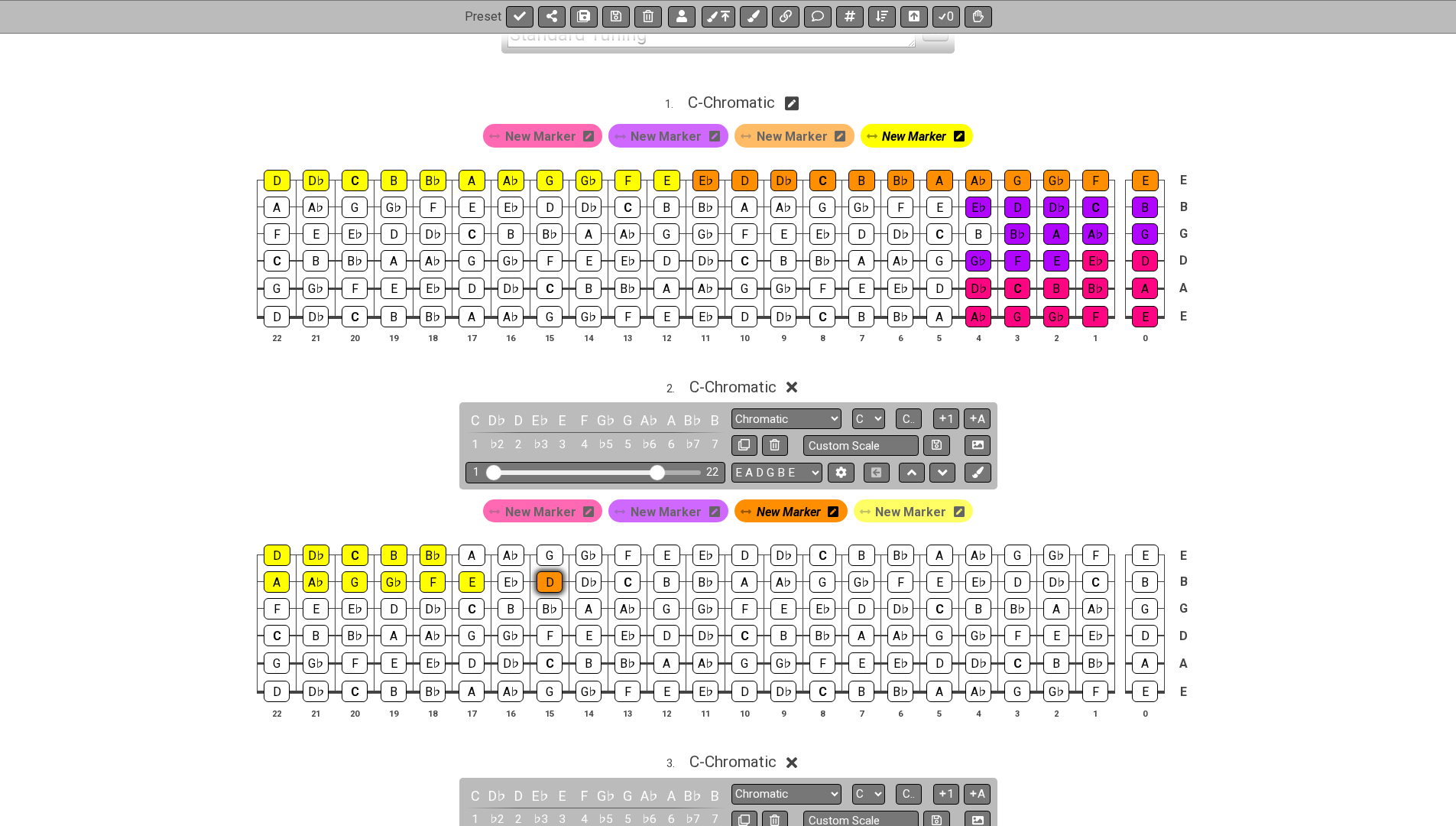
click at [541, 575] on div "D" at bounding box center [549, 581] width 26 height 21
click at [902, 505] on span "New Marker" at bounding box center [910, 512] width 71 height 22
click at [435, 576] on div "F" at bounding box center [432, 581] width 26 height 21
click at [473, 573] on div "E" at bounding box center [471, 581] width 26 height 21
click at [389, 571] on div "G♭" at bounding box center [393, 581] width 26 height 21
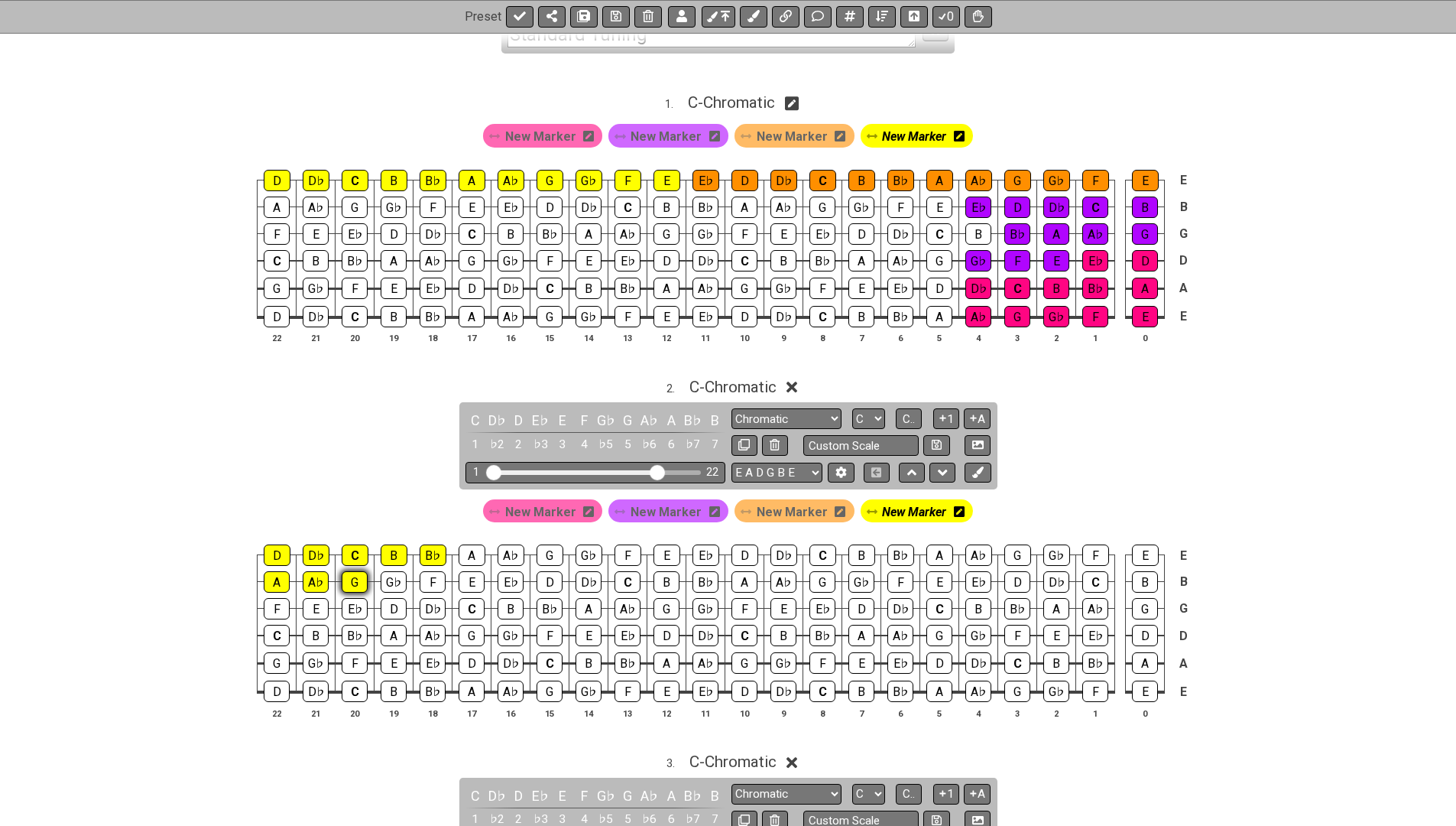
click at [345, 571] on div "G" at bounding box center [354, 581] width 26 height 21
click at [316, 571] on div "A♭" at bounding box center [315, 581] width 26 height 21
click at [276, 571] on div "A" at bounding box center [276, 581] width 26 height 21
click at [278, 546] on div "D" at bounding box center [277, 555] width 27 height 21
click at [314, 551] on div "D♭" at bounding box center [316, 555] width 27 height 21
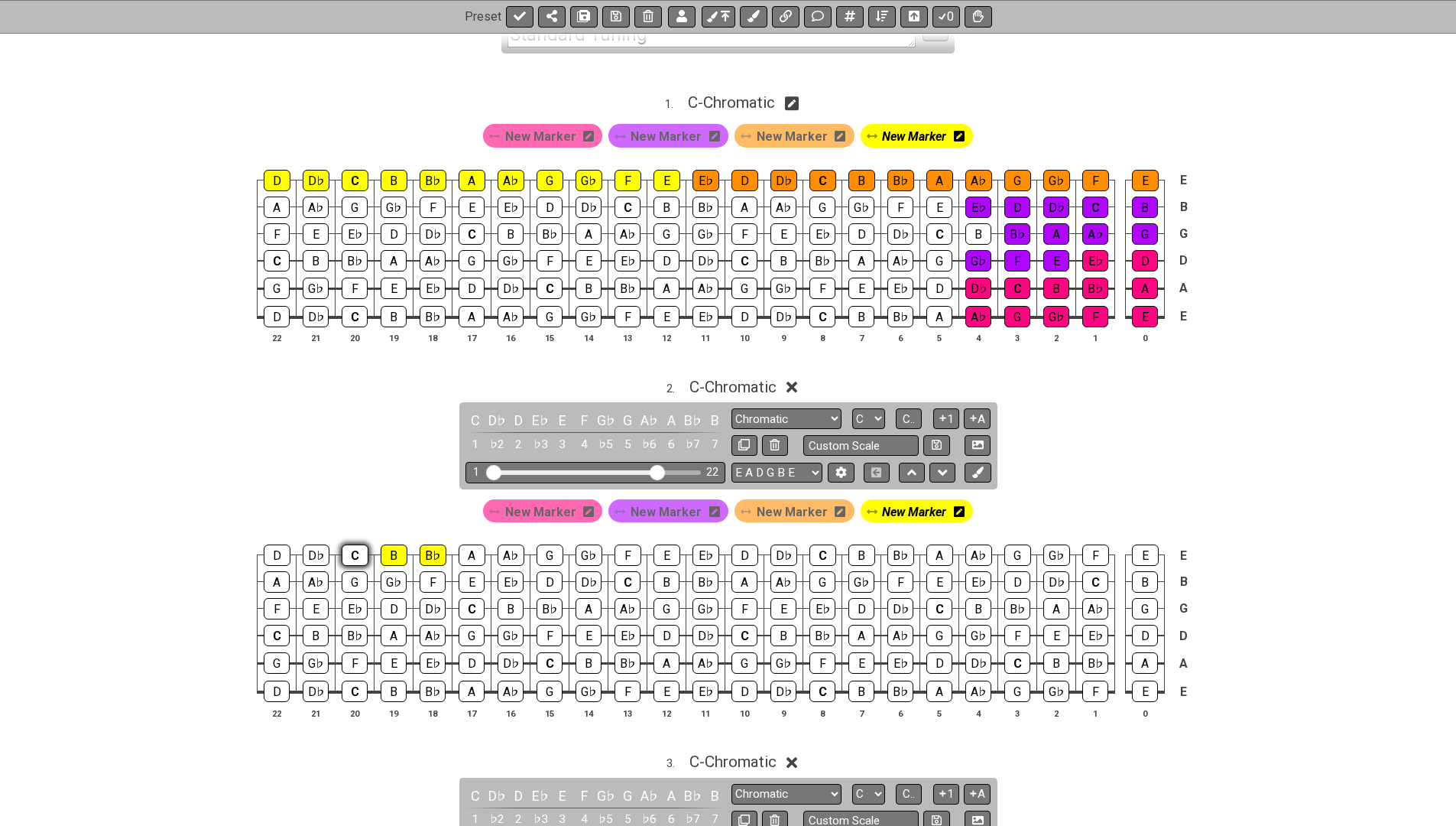
click at [363, 556] on div "C" at bounding box center [355, 555] width 27 height 21
click at [388, 556] on div "B" at bounding box center [394, 555] width 27 height 21
click at [434, 555] on div "B♭" at bounding box center [433, 555] width 27 height 21
click at [559, 505] on span "New Marker" at bounding box center [540, 512] width 71 height 22
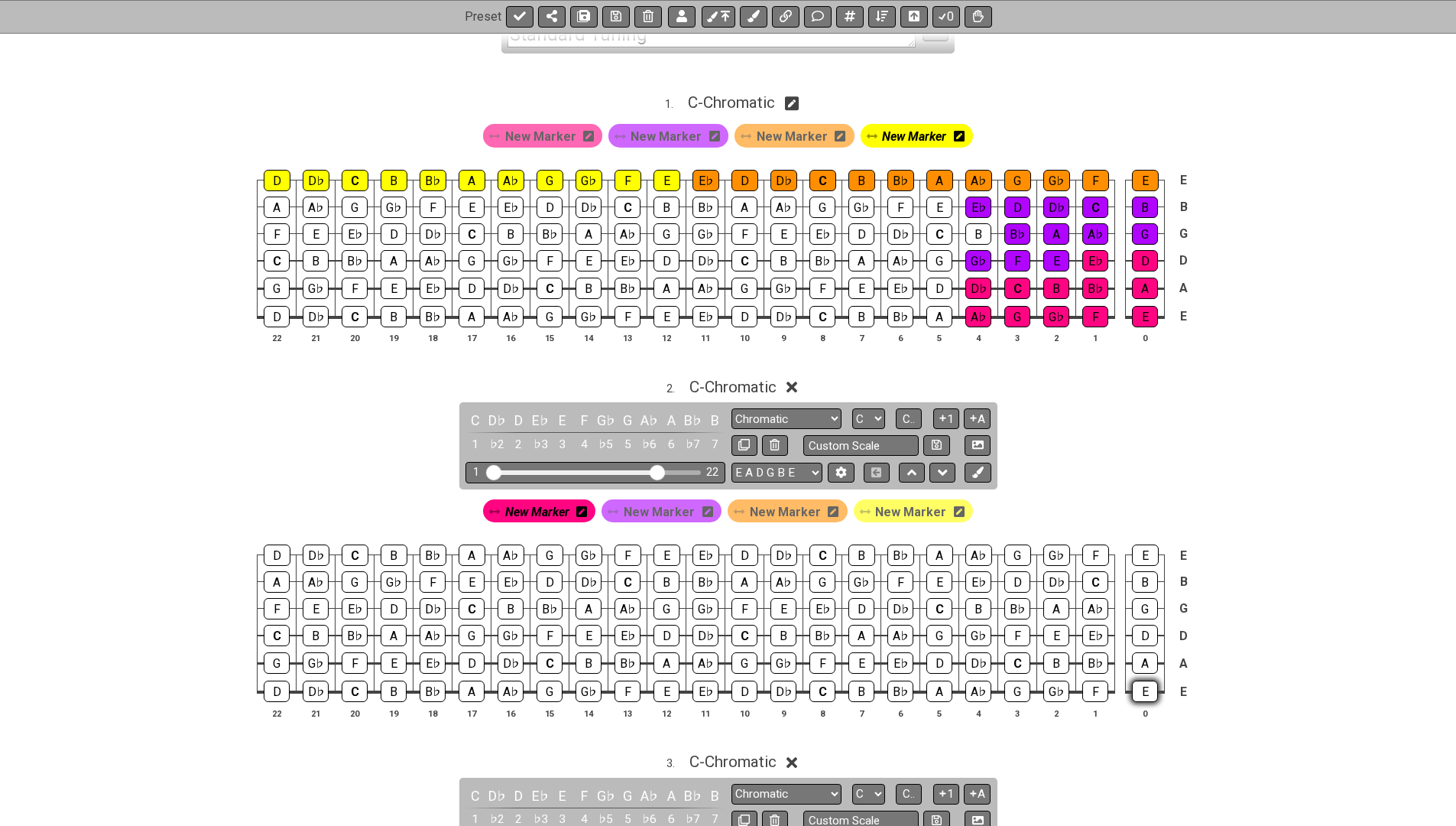
click at [1139, 688] on div "E" at bounding box center [1145, 690] width 26 height 21
click at [1102, 694] on div "F" at bounding box center [1095, 690] width 26 height 21
click at [1054, 691] on div "G♭" at bounding box center [1056, 690] width 26 height 21
click at [1008, 686] on div "G" at bounding box center [1017, 690] width 26 height 21
click at [972, 686] on div "A♭" at bounding box center [978, 690] width 26 height 21
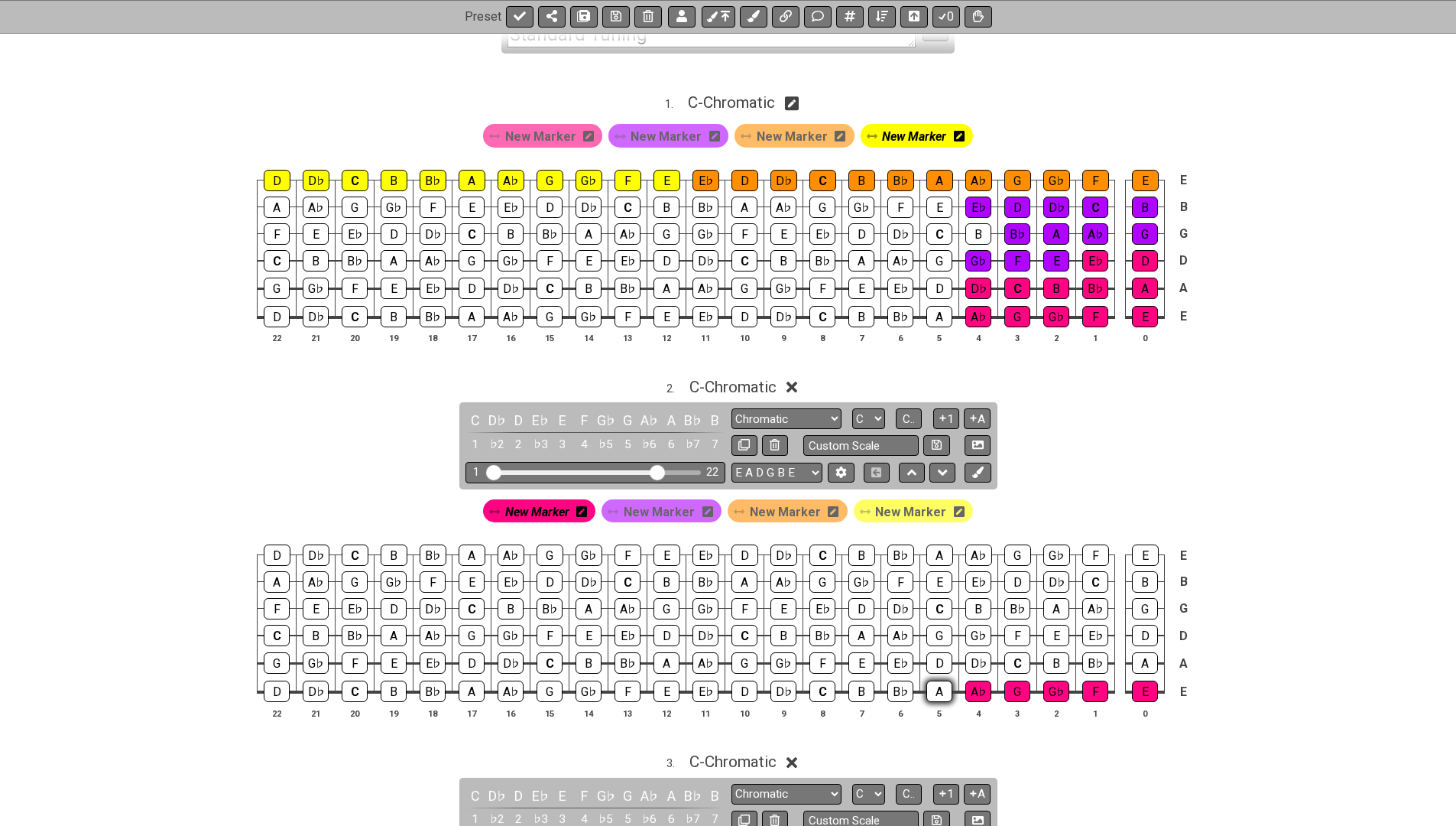
click at [941, 686] on div "A" at bounding box center [939, 690] width 26 height 21
click at [888, 687] on div "B♭" at bounding box center [900, 690] width 26 height 21
click at [864, 690] on div "B" at bounding box center [861, 690] width 26 height 21
click at [820, 683] on div "C" at bounding box center [822, 690] width 26 height 21
click at [788, 681] on div "D♭" at bounding box center [783, 690] width 26 height 21
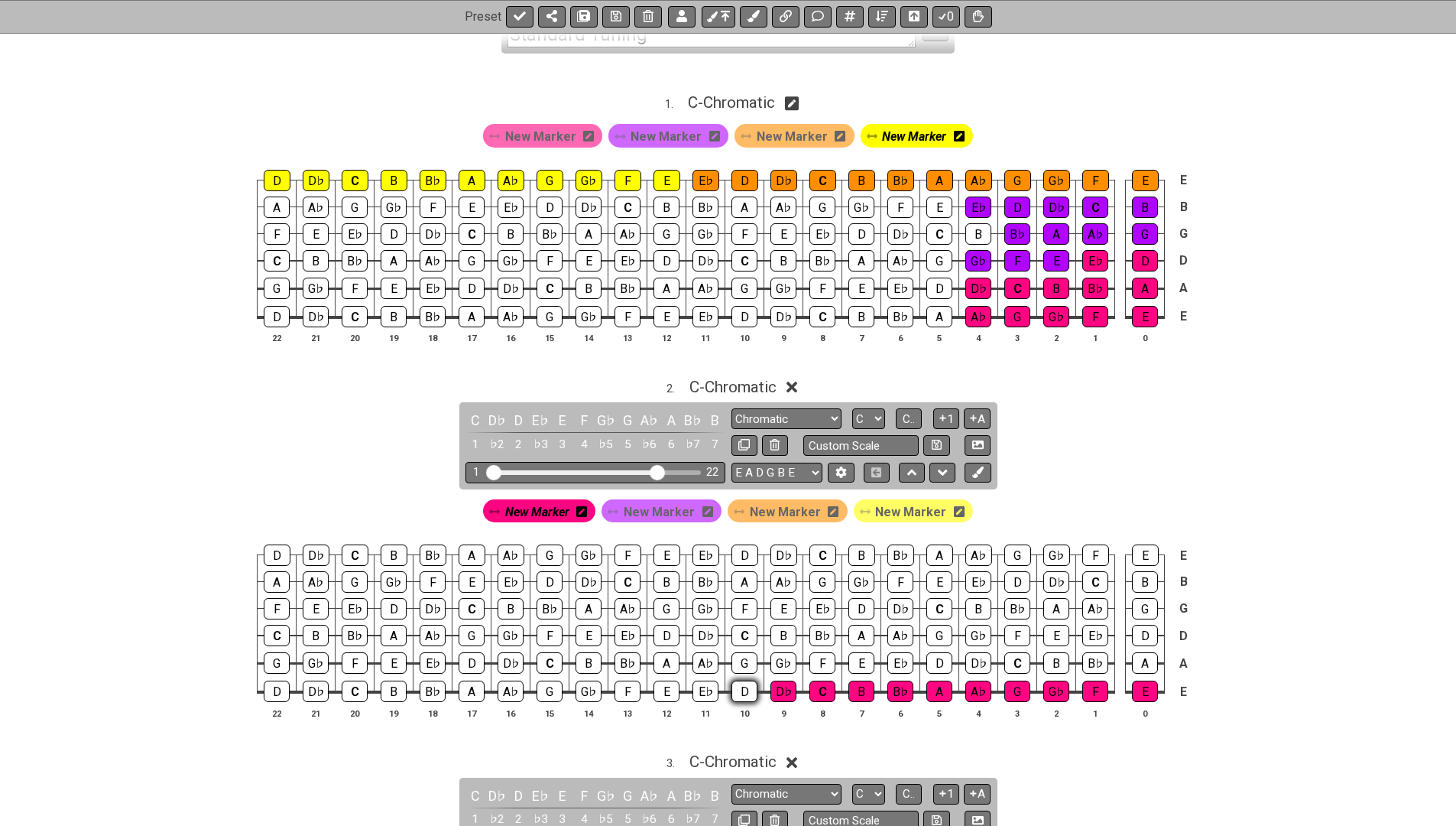
click at [738, 687] on div "D" at bounding box center [744, 690] width 26 height 21
click at [693, 685] on div "E♭" at bounding box center [705, 690] width 26 height 21
click at [1141, 660] on div "A" at bounding box center [1145, 662] width 26 height 21
click at [1090, 661] on div "B♭" at bounding box center [1095, 662] width 26 height 21
click at [1056, 661] on div "B" at bounding box center [1056, 662] width 26 height 21
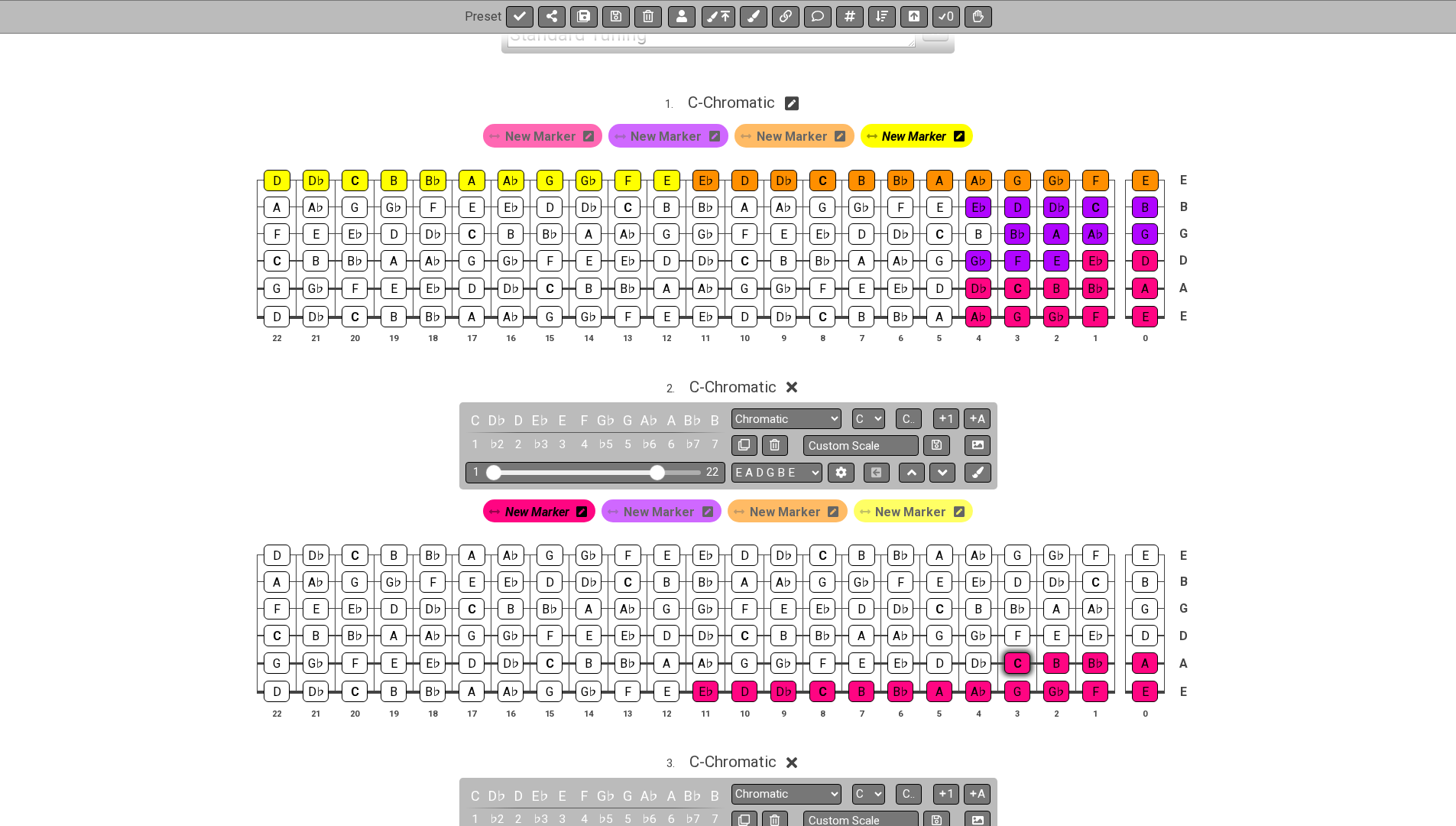
click at [1012, 661] on div "C" at bounding box center [1017, 662] width 26 height 21
click at [964, 658] on td "D♭" at bounding box center [979, 649] width 39 height 28
click at [936, 657] on div "D" at bounding box center [939, 662] width 26 height 21
click at [905, 657] on div "E♭" at bounding box center [900, 662] width 26 height 21
click at [1133, 629] on div "D" at bounding box center [1145, 635] width 26 height 21
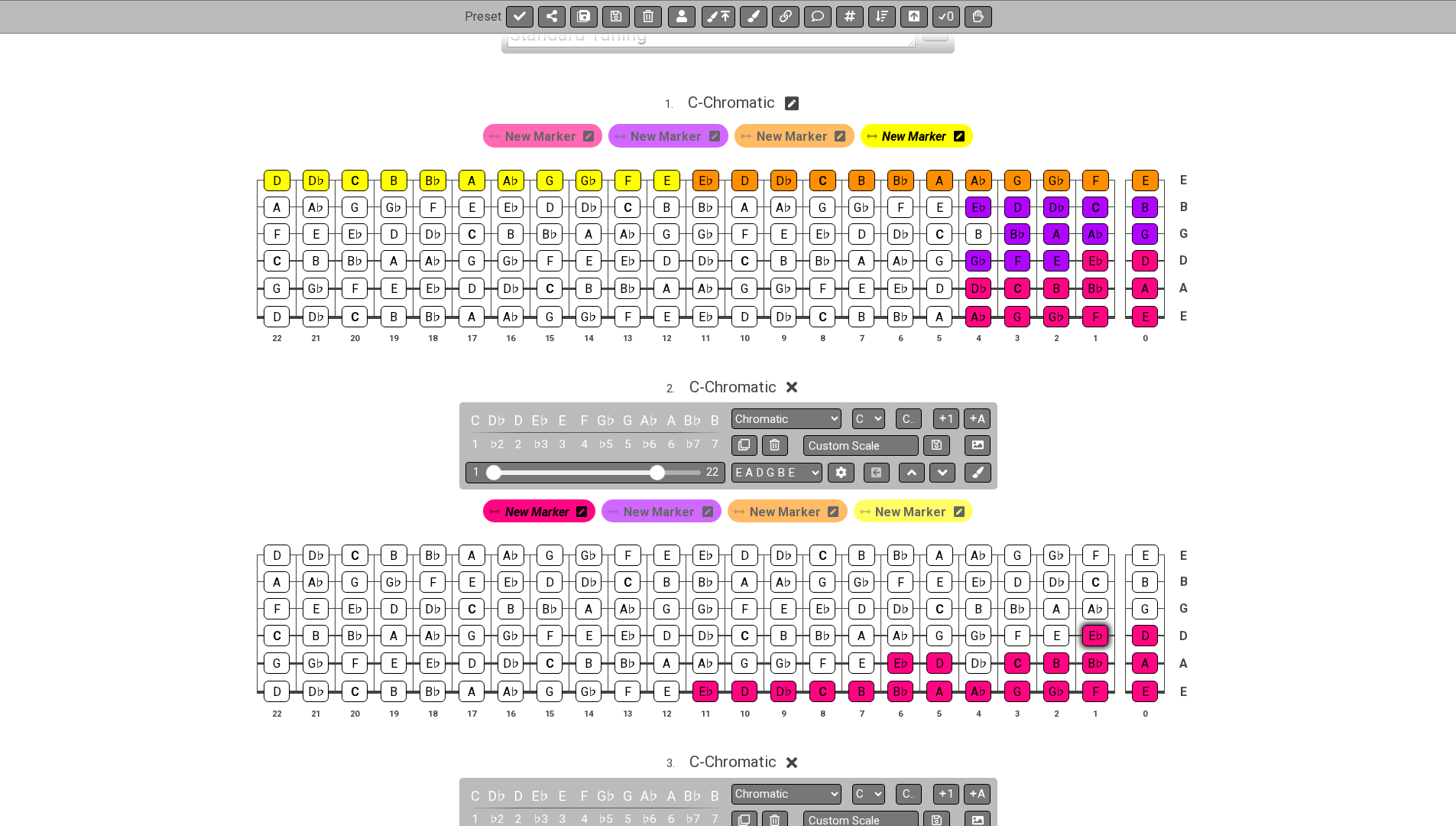
click at [1099, 638] on div "E♭" at bounding box center [1095, 635] width 26 height 21
click at [975, 665] on div "D♭" at bounding box center [978, 662] width 26 height 21
click at [685, 504] on span "New Marker" at bounding box center [659, 512] width 71 height 22
click at [666, 680] on div "E" at bounding box center [666, 690] width 26 height 21
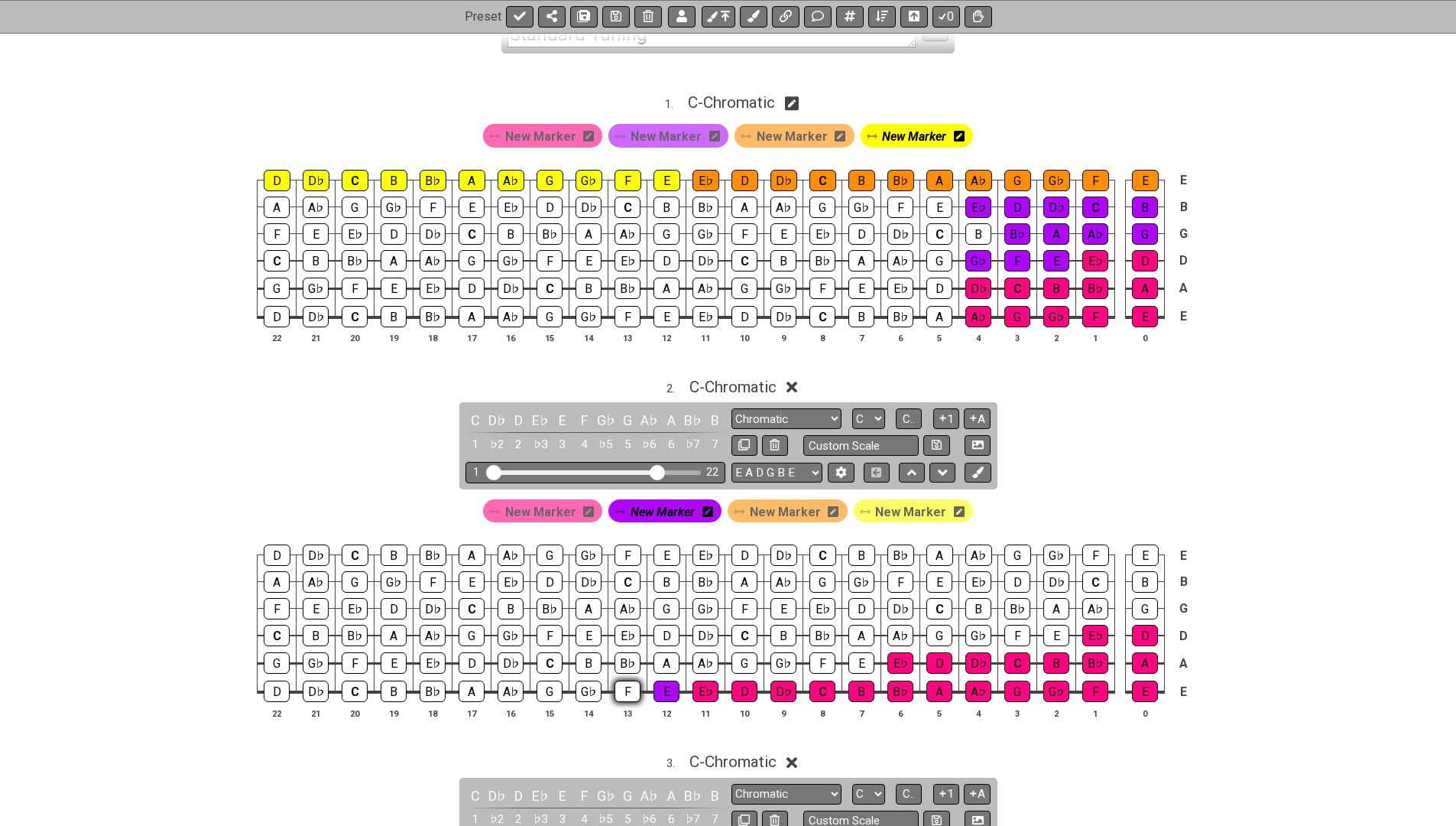
click at [615, 690] on div "F" at bounding box center [627, 690] width 26 height 21
click at [581, 690] on div "G♭" at bounding box center [588, 690] width 26 height 21
click at [540, 689] on div "G" at bounding box center [549, 690] width 26 height 21
click at [502, 689] on div "A♭" at bounding box center [510, 690] width 26 height 21
click at [460, 687] on div "A" at bounding box center [471, 690] width 26 height 21
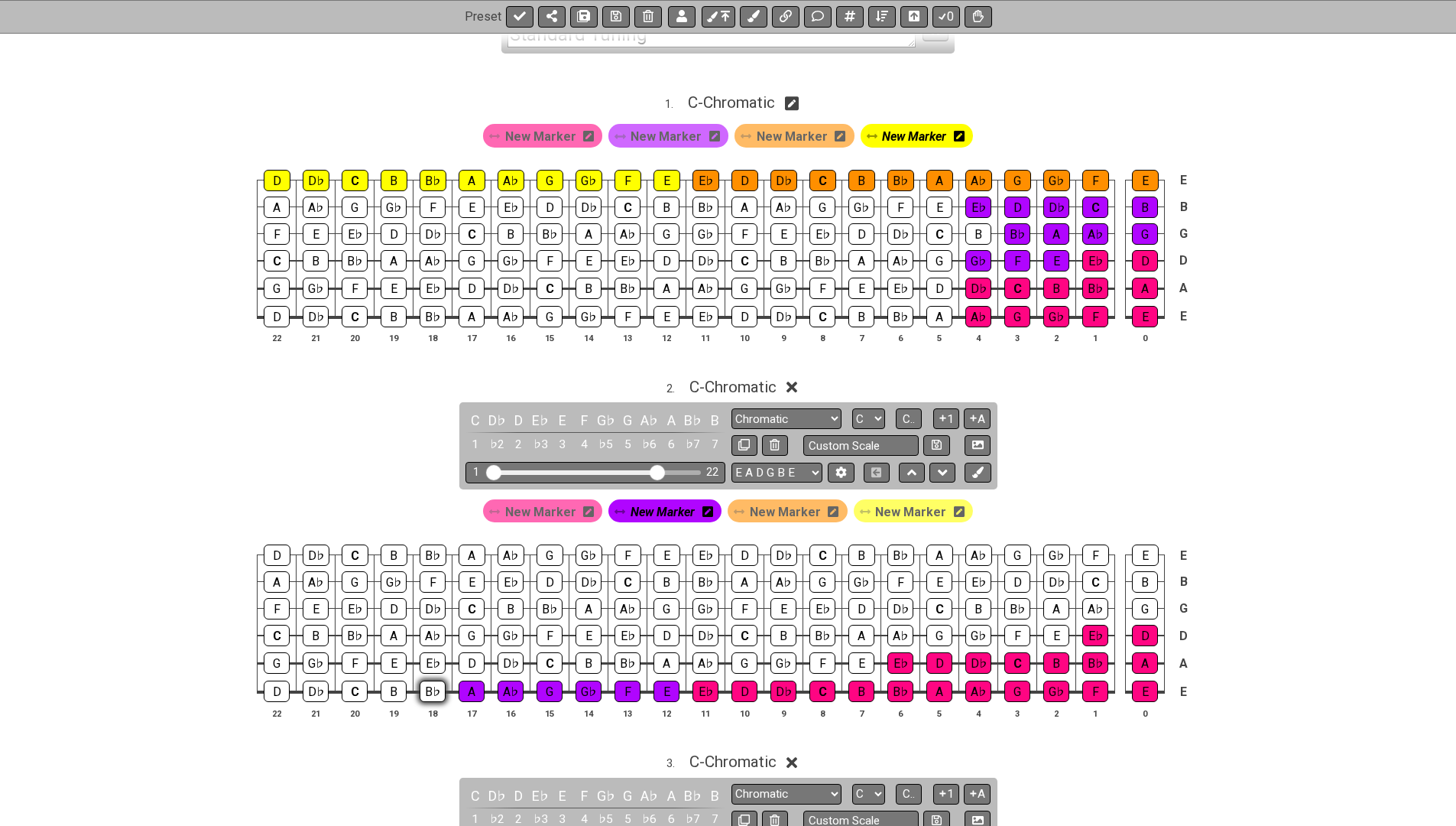
click at [423, 686] on div "B♭" at bounding box center [432, 690] width 26 height 21
click at [389, 685] on div "B" at bounding box center [393, 690] width 26 height 21
click at [339, 686] on td "C" at bounding box center [355, 678] width 39 height 29
click at [313, 686] on div "D♭" at bounding box center [315, 690] width 26 height 21
click at [281, 685] on div "D" at bounding box center [276, 690] width 26 height 21
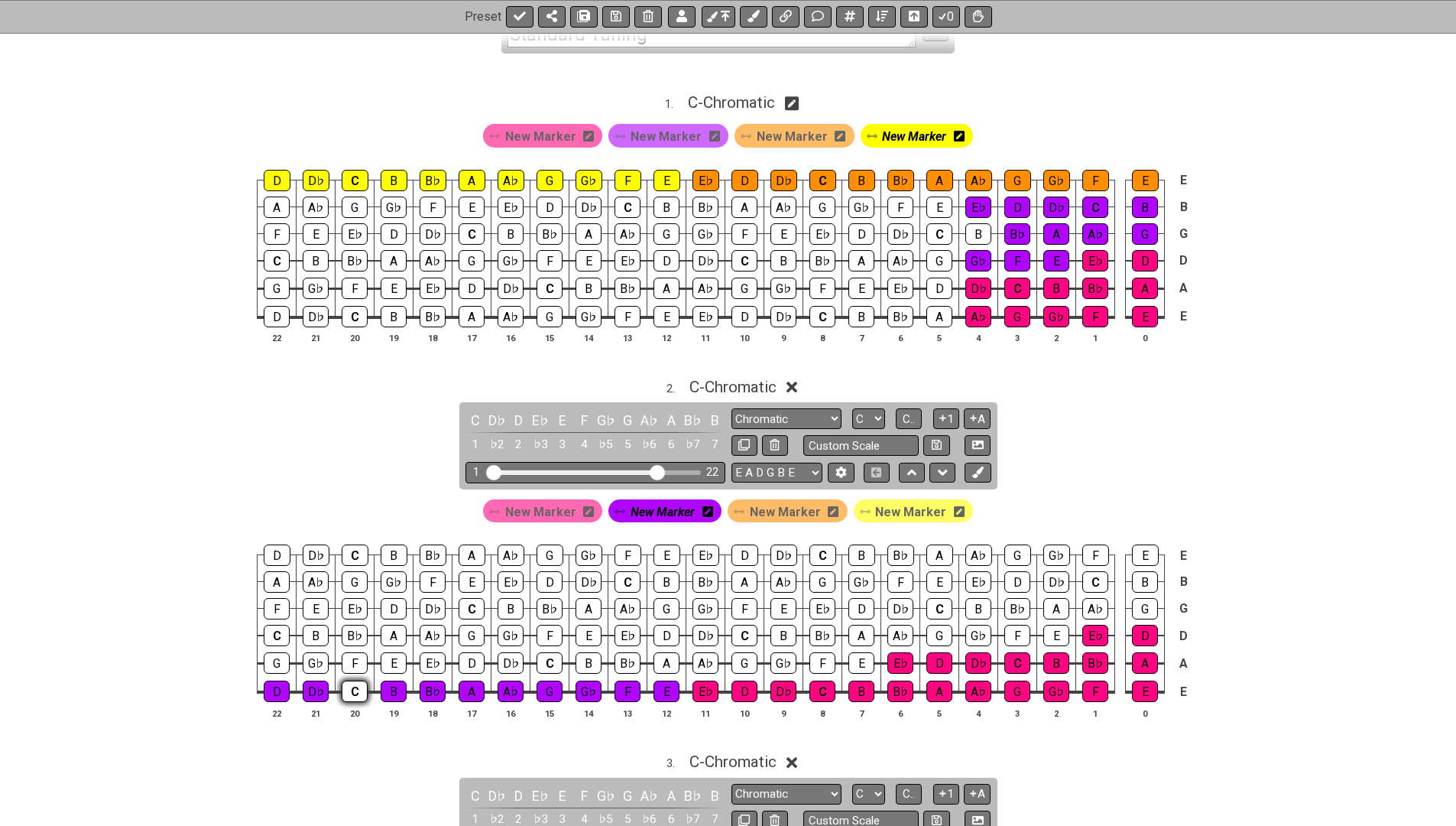
click at [347, 688] on div "C" at bounding box center [354, 690] width 26 height 21
click at [856, 653] on div "E" at bounding box center [861, 662] width 26 height 21
click at [820, 653] on div "F" at bounding box center [822, 662] width 26 height 21
click at [772, 669] on td "D♭" at bounding box center [784, 678] width 39 height 29
click at [783, 655] on div "G♭" at bounding box center [783, 662] width 26 height 21
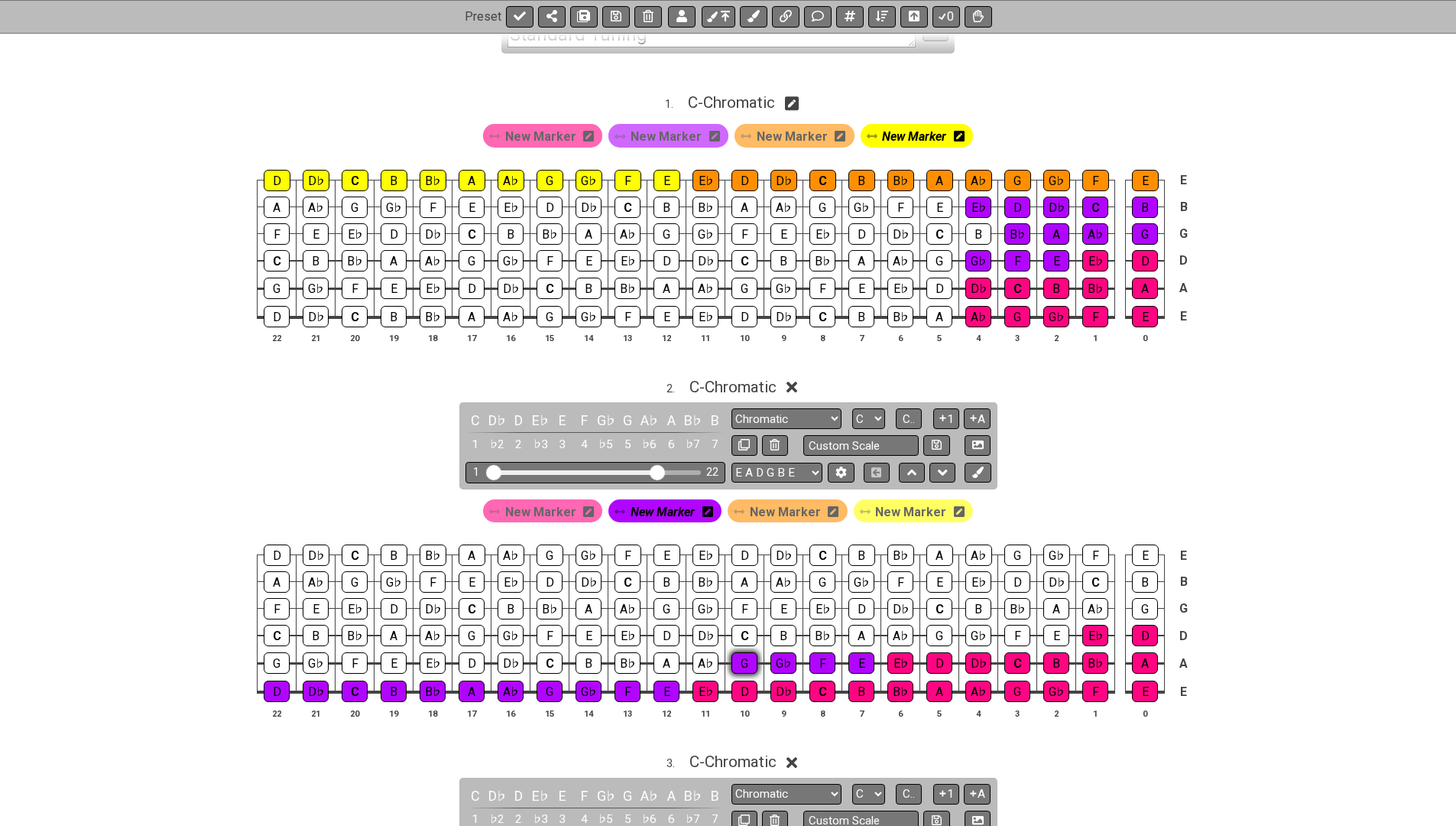
click at [739, 658] on div "G" at bounding box center [744, 662] width 26 height 21
click at [704, 658] on div "A♭" at bounding box center [705, 662] width 26 height 21
click at [662, 660] on div "A" at bounding box center [666, 662] width 26 height 21
click at [621, 658] on div "B♭" at bounding box center [627, 662] width 26 height 21
click at [586, 659] on div "B" at bounding box center [588, 662] width 26 height 21
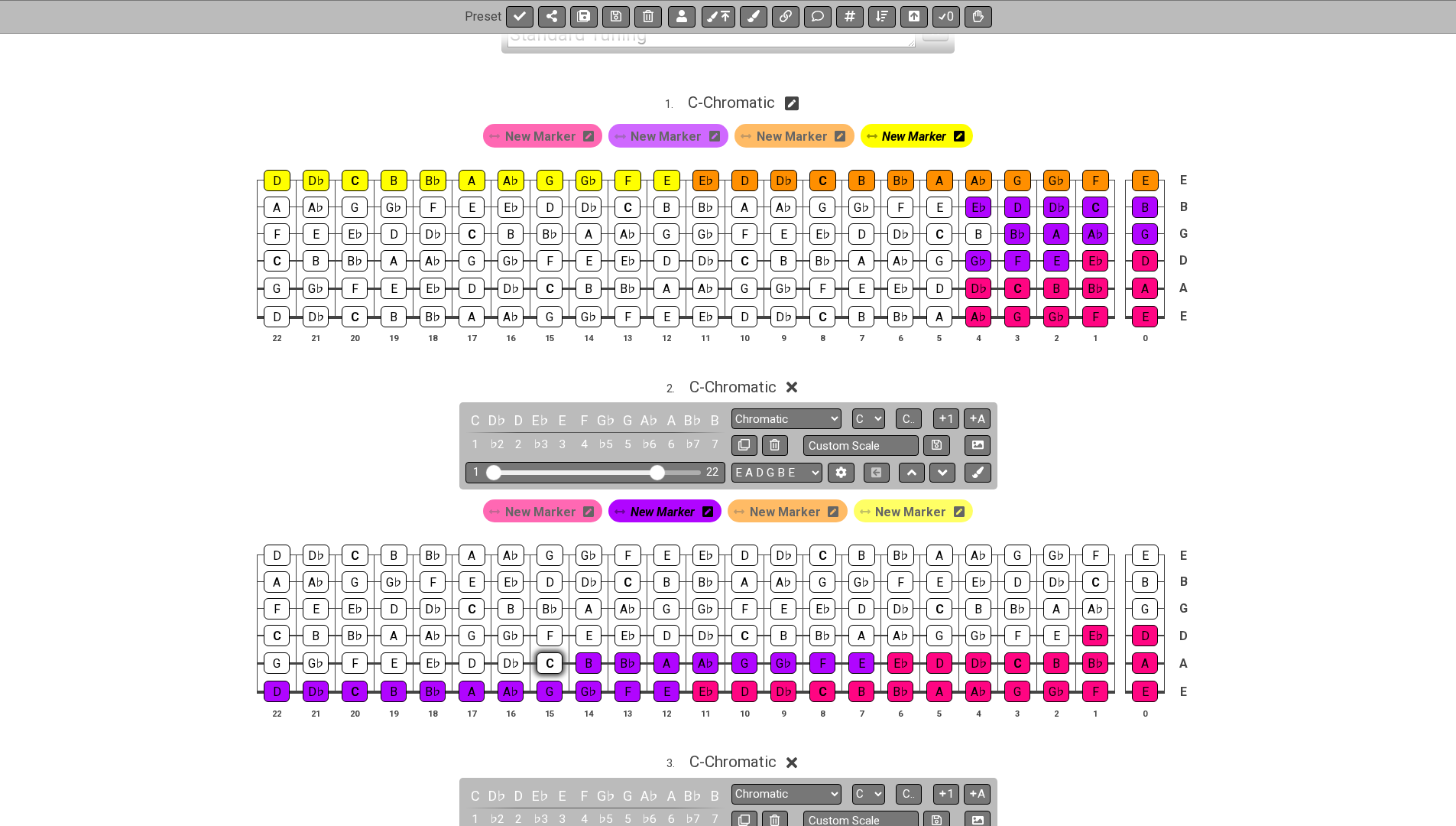
click at [550, 661] on div "C" at bounding box center [549, 662] width 26 height 21
click at [498, 661] on div "D♭" at bounding box center [510, 662] width 26 height 21
click at [468, 659] on div "D" at bounding box center [471, 662] width 26 height 21
click at [426, 659] on div "E♭" at bounding box center [432, 662] width 26 height 21
click at [1051, 634] on div "E" at bounding box center [1056, 635] width 26 height 21
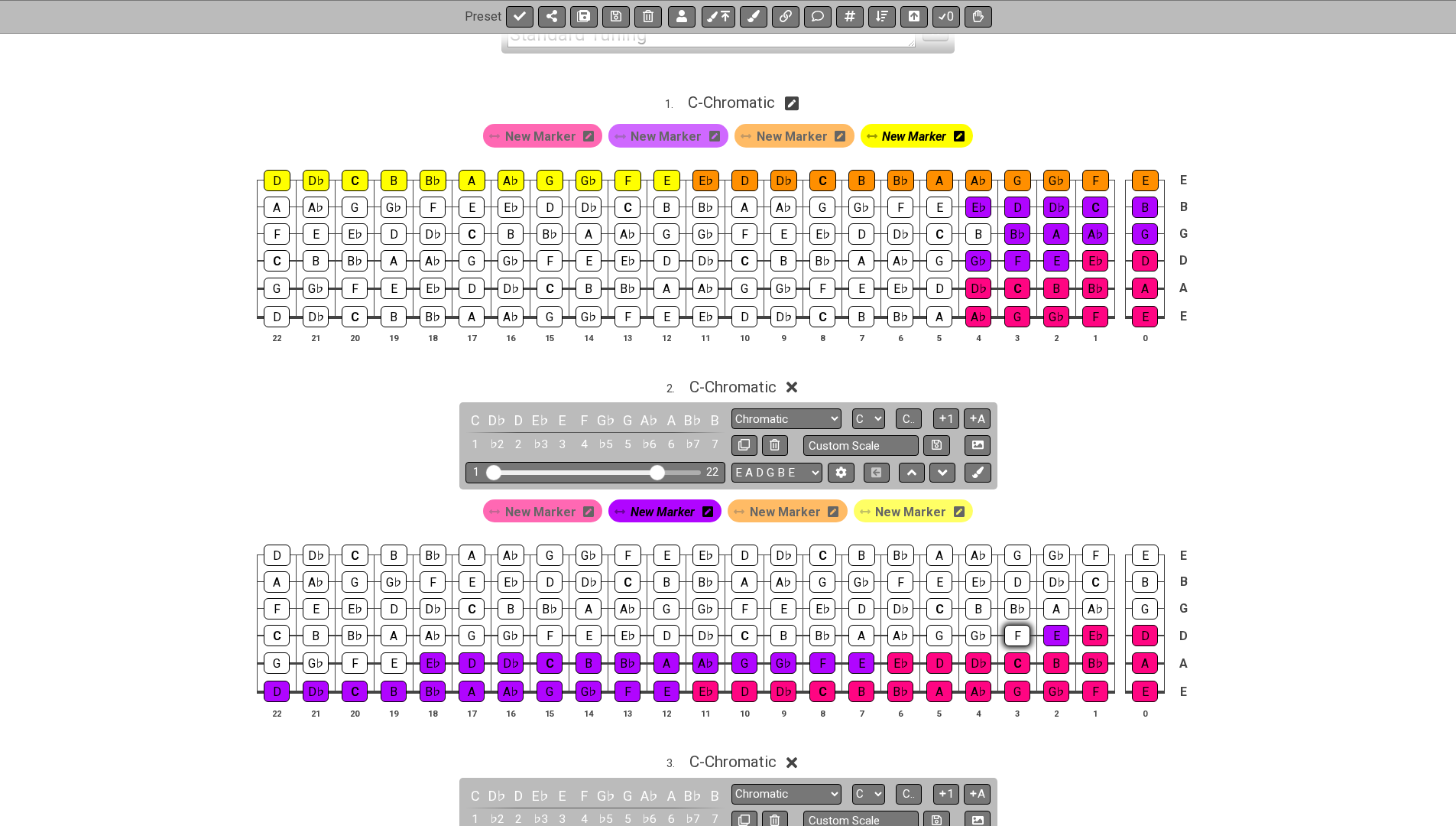
click at [1022, 634] on div "F" at bounding box center [1017, 635] width 26 height 21
click at [969, 636] on div "G♭" at bounding box center [978, 635] width 26 height 21
click at [930, 634] on div "G" at bounding box center [939, 635] width 26 height 21
click at [892, 634] on div "A♭" at bounding box center [900, 635] width 26 height 21
click at [848, 634] on div "A" at bounding box center [861, 635] width 26 height 21
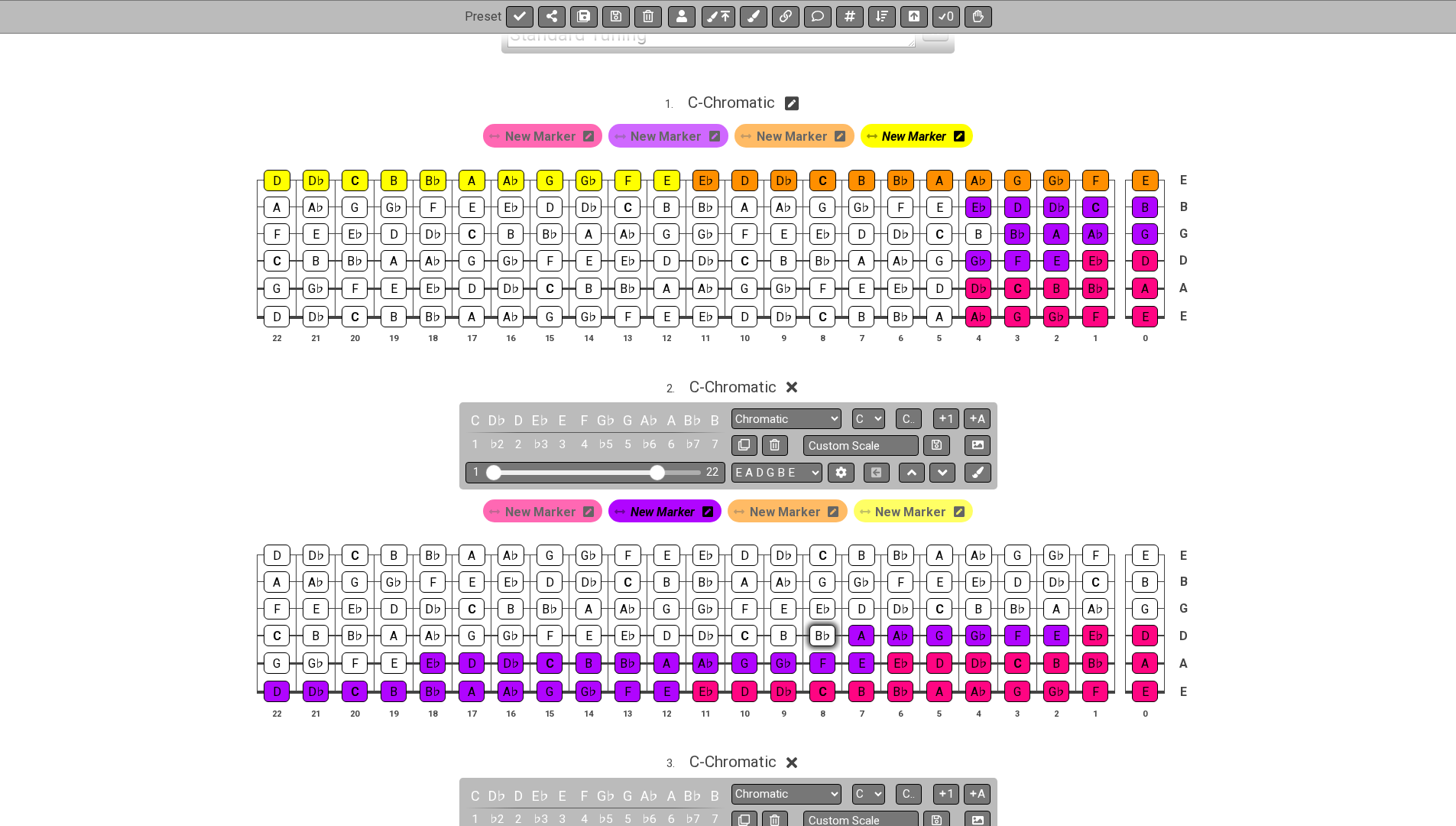
click at [813, 634] on div "B♭" at bounding box center [822, 635] width 26 height 21
click at [778, 630] on div "B" at bounding box center [783, 635] width 26 height 21
click at [736, 630] on div "C" at bounding box center [744, 635] width 26 height 21
click at [696, 632] on div "D♭" at bounding box center [705, 635] width 26 height 21
click at [662, 632] on div "D" at bounding box center [666, 635] width 26 height 21
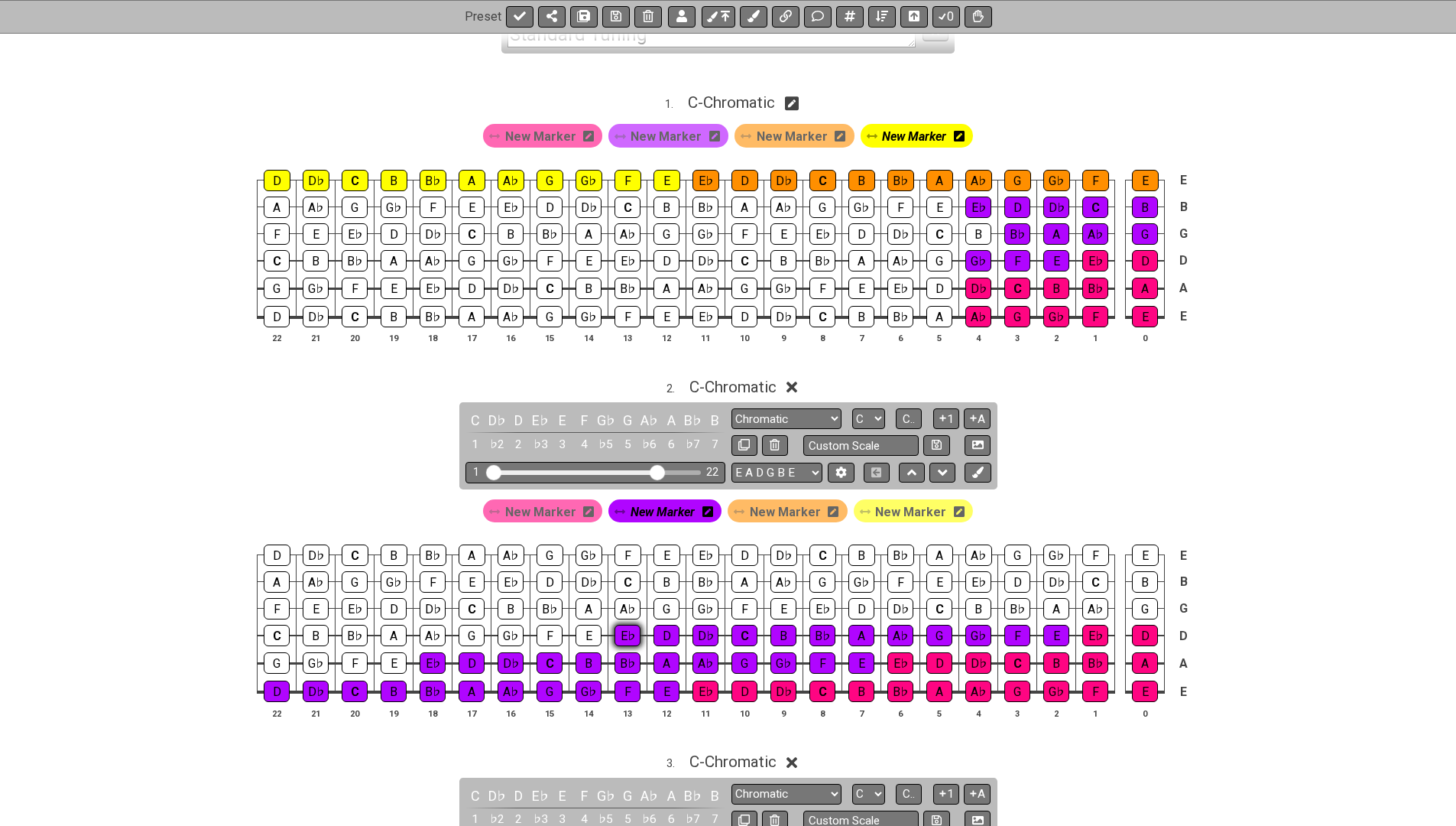
click at [623, 632] on div "E♭" at bounding box center [627, 635] width 26 height 21
click at [785, 508] on span "New Marker" at bounding box center [785, 512] width 71 height 22
click at [577, 633] on div "E" at bounding box center [588, 635] width 26 height 21
click at [542, 635] on div "F" at bounding box center [549, 635] width 26 height 21
click at [496, 635] on td "D♭" at bounding box center [511, 649] width 39 height 28
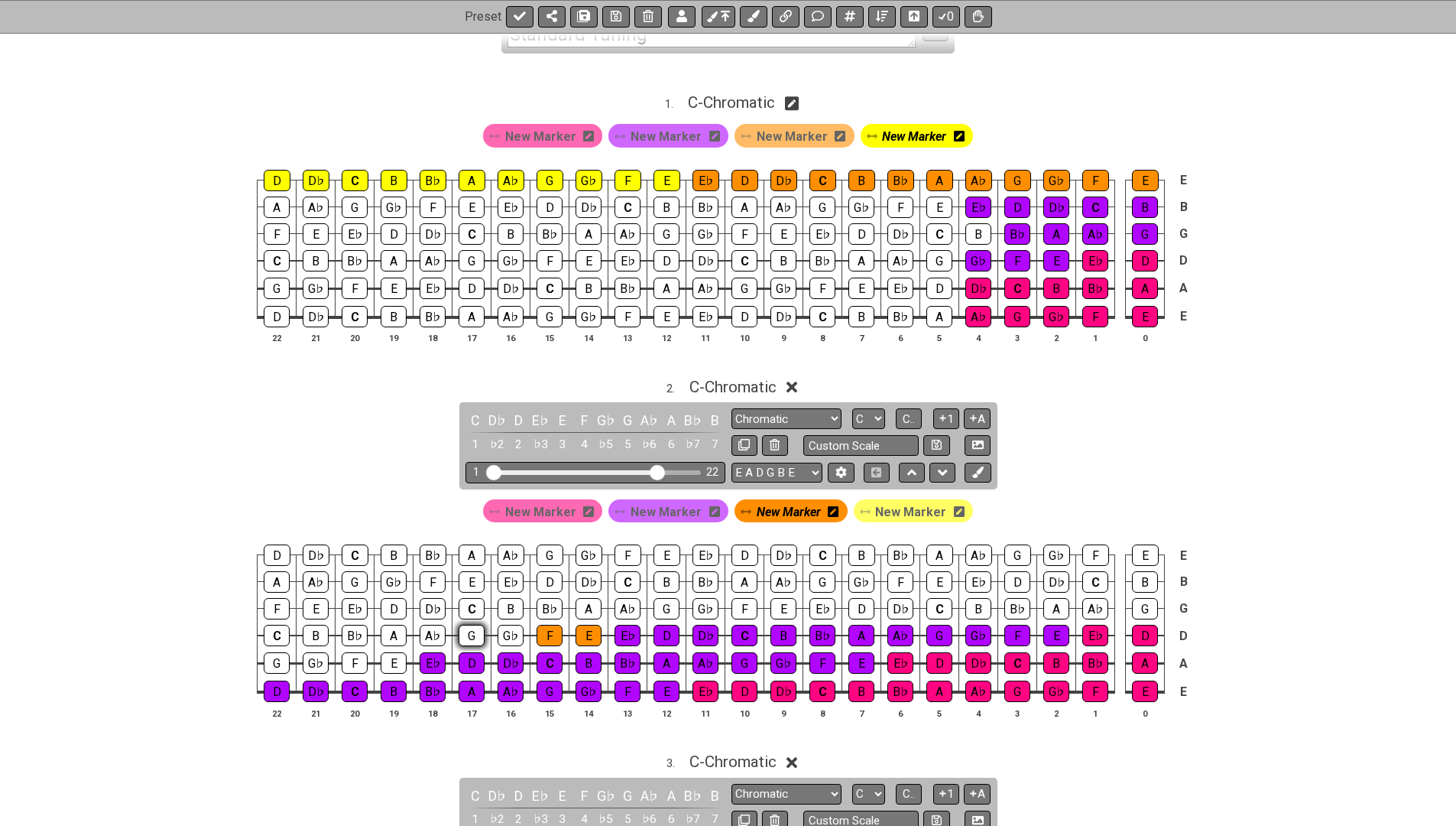
click at [463, 632] on div "G" at bounding box center [471, 635] width 26 height 21
click at [428, 630] on div "A♭" at bounding box center [432, 635] width 26 height 21
click at [381, 629] on div "A" at bounding box center [393, 635] width 26 height 21
click at [504, 627] on div "G♭" at bounding box center [510, 635] width 26 height 21
click at [345, 633] on div "B♭" at bounding box center [354, 635] width 26 height 21
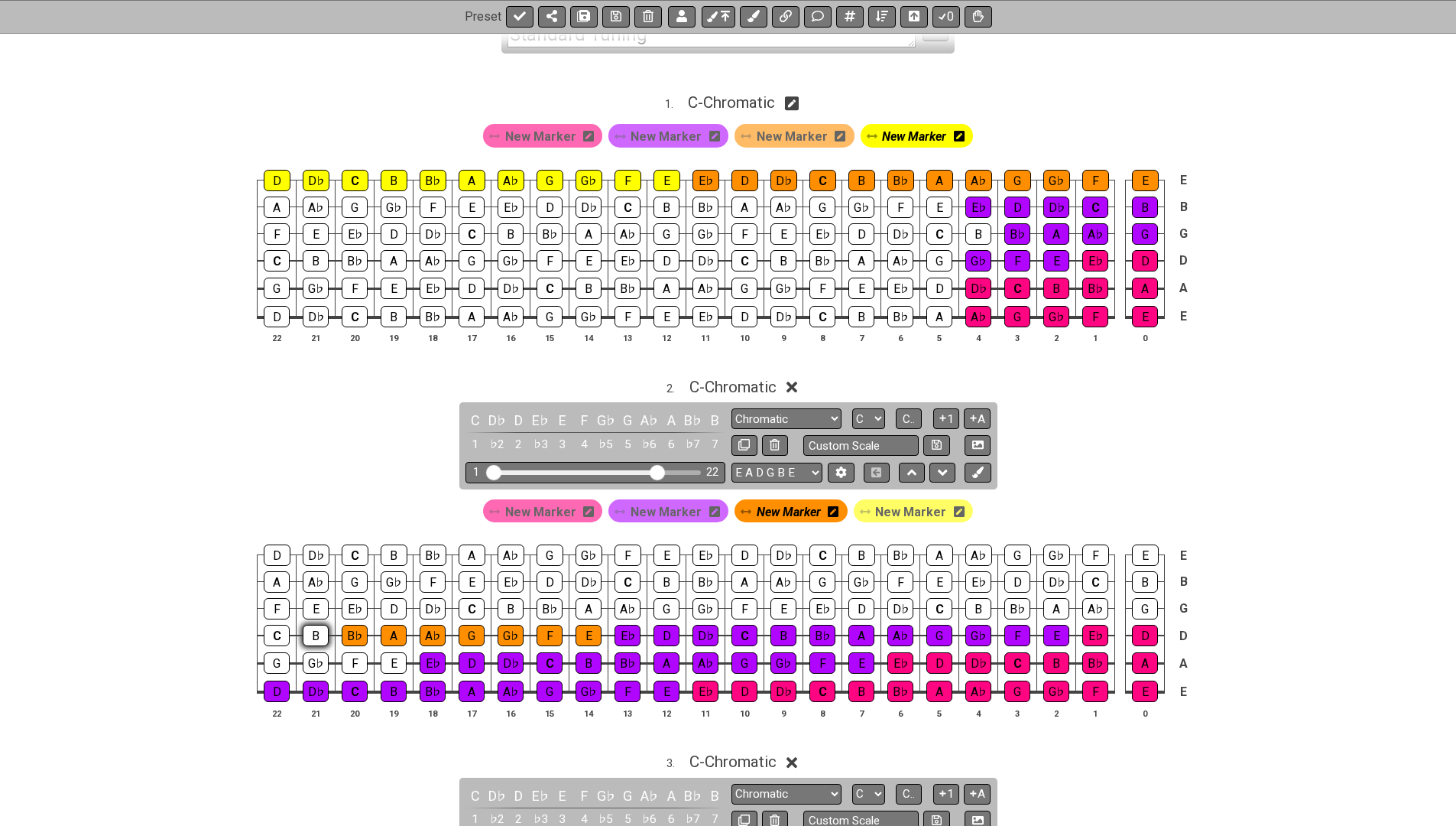
click at [310, 631] on div "B" at bounding box center [315, 635] width 26 height 21
click at [268, 630] on div "C" at bounding box center [276, 635] width 26 height 21
click at [272, 652] on div "G" at bounding box center [276, 662] width 26 height 21
click at [325, 654] on div "G♭" at bounding box center [315, 662] width 26 height 21
click at [345, 656] on div "F" at bounding box center [354, 662] width 26 height 21
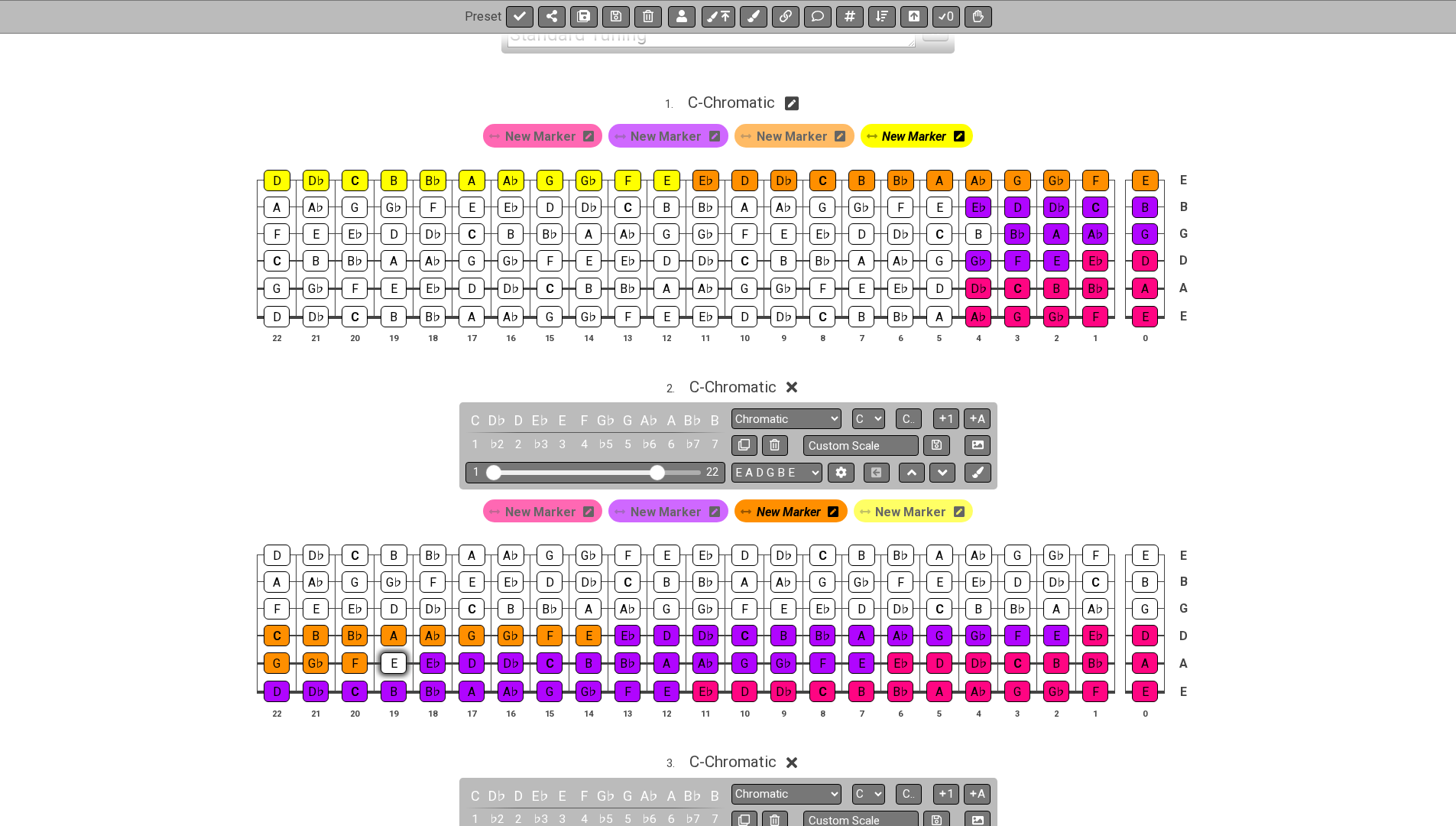
click at [386, 656] on div "E" at bounding box center [393, 662] width 26 height 21
click at [1138, 602] on div "G" at bounding box center [1145, 608] width 26 height 21
click at [1089, 607] on div "A♭" at bounding box center [1095, 608] width 26 height 21
click at [1057, 605] on div "A" at bounding box center [1056, 608] width 26 height 21
click at [1011, 608] on div "B♭" at bounding box center [1017, 608] width 26 height 21
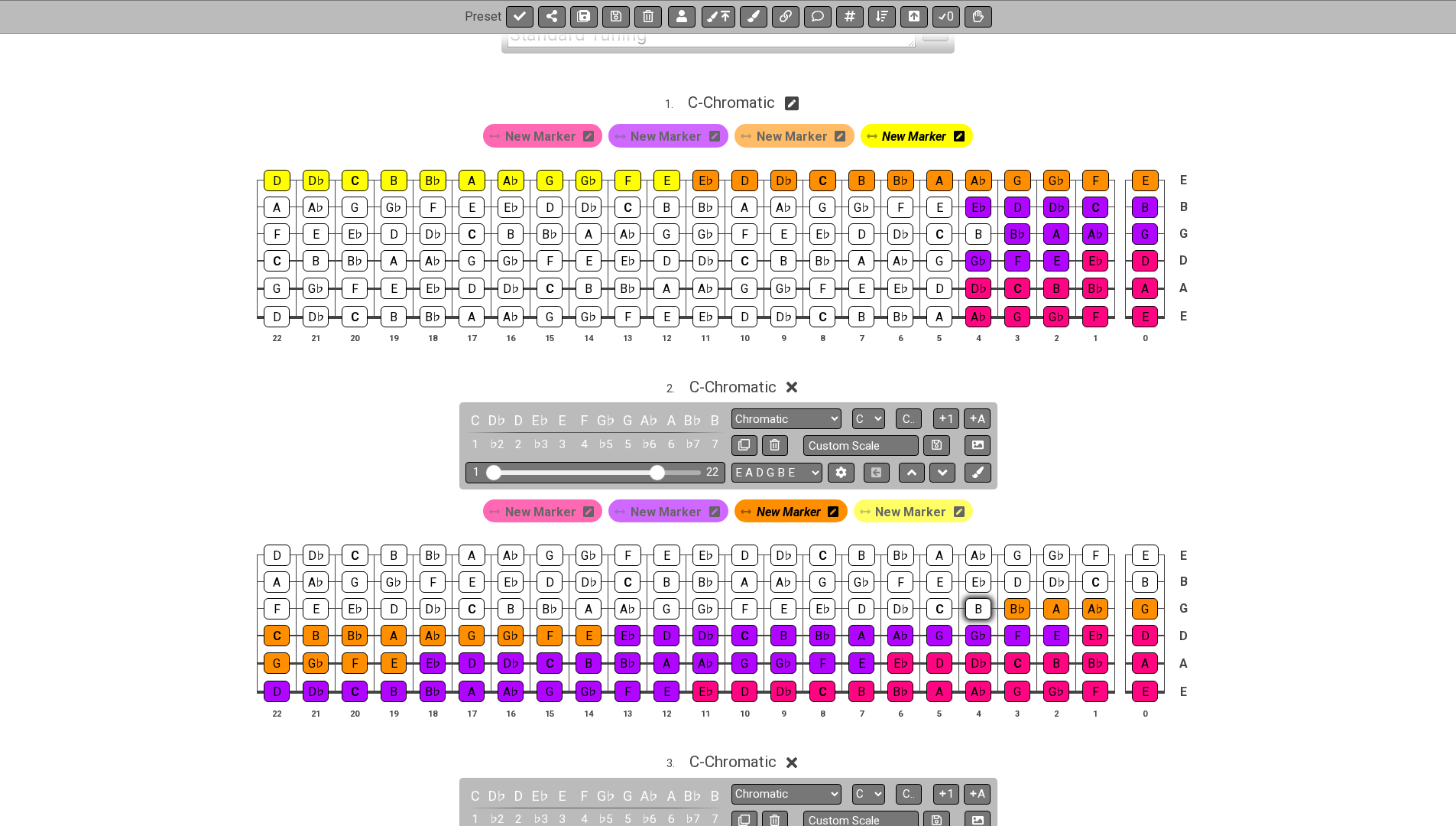
click at [972, 611] on div "B" at bounding box center [978, 608] width 26 height 21
click at [935, 608] on div "C" at bounding box center [939, 608] width 26 height 21
click at [891, 606] on div "D♭" at bounding box center [900, 608] width 26 height 21
click at [857, 606] on div "D" at bounding box center [861, 608] width 26 height 21
click at [817, 605] on div "E♭" at bounding box center [822, 608] width 26 height 21
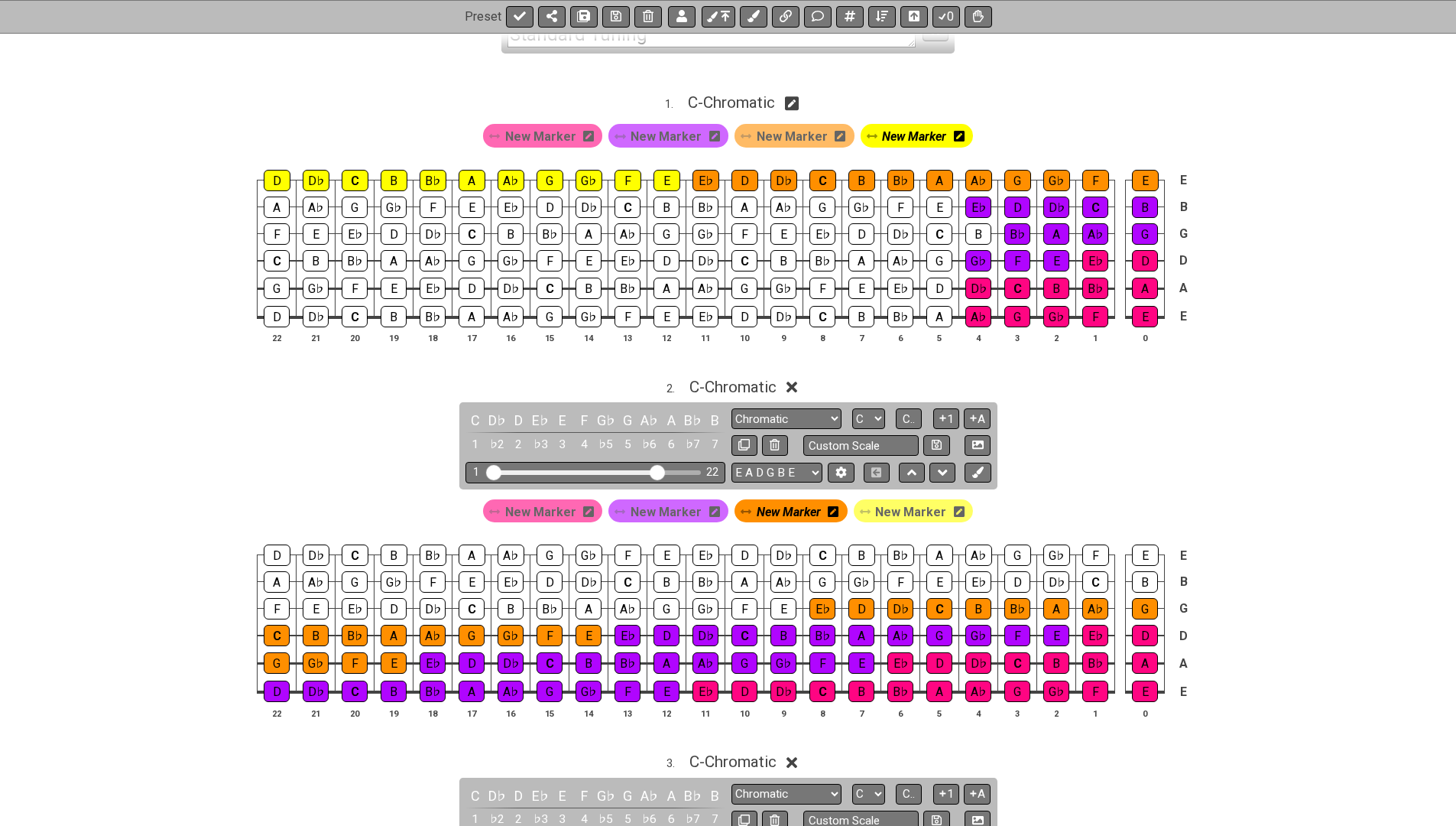
click at [900, 508] on span "New Marker" at bounding box center [910, 512] width 71 height 22
click at [639, 506] on span "New Marker" at bounding box center [666, 512] width 71 height 22
click at [813, 604] on div "E♭" at bounding box center [822, 608] width 26 height 21
click at [875, 608] on td "A" at bounding box center [862, 622] width 39 height 27
click at [859, 606] on div "D" at bounding box center [861, 608] width 26 height 21
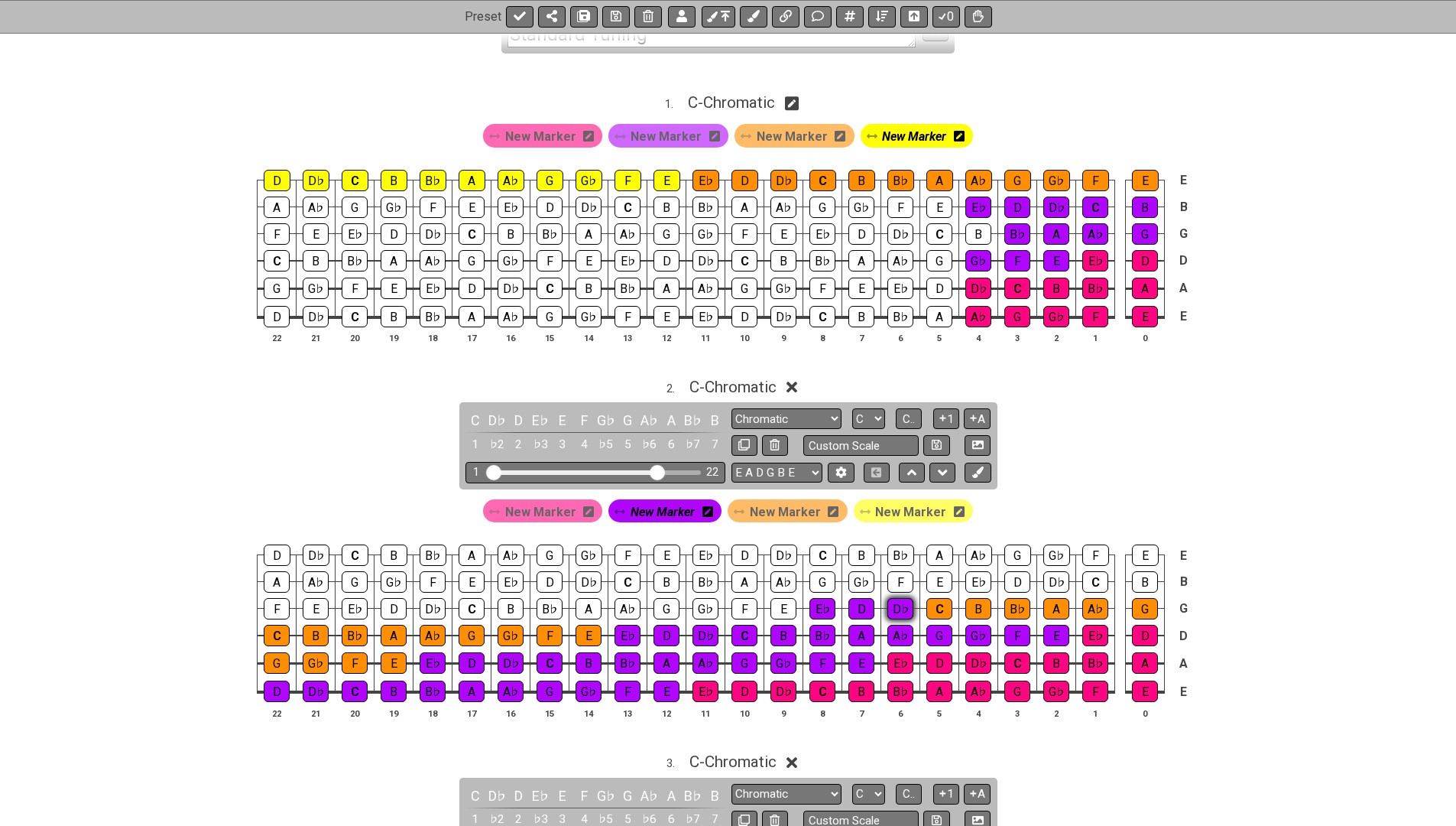
click at [889, 606] on div "D♭" at bounding box center [900, 608] width 26 height 21
click at [936, 605] on div "C" at bounding box center [939, 608] width 26 height 21
click at [980, 608] on div "B" at bounding box center [978, 608] width 26 height 21
click at [1015, 604] on div "B♭" at bounding box center [1017, 608] width 26 height 21
click at [1055, 604] on div "A" at bounding box center [1056, 608] width 26 height 21
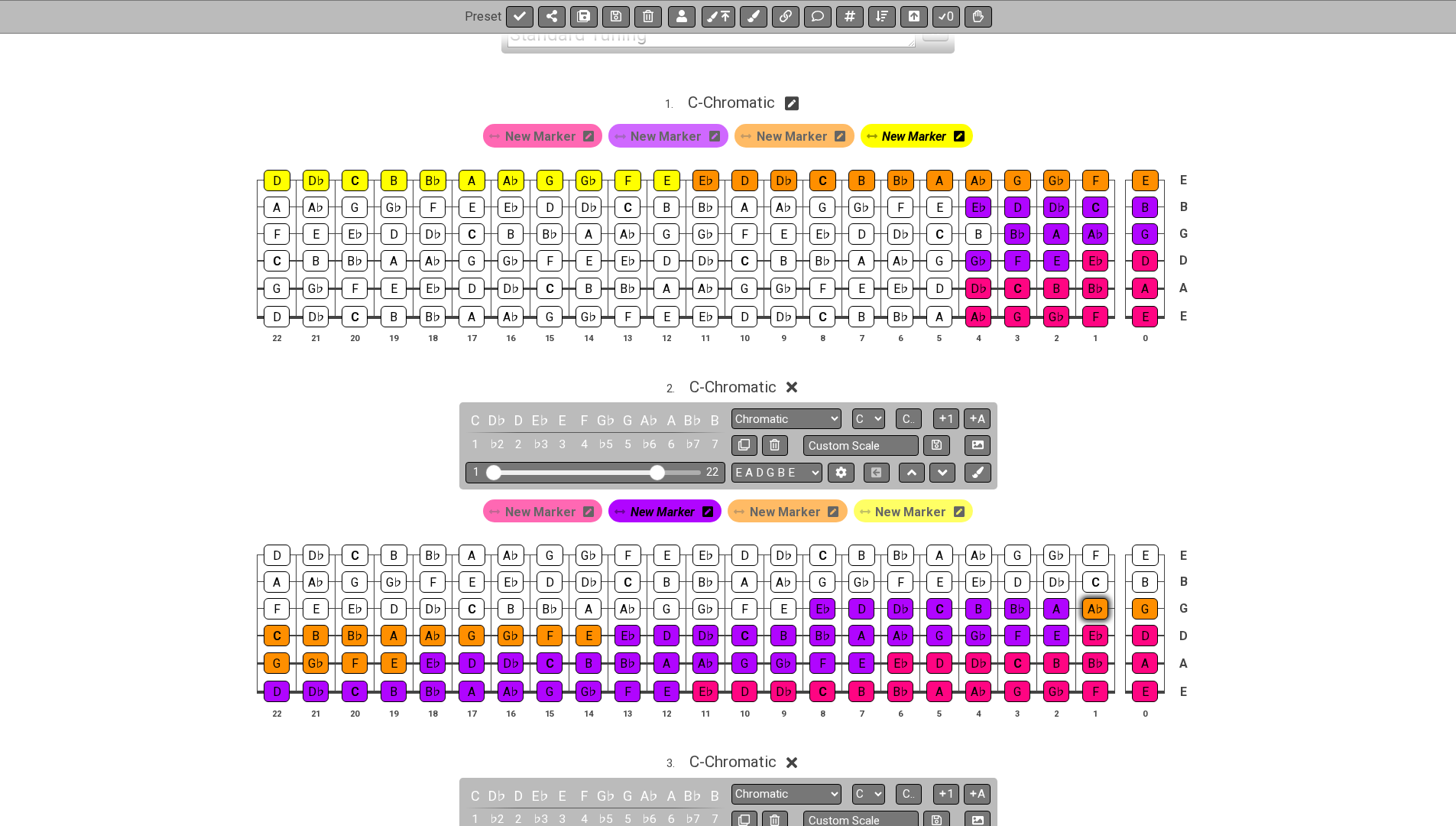
click at [1082, 604] on div "A♭" at bounding box center [1095, 608] width 26 height 21
click at [1140, 601] on div "G" at bounding box center [1145, 608] width 26 height 21
click at [1139, 575] on div "B" at bounding box center [1145, 581] width 26 height 21
click at [1096, 580] on div "C" at bounding box center [1095, 581] width 26 height 21
click at [1062, 585] on div "D♭" at bounding box center [1056, 581] width 26 height 21
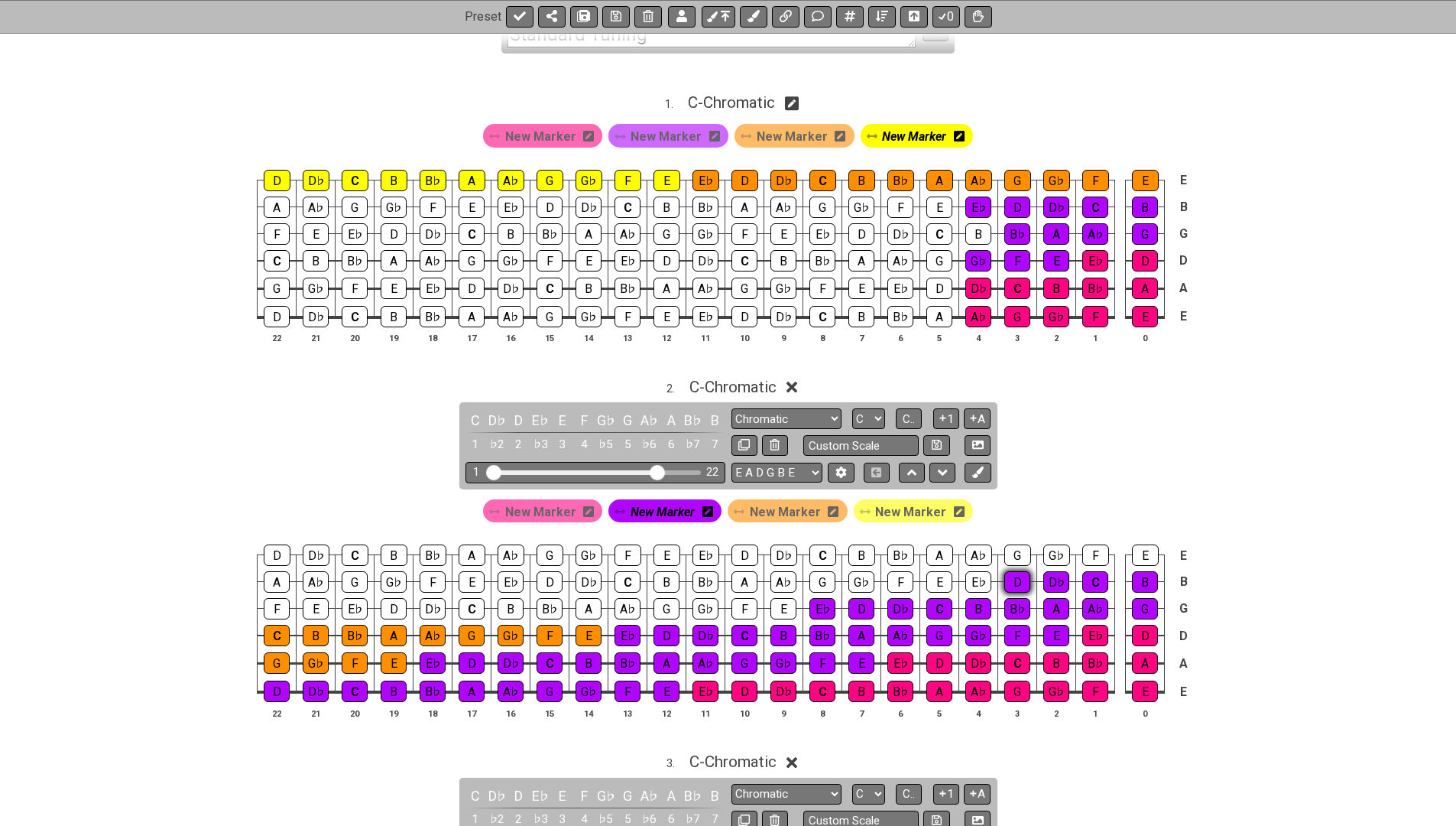
click at [1017, 582] on div "D" at bounding box center [1017, 581] width 26 height 21
click at [980, 580] on div "E♭" at bounding box center [978, 581] width 26 height 21
click at [756, 510] on span "New Marker" at bounding box center [785, 512] width 71 height 22
click at [782, 603] on div "E" at bounding box center [783, 608] width 26 height 21
click at [940, 578] on div "E" at bounding box center [939, 581] width 26 height 21
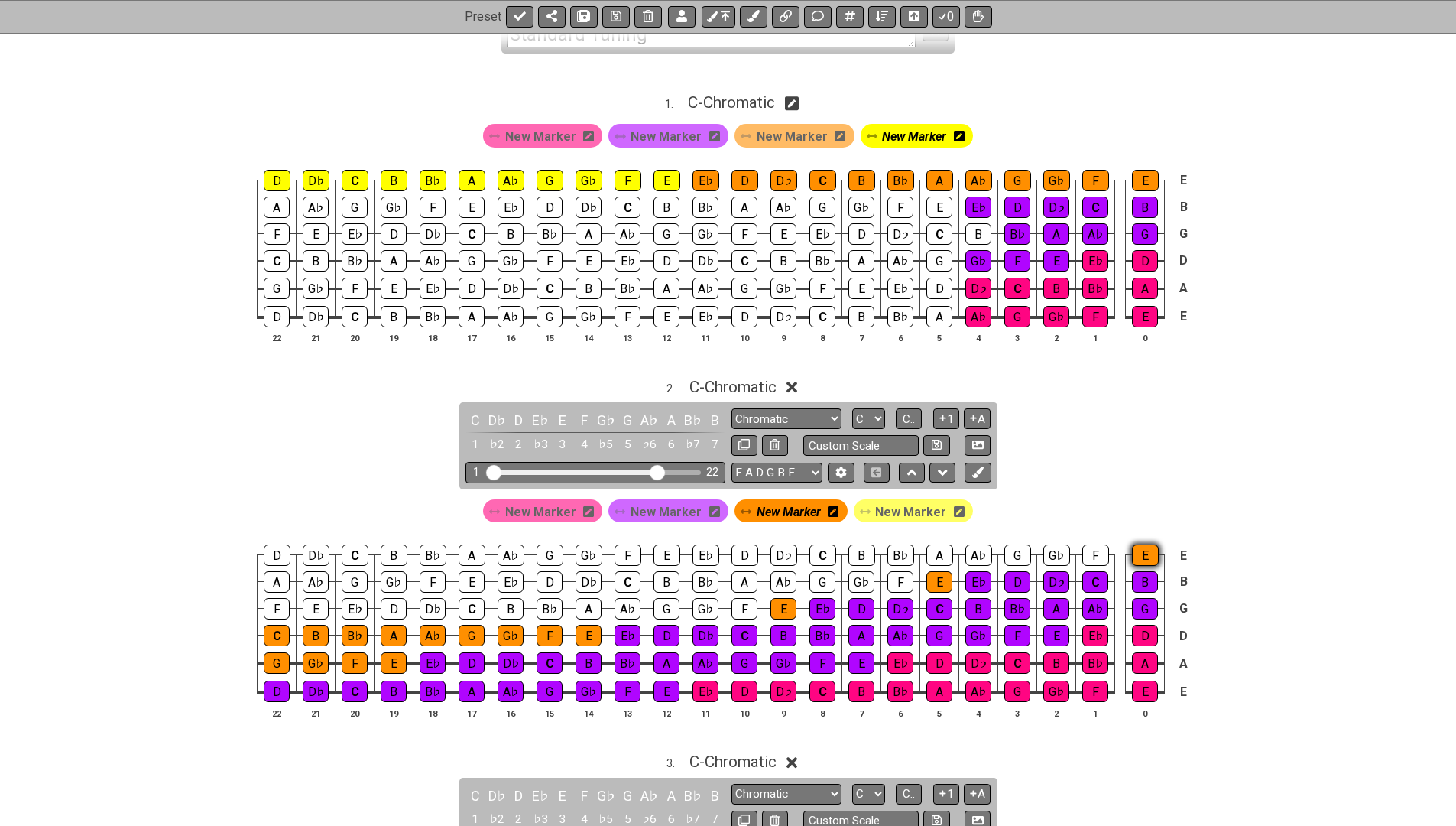
click at [1142, 544] on div "E" at bounding box center [1146, 555] width 27 height 21
click at [1088, 544] on div "F" at bounding box center [1096, 555] width 27 height 21
click at [1054, 547] on div "G♭" at bounding box center [1057, 555] width 27 height 21
click at [1012, 552] on div "G" at bounding box center [1018, 555] width 27 height 21
click at [978, 551] on div "A♭" at bounding box center [979, 555] width 27 height 21
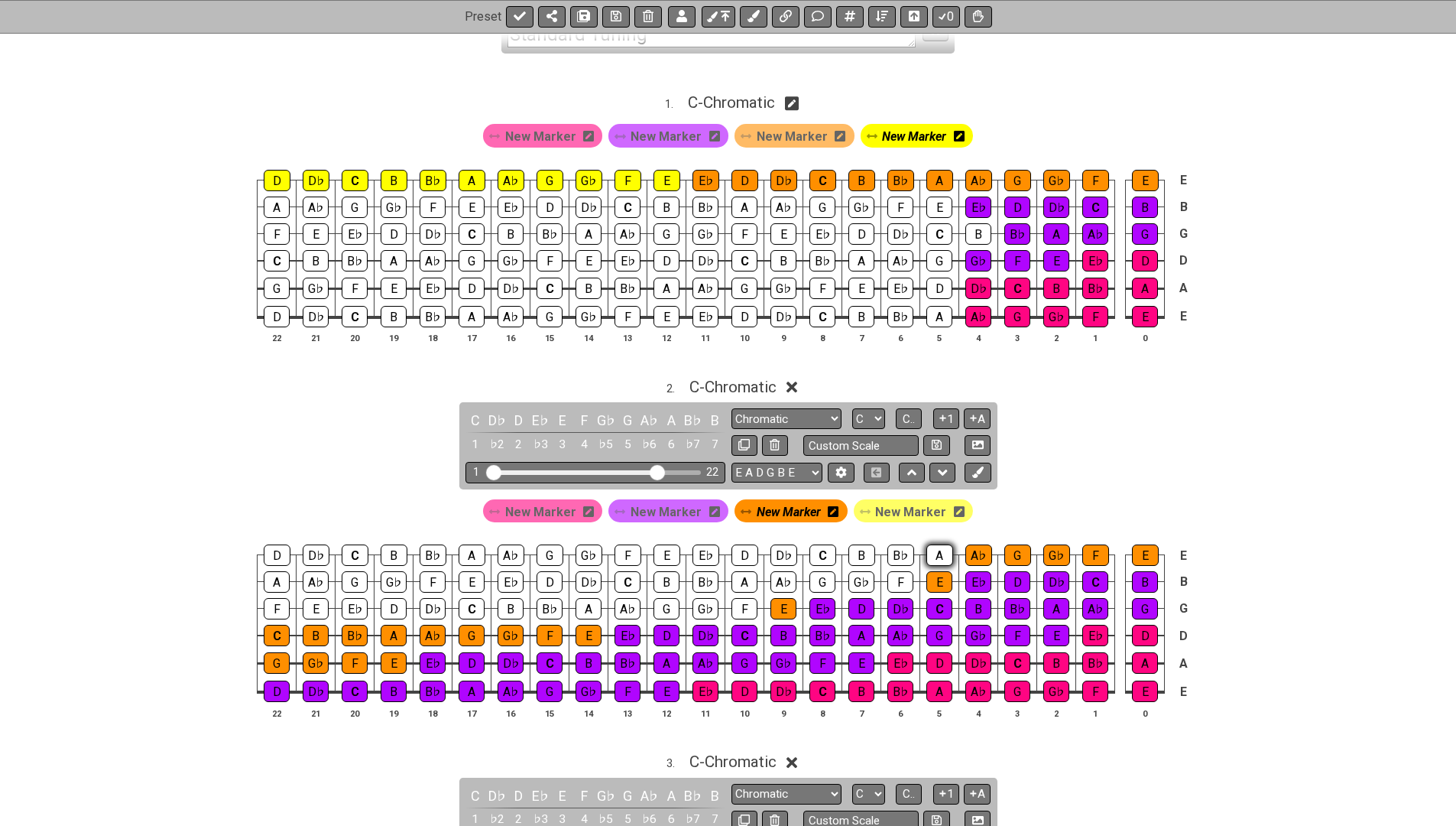
click at [939, 548] on div "A" at bounding box center [940, 555] width 27 height 21
click at [898, 553] on div "B♭" at bounding box center [901, 555] width 27 height 21
click at [856, 553] on div "B" at bounding box center [862, 555] width 27 height 21
click at [810, 550] on div "C" at bounding box center [823, 555] width 27 height 21
click at [772, 550] on div "D♭" at bounding box center [784, 555] width 27 height 21
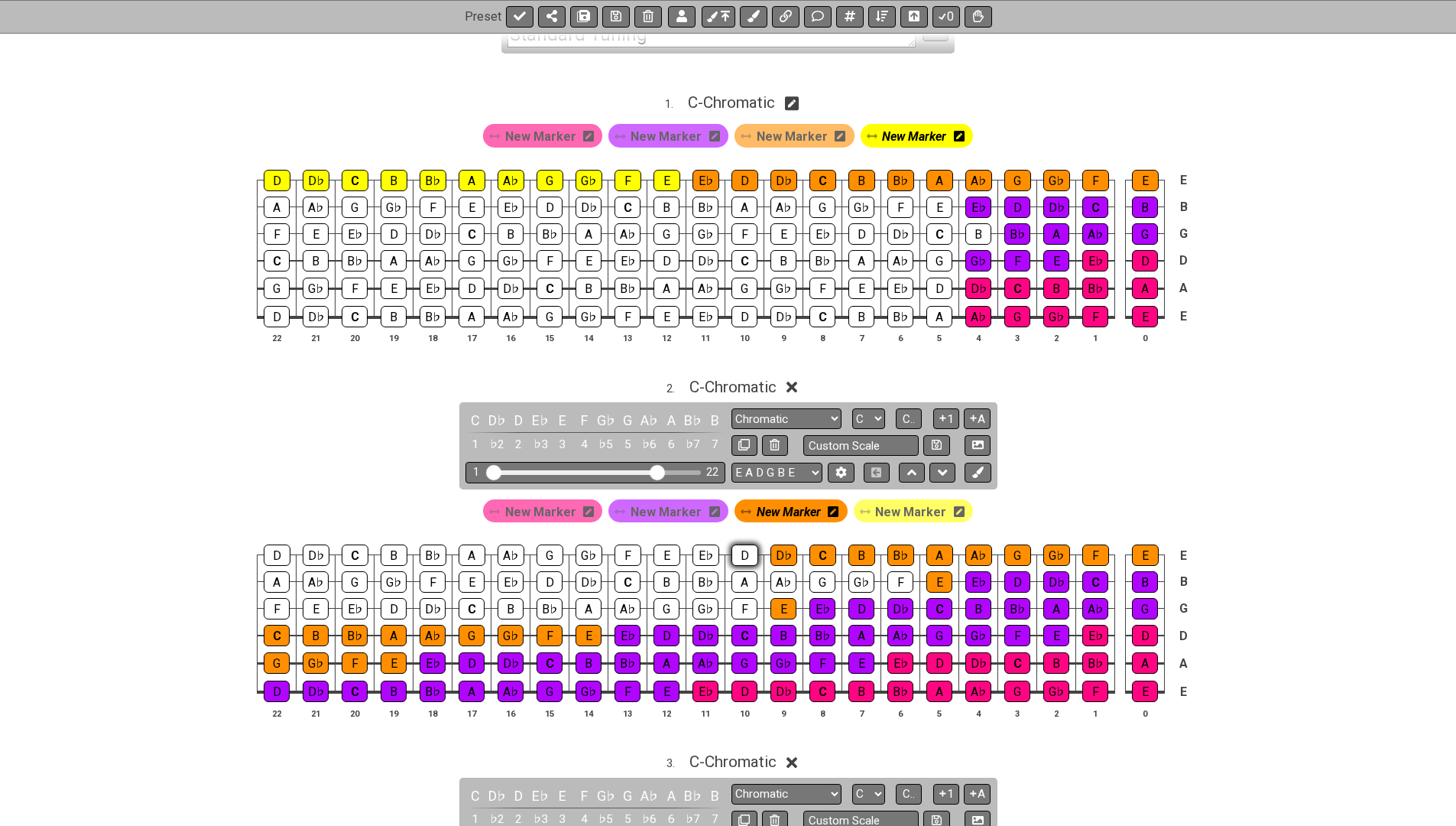
click at [746, 550] on div "D" at bounding box center [745, 555] width 27 height 21
click at [700, 548] on div "E♭" at bounding box center [706, 555] width 27 height 21
click at [707, 579] on div "B♭" at bounding box center [705, 581] width 26 height 21
click at [743, 579] on div "A" at bounding box center [744, 581] width 26 height 21
click at [774, 578] on div "A♭" at bounding box center [783, 581] width 26 height 21
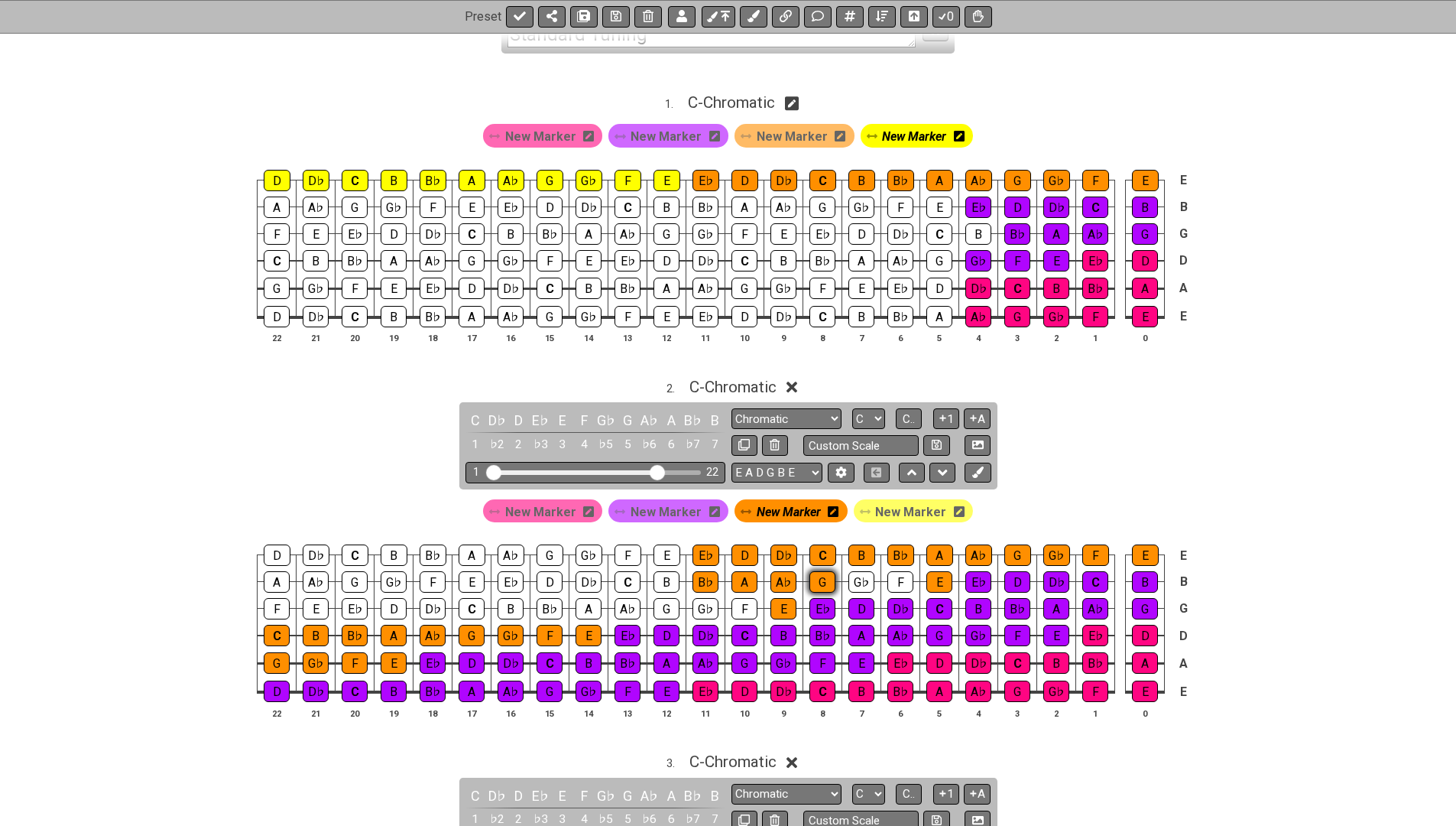
click at [824, 575] on div "G" at bounding box center [822, 581] width 26 height 21
click at [866, 577] on div "G♭" at bounding box center [861, 581] width 26 height 21
click at [897, 576] on div "F" at bounding box center [900, 581] width 26 height 21
click at [672, 578] on div "B" at bounding box center [666, 581] width 26 height 21
click at [632, 578] on div "C" at bounding box center [627, 581] width 26 height 21
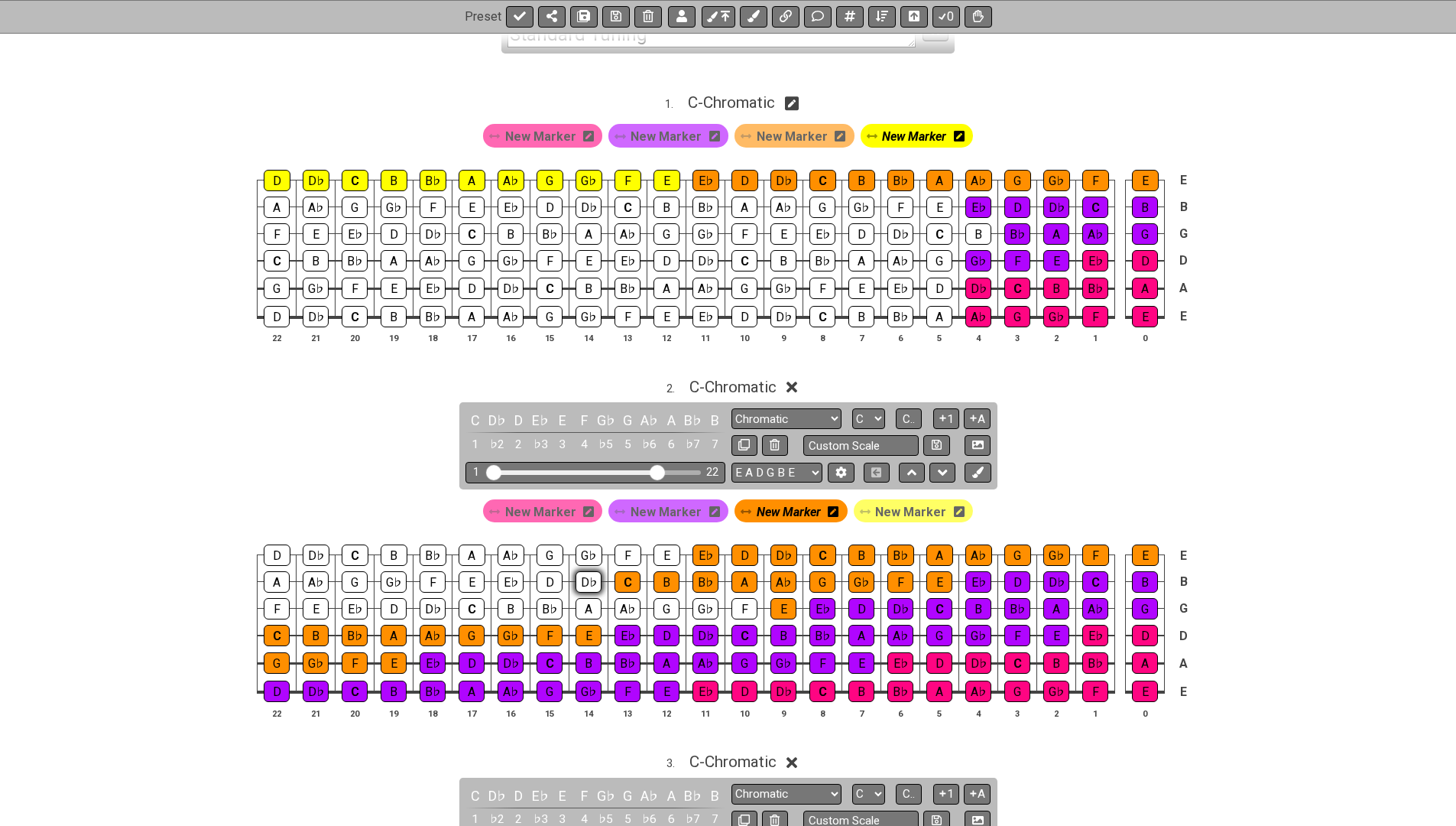
click at [588, 578] on div "D♭" at bounding box center [588, 581] width 26 height 21
click at [544, 578] on div "D" at bounding box center [549, 581] width 26 height 21
click at [500, 574] on div "E♭" at bounding box center [510, 581] width 26 height 21
click at [501, 597] on div "B" at bounding box center [510, 608] width 26 height 21
click at [476, 597] on div "C" at bounding box center [471, 608] width 26 height 21
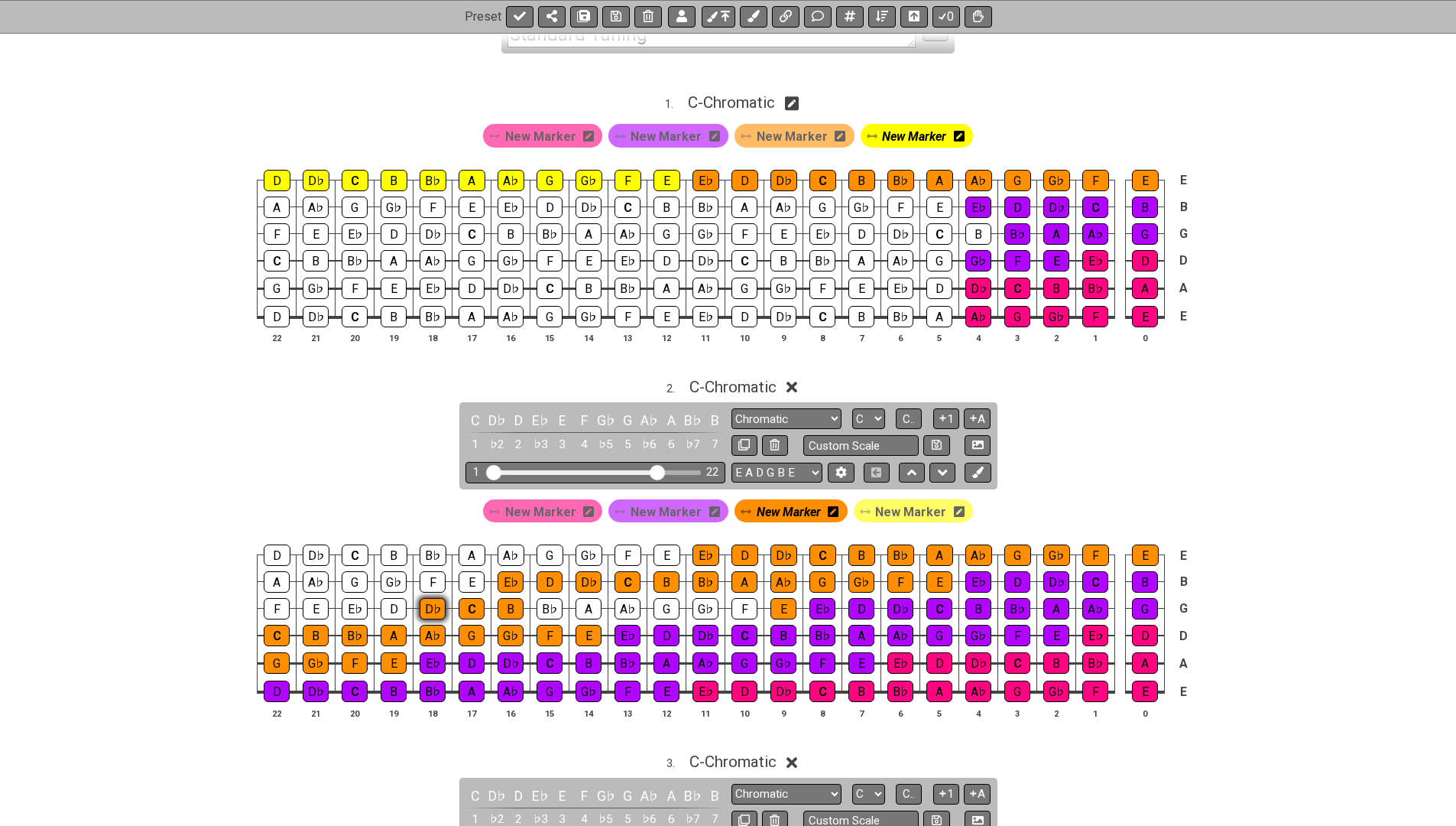
click at [425, 608] on div "D♭" at bounding box center [432, 608] width 26 height 21
click at [382, 604] on div "D" at bounding box center [393, 608] width 26 height 21
click at [354, 604] on div "E♭" at bounding box center [354, 608] width 26 height 21
click at [545, 597] on div "B♭" at bounding box center [549, 608] width 26 height 21
click at [590, 601] on div "A" at bounding box center [588, 608] width 26 height 21
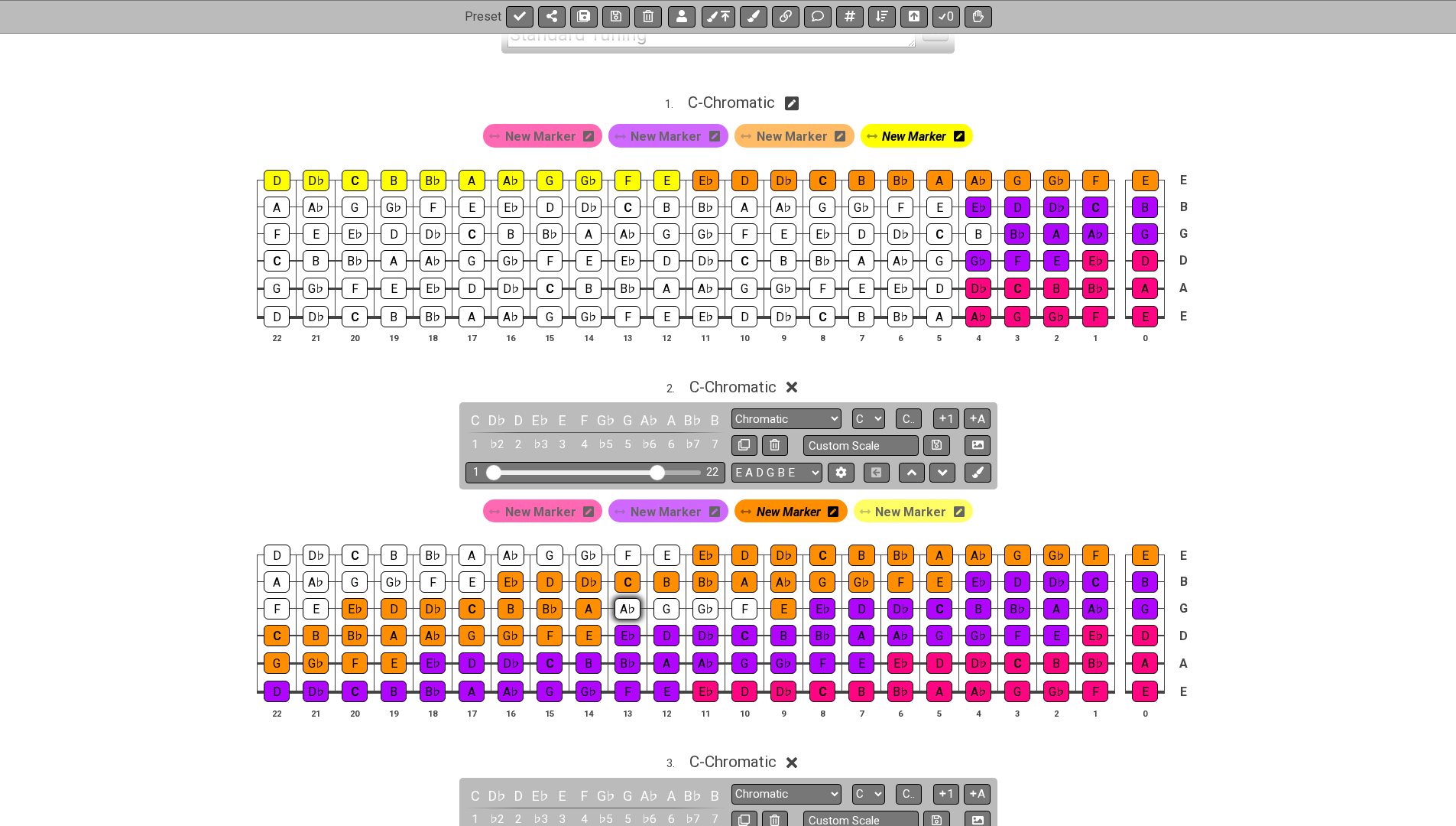
click at [631, 606] on div "A♭" at bounding box center [627, 608] width 26 height 21
click at [672, 606] on div "G" at bounding box center [666, 608] width 26 height 21
click at [706, 607] on div "G♭" at bounding box center [705, 608] width 26 height 21
click at [739, 607] on div "F" at bounding box center [744, 608] width 26 height 21
click at [912, 512] on span "New Marker" at bounding box center [910, 512] width 71 height 22
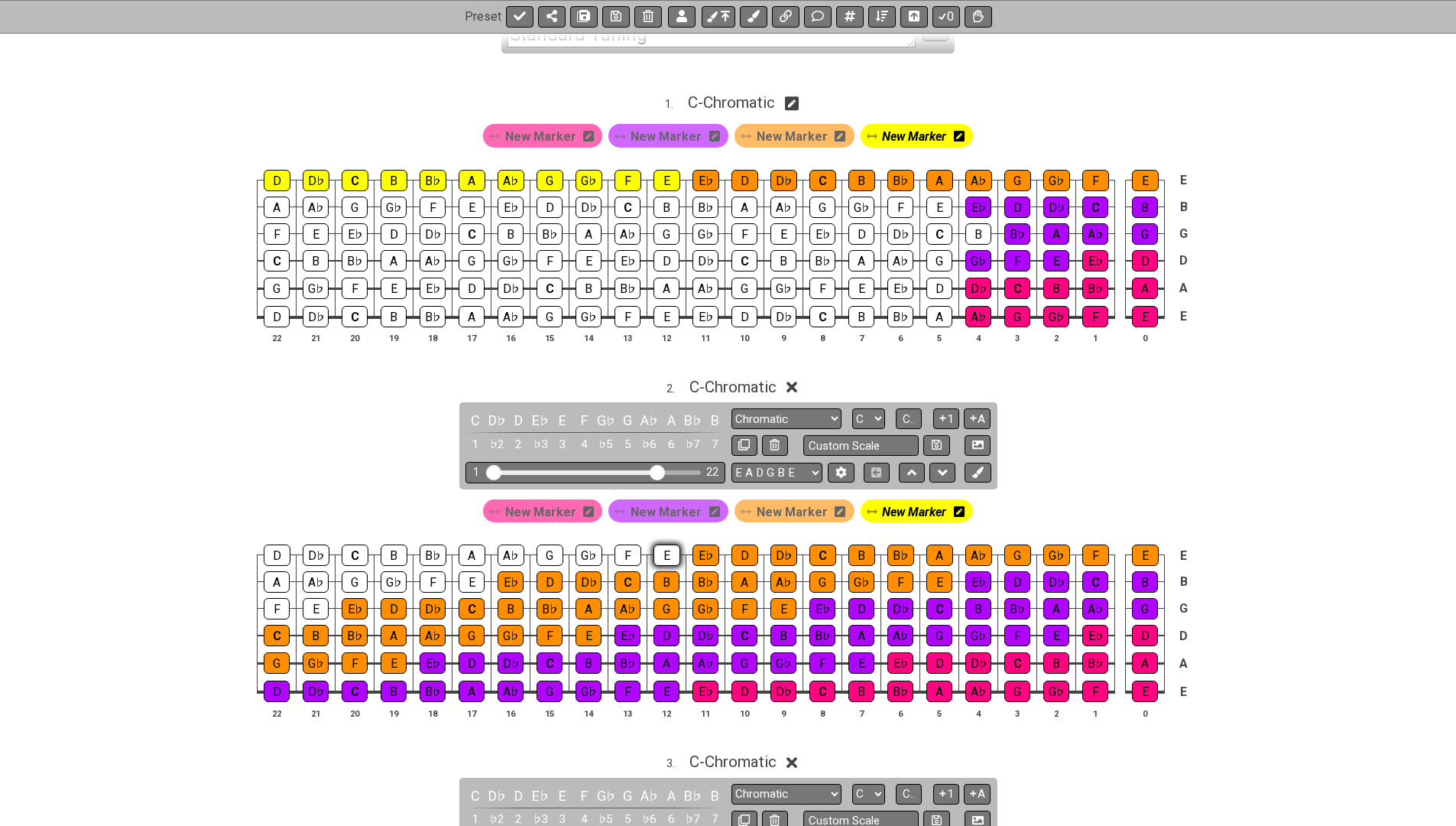
click at [660, 551] on div "E" at bounding box center [667, 555] width 27 height 21
click at [626, 554] on div "F" at bounding box center [628, 555] width 27 height 21
click at [582, 556] on div "G♭" at bounding box center [589, 555] width 27 height 21
click at [533, 555] on td "D" at bounding box center [550, 569] width 39 height 27
click at [512, 552] on div "A♭" at bounding box center [511, 555] width 27 height 21
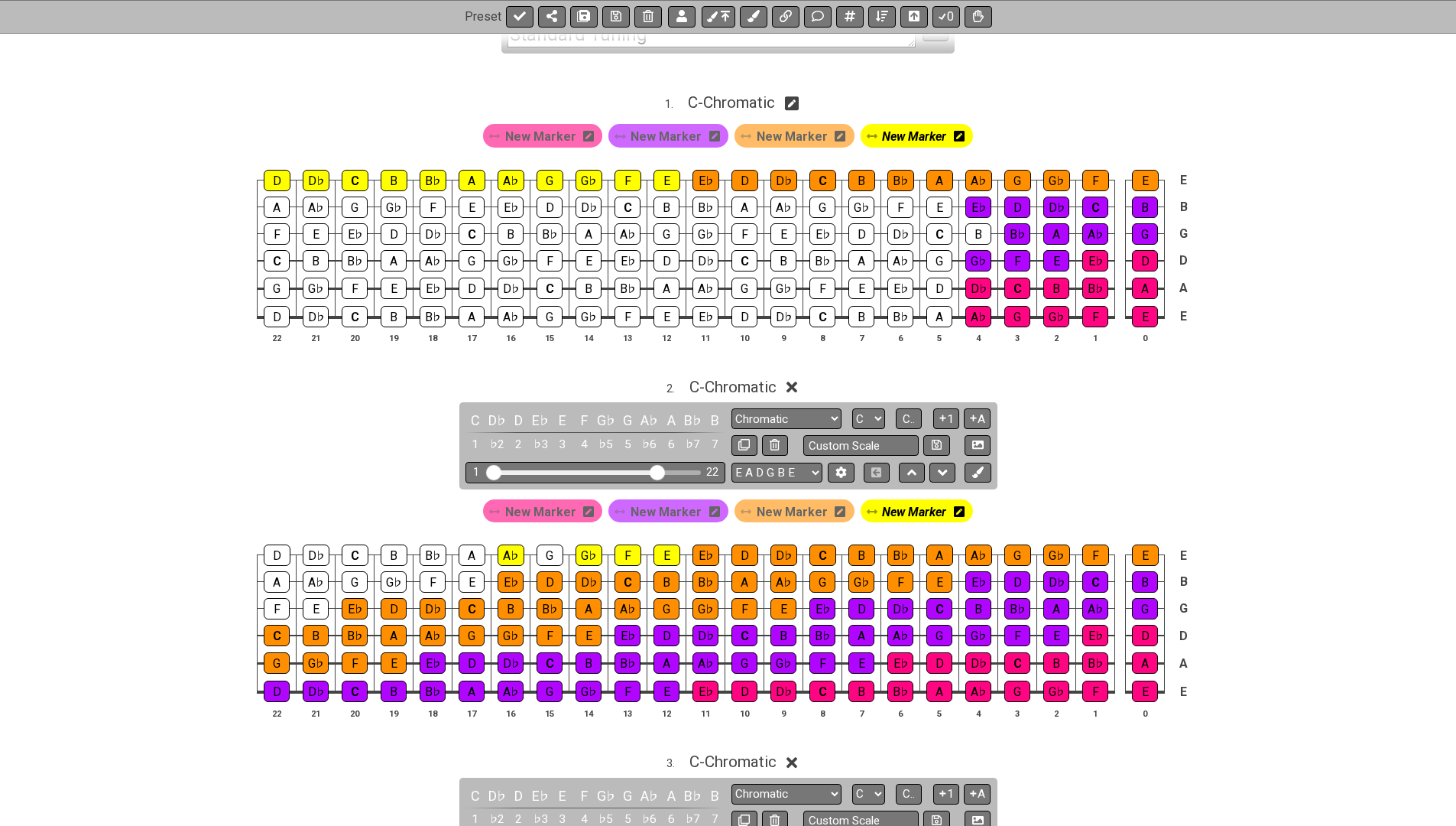
click at [534, 555] on td "D" at bounding box center [550, 569] width 39 height 27
click at [550, 551] on div "G" at bounding box center [550, 555] width 27 height 21
click at [476, 550] on div "A" at bounding box center [472, 555] width 27 height 21
click at [473, 571] on div "E" at bounding box center [471, 581] width 26 height 21
click at [437, 572] on div "F" at bounding box center [432, 581] width 26 height 21
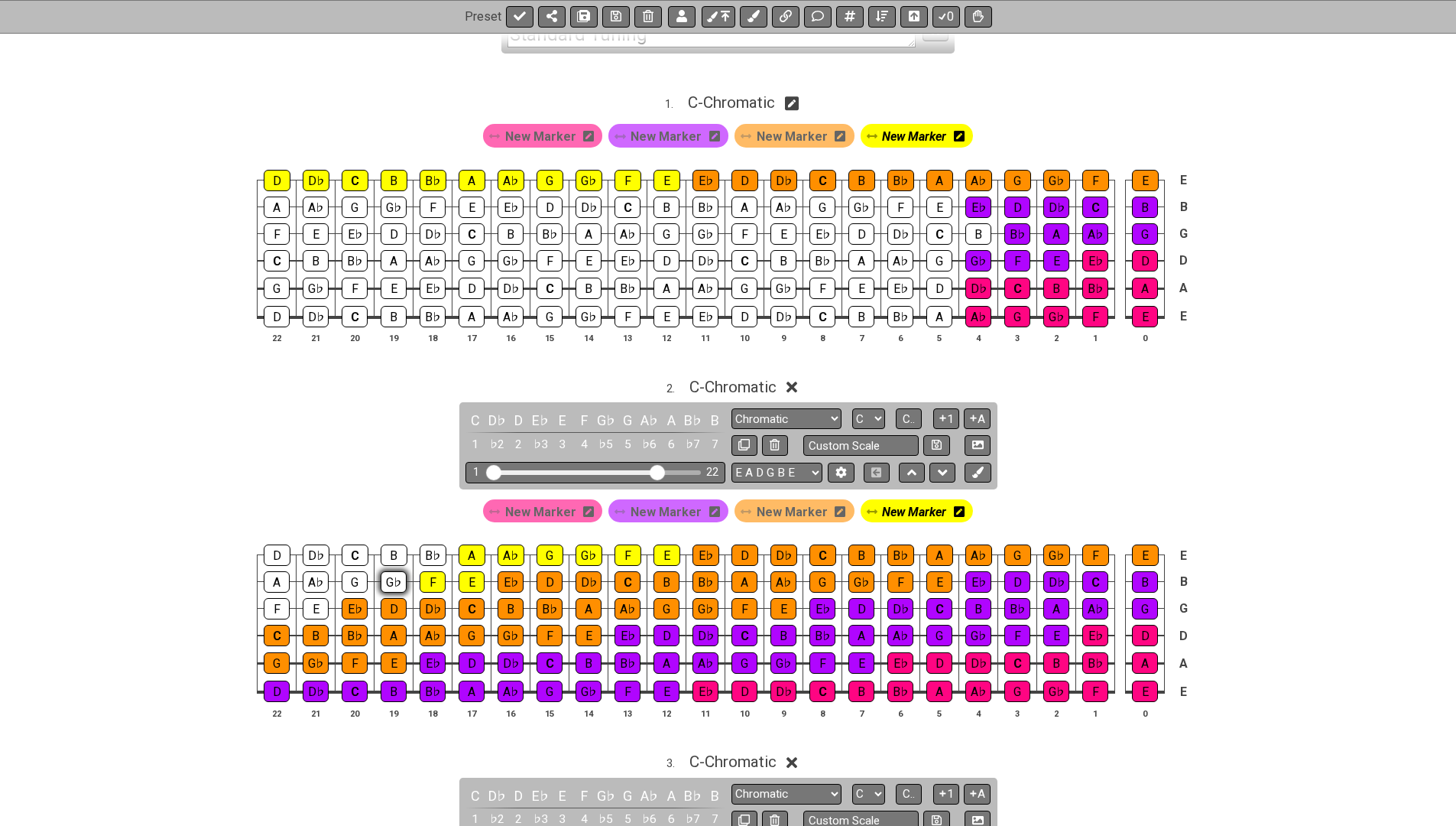
click at [390, 579] on div "G♭" at bounding box center [393, 581] width 26 height 21
click at [349, 576] on div "G" at bounding box center [354, 581] width 26 height 21
click at [349, 557] on div "C" at bounding box center [355, 555] width 27 height 21
click at [391, 557] on div "B" at bounding box center [394, 555] width 27 height 21
click at [422, 554] on div "B♭" at bounding box center [433, 555] width 27 height 21
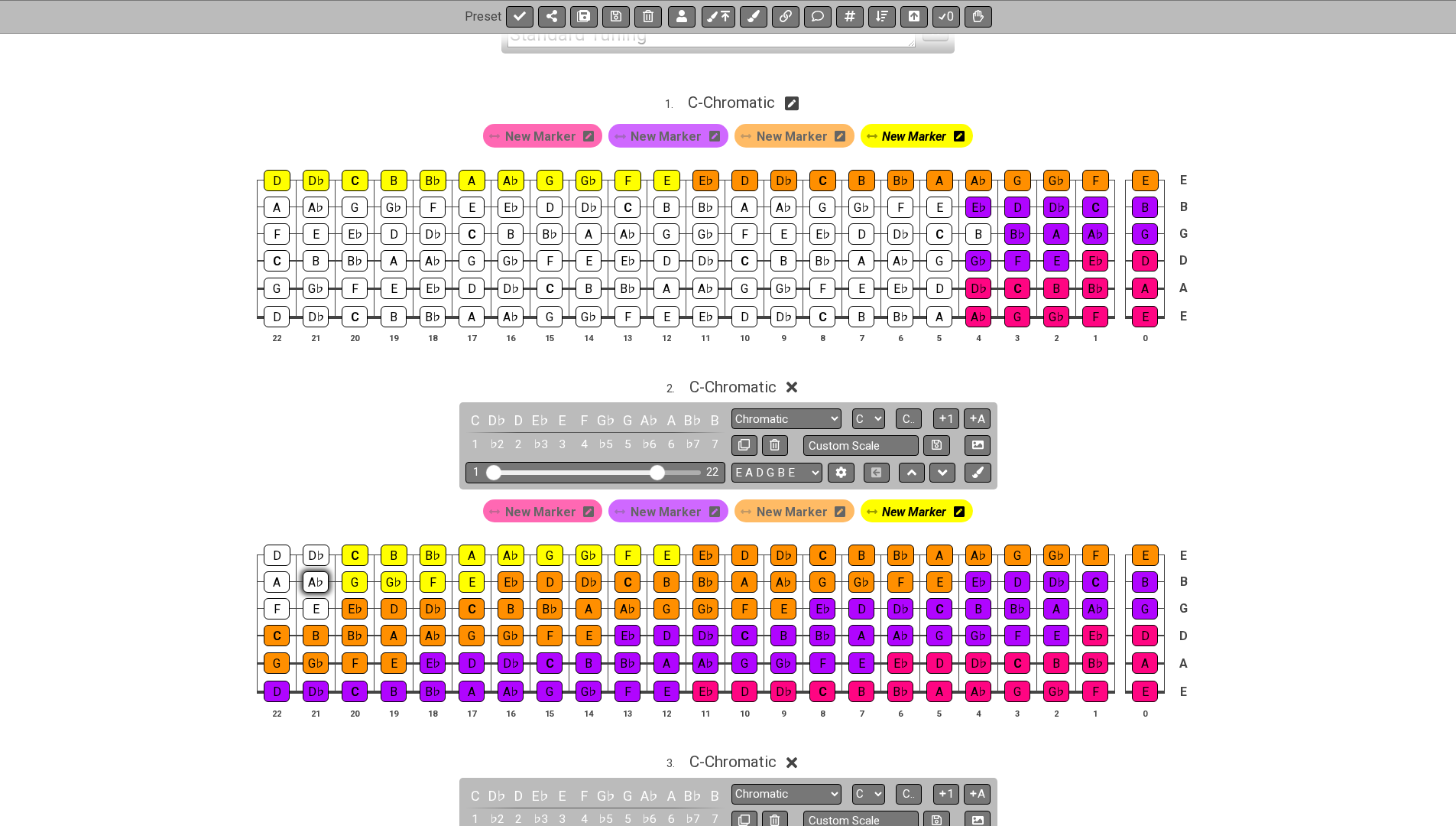
click at [313, 575] on div "A♭" at bounding box center [315, 581] width 26 height 21
click at [313, 597] on div "E" at bounding box center [315, 608] width 26 height 21
click at [283, 597] on div "F" at bounding box center [276, 608] width 26 height 21
click at [278, 581] on div "A" at bounding box center [276, 581] width 26 height 21
click at [278, 559] on div "D" at bounding box center [277, 555] width 27 height 21
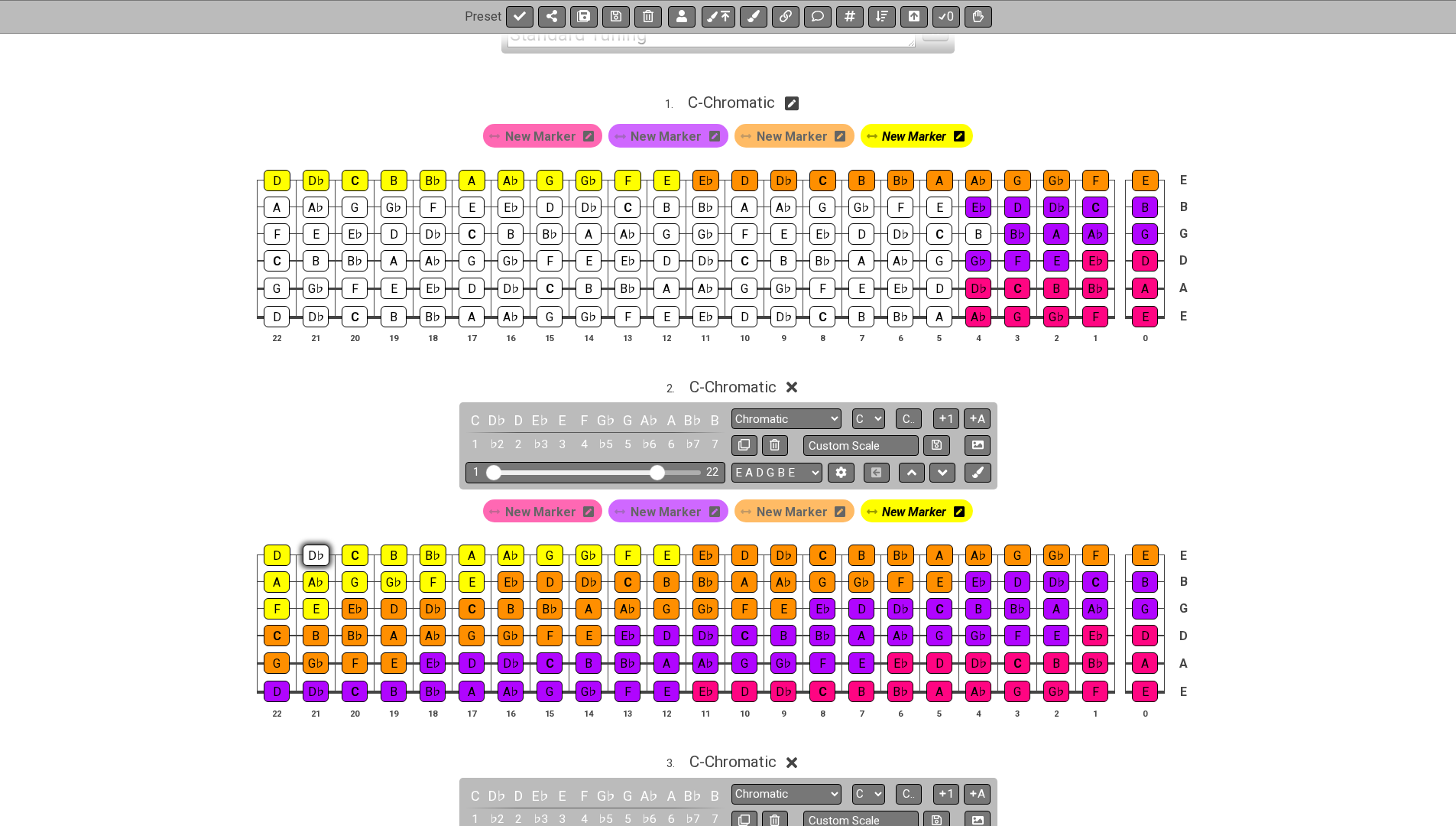
click at [317, 554] on div "D♭" at bounding box center [316, 555] width 27 height 21
click at [521, 19] on icon at bounding box center [520, 17] width 12 height 12
select select "/027DGCBJ"
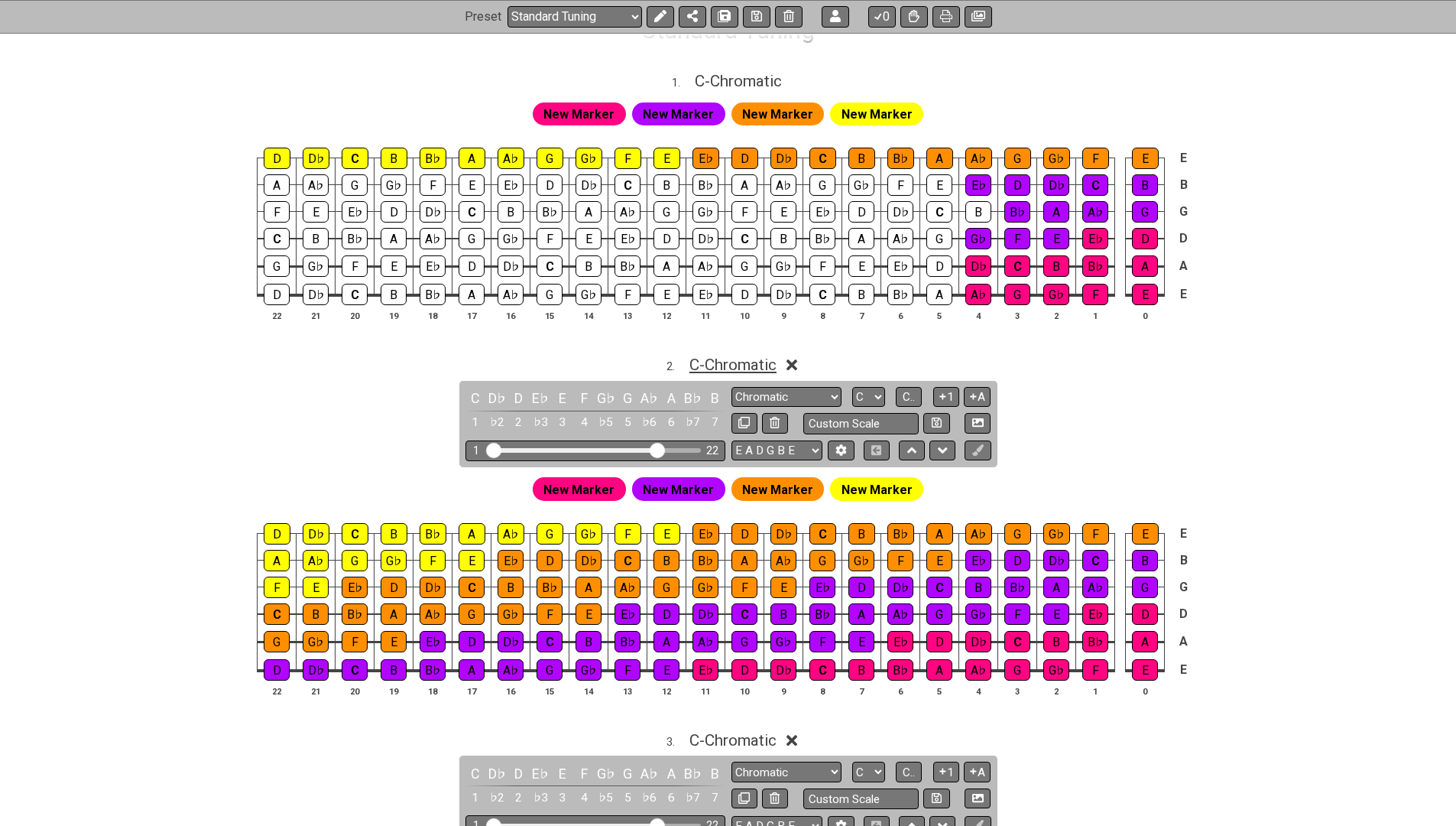
click at [724, 367] on span "C - Chromatic" at bounding box center [733, 365] width 87 height 19
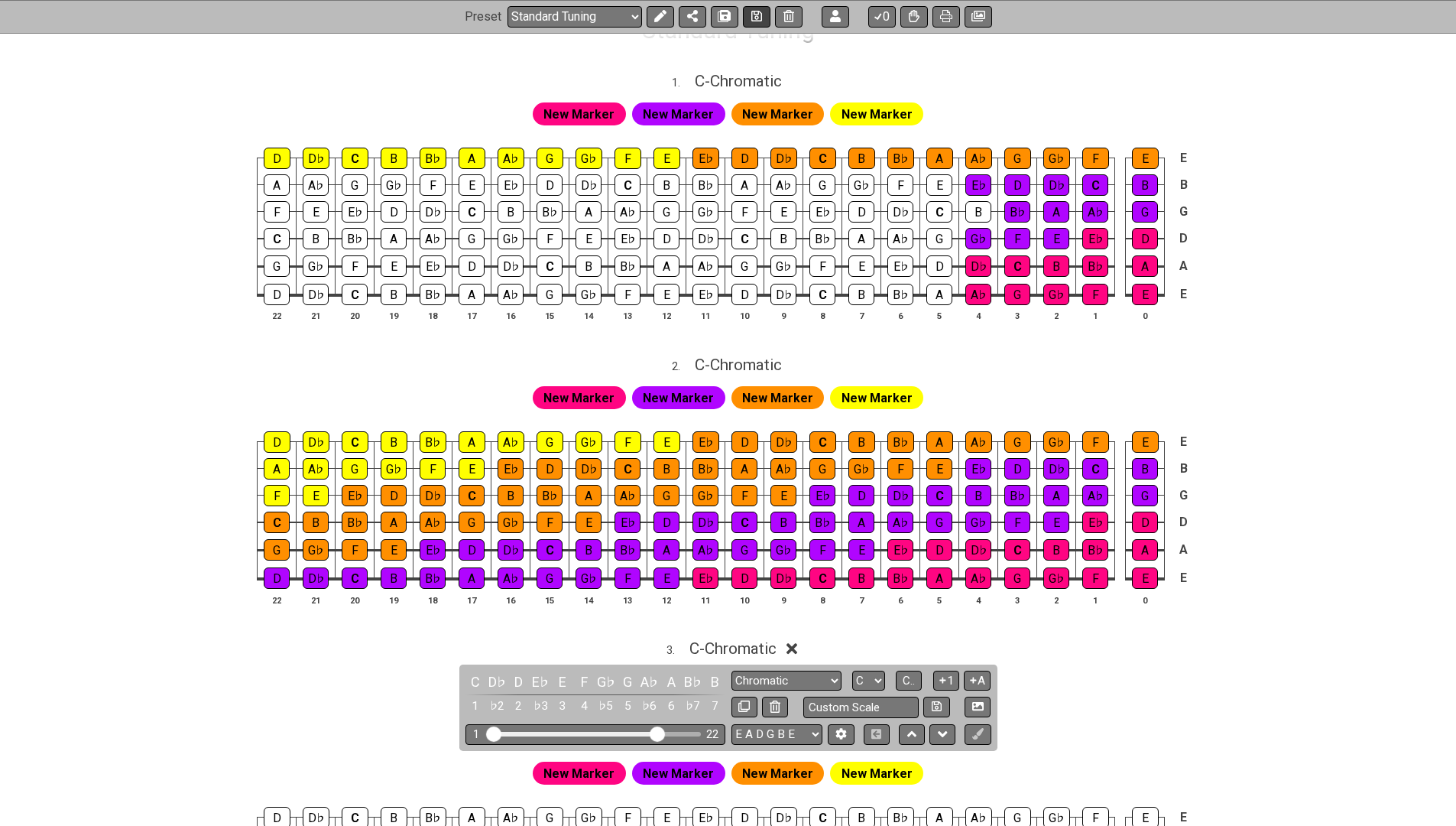
click at [754, 20] on icon at bounding box center [756, 17] width 11 height 11
click at [726, 639] on span "C - Chromatic" at bounding box center [733, 648] width 87 height 19
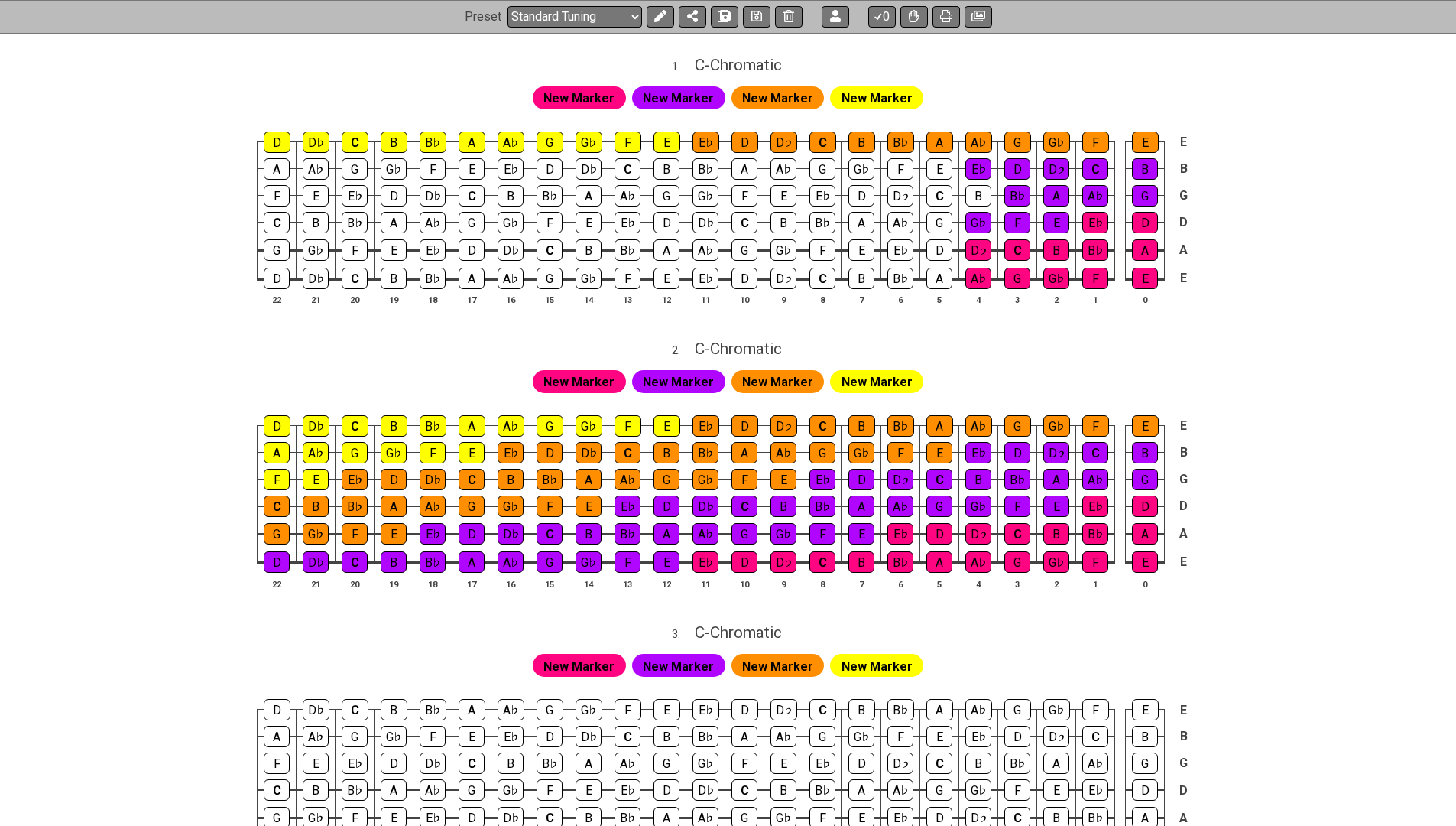
scroll to position [459, 0]
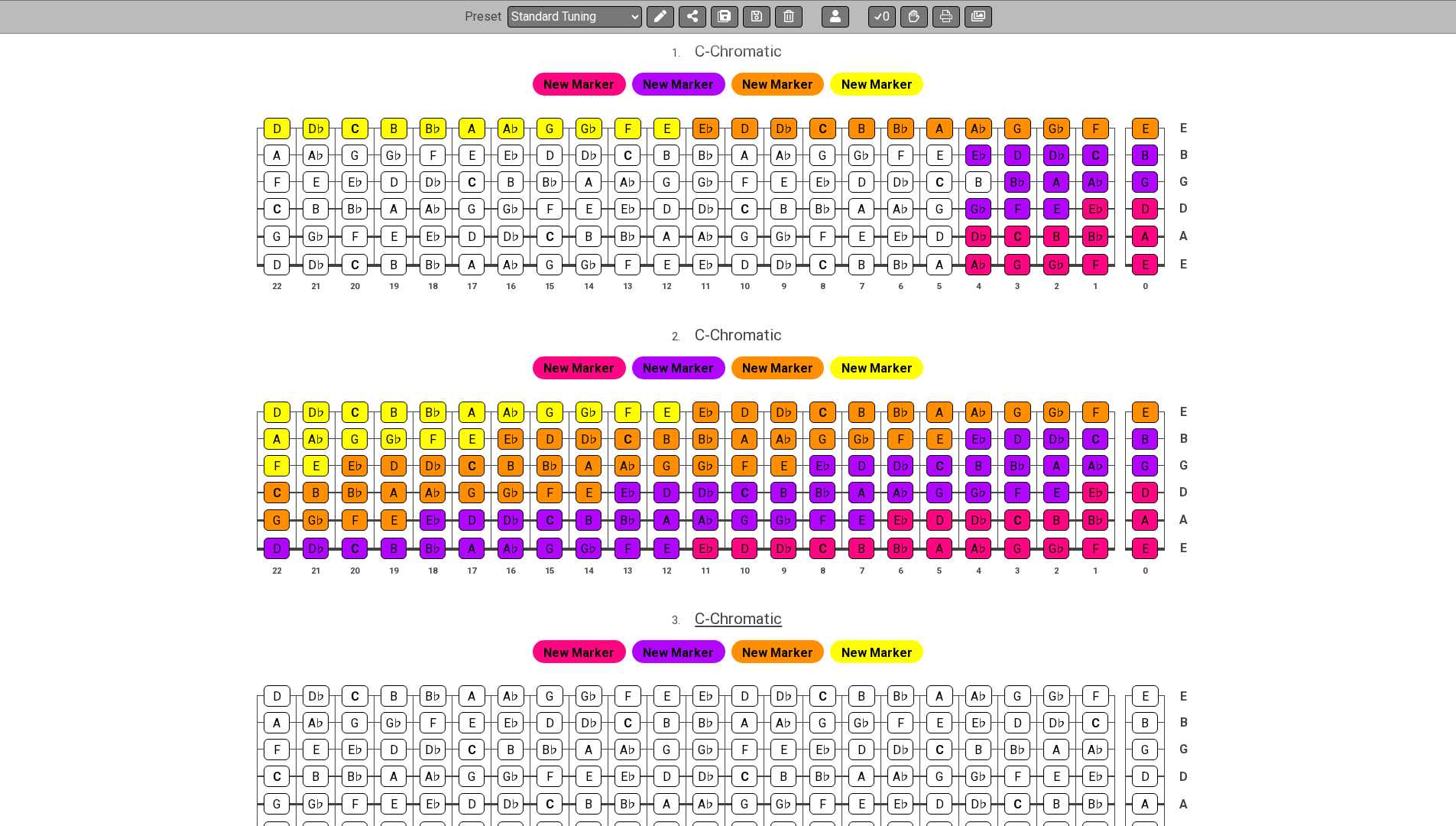
click at [772, 609] on span "C - Chromatic" at bounding box center [739, 619] width 87 height 19
select select "Chromatic"
select select "C"
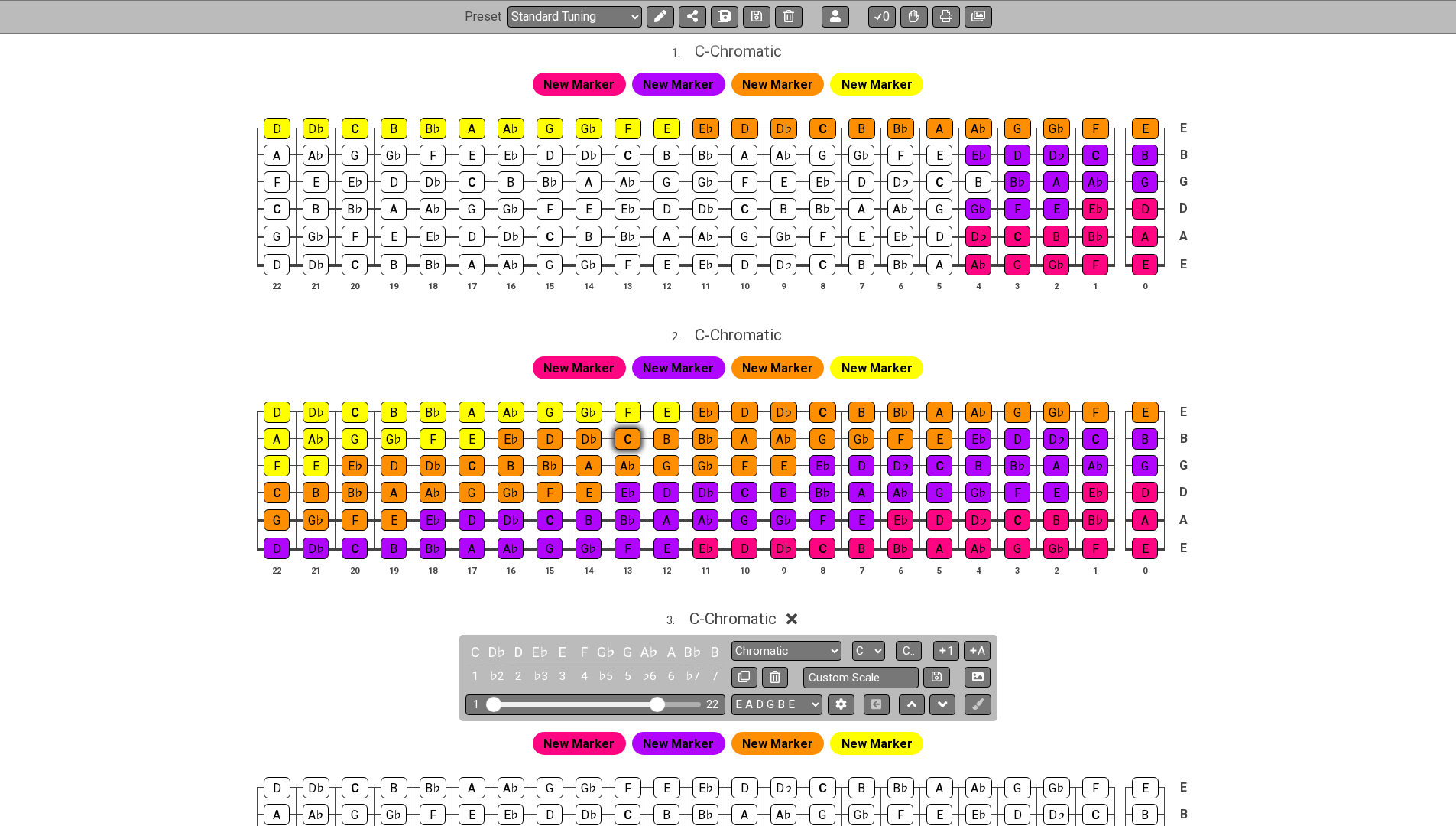
scroll to position [411, 0]
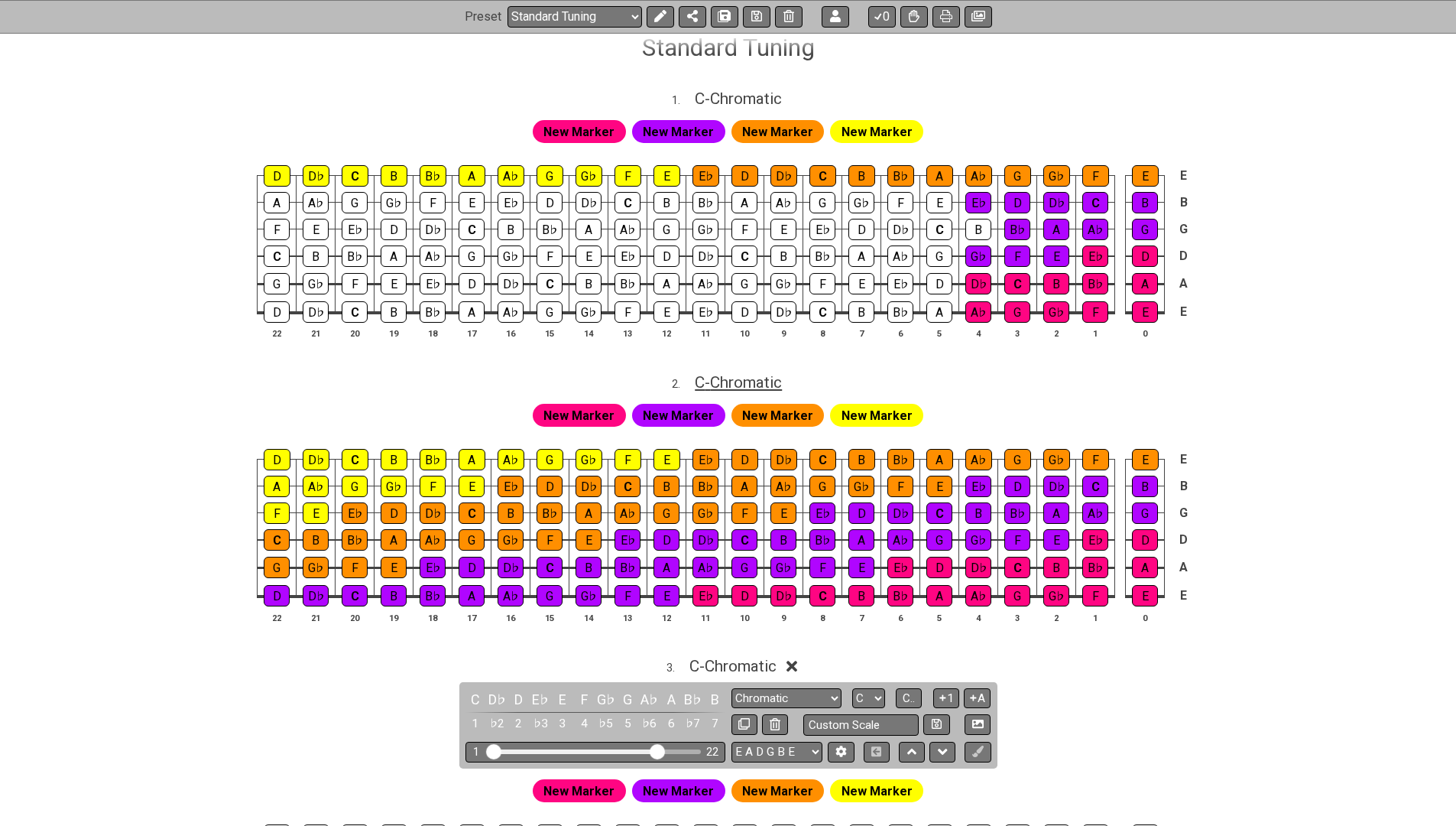
click at [717, 380] on span "C - Chromatic" at bounding box center [739, 382] width 87 height 19
select select "Chromatic"
select select "C"
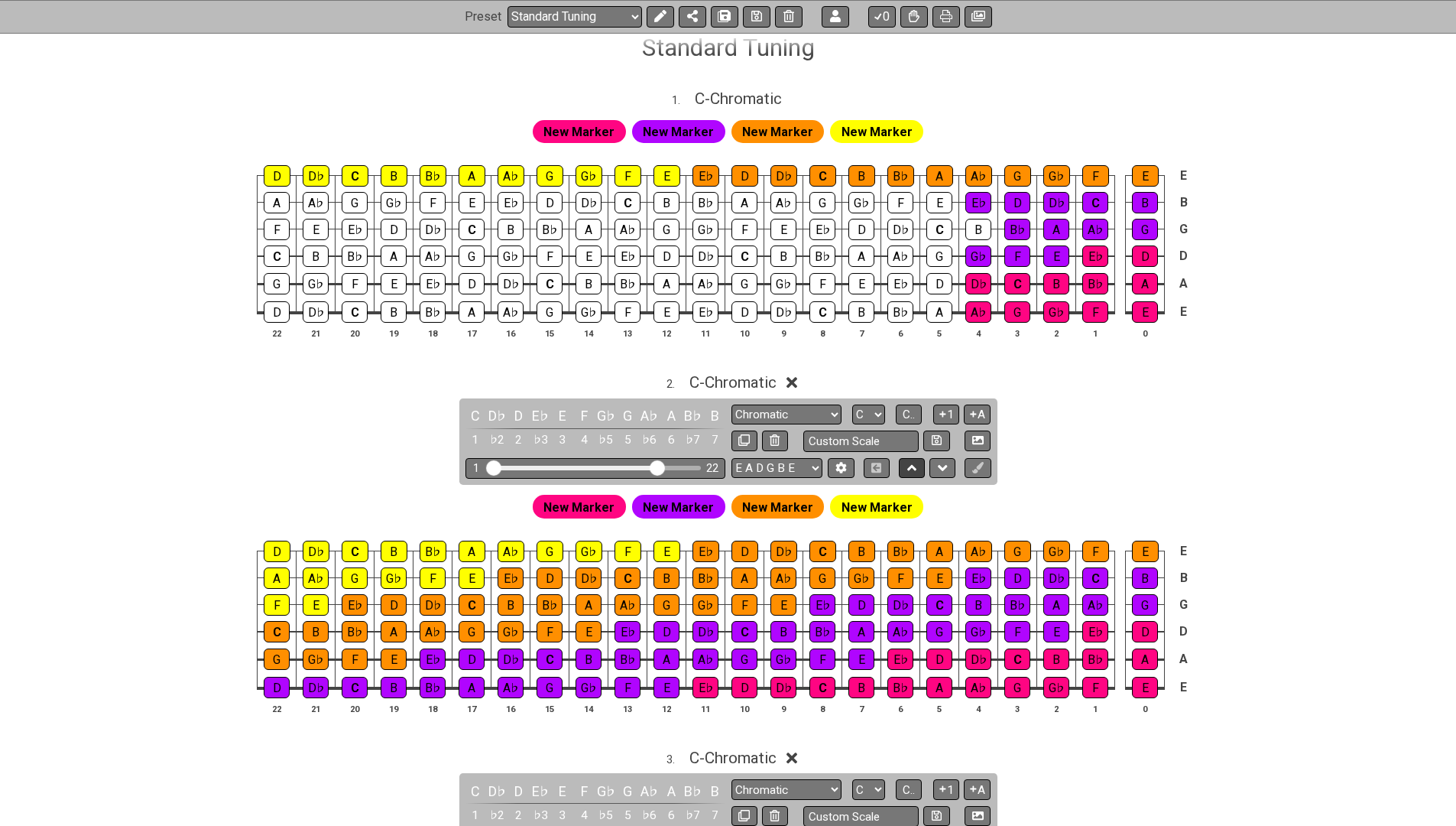
click at [912, 460] on icon at bounding box center [912, 468] width 10 height 16
select select "Chromatic"
select select "C"
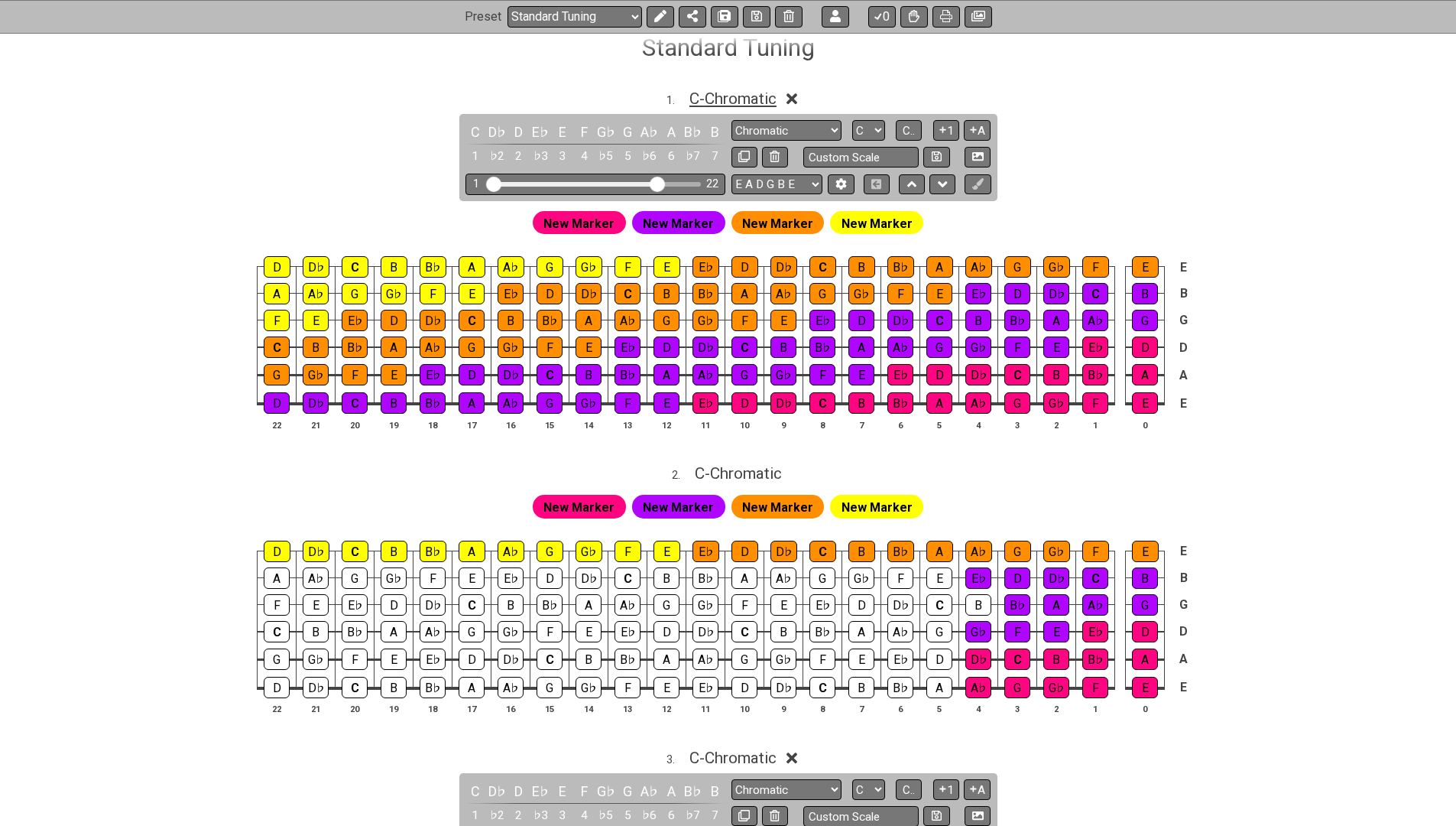
click at [771, 94] on span "C - Chromatic" at bounding box center [733, 99] width 87 height 19
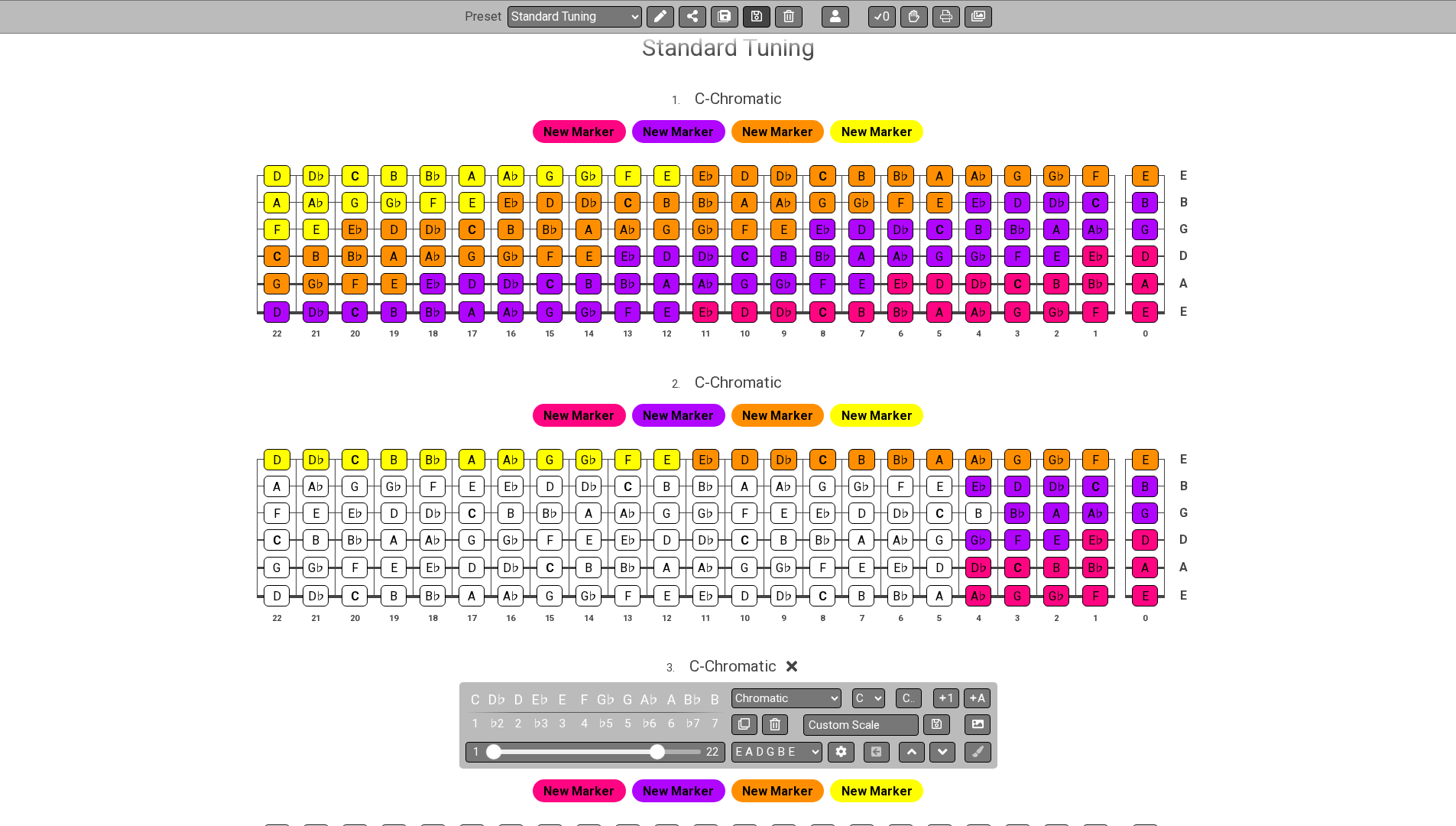
click at [752, 12] on icon at bounding box center [756, 17] width 11 height 11
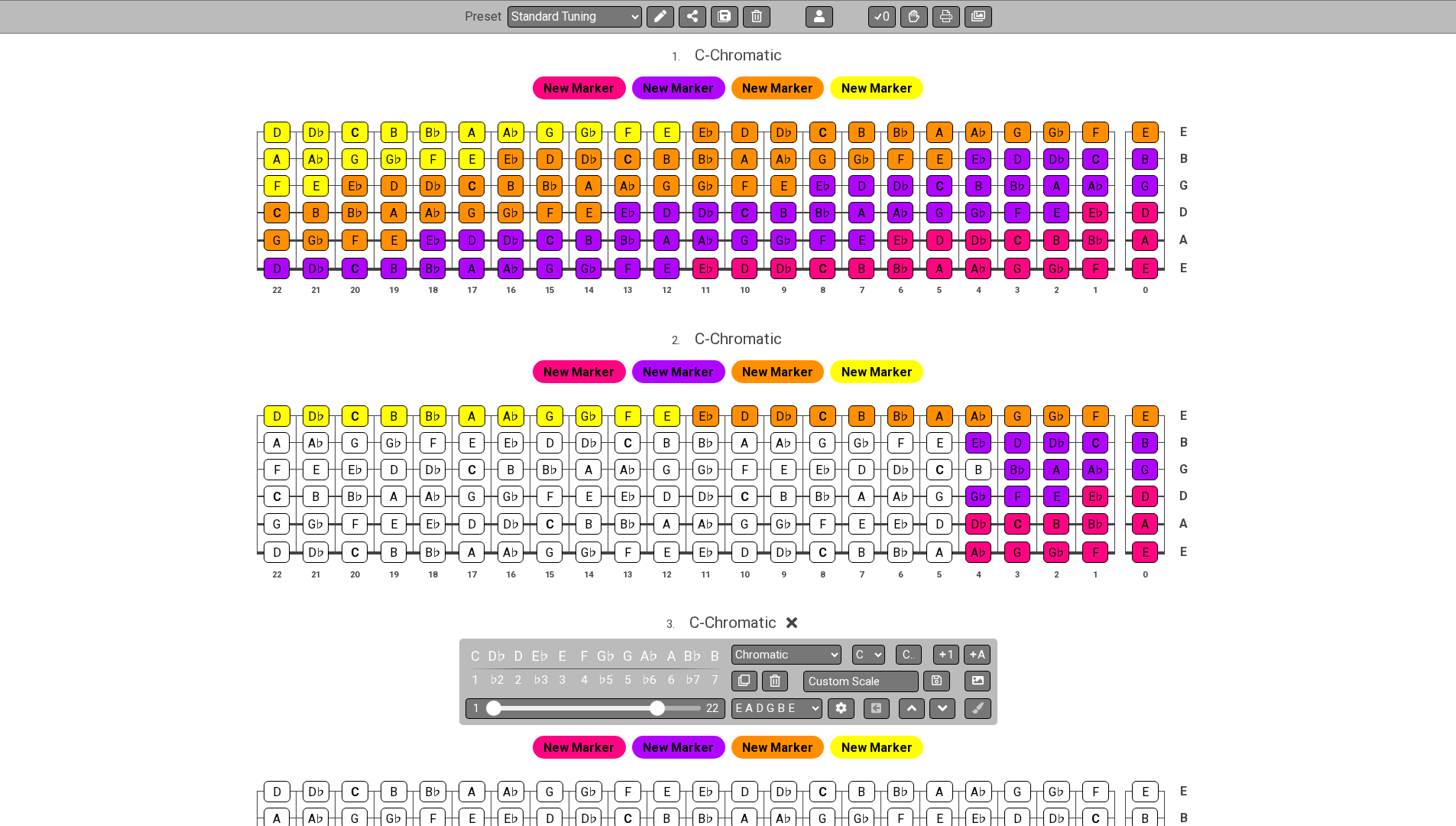
scroll to position [453, 0]
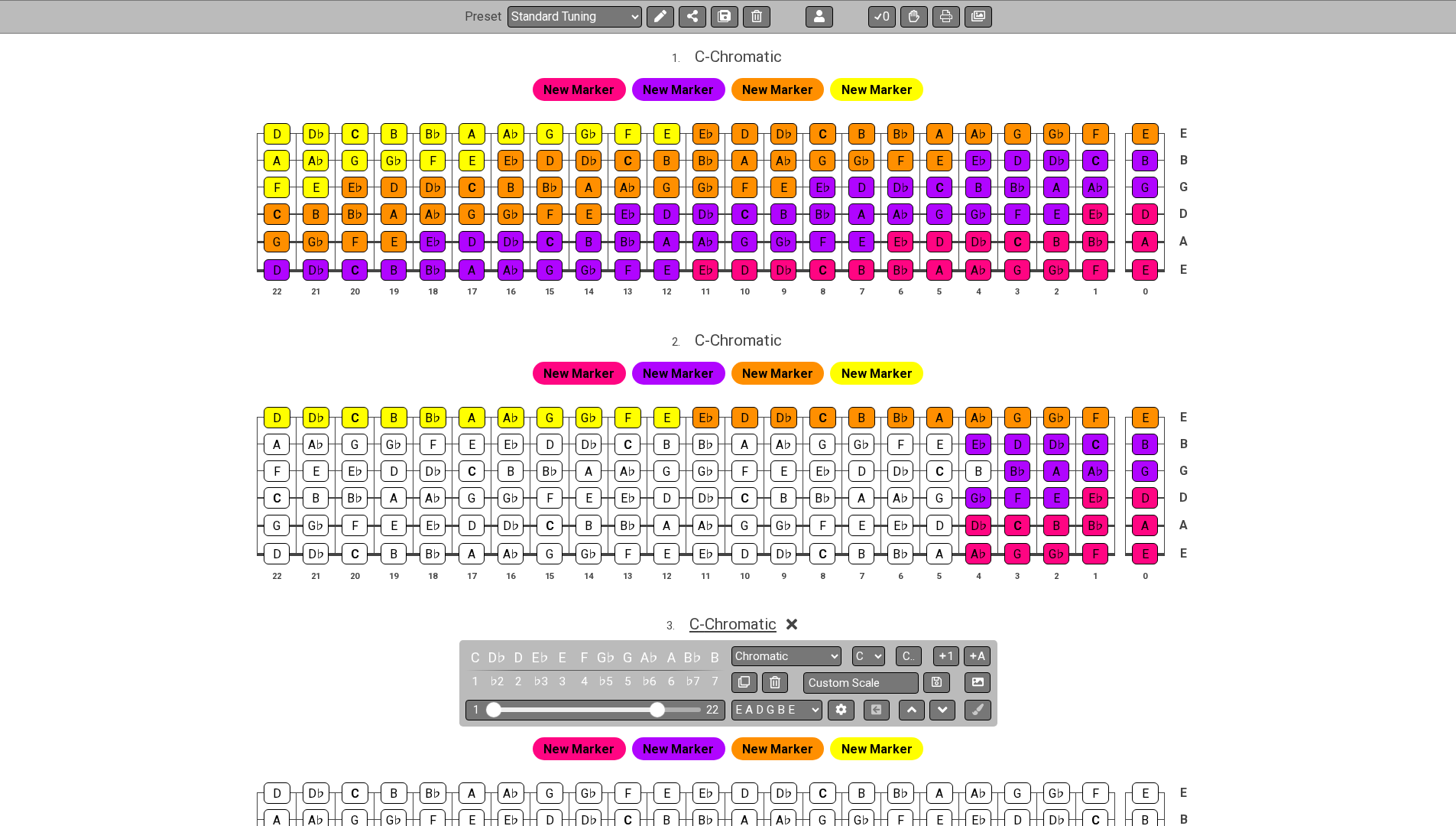
click at [718, 615] on span "C - Chromatic" at bounding box center [733, 624] width 87 height 19
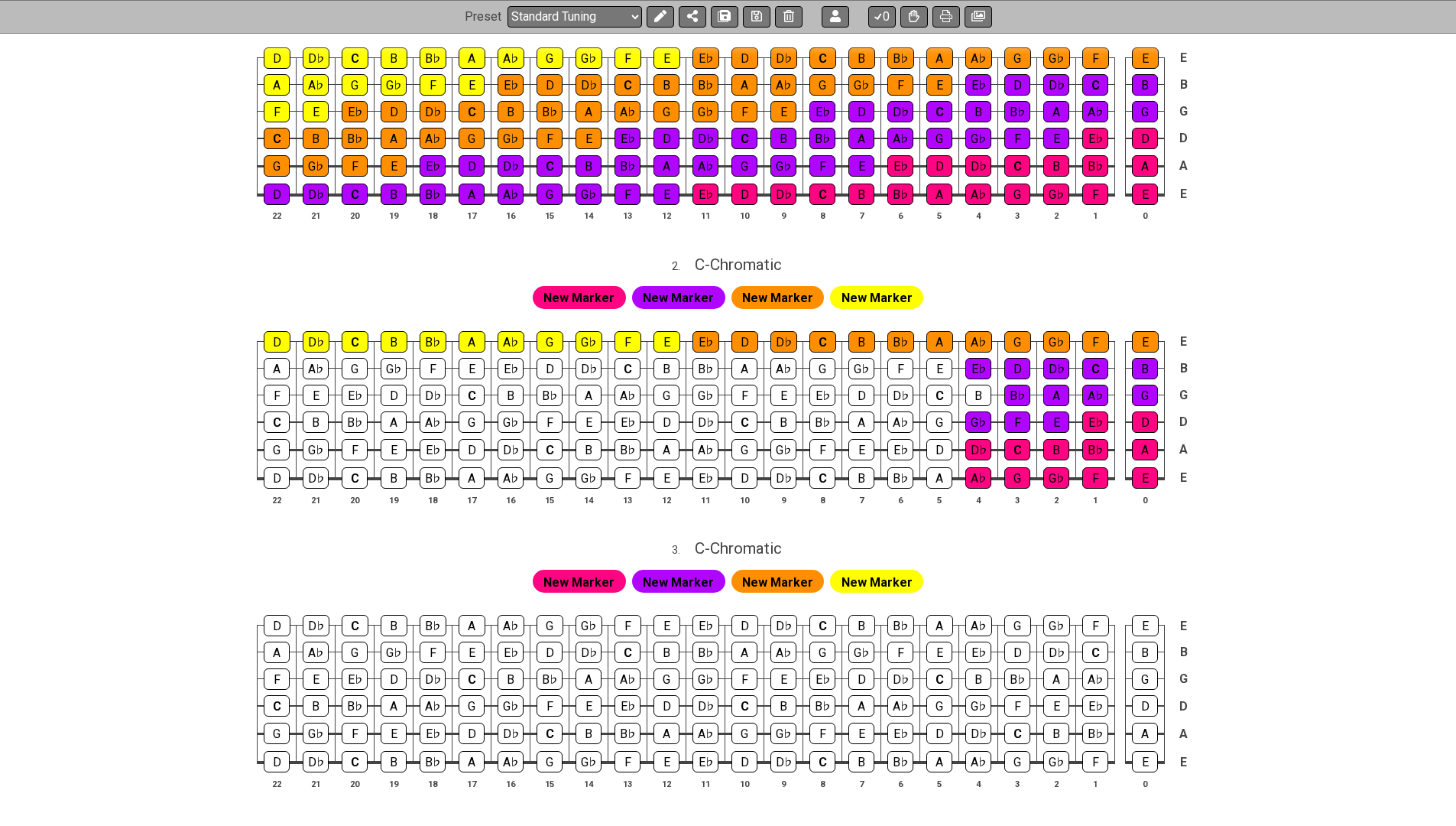
scroll to position [537, 0]
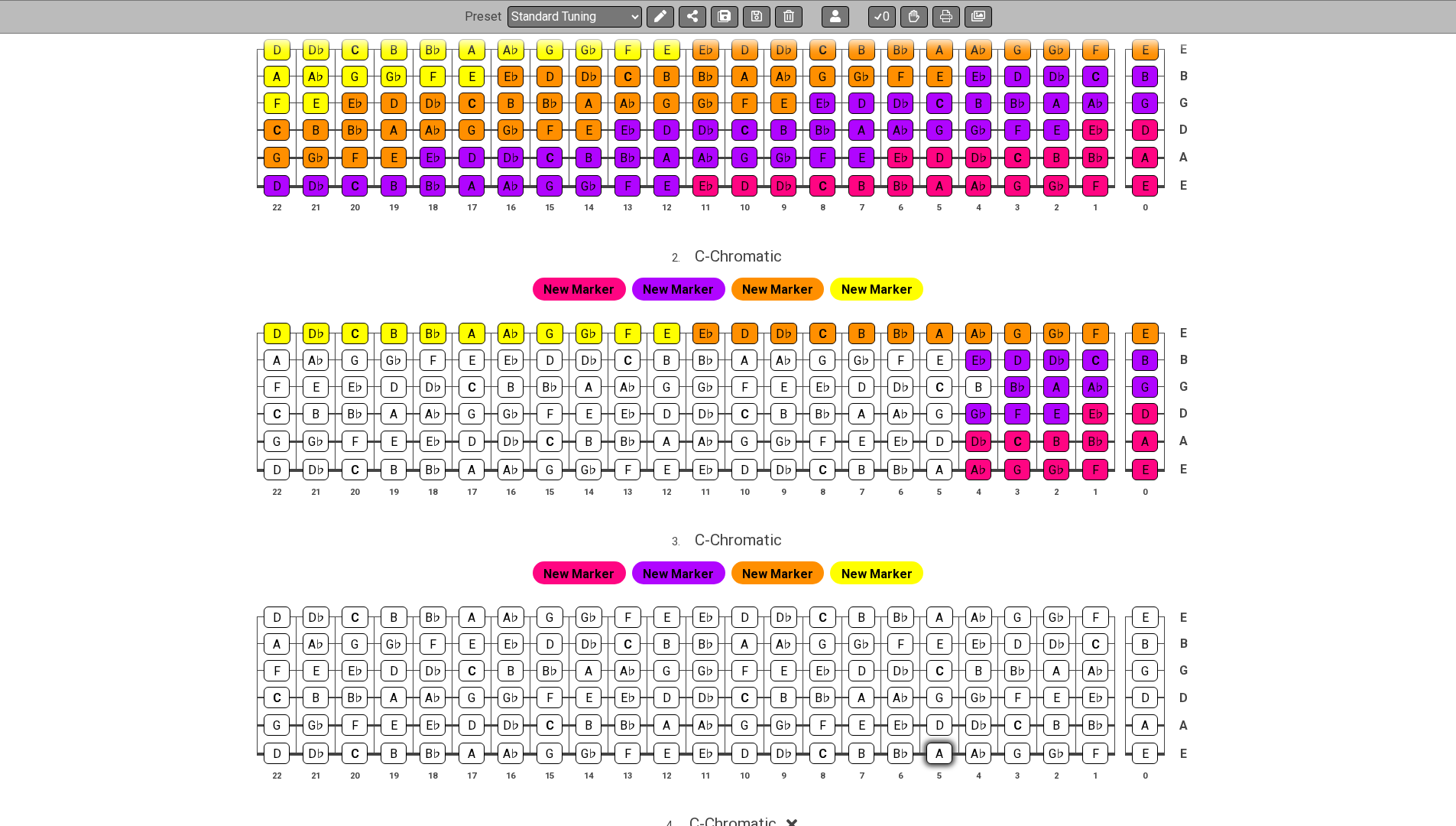
click at [935, 743] on div "A" at bounding box center [939, 753] width 26 height 21
click at [936, 745] on div "A" at bounding box center [939, 753] width 26 height 21
click at [884, 564] on span "New Marker" at bounding box center [877, 573] width 71 height 22
click at [657, 17] on icon at bounding box center [660, 17] width 12 height 12
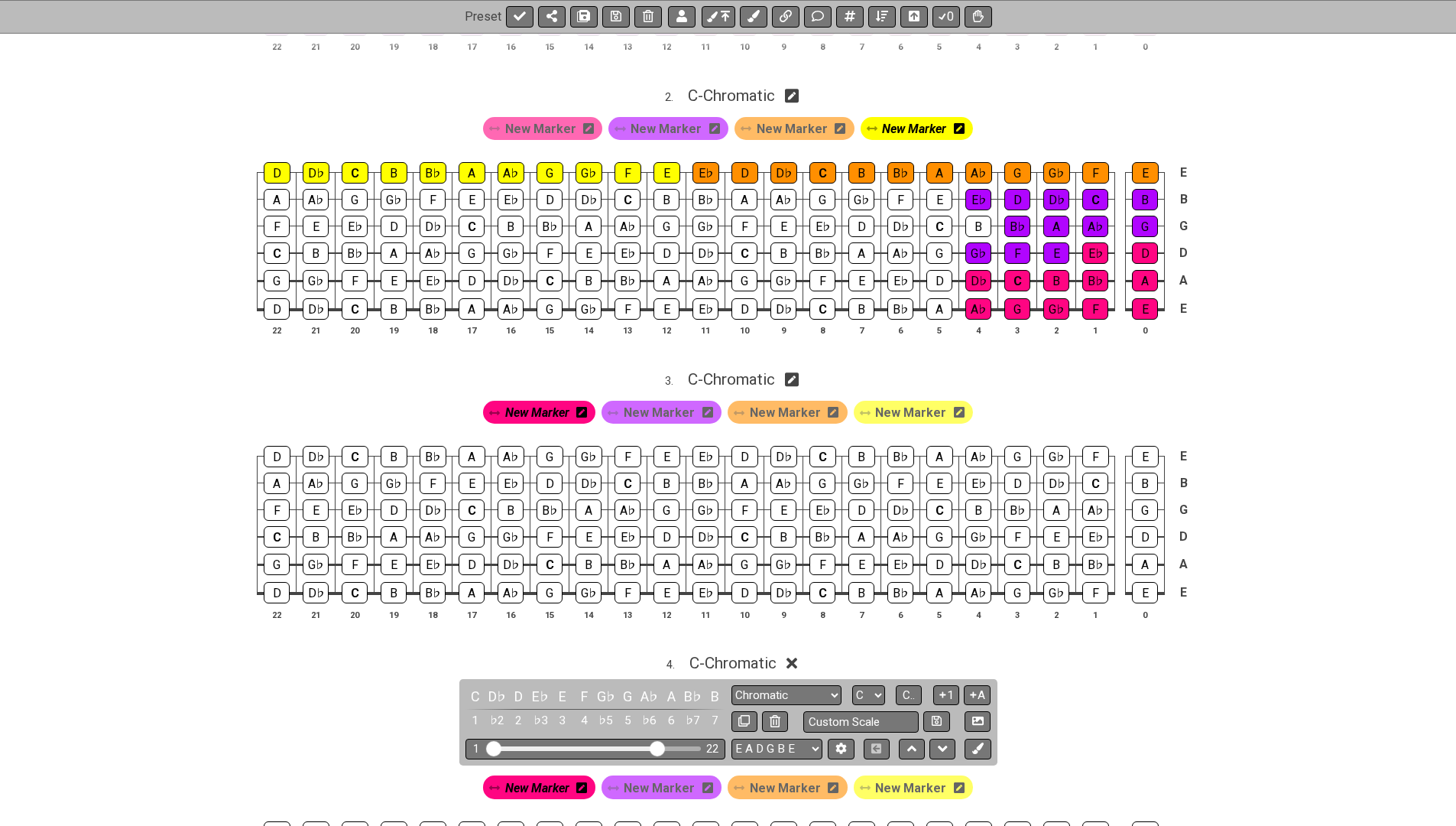
scroll to position [748, 0]
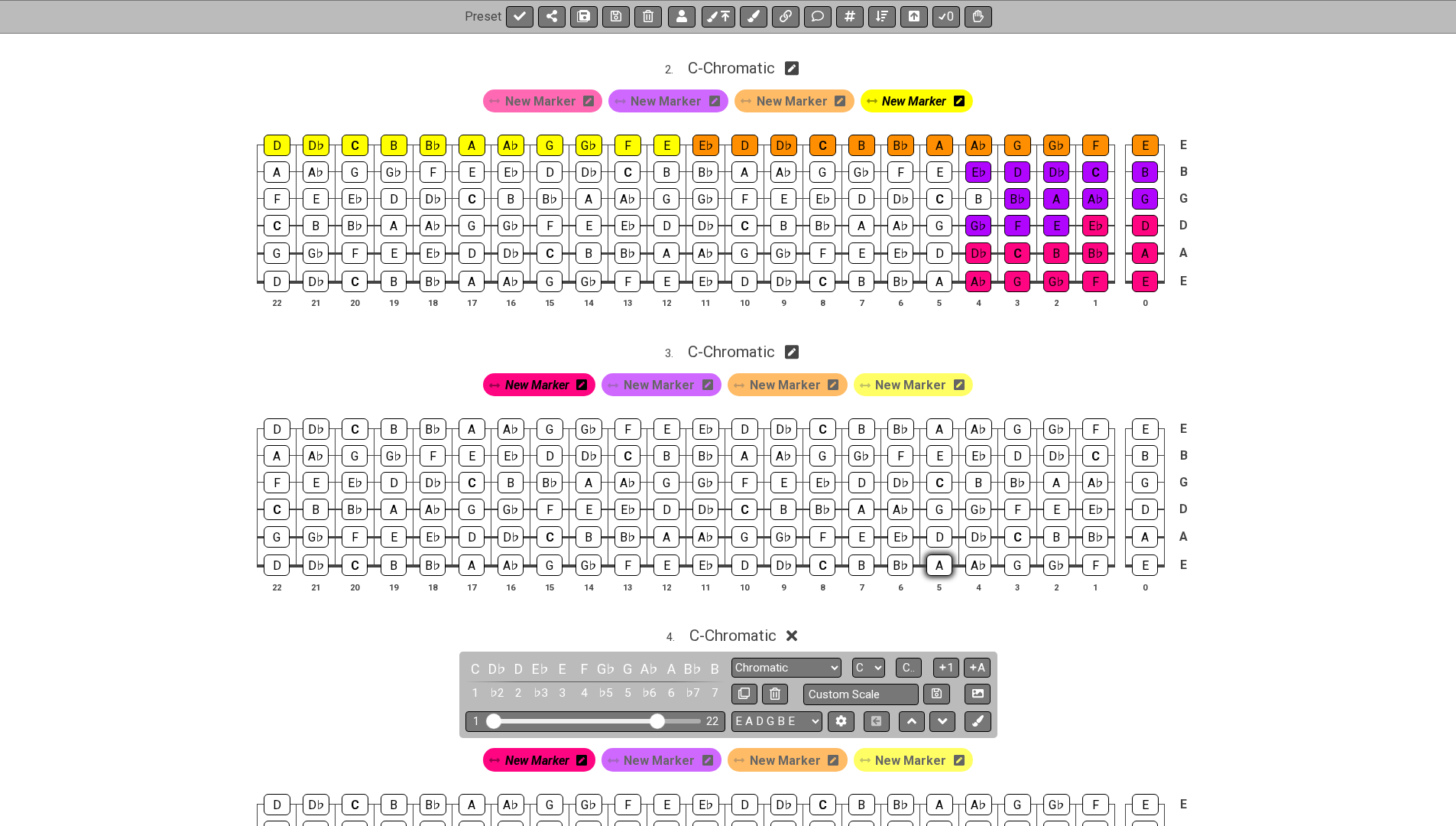
click at [937, 558] on div "A" at bounding box center [939, 565] width 26 height 21
click at [895, 555] on div "B♭" at bounding box center [900, 565] width 26 height 21
click at [848, 557] on div "B" at bounding box center [861, 565] width 26 height 21
click at [820, 558] on div "C" at bounding box center [822, 565] width 26 height 21
click at [938, 530] on div "D" at bounding box center [939, 536] width 26 height 21
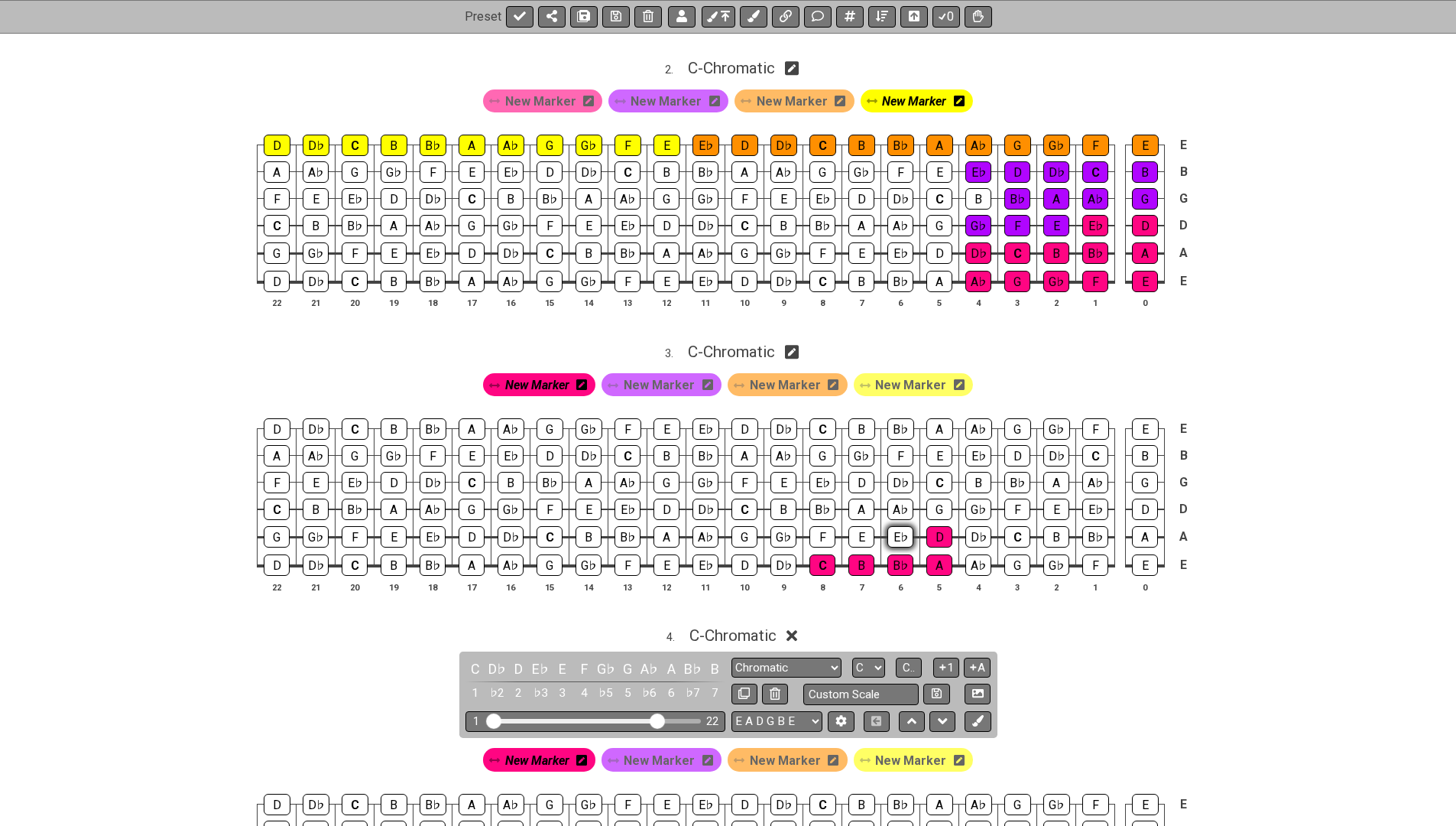
click at [896, 532] on div "E♭" at bounding box center [900, 536] width 26 height 21
click at [651, 374] on span "New Marker" at bounding box center [659, 385] width 71 height 22
click at [859, 526] on div "E" at bounding box center [861, 536] width 26 height 21
click at [824, 528] on div "F" at bounding box center [822, 536] width 26 height 21
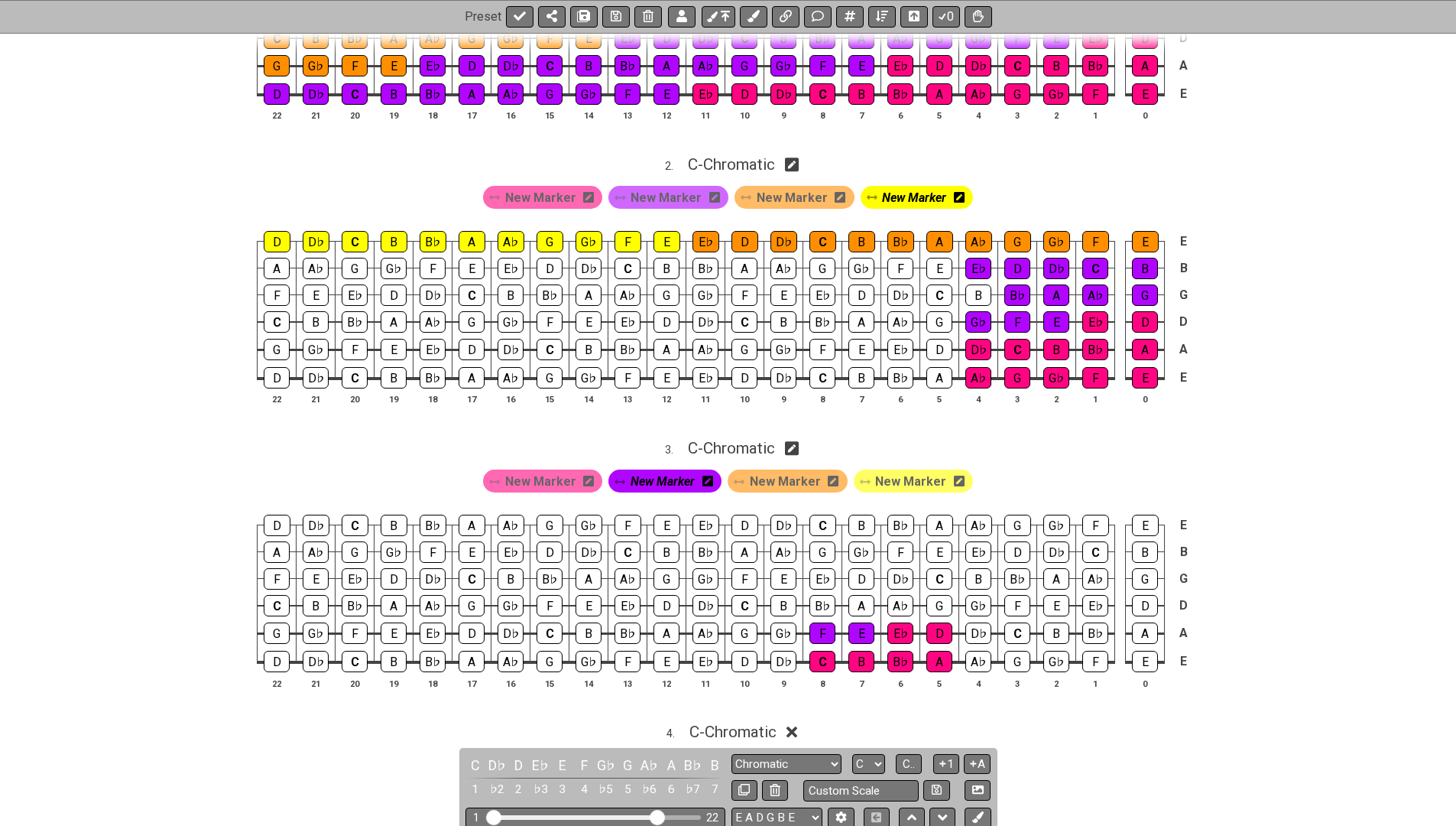
scroll to position [653, 0]
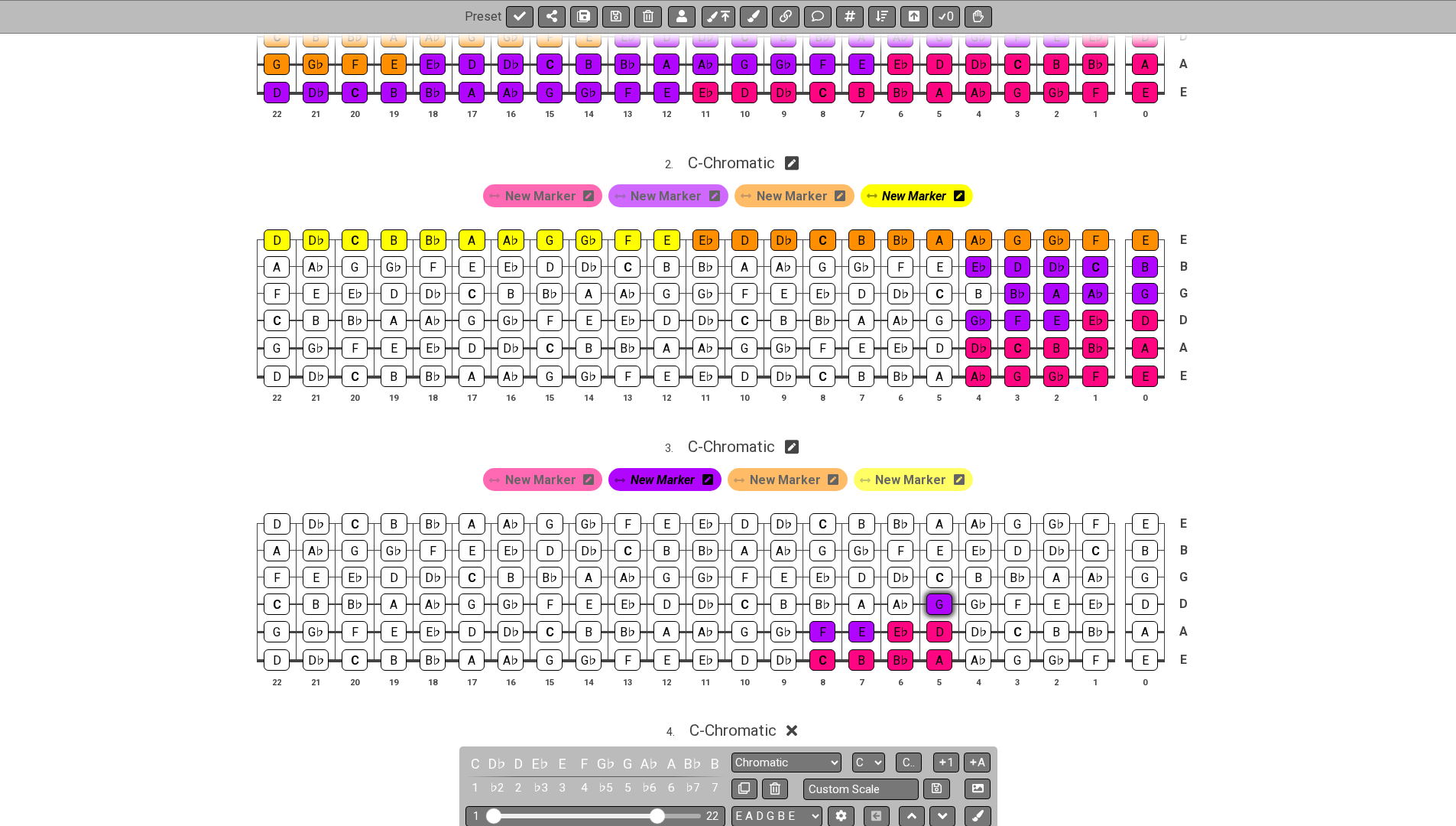
click at [933, 594] on div "G" at bounding box center [939, 604] width 26 height 21
click at [898, 594] on div "A♭" at bounding box center [900, 604] width 26 height 21
click at [870, 595] on div "A" at bounding box center [861, 604] width 26 height 21
click at [822, 594] on div "B♭" at bounding box center [822, 604] width 26 height 21
click at [940, 566] on div "C" at bounding box center [939, 576] width 26 height 21
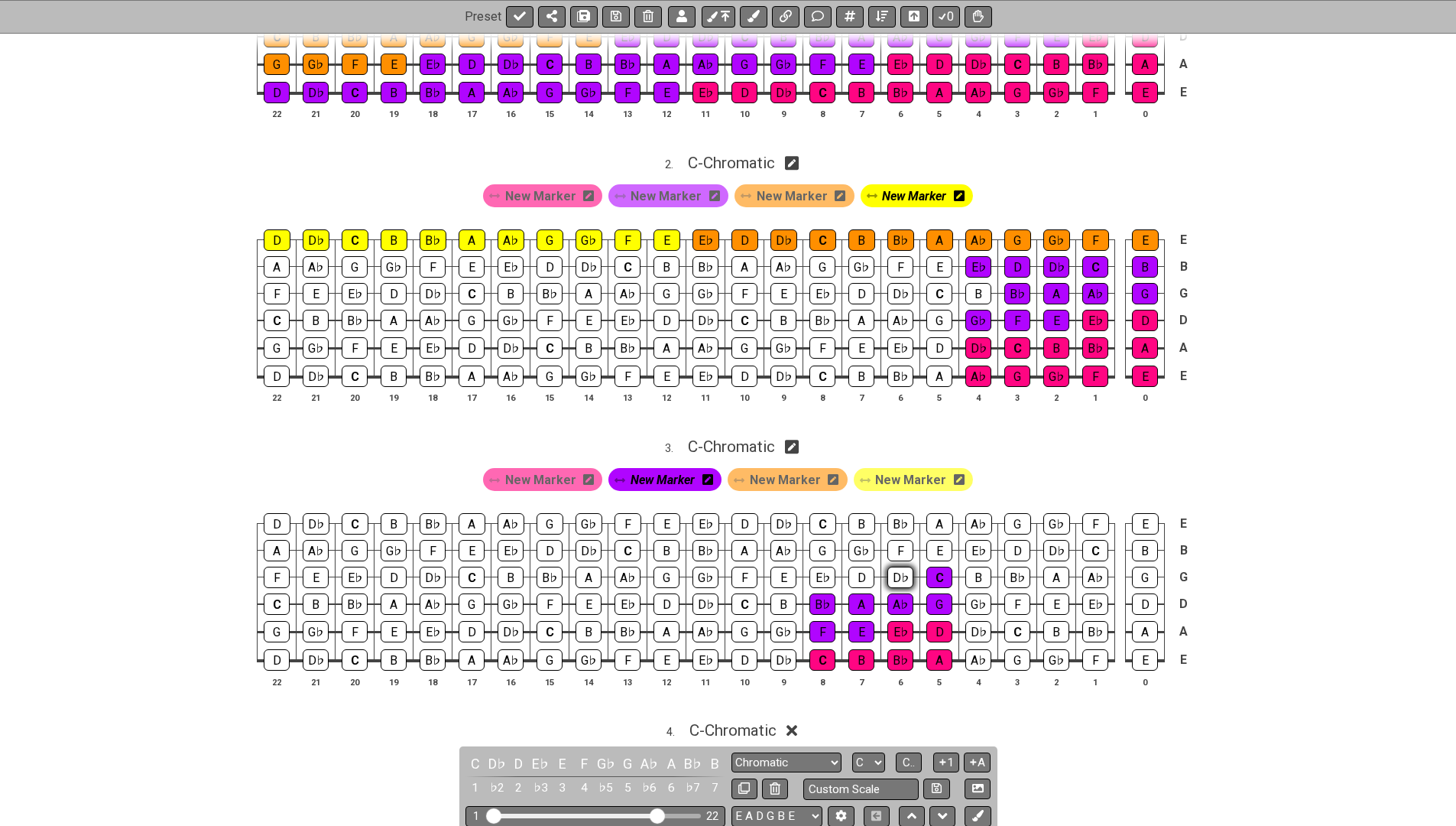
click at [902, 566] on div "D♭" at bounding box center [900, 576] width 26 height 21
click at [858, 566] on div "D" at bounding box center [861, 576] width 26 height 21
click at [820, 569] on div "E♭" at bounding box center [822, 576] width 26 height 21
click at [783, 470] on span "New Marker" at bounding box center [785, 480] width 71 height 22
click at [936, 540] on div "E" at bounding box center [939, 550] width 26 height 21
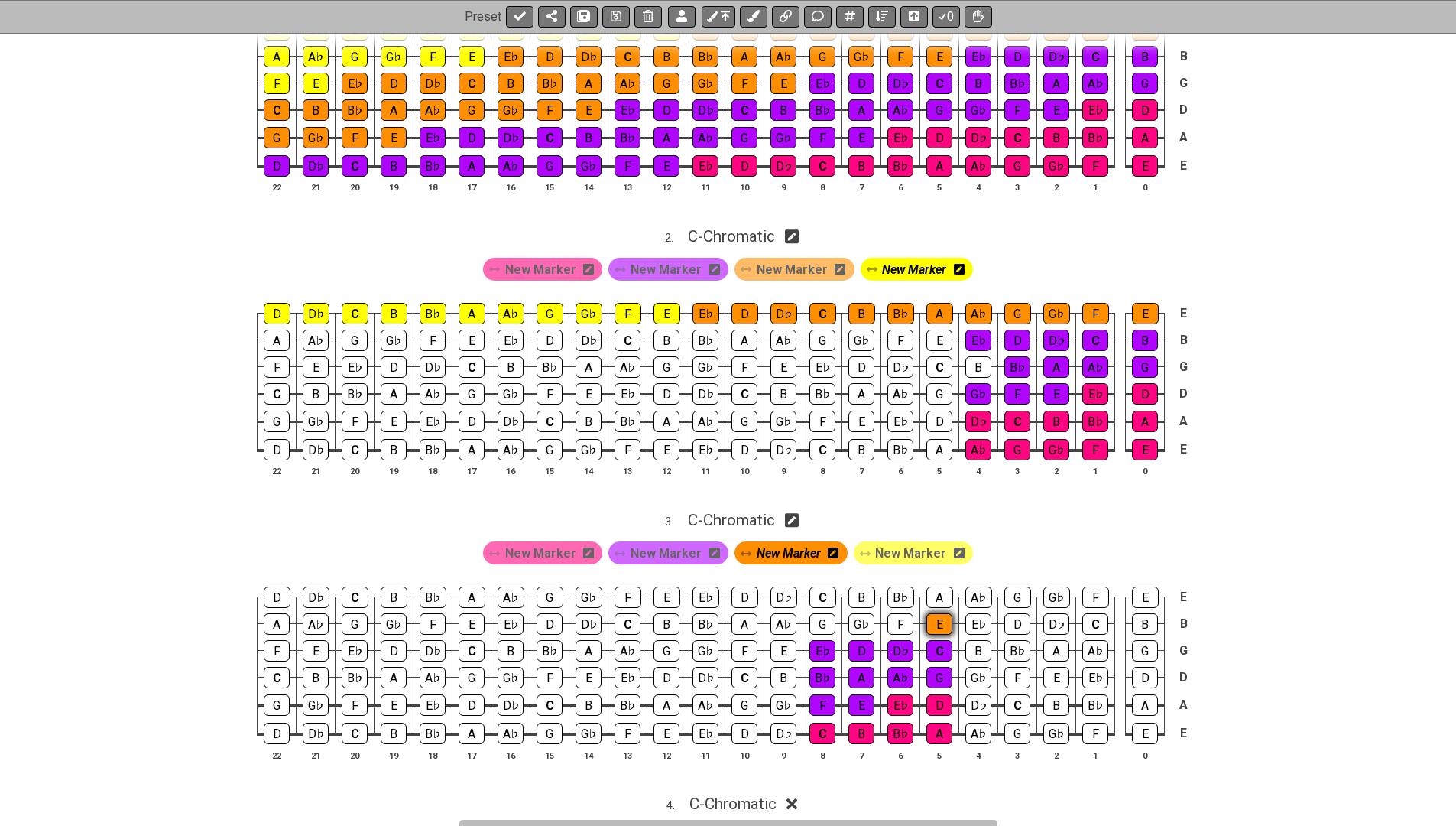
scroll to position [538, 0]
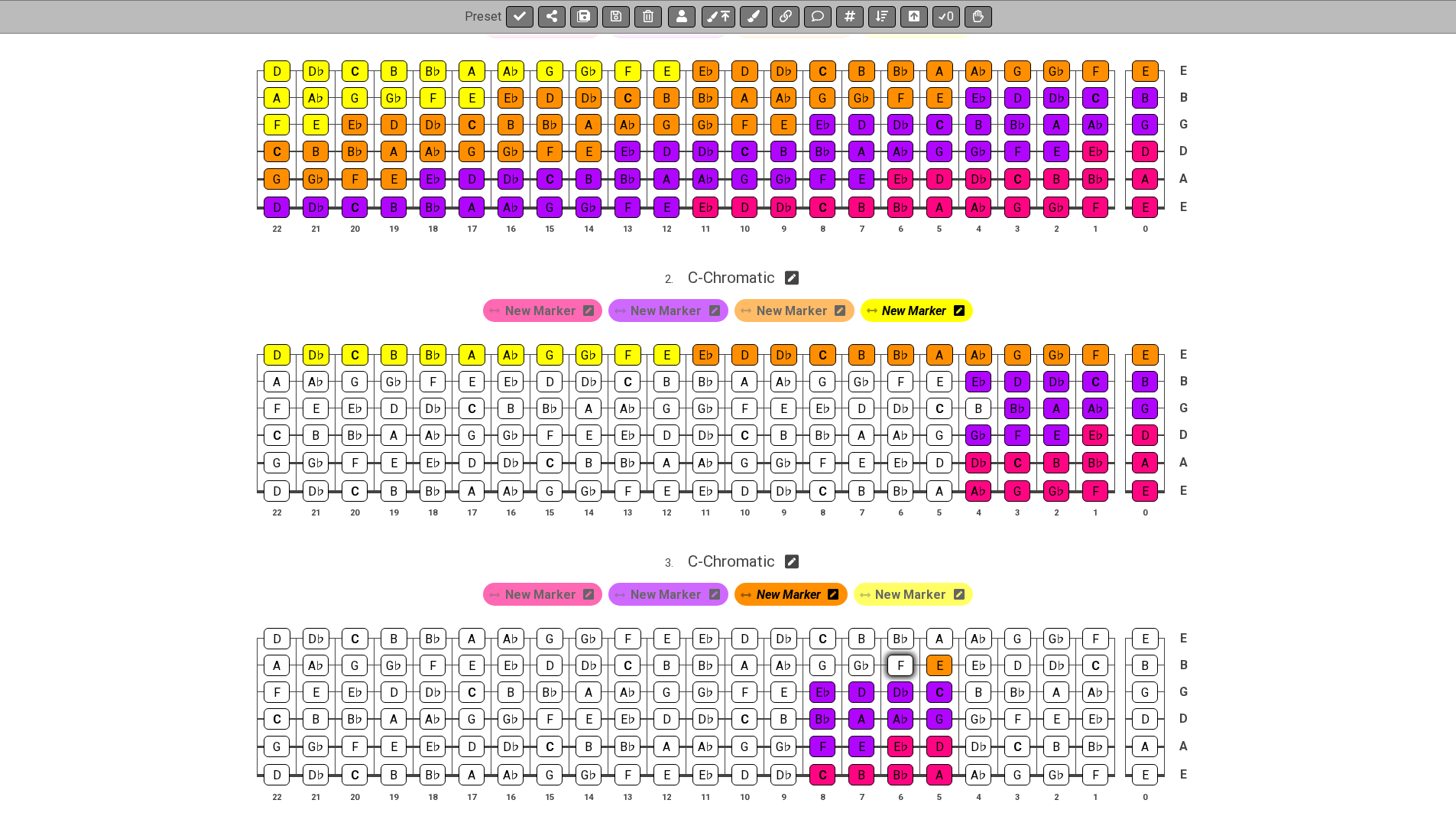
click at [902, 658] on div "F" at bounding box center [900, 665] width 26 height 21
click at [857, 665] on div "G♭" at bounding box center [861, 665] width 26 height 21
click at [826, 661] on div "G" at bounding box center [822, 665] width 26 height 21
click at [933, 629] on div "A" at bounding box center [940, 638] width 27 height 21
click at [897, 631] on div "B♭" at bounding box center [901, 638] width 27 height 21
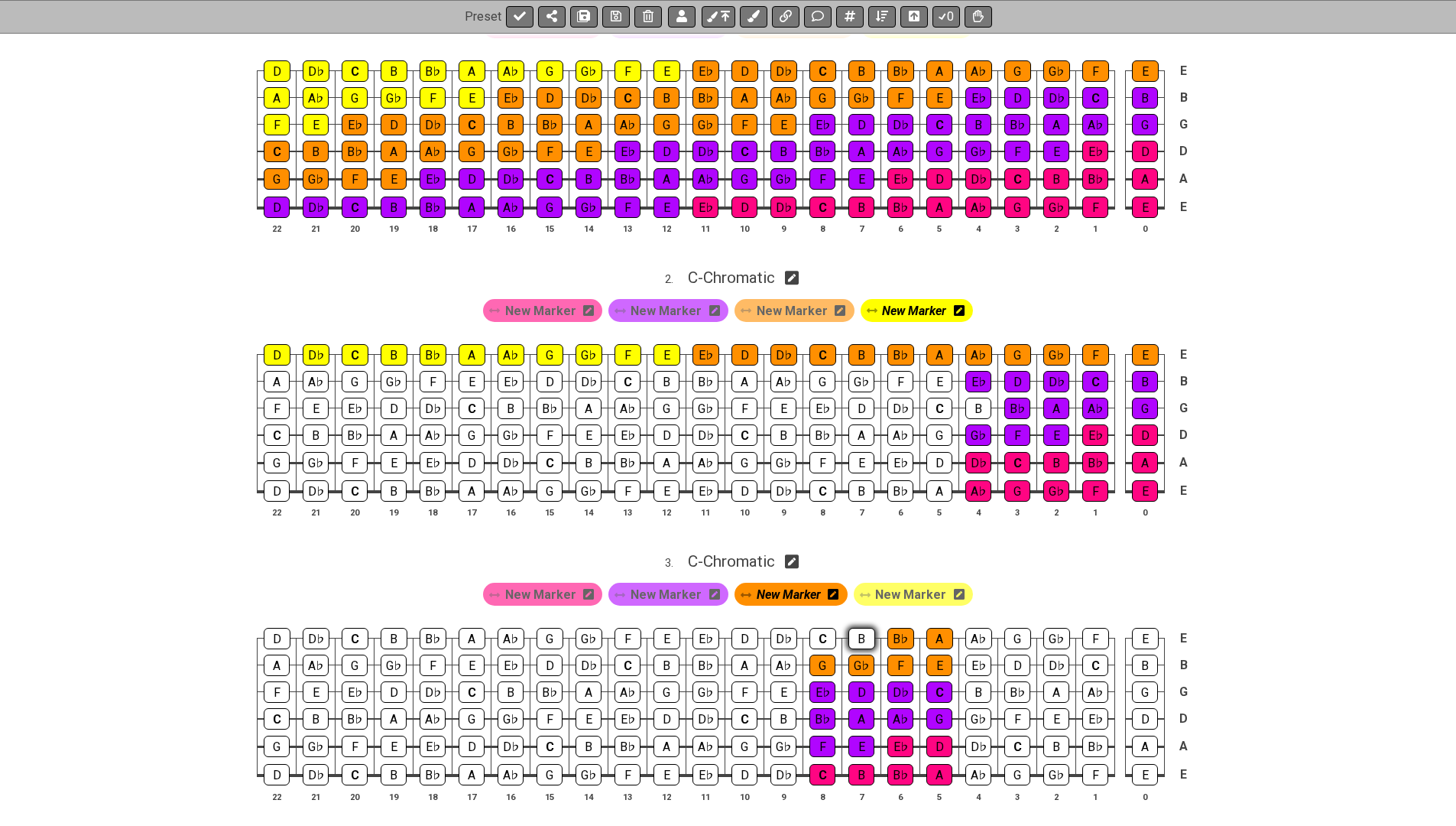
click at [863, 631] on div "B" at bounding box center [862, 638] width 27 height 21
click at [824, 629] on div "C" at bounding box center [823, 638] width 27 height 21
click at [742, 557] on span "C - Chromatic" at bounding box center [732, 562] width 87 height 19
select select "Chromatic"
select select "C"
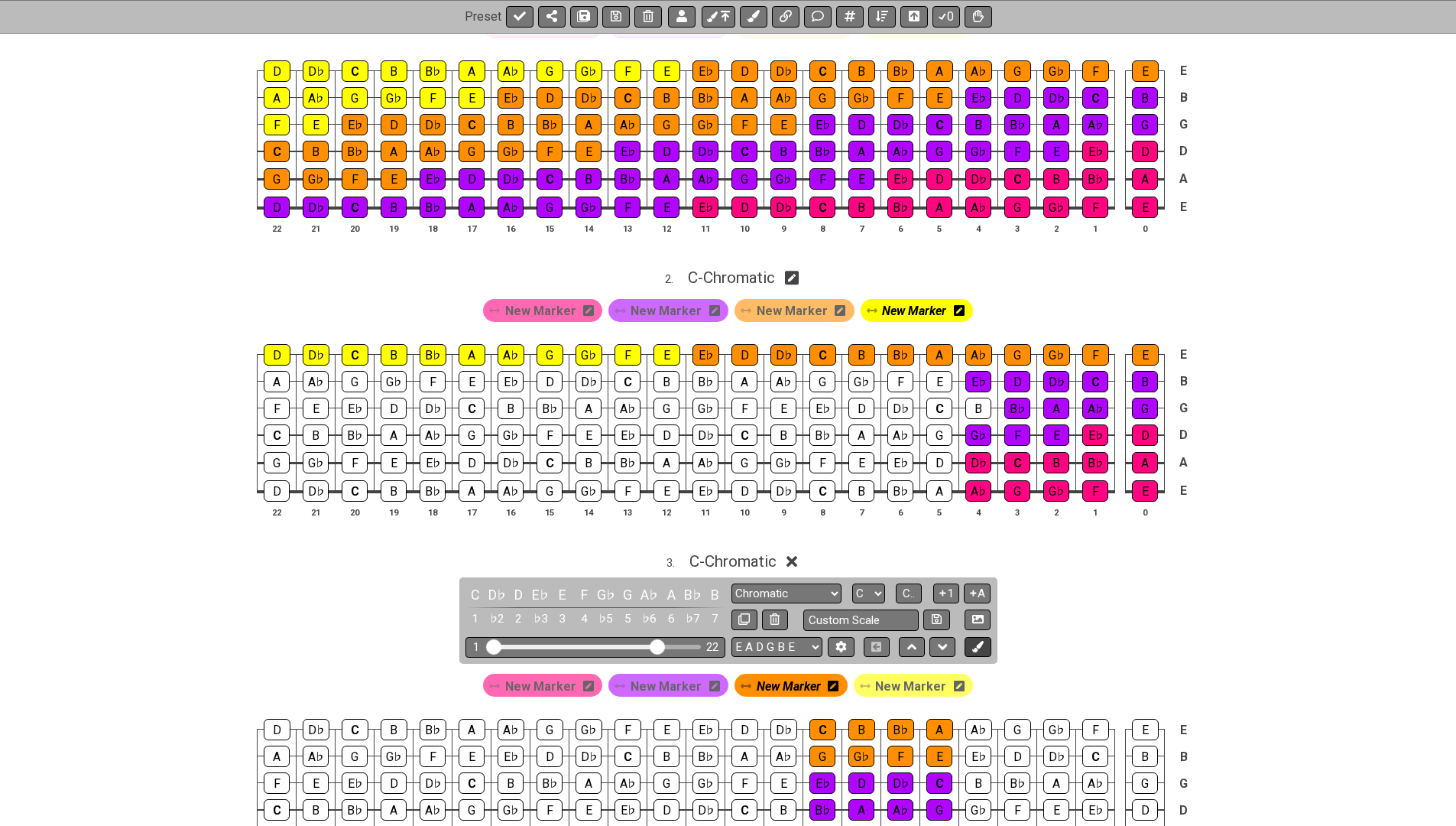
click at [978, 640] on icon at bounding box center [978, 646] width 12 height 12
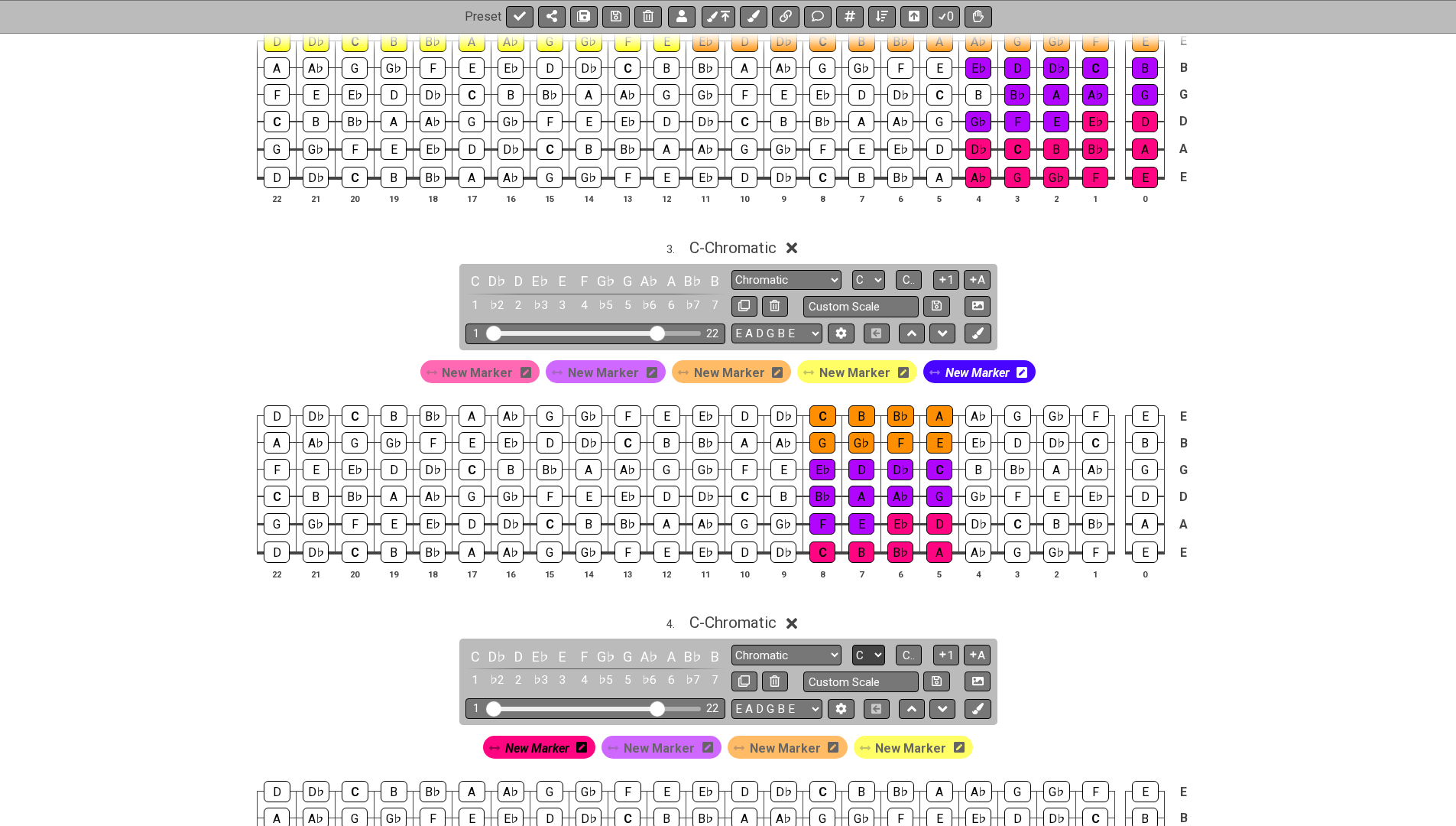
scroll to position [861, 0]
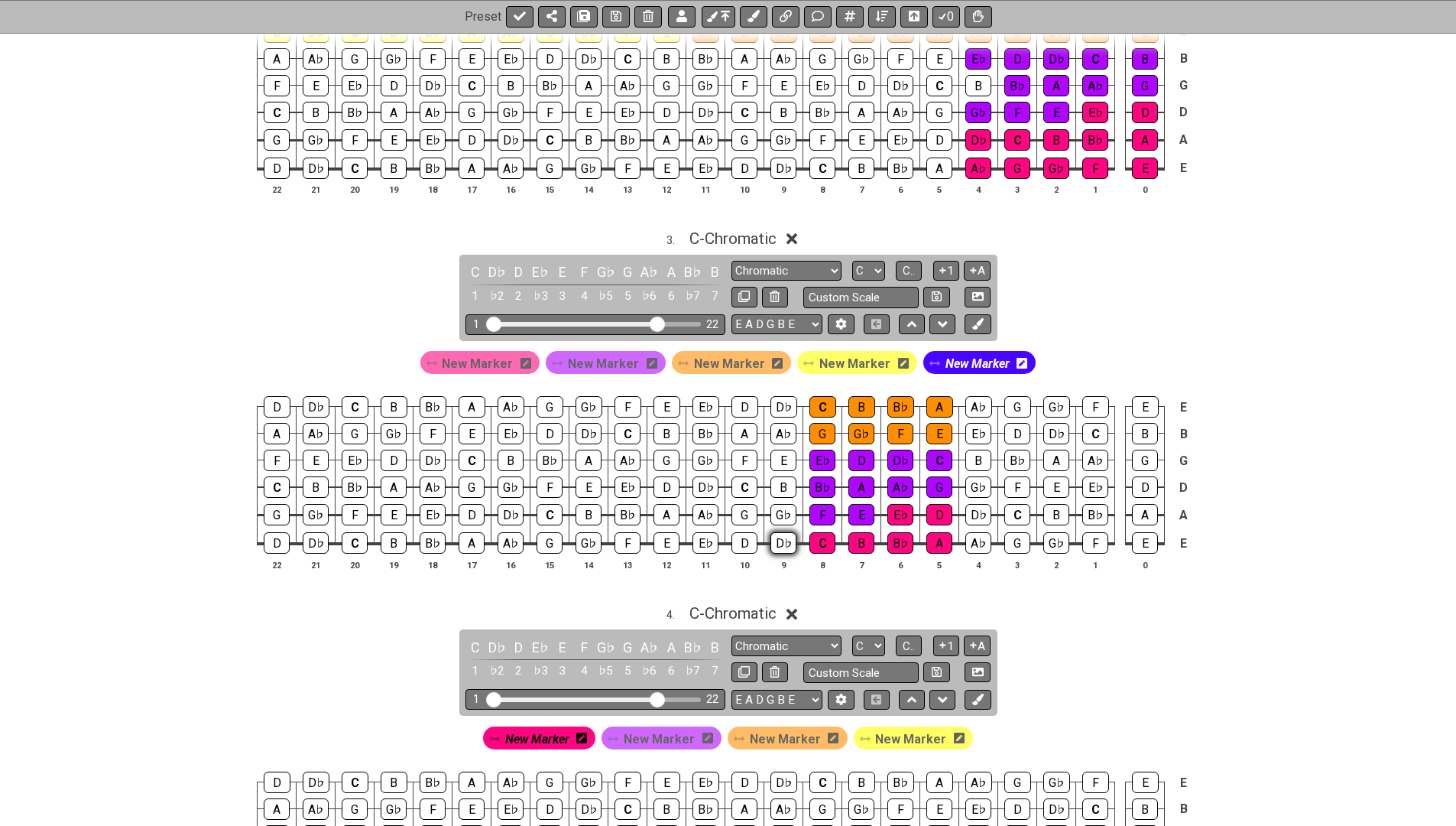
click at [779, 538] on div "D♭" at bounding box center [783, 542] width 26 height 21
click at [1017, 358] on icon at bounding box center [1022, 363] width 11 height 11
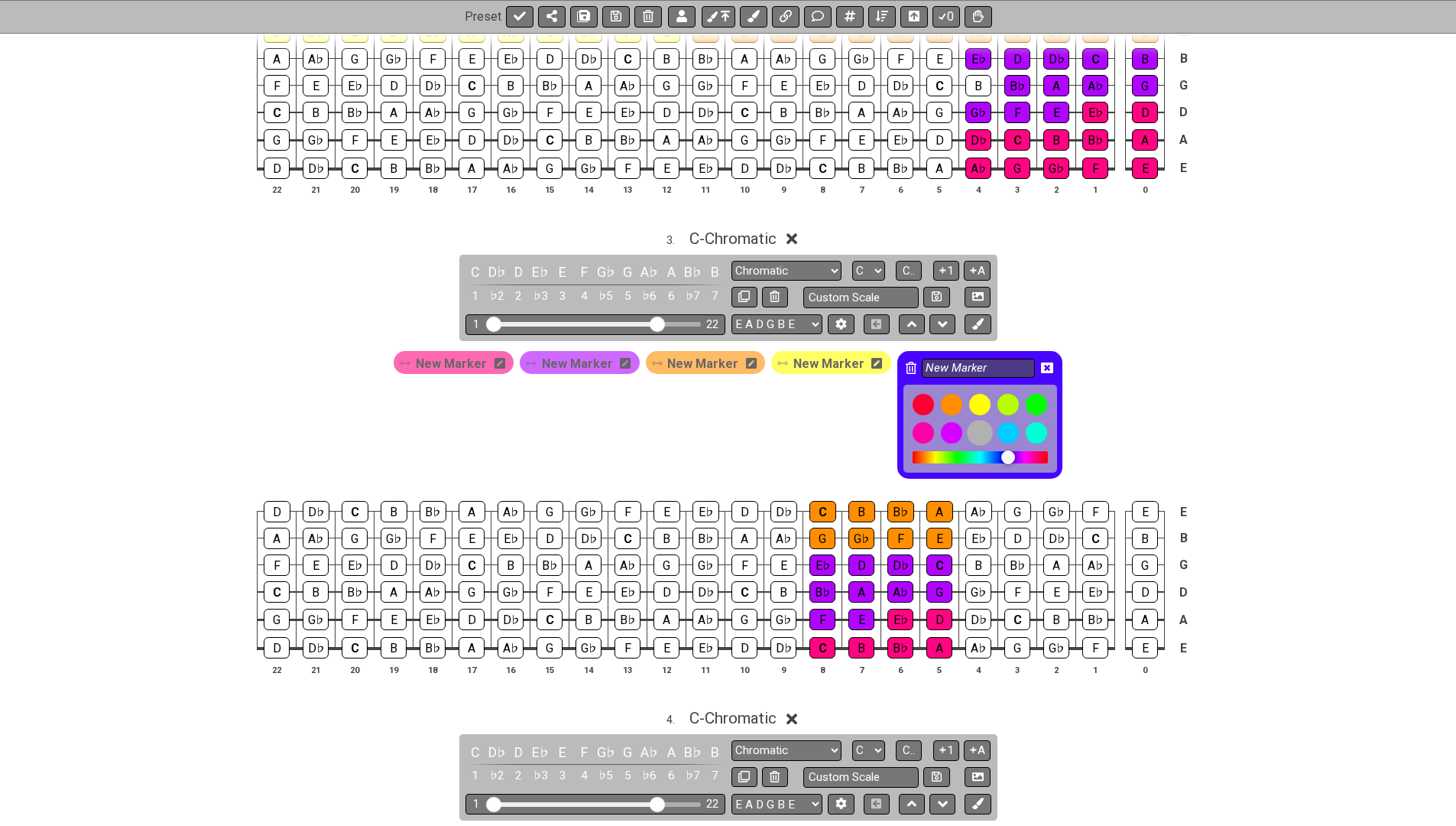
click at [967, 427] on div at bounding box center [980, 432] width 26 height 26
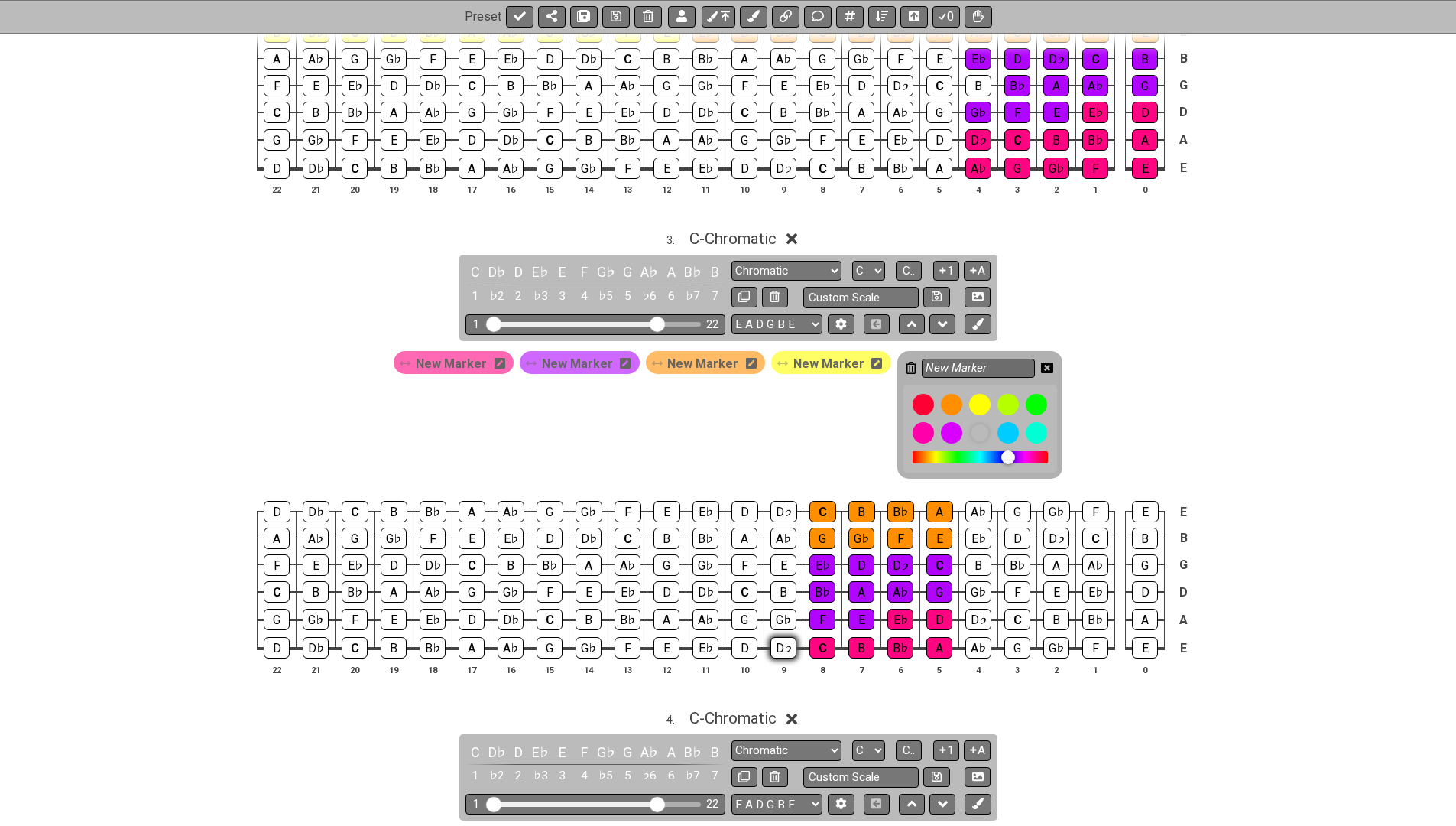
click at [779, 644] on div "D♭" at bounding box center [783, 647] width 26 height 21
click at [781, 608] on div "G♭" at bounding box center [783, 619] width 26 height 21
click at [780, 572] on td "B" at bounding box center [784, 578] width 39 height 27
click at [780, 583] on div "B" at bounding box center [783, 591] width 26 height 21
click at [781, 532] on div "A♭" at bounding box center [783, 537] width 26 height 21
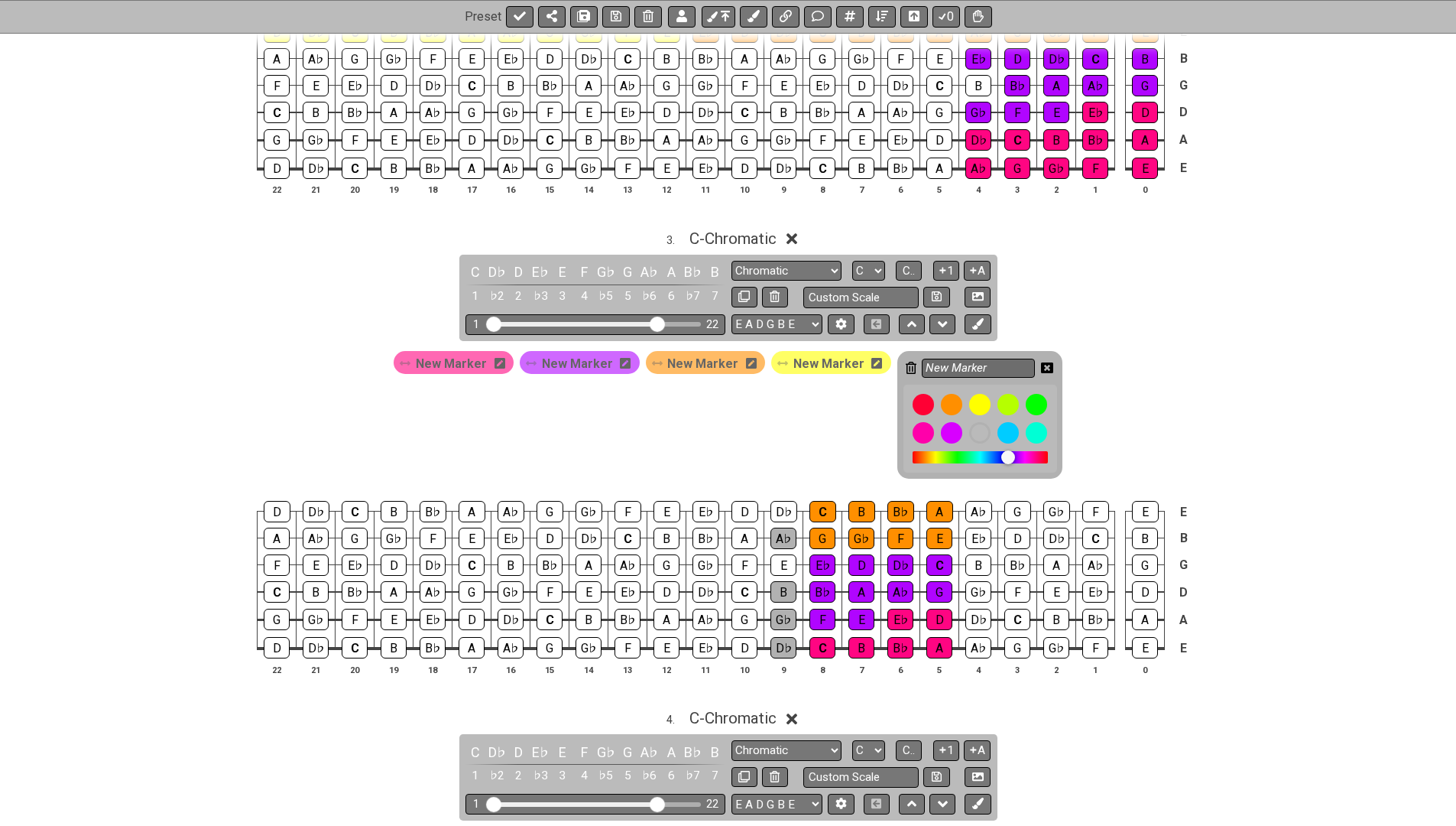
click at [1041, 362] on icon at bounding box center [1047, 368] width 12 height 12
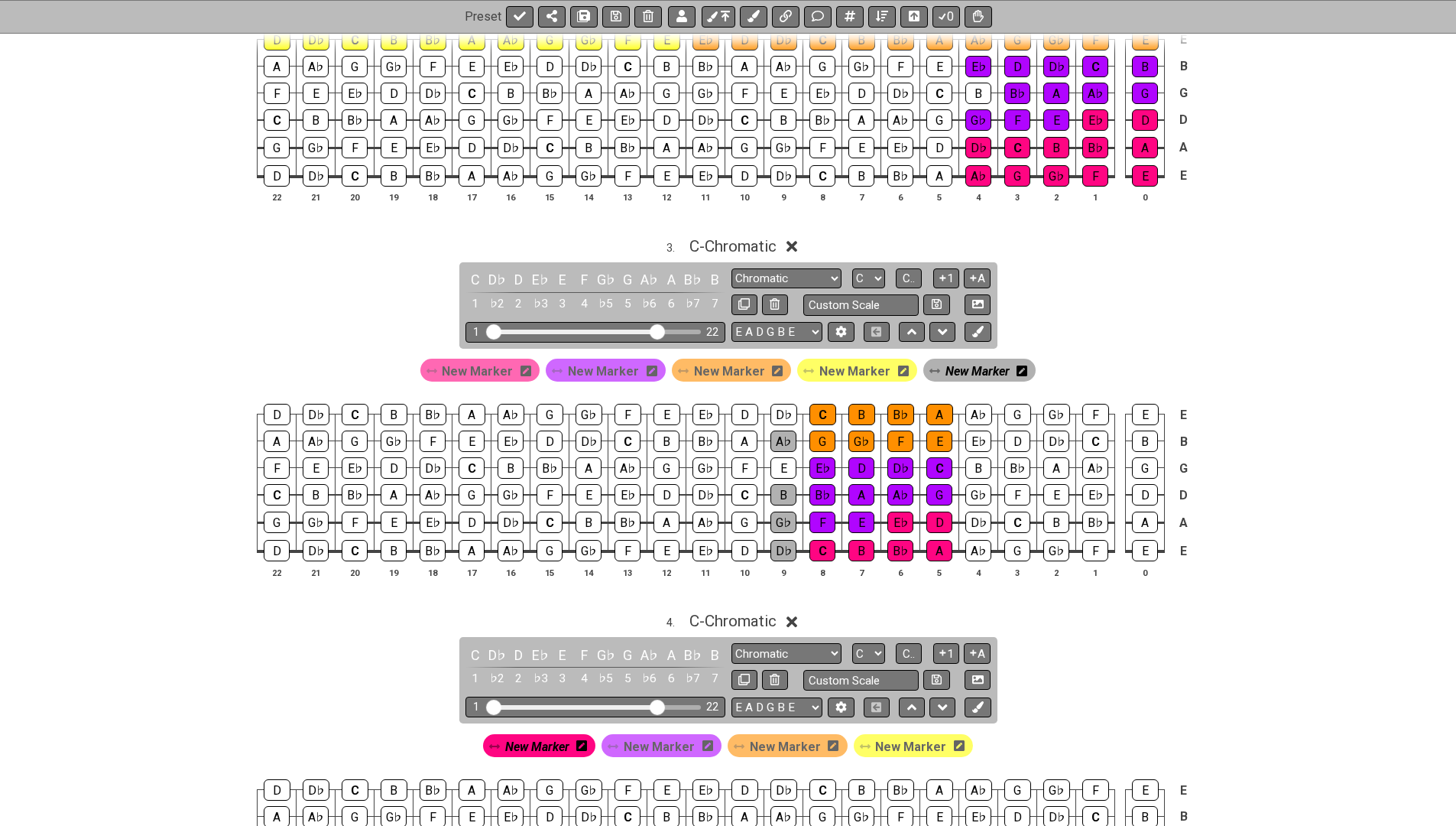
scroll to position [853, 0]
click at [753, 238] on span "C - Chromatic" at bounding box center [733, 247] width 87 height 19
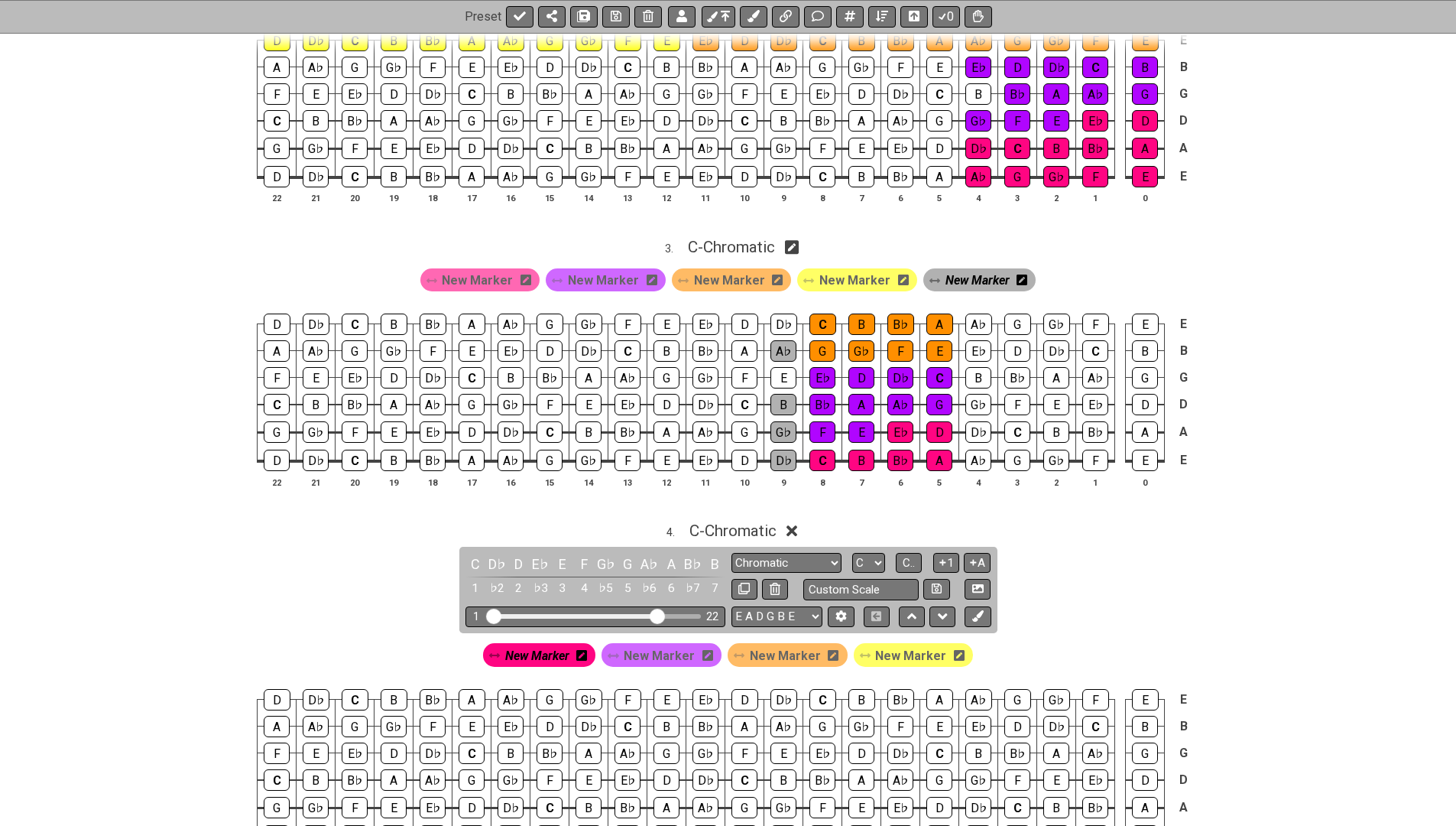
scroll to position [835, 0]
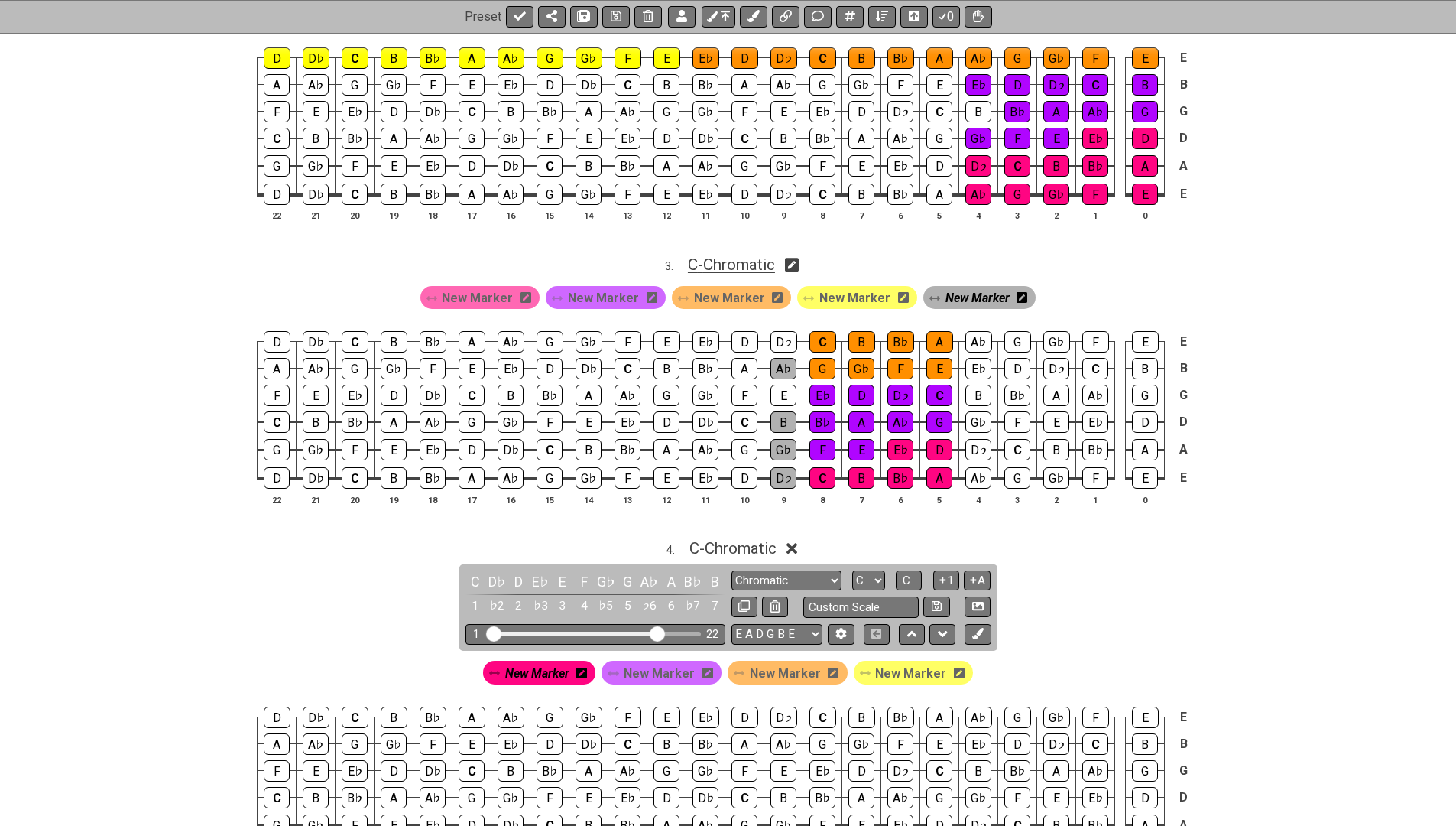
click at [745, 255] on span "C - Chromatic" at bounding box center [732, 264] width 87 height 19
select select "Chromatic"
select select "C"
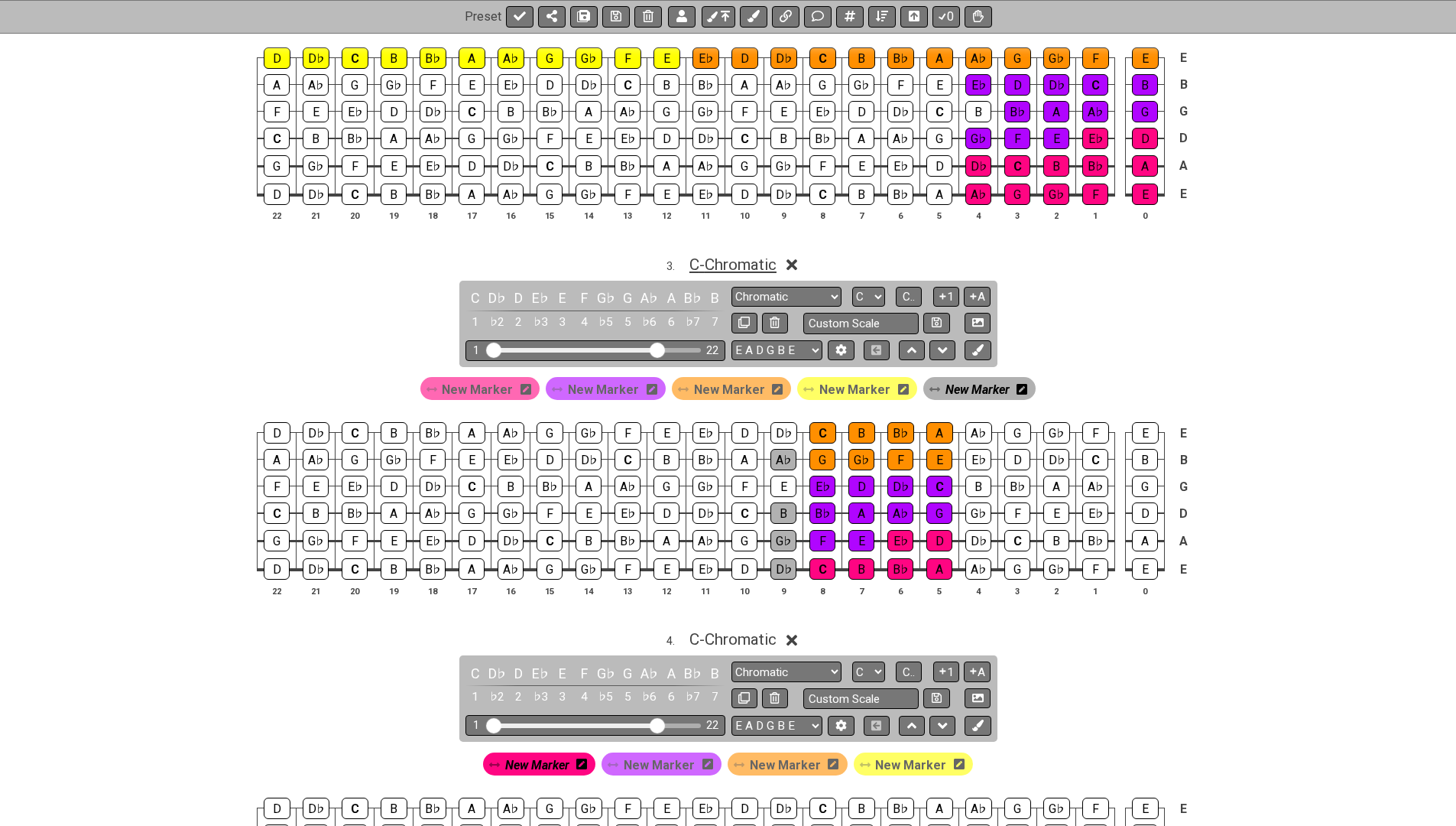
click at [738, 260] on span "C - Chromatic" at bounding box center [733, 264] width 87 height 19
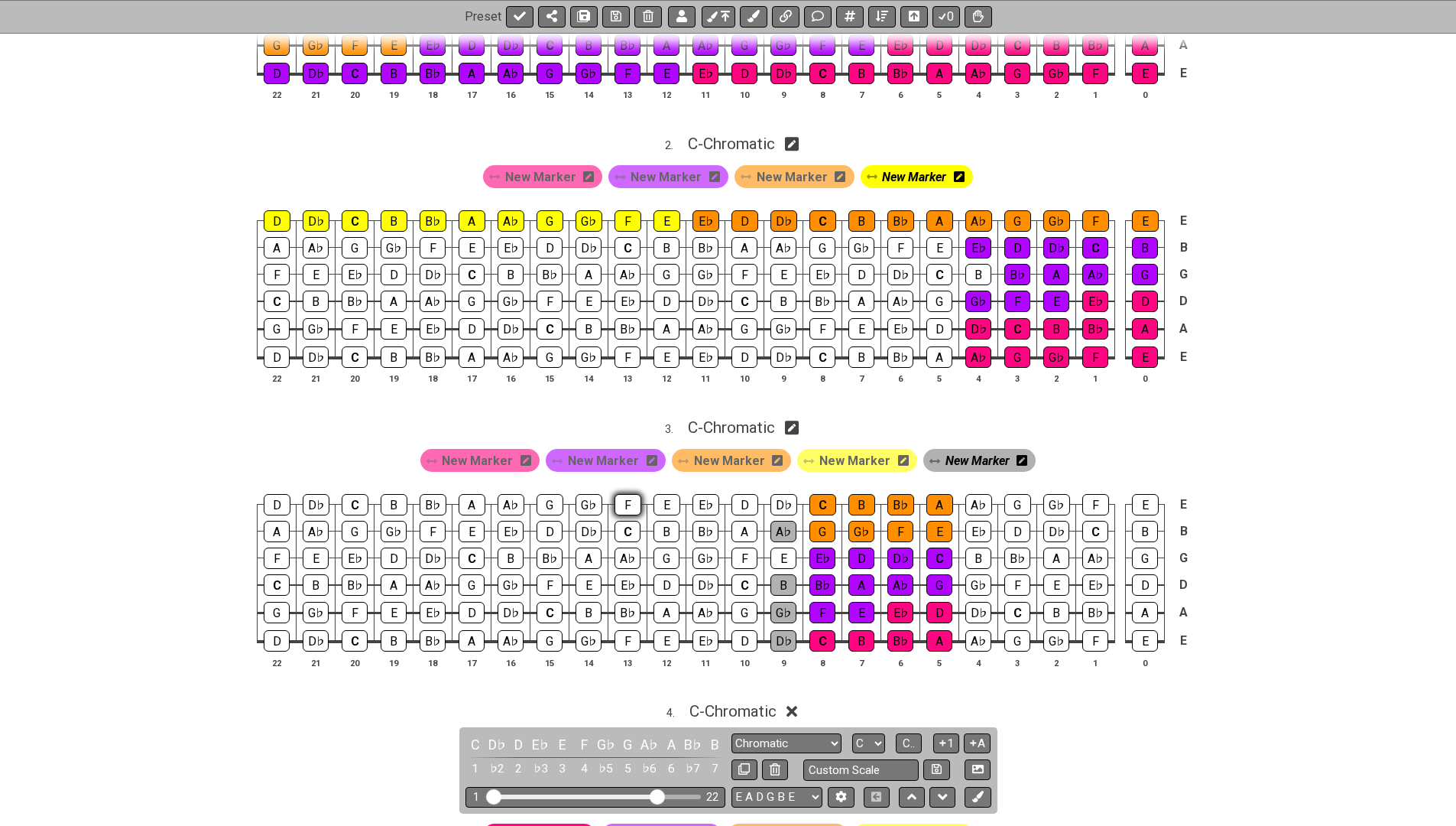
scroll to position [684, 0]
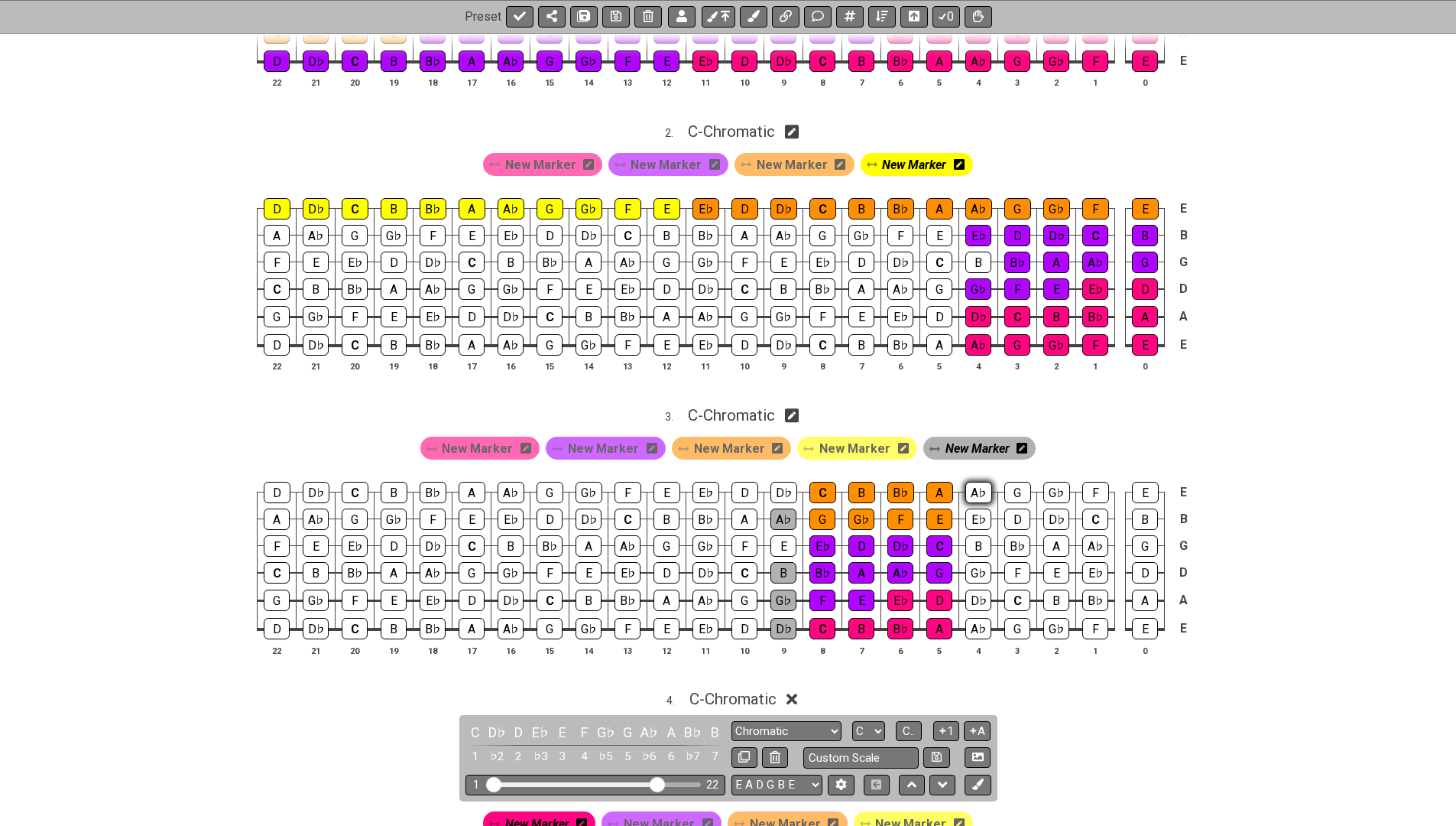
click at [980, 484] on div "A♭" at bounding box center [979, 491] width 27 height 21
click at [973, 541] on div "B" at bounding box center [978, 545] width 26 height 21
click at [976, 564] on div "G♭" at bounding box center [978, 572] width 26 height 21
click at [976, 590] on div "D♭" at bounding box center [978, 600] width 26 height 21
click at [611, 19] on icon at bounding box center [616, 17] width 11 height 11
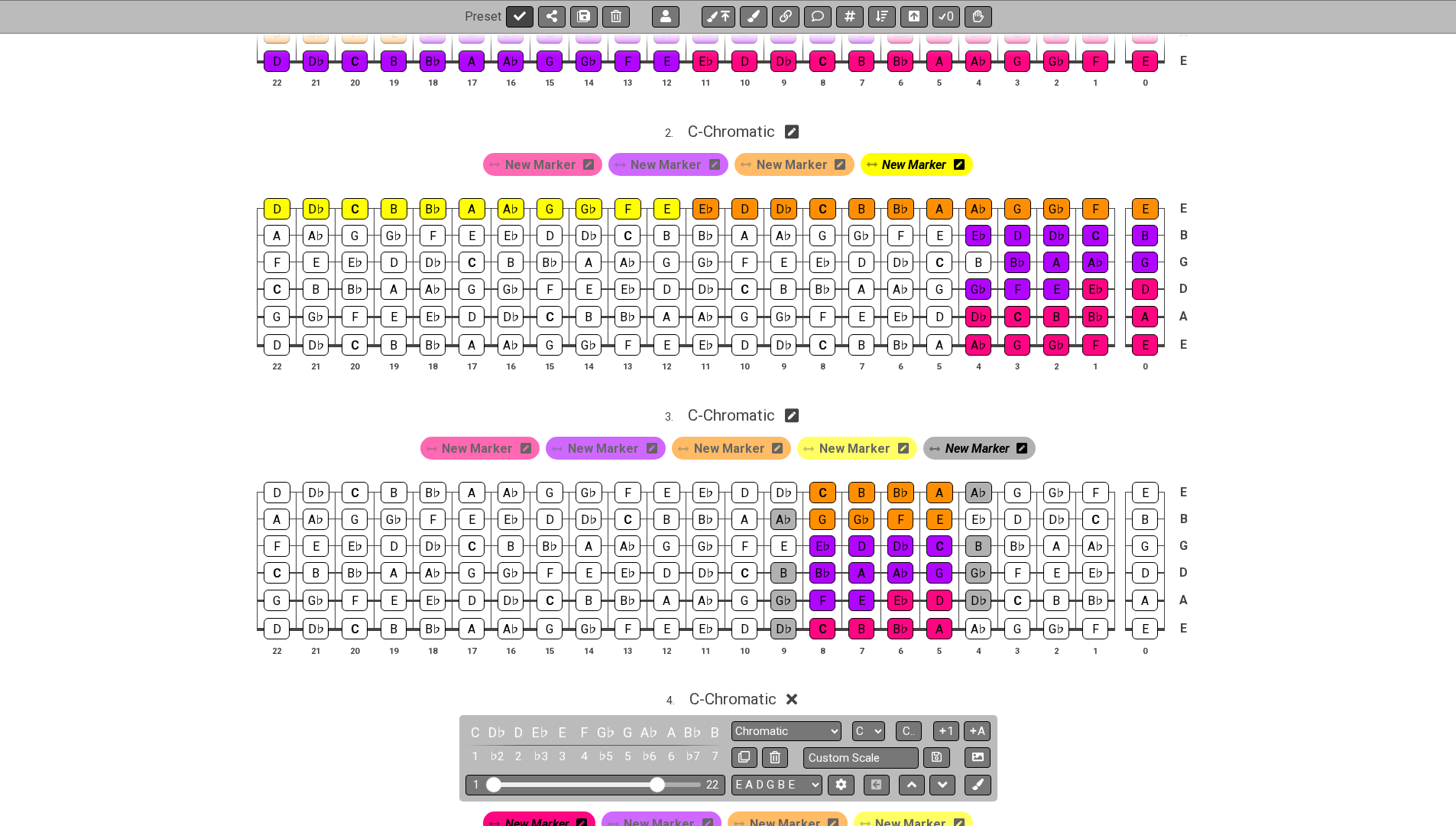
click at [515, 12] on icon at bounding box center [520, 17] width 12 height 12
select select "/027DGCBJ"
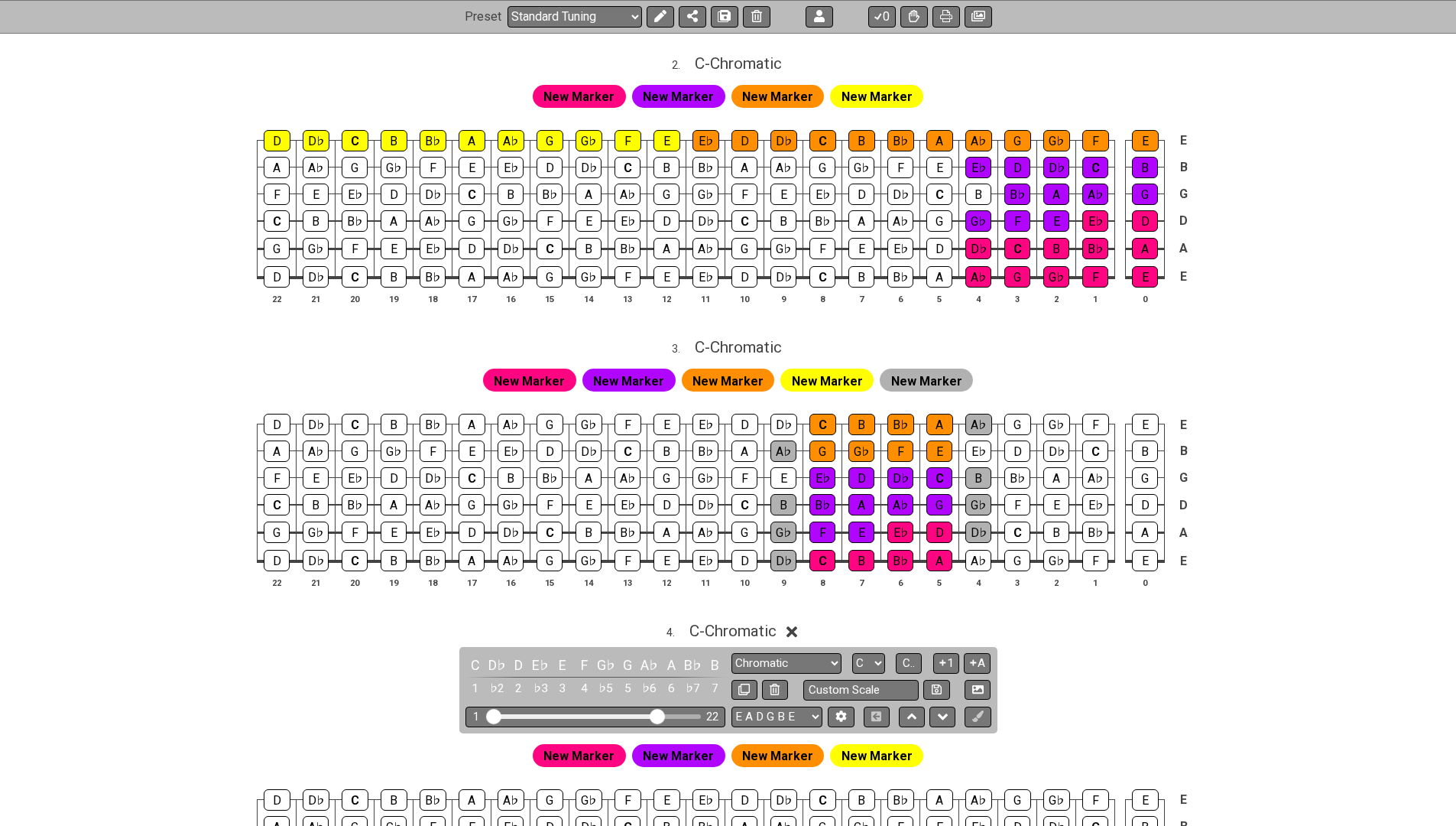
scroll to position [814, 0]
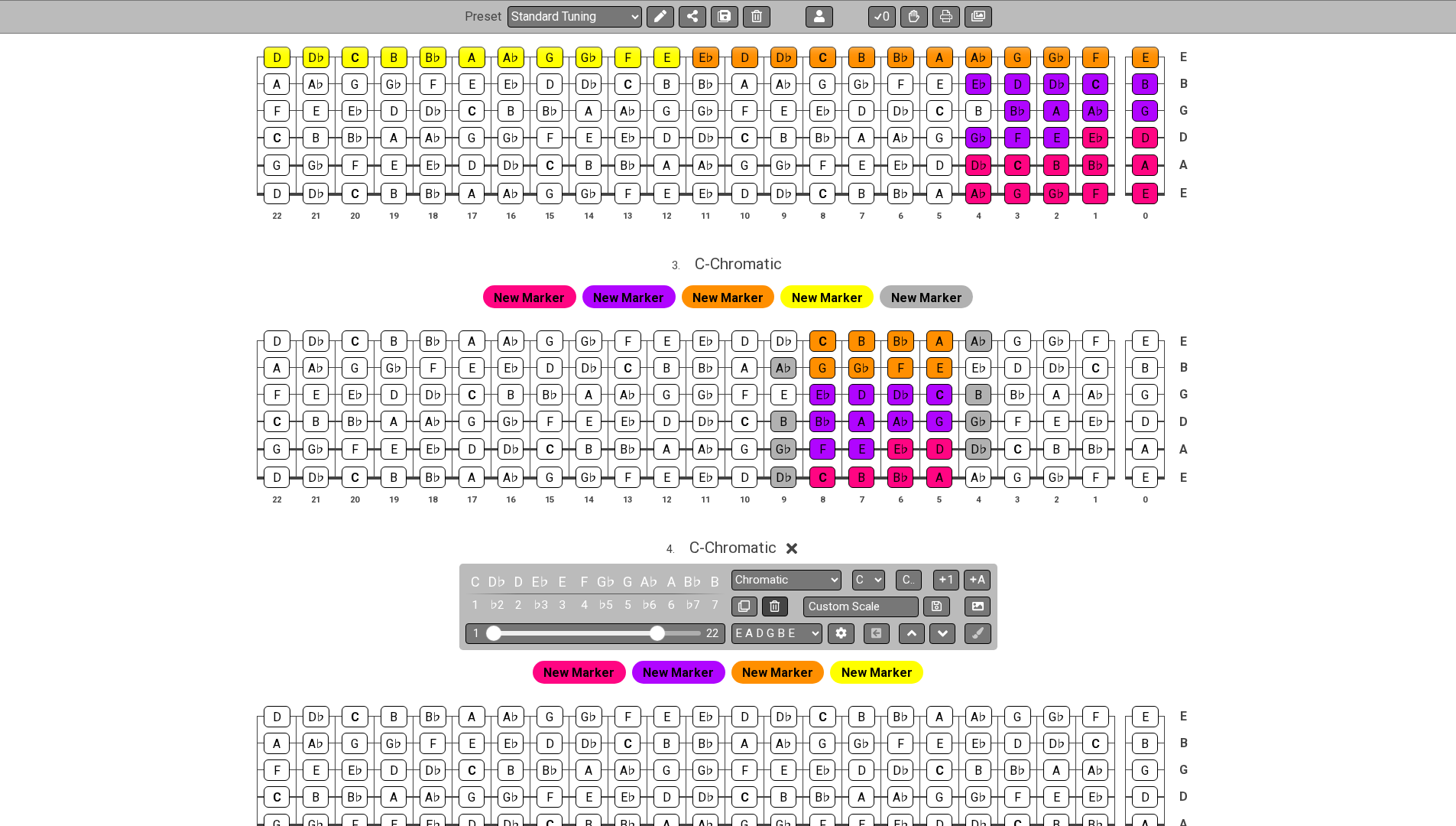
click at [778, 600] on icon at bounding box center [774, 605] width 10 height 12
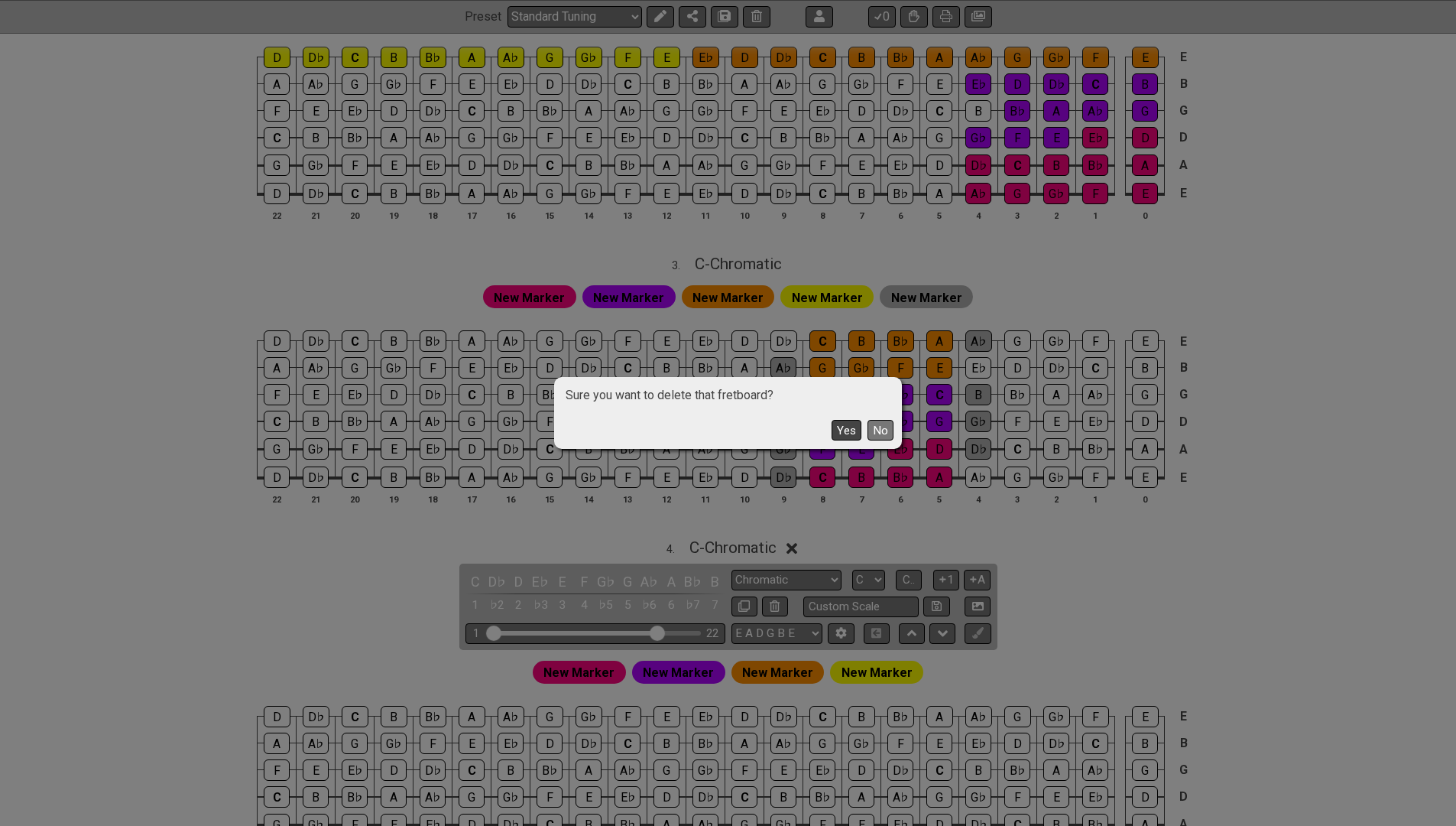
click at [851, 430] on button "Yes" at bounding box center [846, 430] width 30 height 20
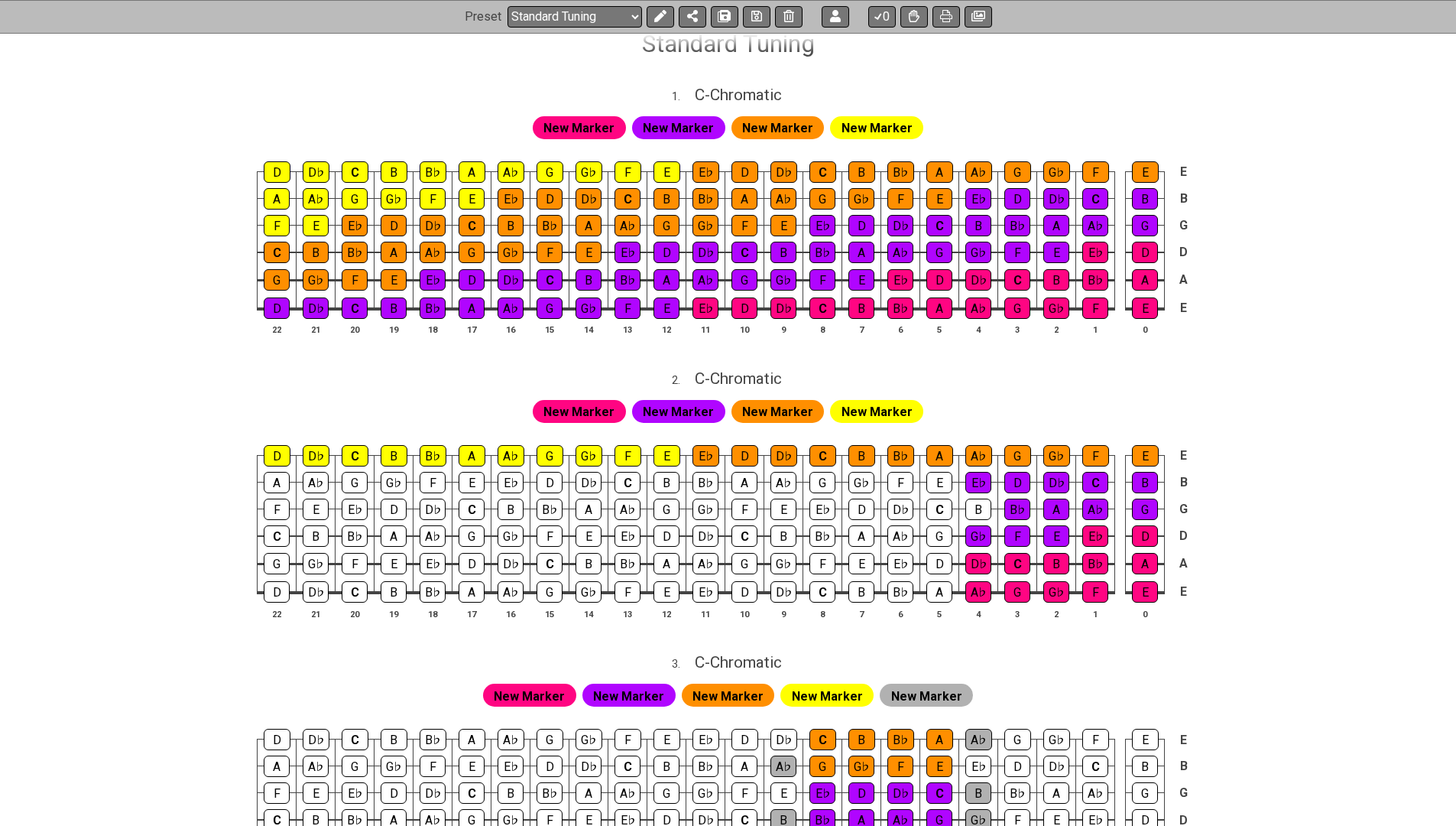
scroll to position [397, 0]
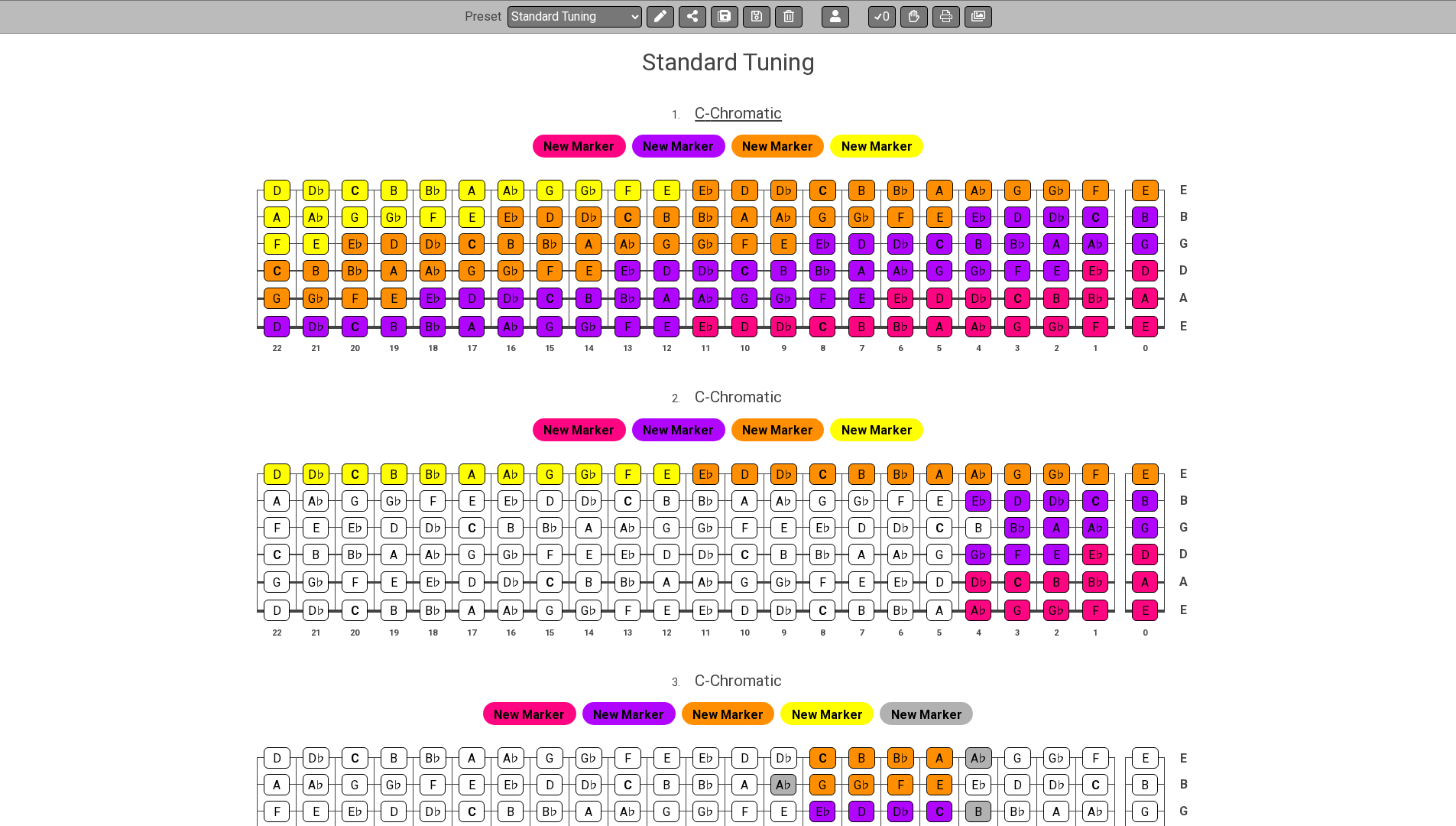
click at [743, 119] on span "C - Chromatic" at bounding box center [739, 113] width 87 height 19
select select "Chromatic"
select select "C"
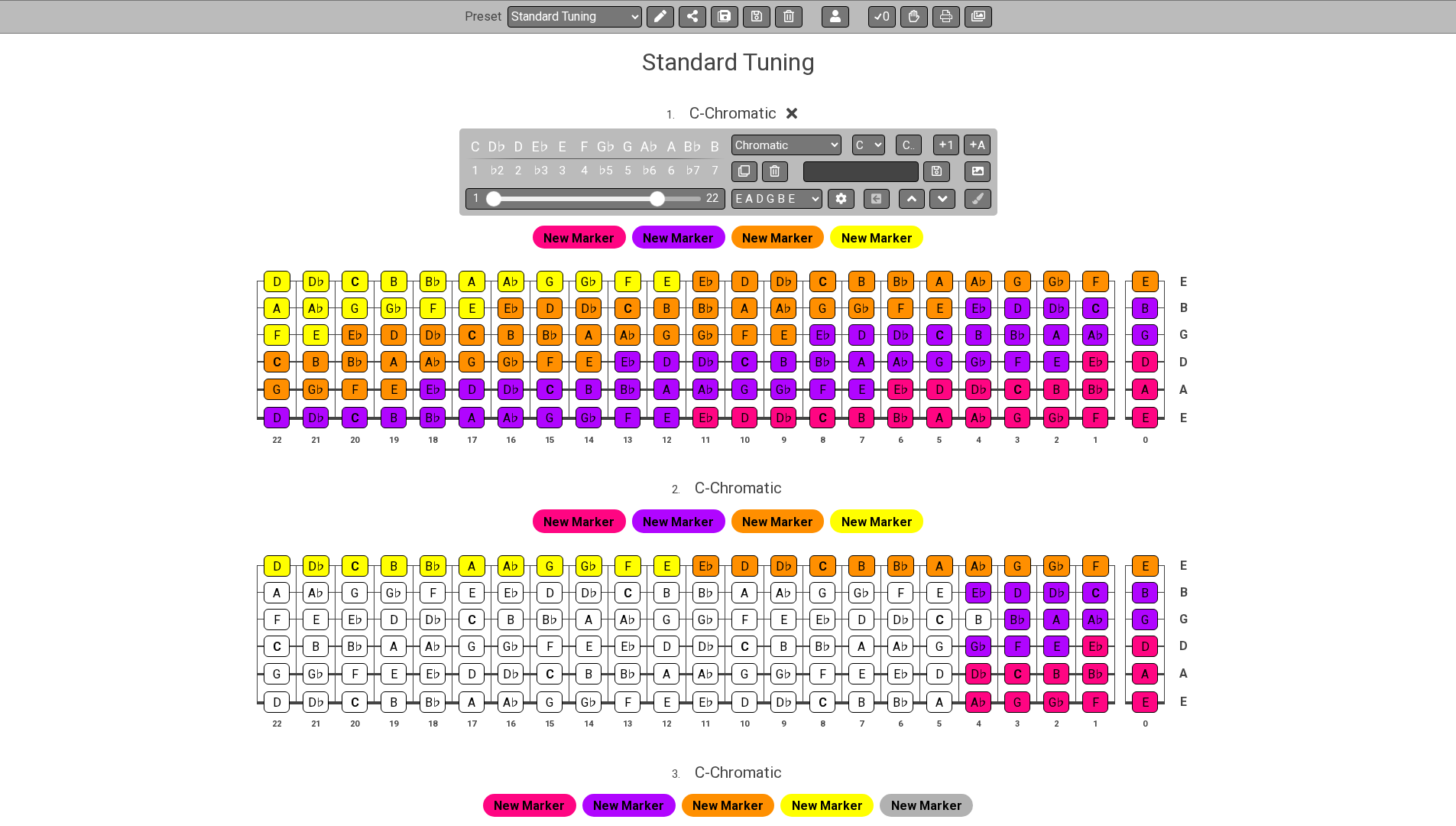
click at [818, 172] on input "text" at bounding box center [861, 172] width 116 height 20
type input "All notes"
click at [935, 165] on icon at bounding box center [937, 171] width 10 height 12
select select "All notes"
click at [864, 178] on input "All notes" at bounding box center [861, 172] width 116 height 20
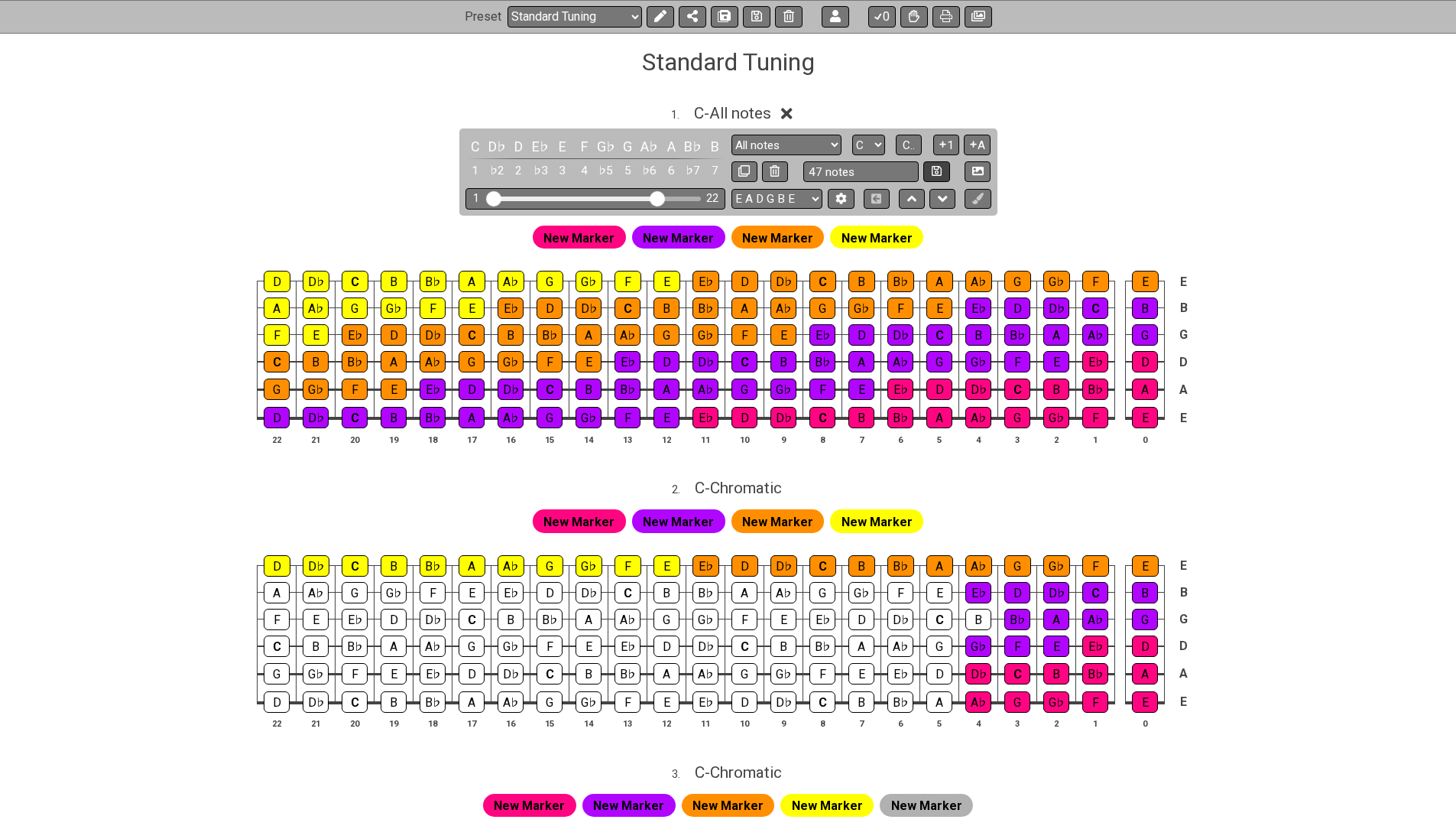
type input "47 notes"
click at [941, 174] on icon at bounding box center [937, 171] width 10 height 12
select select "47 notes"
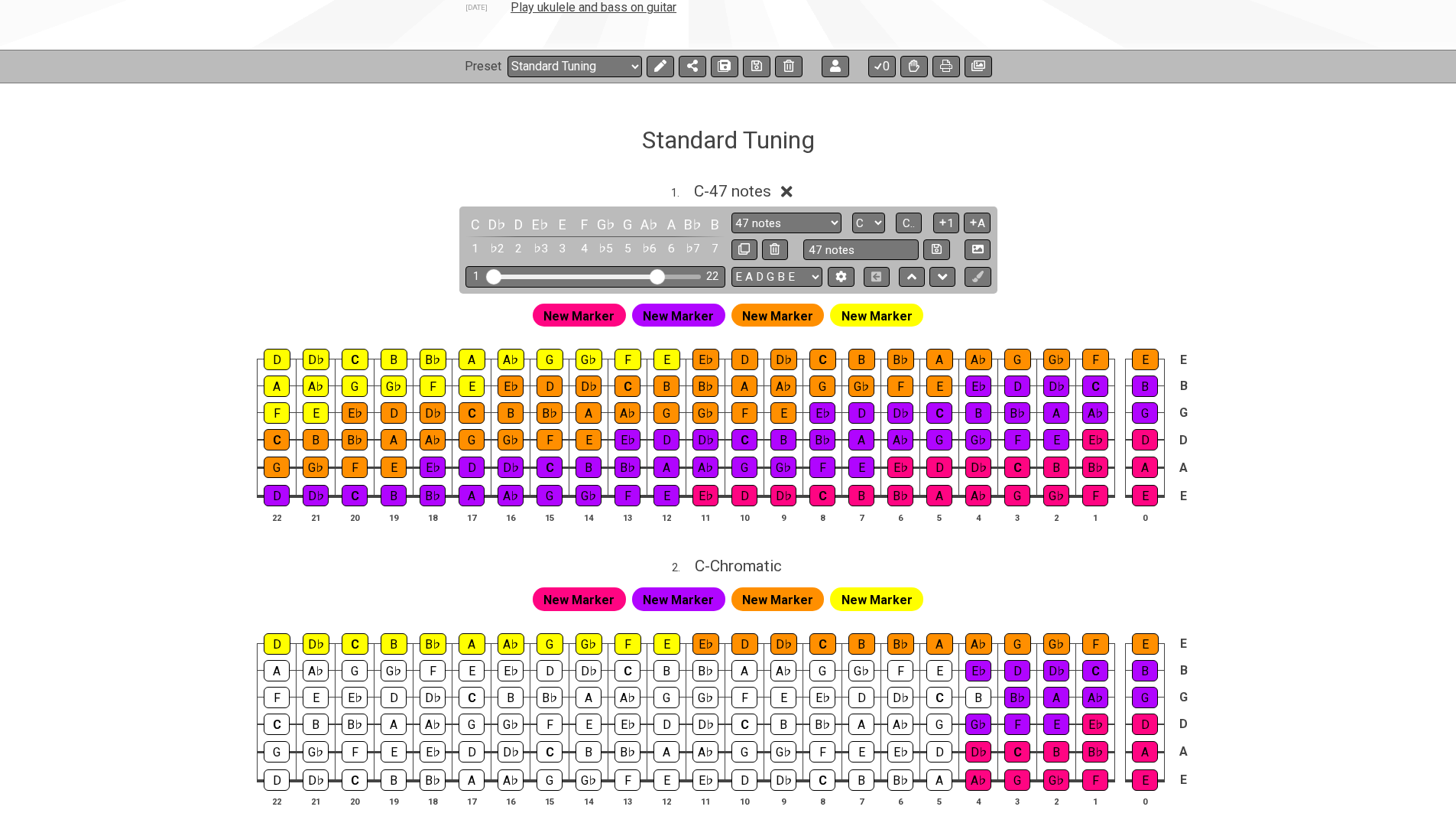
scroll to position [381, 0]
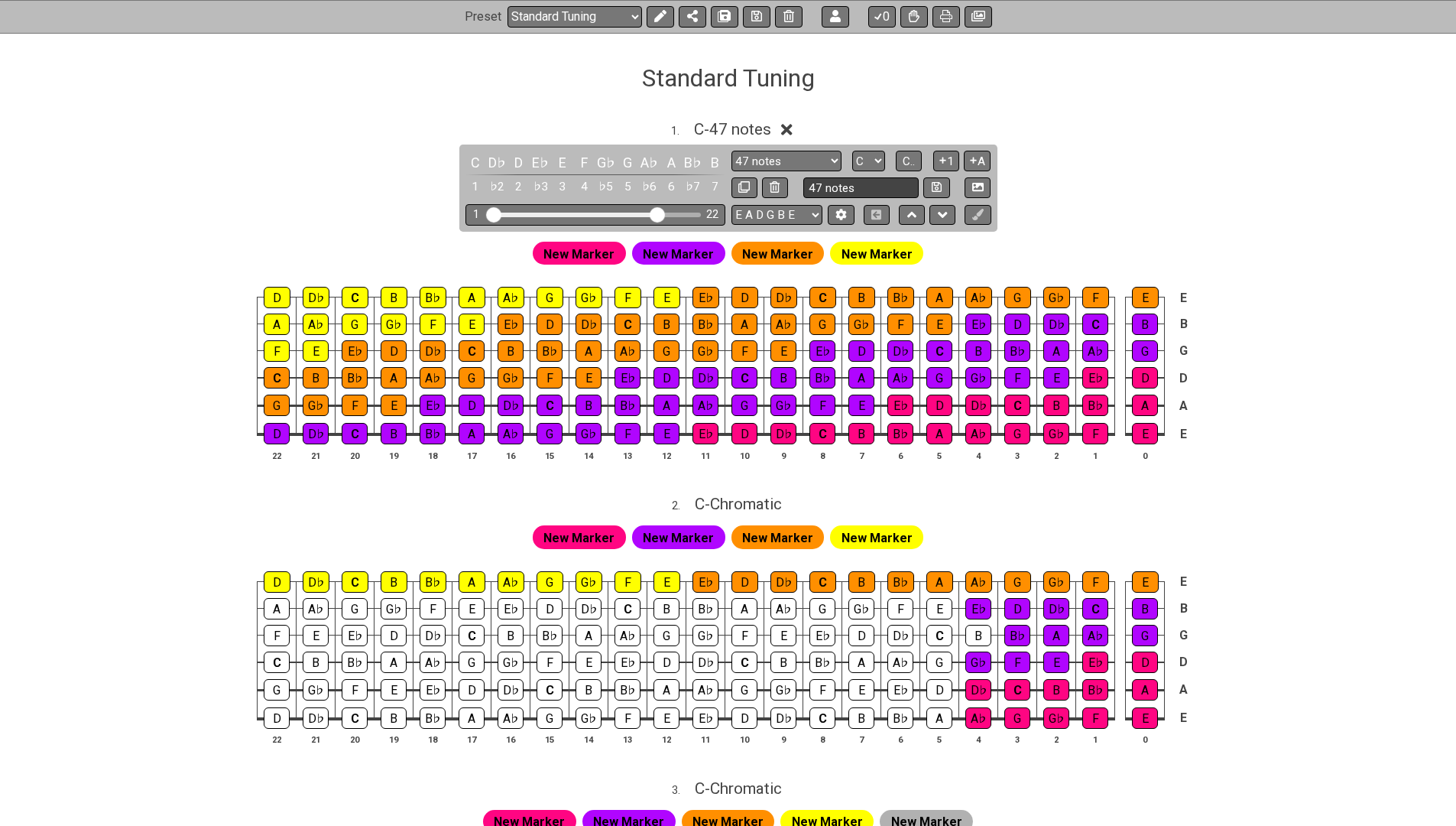
click at [838, 179] on input "47 notes" at bounding box center [861, 187] width 116 height 20
type input "Full fretboard"
click at [941, 177] on button at bounding box center [936, 187] width 26 height 20
select select "Full fretboard"
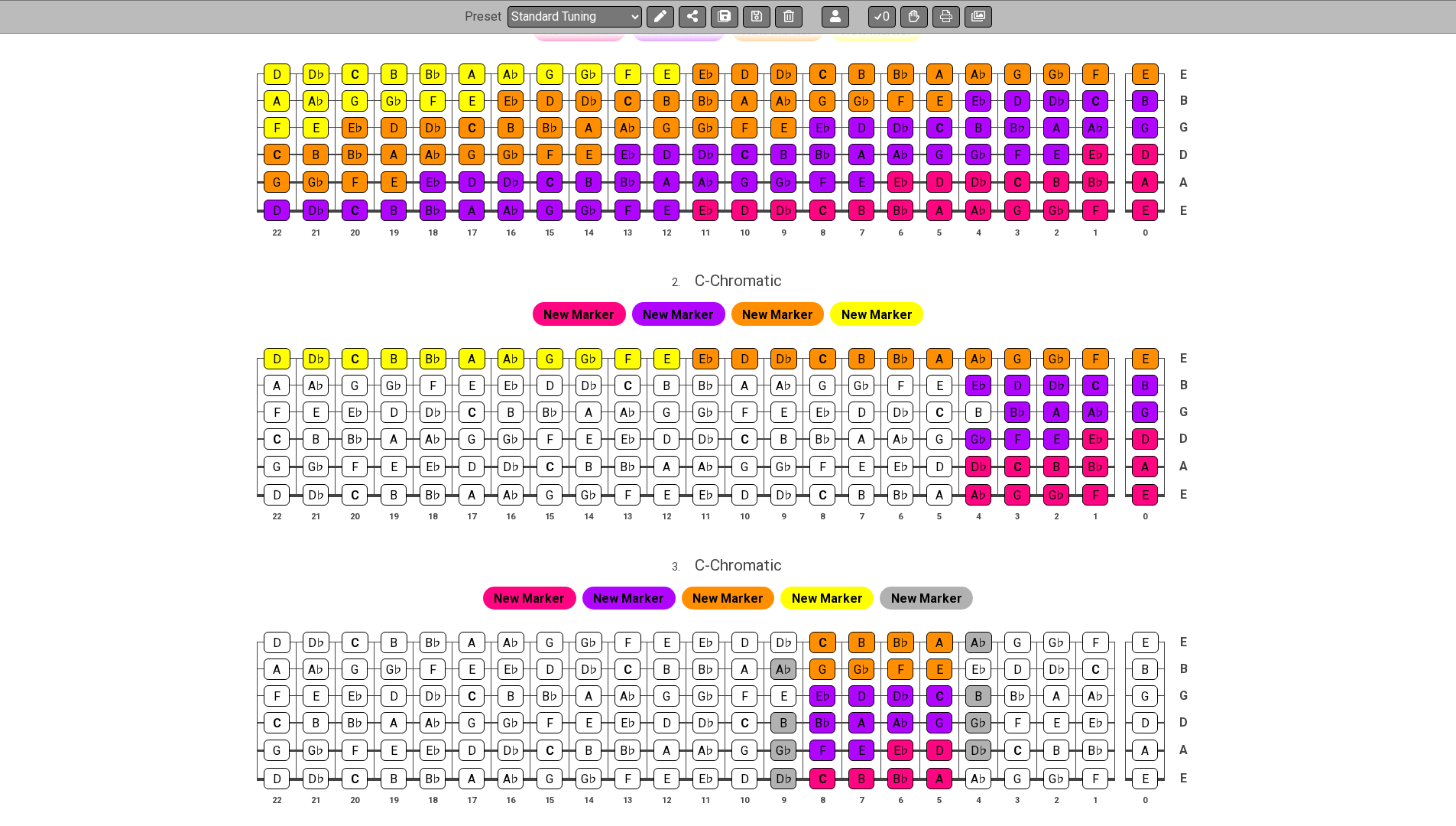
scroll to position [665, 0]
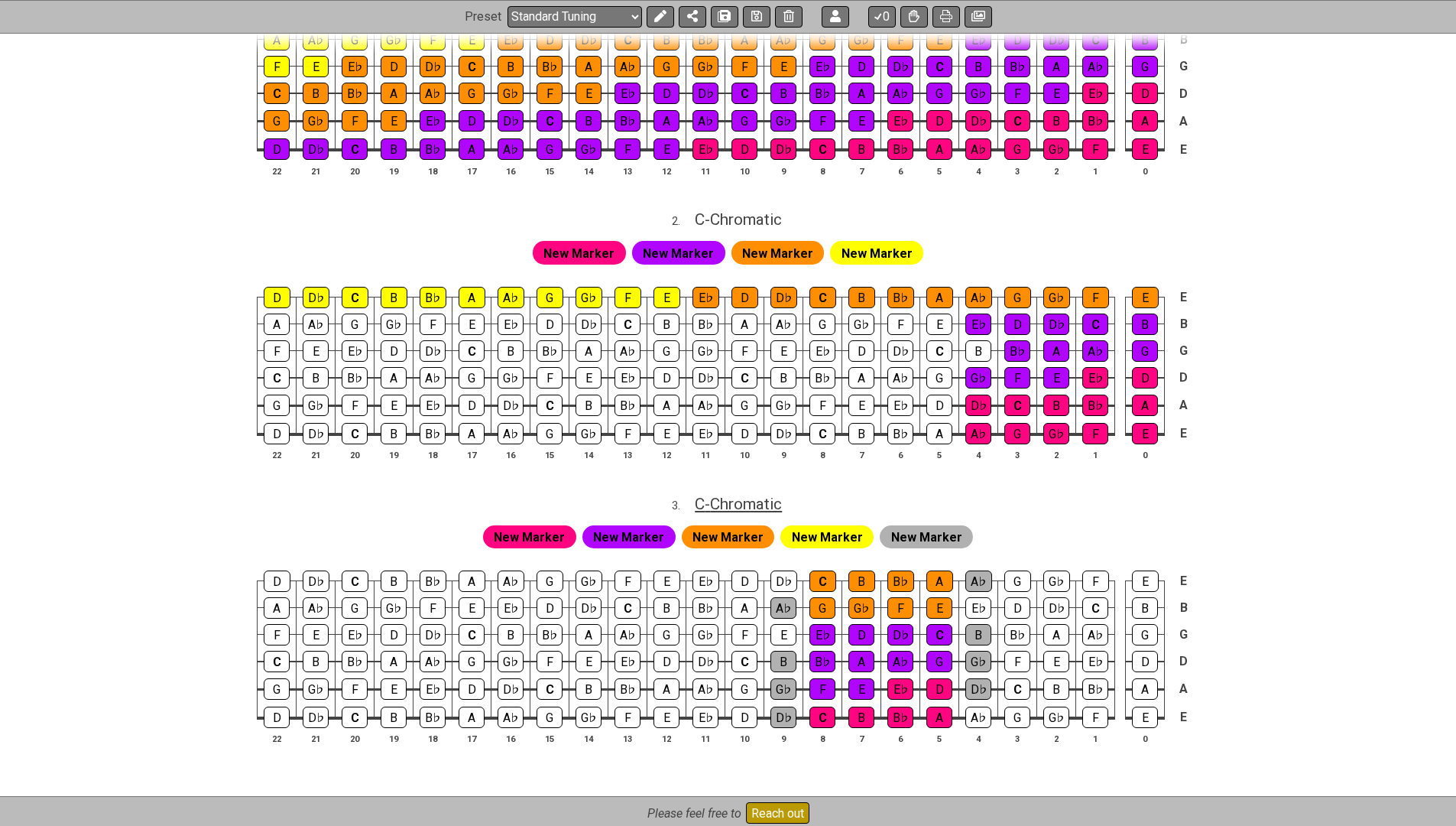
click at [745, 495] on span "C - Chromatic" at bounding box center [739, 504] width 87 height 19
select select "Chromatic"
select select "C"
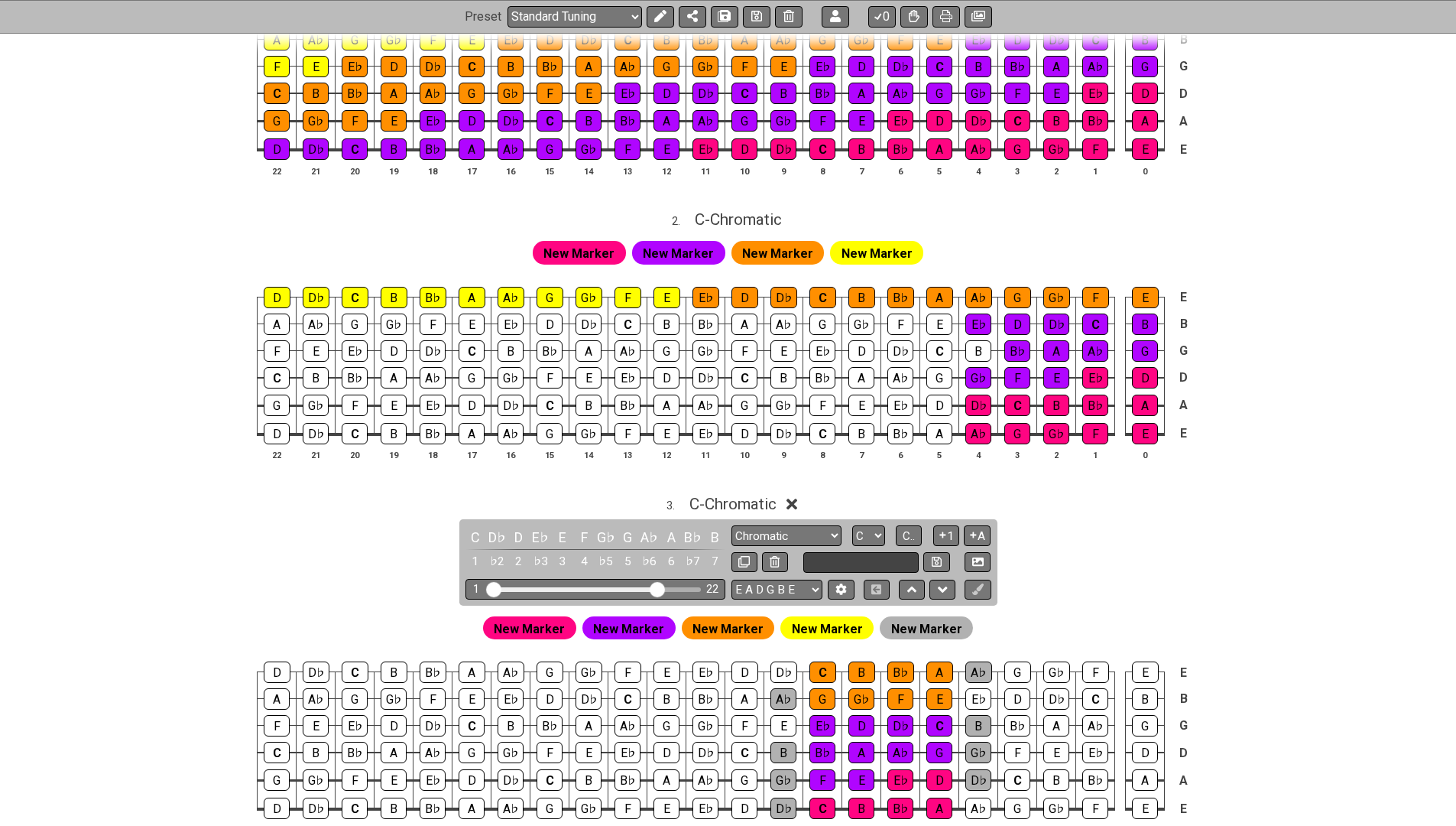
click at [823, 554] on input "text" at bounding box center [861, 562] width 116 height 20
click at [845, 557] on input "Quasi chromatic" at bounding box center [861, 562] width 116 height 20
click at [841, 555] on input "Quasi Chromatic" at bounding box center [861, 562] width 116 height 20
type input "Quasi-Chromatic"
click at [939, 556] on icon at bounding box center [937, 562] width 10 height 12
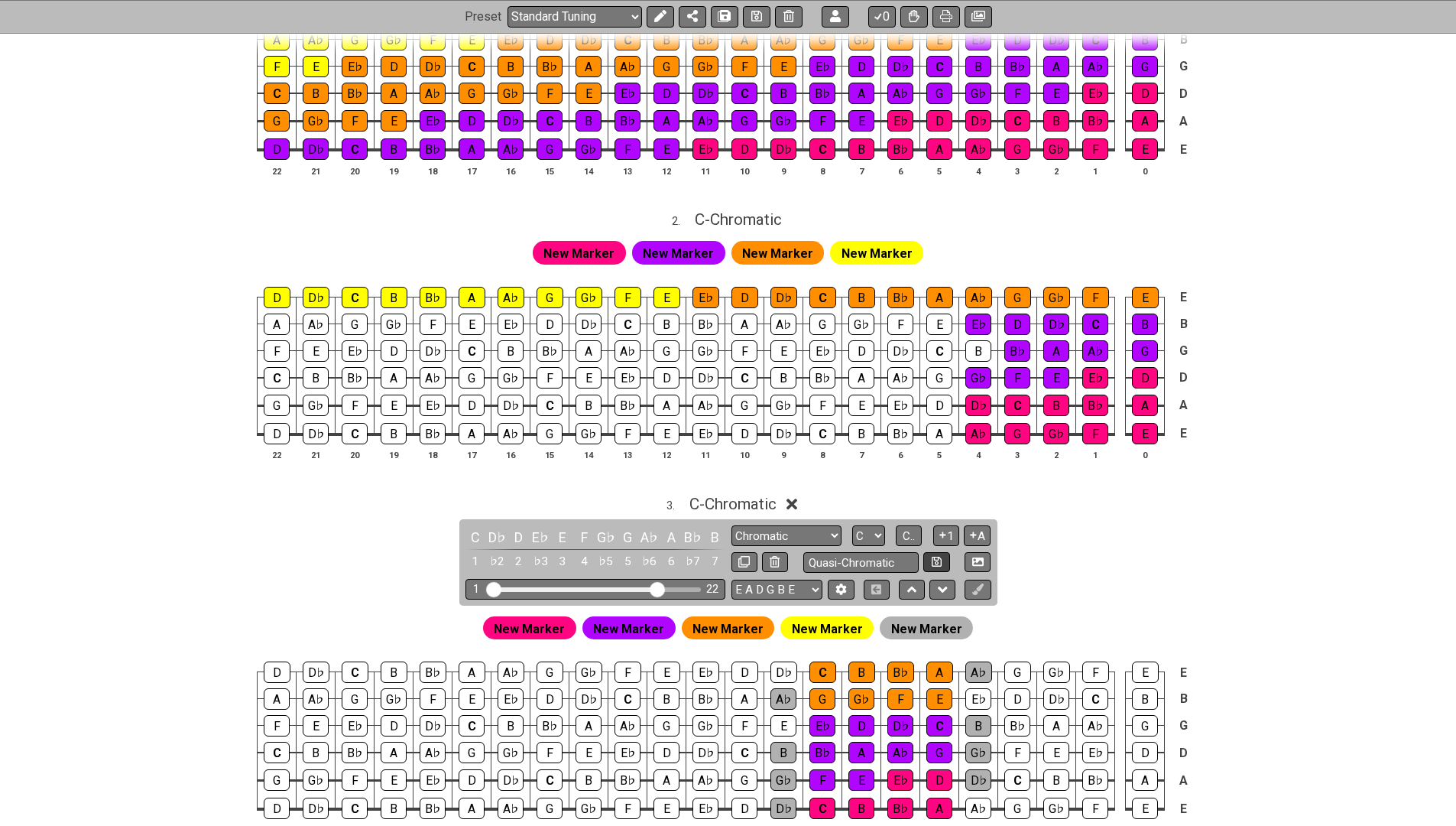
select select "Quasi-Chromatic"
click at [781, 498] on span "C - Quasi-Chromatic" at bounding box center [733, 504] width 133 height 19
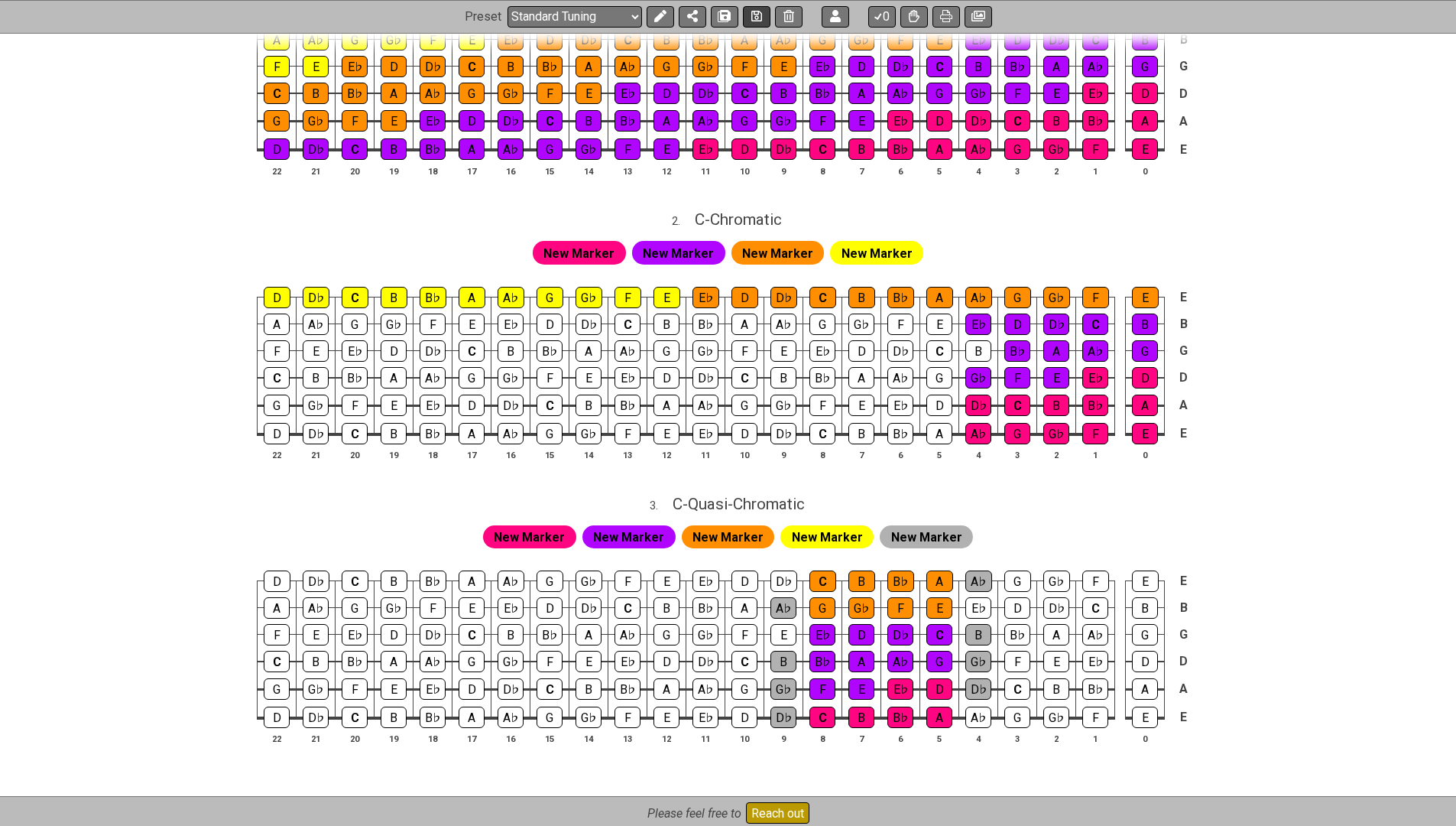
click at [751, 16] on icon at bounding box center [756, 17] width 11 height 11
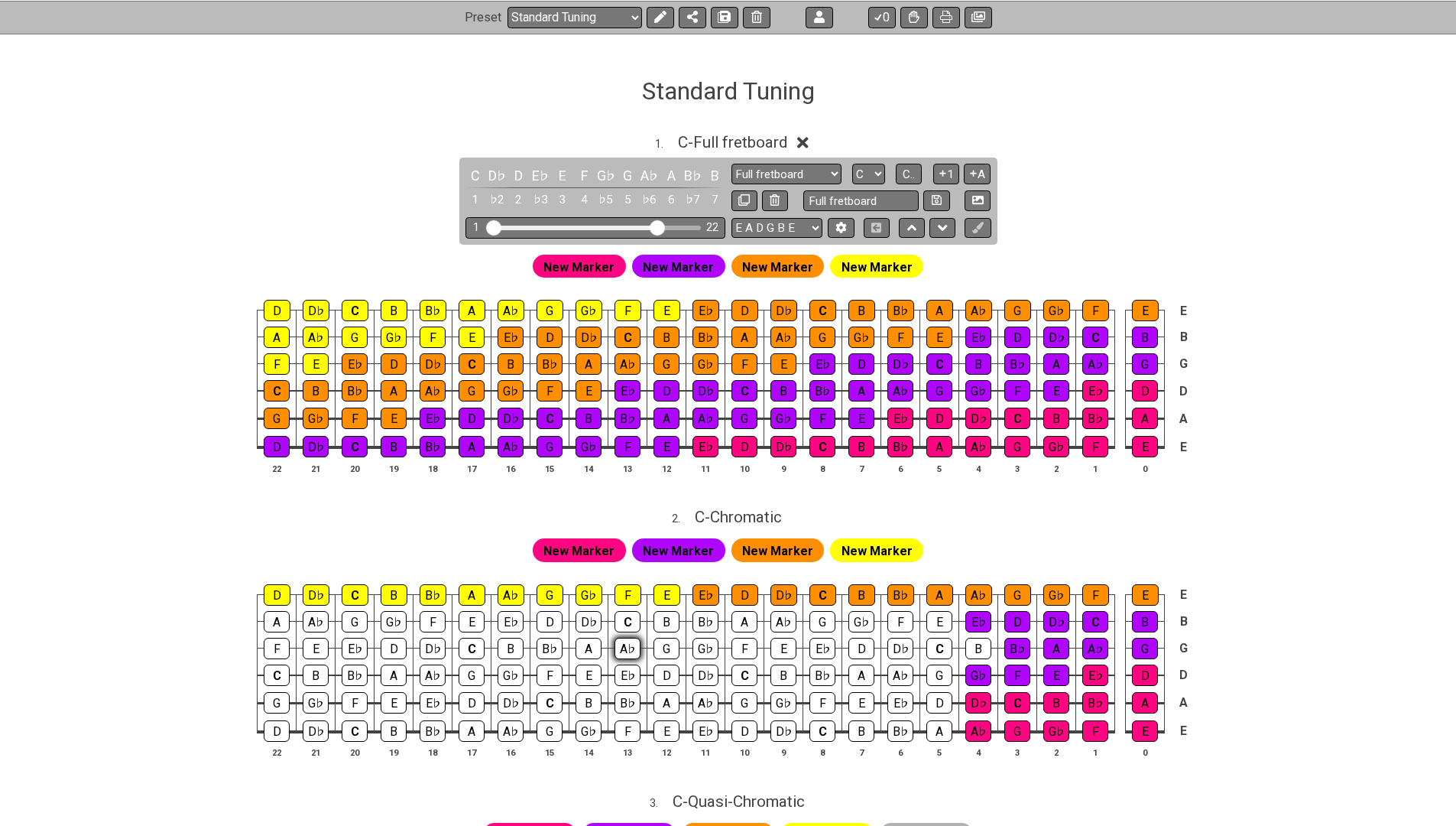
scroll to position [367, 0]
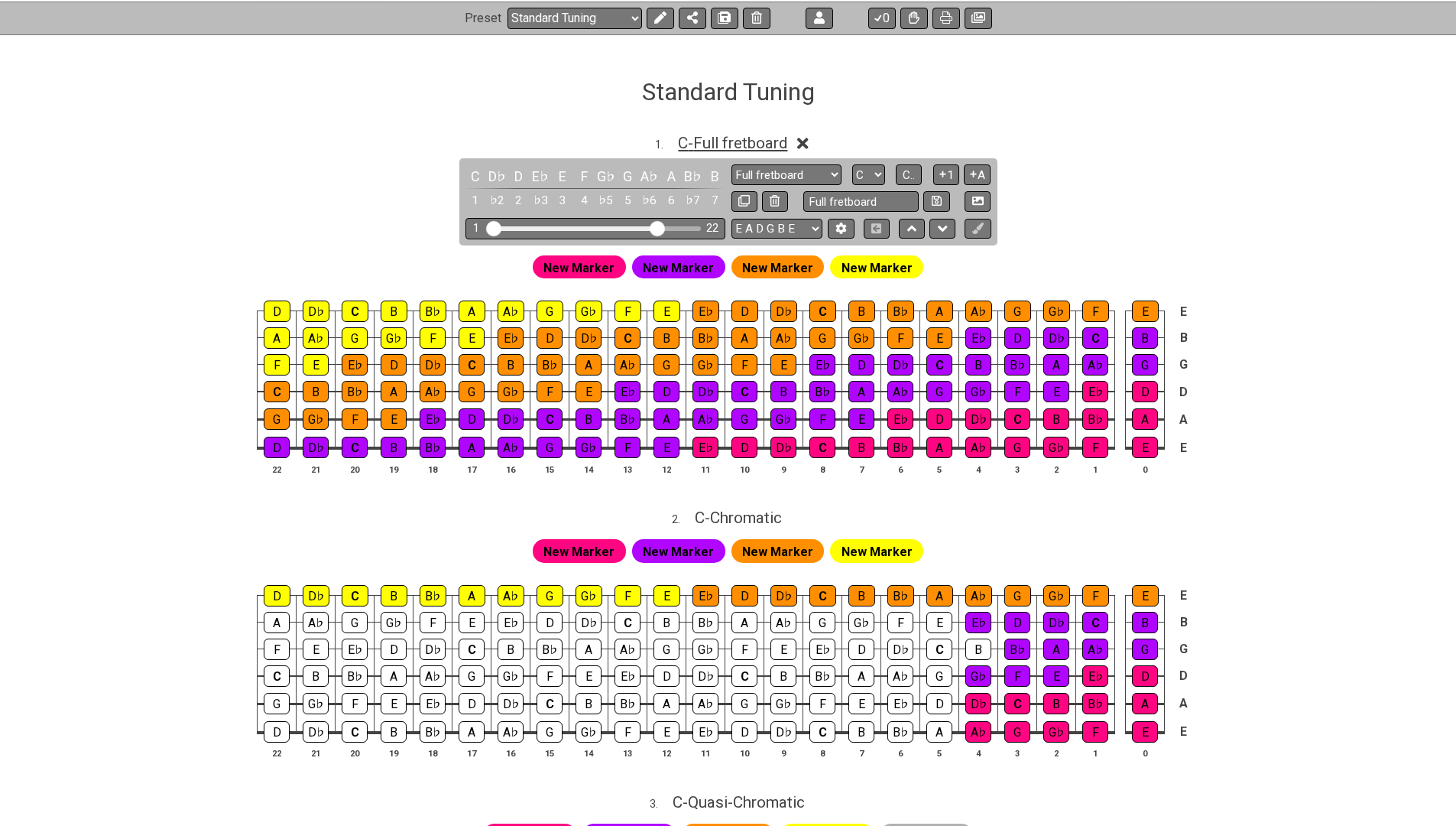
click at [773, 141] on span "C - Full fretboard" at bounding box center [732, 144] width 109 height 19
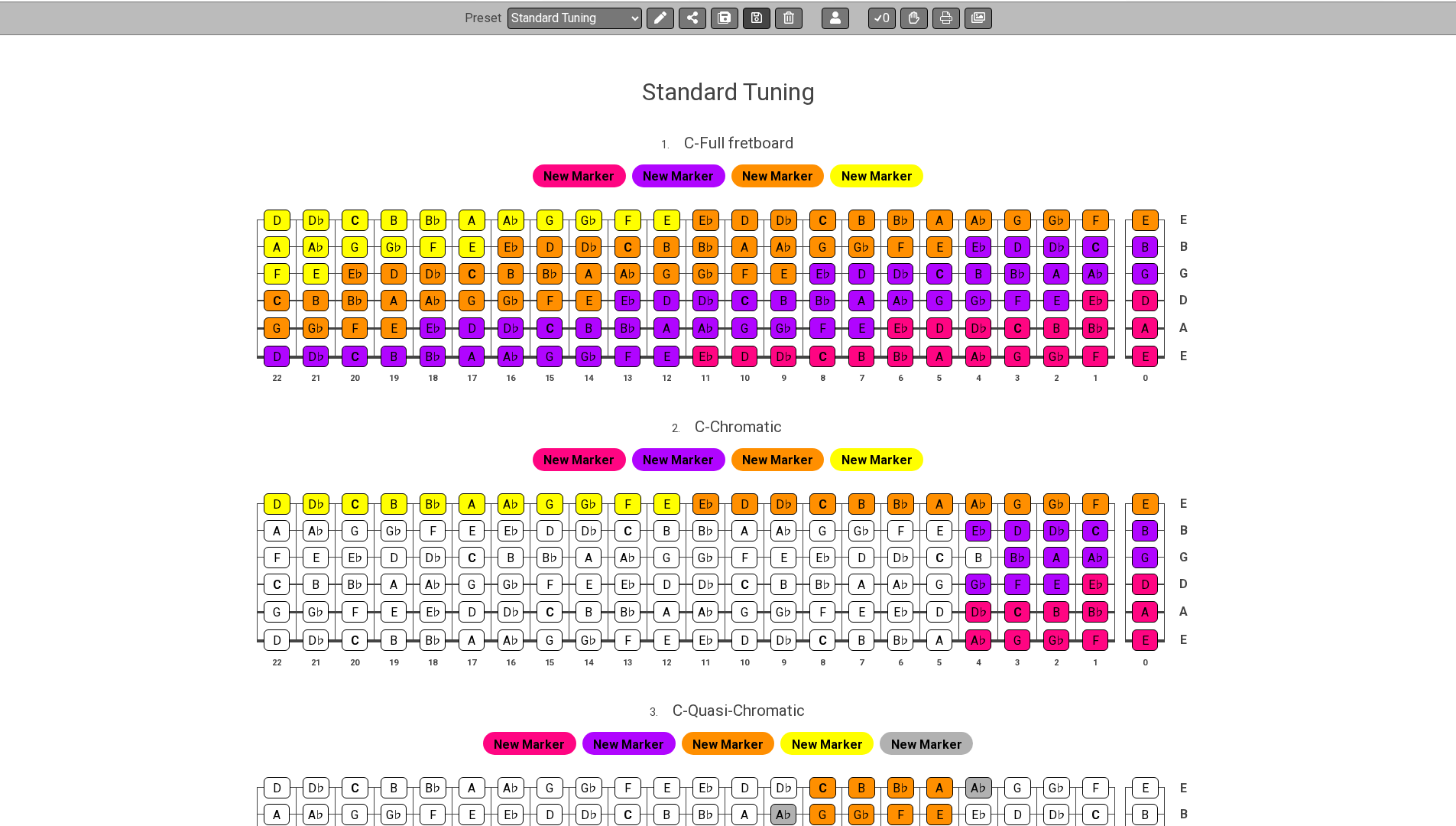
click at [753, 12] on icon at bounding box center [756, 18] width 11 height 11
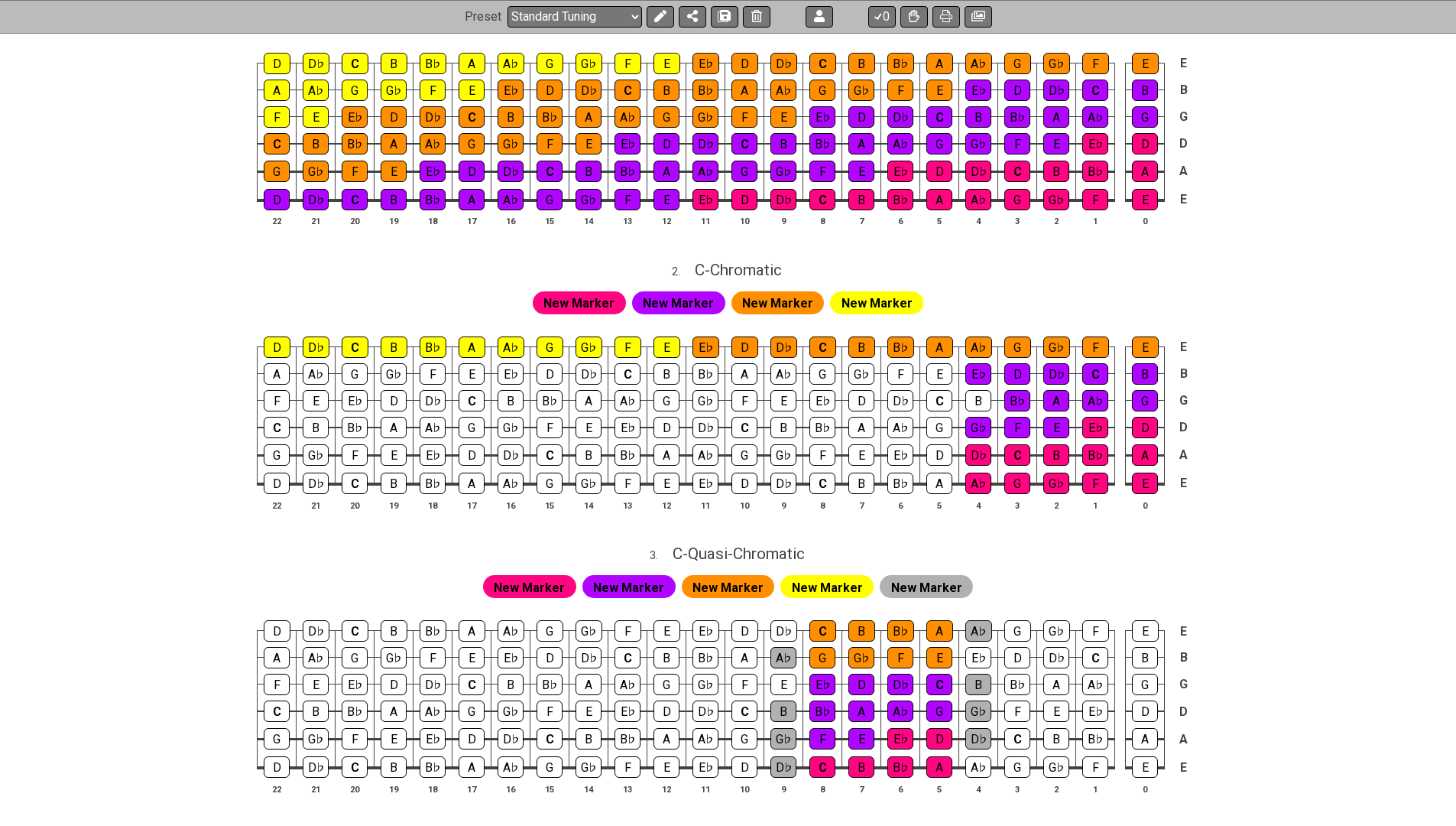
scroll to position [523, 0]
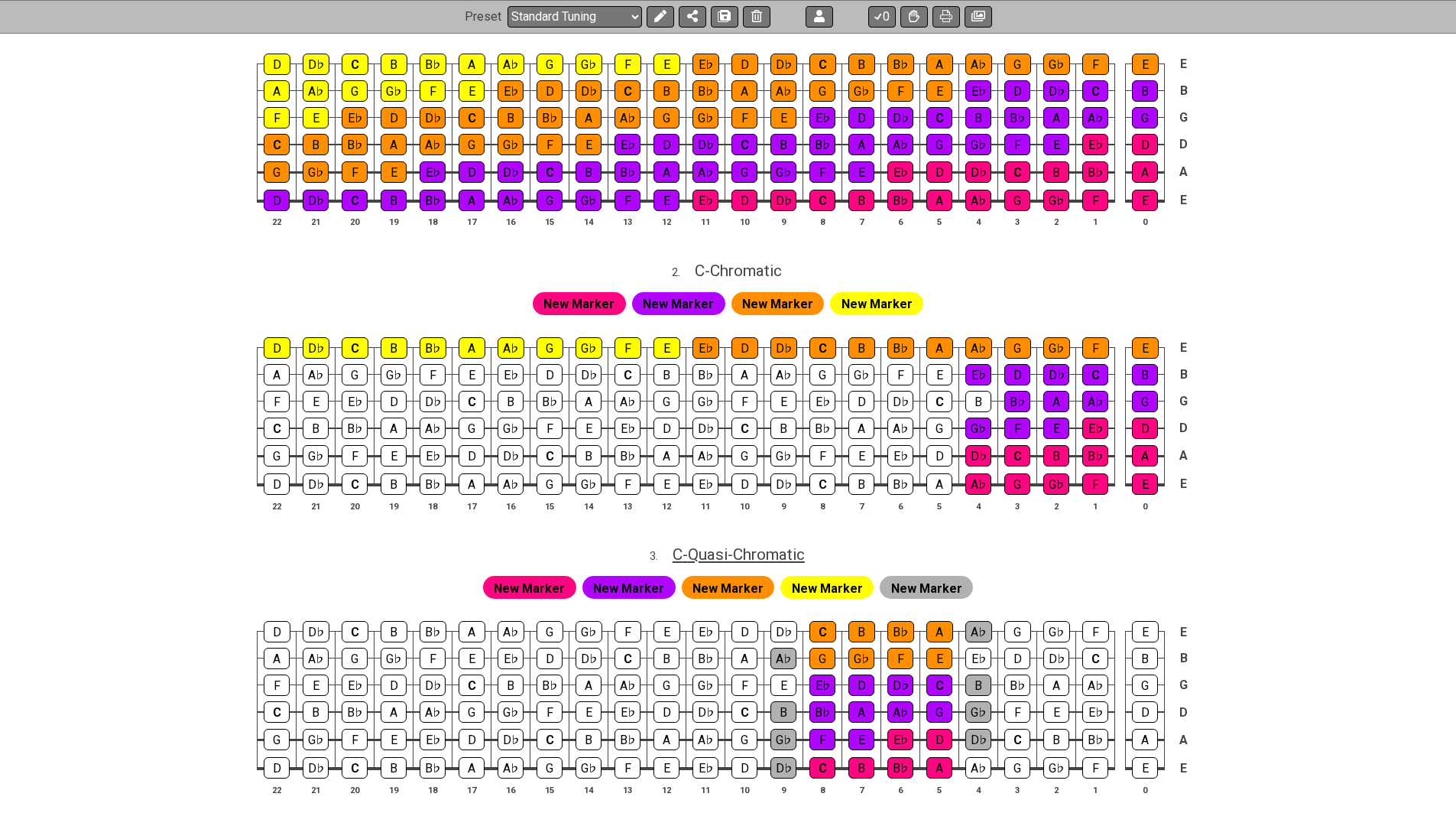
click at [767, 545] on span "C - Quasi-Chromatic" at bounding box center [739, 555] width 133 height 19
select select "Quasi-Chromatic"
select select "C"
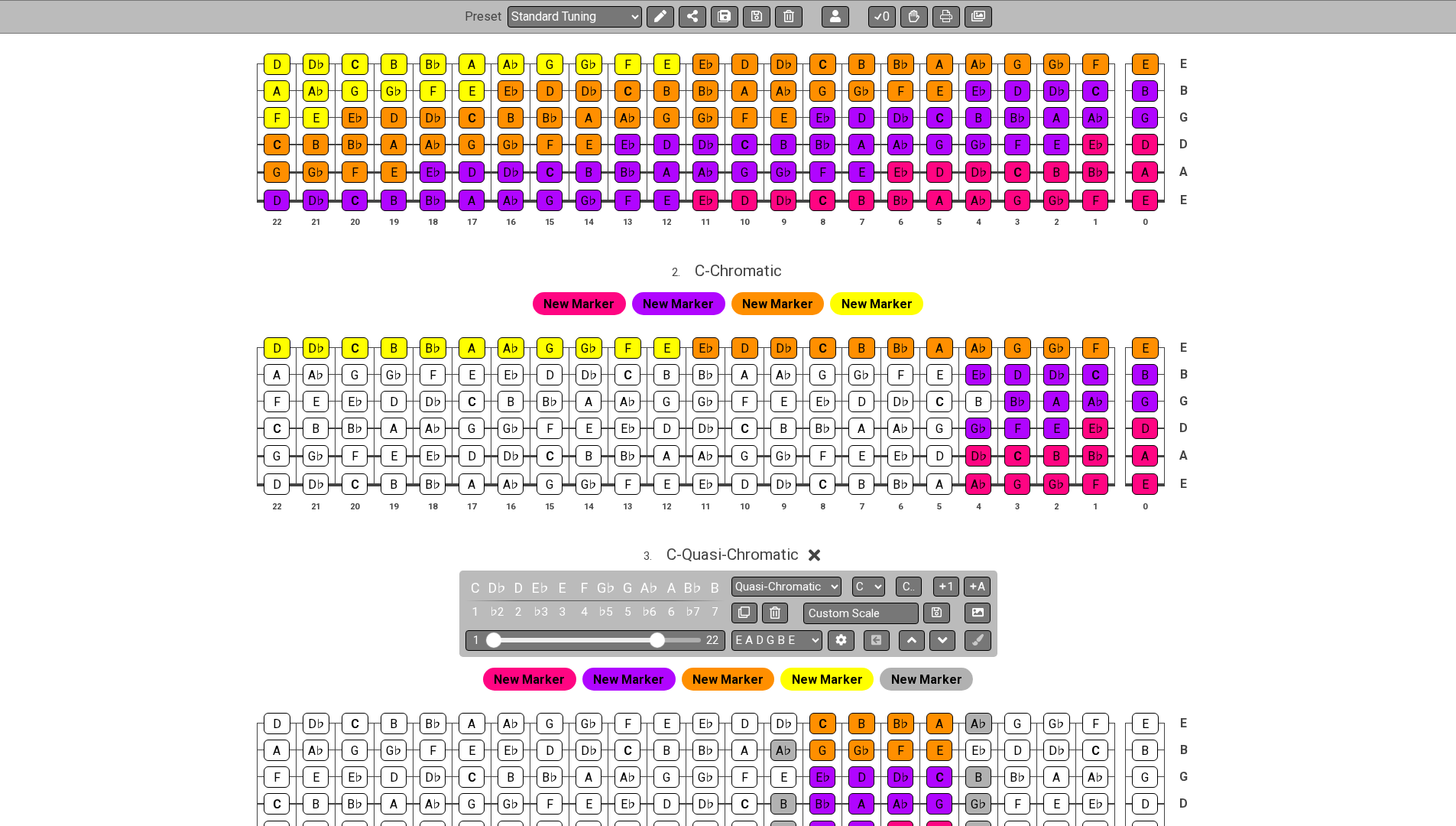
click at [951, 671] on div "New Marker" at bounding box center [926, 679] width 94 height 23
click at [941, 671] on span "New Marker" at bounding box center [926, 679] width 71 height 22
click at [648, 13] on button at bounding box center [660, 16] width 27 height 21
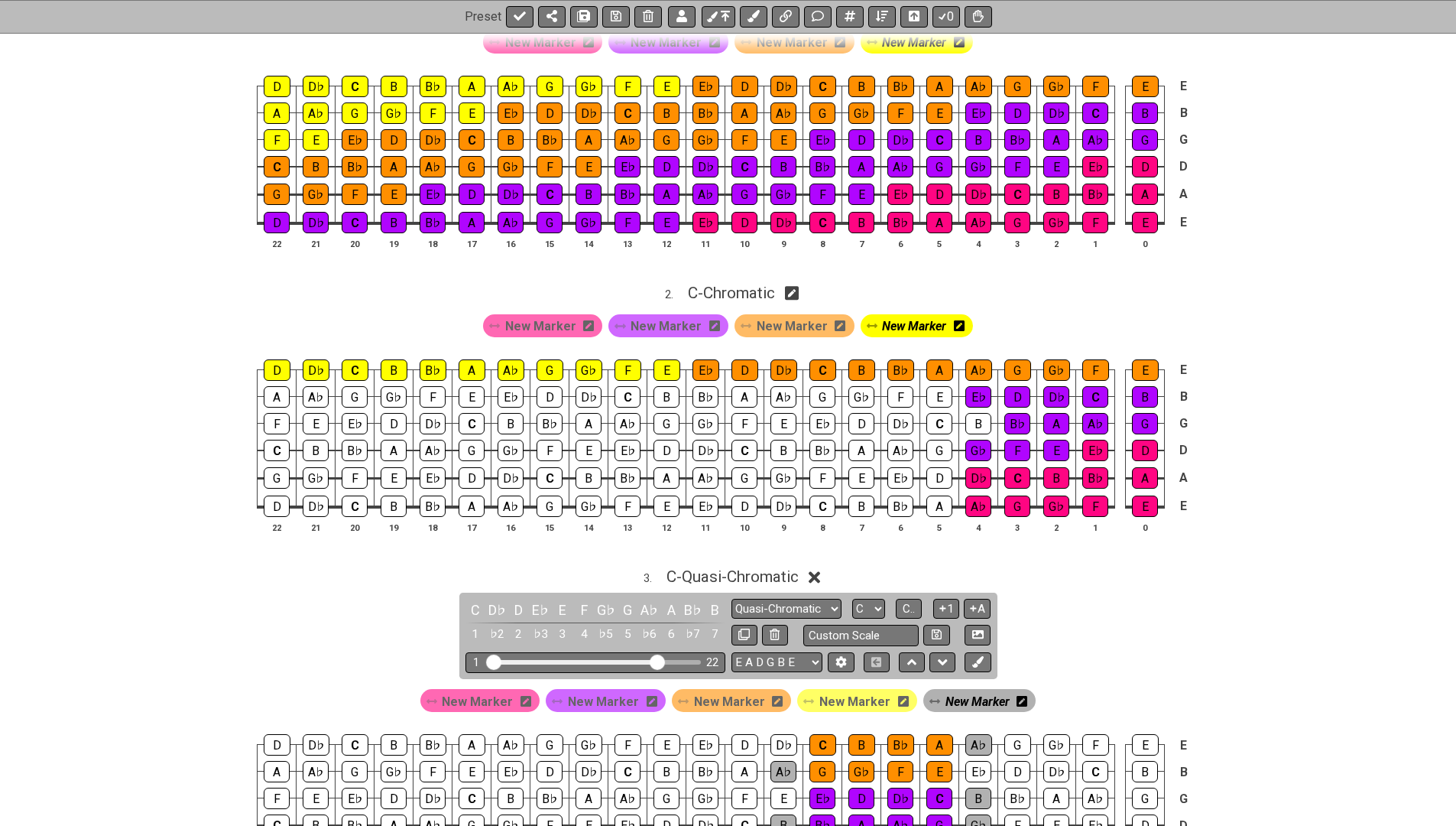
click at [1017, 695] on icon at bounding box center [1022, 701] width 11 height 12
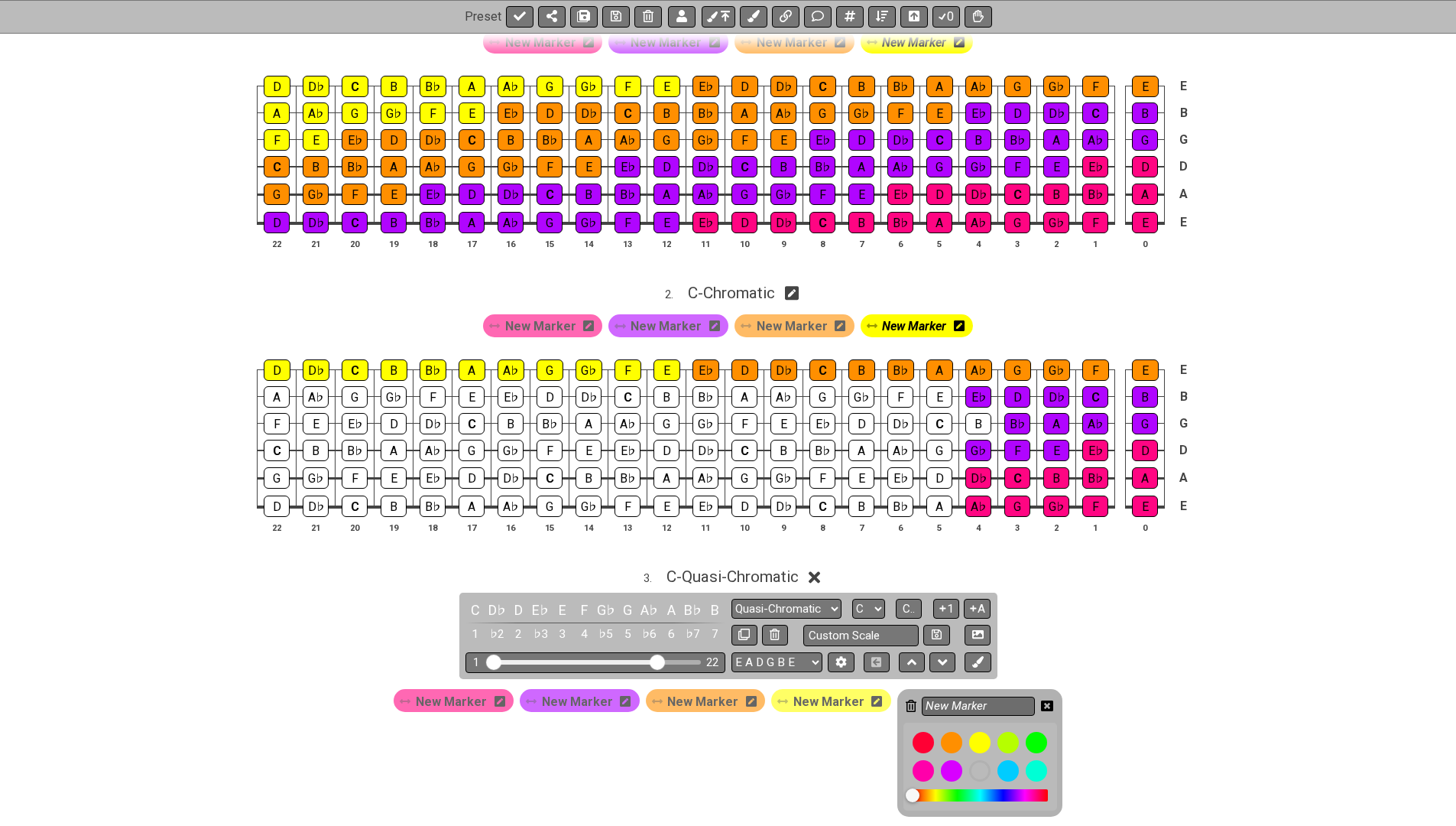
click at [905, 700] on icon at bounding box center [911, 706] width 11 height 12
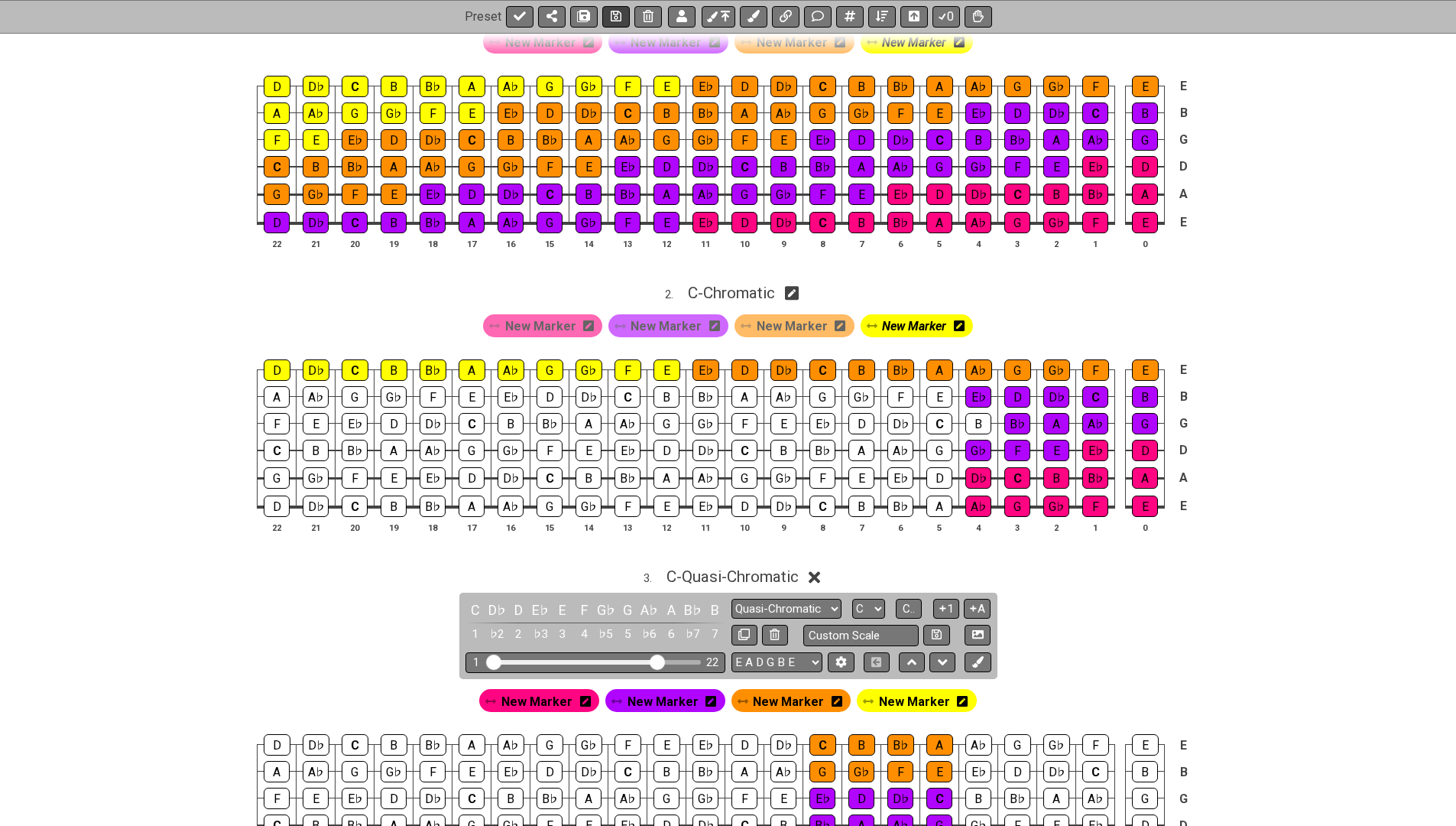
click at [615, 16] on icon at bounding box center [616, 17] width 11 height 12
click at [519, 18] on icon at bounding box center [520, 17] width 12 height 9
select select "/027DGCBJ"
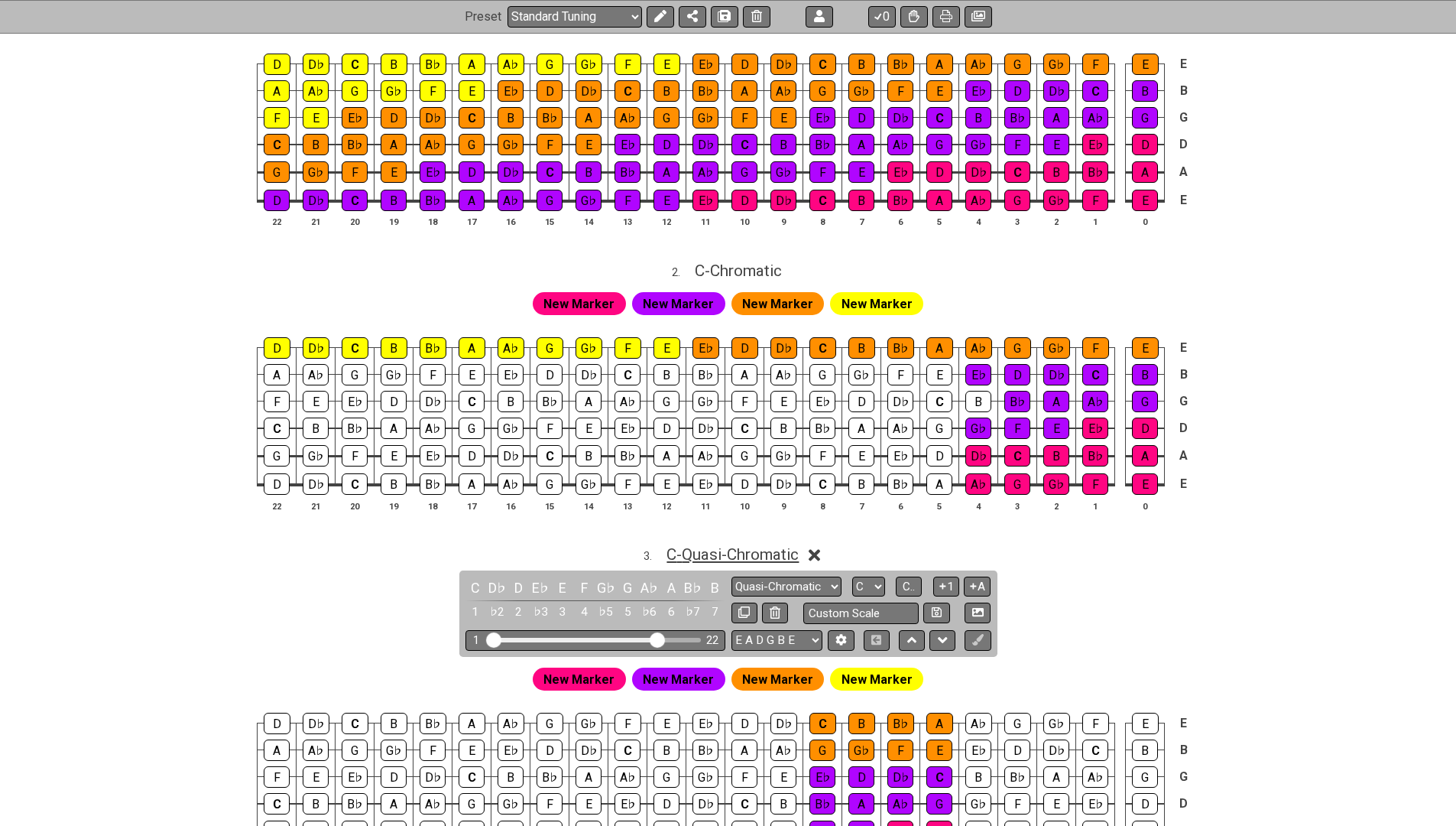
click at [709, 548] on span "C - Quasi-Chromatic" at bounding box center [733, 555] width 133 height 19
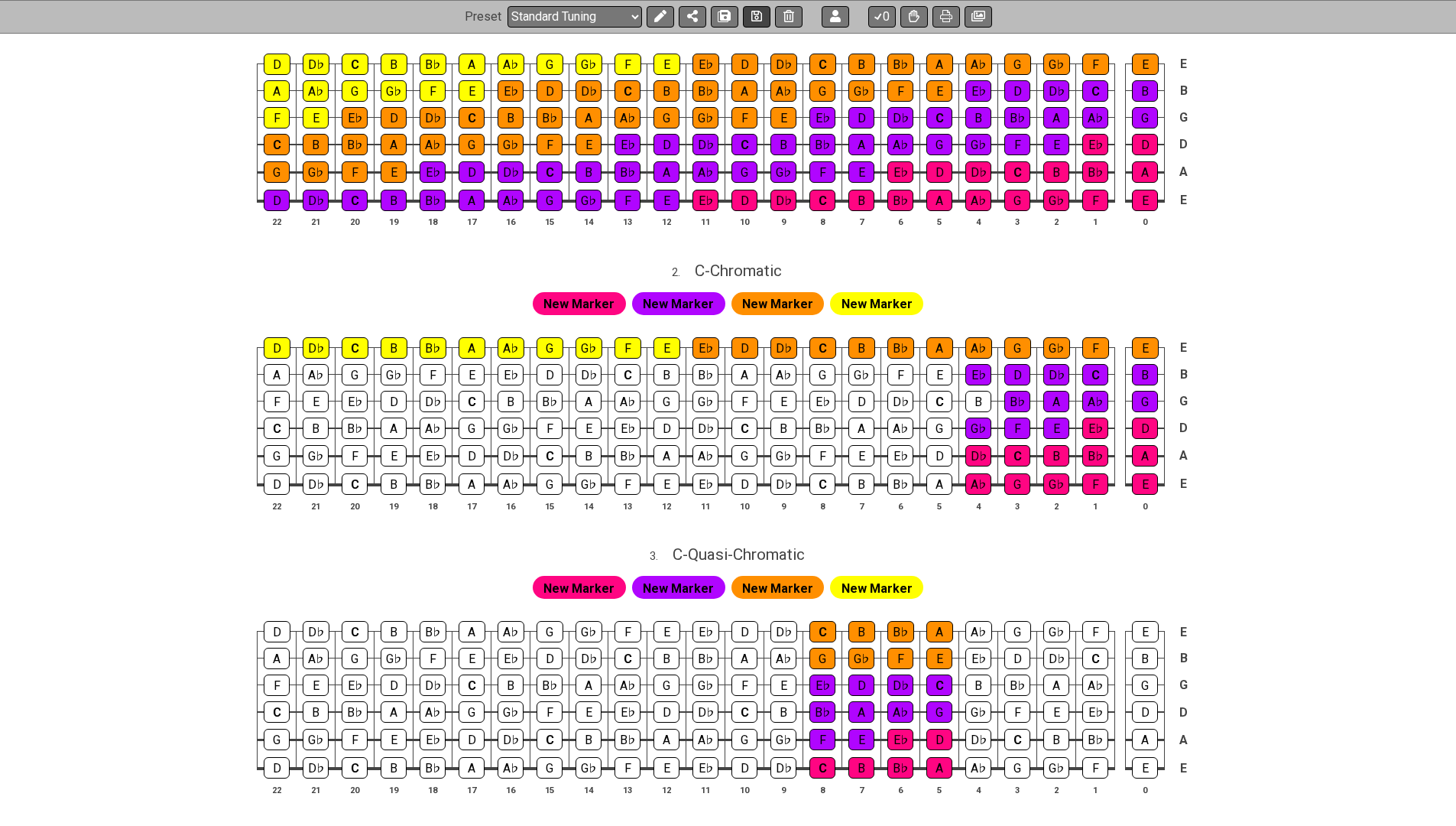
click at [751, 19] on icon at bounding box center [756, 17] width 11 height 12
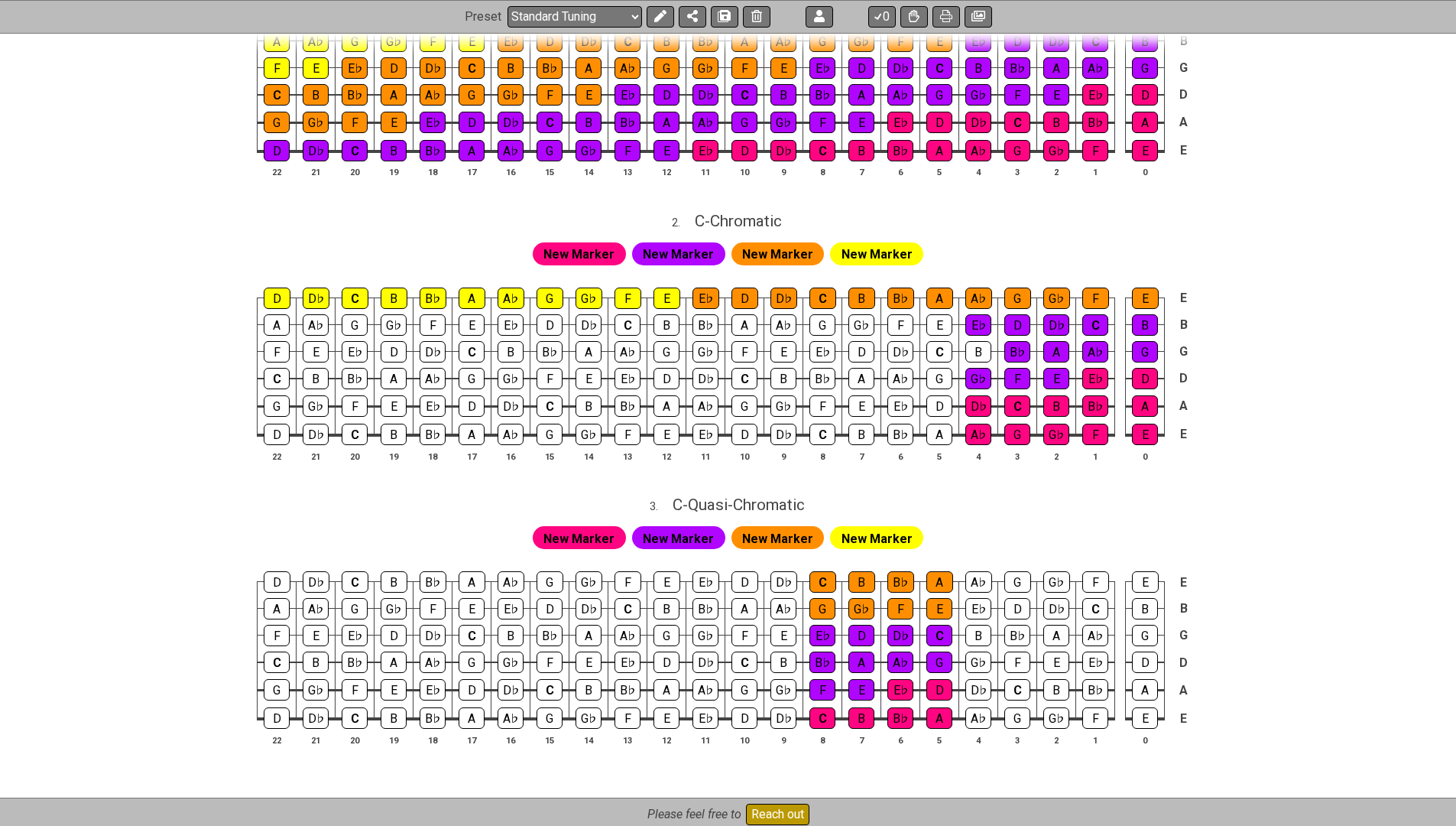
scroll to position [573, 0]
click at [732, 495] on span "C - Quasi-Chromatic" at bounding box center [739, 505] width 133 height 19
select select "Quasi-Chromatic"
select select "C"
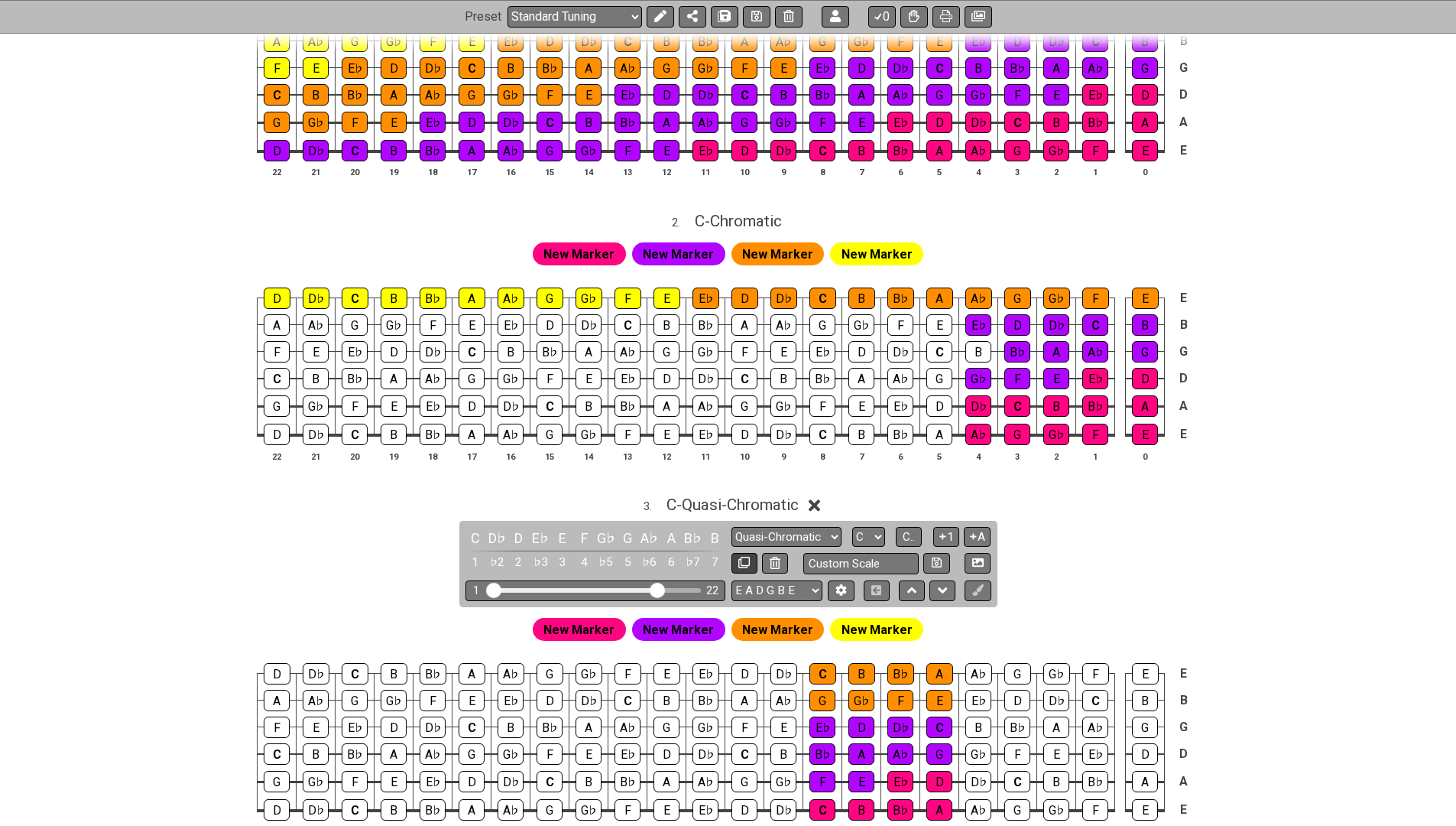
click at [746, 557] on icon at bounding box center [744, 562] width 12 height 12
select select "Quasi-Chromatic"
select select "C"
click at [817, 500] on icon at bounding box center [814, 505] width 12 height 12
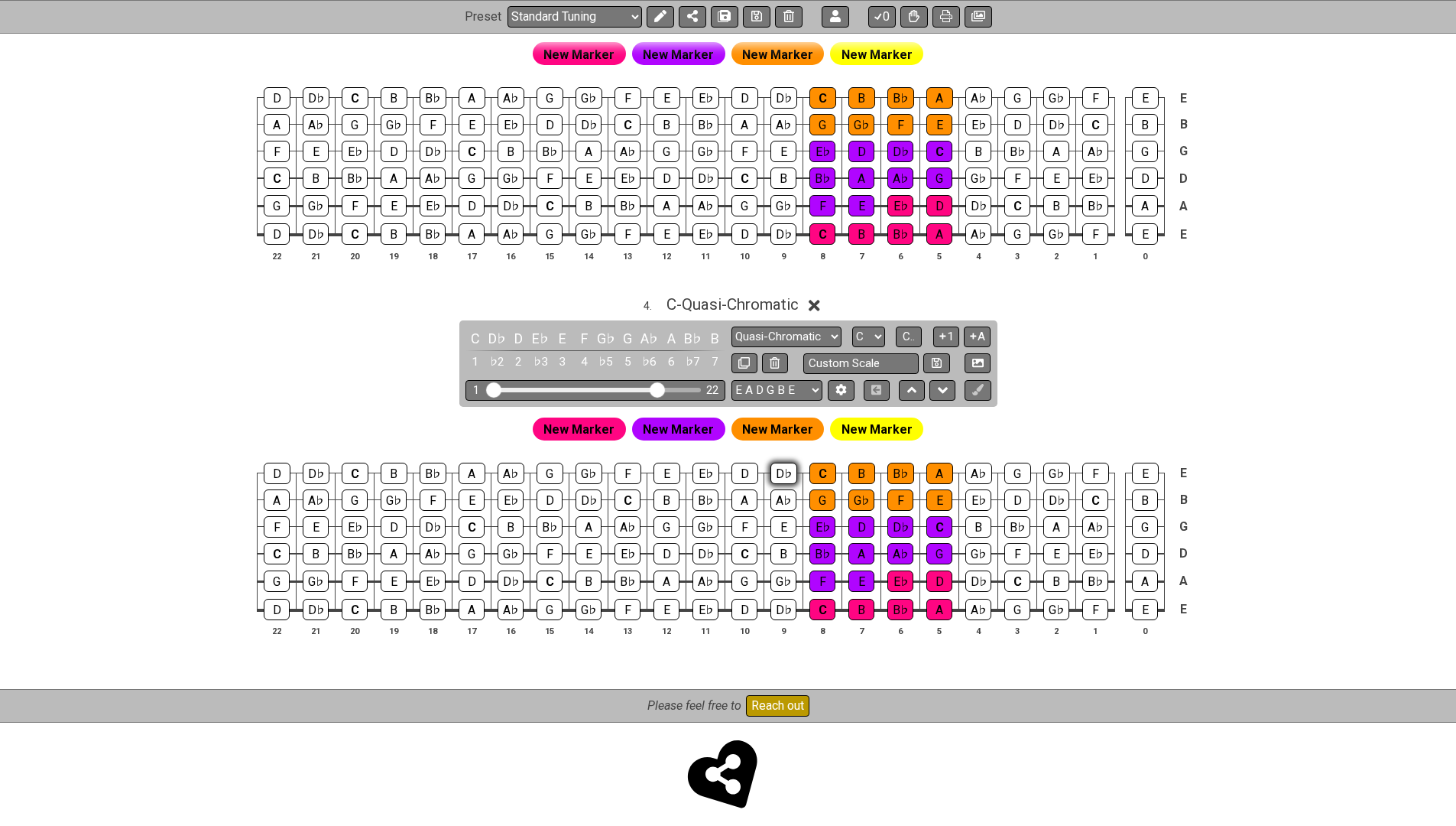
scroll to position [1056, 0]
click at [788, 463] on div "D♭" at bounding box center [784, 473] width 27 height 21
click at [771, 419] on span "New Marker" at bounding box center [778, 430] width 71 height 22
click at [660, 12] on icon at bounding box center [661, 17] width 12 height 12
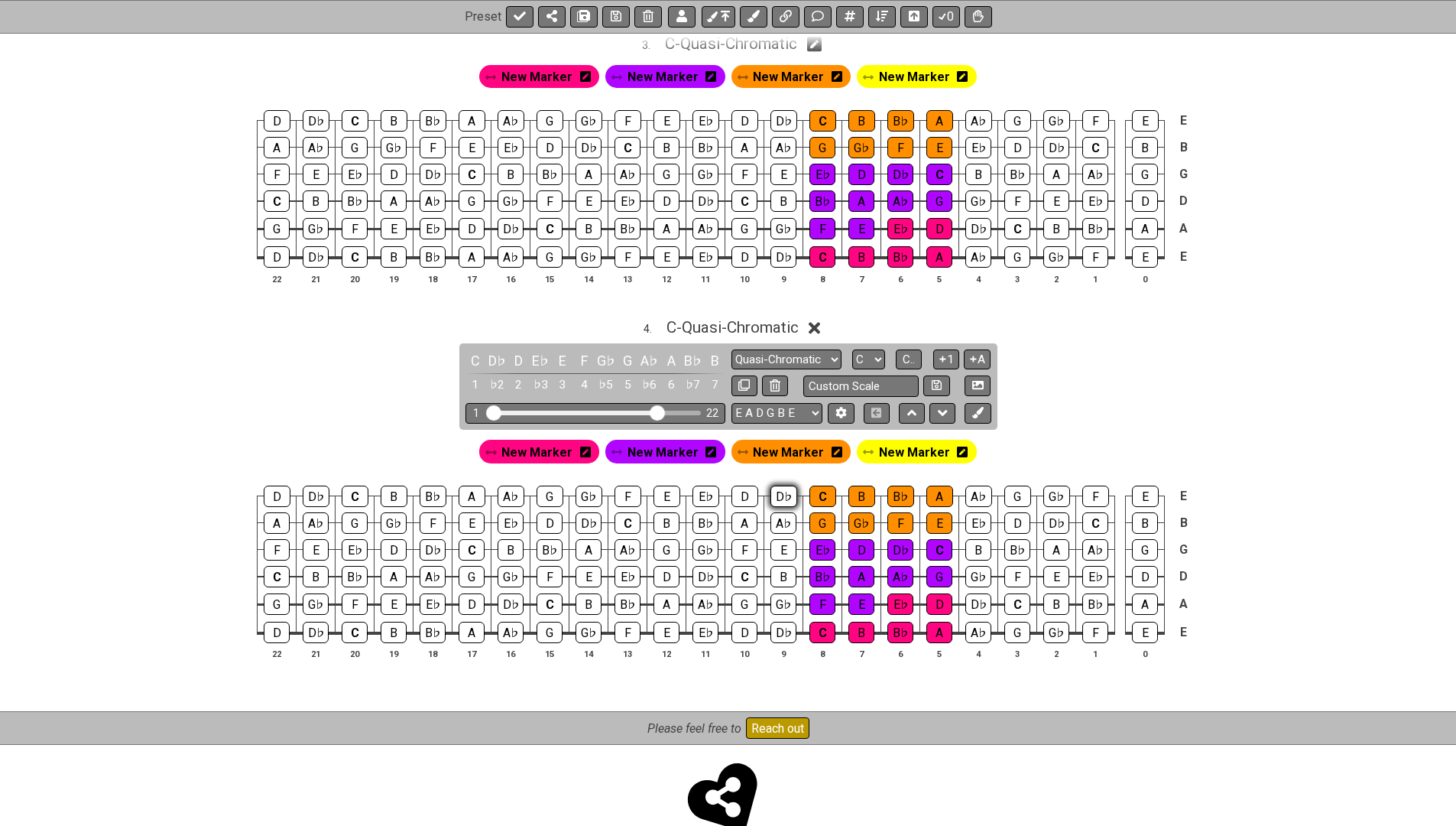
click at [781, 485] on div "D♭" at bounding box center [784, 495] width 27 height 21
click at [781, 486] on div "D♭" at bounding box center [784, 495] width 27 height 21
click at [777, 441] on span "New Marker" at bounding box center [788, 452] width 71 height 22
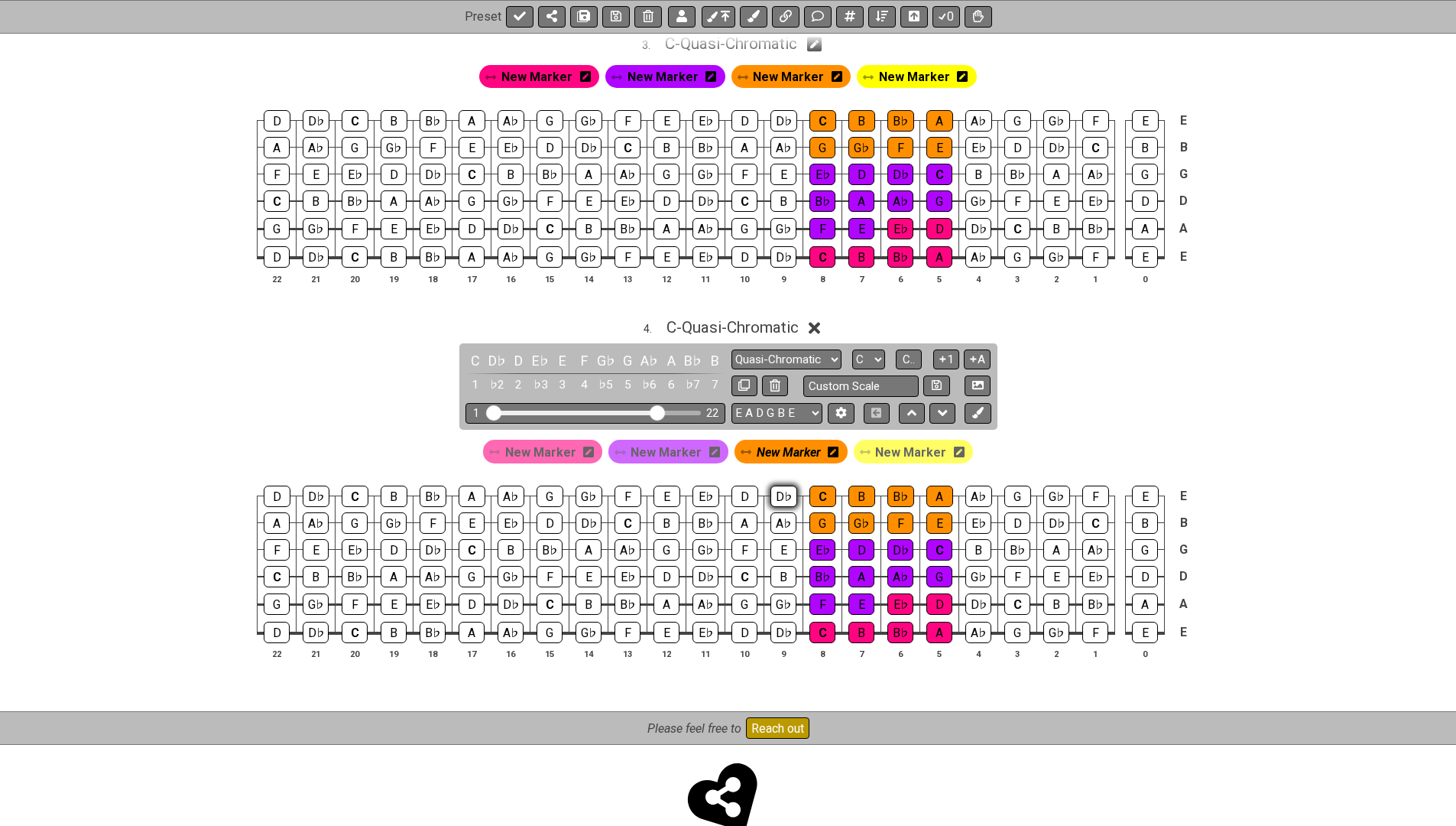
click at [782, 485] on div "D♭" at bounding box center [784, 495] width 27 height 21
click at [781, 512] on div "A♭" at bounding box center [783, 523] width 26 height 21
click at [941, 512] on div "E" at bounding box center [939, 523] width 26 height 21
click at [937, 485] on div "A" at bounding box center [940, 495] width 27 height 21
click at [695, 318] on span "C - Quasi-Chromatic" at bounding box center [733, 328] width 133 height 19
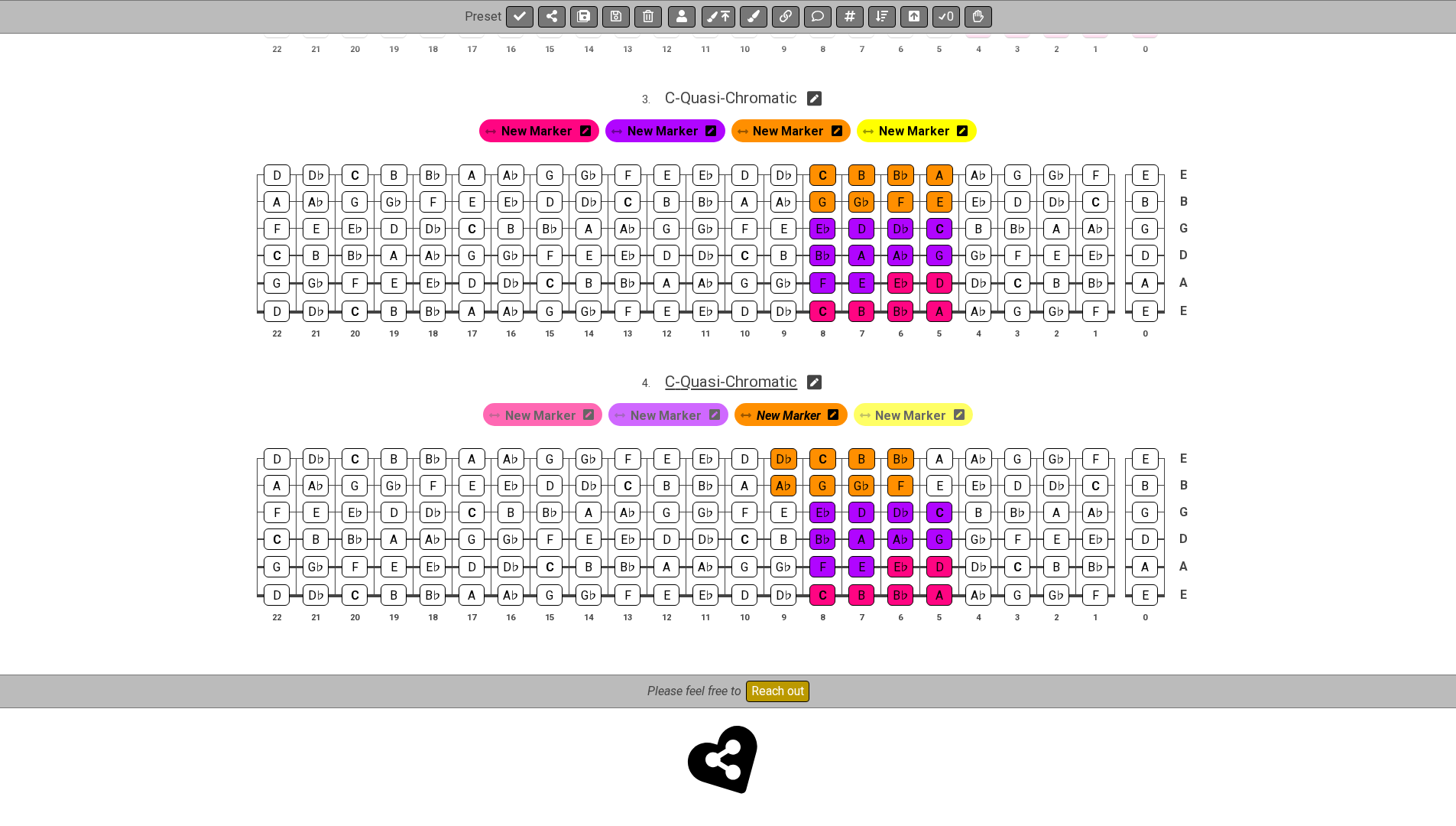
scroll to position [985, 0]
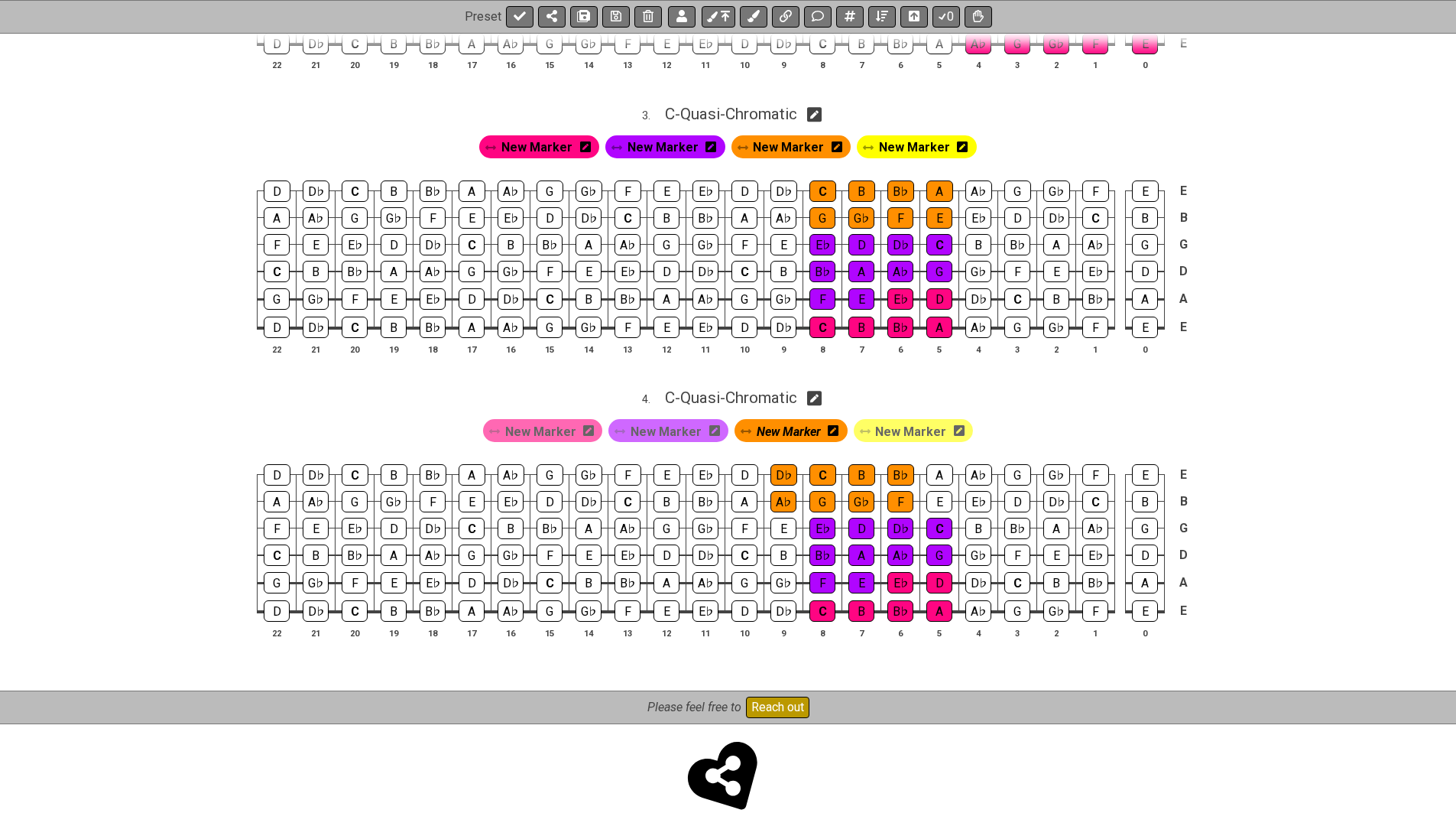
click at [817, 390] on icon at bounding box center [814, 398] width 15 height 16
select select "Quasi-Chromatic"
select select "C"
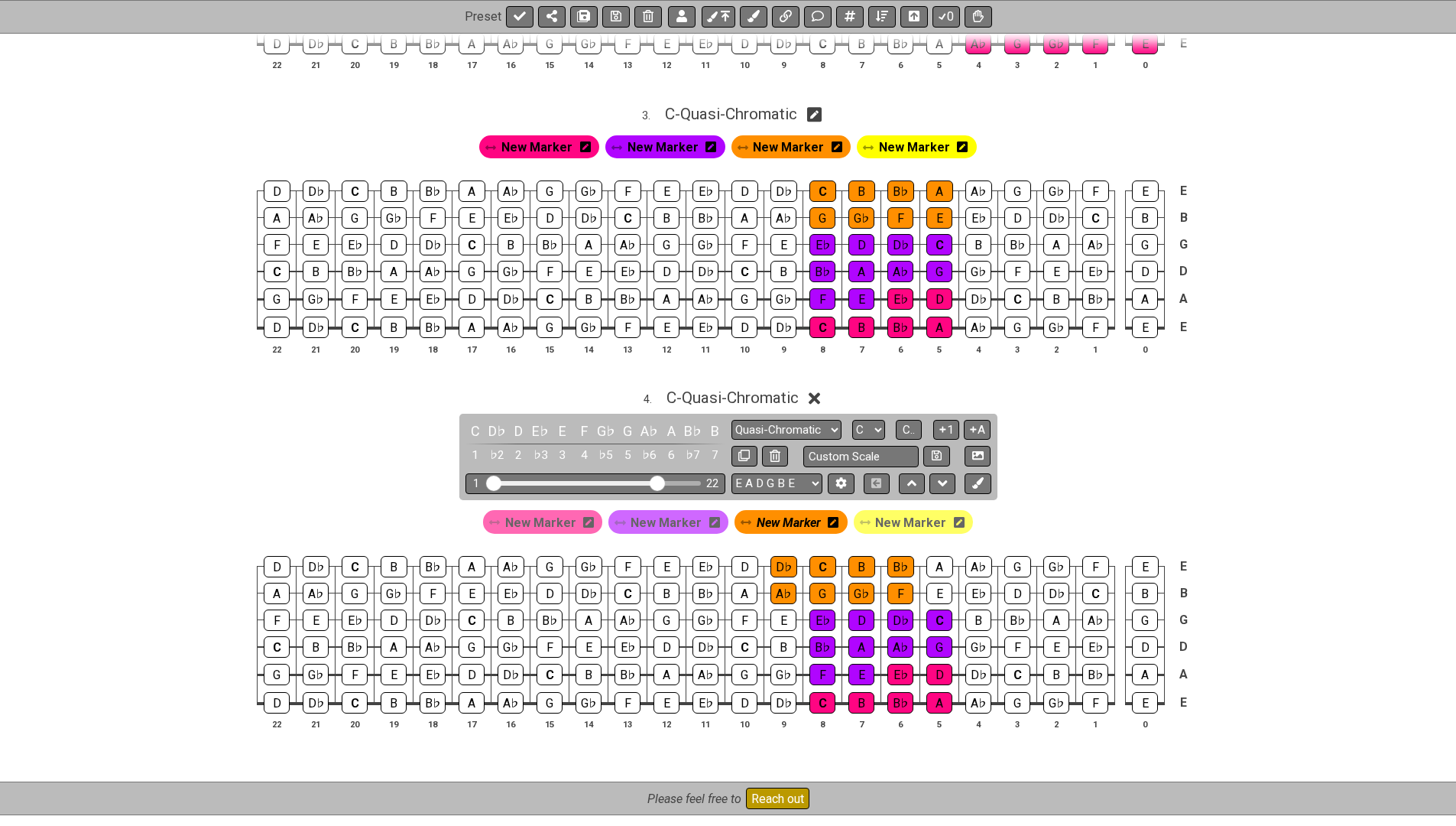
click at [809, 385] on div "4 . C - Quasi-Chromatic" at bounding box center [728, 393] width 1456 height 29
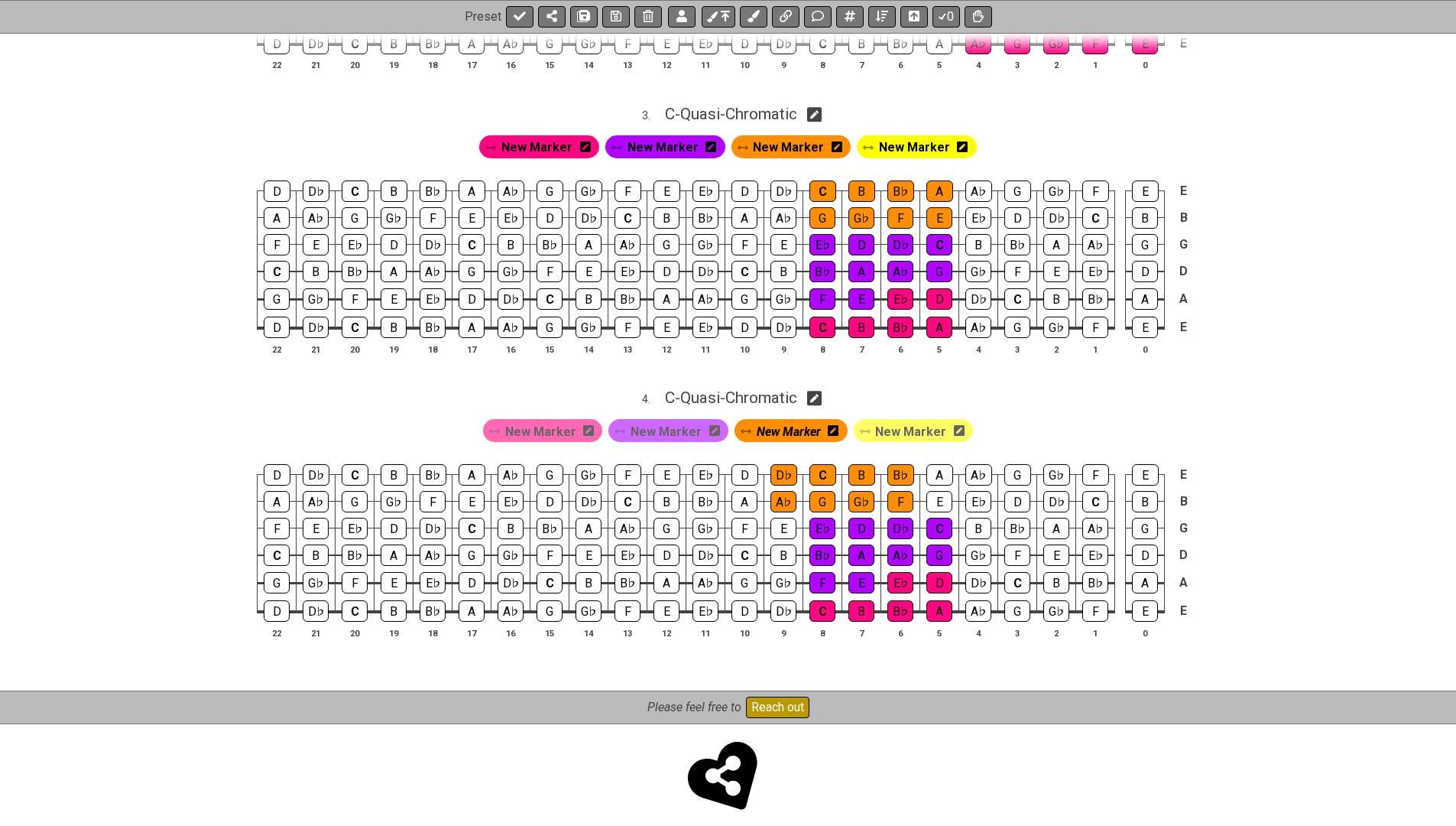
click at [815, 392] on icon at bounding box center [814, 399] width 15 height 15
select select "Quasi-Chromatic"
select select "C"
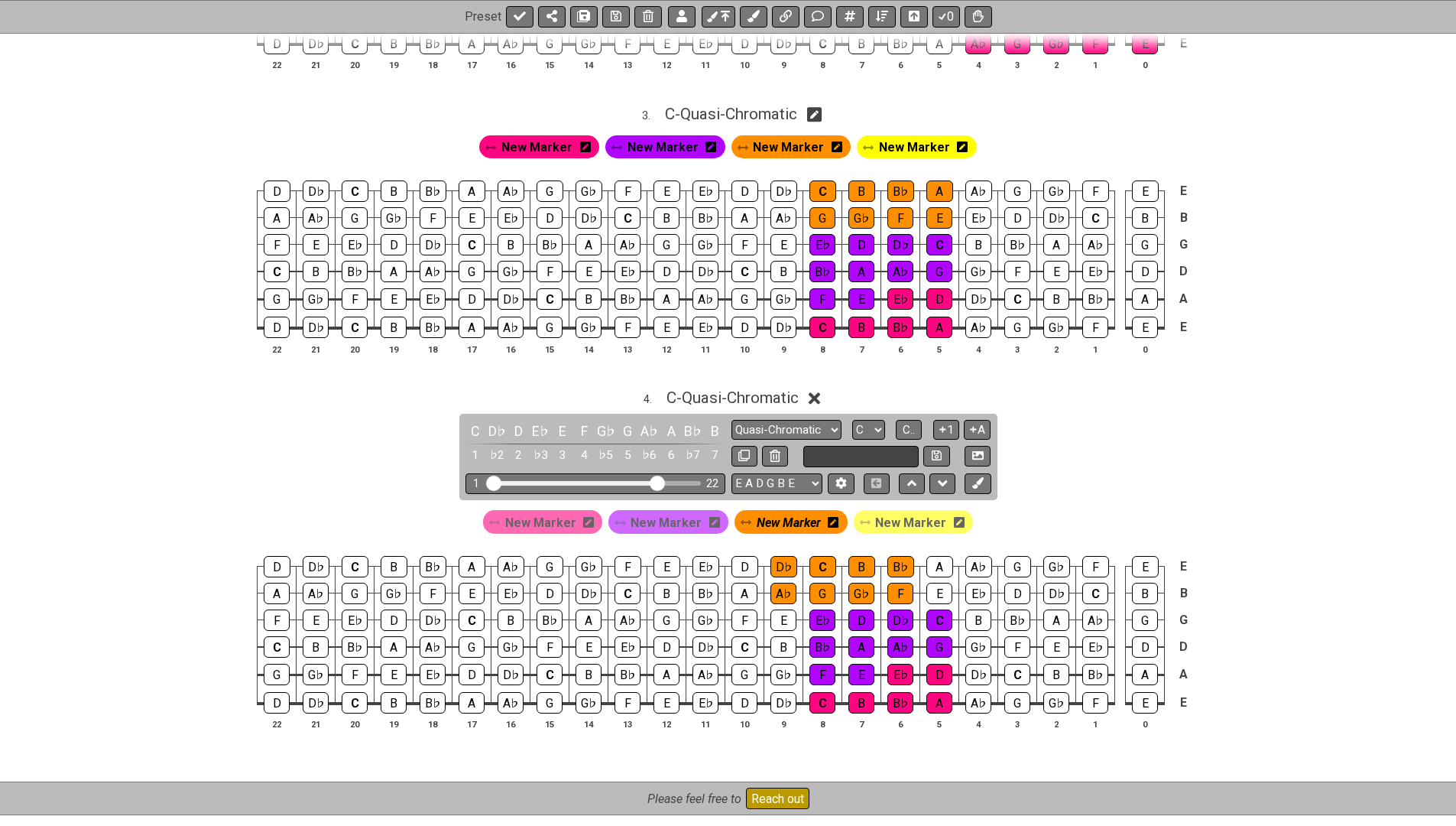
click at [878, 445] on input "text" at bounding box center [861, 456] width 116 height 20
click at [835, 446] on input "text" at bounding box center [861, 456] width 116 height 20
type input "Adapted"
click at [927, 445] on button at bounding box center [936, 456] width 26 height 20
select select "Adapted"
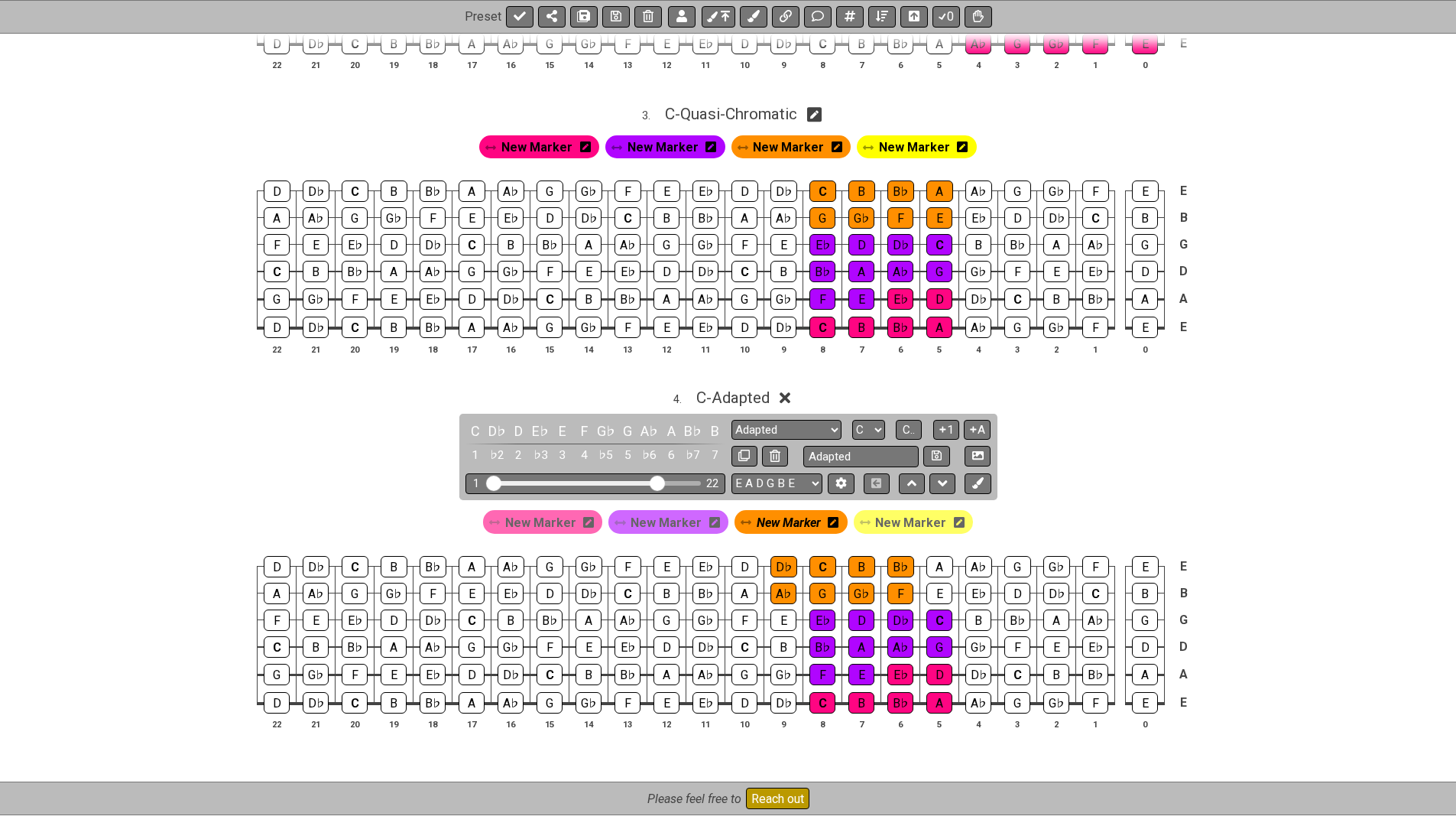
click at [791, 393] on icon at bounding box center [785, 399] width 12 height 12
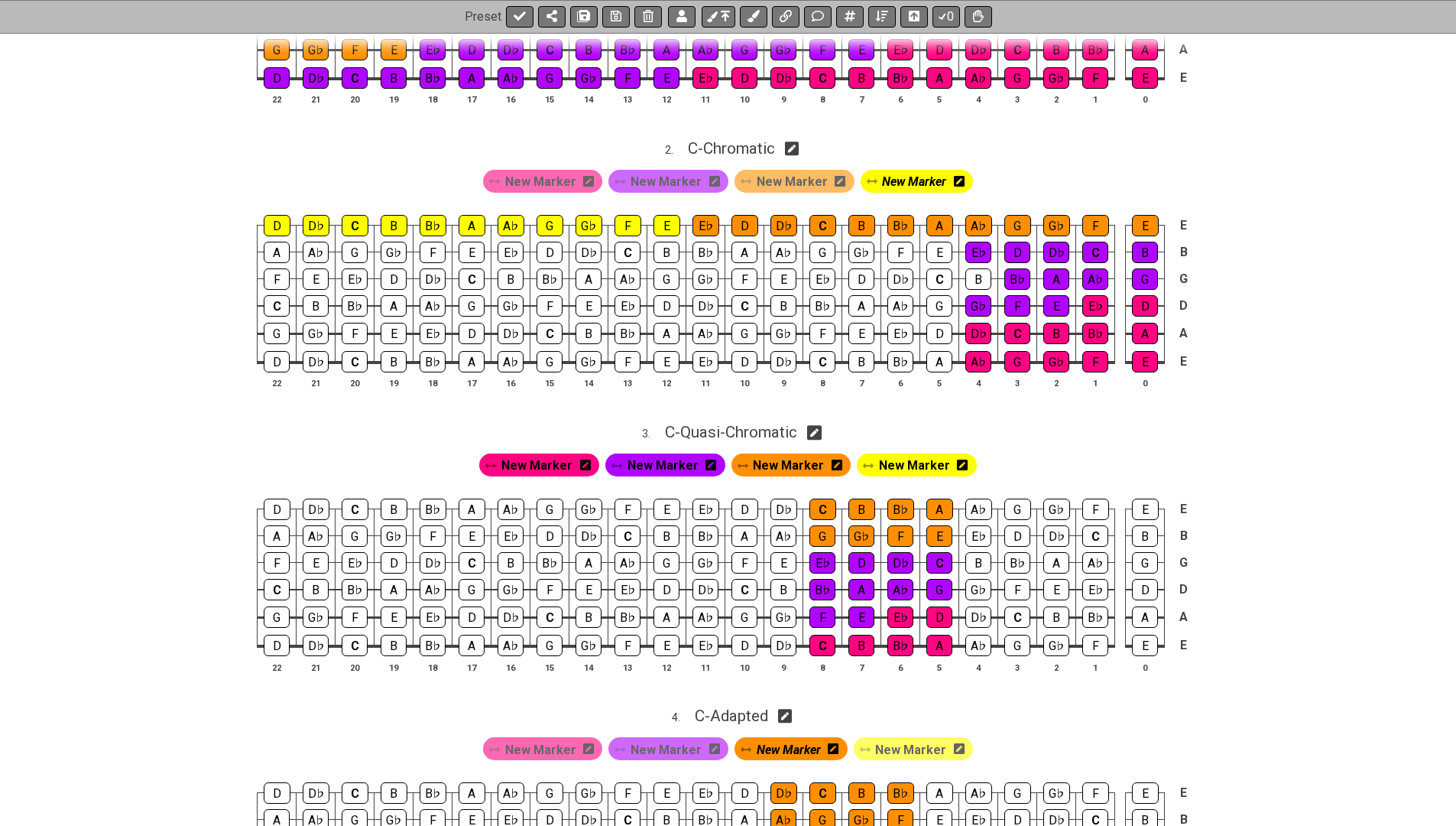
scroll to position [665, 0]
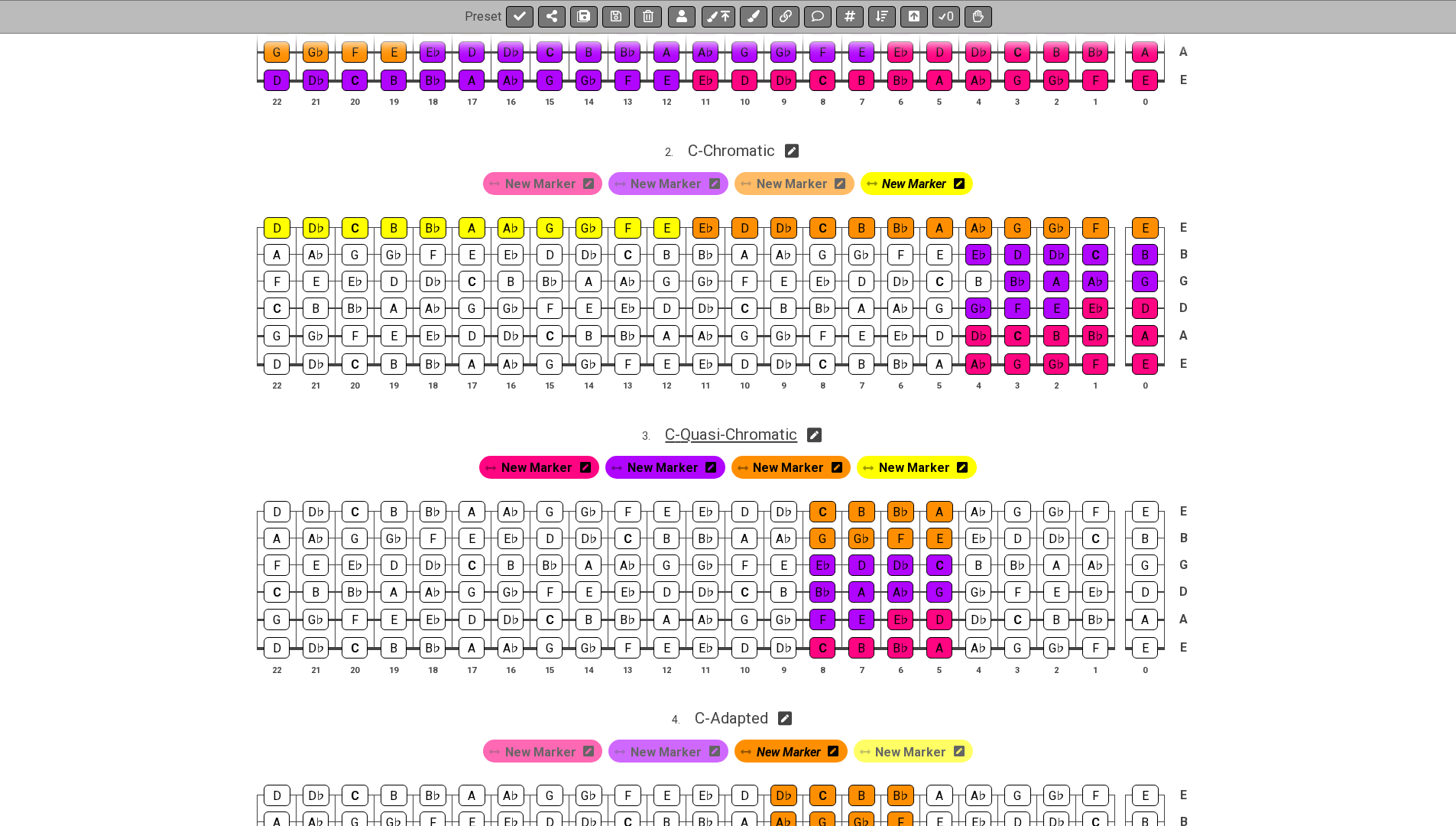
click at [740, 426] on span "C - Quasi-Chromatic" at bounding box center [732, 434] width 133 height 19
select select "Quasi-Chromatic"
select select "C"
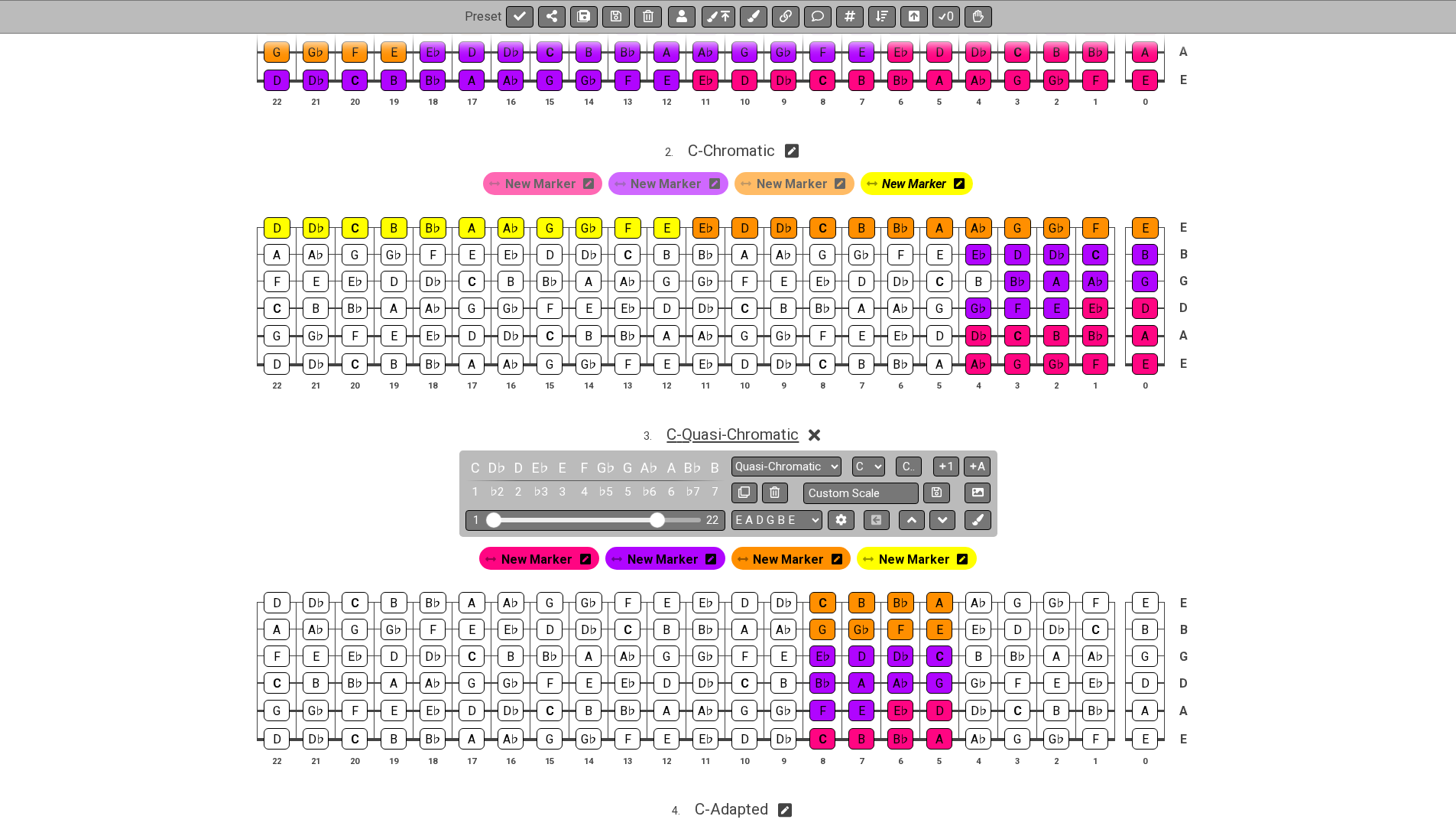
click at [737, 425] on span "C - Quasi-Chromatic" at bounding box center [733, 434] width 133 height 19
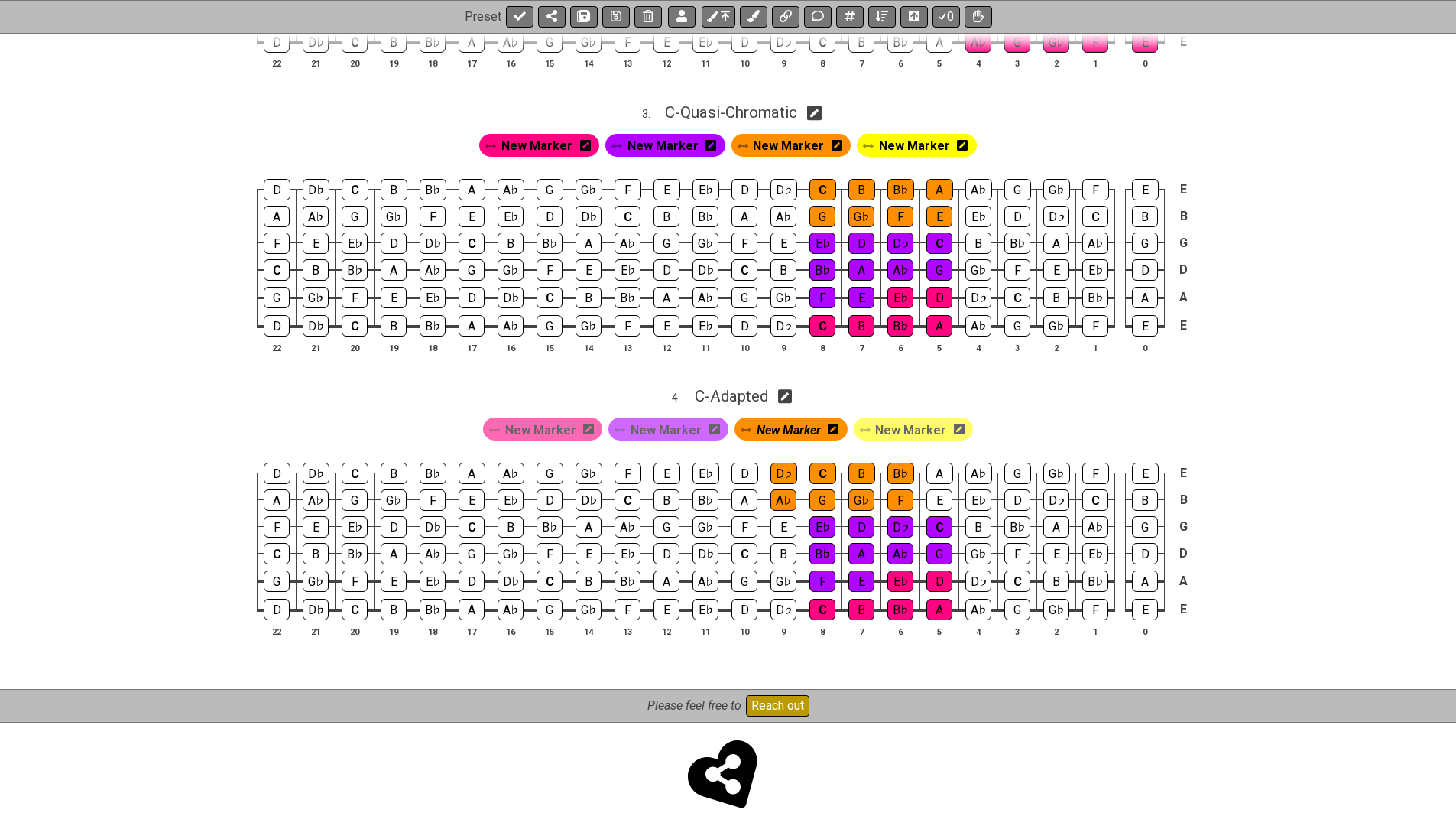
scroll to position [985, 0]
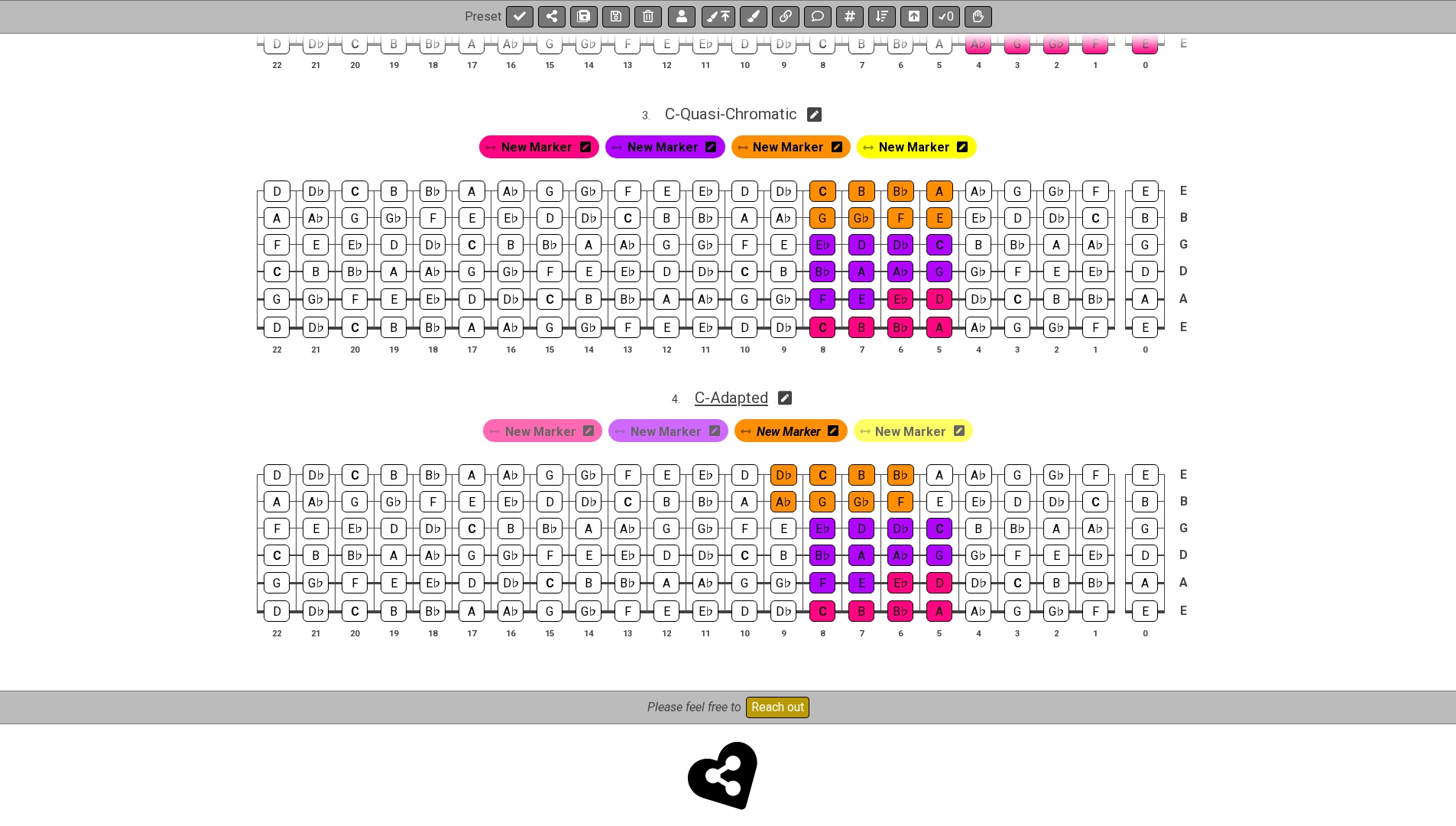
click at [754, 388] on span "C - Adapted" at bounding box center [732, 398] width 73 height 19
select select "Adapted"
select select "C"
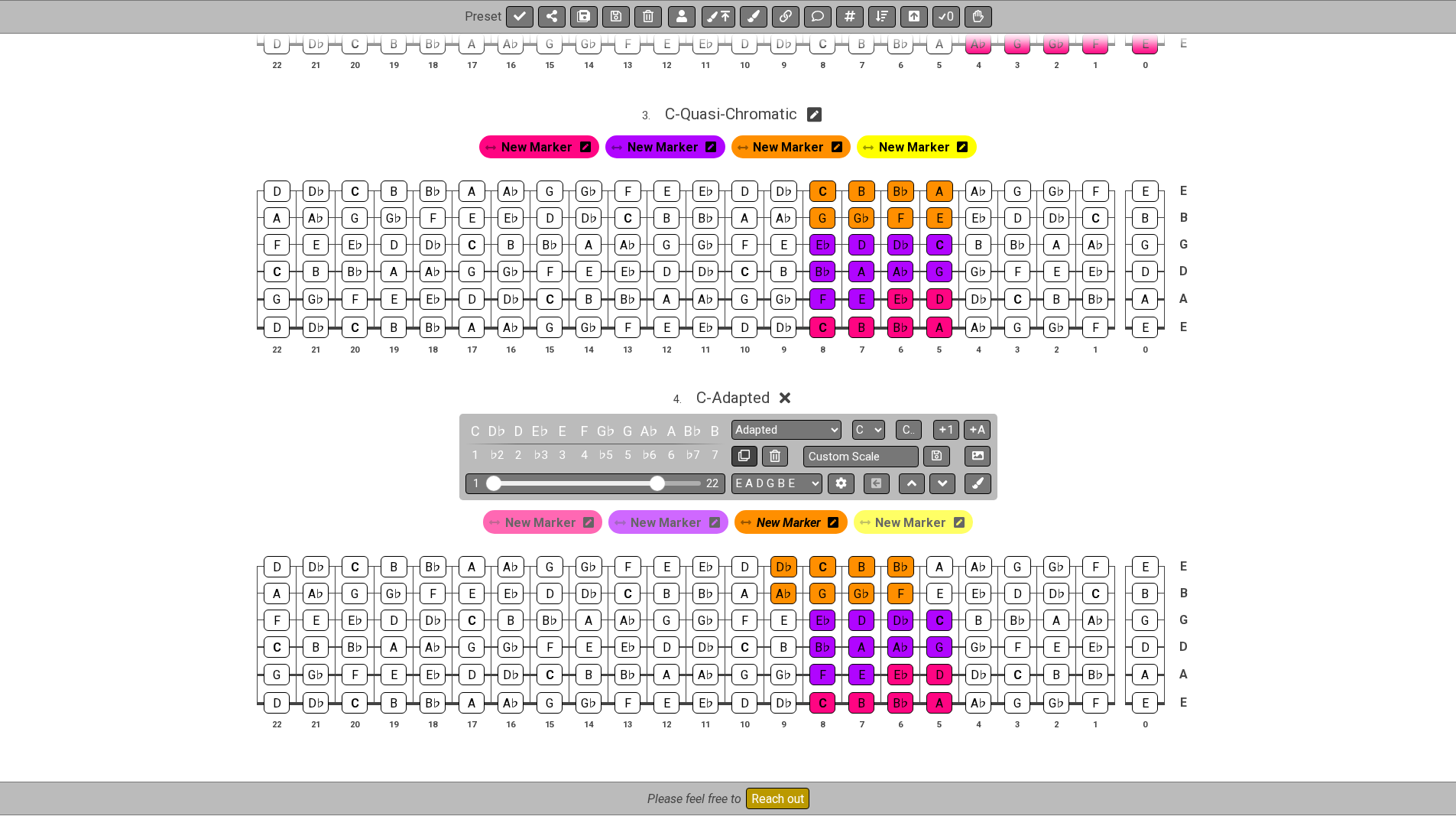
click at [744, 449] on icon at bounding box center [744, 455] width 12 height 12
select select "Adapted"
select select "C"
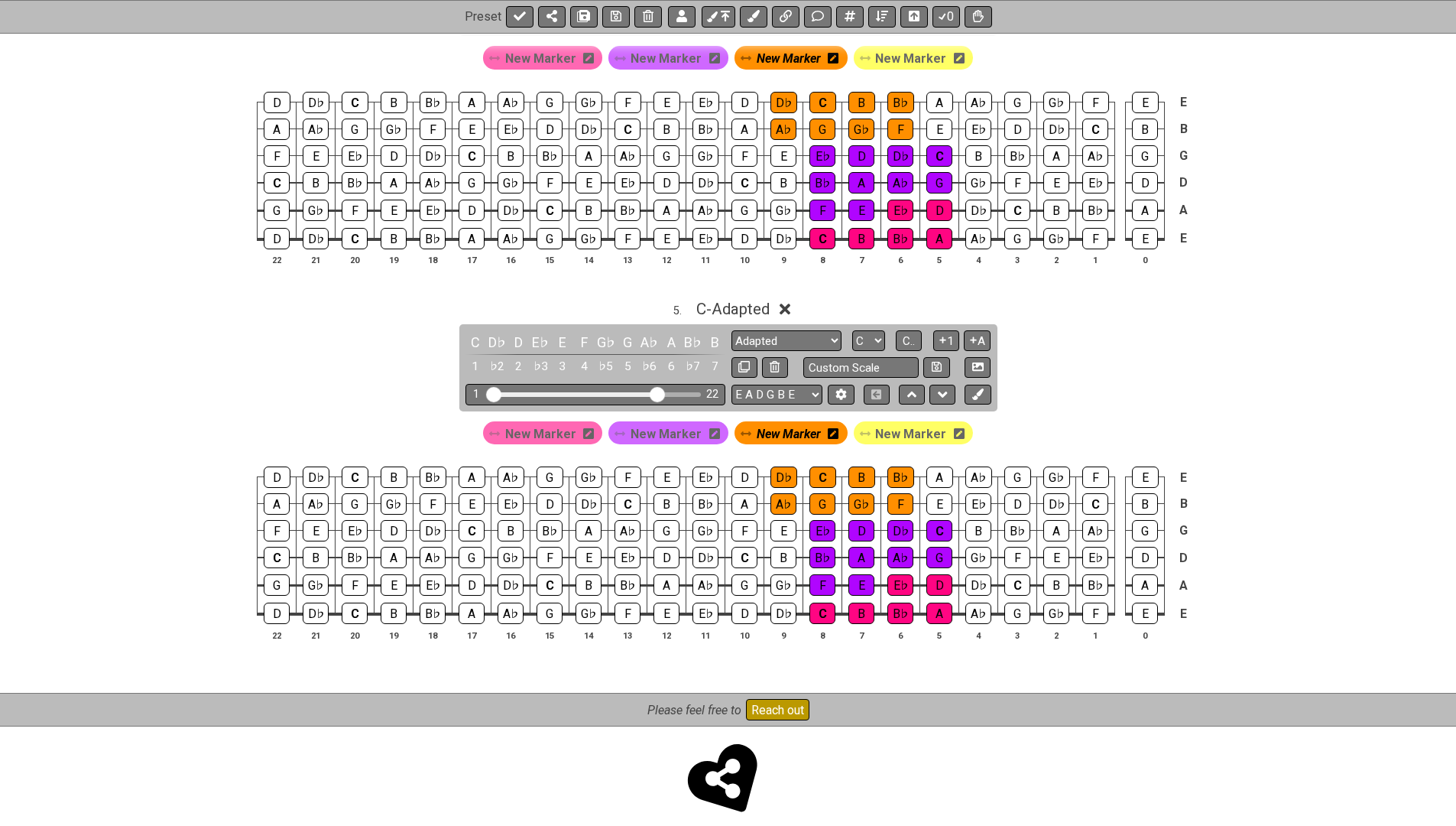
scroll to position [1448, 0]
click at [542, 424] on span "New Marker" at bounding box center [540, 434] width 71 height 22
click at [977, 575] on div "D♭" at bounding box center [978, 585] width 26 height 21
click at [658, 424] on span "New Marker" at bounding box center [659, 434] width 71 height 22
click at [818, 575] on div "F" at bounding box center [822, 585] width 26 height 21
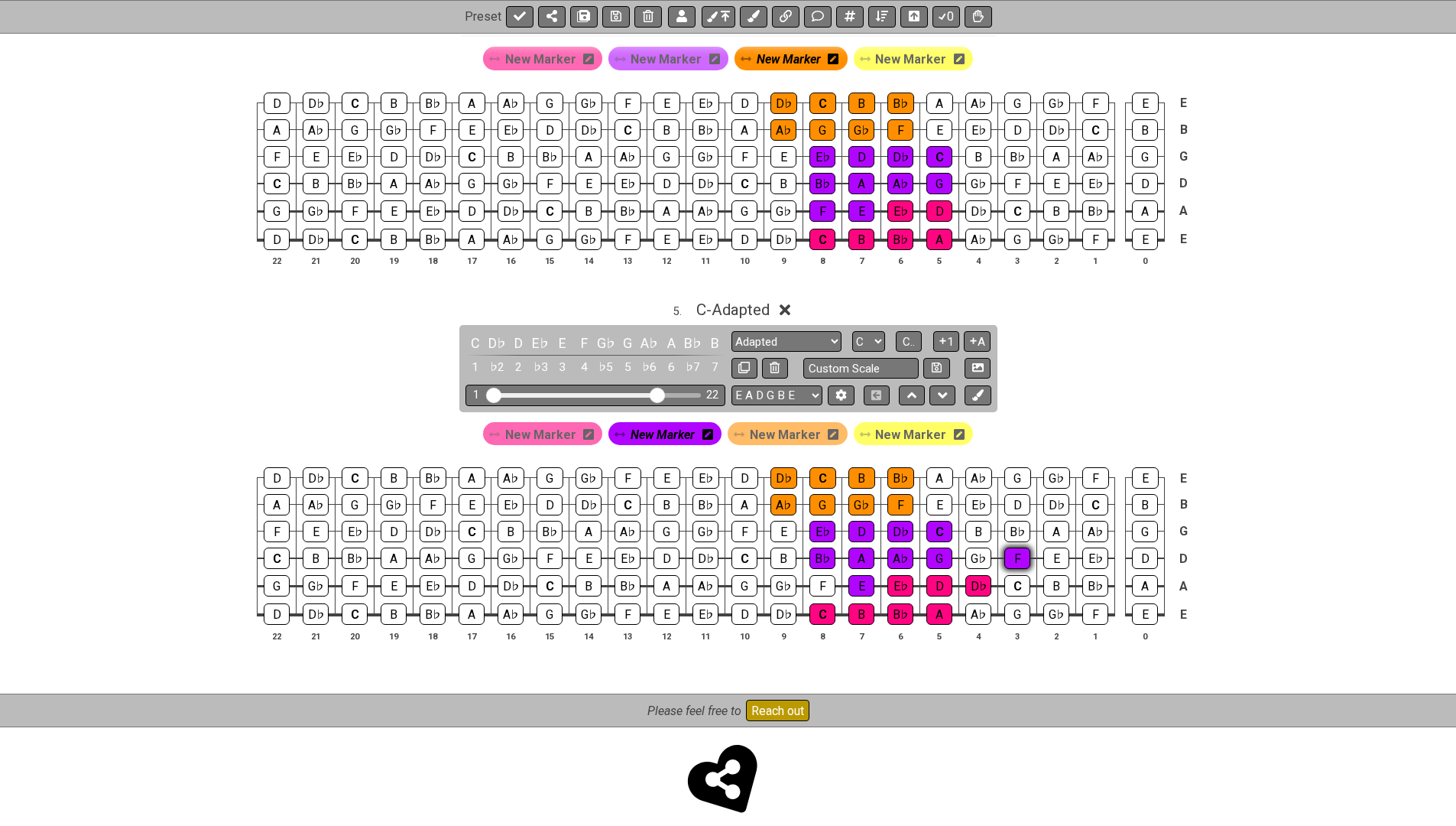
click at [1018, 548] on div "F" at bounding box center [1017, 558] width 26 height 21
click at [980, 548] on div "G♭" at bounding box center [978, 558] width 26 height 21
click at [975, 520] on div "B" at bounding box center [978, 530] width 26 height 21
click at [1018, 548] on div "F" at bounding box center [1017, 558] width 26 height 21
click at [1015, 548] on div "F" at bounding box center [1017, 558] width 26 height 21
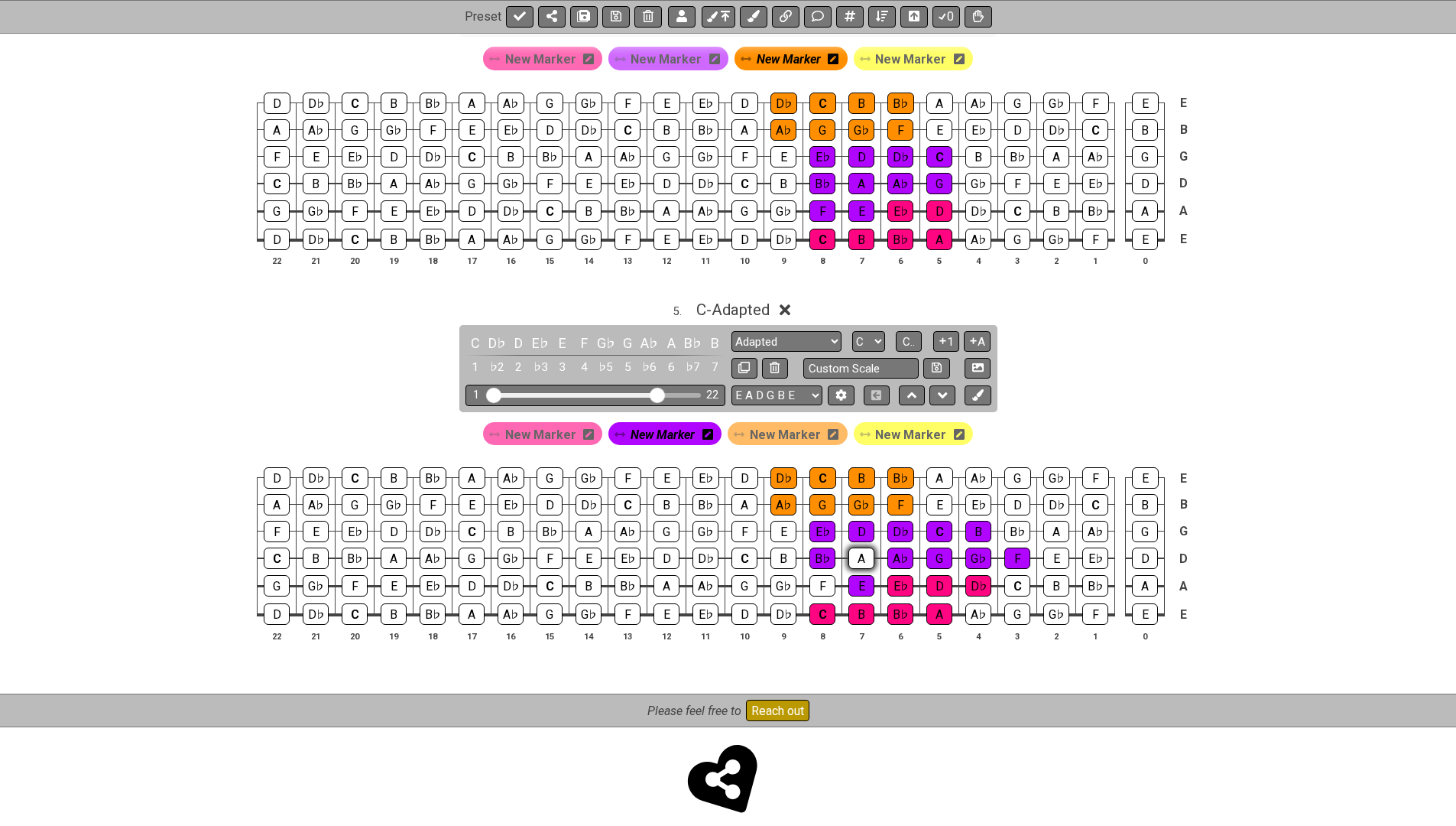
click at [858, 548] on div "A" at bounding box center [861, 558] width 26 height 21
click at [817, 548] on div "B♭" at bounding box center [822, 558] width 26 height 21
click at [1049, 520] on div "A" at bounding box center [1056, 530] width 26 height 21
click at [1007, 520] on div "B♭" at bounding box center [1017, 530] width 26 height 21
click at [895, 520] on div "D♭" at bounding box center [900, 530] width 26 height 21
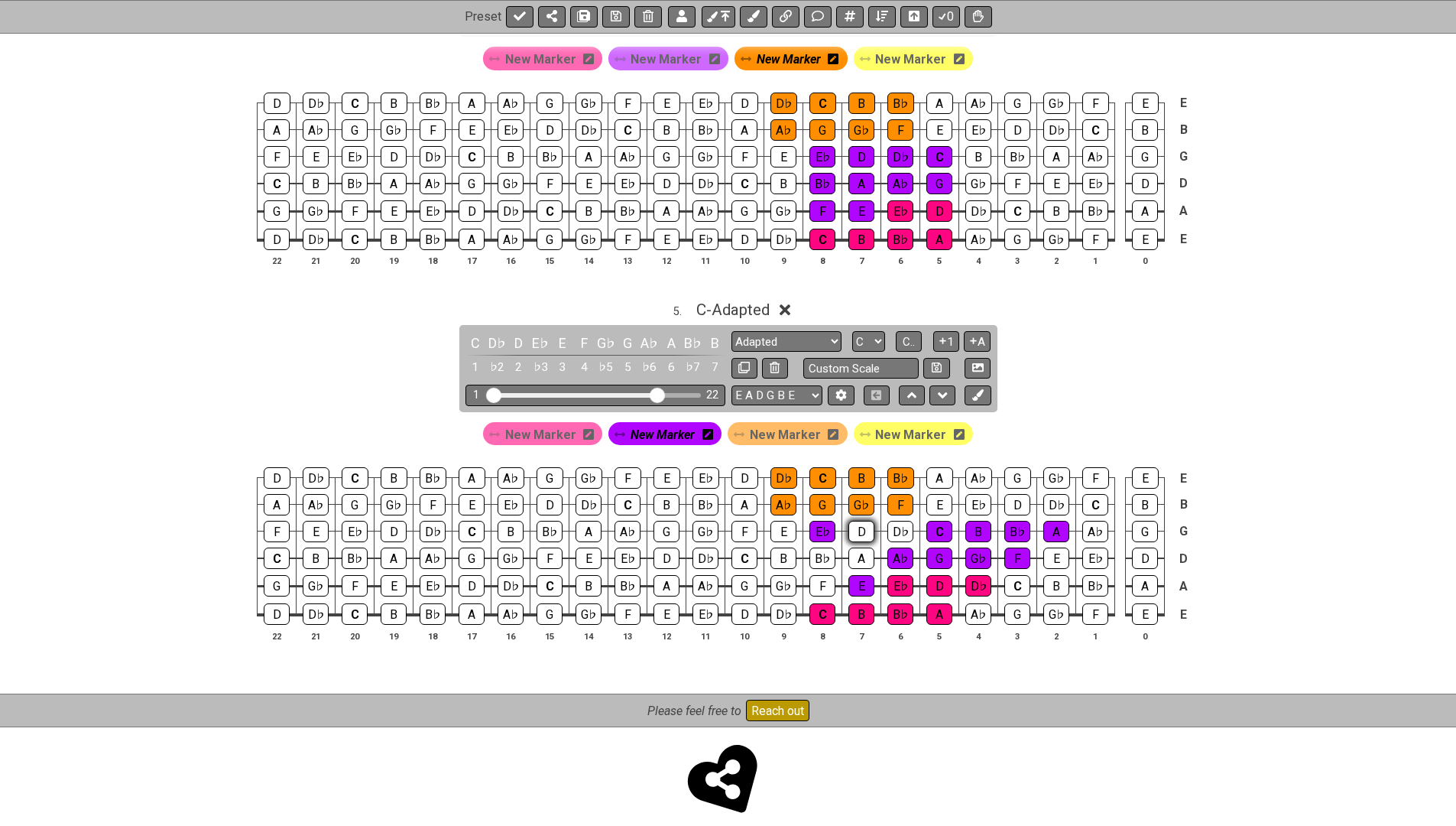
click at [859, 520] on div "D" at bounding box center [861, 530] width 26 height 21
click at [820, 520] on div "E♭" at bounding box center [822, 530] width 26 height 21
click at [1088, 494] on div "C" at bounding box center [1095, 504] width 26 height 21
click at [1087, 494] on div "C" at bounding box center [1095, 504] width 26 height 21
click at [1052, 494] on div "D♭" at bounding box center [1056, 504] width 26 height 21
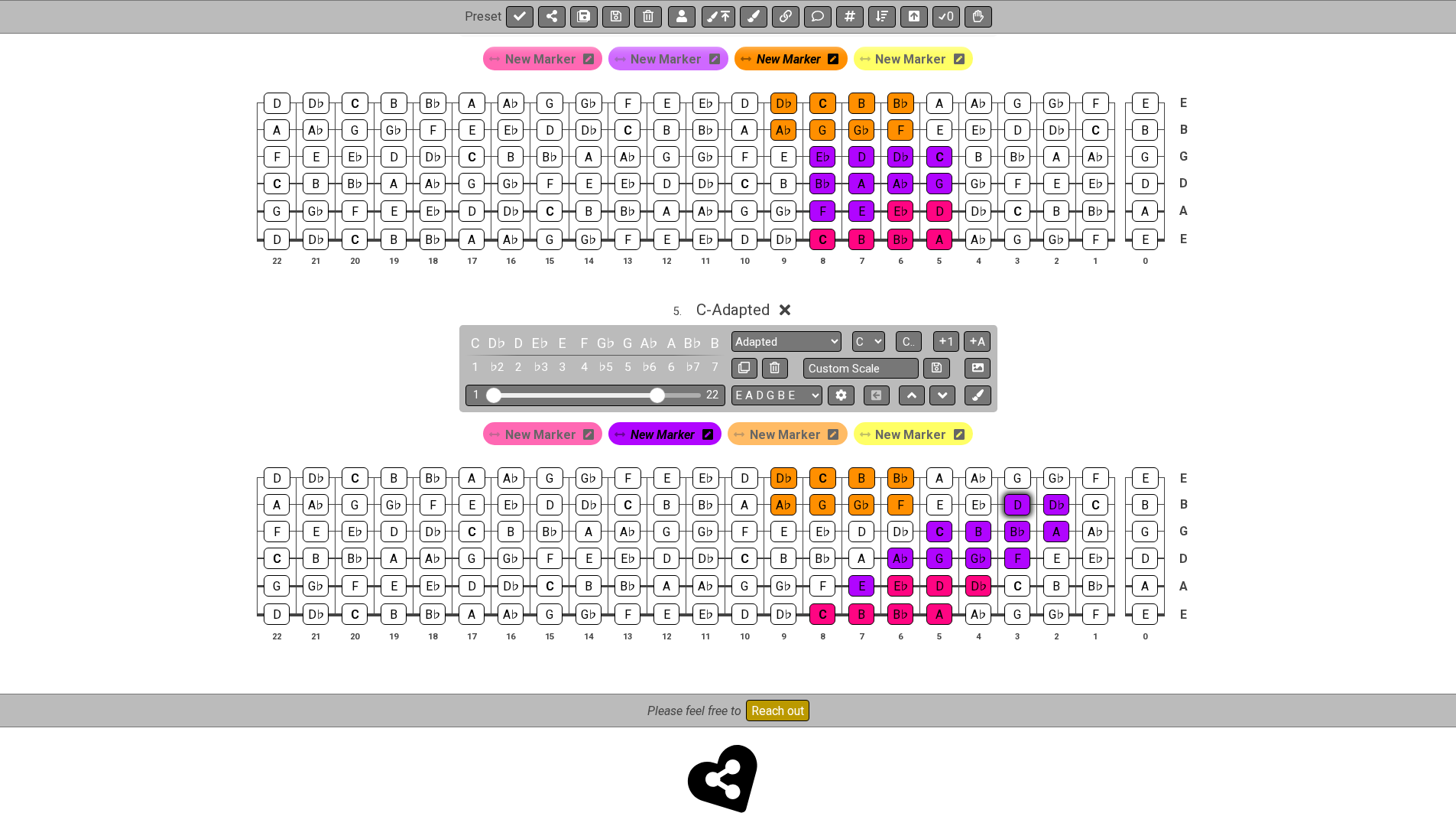
click at [1011, 497] on div "D" at bounding box center [1017, 504] width 26 height 21
click at [984, 494] on div "E♭" at bounding box center [978, 504] width 26 height 21
click at [940, 494] on div "E" at bounding box center [939, 504] width 26 height 21
click at [774, 424] on span "New Marker" at bounding box center [785, 434] width 71 height 22
click at [781, 467] on div "D♭" at bounding box center [784, 477] width 27 height 21
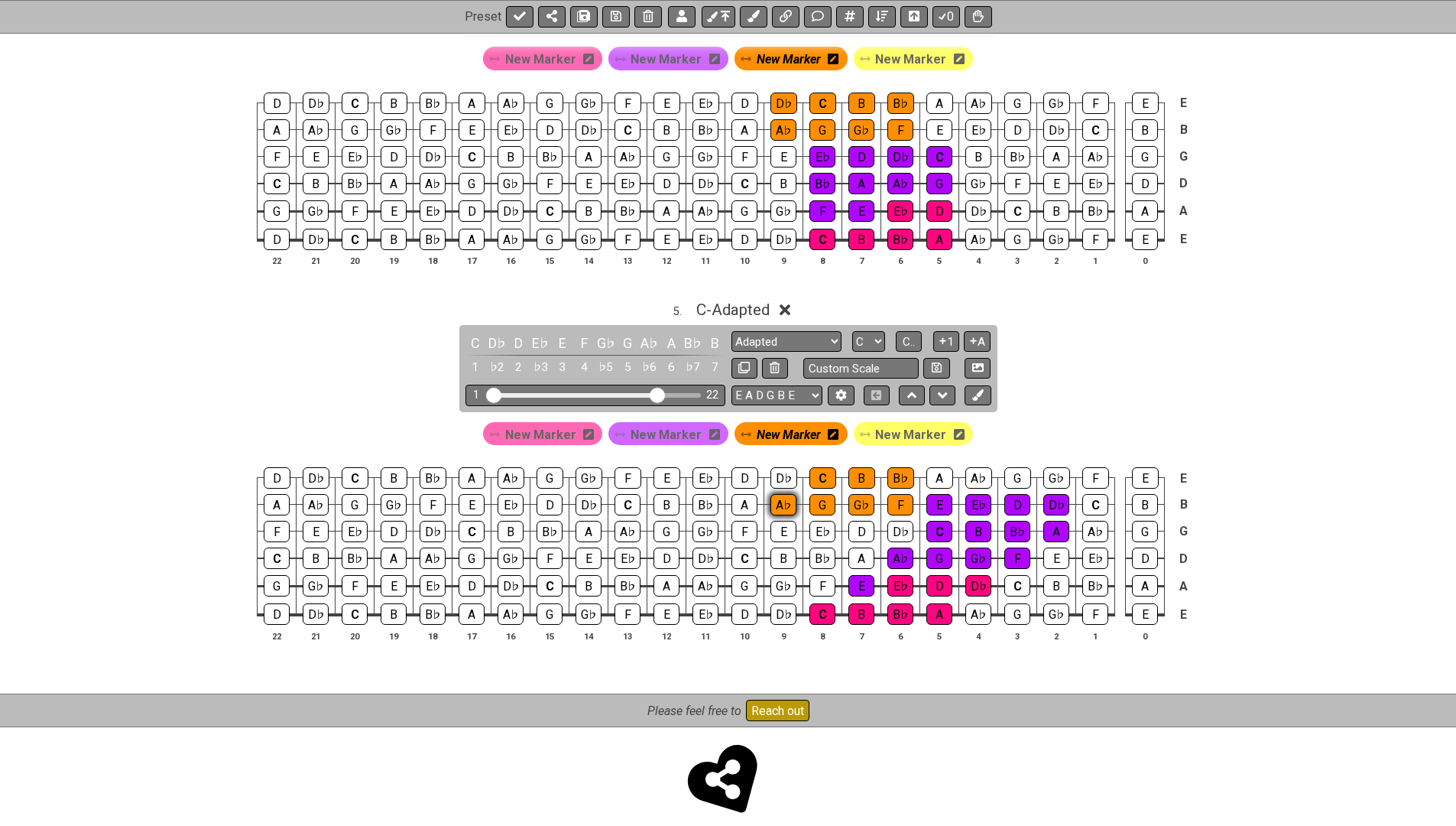
click at [781, 494] on div "A♭" at bounding box center [783, 504] width 26 height 21
click at [817, 494] on div "G" at bounding box center [822, 504] width 26 height 21
click at [821, 467] on div "C" at bounding box center [823, 477] width 27 height 21
click at [862, 467] on div "B" at bounding box center [862, 477] width 27 height 21
click at [862, 494] on div "G♭" at bounding box center [861, 504] width 26 height 21
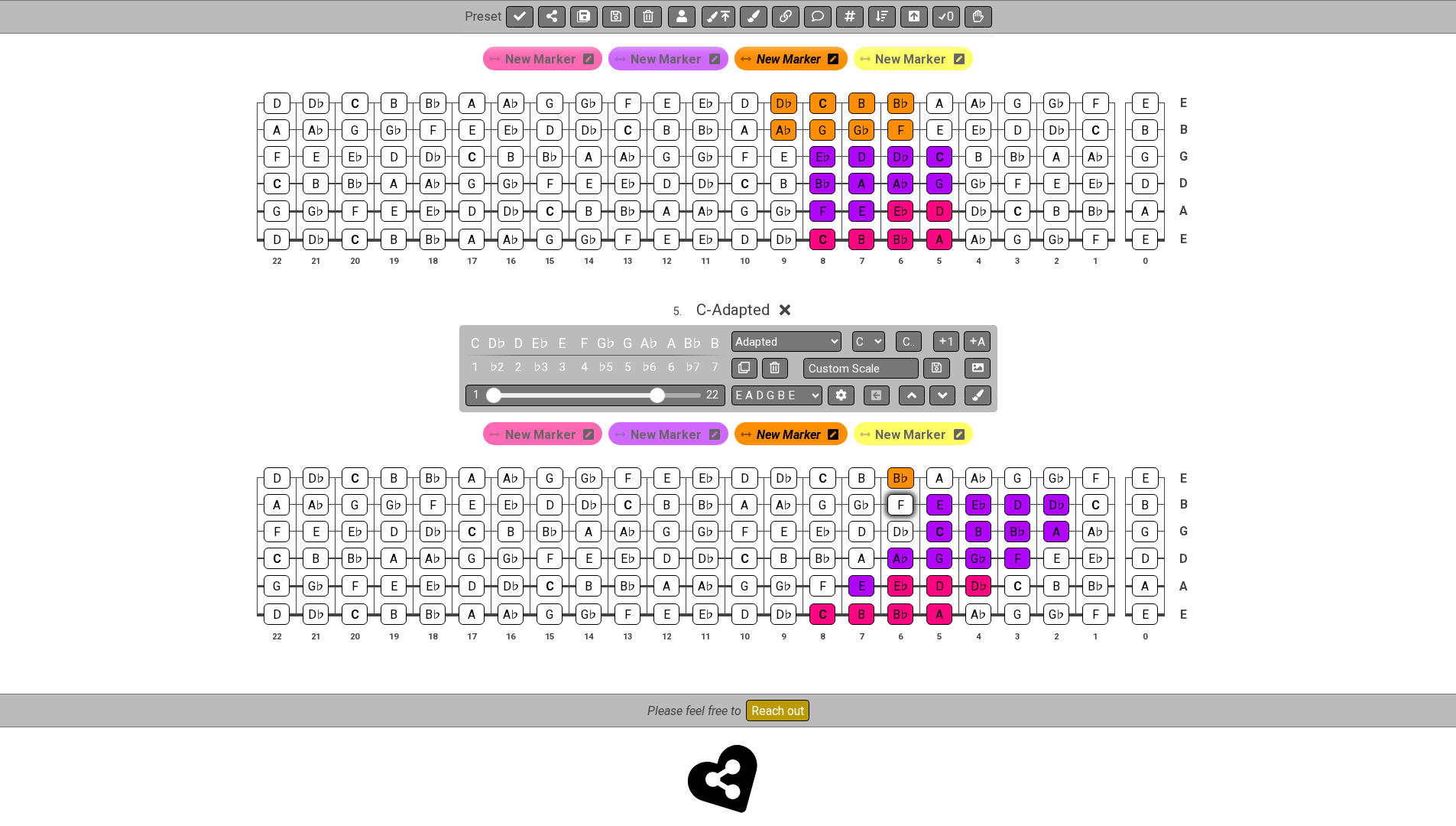
click at [903, 494] on div "F" at bounding box center [900, 504] width 26 height 21
click at [903, 470] on div "B♭" at bounding box center [901, 477] width 27 height 21
click at [1095, 467] on div "F" at bounding box center [1096, 477] width 27 height 21
click at [1051, 467] on div "G♭" at bounding box center [1057, 477] width 27 height 21
click at [1009, 468] on div "G" at bounding box center [1018, 477] width 27 height 21
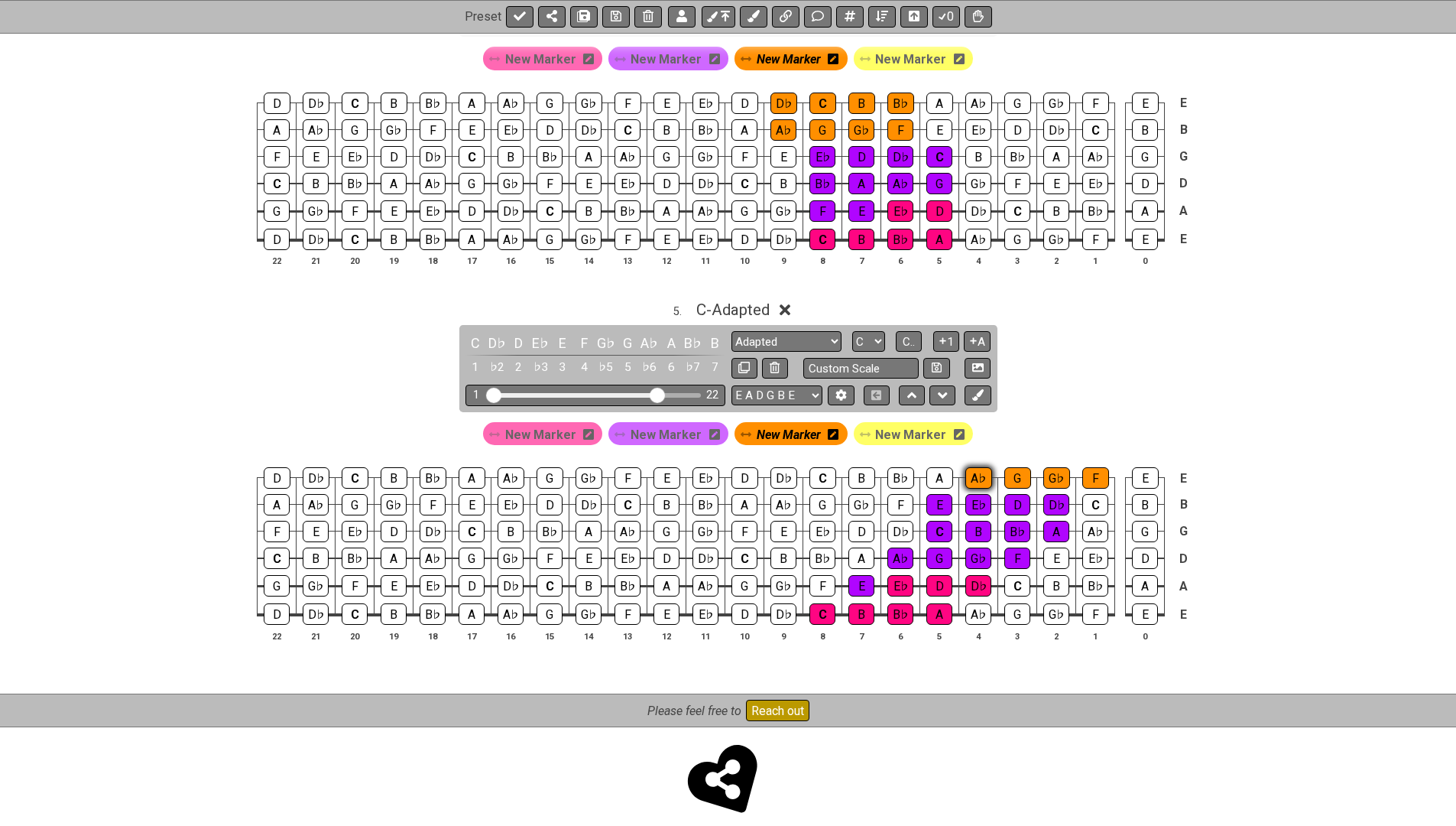
click at [980, 467] on div "A♭" at bounding box center [979, 477] width 27 height 21
click at [728, 300] on span "C - Adapted" at bounding box center [733, 310] width 73 height 19
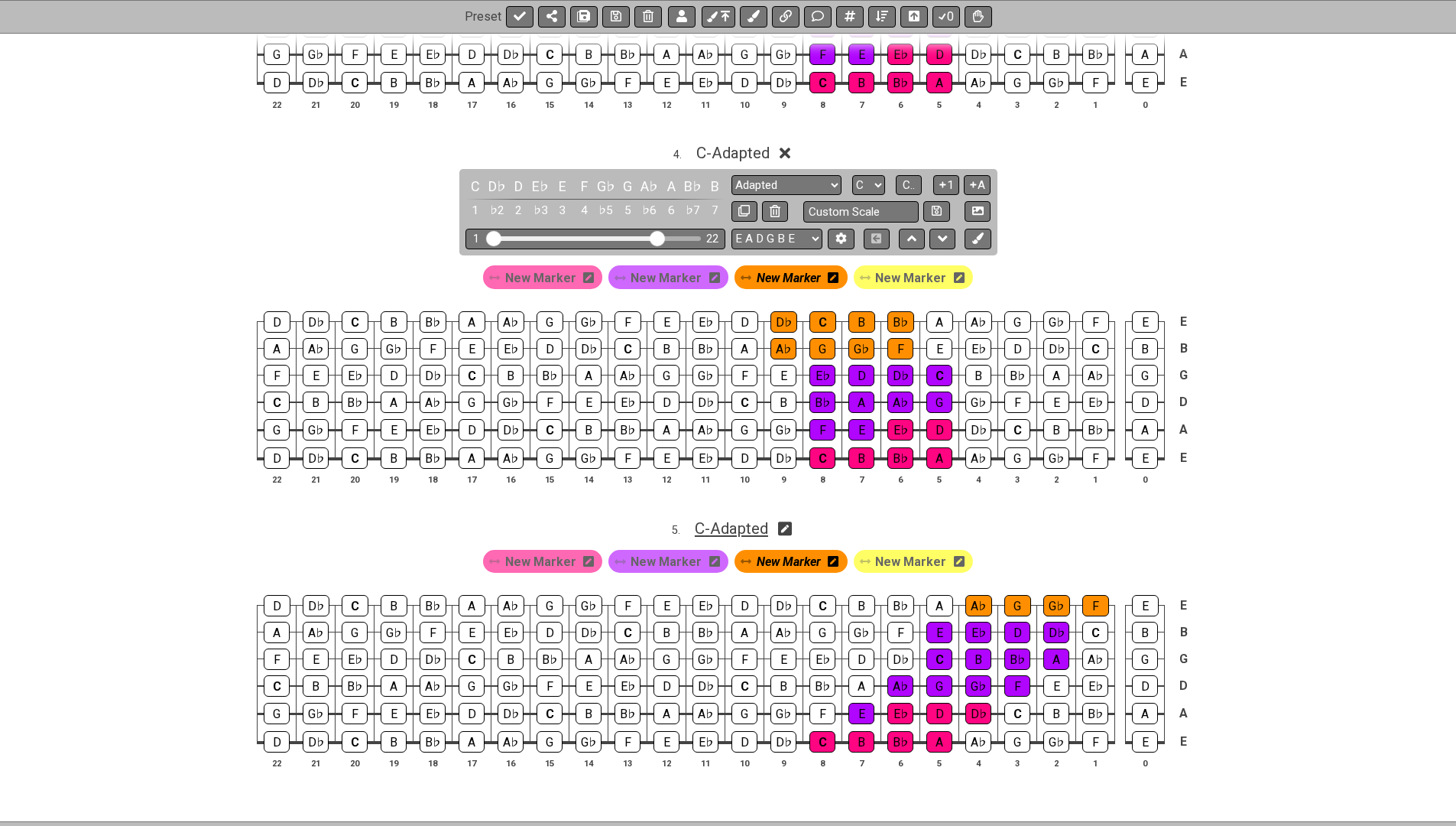
scroll to position [1232, 0]
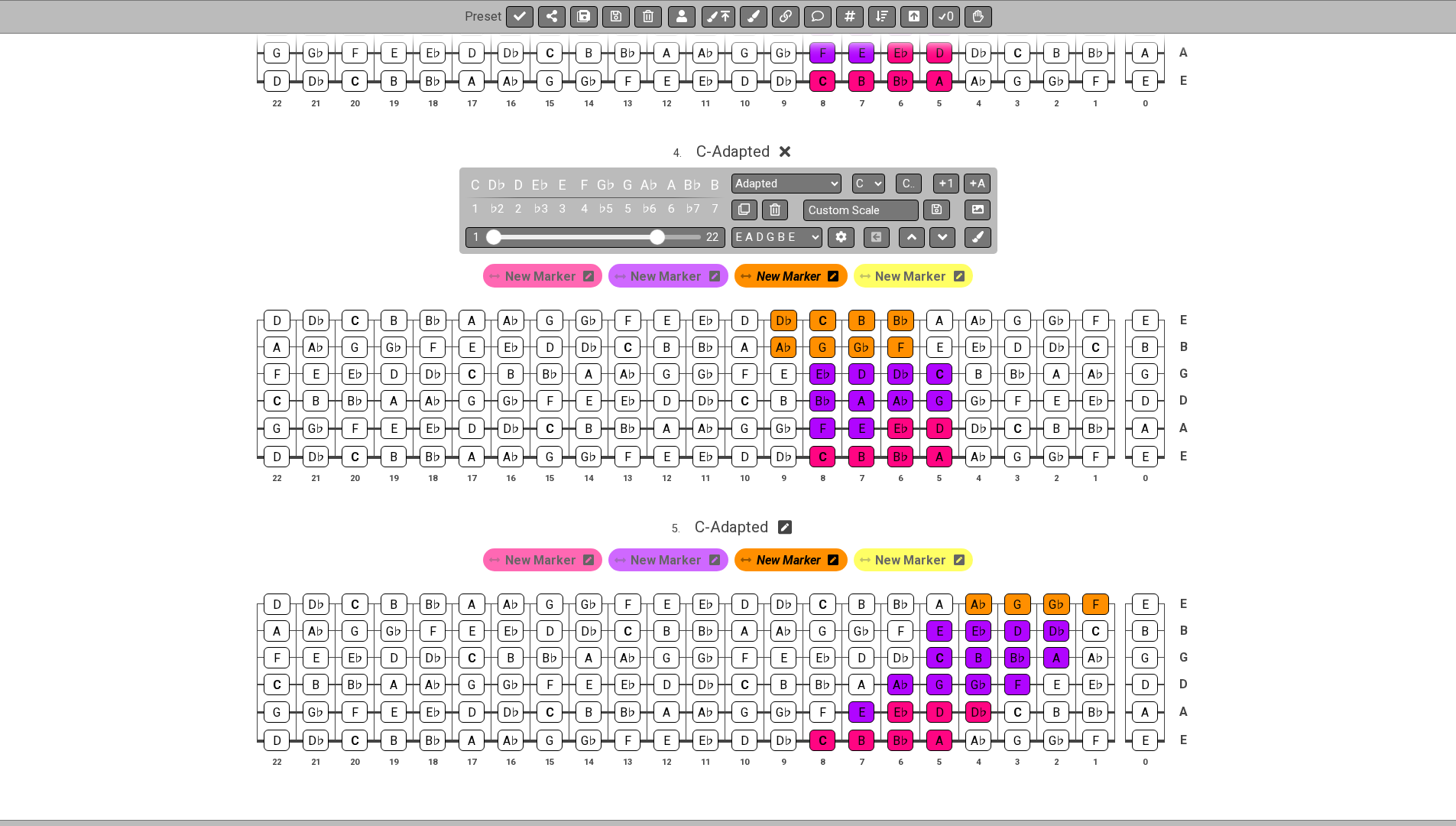
click at [789, 519] on icon at bounding box center [785, 526] width 15 height 15
select select "Adapted"
select select "C"
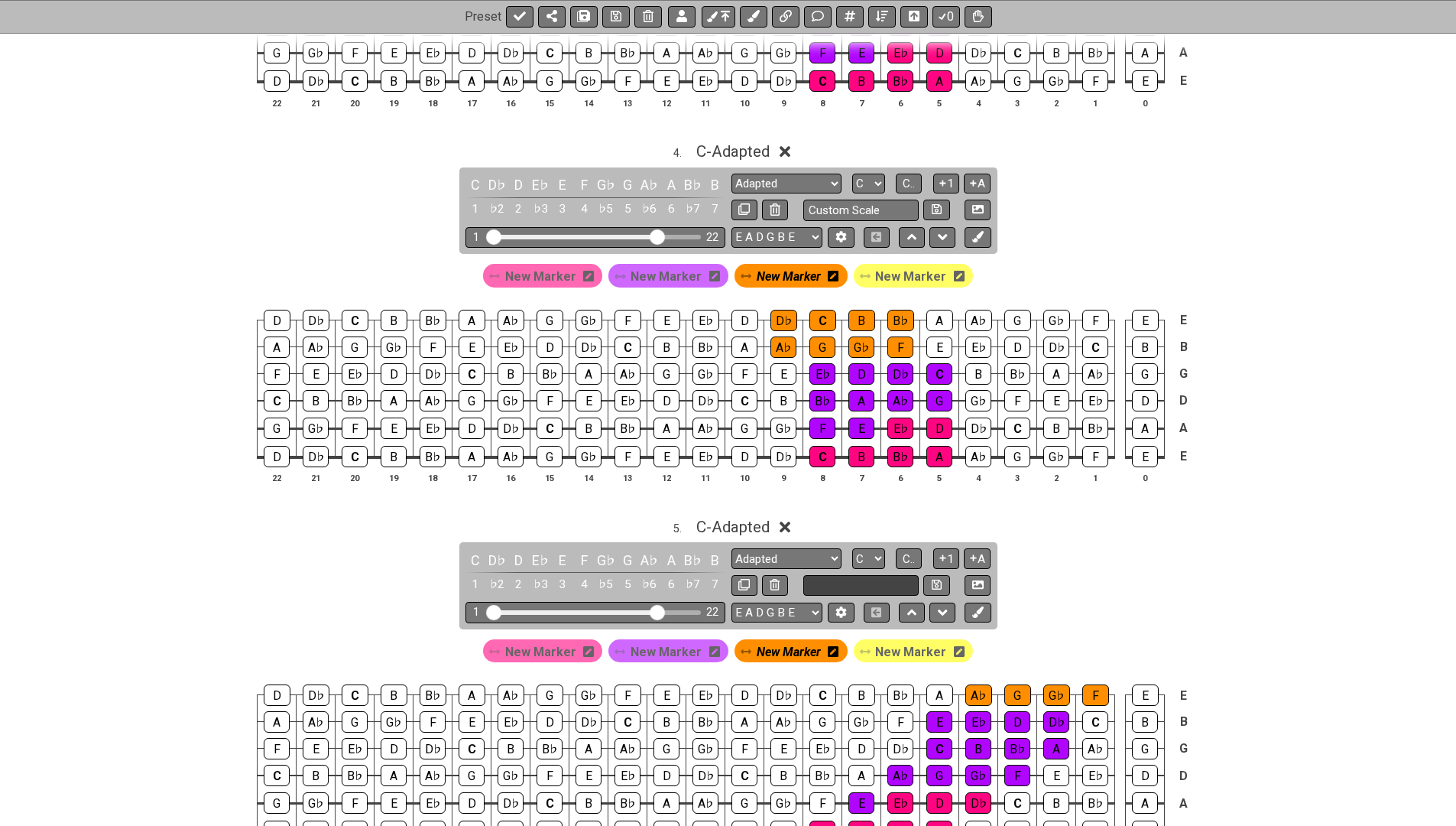
click at [823, 575] on input "text" at bounding box center [861, 585] width 116 height 20
type input "Chromatic"
click at [935, 580] on icon at bounding box center [937, 584] width 10 height 10
select select "Chromatic"
click at [909, 609] on icon at bounding box center [912, 612] width 10 height 6
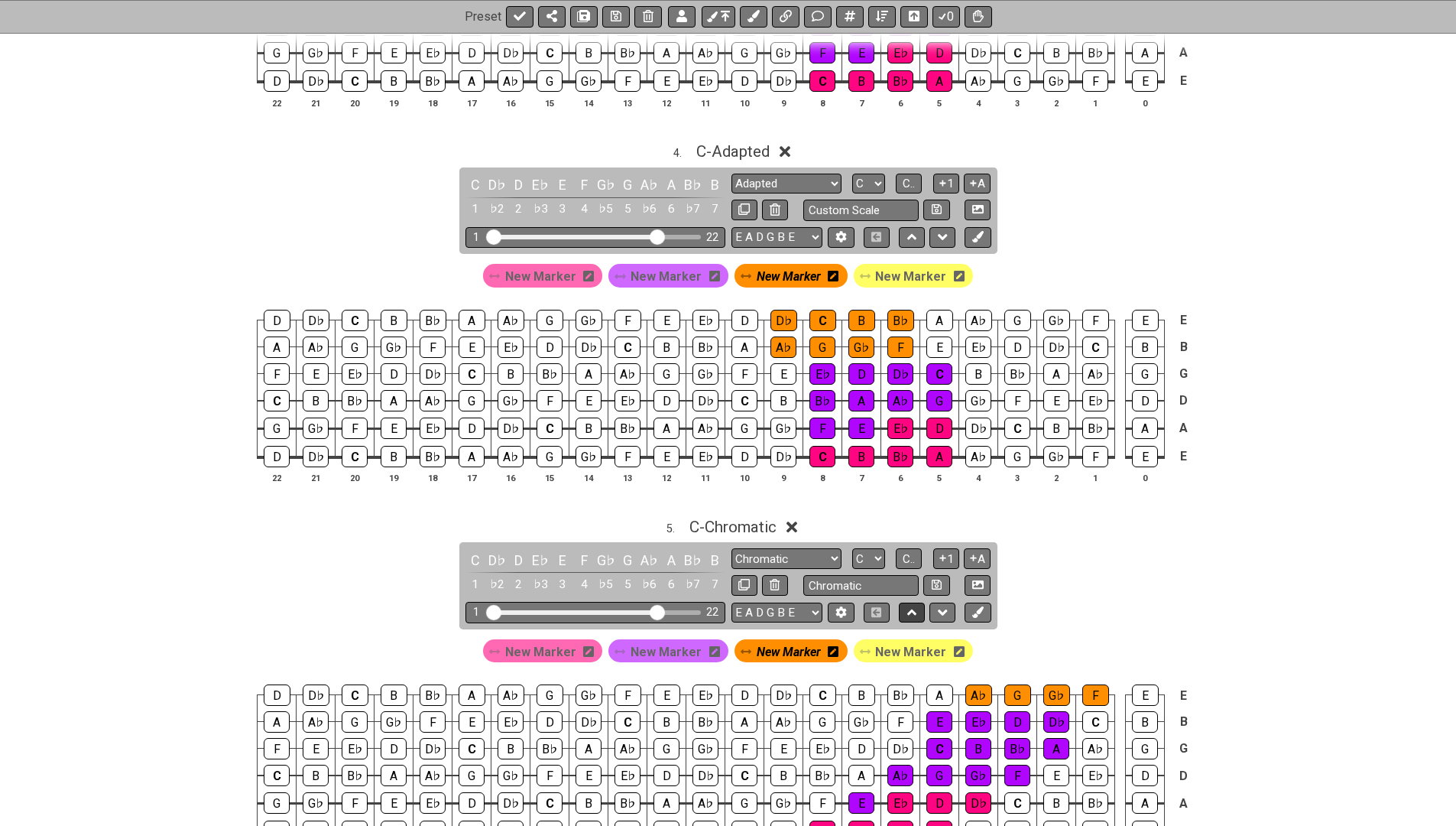
select select "Chromatic"
select select "Adapted"
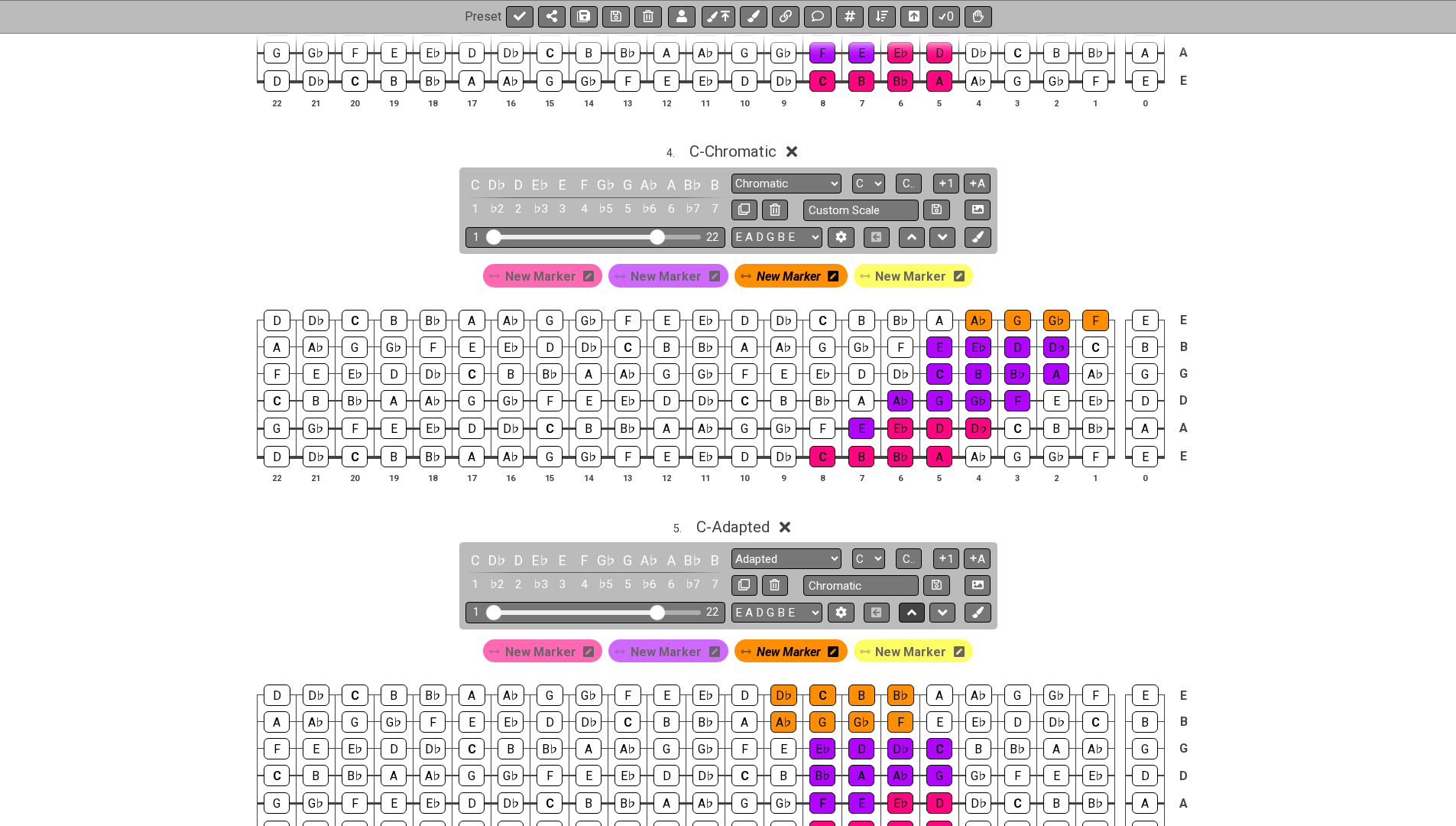
click at [910, 609] on icon at bounding box center [912, 612] width 10 height 6
select select "Adapted"
select select "Chromatic"
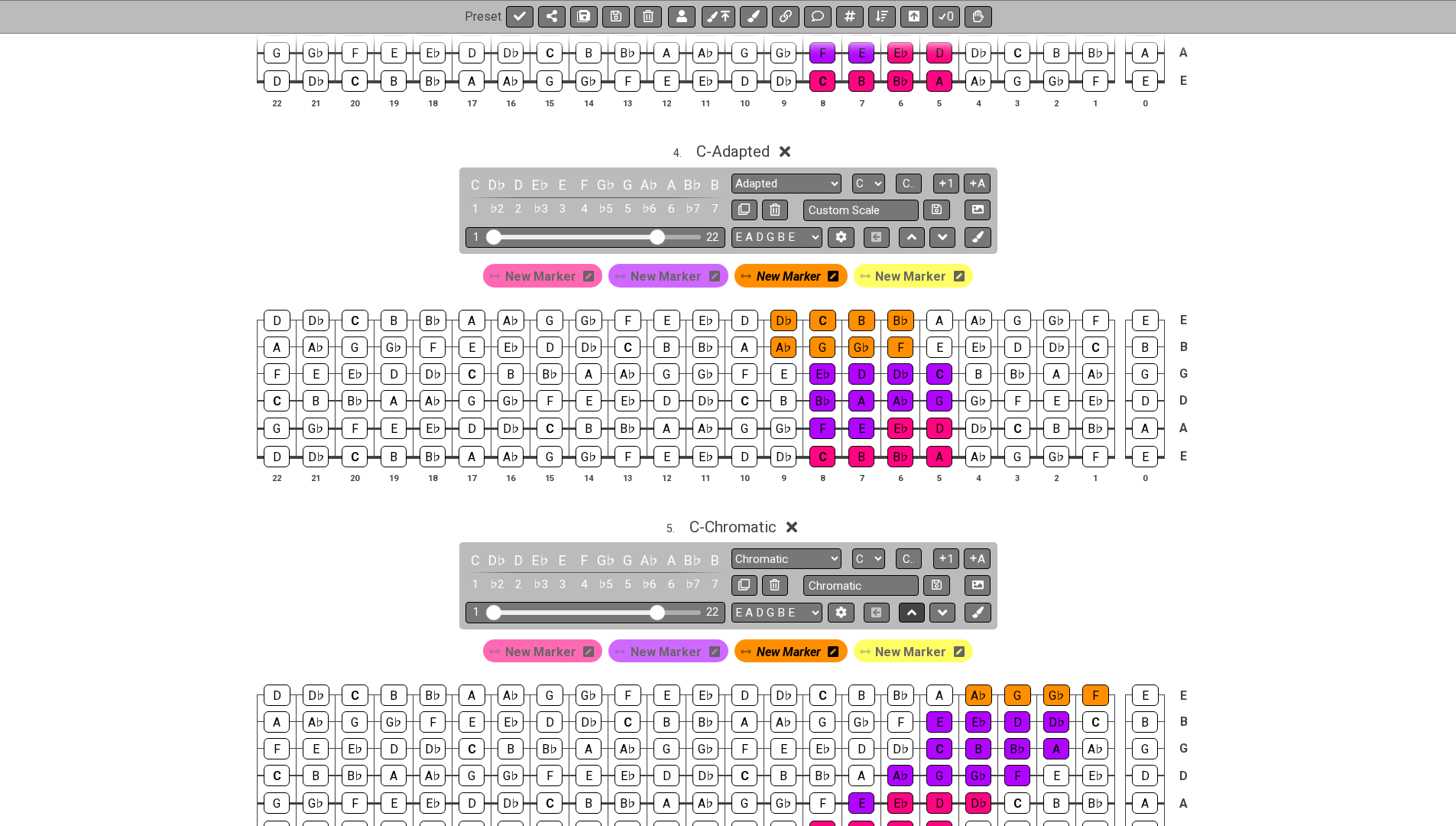
click at [910, 609] on icon at bounding box center [912, 612] width 10 height 6
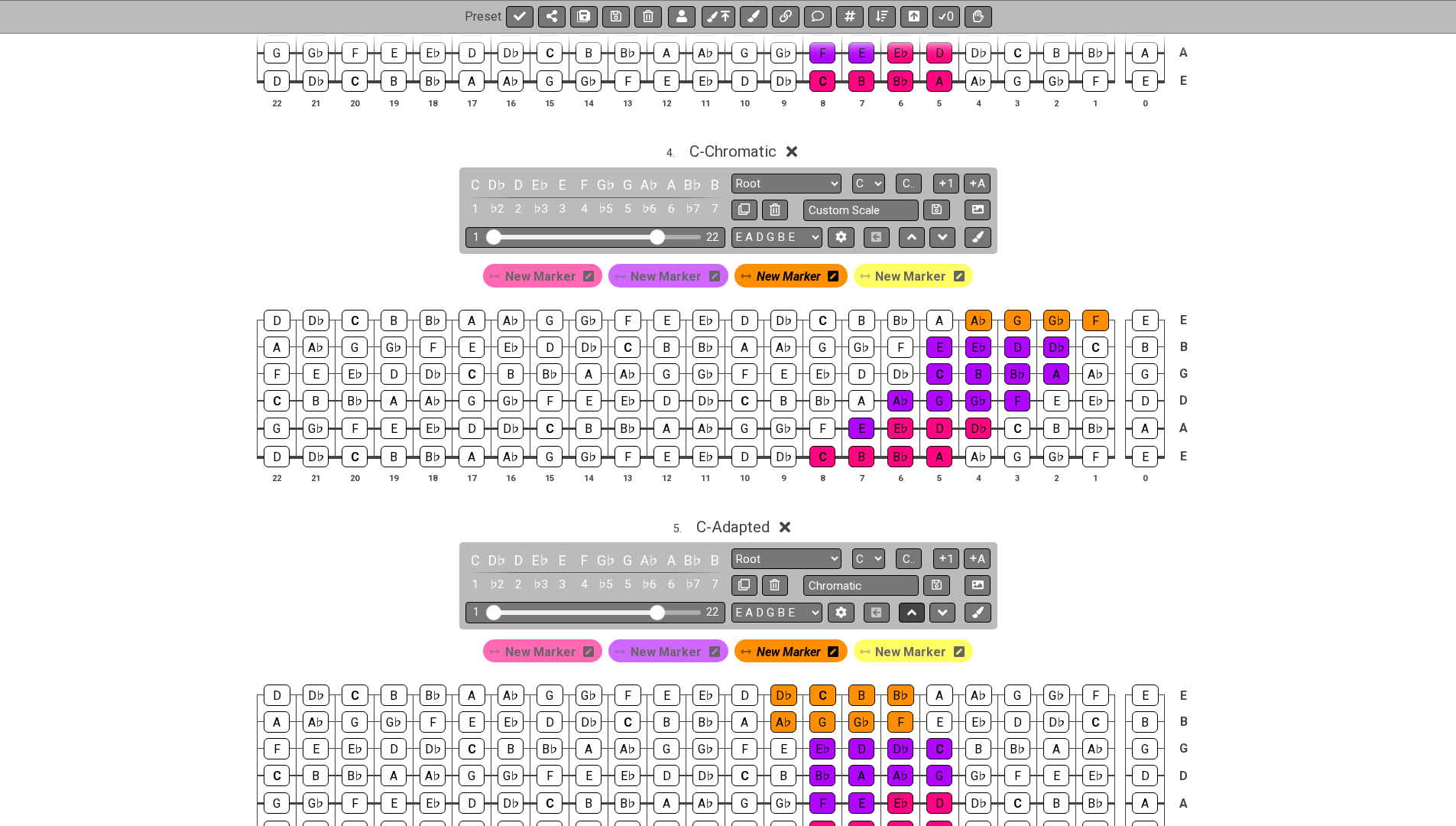
select select "Chromatic"
select select "Adapted"
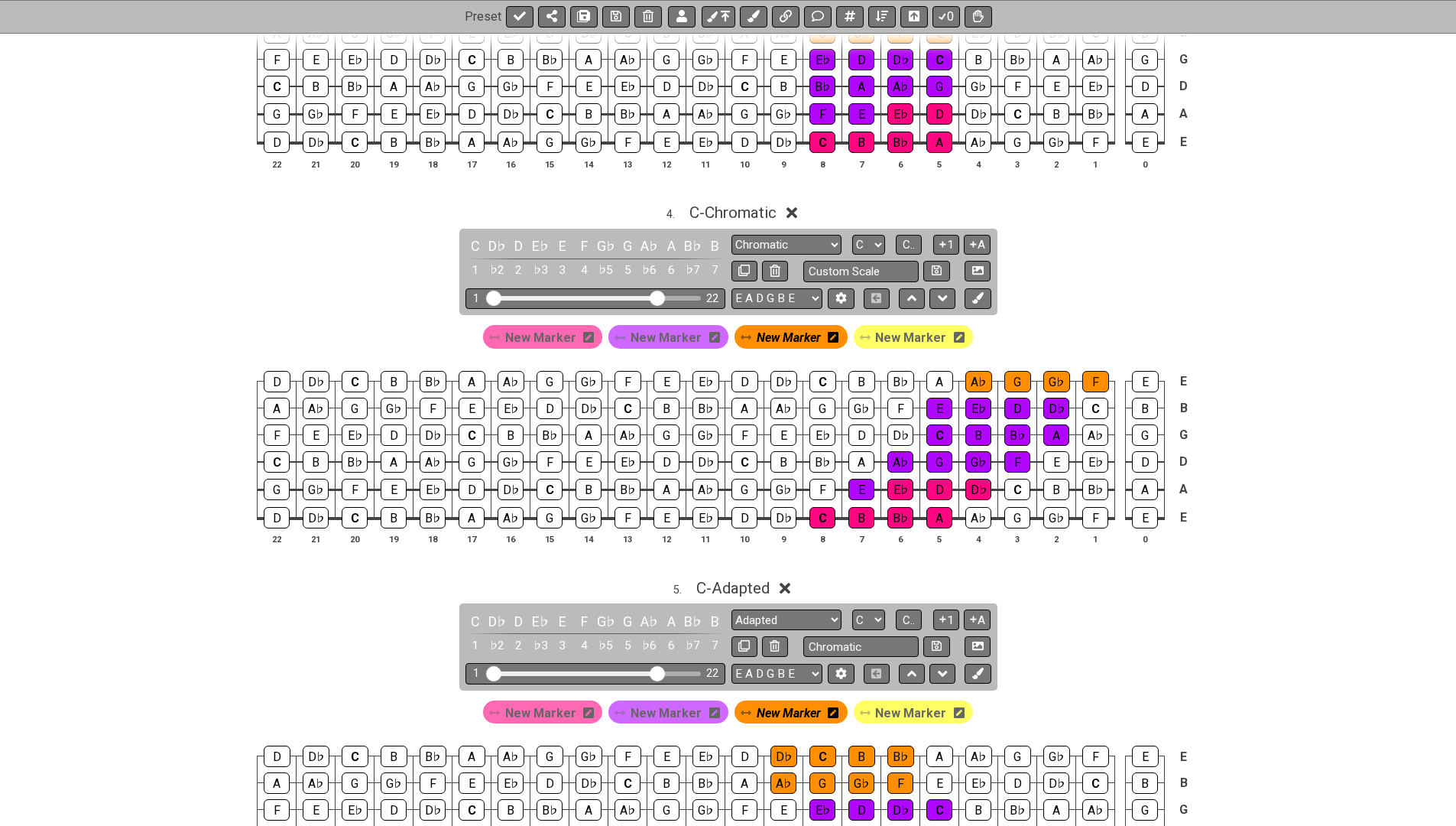
scroll to position [1171, 0]
click at [909, 295] on icon at bounding box center [912, 298] width 10 height 6
select select "Chromatic"
select select "C"
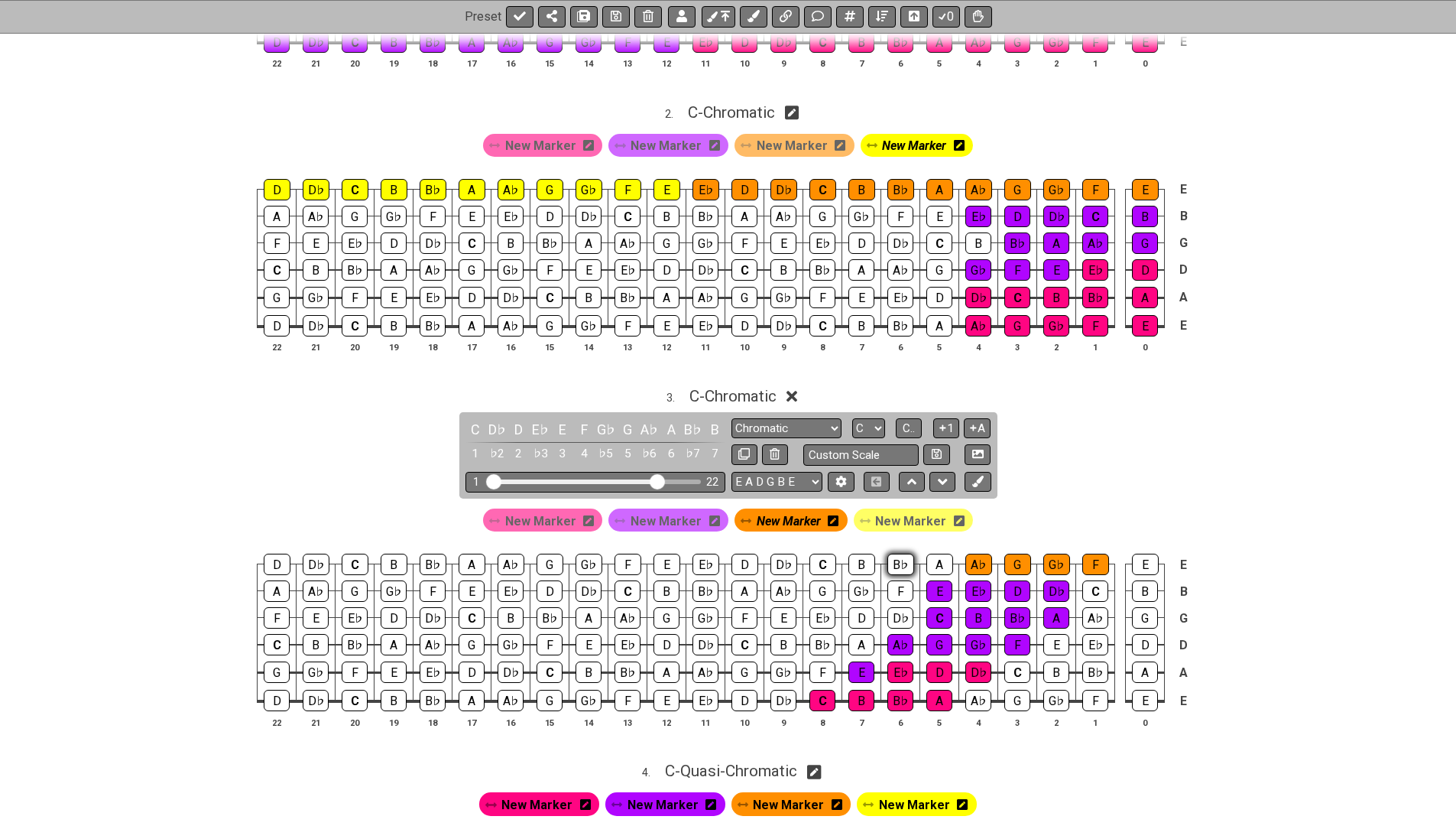
scroll to position [685, 0]
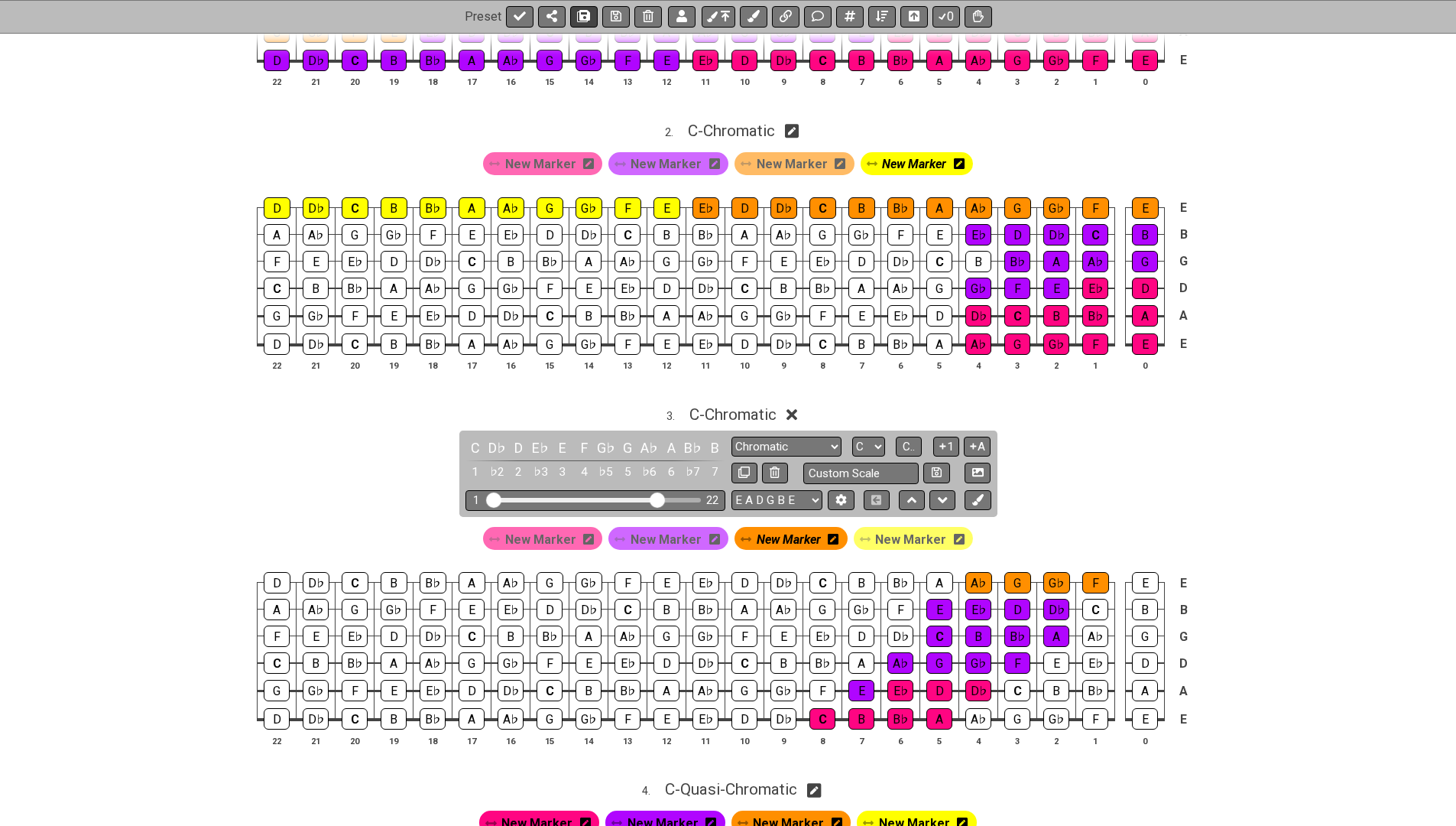
click at [579, 11] on icon at bounding box center [584, 17] width 11 height 12
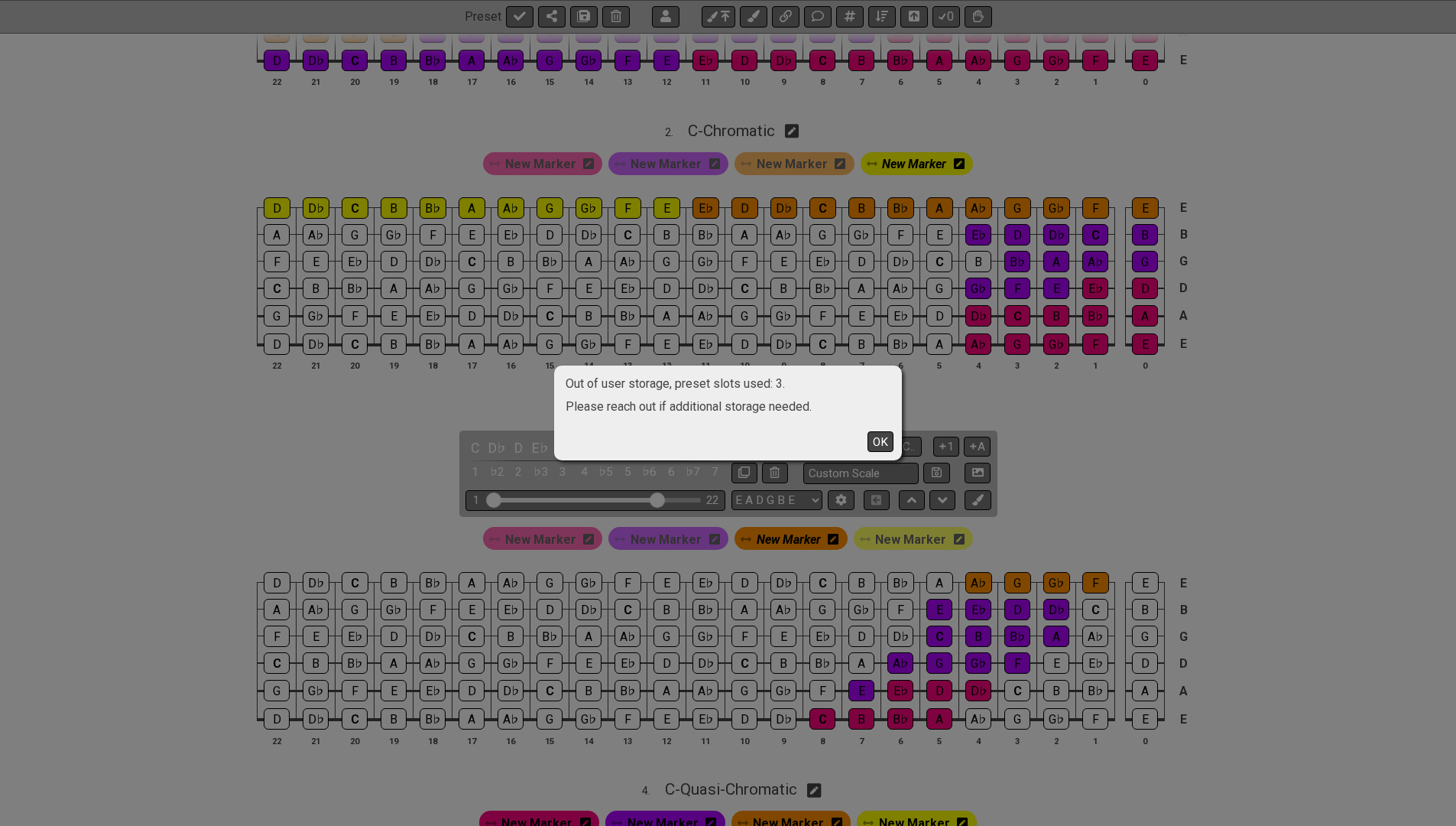
click at [883, 441] on button "OK" at bounding box center [880, 441] width 26 height 20
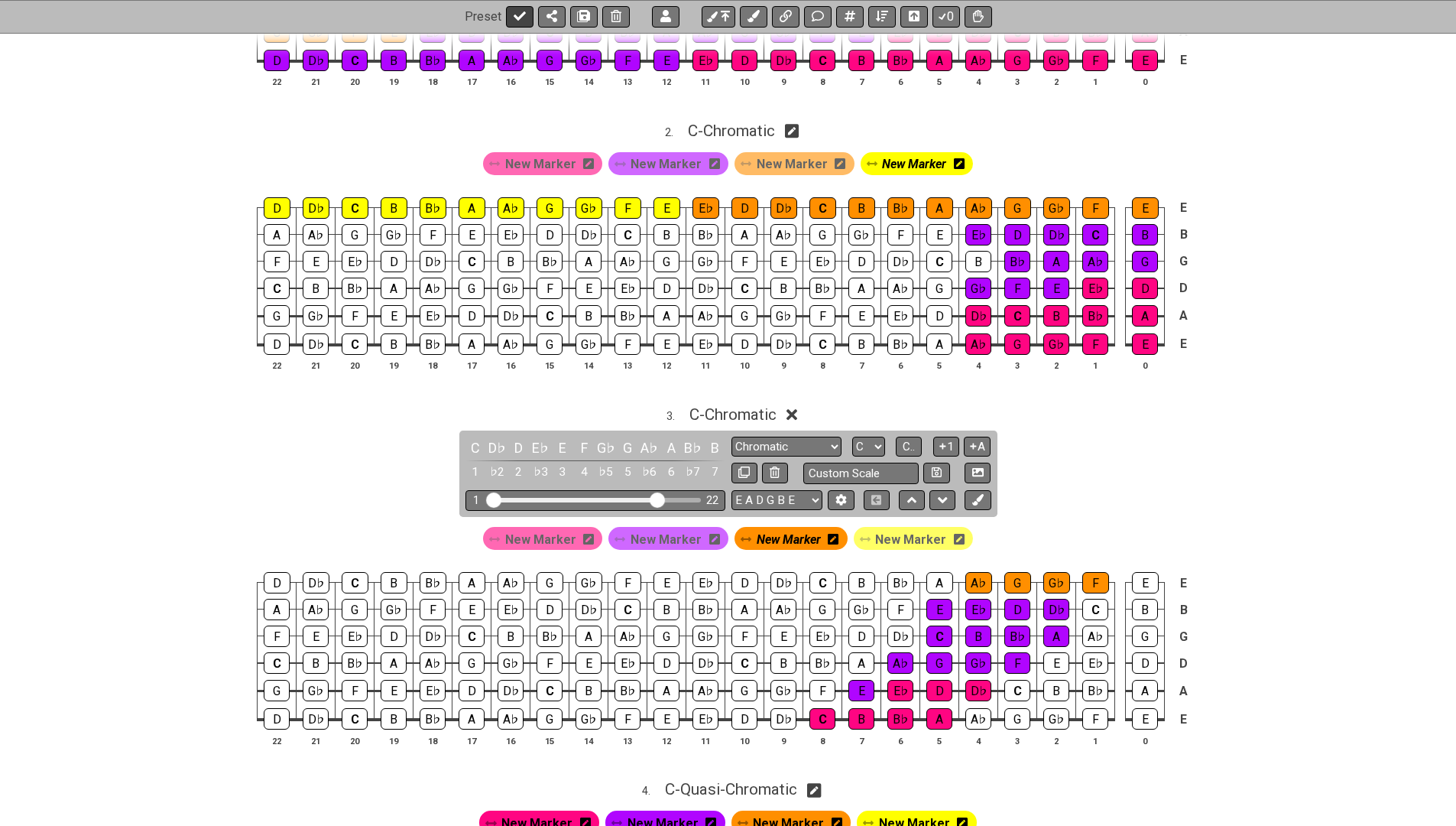
click at [523, 19] on icon at bounding box center [520, 17] width 12 height 12
select select "/027DGCBJ"
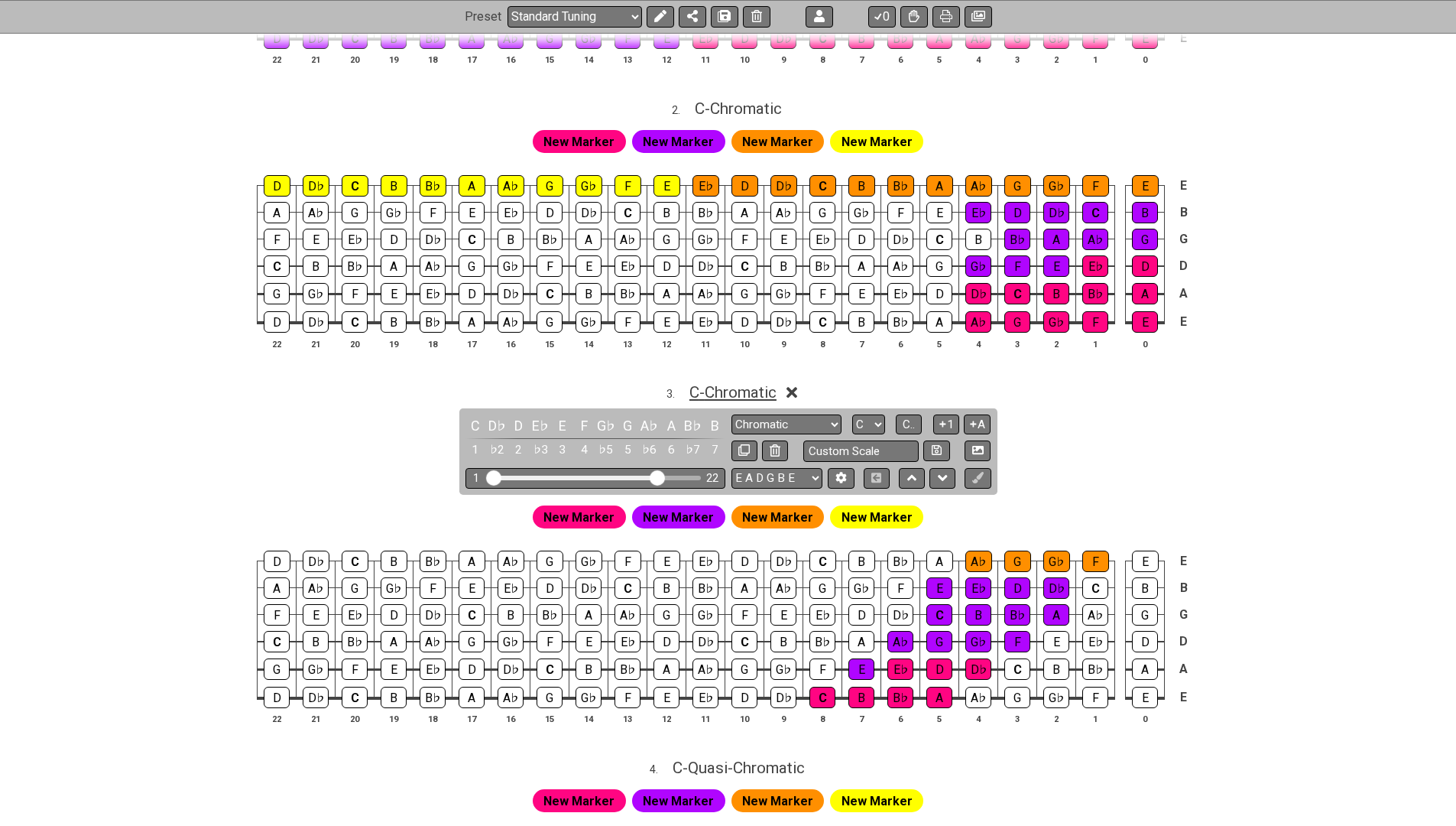
click at [756, 388] on span "C - Chromatic" at bounding box center [733, 392] width 87 height 19
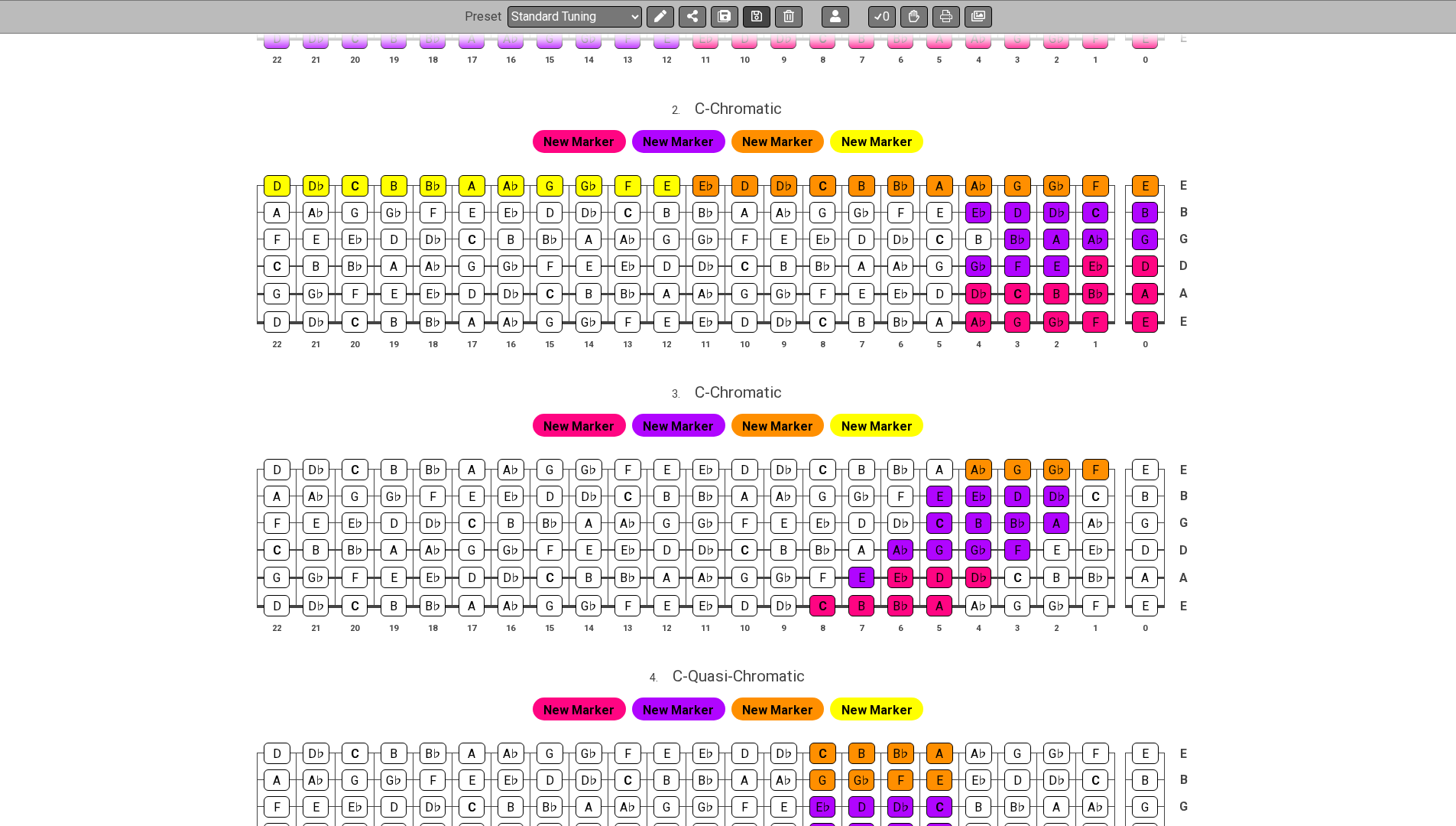
click at [753, 13] on icon at bounding box center [756, 17] width 11 height 12
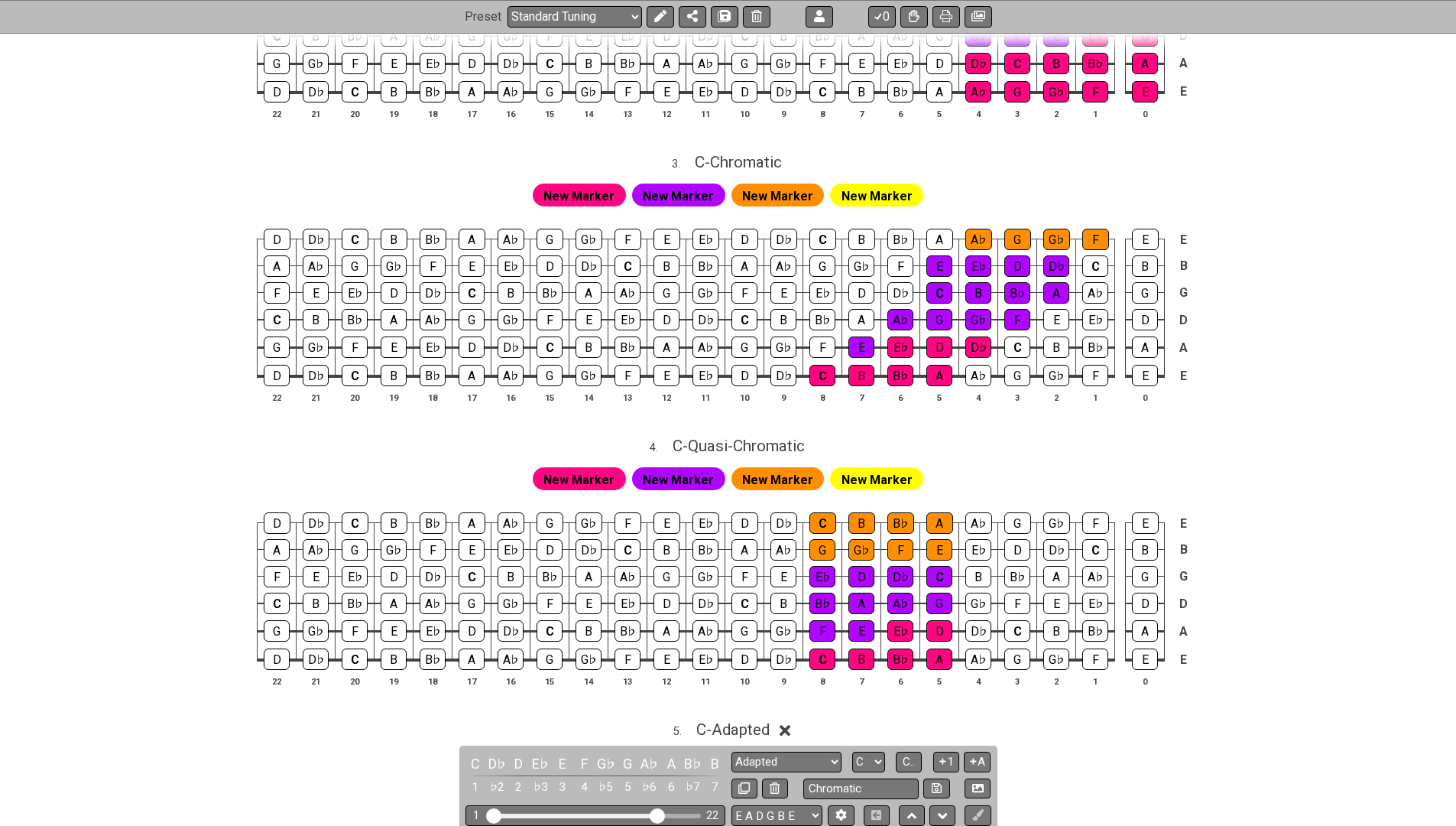
scroll to position [917, 0]
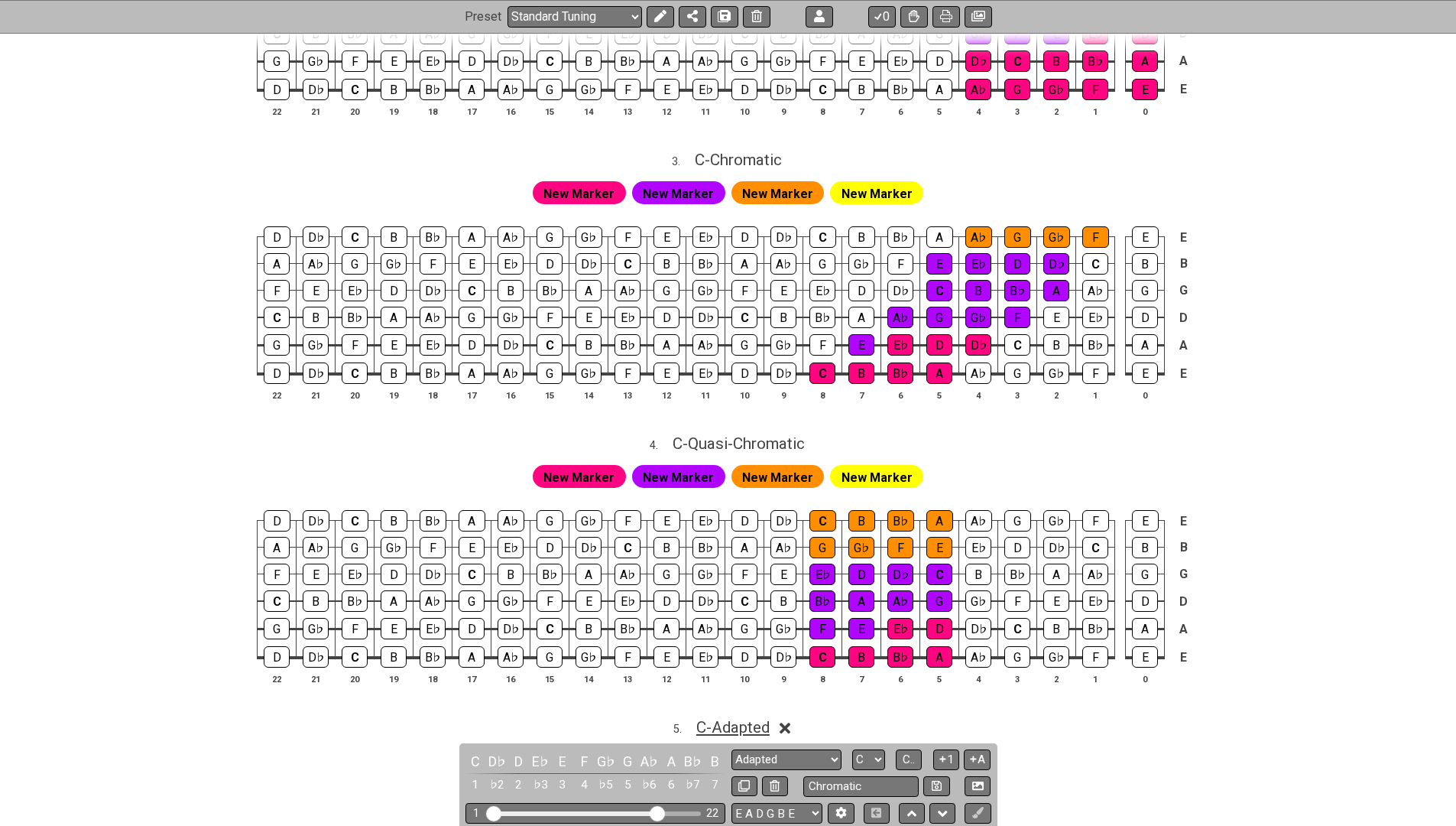
click at [735, 718] on span "C - Adapted" at bounding box center [733, 727] width 73 height 19
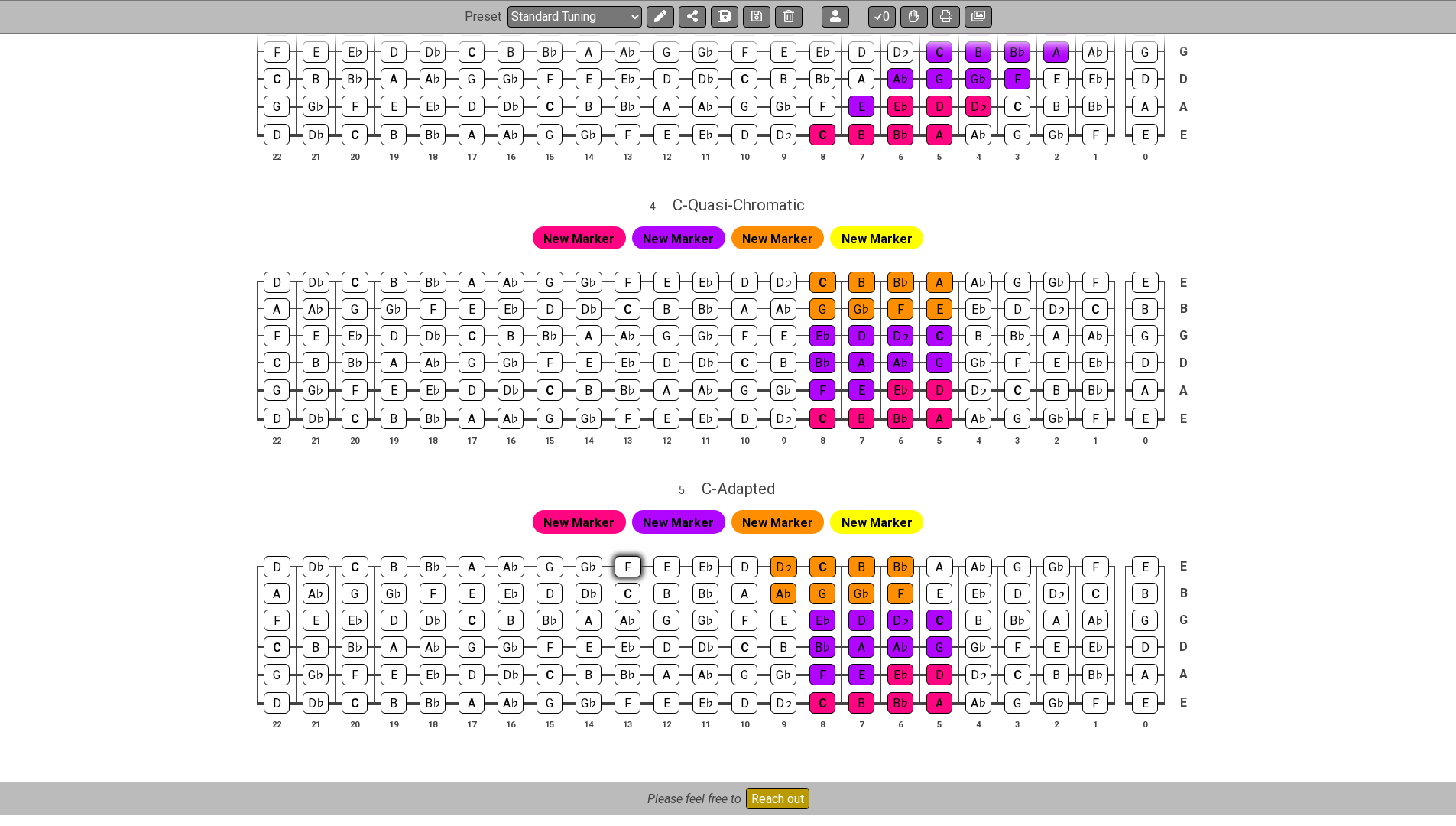
scroll to position [1095, 0]
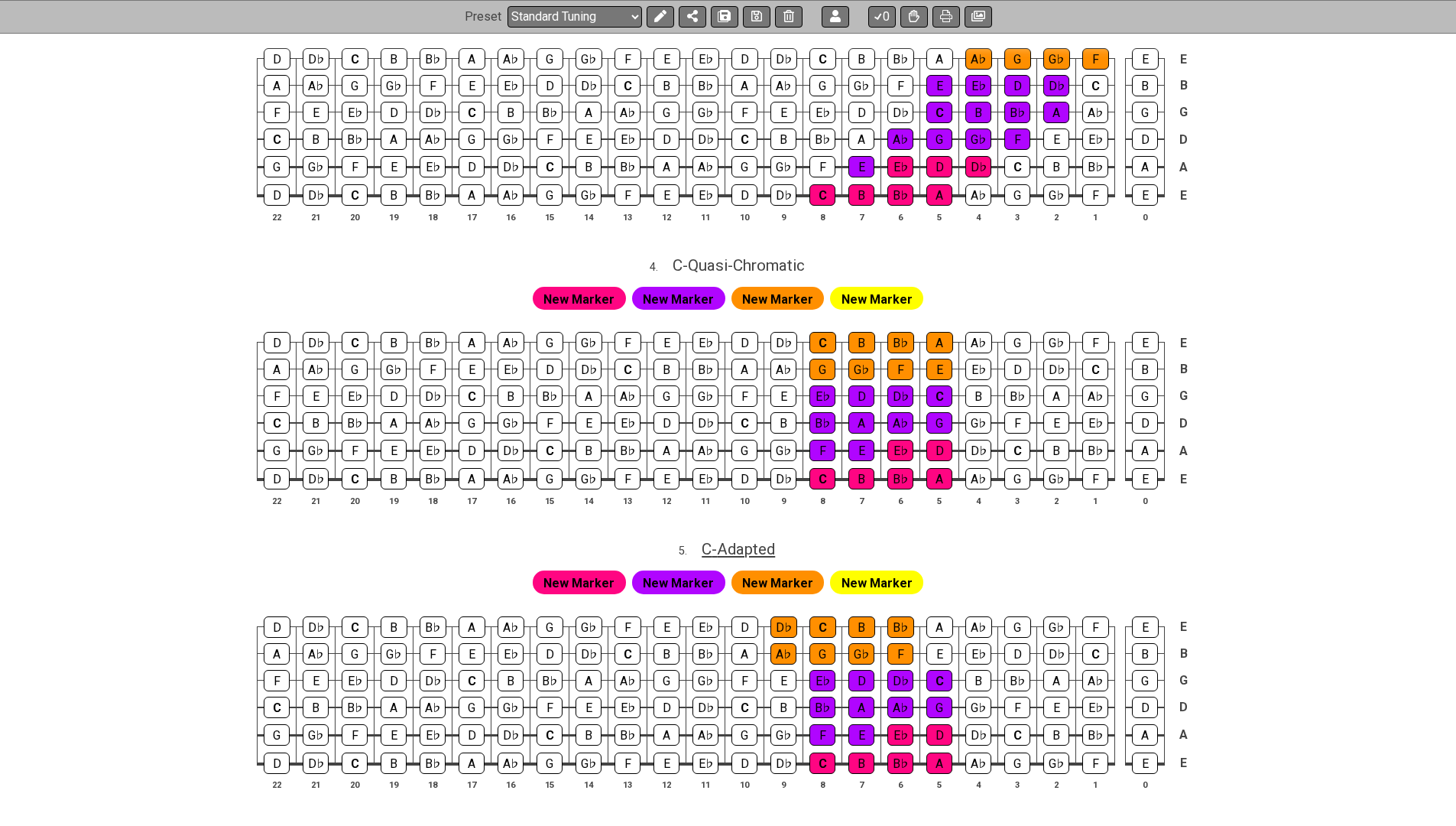
click at [759, 540] on span "C - Adapted" at bounding box center [739, 549] width 73 height 19
select select "Adapted"
select select "C"
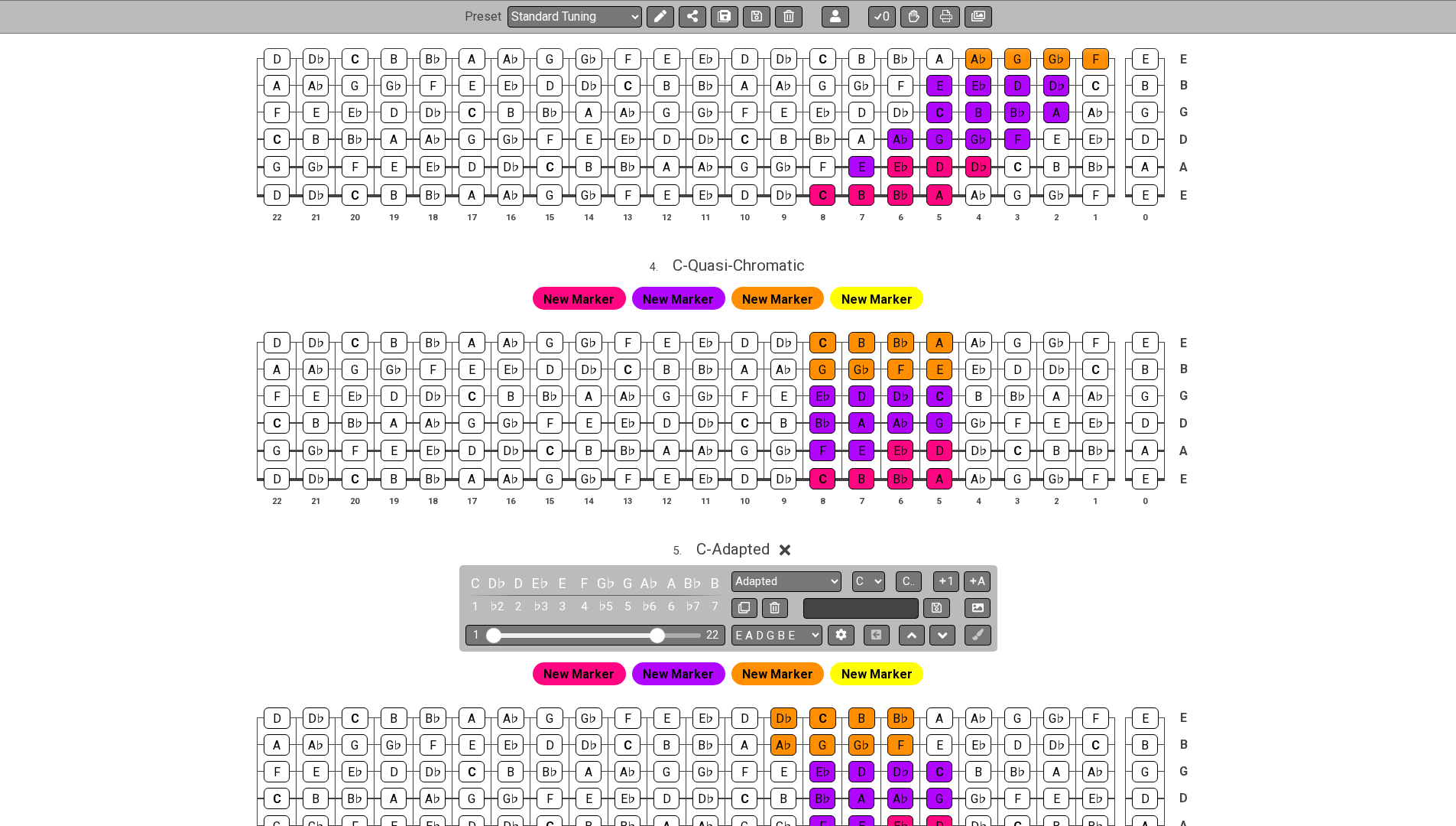
click at [813, 597] on input "text" at bounding box center [861, 608] width 116 height 20
type input "Adapted"
click at [934, 601] on icon at bounding box center [937, 607] width 10 height 12
click at [745, 540] on span "C - Adapted" at bounding box center [733, 549] width 73 height 19
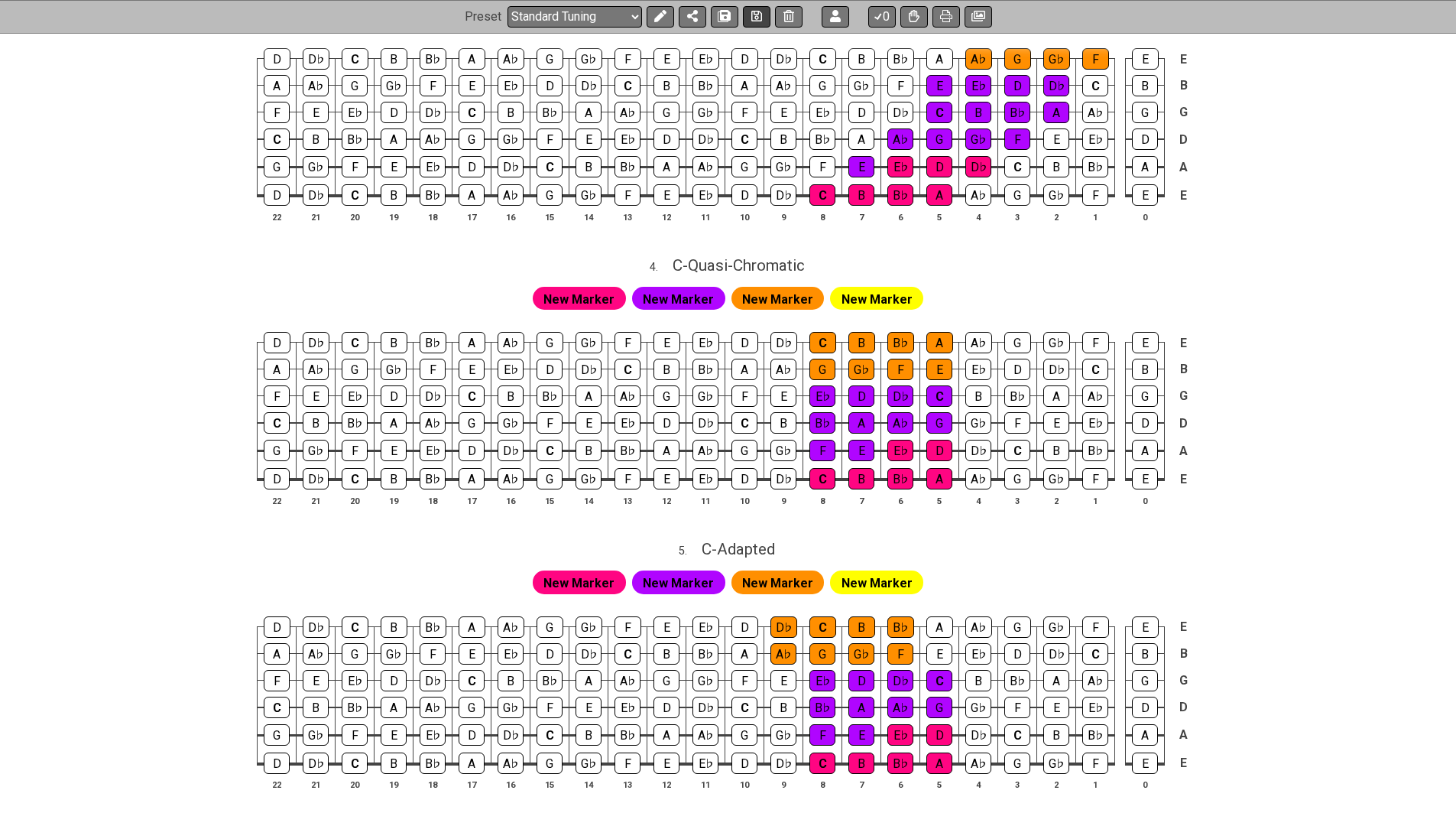
click at [754, 16] on icon at bounding box center [756, 17] width 11 height 12
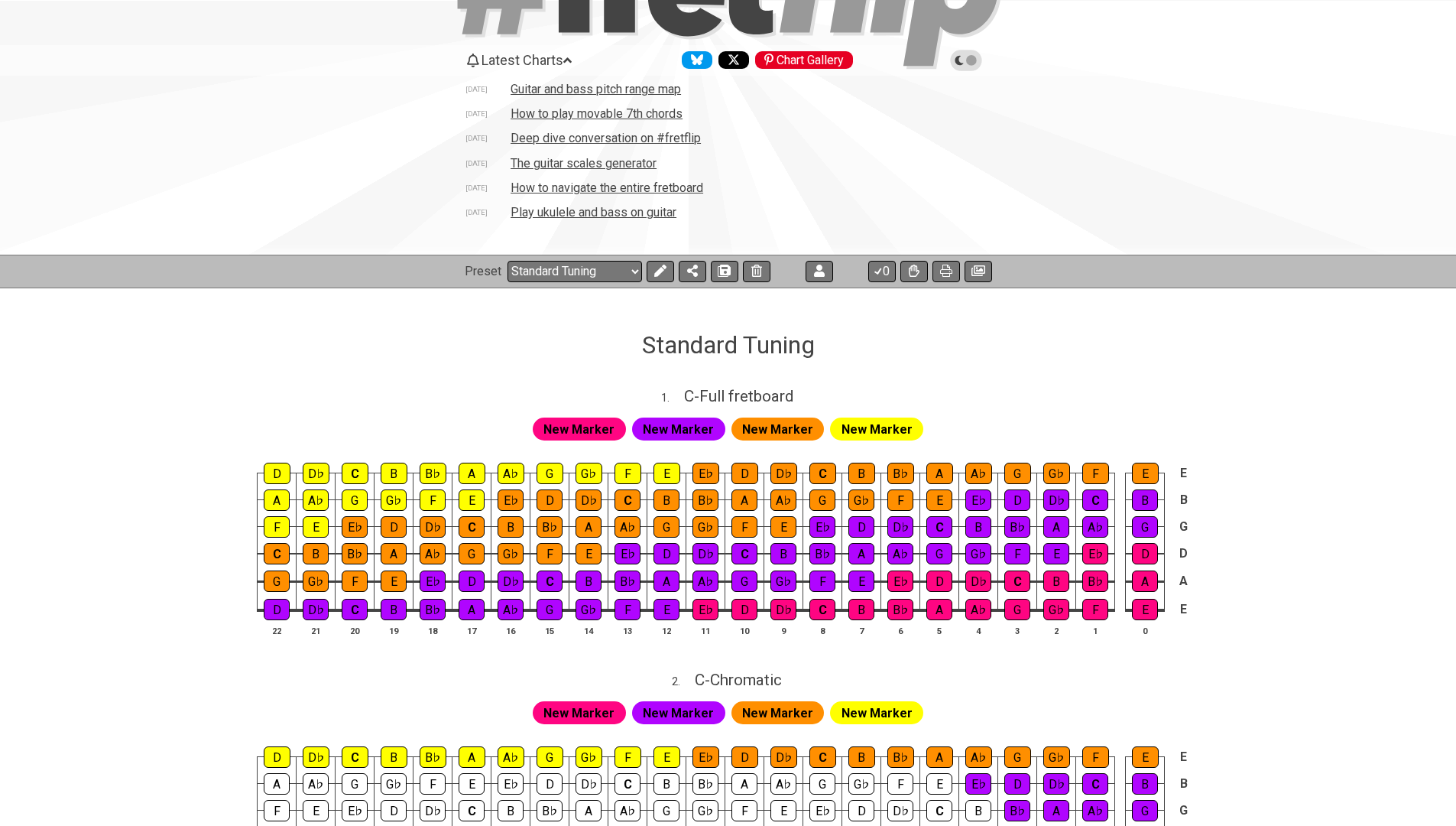
scroll to position [106, 0]
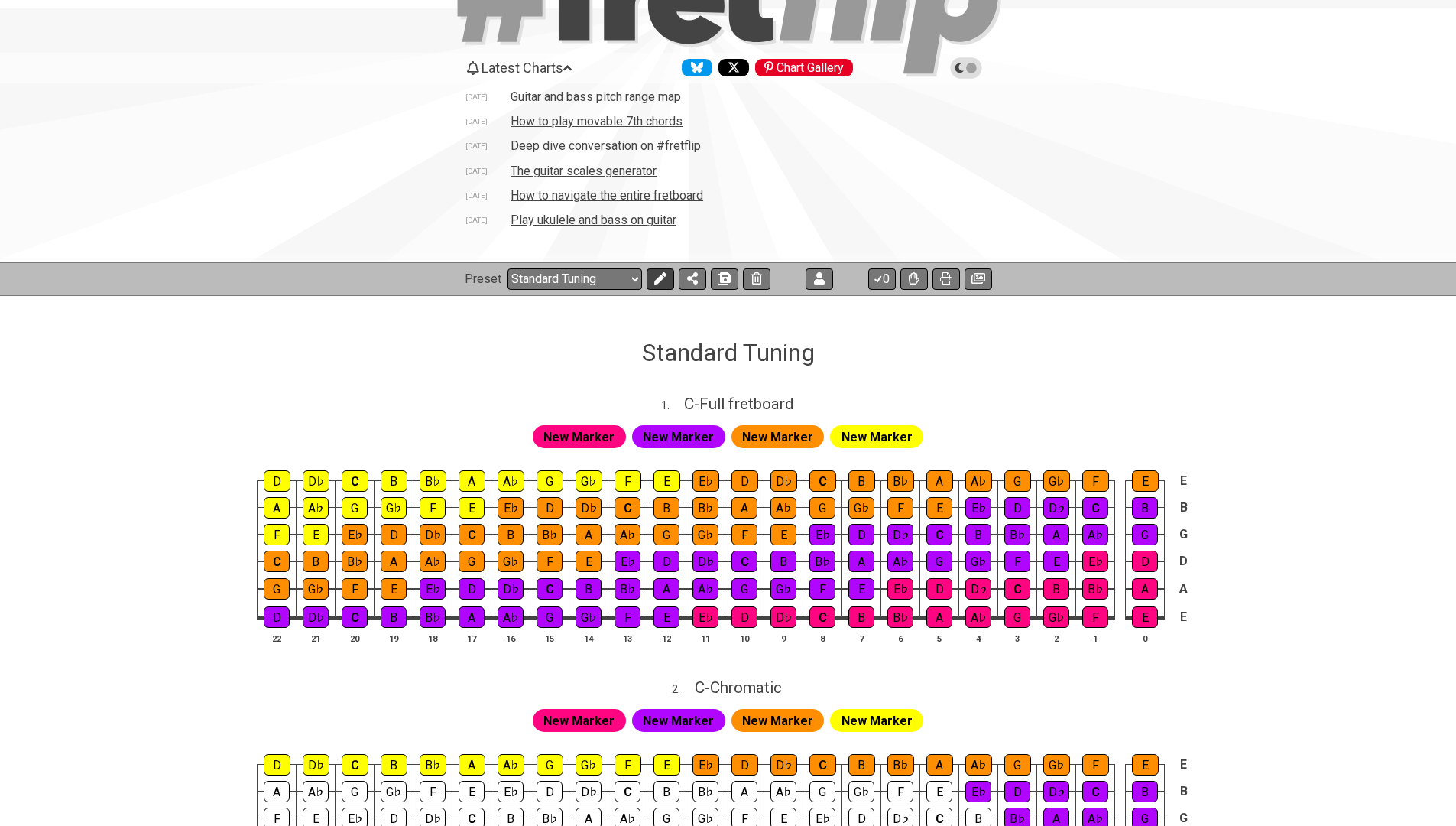
click at [657, 278] on icon at bounding box center [660, 278] width 12 height 12
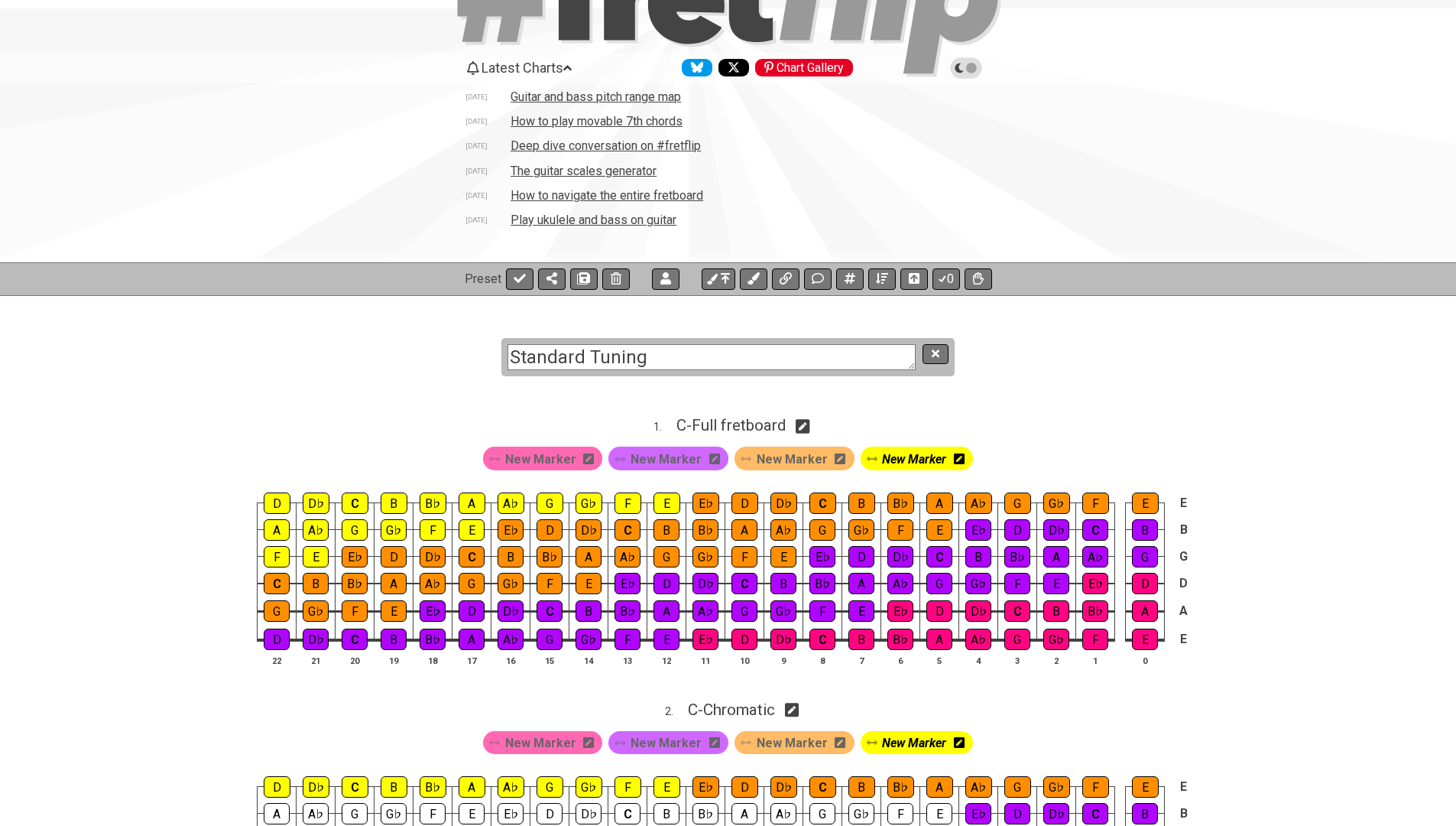
click at [822, 362] on textarea "Standard Tuning" at bounding box center [711, 357] width 408 height 27
type textarea "Chromatic Scales"
click at [936, 356] on icon at bounding box center [936, 353] width 8 height 12
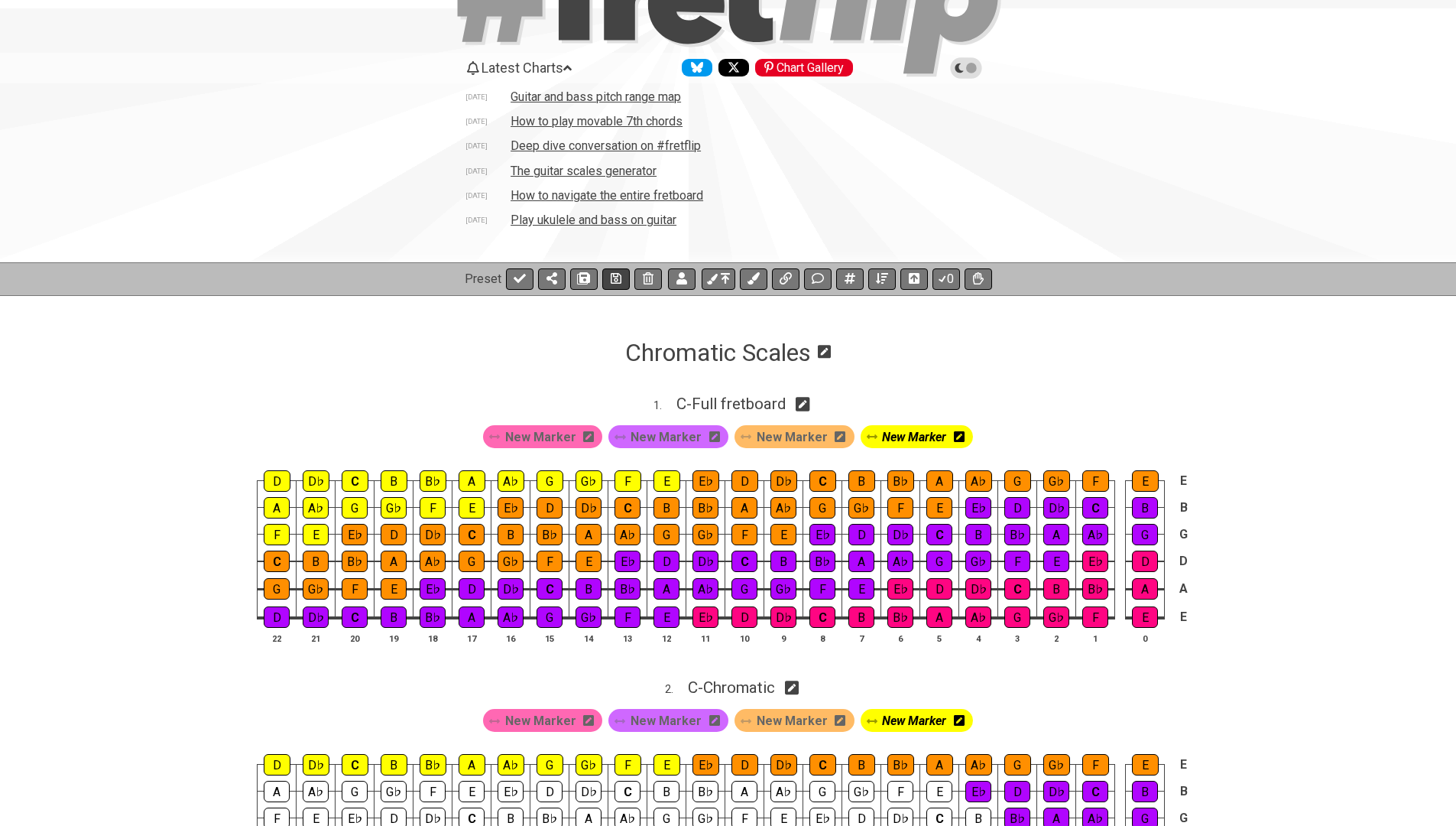
click at [619, 280] on icon at bounding box center [616, 278] width 11 height 11
click at [514, 274] on icon at bounding box center [520, 278] width 12 height 12
select select "/027DGCBJ"
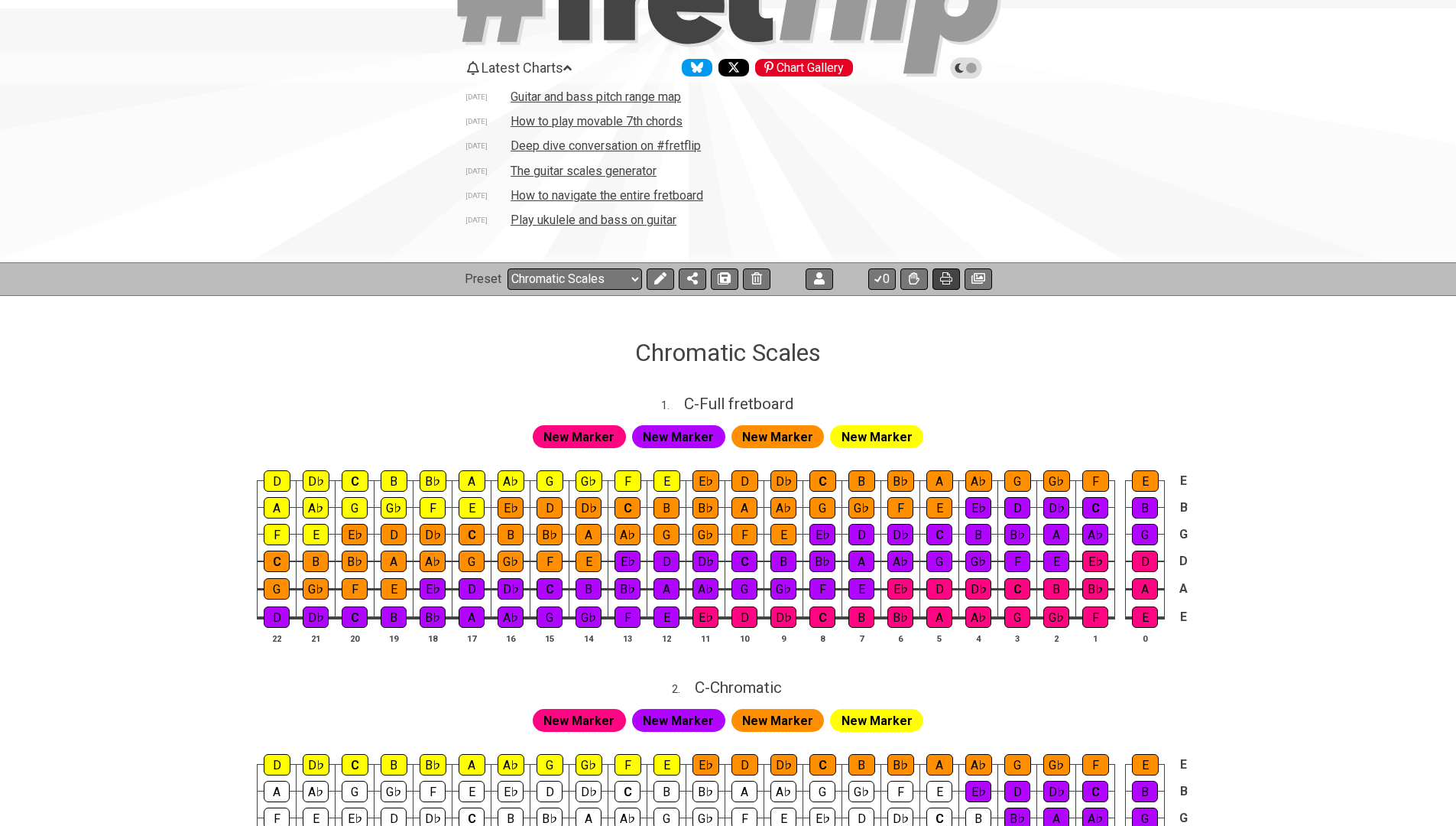
click at [937, 282] on button at bounding box center [946, 278] width 27 height 21
click at [977, 274] on icon at bounding box center [979, 278] width 14 height 11
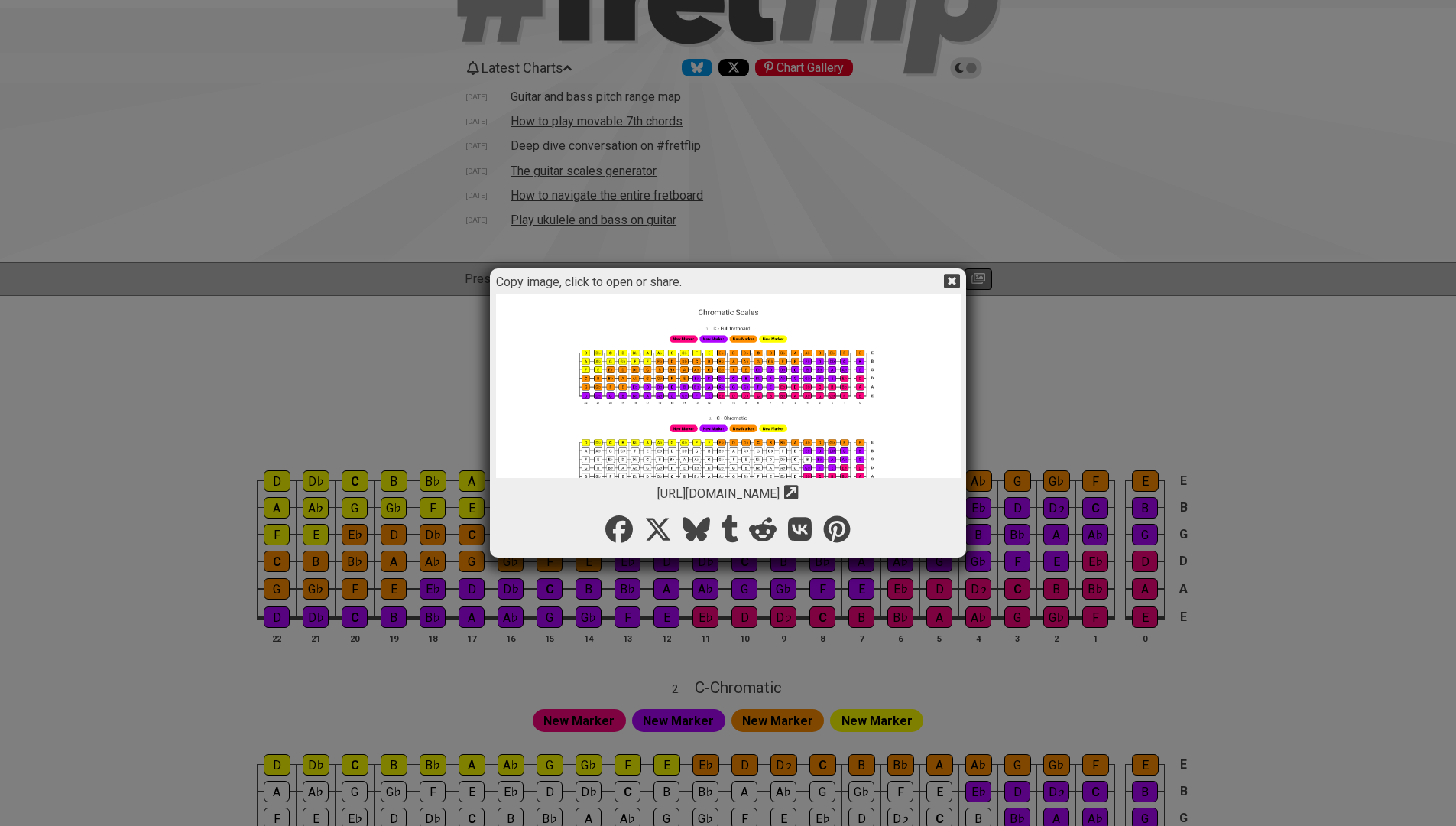
click at [724, 417] on img at bounding box center [728, 536] width 465 height 484
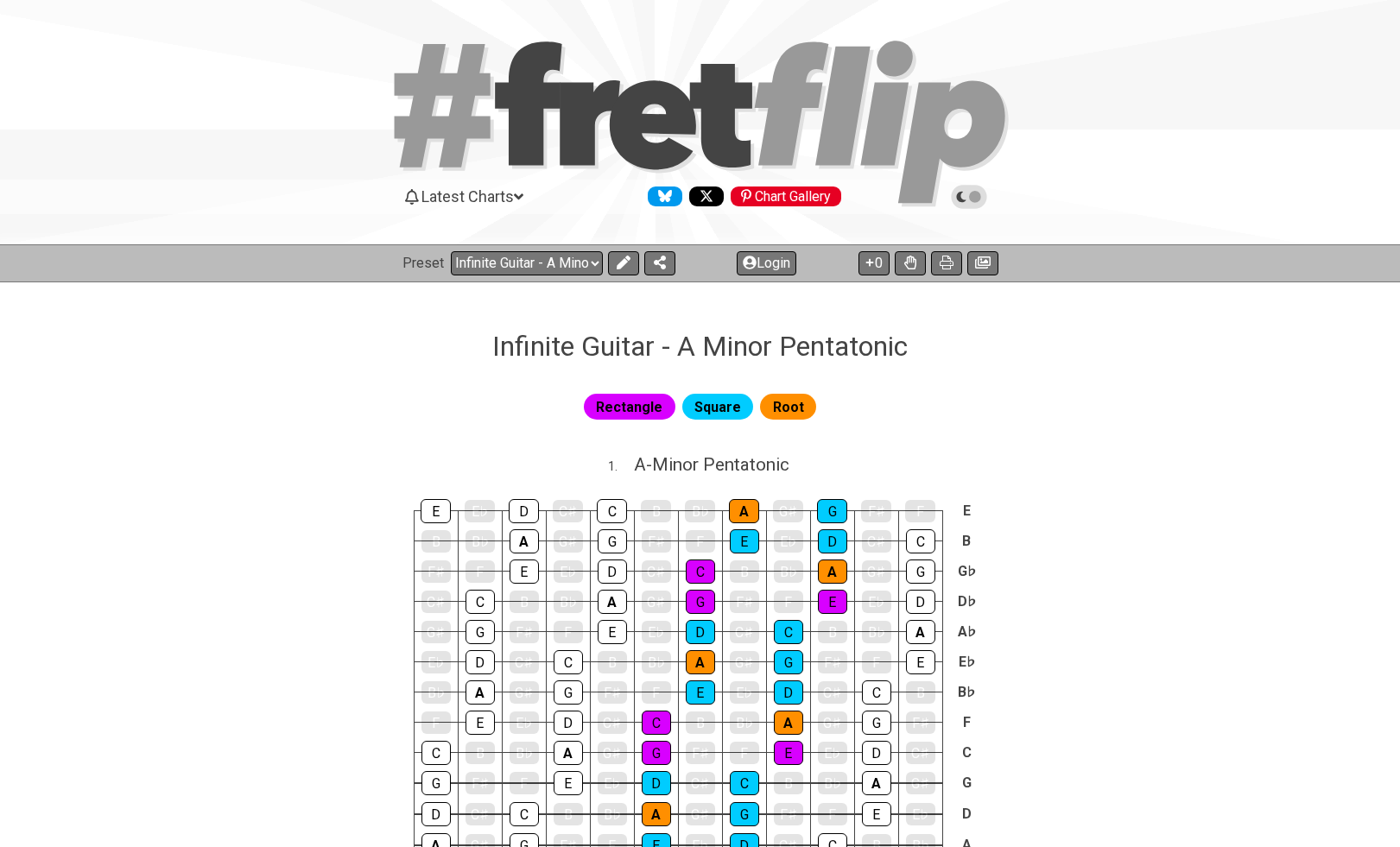
select select "/024L6TBWN"
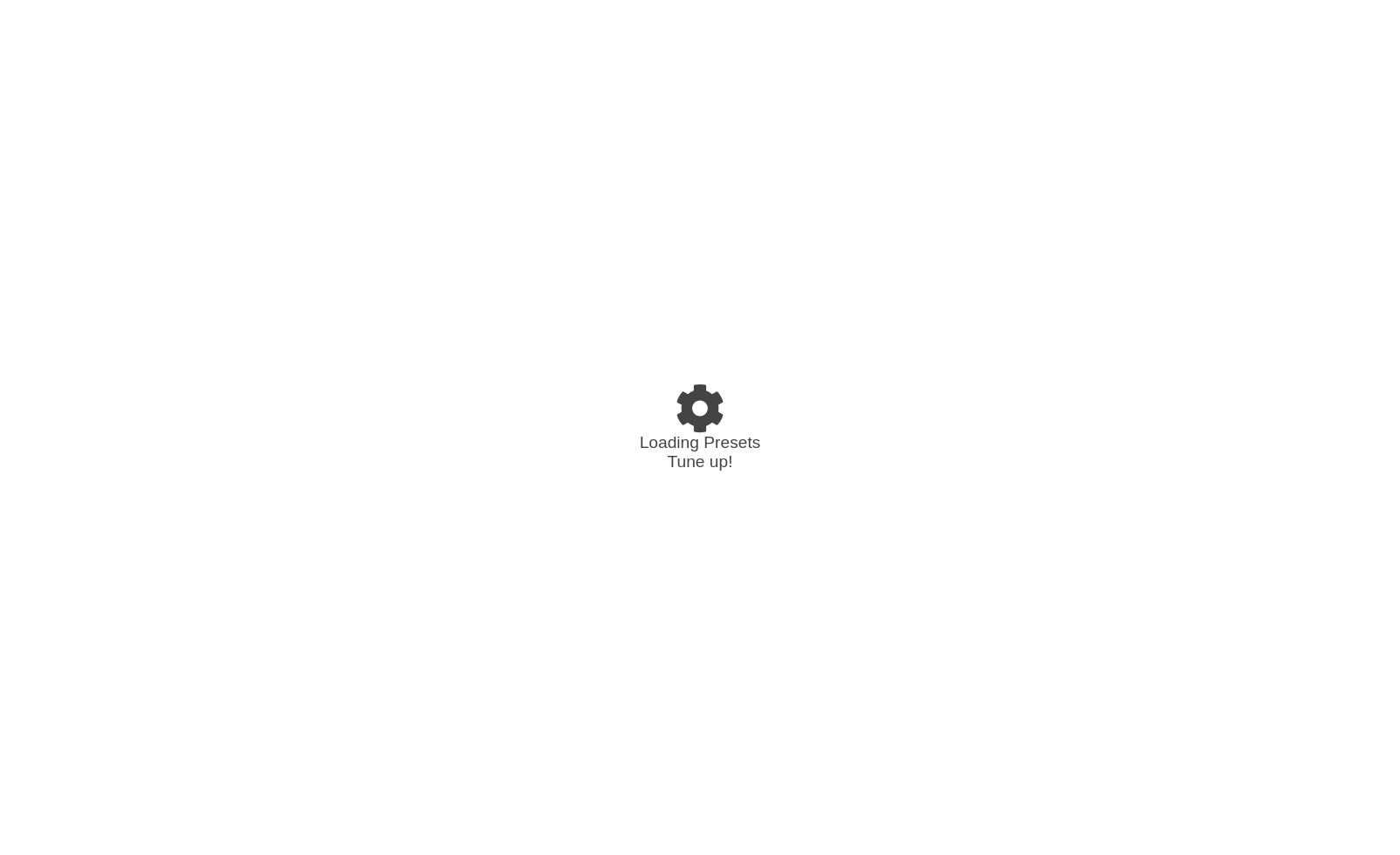
select select "/027DGCBJ"
